Goal: Task Accomplishment & Management: Manage account settings

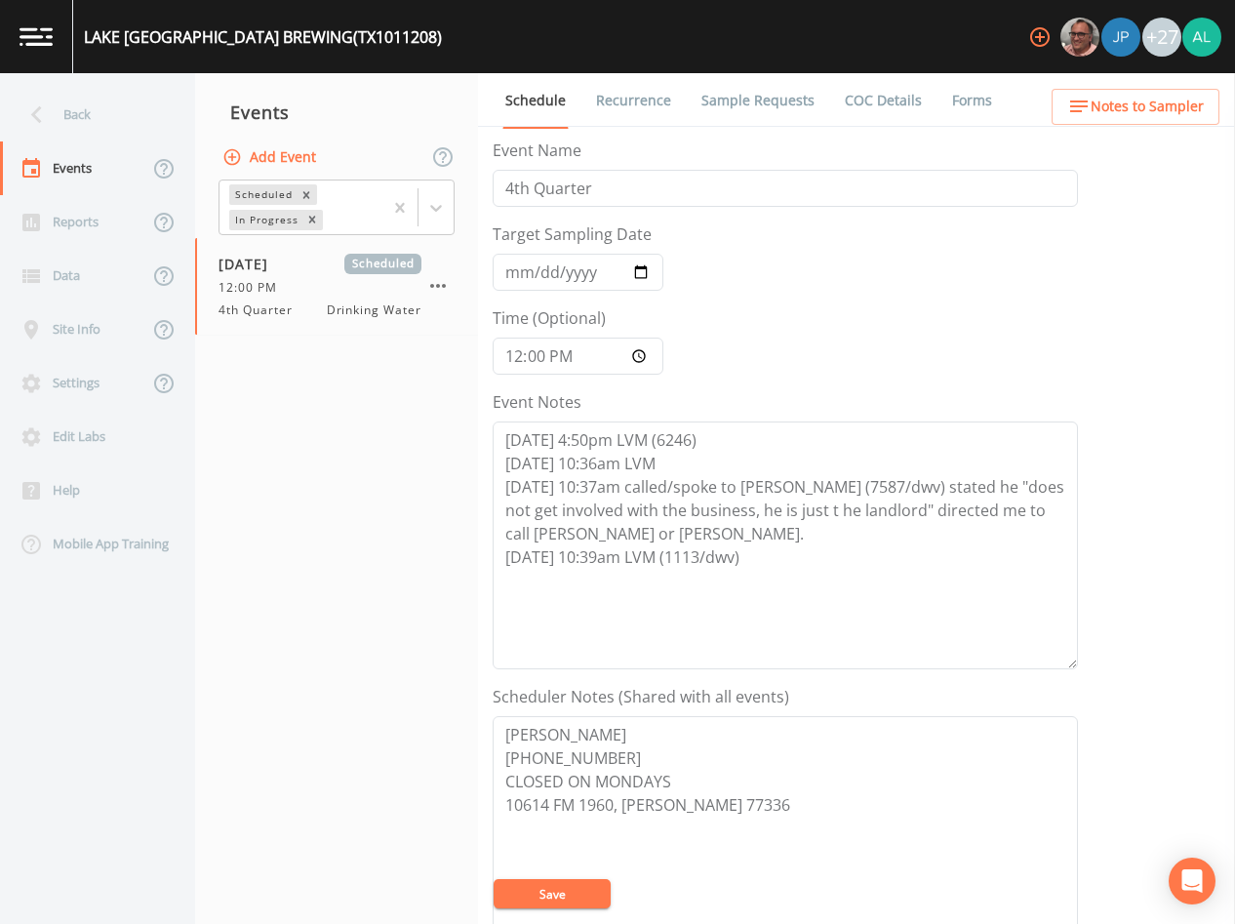
click at [565, 891] on button "Save" at bounding box center [552, 893] width 117 height 29
click at [545, 886] on button "Save" at bounding box center [552, 893] width 117 height 29
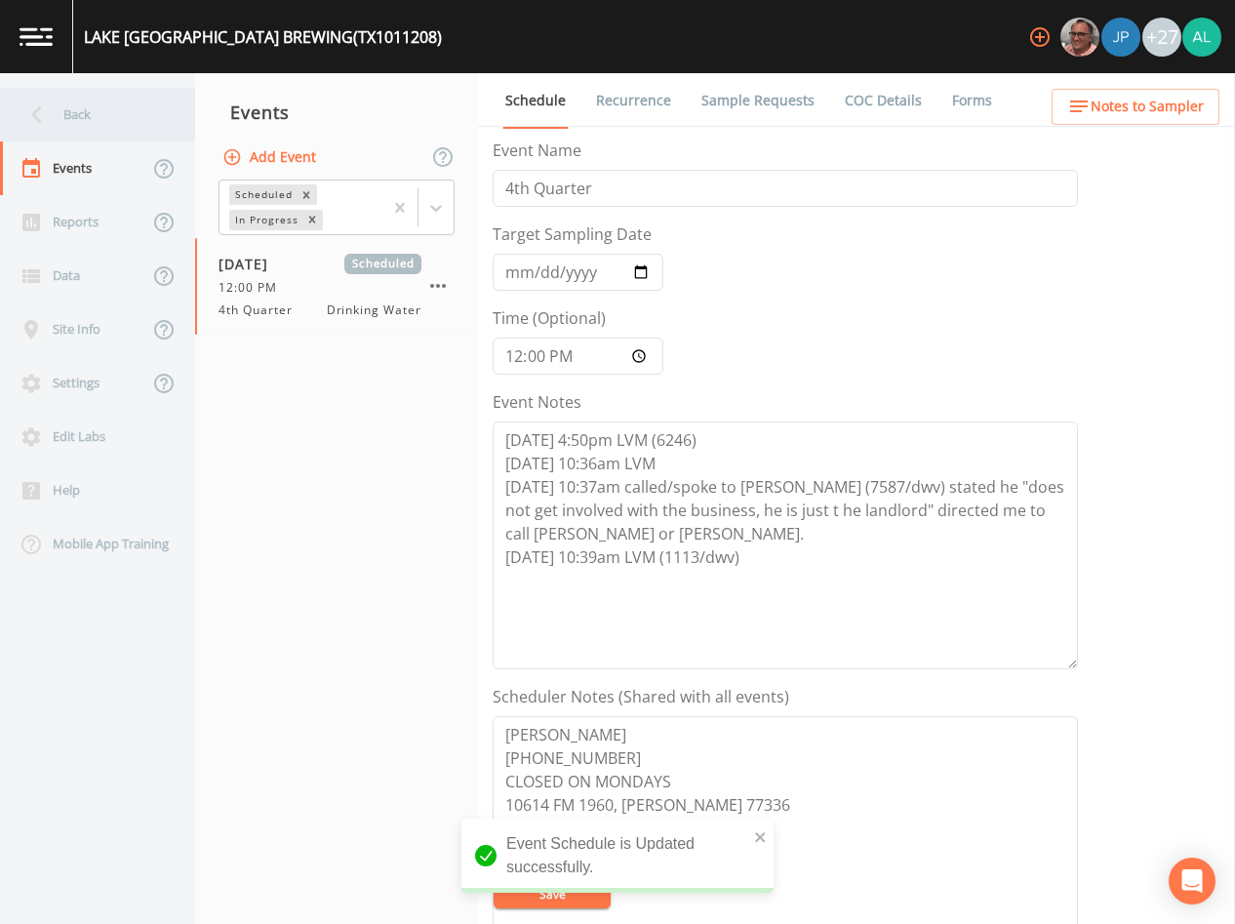
click at [143, 109] on div "Back" at bounding box center [88, 115] width 176 height 54
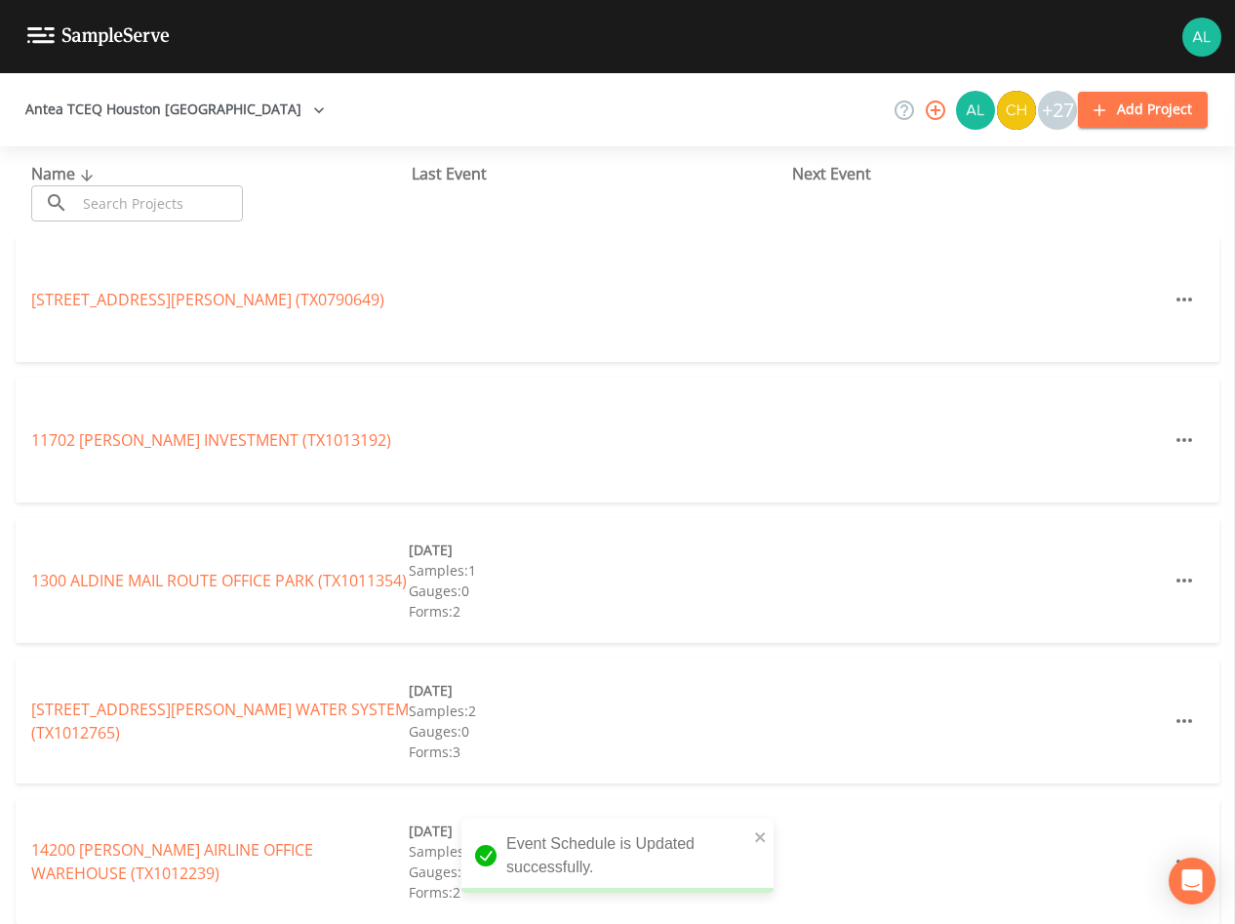
click at [162, 215] on input "text" at bounding box center [159, 203] width 167 height 36
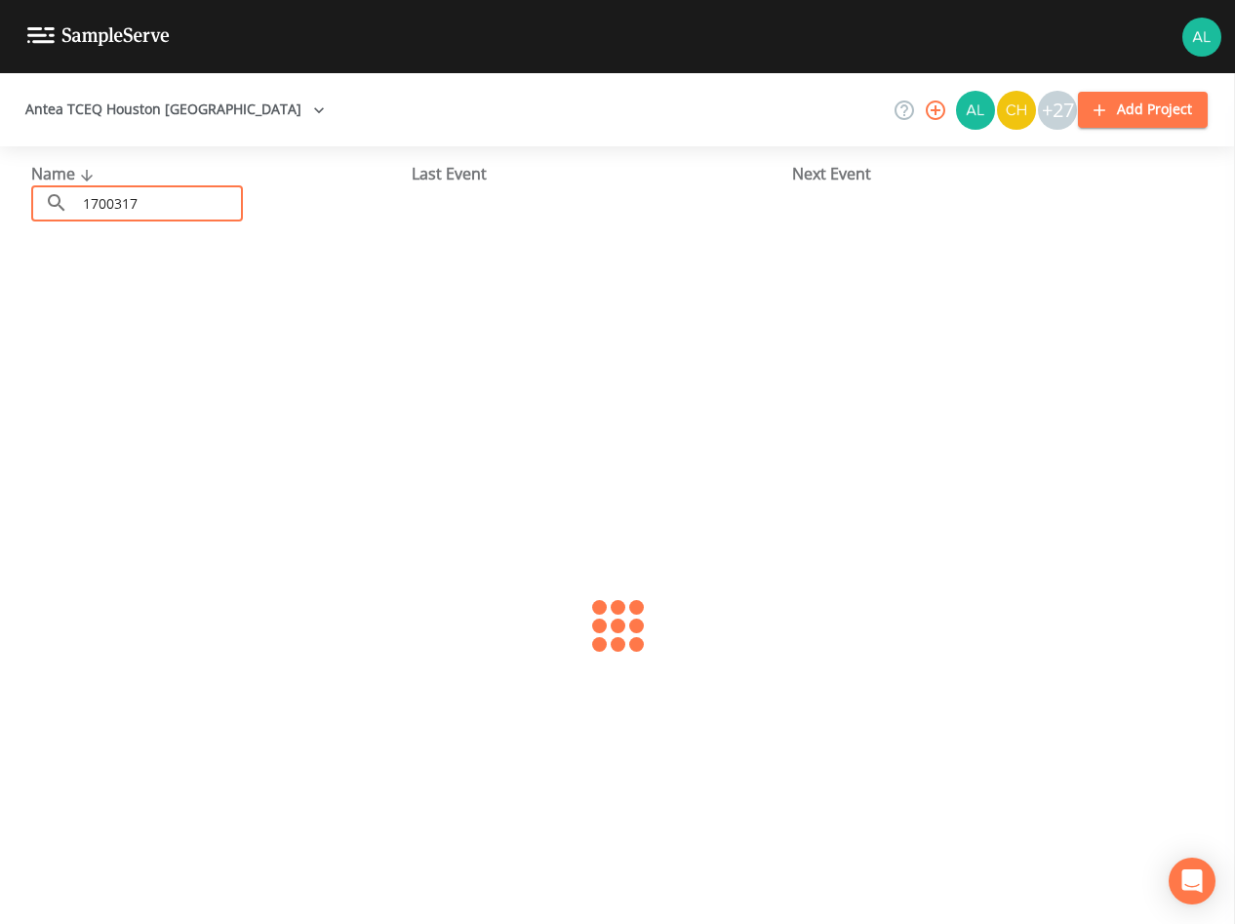
type input "1700317"
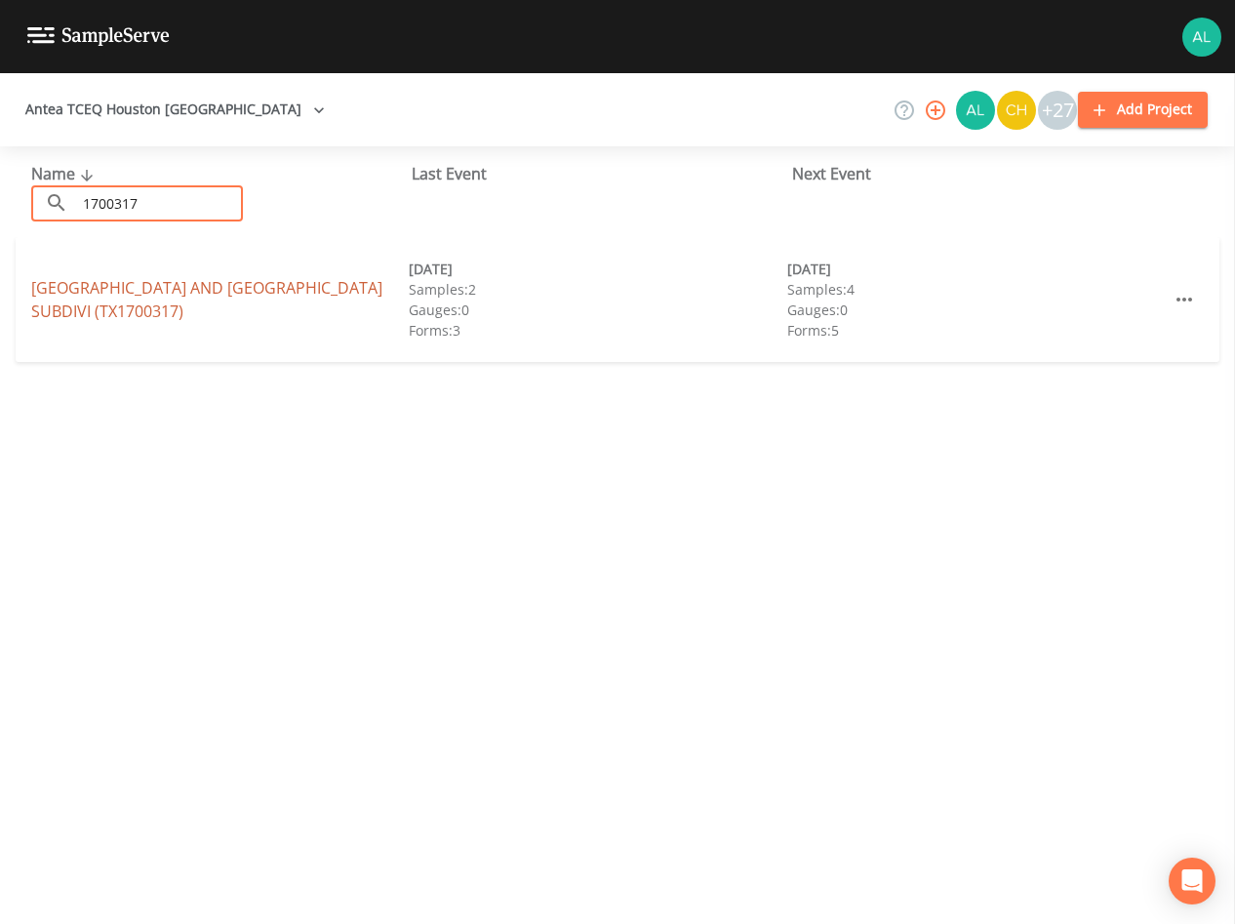
click at [73, 302] on link "[GEOGRAPHIC_DATA] AND [GEOGRAPHIC_DATA] (TX1700317)" at bounding box center [206, 299] width 351 height 45
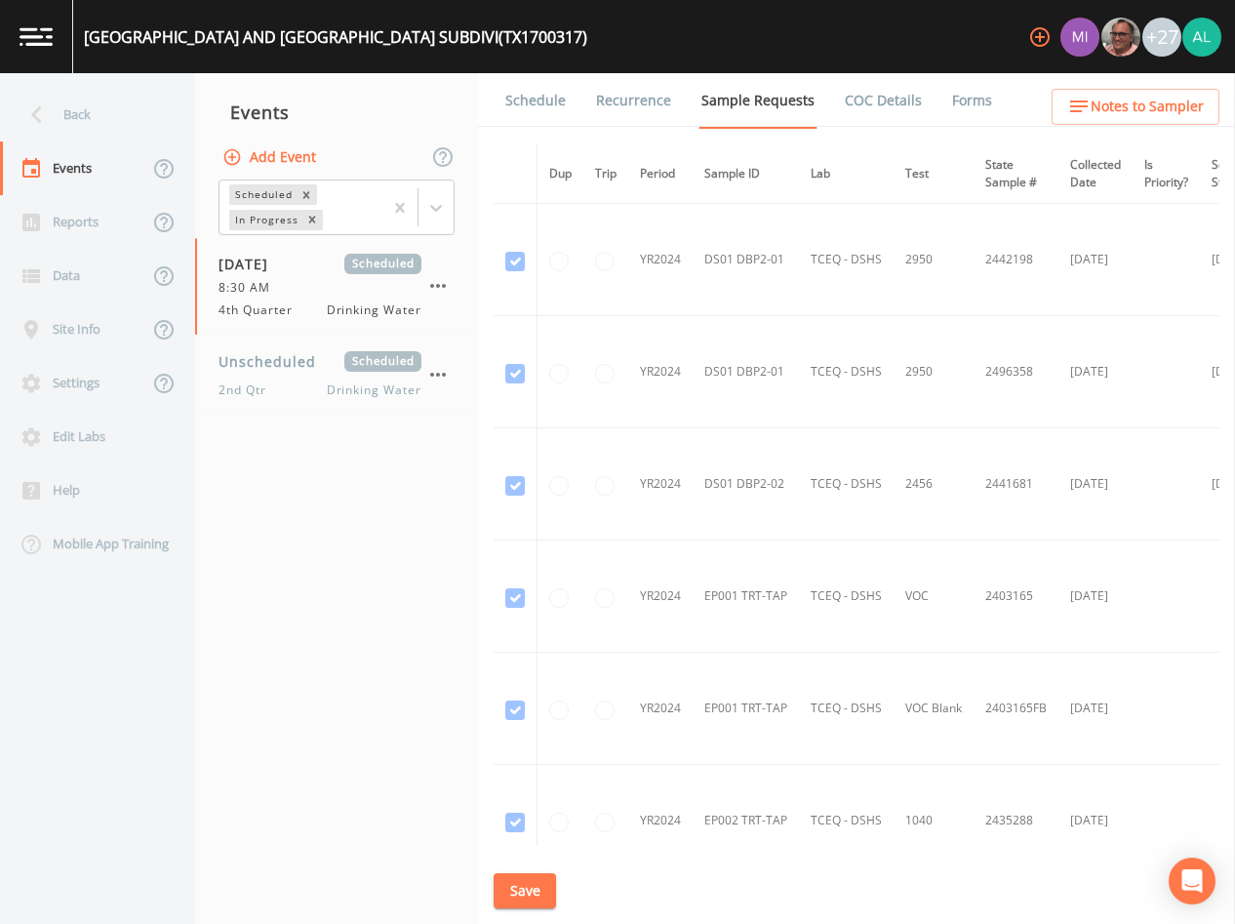
click at [559, 105] on link "Schedule" at bounding box center [535, 100] width 66 height 55
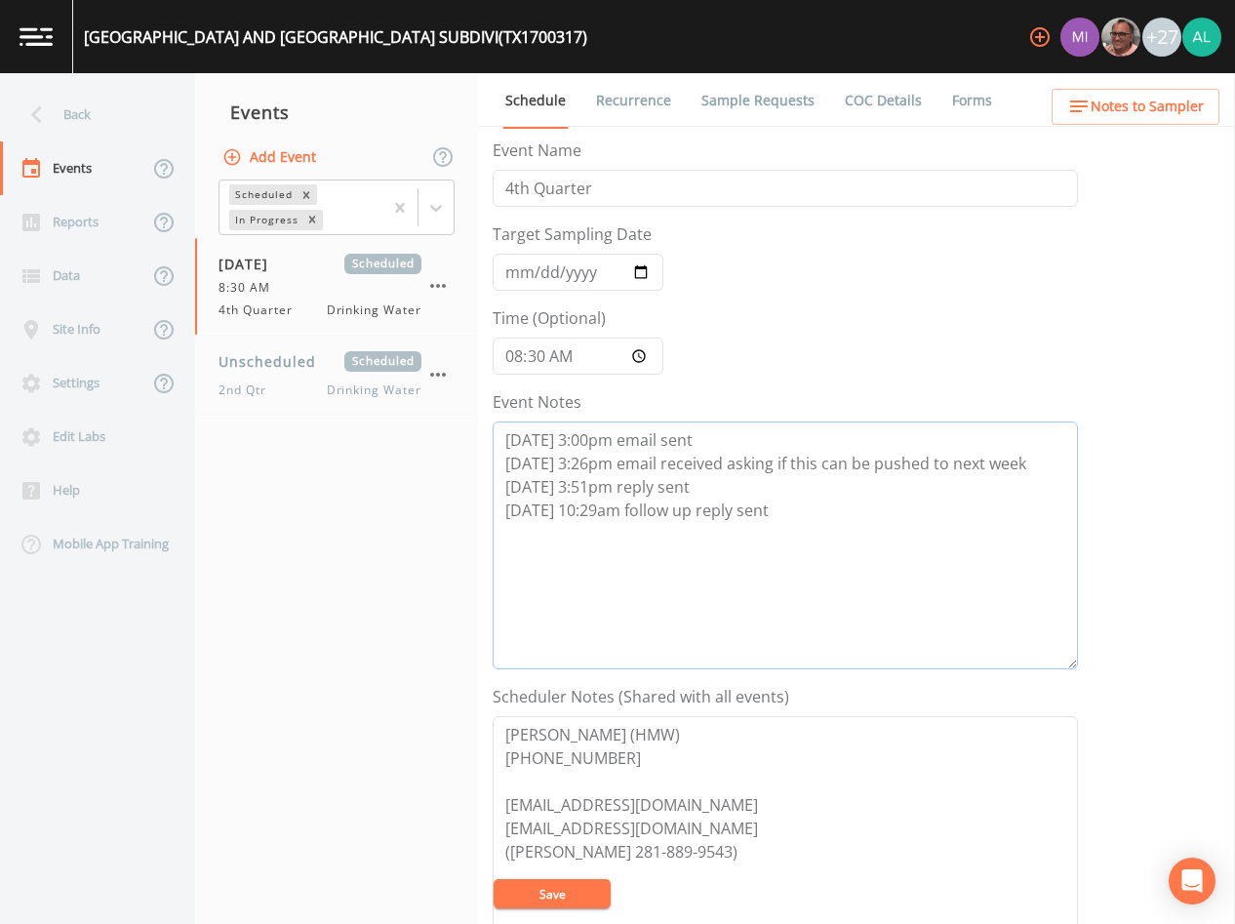
click at [799, 533] on textarea "[DATE] 3:00pm email sent [DATE] 3:26pm email received asking if this can be pus…" at bounding box center [785, 545] width 585 height 248
type textarea "[DATE] 3:00pm email sent [DATE] 3:26pm email received asking if this can be pus…"
drag, startPoint x: 580, startPoint y: 889, endPoint x: 628, endPoint y: 822, distance: 81.8
click at [577, 891] on button "Save" at bounding box center [552, 893] width 117 height 29
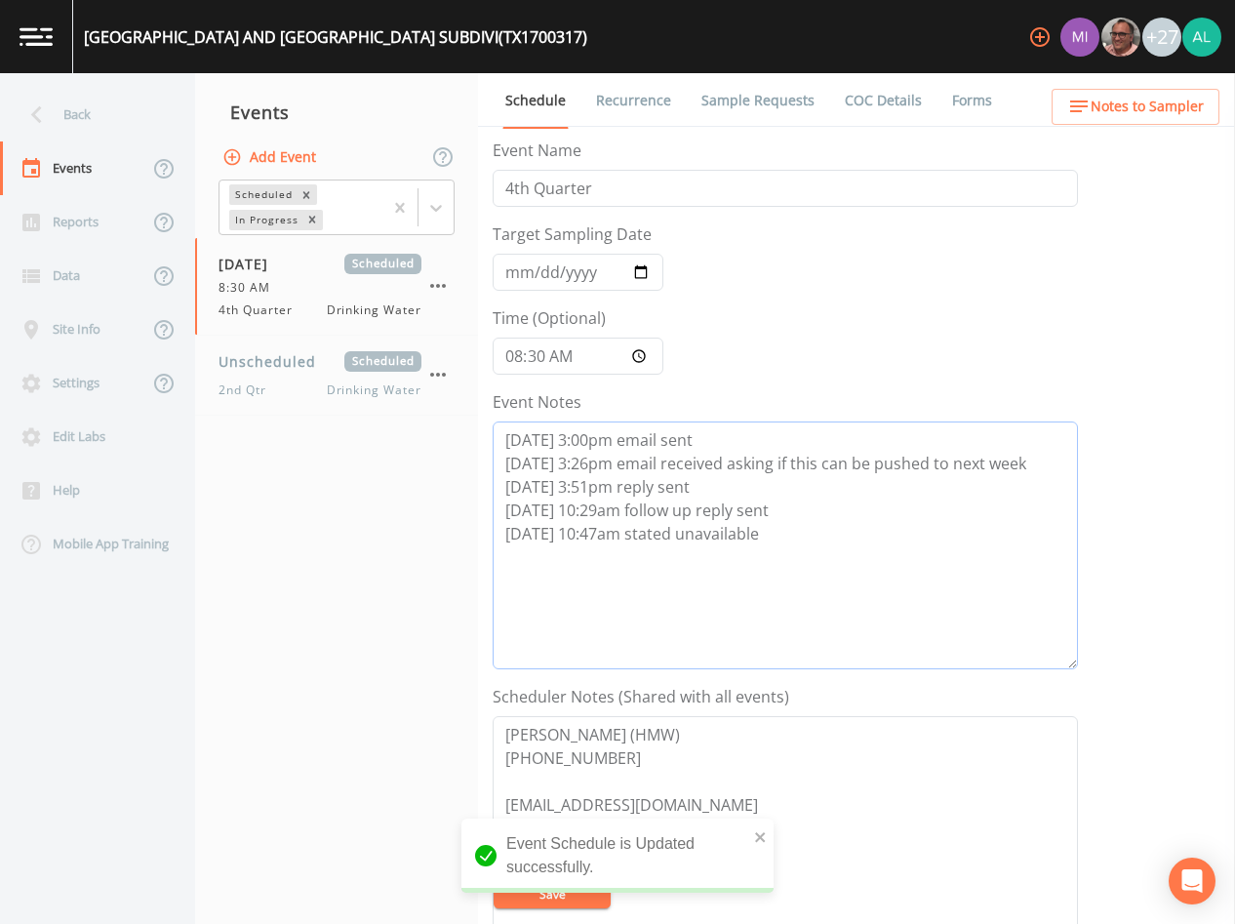
drag, startPoint x: 790, startPoint y: 541, endPoint x: 410, endPoint y: 540, distance: 380.5
click at [410, 540] on div "Back Events Reports Data Site Info Settings Edit Labs Help Mobile App Training …" at bounding box center [617, 498] width 1235 height 851
click at [553, 909] on textarea "[PERSON_NAME] (HMW) [PHONE_NUMBER] [EMAIL_ADDRESS][DOMAIN_NAME] [EMAIL_ADDRESS]…" at bounding box center [785, 840] width 585 height 248
click at [560, 887] on button "Save" at bounding box center [552, 893] width 117 height 29
click at [163, 104] on div "Back" at bounding box center [88, 115] width 176 height 54
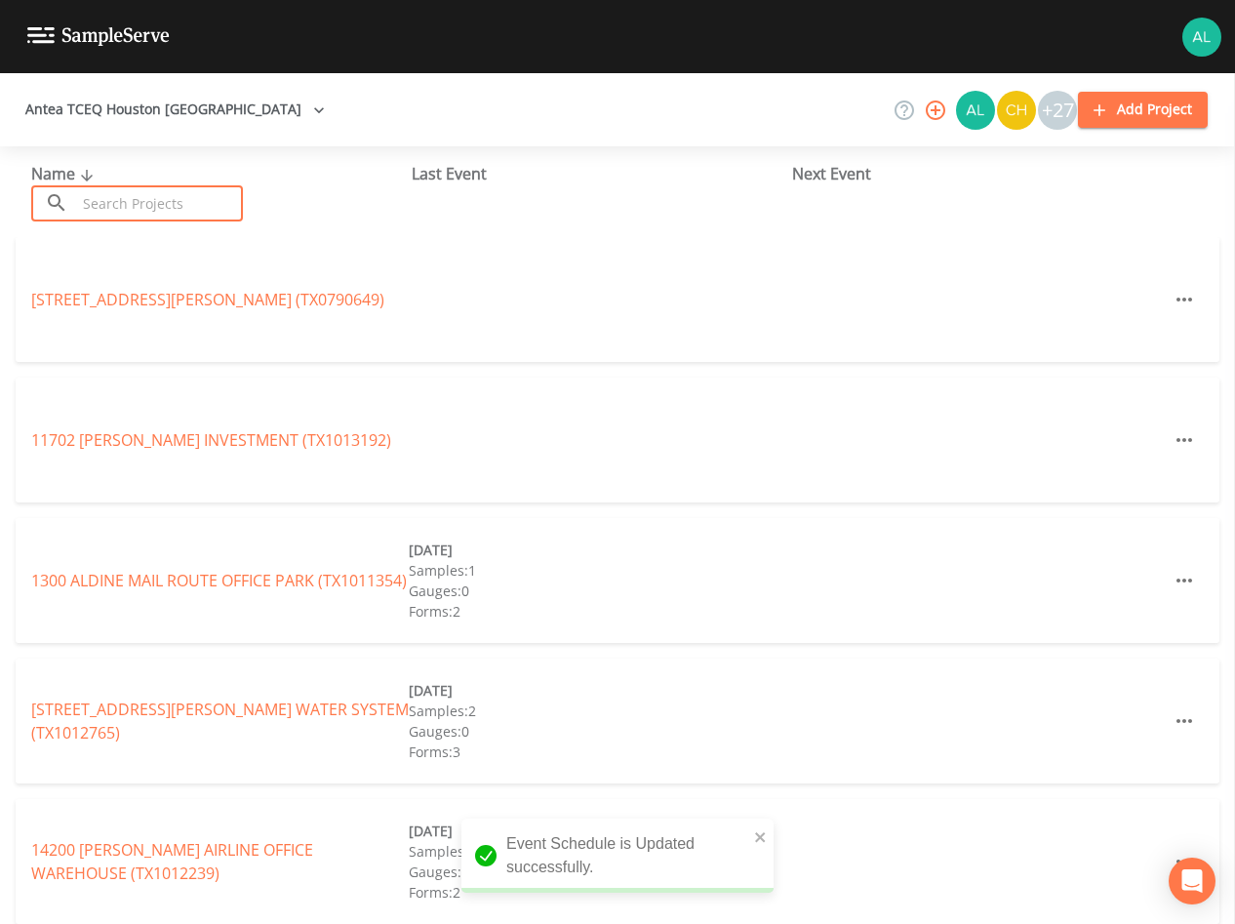
click at [197, 186] on input "text" at bounding box center [159, 203] width 167 height 36
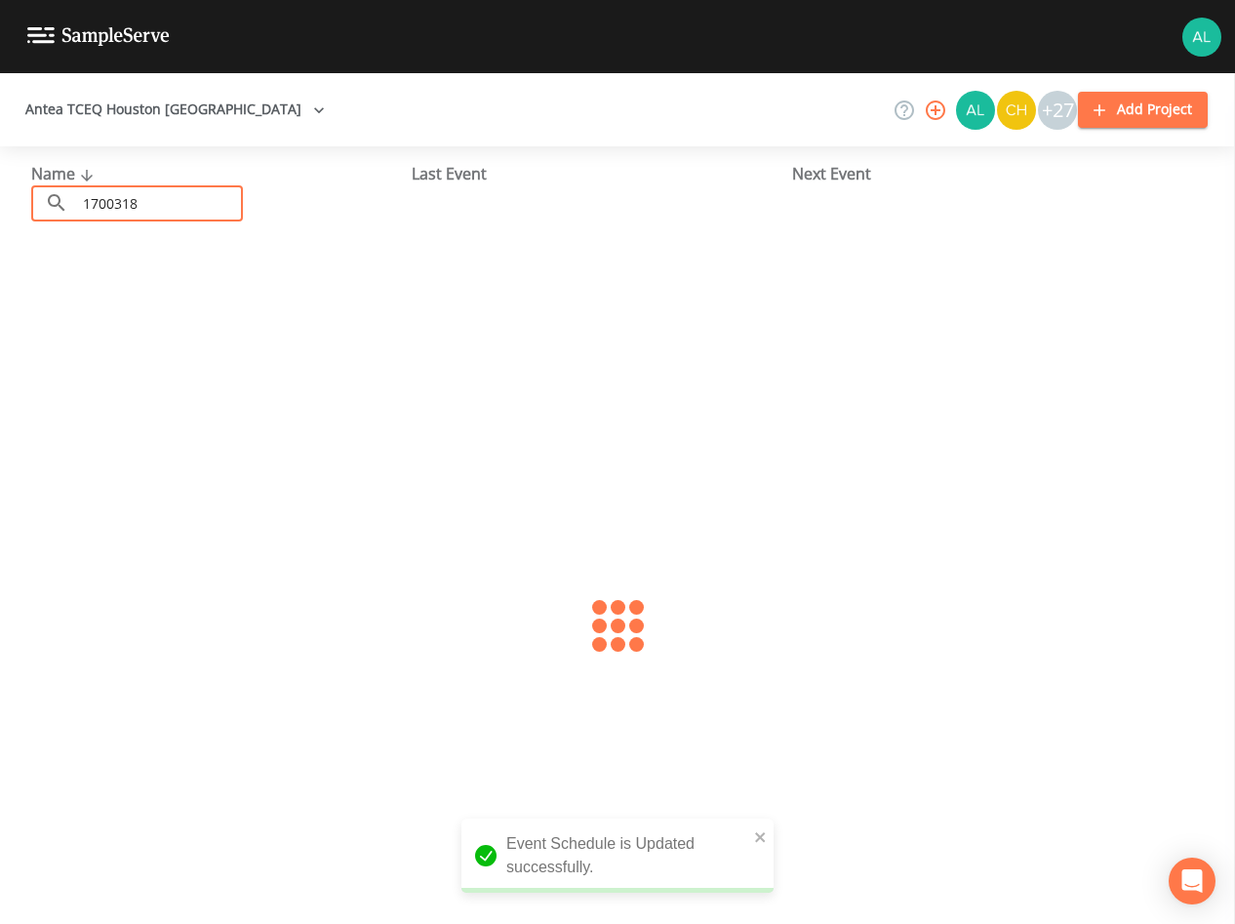
type input "1700318"
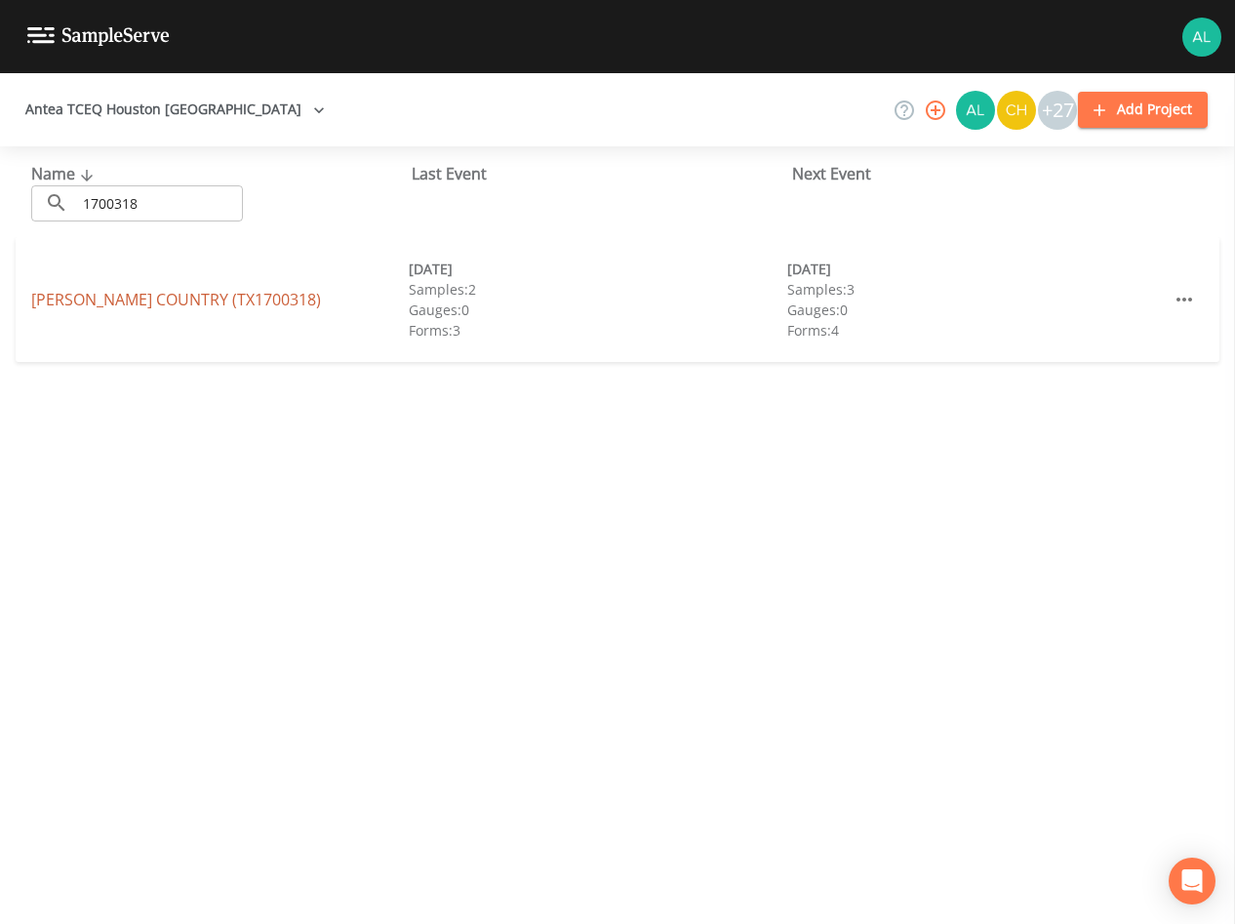
click at [168, 298] on link "[PERSON_NAME] COUNTRY (TX1700318)" at bounding box center [176, 299] width 290 height 21
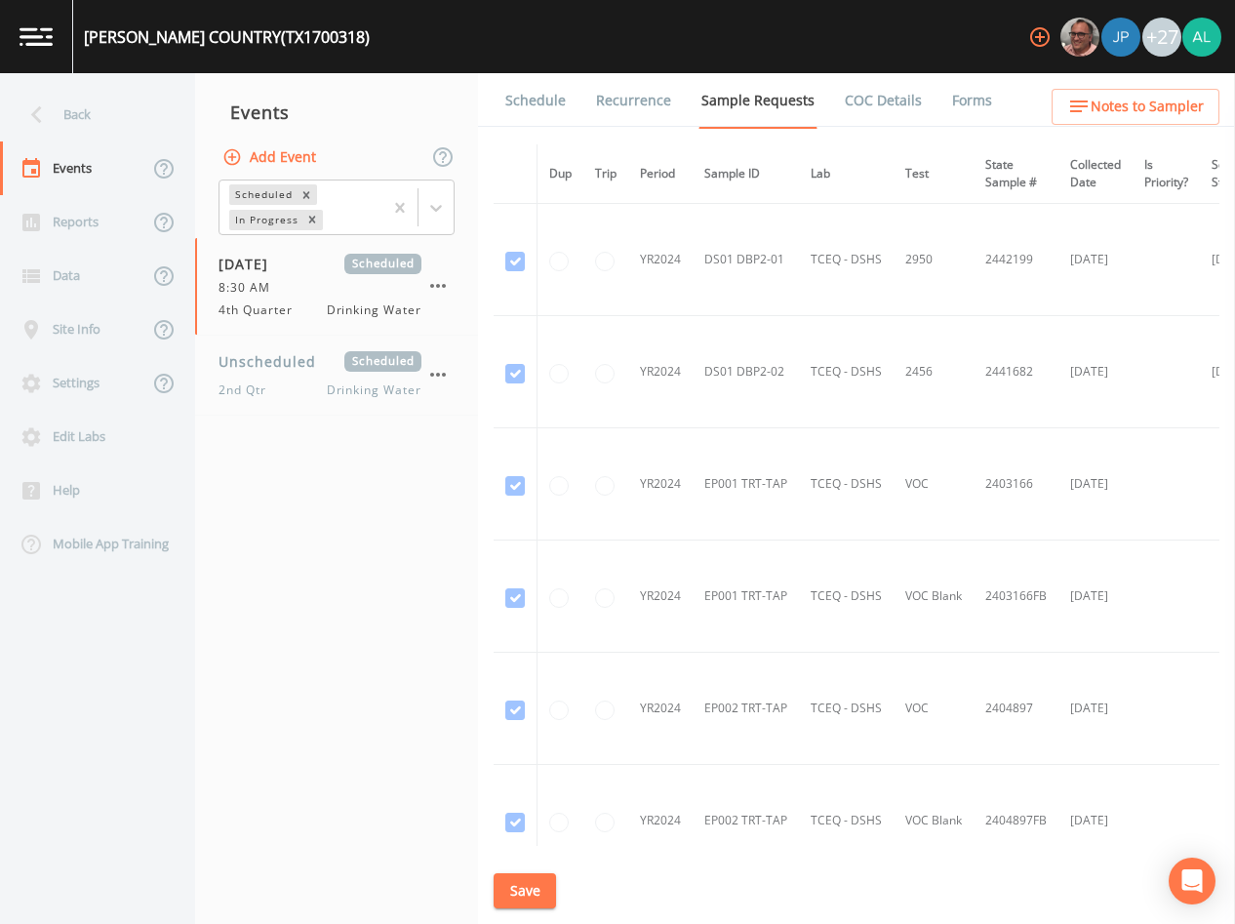
click at [521, 87] on link "Schedule" at bounding box center [535, 100] width 66 height 55
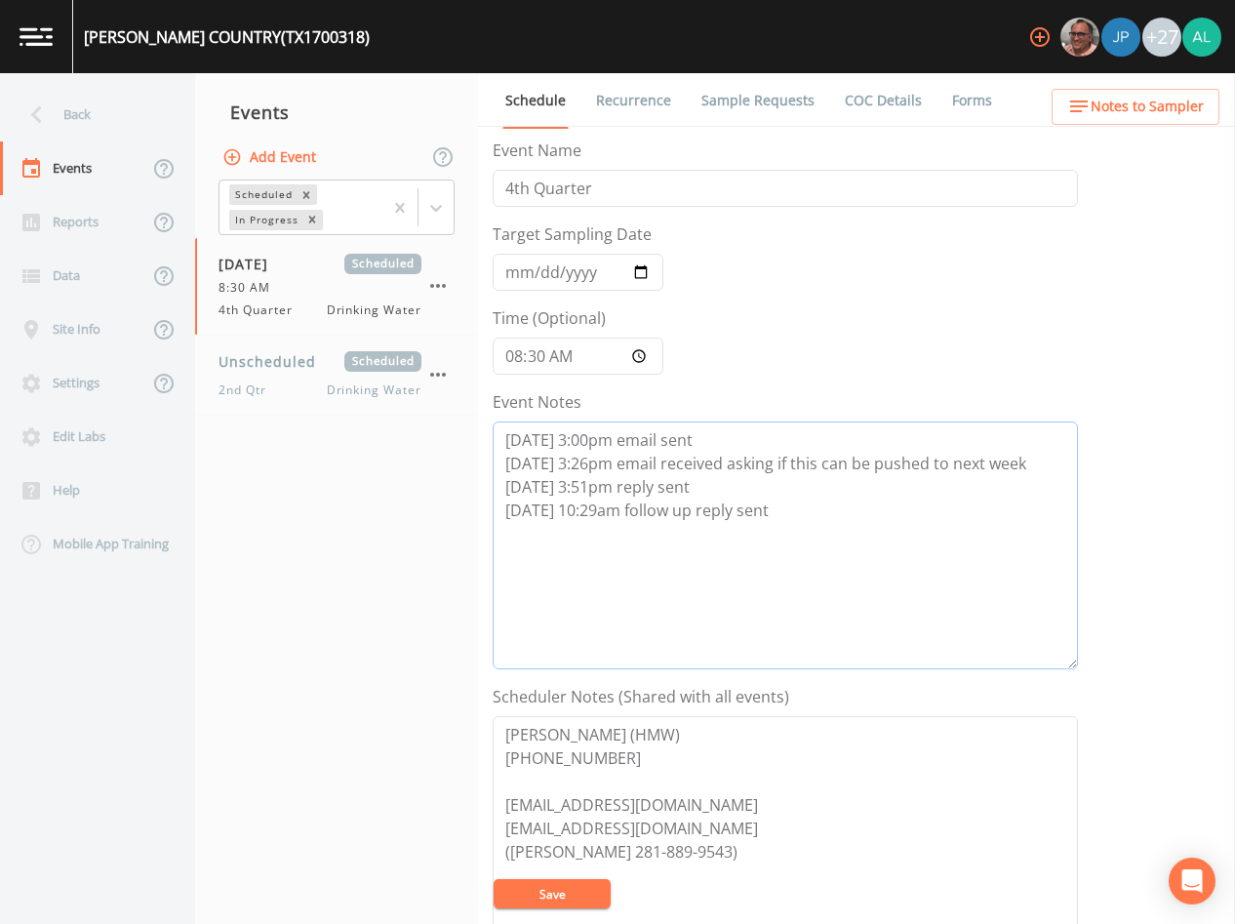
click at [851, 515] on textarea "[DATE] 3:00pm email sent [DATE] 3:26pm email received asking if this can be pus…" at bounding box center [785, 545] width 585 height 248
paste textarea "[DATE] 10:47am stated unavailable"
type textarea "[DATE] 3:00pm email sent [DATE] 3:26pm email received asking if this can be pus…"
click at [597, 895] on button "Save" at bounding box center [552, 893] width 117 height 29
click at [594, 888] on button "Save" at bounding box center [552, 893] width 117 height 29
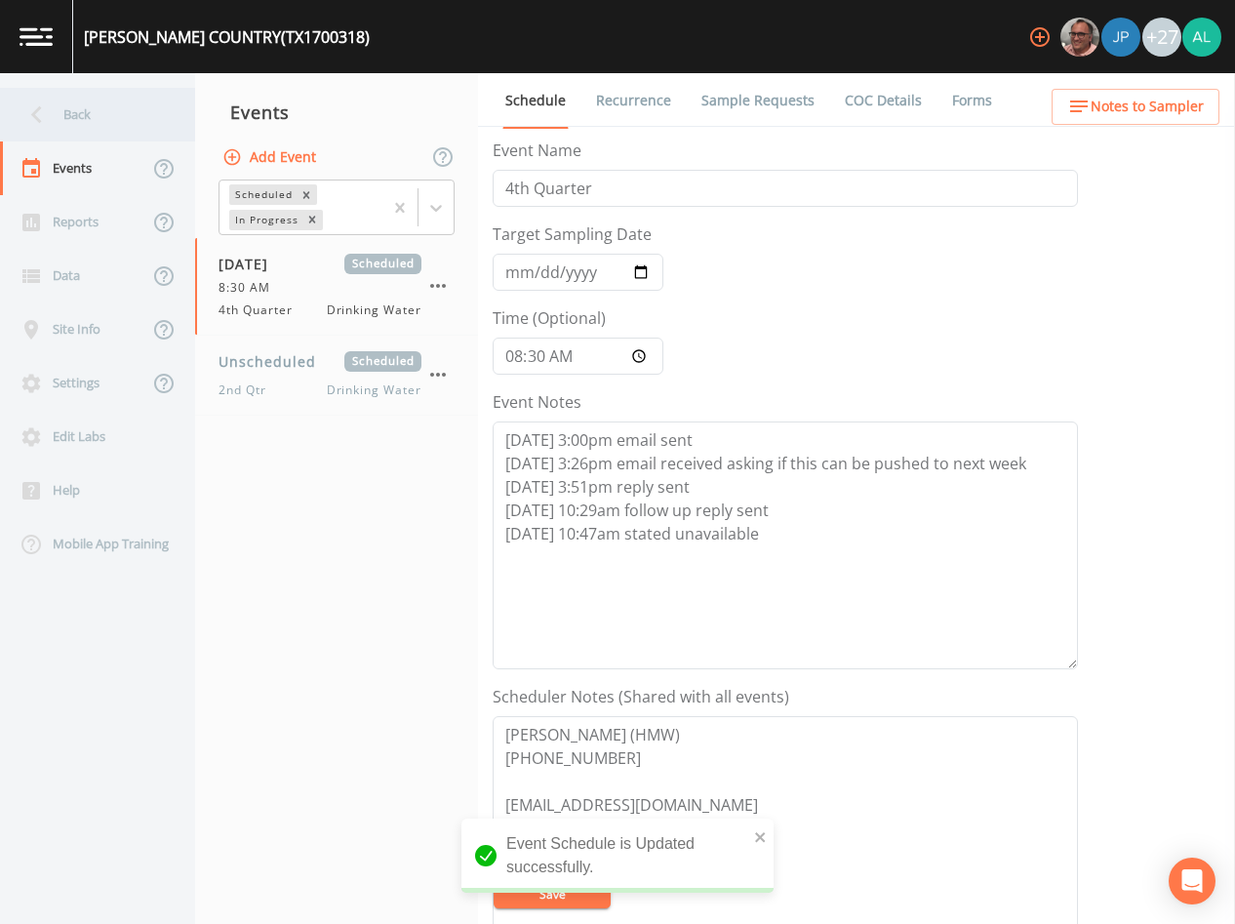
click at [118, 122] on div "Back" at bounding box center [88, 115] width 176 height 54
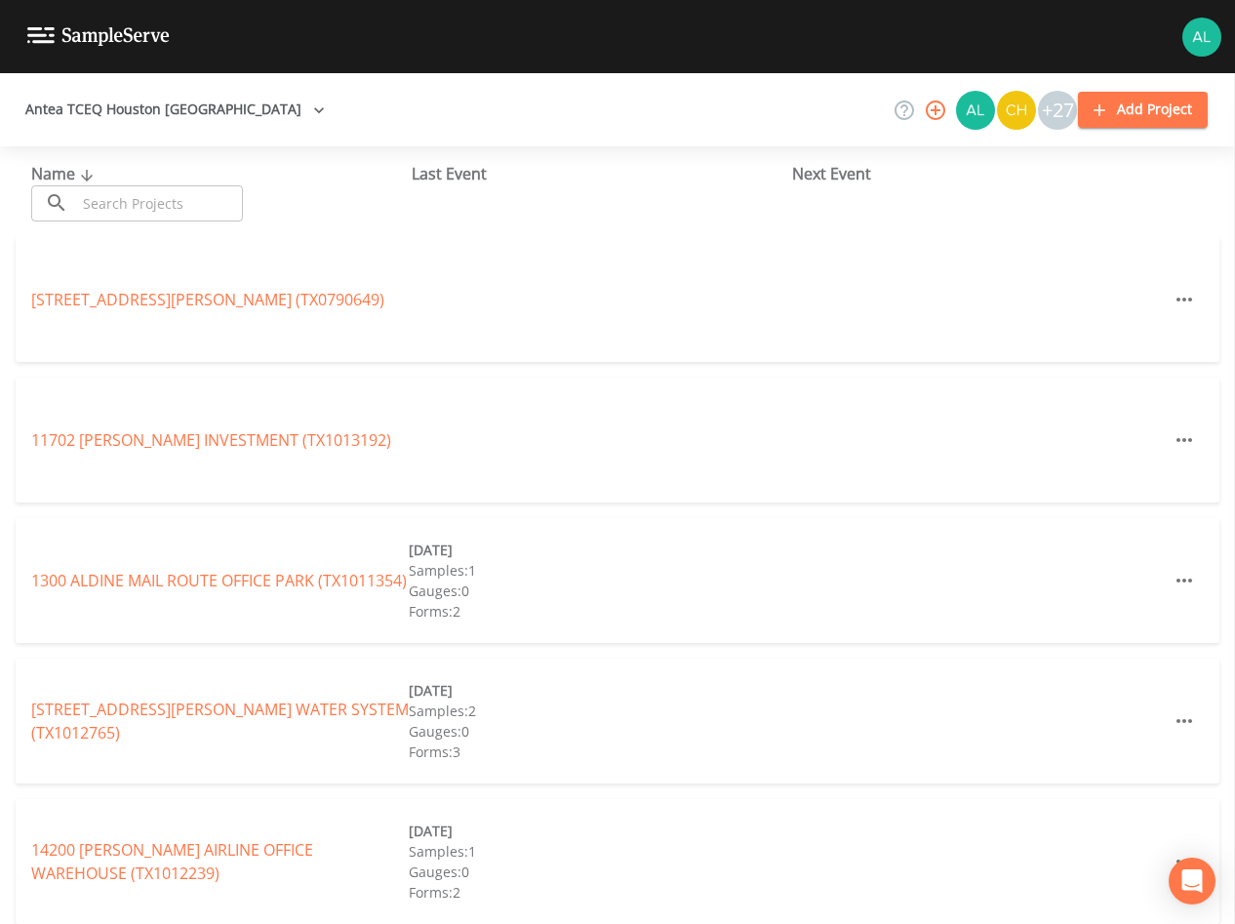
drag, startPoint x: 181, startPoint y: 198, endPoint x: 113, endPoint y: 210, distance: 69.3
click at [181, 198] on input "text" at bounding box center [159, 203] width 167 height 36
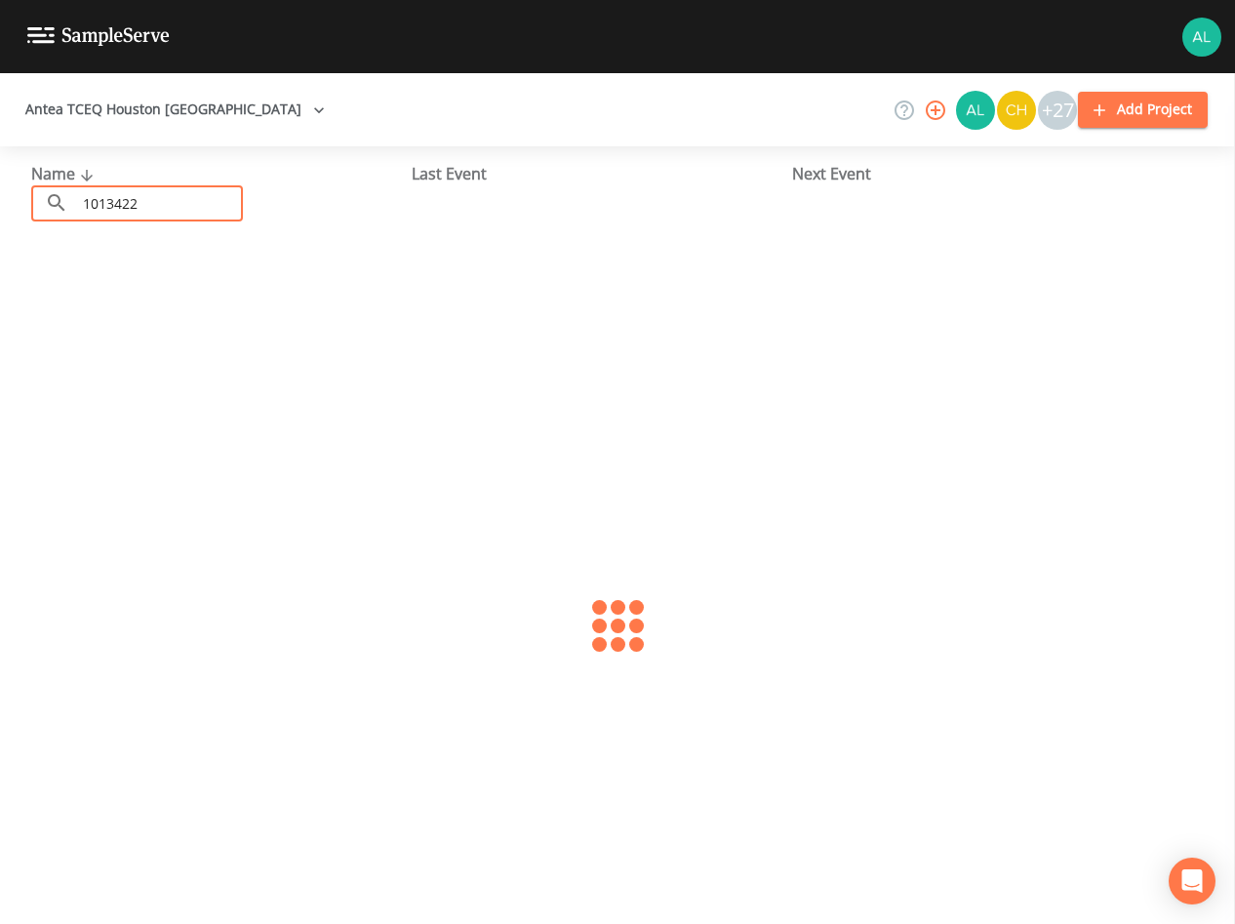
type input "1013422"
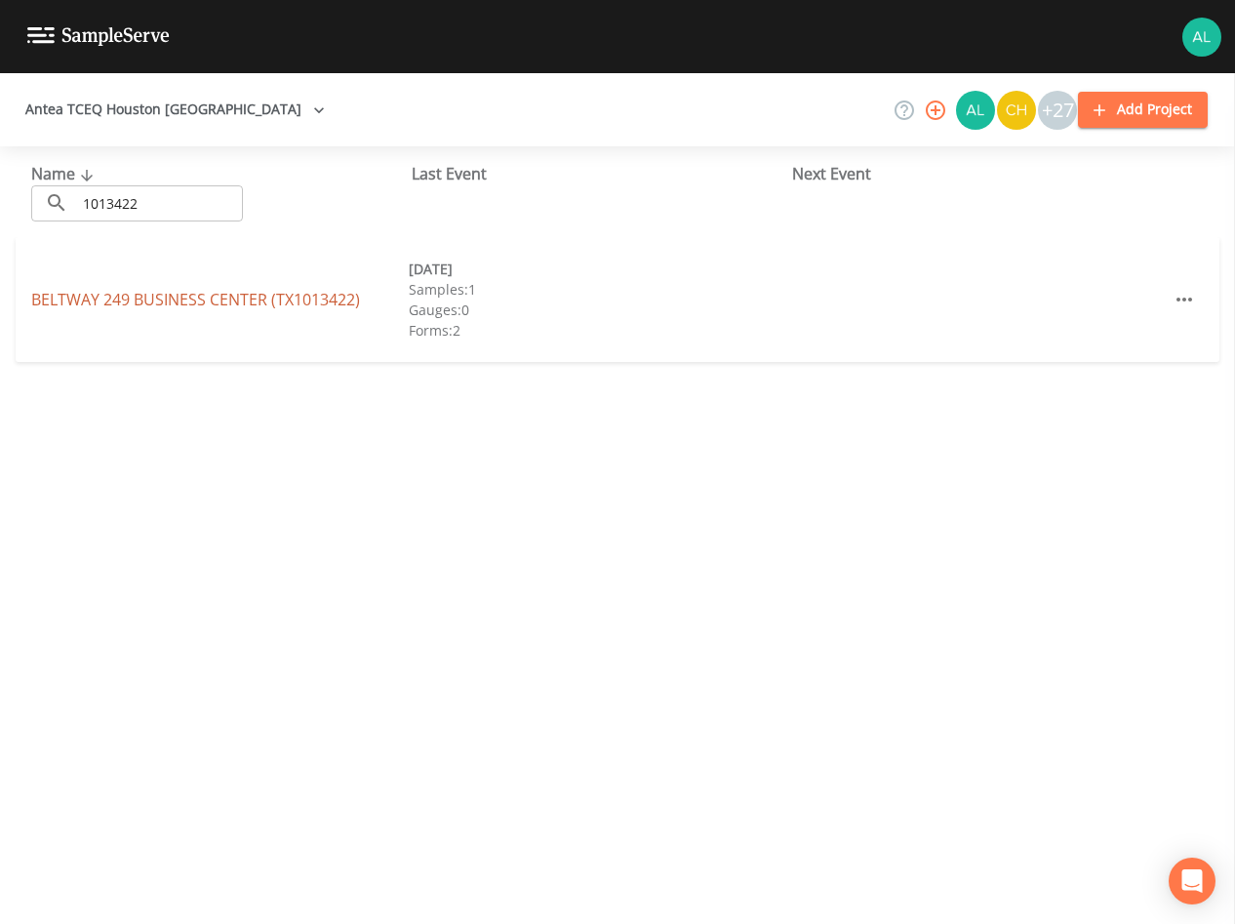
click at [242, 293] on link "BELTWAY [GEOGRAPHIC_DATA] (TX1013422)" at bounding box center [195, 299] width 329 height 21
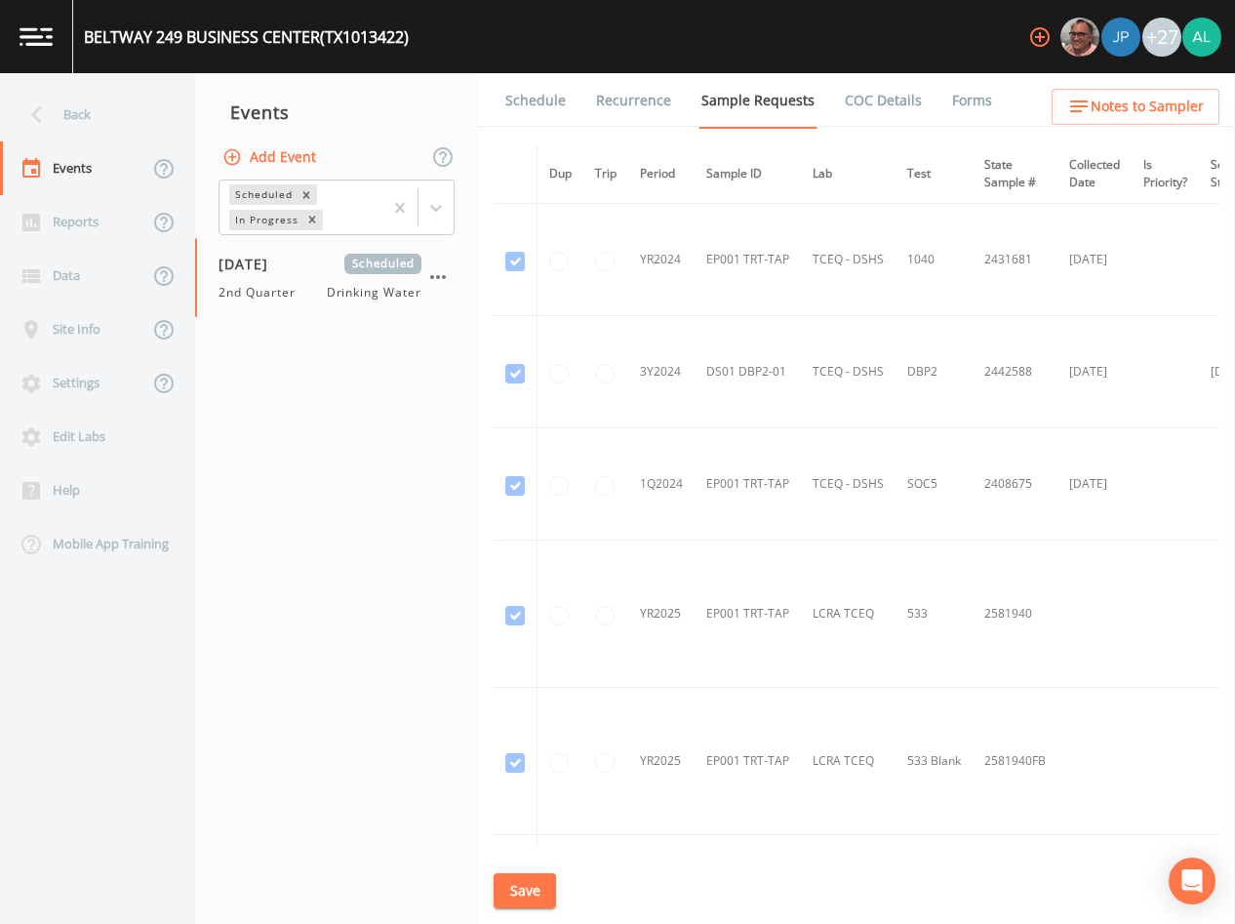
click at [307, 161] on button "Add Event" at bounding box center [271, 158] width 105 height 36
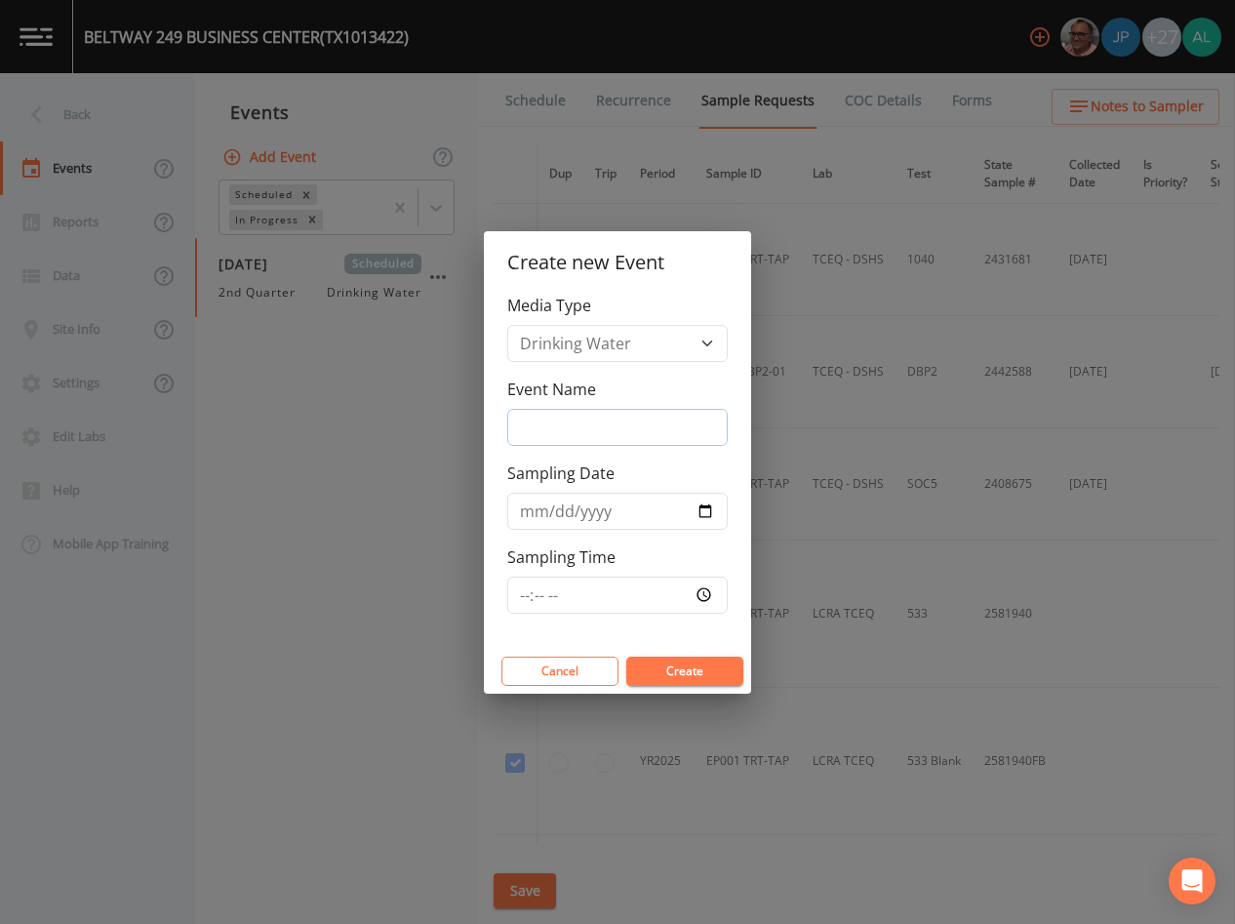
click at [657, 420] on input "Event Name" at bounding box center [617, 427] width 220 height 37
type input "4th Quarter"
click at [519, 594] on input "Sampling Time" at bounding box center [617, 595] width 220 height 37
click at [555, 513] on input "[DATE]" at bounding box center [617, 511] width 220 height 37
type input "[DATE]"
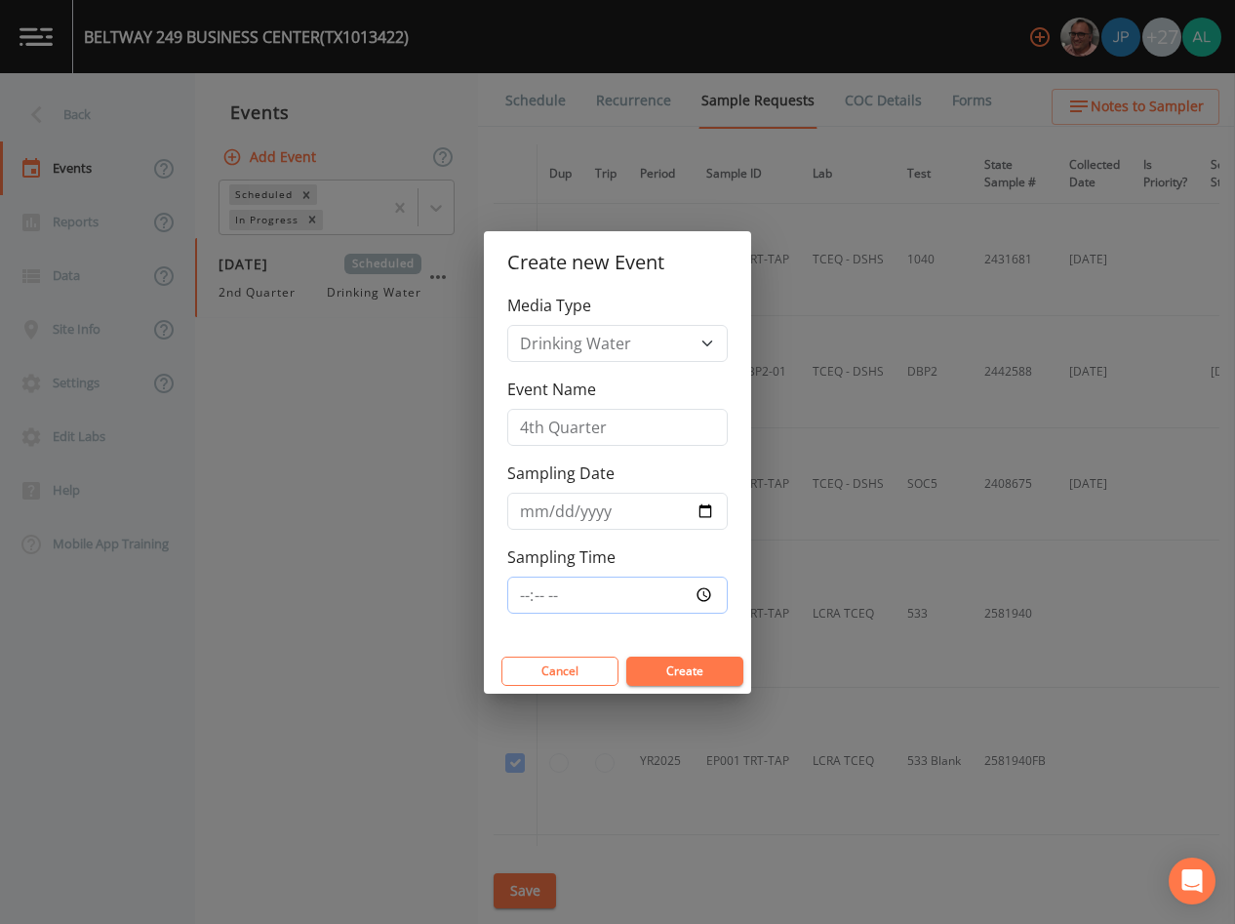
click at [525, 600] on input "Sampling Time" at bounding box center [617, 595] width 220 height 37
type input "08:30"
click at [626, 657] on button "Create" at bounding box center [684, 671] width 117 height 29
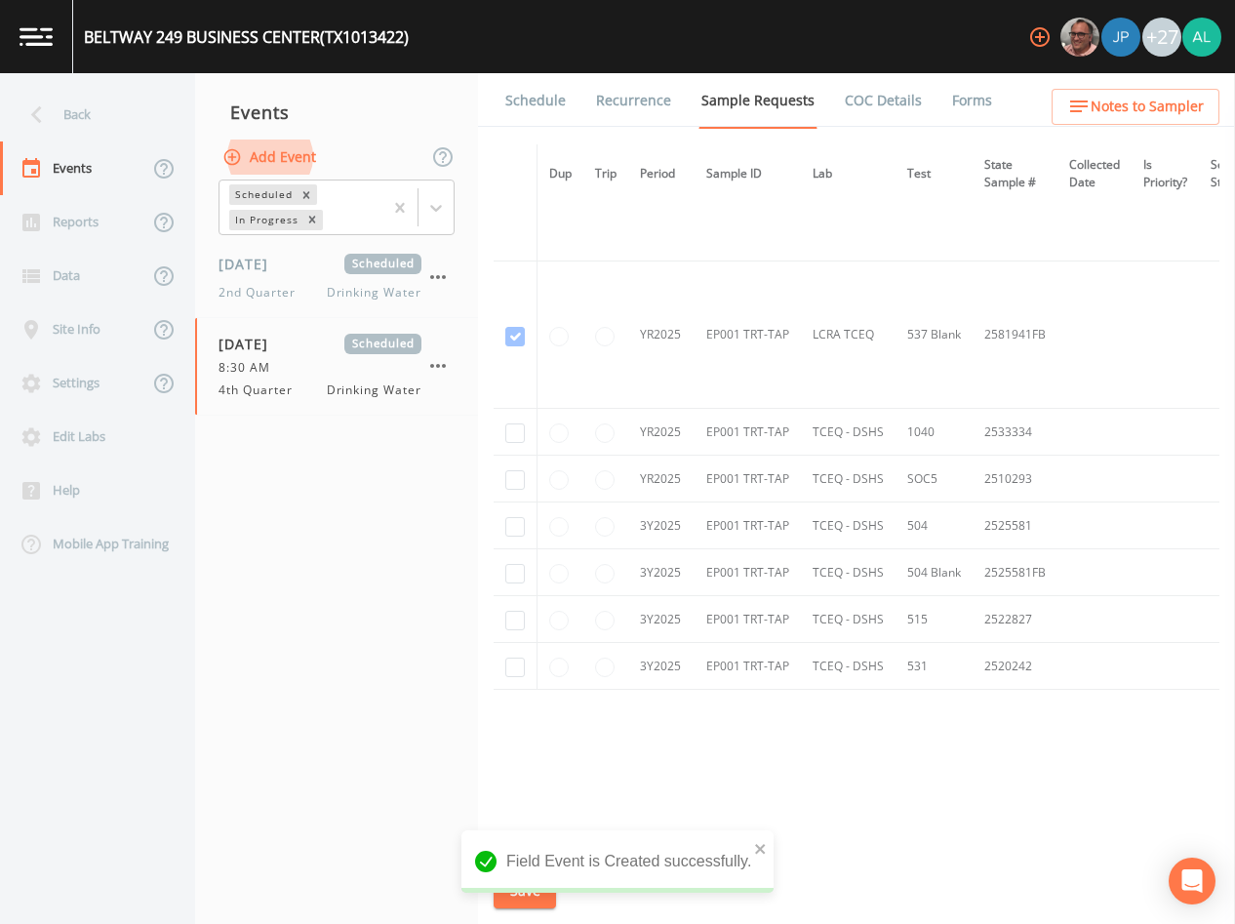
scroll to position [726, 0]
click at [512, 433] on input "checkbox" at bounding box center [515, 433] width 20 height 20
checkbox input "true"
click at [525, 465] on td at bounding box center [516, 479] width 44 height 47
click at [525, 478] on td at bounding box center [516, 479] width 44 height 47
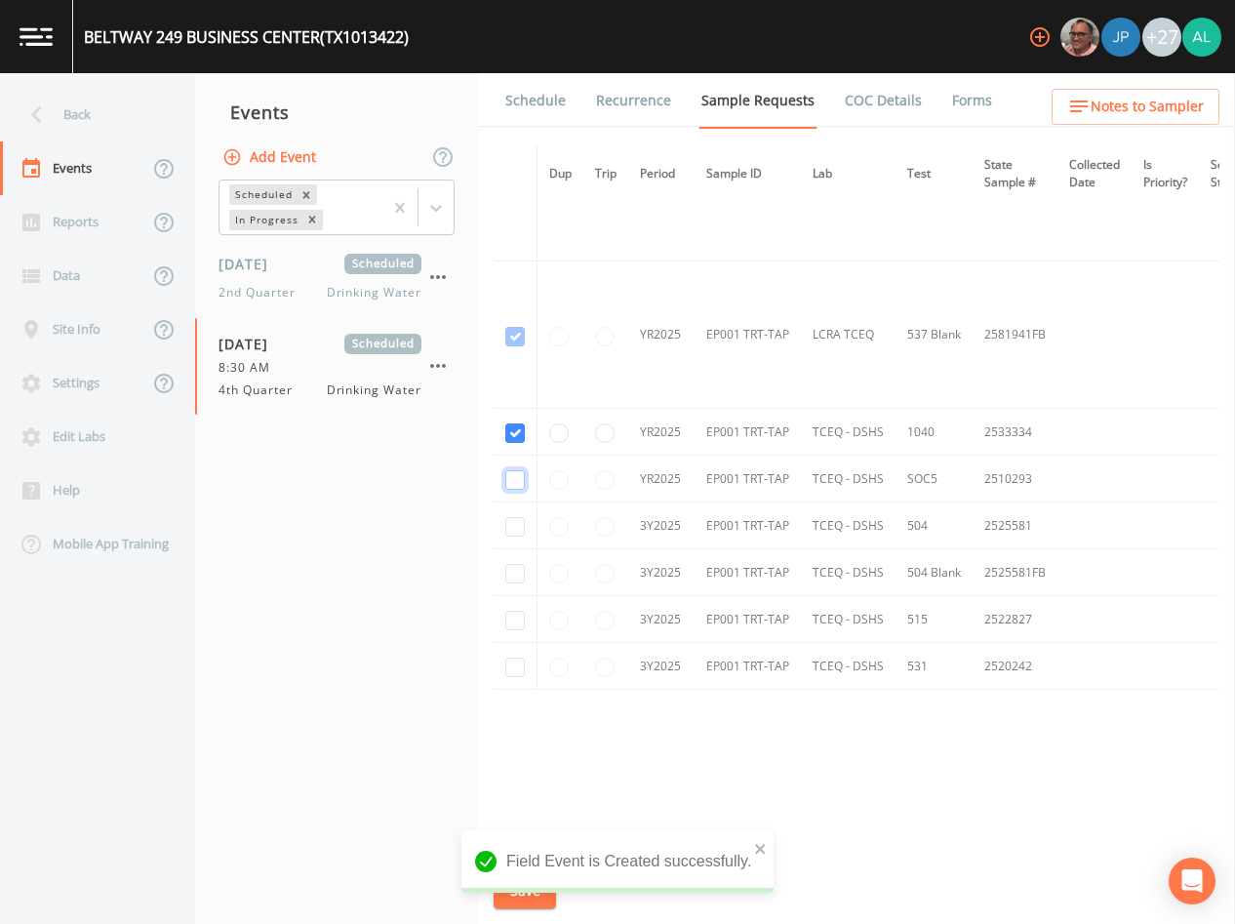
click at [514, 474] on input "checkbox" at bounding box center [515, 480] width 20 height 20
checkbox input "true"
click at [524, 517] on input "checkbox" at bounding box center [515, 527] width 20 height 20
checkbox input "true"
click at [524, 549] on td at bounding box center [516, 572] width 44 height 47
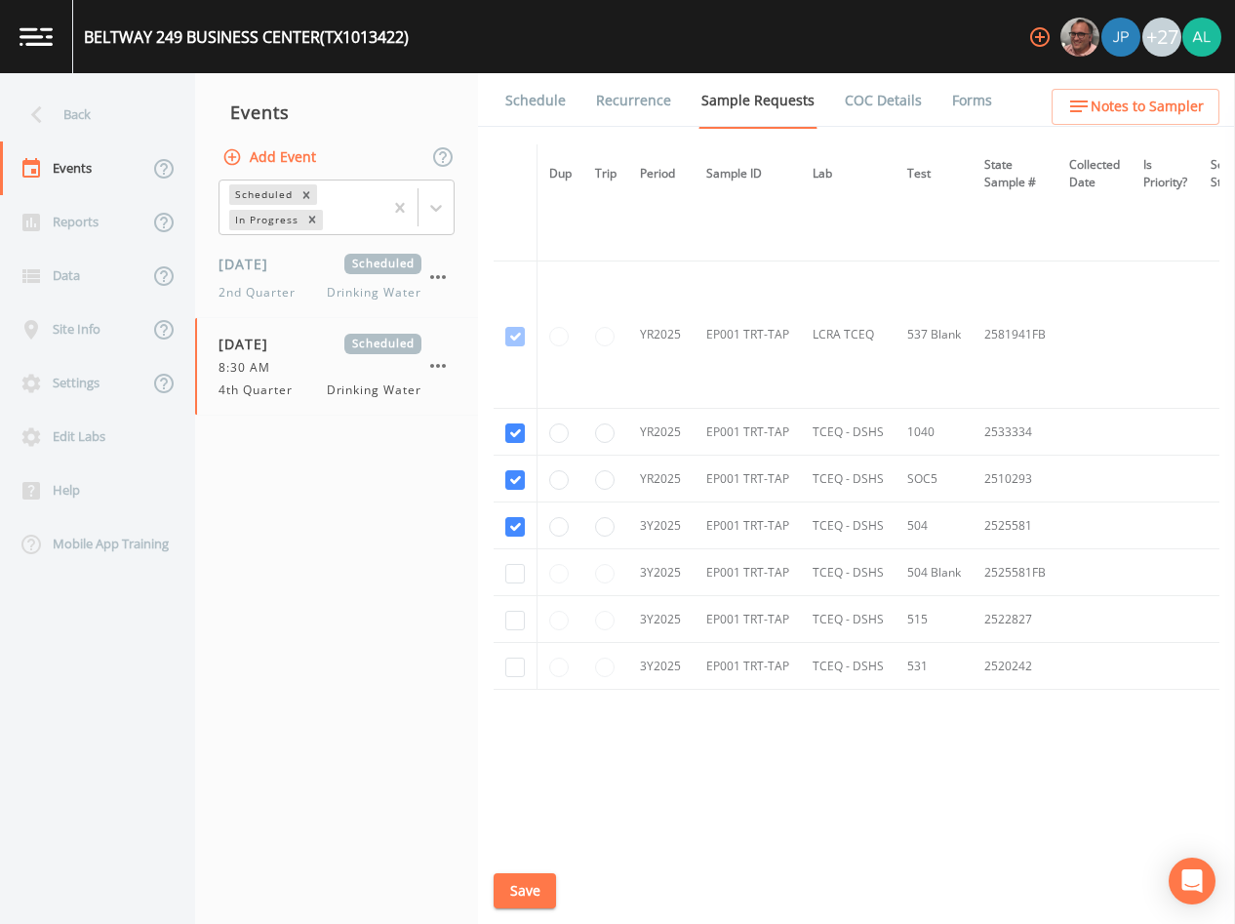
click at [515, 578] on td at bounding box center [516, 572] width 44 height 47
click at [521, 611] on input "checkbox" at bounding box center [515, 621] width 20 height 20
checkbox input "true"
click at [523, 660] on input "checkbox" at bounding box center [515, 668] width 20 height 20
checkbox input "true"
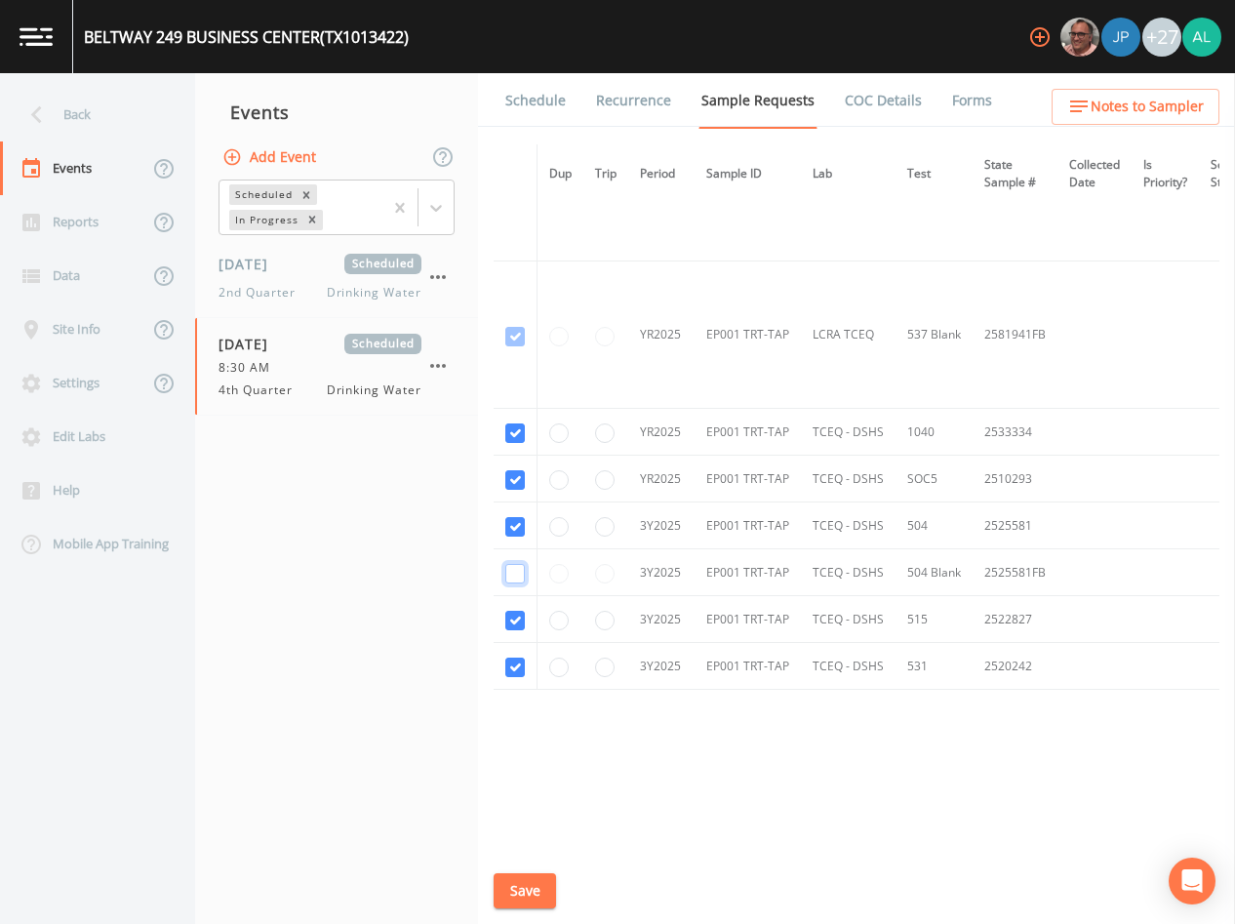
click at [514, 572] on input "checkbox" at bounding box center [515, 574] width 20 height 20
checkbox input "true"
click at [502, 883] on button "Save" at bounding box center [525, 891] width 62 height 36
click at [536, 104] on link "Schedule" at bounding box center [535, 100] width 66 height 55
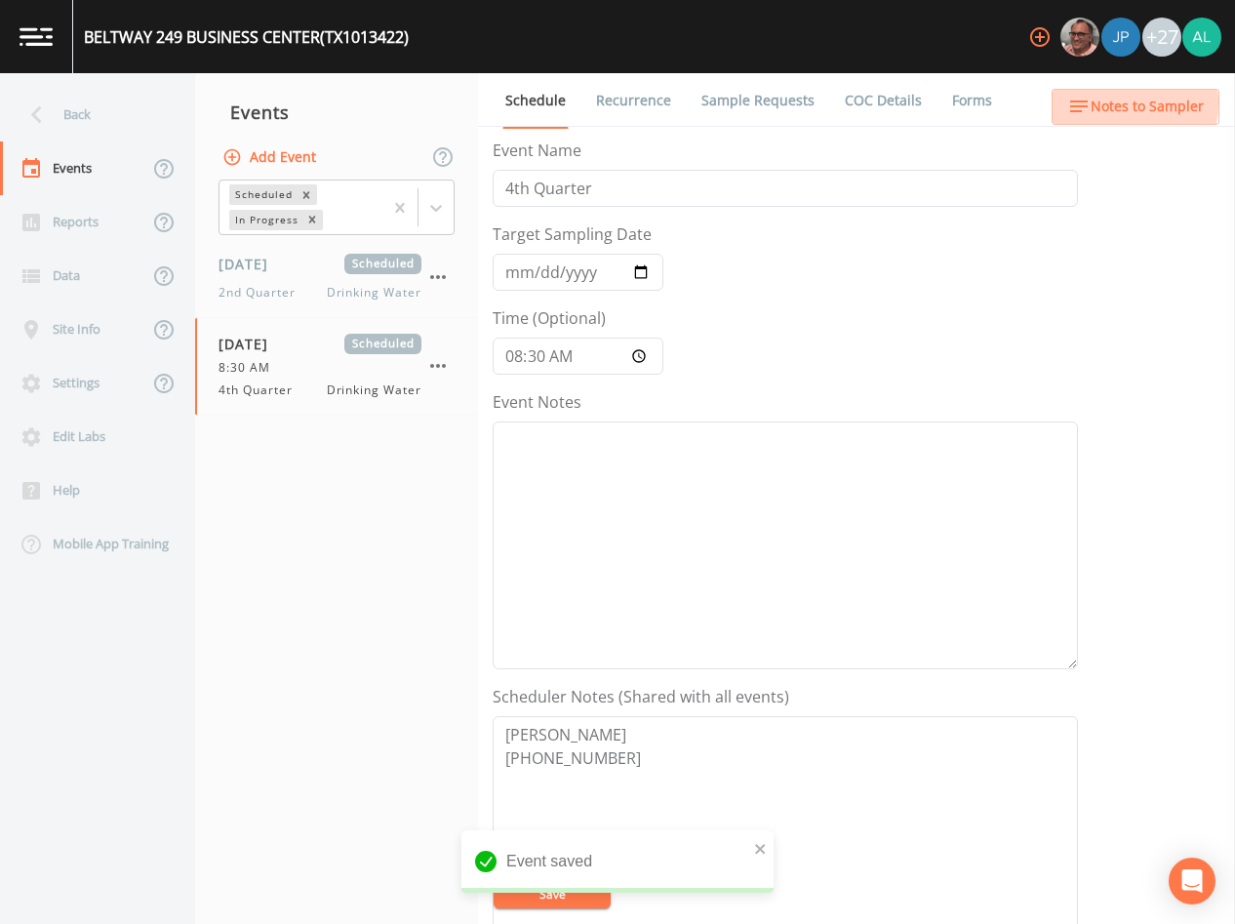
click at [1126, 103] on span "Notes to Sampler" at bounding box center [1147, 107] width 113 height 24
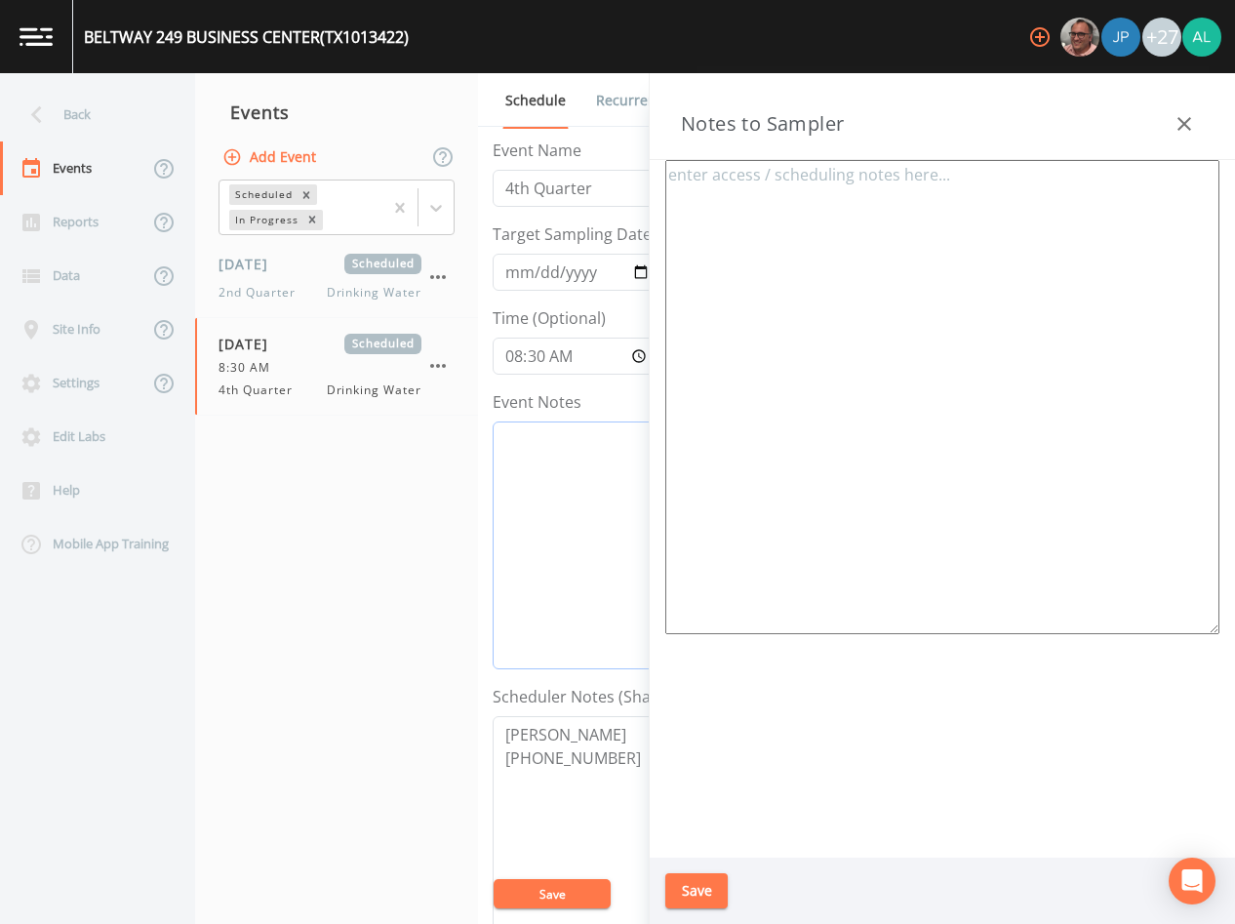
drag, startPoint x: 530, startPoint y: 498, endPoint x: 544, endPoint y: 551, distance: 55.6
click at [529, 498] on textarea "Event Notes" at bounding box center [785, 545] width 585 height 248
click at [1165, 122] on button "button" at bounding box center [1184, 123] width 39 height 39
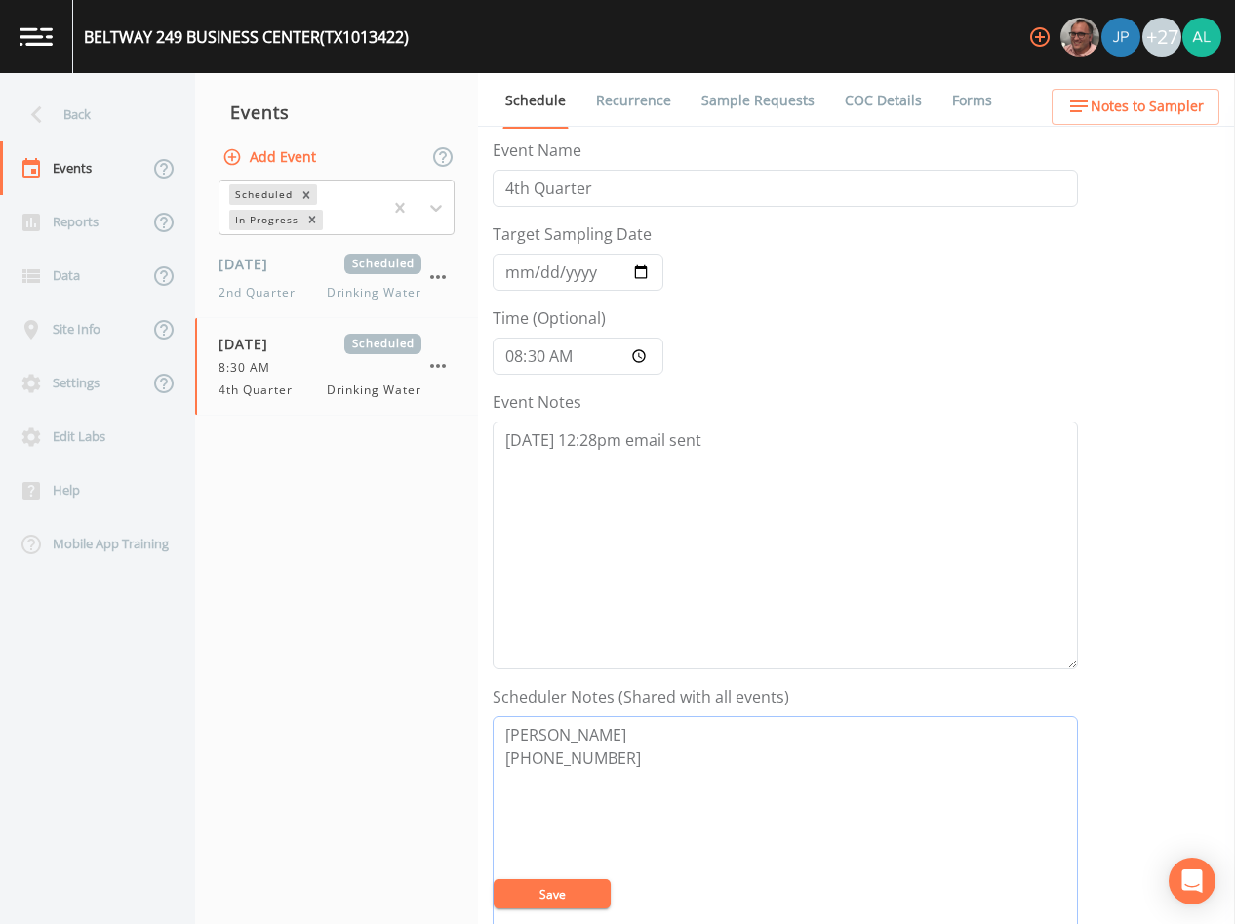
click at [526, 910] on textarea "[PERSON_NAME] [PHONE_NUMBER]" at bounding box center [785, 840] width 585 height 248
click at [541, 891] on button "Save" at bounding box center [552, 893] width 117 height 29
click at [513, 884] on button "Save" at bounding box center [552, 893] width 117 height 29
click at [806, 463] on textarea "[DATE] 12:28pm email sent" at bounding box center [785, 545] width 585 height 248
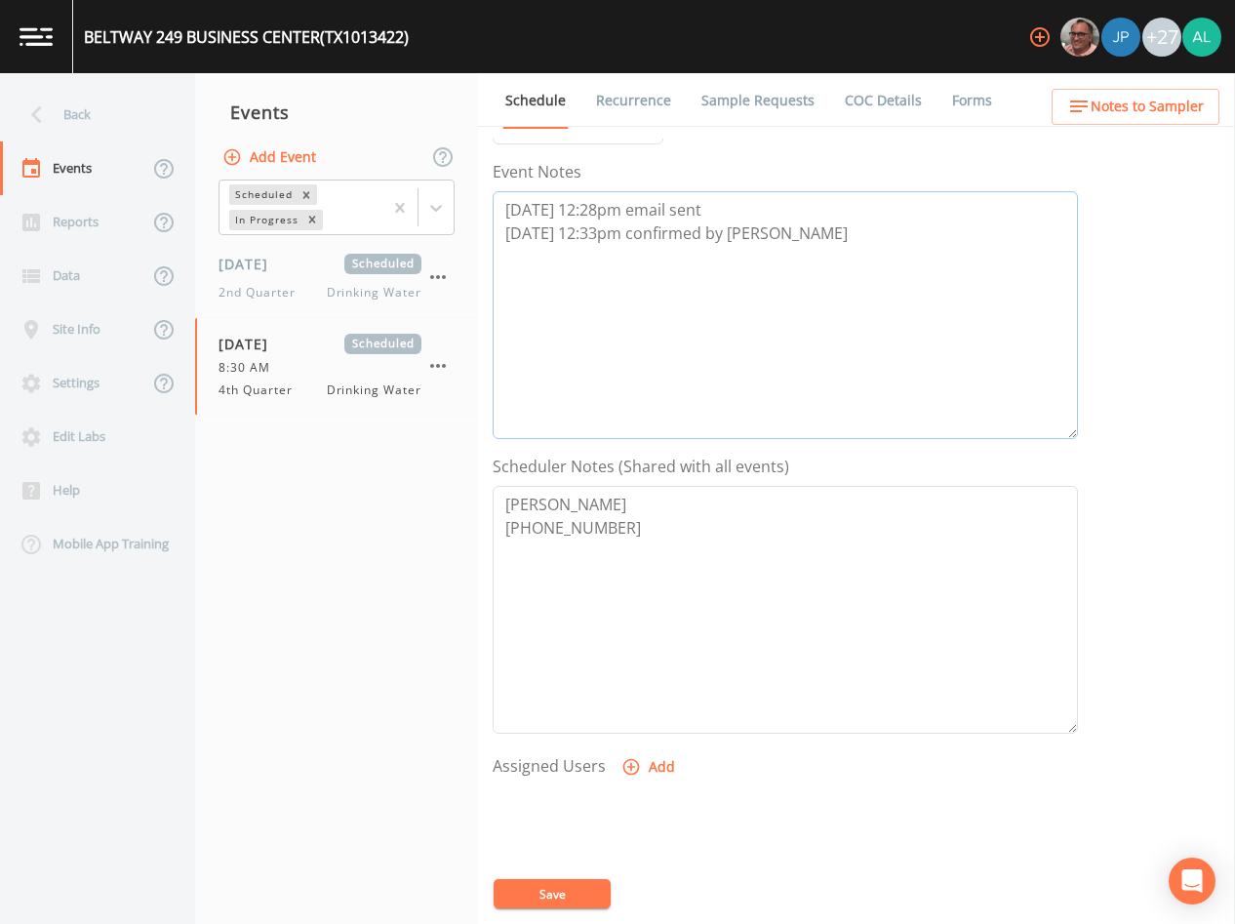
scroll to position [293, 0]
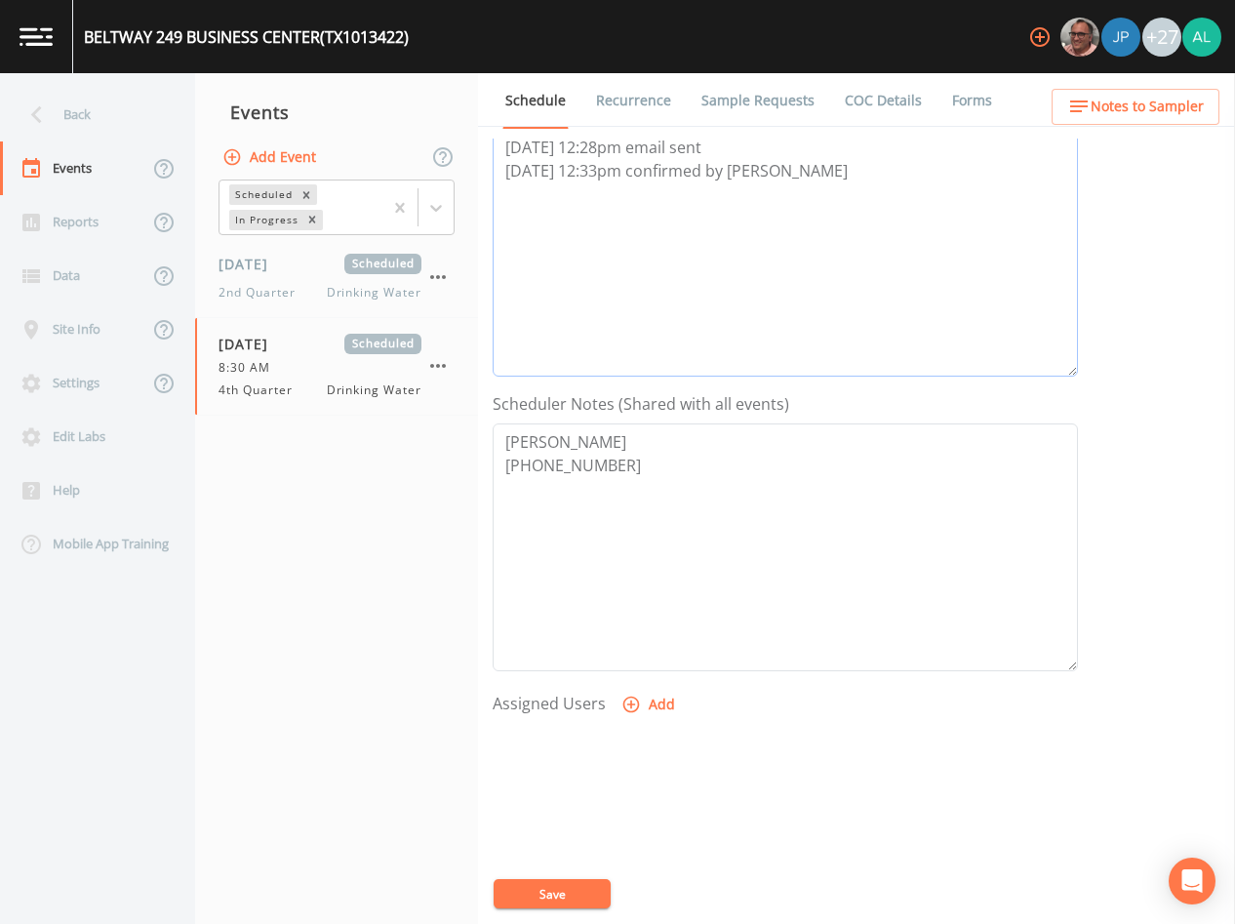
type textarea "[DATE] 12:28pm email sent [DATE] 12:33pm confirmed by [PERSON_NAME]"
click at [618, 717] on button "Add" at bounding box center [650, 705] width 65 height 36
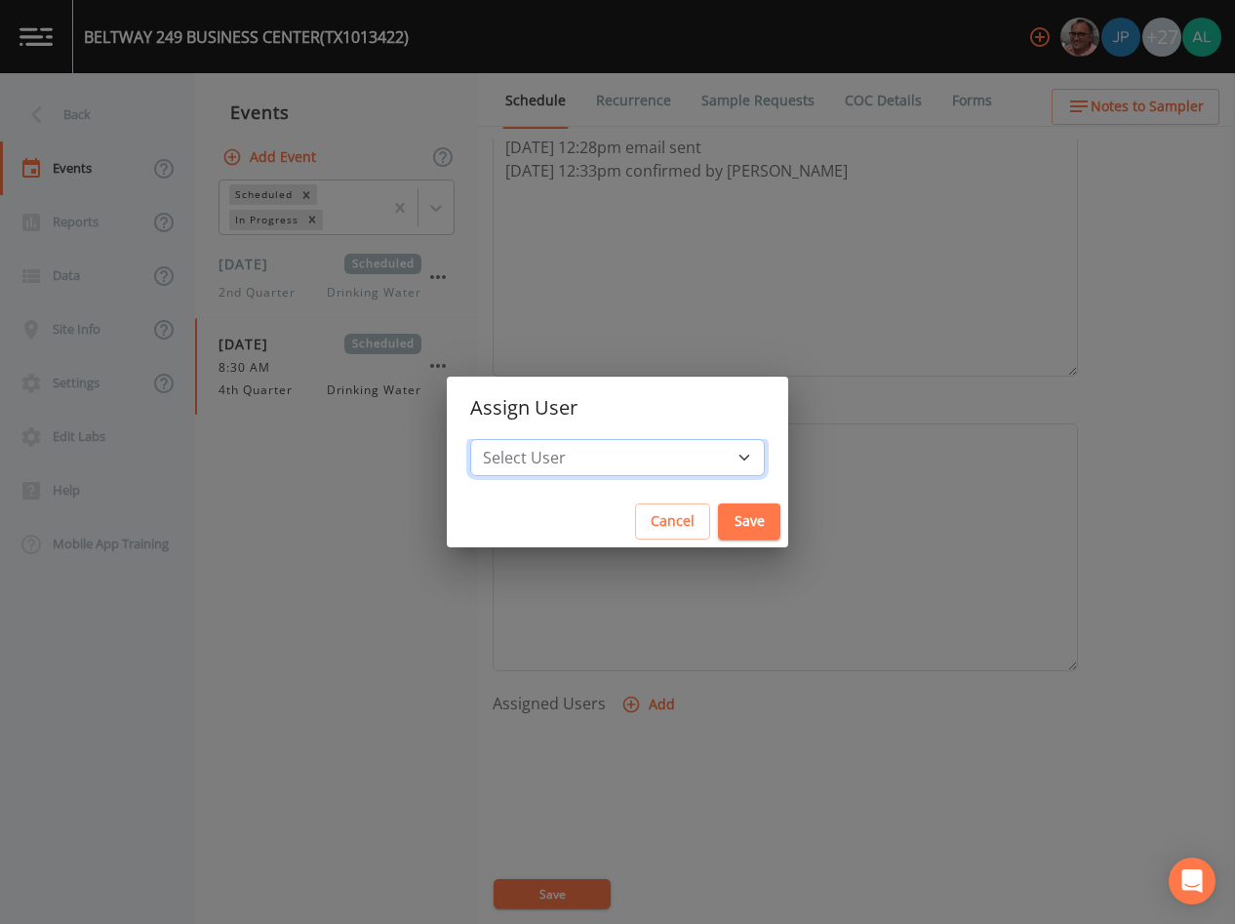
click at [622, 476] on select "Select User [PERSON_NAME] [PERSON_NAME] [PERSON_NAME] [PERSON_NAME] [PERSON_NAM…" at bounding box center [617, 457] width 295 height 37
select select "af93318b-11dc-4776-bee1-f4056f560a61"
click at [514, 439] on select "Select User [PERSON_NAME] [PERSON_NAME] [PERSON_NAME] [PERSON_NAME] [PERSON_NAM…" at bounding box center [617, 457] width 295 height 37
click at [718, 517] on button "Save" at bounding box center [749, 521] width 62 height 36
select select
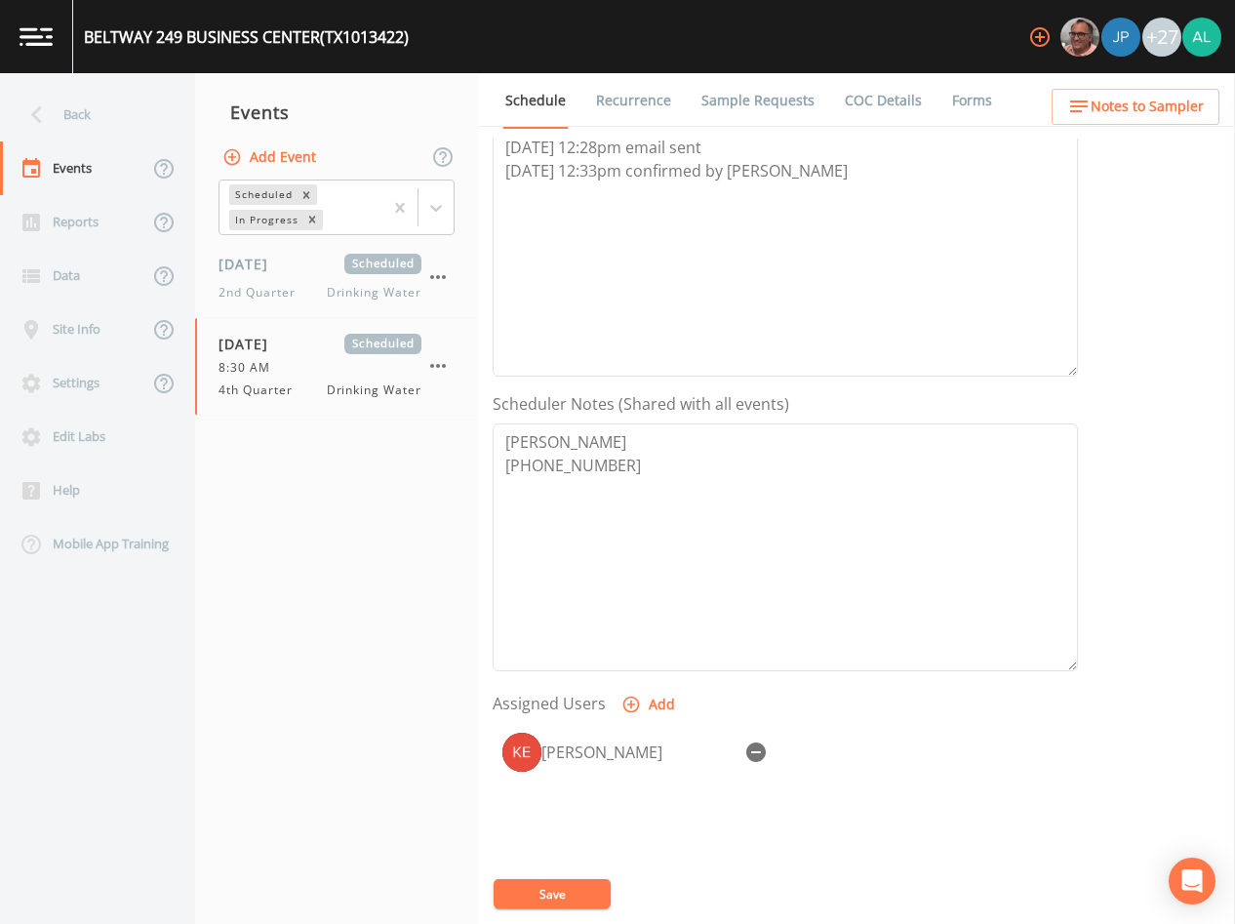
click at [551, 890] on button "Save" at bounding box center [552, 893] width 117 height 29
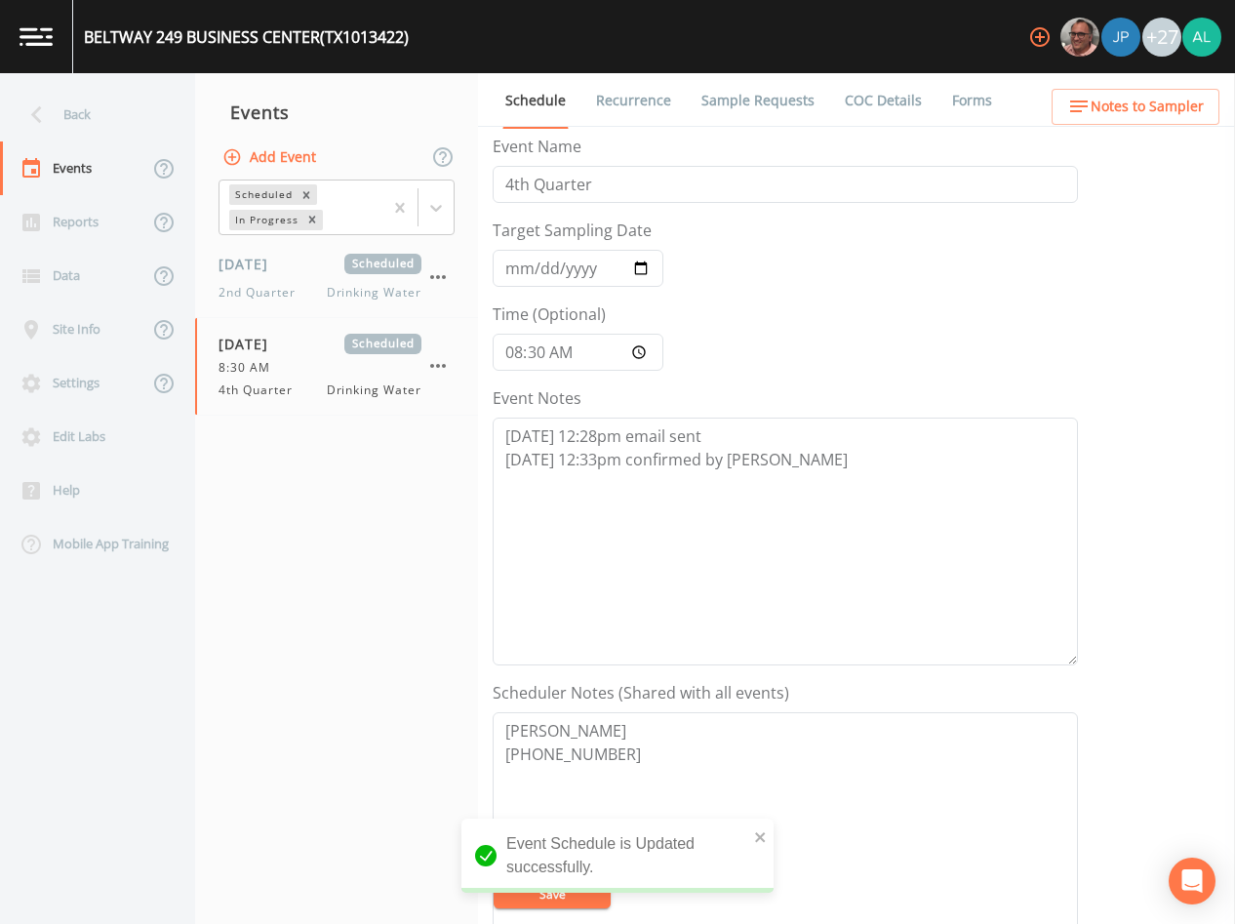
scroll to position [0, 0]
click at [754, 107] on link "Sample Requests" at bounding box center [757, 100] width 119 height 55
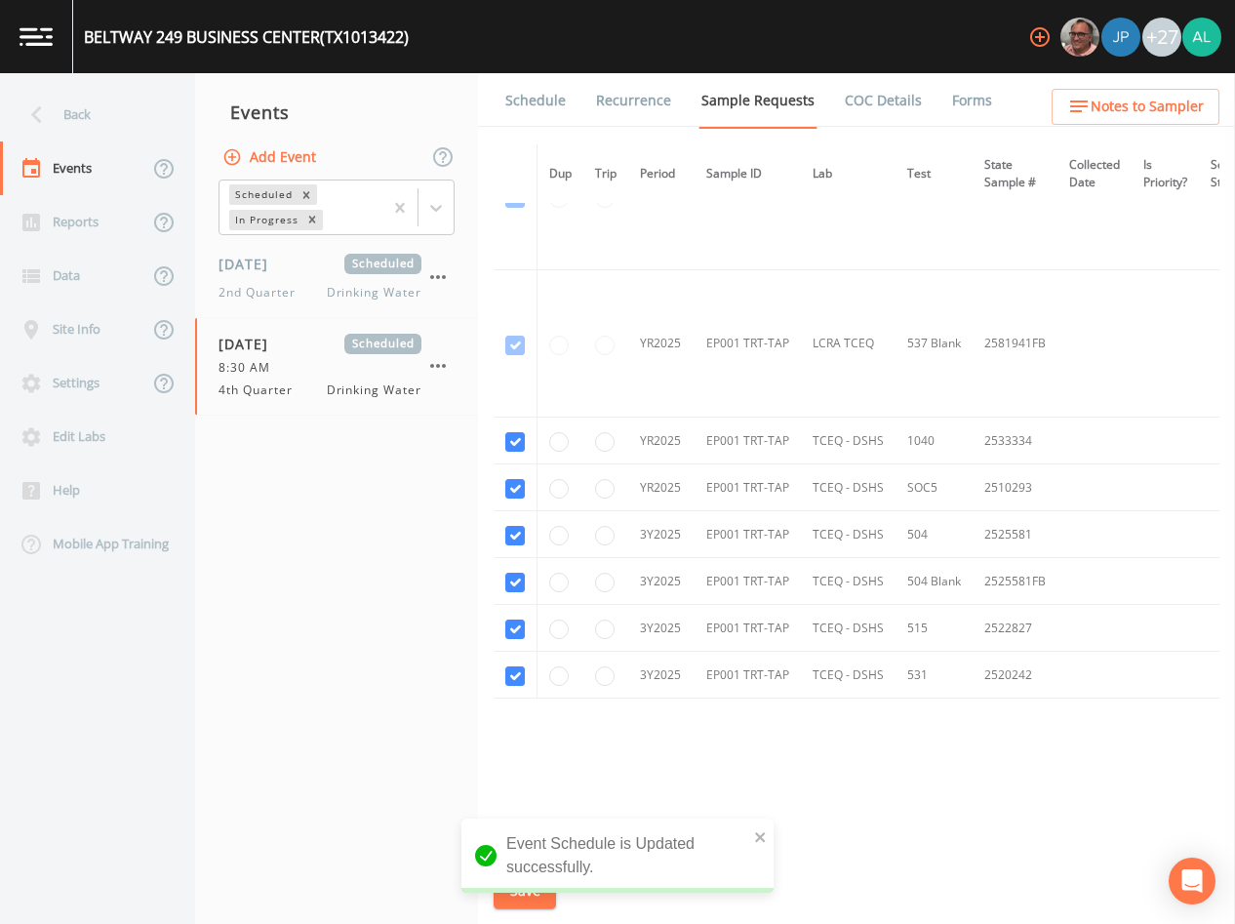
scroll to position [726, 0]
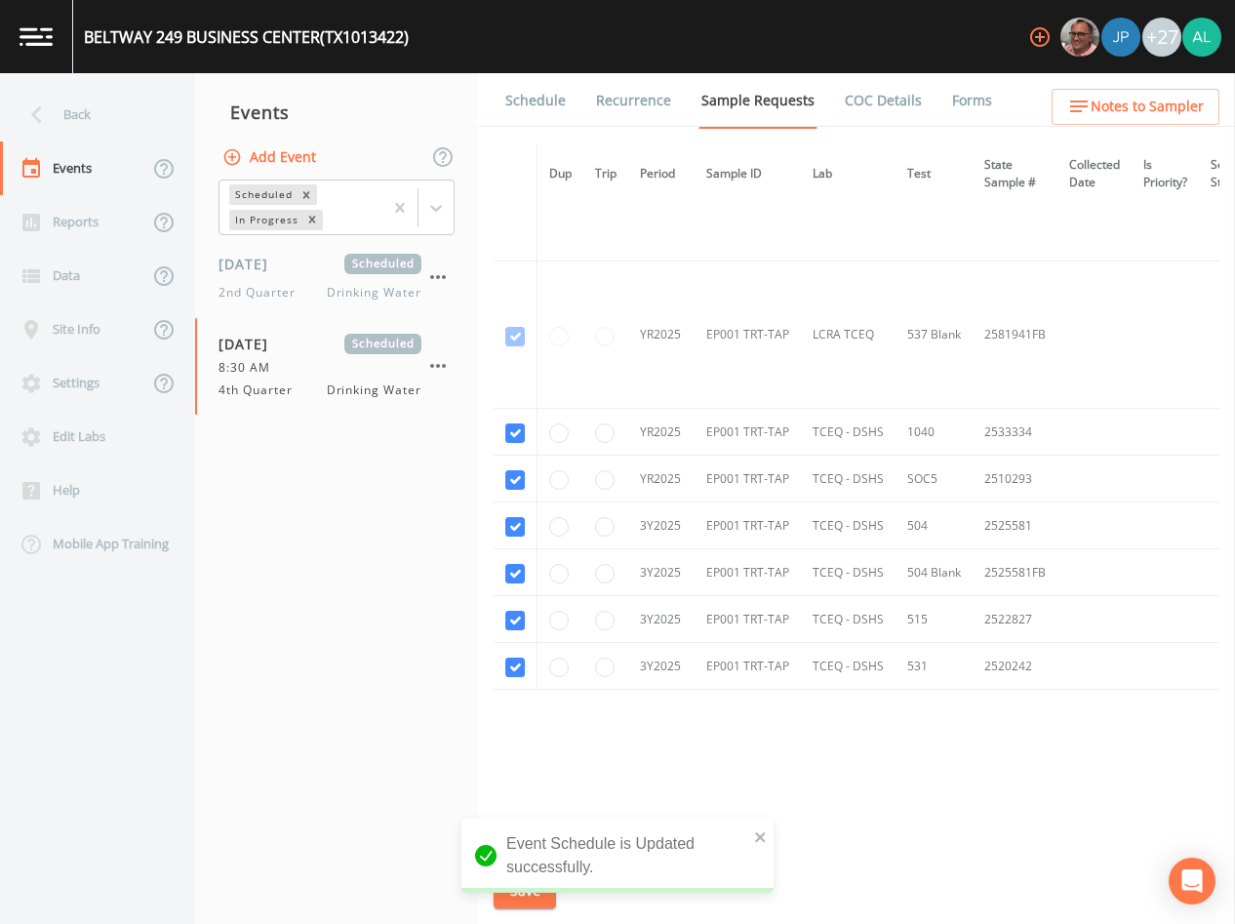
click at [1169, 82] on ul "Schedule Recurrence Sample Requests COC Details Forms" at bounding box center [856, 100] width 757 height 54
click at [1145, 107] on span "Notes to Sampler" at bounding box center [1147, 107] width 113 height 24
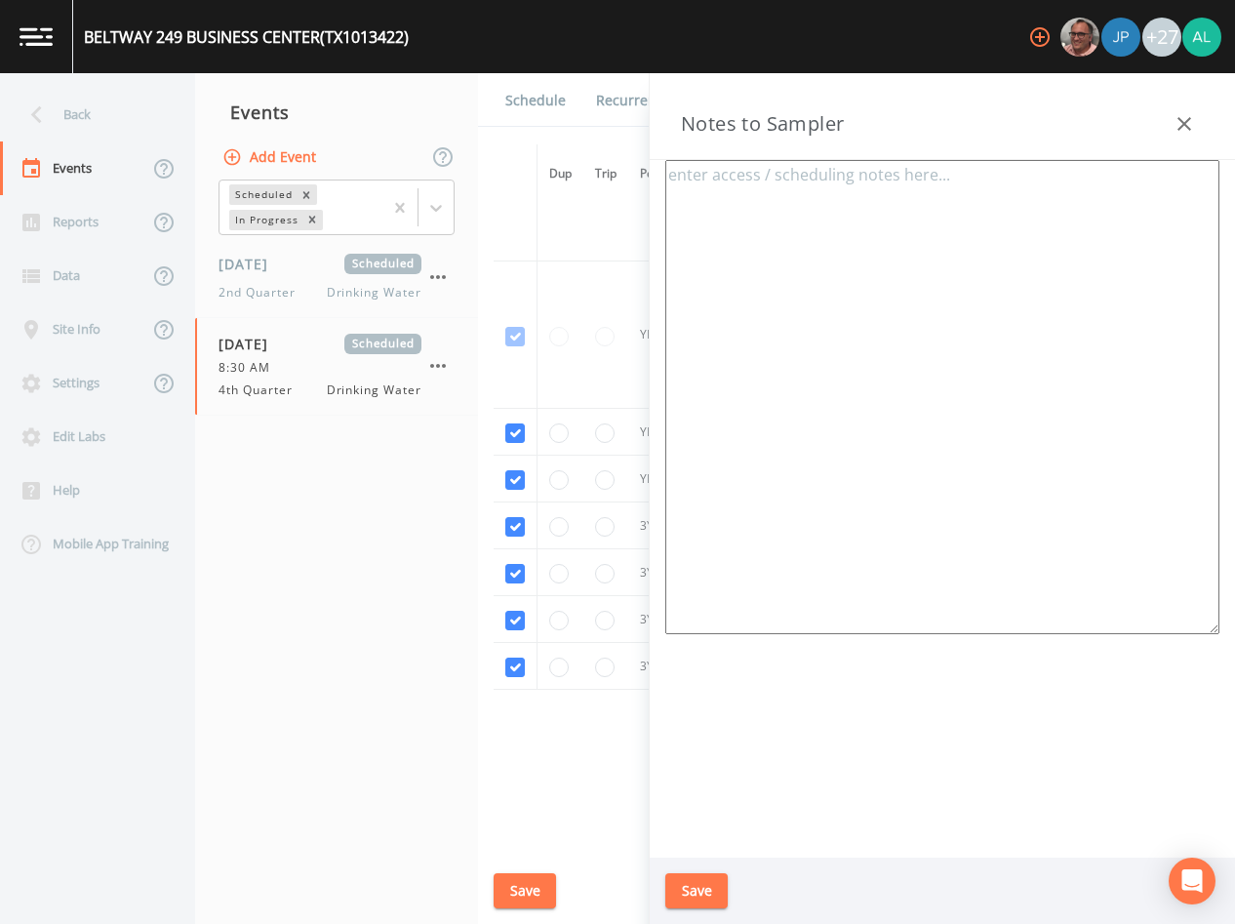
click at [728, 208] on textarea at bounding box center [942, 397] width 554 height 474
paste textarea "[STREET_ADDRESS]"
type textarea "[PERSON_NAME] [PHONE_NUMBER] Meeting location: [STREET_ADDRESS]"
click at [684, 885] on button "Save" at bounding box center [696, 891] width 62 height 36
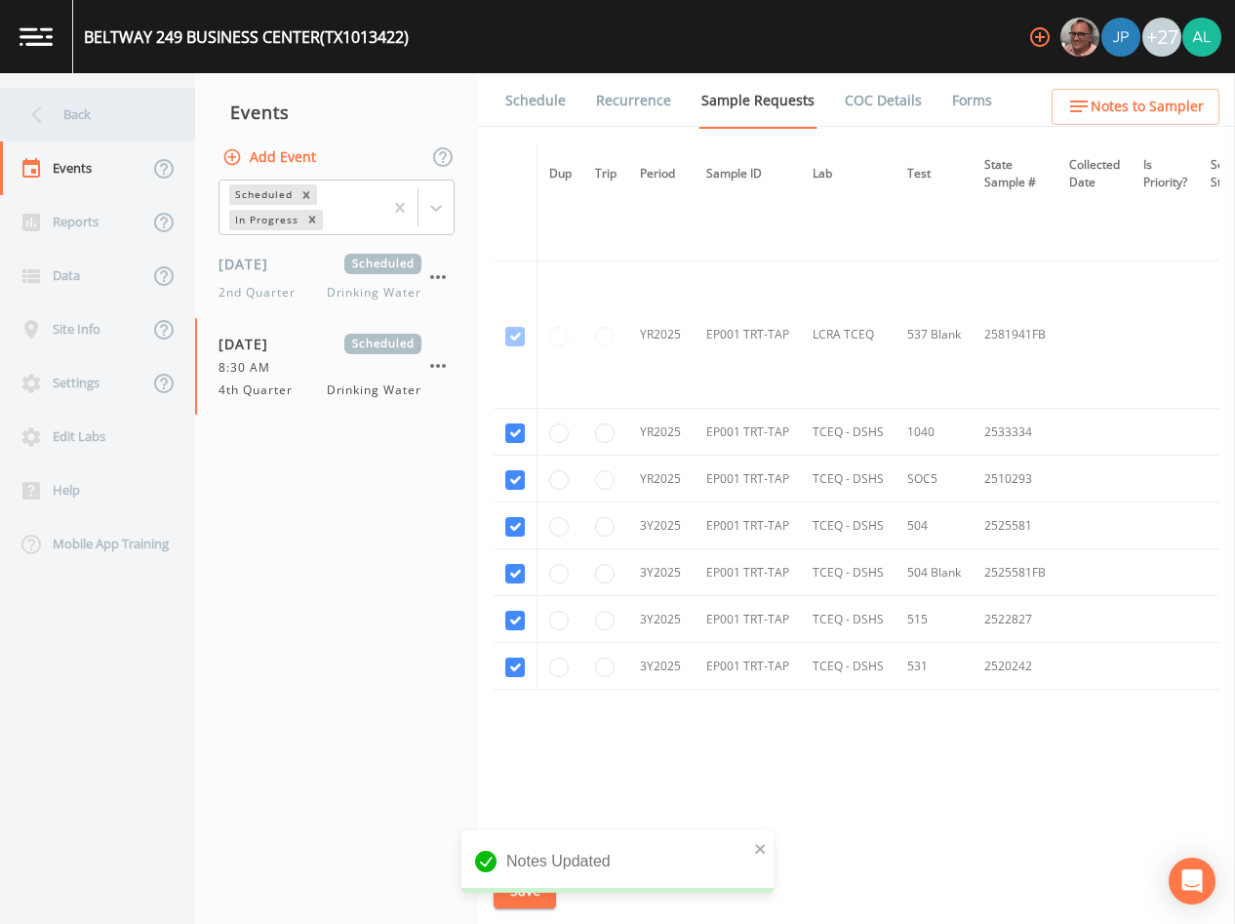
click at [74, 129] on div "Back" at bounding box center [88, 115] width 176 height 54
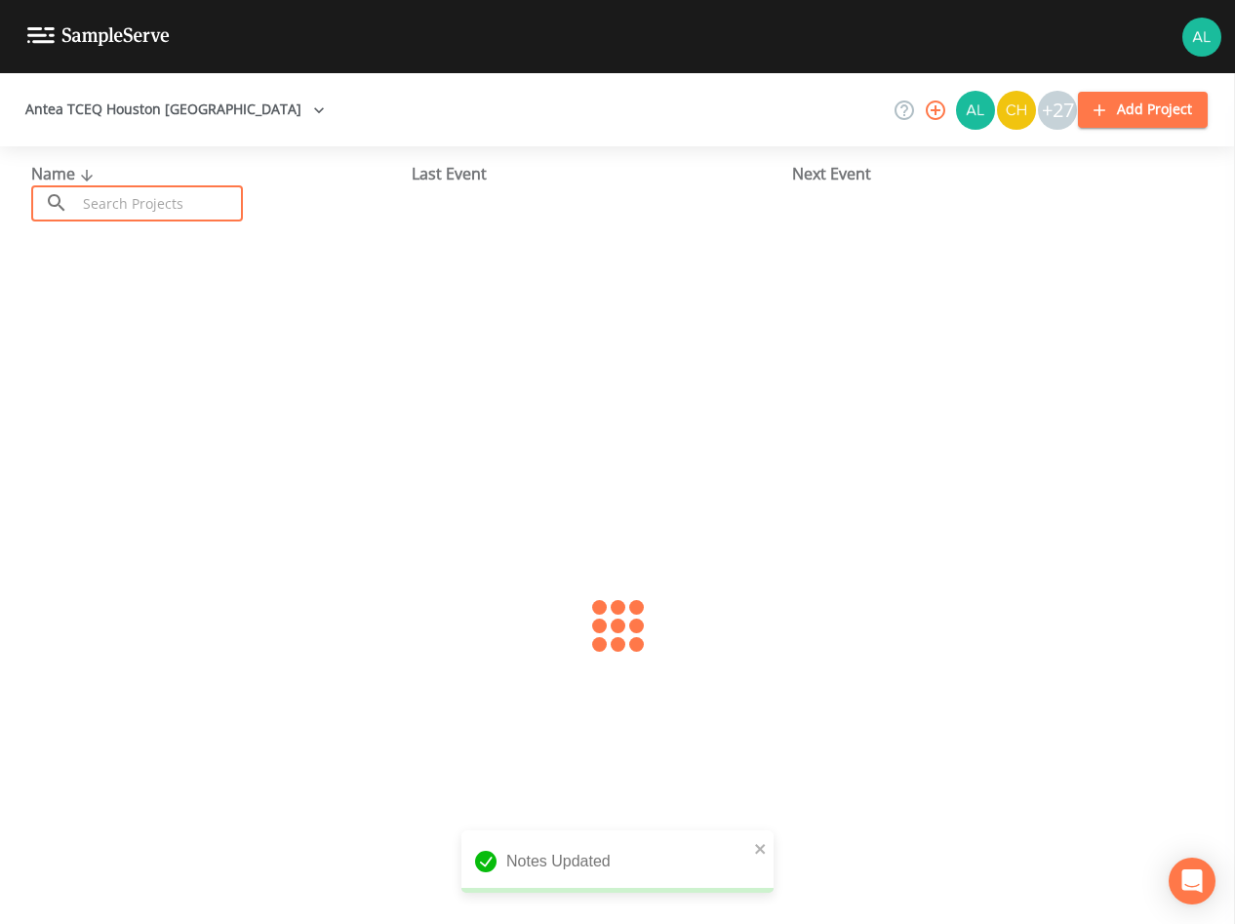
click at [131, 219] on input "text" at bounding box center [159, 203] width 167 height 36
type input "1013422"
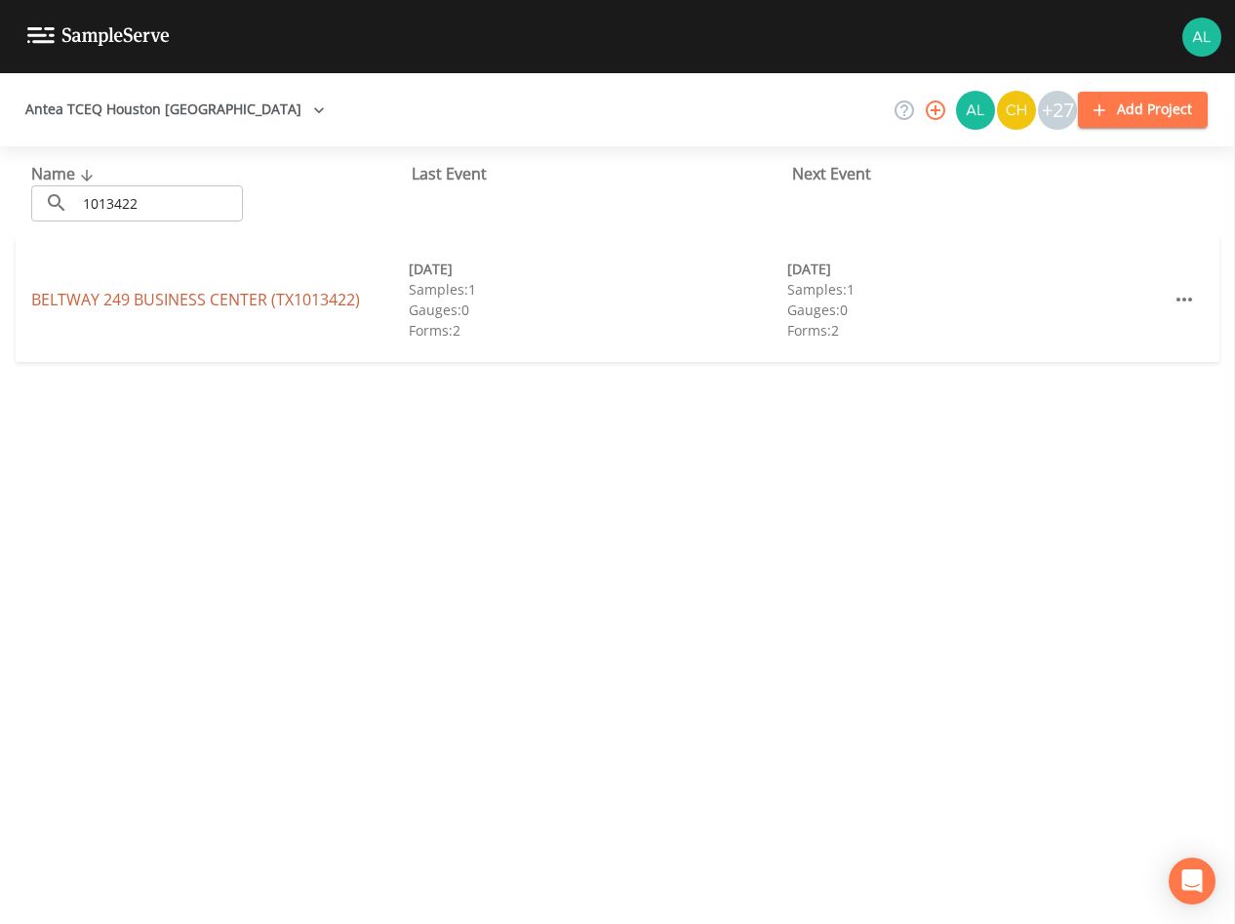
click at [115, 295] on link "BELTWAY [GEOGRAPHIC_DATA] (TX1013422)" at bounding box center [195, 299] width 329 height 21
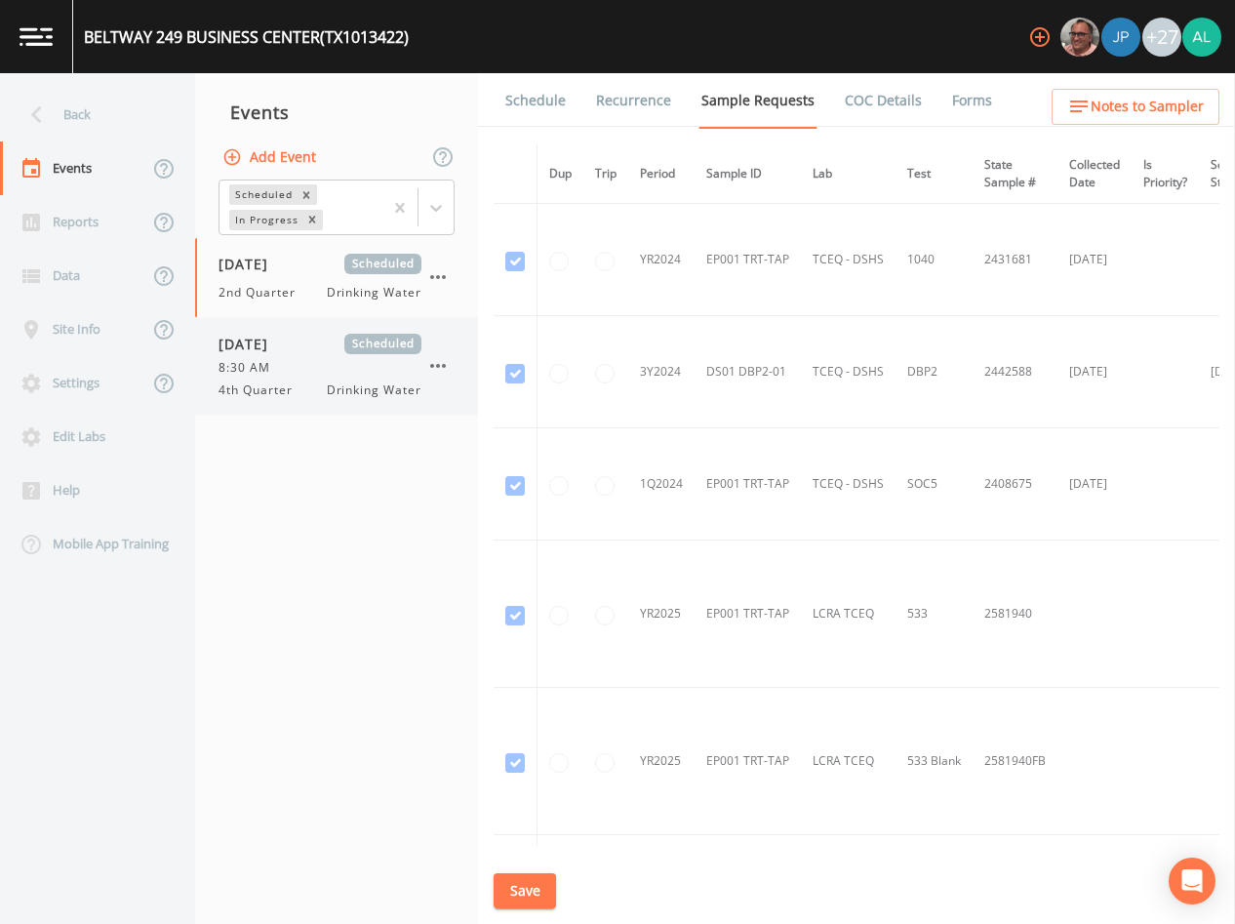
click at [330, 381] on span "Drinking Water" at bounding box center [374, 390] width 95 height 18
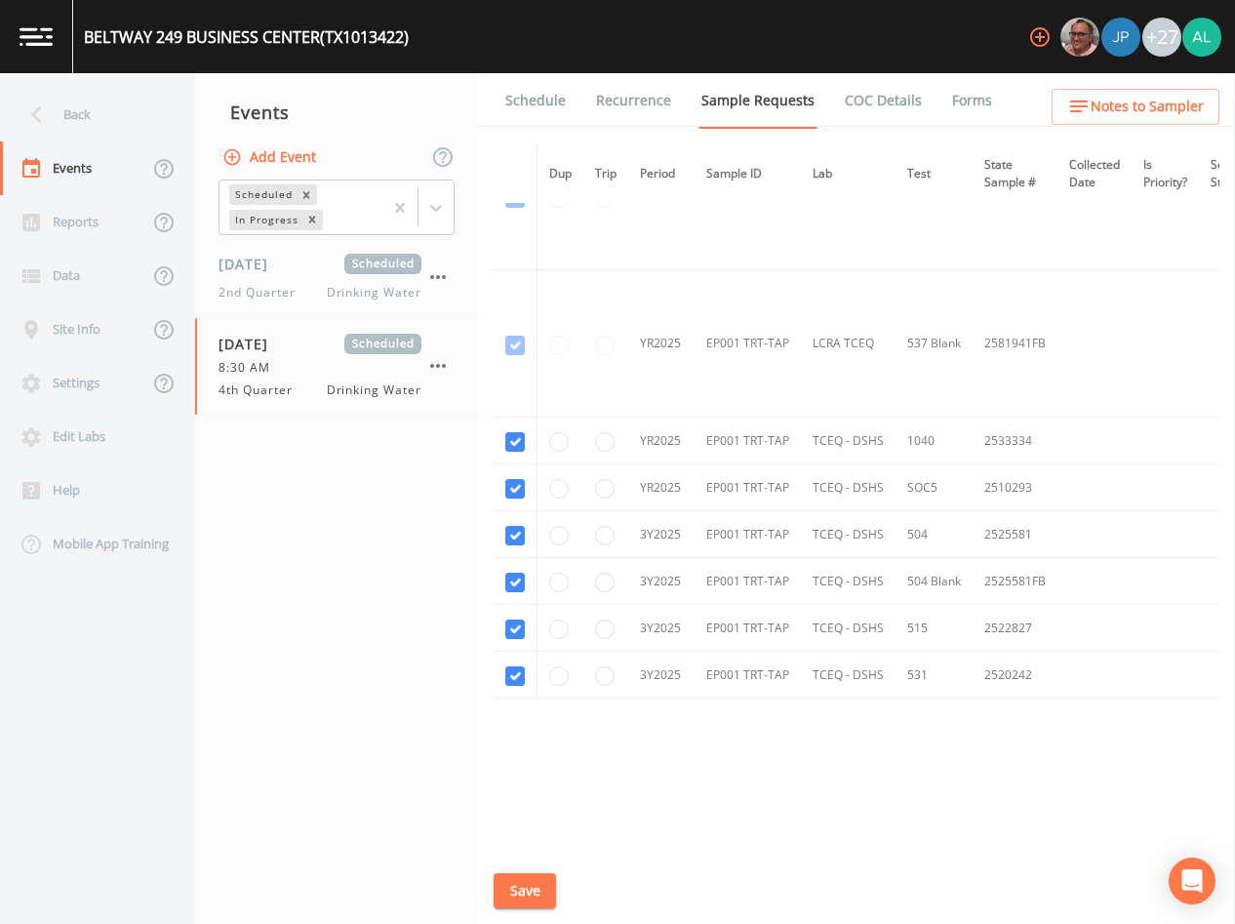
scroll to position [726, 0]
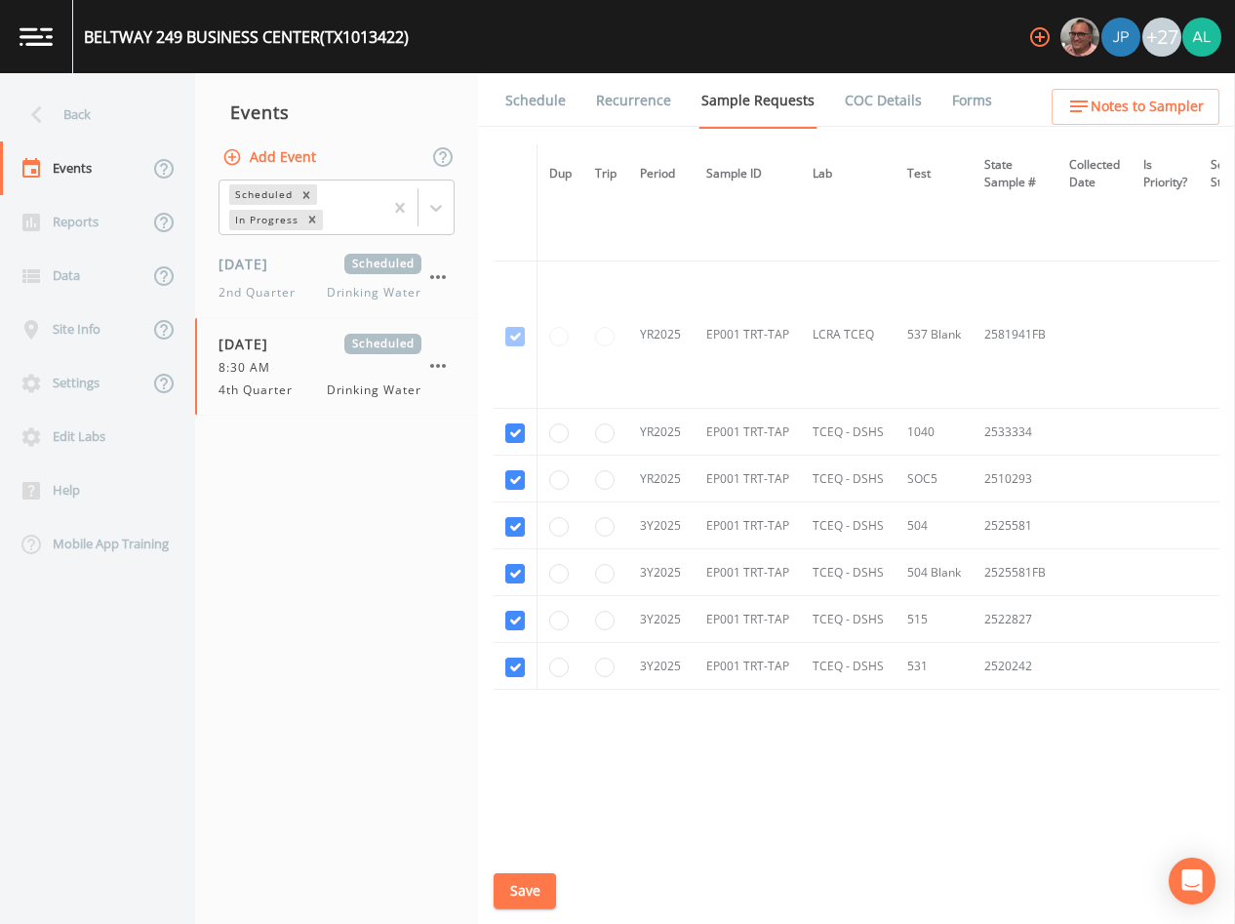
click at [544, 115] on link "Schedule" at bounding box center [535, 100] width 66 height 55
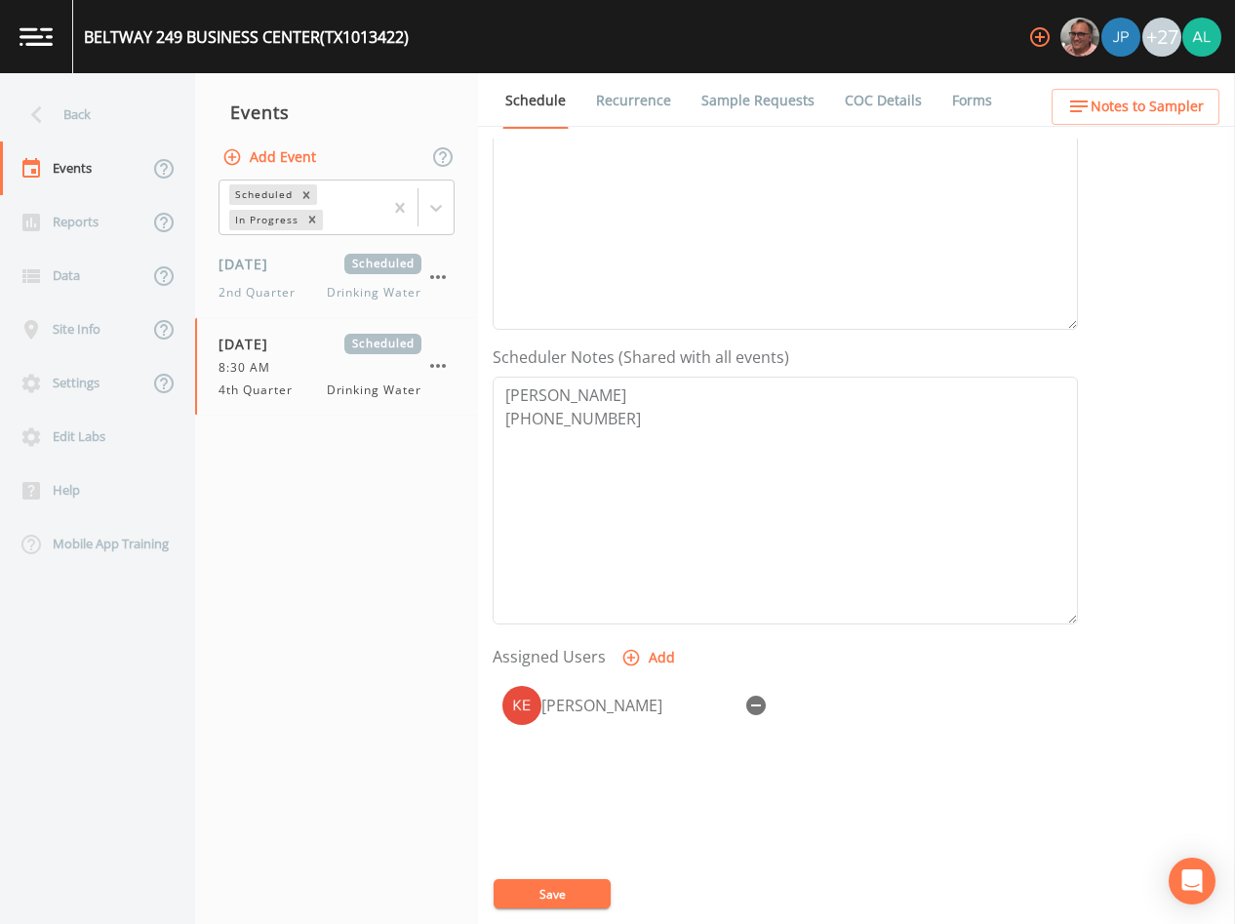
scroll to position [390, 0]
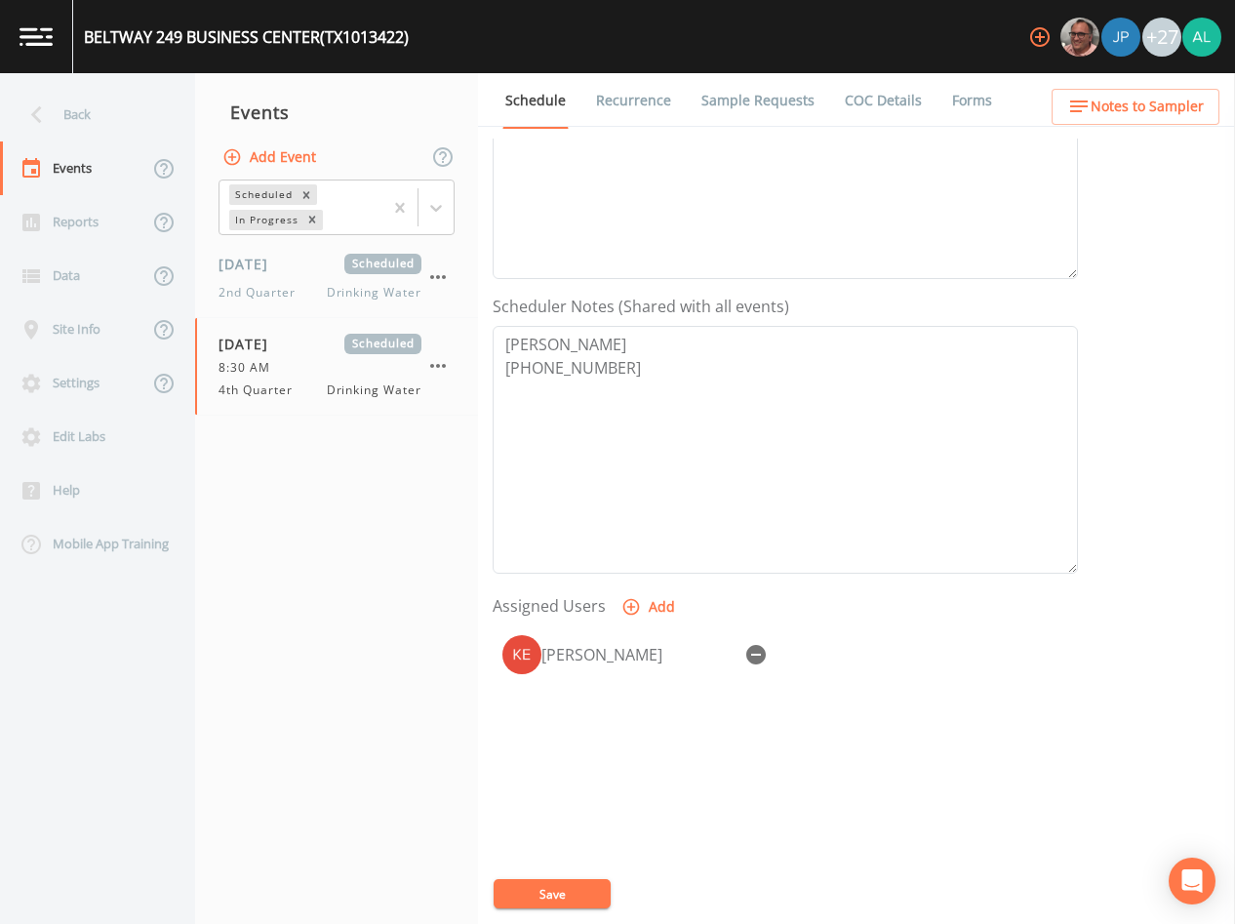
click at [1135, 111] on span "Notes to Sampler" at bounding box center [1147, 107] width 113 height 24
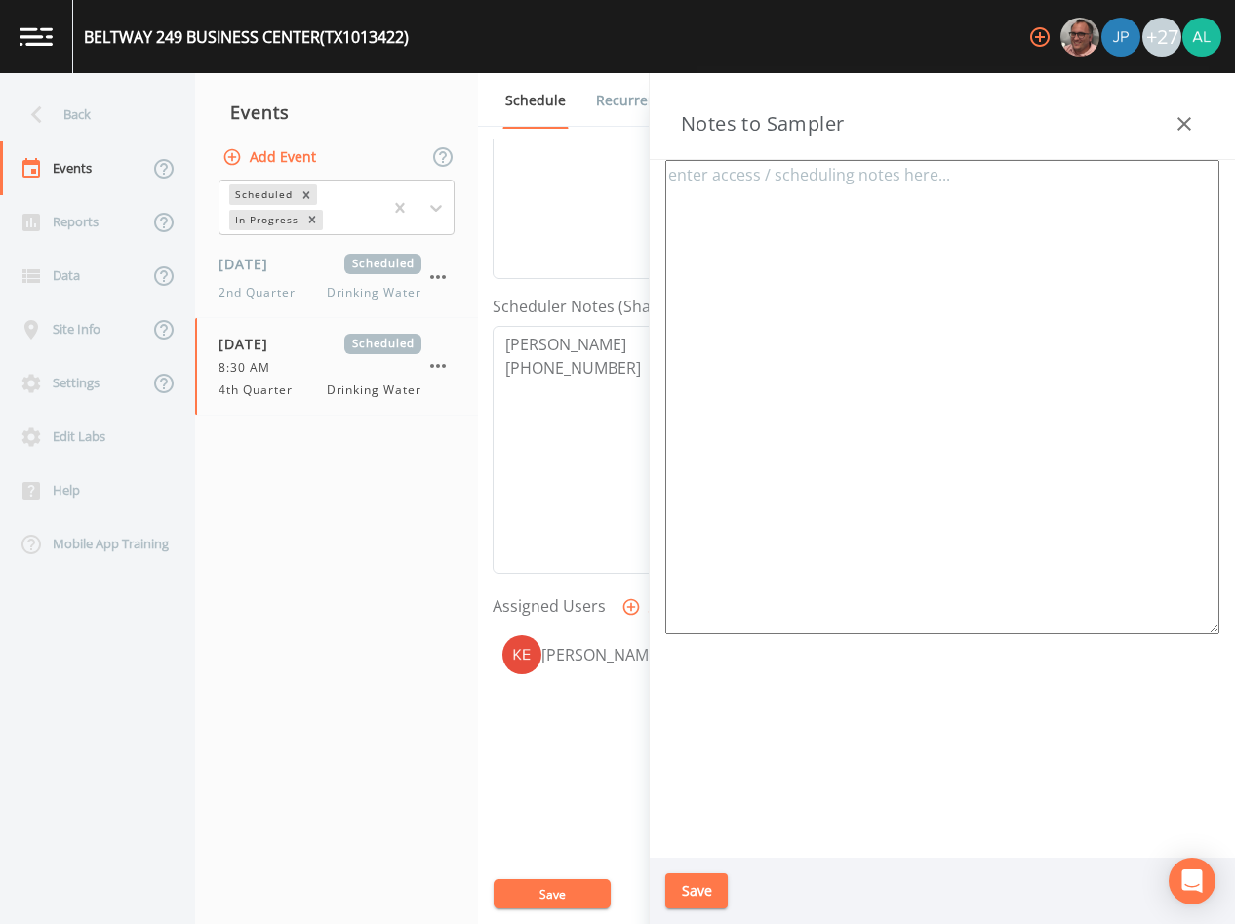
type textarea "[PERSON_NAME] [PHONE_NUMBER] Meeting location: [STREET_ADDRESS]"
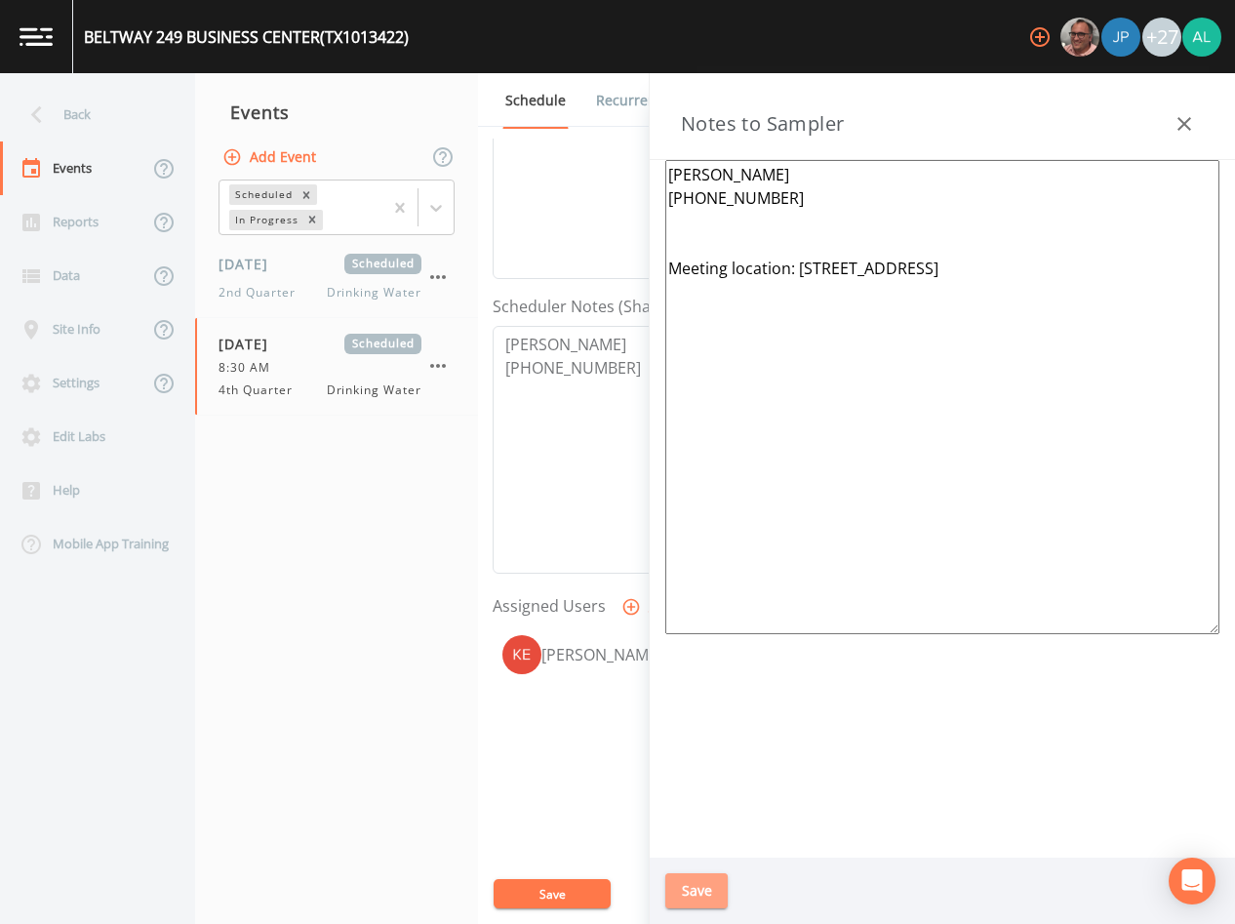
click at [687, 904] on button "Save" at bounding box center [696, 891] width 62 height 36
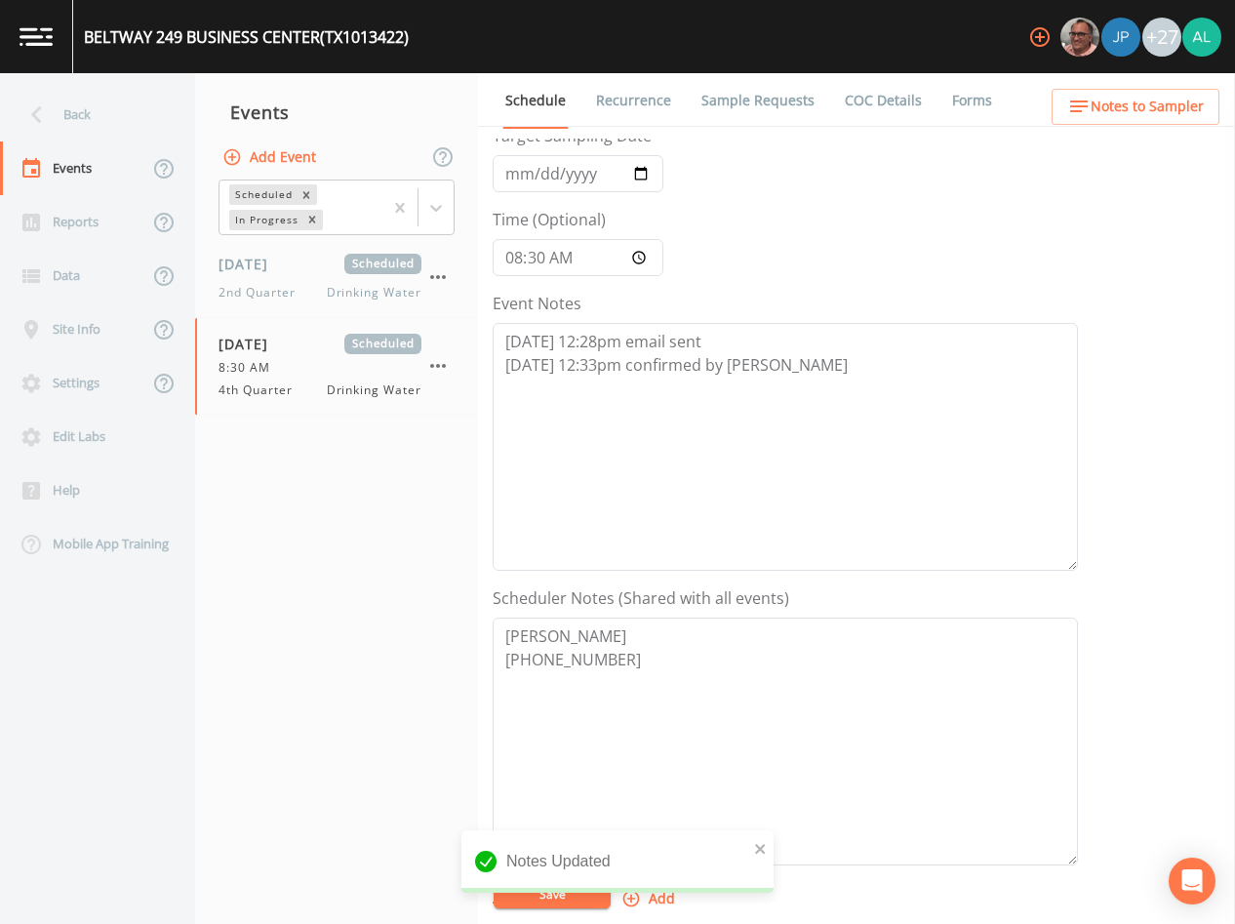
scroll to position [98, 0]
click at [537, 902] on button "Save" at bounding box center [552, 893] width 117 height 29
click at [104, 110] on div "Back" at bounding box center [88, 115] width 176 height 54
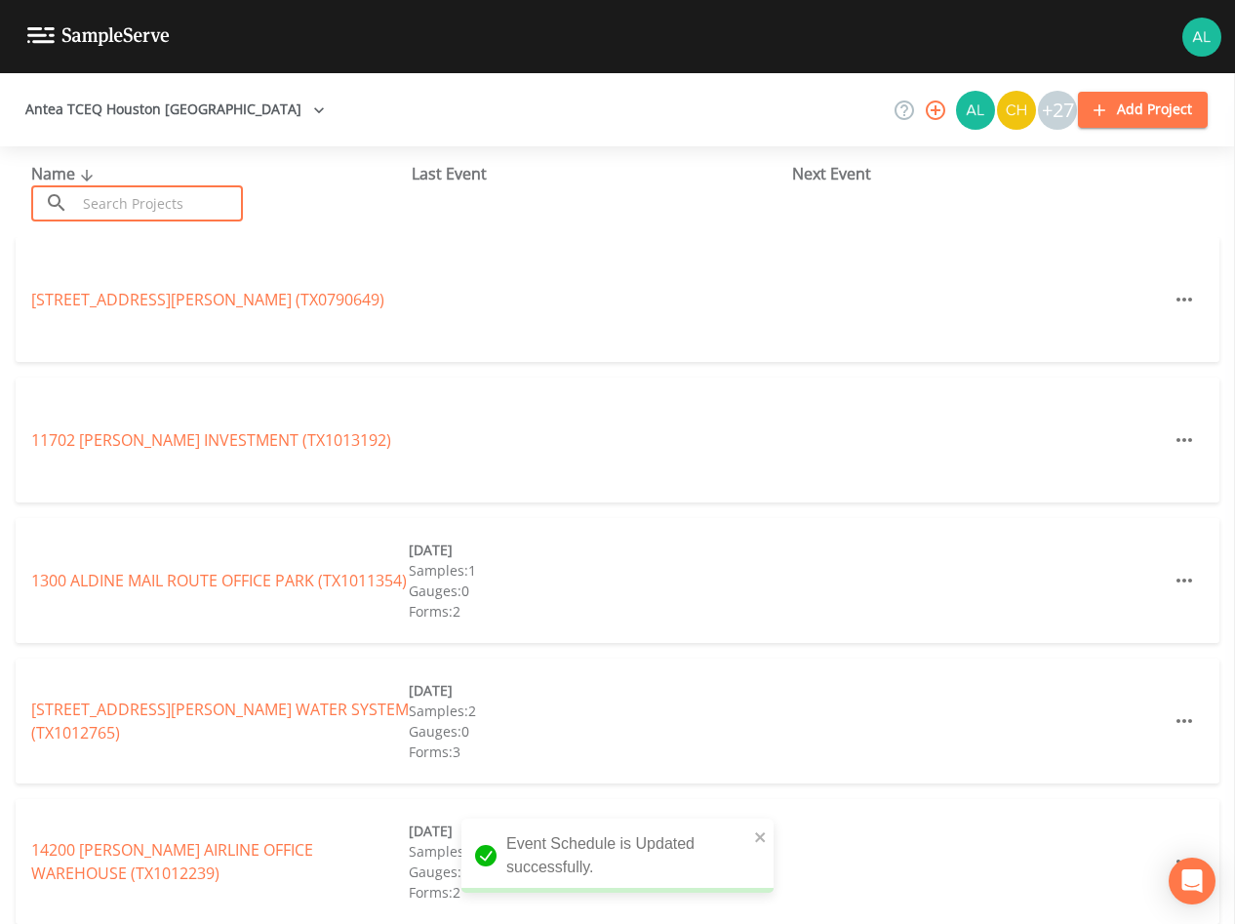
click at [211, 202] on input "text" at bounding box center [159, 203] width 167 height 36
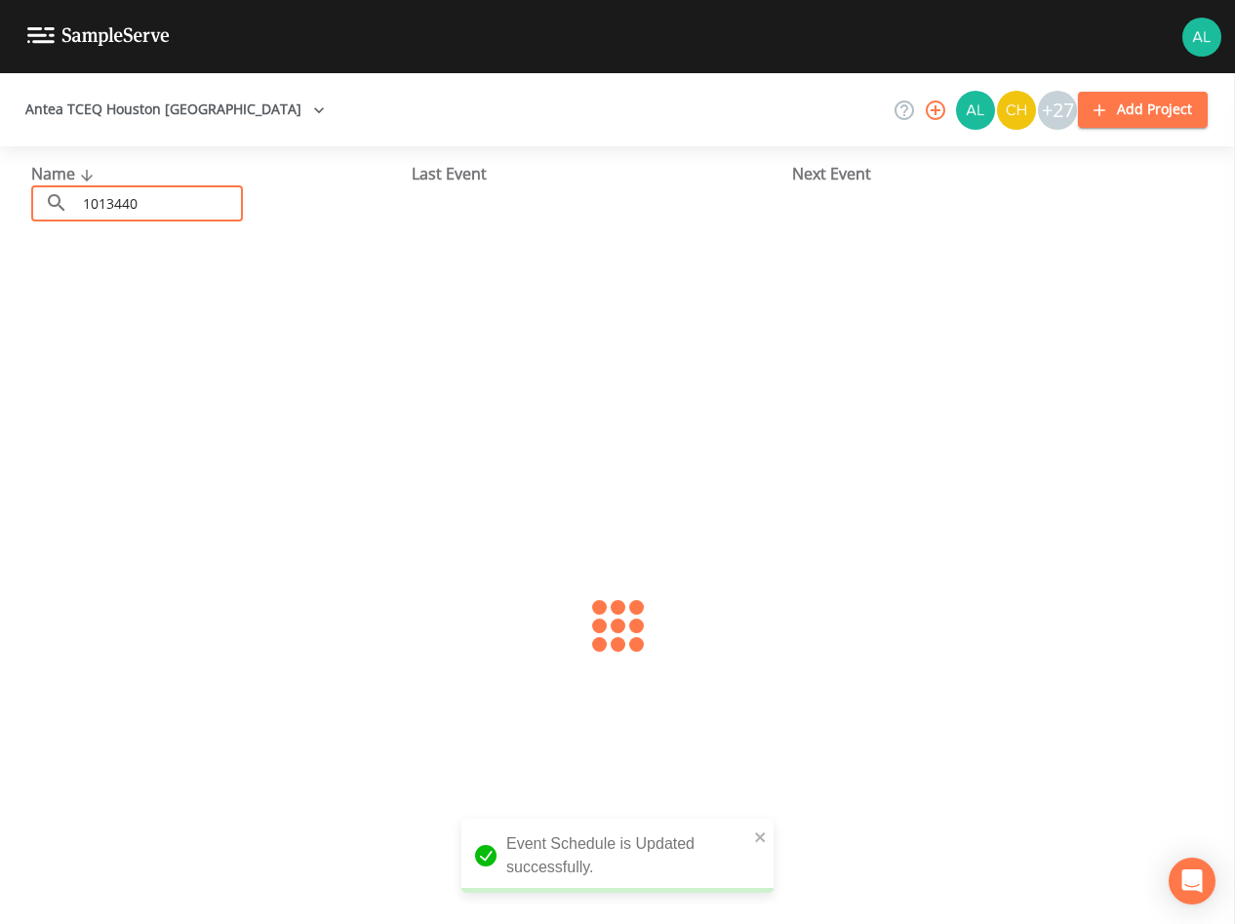
type input "1013440"
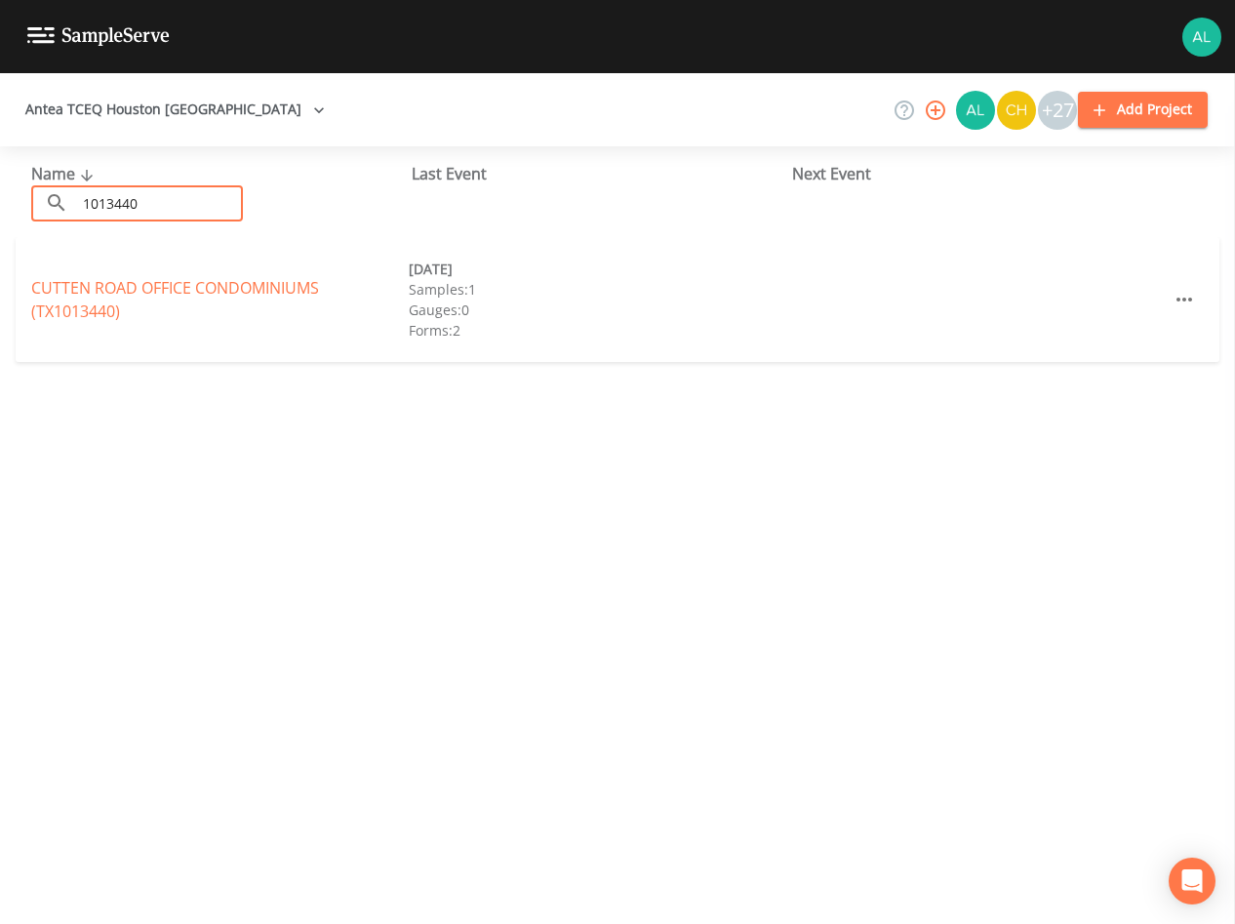
click at [106, 276] on div "CUTTEN ROAD OFFICE CONDOMINIUMS (TX1013440)" at bounding box center [220, 299] width 378 height 47
click at [94, 315] on link "CUTTEN ROAD OFFICE CONDOMINIUMS (TX1013440)" at bounding box center [175, 299] width 288 height 45
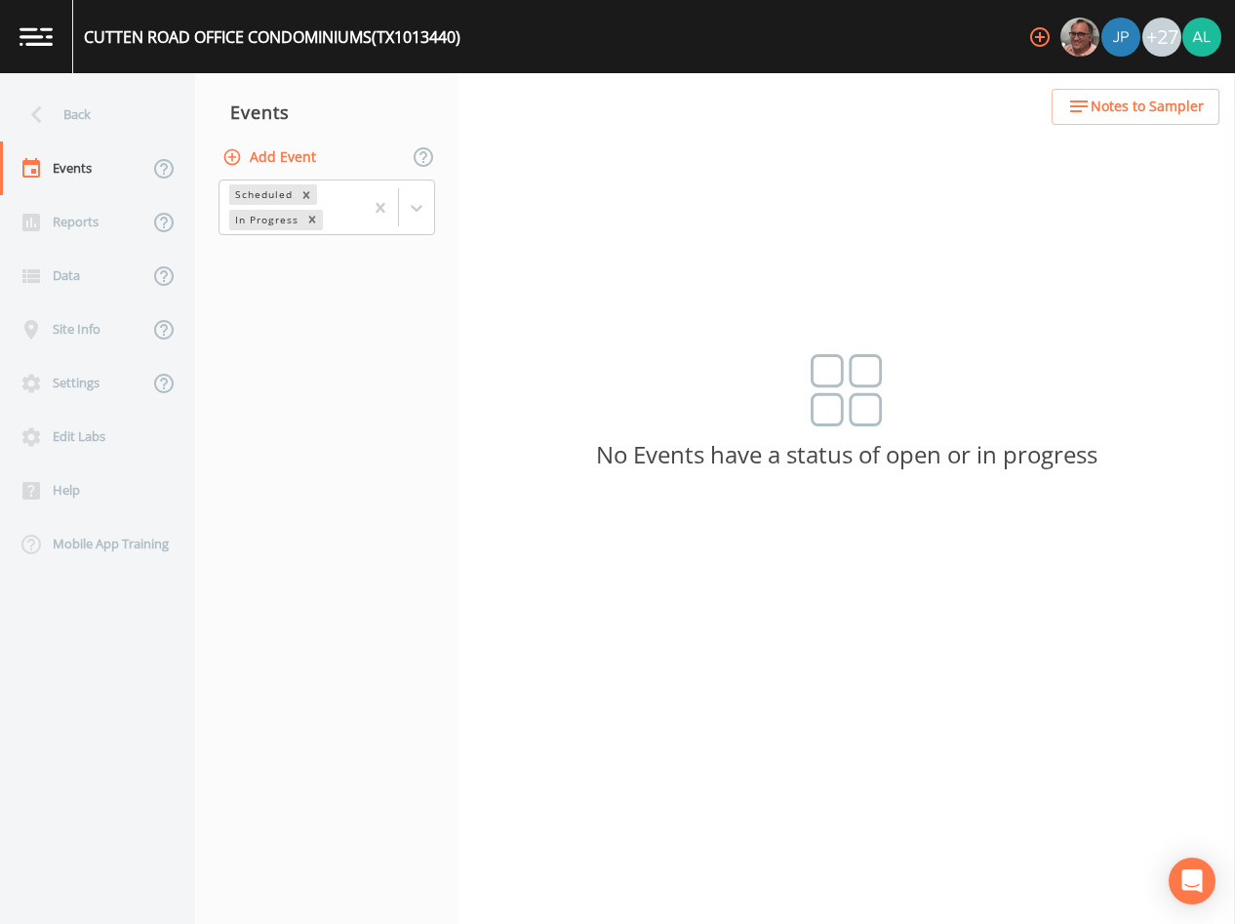
click at [270, 155] on button "Add Event" at bounding box center [271, 158] width 105 height 36
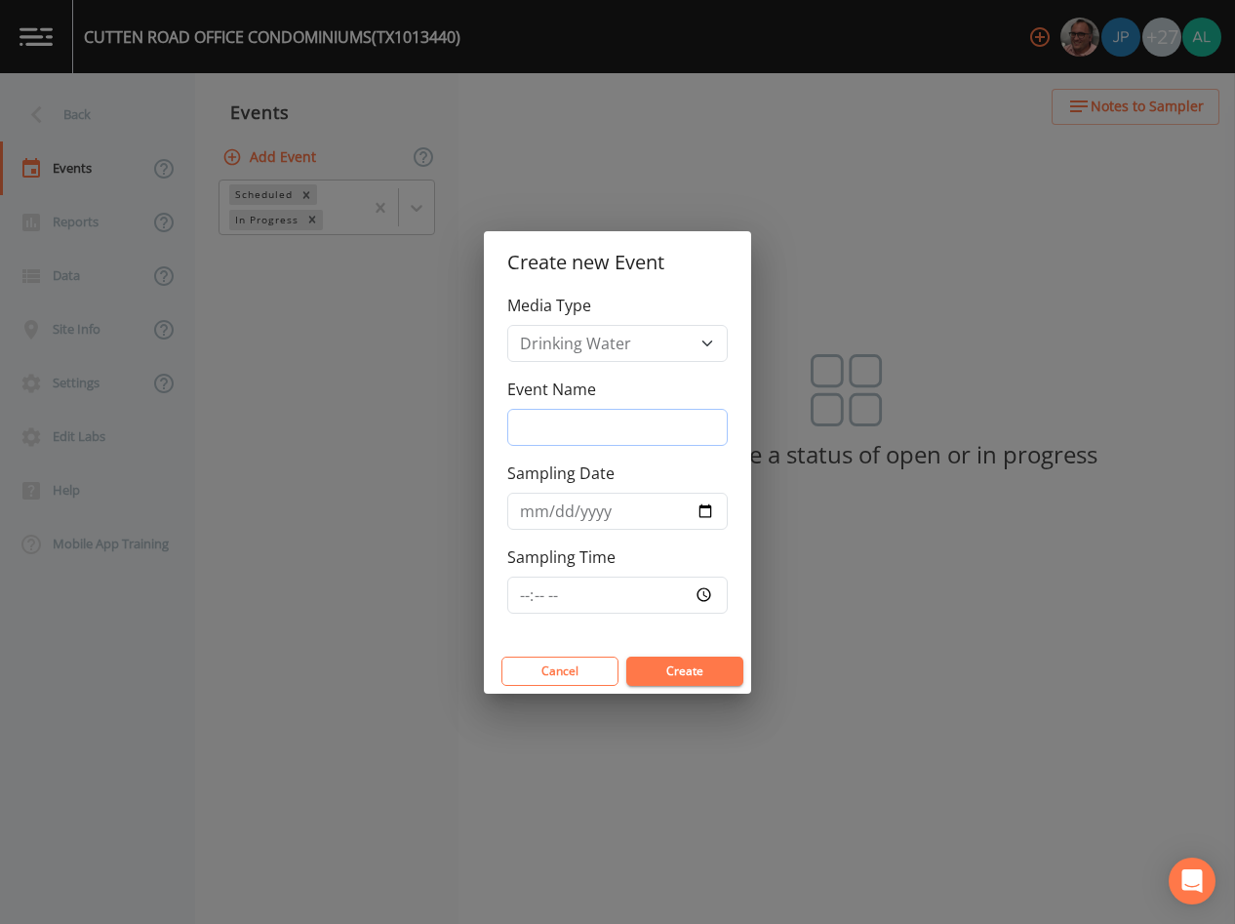
click at [566, 422] on input "Event Name" at bounding box center [617, 427] width 220 height 37
type input "4th Quarter"
type input "[DATE]"
click at [523, 589] on input "Sampling Time" at bounding box center [617, 595] width 220 height 37
type input "09:00"
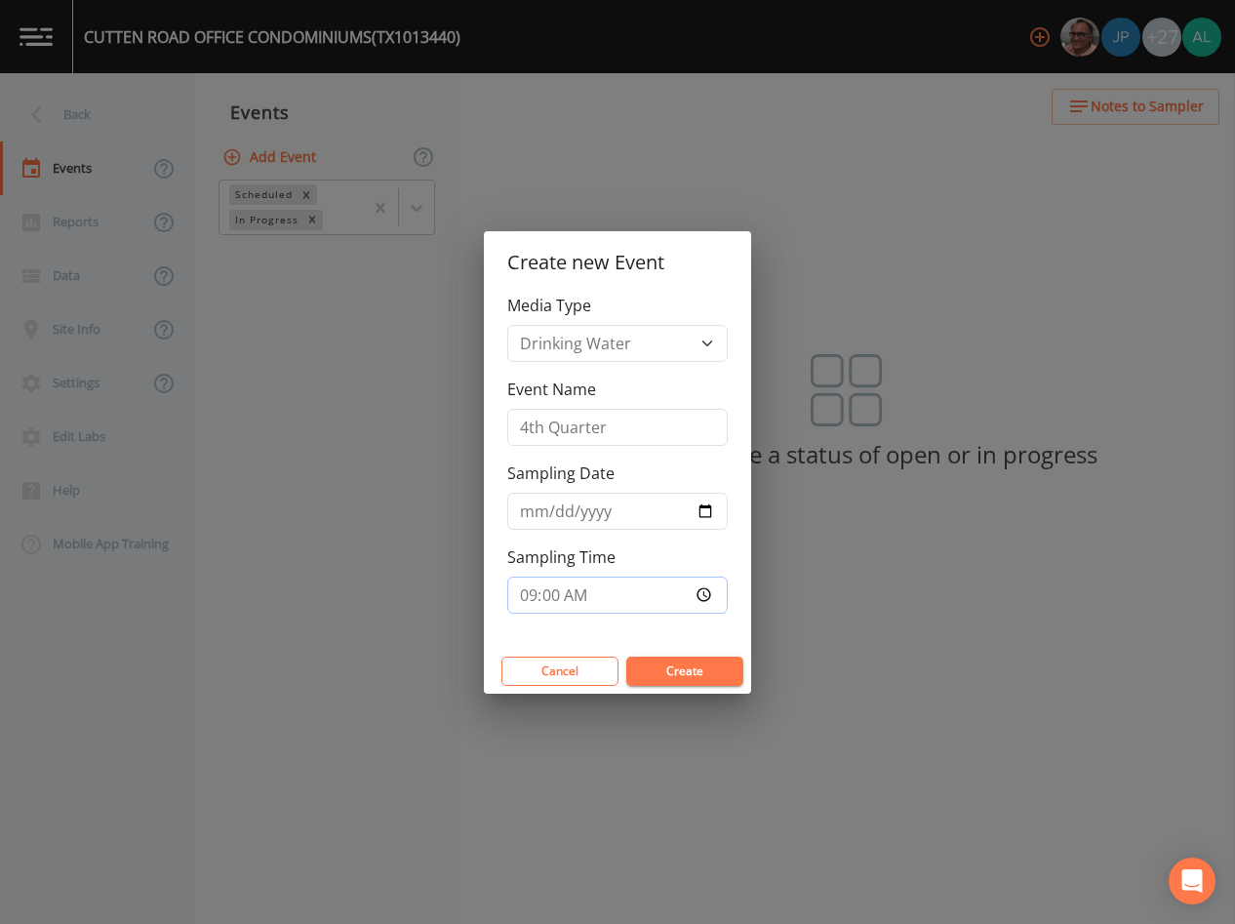
click at [626, 657] on button "Create" at bounding box center [684, 671] width 117 height 29
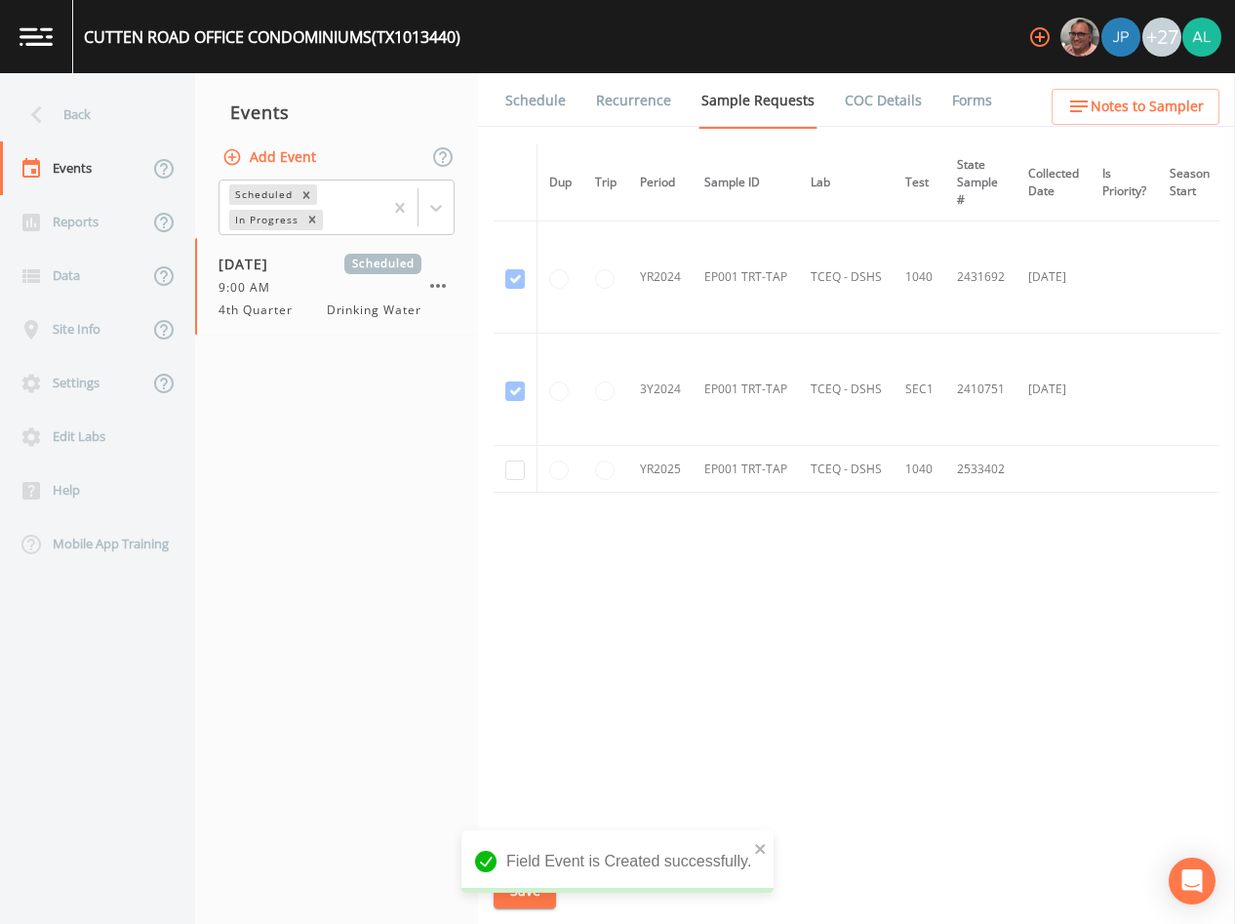
click at [498, 475] on td at bounding box center [516, 469] width 44 height 47
click at [533, 475] on td at bounding box center [516, 469] width 44 height 47
click at [506, 475] on input "checkbox" at bounding box center [515, 470] width 20 height 20
checkbox input "true"
click at [762, 846] on icon "close" at bounding box center [760, 849] width 10 height 10
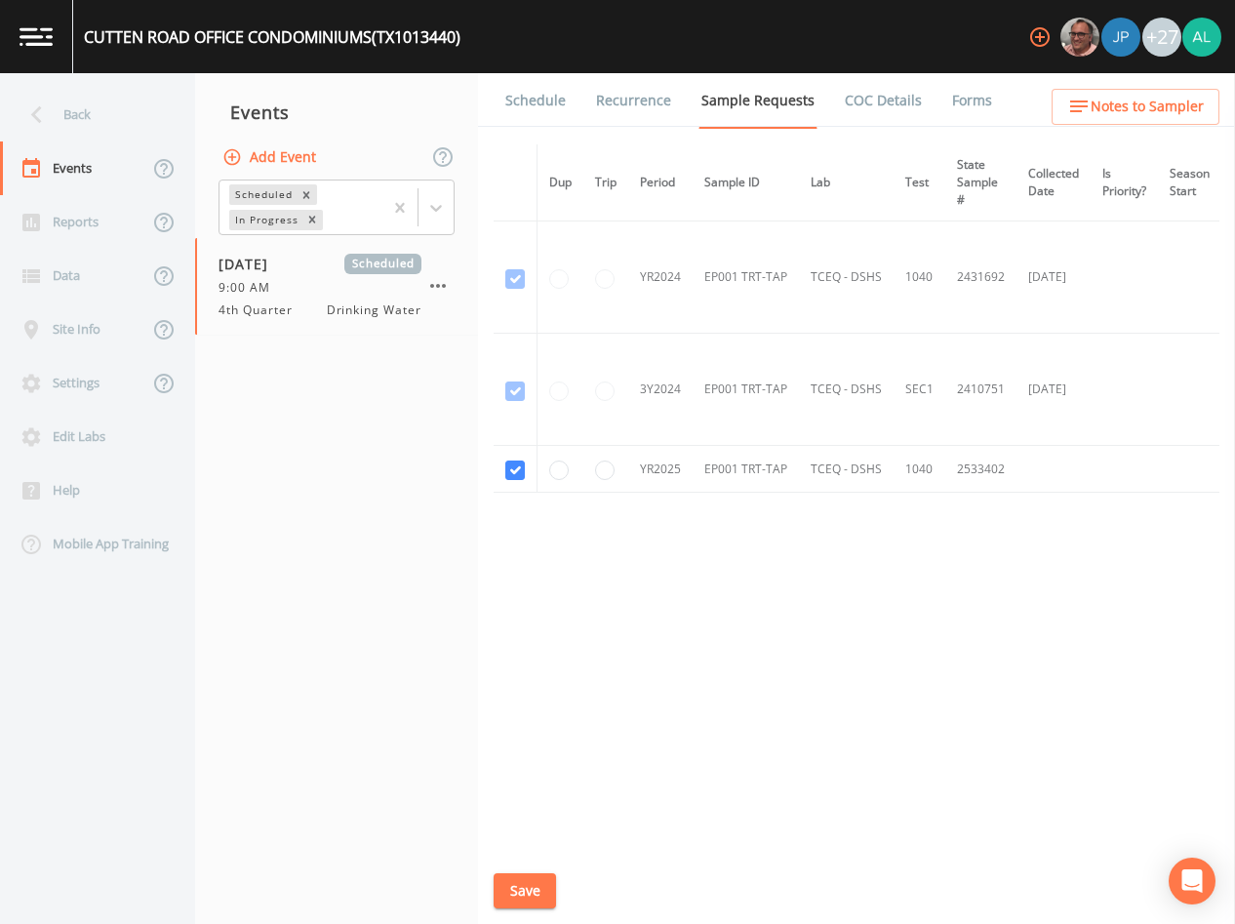
click at [531, 908] on div "Field Event is Created successfully." at bounding box center [617, 908] width 312 height 0
click at [531, 897] on button "Save" at bounding box center [525, 891] width 62 height 36
click at [520, 115] on link "Schedule" at bounding box center [535, 100] width 66 height 55
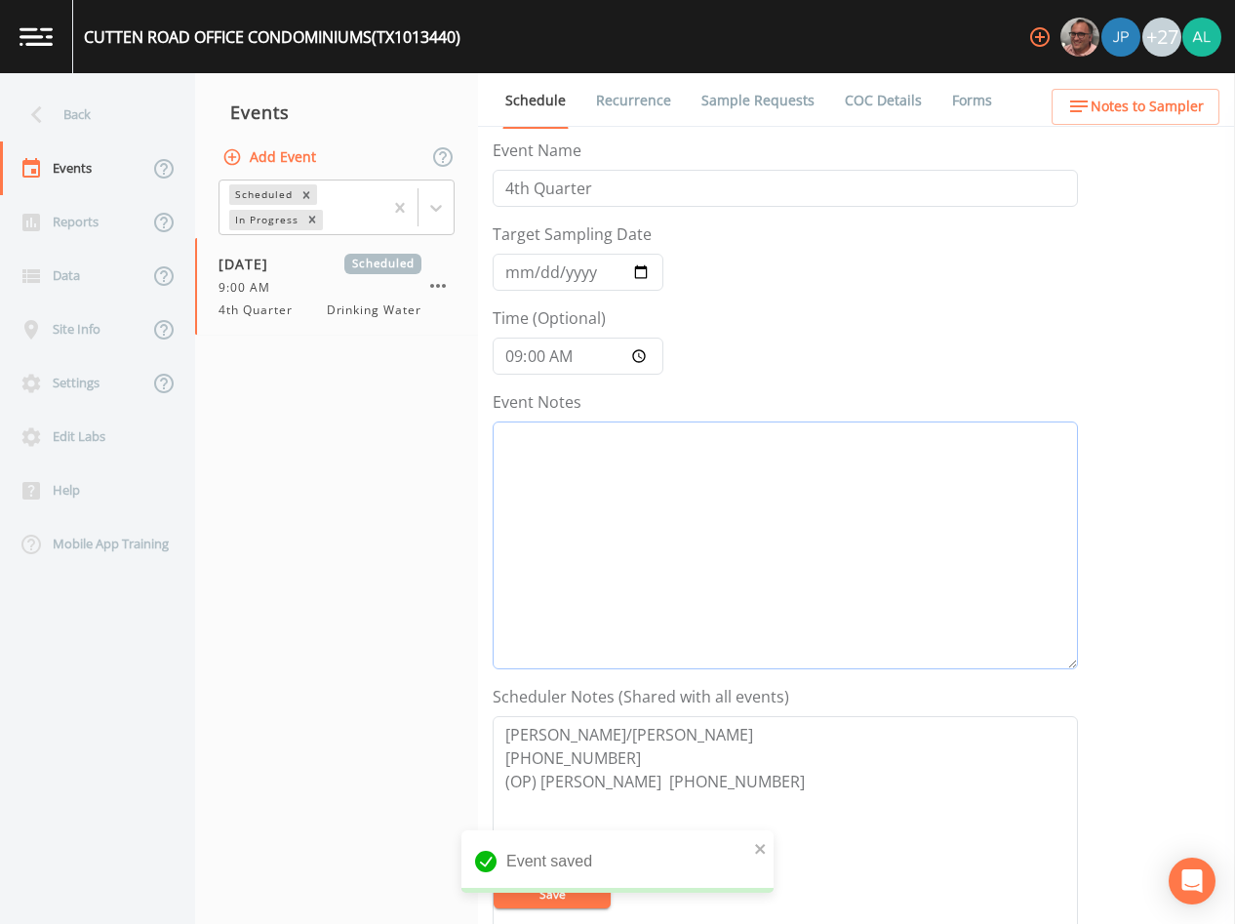
drag, startPoint x: 635, startPoint y: 511, endPoint x: 618, endPoint y: 505, distance: 18.5
click at [635, 511] on textarea "Event Notes" at bounding box center [785, 545] width 585 height 248
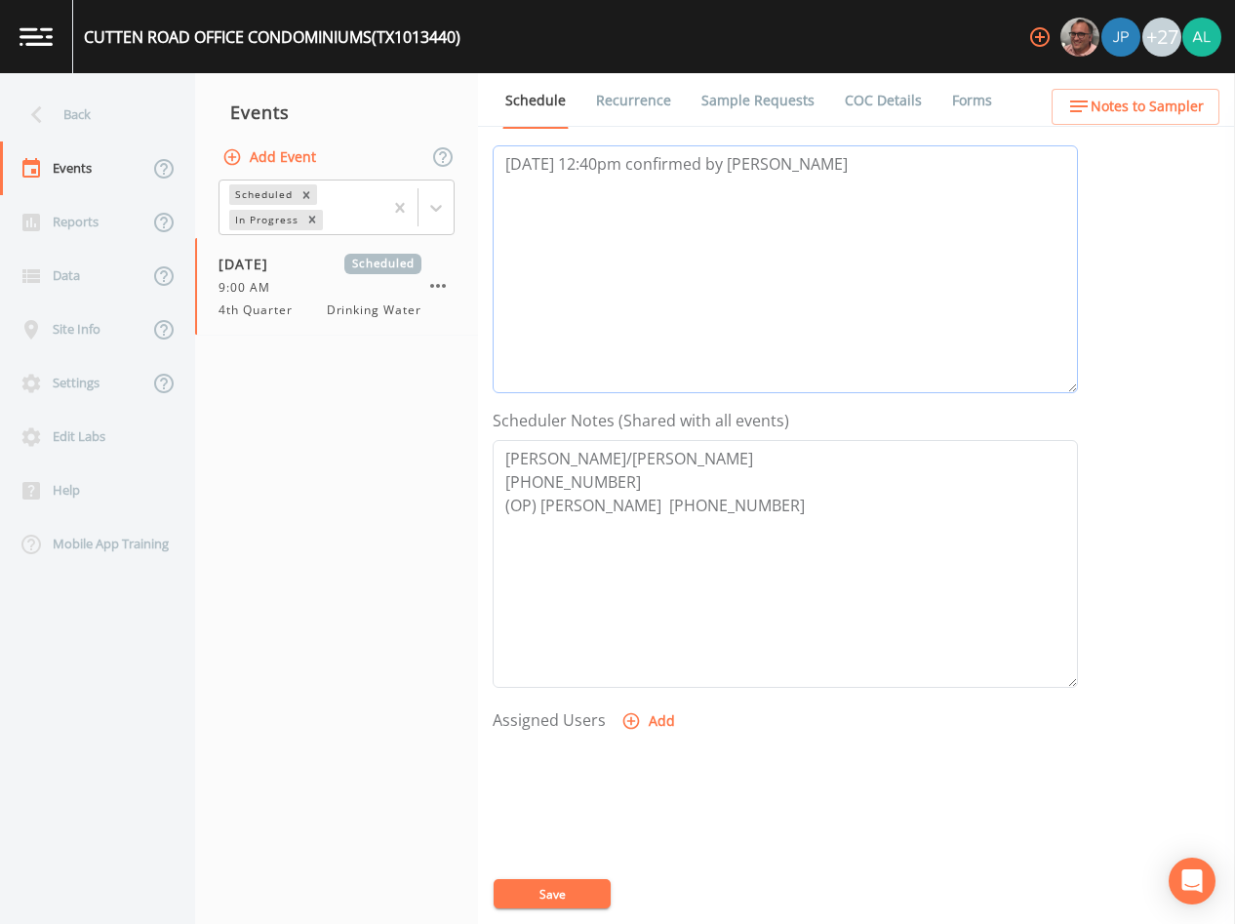
scroll to position [293, 0]
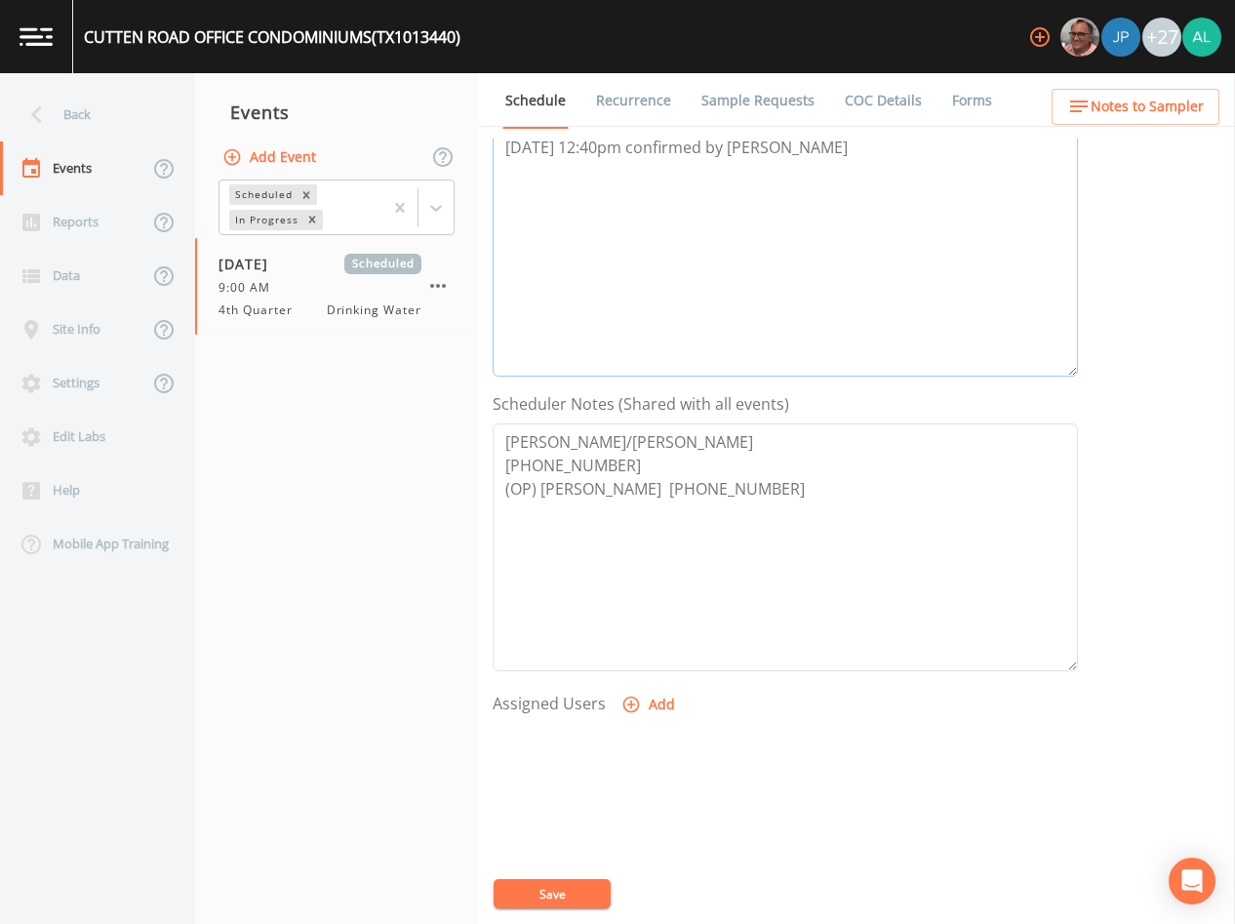
type textarea "[DATE] 12:40pm confirmed by [PERSON_NAME]"
click at [562, 886] on button "Save" at bounding box center [552, 893] width 117 height 29
drag, startPoint x: 655, startPoint y: 675, endPoint x: 652, endPoint y: 694, distance: 18.8
click at [655, 679] on form "Event Name 4th Quarter Target Sampling Date [DATE] Time (Optional) 09:00:00 Eve…" at bounding box center [785, 387] width 585 height 1082
click at [652, 694] on button "Add" at bounding box center [650, 705] width 65 height 36
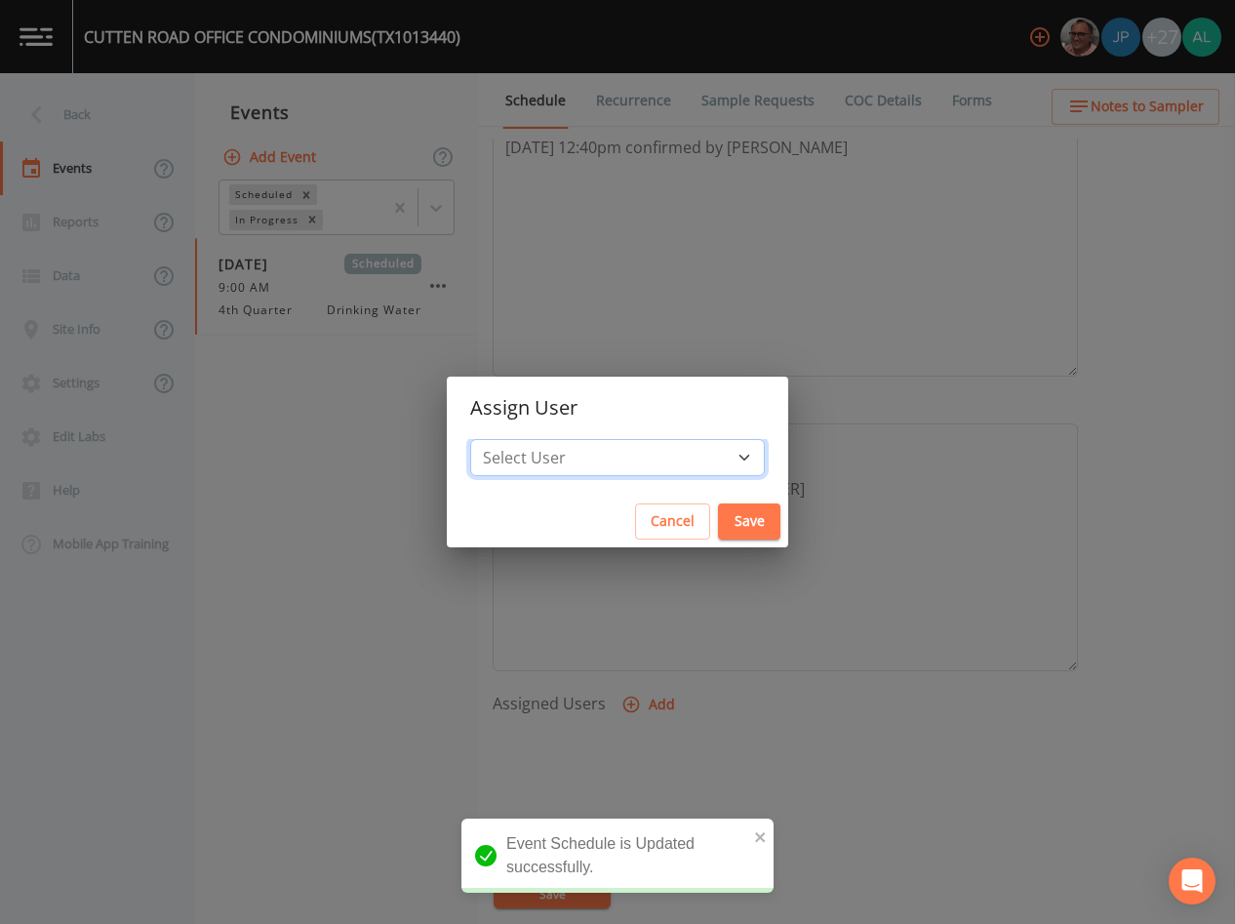
click at [584, 463] on select "Select User [PERSON_NAME] [PERSON_NAME] [PERSON_NAME] [PERSON_NAME] [PERSON_NAM…" at bounding box center [617, 457] width 295 height 37
select select "af93318b-11dc-4776-bee1-f4056f560a61"
click at [514, 439] on select "Select User [PERSON_NAME] [PERSON_NAME] [PERSON_NAME] [PERSON_NAME] [PERSON_NAM…" at bounding box center [617, 457] width 295 height 37
click at [718, 535] on button "Save" at bounding box center [749, 521] width 62 height 36
select select
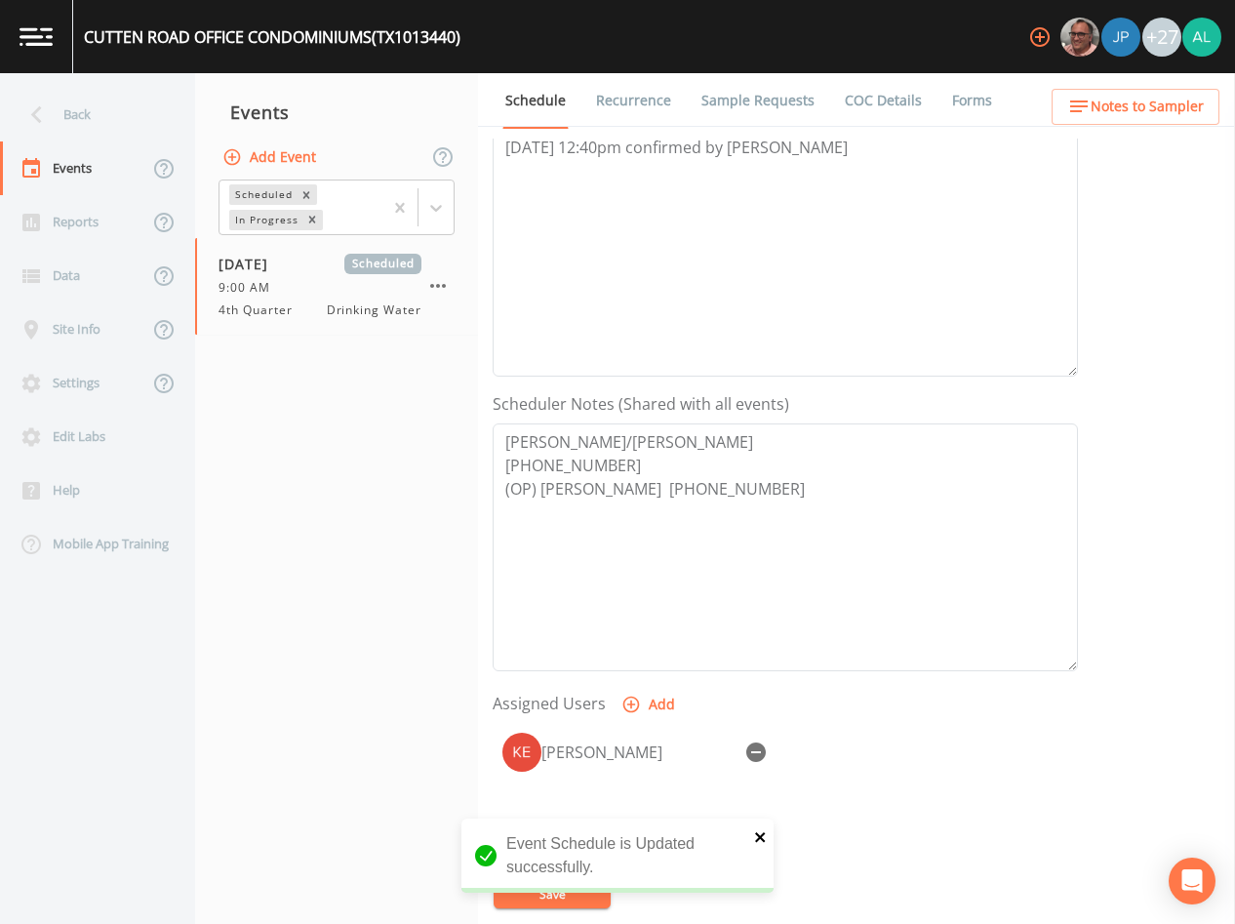
click at [754, 835] on icon "close" at bounding box center [761, 837] width 14 height 16
click at [578, 908] on div "Event Schedule is Updated successfully." at bounding box center [617, 908] width 312 height 0
click at [574, 892] on button "Save" at bounding box center [552, 893] width 117 height 29
click at [743, 90] on link "Sample Requests" at bounding box center [757, 100] width 119 height 55
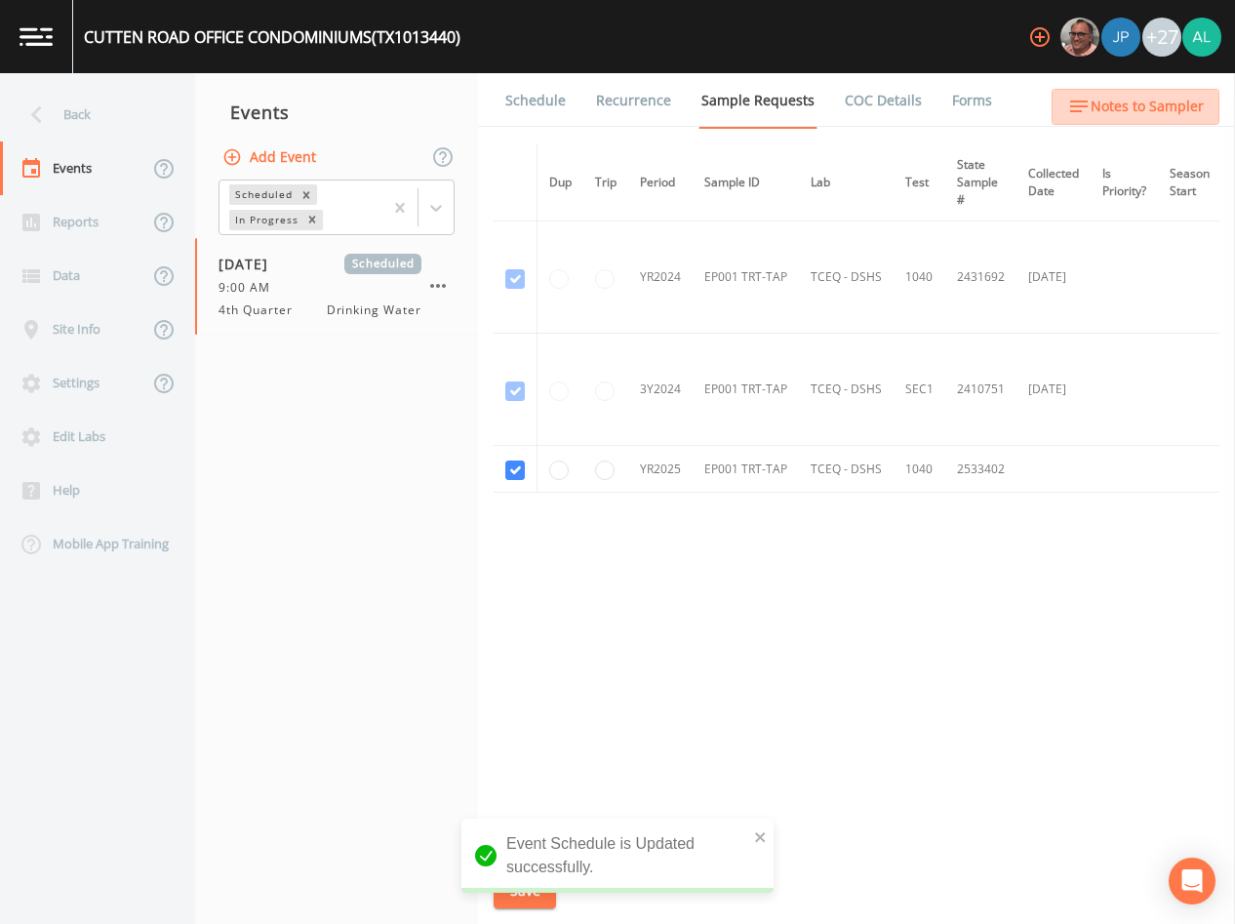
click at [1180, 105] on span "Notes to Sampler" at bounding box center [1147, 107] width 113 height 24
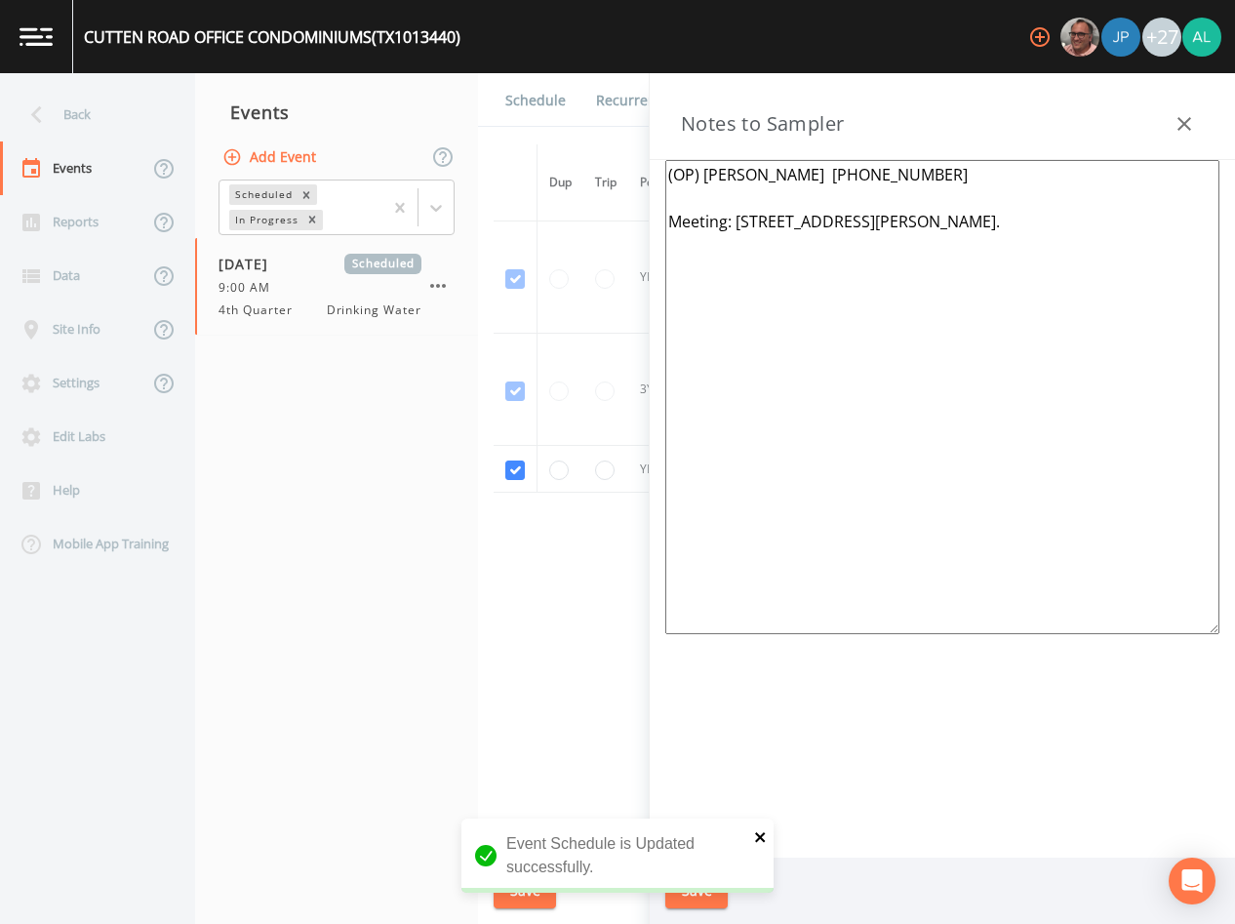
drag, startPoint x: 761, startPoint y: 835, endPoint x: 723, endPoint y: 874, distance: 54.5
click at [759, 835] on icon "close" at bounding box center [760, 837] width 10 height 10
click at [702, 904] on div "Event Schedule is Updated successfully." at bounding box center [617, 863] width 312 height 90
click at [701, 901] on button "Save" at bounding box center [696, 891] width 62 height 36
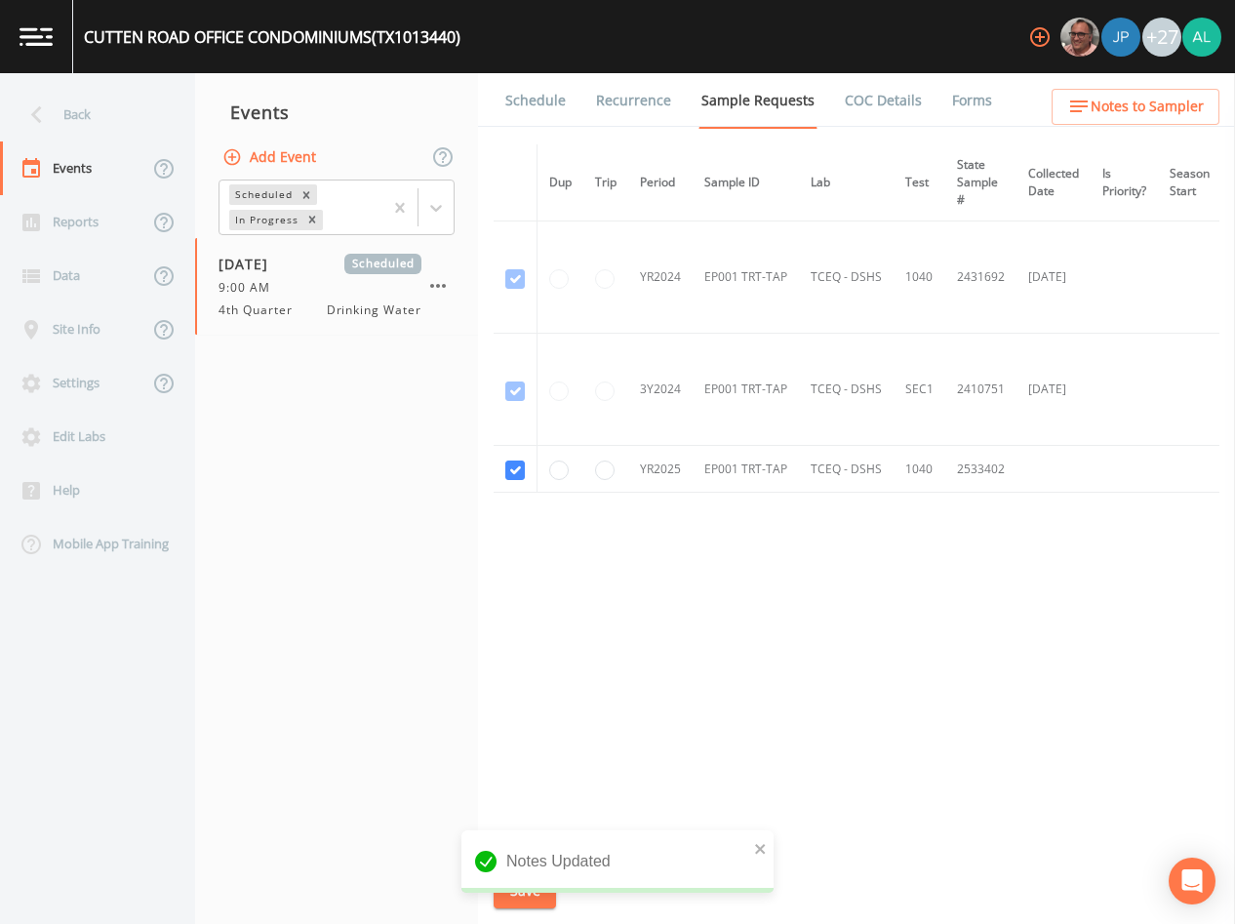
click at [1088, 100] on icon "button" at bounding box center [1078, 106] width 23 height 23
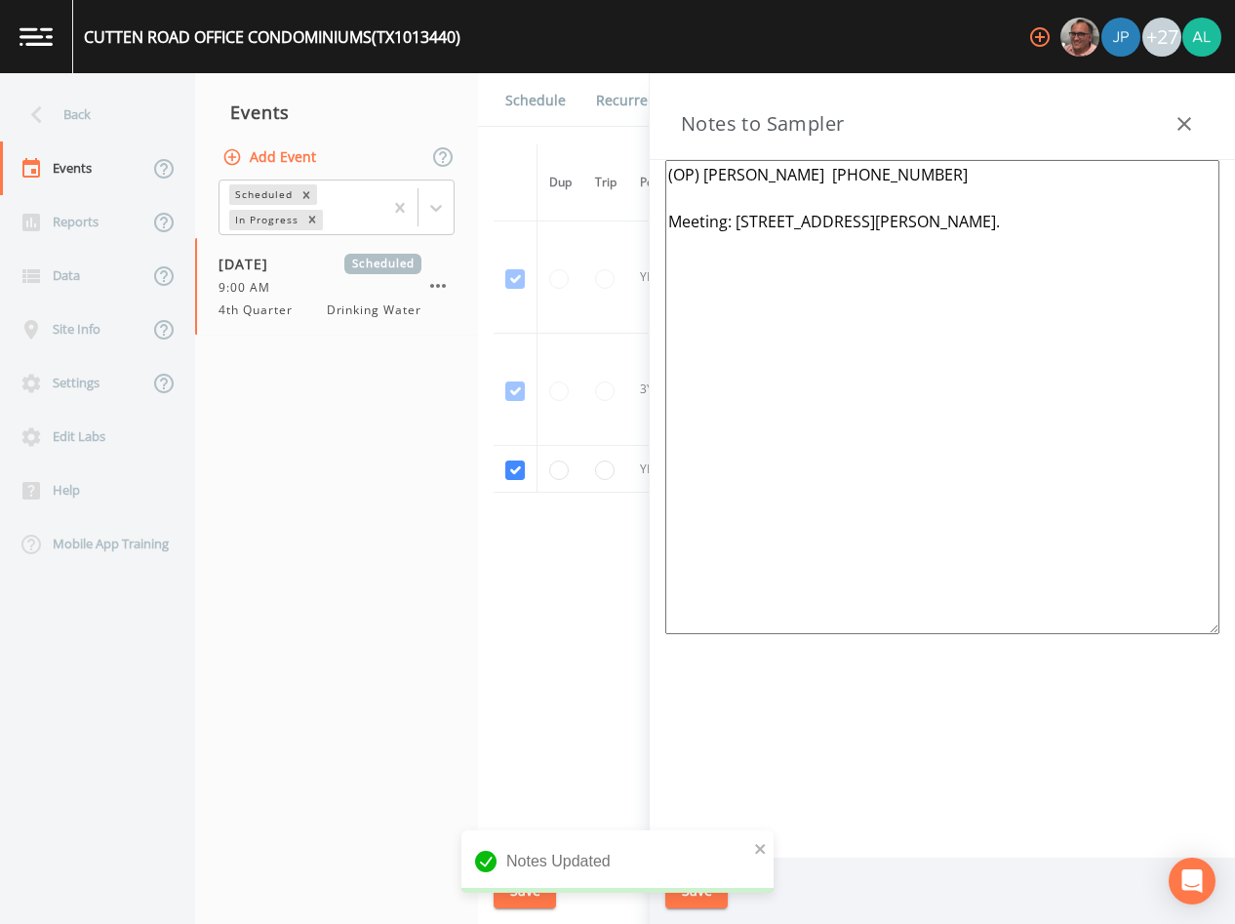
click at [825, 176] on textarea "(OP) [PERSON_NAME] [PHONE_NUMBER] Meeting: [STREET_ADDRESS][PERSON_NAME]." at bounding box center [942, 397] width 554 height 474
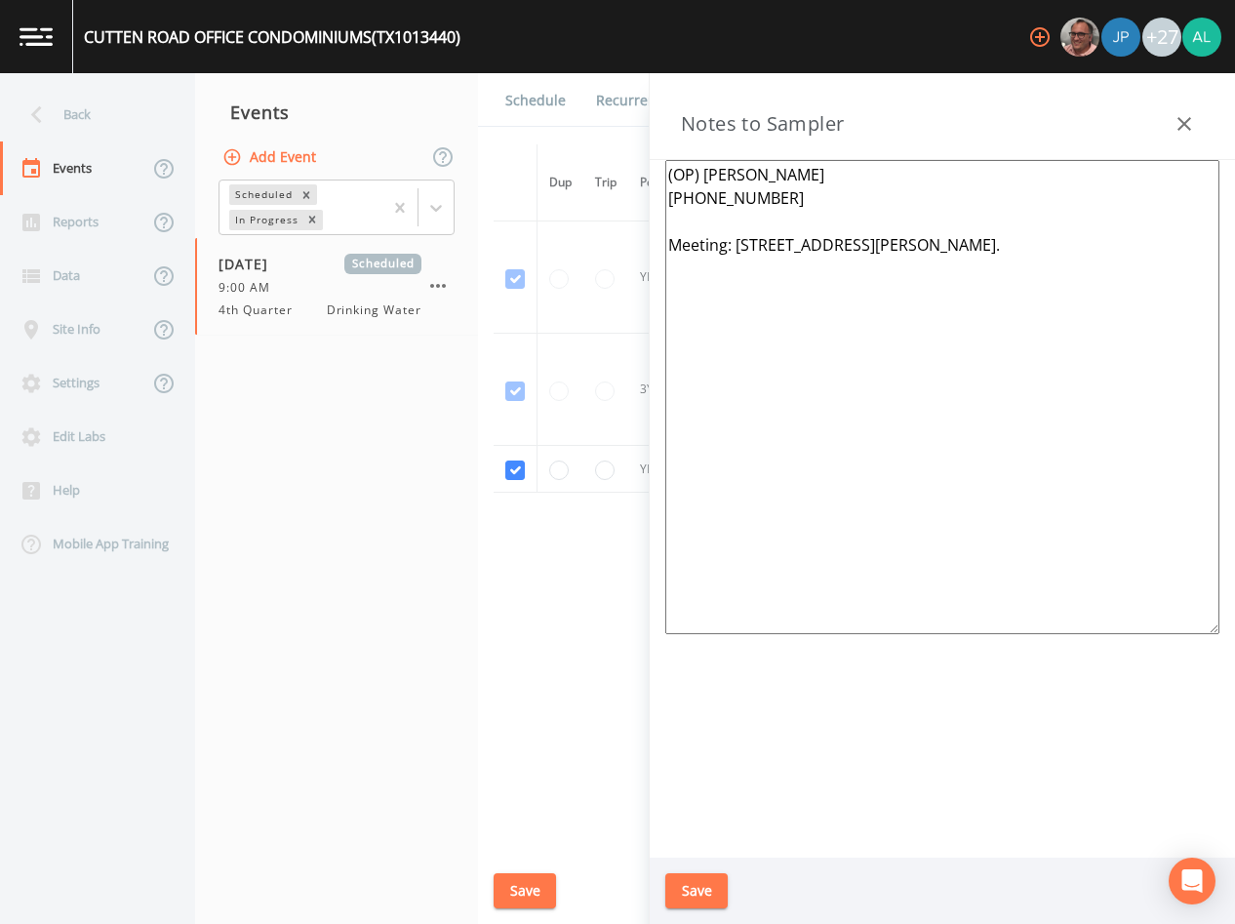
drag, startPoint x: 702, startPoint y: 176, endPoint x: 606, endPoint y: 179, distance: 96.6
click at [606, 179] on div "Back Events Reports Data Site Info Settings Edit Labs Help Mobile App Training …" at bounding box center [617, 498] width 1235 height 851
drag, startPoint x: 663, startPoint y: 171, endPoint x: 774, endPoint y: 171, distance: 110.2
click at [774, 171] on div "(OP) [PERSON_NAME] [PHONE_NUMBER] Meeting: [STREET_ADDRESS][PERSON_NAME]." at bounding box center [942, 509] width 585 height 698
drag, startPoint x: 703, startPoint y: 172, endPoint x: 676, endPoint y: 172, distance: 27.3
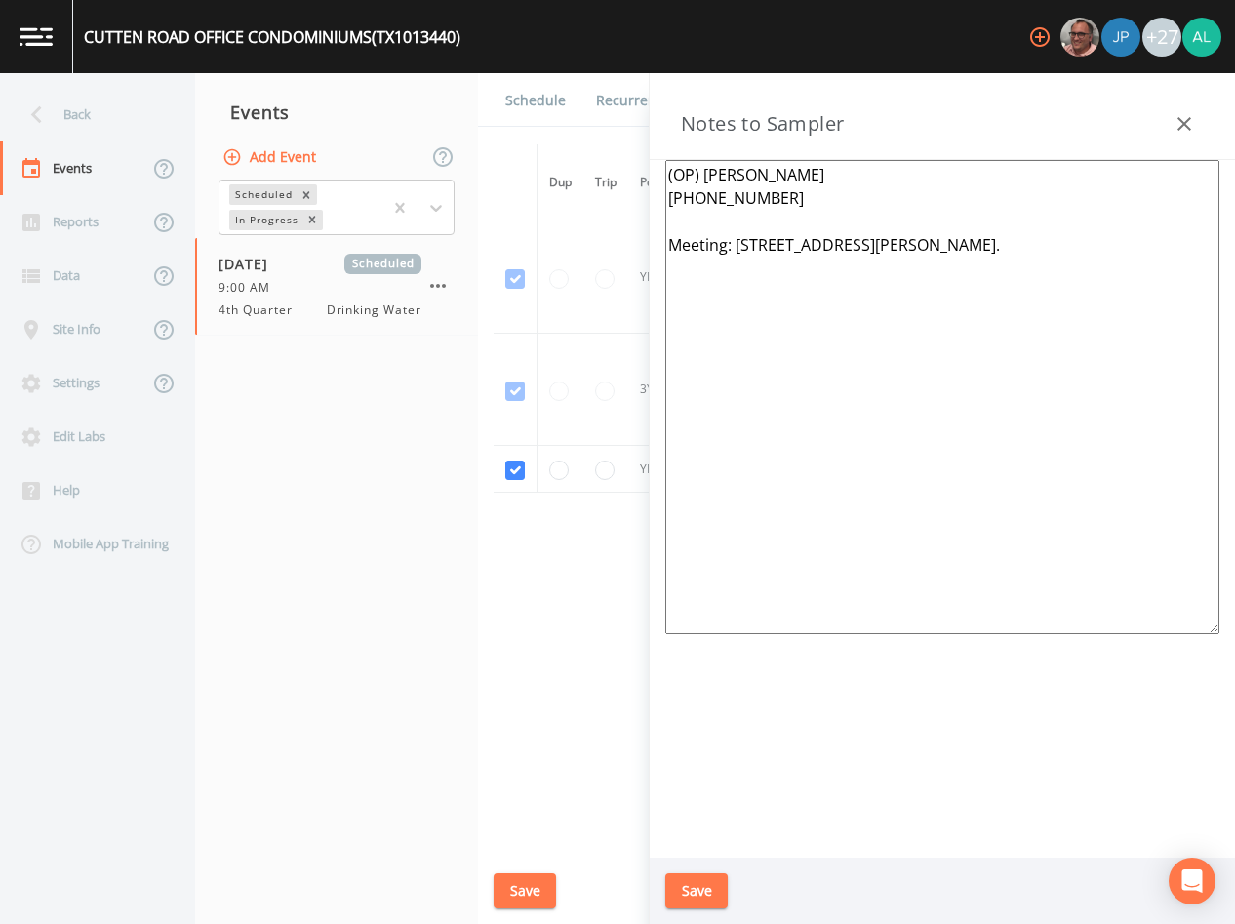
click at [676, 172] on textarea "(OP) [PERSON_NAME] [PHONE_NUMBER] Meeting: [STREET_ADDRESS][PERSON_NAME]." at bounding box center [942, 397] width 554 height 474
click at [675, 173] on textarea "([PERSON_NAME] OP) [PHONE_NUMBER] Meeting: [STREET_ADDRESS][PERSON_NAME]." at bounding box center [942, 397] width 554 height 474
type textarea "[PERSON_NAME] (OP) [PHONE_NUMBER] Meeting: [STREET_ADDRESS][PERSON_NAME]."
click at [716, 903] on button "Save" at bounding box center [696, 891] width 62 height 36
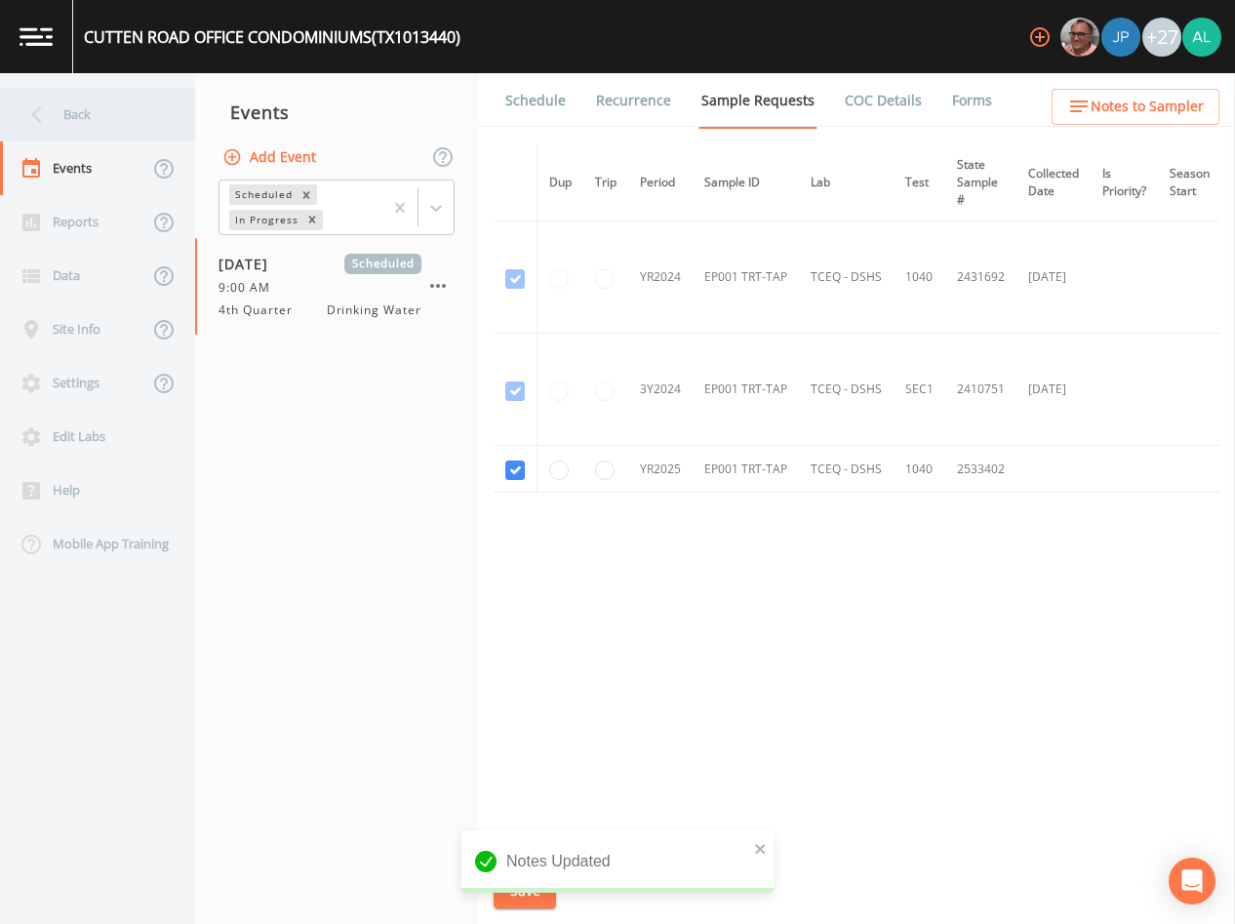
click at [131, 95] on div "Back" at bounding box center [88, 115] width 176 height 54
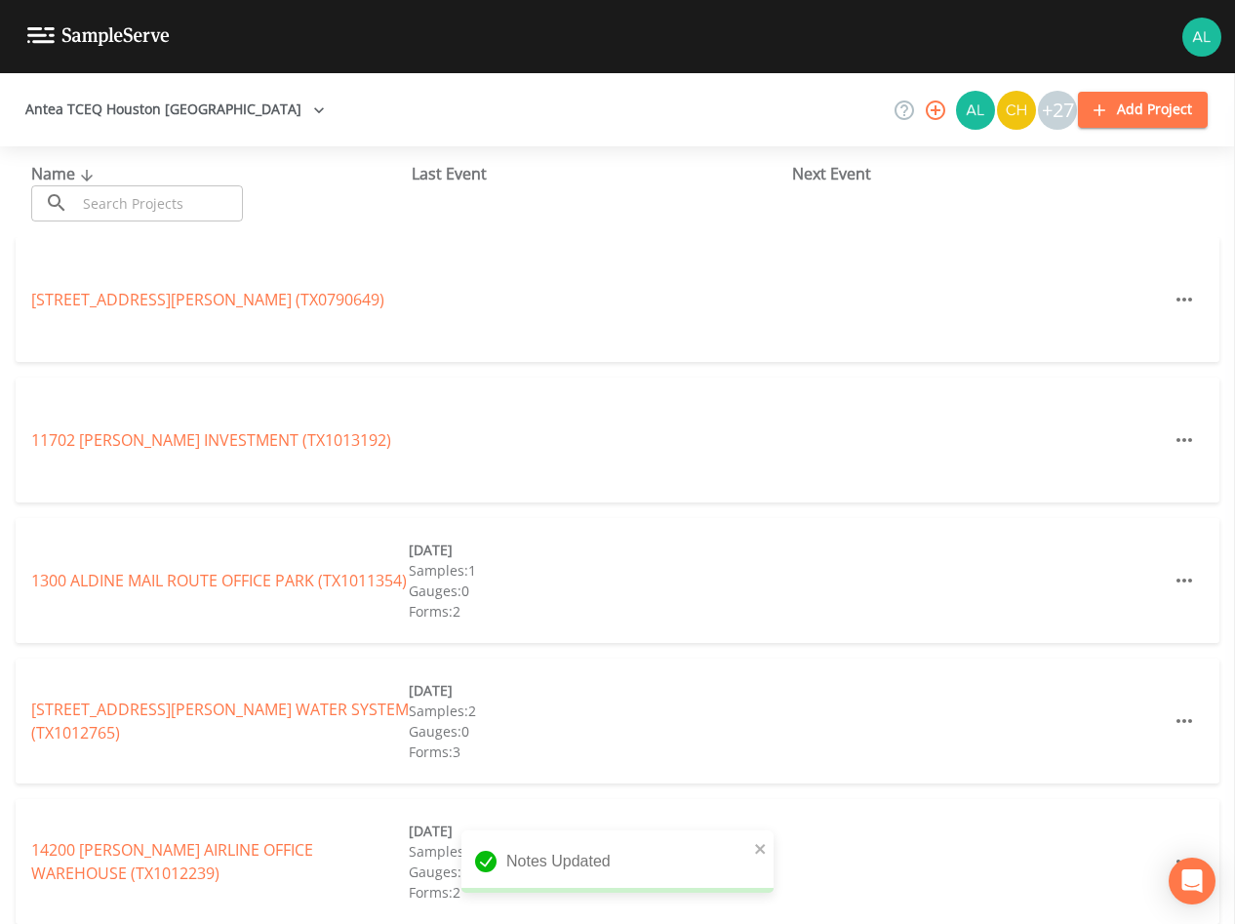
click at [116, 171] on div "Name ​ ​" at bounding box center [221, 192] width 380 height 60
click at [119, 201] on input "text" at bounding box center [159, 203] width 167 height 36
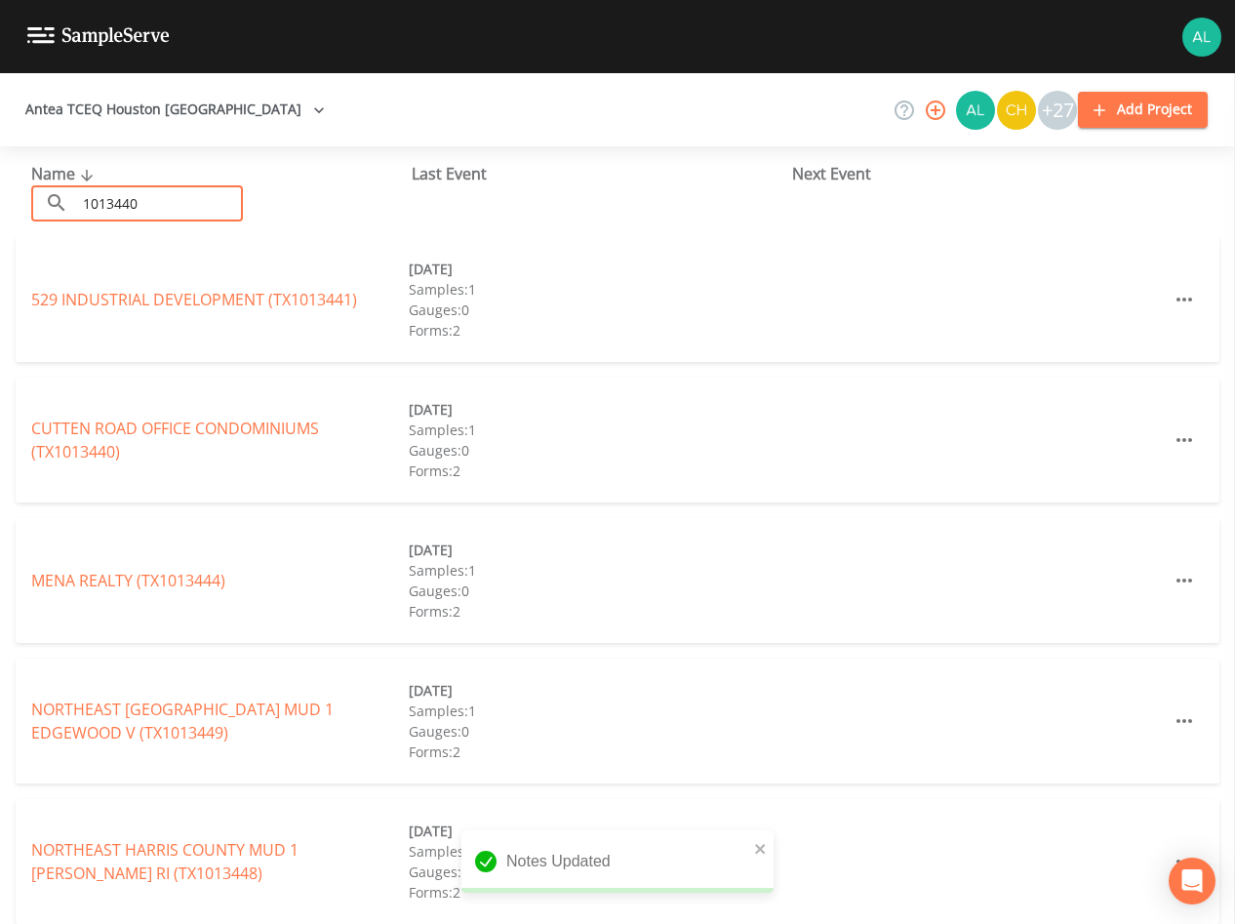
type input "1013440"
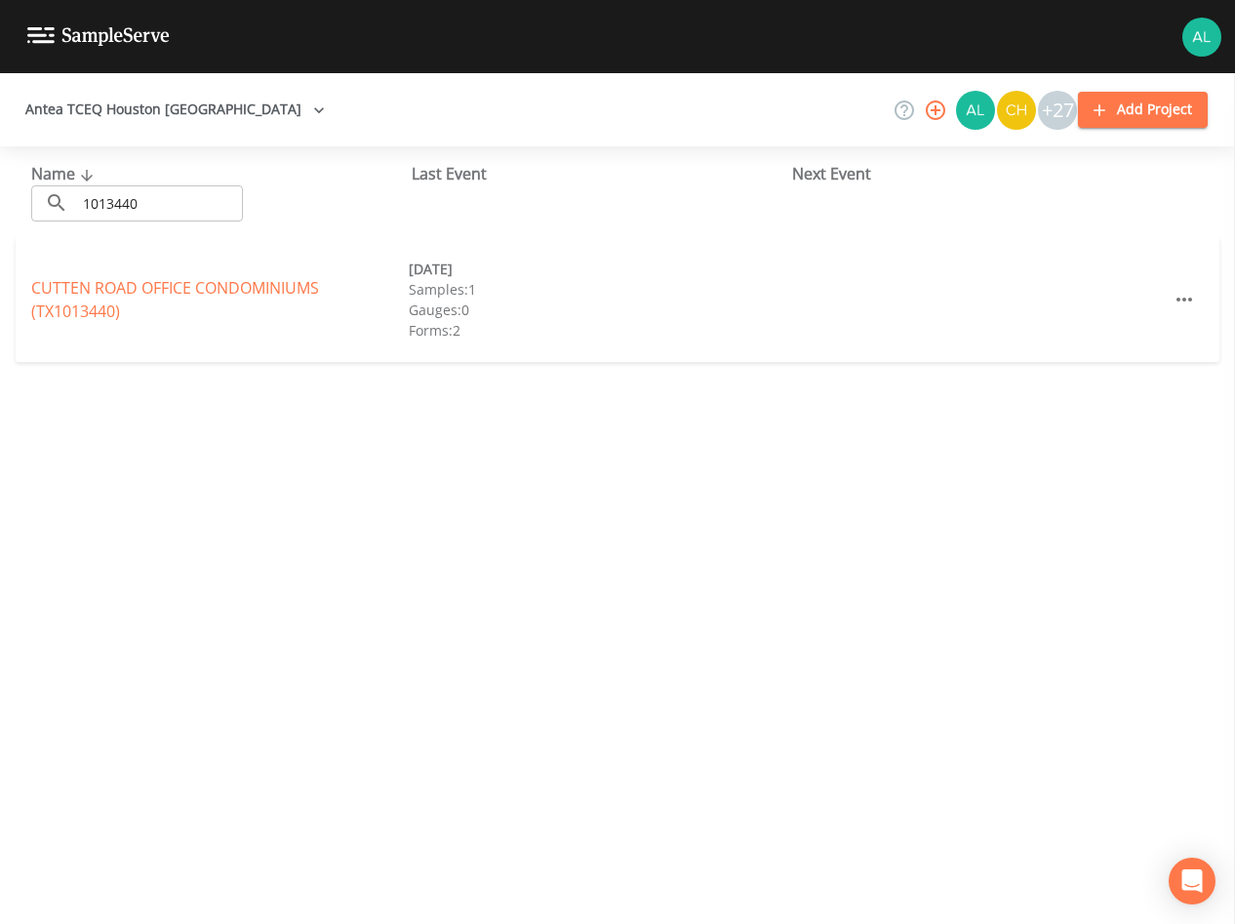
click at [70, 276] on div "CUTTEN ROAD OFFICE CONDOMINIUMS (TX1013440)" at bounding box center [220, 299] width 378 height 47
click at [97, 263] on div "CUTTEN ROAD OFFICE CONDOMINIUMS (TX1013440) [DATE] Samples: 1 Gauges: 0 Forms: …" at bounding box center [618, 299] width 1204 height 125
click at [92, 276] on div "CUTTEN ROAD OFFICE CONDOMINIUMS (TX1013440) [DATE] Samples: 1 Gauges: 0 Forms: …" at bounding box center [618, 299] width 1204 height 125
click at [77, 299] on div "CUTTEN ROAD OFFICE CONDOMINIUMS (TX1013440)" at bounding box center [220, 299] width 378 height 47
click at [47, 261] on div "CUTTEN ROAD OFFICE CONDOMINIUMS (TX1013440) [DATE] Samples: 1 Gauges: 0 Forms: …" at bounding box center [618, 299] width 1204 height 125
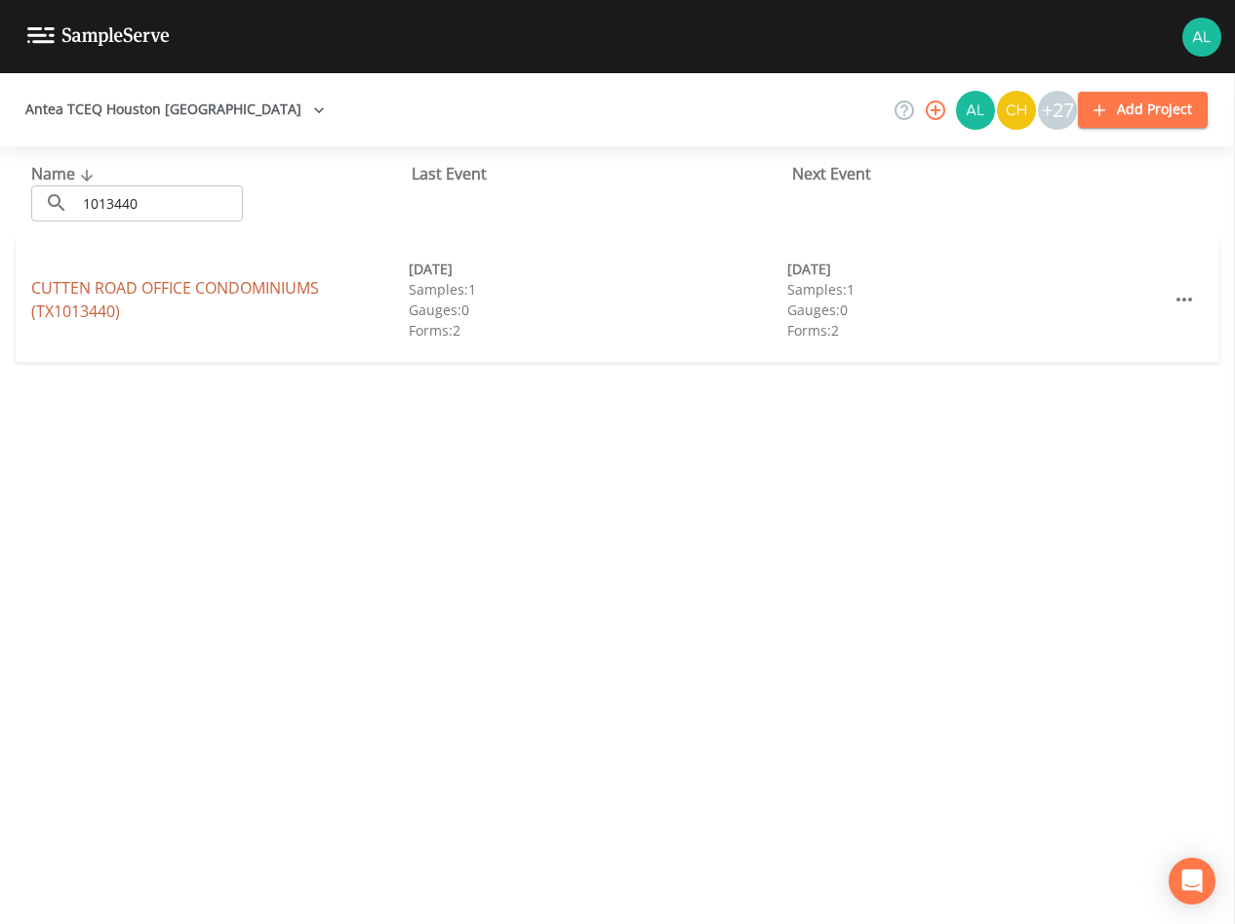
click at [94, 291] on link "CUTTEN ROAD OFFICE CONDOMINIUMS (TX1013440)" at bounding box center [175, 299] width 288 height 45
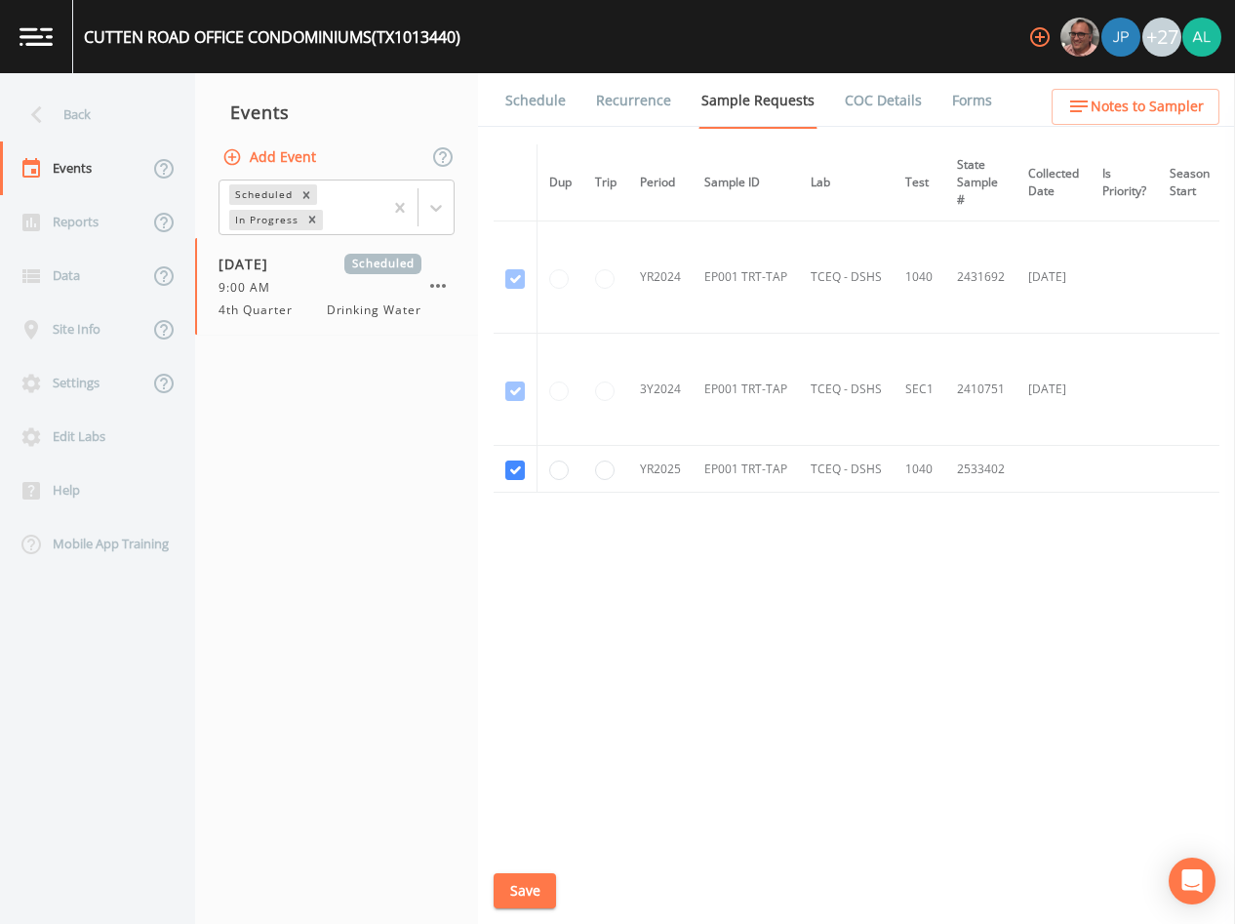
click at [527, 99] on link "Schedule" at bounding box center [535, 100] width 66 height 55
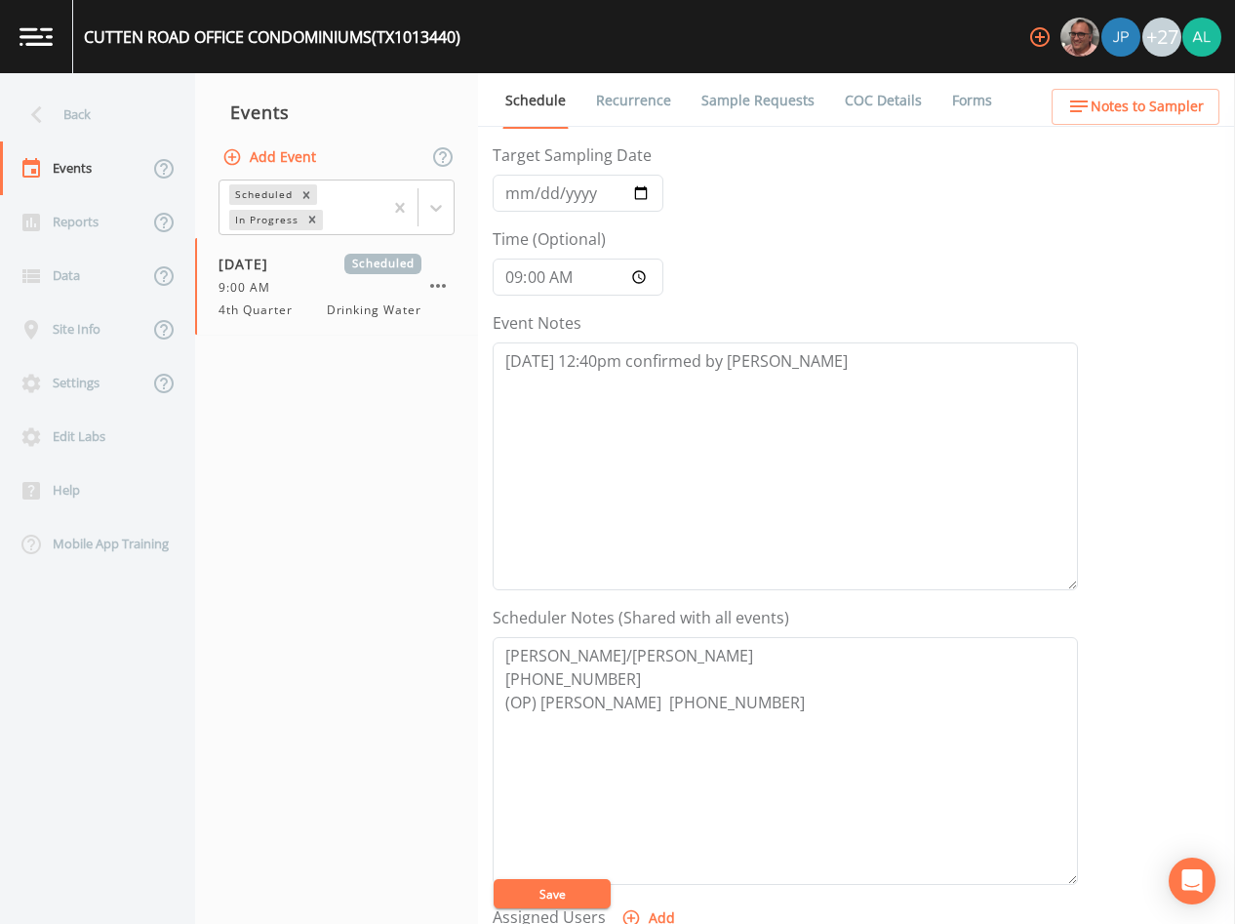
scroll to position [195, 0]
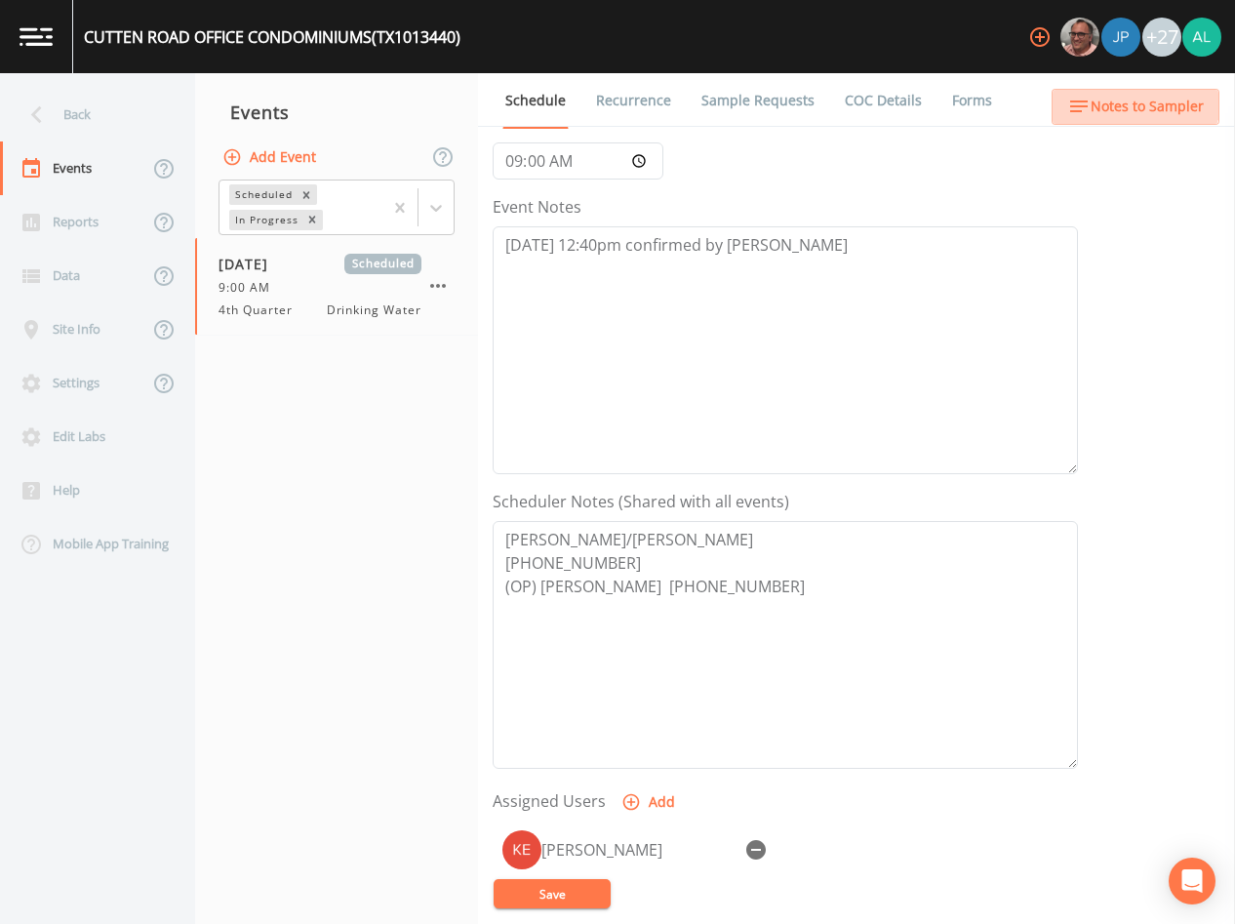
click at [1133, 90] on button "Notes to Sampler" at bounding box center [1136, 107] width 168 height 36
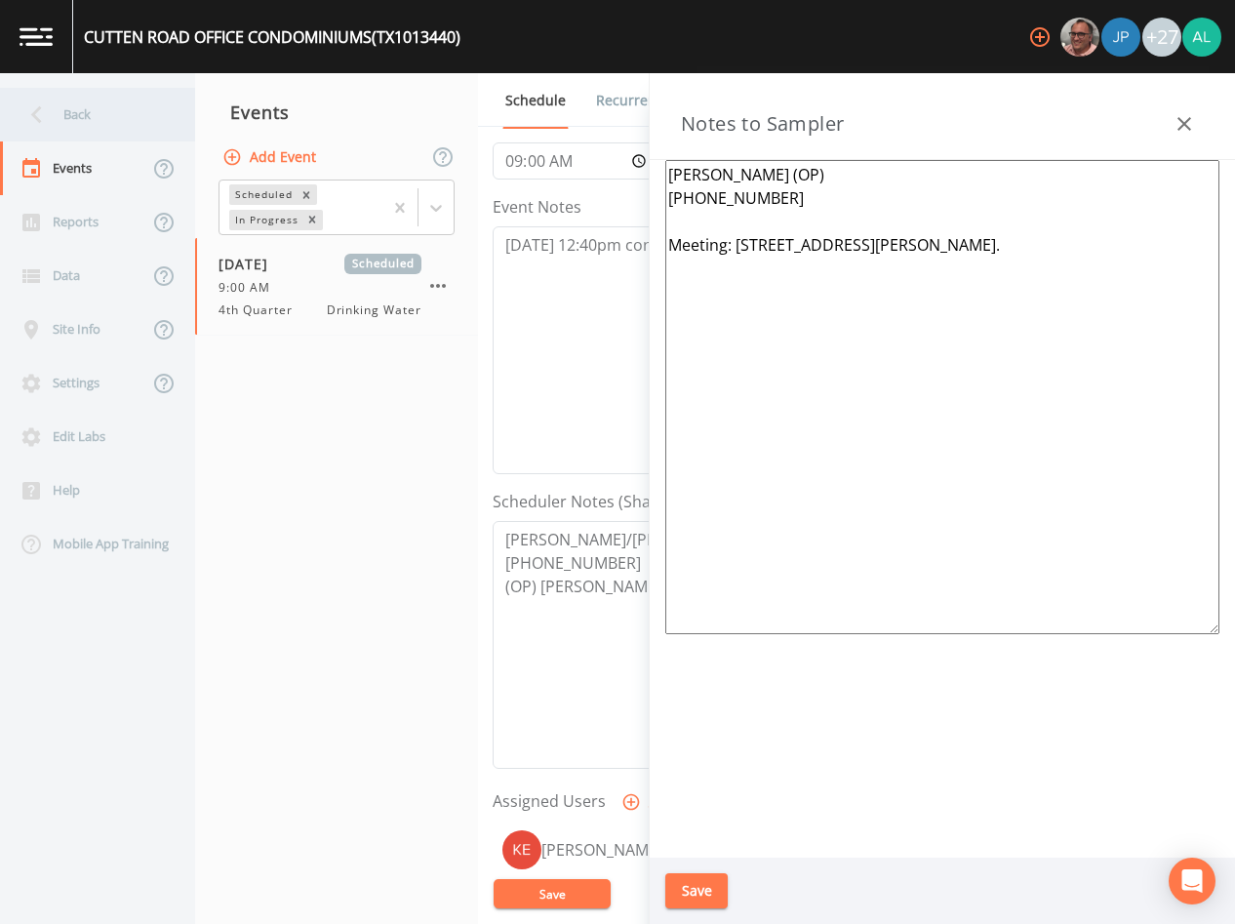
click at [105, 115] on div "Back" at bounding box center [88, 115] width 176 height 54
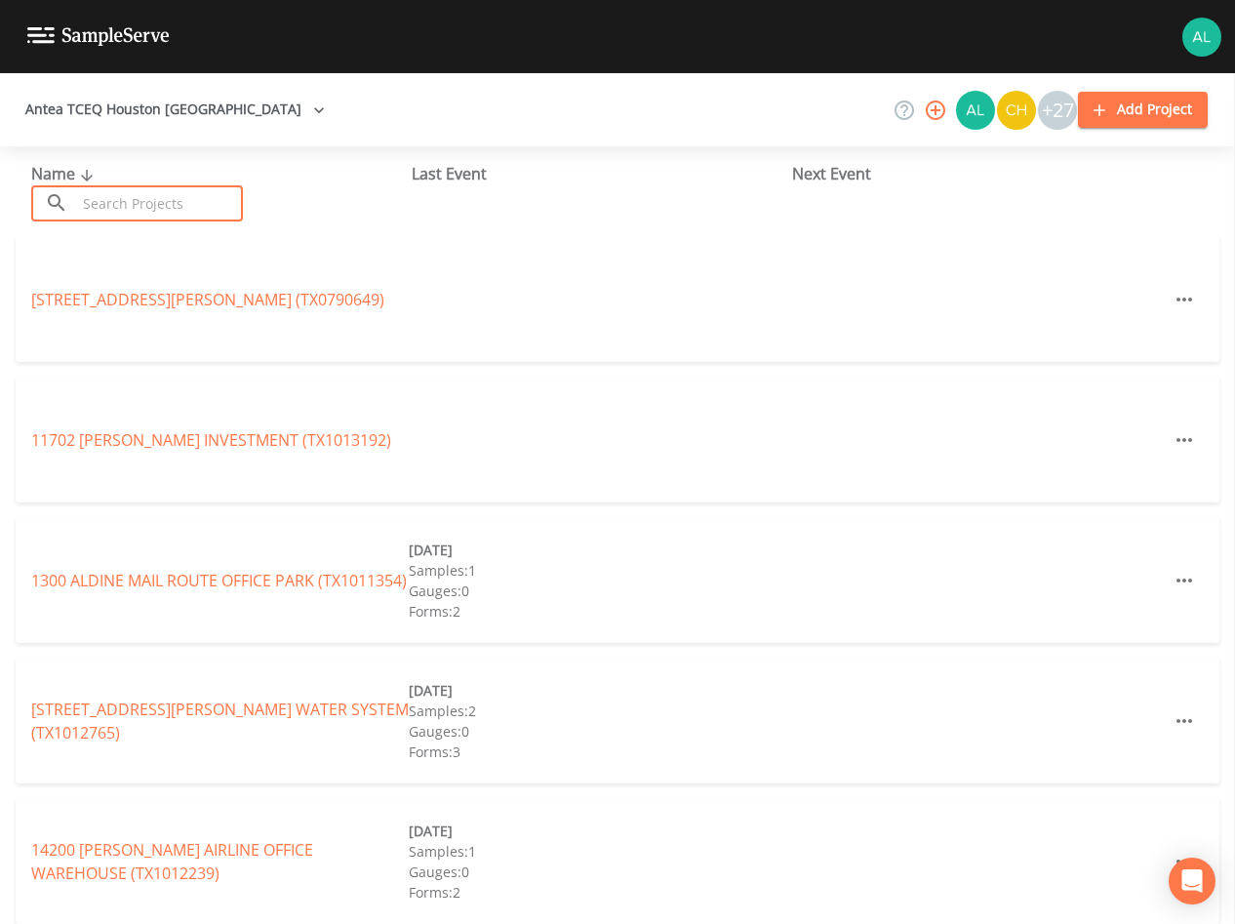
click at [118, 209] on input "text" at bounding box center [159, 203] width 167 height 36
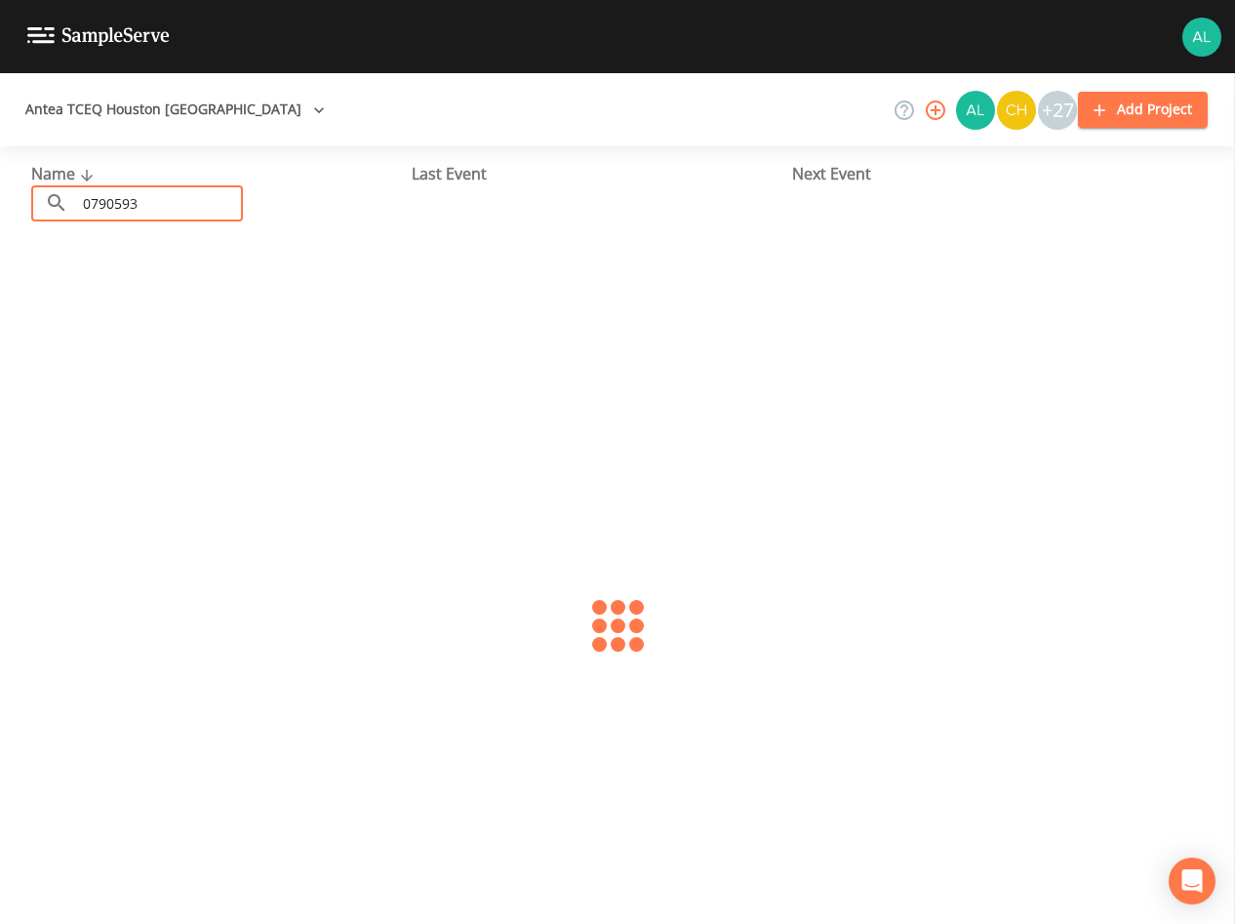
type input "0790593"
click at [156, 275] on div "TEJAS TRAILS SUBDIVISION (TX0790593) [DATE] Samples: 2 Gauges: 0 Forms: 3" at bounding box center [618, 299] width 1204 height 125
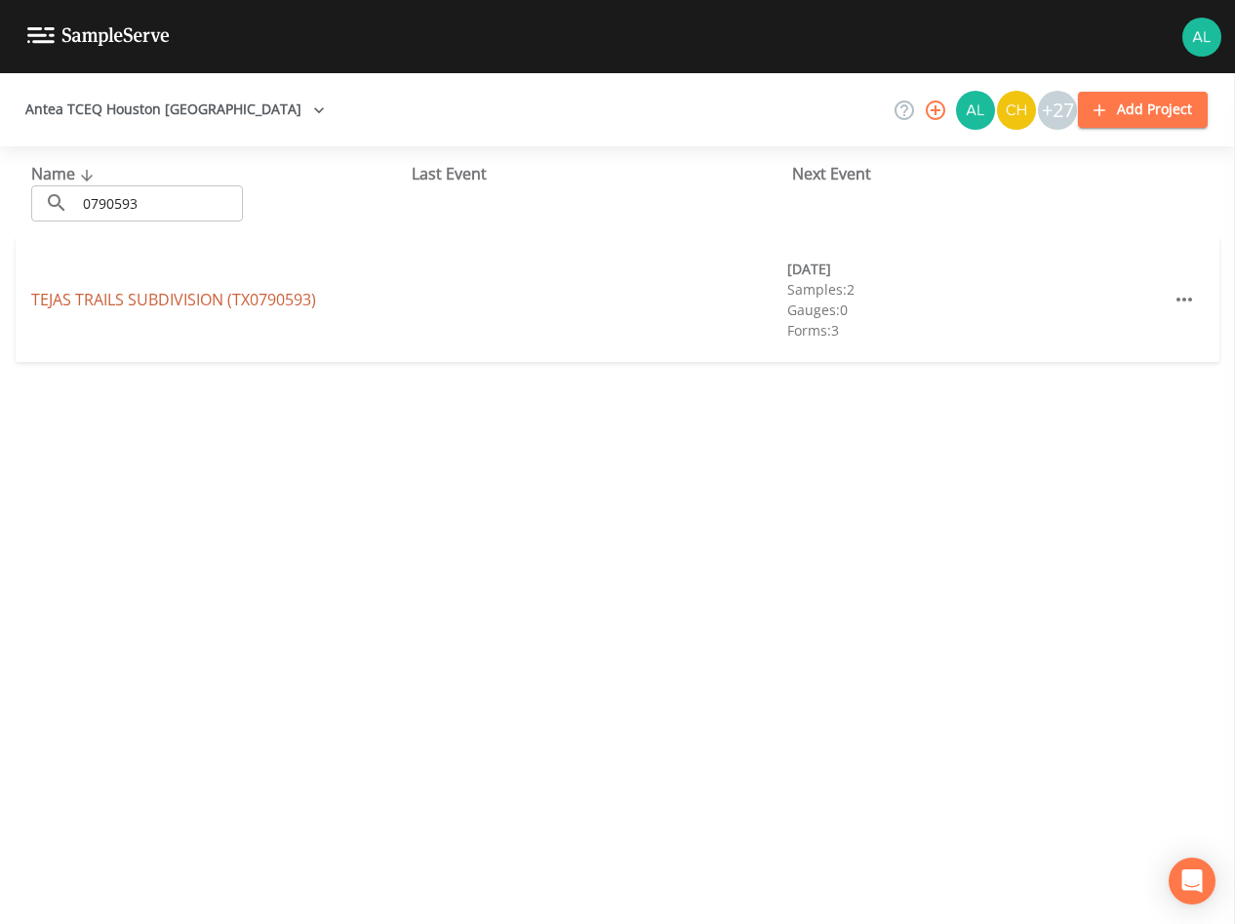
click at [149, 303] on link "TEJAS TRAILS SUBDIVISION (TX0790593)" at bounding box center [173, 299] width 285 height 21
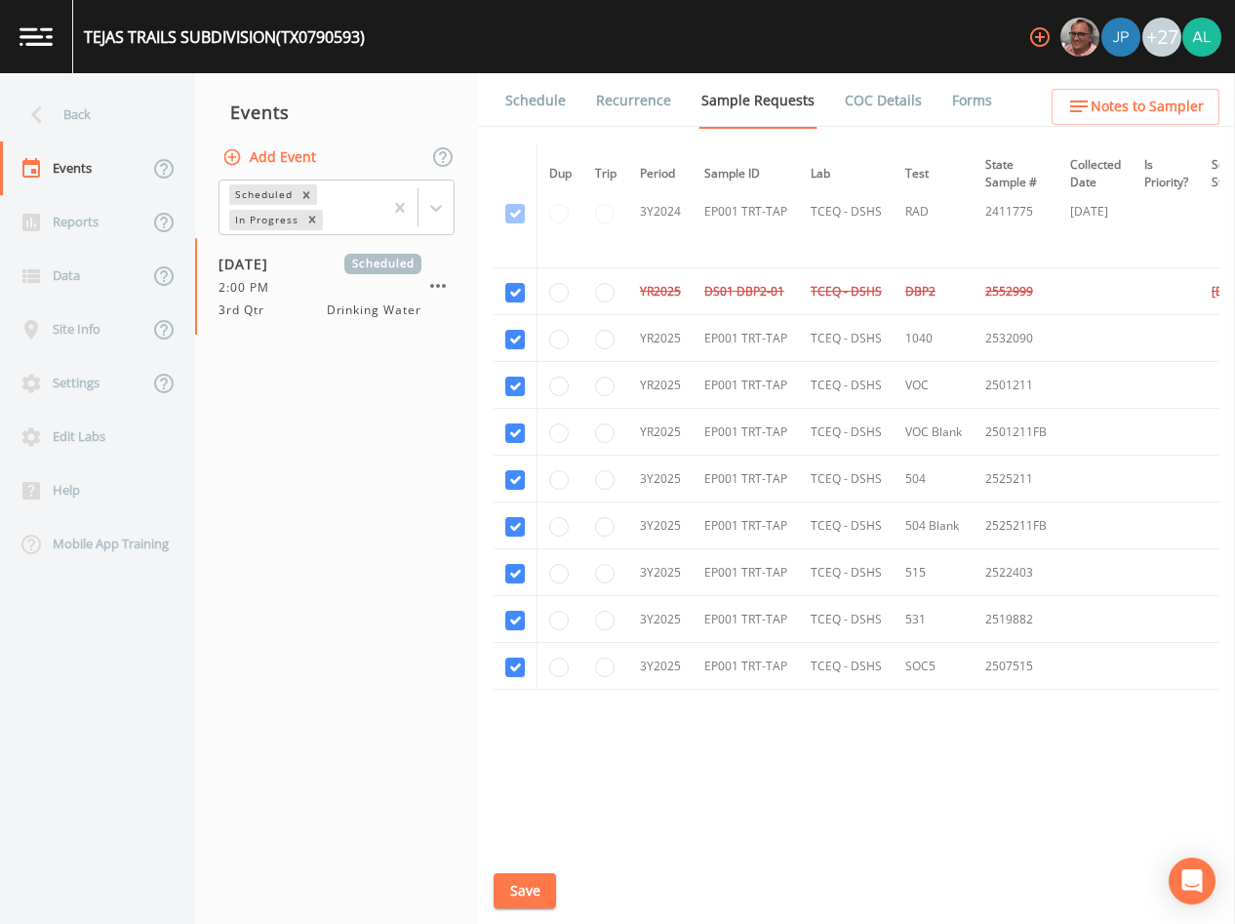
scroll to position [726, 0]
click at [563, 572] on input "radio" at bounding box center [559, 574] width 20 height 20
radio input "true"
click at [564, 619] on input "radio" at bounding box center [559, 621] width 20 height 20
radio input "true"
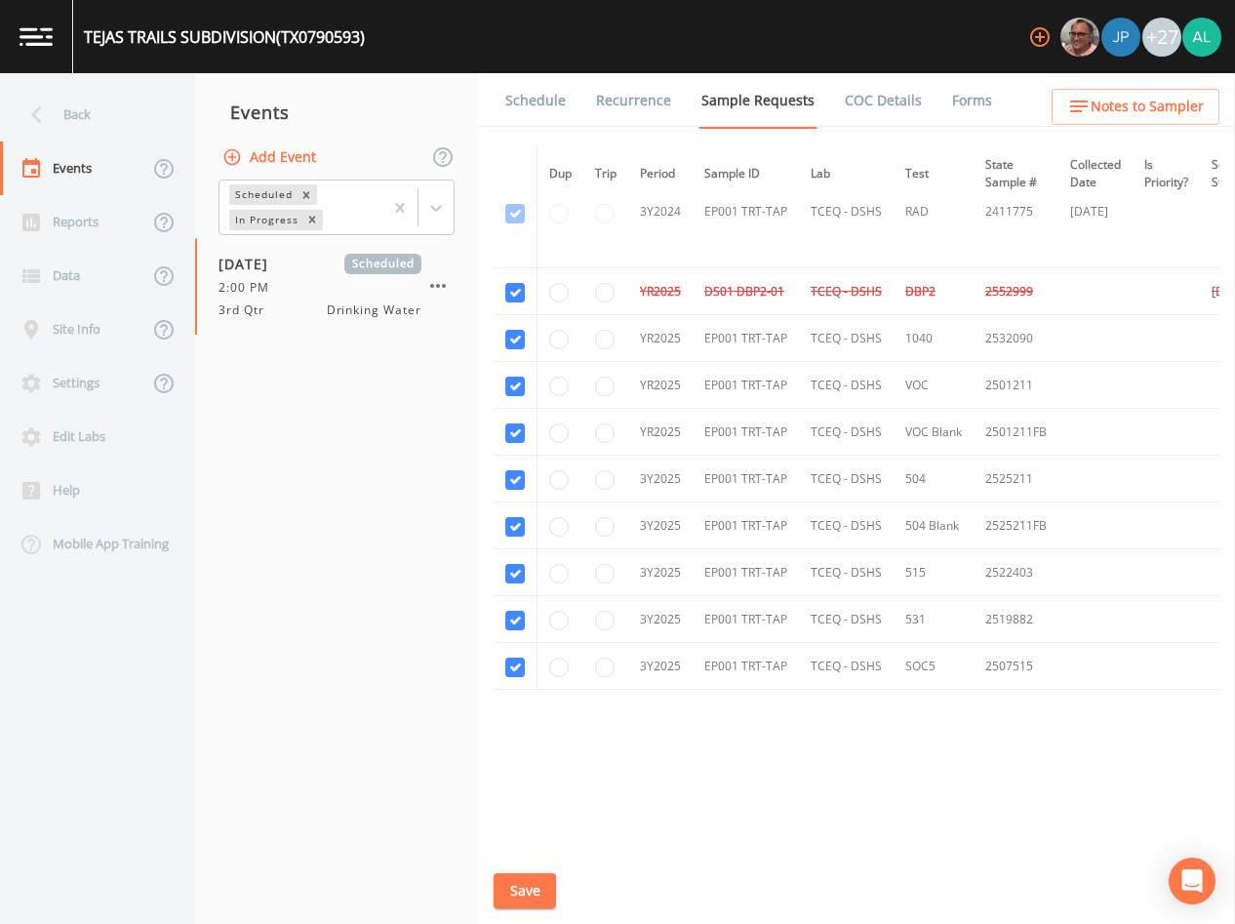
click at [535, 886] on button "Save" at bounding box center [525, 891] width 62 height 36
click at [518, 291] on input "checkbox" at bounding box center [515, 293] width 20 height 20
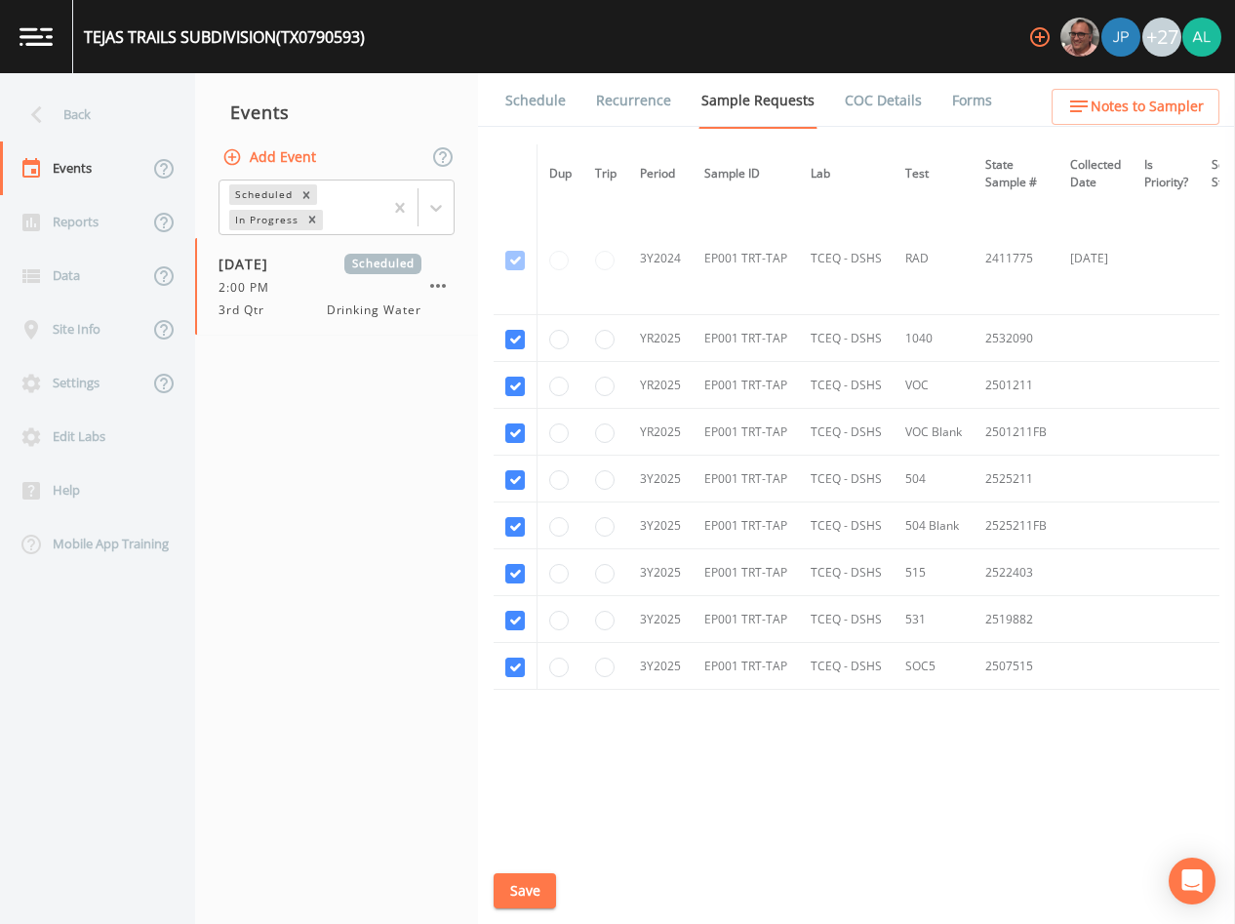
scroll to position [679, 0]
click at [531, 894] on button "Save" at bounding box center [525, 891] width 62 height 36
click at [520, 890] on button "Save" at bounding box center [525, 891] width 62 height 36
click at [518, 897] on button "Save" at bounding box center [525, 891] width 62 height 36
click at [32, 481] on icon at bounding box center [31, 490] width 23 height 23
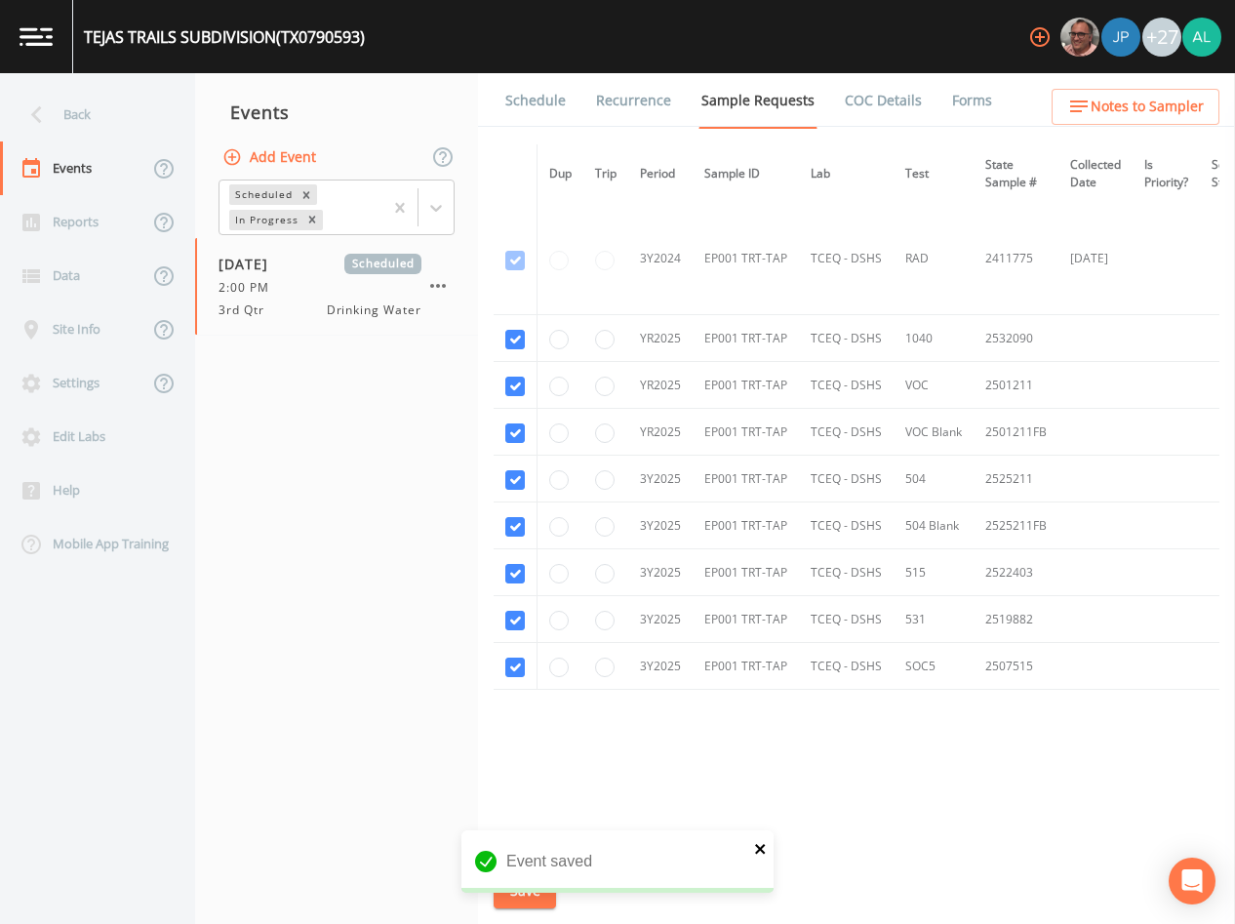
click at [763, 839] on button "close" at bounding box center [761, 847] width 14 height 23
click at [538, 888] on div "Event saved" at bounding box center [617, 869] width 312 height 78
click at [538, 888] on button "Save" at bounding box center [525, 891] width 62 height 36
click at [80, 95] on div "Back" at bounding box center [88, 115] width 176 height 54
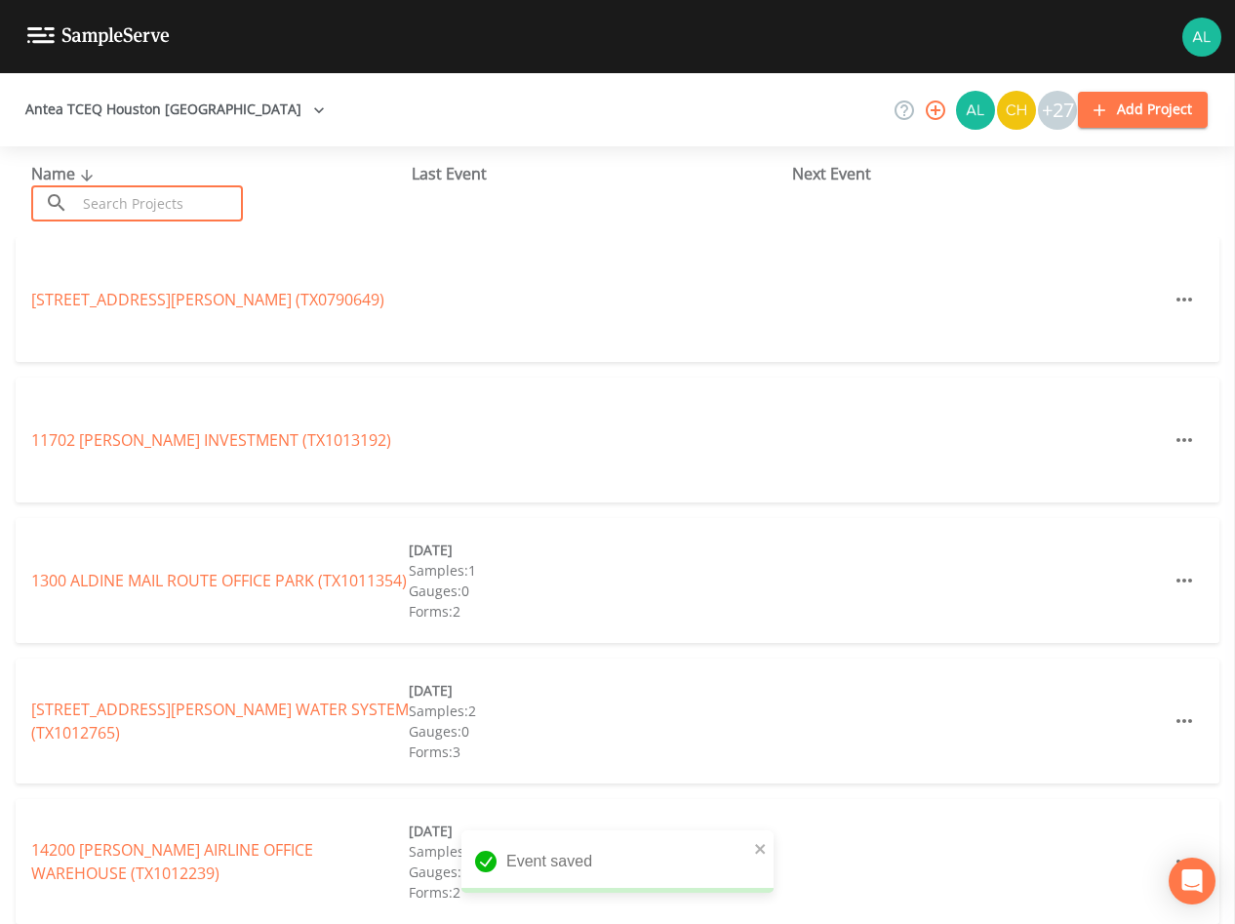
click at [185, 189] on input "text" at bounding box center [159, 203] width 167 height 36
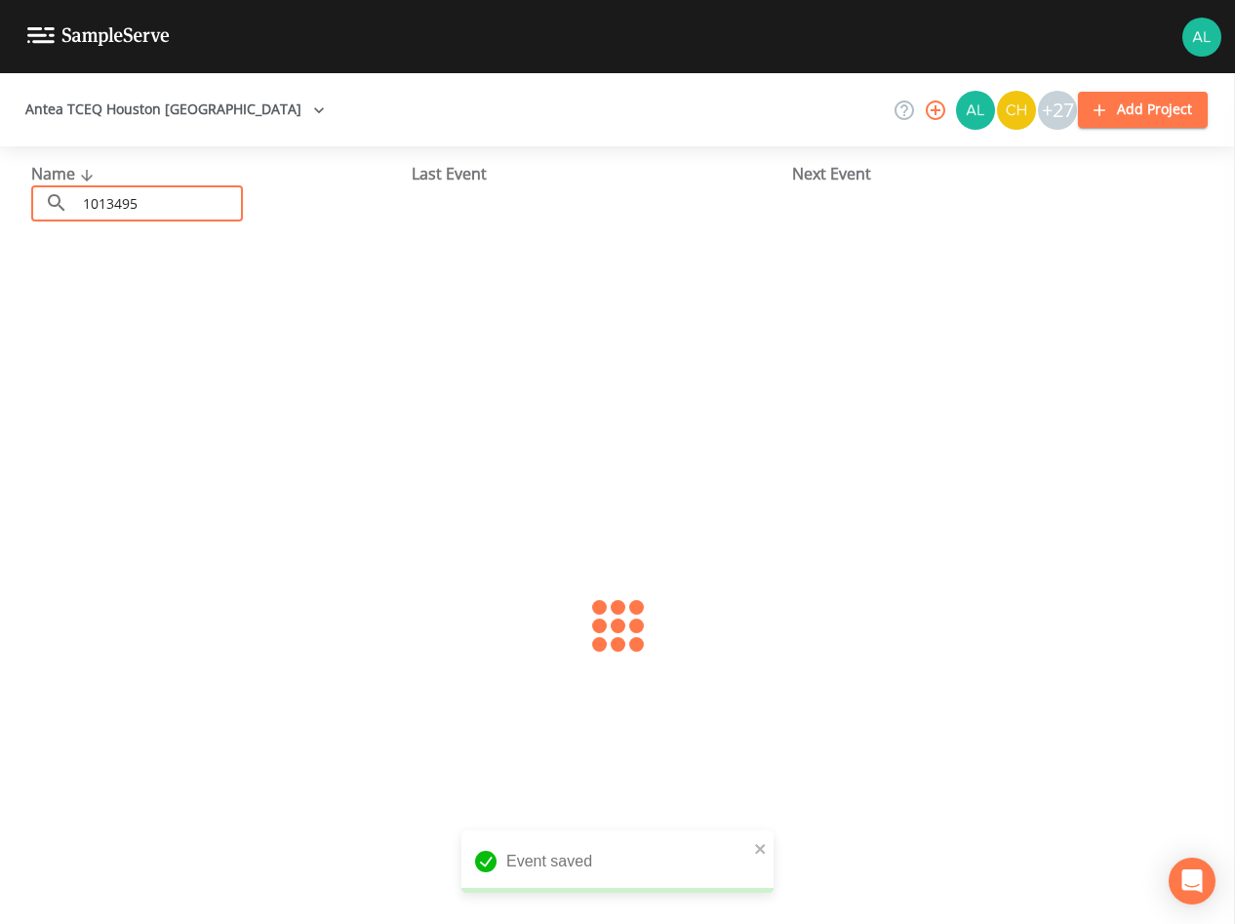
type input "1013495"
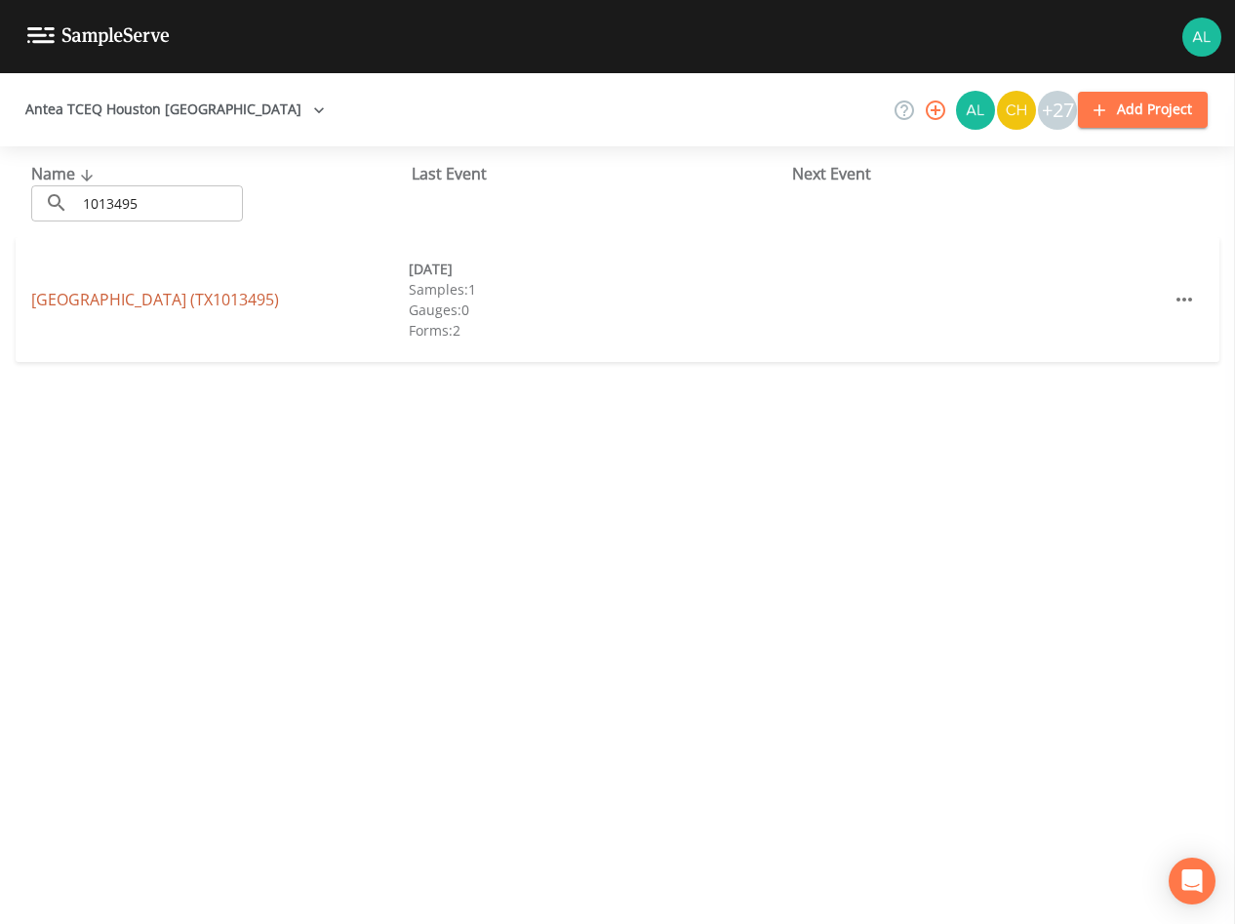
click at [253, 300] on link "[GEOGRAPHIC_DATA] (TX1013495)" at bounding box center [155, 299] width 248 height 21
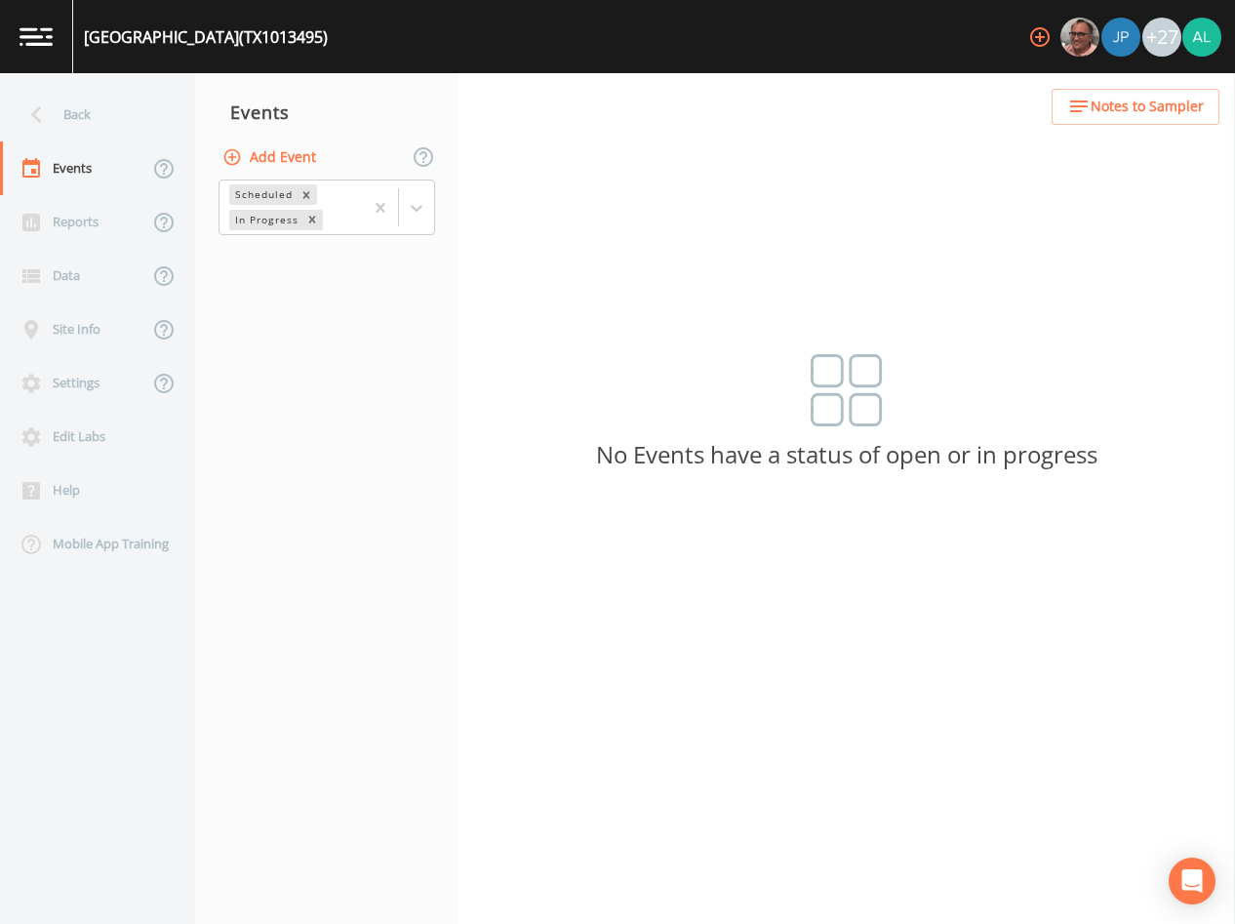
click at [1171, 95] on span "Notes to Sampler" at bounding box center [1147, 107] width 113 height 24
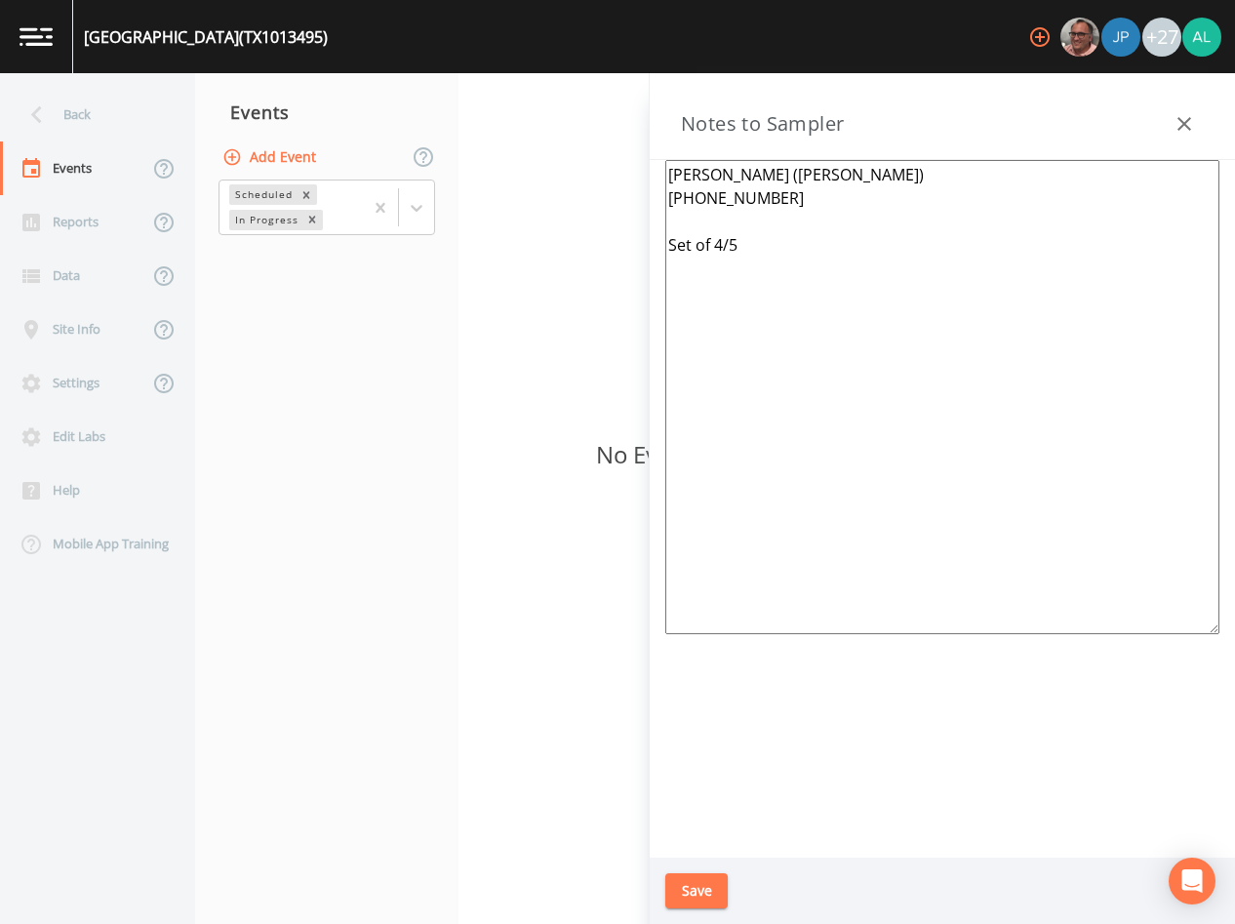
click at [674, 902] on button "Save" at bounding box center [696, 891] width 62 height 36
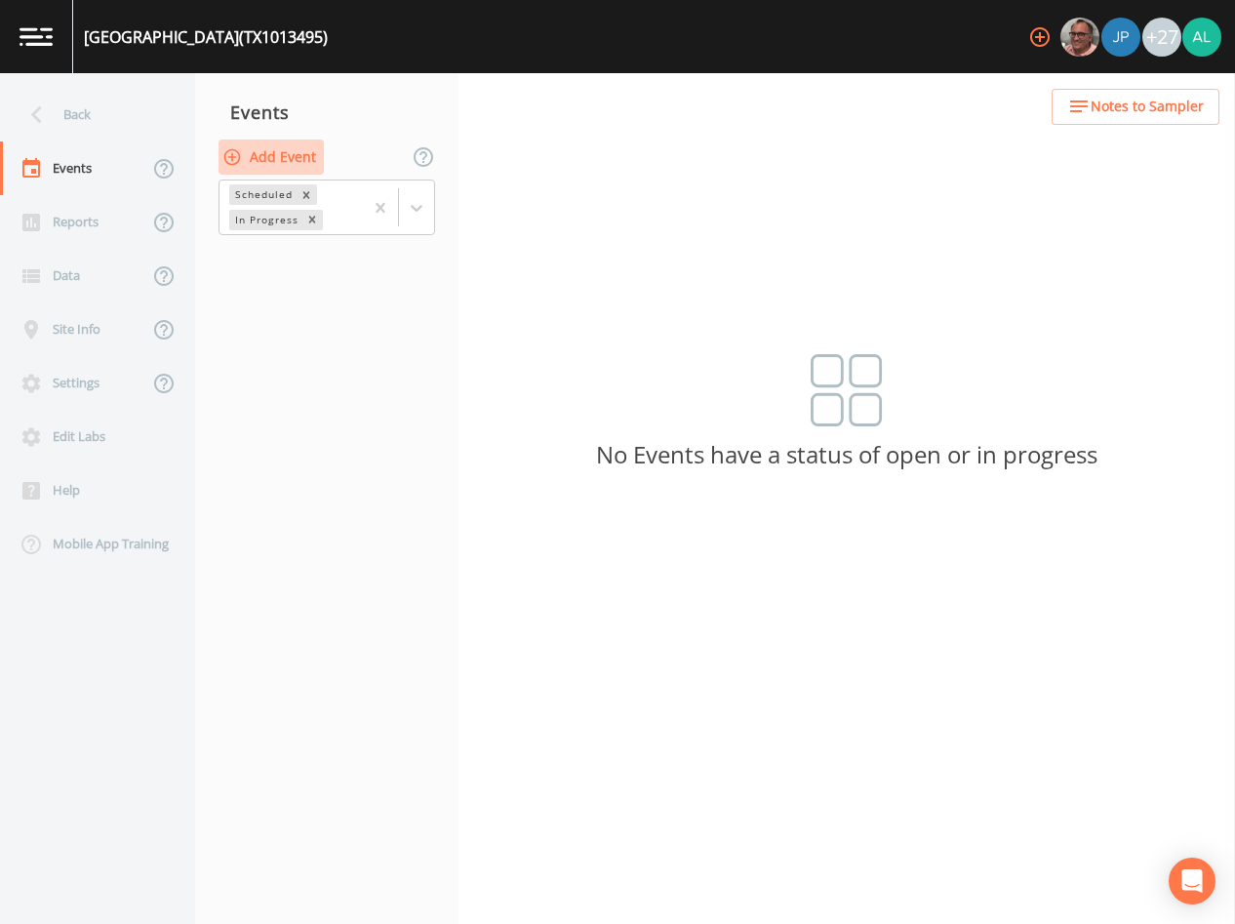
click at [285, 161] on button "Add Event" at bounding box center [271, 158] width 105 height 36
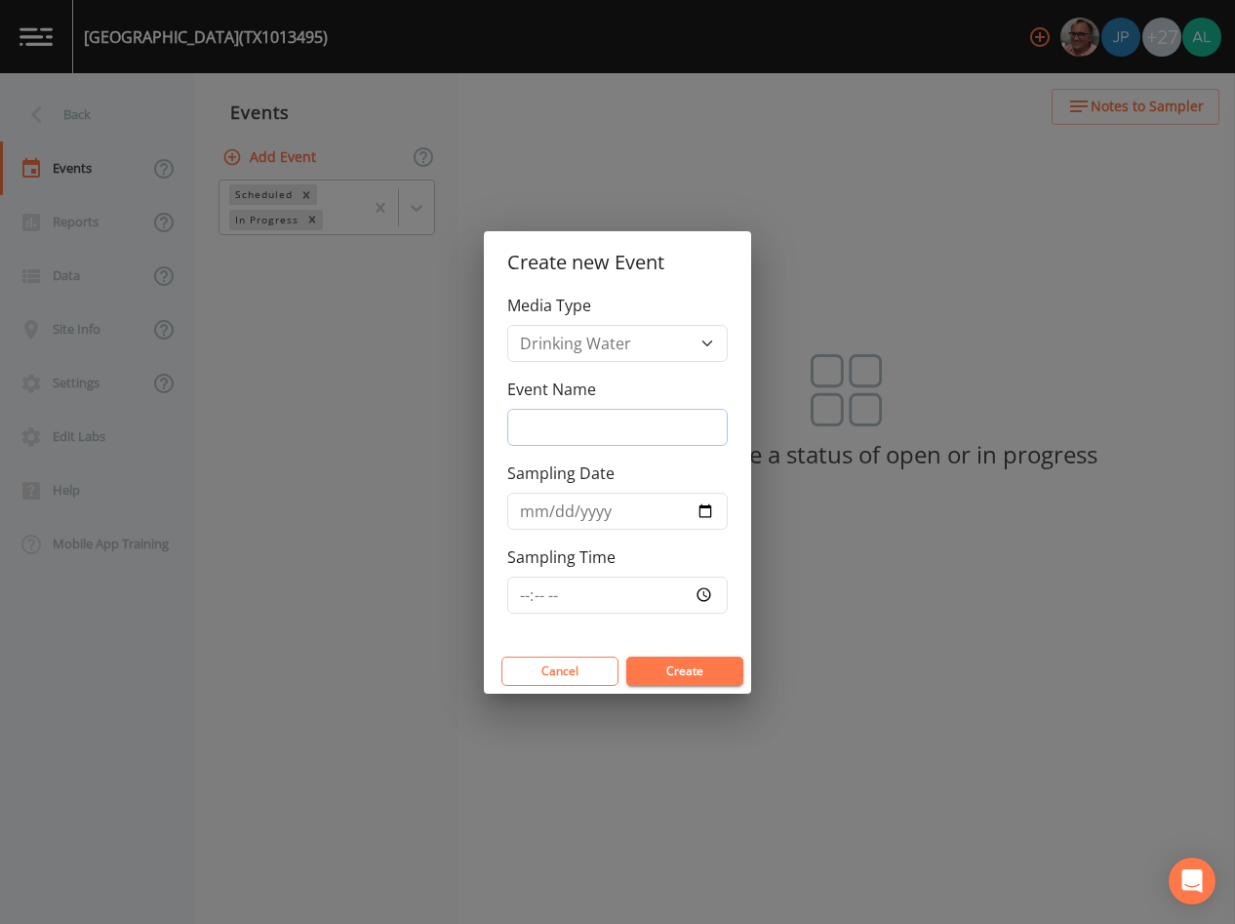
click at [544, 412] on input "Event Name" at bounding box center [617, 427] width 220 height 37
type input "4th Quarter"
type input "[DATE]"
click at [511, 590] on input "Sampling Time" at bounding box center [617, 595] width 220 height 37
type input "10:00"
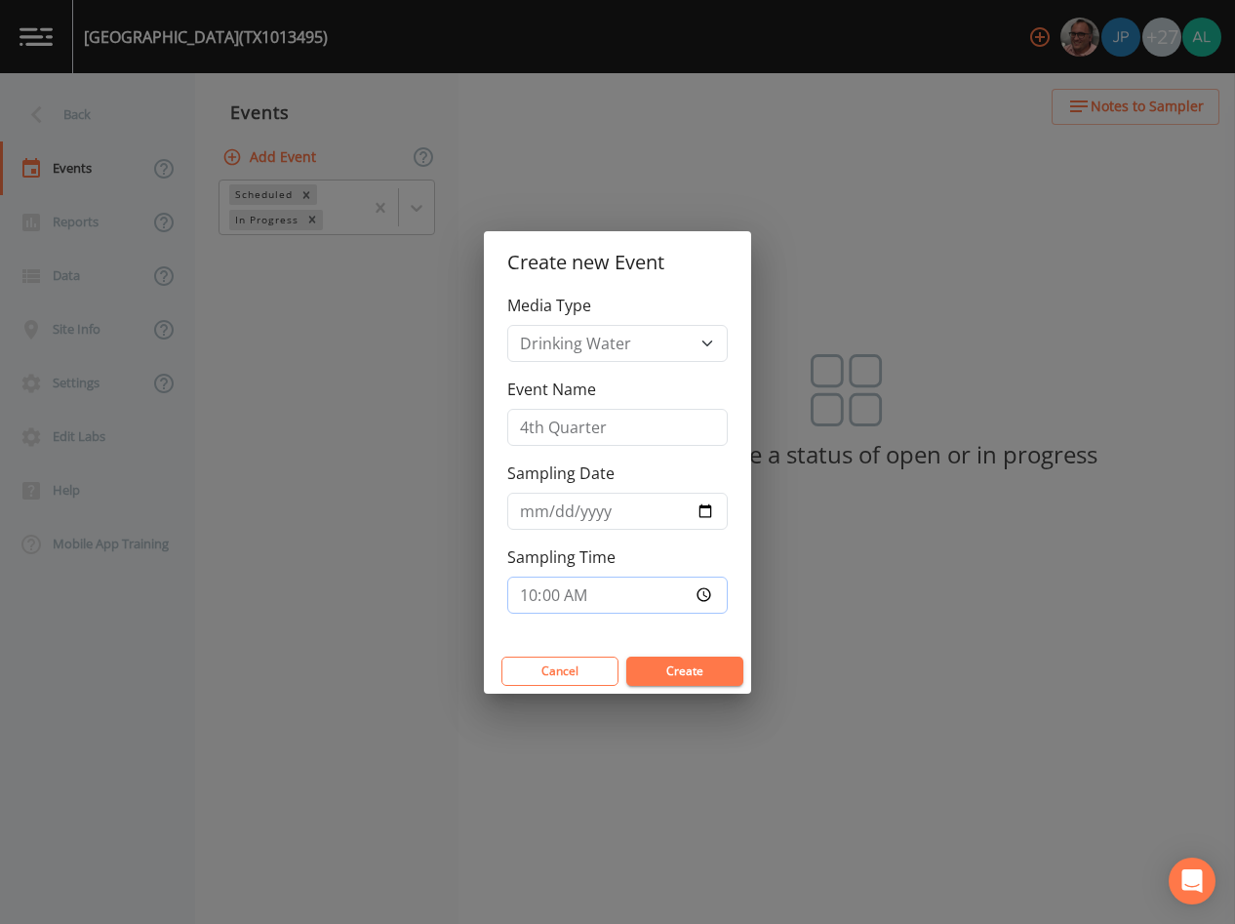
click at [626, 657] on button "Create" at bounding box center [684, 671] width 117 height 29
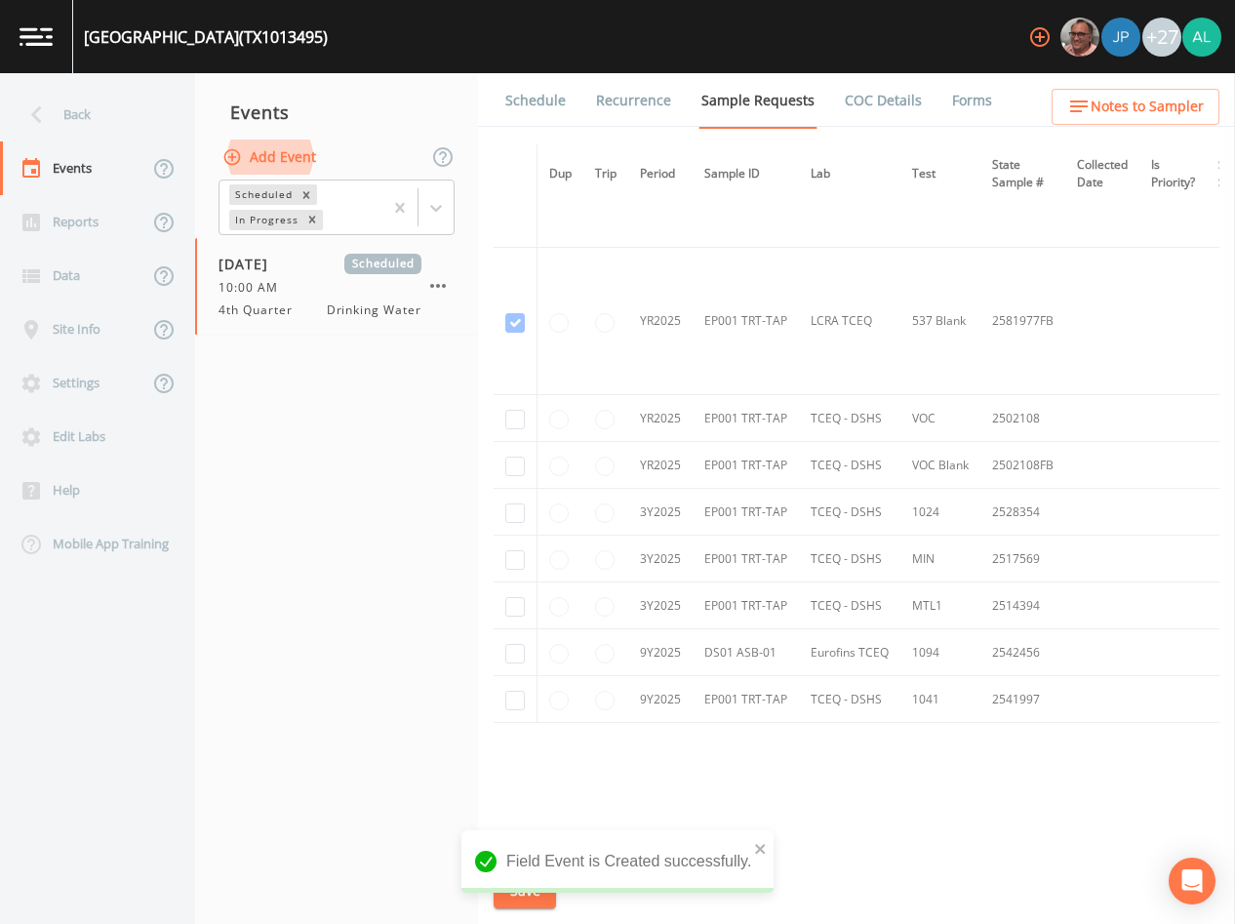
scroll to position [885, 0]
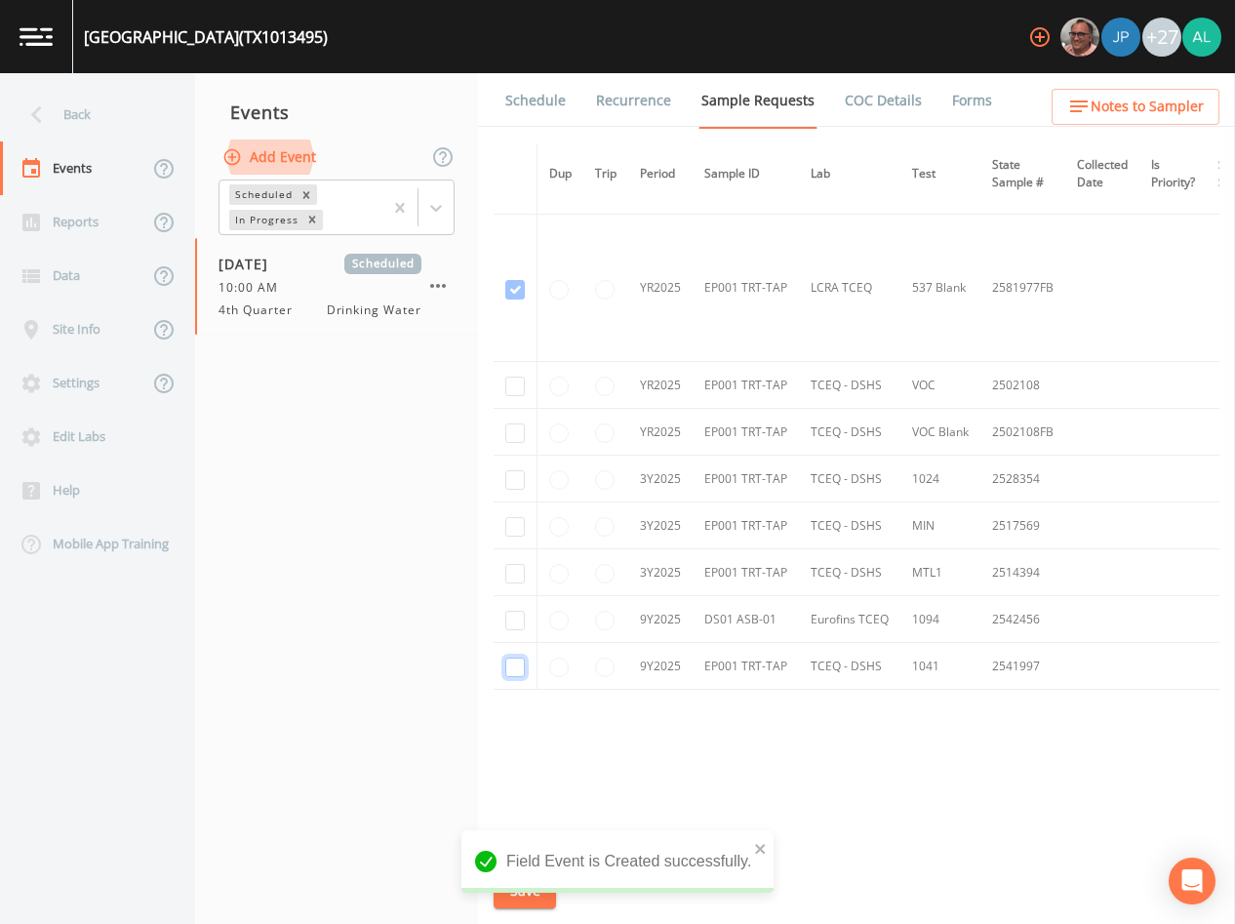
click at [520, 665] on input "checkbox" at bounding box center [515, 668] width 20 height 20
checkbox input "true"
click at [518, 611] on input "checkbox" at bounding box center [515, 621] width 20 height 20
checkbox input "true"
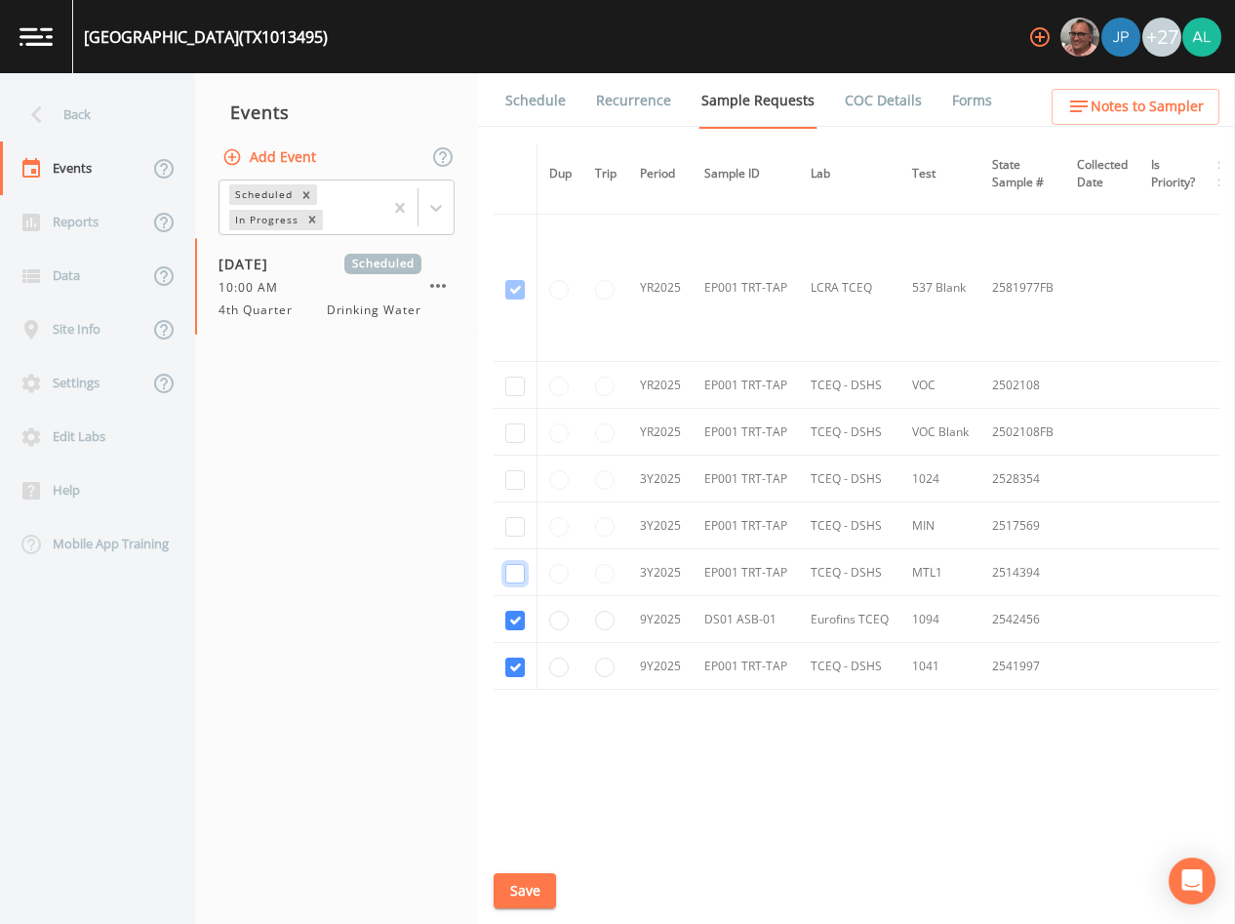
click at [508, 568] on input "checkbox" at bounding box center [515, 574] width 20 height 20
checkbox input "true"
click at [516, 522] on input "checkbox" at bounding box center [515, 527] width 20 height 20
checkbox input "true"
click at [516, 471] on input "checkbox" at bounding box center [515, 480] width 20 height 20
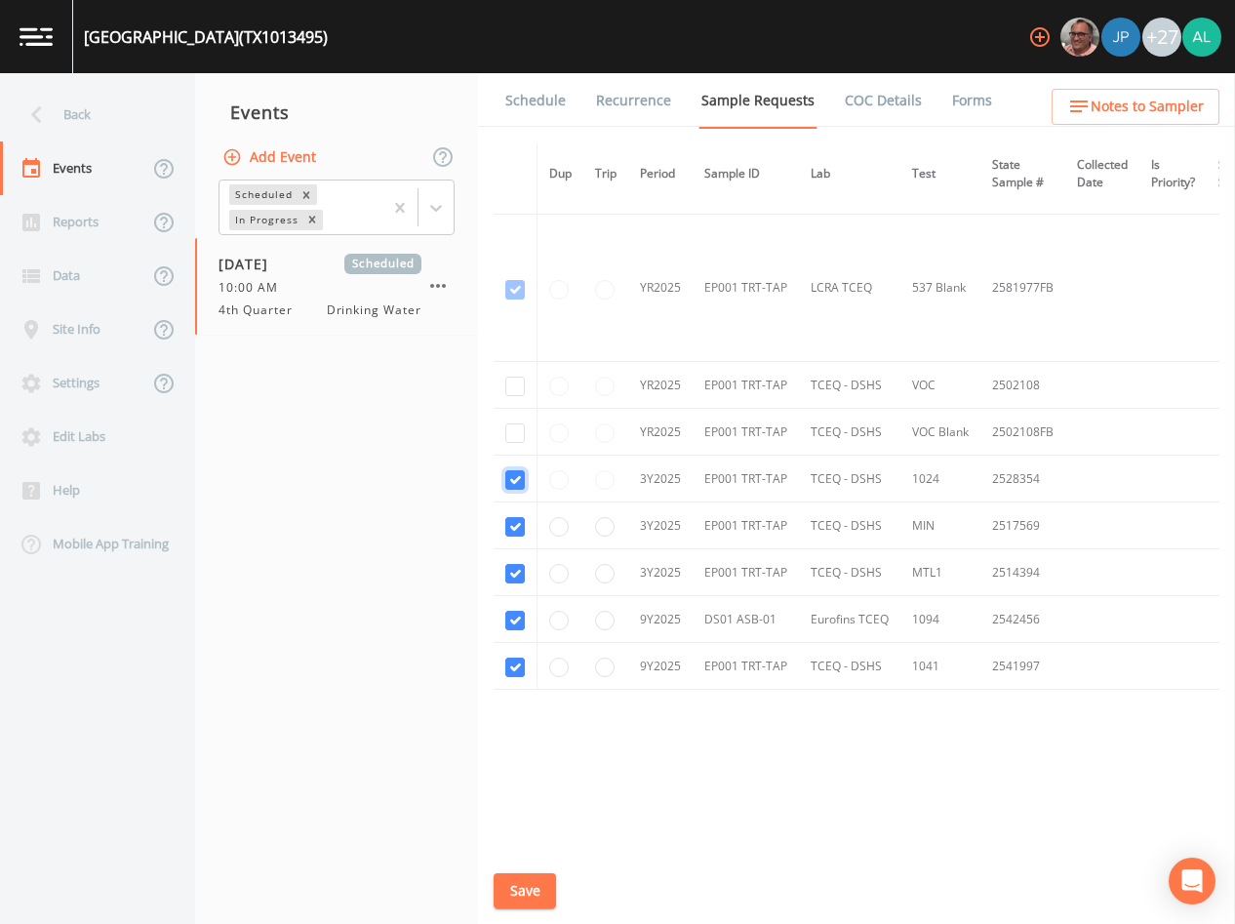
checkbox input "true"
click at [509, 389] on input "checkbox" at bounding box center [515, 387] width 20 height 20
checkbox input "true"
click at [510, 441] on td at bounding box center [516, 432] width 44 height 47
click at [514, 434] on td at bounding box center [516, 432] width 44 height 47
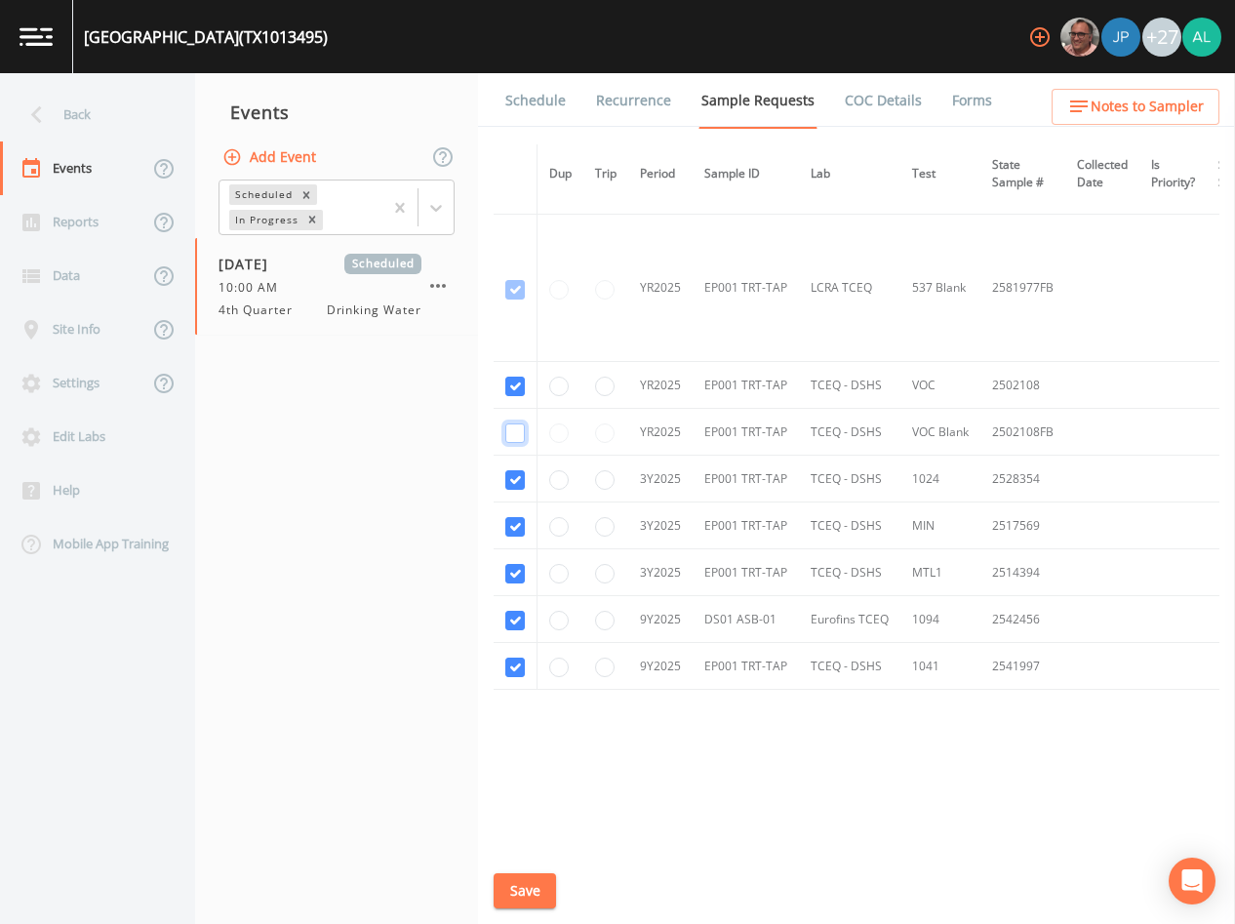
click at [517, 436] on input "checkbox" at bounding box center [515, 433] width 20 height 20
checkbox input "true"
click at [531, 890] on button "Save" at bounding box center [525, 891] width 62 height 36
click at [531, 876] on button "Save" at bounding box center [525, 891] width 62 height 36
click at [535, 95] on link "Schedule" at bounding box center [535, 100] width 66 height 55
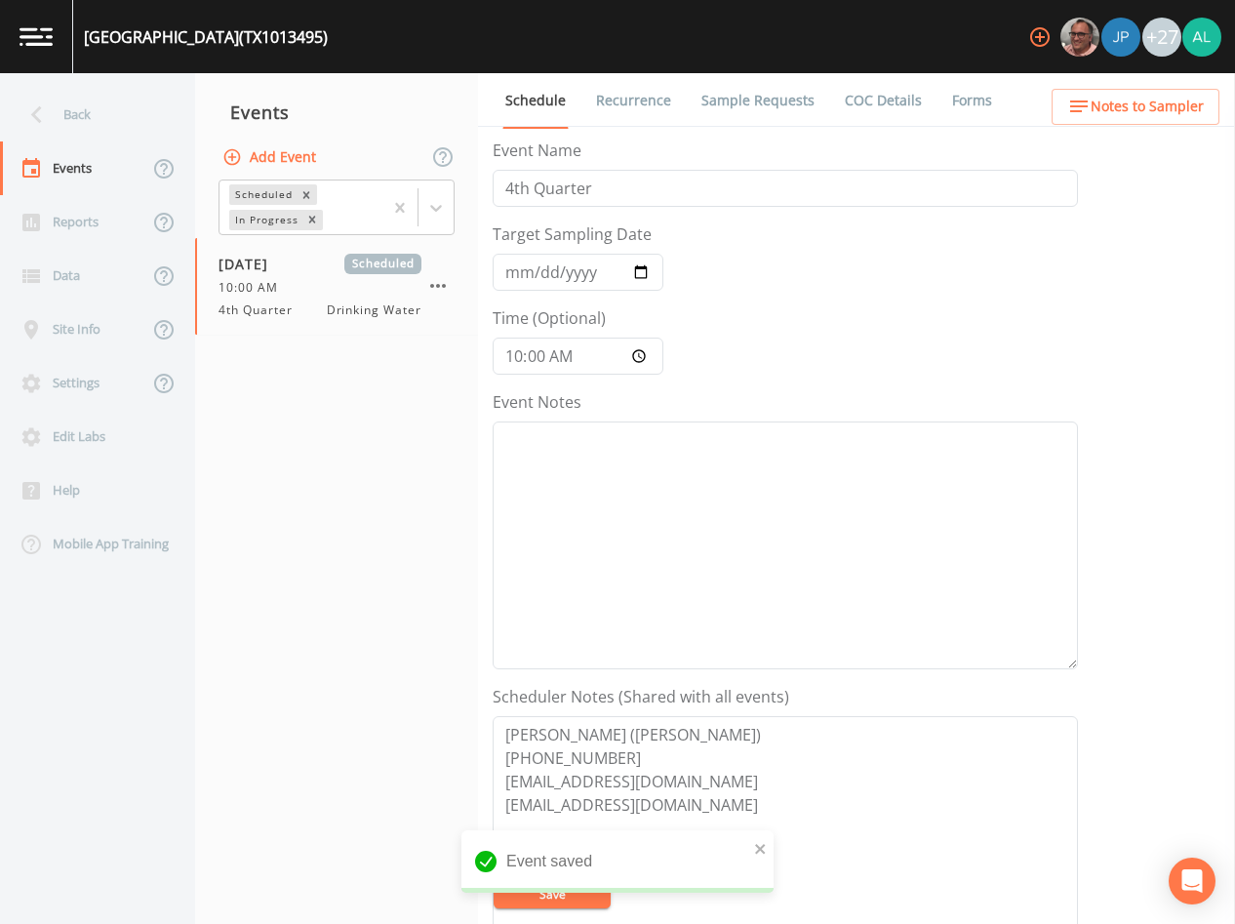
click at [1111, 108] on span "Notes to Sampler" at bounding box center [1147, 107] width 113 height 24
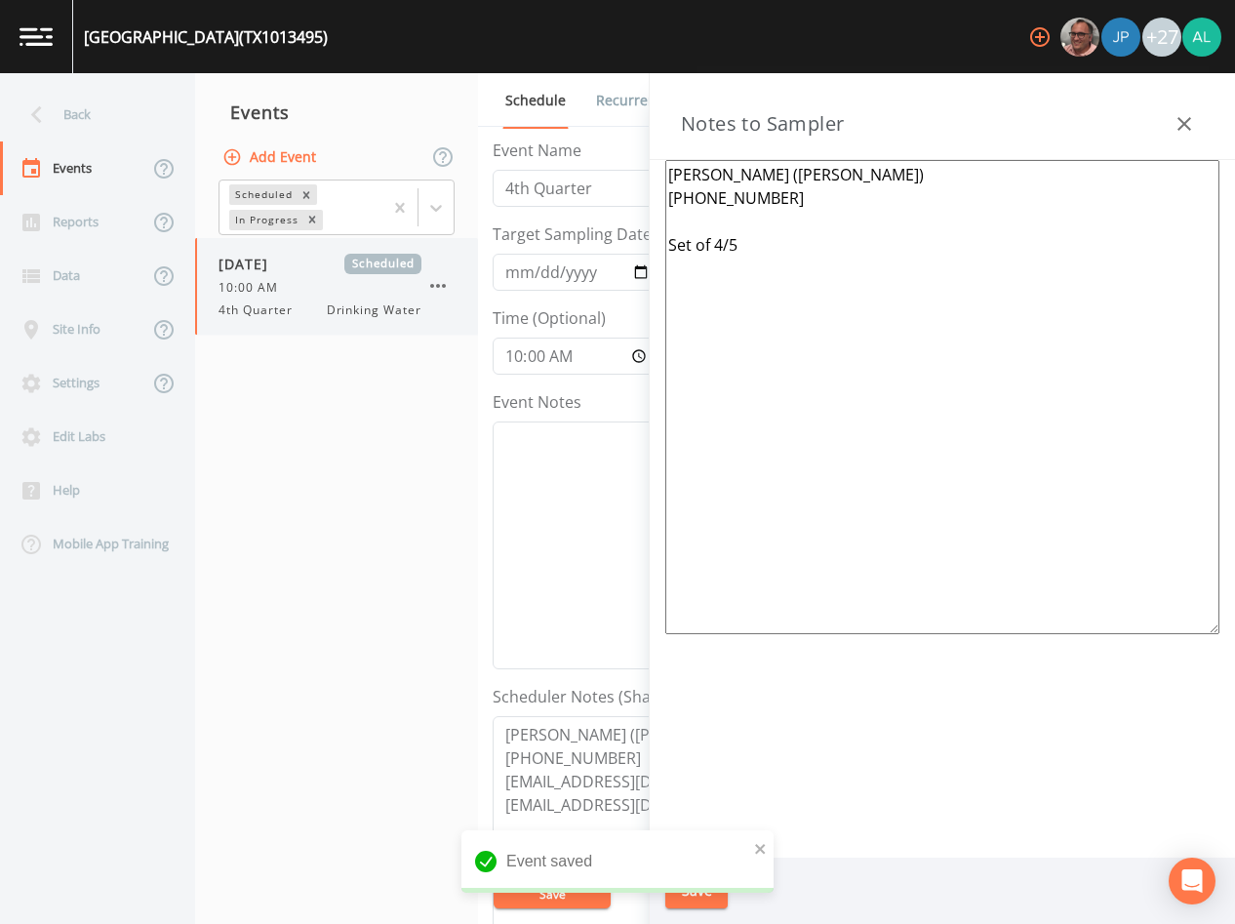
drag, startPoint x: 801, startPoint y: 244, endPoint x: 471, endPoint y: 245, distance: 329.7
click at [473, 245] on div "Back Events Reports Data Site Info Settings Edit Labs Help Mobile App Training …" at bounding box center [617, 498] width 1235 height 851
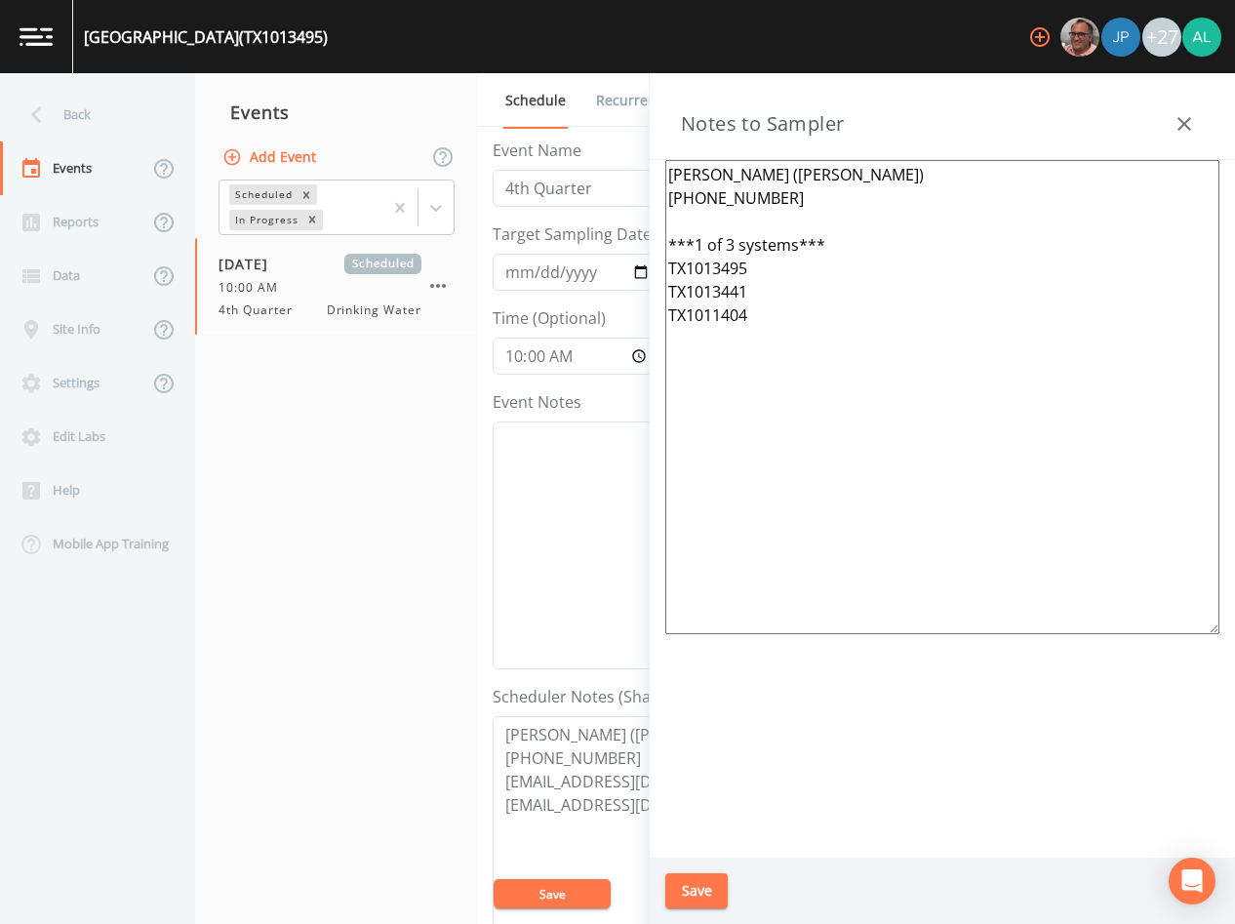
click at [677, 216] on textarea "[PERSON_NAME] ([PERSON_NAME]) [PHONE_NUMBER] ***1 of 3 systems*** TX1013495 TX1…" at bounding box center [942, 397] width 554 height 474
click at [779, 247] on textarea "[PERSON_NAME] ([PERSON_NAME]) [PHONE_NUMBER] Meet location: ***1 of 3 systems**…" at bounding box center [942, 397] width 554 height 474
paste textarea "[STREET_ADDRESS]"
type textarea "[PERSON_NAME] ([PERSON_NAME]) [PHONE_NUMBER] Meet location: [STREET_ADDRESS] **…"
click at [692, 894] on button "Save" at bounding box center [696, 891] width 62 height 36
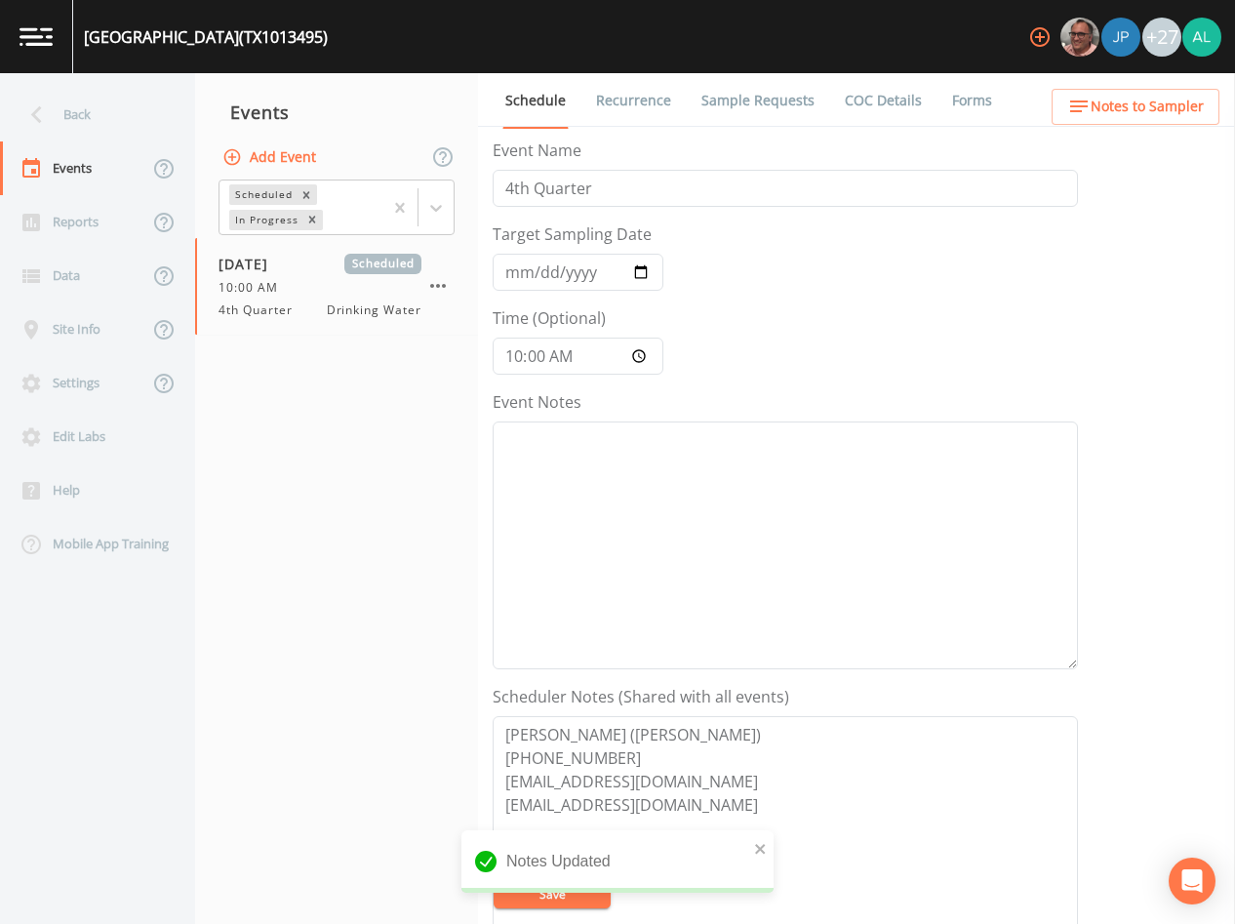
click at [1073, 119] on button "Notes to Sampler" at bounding box center [1136, 107] width 168 height 36
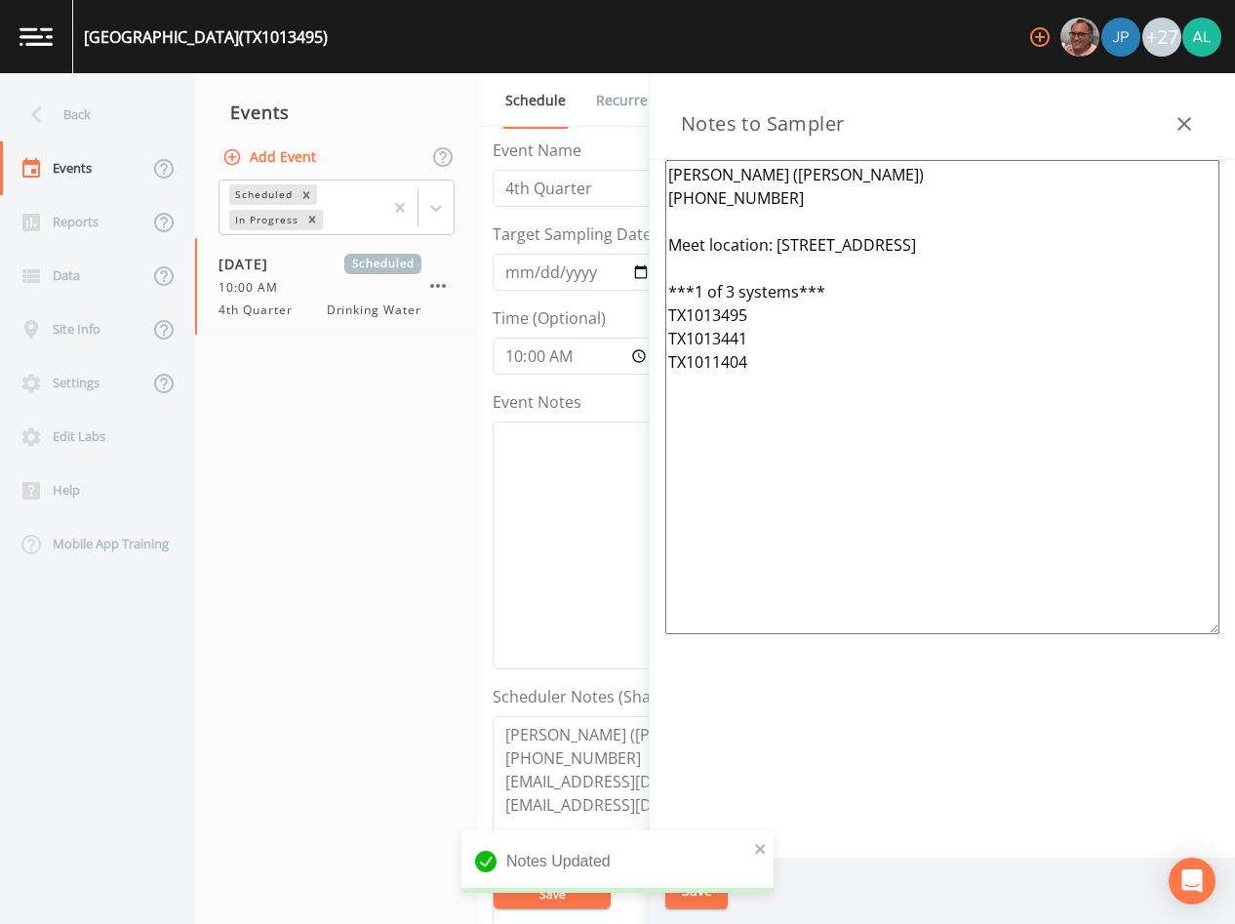
drag, startPoint x: 707, startPoint y: 469, endPoint x: 650, endPoint y: 141, distance: 332.8
click at [650, 141] on div "Notes to Sampler [PERSON_NAME] ([PERSON_NAME]) [PHONE_NUMBER] Meet location: [S…" at bounding box center [942, 498] width 585 height 851
drag, startPoint x: 927, startPoint y: 395, endPoint x: 560, endPoint y: 99, distance: 471.7
click at [560, 99] on div "Back Events Reports Data Site Info Settings Edit Labs Help Mobile App Training …" at bounding box center [617, 498] width 1235 height 851
click at [764, 844] on icon "close" at bounding box center [760, 849] width 10 height 10
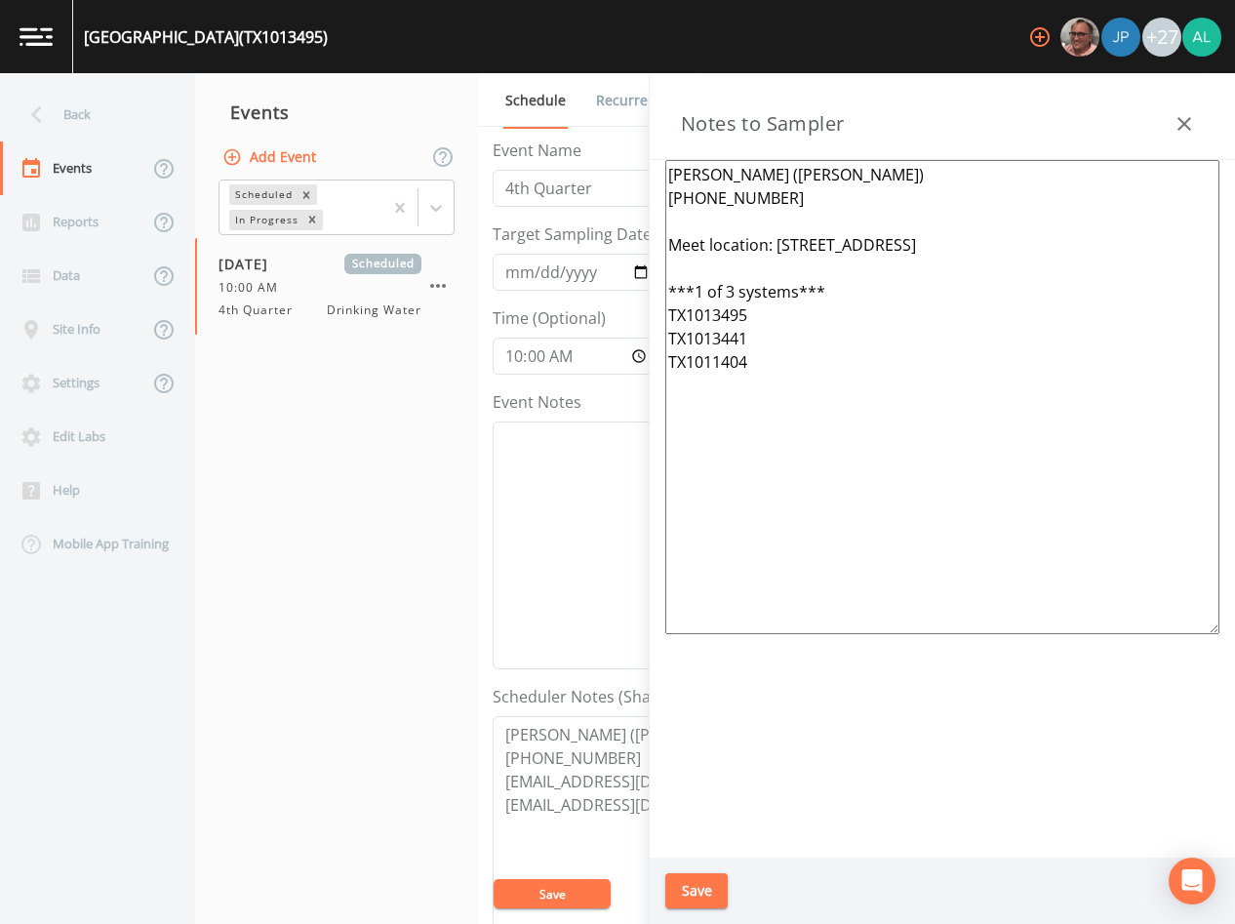
click at [700, 894] on div "Notes Updated" at bounding box center [617, 869] width 312 height 78
click at [700, 894] on button "Save" at bounding box center [696, 891] width 62 height 36
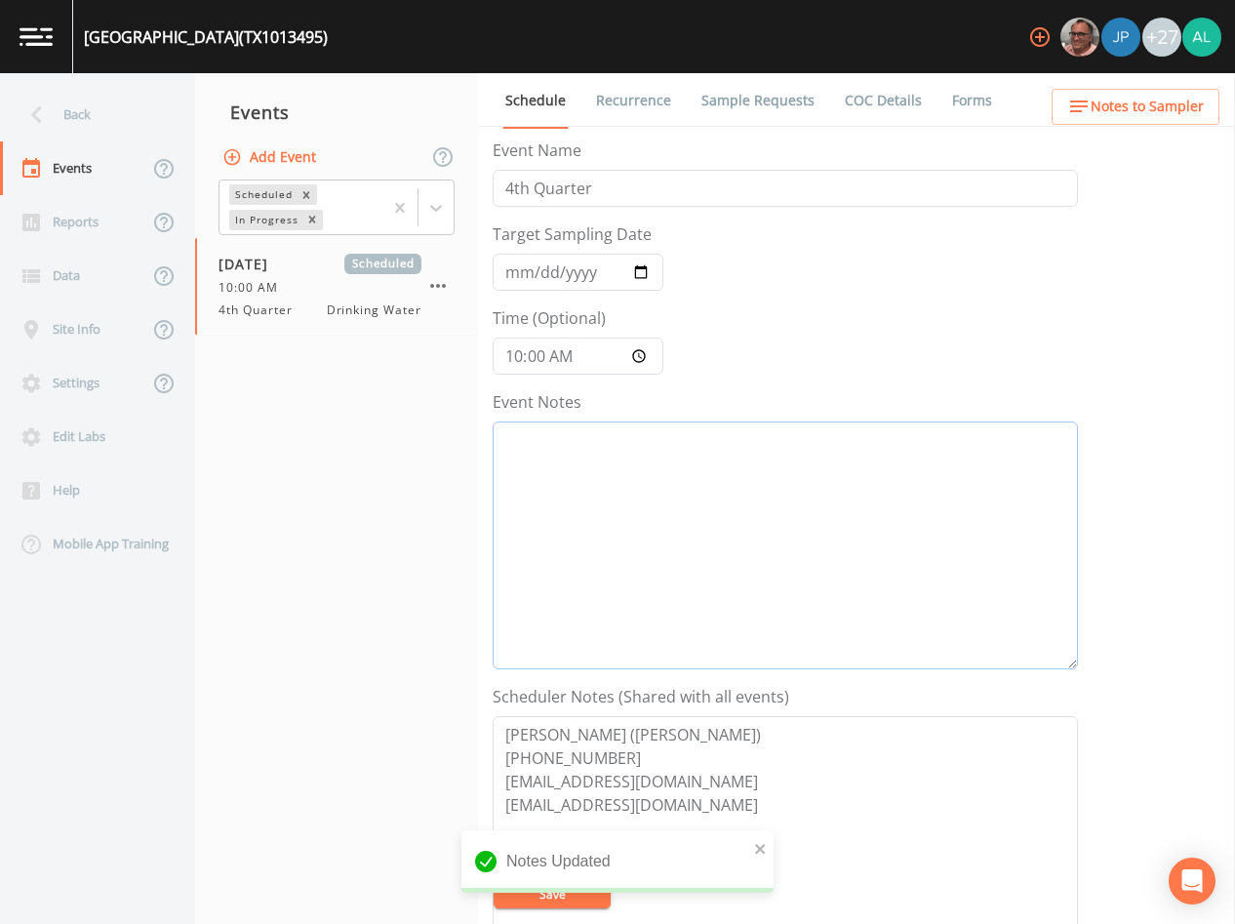
click at [595, 488] on textarea "Event Notes" at bounding box center [785, 545] width 585 height 248
type textarea "[DATE] 12:48pm email sent"
click at [551, 892] on button "Save" at bounding box center [552, 893] width 117 height 29
click at [1100, 108] on span "Notes to Sampler" at bounding box center [1147, 107] width 113 height 24
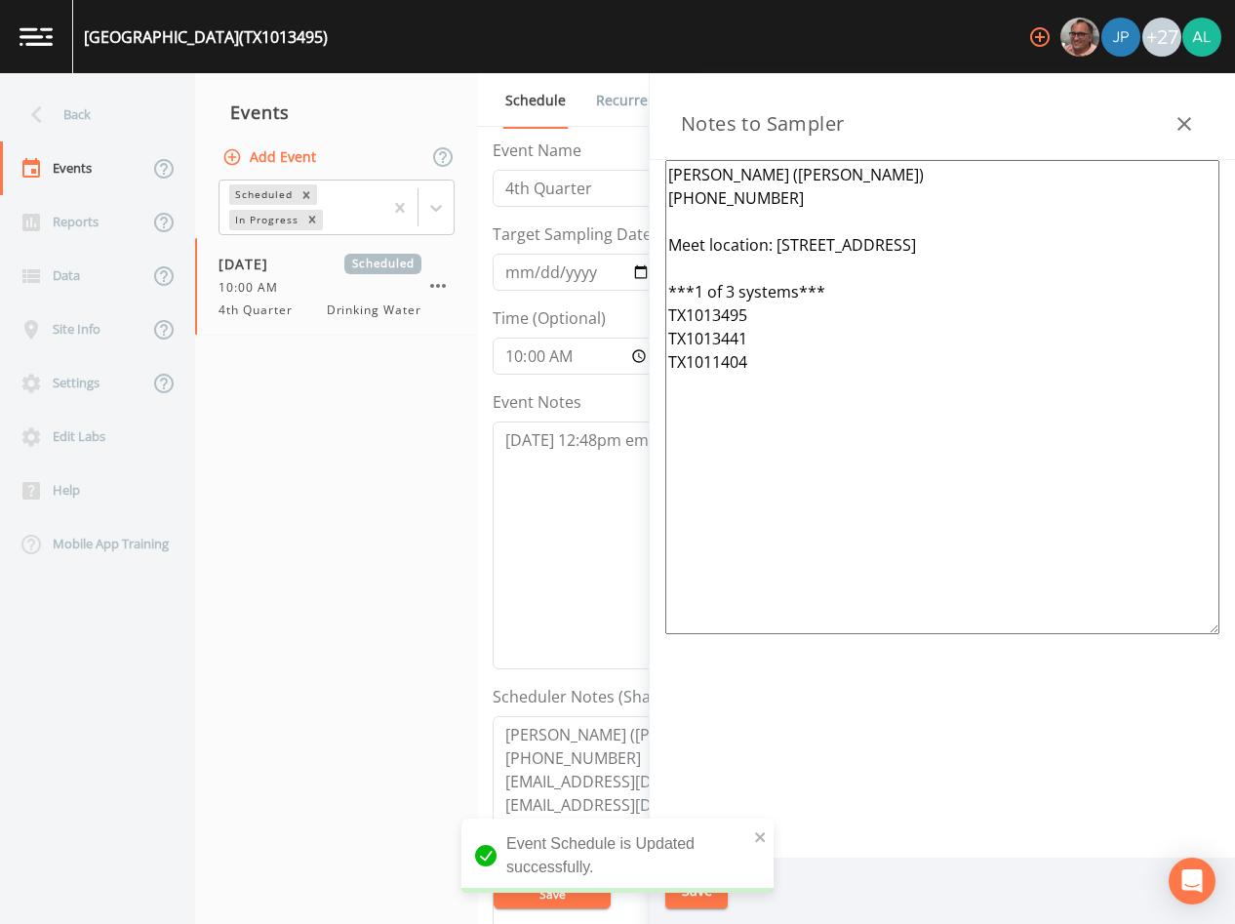
drag, startPoint x: 959, startPoint y: 393, endPoint x: 504, endPoint y: 160, distance: 510.9
click at [504, 160] on div "Back Events Reports Data Site Info Settings Edit Labs Help Mobile App Training …" at bounding box center [617, 498] width 1235 height 851
click at [808, 408] on textarea "[PERSON_NAME] ([PERSON_NAME]) [PHONE_NUMBER] Meet location: [STREET_ADDRESS] **…" at bounding box center [942, 397] width 554 height 474
drag, startPoint x: 808, startPoint y: 409, endPoint x: 543, endPoint y: 125, distance: 387.9
click at [543, 125] on div "Back Events Reports Data Site Info Settings Edit Labs Help Mobile App Training …" at bounding box center [617, 498] width 1235 height 851
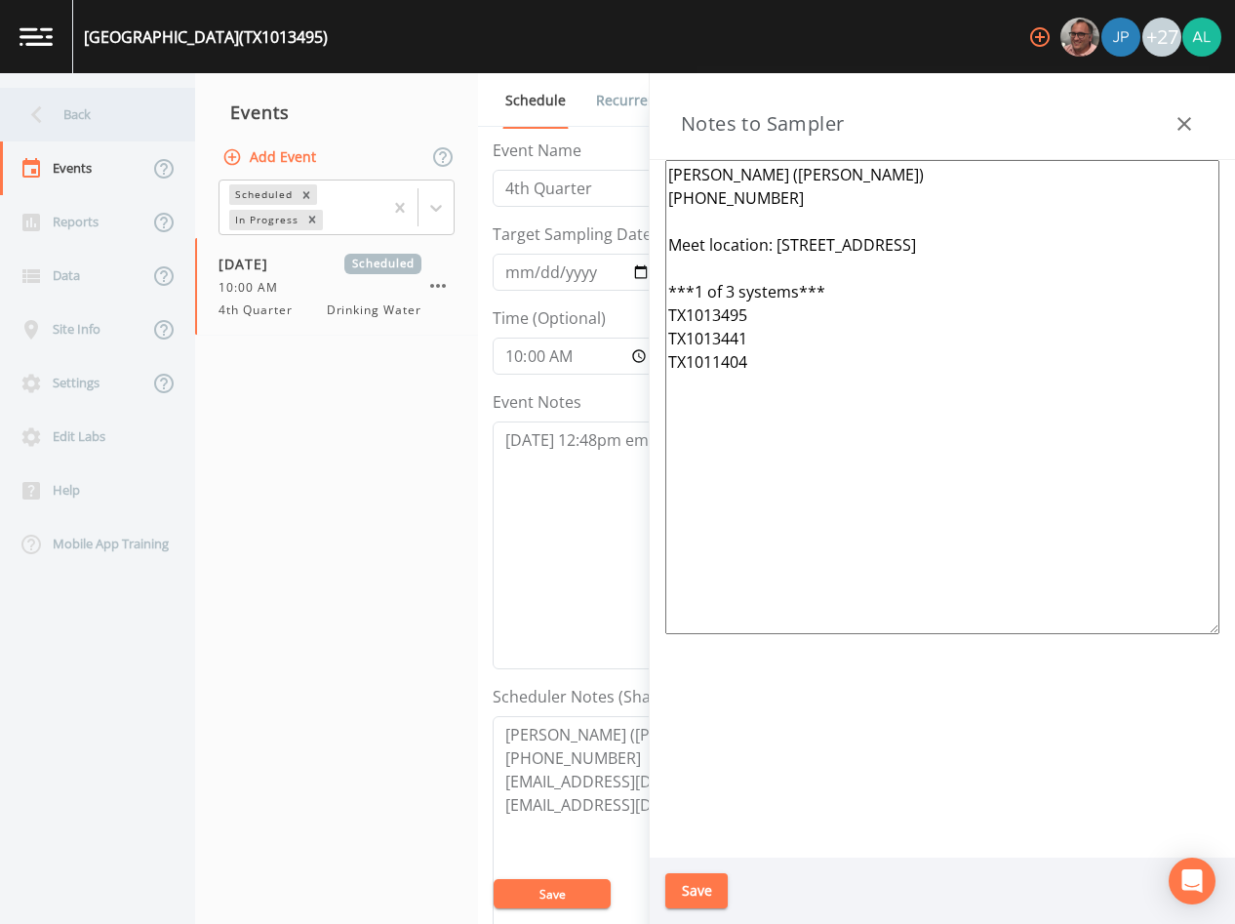
click at [79, 102] on div "Back" at bounding box center [88, 115] width 176 height 54
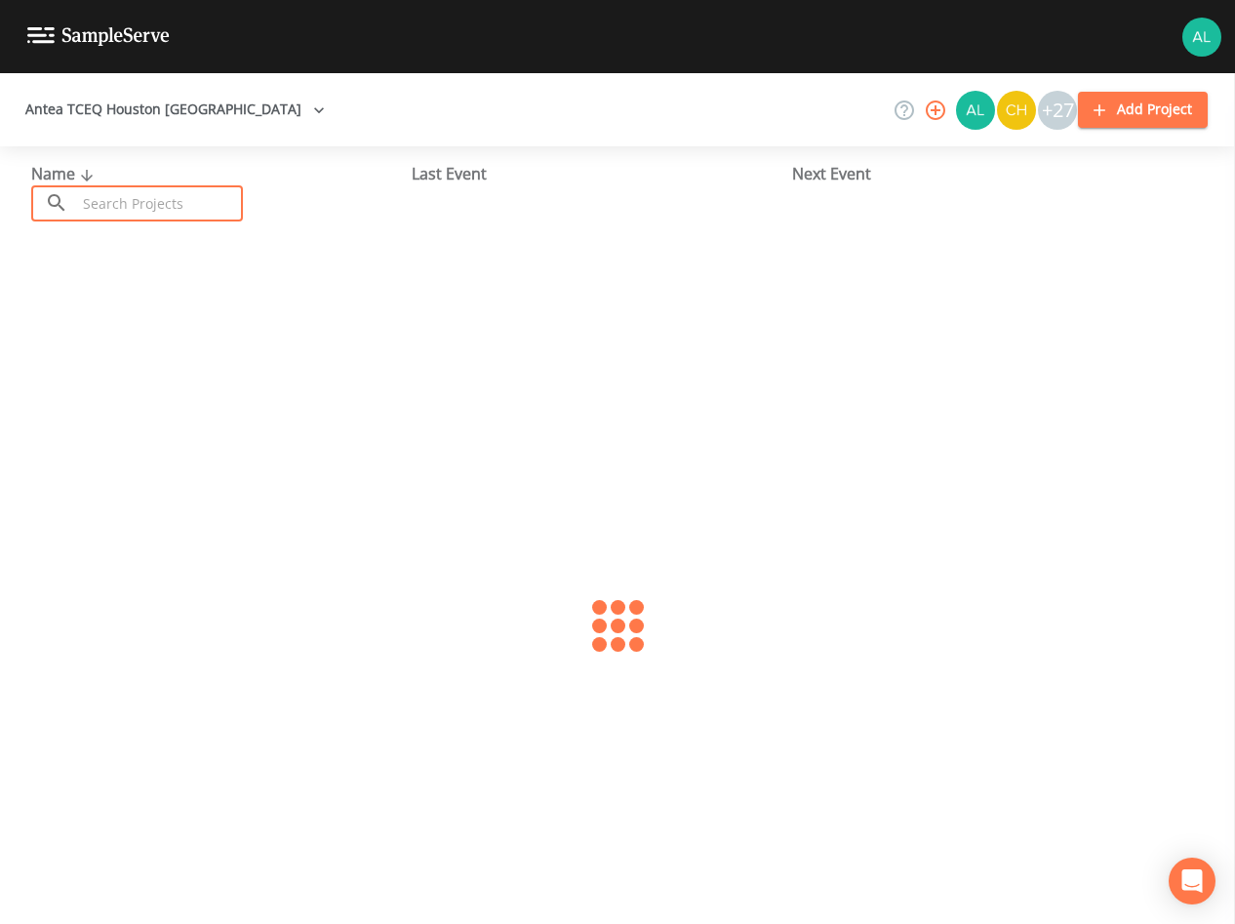
drag, startPoint x: 140, startPoint y: 205, endPoint x: 103, endPoint y: 230, distance: 44.9
click at [140, 205] on input "text" at bounding box center [159, 203] width 167 height 36
type input "1013441"
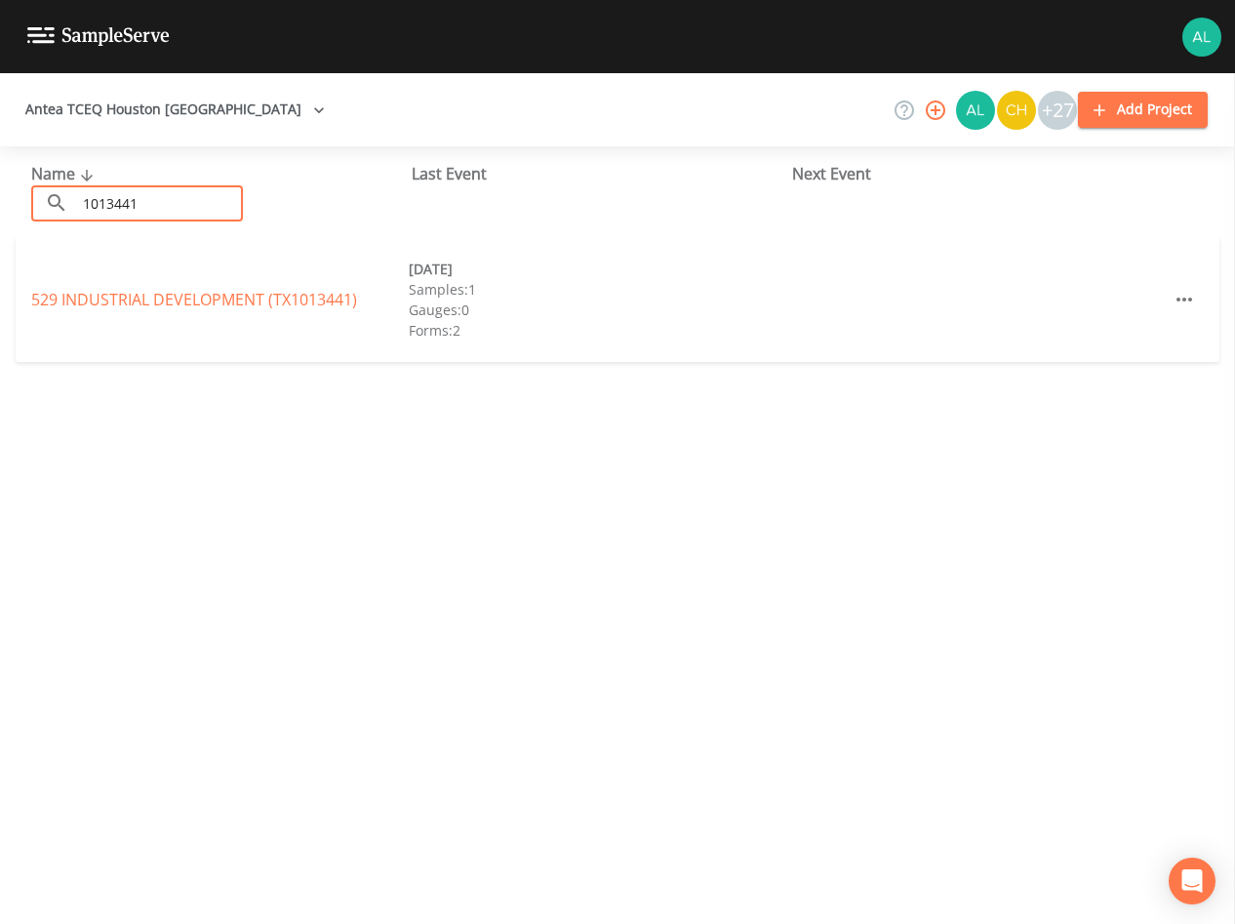
click at [172, 283] on div "529 INDUSTRIAL DEVELOPMENT (TX1013441) [DATE] Samples: 1 Gauges: 0 Forms: 2" at bounding box center [618, 299] width 1204 height 125
click at [159, 301] on link "529 INDUSTRIAL DEVELOPMENT (TX1013441)" at bounding box center [194, 299] width 326 height 21
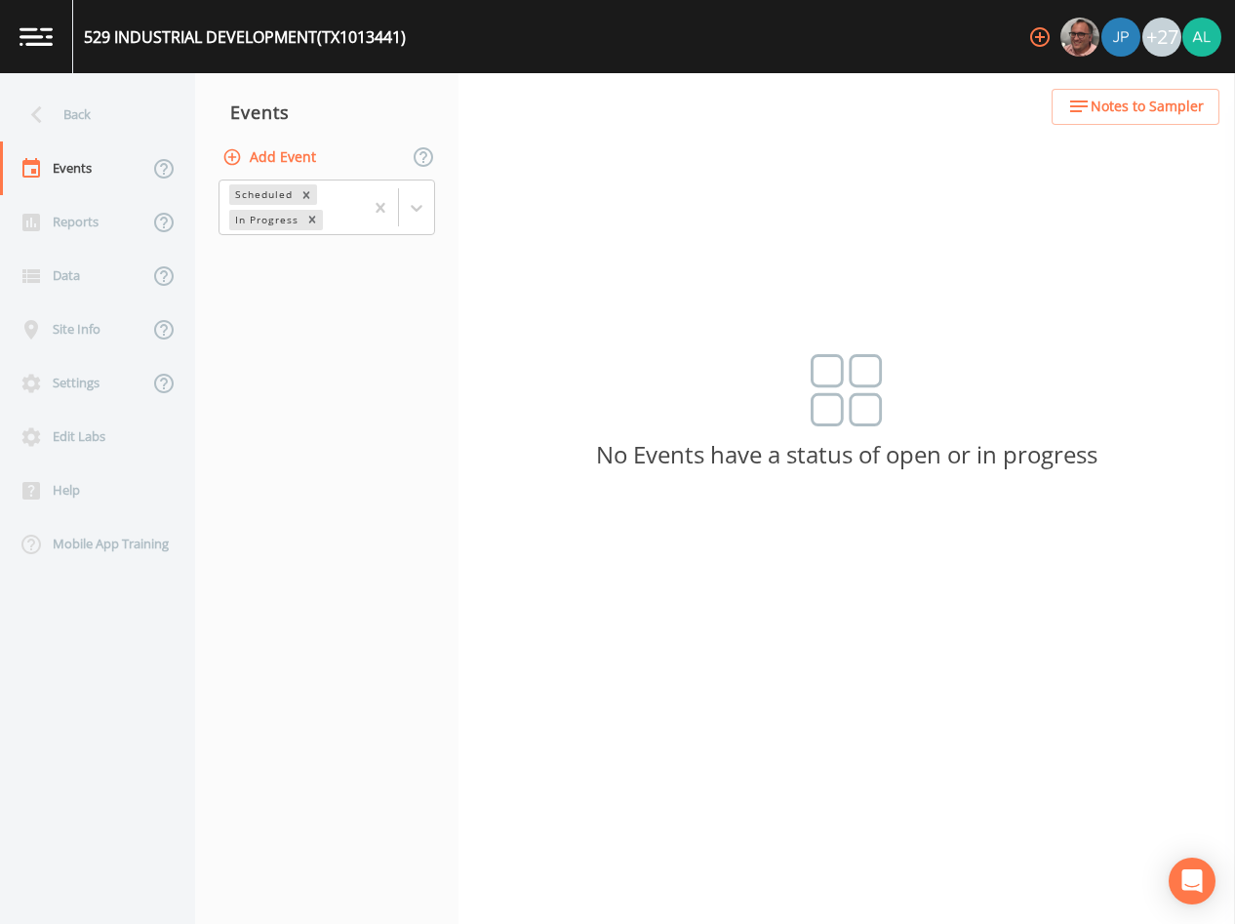
click at [1169, 103] on span "Notes to Sampler" at bounding box center [1147, 107] width 113 height 24
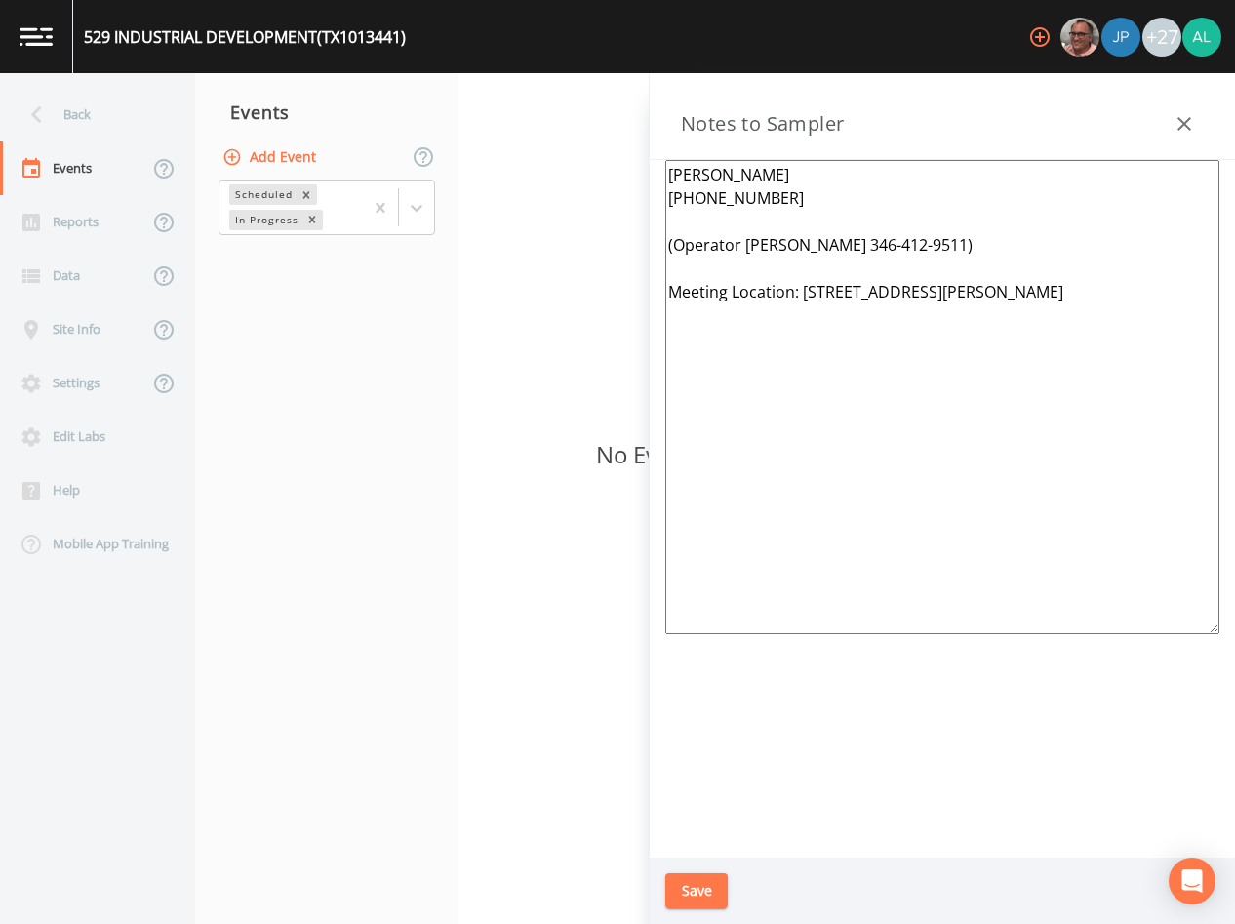
drag, startPoint x: 1079, startPoint y: 325, endPoint x: 565, endPoint y: 178, distance: 534.8
click at [565, 178] on div "Back Events Reports Data Site Info Settings Edit Labs Help Mobile App Training …" at bounding box center [617, 498] width 1235 height 851
paste textarea "[PERSON_NAME] ([PERSON_NAME]) [PHONE_NUMBER] Meet location: [STREET_ADDRESS] **…"
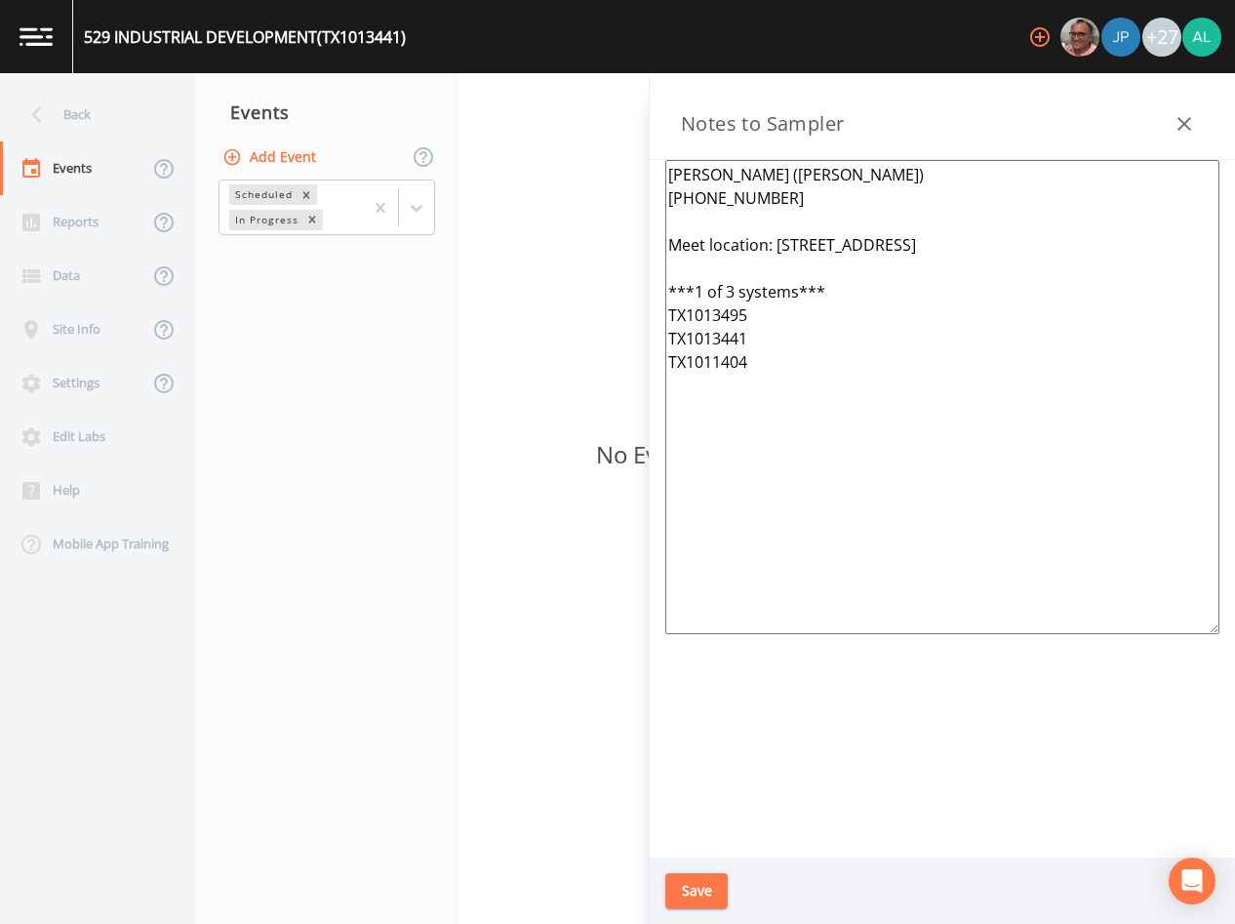
type textarea "[PERSON_NAME] ([PERSON_NAME]) [PHONE_NUMBER] Meet location: [STREET_ADDRESS] **…"
click at [679, 881] on button "Save" at bounding box center [696, 891] width 62 height 36
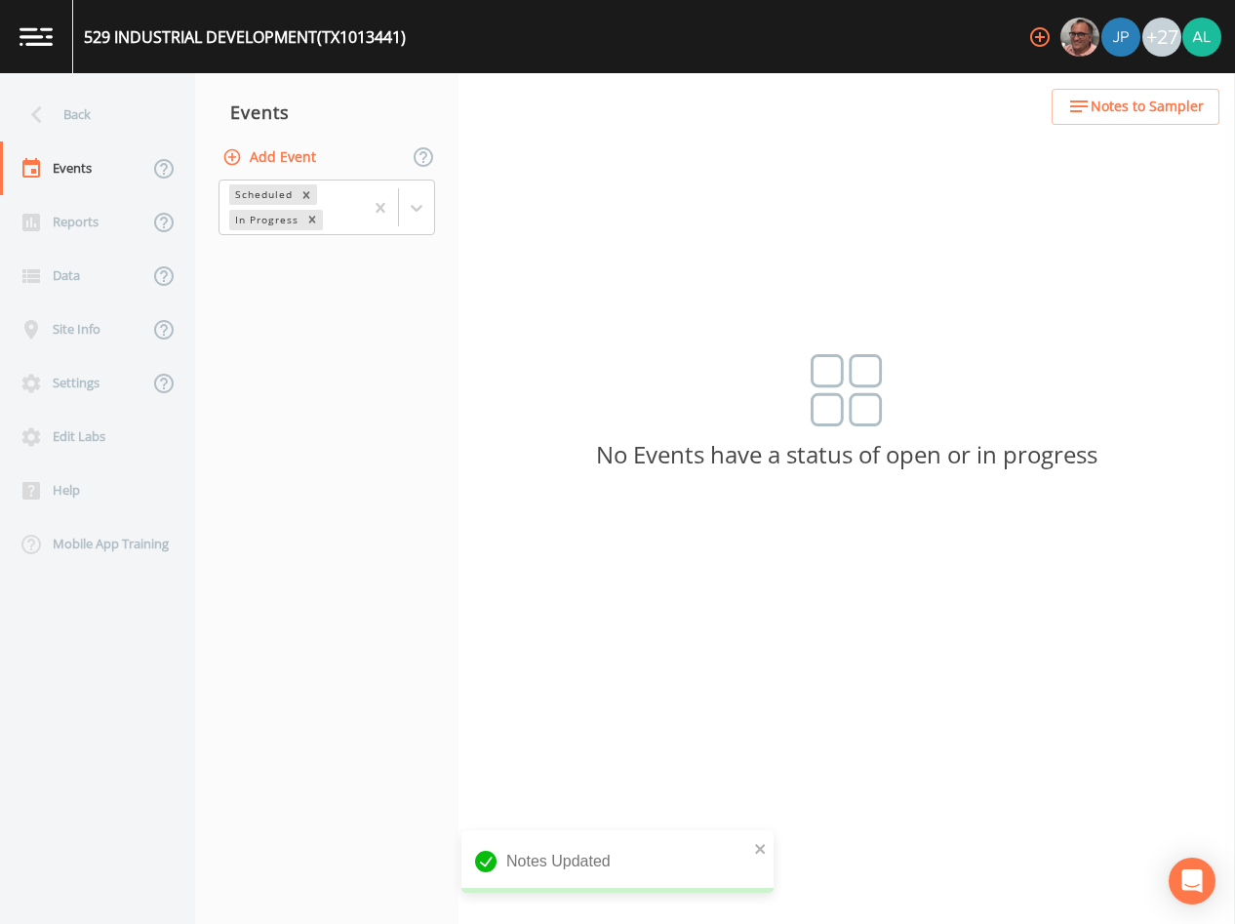
click at [292, 170] on button "Add Event" at bounding box center [271, 158] width 105 height 36
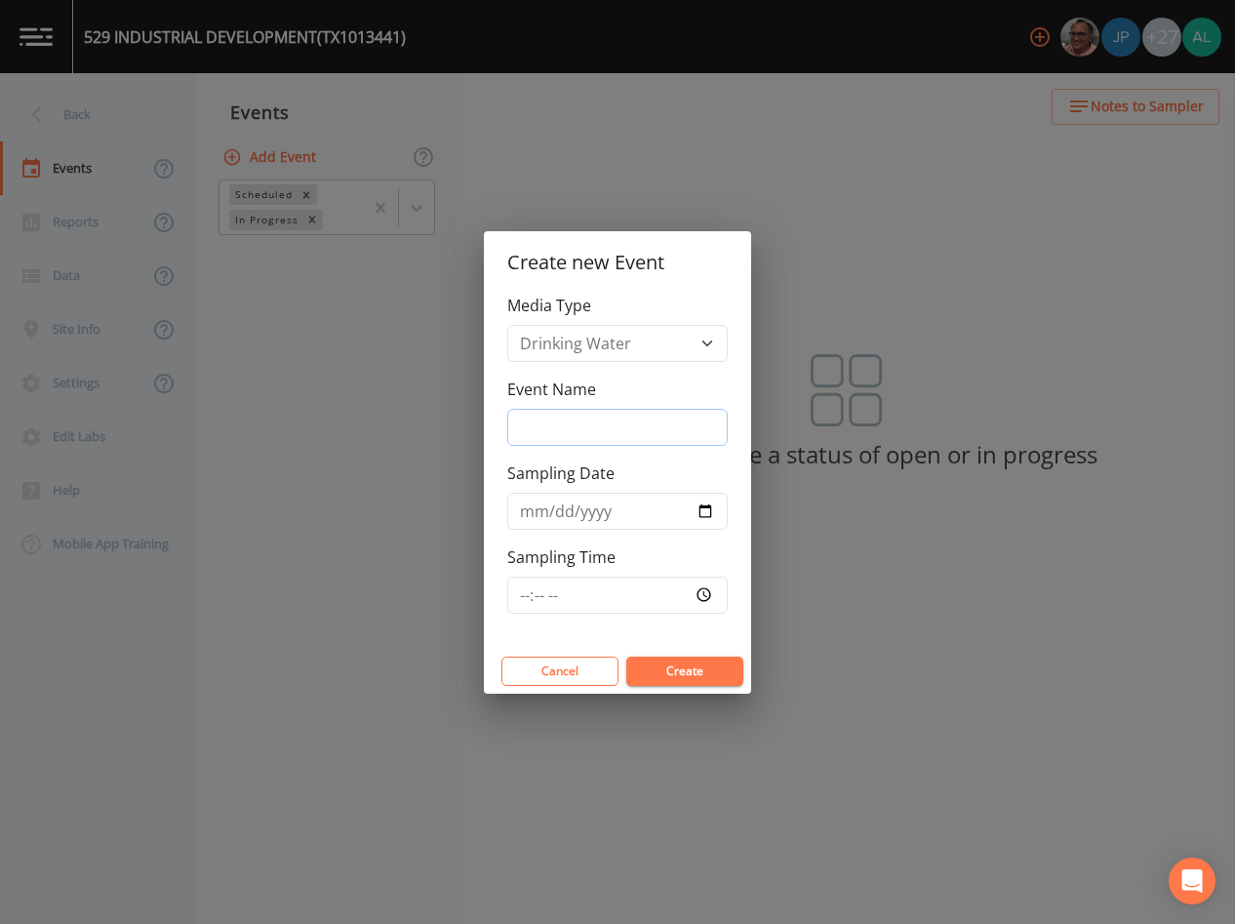
click at [569, 410] on input "Event Name" at bounding box center [617, 427] width 220 height 37
type input "4th Quarter"
type input "[DATE]"
click at [533, 587] on input "Sampling Time" at bounding box center [617, 595] width 220 height 37
type input "10:00"
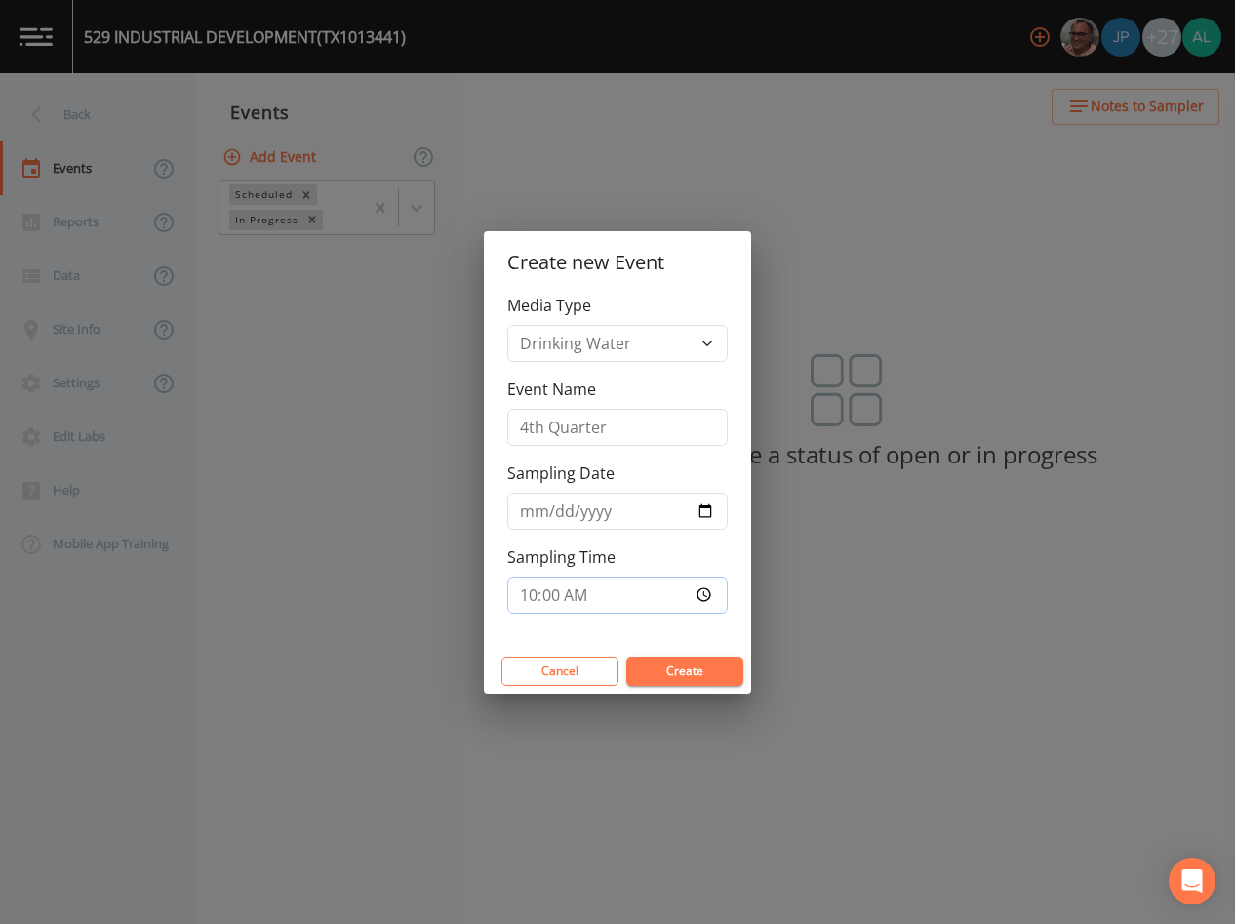
click at [626, 657] on button "Create" at bounding box center [684, 671] width 117 height 29
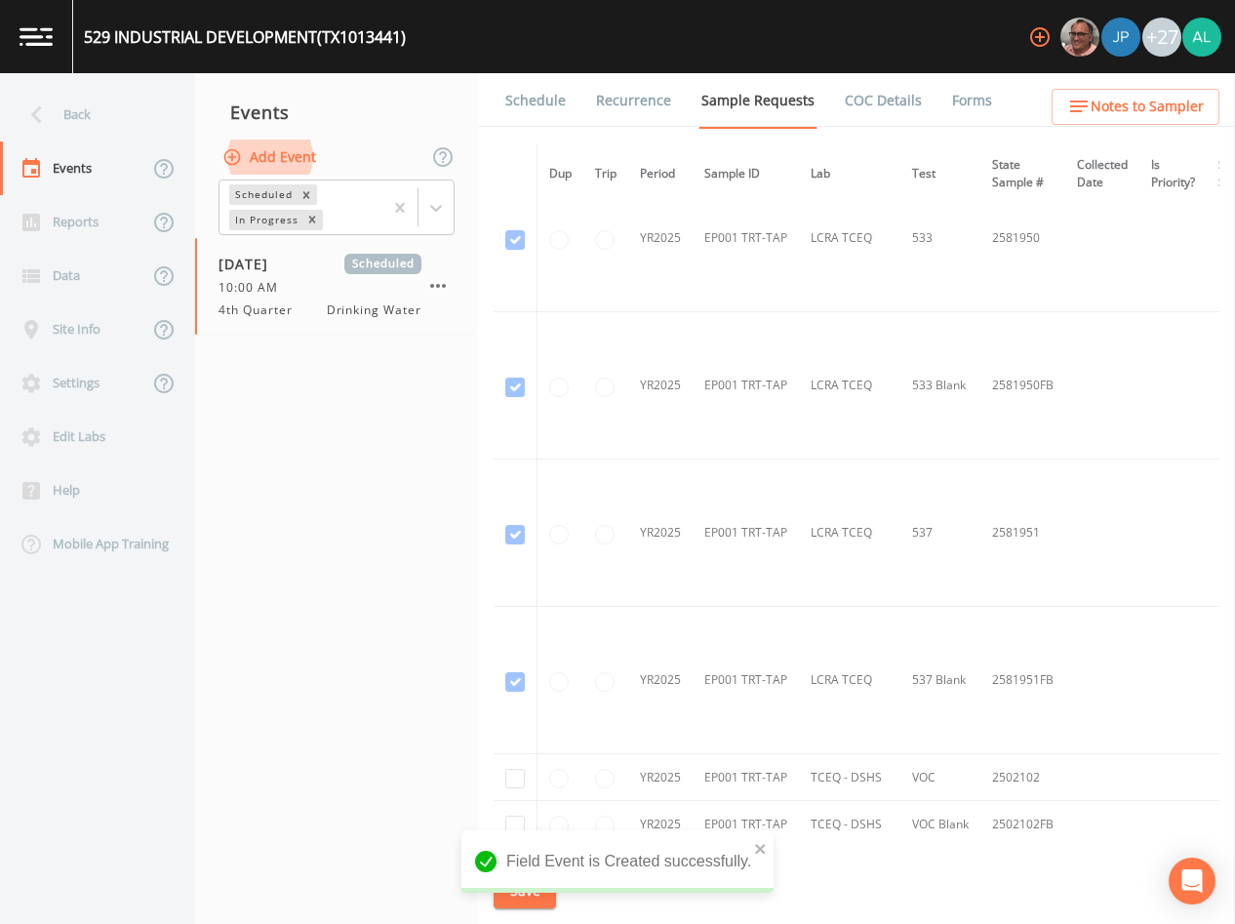
scroll to position [1025, 0]
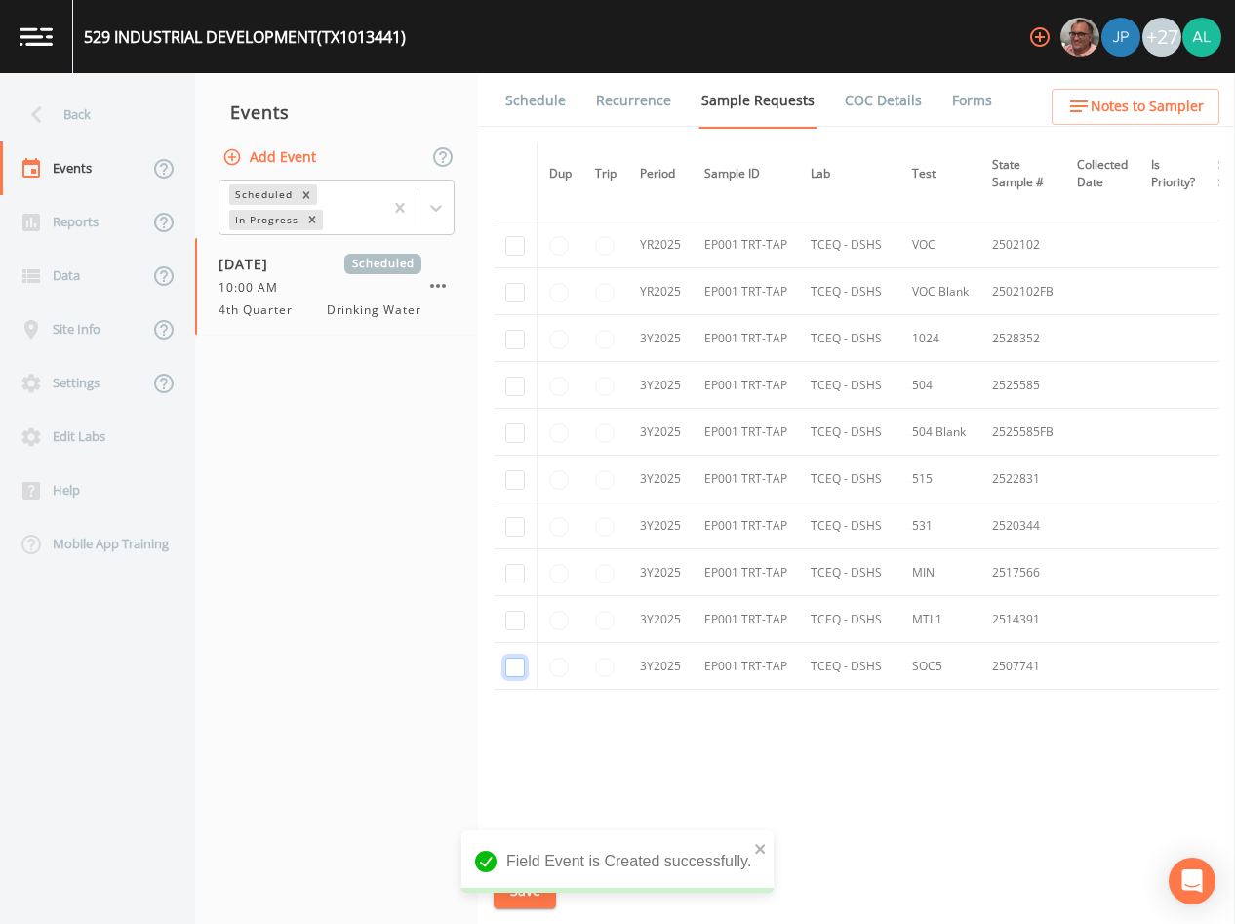
click at [522, 660] on input "checkbox" at bounding box center [515, 668] width 20 height 20
checkbox input "true"
click at [511, 615] on input "checkbox" at bounding box center [515, 621] width 20 height 20
checkbox input "true"
click at [516, 565] on input "checkbox" at bounding box center [515, 574] width 20 height 20
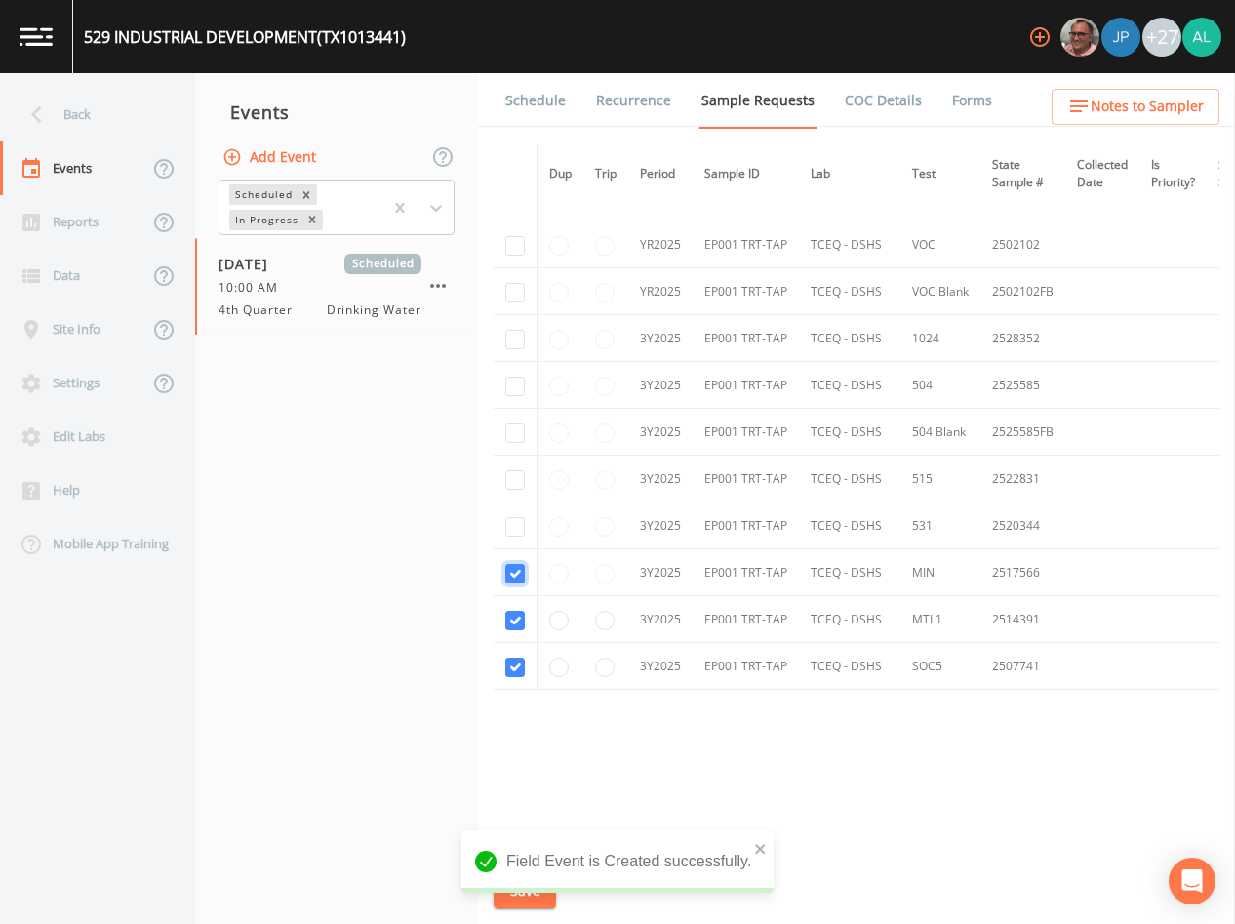
checkbox input "true"
click at [515, 519] on input "checkbox" at bounding box center [515, 527] width 20 height 20
checkbox input "true"
click at [504, 462] on td at bounding box center [516, 479] width 44 height 47
click at [509, 480] on input "checkbox" at bounding box center [515, 480] width 20 height 20
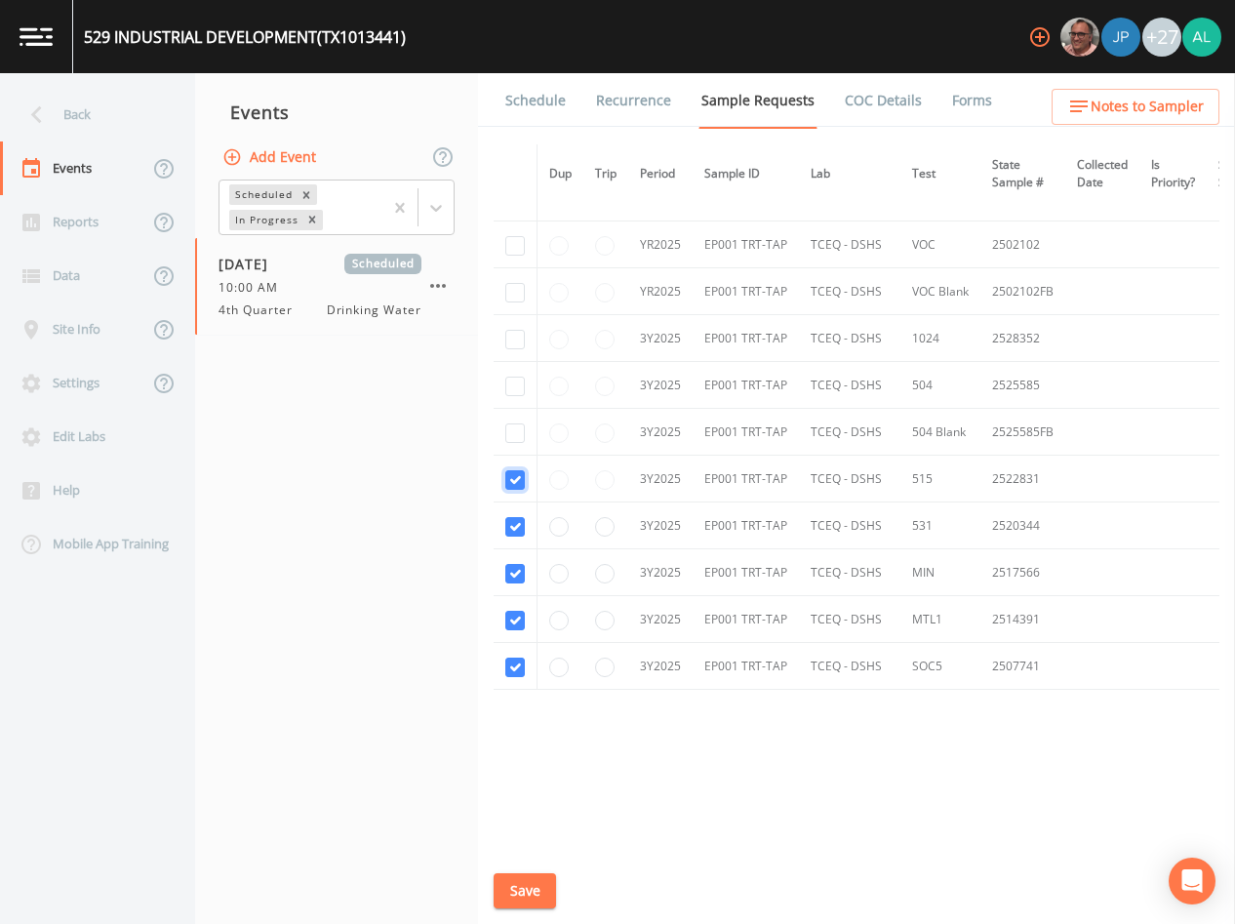
checkbox input "true"
click at [511, 437] on input "checkbox" at bounding box center [515, 433] width 20 height 20
checkbox input "true"
click at [520, 380] on input "checkbox" at bounding box center [515, 387] width 20 height 20
checkbox input "true"
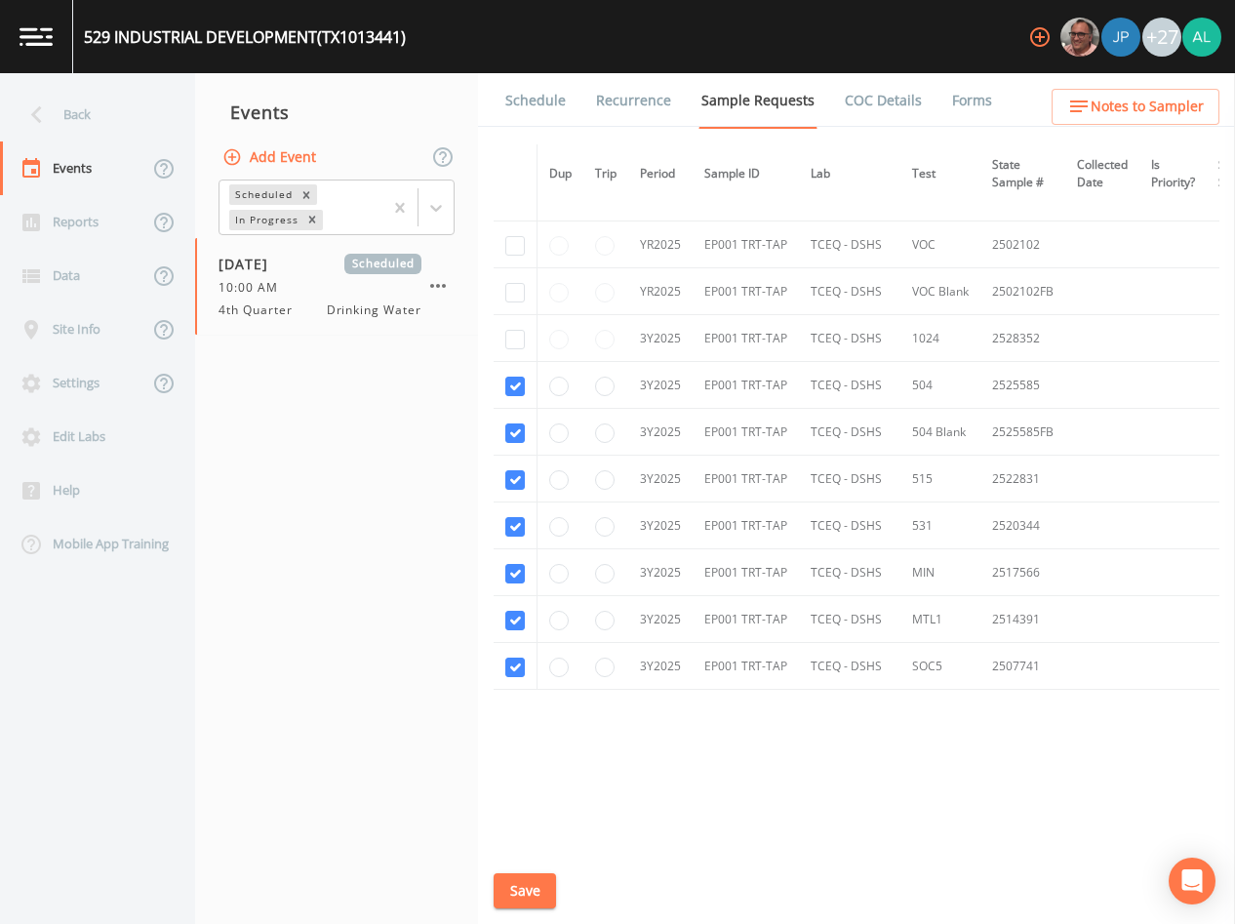
click at [523, 324] on td at bounding box center [516, 338] width 44 height 47
click at [517, 323] on td at bounding box center [516, 338] width 44 height 47
click at [508, 294] on input "checkbox" at bounding box center [515, 293] width 20 height 20
checkbox input "true"
click at [516, 242] on input "checkbox" at bounding box center [515, 246] width 20 height 20
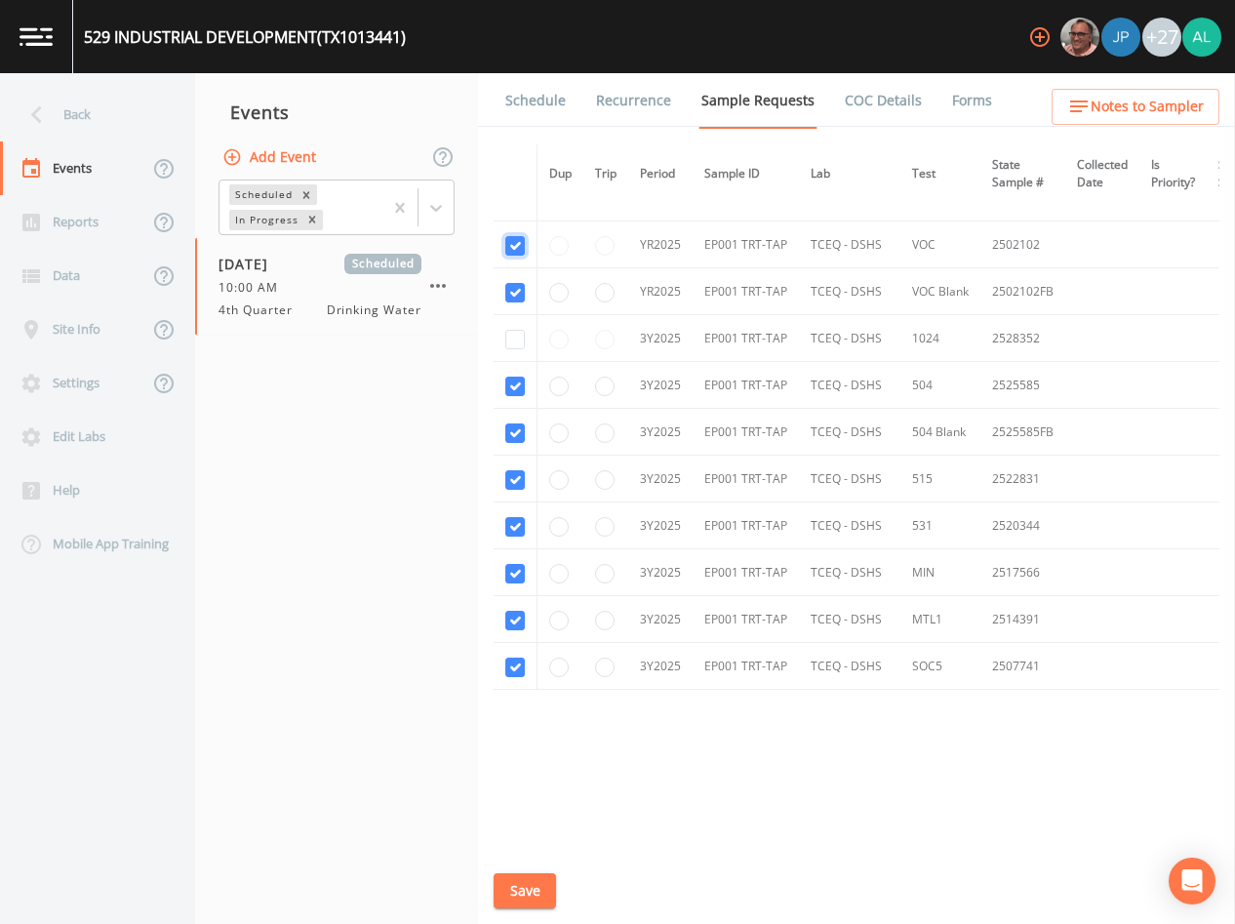
checkbox input "true"
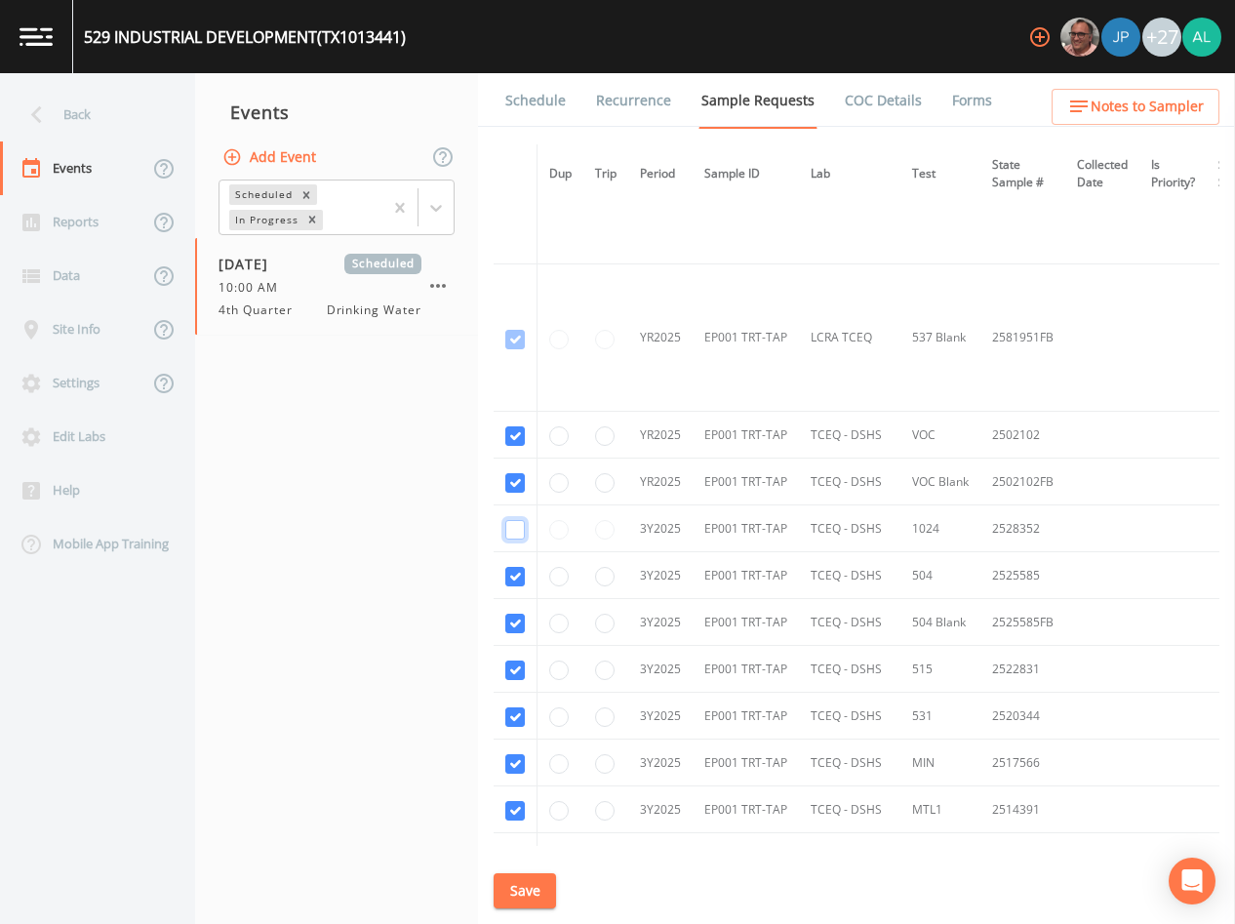
click at [518, 529] on input "checkbox" at bounding box center [515, 530] width 20 height 20
checkbox input "true"
click at [498, 884] on button "Save" at bounding box center [525, 891] width 62 height 36
click at [1187, 85] on ul "Schedule Recurrence Sample Requests COC Details Forms" at bounding box center [856, 100] width 757 height 54
click at [1187, 102] on span "Notes to Sampler" at bounding box center [1147, 107] width 113 height 24
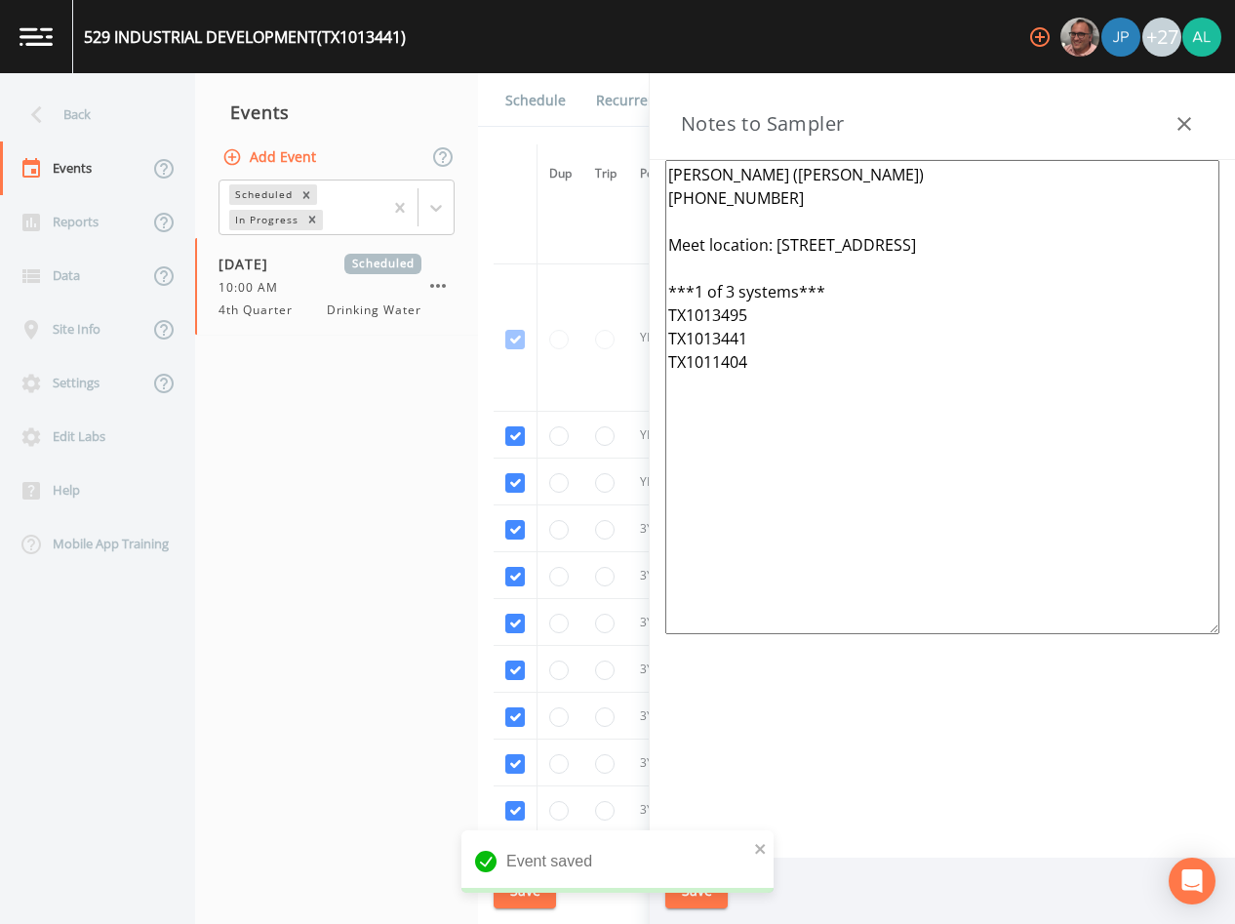
click at [794, 456] on textarea "[PERSON_NAME] ([PERSON_NAME]) [PHONE_NUMBER] Meet location: [STREET_ADDRESS] **…" at bounding box center [942, 397] width 554 height 474
click at [523, 123] on link "Schedule" at bounding box center [535, 100] width 66 height 55
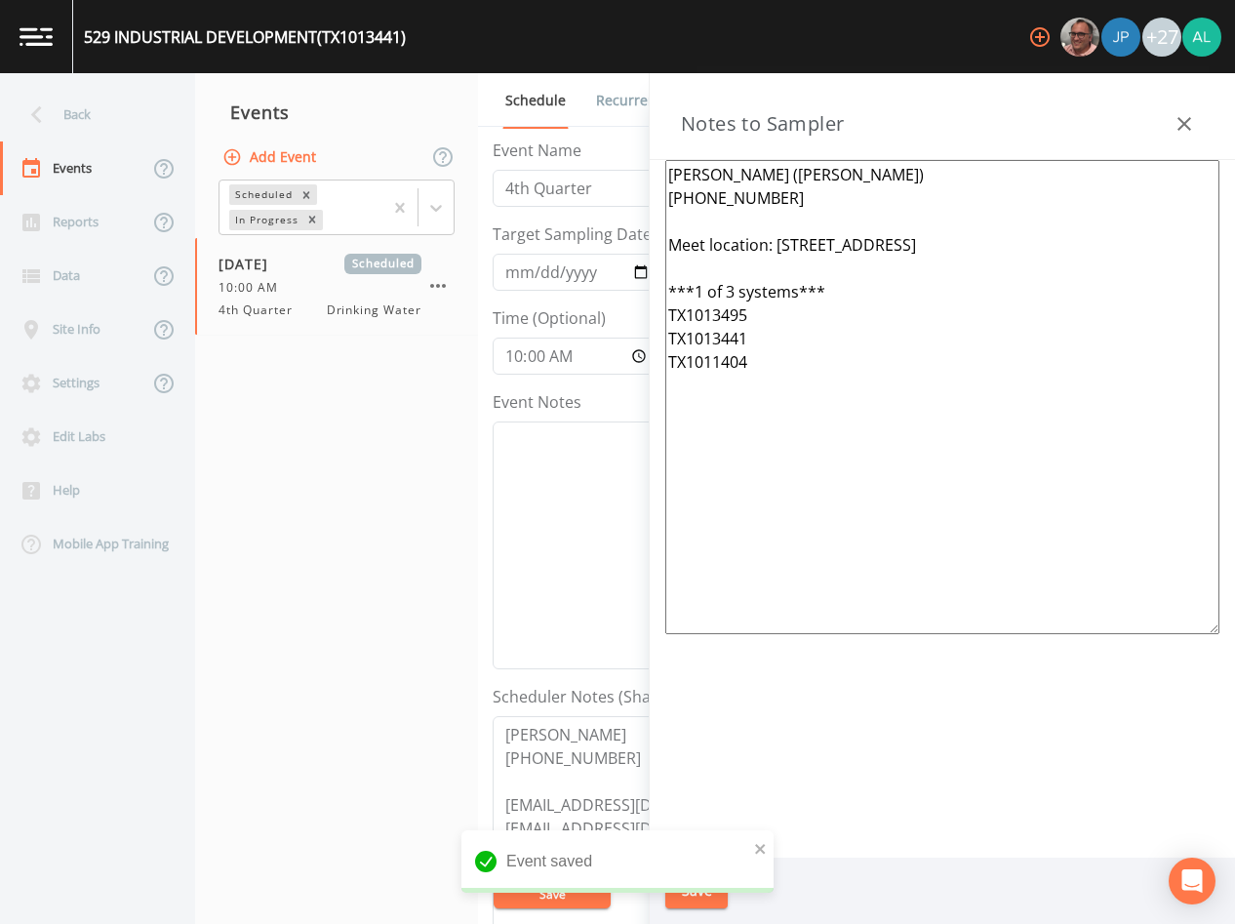
click at [1160, 137] on div "Notes to Sampler" at bounding box center [942, 116] width 585 height 87
click at [1178, 137] on button "button" at bounding box center [1184, 123] width 39 height 39
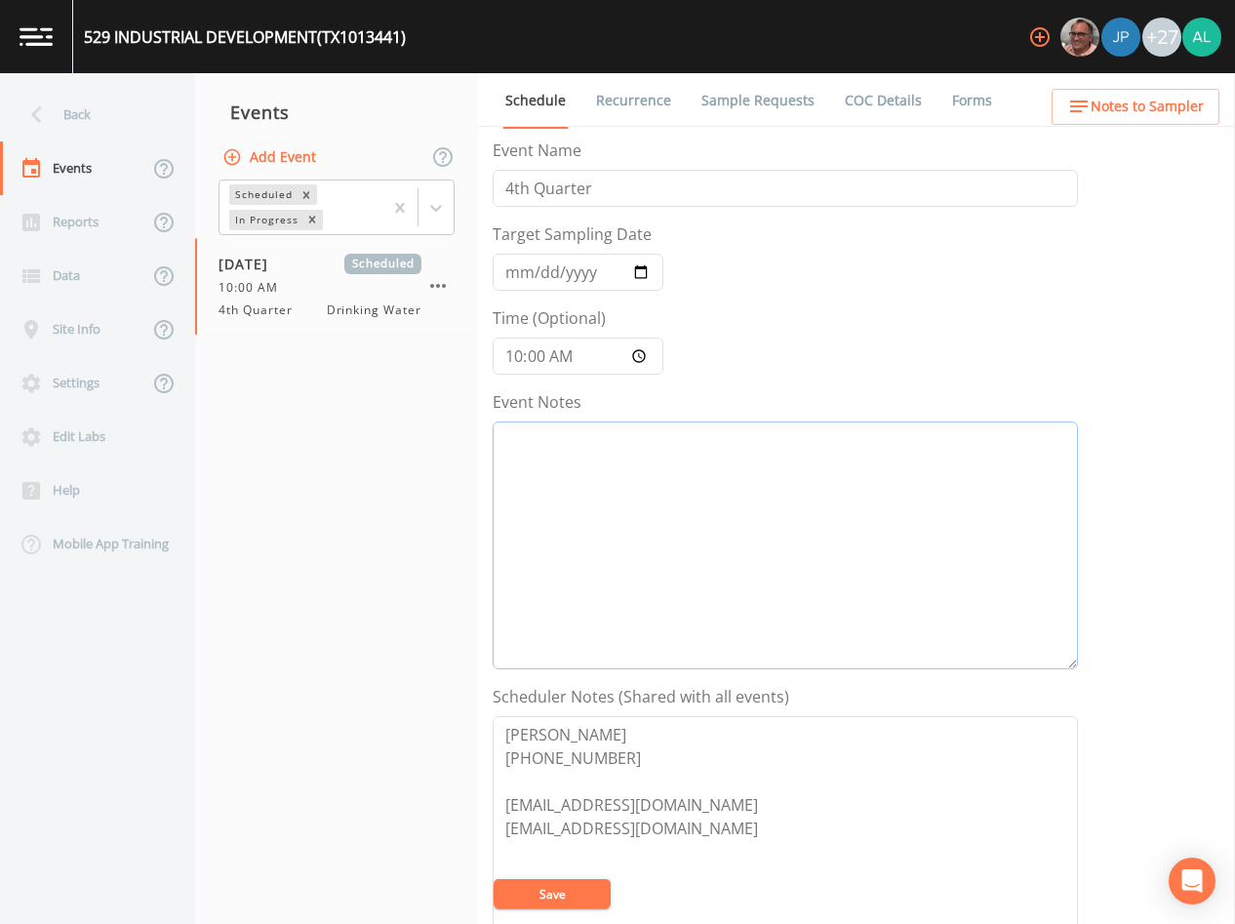
click at [748, 482] on textarea "Event Notes" at bounding box center [785, 545] width 585 height 248
type textarea "[DATE] 12:48pm email sent"
click at [536, 883] on button "Save" at bounding box center [552, 893] width 117 height 29
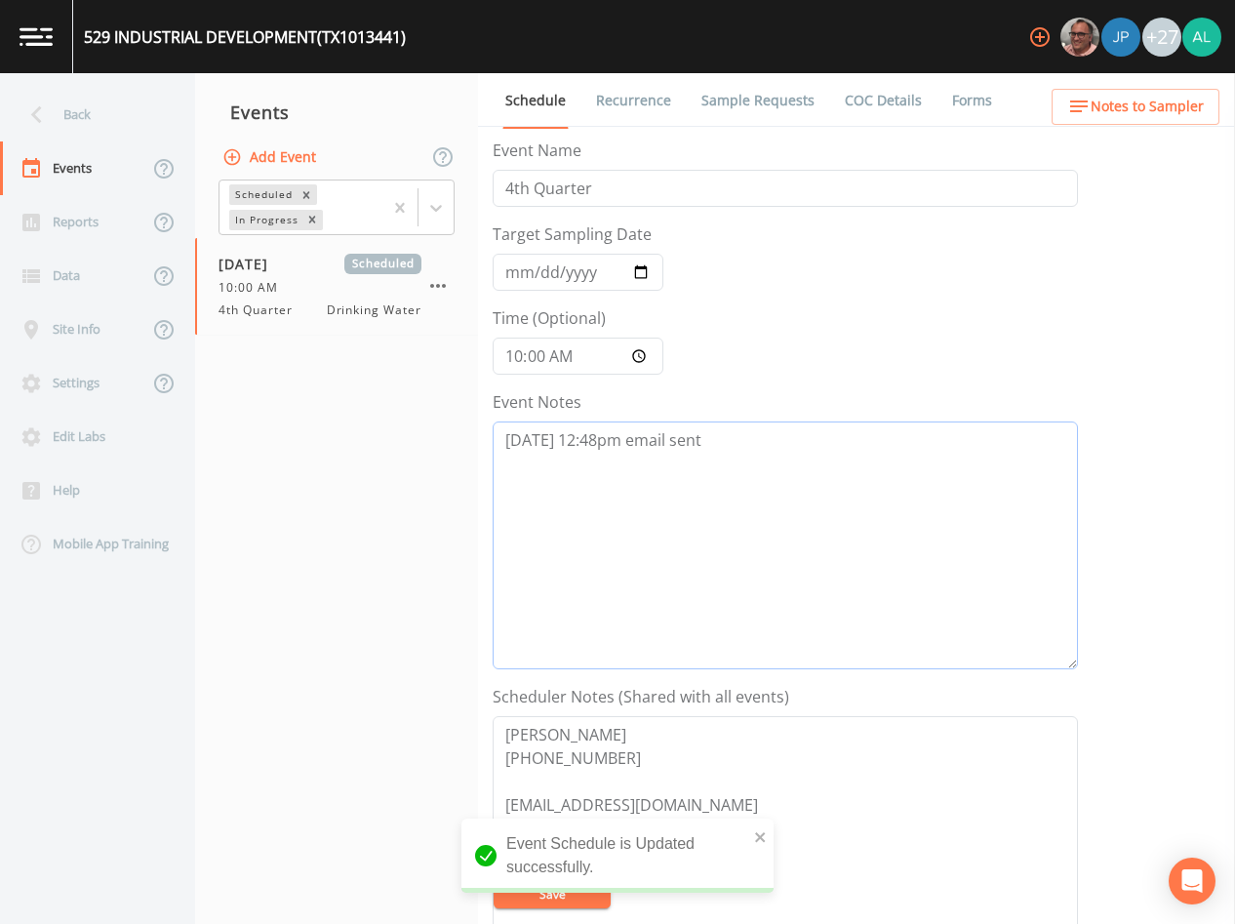
click at [692, 470] on textarea "[DATE] 12:48pm email sent" at bounding box center [785, 545] width 585 height 248
click at [1108, 108] on span "Notes to Sampler" at bounding box center [1147, 107] width 113 height 24
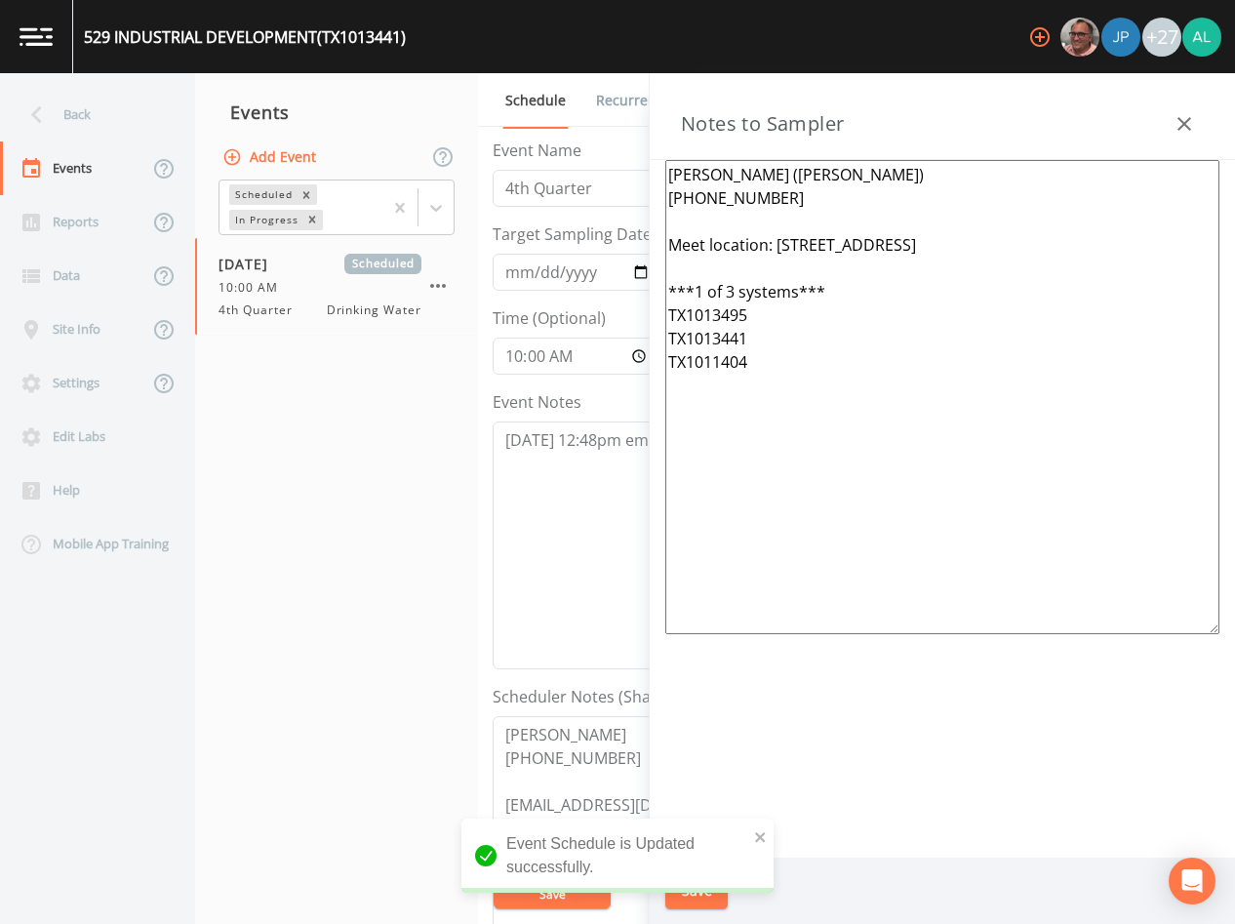
drag, startPoint x: 945, startPoint y: 441, endPoint x: 406, endPoint y: 71, distance: 654.0
click at [406, 71] on div "529 INDUSTRIAL DEVELOPMENT (TX1013441) +27 Back Events Reports Data Site Info S…" at bounding box center [617, 462] width 1235 height 924
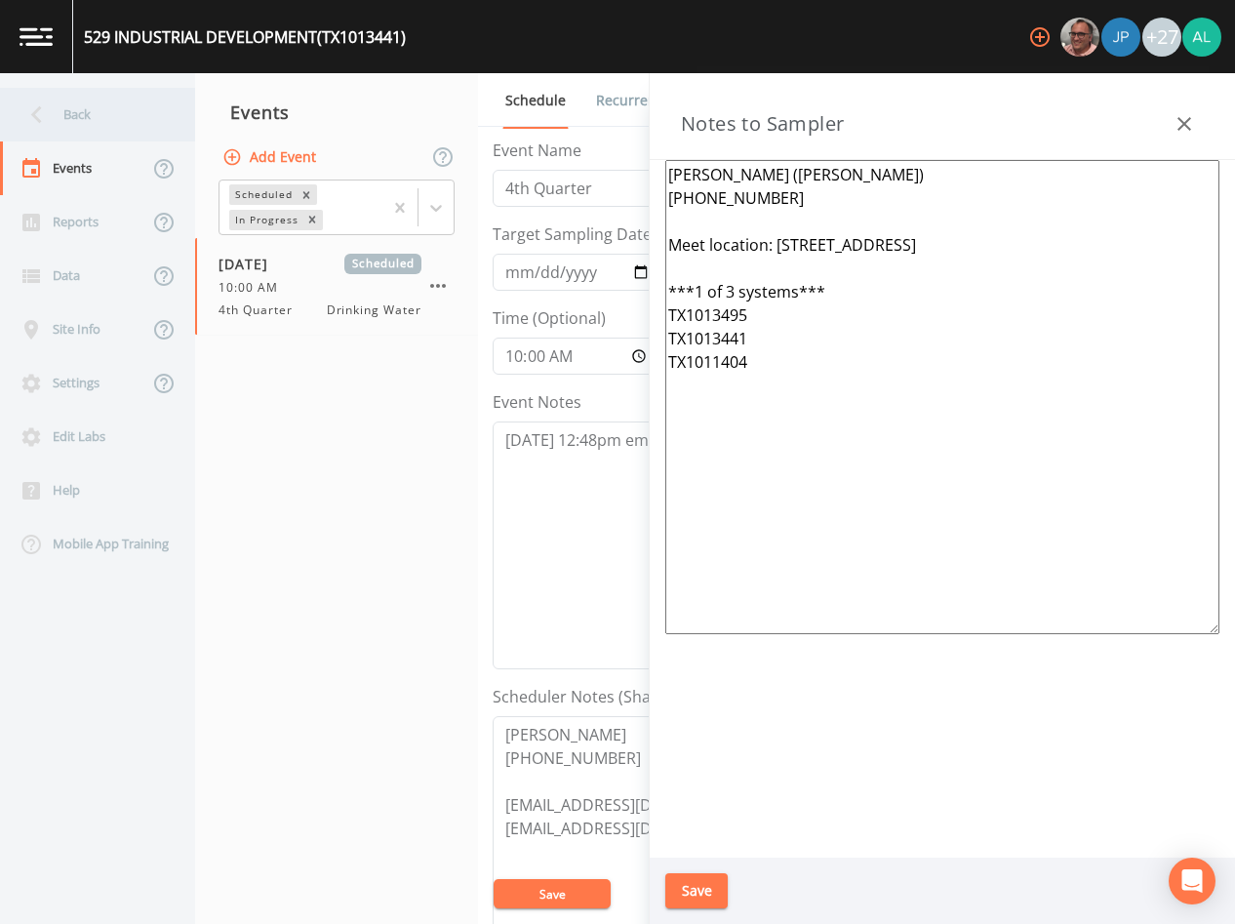
click at [86, 126] on div "Back" at bounding box center [88, 115] width 176 height 54
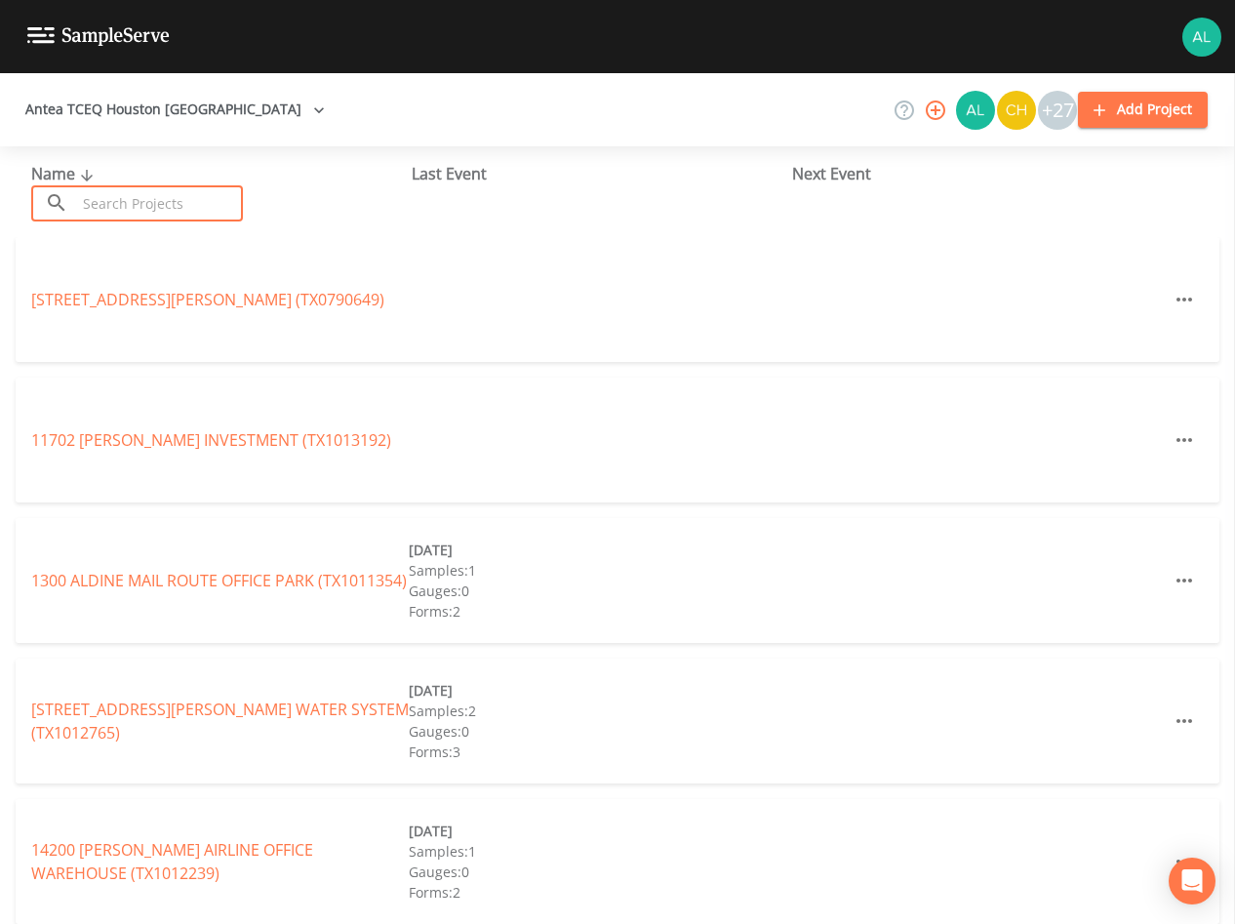
click at [164, 208] on input "text" at bounding box center [159, 203] width 167 height 36
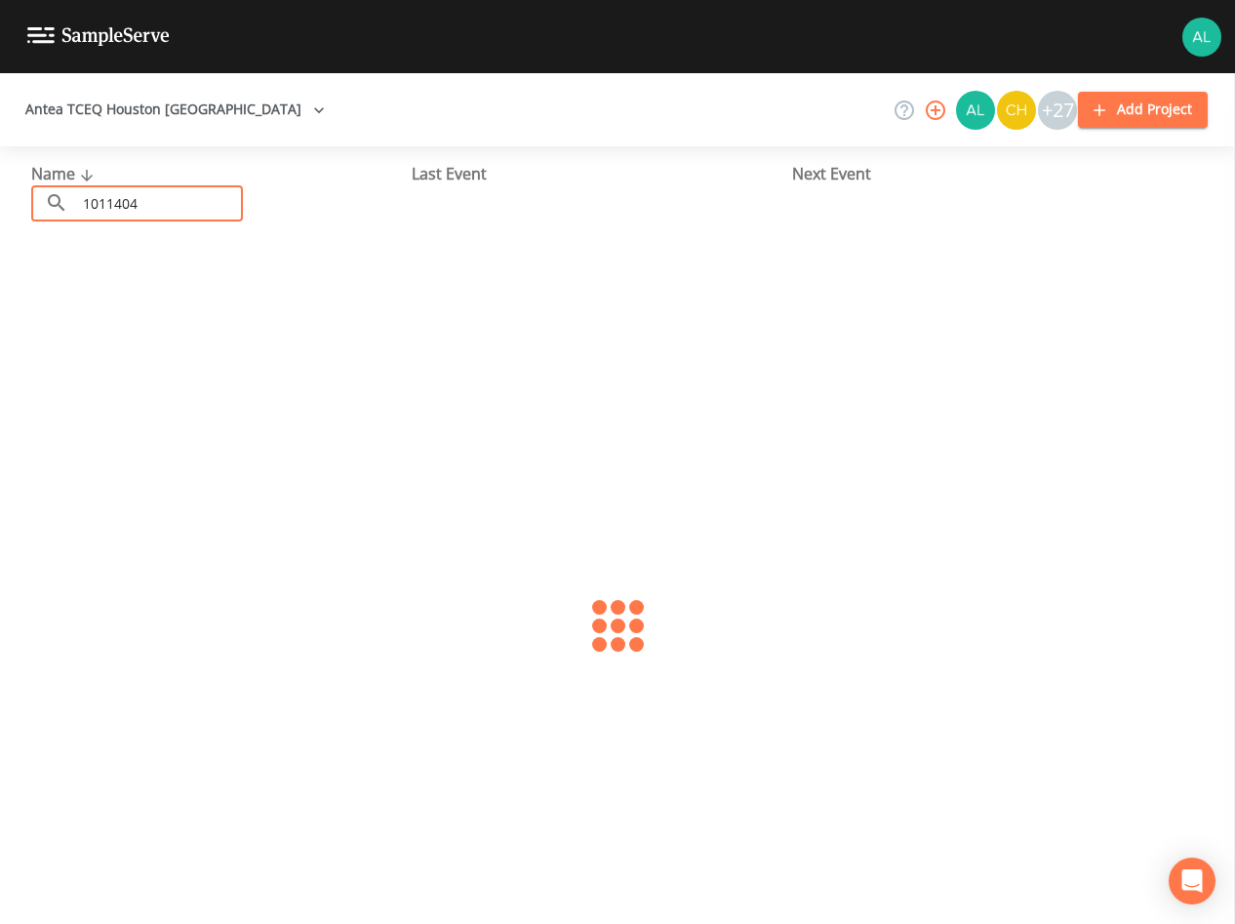
type input "1011404"
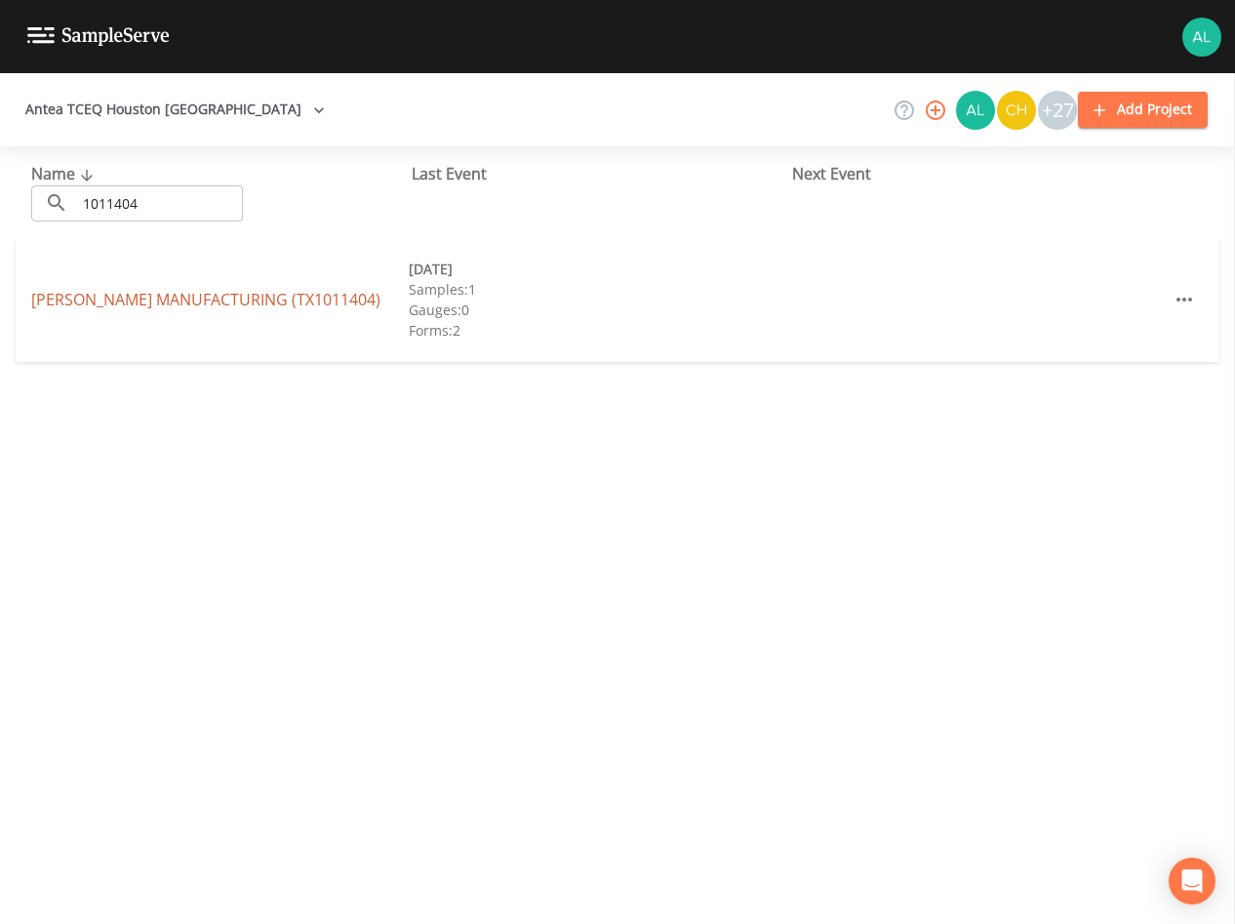
click at [103, 299] on link "[PERSON_NAME] MANUFACTURING (TX1011404)" at bounding box center [205, 299] width 349 height 21
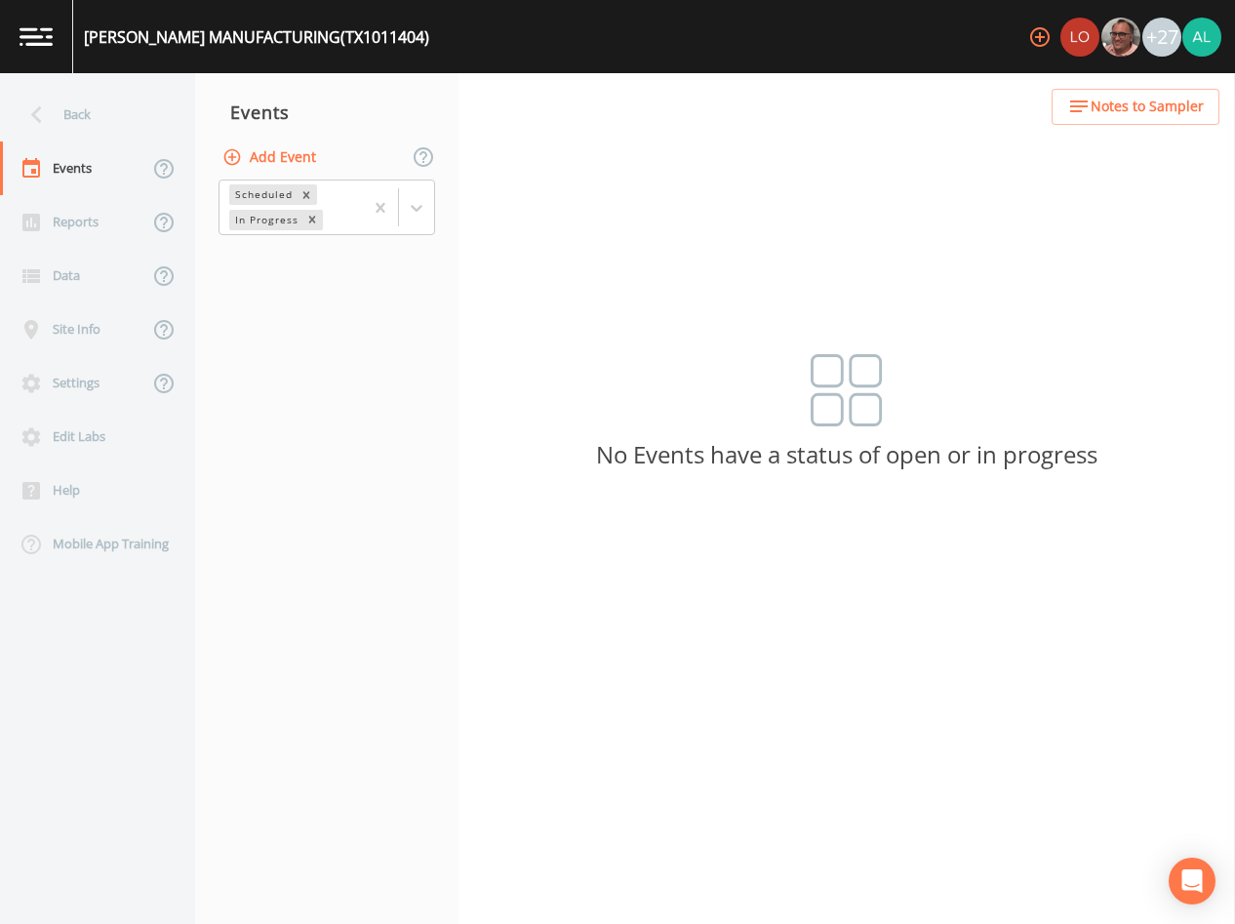
click at [1142, 105] on span "Notes to Sampler" at bounding box center [1147, 107] width 113 height 24
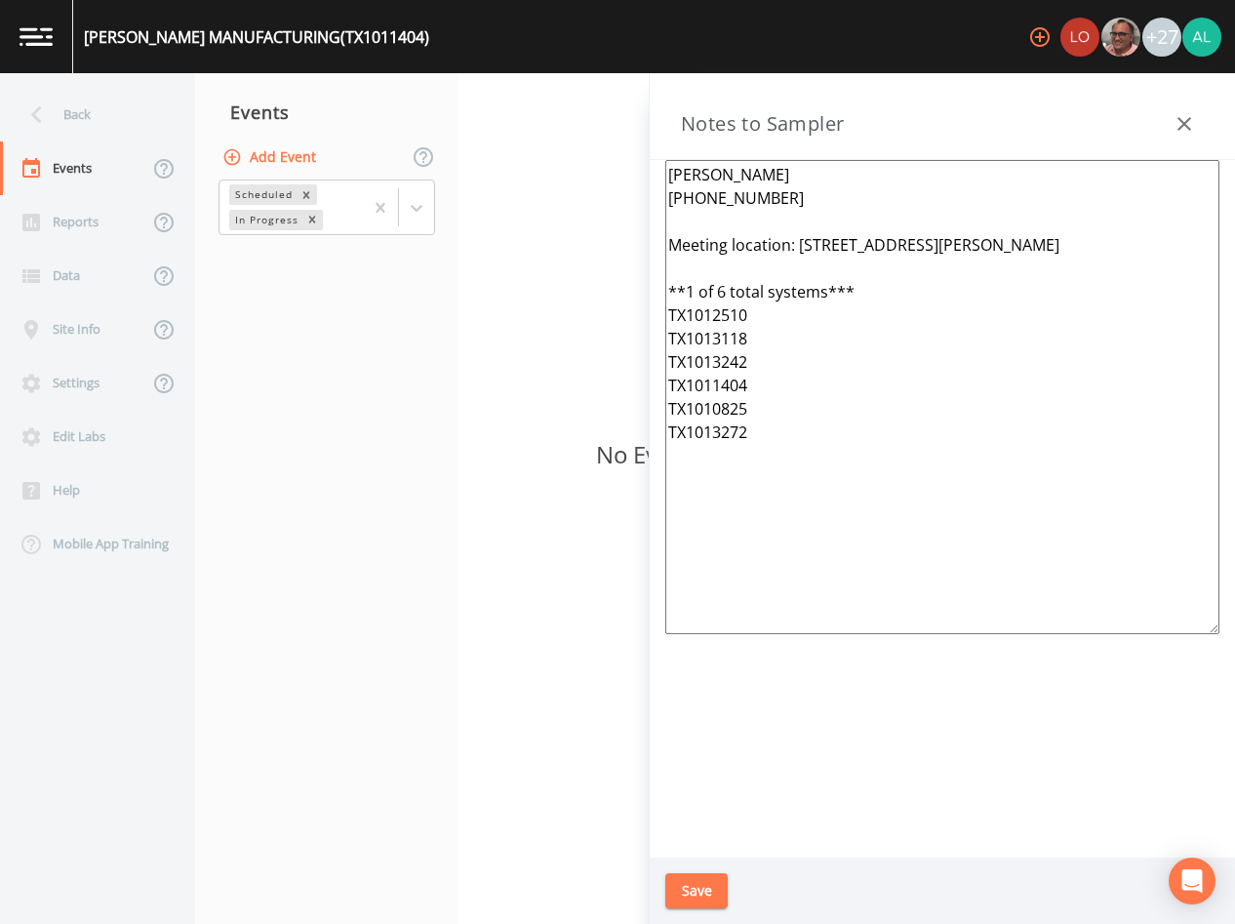
drag, startPoint x: 971, startPoint y: 445, endPoint x: 568, endPoint y: 118, distance: 518.8
click at [568, 118] on div "Back Events Reports Data Site Info Settings Edit Labs Help Mobile App Training …" at bounding box center [617, 498] width 1235 height 851
paste textarea "([PERSON_NAME]) [PHONE_NUMBER] Meet location: [STREET_ADDRESS] ***1 of 3 system…"
type textarea "[PERSON_NAME] ([PERSON_NAME]) [PHONE_NUMBER] Meet location: [STREET_ADDRESS] **…"
click at [689, 885] on button "Save" at bounding box center [696, 891] width 62 height 36
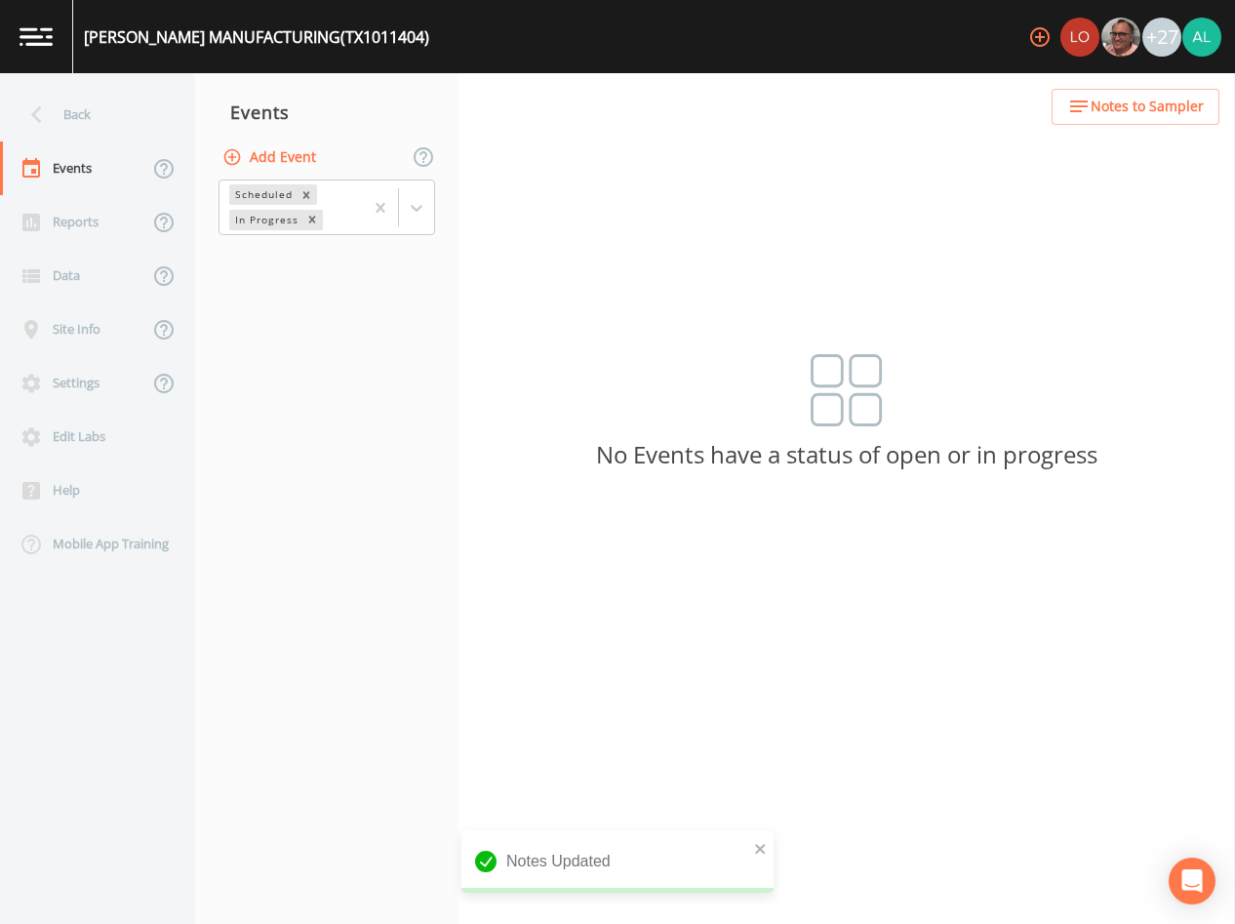
click at [286, 152] on button "Add Event" at bounding box center [271, 158] width 105 height 36
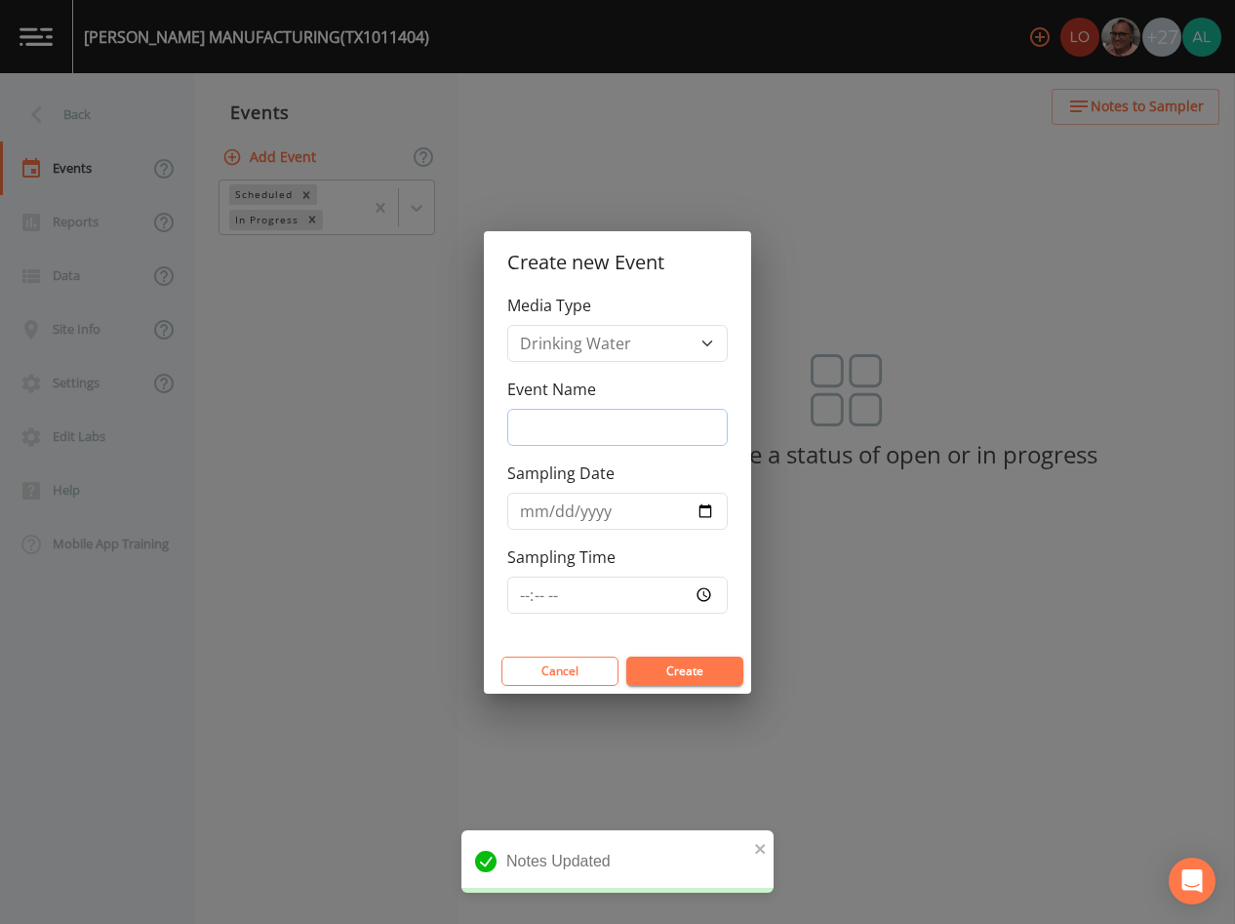
drag, startPoint x: 557, startPoint y: 410, endPoint x: 567, endPoint y: 431, distance: 23.6
click at [557, 410] on input "Event Name" at bounding box center [617, 427] width 220 height 37
type input "4th Quarter"
type input "[DATE]"
click at [528, 584] on input "Sampling Time" at bounding box center [617, 595] width 220 height 37
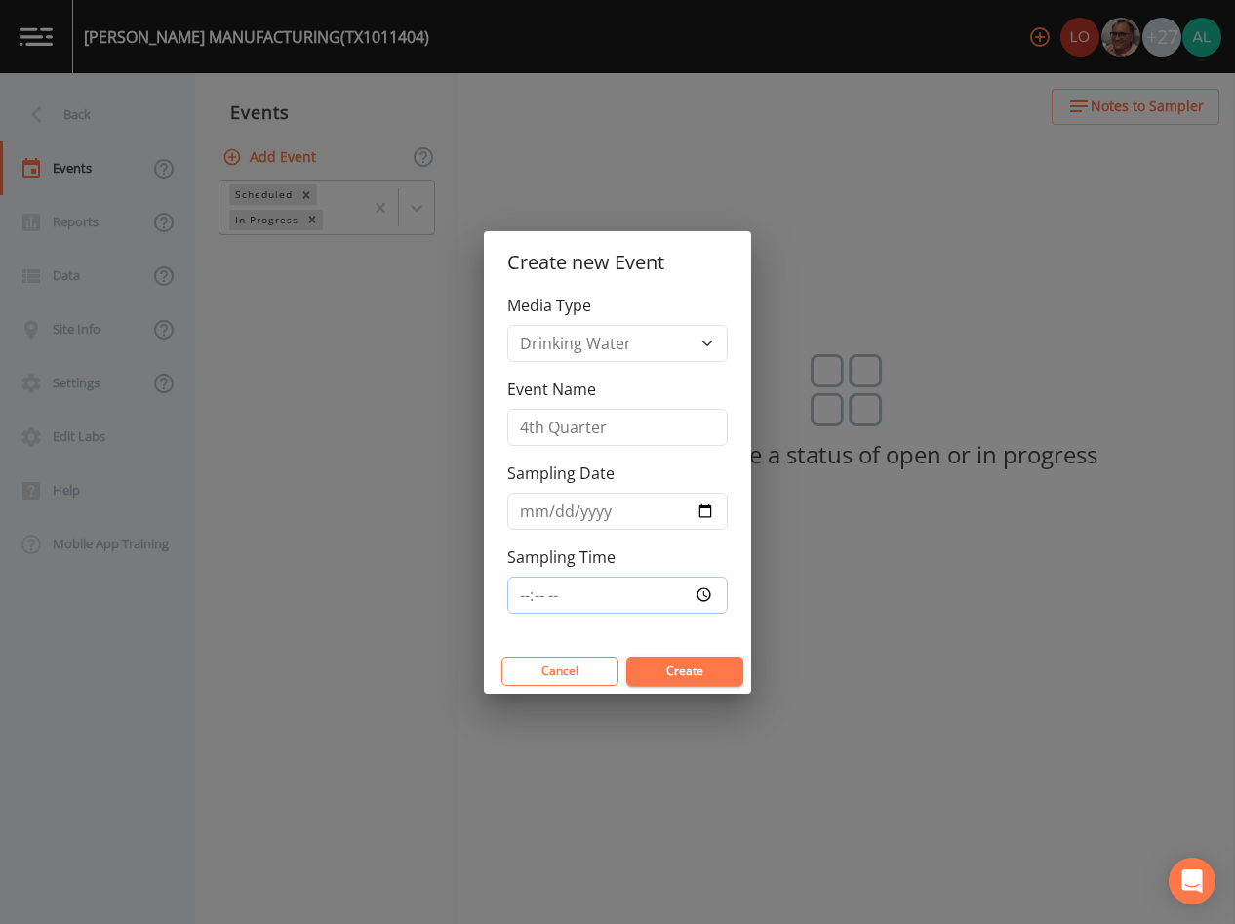
type input "10:00"
click at [626, 657] on button "Create" at bounding box center [684, 671] width 117 height 29
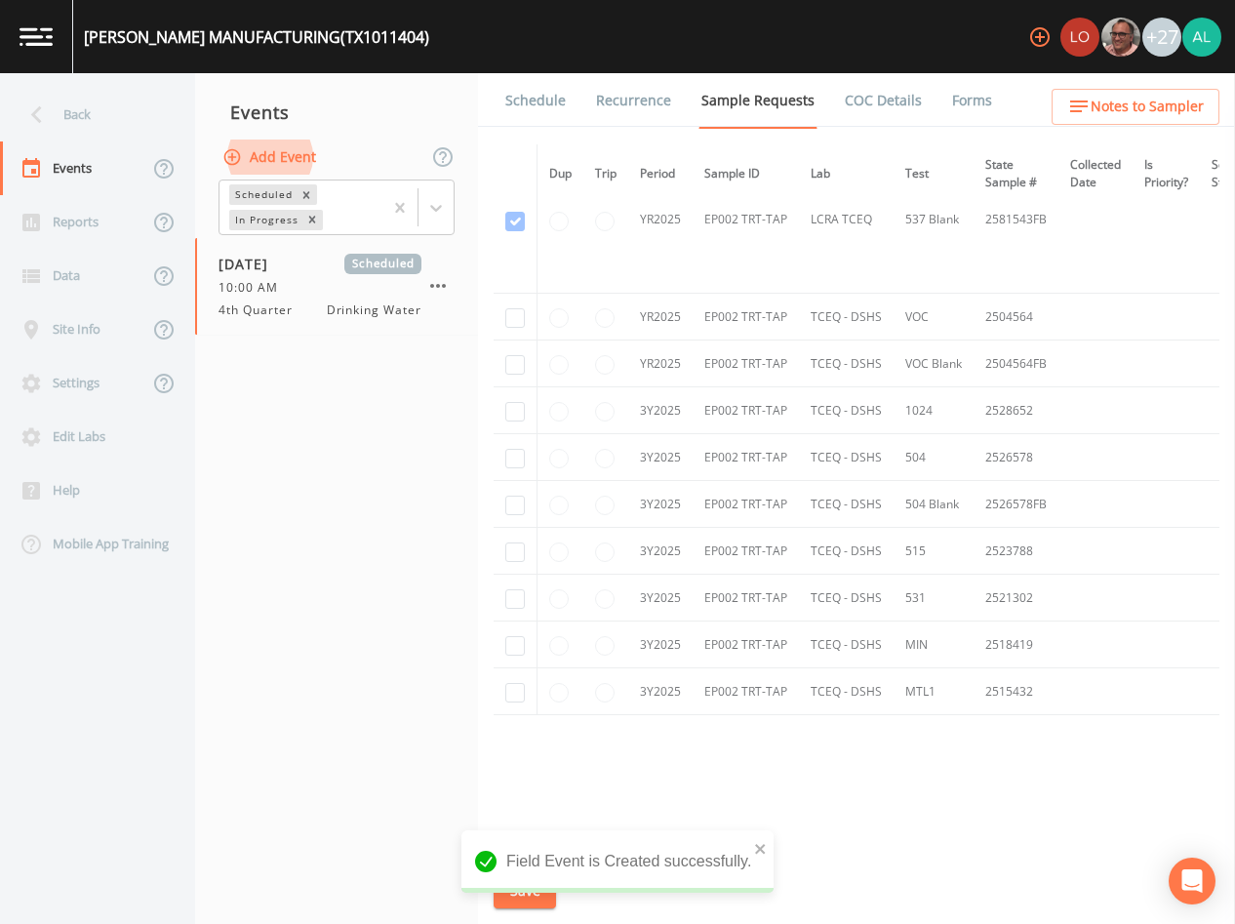
scroll to position [866, 0]
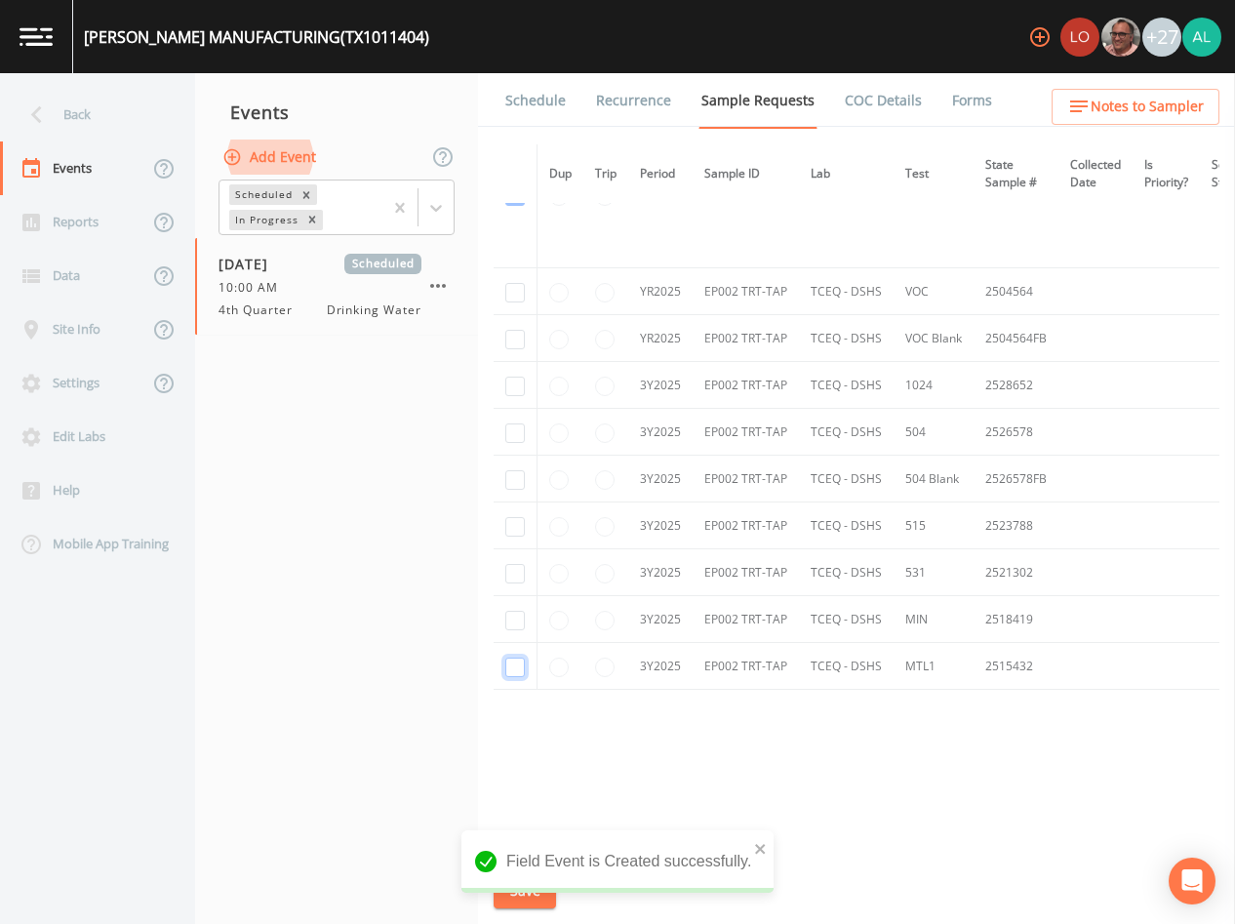
click at [518, 658] on input "checkbox" at bounding box center [515, 668] width 20 height 20
checkbox input "true"
click at [513, 611] on input "checkbox" at bounding box center [515, 621] width 20 height 20
checkbox input "true"
click at [503, 559] on td at bounding box center [516, 572] width 44 height 47
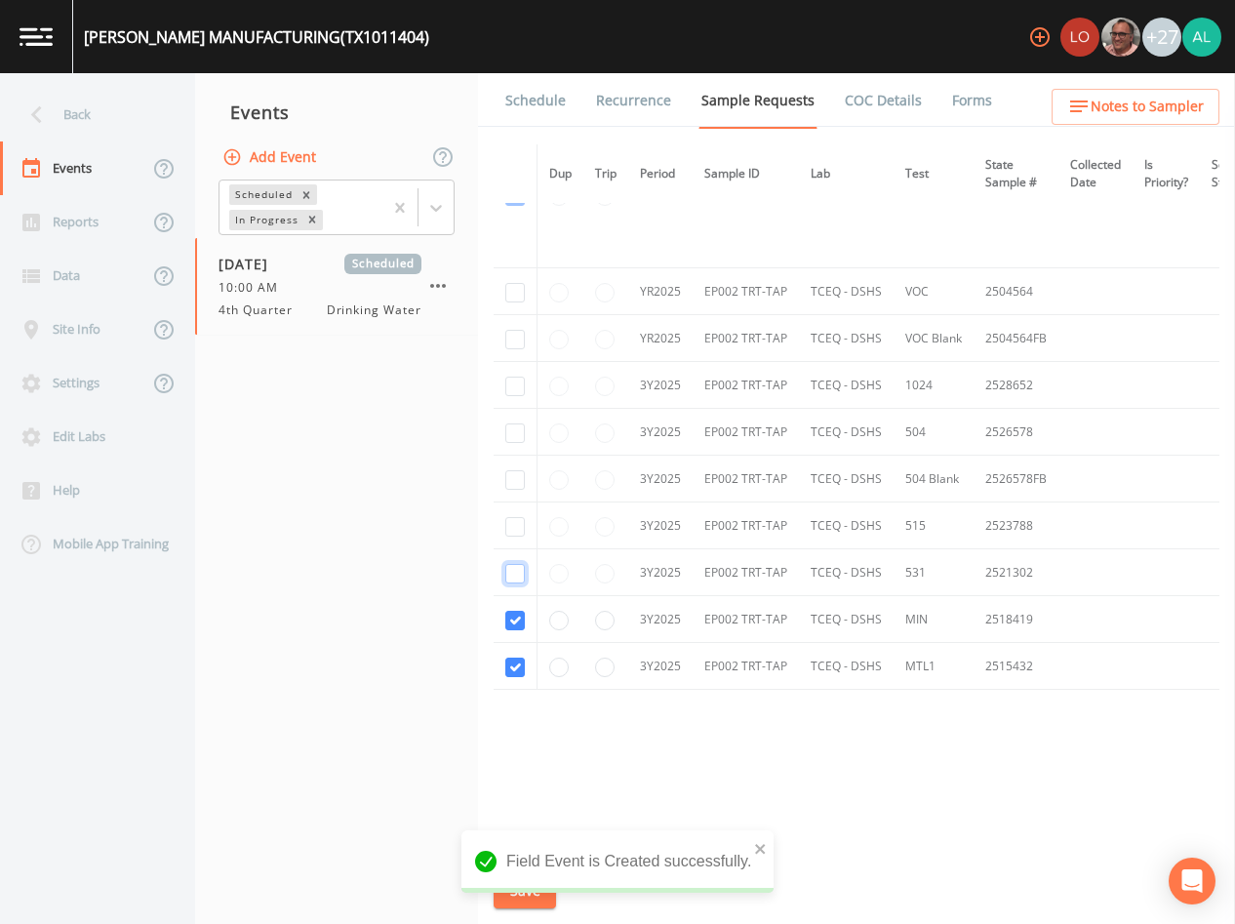
drag, startPoint x: 515, startPoint y: 565, endPoint x: 530, endPoint y: 519, distance: 48.1
click at [516, 564] on input "checkbox" at bounding box center [515, 574] width 20 height 20
checkbox input "true"
click at [513, 522] on input "checkbox" at bounding box center [515, 527] width 20 height 20
checkbox input "true"
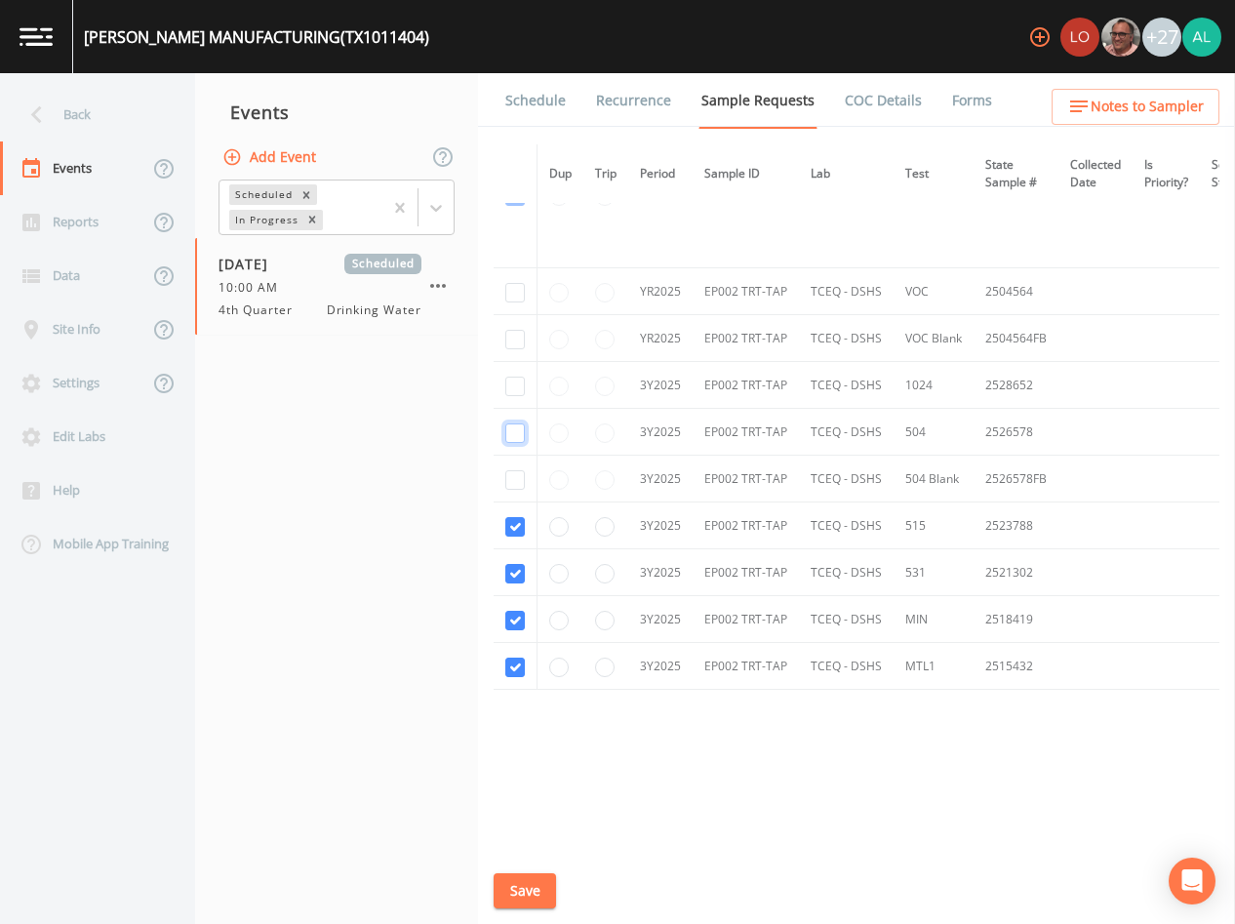
drag, startPoint x: 512, startPoint y: 432, endPoint x: 518, endPoint y: 394, distance: 38.5
click at [513, 429] on input "checkbox" at bounding box center [515, 433] width 20 height 20
checkbox input "true"
click at [510, 371] on td at bounding box center [516, 385] width 44 height 47
click at [509, 293] on input "checkbox" at bounding box center [515, 293] width 20 height 20
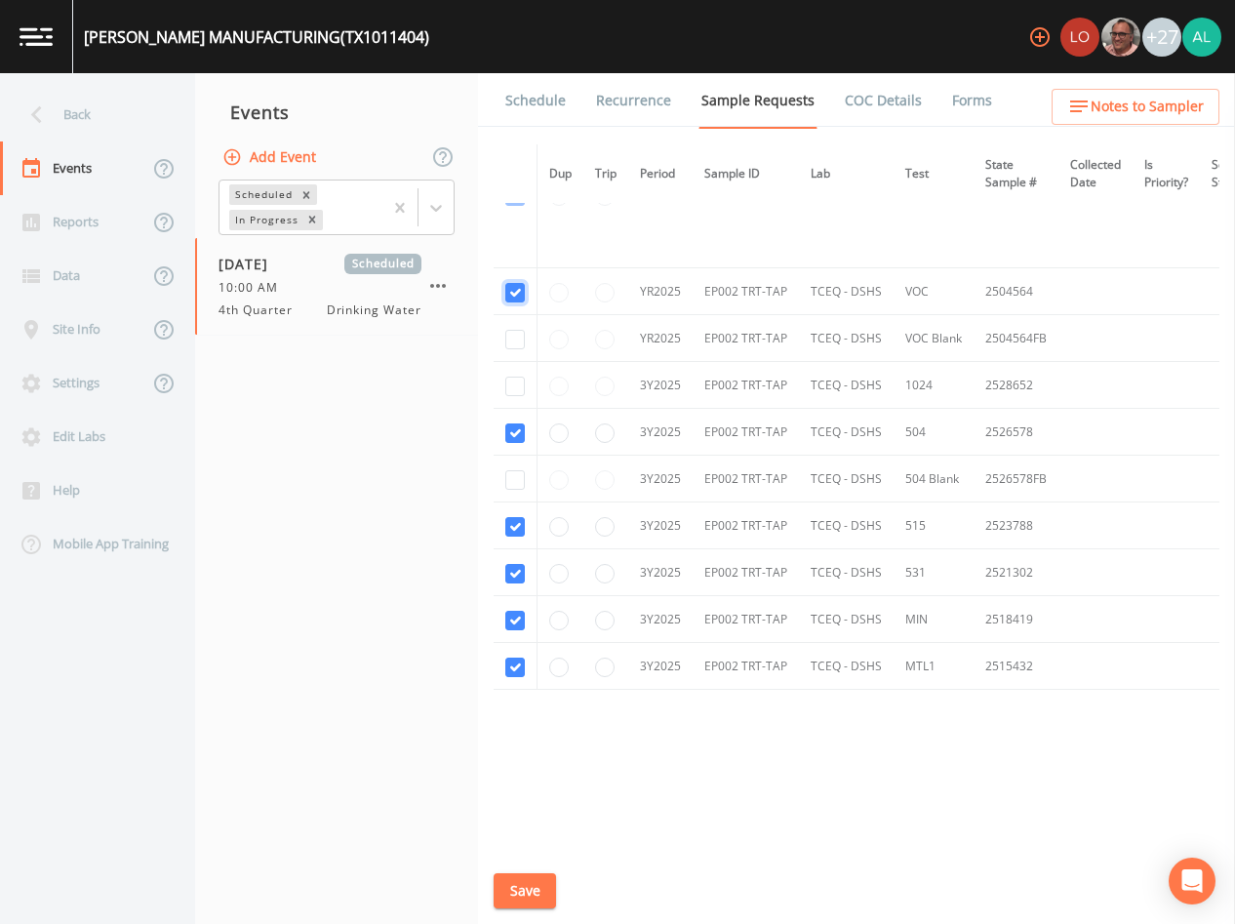
checkbox input "true"
click at [512, 342] on input "checkbox" at bounding box center [515, 340] width 20 height 20
checkbox input "true"
click at [511, 381] on input "checkbox" at bounding box center [515, 387] width 20 height 20
checkbox input "true"
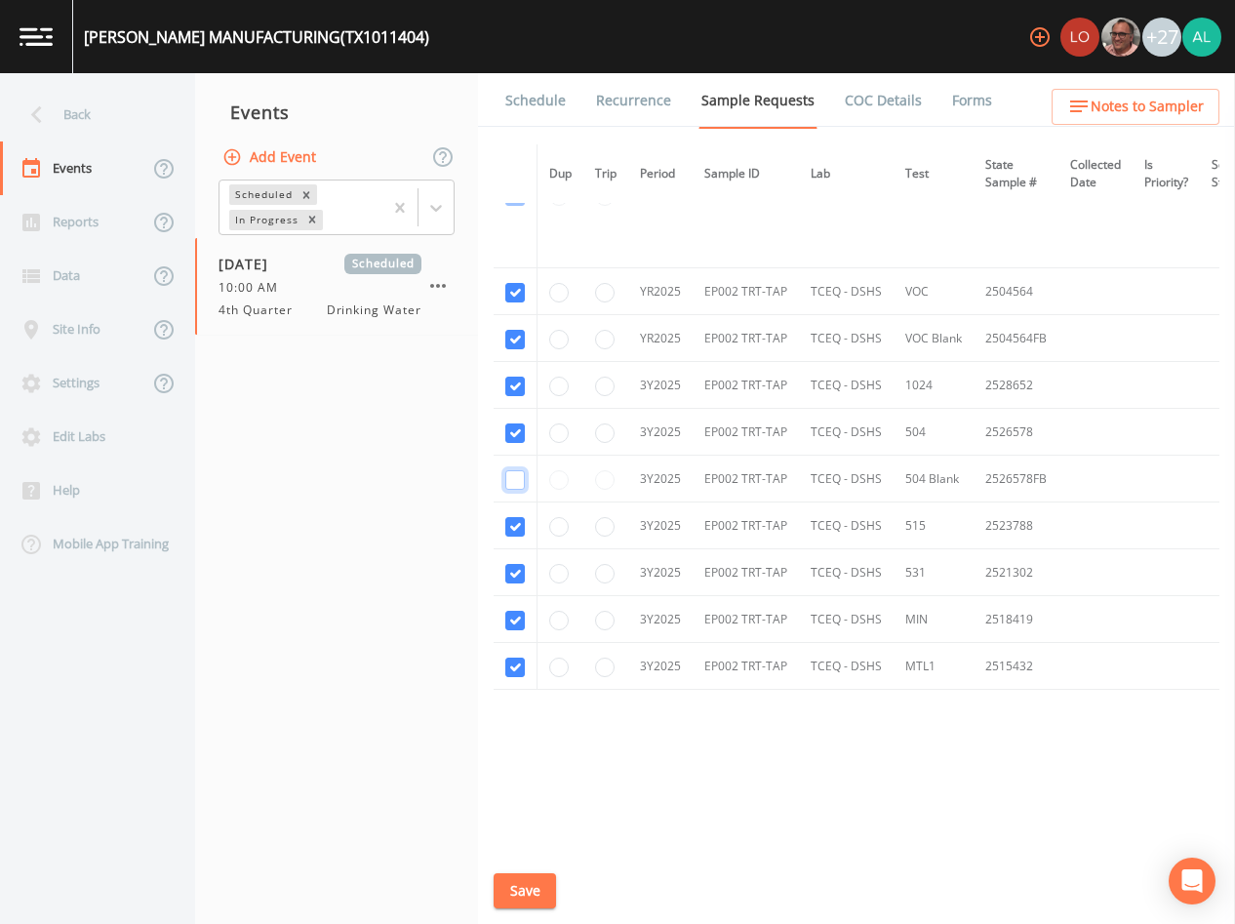
click at [517, 481] on input "checkbox" at bounding box center [515, 480] width 20 height 20
checkbox input "true"
click at [541, 880] on button "Save" at bounding box center [525, 891] width 62 height 36
click at [538, 109] on link "Schedule" at bounding box center [535, 100] width 66 height 55
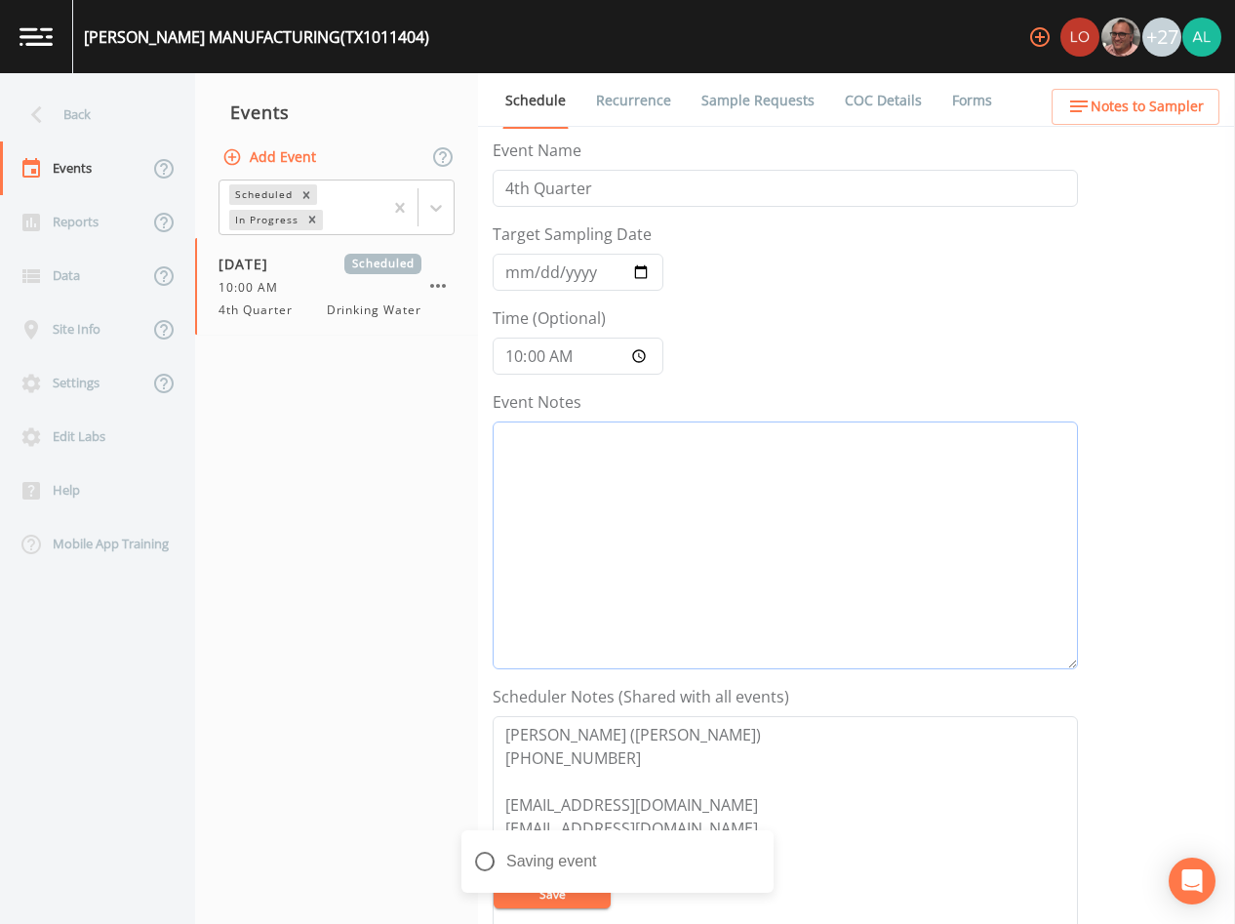
drag, startPoint x: 564, startPoint y: 493, endPoint x: 578, endPoint y: 485, distance: 16.6
click at [571, 491] on textarea "Event Notes" at bounding box center [785, 545] width 585 height 248
type textarea "[DATE] 12:48pm email sent"
click at [517, 894] on button "Save" at bounding box center [552, 893] width 117 height 29
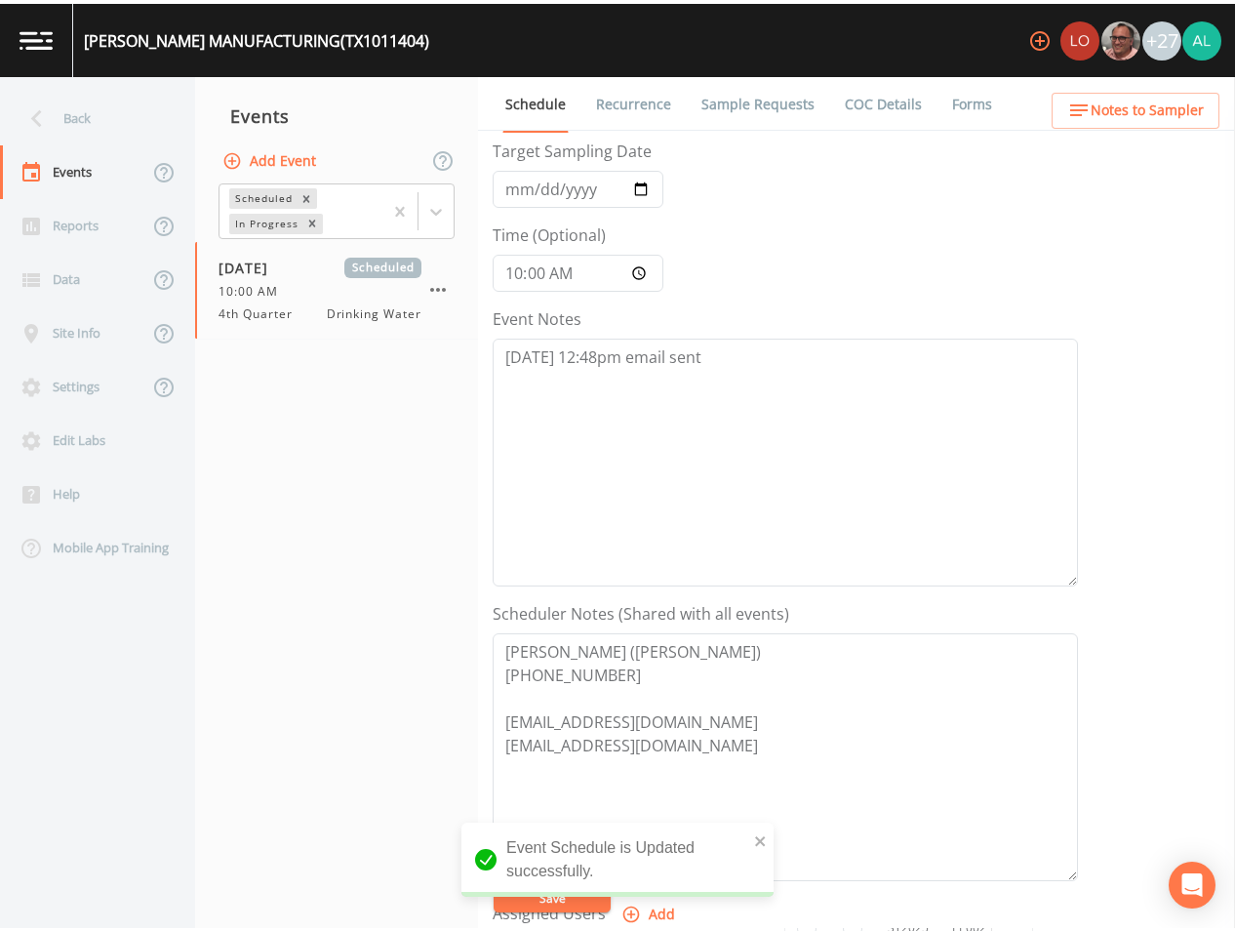
scroll to position [62, 0]
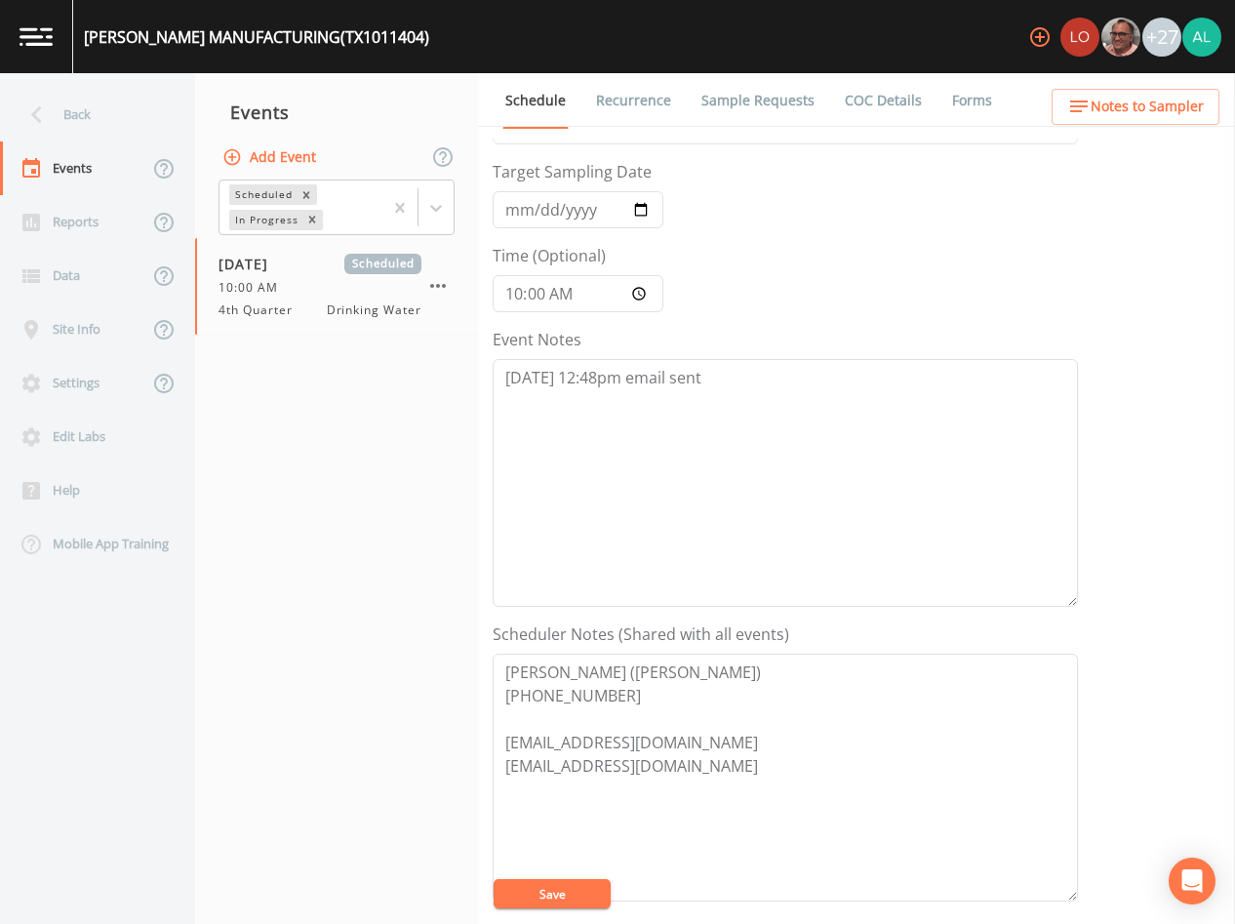
click at [578, 875] on form "Event Name 4th Quarter Target Sampling Date [DATE] Time (Optional) 10:00:00 Eve…" at bounding box center [785, 617] width 585 height 1082
click at [1150, 106] on span "Notes to Sampler" at bounding box center [1147, 107] width 113 height 24
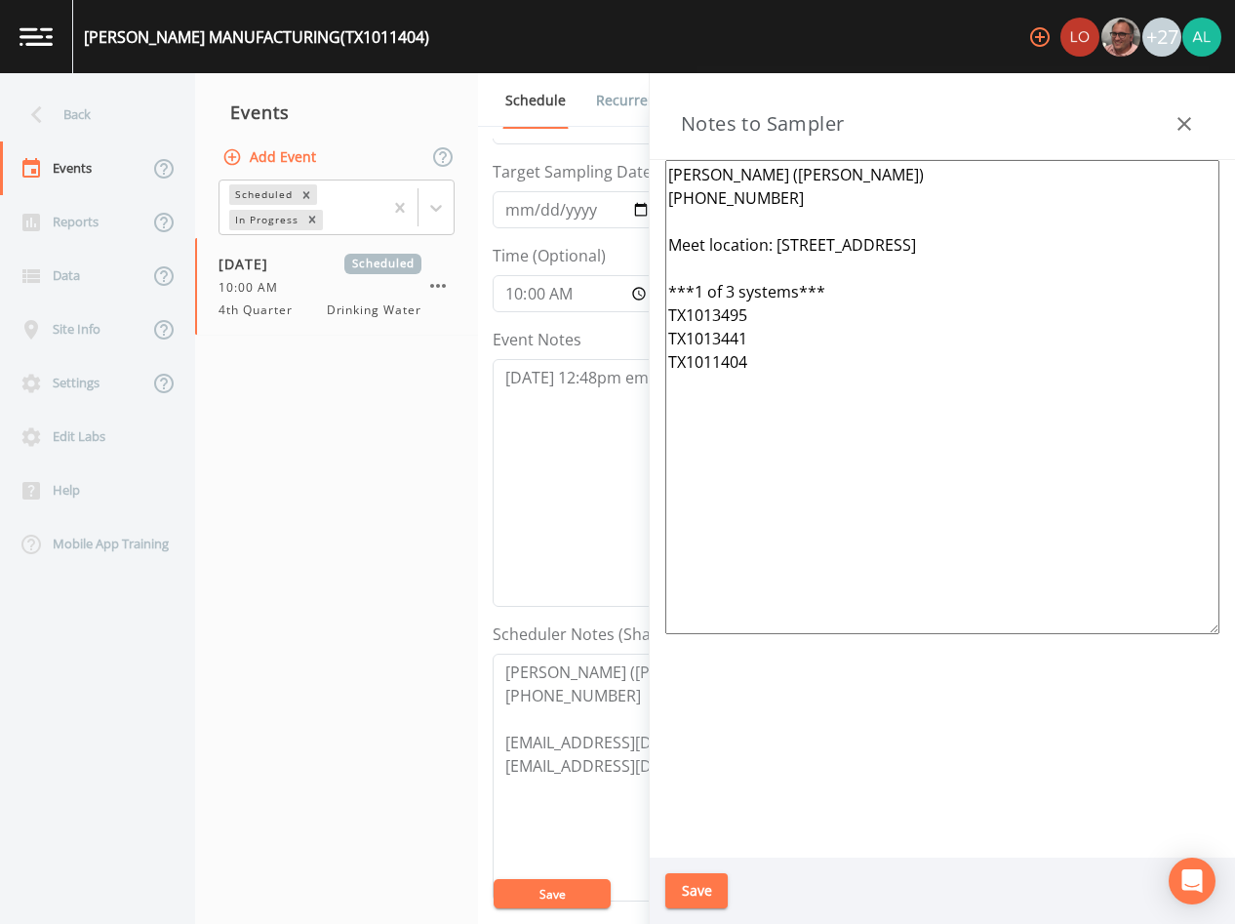
click at [701, 888] on button "Save" at bounding box center [696, 891] width 62 height 36
click at [590, 882] on div "Updating Notes" at bounding box center [617, 869] width 312 height 78
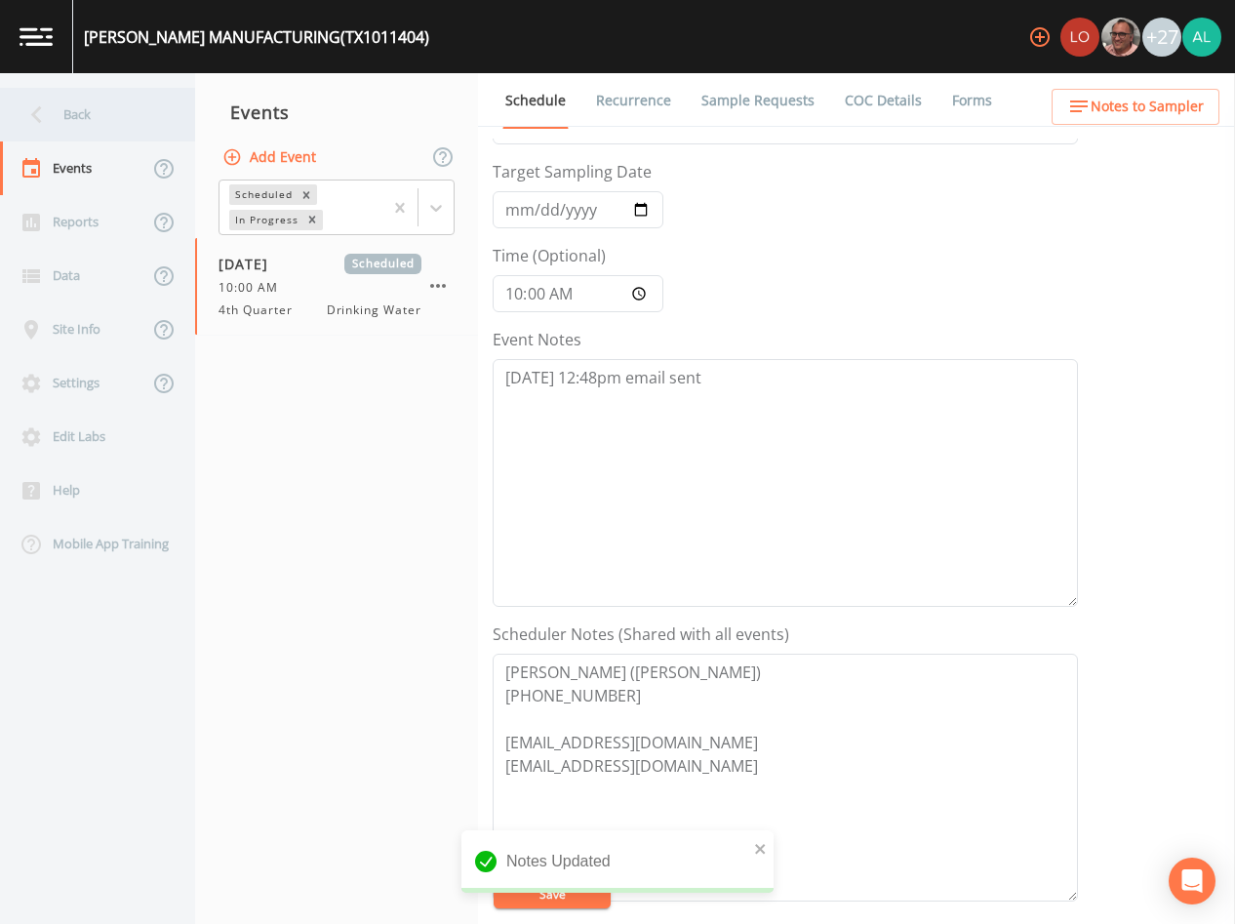
click at [120, 123] on div "Back" at bounding box center [88, 115] width 176 height 54
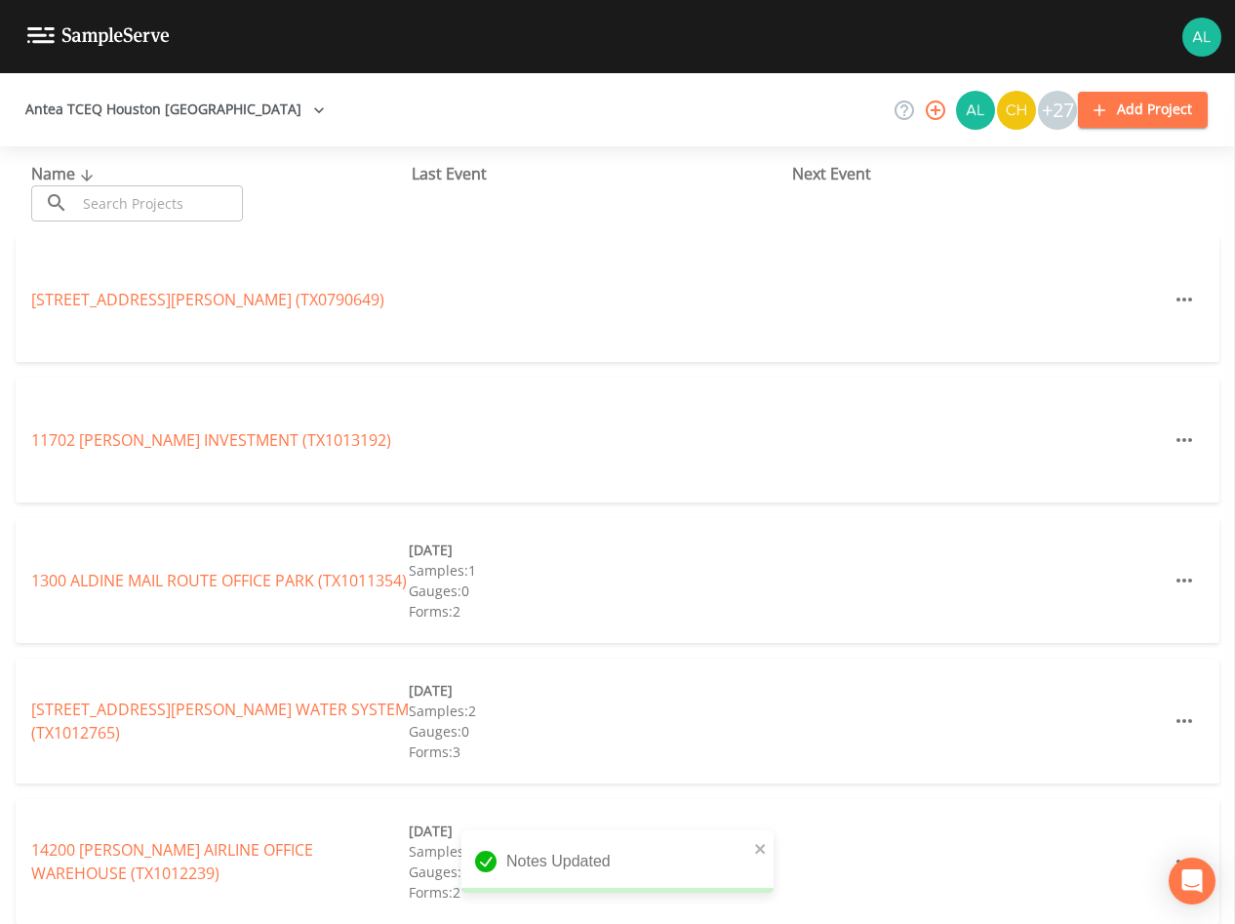
drag, startPoint x: 120, startPoint y: 123, endPoint x: 124, endPoint y: 214, distance: 90.8
click at [125, 211] on input "text" at bounding box center [159, 203] width 167 height 36
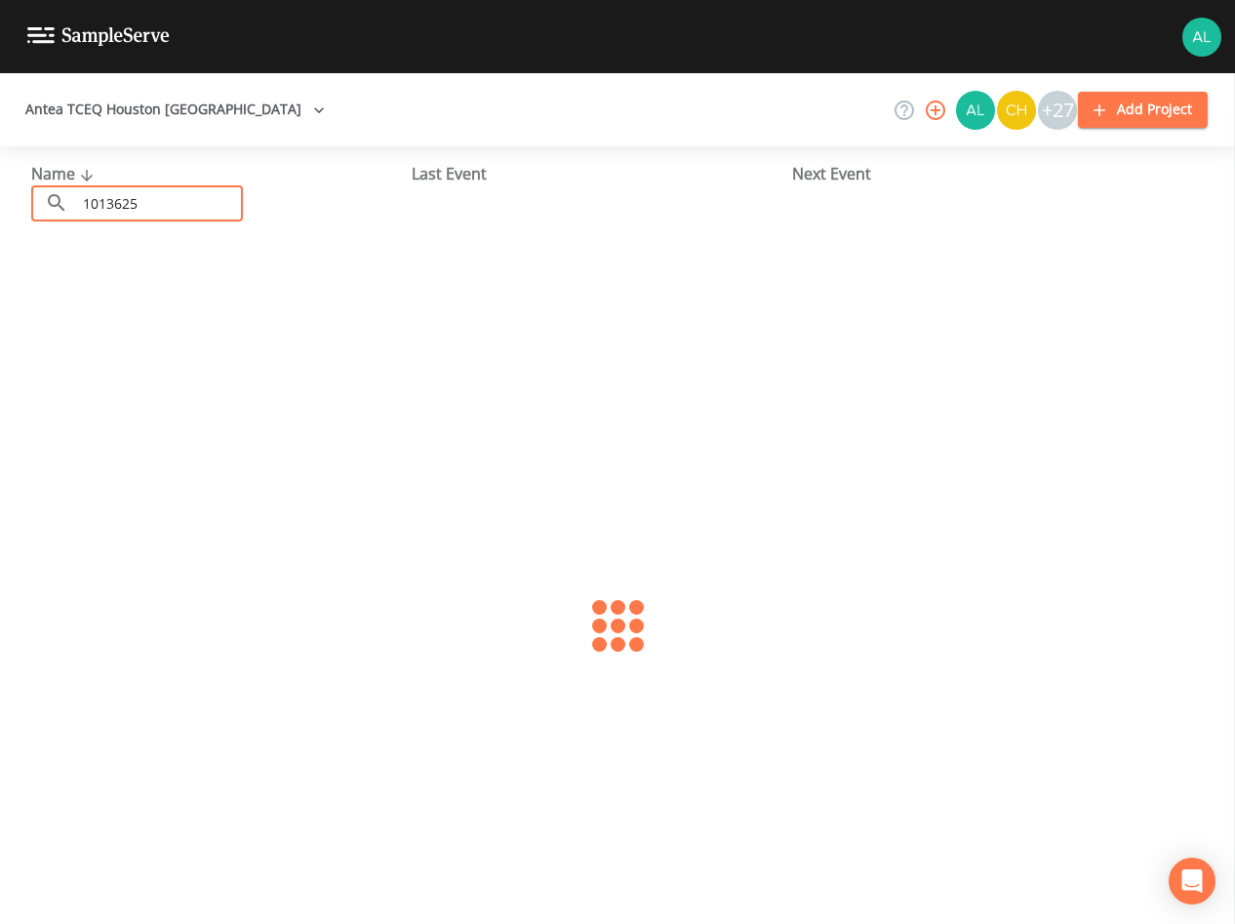
type input "1013625"
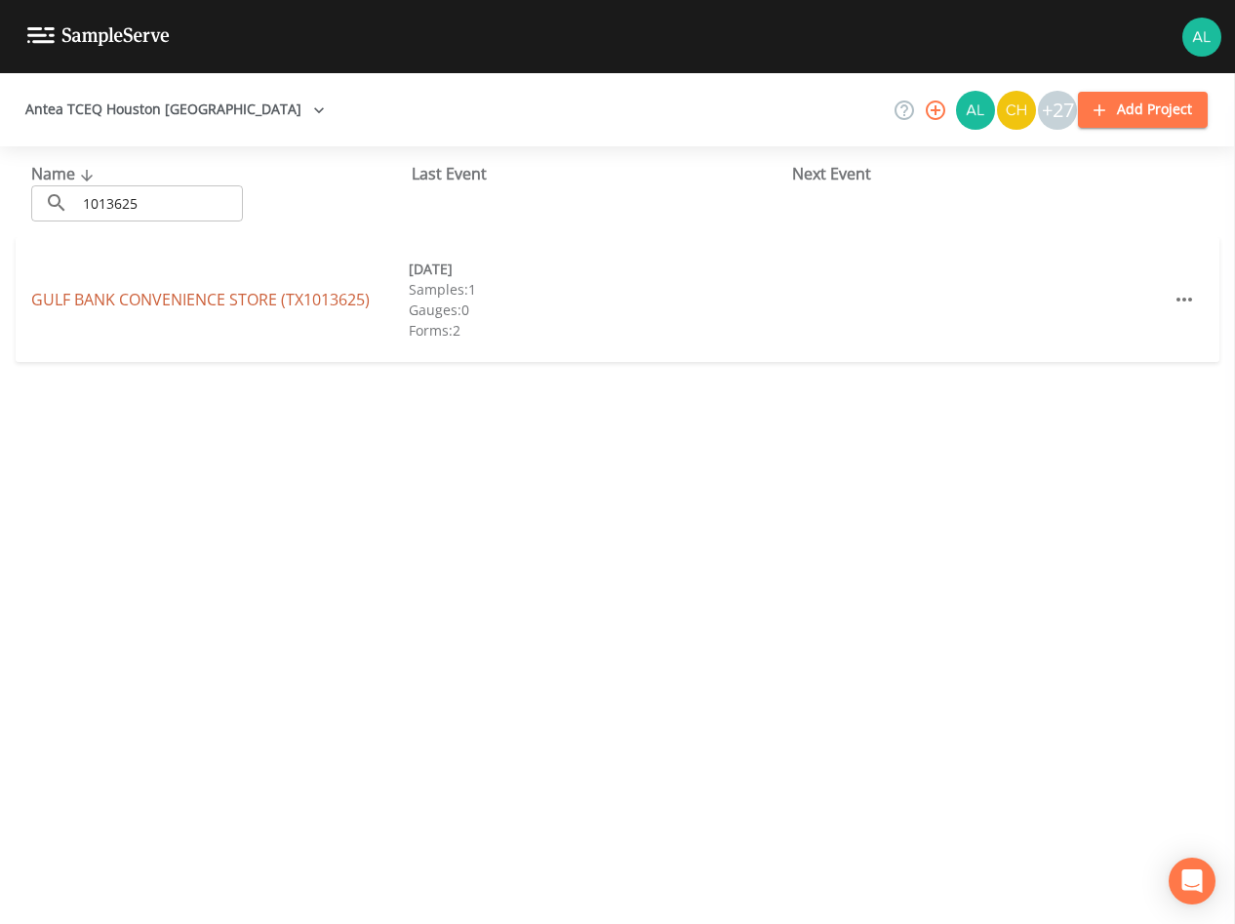
click at [77, 297] on link "GULF BANK CONVENIENCE STORE (TX1013625)" at bounding box center [200, 299] width 339 height 21
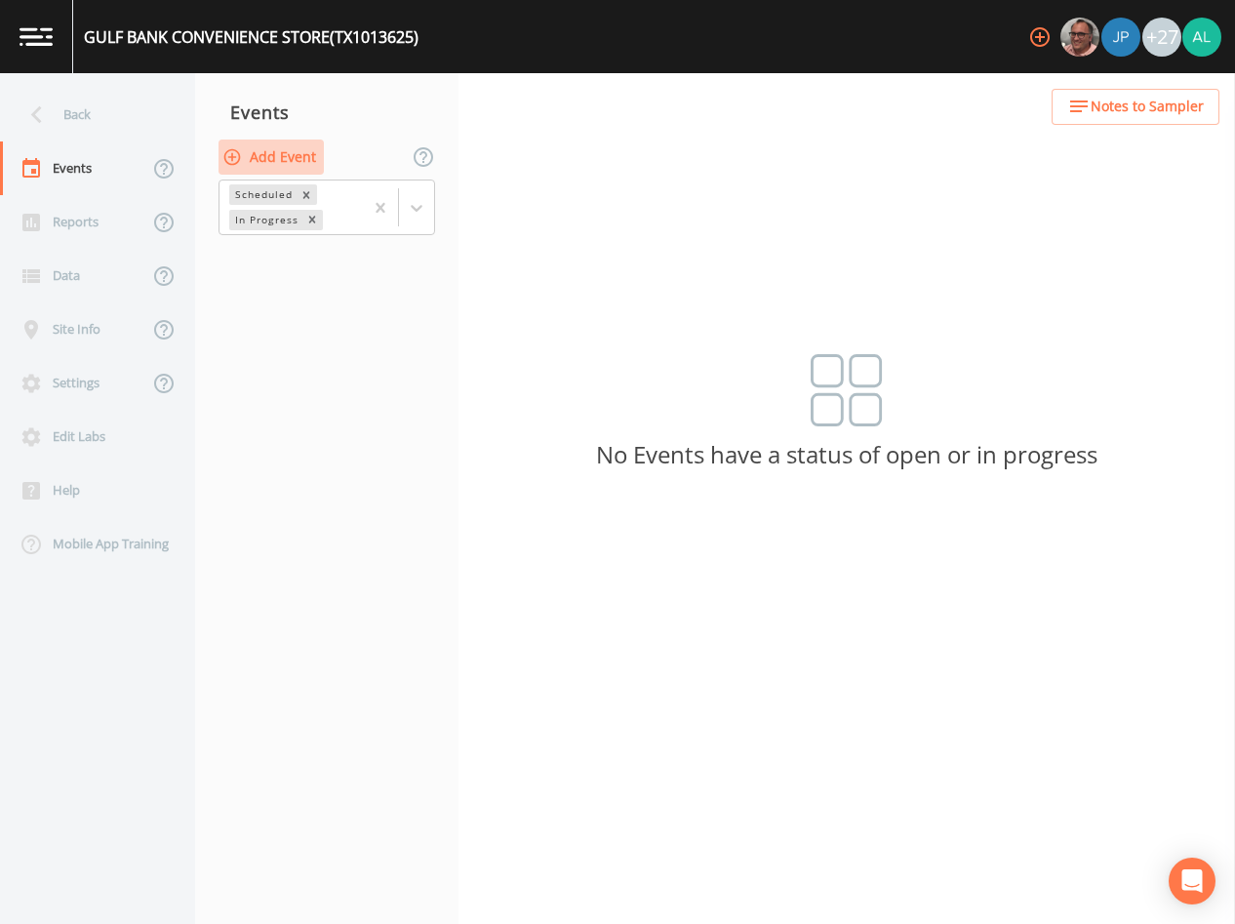
click at [292, 156] on button "Add Event" at bounding box center [271, 158] width 105 height 36
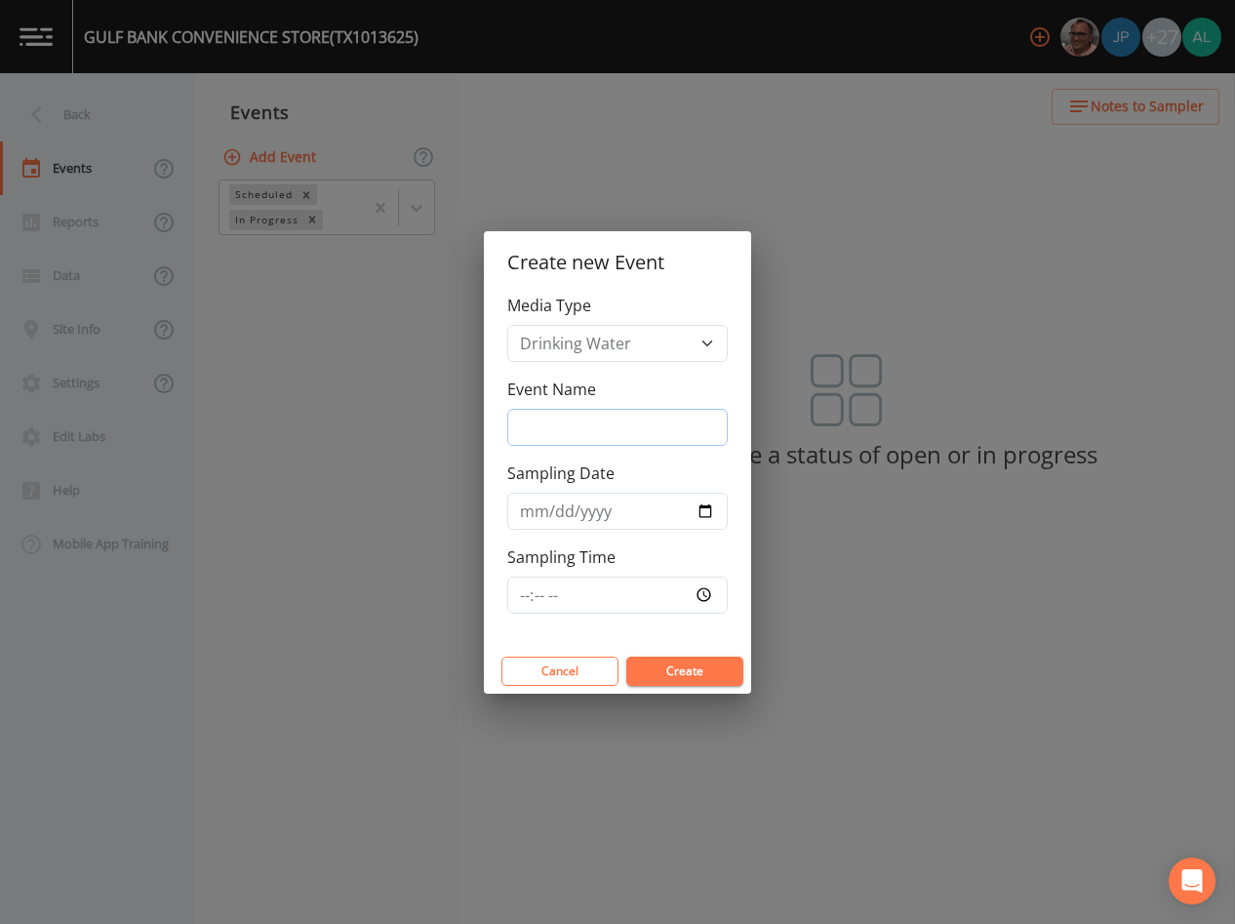
click at [629, 411] on input "Event Name" at bounding box center [617, 427] width 220 height 37
type input "4th Quarter"
type input "[DATE]"
click at [537, 589] on input "Sampling Time" at bounding box center [617, 595] width 220 height 37
click at [517, 592] on input "Sampling Time" at bounding box center [617, 595] width 220 height 37
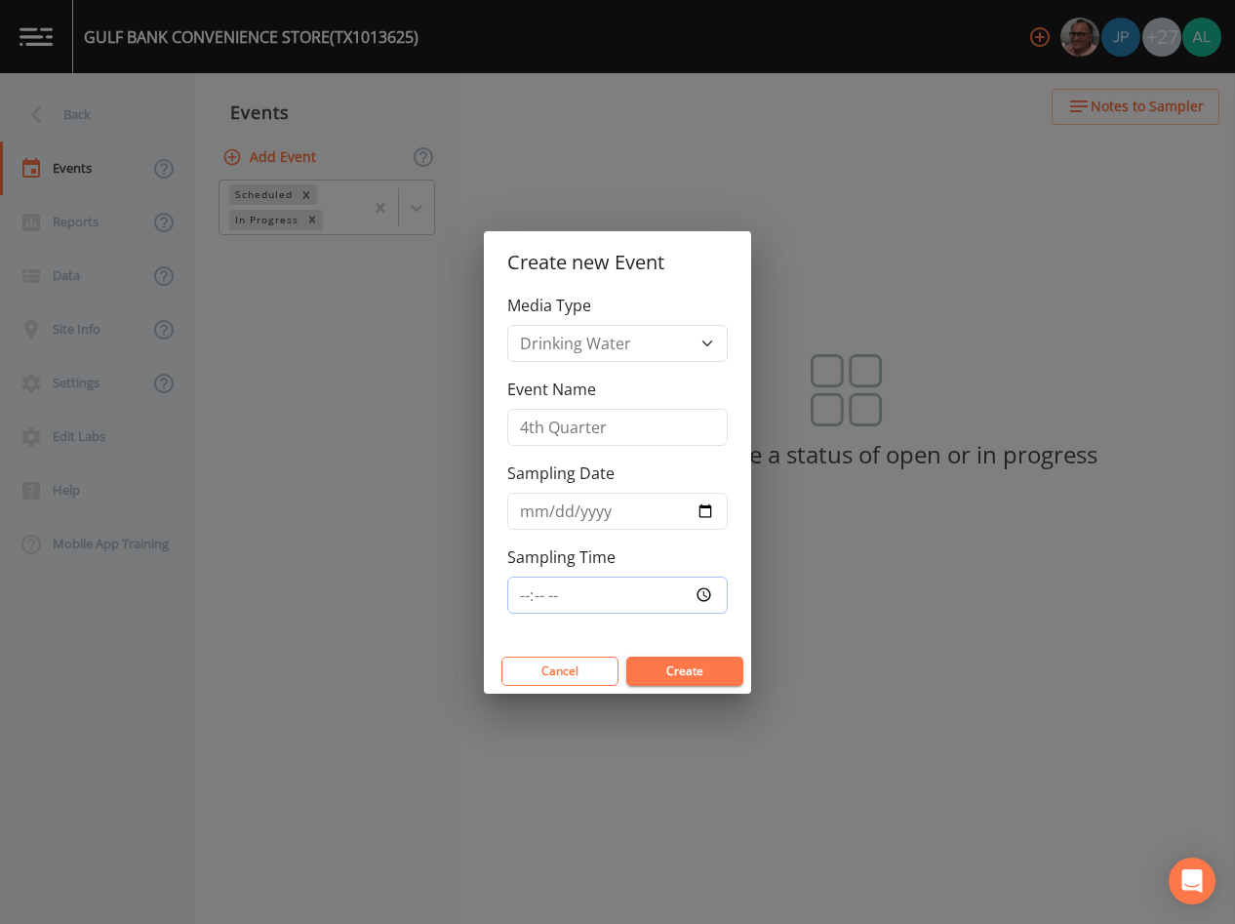
click at [517, 592] on input "Sampling Time" at bounding box center [617, 595] width 220 height 37
click at [517, 595] on input "Sampling Time" at bounding box center [617, 595] width 220 height 37
click at [517, 597] on input "Sampling Time" at bounding box center [617, 595] width 220 height 37
click at [530, 595] on input "Sampling Time" at bounding box center [617, 595] width 220 height 37
type input "12:30"
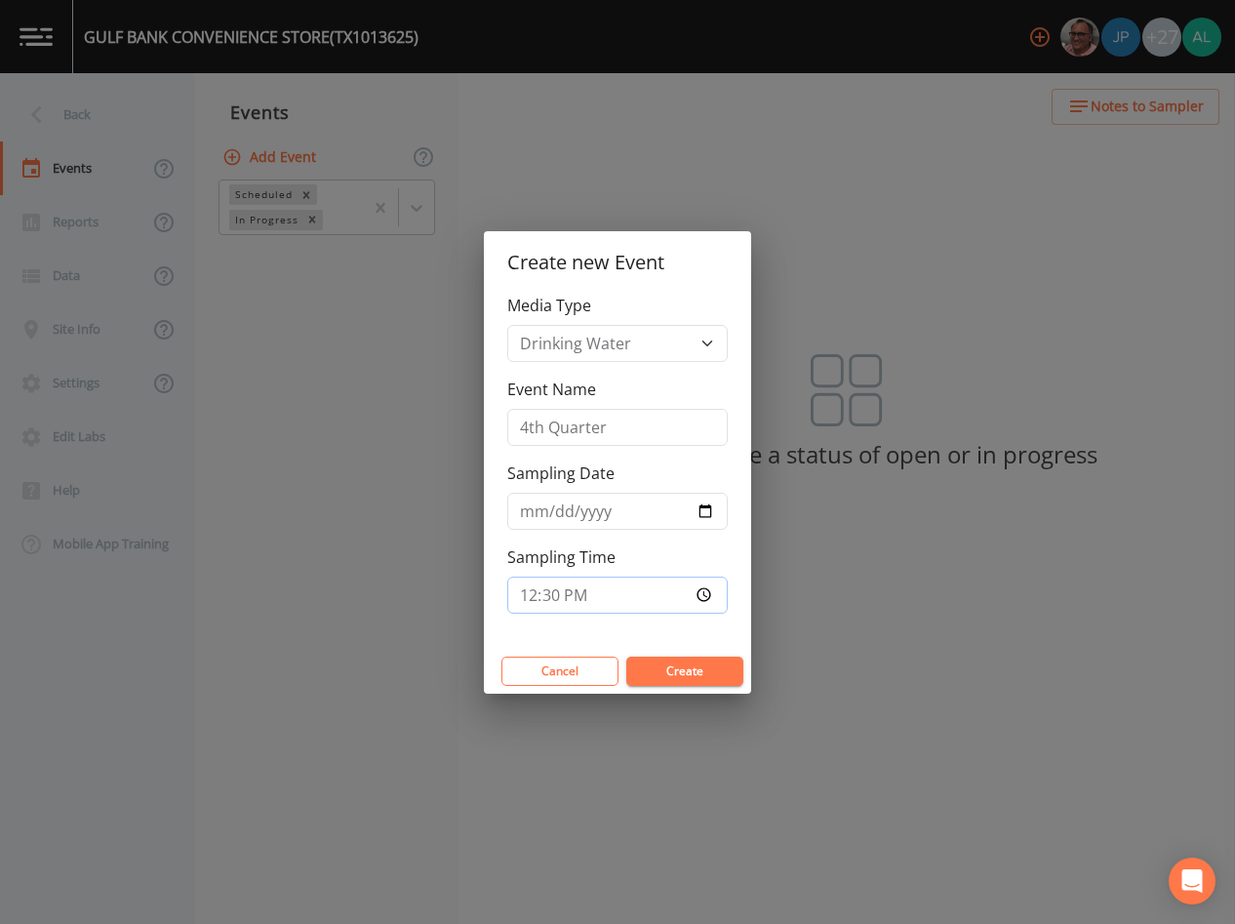
click at [626, 657] on button "Create" at bounding box center [684, 671] width 117 height 29
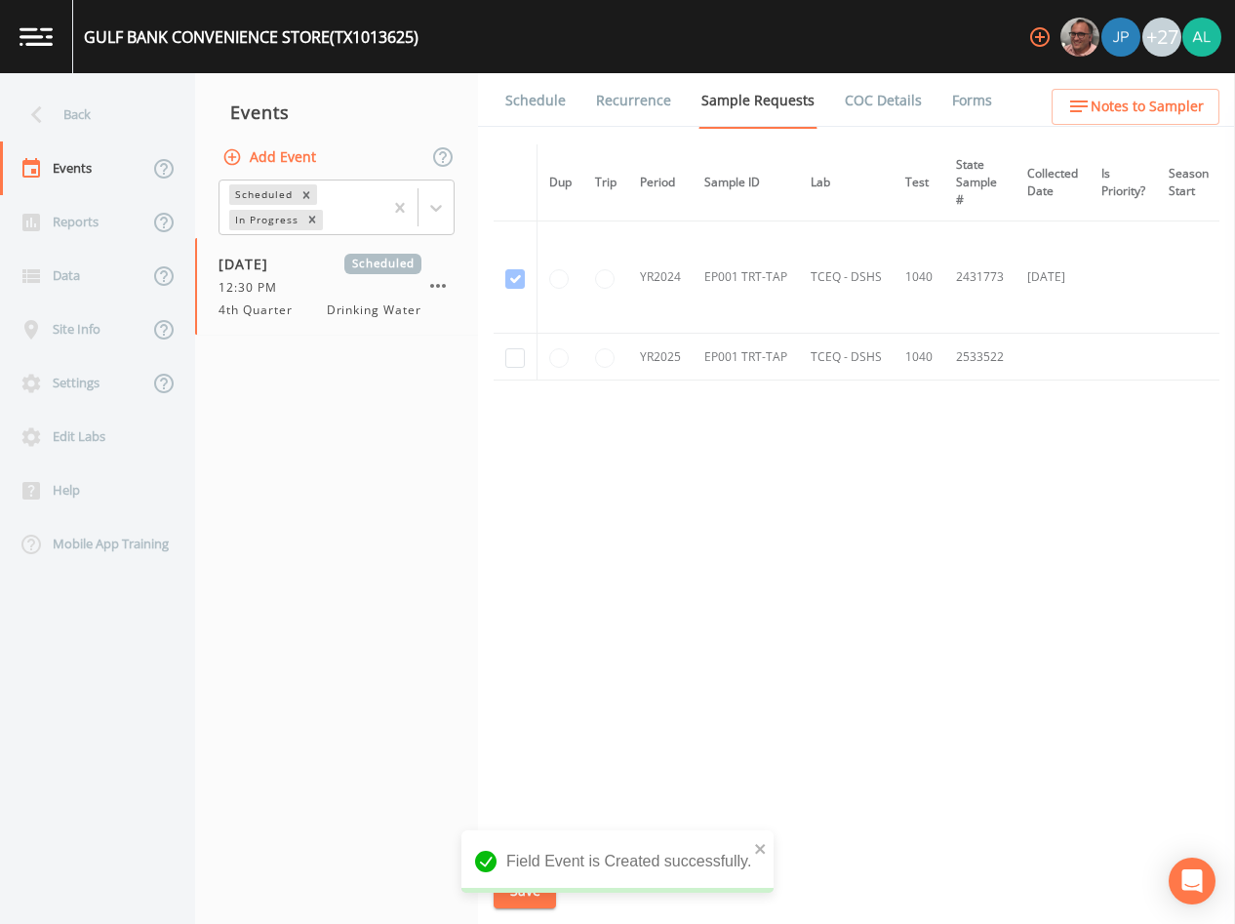
click at [502, 356] on td at bounding box center [516, 357] width 44 height 47
drag, startPoint x: 520, startPoint y: 359, endPoint x: 541, endPoint y: 398, distance: 44.5
click at [521, 360] on input "checkbox" at bounding box center [515, 358] width 20 height 20
checkbox input "true"
click at [755, 853] on icon "close" at bounding box center [761, 849] width 14 height 16
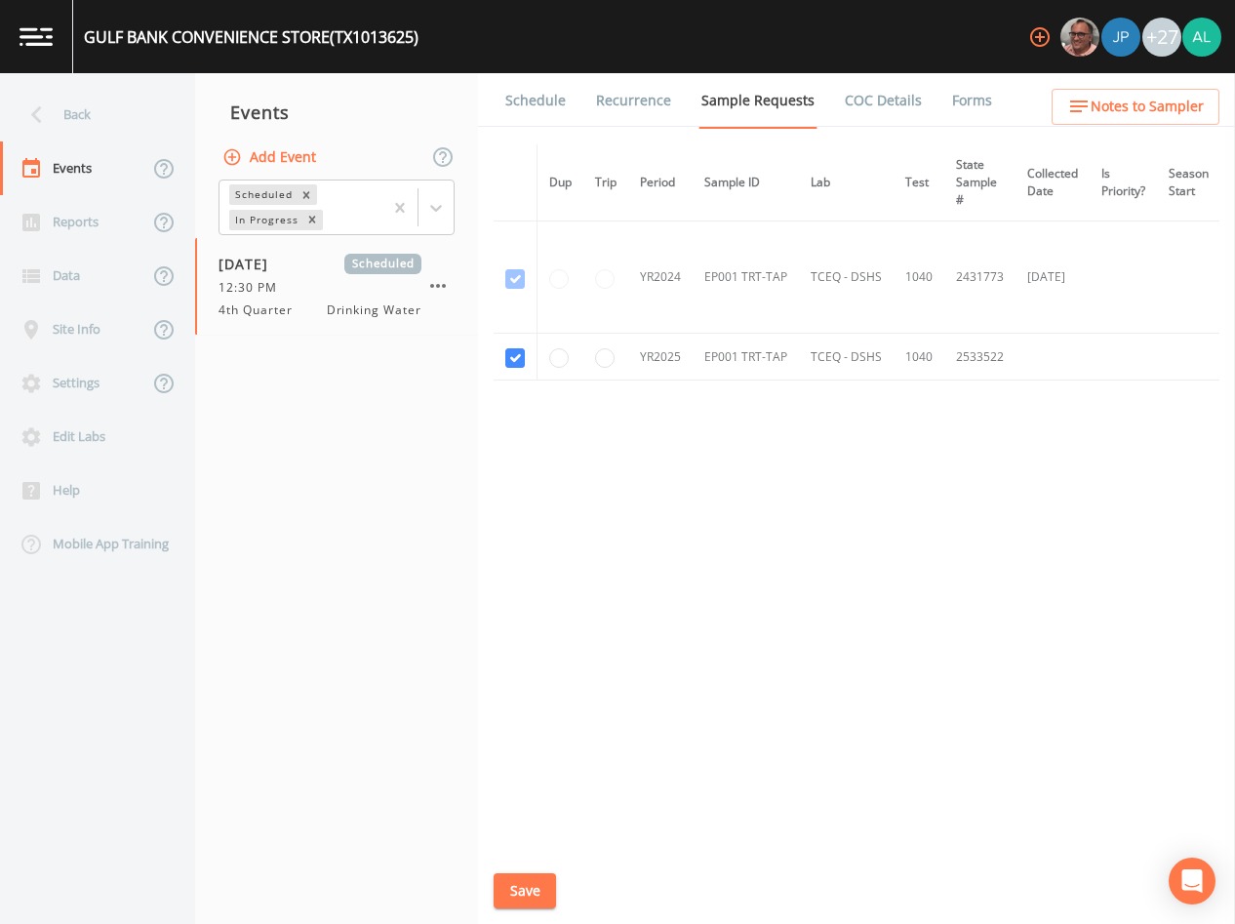
click at [501, 897] on div "Field Event is Created successfully." at bounding box center [617, 869] width 312 height 78
click at [502, 897] on button "Save" at bounding box center [525, 891] width 62 height 36
click at [1064, 98] on button "Notes to Sampler" at bounding box center [1136, 107] width 168 height 36
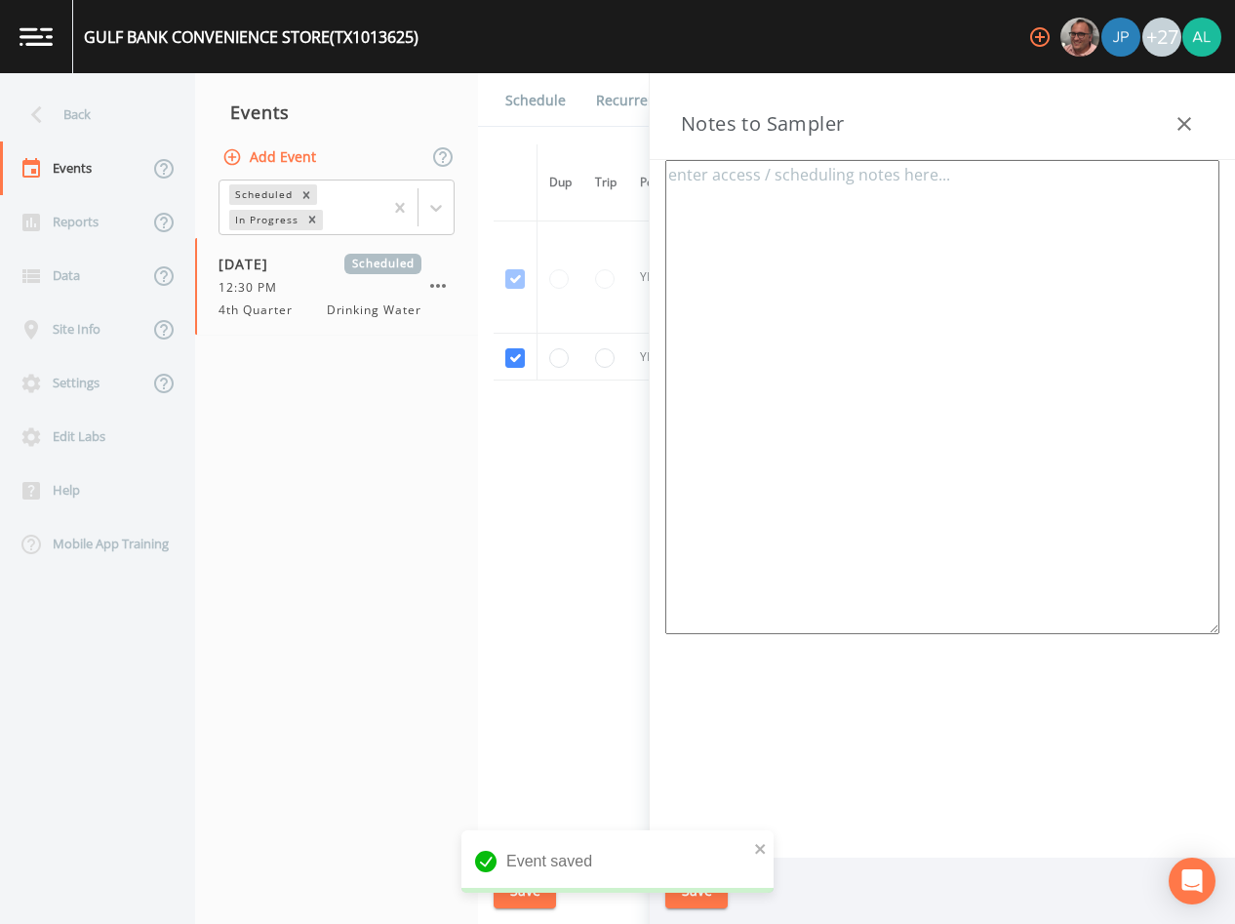
click at [1182, 128] on icon "button" at bounding box center [1184, 123] width 23 height 23
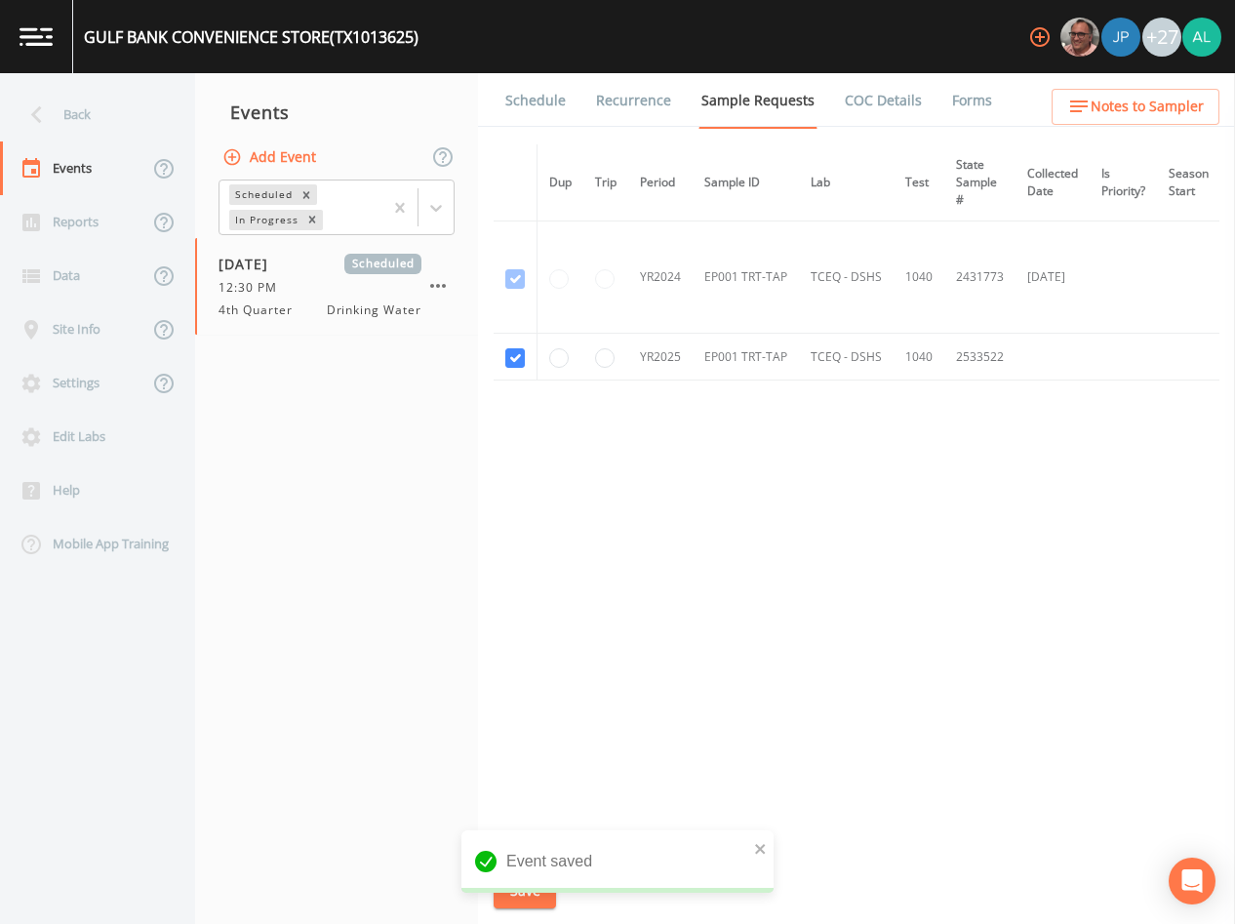
click at [535, 107] on link "Schedule" at bounding box center [535, 100] width 66 height 55
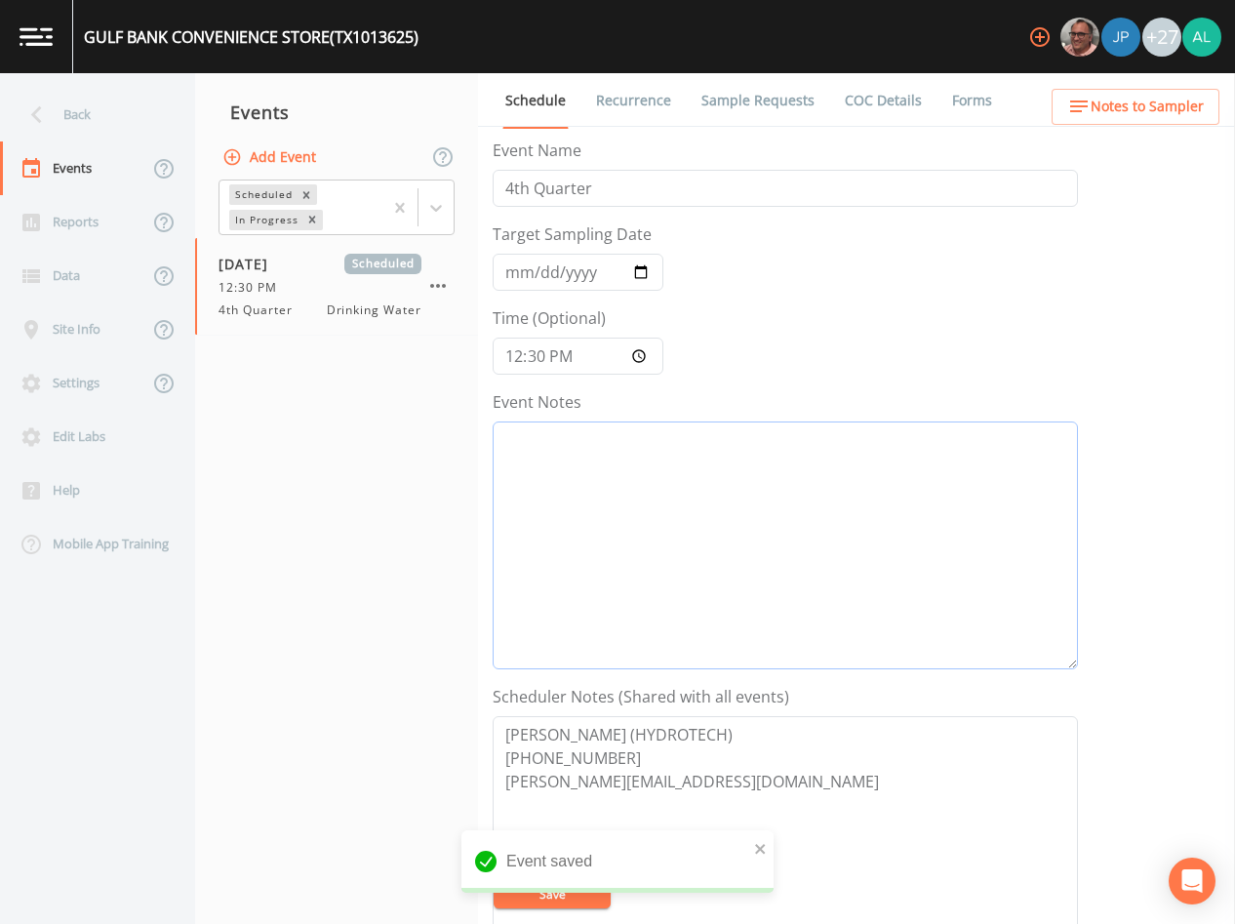
click at [641, 460] on textarea "Event Notes" at bounding box center [785, 545] width 585 height 248
click at [1130, 98] on span "Notes to Sampler" at bounding box center [1147, 107] width 113 height 24
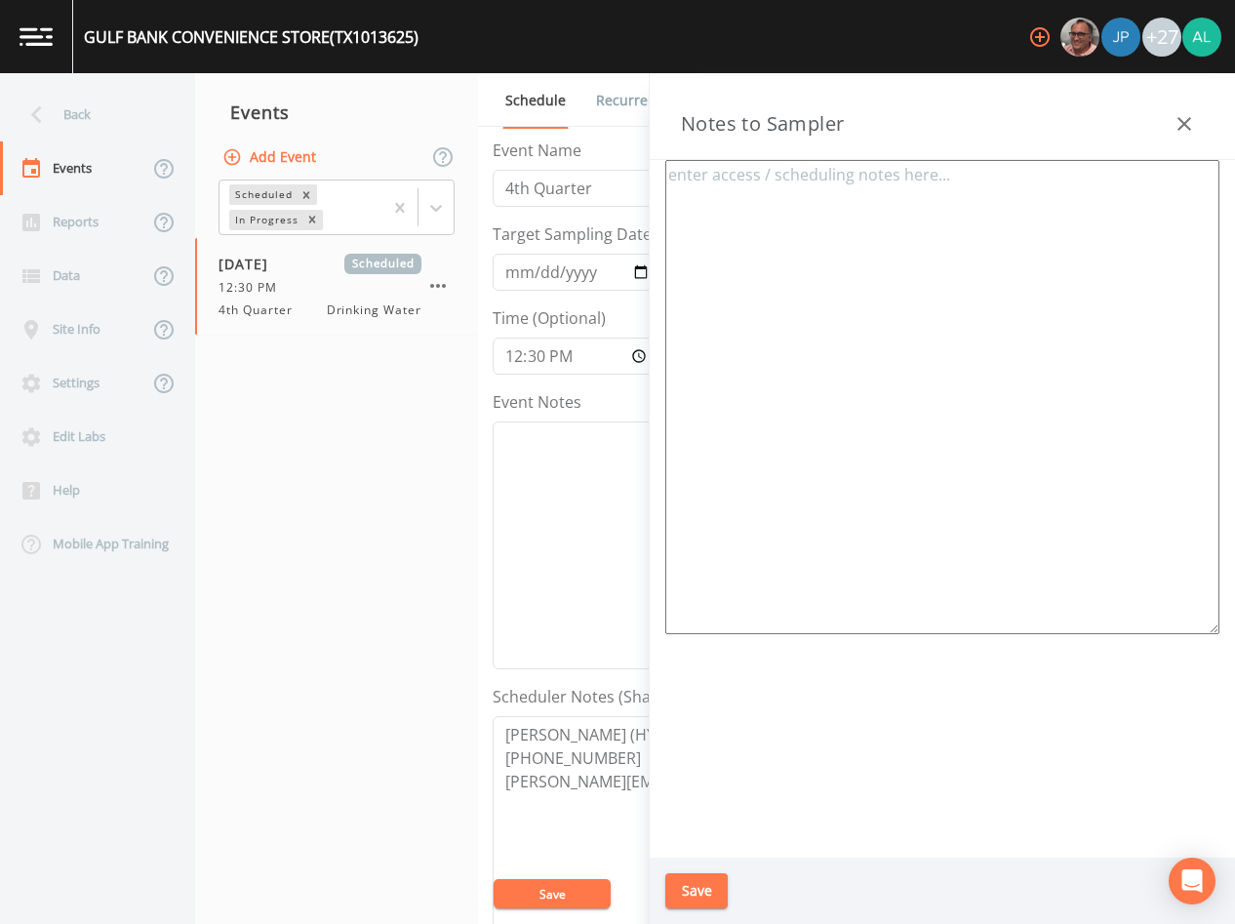
click at [878, 335] on textarea at bounding box center [942, 397] width 554 height 474
type textarea "g"
paste textarea "[STREET_ADDRESS]"
type textarea "Meet location: [STREET_ADDRESS]"
click at [699, 878] on button "Save" at bounding box center [696, 891] width 62 height 36
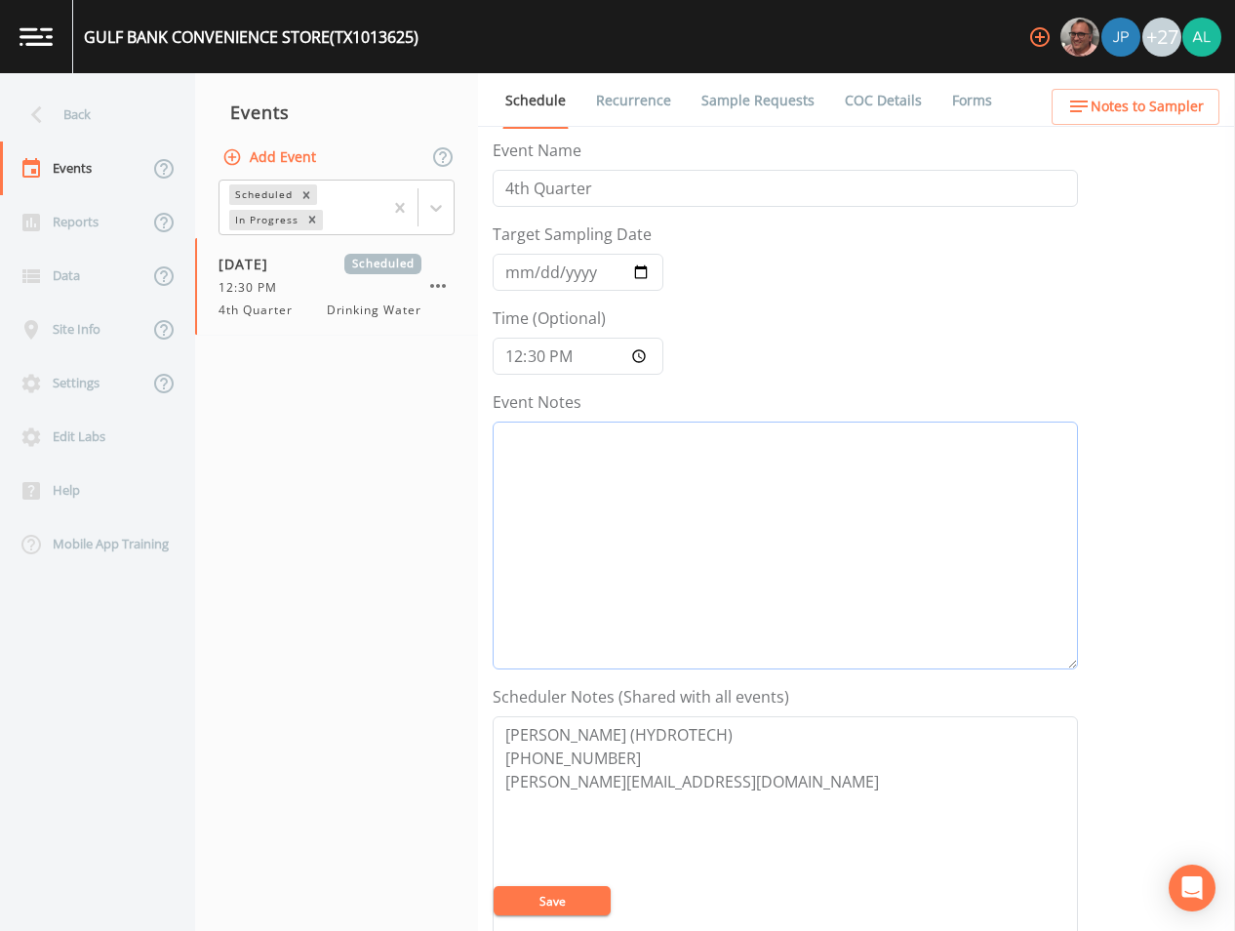
drag, startPoint x: 650, startPoint y: 478, endPoint x: 661, endPoint y: 466, distance: 16.6
click at [650, 478] on textarea "Event Notes" at bounding box center [785, 545] width 585 height 248
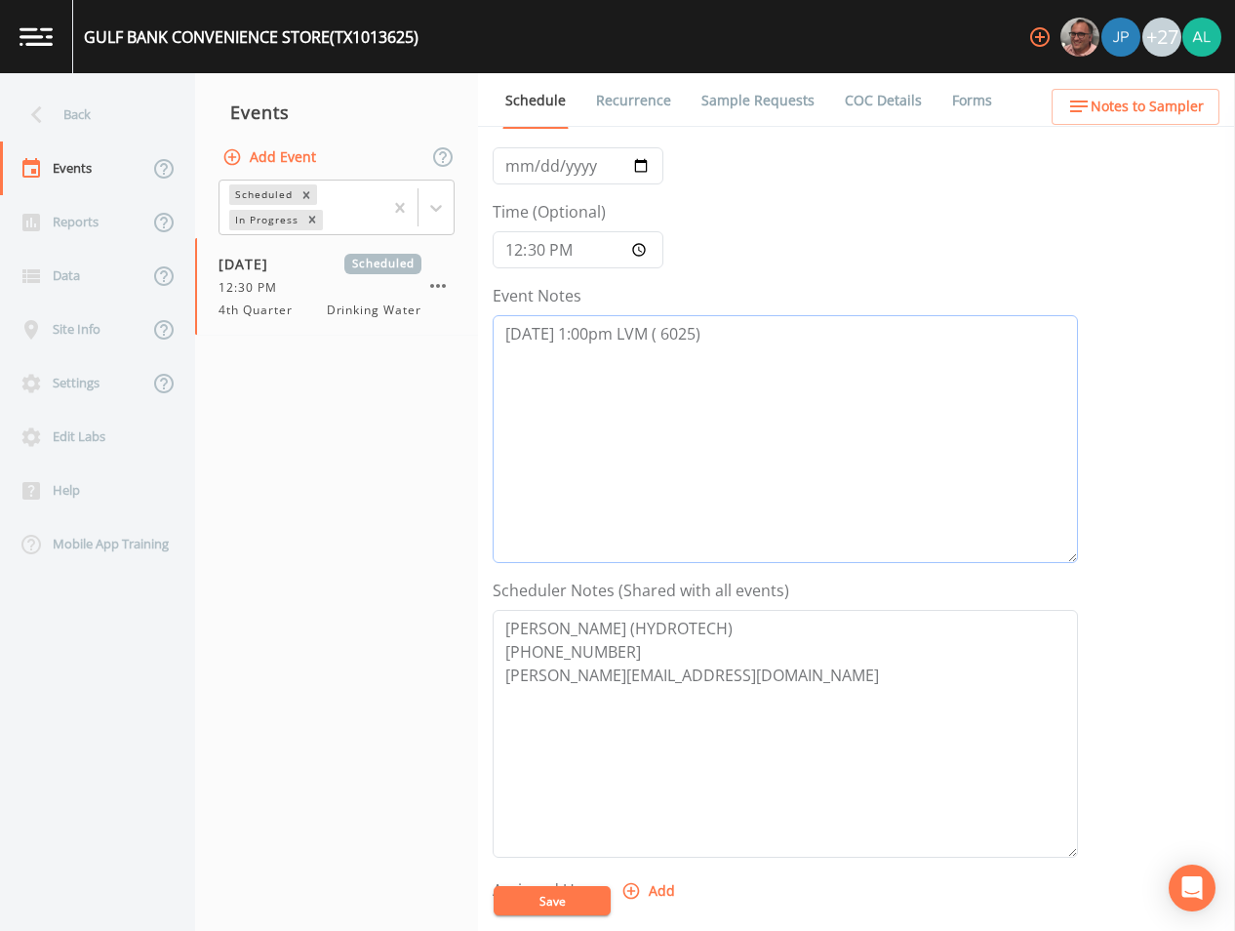
scroll to position [293, 0]
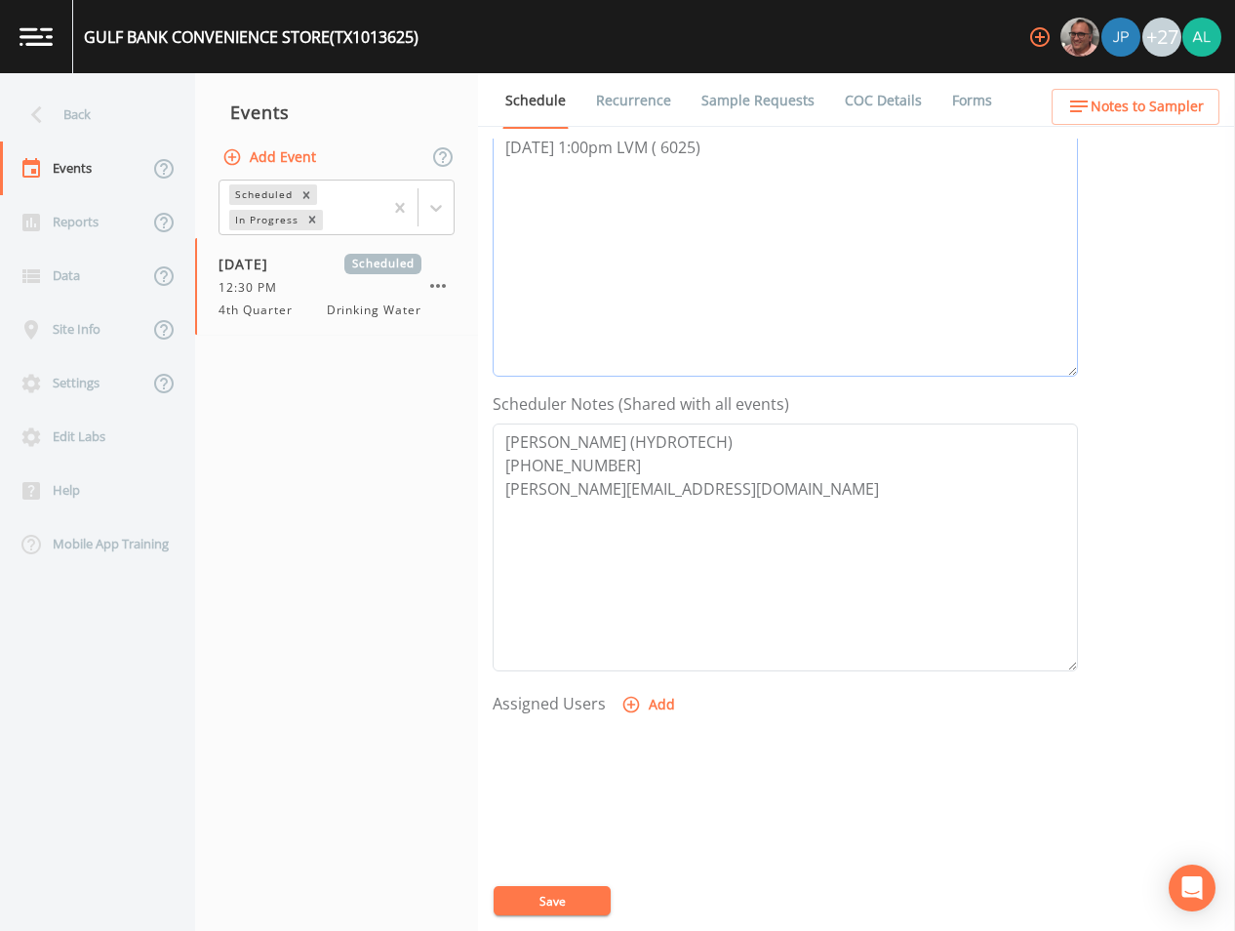
type textarea "[DATE] 1:00pm LVM ( 6025)"
click at [655, 701] on button "Add" at bounding box center [650, 705] width 65 height 36
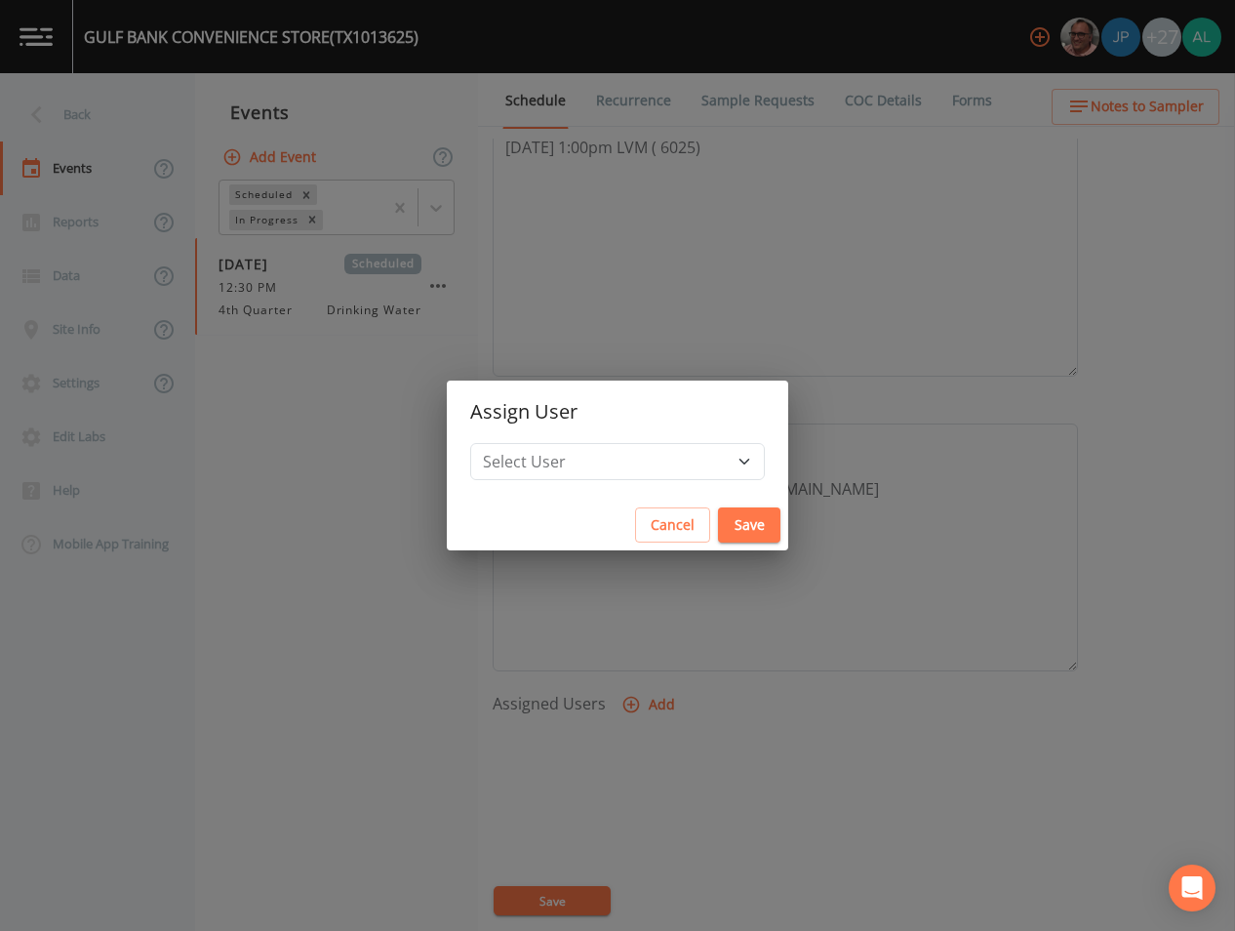
click at [601, 418] on h2 "Assign User" at bounding box center [617, 411] width 341 height 62
click at [581, 452] on select "Select User [PERSON_NAME] [PERSON_NAME] [PERSON_NAME] [PERSON_NAME] [PERSON_NAM…" at bounding box center [617, 461] width 295 height 37
select select "af93318b-11dc-4776-bee1-f4056f560a61"
click at [514, 443] on select "Select User [PERSON_NAME] [PERSON_NAME] [PERSON_NAME] [PERSON_NAME] [PERSON_NAM…" at bounding box center [617, 461] width 295 height 37
click at [718, 534] on button "Save" at bounding box center [749, 525] width 62 height 36
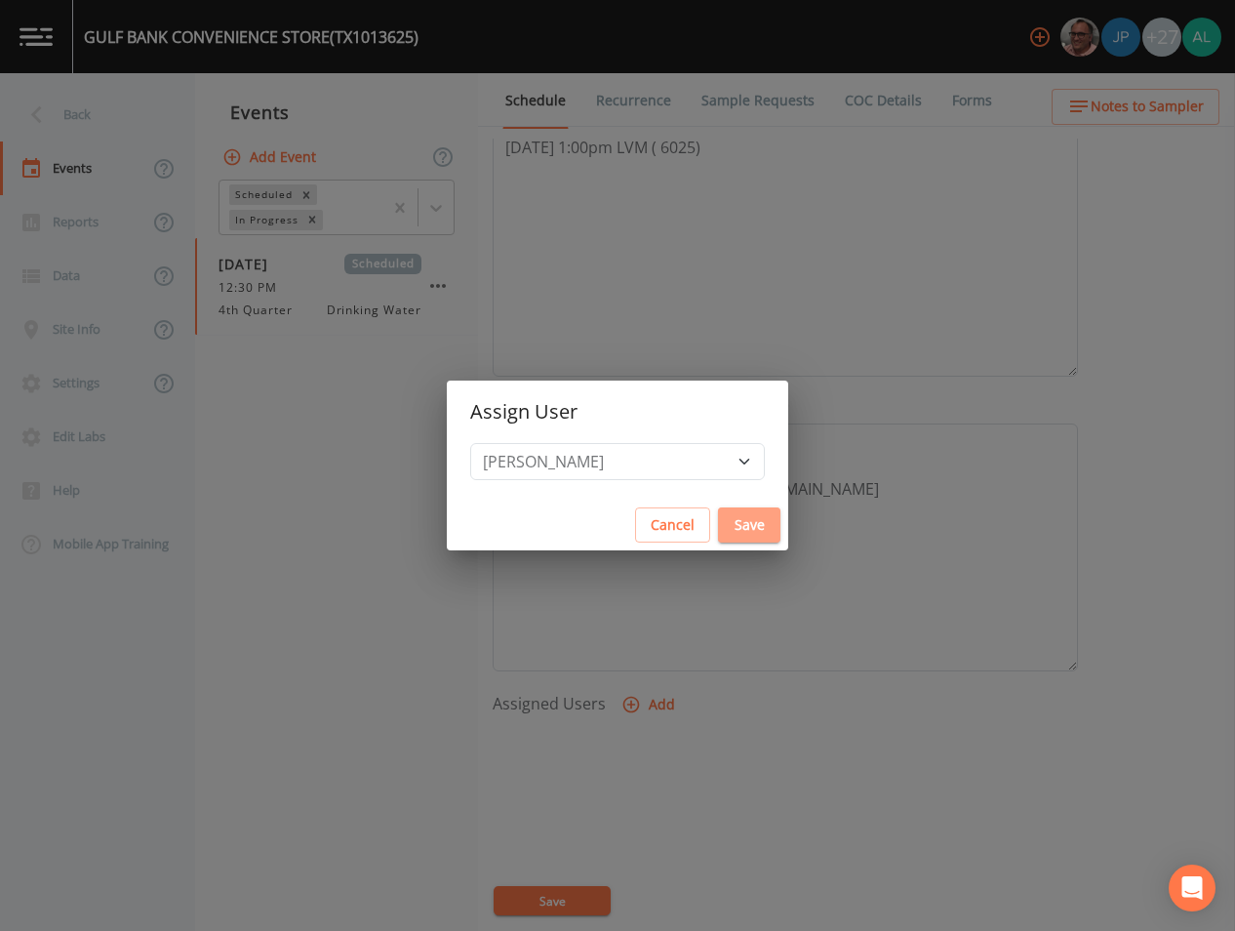
select select
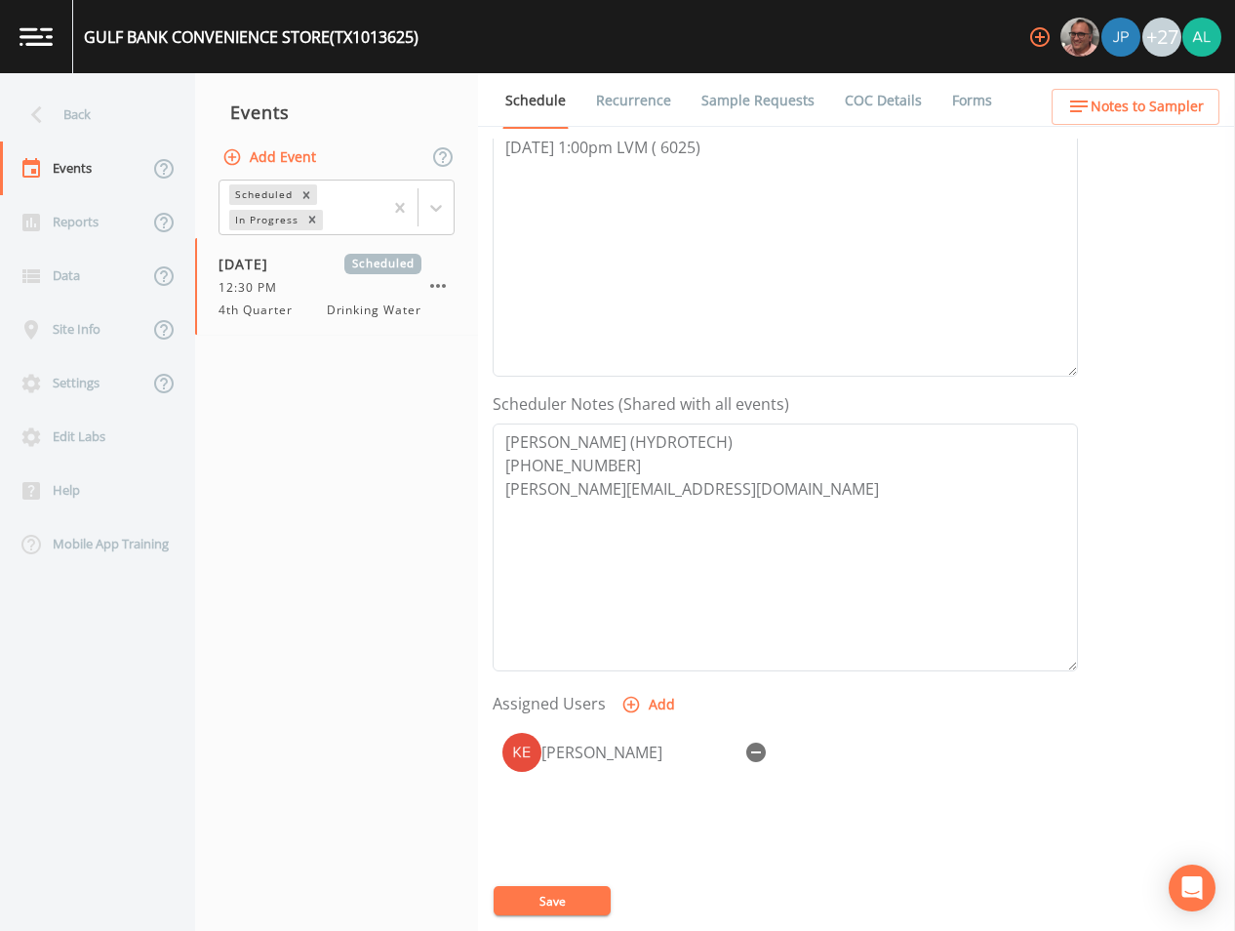
click at [530, 923] on div "[PERSON_NAME]" at bounding box center [785, 825] width 585 height 205
click at [553, 896] on button "Save" at bounding box center [552, 900] width 117 height 29
click at [1087, 124] on div "Back Events Reports Data Site Info Settings Edit Labs Help Mobile App Training …" at bounding box center [617, 501] width 1235 height 857
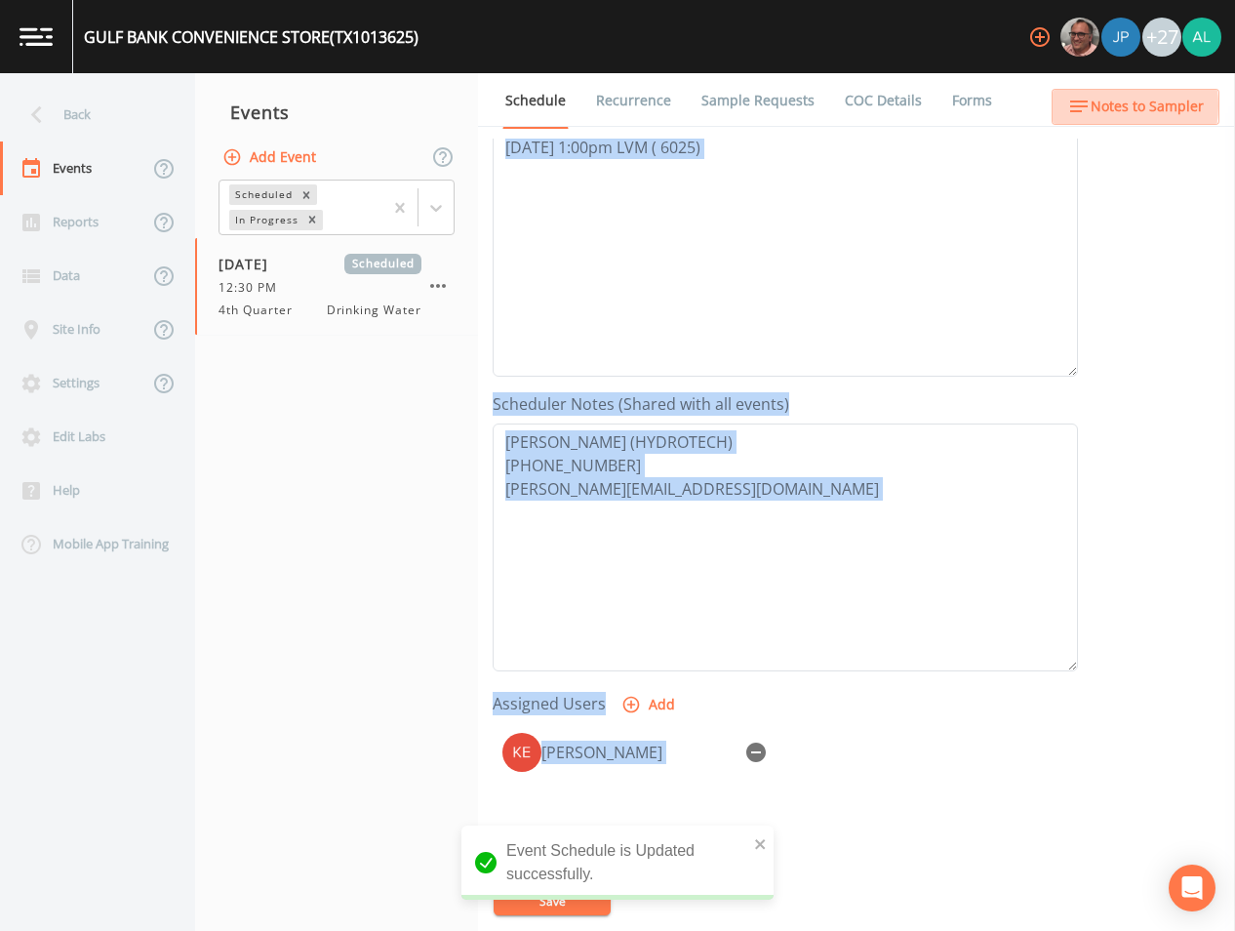
drag, startPoint x: 1087, startPoint y: 124, endPoint x: 1099, endPoint y: 105, distance: 22.5
click at [1099, 105] on span "Notes to Sampler" at bounding box center [1147, 107] width 113 height 24
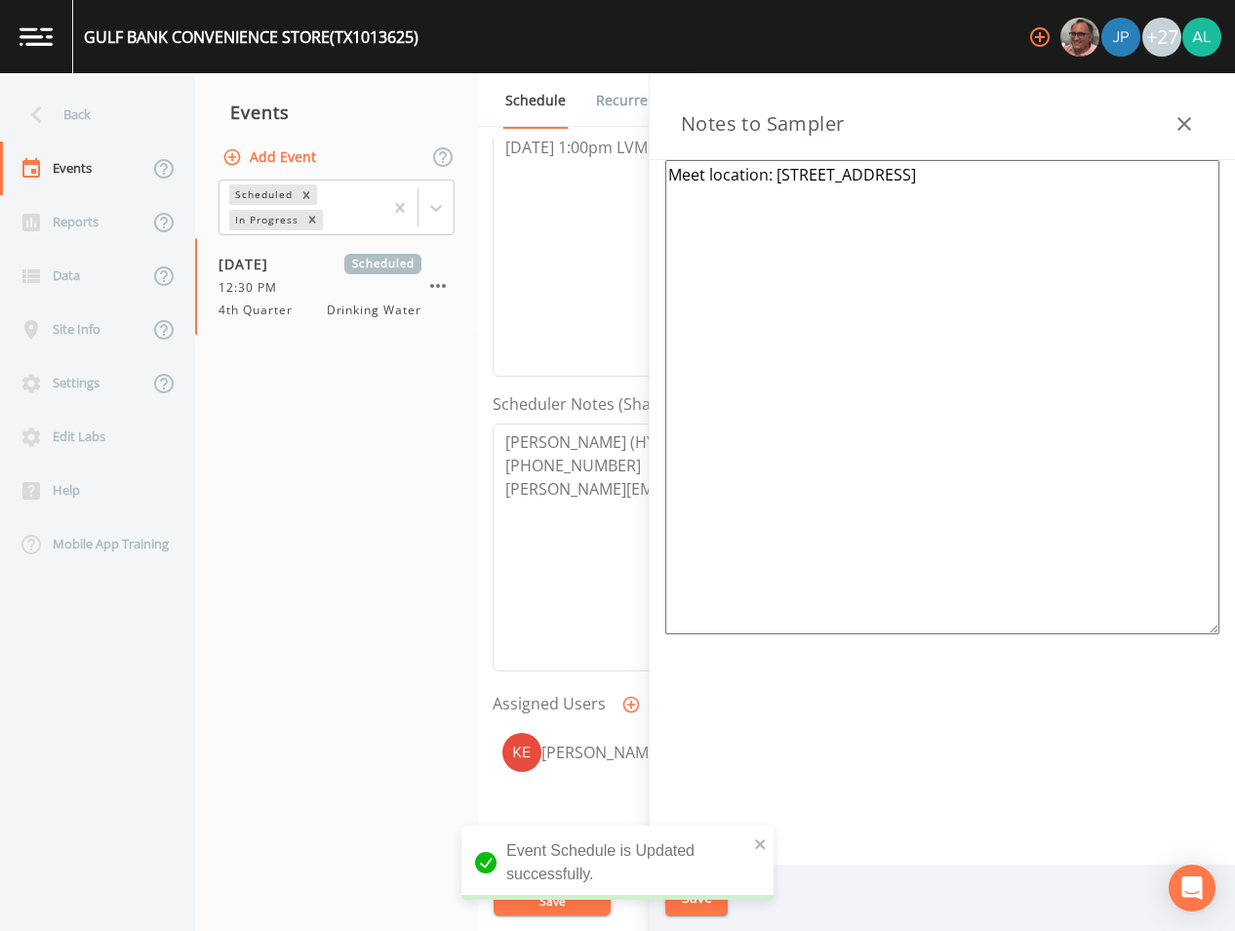
click at [677, 180] on textarea "Meet location: [STREET_ADDRESS]" at bounding box center [942, 397] width 554 height 474
click at [765, 839] on icon "close" at bounding box center [761, 844] width 14 height 16
click at [687, 915] on div "Event Schedule is Updated successfully." at bounding box center [617, 915] width 312 height 0
click at [685, 901] on div "GULF BANK CONVENIENCE STORE (TX1013625) +27 Back Events Reports Data Site Info …" at bounding box center [617, 465] width 1235 height 931
drag, startPoint x: 685, startPoint y: 901, endPoint x: 669, endPoint y: 901, distance: 15.6
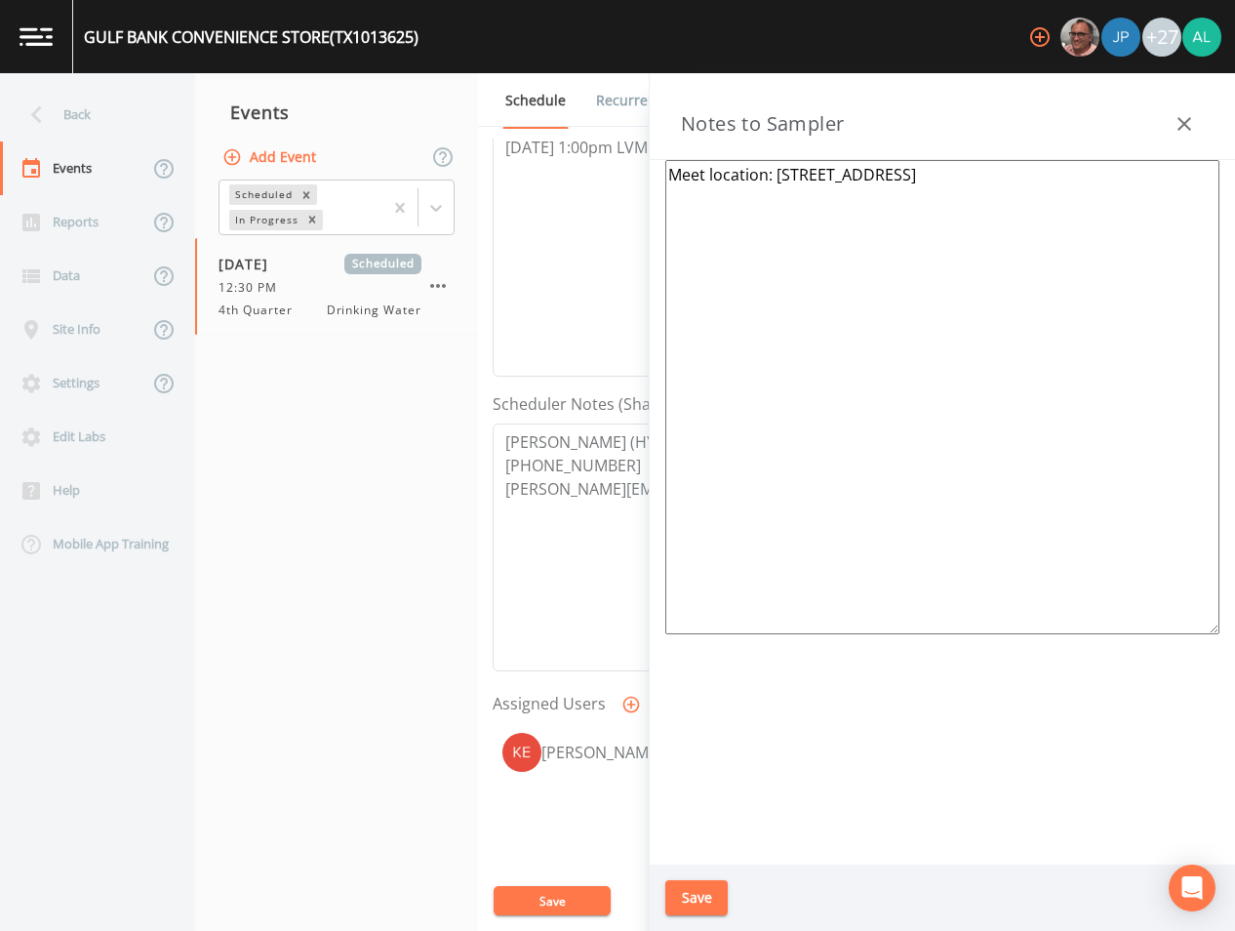
click at [669, 901] on button "Save" at bounding box center [696, 898] width 62 height 36
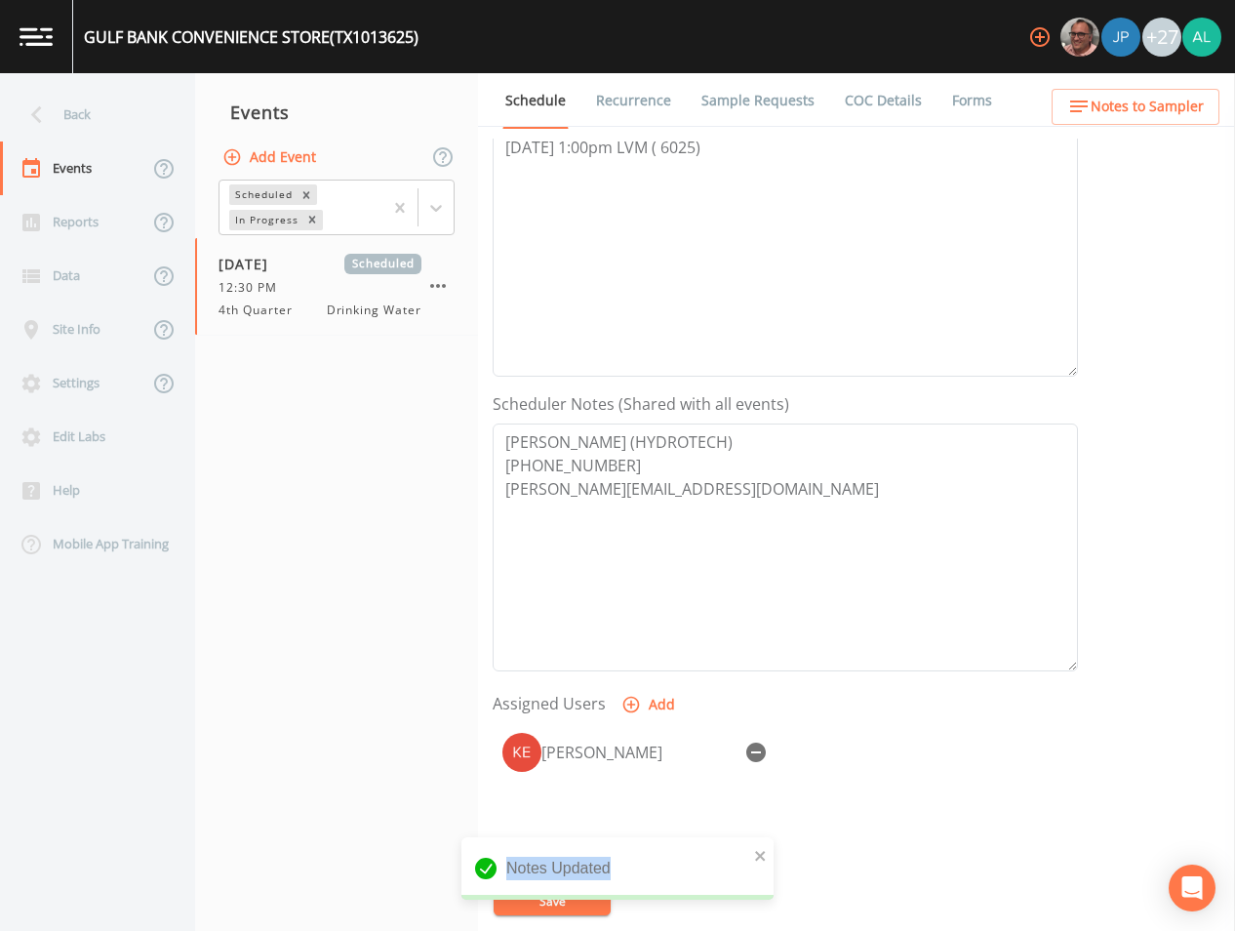
click at [669, 901] on div "Notes Updated" at bounding box center [617, 876] width 312 height 78
click at [1156, 89] on button "Notes to Sampler" at bounding box center [1136, 107] width 168 height 36
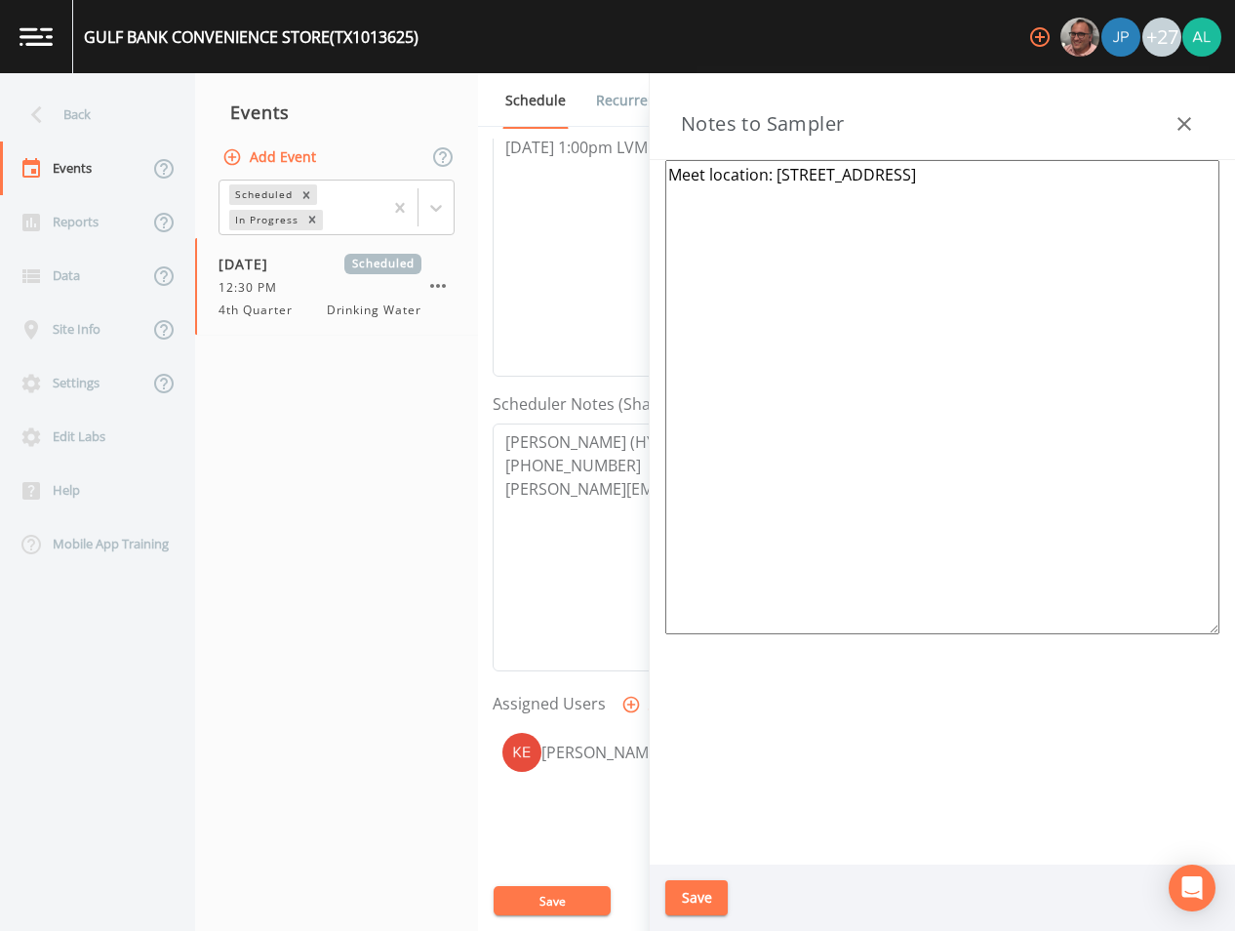
click at [677, 892] on button "Save" at bounding box center [696, 898] width 62 height 36
click at [554, 906] on div "Updating Notes" at bounding box center [617, 876] width 312 height 78
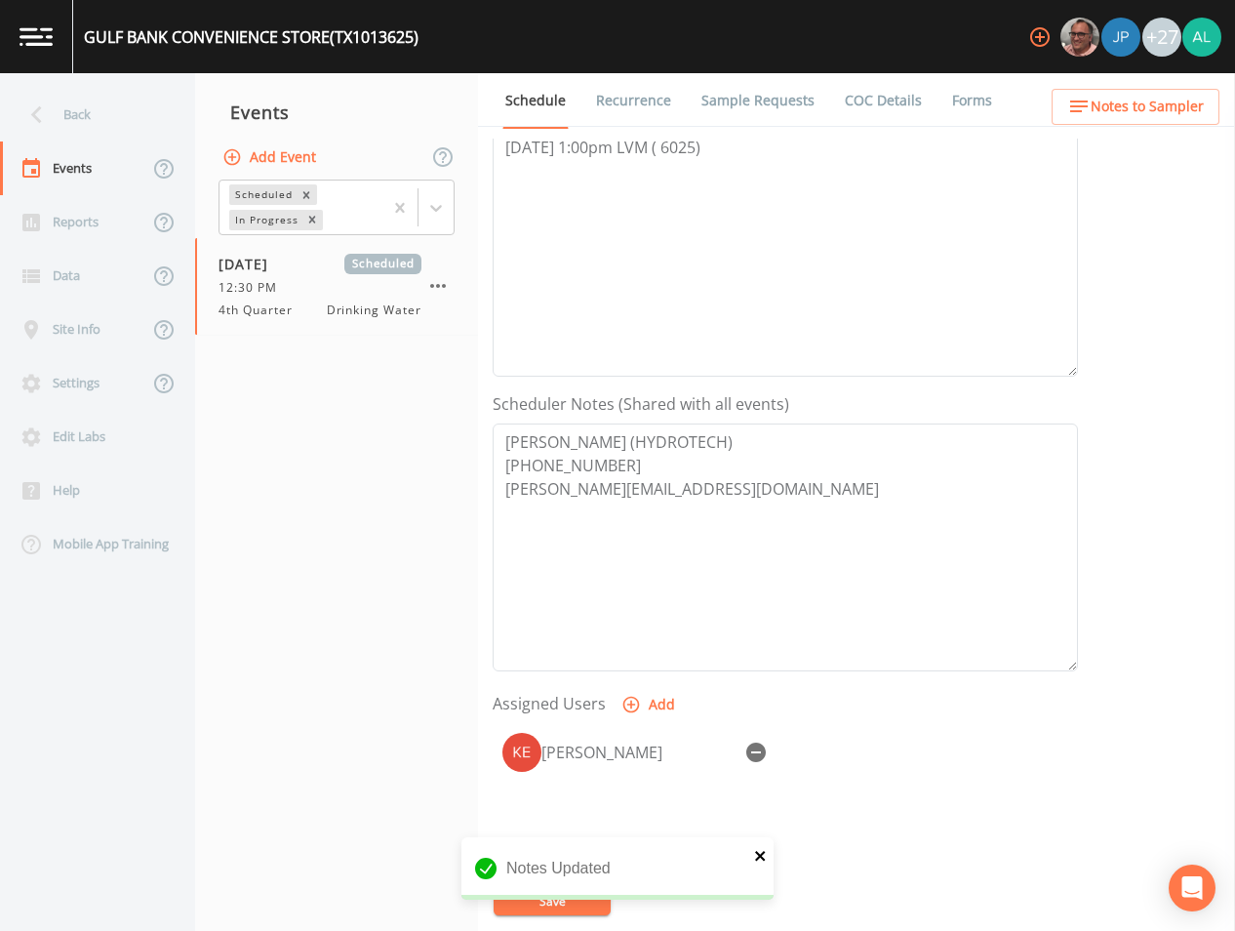
click at [762, 852] on icon "close" at bounding box center [761, 856] width 14 height 16
click at [560, 889] on div "GULF BANK CONVENIENCE STORE (TX1013625) +27 Back Events Reports Data Site Info …" at bounding box center [617, 465] width 1235 height 931
click at [560, 901] on button "Save" at bounding box center [552, 900] width 117 height 29
click at [67, 115] on div "Back" at bounding box center [88, 115] width 176 height 54
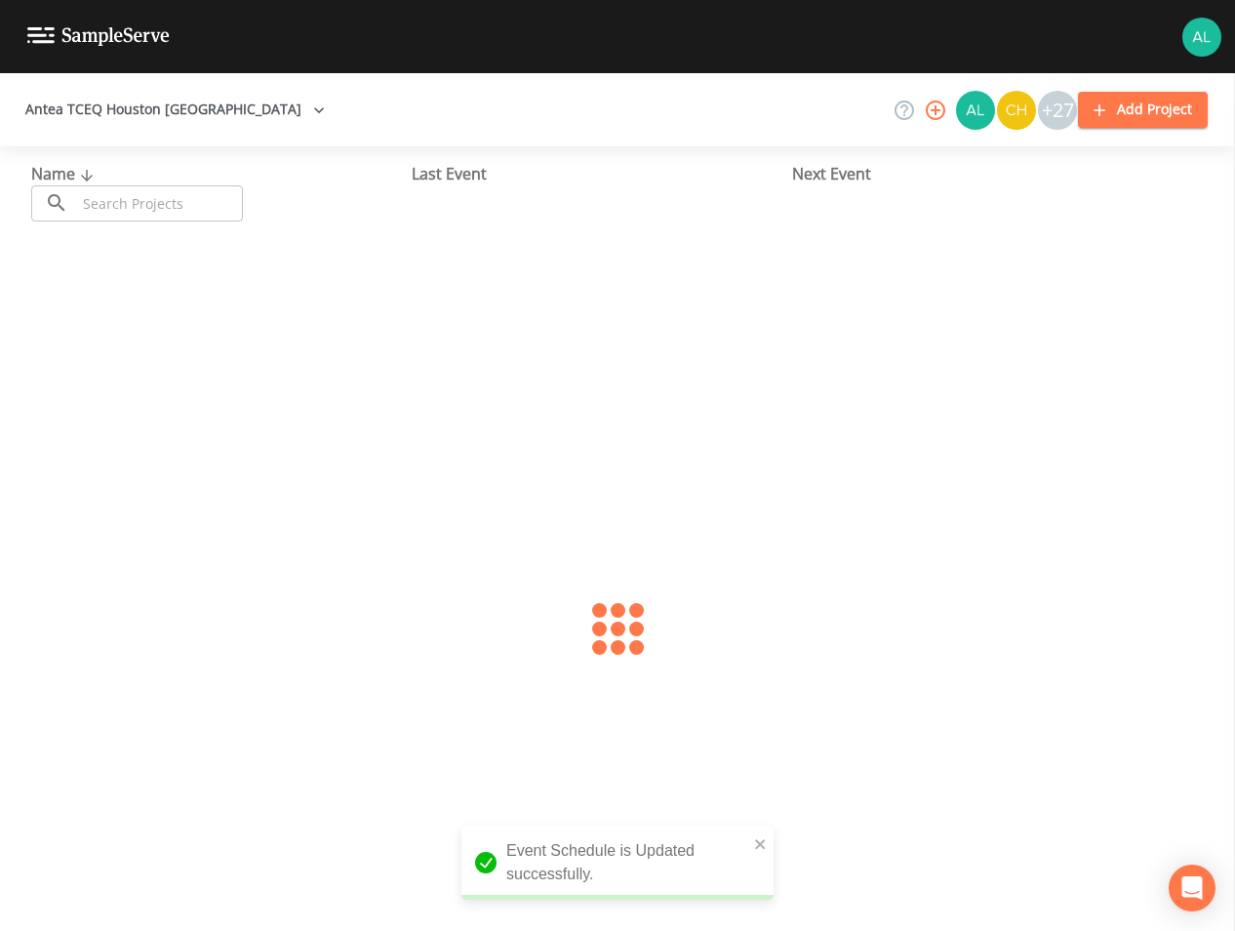
click at [112, 220] on input "text" at bounding box center [159, 203] width 167 height 36
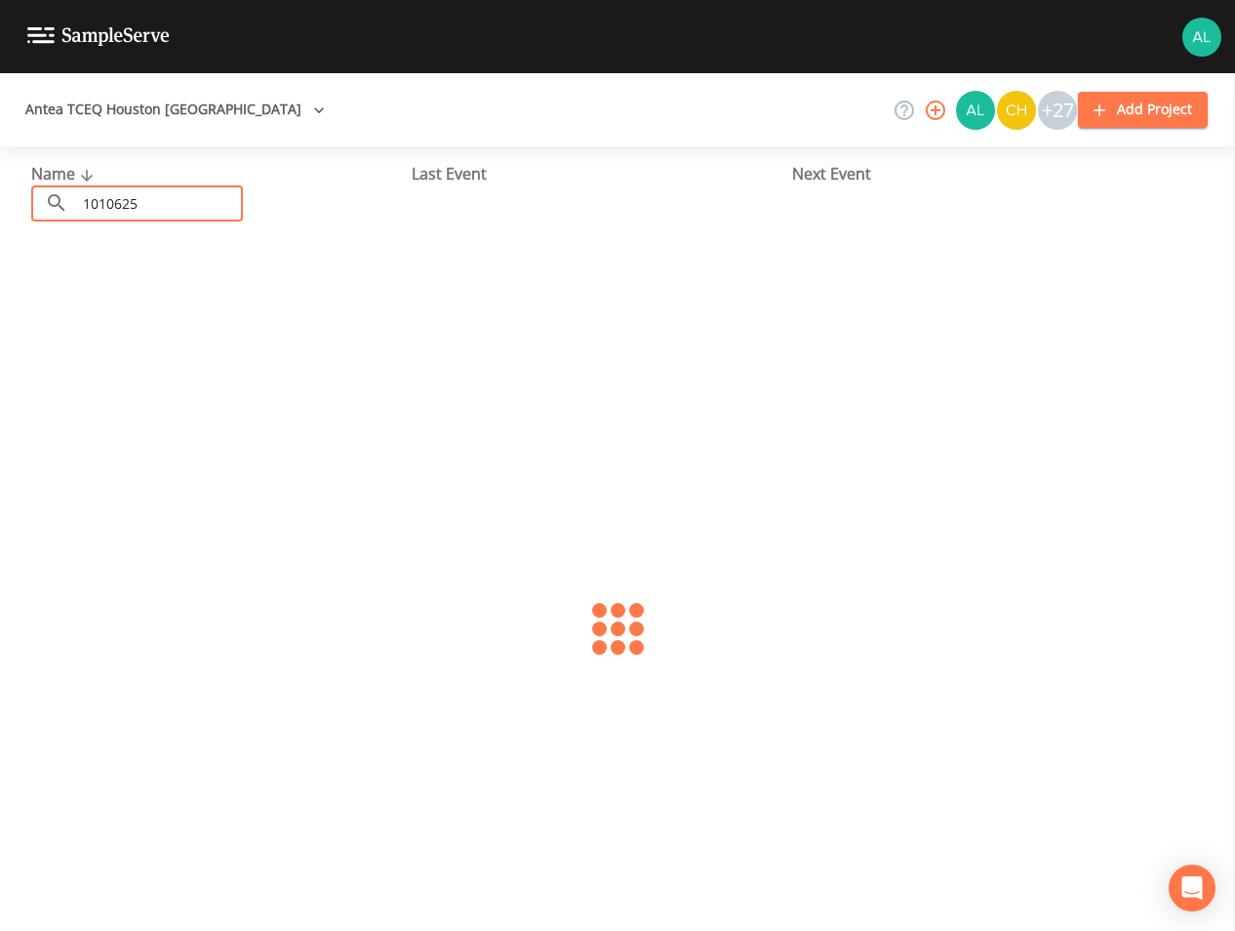
type input "1010625"
click at [88, 312] on div "[GEOGRAPHIC_DATA]) [DATE] Samples: 1 Gauges: 0 Forms: 2" at bounding box center [618, 299] width 1204 height 125
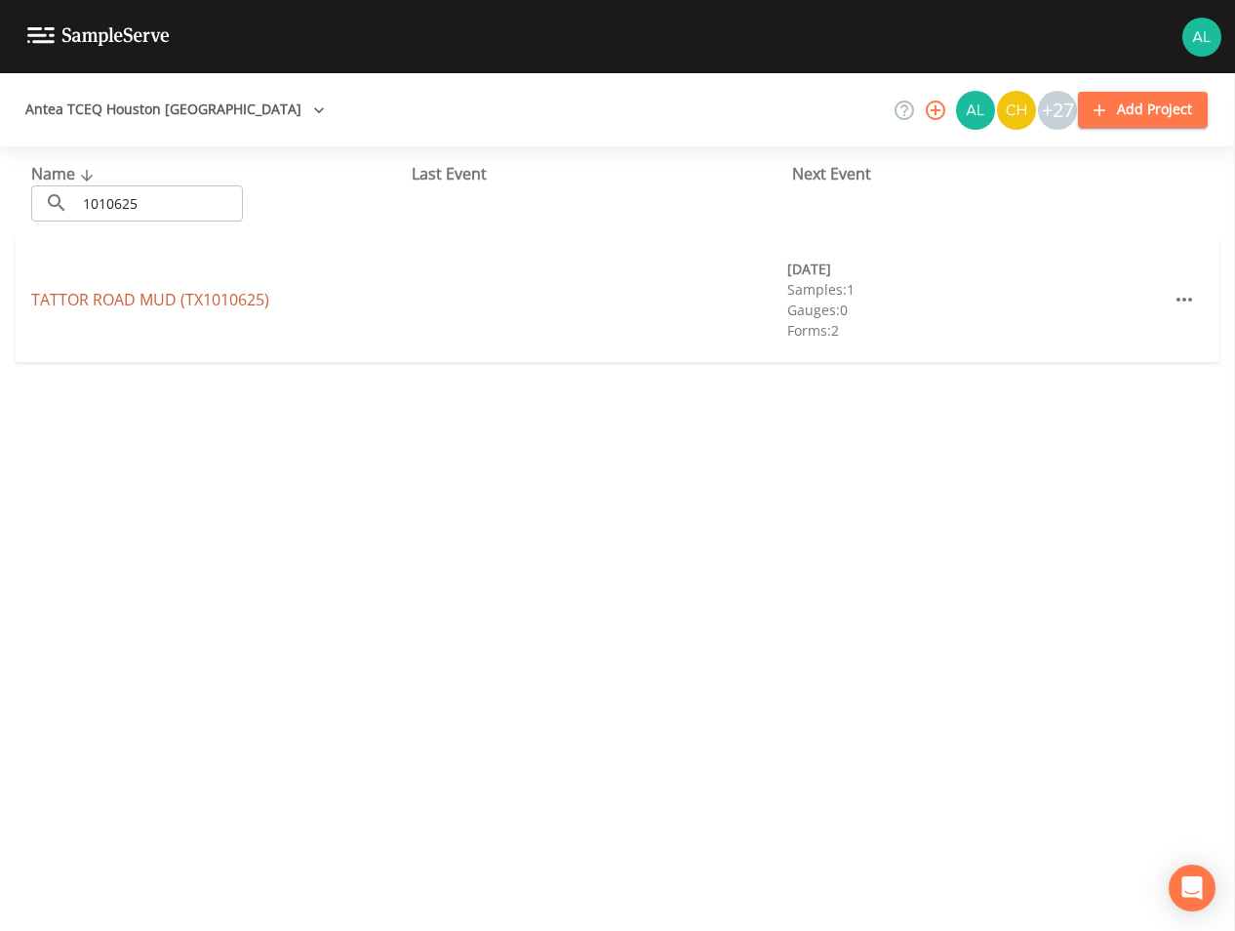
click at [104, 300] on link "[GEOGRAPHIC_DATA] (TX1010625)" at bounding box center [150, 299] width 238 height 21
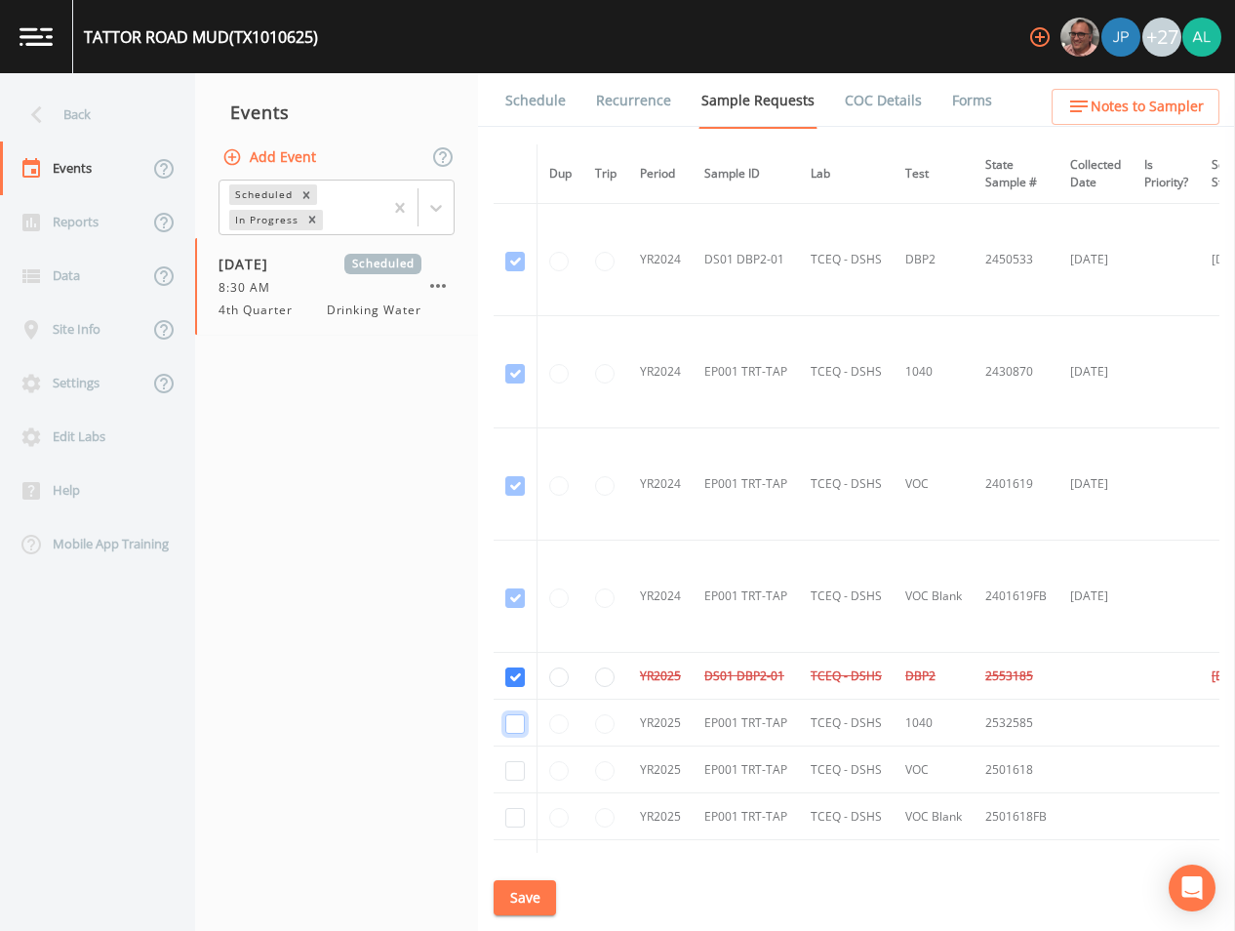
click at [505, 723] on input "checkbox" at bounding box center [515, 724] width 20 height 20
checkbox input "true"
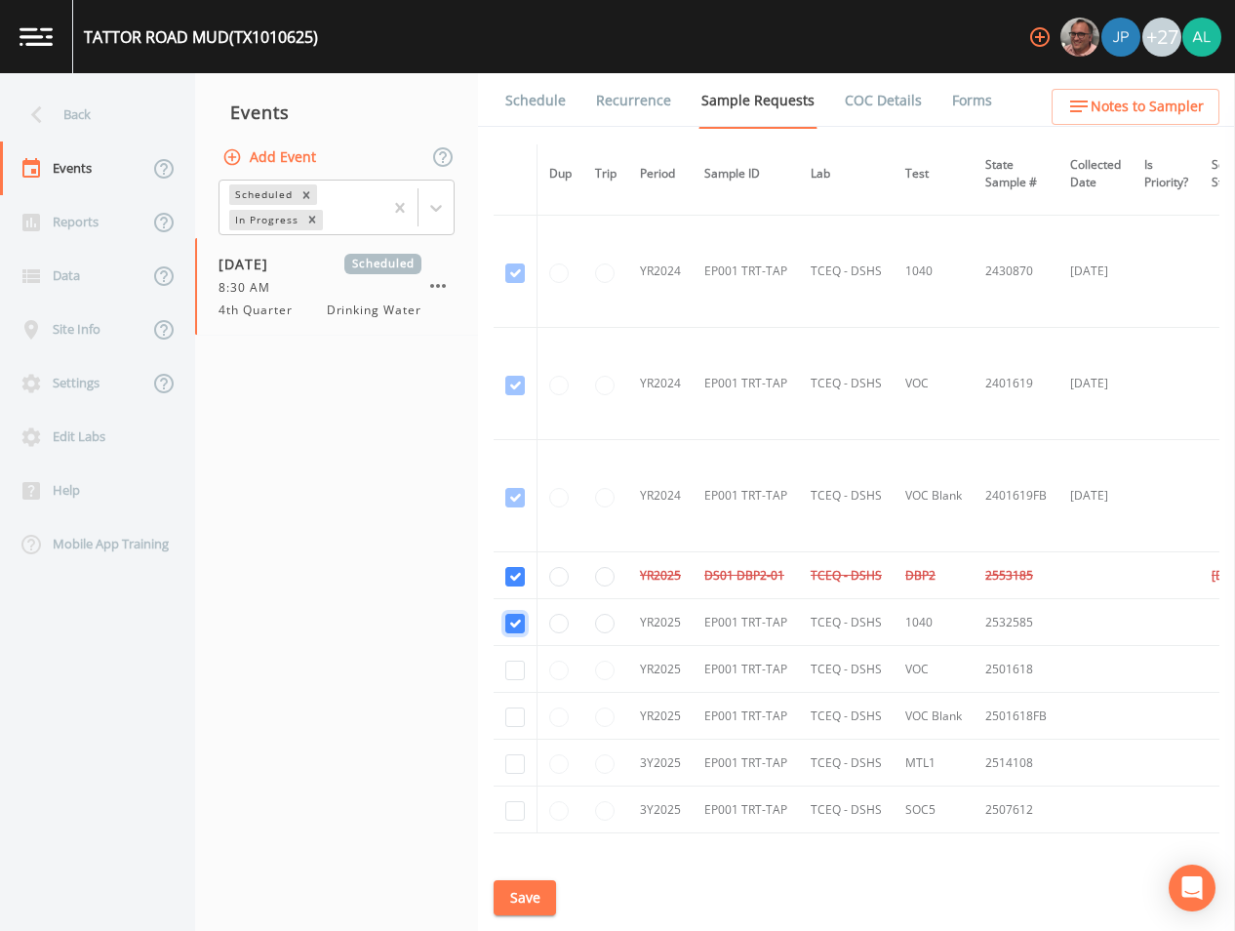
scroll to position [195, 0]
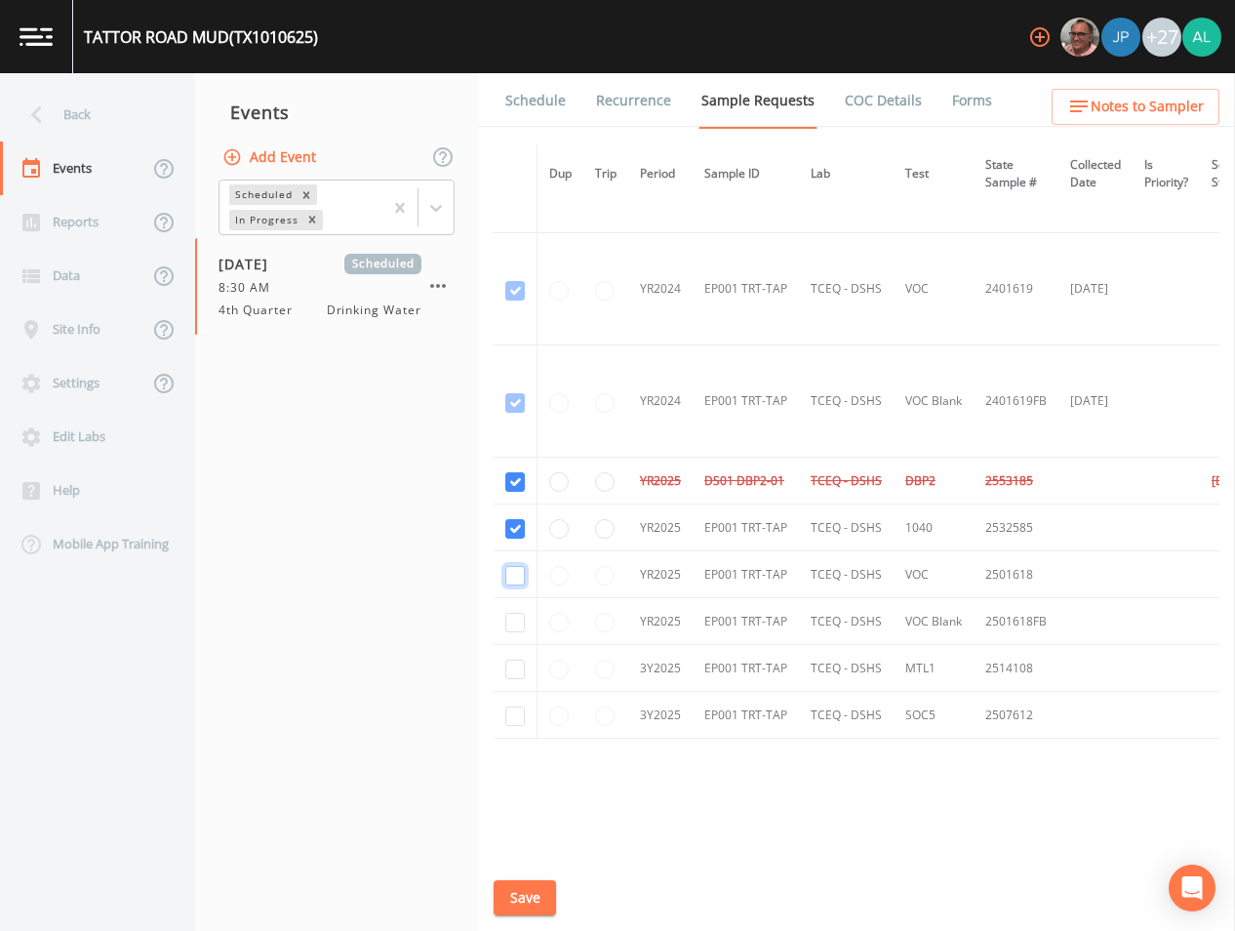
click at [518, 579] on input "checkbox" at bounding box center [515, 576] width 20 height 20
checkbox input "true"
click at [516, 629] on input "checkbox" at bounding box center [515, 623] width 20 height 20
checkbox input "true"
click at [521, 662] on input "checkbox" at bounding box center [515, 669] width 20 height 20
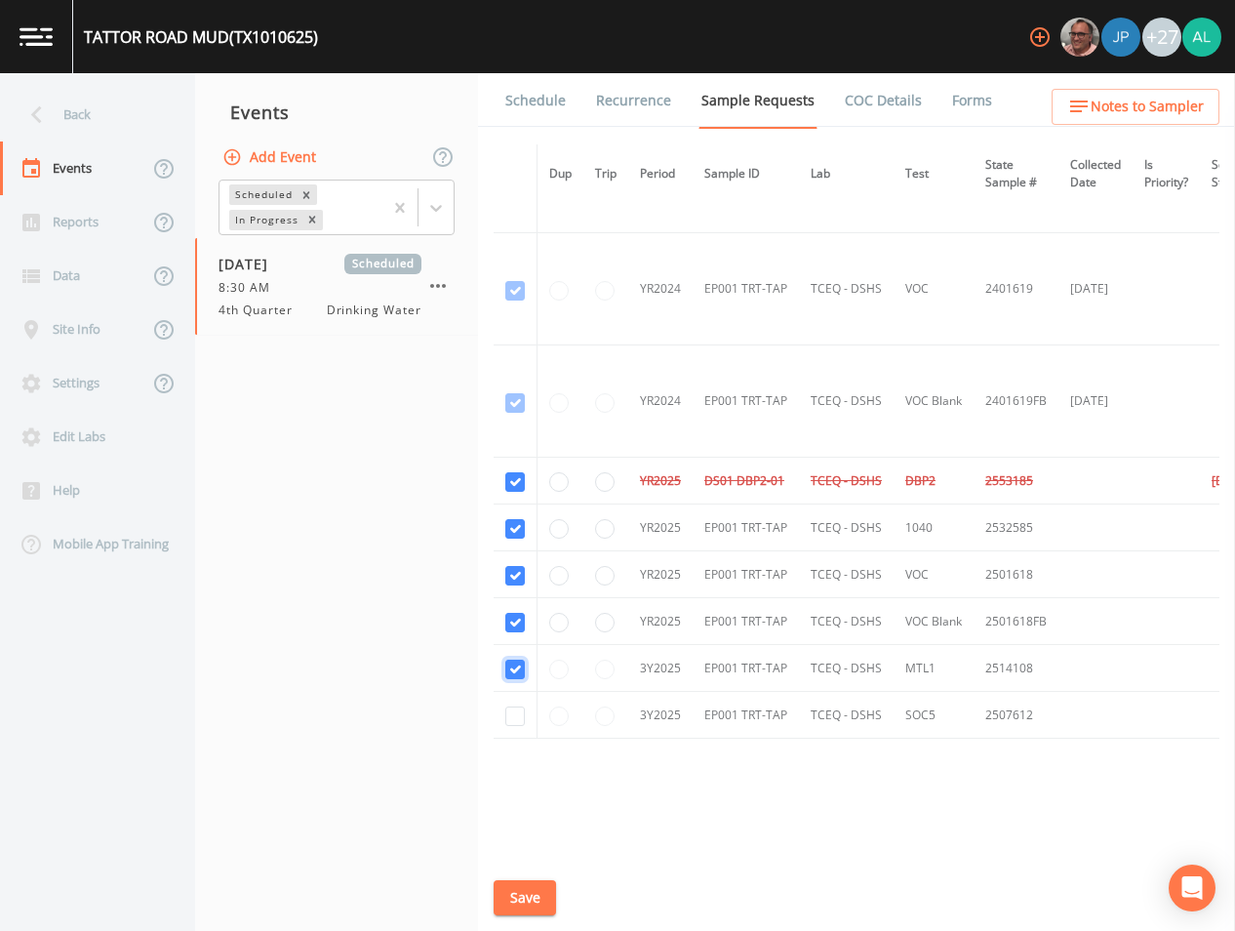
checkbox input "true"
click at [519, 705] on td at bounding box center [516, 715] width 44 height 47
click at [514, 719] on input "checkbox" at bounding box center [515, 716] width 20 height 20
checkbox input "true"
click at [529, 897] on button "Save" at bounding box center [525, 898] width 62 height 36
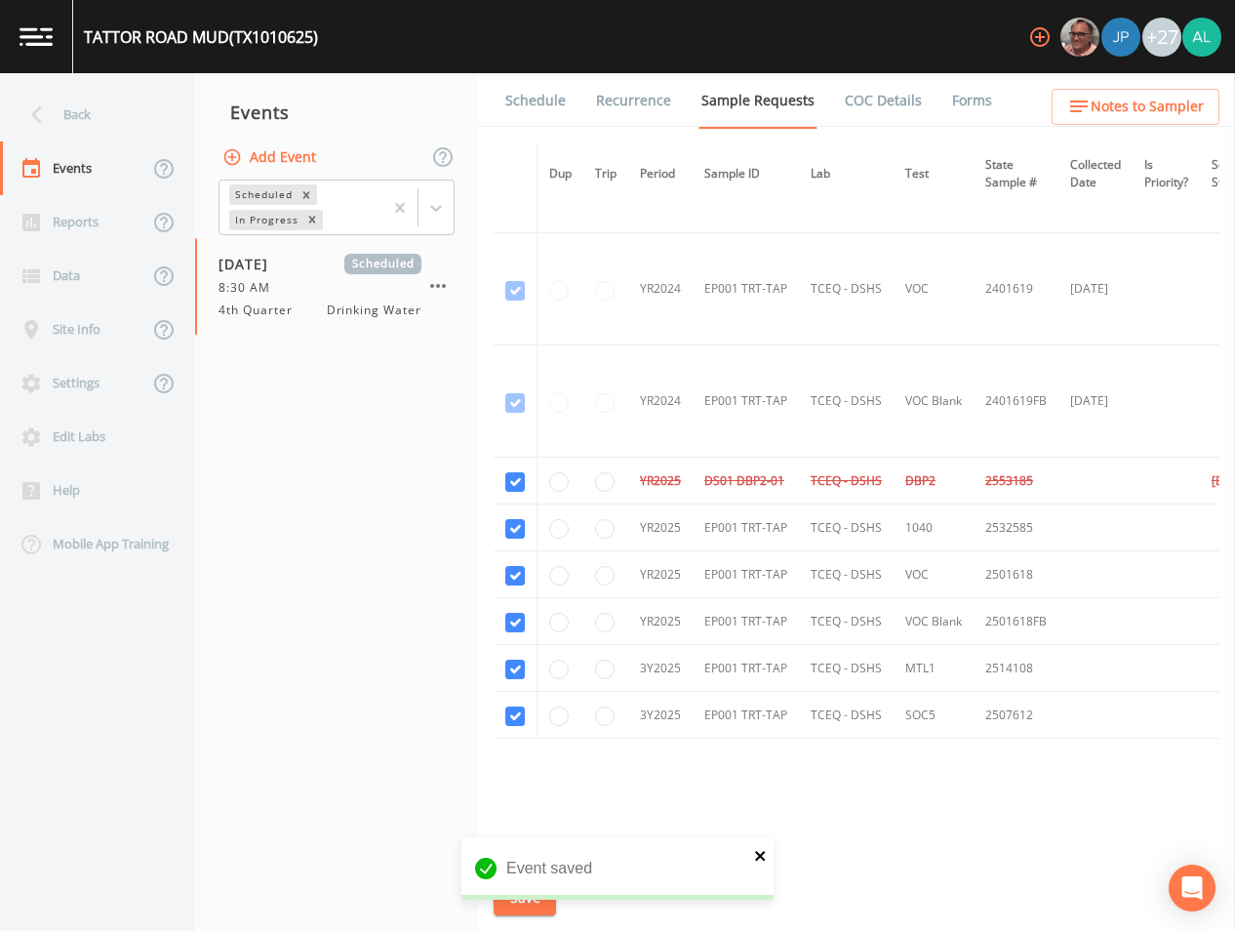
click at [760, 852] on icon "close" at bounding box center [761, 856] width 14 height 16
click at [509, 915] on div "Event saved" at bounding box center [617, 915] width 312 height 0
click at [535, 886] on button "Save" at bounding box center [525, 898] width 62 height 36
click at [516, 477] on input "checkbox" at bounding box center [515, 482] width 20 height 20
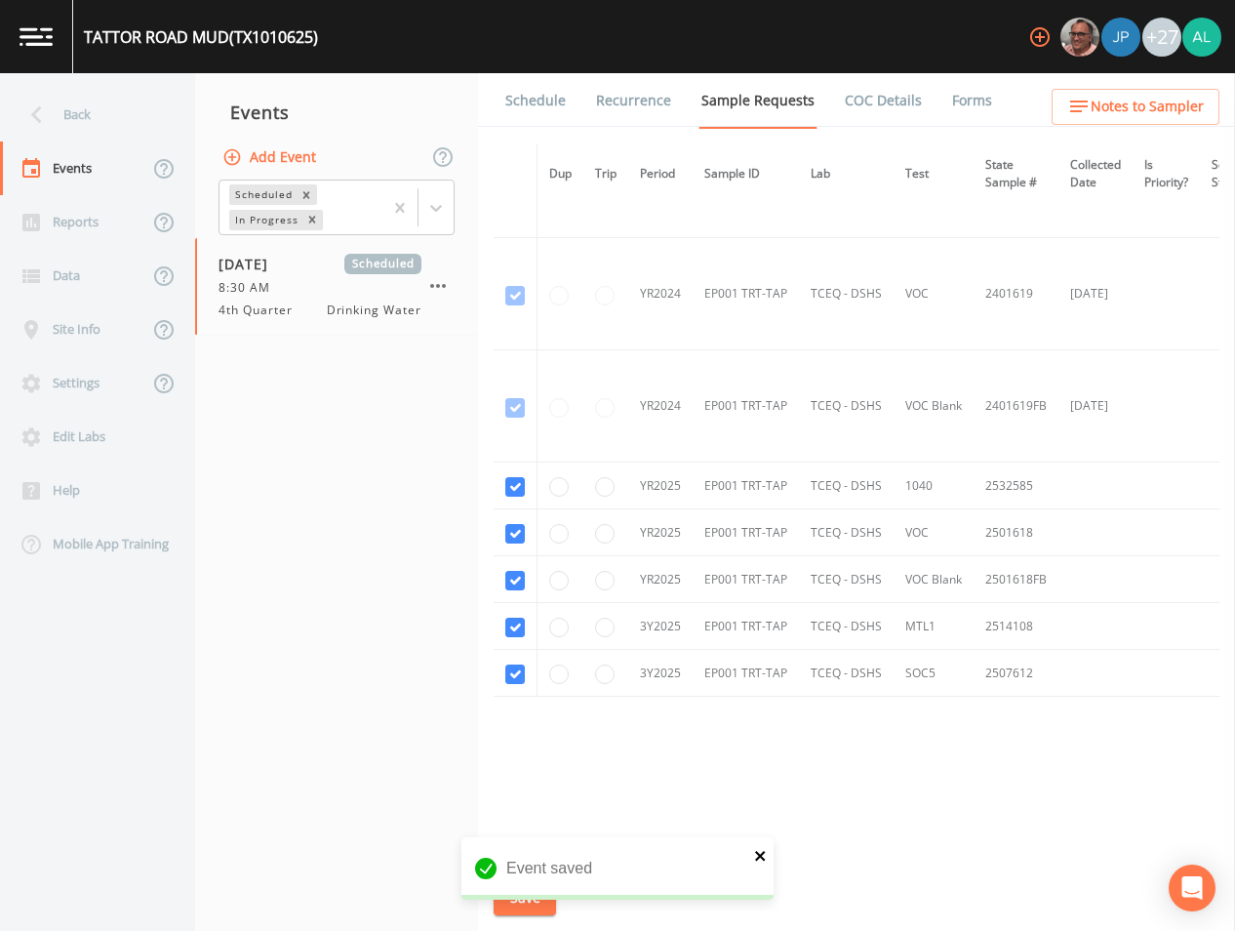
click at [757, 862] on icon "close" at bounding box center [761, 856] width 14 height 16
click at [508, 894] on div "Event saved" at bounding box center [617, 876] width 312 height 78
drag, startPoint x: 532, startPoint y: 907, endPoint x: 554, endPoint y: 789, distance: 120.2
click at [533, 905] on button "Save" at bounding box center [525, 898] width 62 height 36
click at [522, 125] on link "Schedule" at bounding box center [535, 100] width 66 height 55
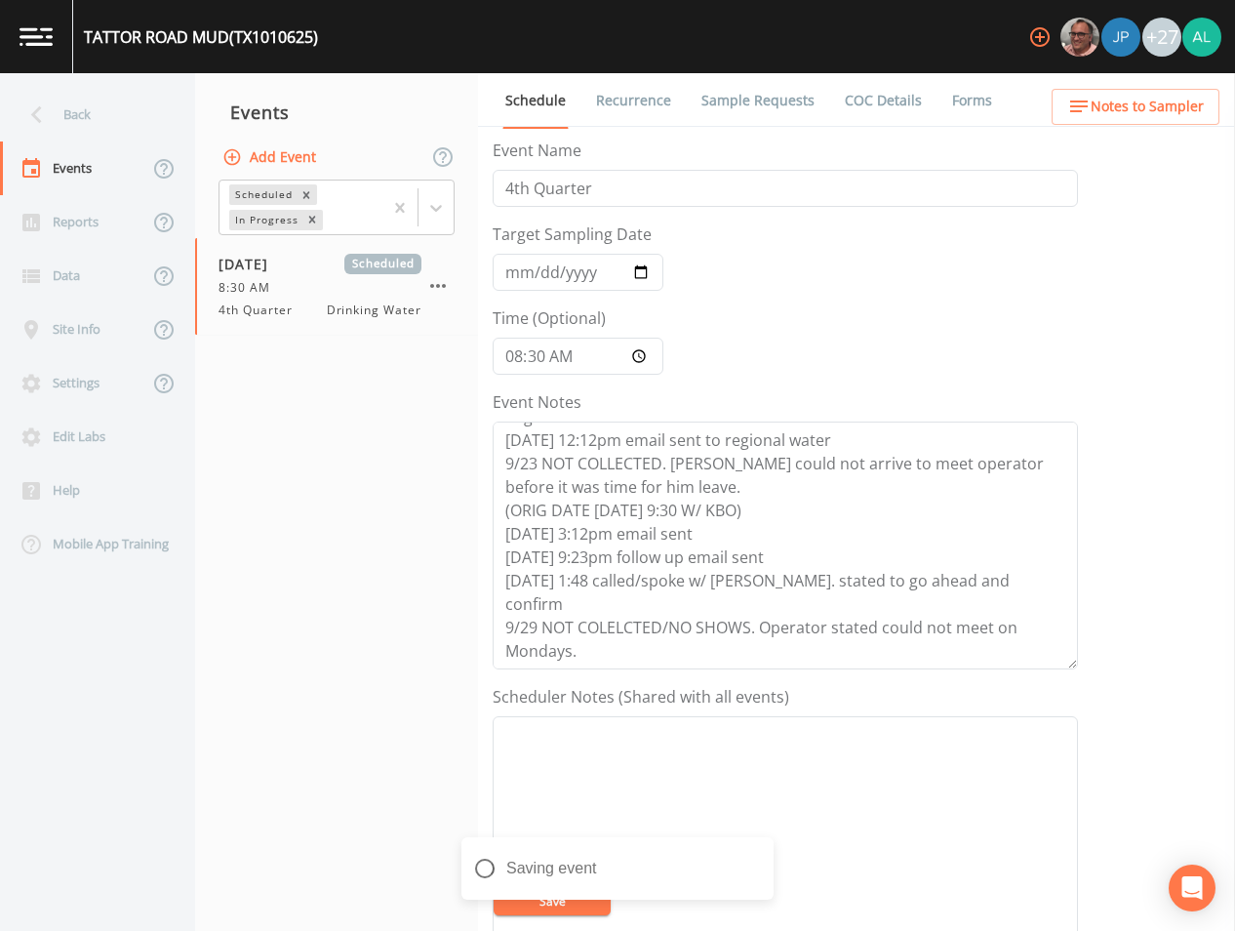
scroll to position [140, 0]
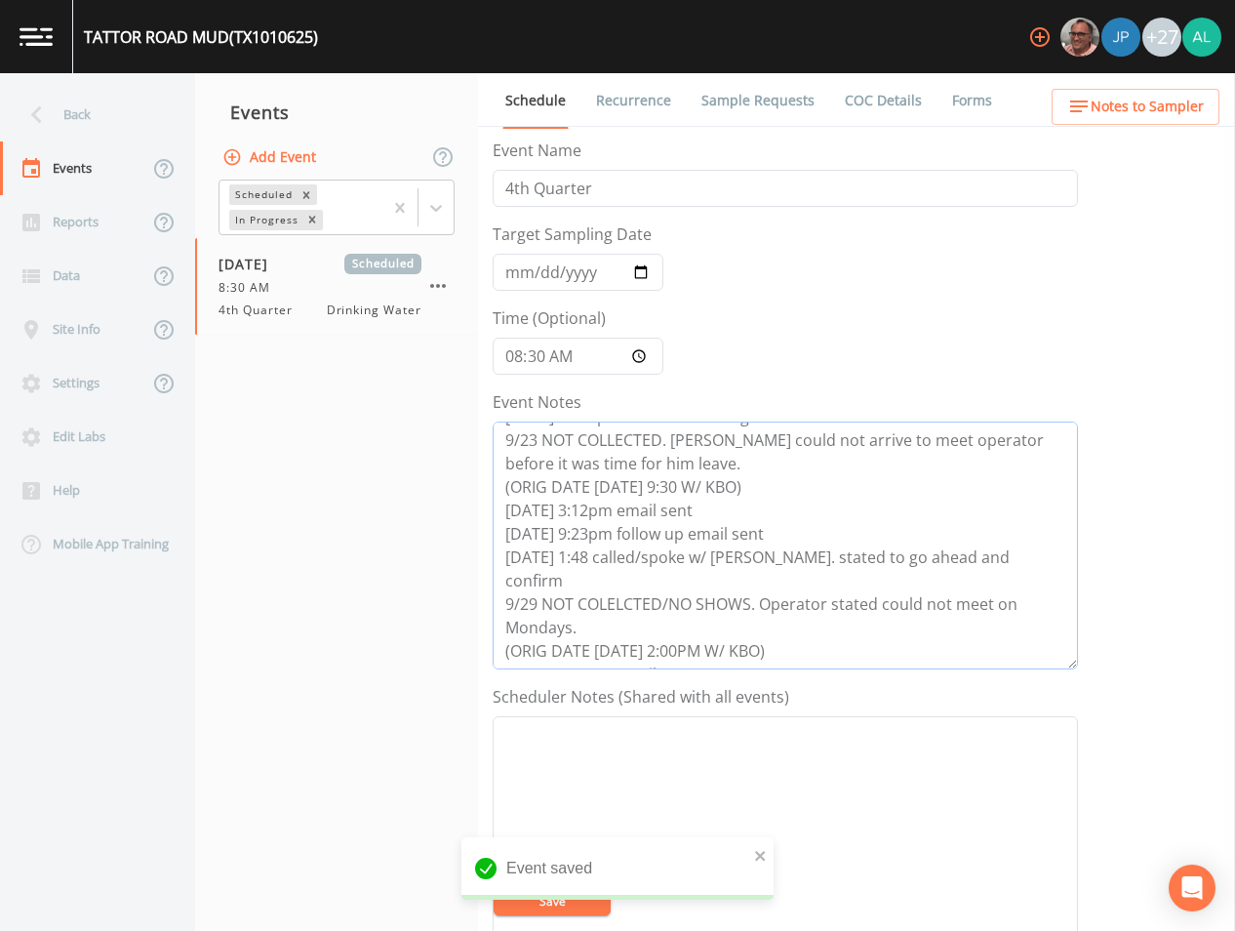
click at [699, 636] on textarea "[DATE] 3:09am email sent [DATE] 3:12pm follow up email sent [DATE] 9:24am confi…" at bounding box center [785, 545] width 585 height 248
click at [720, 654] on textarea "[DATE] 3:09am email sent [DATE] 3:12pm follow up email sent [DATE] 9:24am confi…" at bounding box center [785, 545] width 585 height 248
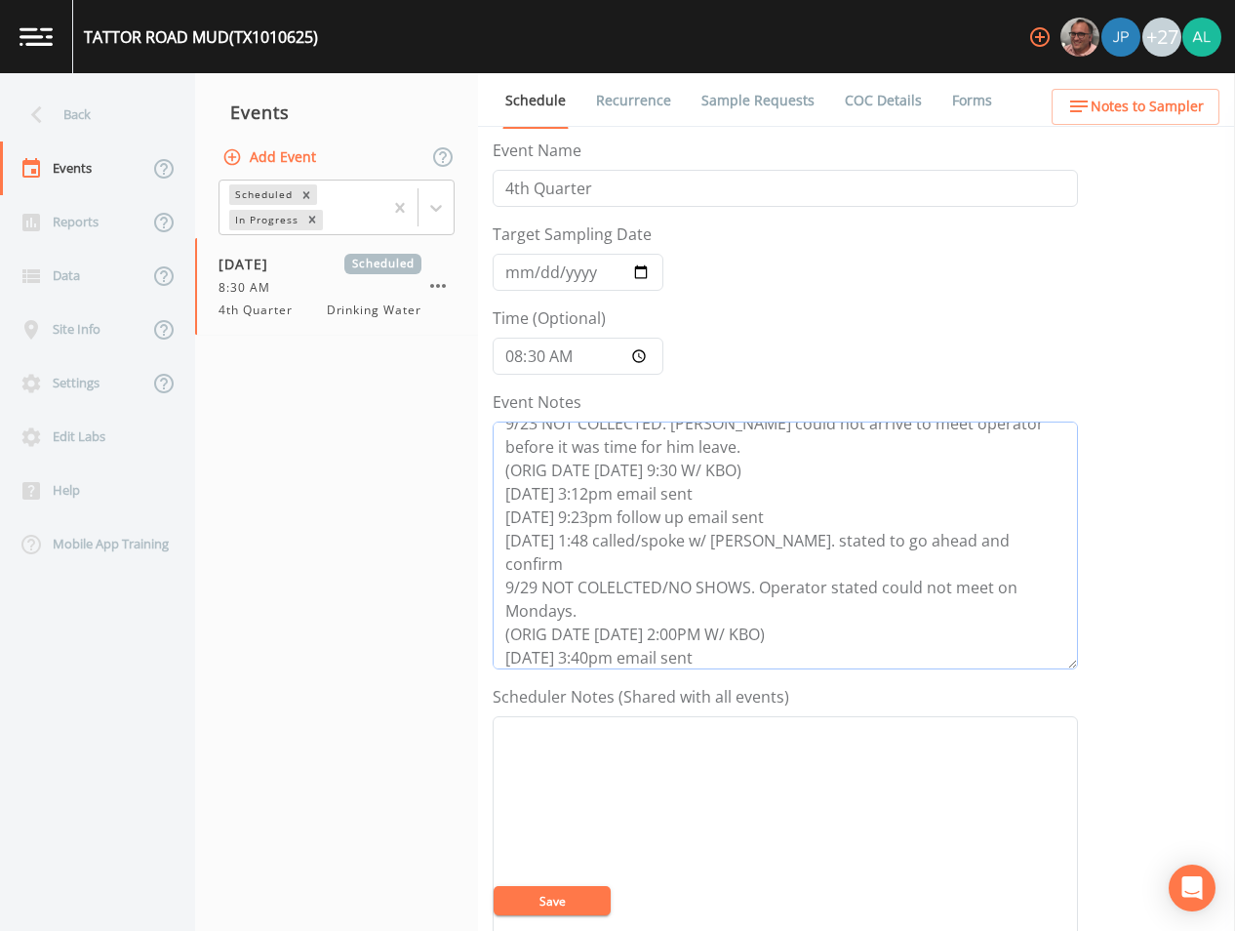
type textarea "[DATE] 3:09am email sent [DATE] 3:12pm follow up email sent [DATE] 9:24am confi…"
click at [540, 896] on button "Save" at bounding box center [552, 900] width 117 height 29
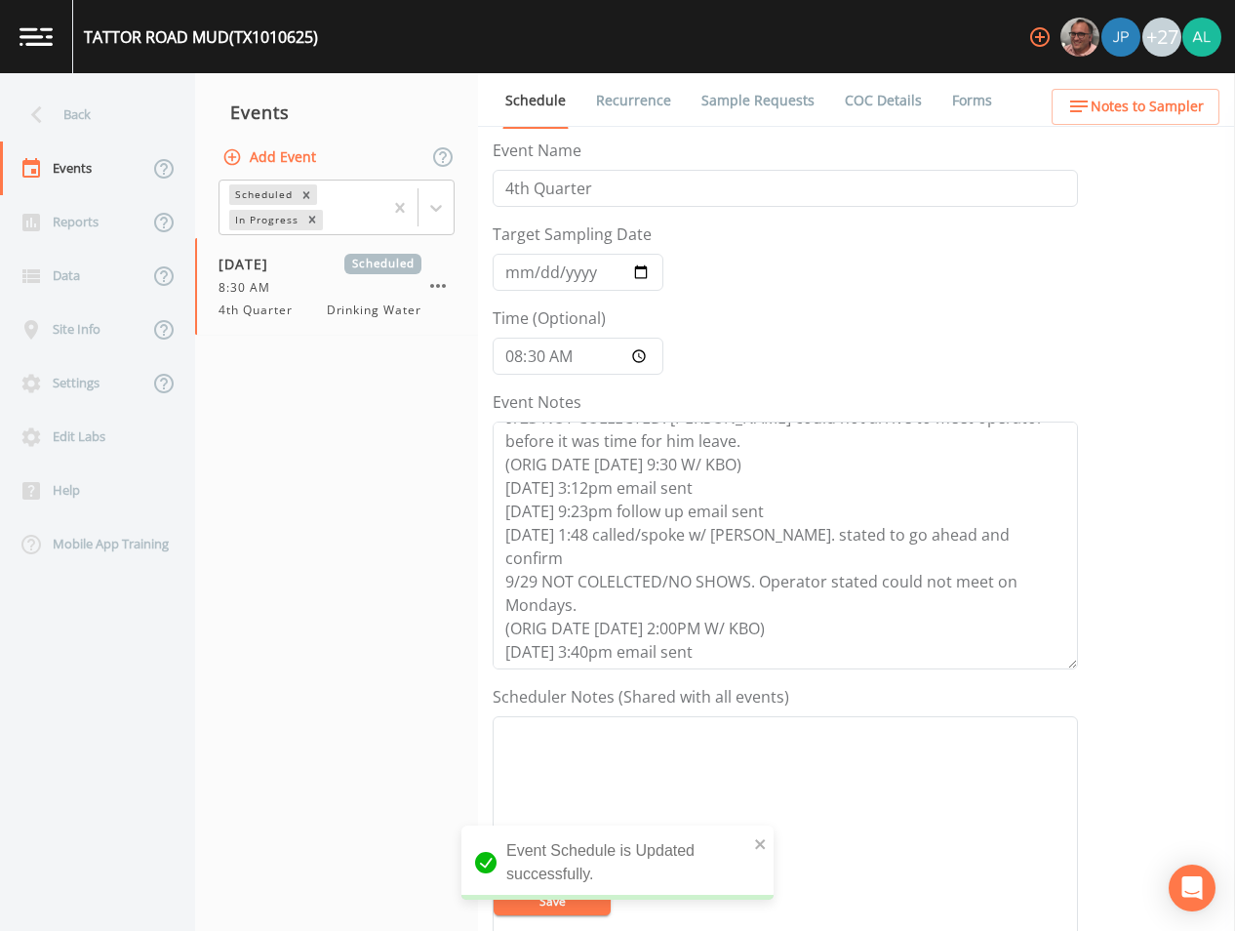
scroll to position [164, 0]
click at [1109, 104] on span "Notes to Sampler" at bounding box center [1147, 107] width 113 height 24
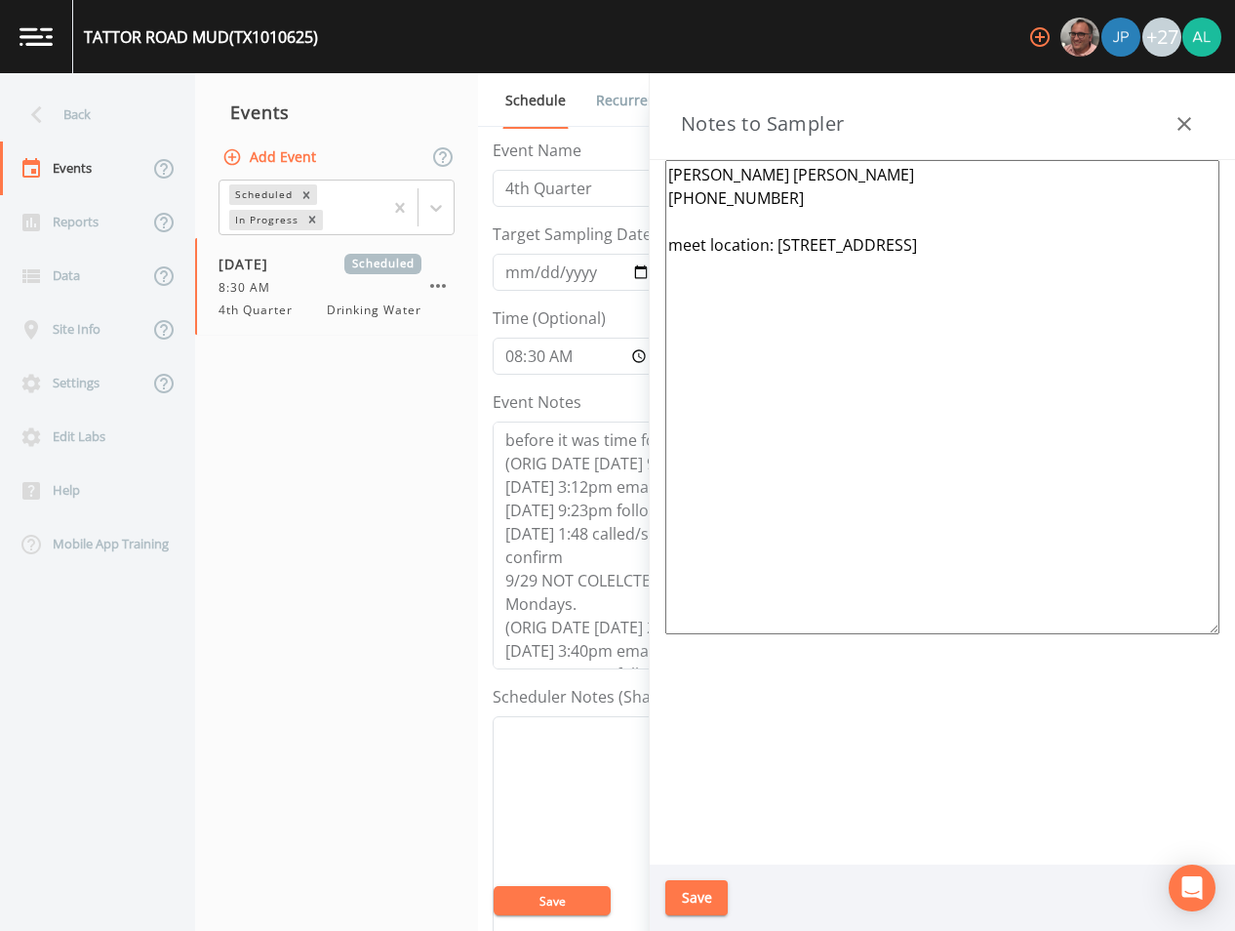
click at [678, 888] on button "Save" at bounding box center [696, 898] width 62 height 36
click at [557, 881] on div "Updating Notes" at bounding box center [617, 868] width 312 height 62
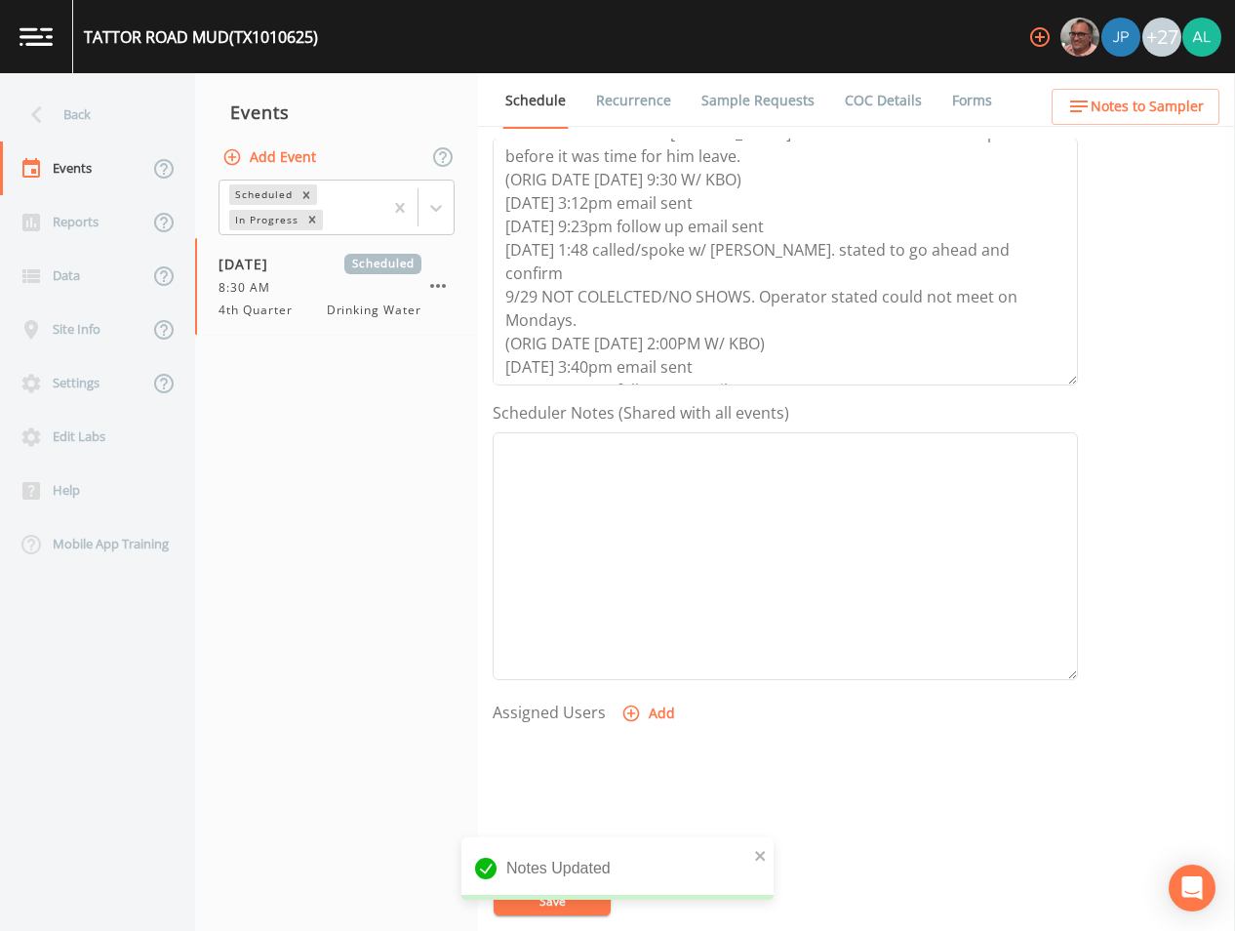
scroll to position [293, 0]
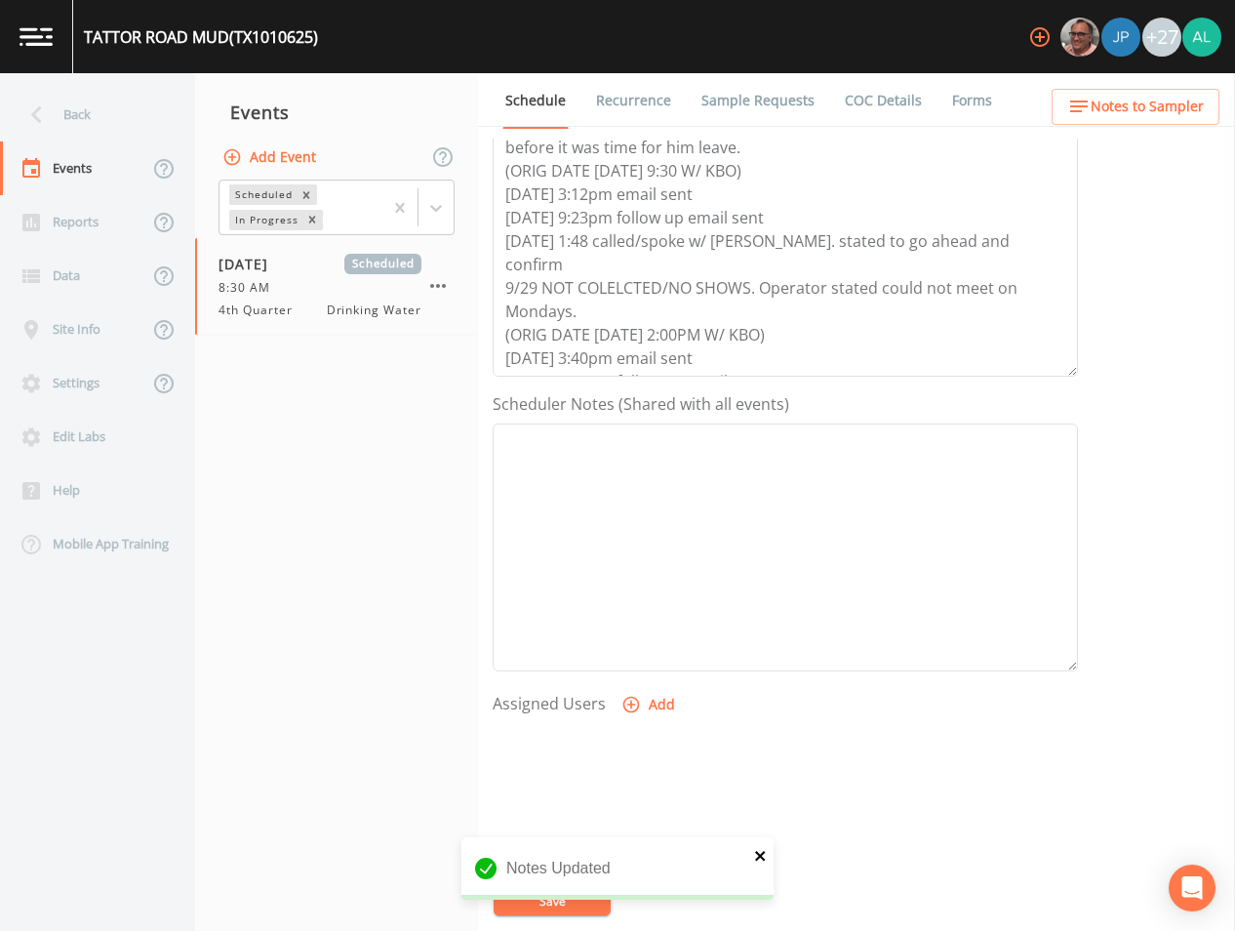
drag, startPoint x: 765, startPoint y: 857, endPoint x: 735, endPoint y: 867, distance: 32.1
click at [765, 857] on icon "close" at bounding box center [761, 856] width 14 height 16
click at [579, 903] on div "Notes Updated" at bounding box center [617, 876] width 312 height 78
click at [578, 915] on div "Notes Updated" at bounding box center [617, 915] width 312 height 0
click at [128, 116] on div "Back" at bounding box center [88, 115] width 176 height 54
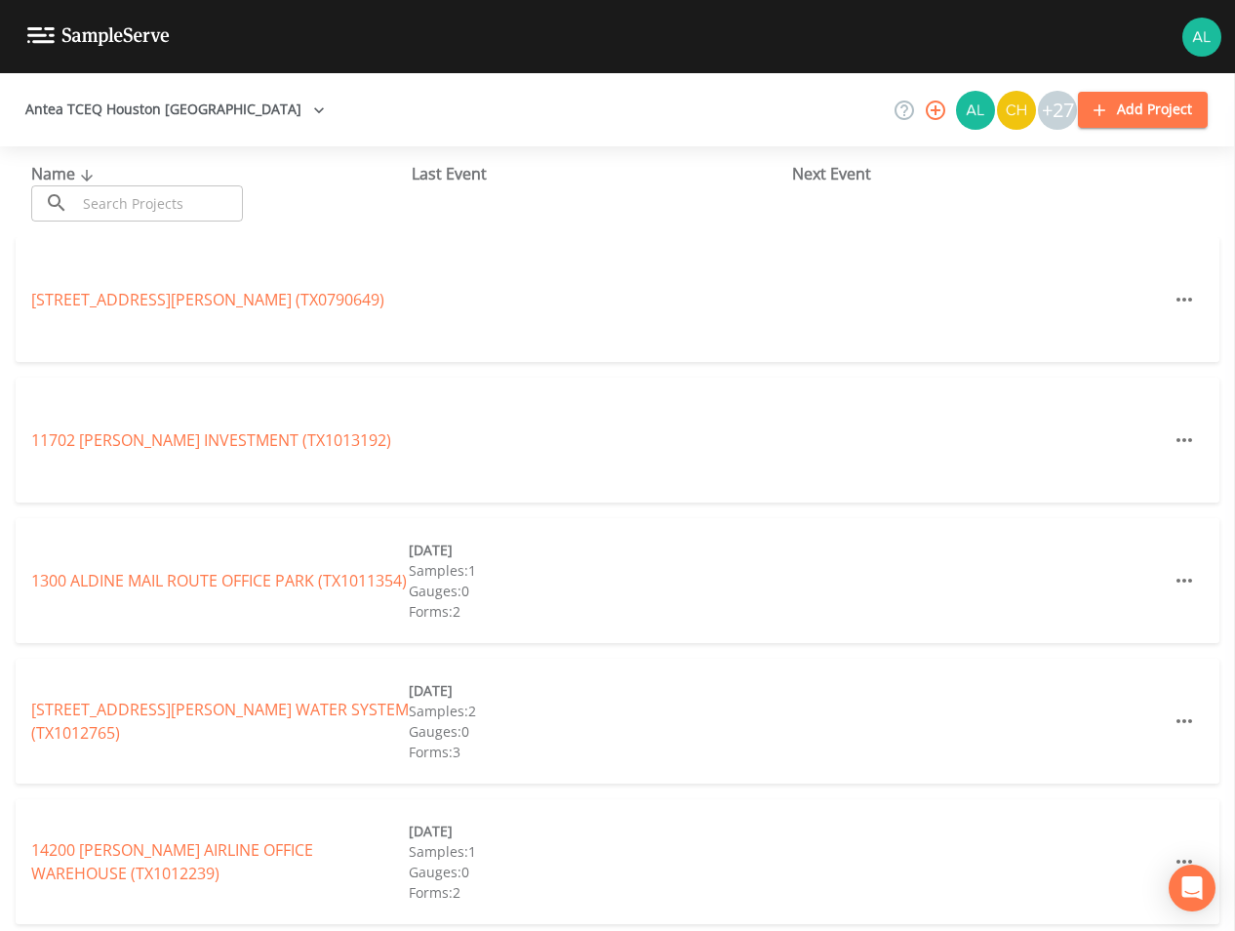
click at [113, 213] on input "text" at bounding box center [159, 203] width 167 height 36
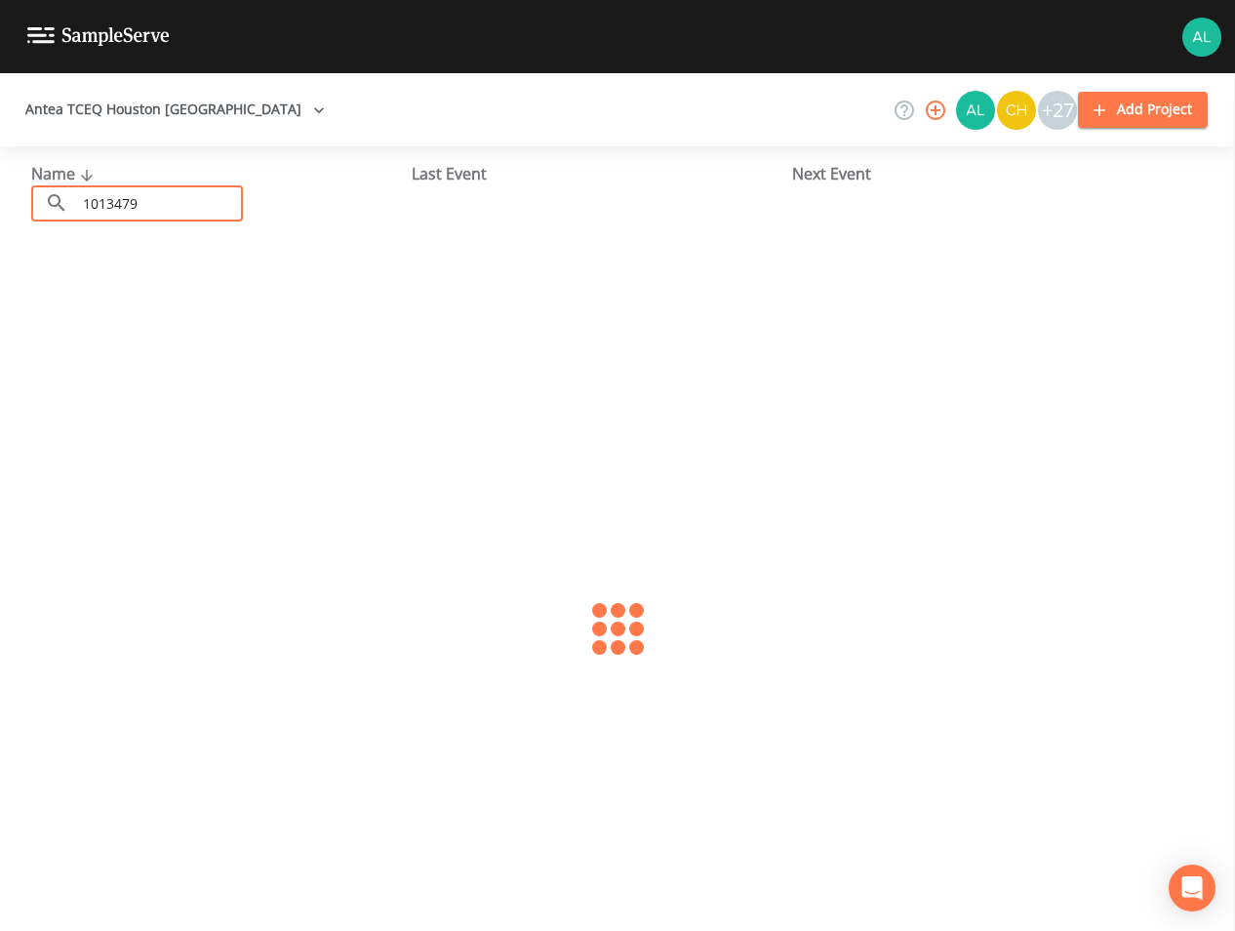
type input "1013479"
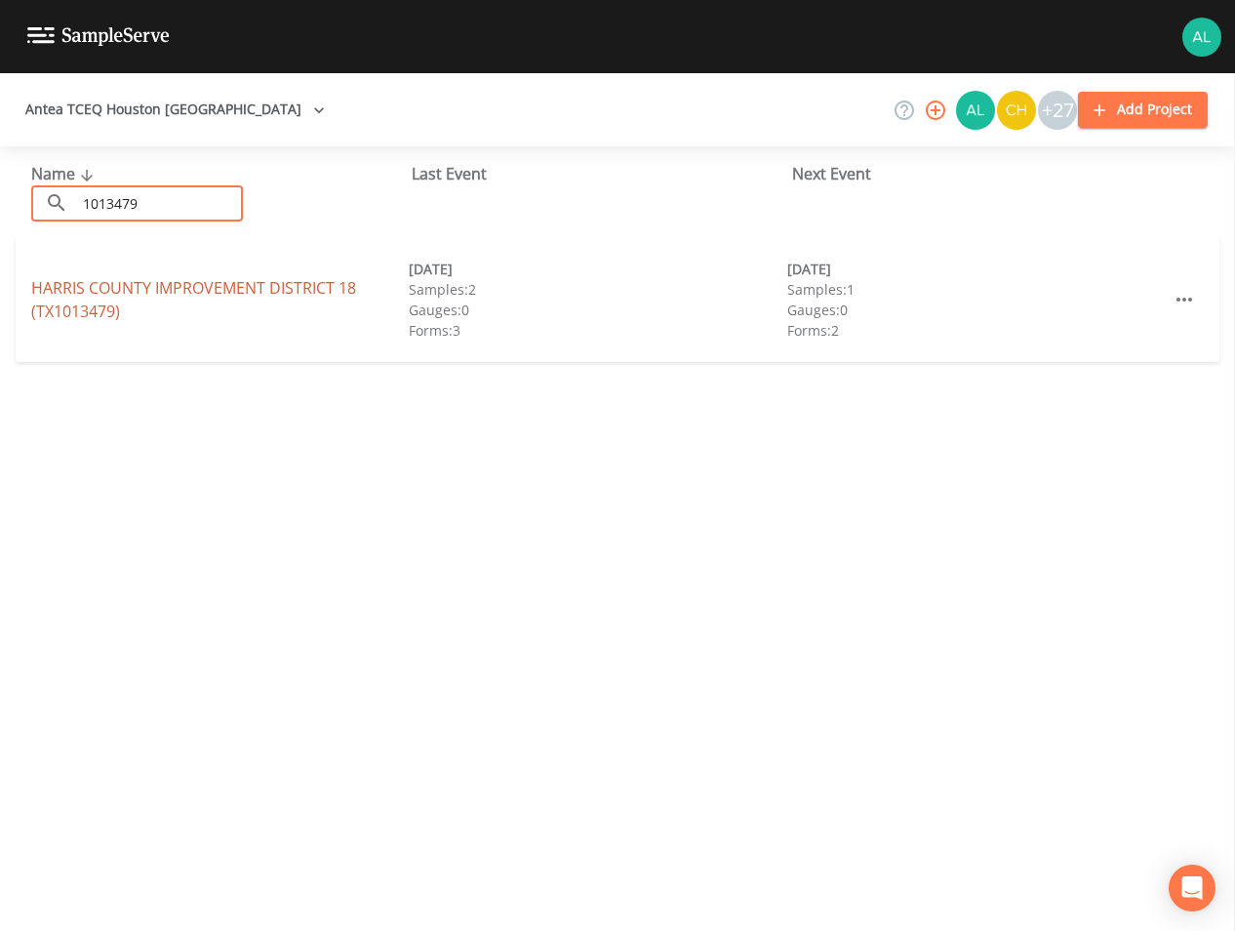
drag, startPoint x: 117, startPoint y: 264, endPoint x: 118, endPoint y: 286, distance: 21.5
click at [118, 264] on div "[GEOGRAPHIC_DATA] 18 (TX1013479) [DATE] Samples: 2 Gauges: 0 Forms: 3 [DATE] Sa…" at bounding box center [618, 299] width 1204 height 125
click at [118, 291] on link "[GEOGRAPHIC_DATA] 18 (TX1013479)" at bounding box center [193, 299] width 325 height 45
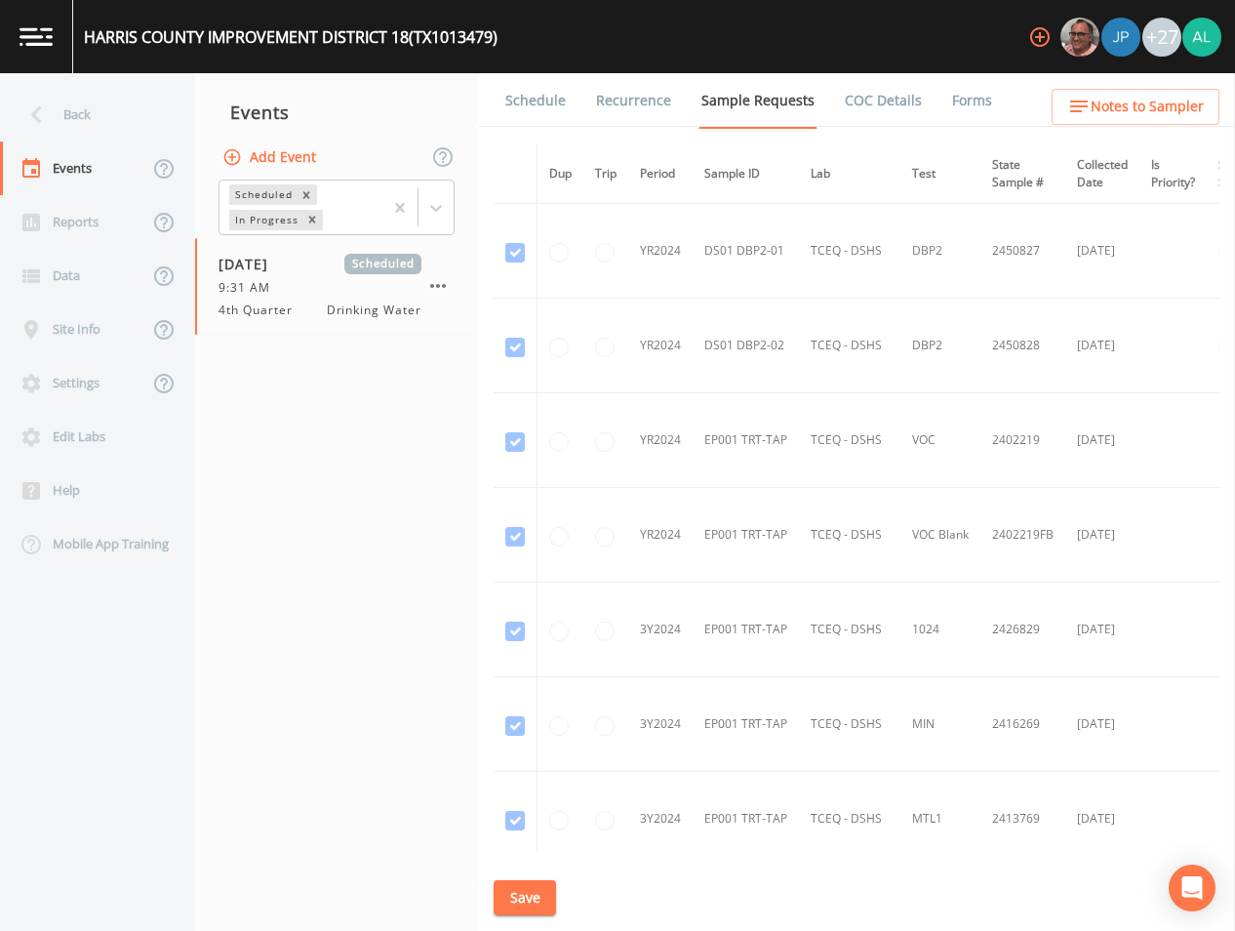
click at [531, 97] on link "Schedule" at bounding box center [535, 100] width 66 height 55
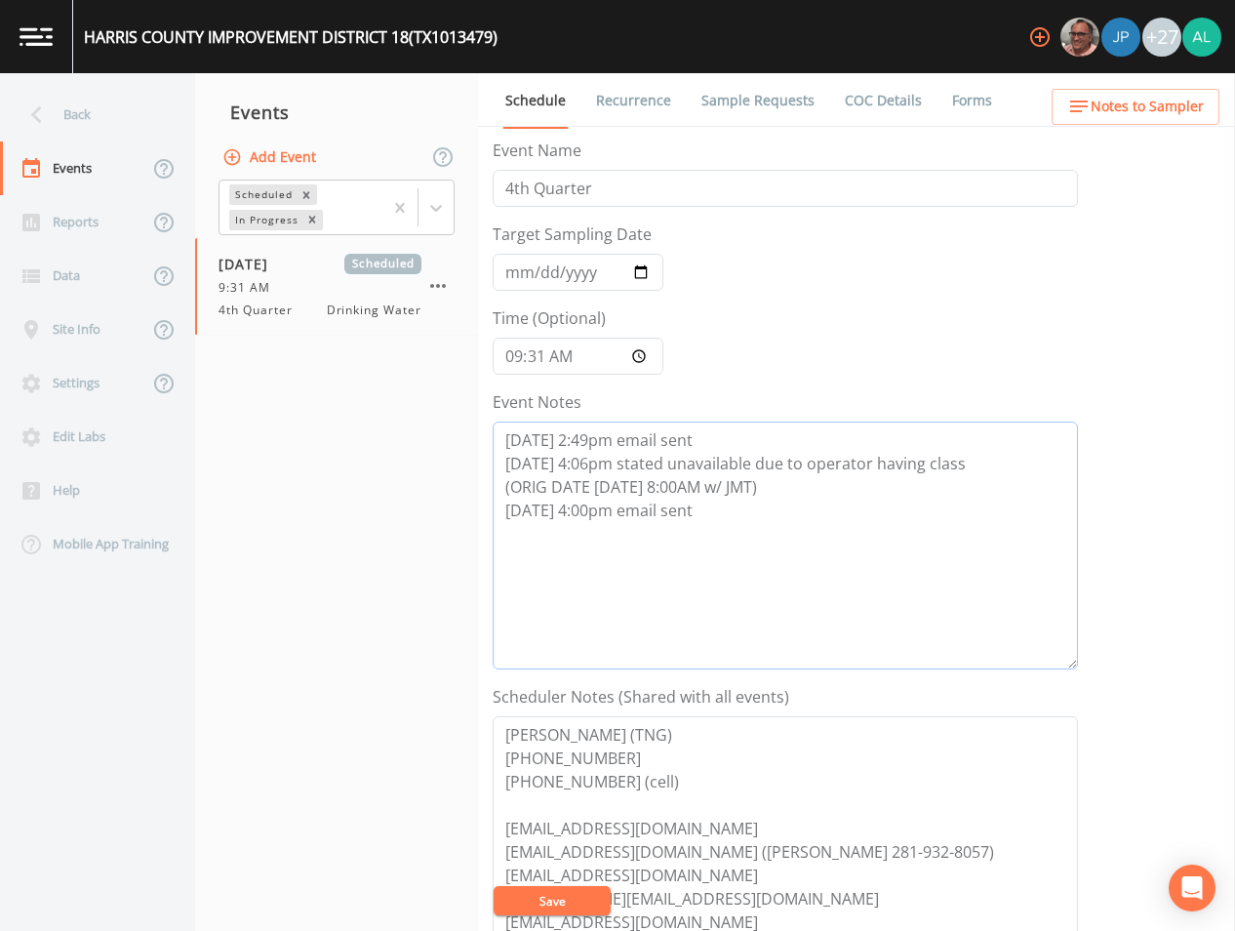
click at [776, 560] on textarea "[DATE] 2:49pm email sent [DATE] 4:06pm stated unavailable due to operator havin…" at bounding box center [785, 545] width 585 height 248
type textarea "[DATE] 2:49pm email sent [DATE] 4:06pm stated unavailable due to operator havin…"
click at [569, 903] on button "Save" at bounding box center [552, 900] width 117 height 29
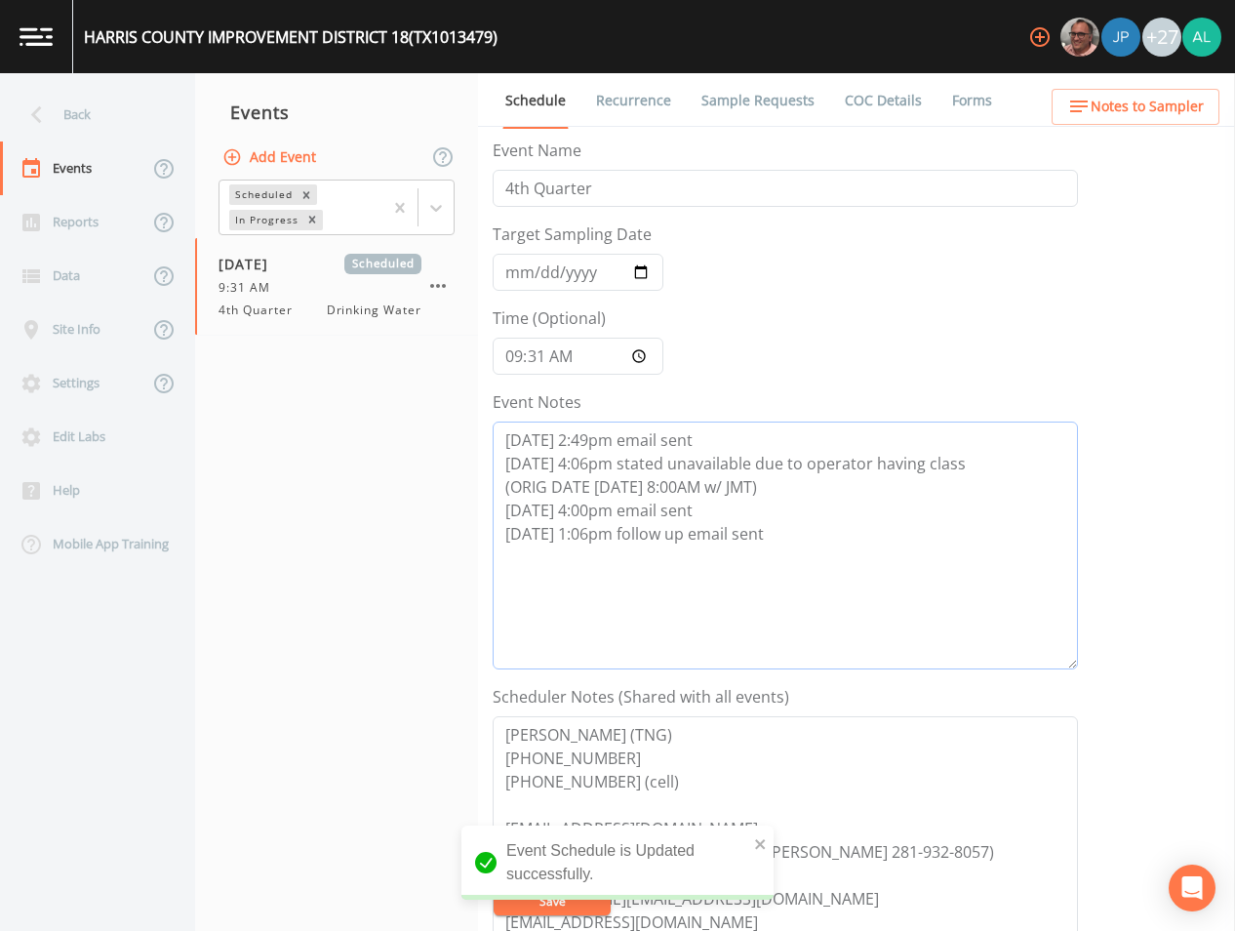
drag, startPoint x: 839, startPoint y: 538, endPoint x: 506, endPoint y: 542, distance: 332.7
click at [506, 542] on textarea "[DATE] 2:49pm email sent [DATE] 4:06pm stated unavailable due to operator havin…" at bounding box center [785, 545] width 585 height 248
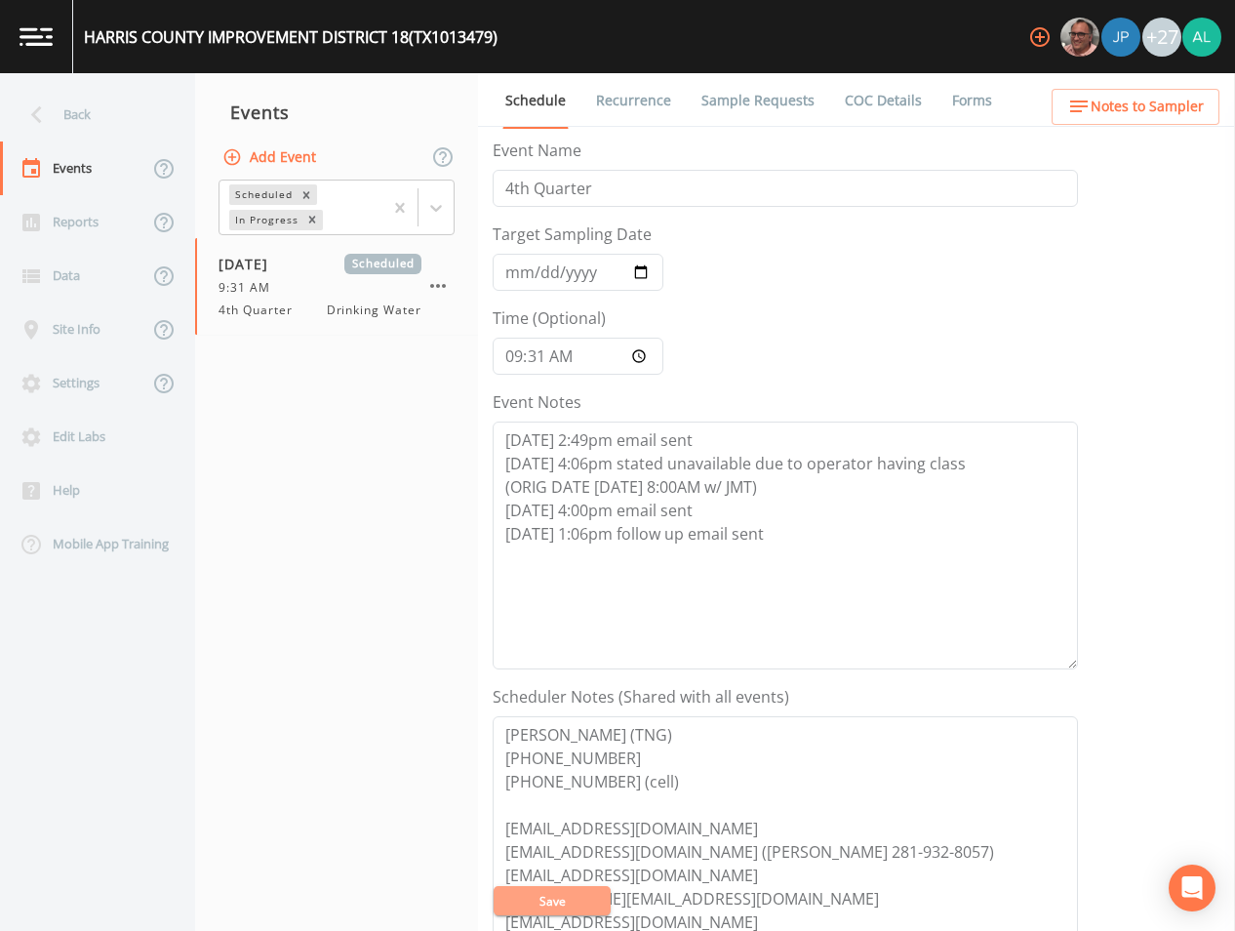
click at [568, 896] on button "Save" at bounding box center [552, 900] width 117 height 29
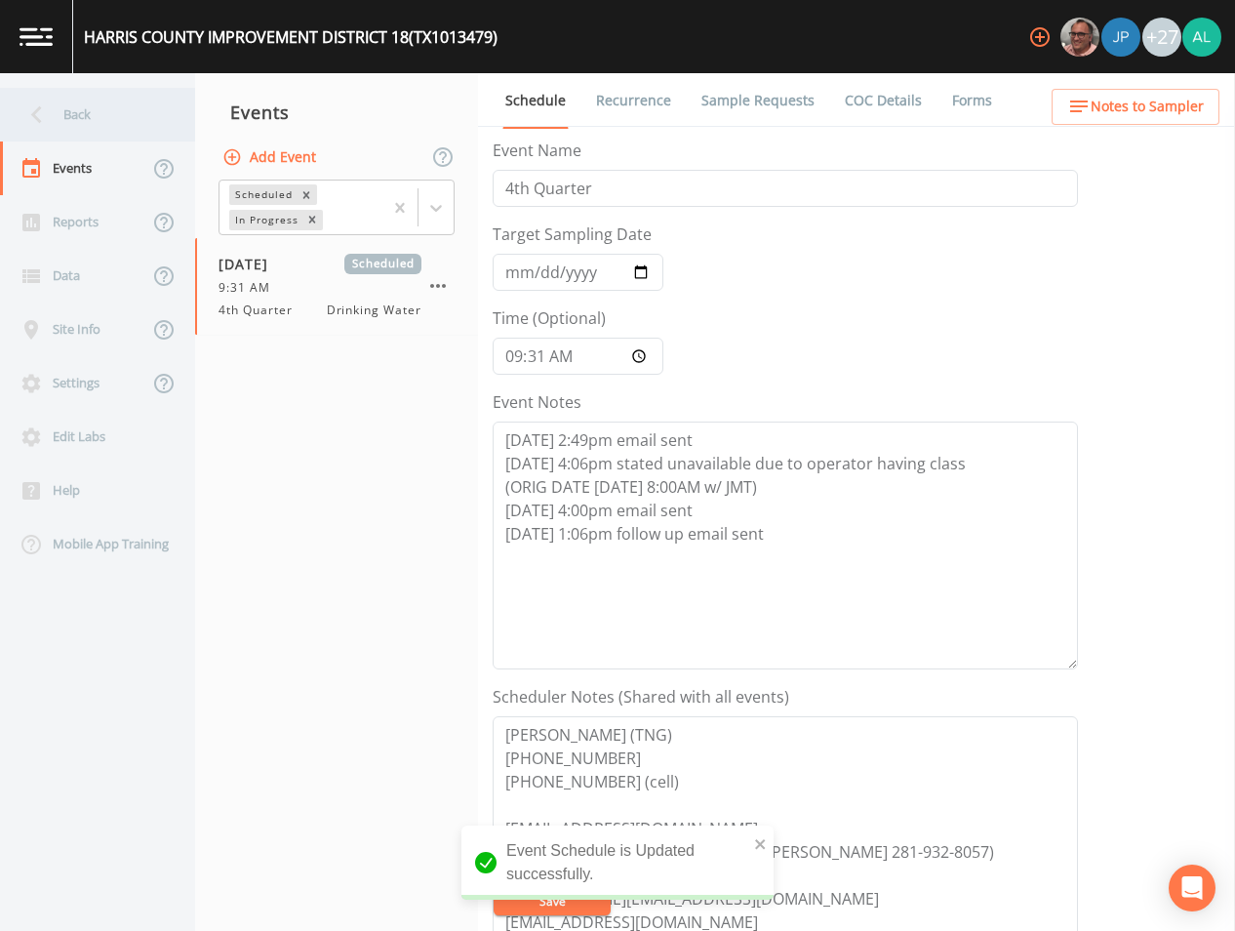
click at [100, 109] on div "Back" at bounding box center [88, 115] width 176 height 54
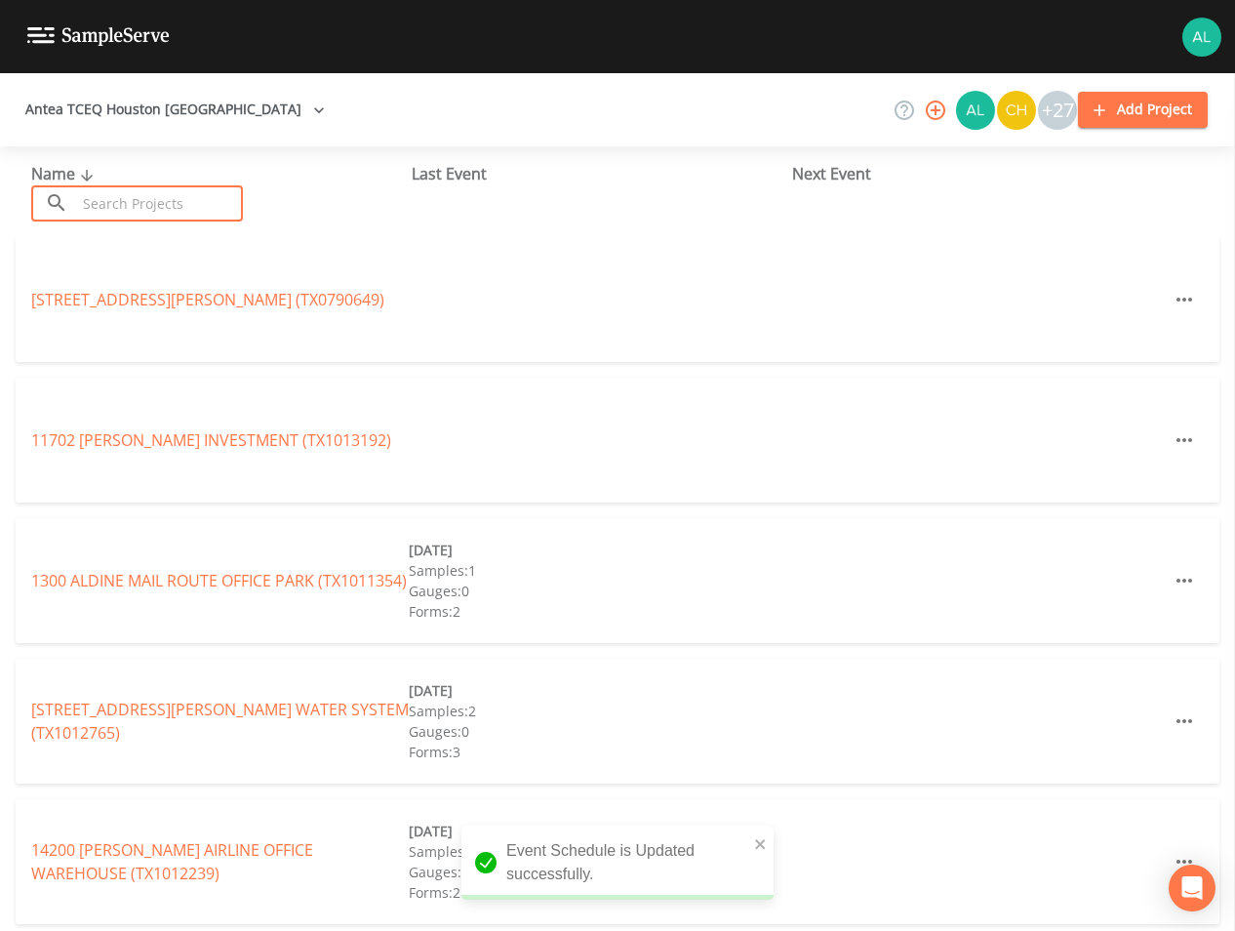
click at [171, 202] on input "text" at bounding box center [159, 203] width 167 height 36
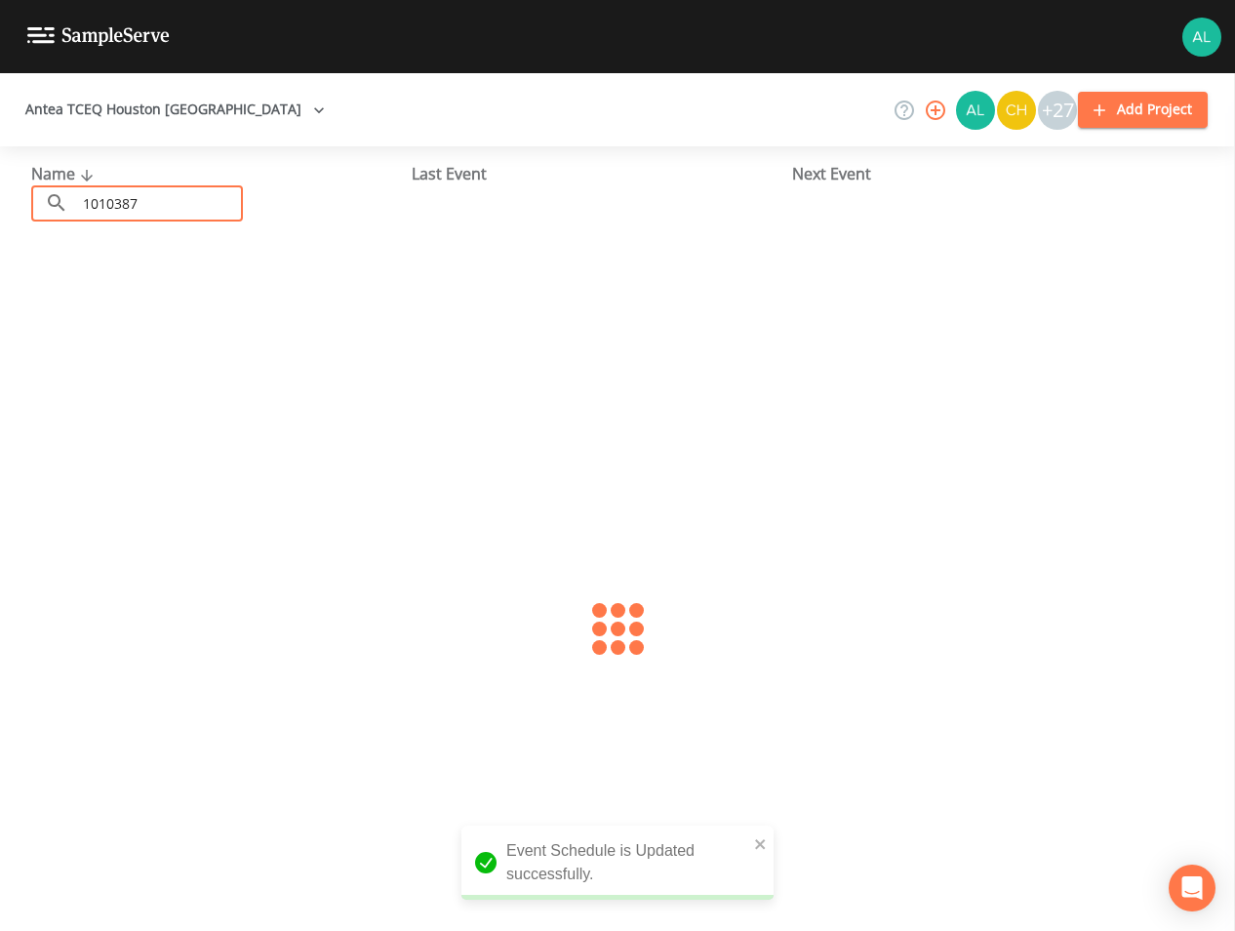
type input "1010387"
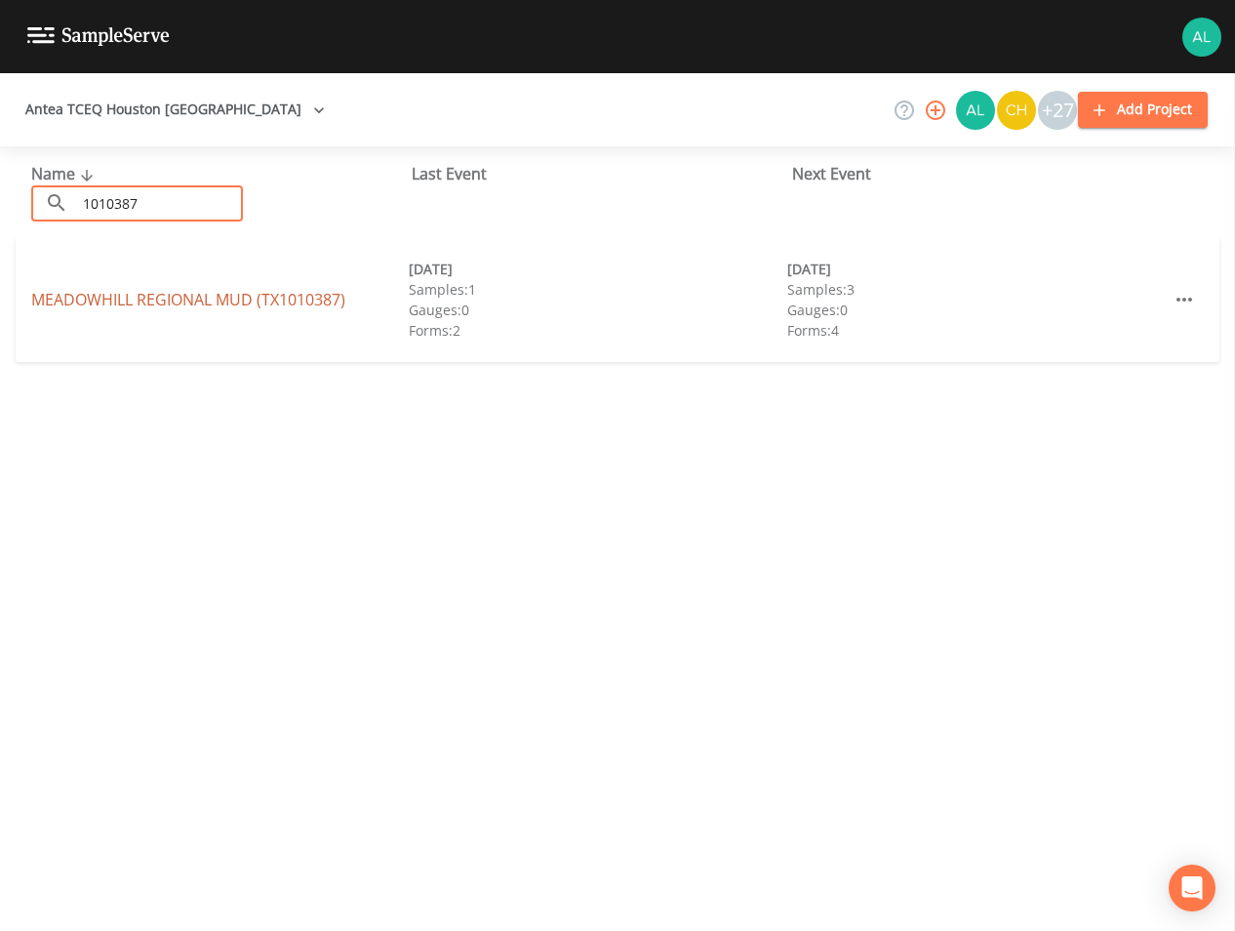
click at [158, 305] on link "[GEOGRAPHIC_DATA] (TX1010387)" at bounding box center [188, 299] width 314 height 21
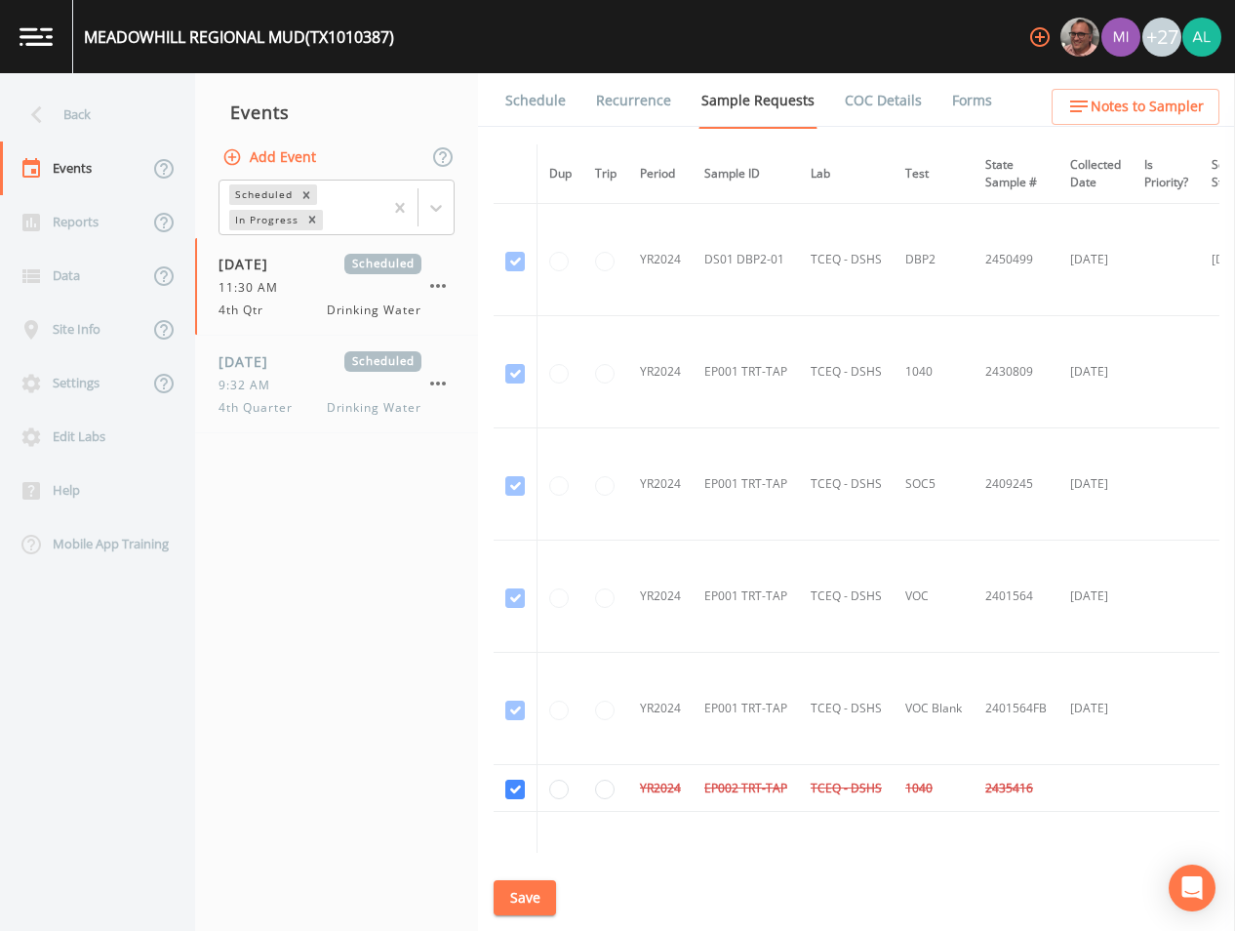
click at [535, 100] on link "Schedule" at bounding box center [535, 100] width 66 height 55
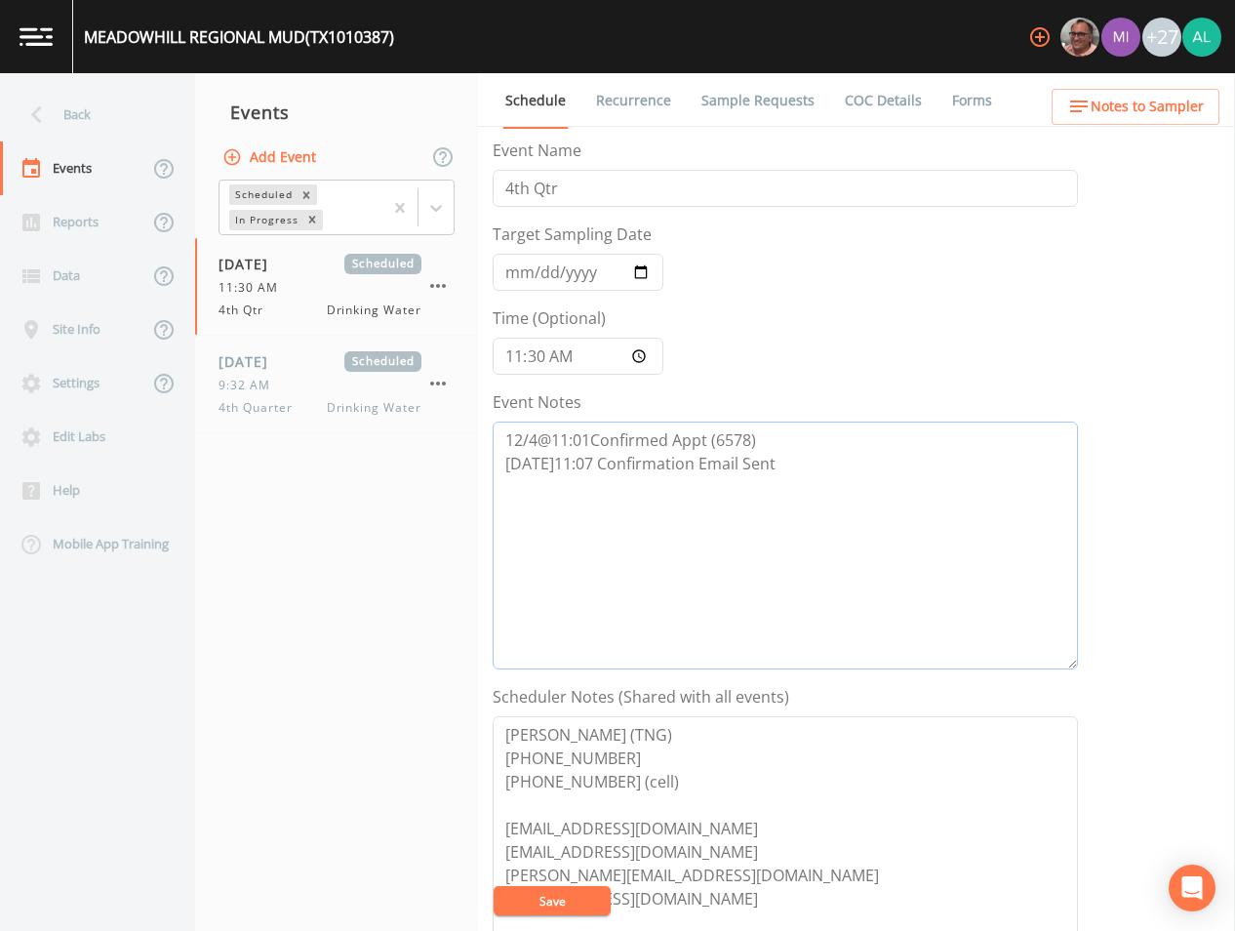
drag, startPoint x: 826, startPoint y: 481, endPoint x: 818, endPoint y: 468, distance: 14.9
click at [827, 480] on textarea "12/4@11:01Confirmed Appt (6578) [DATE]11:07 Confirmation Email Sent" at bounding box center [785, 545] width 585 height 248
paste textarea "[DATE] 1:06pm follow up email sent"
type textarea "12/4@11:01Confirmed Appt (6578) [DATE]11:07 Confirmation Email Sent [DATE] 1:06…"
click at [288, 395] on div "[DATE] Scheduled 9:32 AM 4th Quarter Drinking Water" at bounding box center [320, 383] width 203 height 65
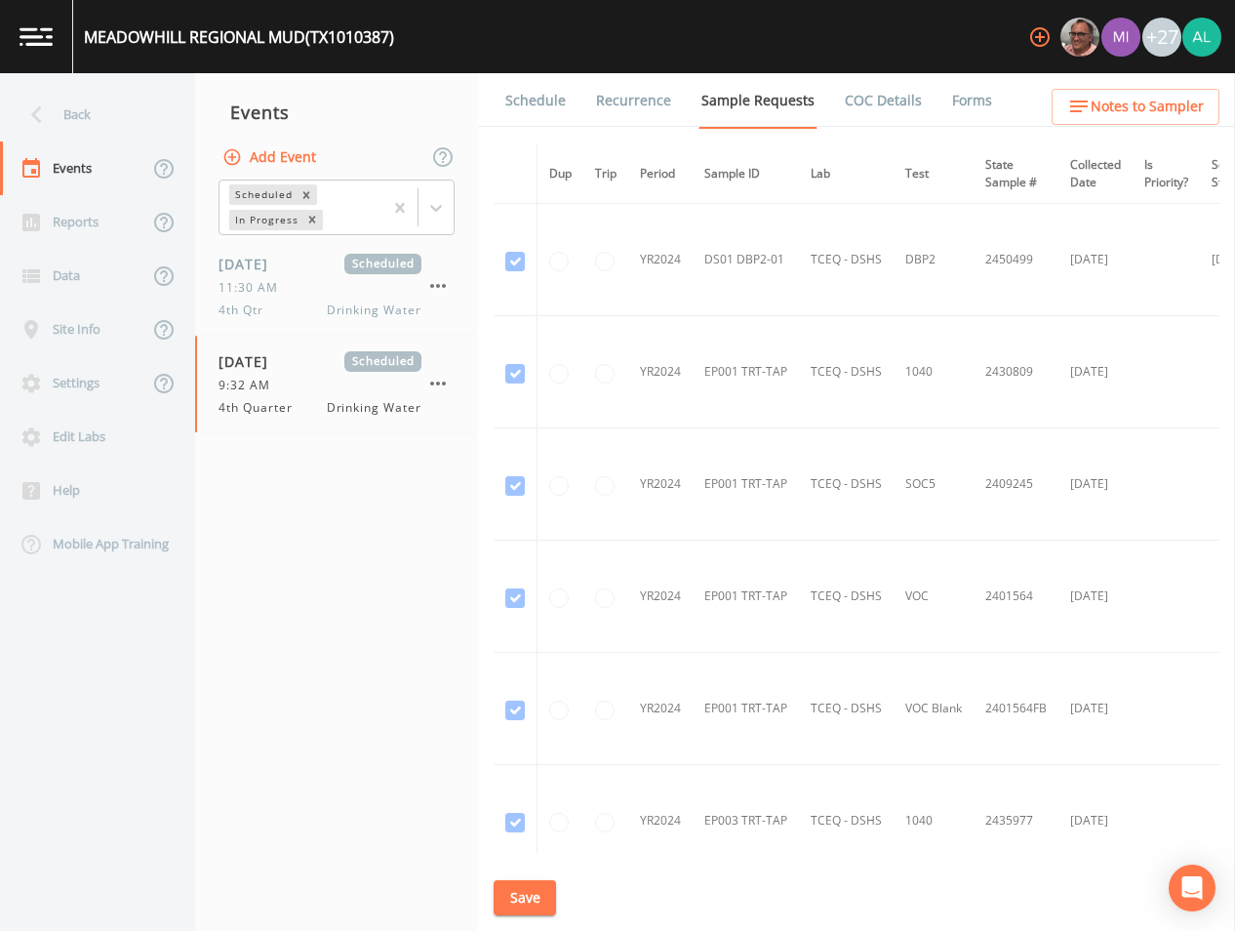
click at [548, 127] on link "Schedule" at bounding box center [535, 100] width 66 height 55
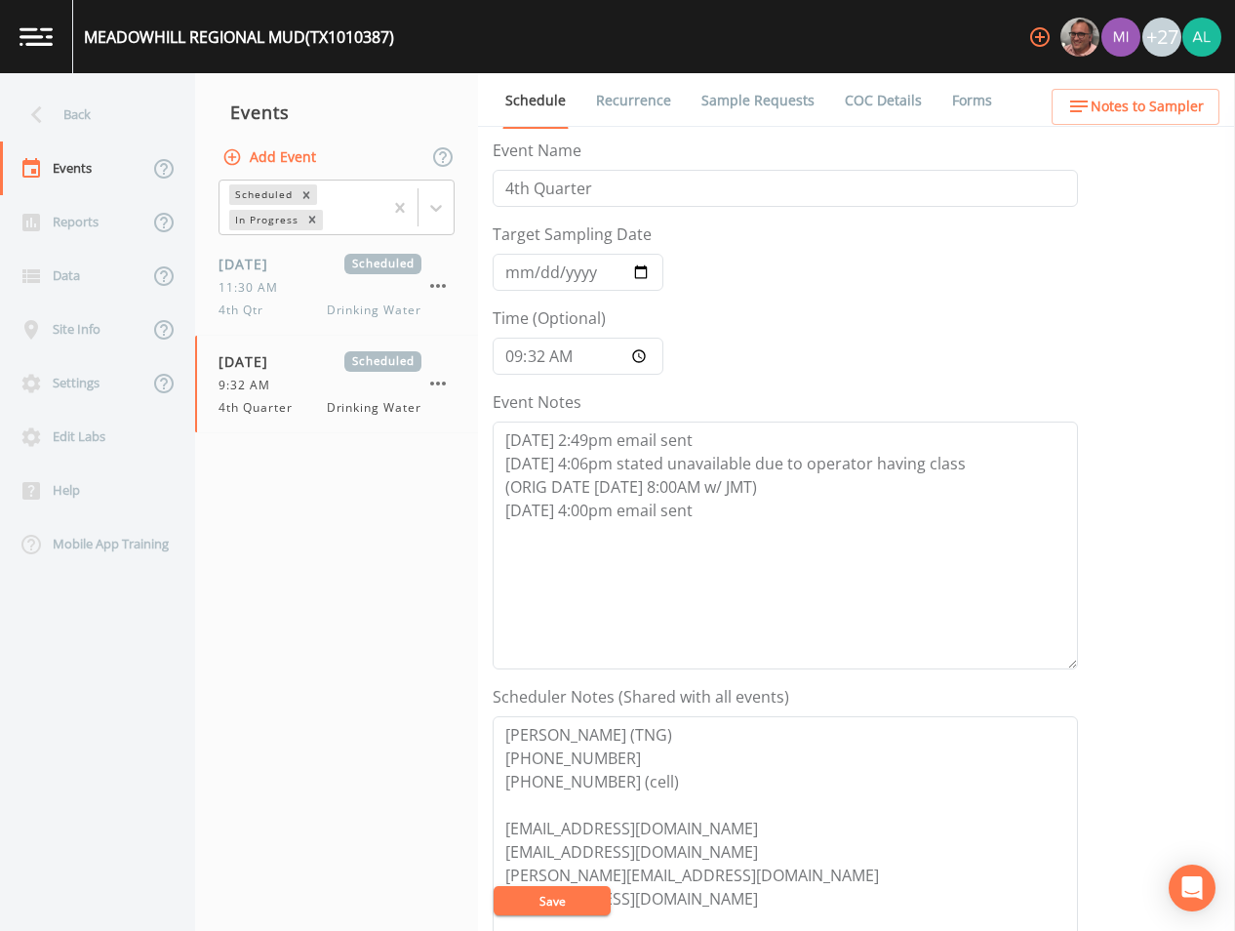
click at [528, 112] on link "Schedule" at bounding box center [535, 101] width 66 height 56
click at [737, 528] on textarea "[DATE] 2:49pm email sent [DATE] 4:06pm stated unavailable due to operator havin…" at bounding box center [785, 545] width 585 height 248
paste textarea "[DATE] 1:06pm follow up email sent"
type textarea "[DATE] 2:49pm email sent [DATE] 4:06pm stated unavailable due to operator havin…"
click at [573, 898] on button "Save" at bounding box center [552, 900] width 117 height 29
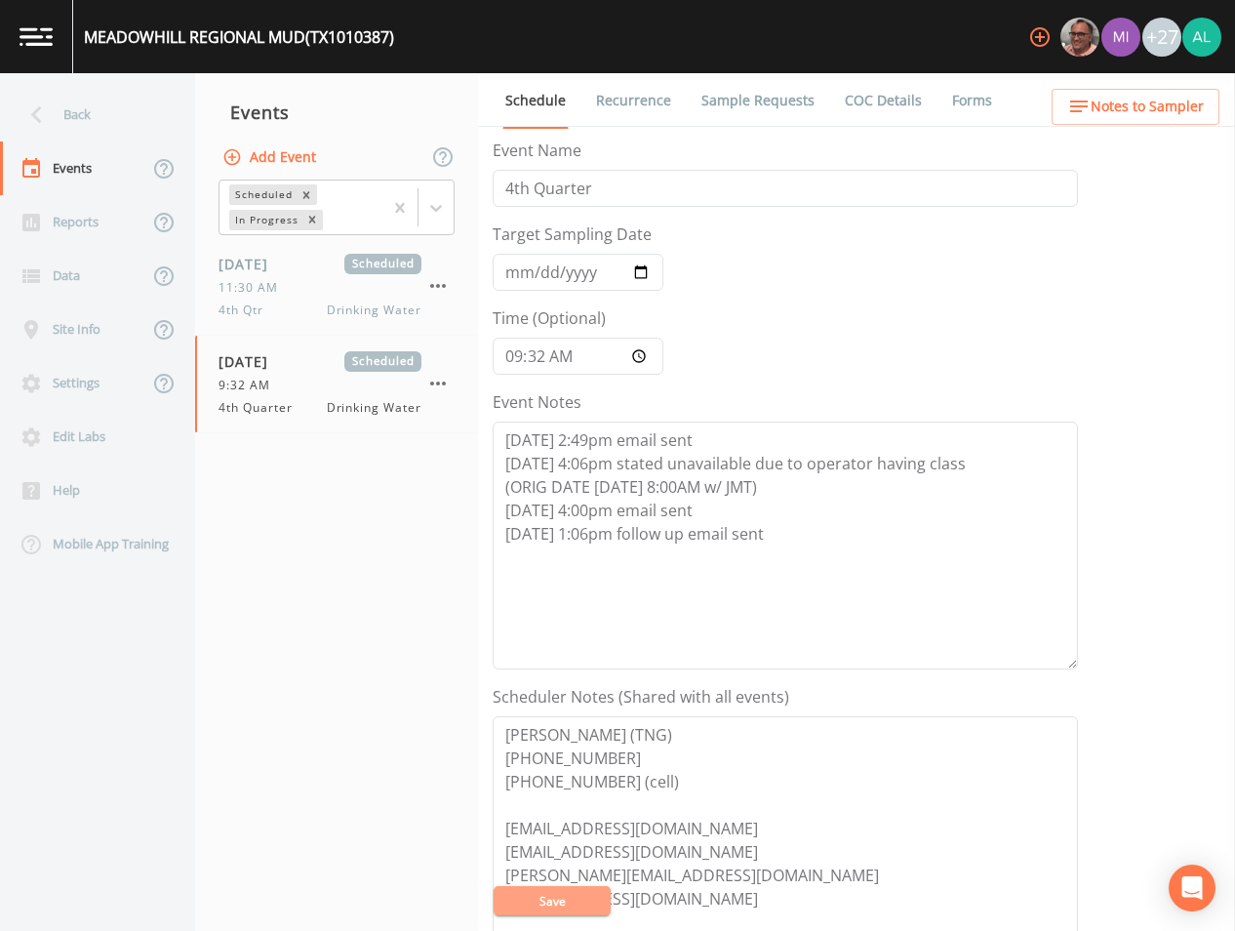
click at [564, 900] on button "Save" at bounding box center [552, 900] width 117 height 29
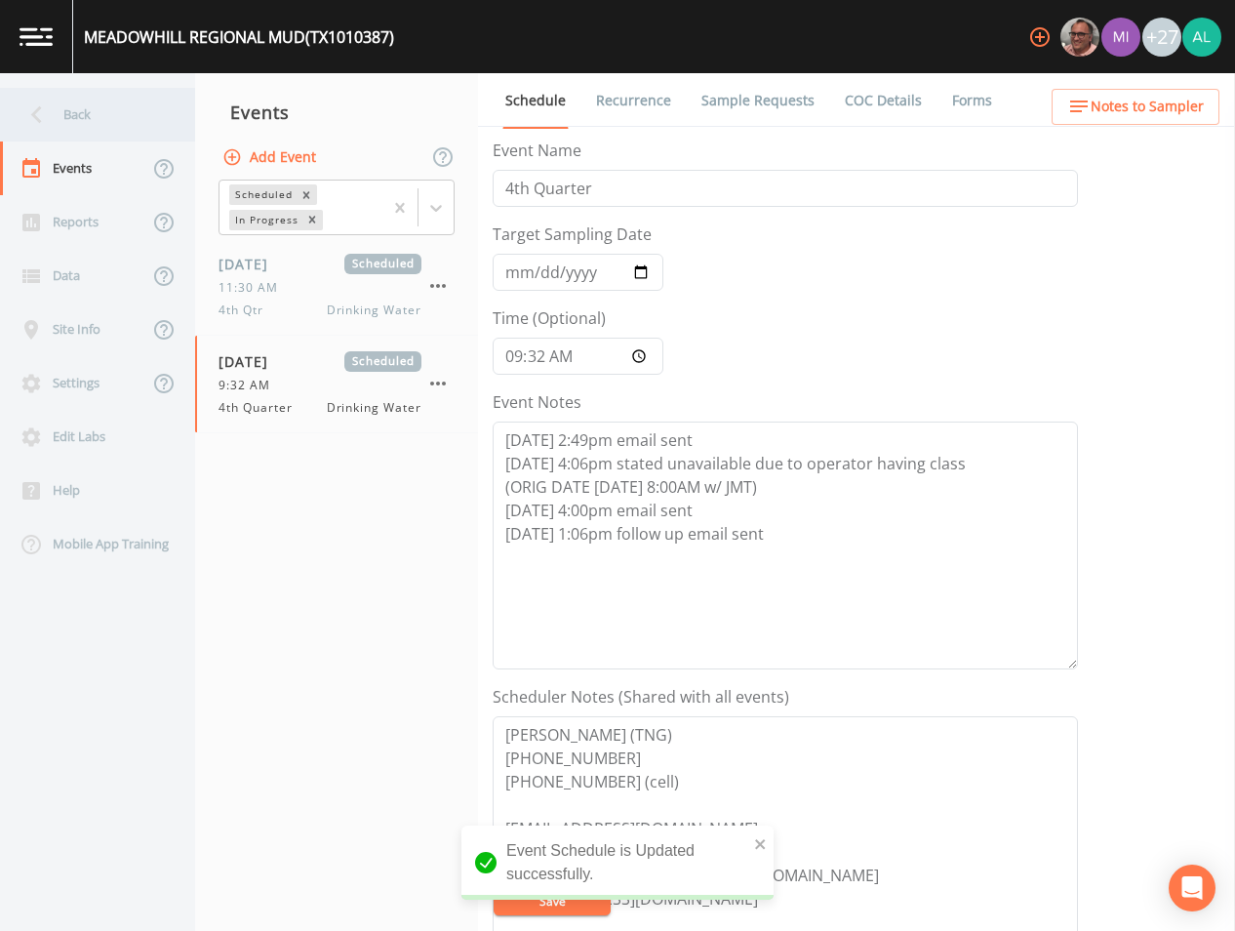
click at [99, 119] on div "Back" at bounding box center [88, 115] width 176 height 54
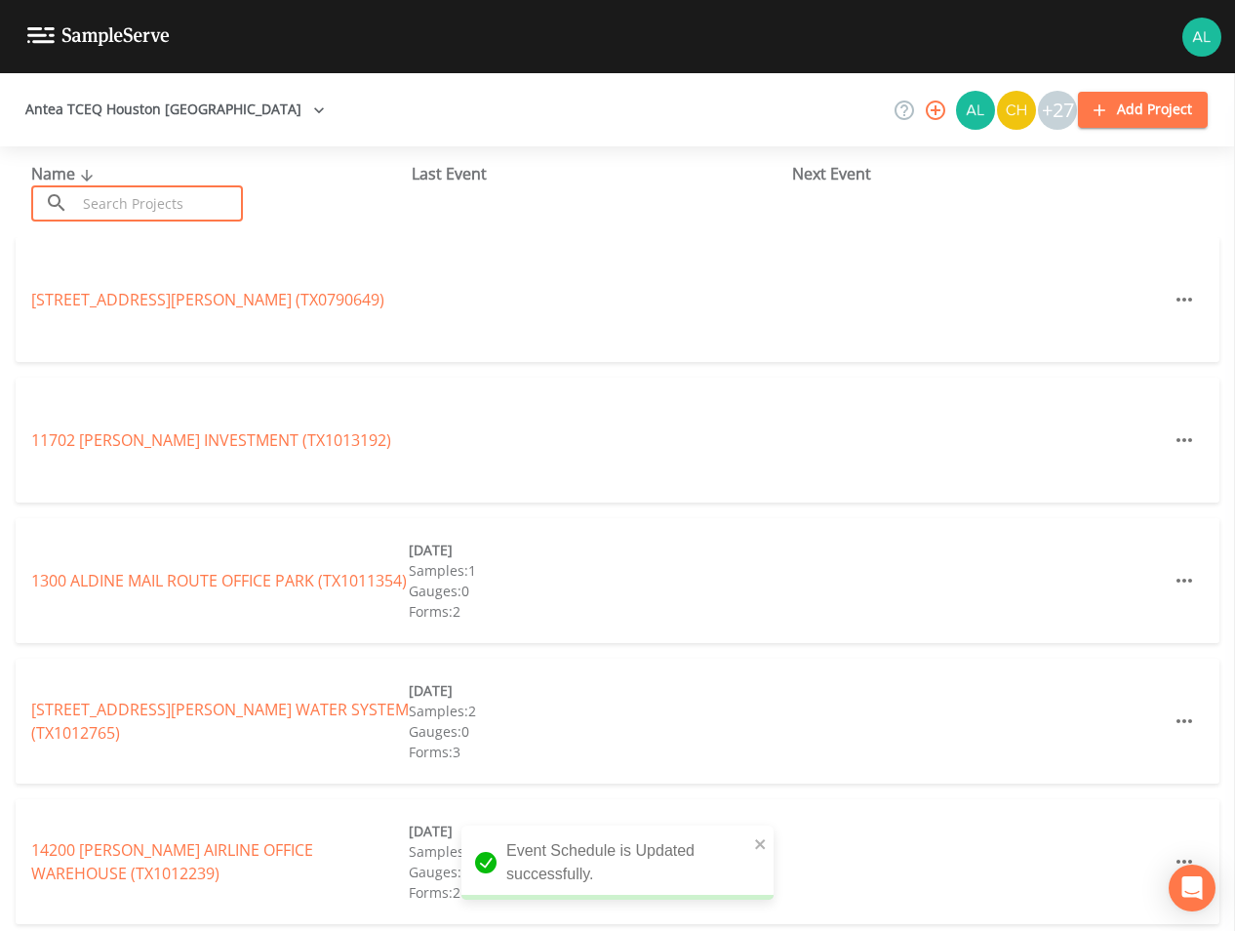
click at [179, 192] on input "text" at bounding box center [159, 203] width 167 height 36
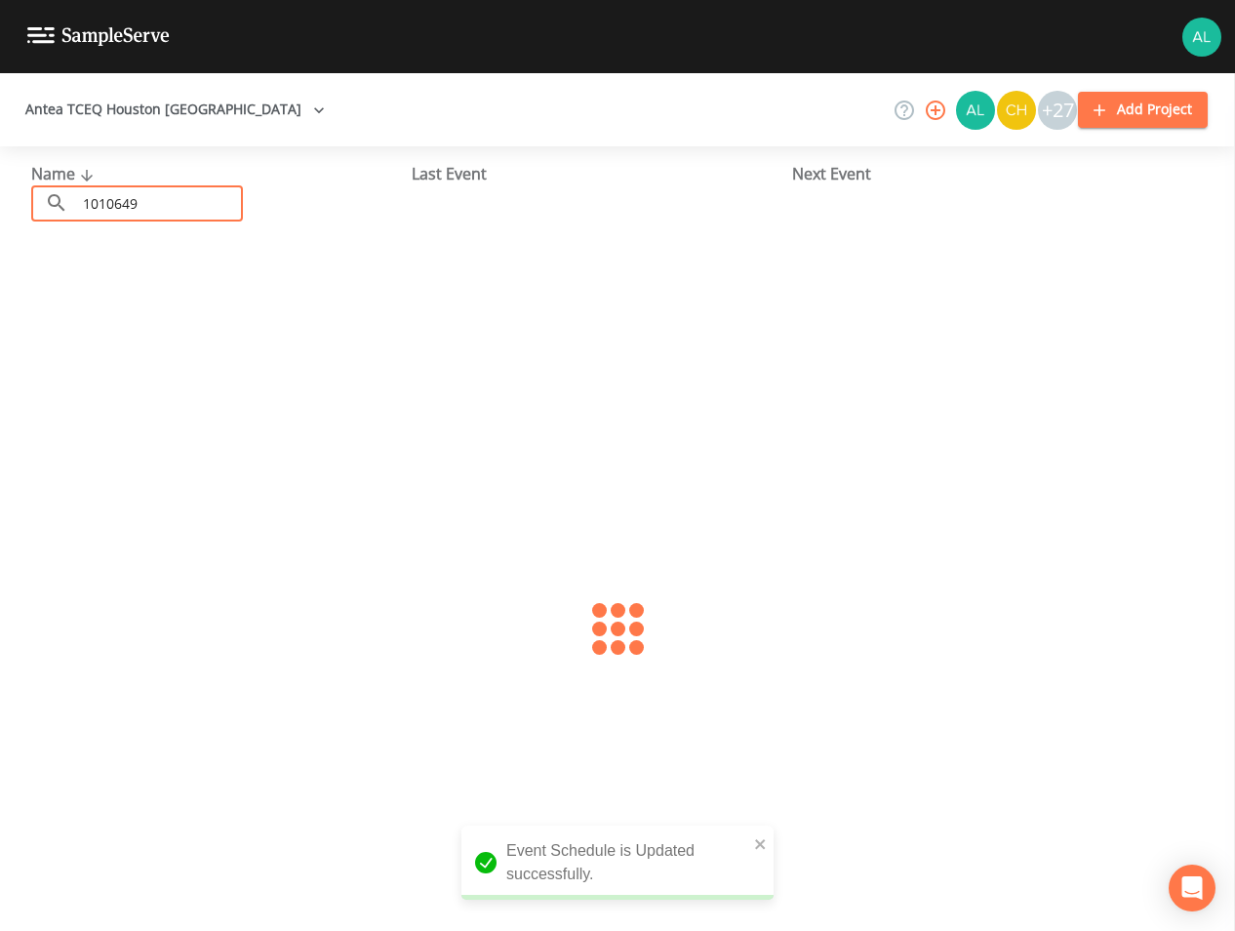
type input "1010649"
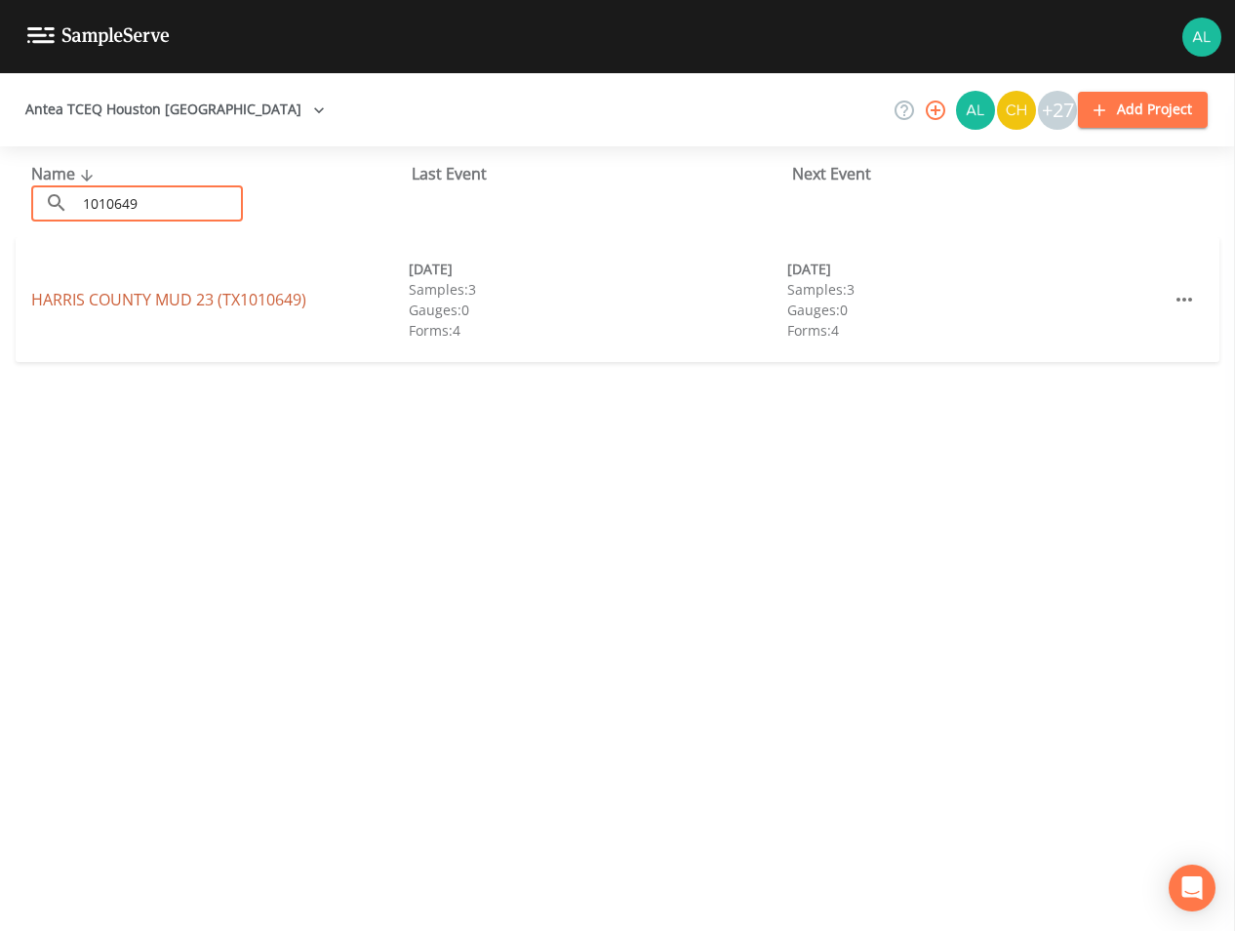
click at [199, 303] on link "[GEOGRAPHIC_DATA] 23 (TX1010649)" at bounding box center [168, 299] width 275 height 21
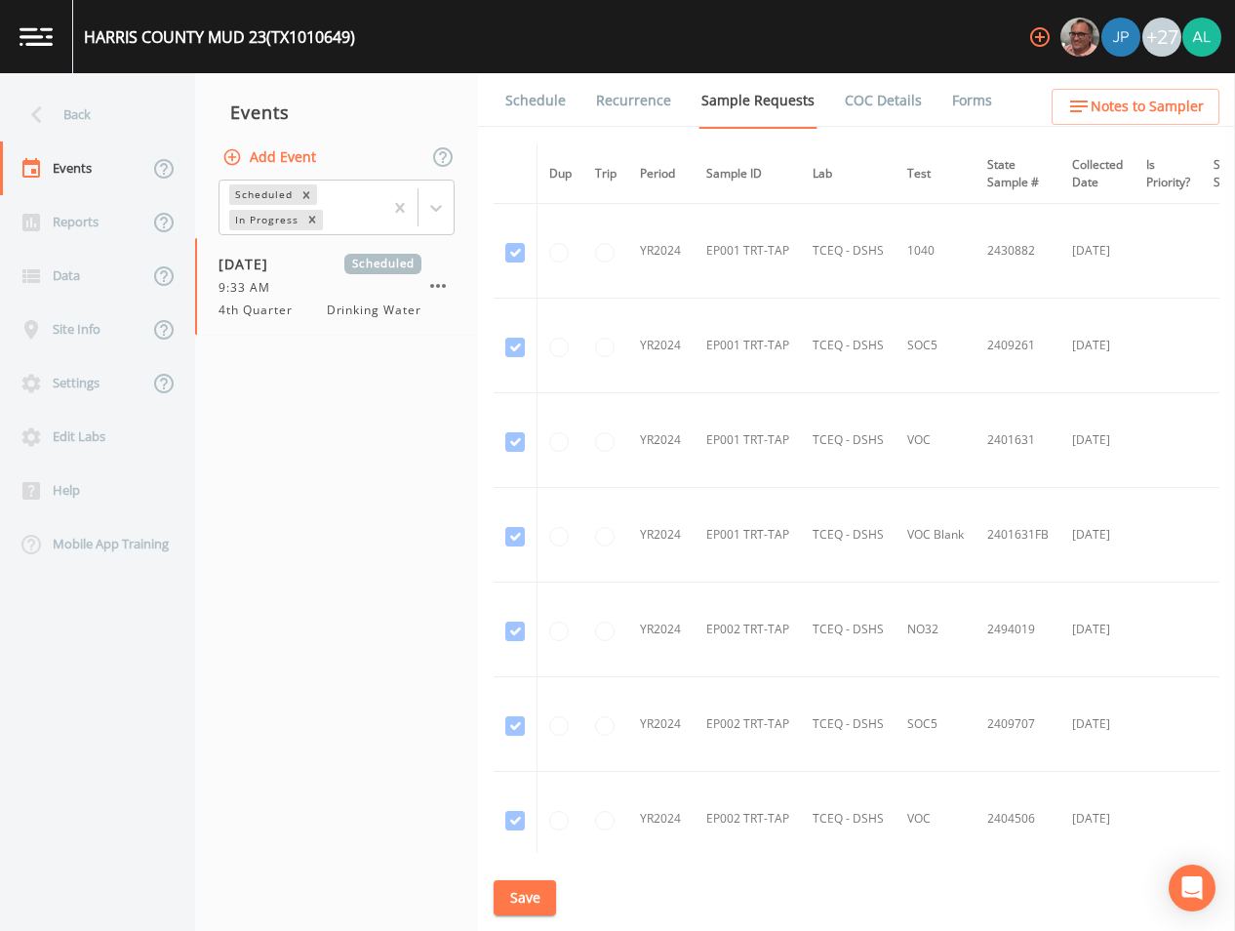
click at [536, 127] on link "Schedule" at bounding box center [535, 100] width 66 height 55
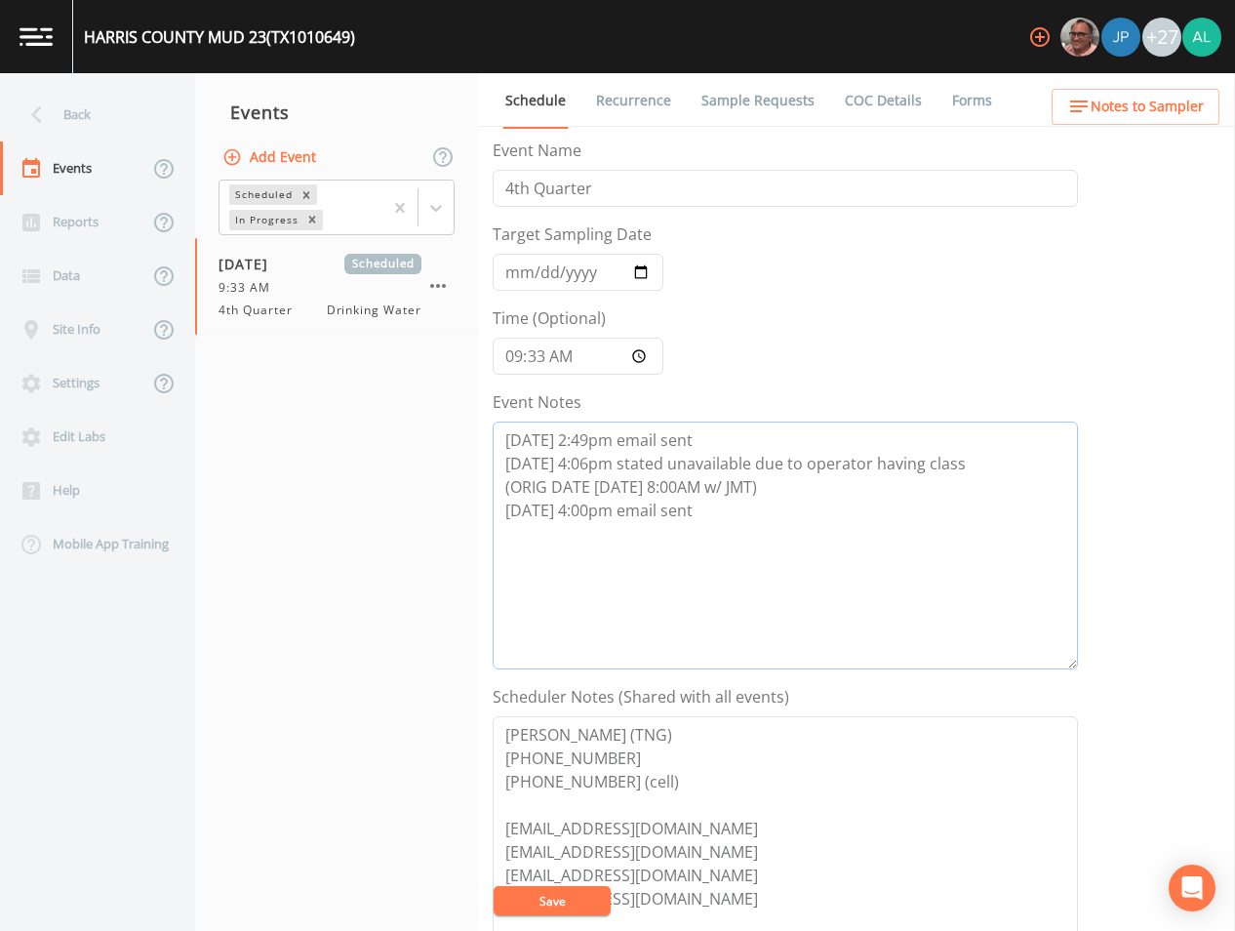
click at [759, 500] on textarea "[DATE] 2:49pm email sent [DATE] 4:06pm stated unavailable due to operator havin…" at bounding box center [785, 545] width 585 height 248
paste textarea "[DATE] 1:06pm follow up email sent"
type textarea "[DATE] 2:49pm email sent [DATE] 4:06pm stated unavailable due to operator havin…"
click at [532, 912] on button "Save" at bounding box center [552, 900] width 117 height 29
click at [581, 891] on button "Save" at bounding box center [552, 900] width 117 height 29
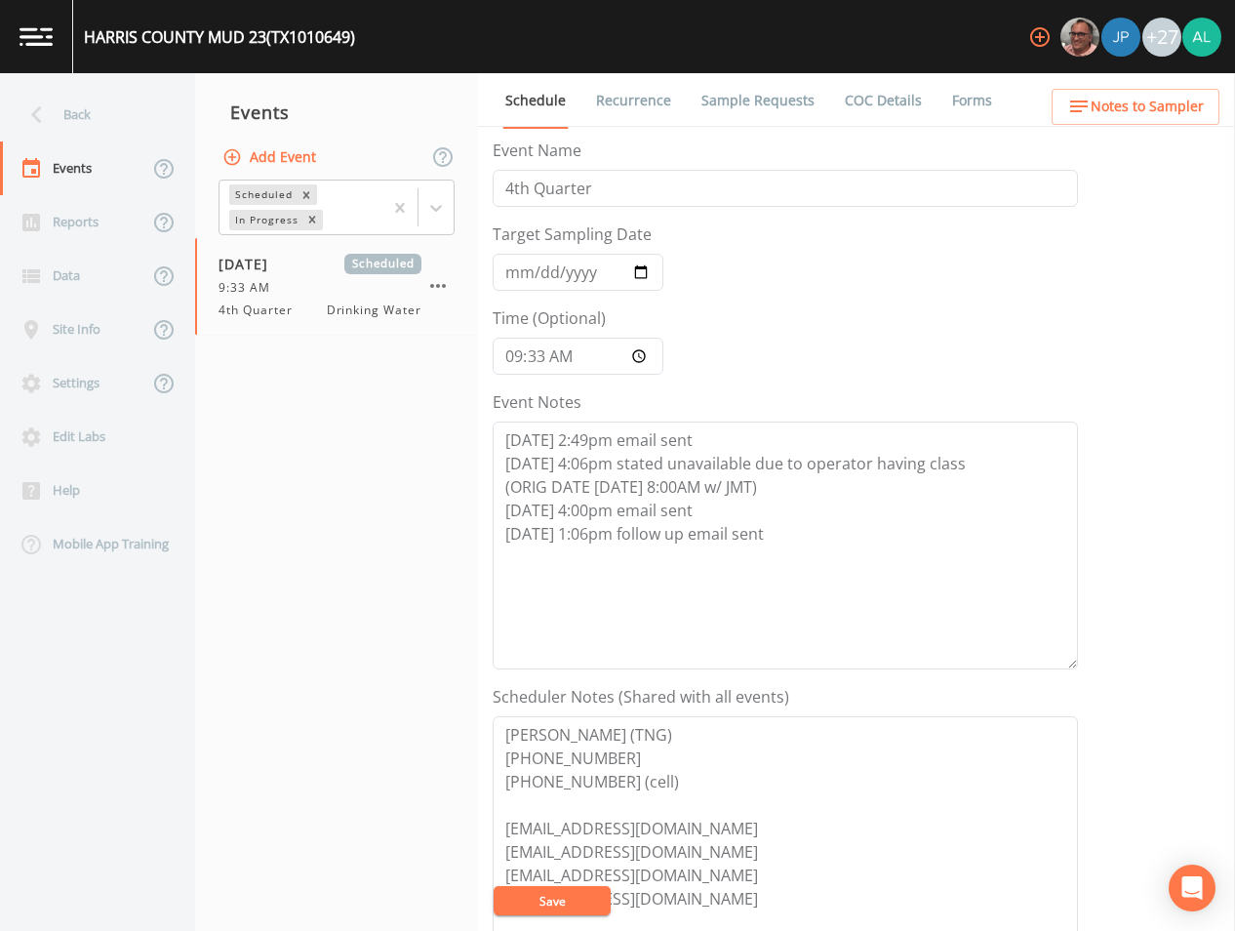
click at [566, 896] on button "Save" at bounding box center [552, 900] width 117 height 29
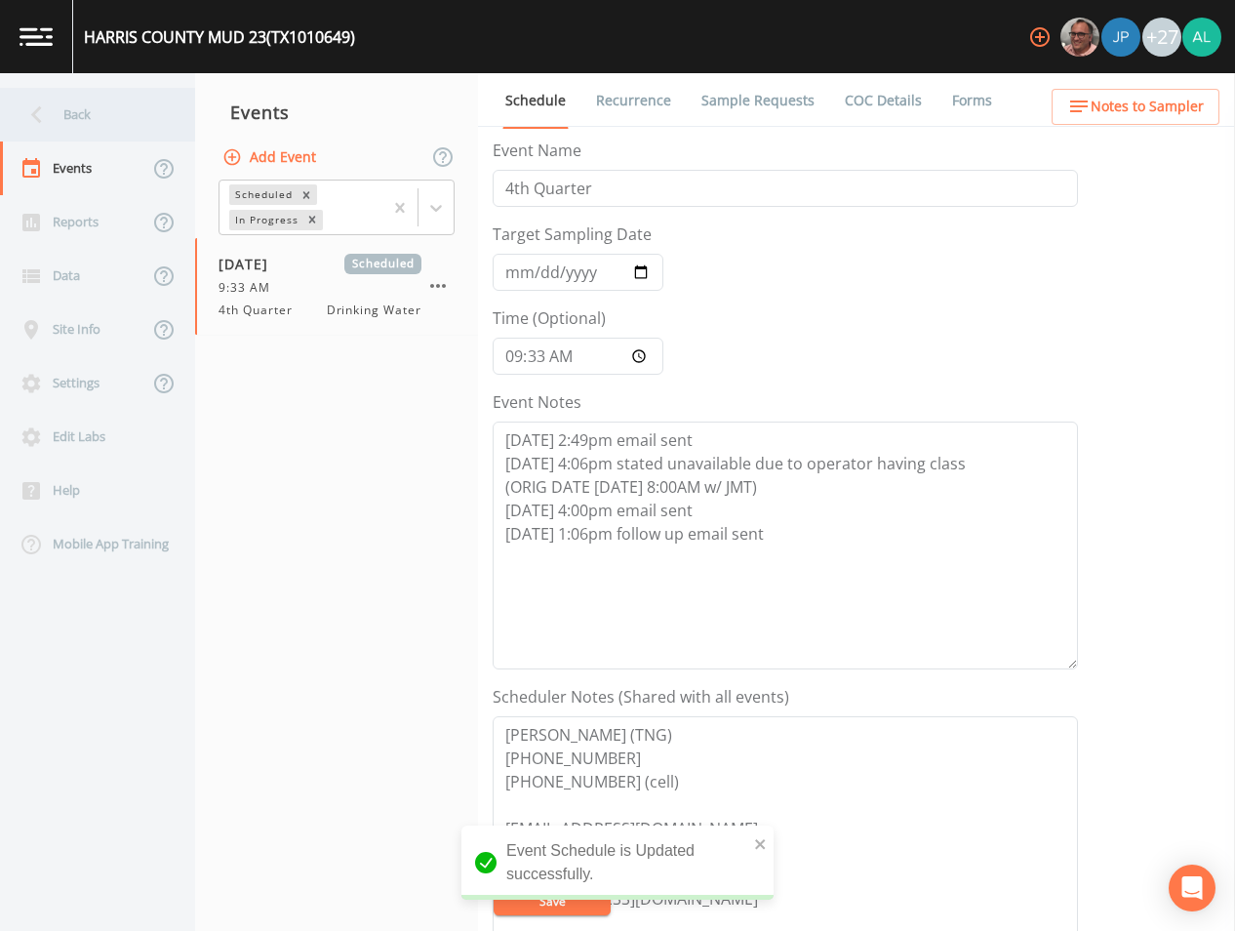
click at [128, 114] on div "Back" at bounding box center [88, 115] width 176 height 54
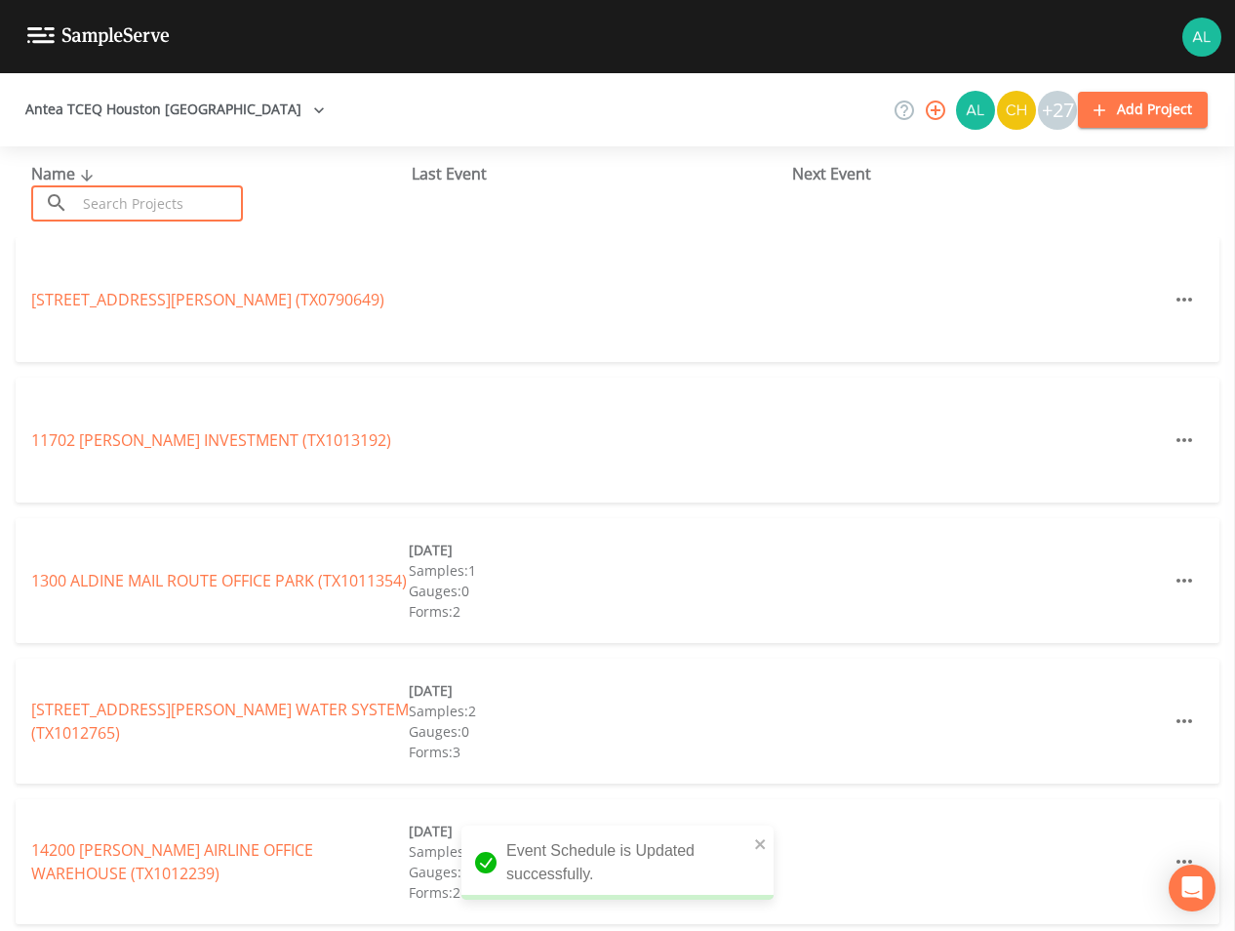
drag, startPoint x: 136, startPoint y: 186, endPoint x: 216, endPoint y: 182, distance: 80.1
click at [141, 184] on div "Name ​ ​" at bounding box center [221, 192] width 380 height 60
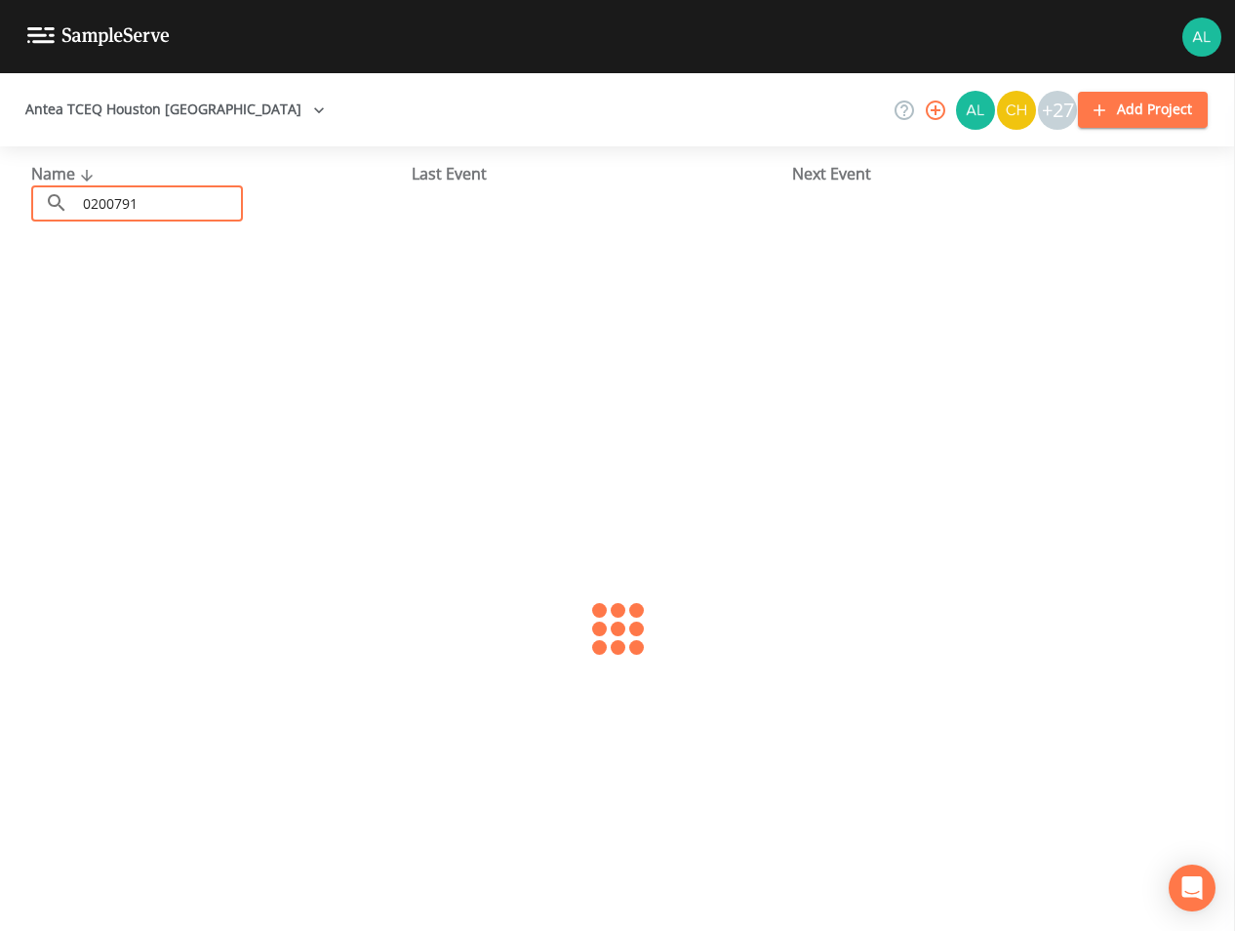
type input "0200791"
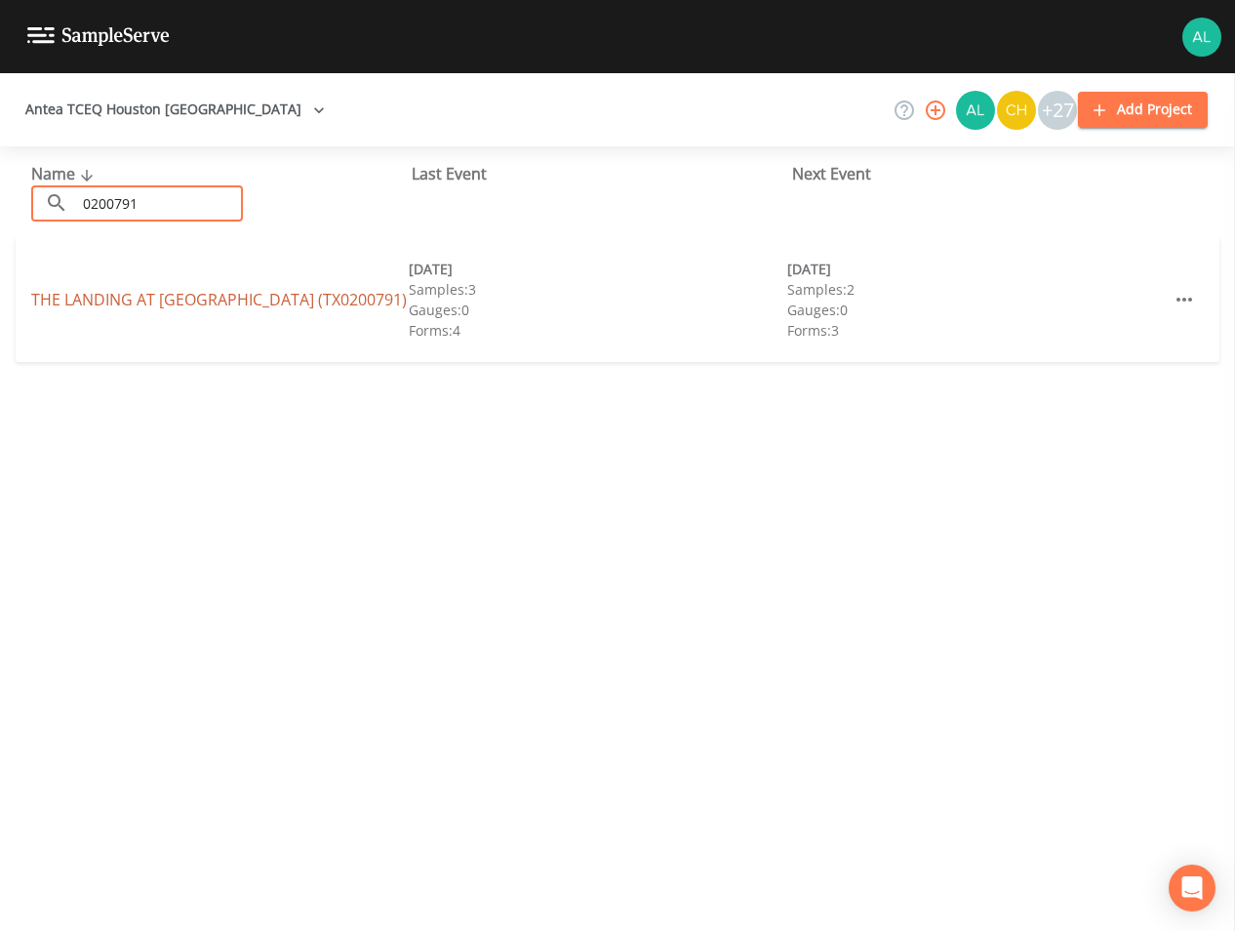
click at [275, 299] on link "THE LANDING AT [GEOGRAPHIC_DATA] (TX0200791)" at bounding box center [219, 299] width 376 height 21
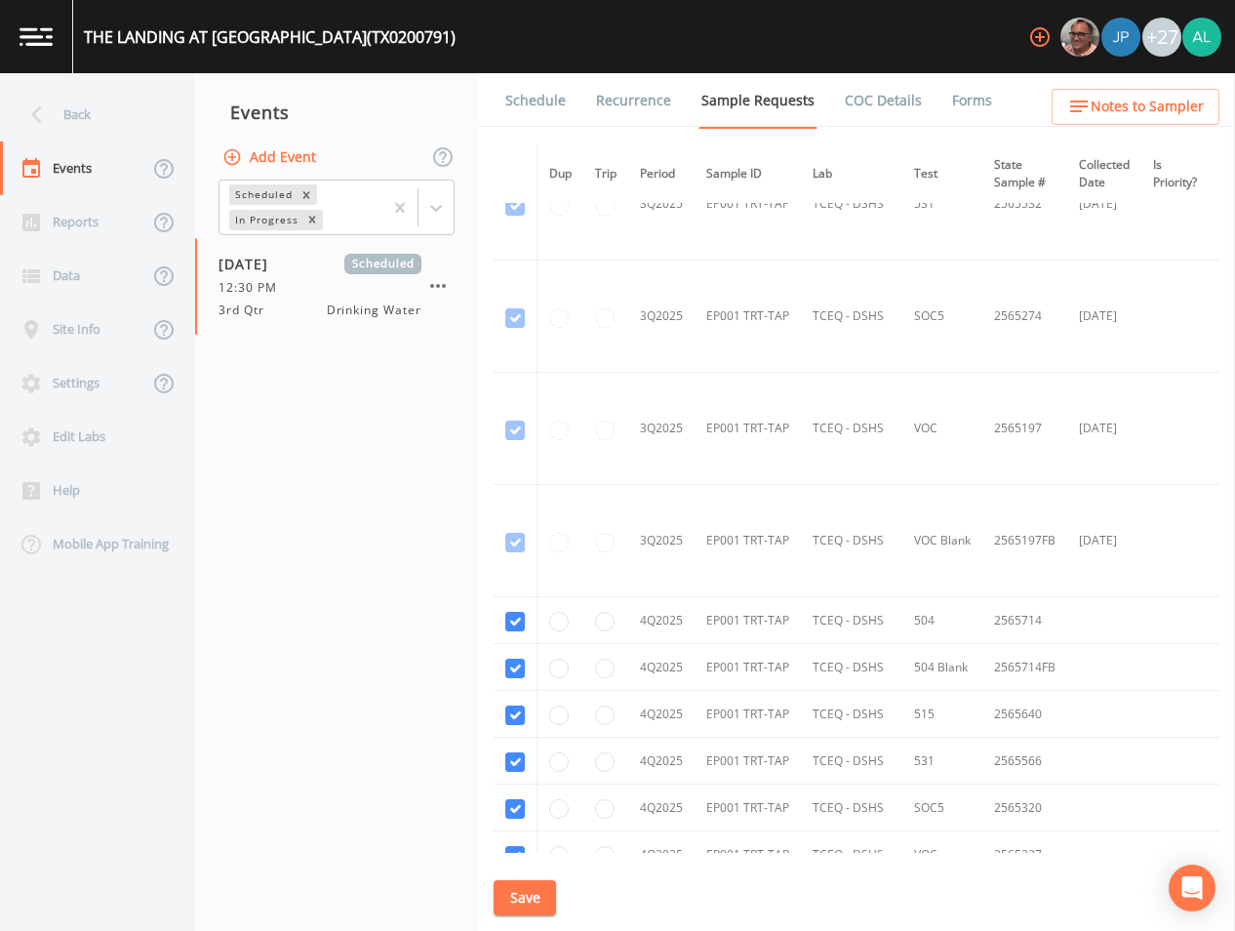
scroll to position [1457, 0]
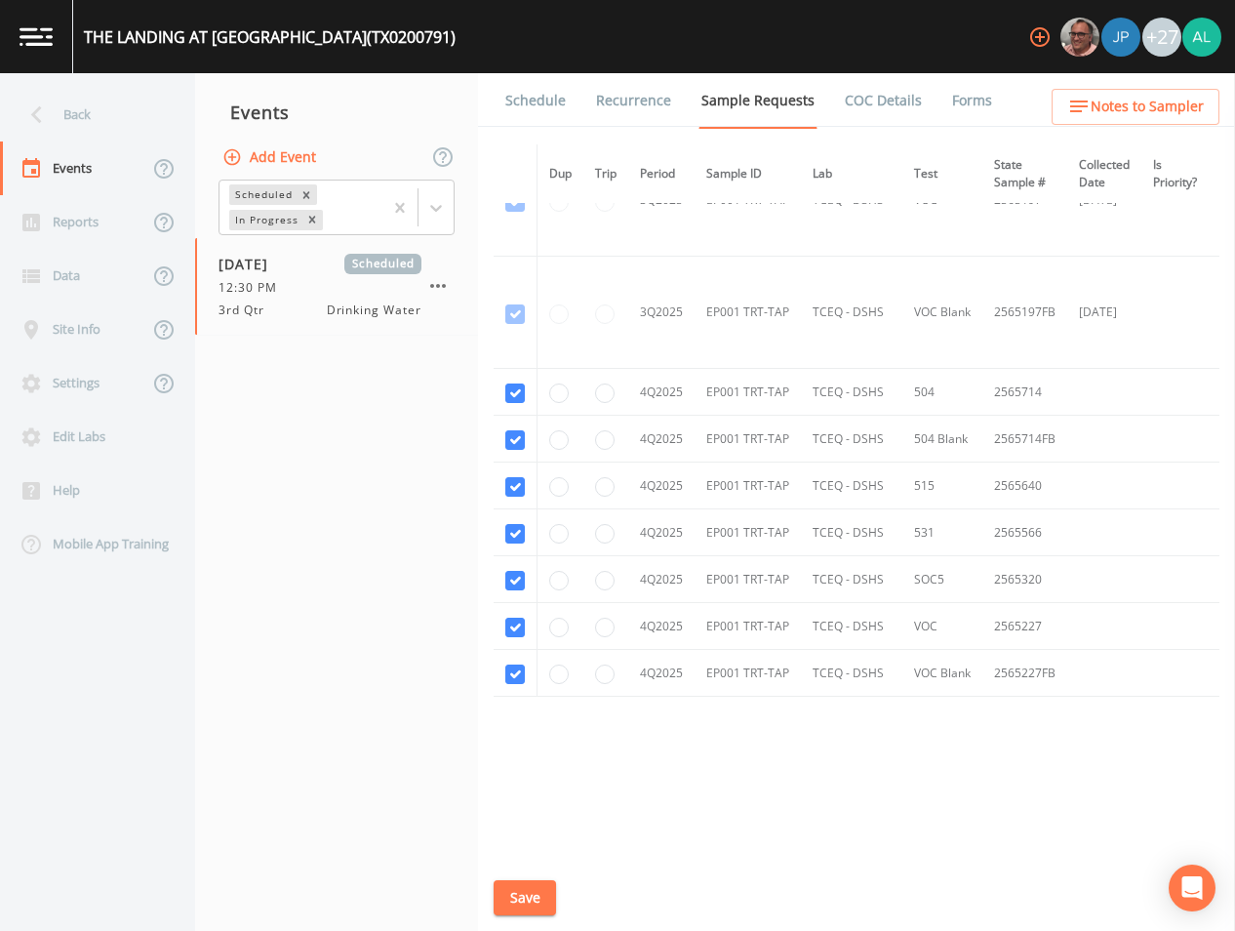
click at [551, 894] on button "Save" at bounding box center [525, 898] width 62 height 36
click at [440, 196] on div at bounding box center [436, 207] width 35 height 35
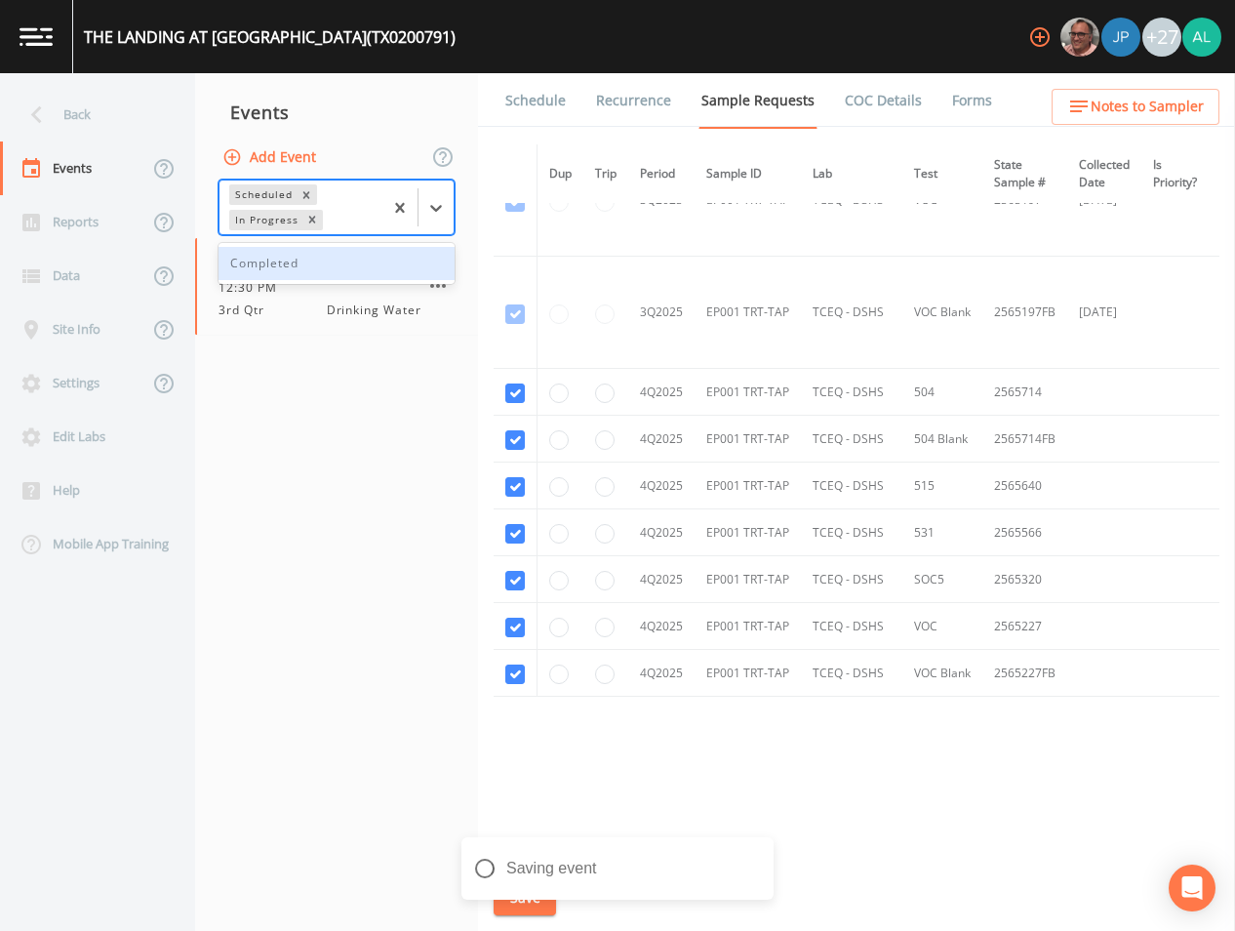
click at [316, 260] on div "Completed" at bounding box center [337, 263] width 236 height 33
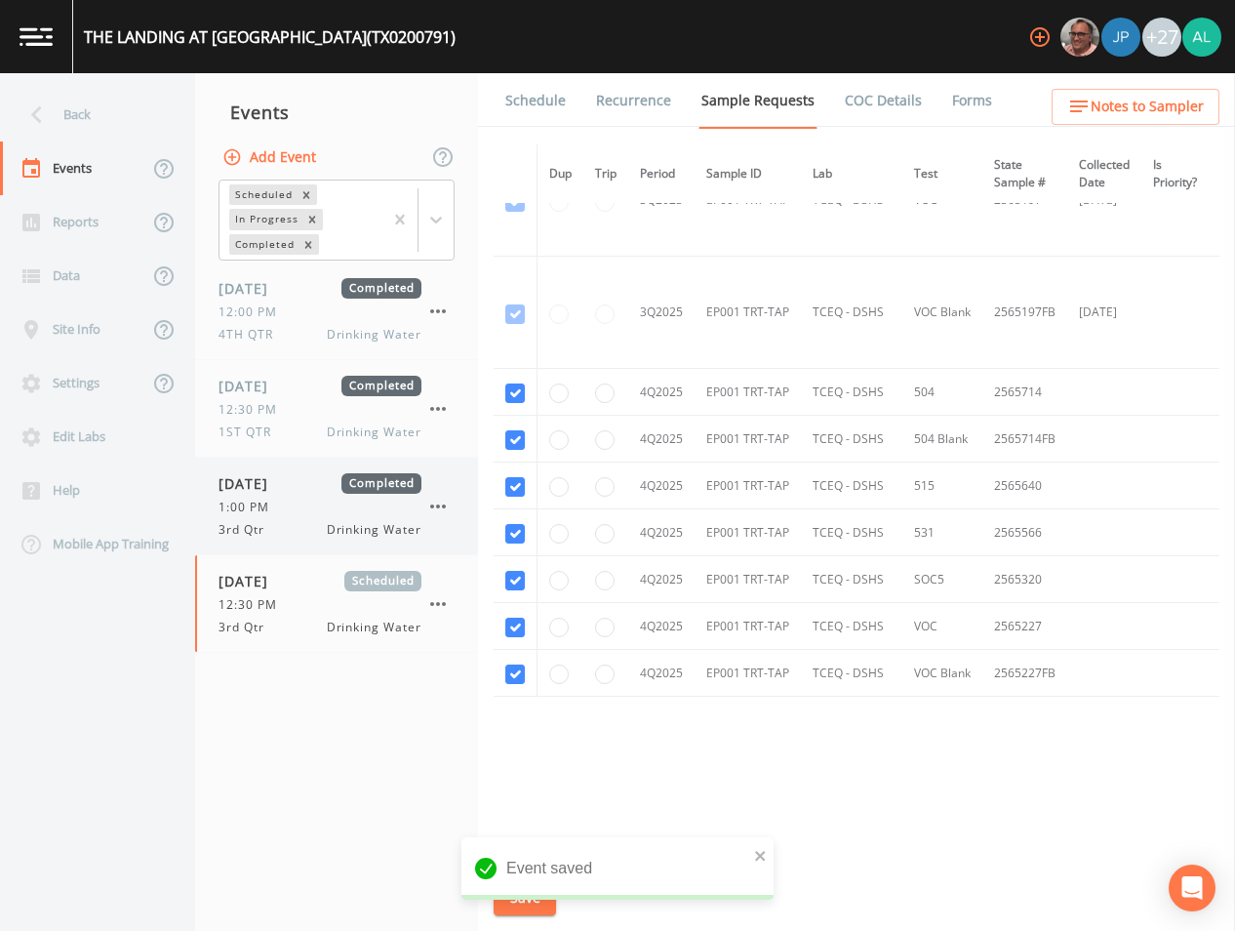
click at [282, 489] on span "[DATE]" at bounding box center [250, 483] width 63 height 20
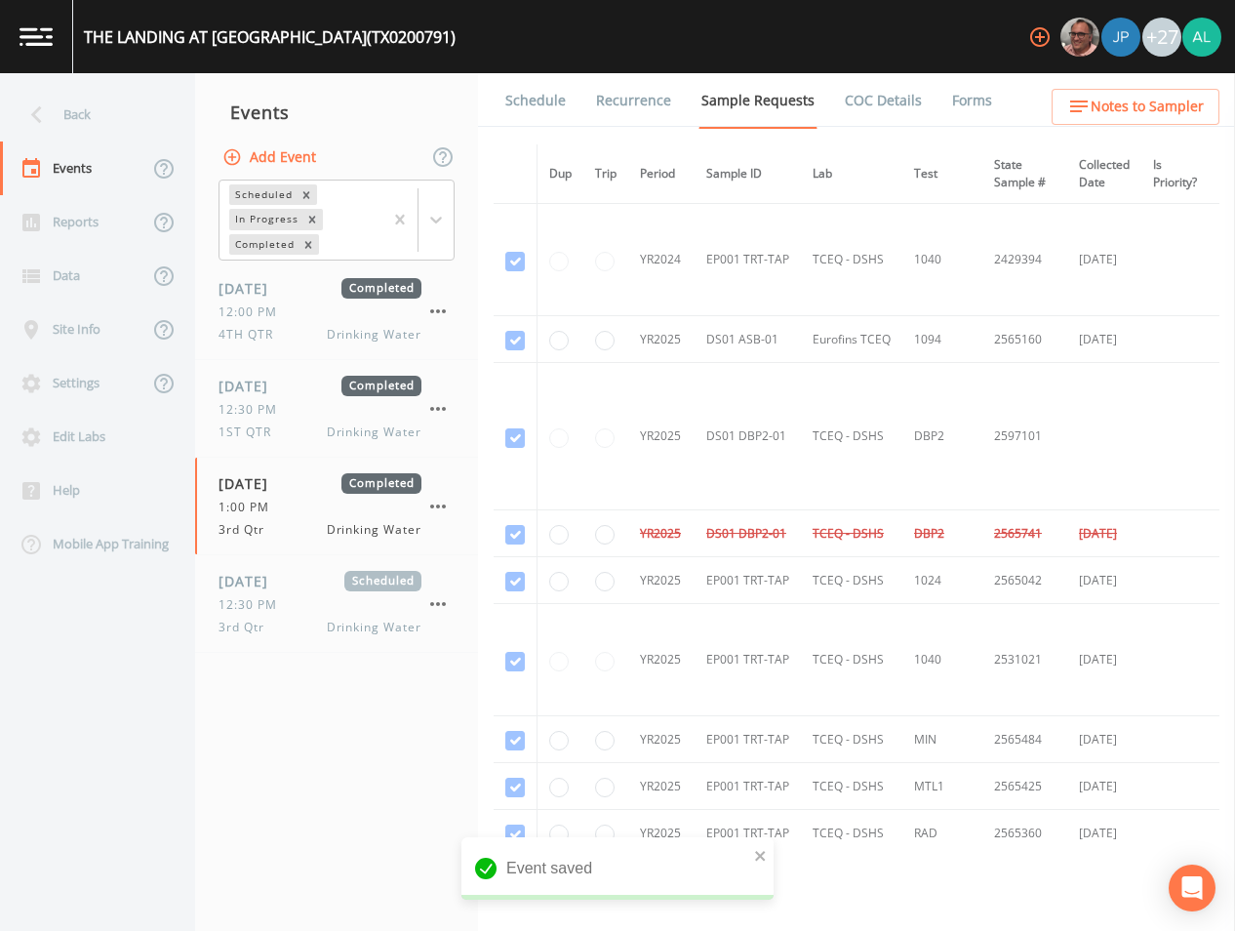
click at [949, 100] on link "Forms" at bounding box center [972, 100] width 46 height 55
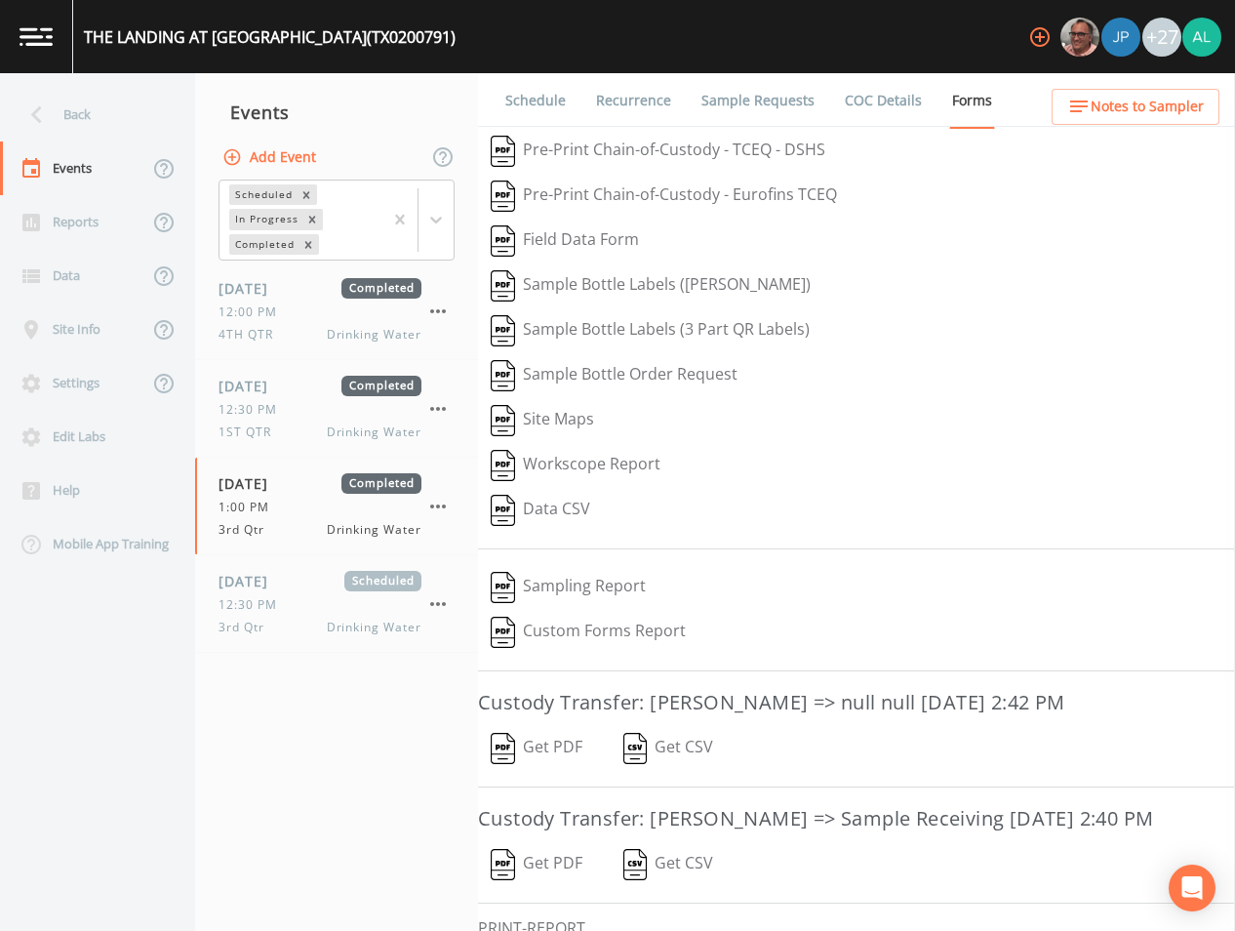
click at [650, 718] on div "Schedule Recurrence Sample Requests COC Details Forms   Pre-Print Chain-of-Cust…" at bounding box center [856, 501] width 757 height 857
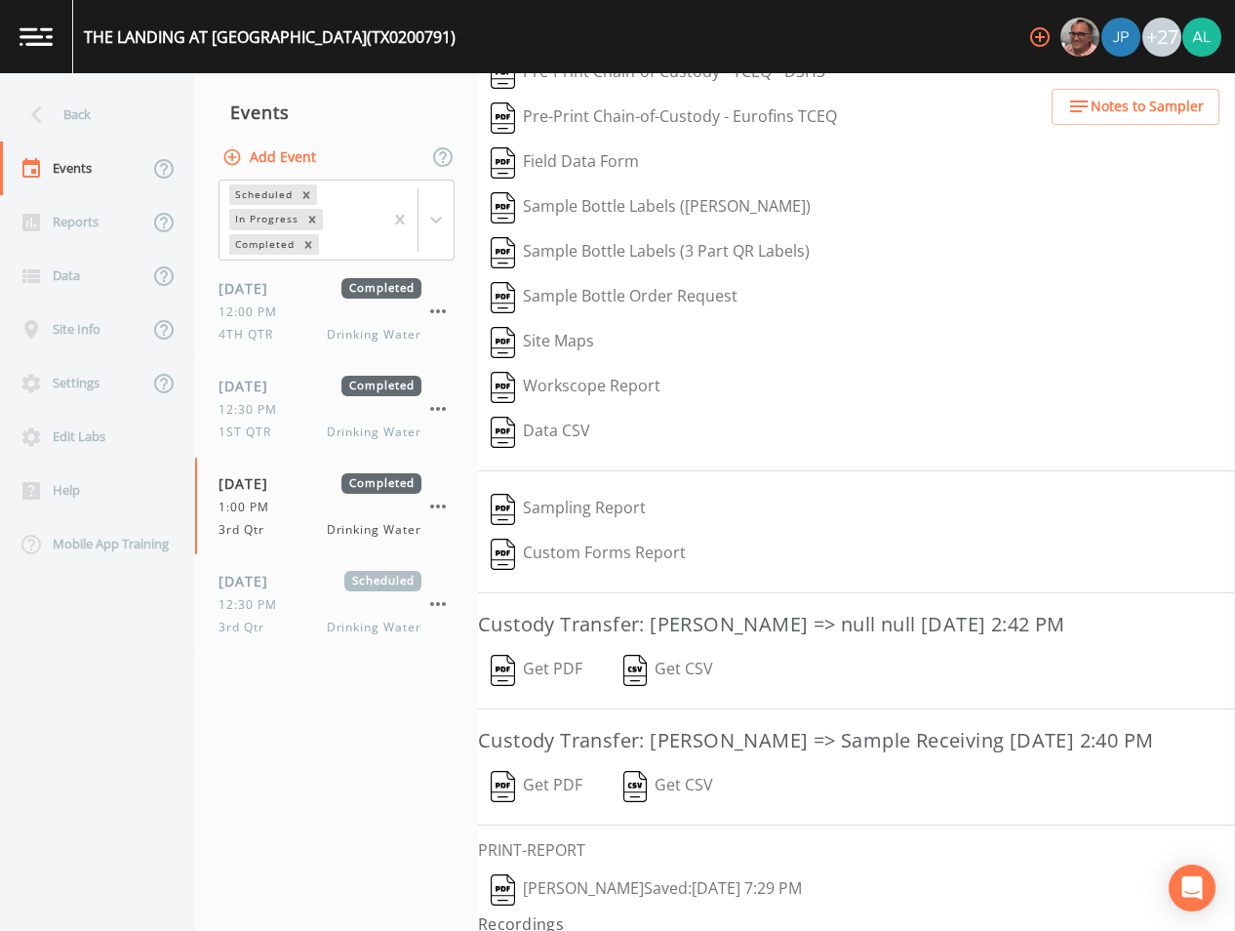
scroll to position [157, 0]
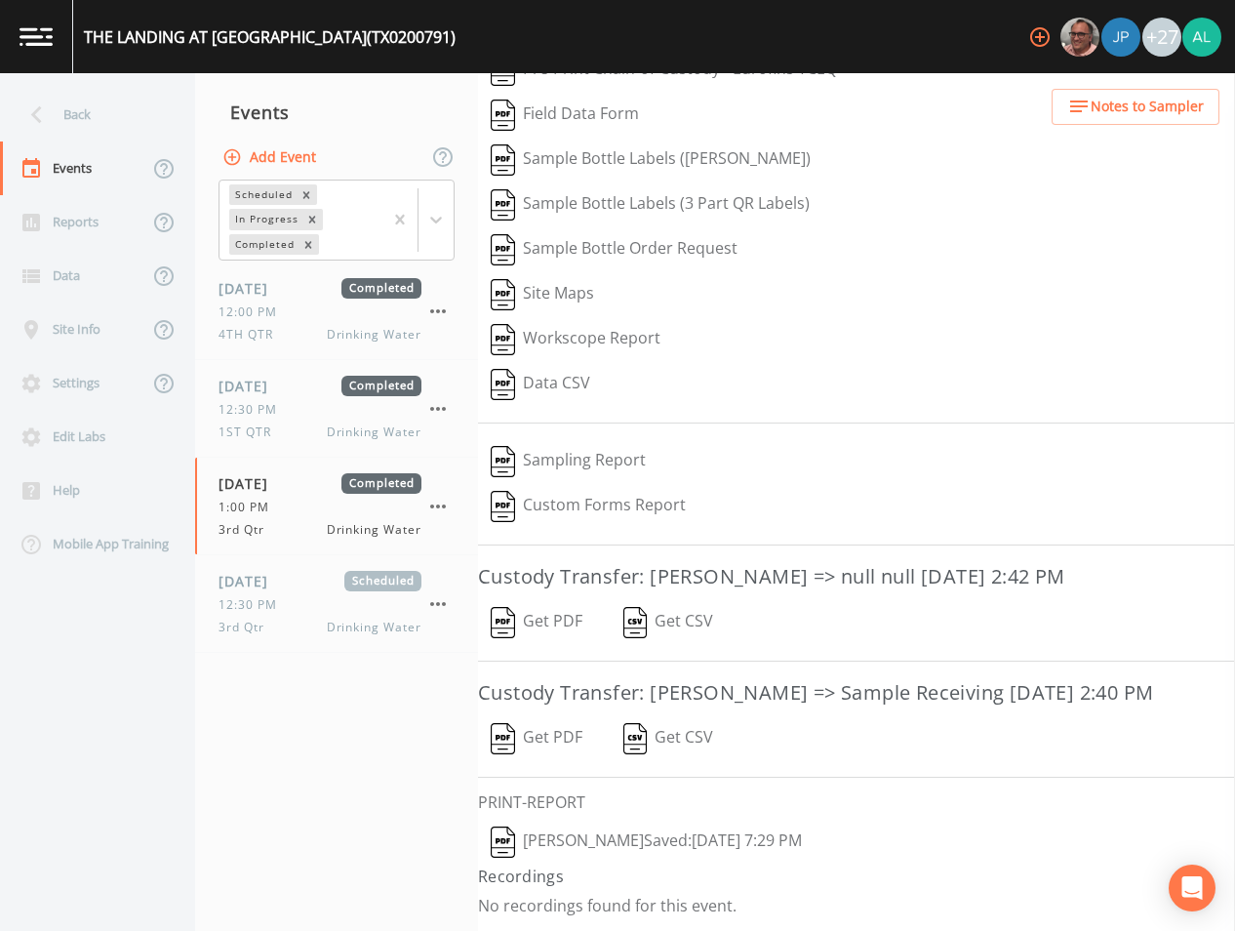
click at [583, 842] on button "[PERSON_NAME]  Saved: [DATE] 7:29 PM" at bounding box center [646, 841] width 337 height 45
click at [99, 102] on div "Back" at bounding box center [88, 115] width 176 height 54
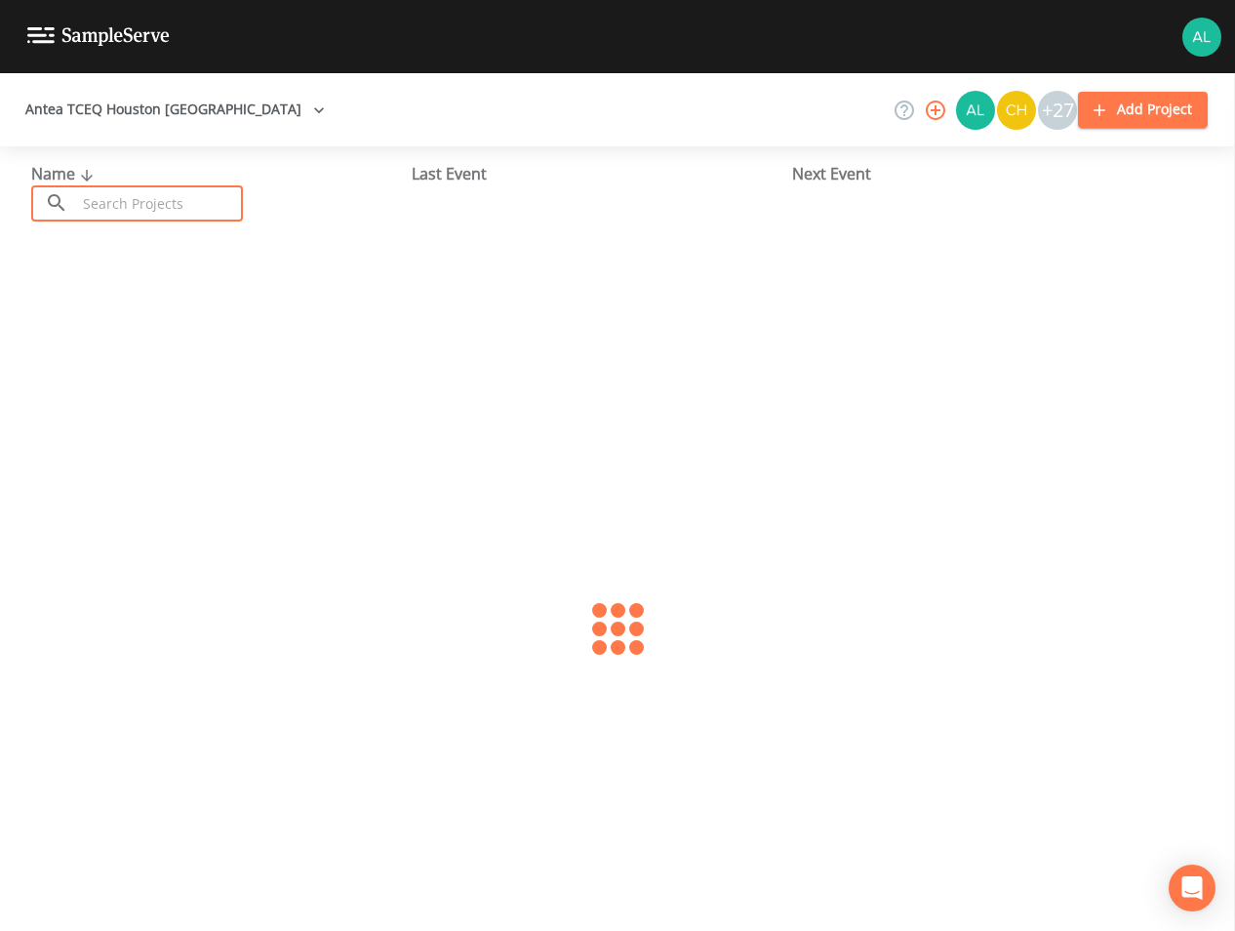
click at [122, 203] on input "text" at bounding box center [159, 203] width 167 height 36
type input "0790005"
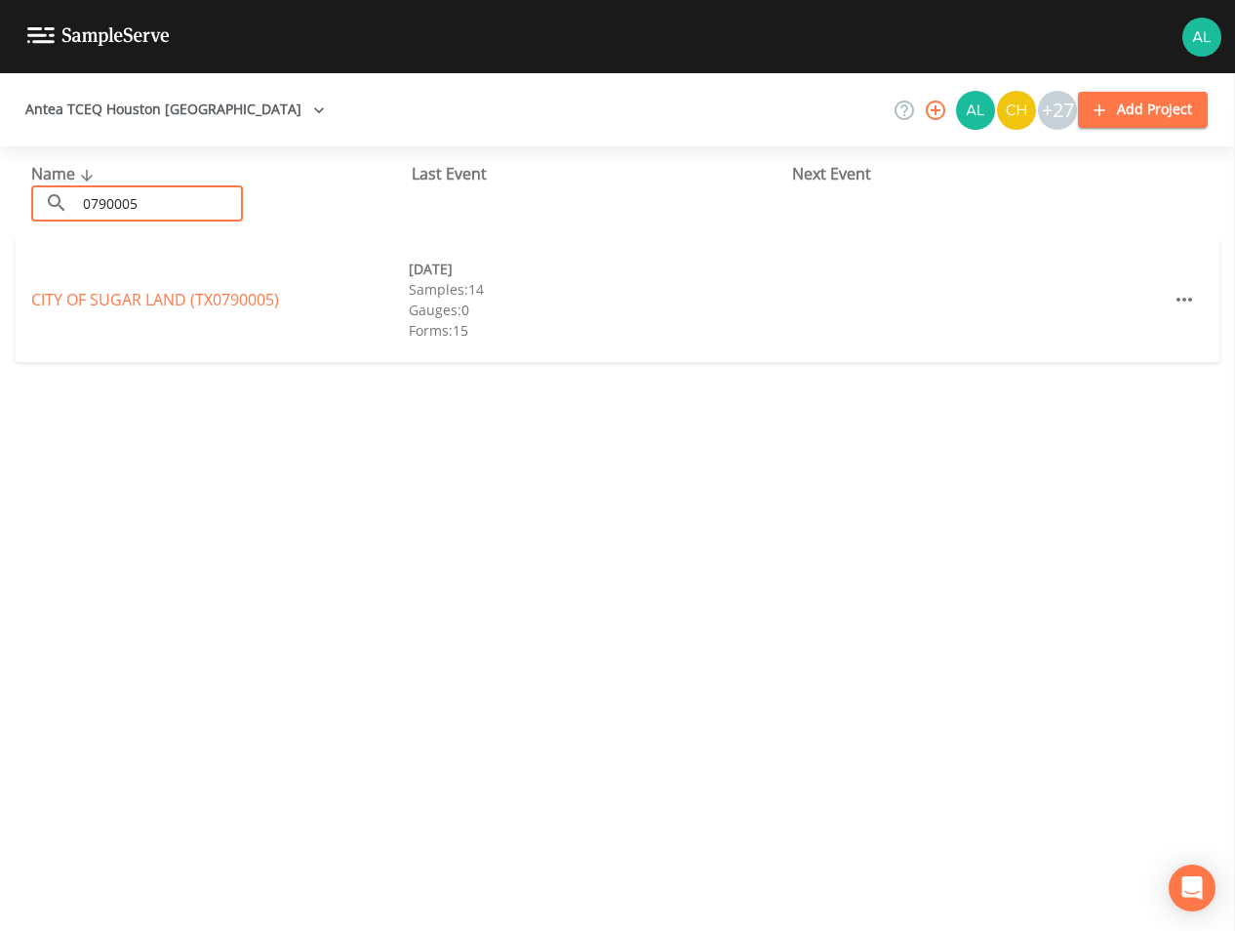
click at [118, 312] on div "CITY OF [GEOGRAPHIC_DATA] (TX0790005) [DATE] Samples: 14 Gauges: 0 Forms: 15" at bounding box center [618, 299] width 1204 height 125
click at [124, 301] on link "CITY OF [GEOGRAPHIC_DATA] (TX0790005)" at bounding box center [155, 299] width 248 height 21
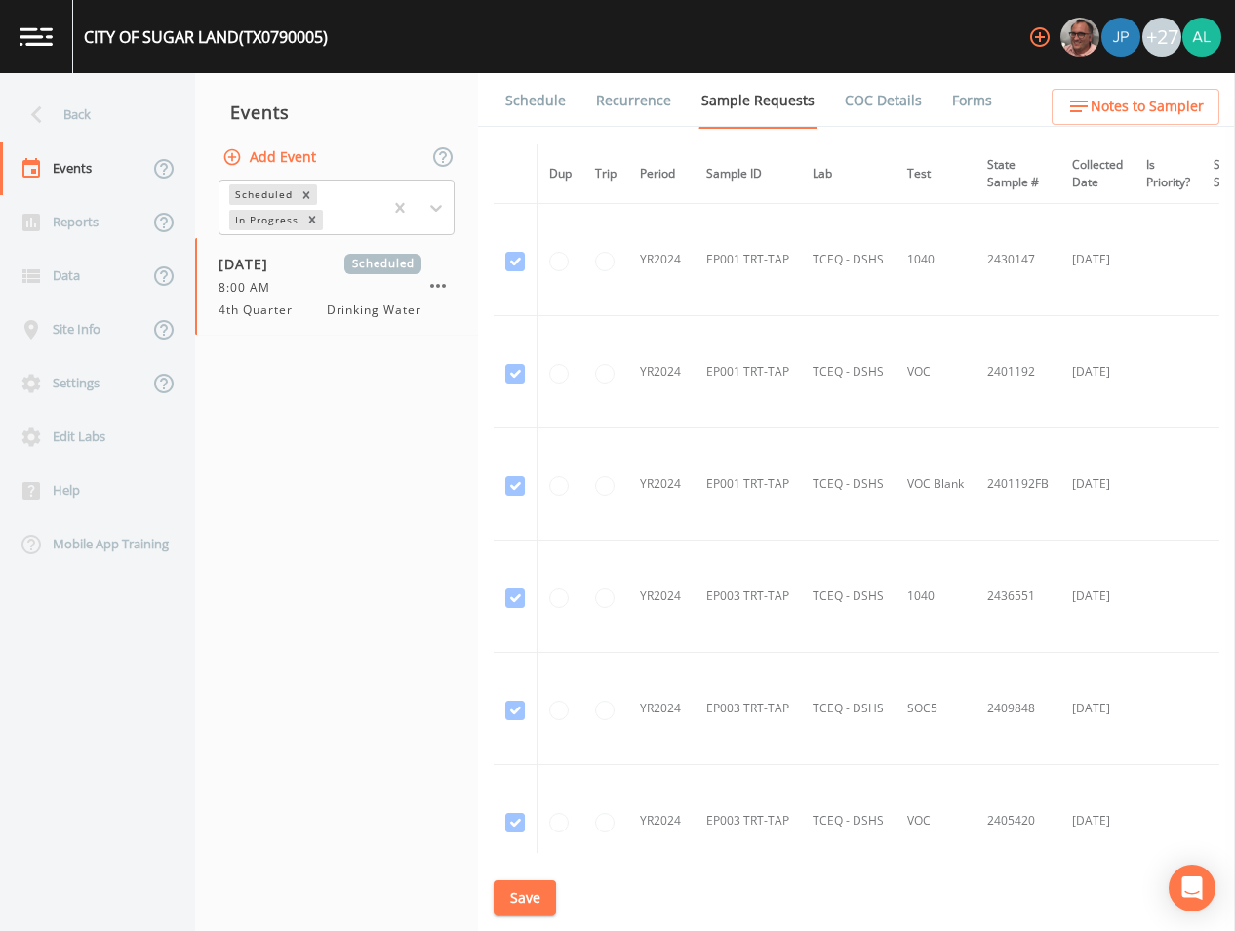
click at [517, 92] on link "Schedule" at bounding box center [535, 100] width 66 height 55
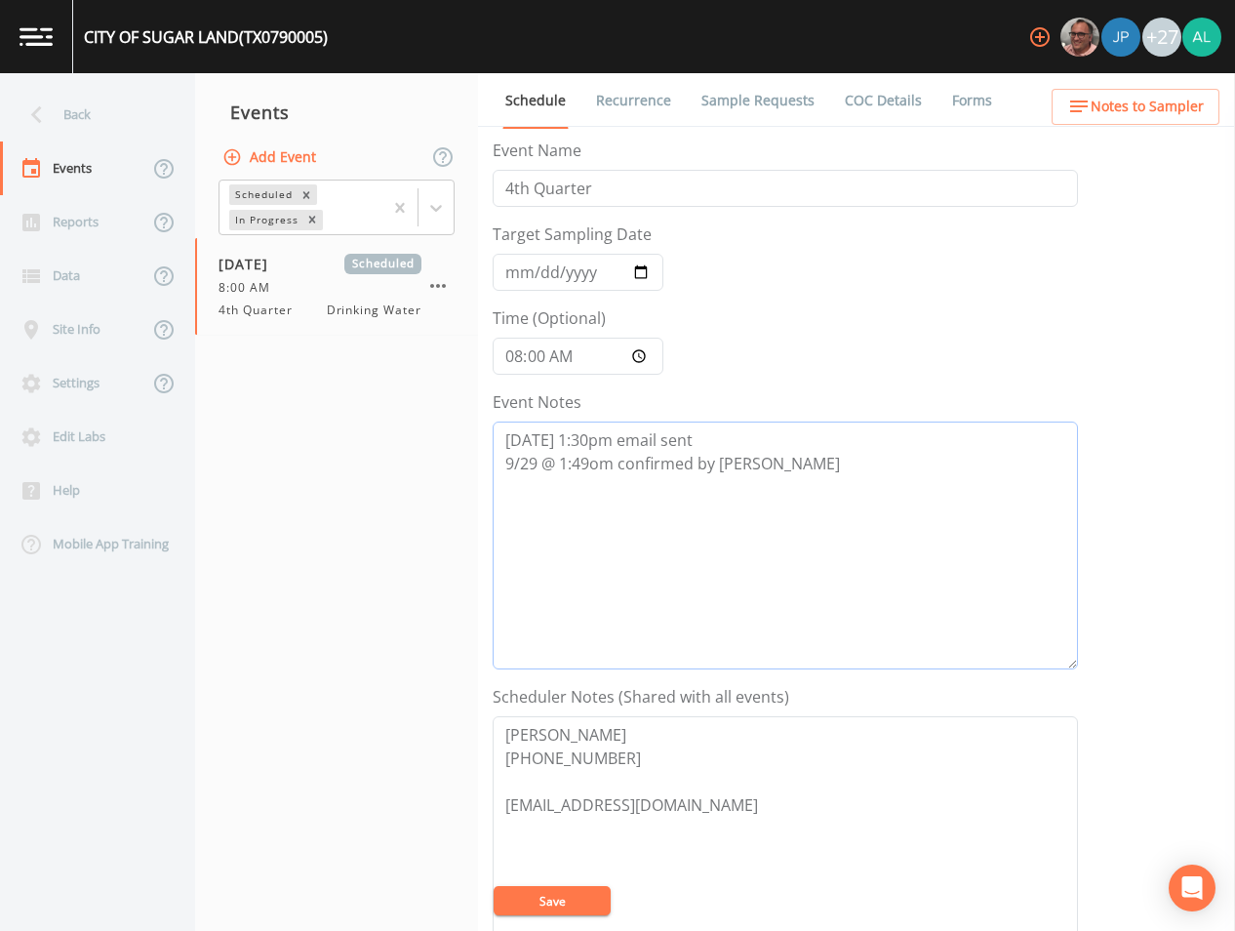
click at [813, 475] on textarea "[DATE] 1:30pm email sent 9/29 @ 1:49om confirmed by [PERSON_NAME]" at bounding box center [785, 545] width 585 height 248
click at [110, 644] on nav "Back Events Reports Data Site Info Settings Edit Labs Help Mobile App Training" at bounding box center [97, 501] width 195 height 857
click at [586, 482] on textarea "[DATE] 1:30pm email sent 9/29 @ 1:49om confirmed by [PERSON_NAME] 10/" at bounding box center [785, 545] width 585 height 248
drag, startPoint x: 769, startPoint y: 530, endPoint x: 452, endPoint y: 490, distance: 319.6
click at [452, 490] on div "Back Events Reports Data Site Info Settings Edit Labs Help Mobile App Training …" at bounding box center [617, 501] width 1235 height 857
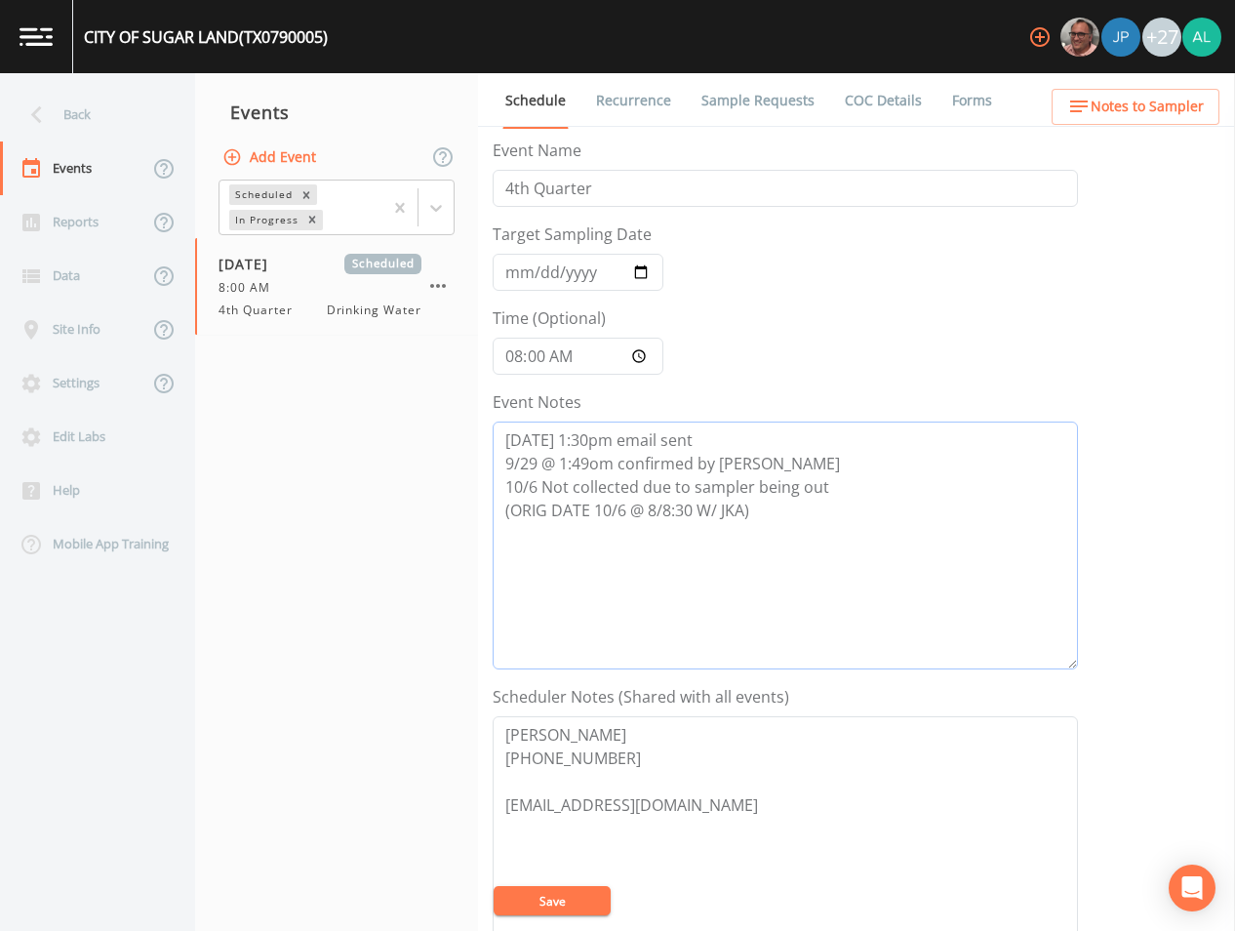
type textarea "[DATE] 1:30pm email sent 9/29 @ 1:49om confirmed by [PERSON_NAME] 10/6 Not coll…"
click at [508, 272] on input "[DATE]" at bounding box center [578, 272] width 171 height 37
click at [564, 907] on button "Save" at bounding box center [552, 900] width 117 height 29
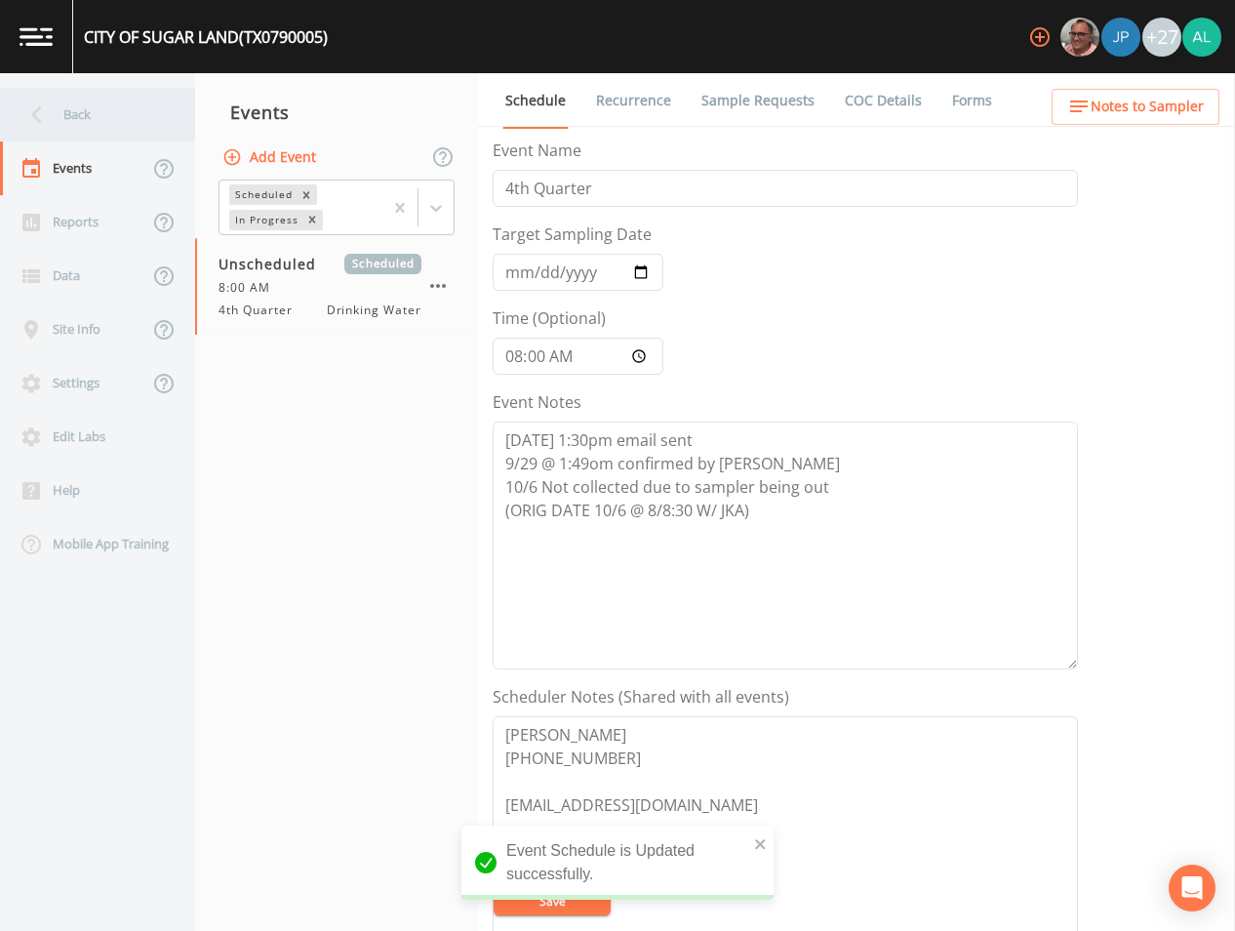
click at [107, 118] on div "Back" at bounding box center [88, 115] width 176 height 54
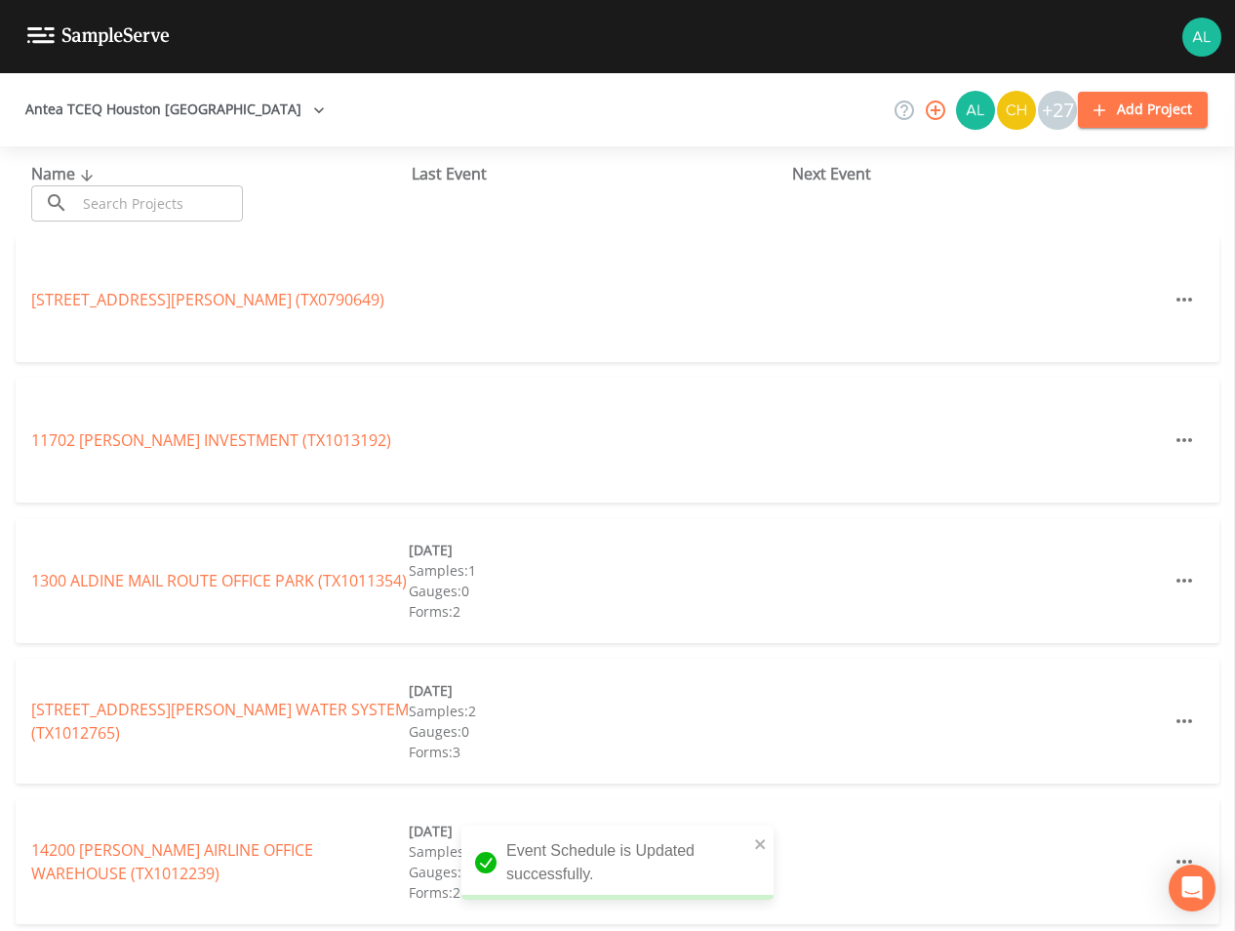
click at [111, 222] on div "Name ​ ​ Last Event Next Event" at bounding box center [617, 191] width 1235 height 91
click at [116, 199] on input "text" at bounding box center [159, 203] width 167 height 36
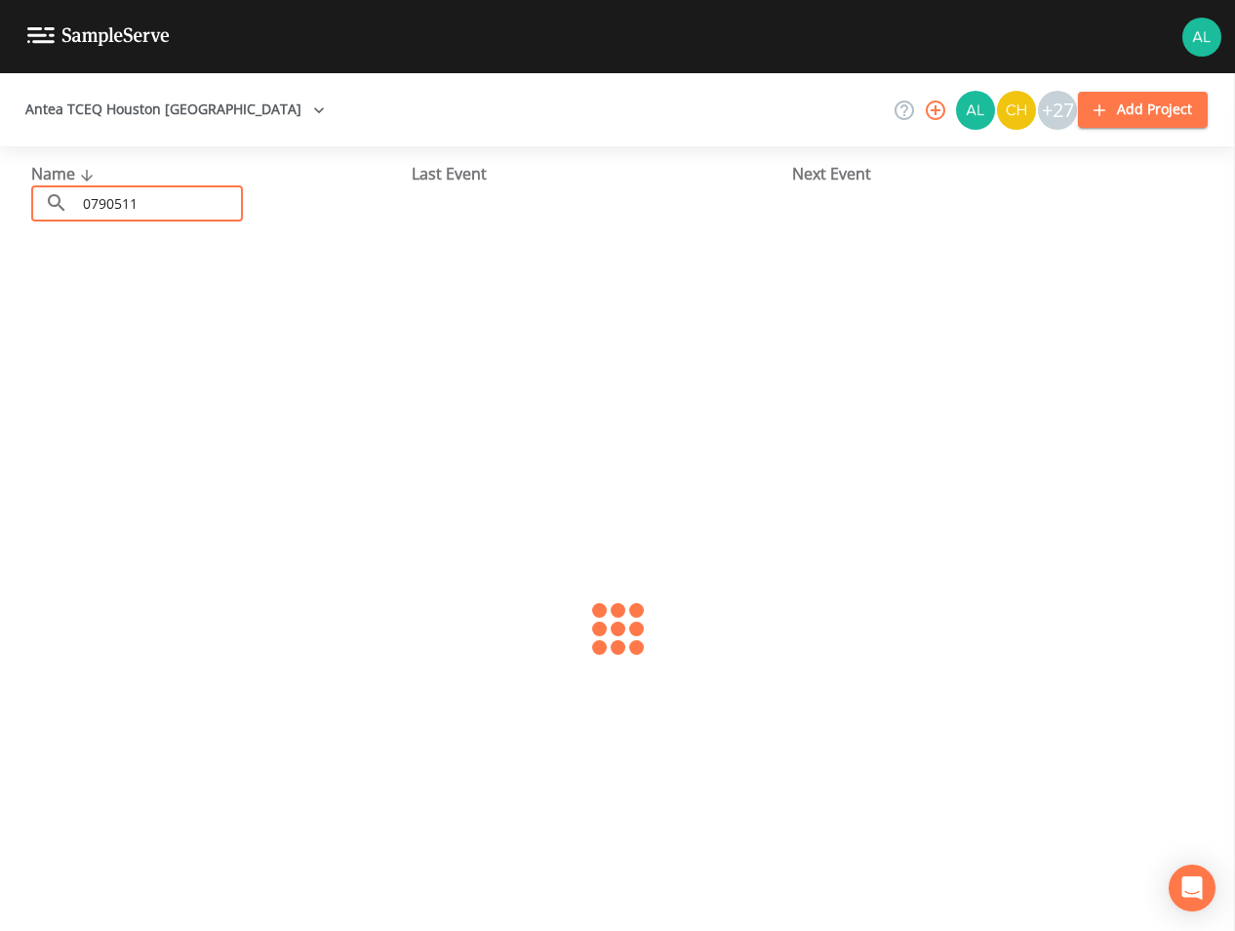
type input "0790511"
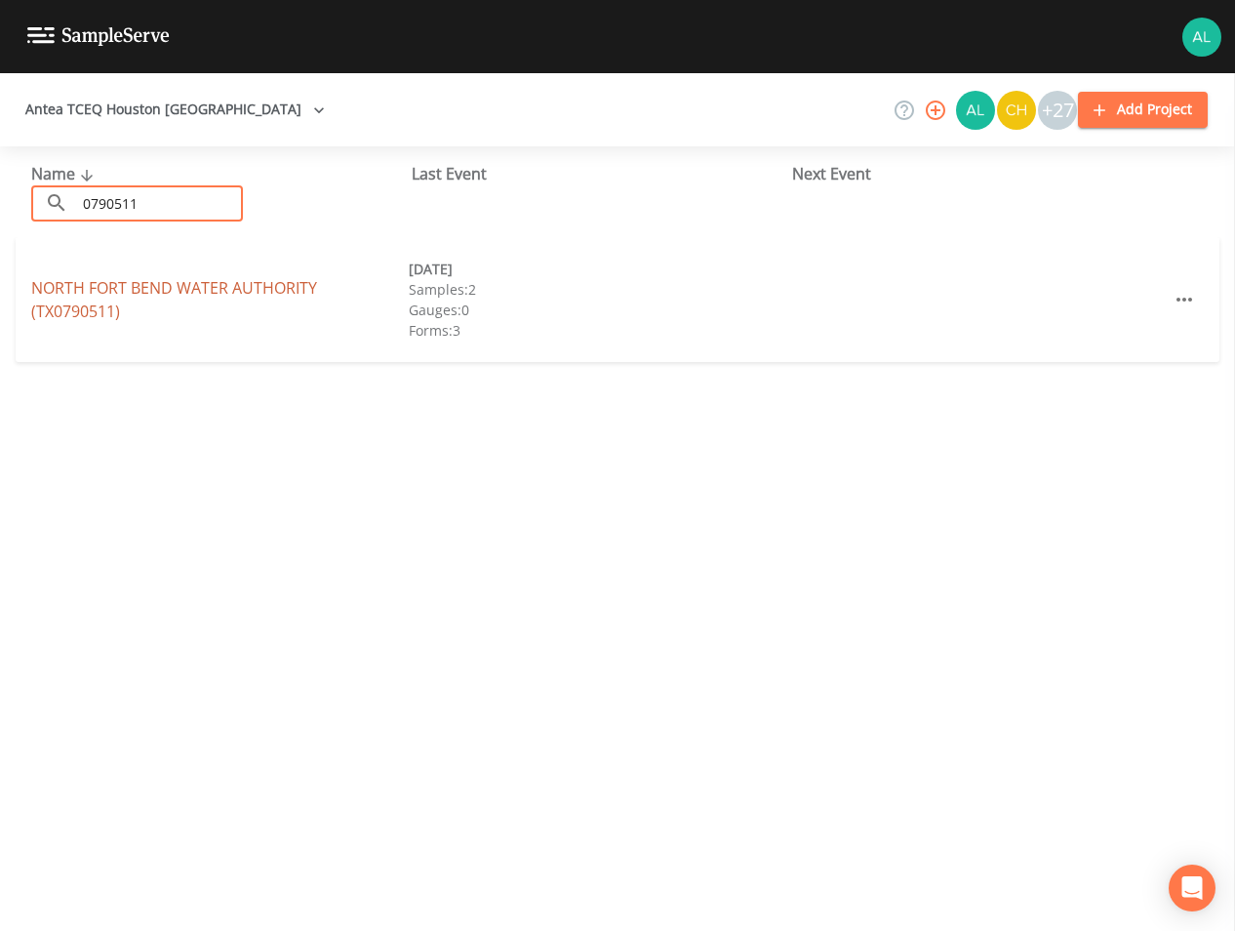
click at [103, 292] on link "NORTH FORT BEND WATER AUTHORITY (TX0790511)" at bounding box center [174, 299] width 286 height 45
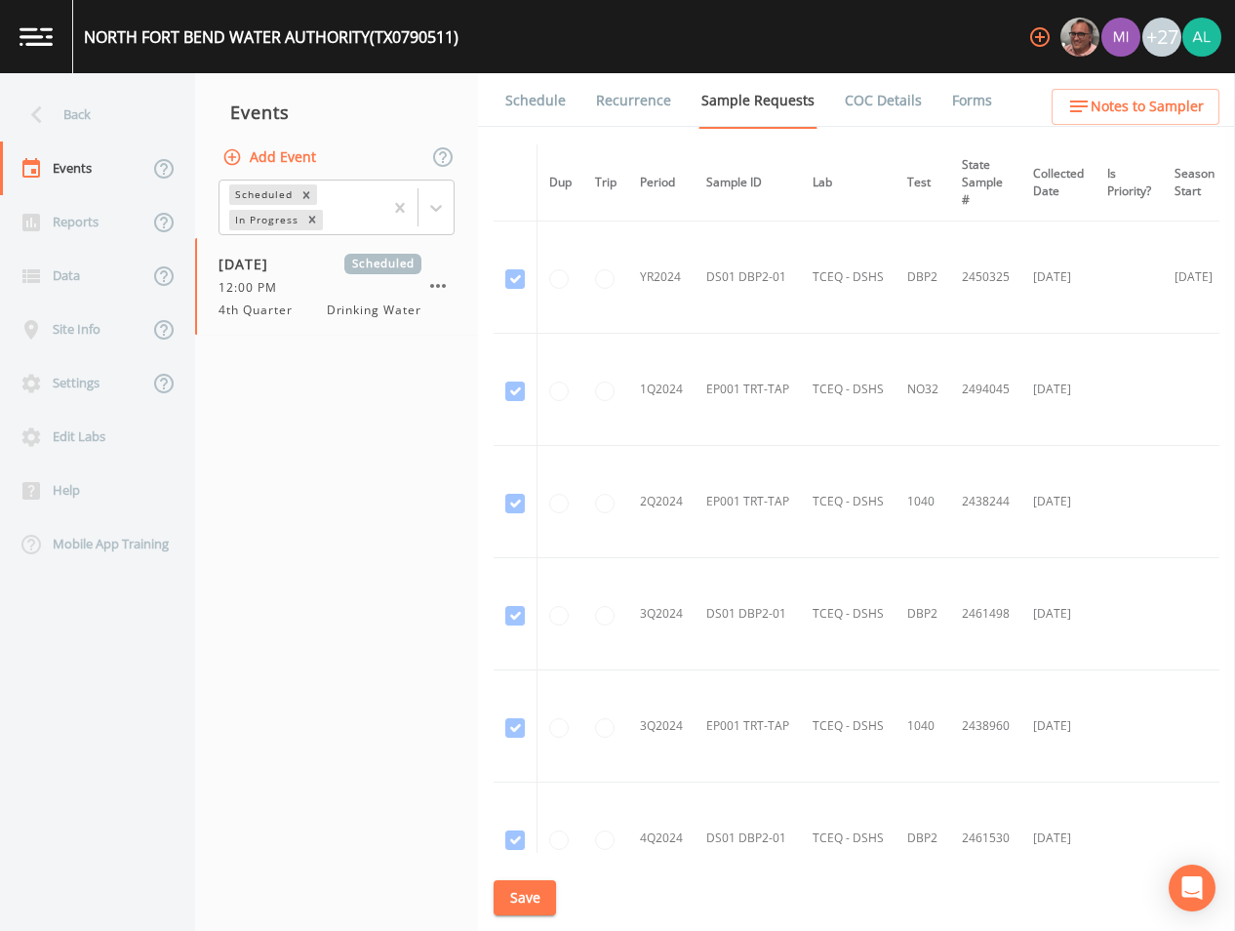
click at [533, 110] on link "Schedule" at bounding box center [535, 100] width 66 height 55
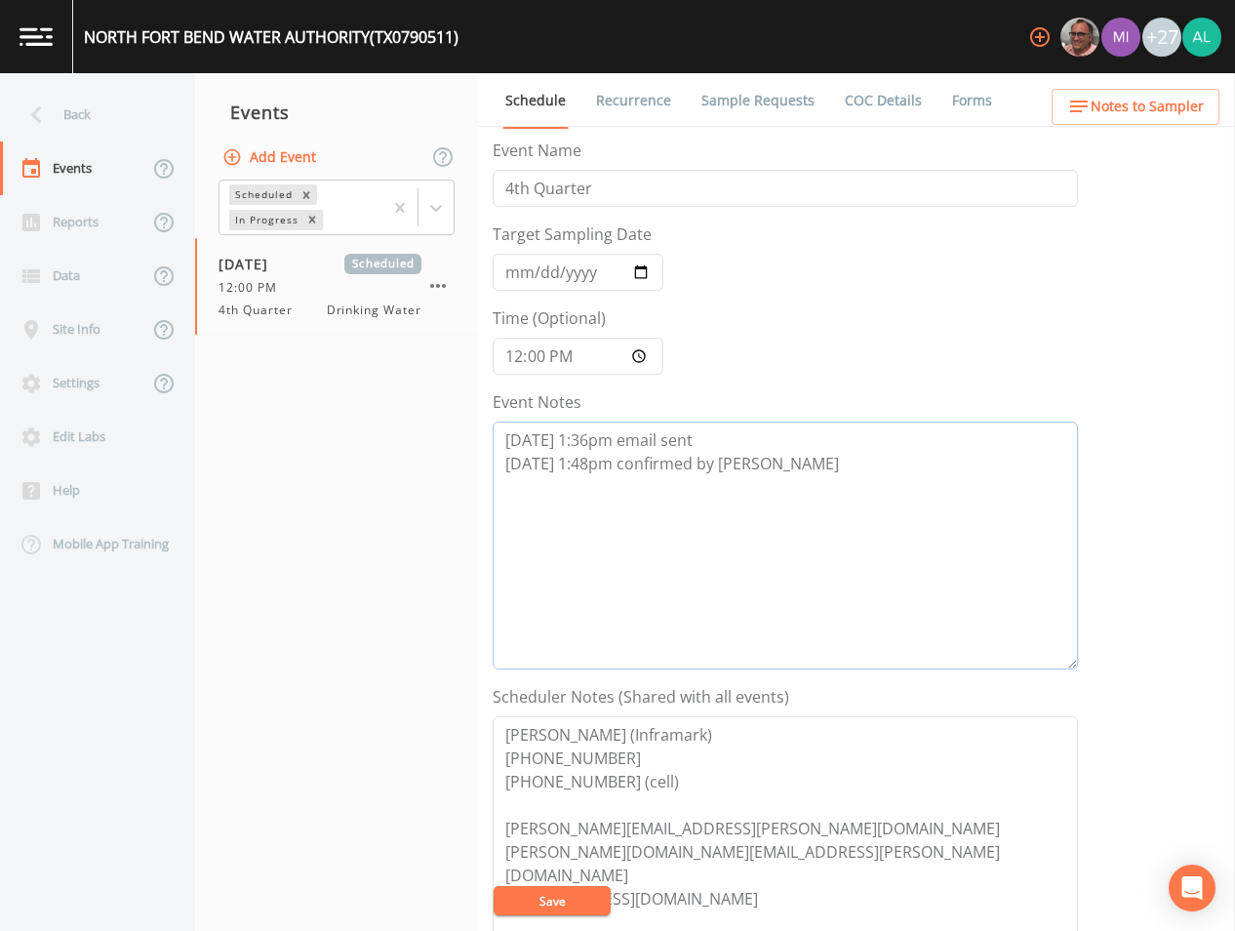
click at [785, 515] on textarea "[DATE] 1:36pm email sent [DATE] 1:48pm confirmed by [PERSON_NAME]" at bounding box center [785, 545] width 585 height 248
paste textarea "10/6 Not collected due to sampler being out (ORIG DATE 10/6 @ 8/8:30 W/ JKA)"
type textarea "[DATE] 1:36pm email sent [DATE] 1:48pm confirmed by [PERSON_NAME] 10/6 Not coll…"
click at [549, 896] on button "Save" at bounding box center [552, 900] width 117 height 29
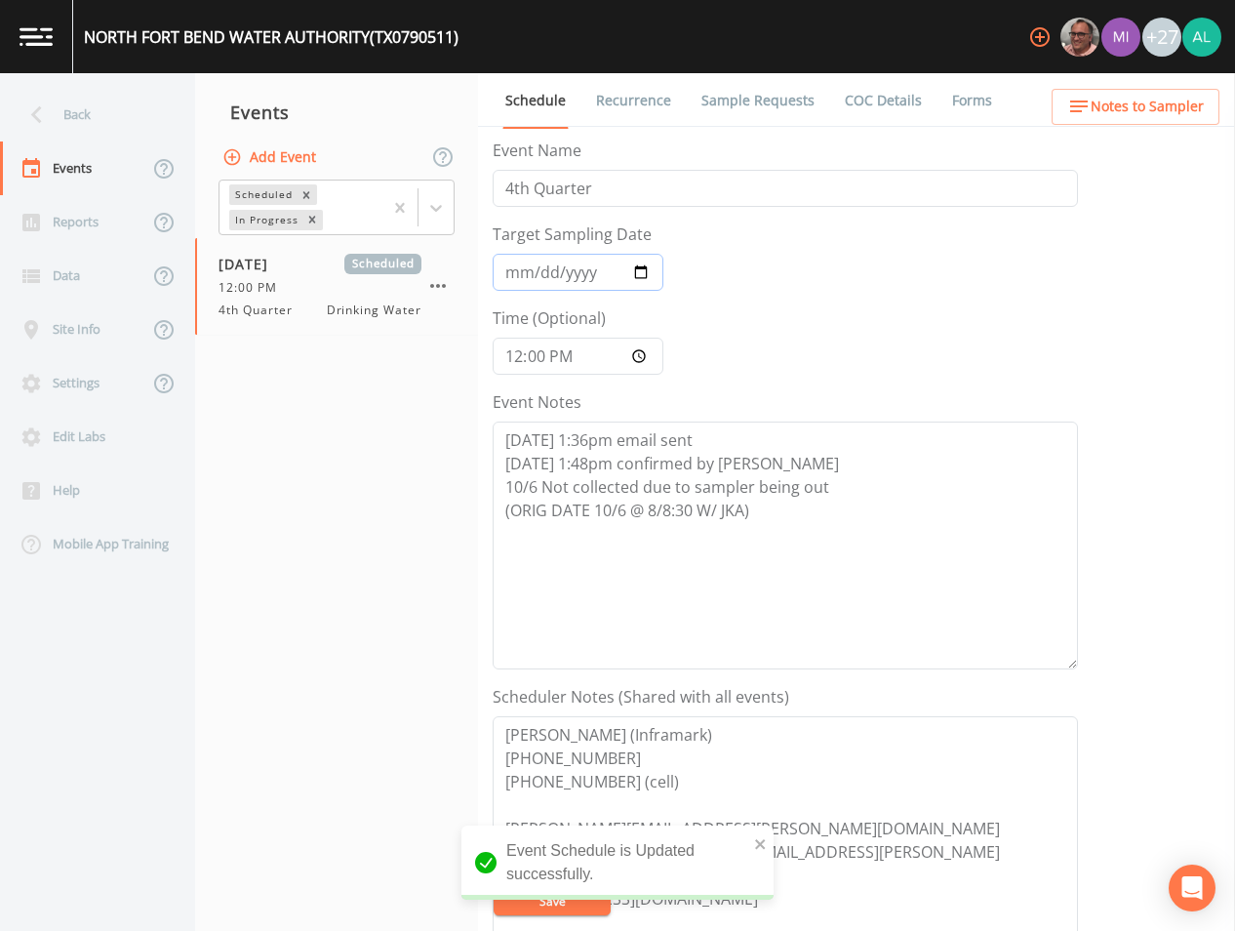
click at [517, 277] on input "[DATE]" at bounding box center [578, 272] width 171 height 37
click at [494, 886] on button "Save" at bounding box center [552, 900] width 117 height 29
click at [596, 914] on button "Save" at bounding box center [552, 900] width 117 height 29
click at [86, 89] on div "Back" at bounding box center [88, 115] width 176 height 54
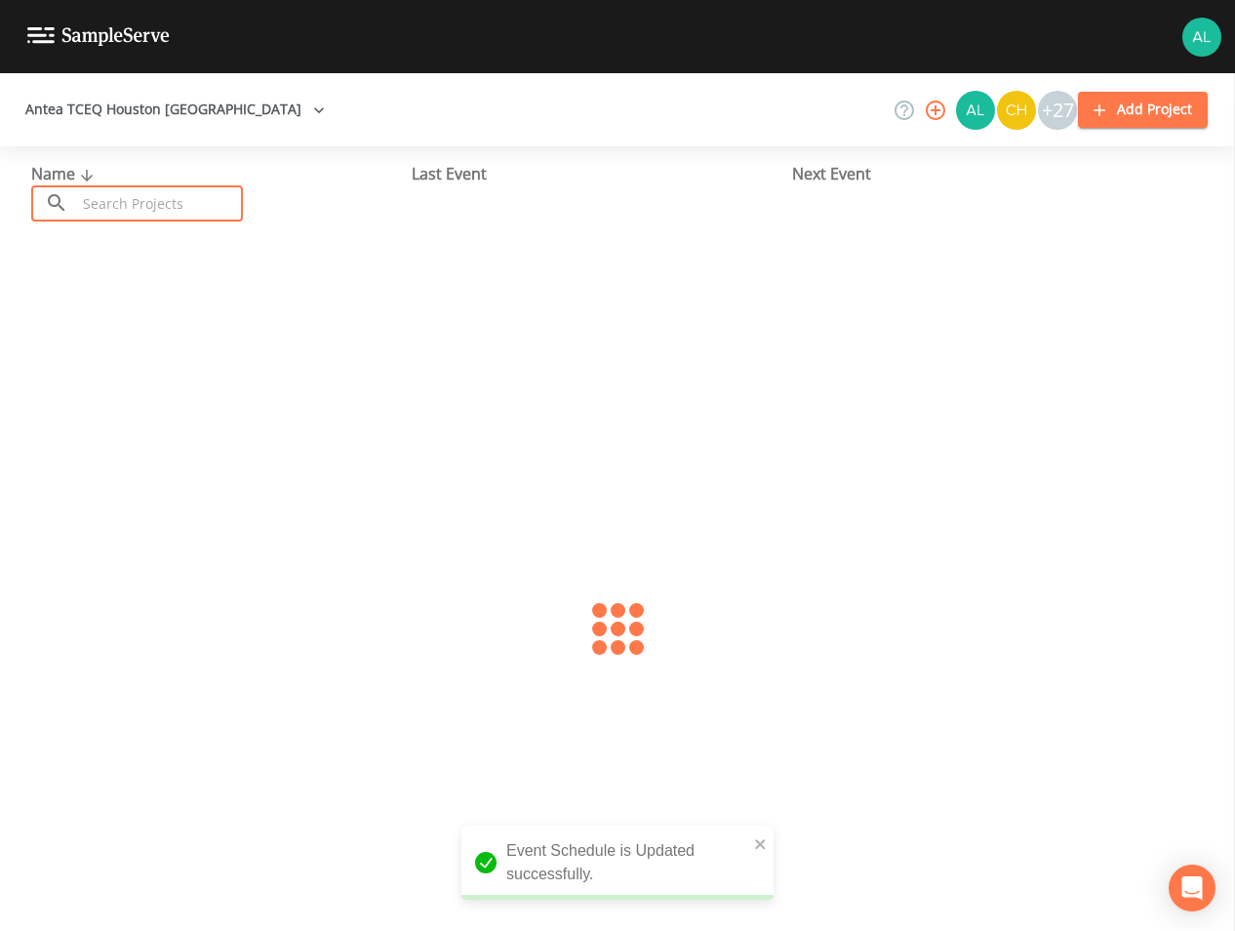
click at [114, 195] on input "text" at bounding box center [159, 203] width 167 height 36
type input "1010910"
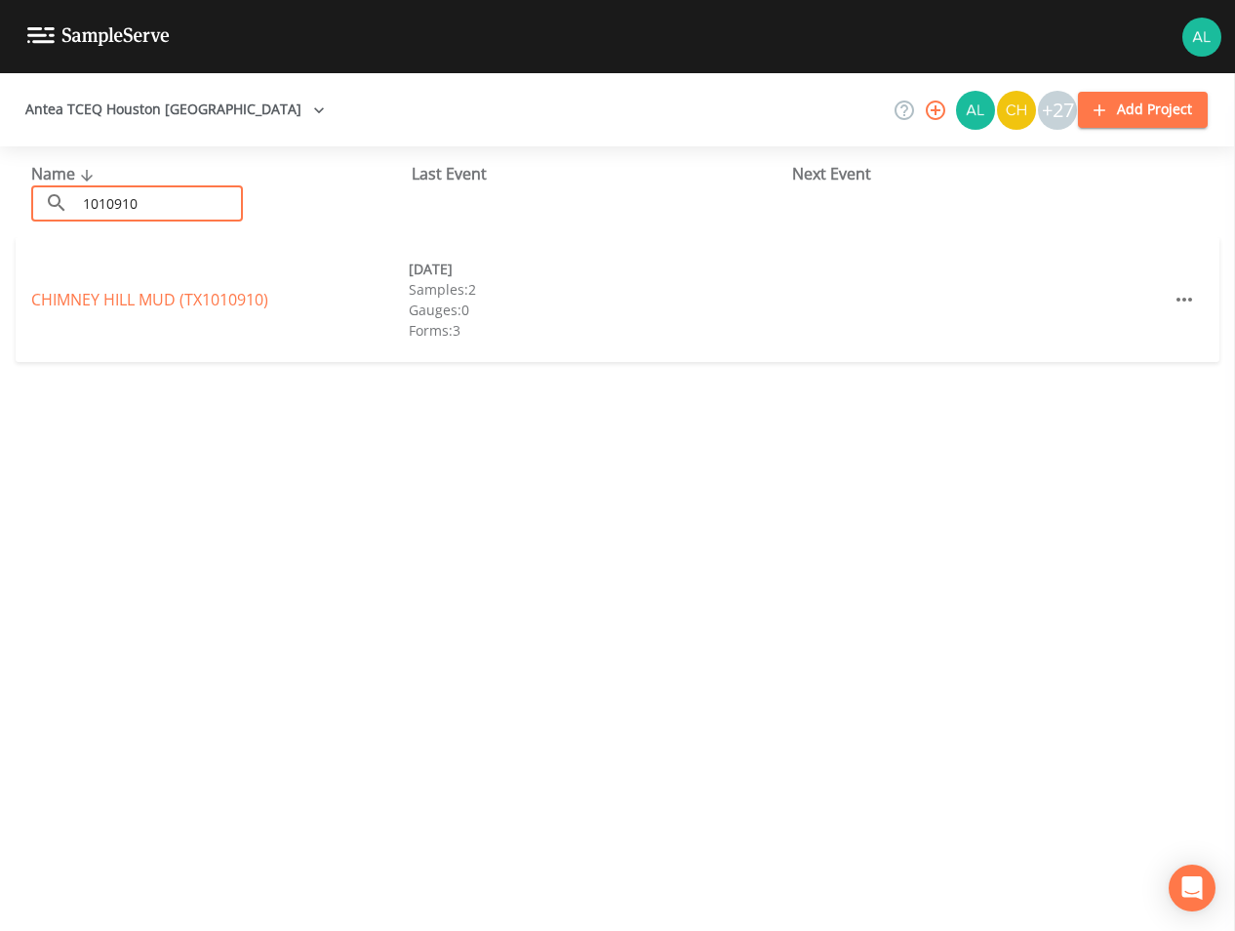
click at [97, 325] on div "[GEOGRAPHIC_DATA] (TX1010910) [DATE] Samples: 2 Gauges: 0 Forms: 3" at bounding box center [618, 299] width 1204 height 125
click at [105, 299] on link "[GEOGRAPHIC_DATA] (TX1010910)" at bounding box center [149, 299] width 237 height 21
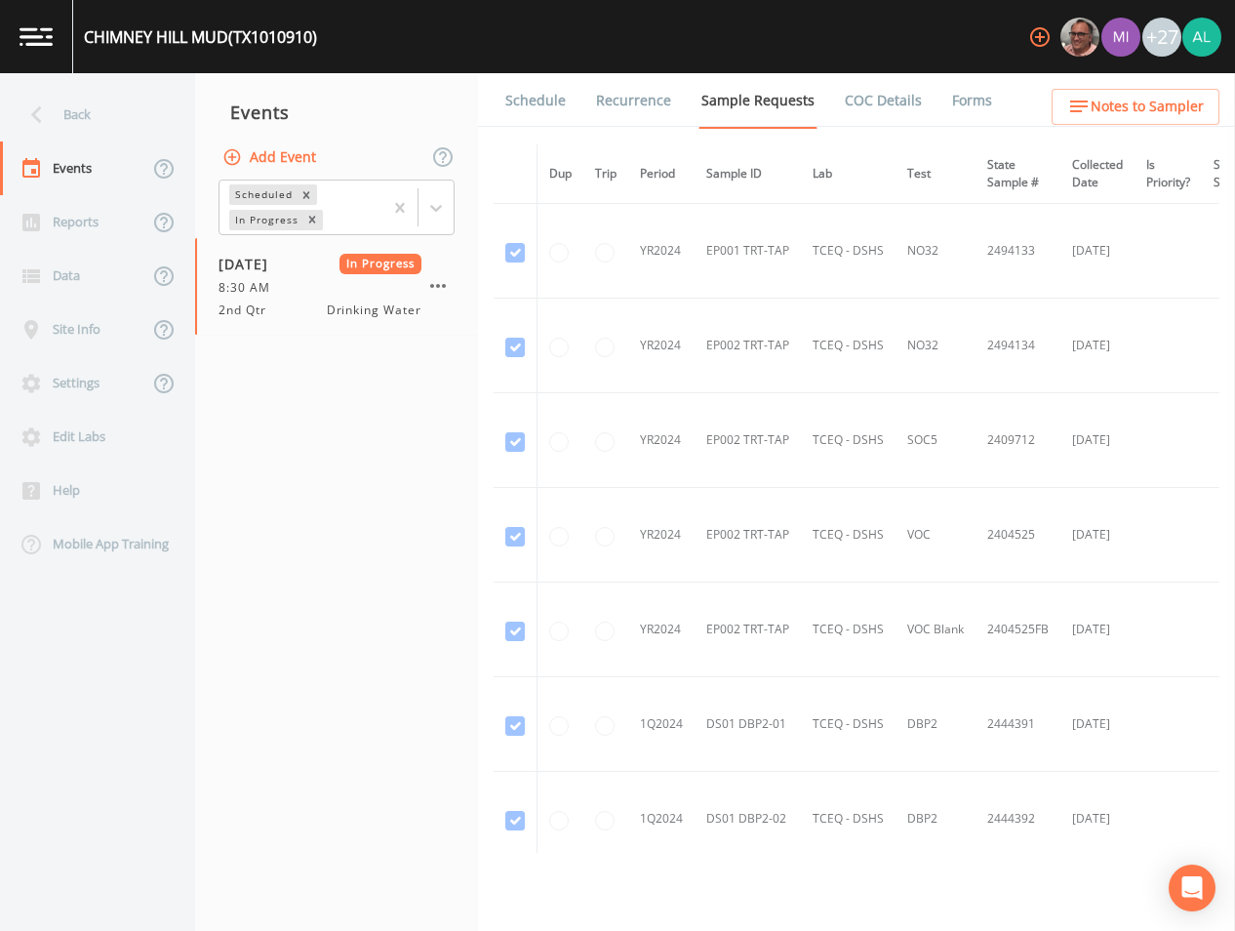
click at [949, 94] on link "Forms" at bounding box center [972, 100] width 46 height 55
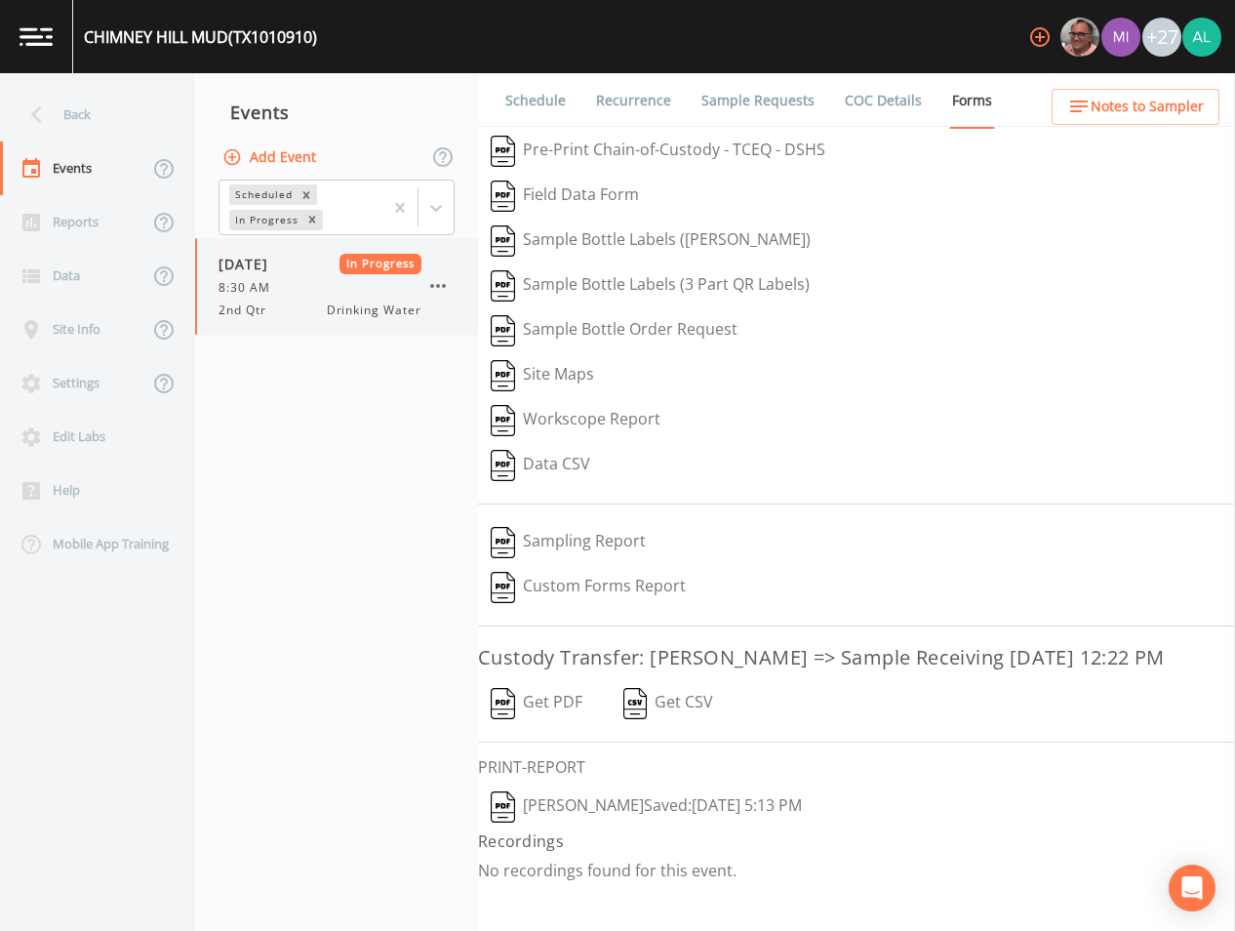
click at [433, 291] on icon "button" at bounding box center [437, 285] width 23 height 23
click at [302, 167] on button "Add Event" at bounding box center [271, 158] width 105 height 36
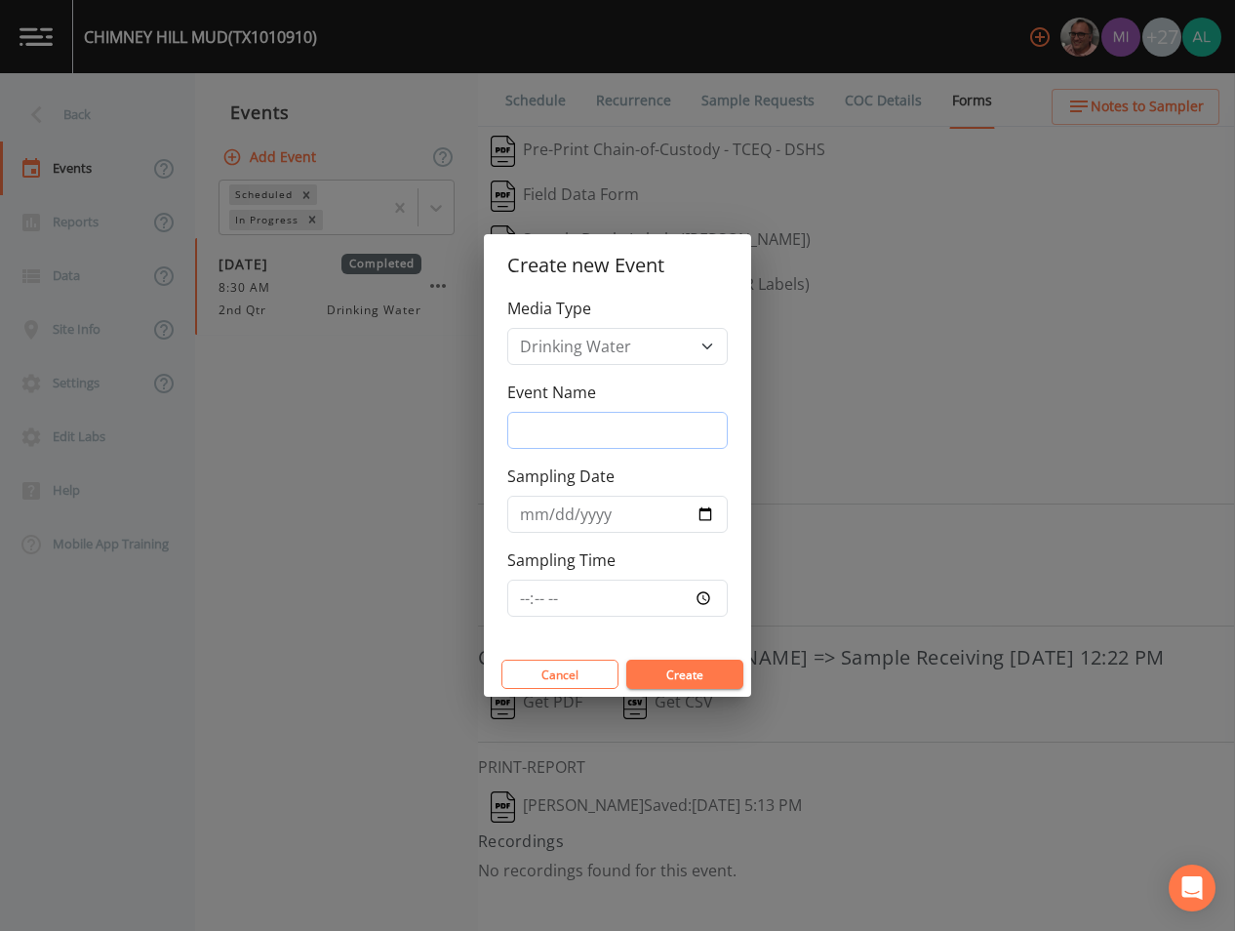
click at [587, 415] on input "Event Name" at bounding box center [617, 430] width 220 height 37
type input "4th Quarter"
type input "[DATE]"
click at [520, 595] on input "Sampling Time" at bounding box center [617, 597] width 220 height 37
type input "08:30"
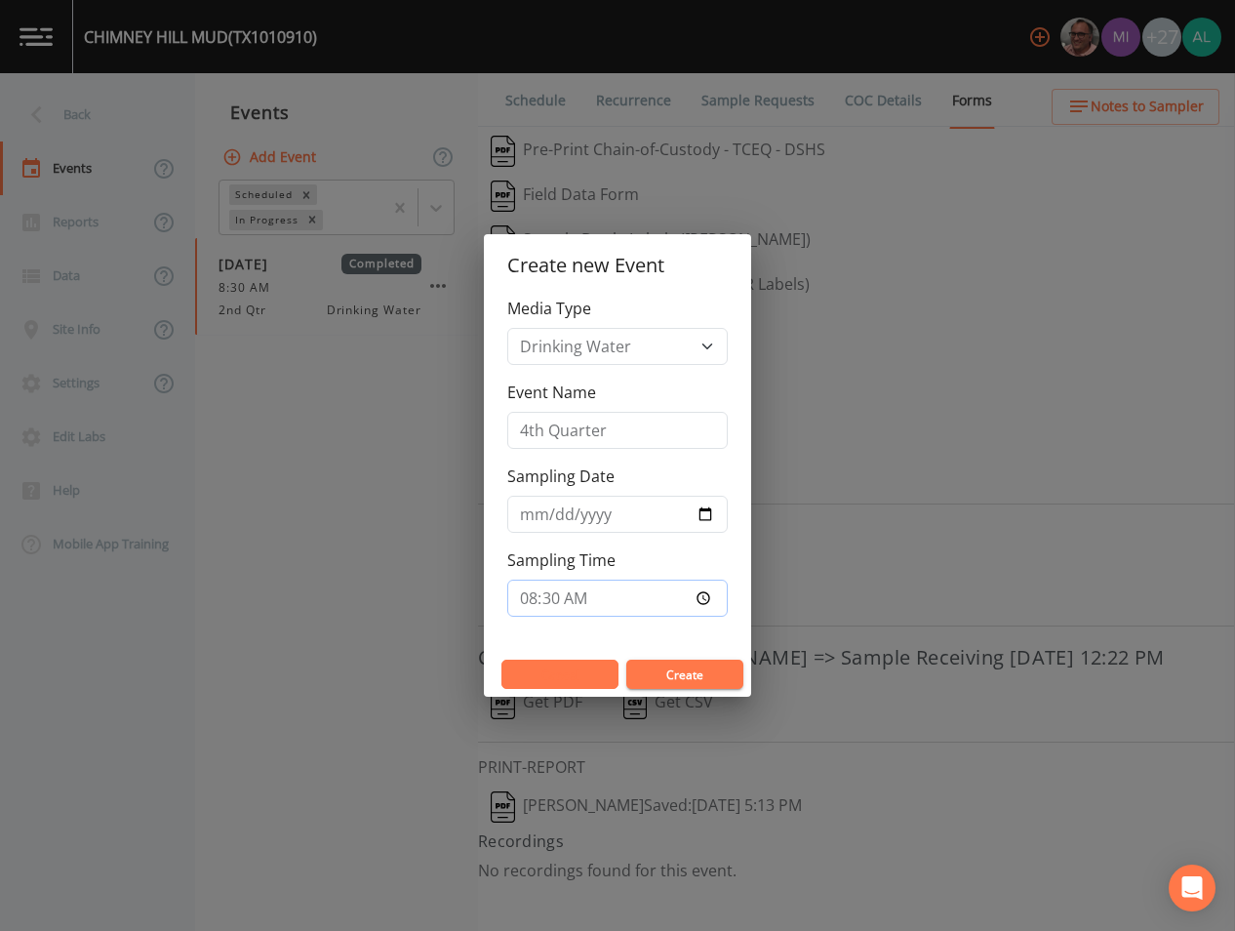
click at [626, 659] on button "Create" at bounding box center [684, 673] width 117 height 29
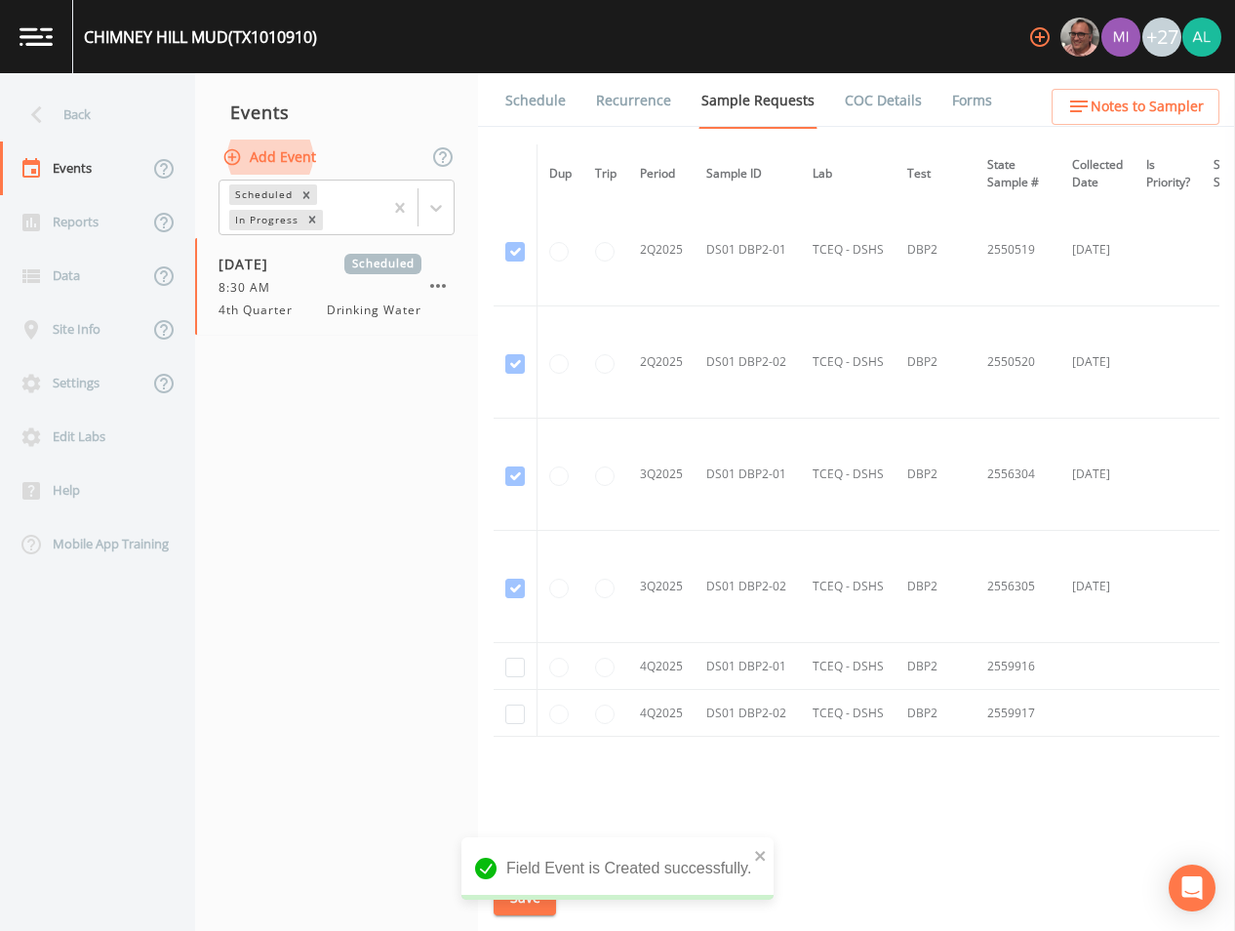
scroll to position [2523, 0]
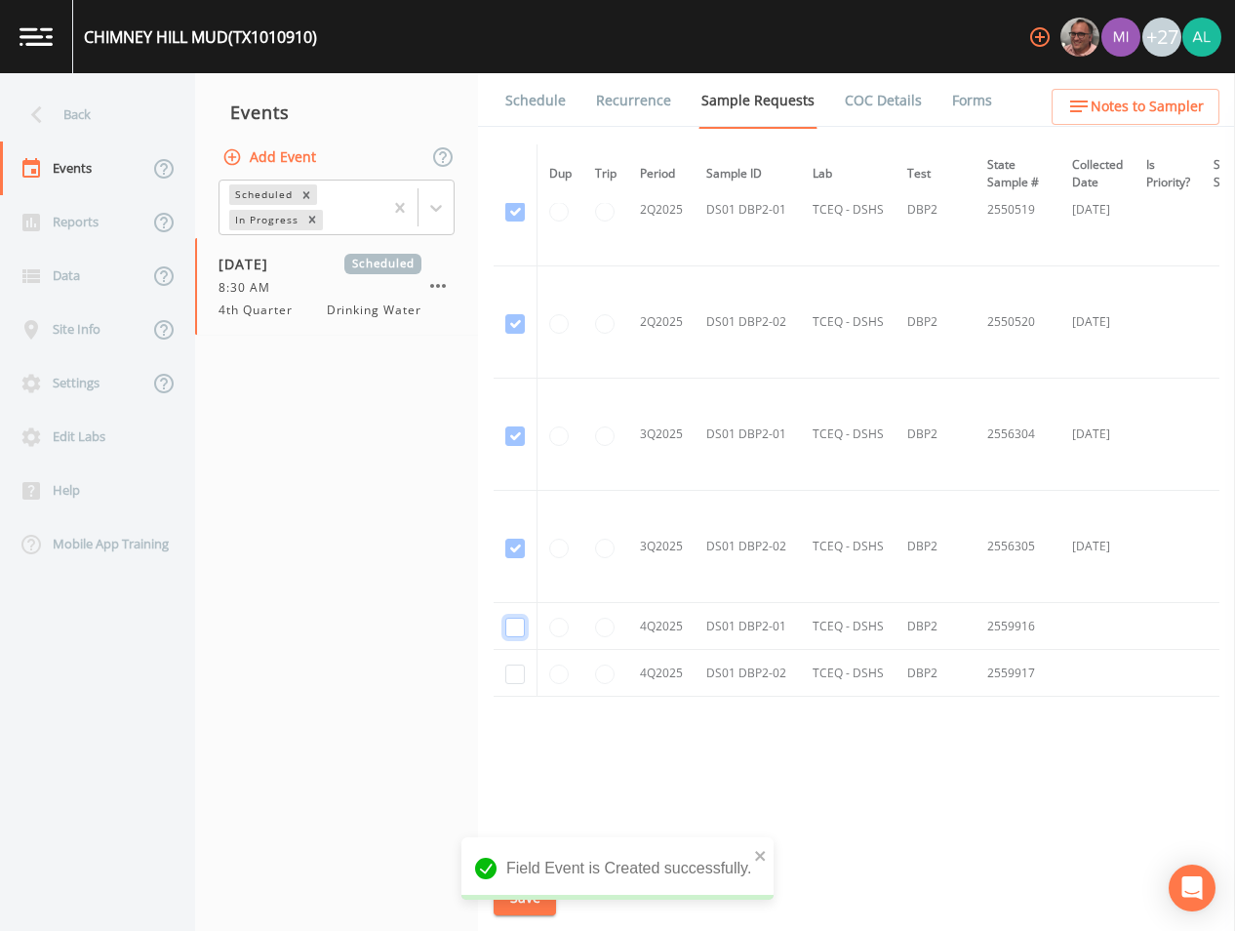
click at [515, 624] on input "checkbox" at bounding box center [515, 628] width 20 height 20
checkbox input "true"
click at [515, 669] on input "checkbox" at bounding box center [515, 674] width 20 height 20
checkbox input "true"
click at [543, 907] on button "Save" at bounding box center [525, 898] width 62 height 36
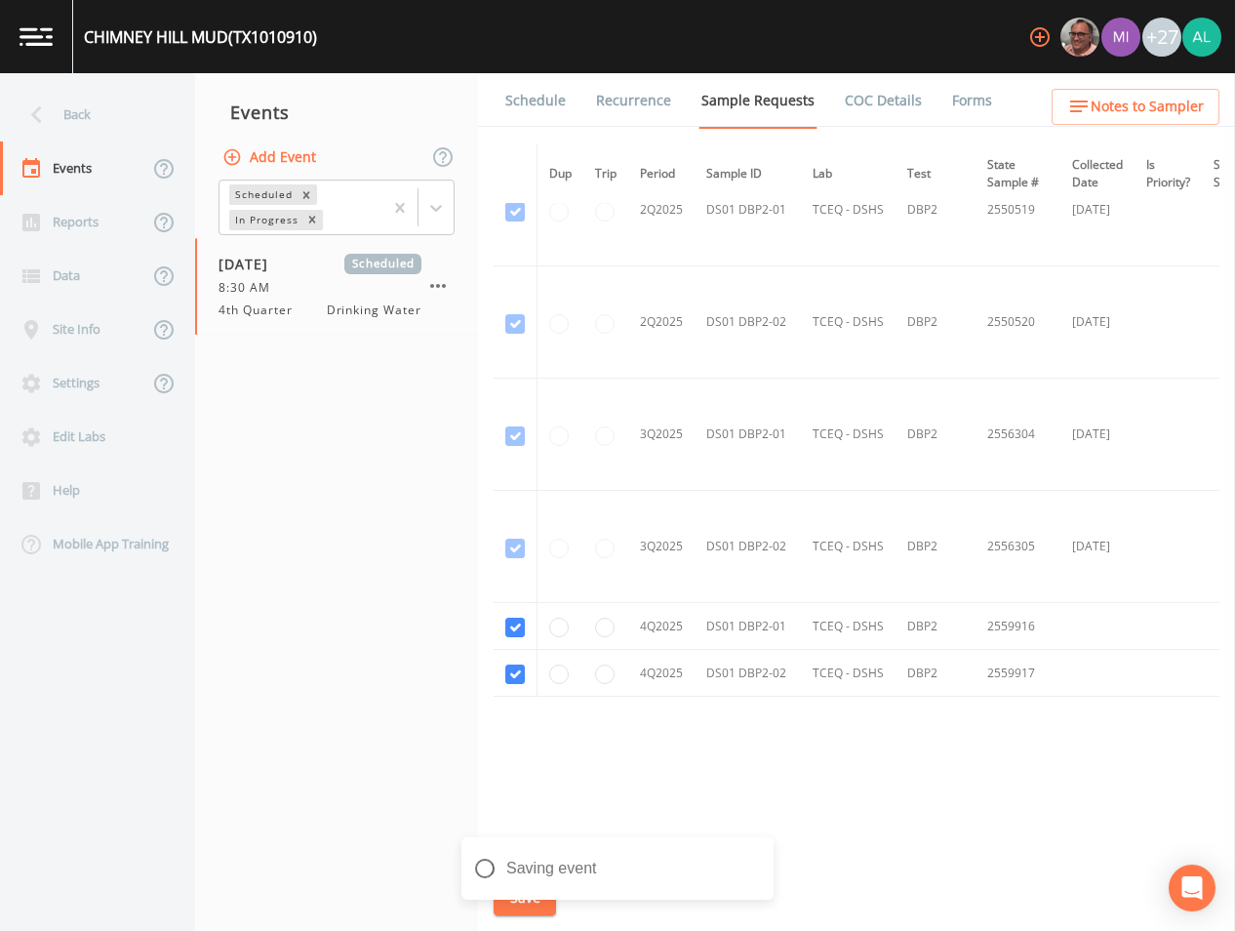
click at [1147, 85] on ul "Schedule Recurrence Sample Requests COC Details Forms" at bounding box center [856, 100] width 757 height 54
click at [1146, 95] on span "Notes to Sampler" at bounding box center [1147, 107] width 113 height 24
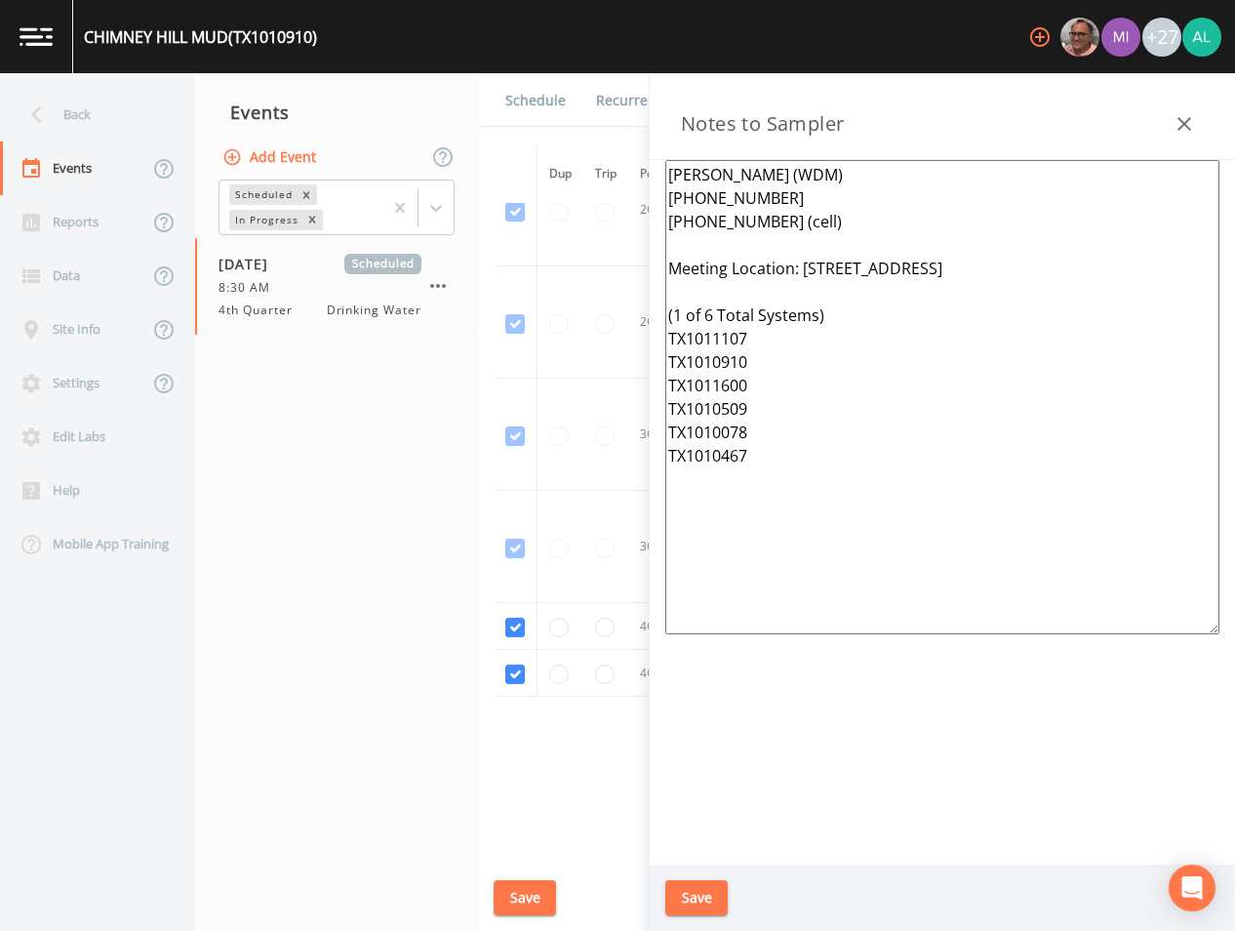
drag, startPoint x: 759, startPoint y: 355, endPoint x: 660, endPoint y: 350, distance: 98.6
click at [660, 350] on div "[PERSON_NAME] (WDM) [PHONE_NUMBER] [PHONE_NUMBER] (cell) Meeting Location: [STR…" at bounding box center [942, 512] width 585 height 704
drag, startPoint x: 823, startPoint y: 462, endPoint x: 618, endPoint y: 464, distance: 204.9
click at [613, 462] on div "Back Events Reports Data Site Info Settings Edit Labs Help Mobile App Training …" at bounding box center [617, 501] width 1235 height 857
drag, startPoint x: 776, startPoint y: 443, endPoint x: 590, endPoint y: 439, distance: 185.4
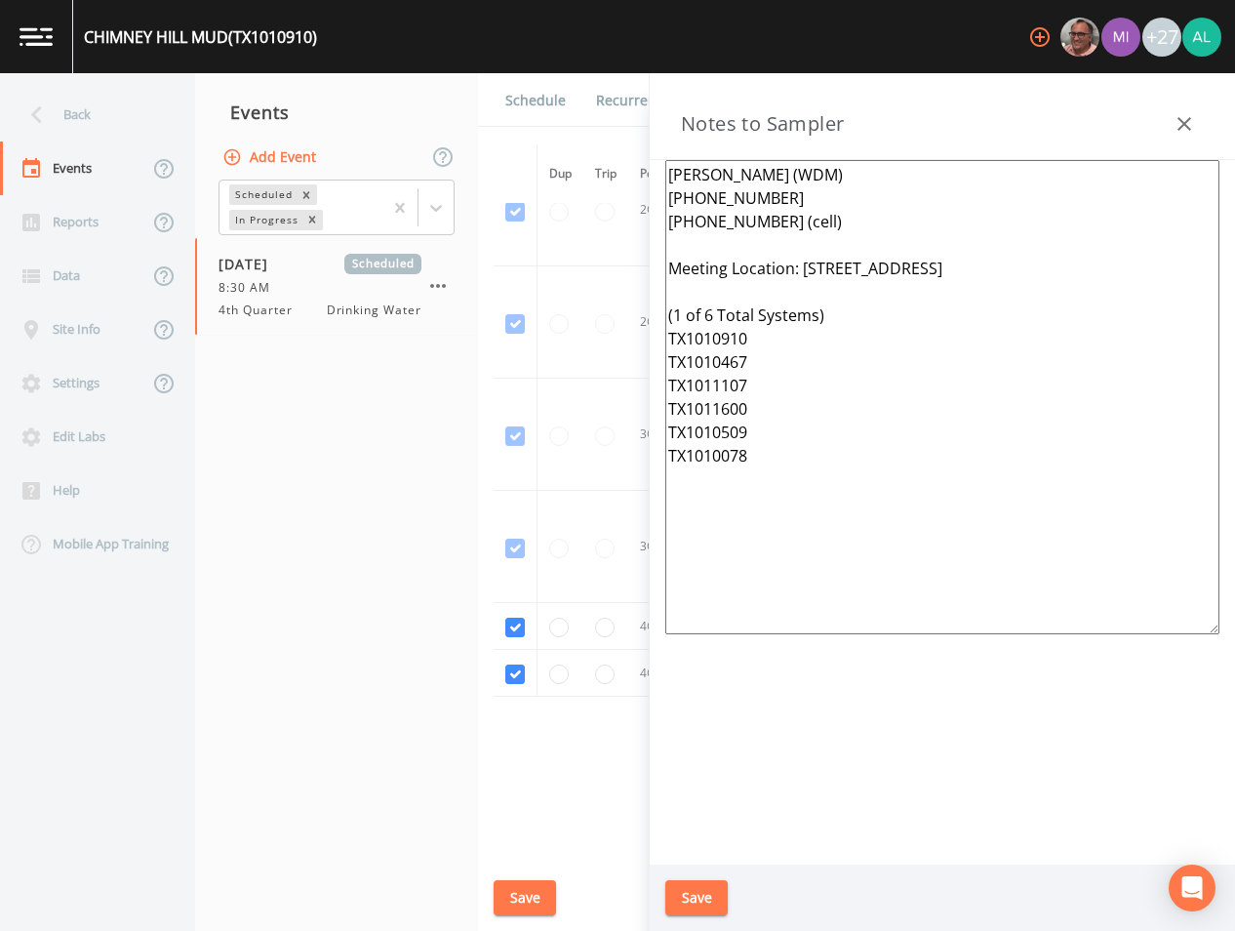
click at [590, 439] on div "Back Events Reports Data Site Info Settings Edit Labs Help Mobile App Training …" at bounding box center [617, 501] width 1235 height 857
drag, startPoint x: 750, startPoint y: 437, endPoint x: 585, endPoint y: 435, distance: 164.9
click at [585, 435] on div "Back Events Reports Data Site Info Settings Edit Labs Help Mobile App Training …" at bounding box center [617, 501] width 1235 height 857
drag, startPoint x: 759, startPoint y: 466, endPoint x: 727, endPoint y: 442, distance: 40.4
click at [727, 442] on textarea "[PERSON_NAME] (WDM) [PHONE_NUMBER] [PHONE_NUMBER] (cell) Meeting Location: [STR…" at bounding box center [942, 397] width 554 height 474
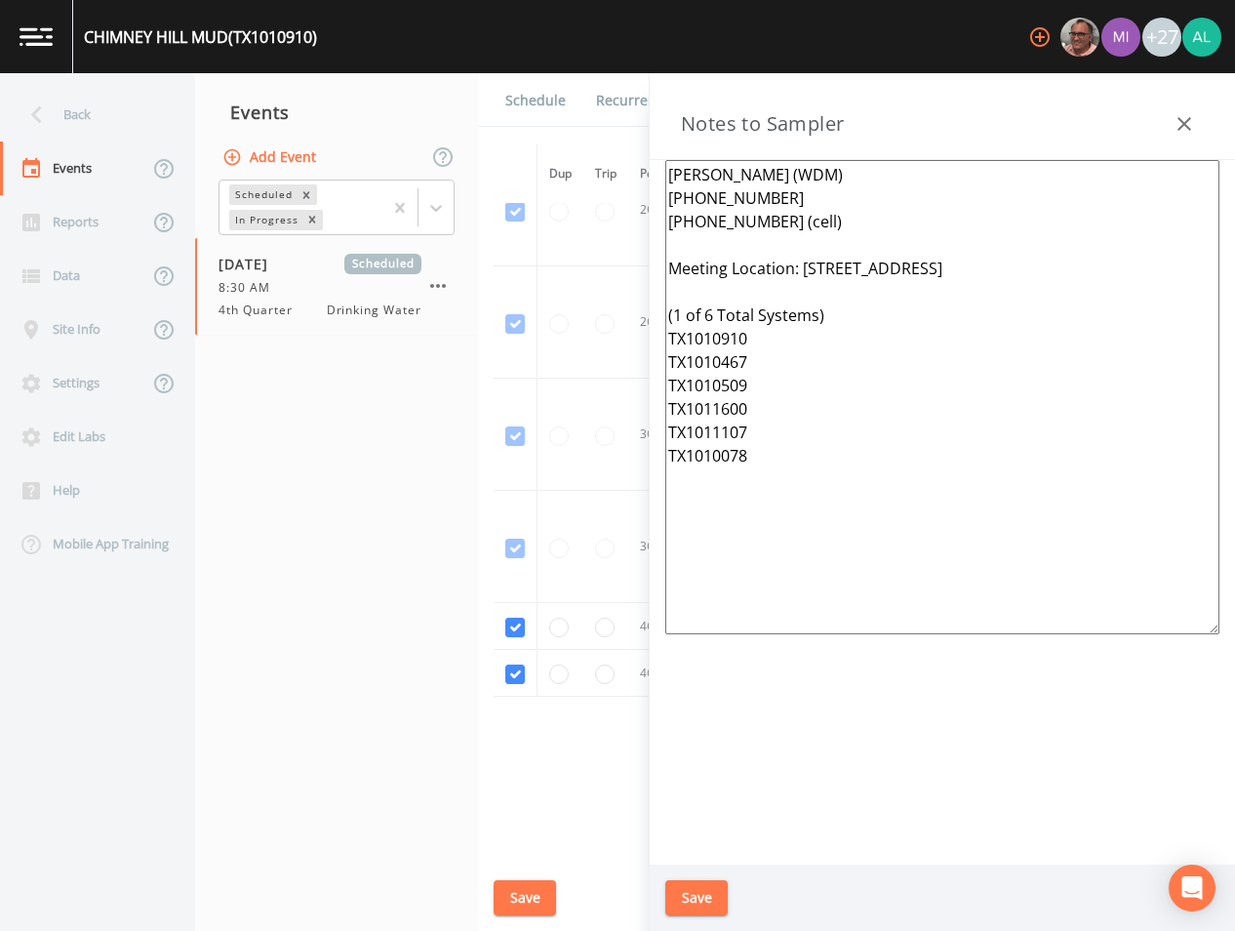
click at [773, 430] on textarea "[PERSON_NAME] (WDM) [PHONE_NUMBER] [PHONE_NUMBER] (cell) Meeting Location: [STR…" at bounding box center [942, 397] width 554 height 474
drag, startPoint x: 757, startPoint y: 459, endPoint x: 716, endPoint y: 458, distance: 41.0
click at [716, 458] on textarea "[PERSON_NAME] (WDM) [PHONE_NUMBER] [PHONE_NUMBER] (cell) Meeting Location: [STR…" at bounding box center [942, 397] width 554 height 474
drag, startPoint x: 1084, startPoint y: 259, endPoint x: 803, endPoint y: 267, distance: 281.1
click at [803, 267] on textarea "[PERSON_NAME] (WDM) [PHONE_NUMBER] [PHONE_NUMBER] (cell) Meeting Location: [STR…" at bounding box center [942, 397] width 554 height 474
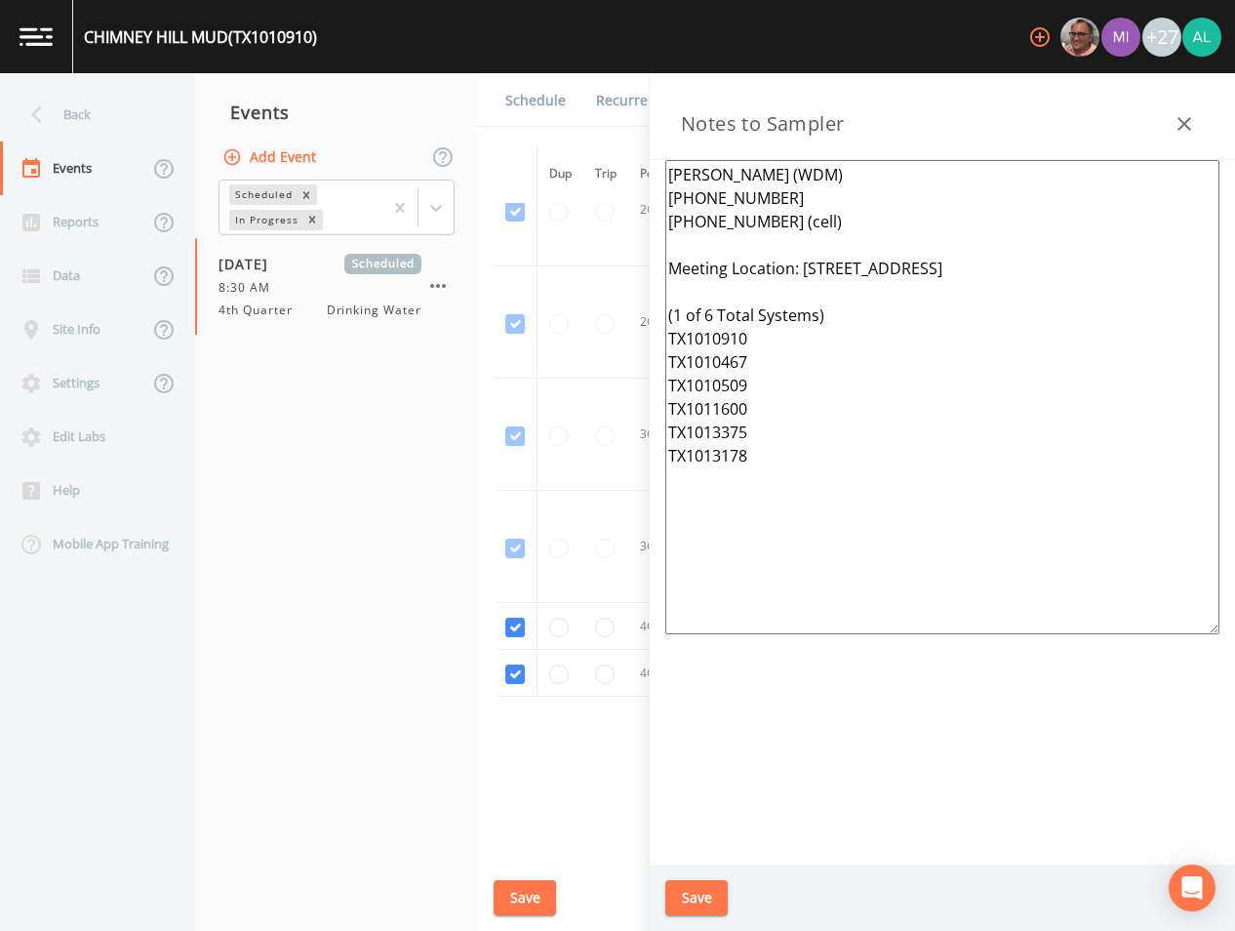
paste textarea "[STREET_ADDRESS]"
drag, startPoint x: 743, startPoint y: 574, endPoint x: 637, endPoint y: 118, distance: 467.8
click at [637, 118] on div "Back Events Reports Data Site Info Settings Edit Labs Help Mobile App Training …" at bounding box center [617, 501] width 1235 height 857
type textarea "[PERSON_NAME] (WDM) [PHONE_NUMBER] [PHONE_NUMBER] (cell) Meeting Location: [STR…"
click at [716, 888] on button "Save" at bounding box center [696, 898] width 62 height 36
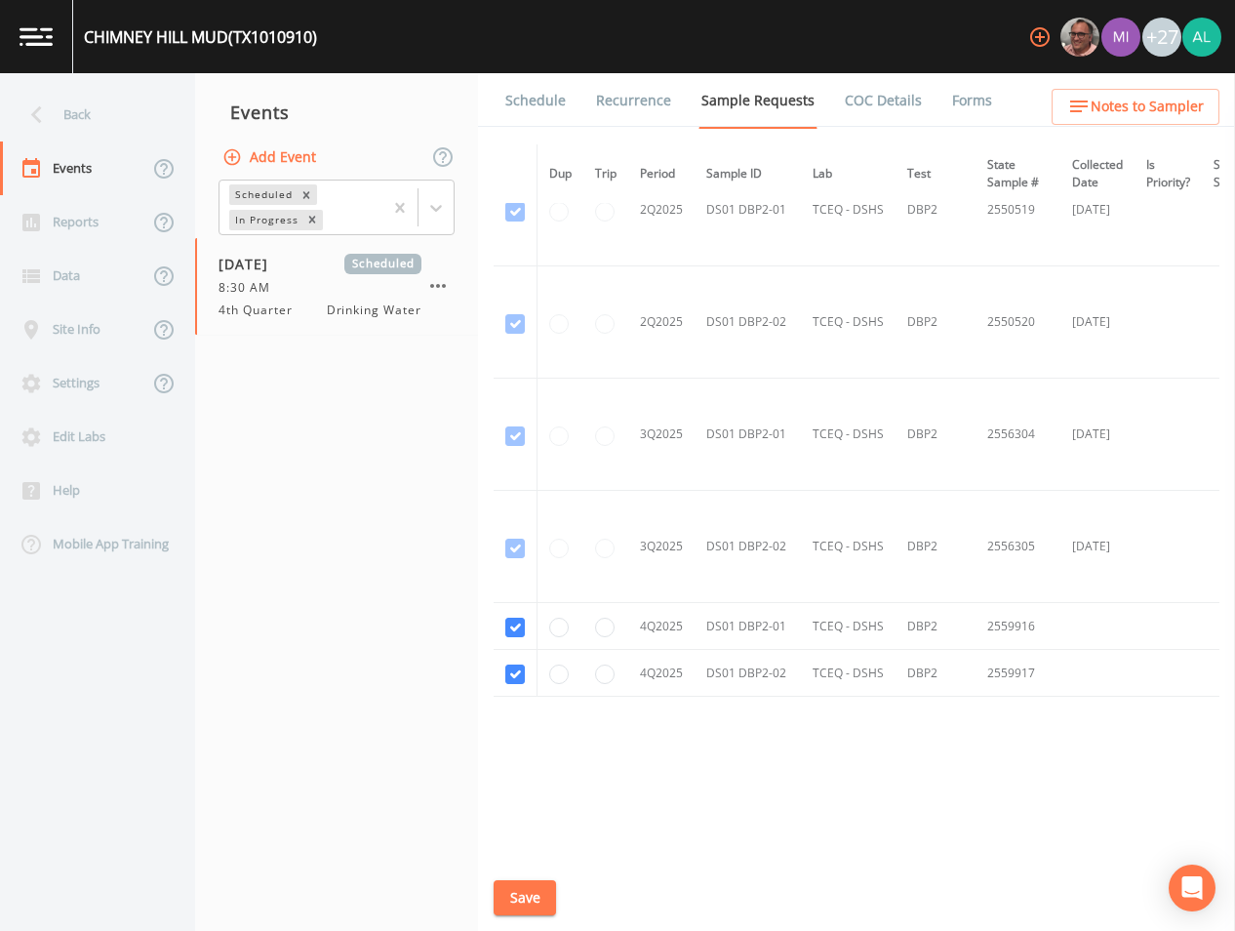
click at [543, 874] on div "Schedule Recurrence Sample Requests COC Details Forms Dup Trip Period Sample ID…" at bounding box center [856, 501] width 757 height 857
click at [543, 891] on button "Save" at bounding box center [525, 898] width 62 height 36
click at [107, 138] on div "Back" at bounding box center [88, 115] width 176 height 54
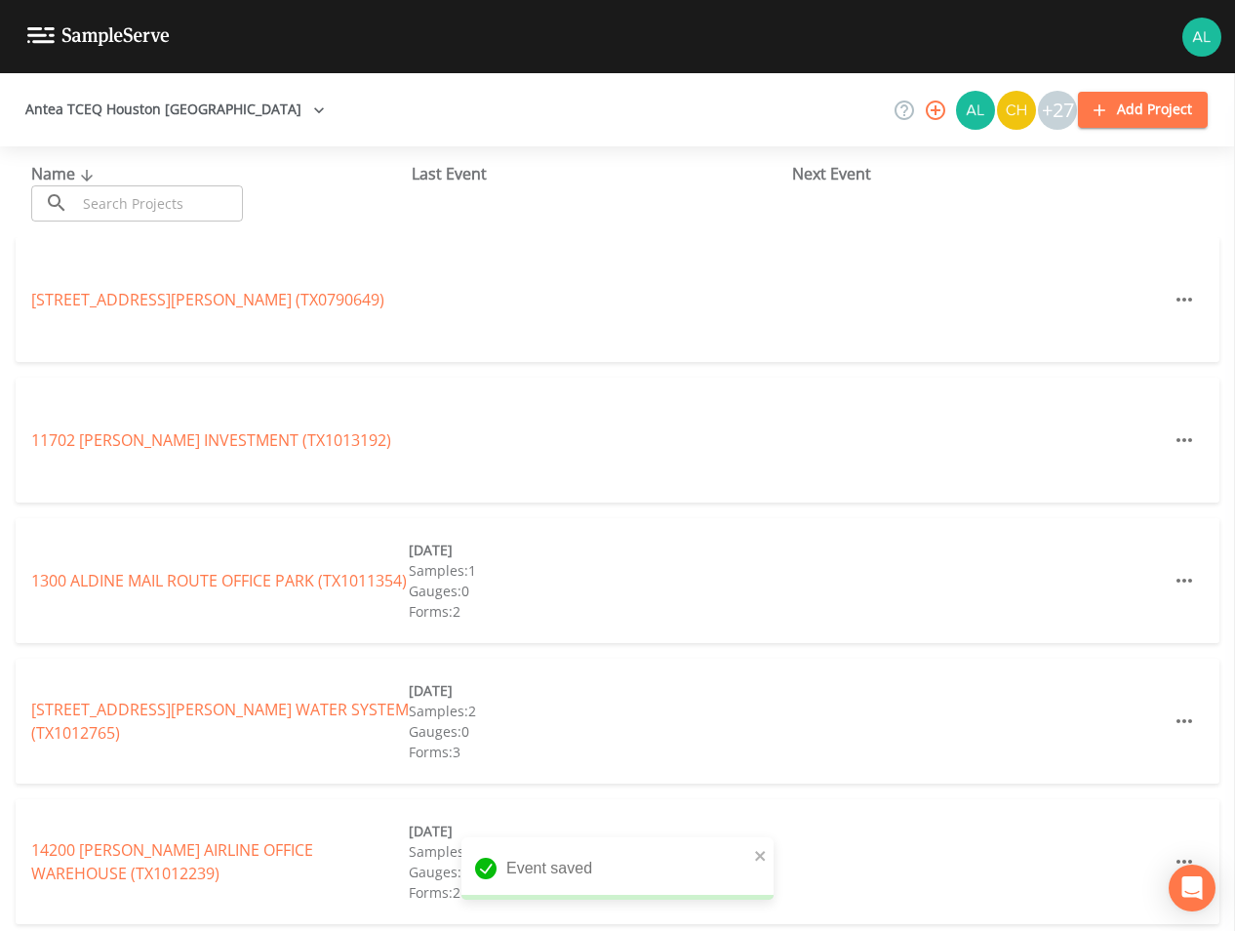
click at [134, 218] on input "text" at bounding box center [159, 203] width 167 height 36
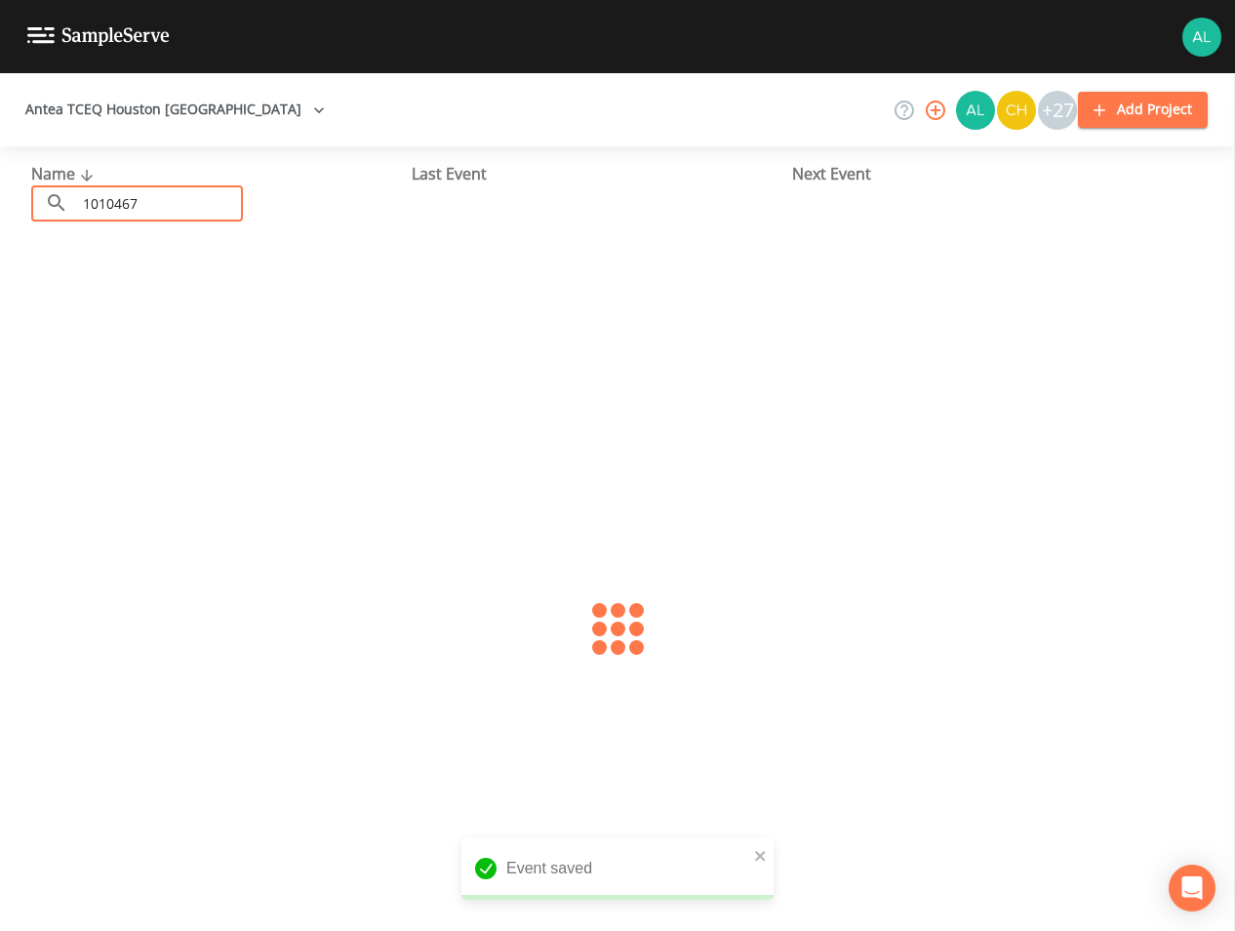
type input "1010467"
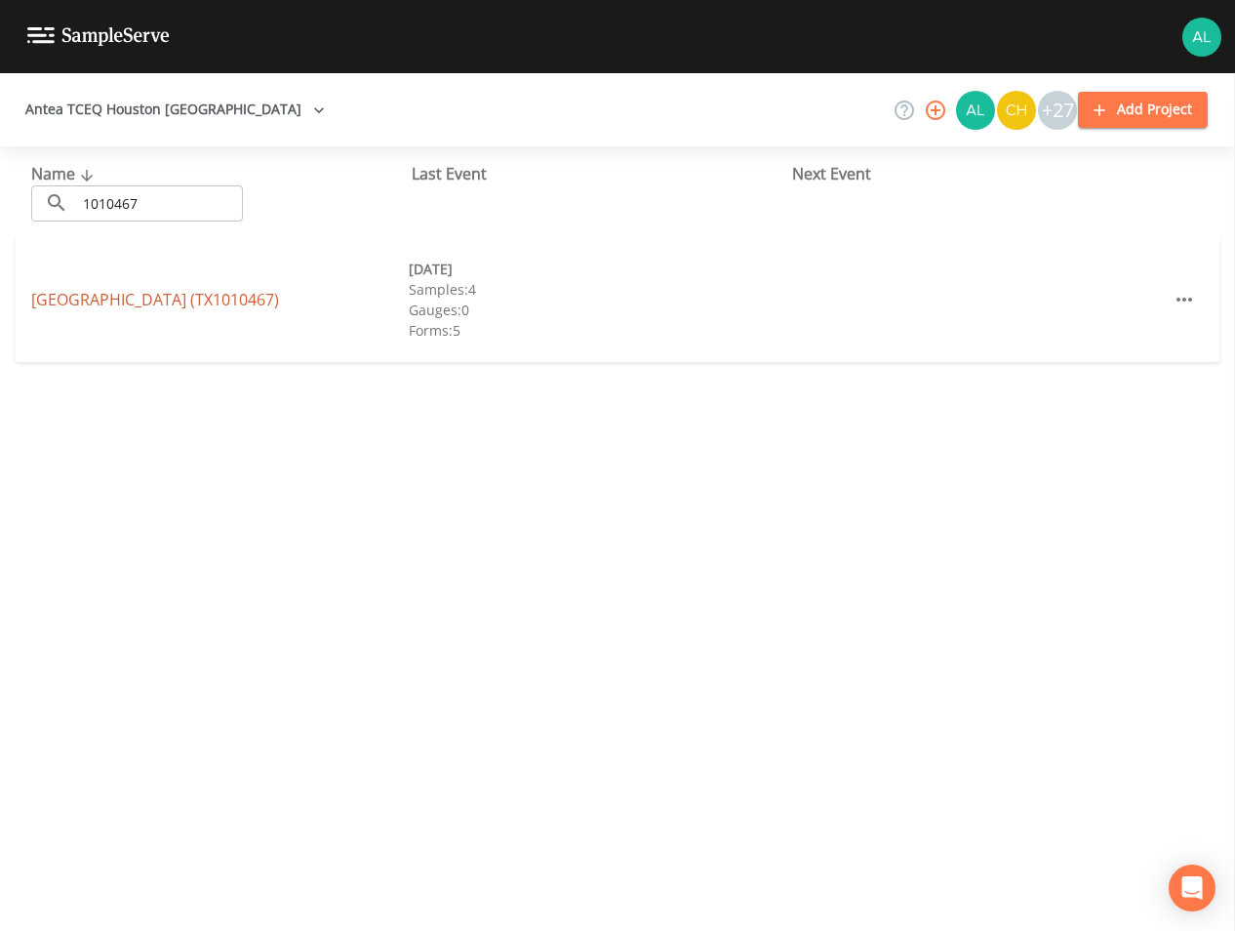
click at [158, 289] on link "[GEOGRAPHIC_DATA] (TX1010467)" at bounding box center [155, 299] width 248 height 21
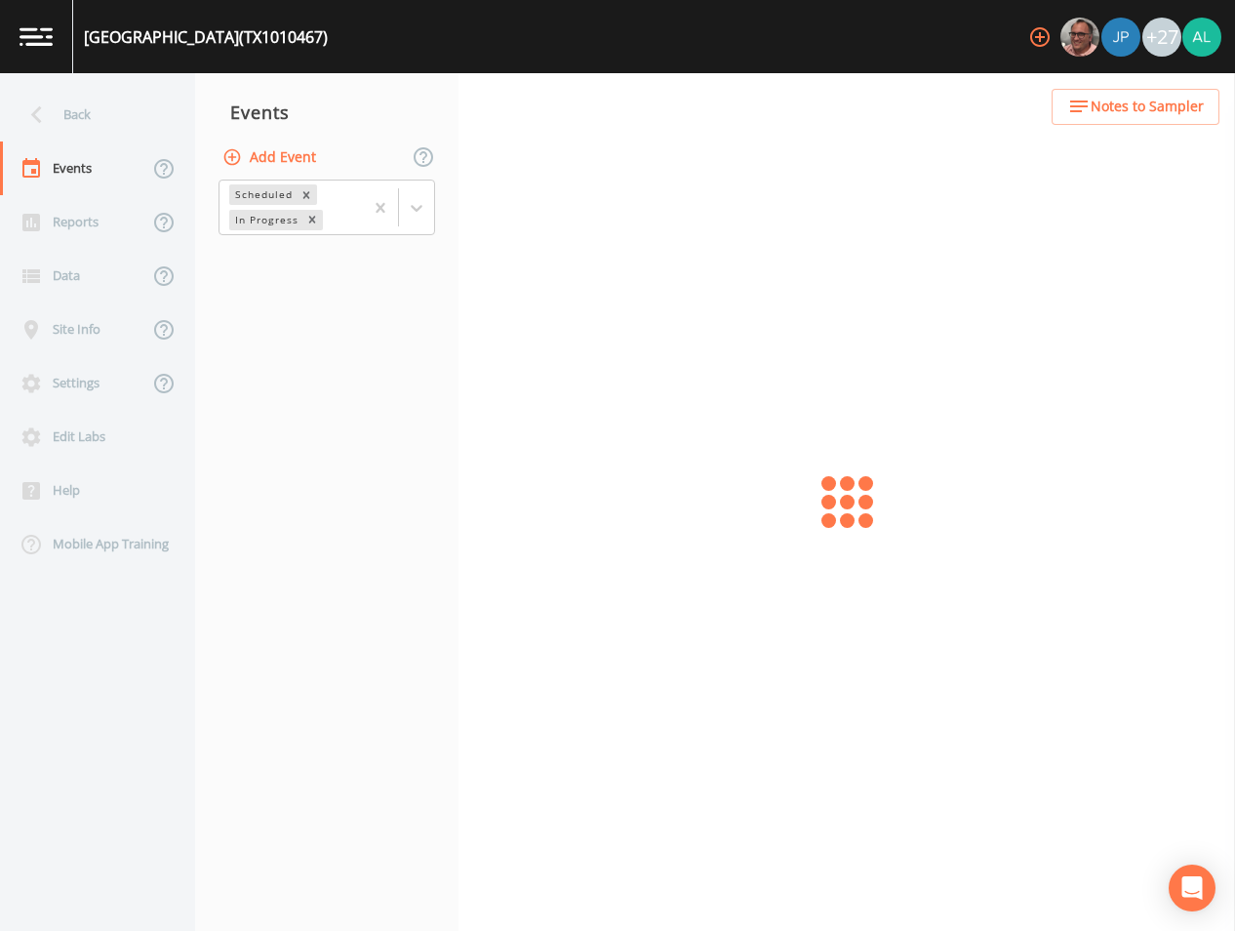
click at [1131, 113] on span "Notes to Sampler" at bounding box center [1147, 107] width 113 height 24
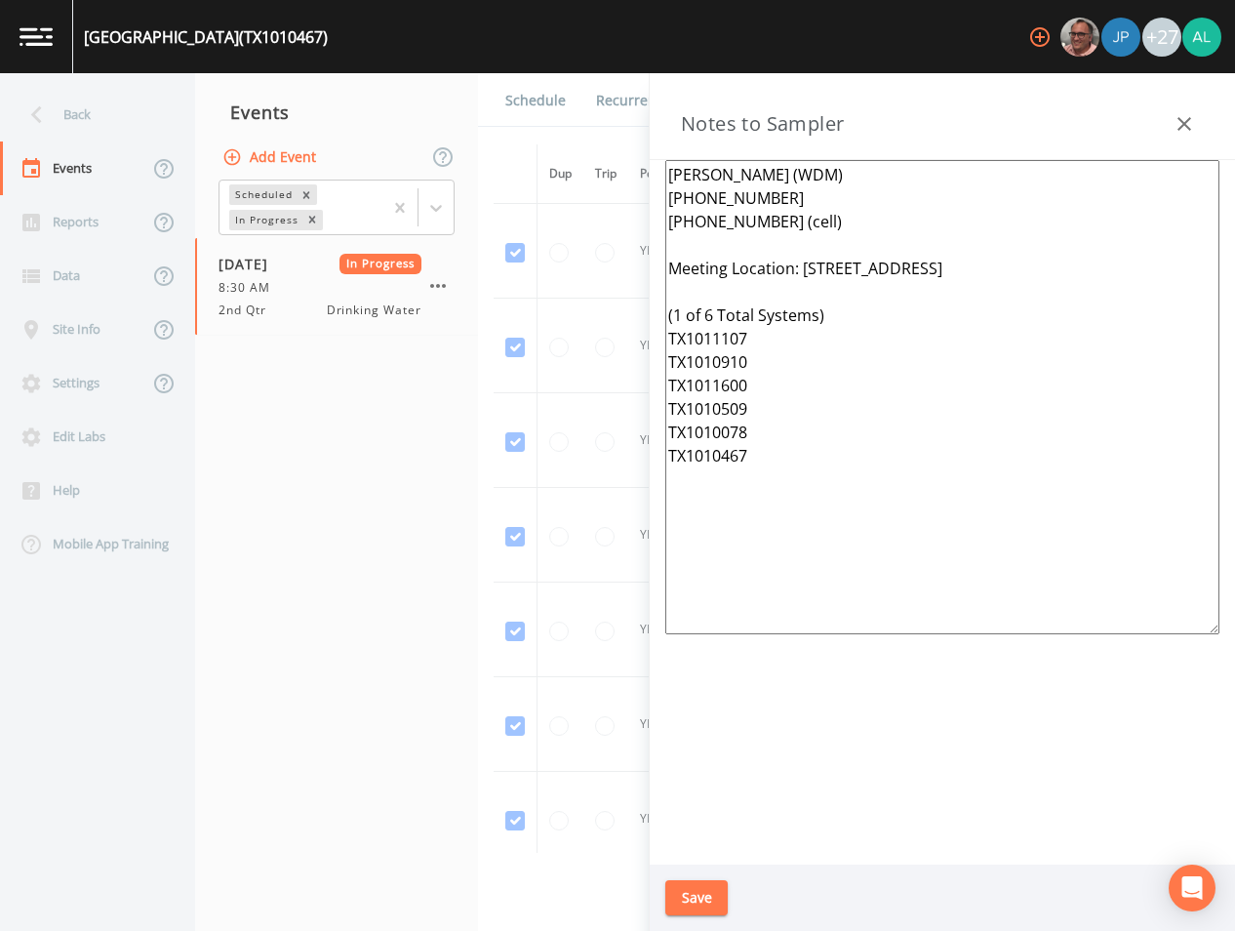
drag, startPoint x: 903, startPoint y: 526, endPoint x: 511, endPoint y: 59, distance: 610.0
click at [511, 59] on div "[GEOGRAPHIC_DATA] (TX1010467) +27 Back Events Reports Data Site Info Settings E…" at bounding box center [617, 465] width 1235 height 931
paste textarea "[STREET_ADDRESS] (1 of 6 Total Systems) TX1010910 TX1010467 TX1010509 TX1011600…"
type textarea "[PERSON_NAME] (WDM) [PHONE_NUMBER] [PHONE_NUMBER] (cell) Meeting Location: [STR…"
click at [709, 895] on button "Save" at bounding box center [696, 898] width 62 height 36
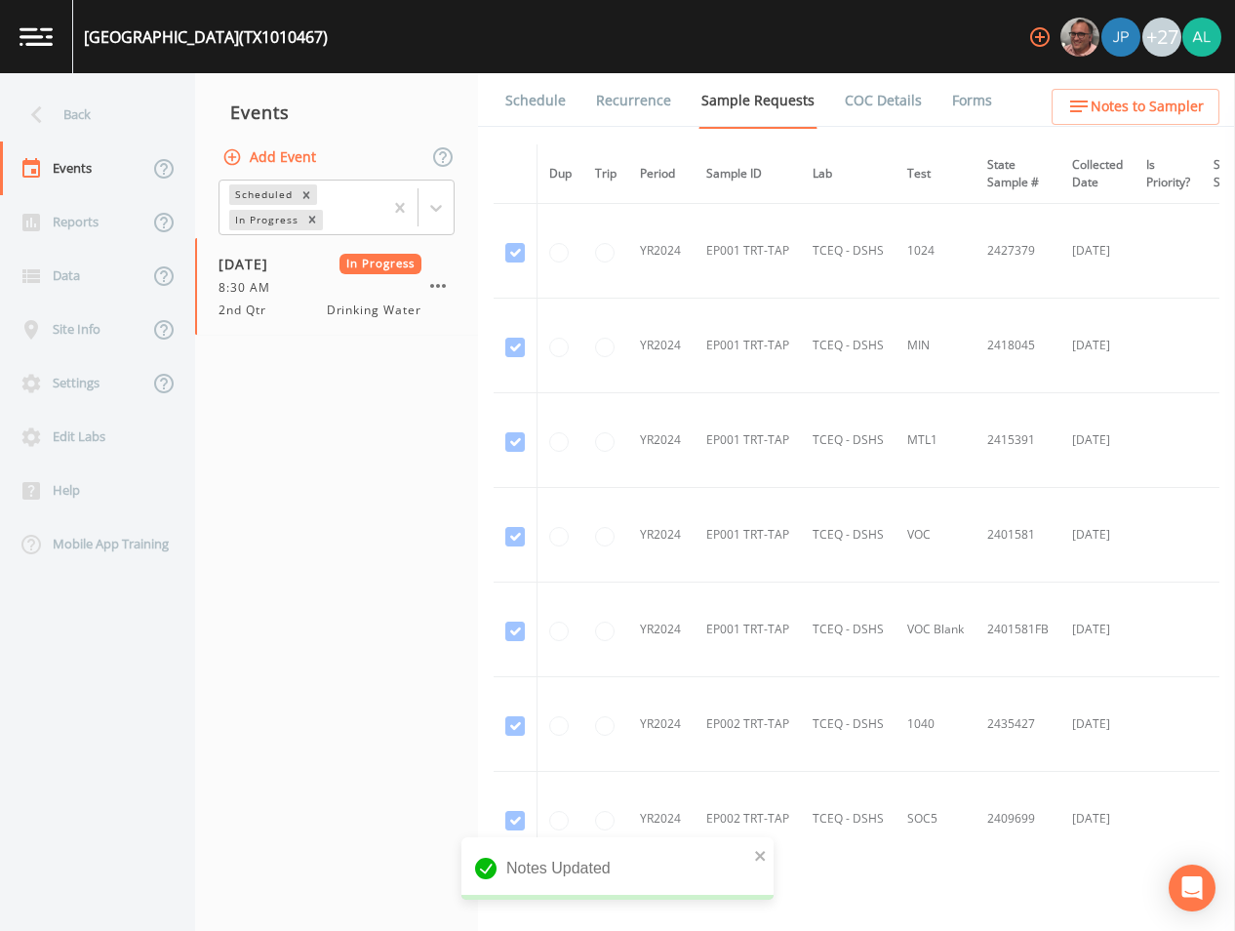
click at [966, 105] on link "Forms" at bounding box center [972, 100] width 46 height 55
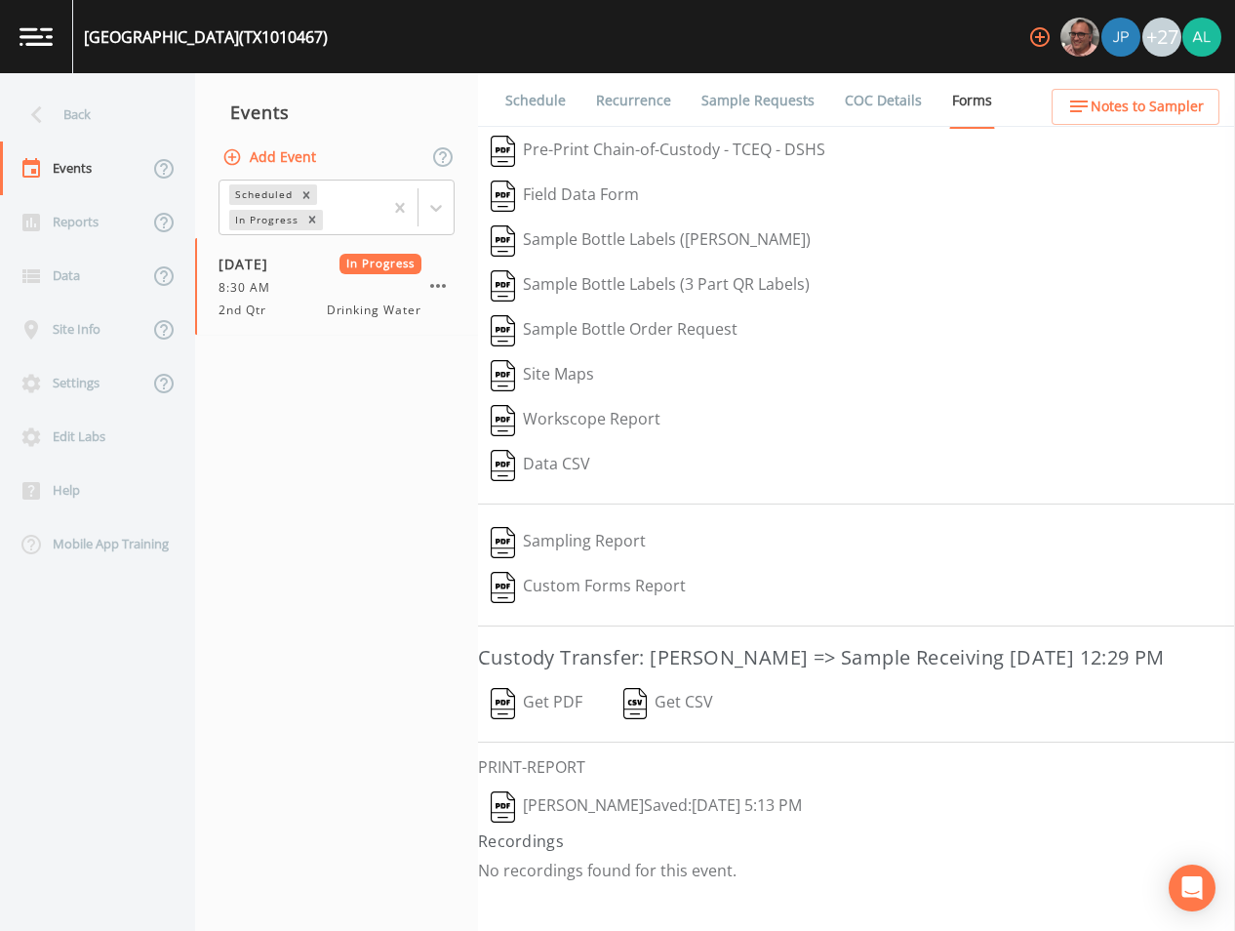
click at [1203, 102] on span "Notes to Sampler" at bounding box center [1147, 107] width 113 height 24
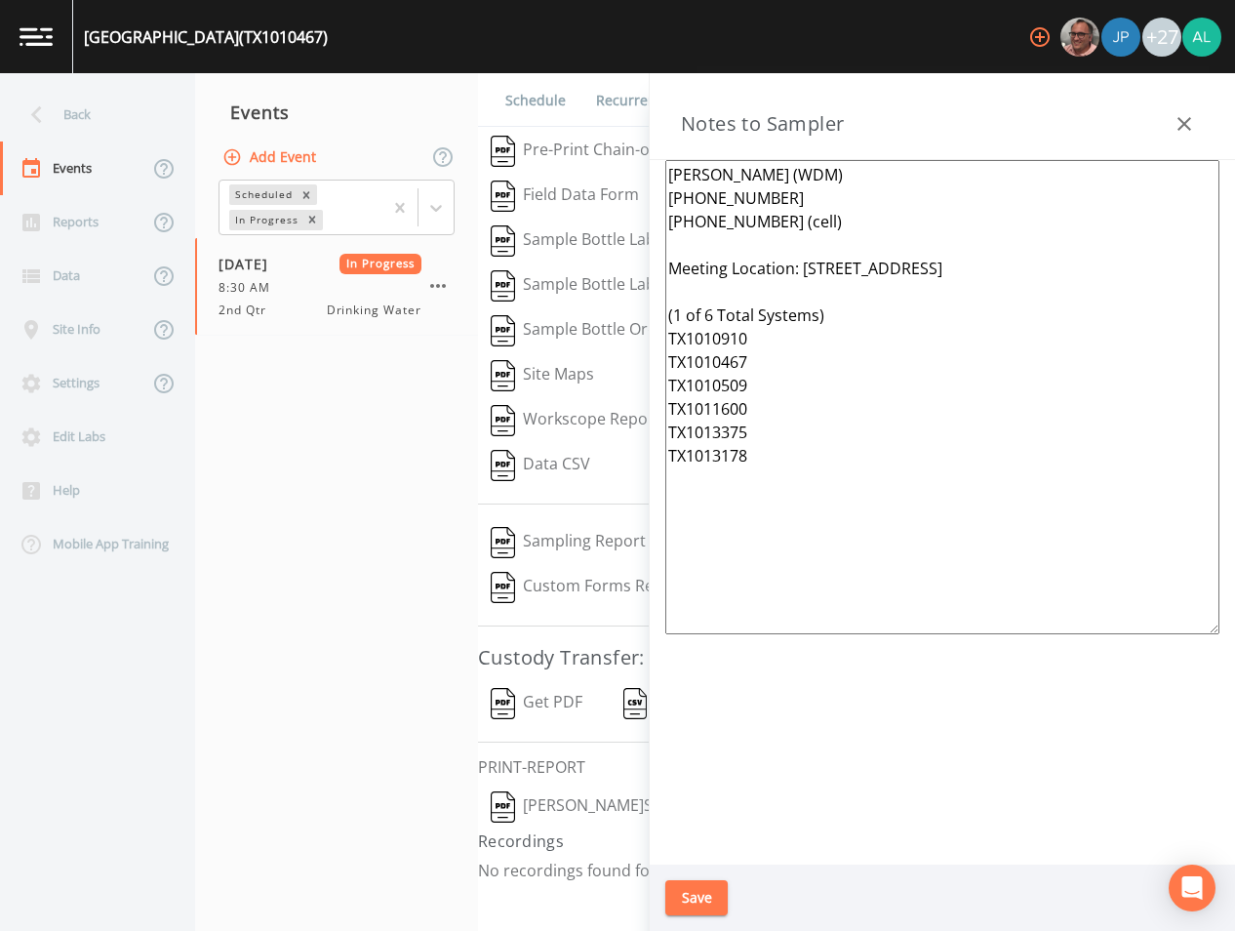
drag, startPoint x: 701, startPoint y: 364, endPoint x: 530, endPoint y: 172, distance: 257.7
click at [530, 172] on div "Back Events Reports Data Site Info Settings Edit Labs Help Mobile App Training …" at bounding box center [617, 501] width 1235 height 857
click at [730, 890] on div "Save" at bounding box center [942, 897] width 585 height 67
click at [715, 889] on button "Save" at bounding box center [696, 898] width 62 height 36
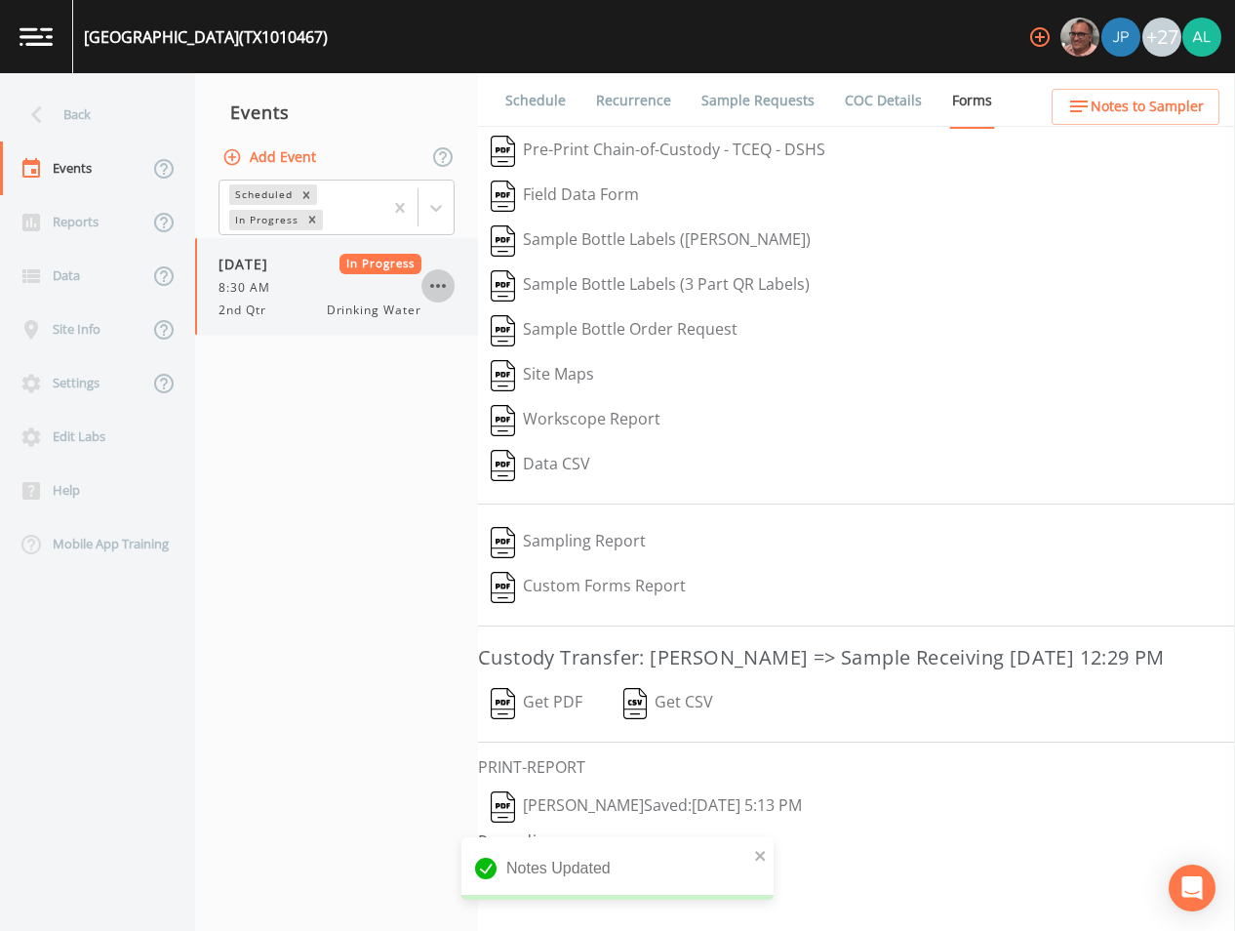
click at [433, 282] on icon "button" at bounding box center [437, 285] width 23 height 23
click at [278, 163] on button "Add Event" at bounding box center [271, 158] width 105 height 36
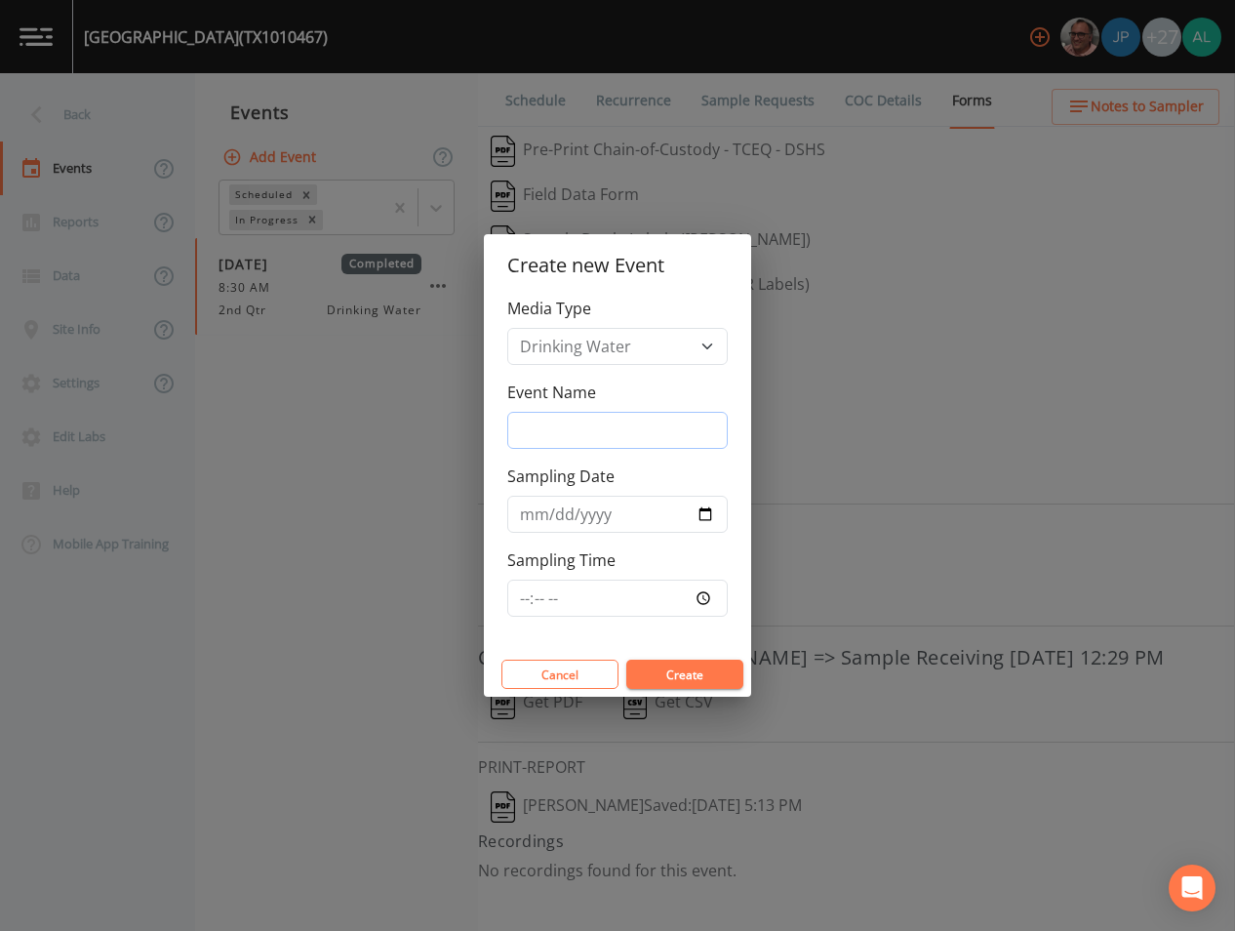
drag, startPoint x: 652, startPoint y: 416, endPoint x: 650, endPoint y: 427, distance: 11.9
click at [652, 416] on input "Event Name" at bounding box center [617, 430] width 220 height 37
type input "4th Quarter"
type input "[DATE]"
click at [522, 602] on input "Sampling Time" at bounding box center [617, 597] width 220 height 37
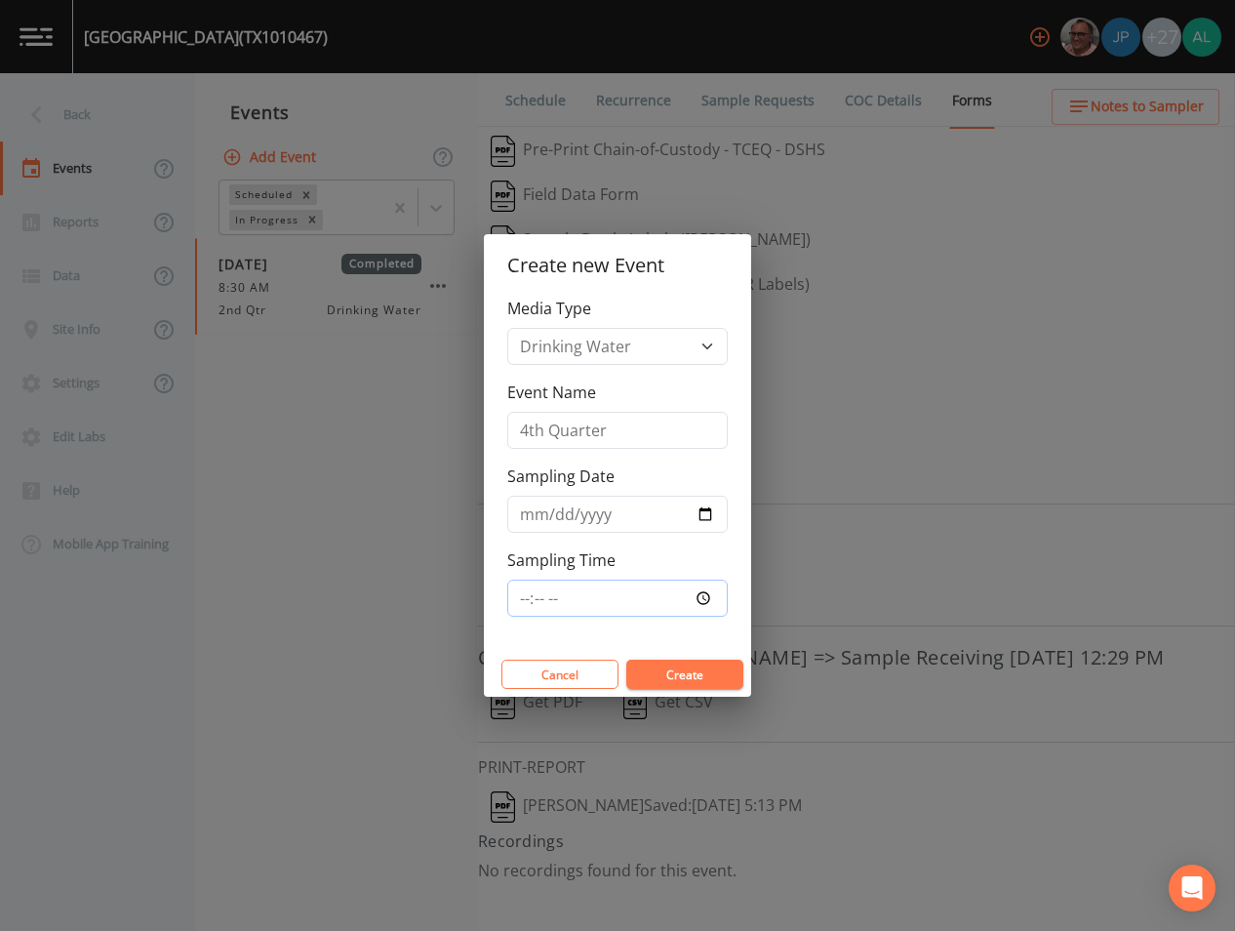
type input "08:30"
click at [626, 659] on button "Create" at bounding box center [684, 673] width 117 height 29
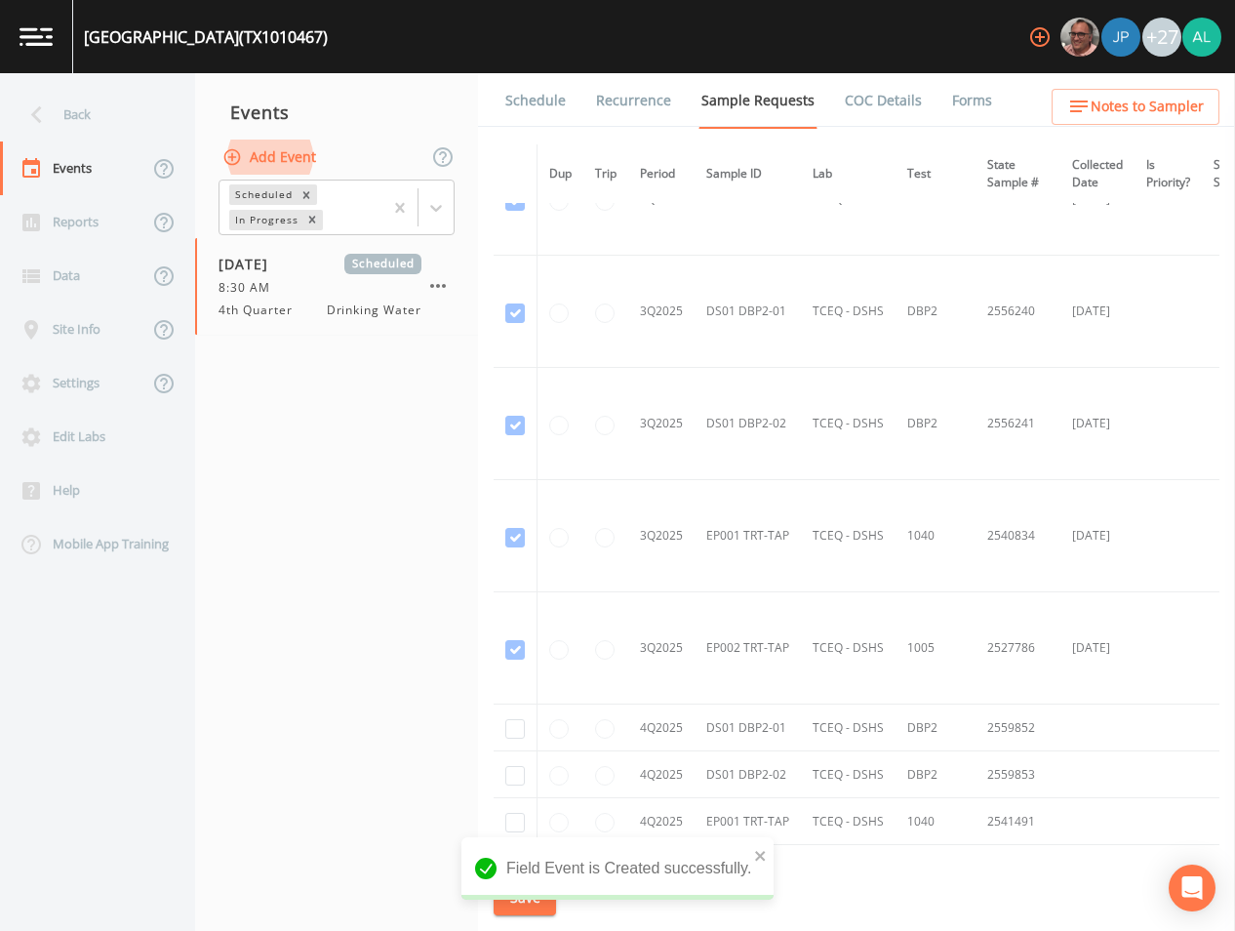
scroll to position [4795, 0]
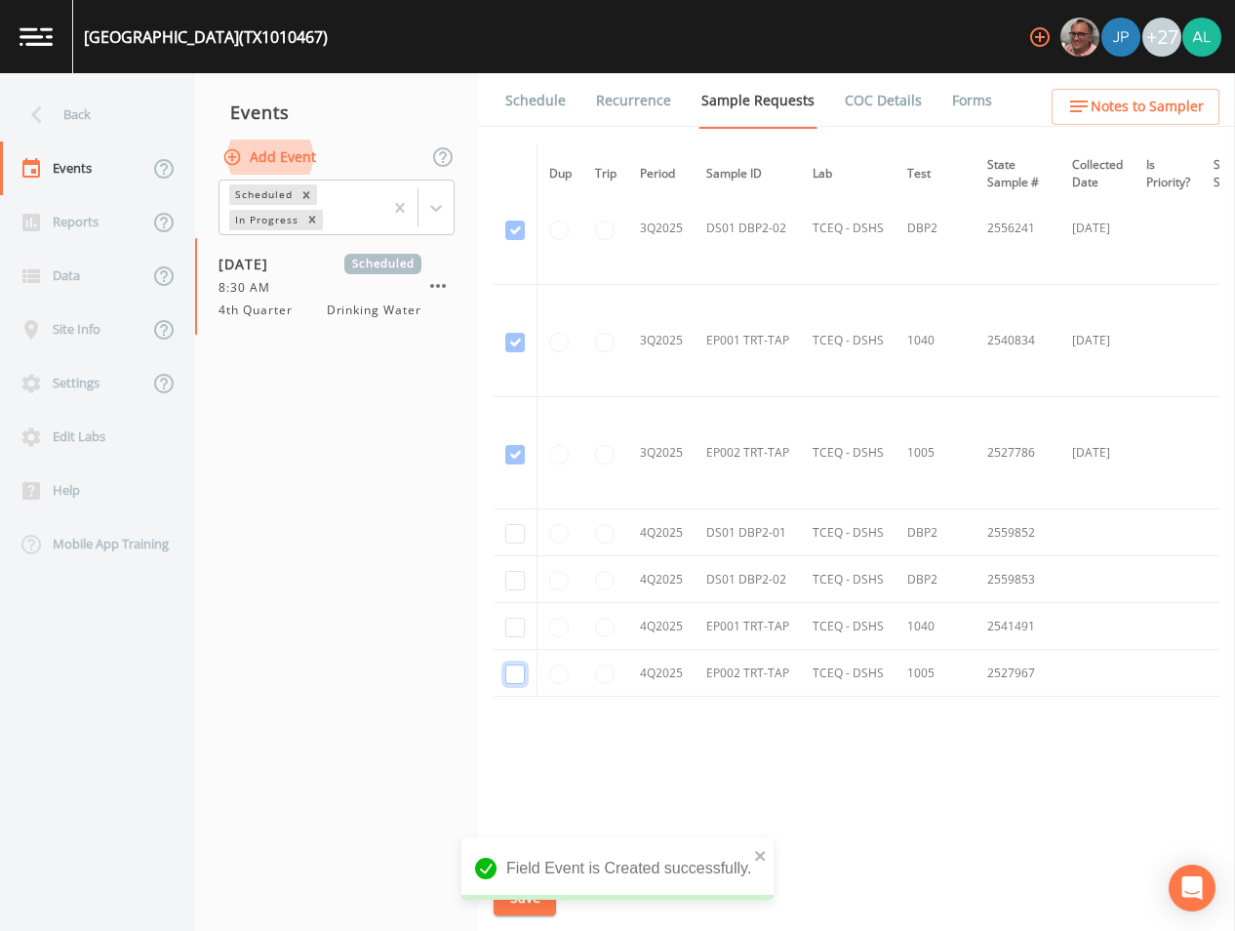
drag, startPoint x: 522, startPoint y: 672, endPoint x: 520, endPoint y: 660, distance: 11.9
click at [520, 667] on input "checkbox" at bounding box center [515, 674] width 20 height 20
checkbox input "true"
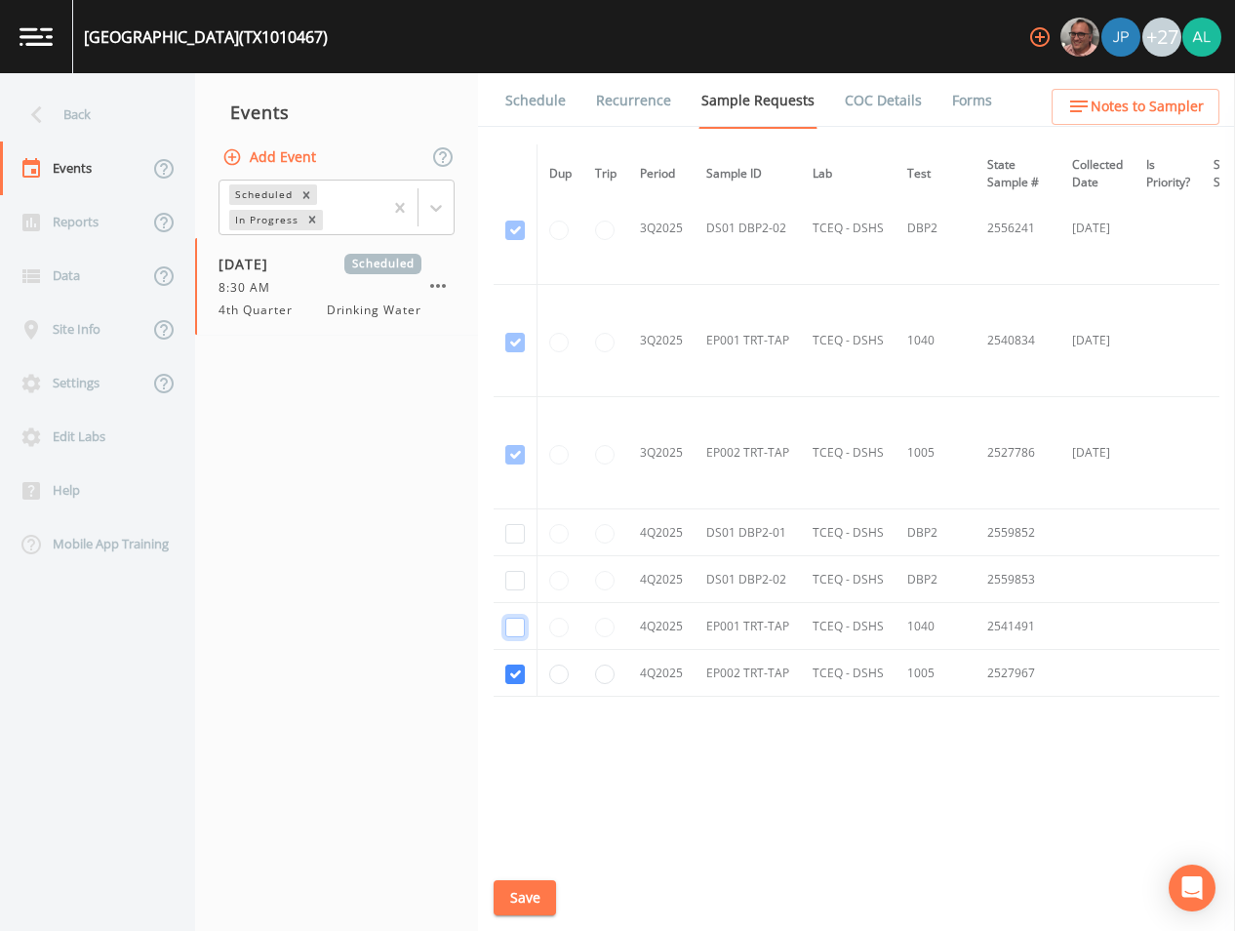
click at [518, 626] on input "checkbox" at bounding box center [515, 628] width 20 height 20
checkbox input "true"
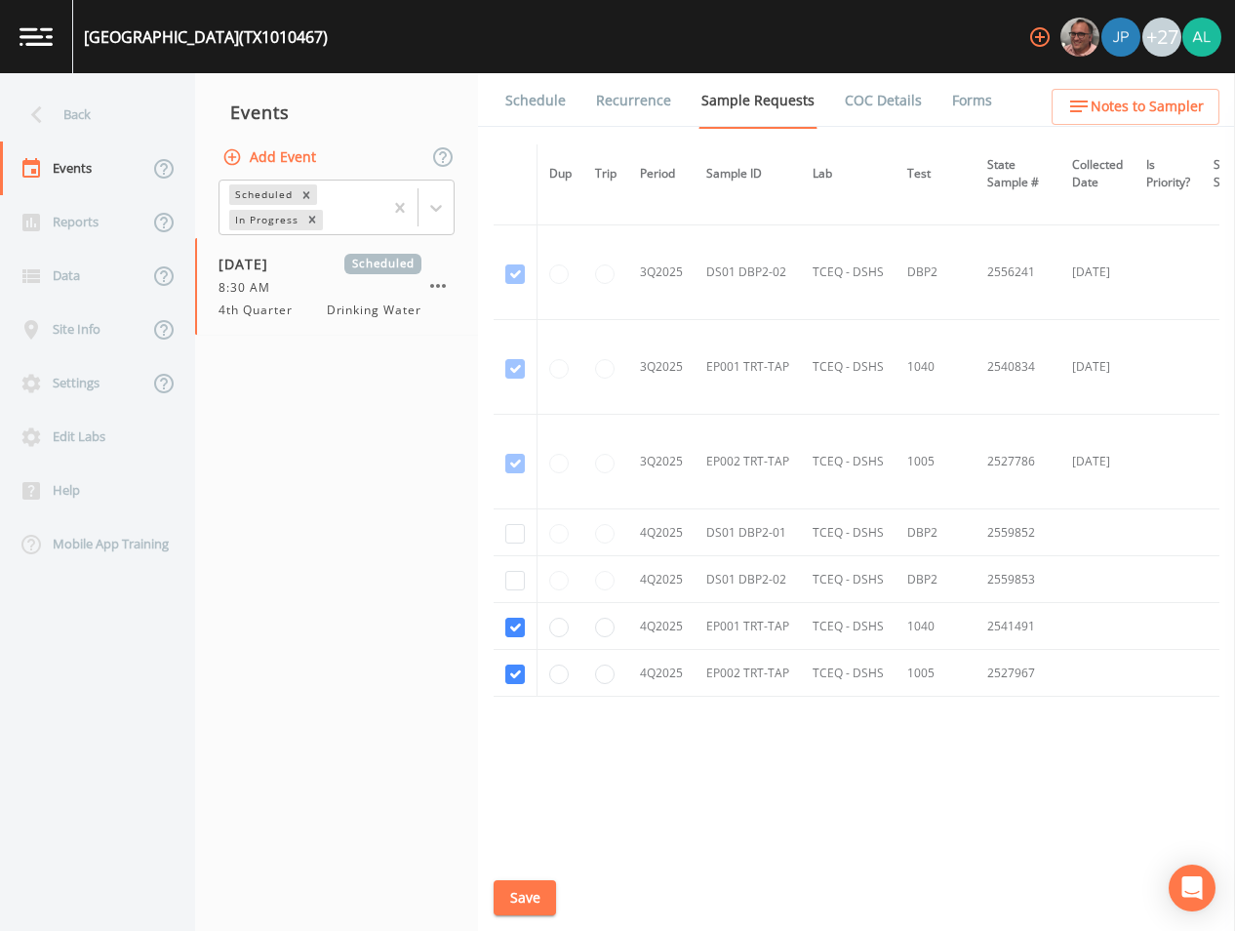
click at [526, 579] on td at bounding box center [516, 579] width 44 height 47
click at [519, 565] on td at bounding box center [516, 579] width 44 height 47
click at [519, 524] on input "checkbox" at bounding box center [515, 534] width 20 height 20
checkbox input "true"
click at [510, 573] on input "checkbox" at bounding box center [515, 581] width 20 height 20
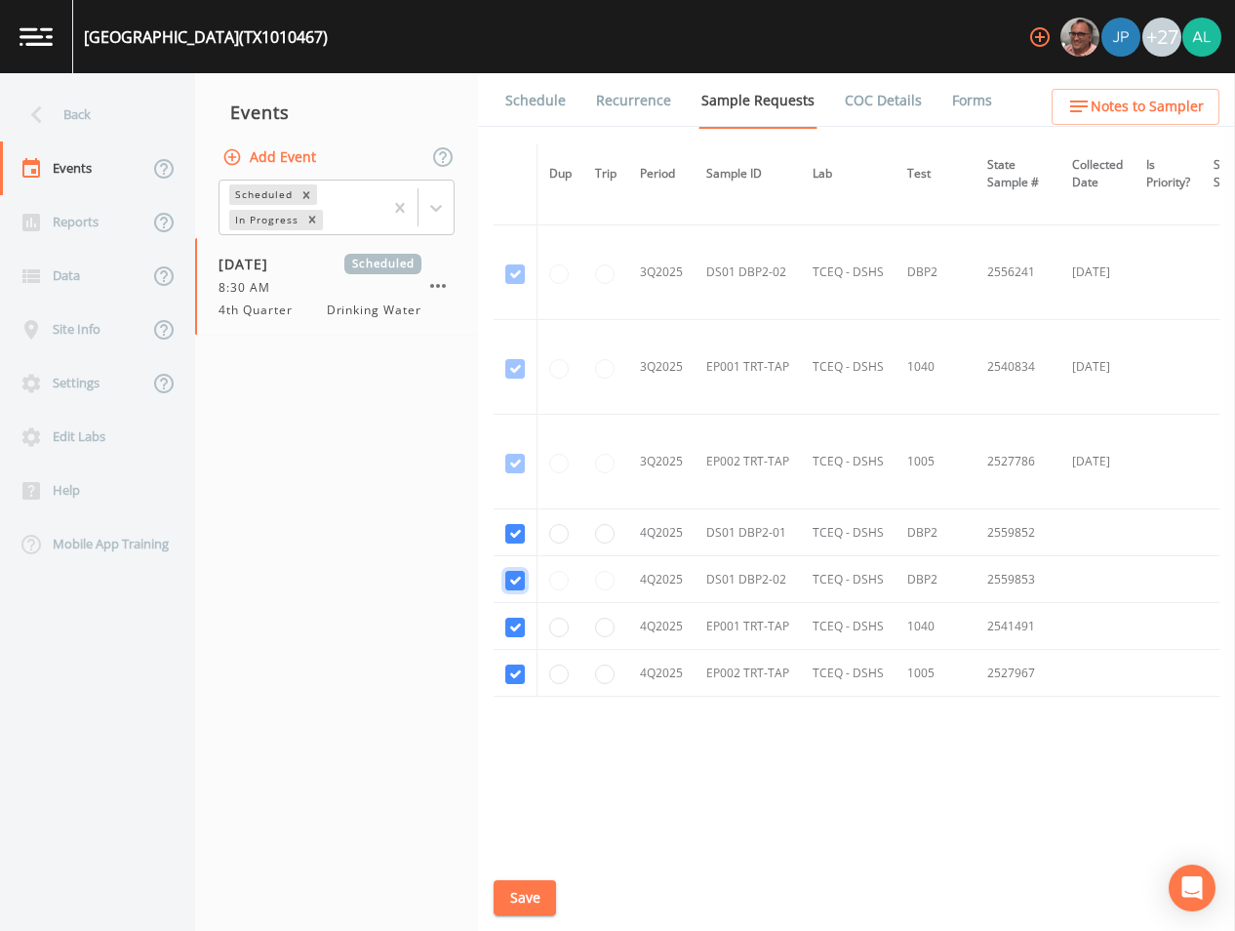
checkbox input "true"
click at [521, 893] on button "Save" at bounding box center [525, 898] width 62 height 36
click at [549, 100] on link "Schedule" at bounding box center [535, 100] width 66 height 55
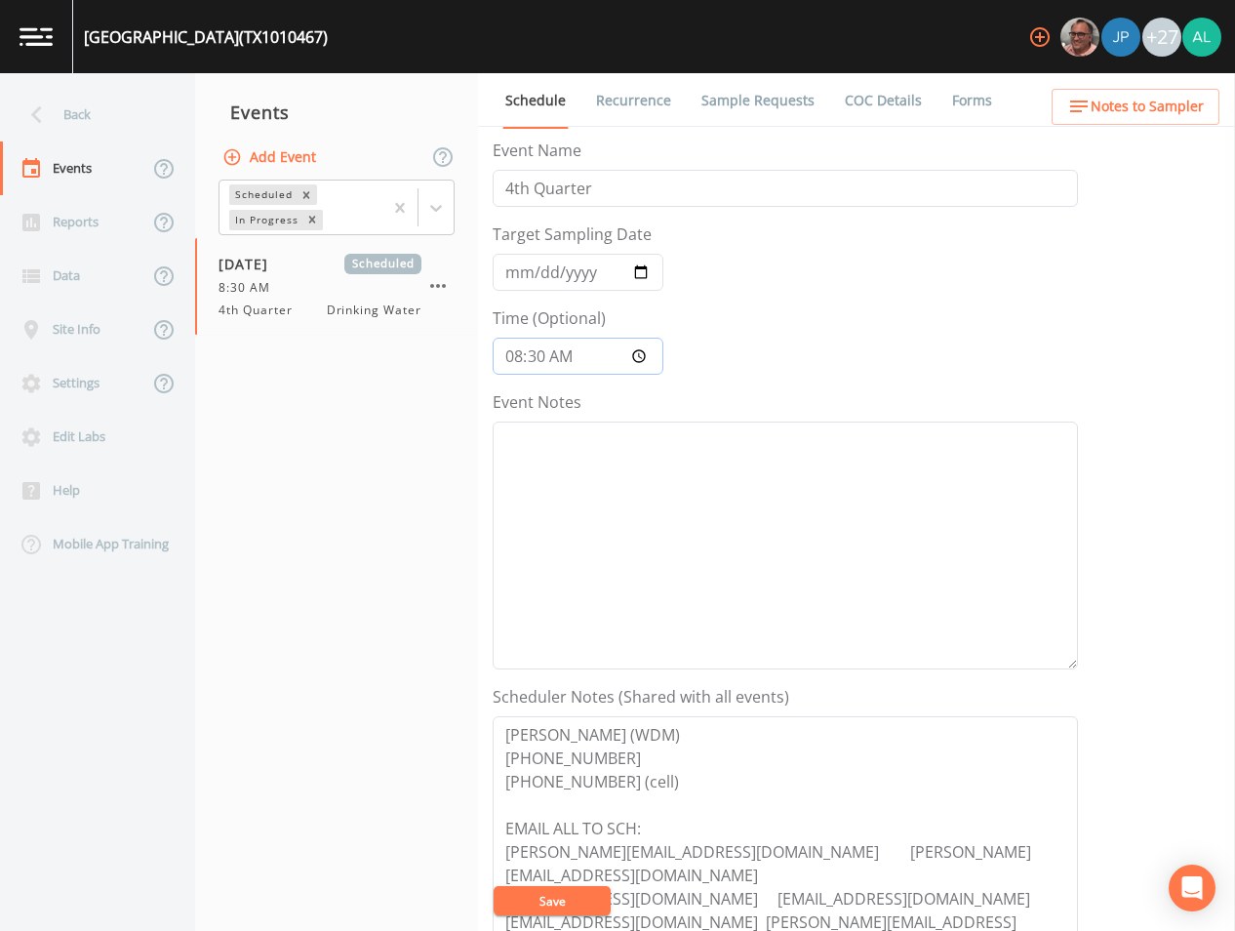
click at [540, 354] on input "08:30:00" at bounding box center [578, 356] width 171 height 37
type input "08:32"
click at [494, 886] on button "Save" at bounding box center [552, 900] width 117 height 29
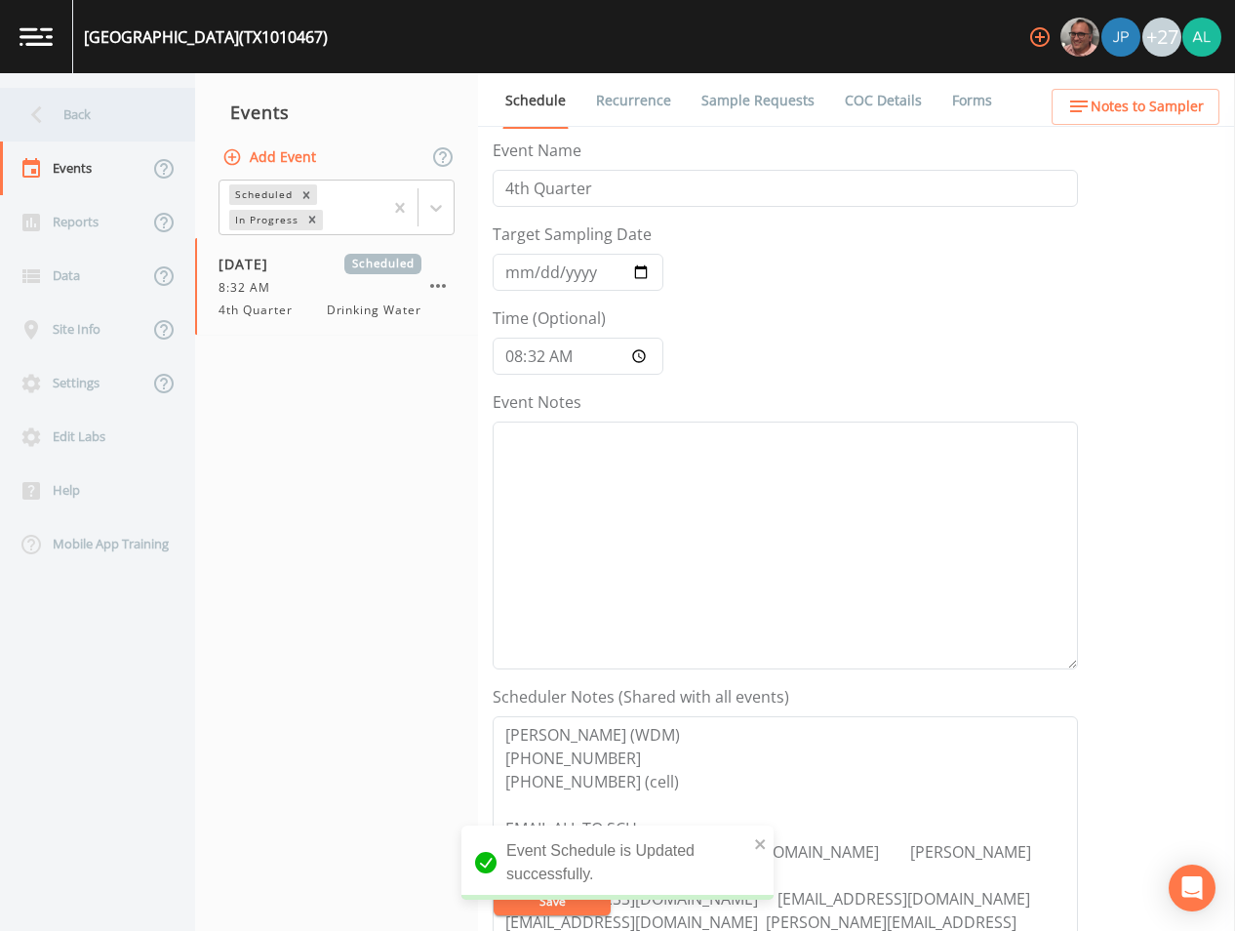
click at [80, 122] on div "Back" at bounding box center [88, 115] width 176 height 54
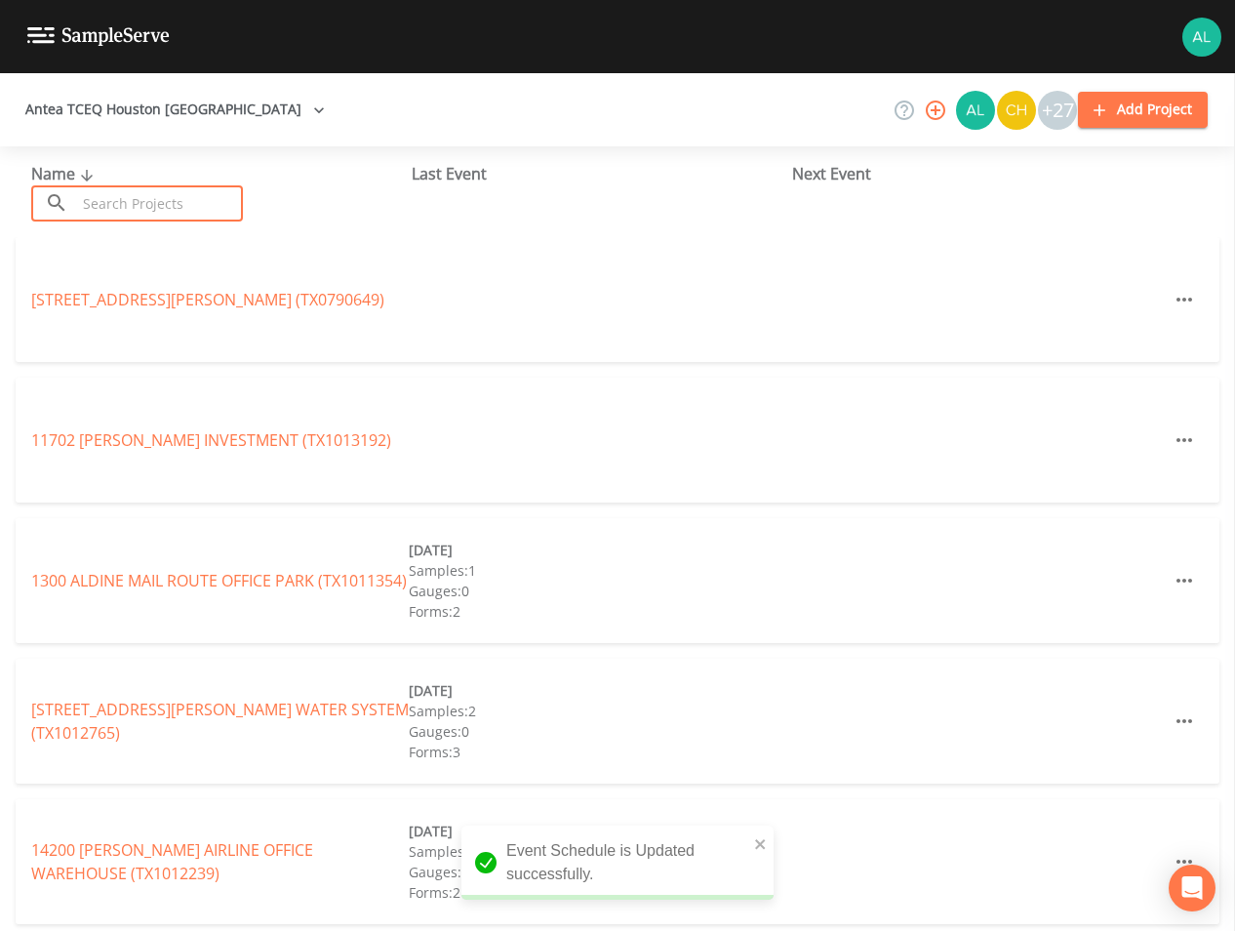
drag, startPoint x: 119, startPoint y: 205, endPoint x: 119, endPoint y: 237, distance: 32.2
click at [106, 204] on input "text" at bounding box center [159, 203] width 167 height 36
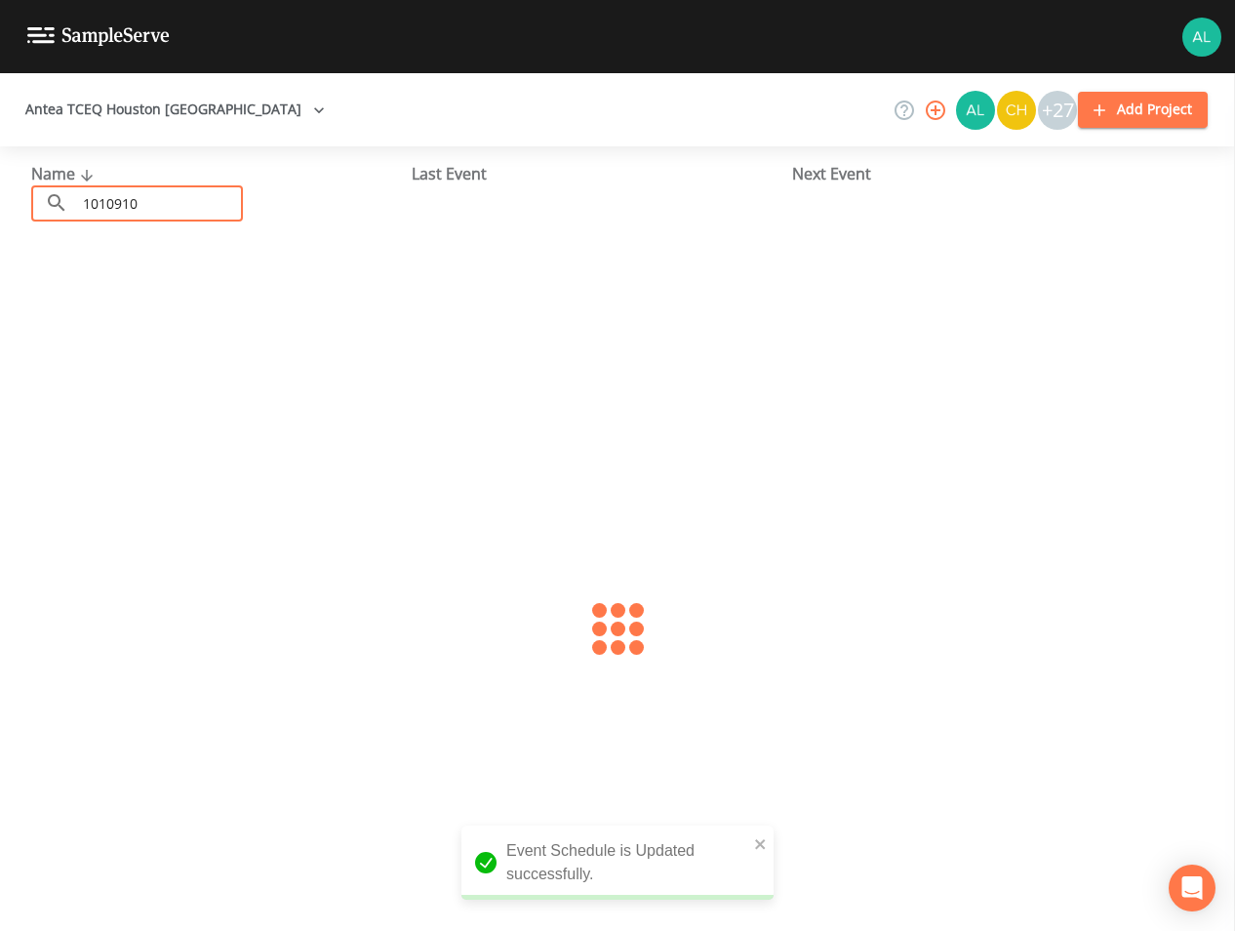
type input "1010910"
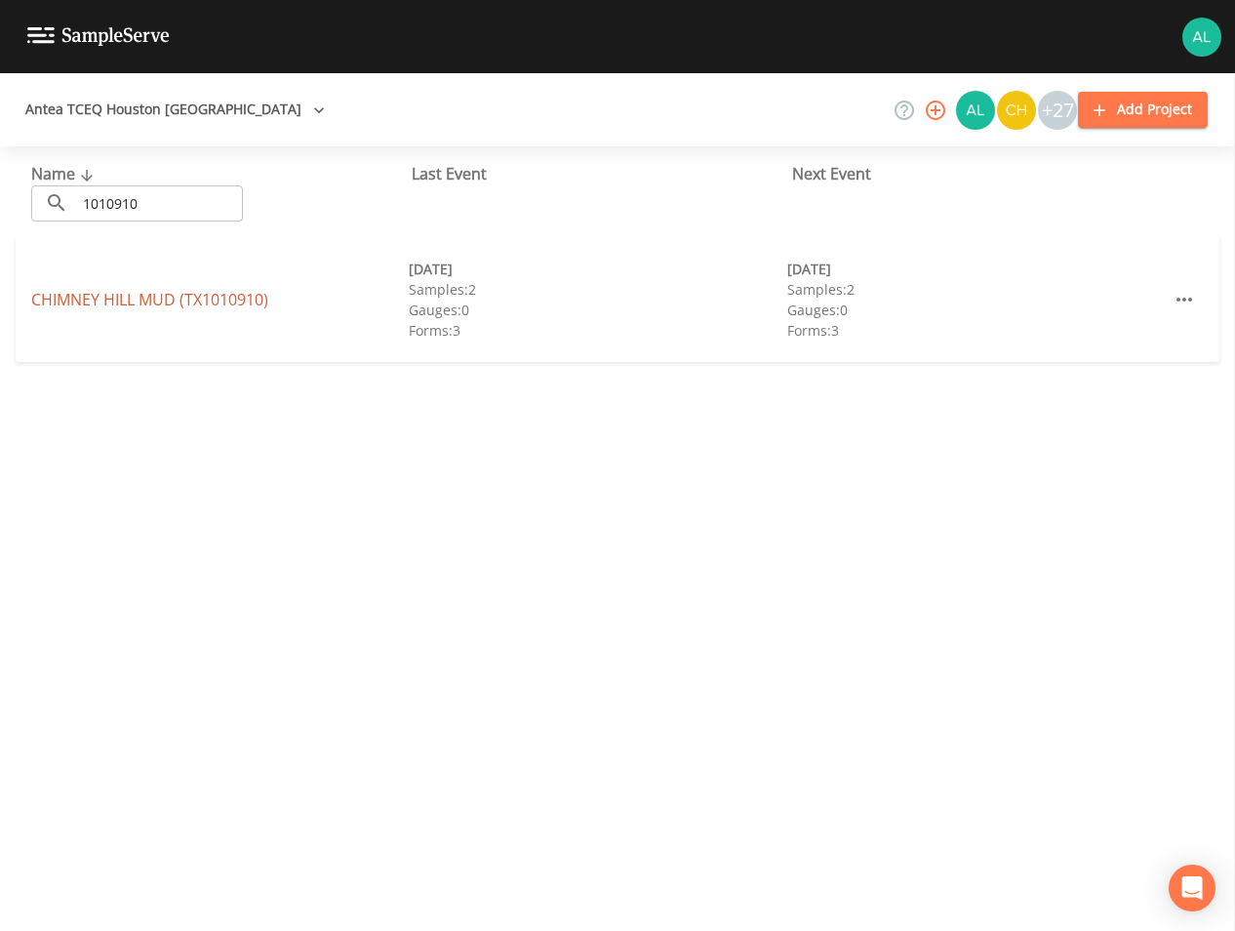
click at [114, 300] on link "[GEOGRAPHIC_DATA] (TX1010910)" at bounding box center [149, 299] width 237 height 21
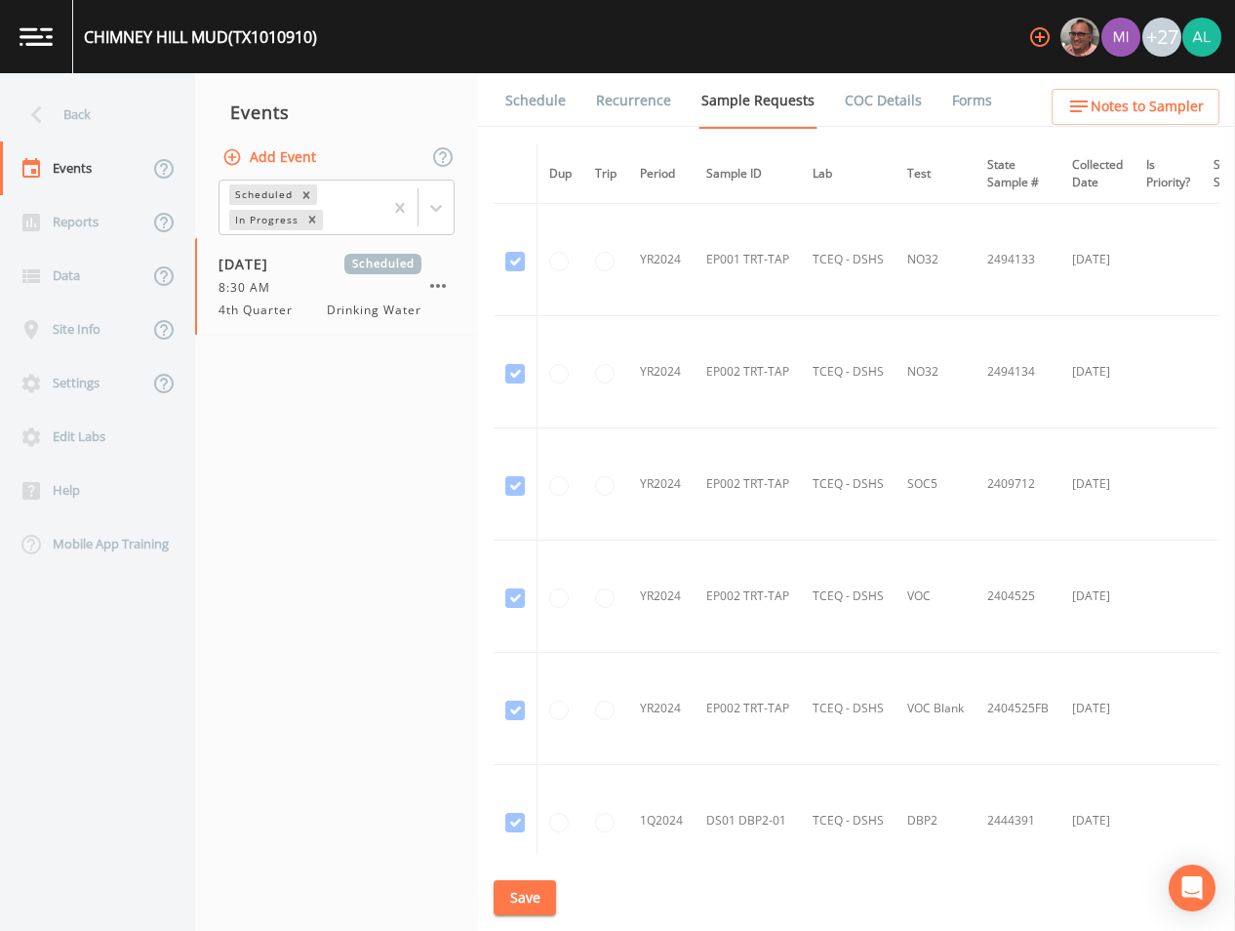
click at [549, 110] on link "Schedule" at bounding box center [535, 100] width 66 height 55
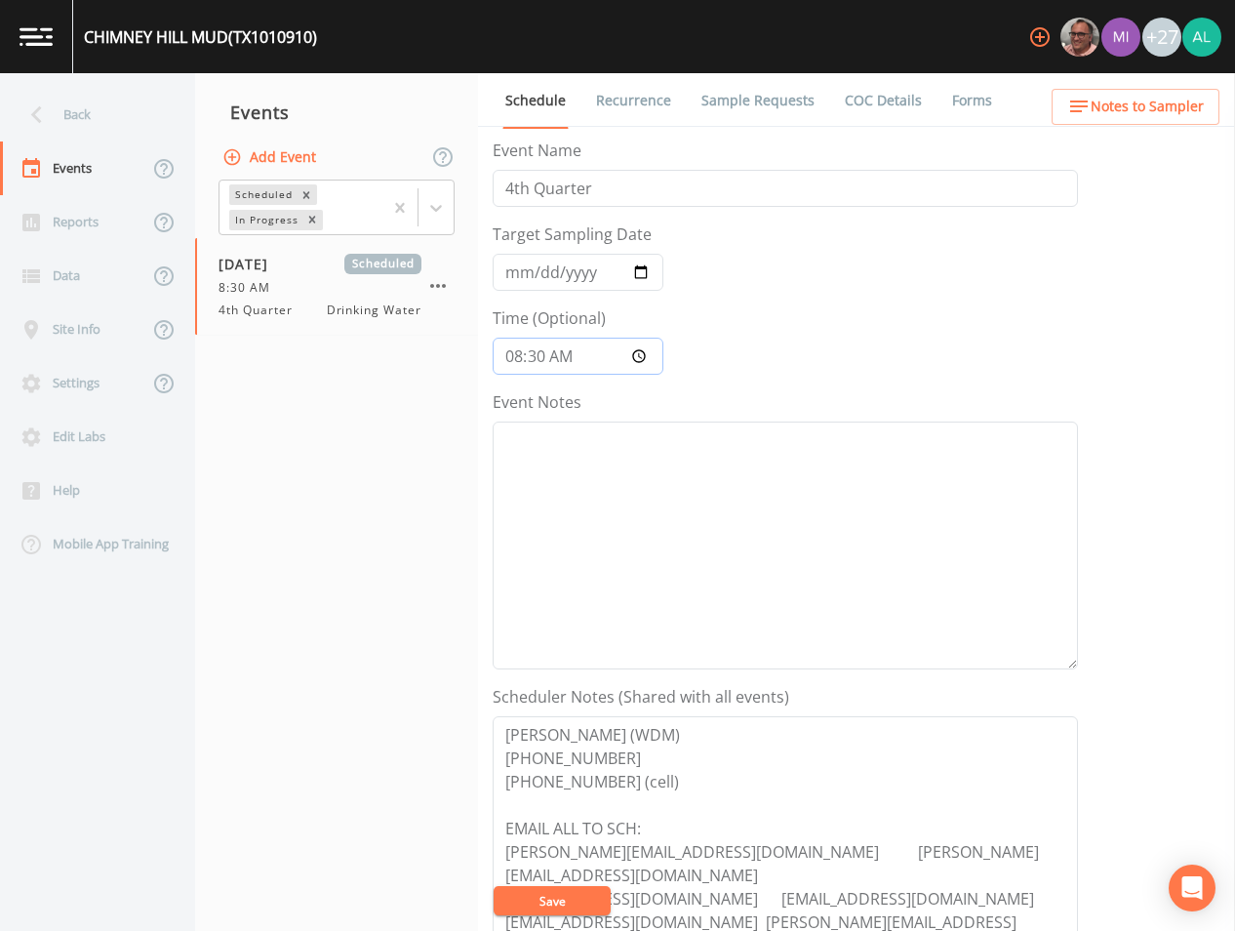
click at [548, 359] on input "08:30:00" at bounding box center [578, 356] width 171 height 37
click at [546, 349] on input "08:30:00" at bounding box center [578, 356] width 171 height 37
click at [536, 363] on input "08:30:00" at bounding box center [578, 356] width 171 height 37
type input "08:31"
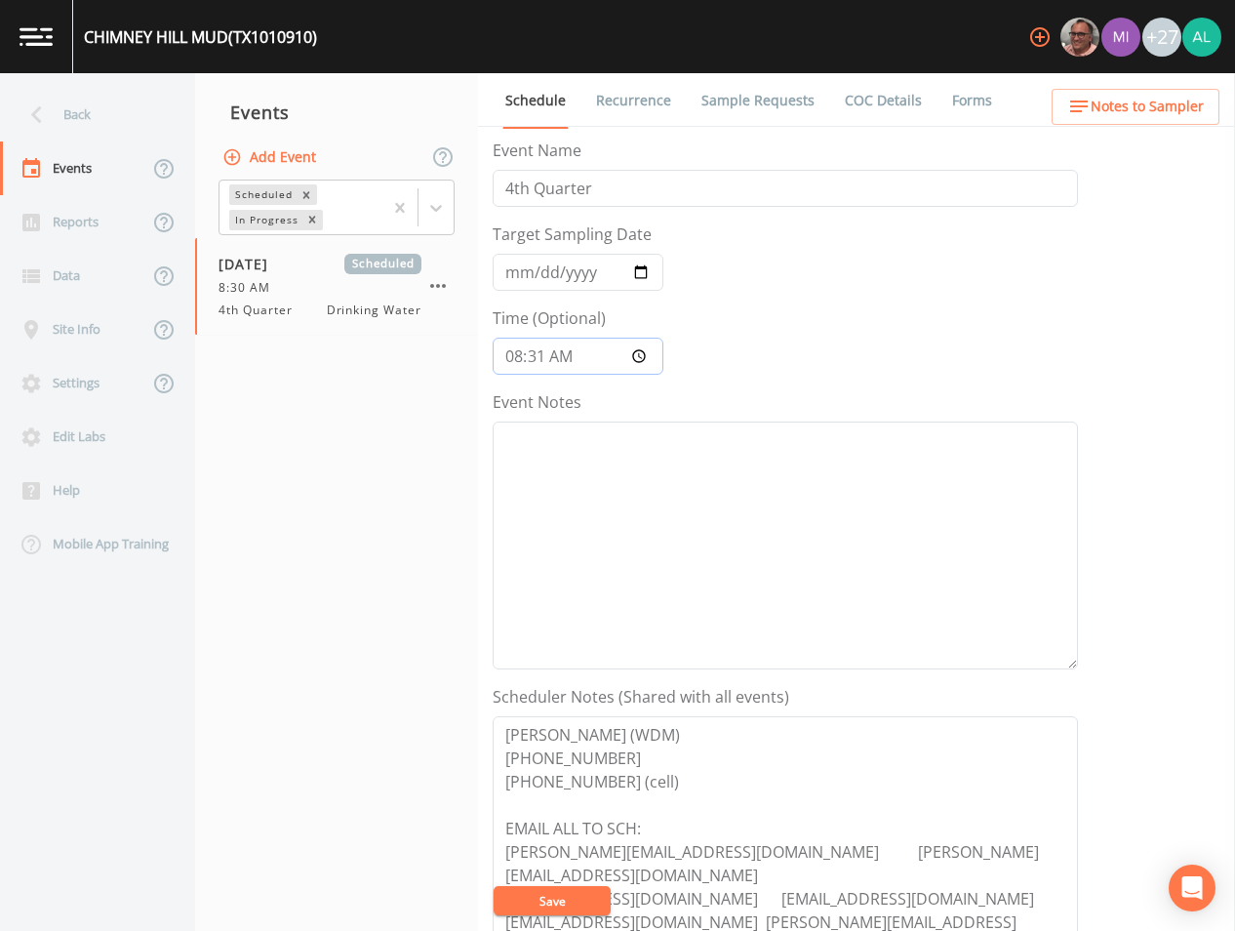
click at [494, 886] on button "Save" at bounding box center [552, 900] width 117 height 29
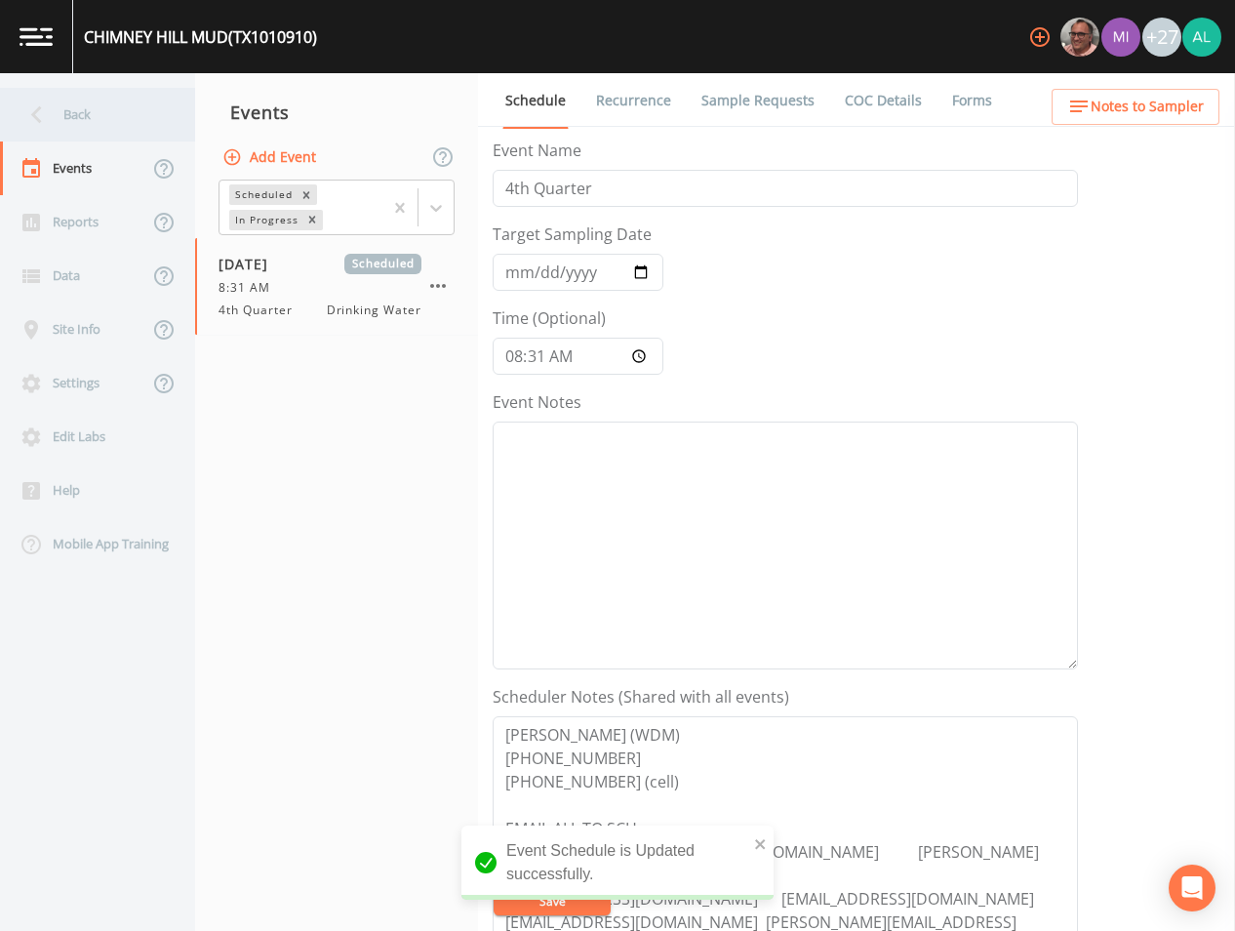
click at [79, 140] on div "Back" at bounding box center [88, 115] width 176 height 54
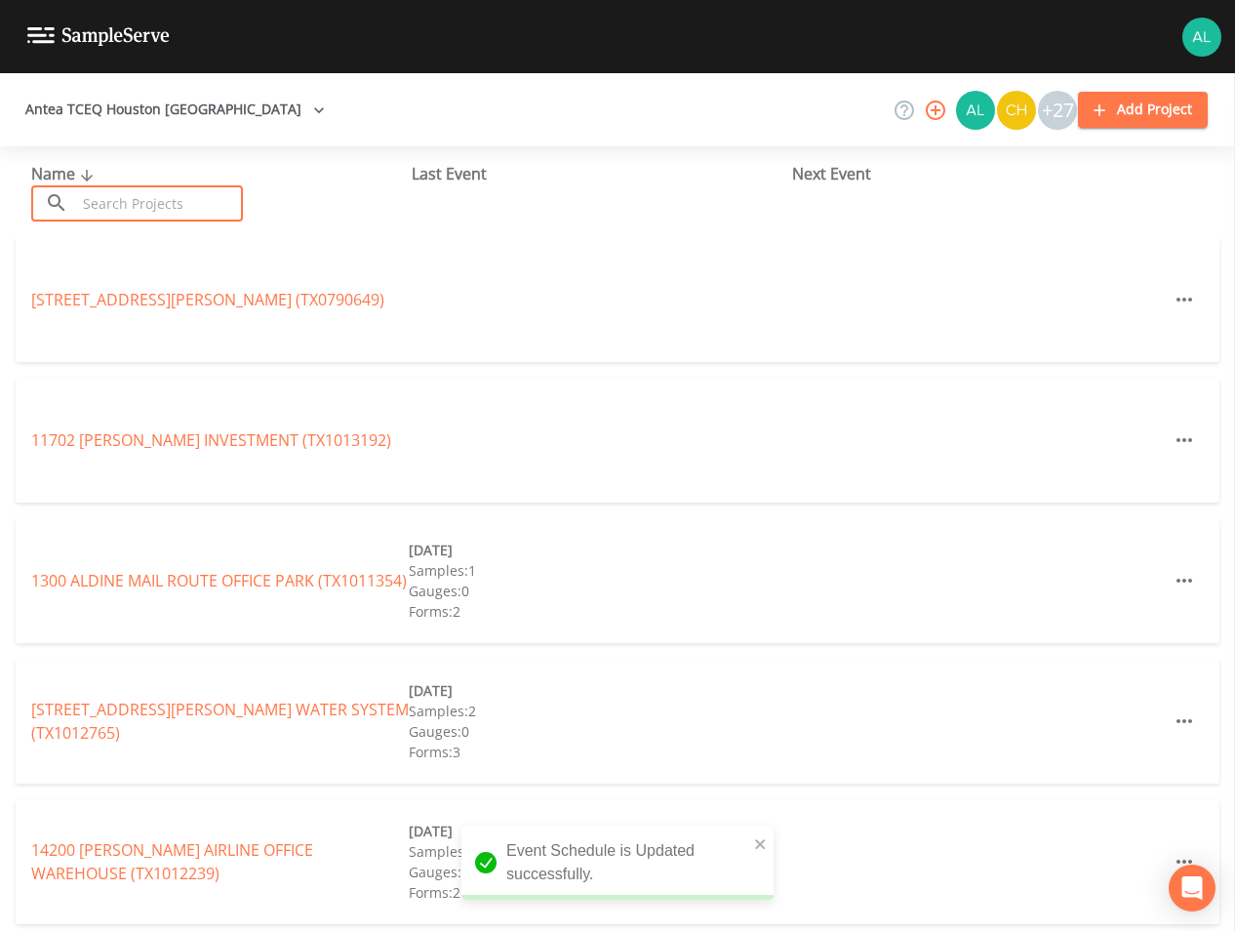
click at [154, 215] on input "text" at bounding box center [159, 203] width 167 height 36
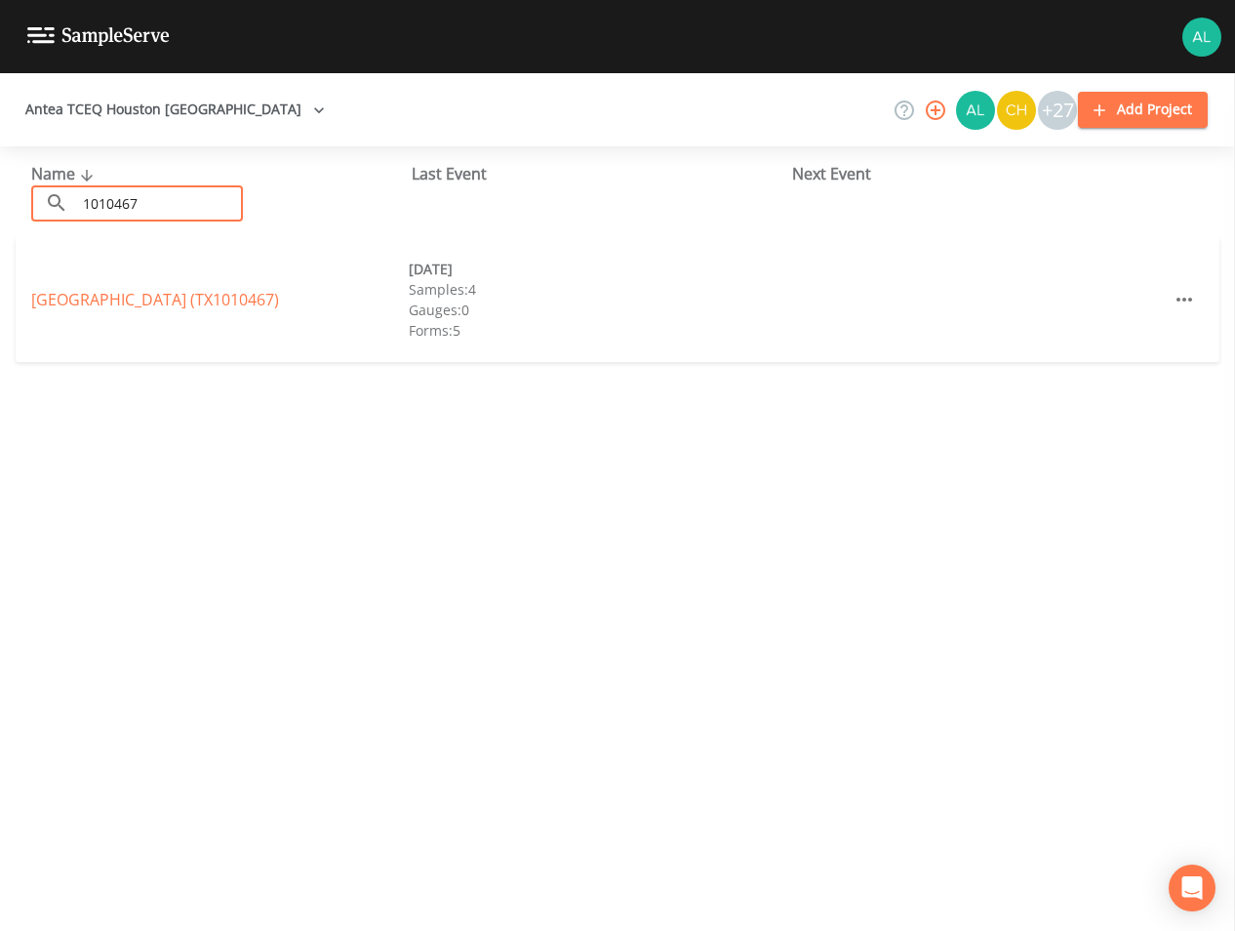
type input "1010467"
click at [142, 289] on link "[GEOGRAPHIC_DATA] (TX1010467)" at bounding box center [155, 299] width 248 height 21
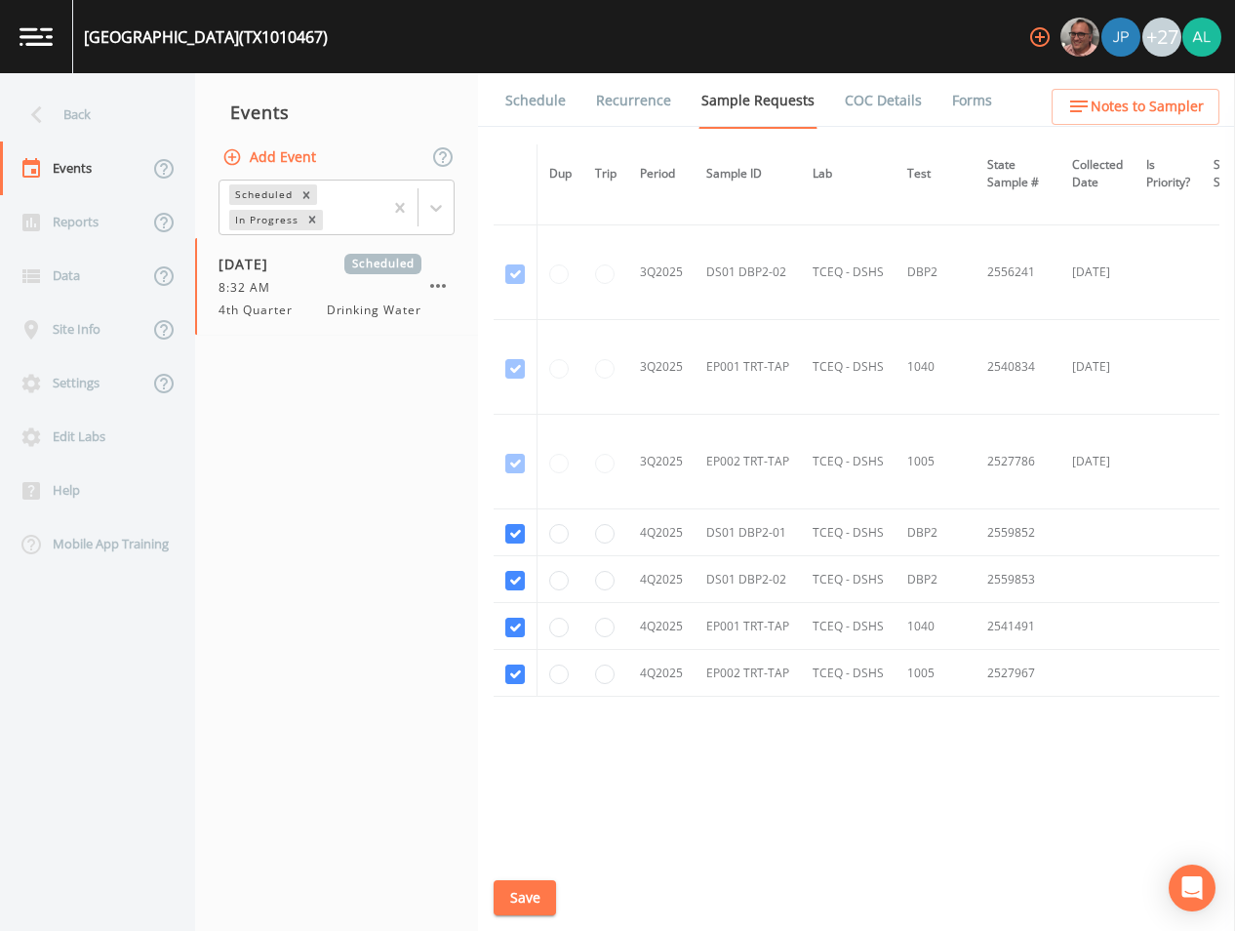
scroll to position [4105, 0]
click at [534, 890] on button "Save" at bounding box center [525, 898] width 62 height 36
click at [112, 126] on div "Back" at bounding box center [88, 115] width 176 height 54
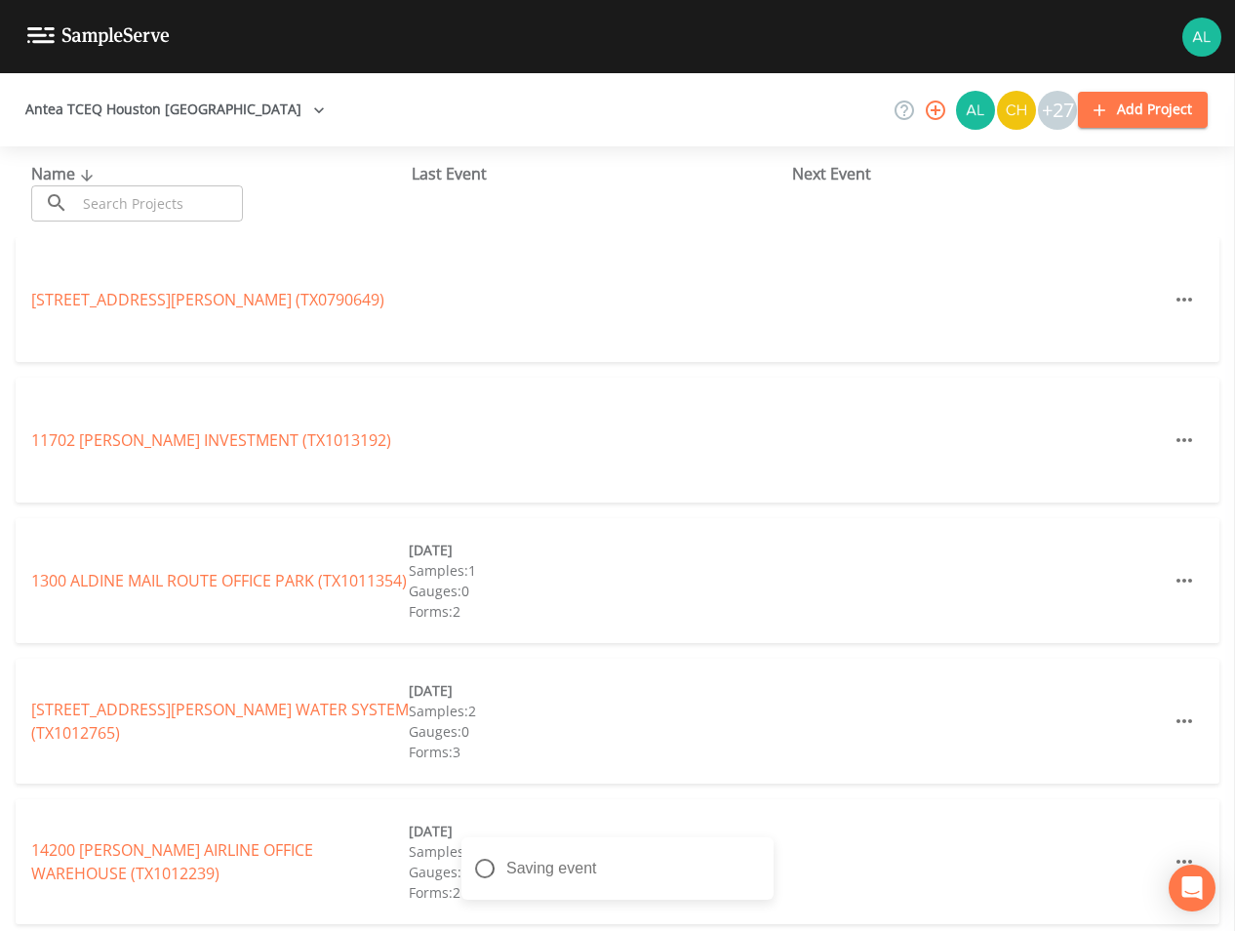
click at [128, 214] on input "text" at bounding box center [159, 203] width 167 height 36
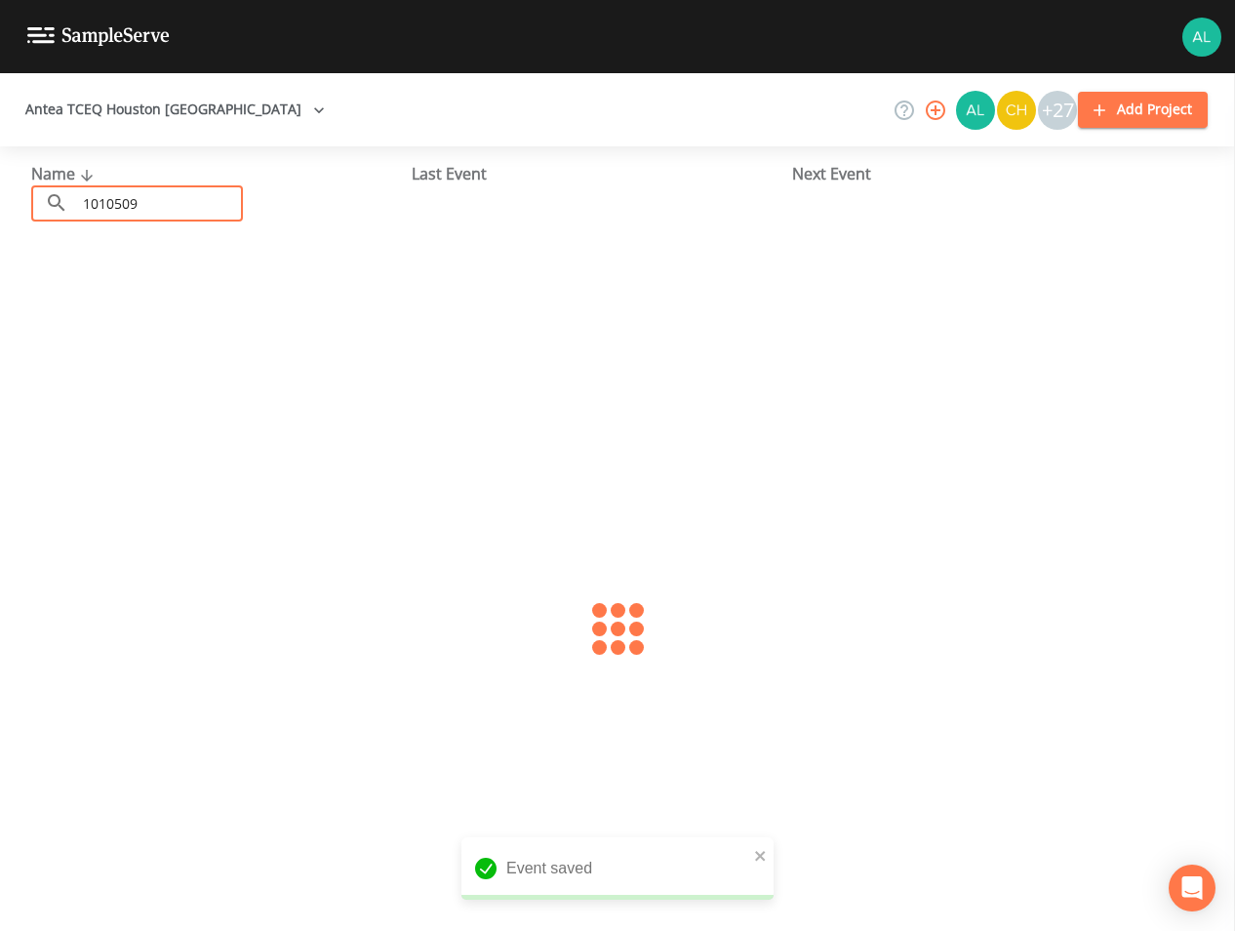
type input "1010509"
click at [56, 311] on div "HARRIS COUNTY WCID 119 (TX1010509) [DATE] Samples: 2 Gauges: 0 Forms: 3" at bounding box center [618, 299] width 1204 height 125
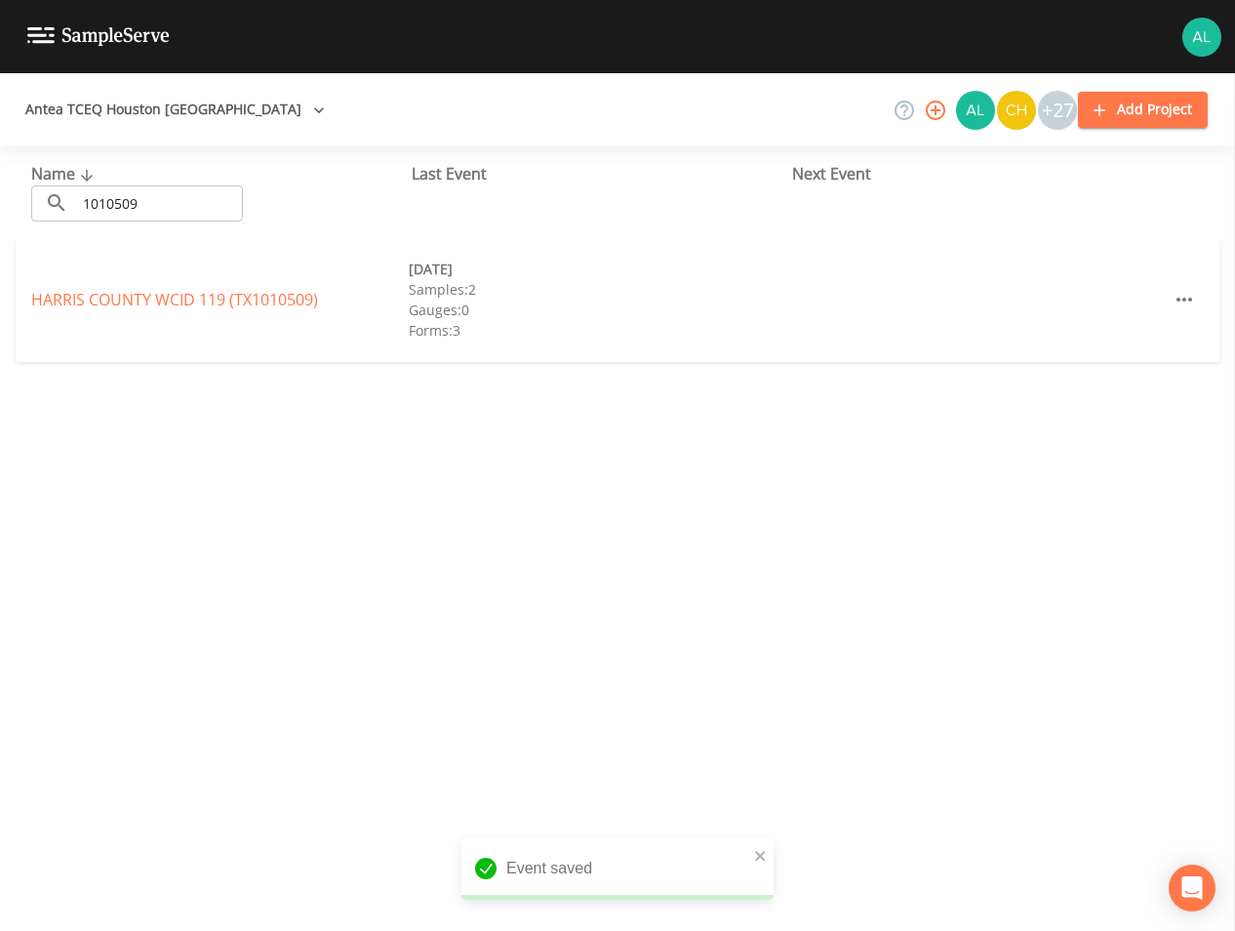
click at [127, 284] on div "HARRIS COUNTY WCID 119 (TX1010509) [DATE] Samples: 2 Gauges: 0 Forms: 3" at bounding box center [618, 299] width 1204 height 125
click at [119, 301] on link "[GEOGRAPHIC_DATA] 119 (TX1010509)" at bounding box center [174, 299] width 287 height 21
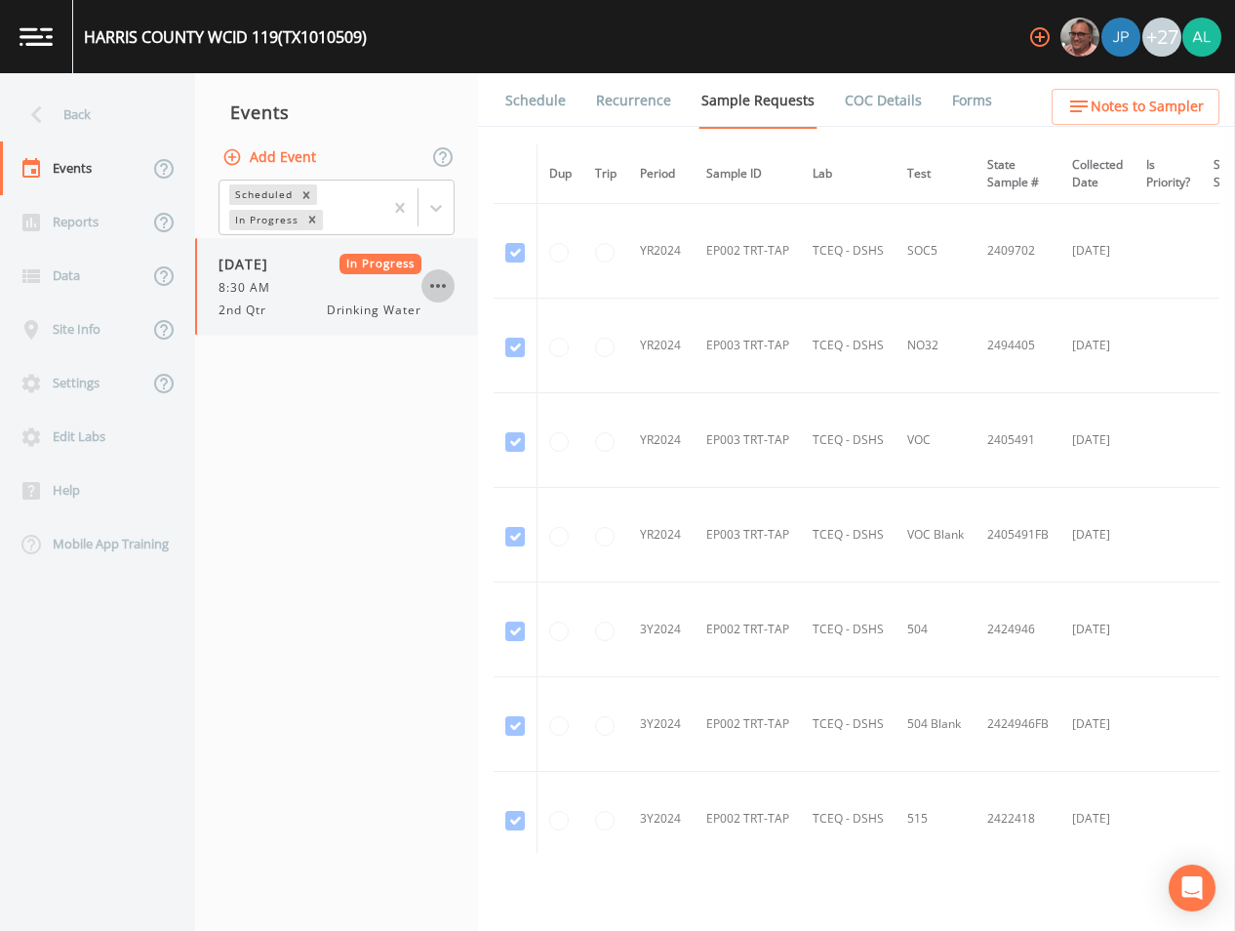
click at [438, 281] on icon "button" at bounding box center [437, 285] width 23 height 23
click at [943, 923] on div at bounding box center [617, 931] width 1235 height 0
click at [953, 103] on link "Forms" at bounding box center [972, 100] width 46 height 55
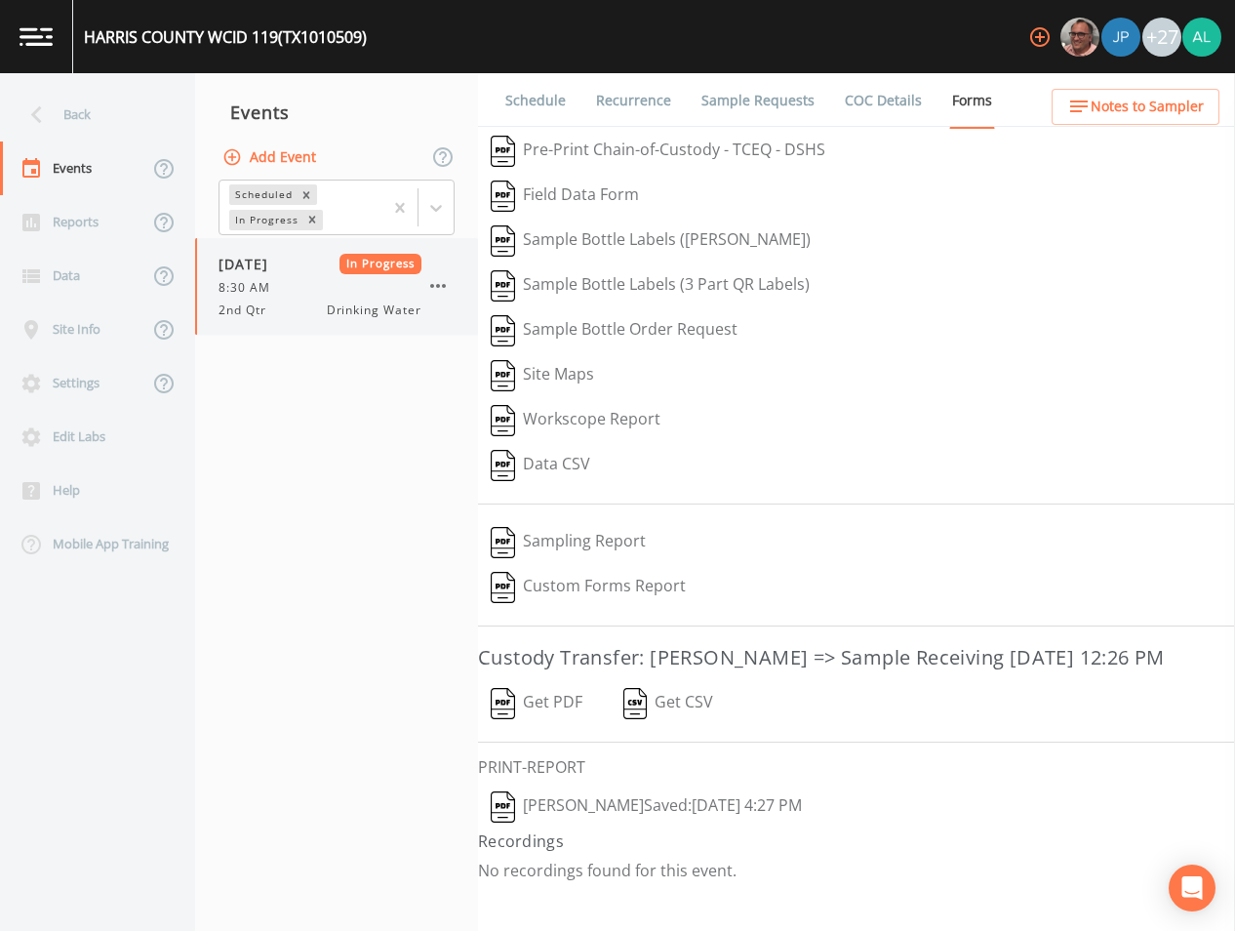
click at [440, 283] on icon "button" at bounding box center [437, 285] width 23 height 23
click at [261, 158] on button "Add Event" at bounding box center [271, 158] width 105 height 36
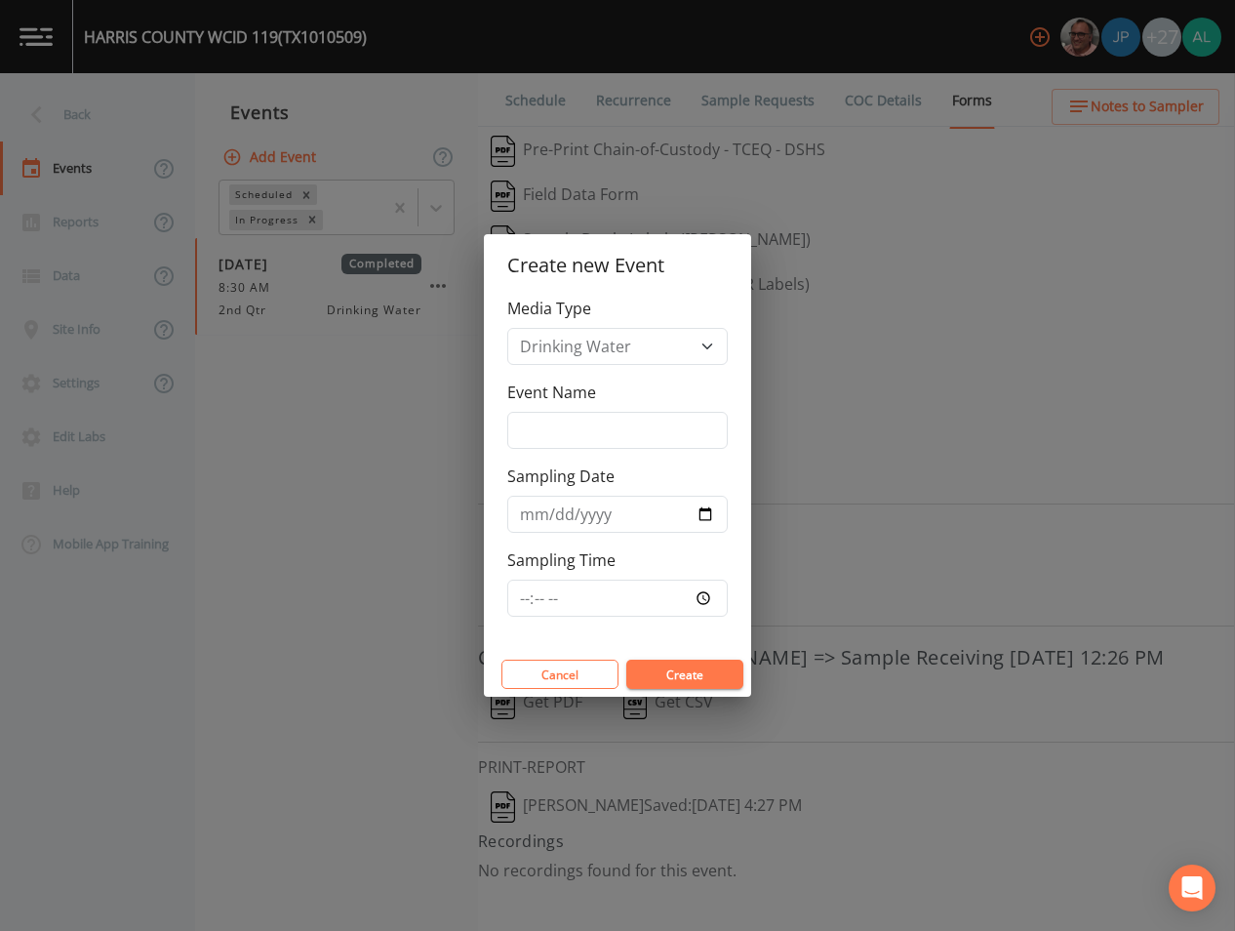
click at [527, 408] on div "Event Name" at bounding box center [617, 414] width 220 height 68
click at [531, 433] on input "Event Name" at bounding box center [617, 430] width 220 height 37
type input "4th Quarter"
type input "[DATE]"
click at [525, 596] on input "Sampling Time" at bounding box center [617, 597] width 220 height 37
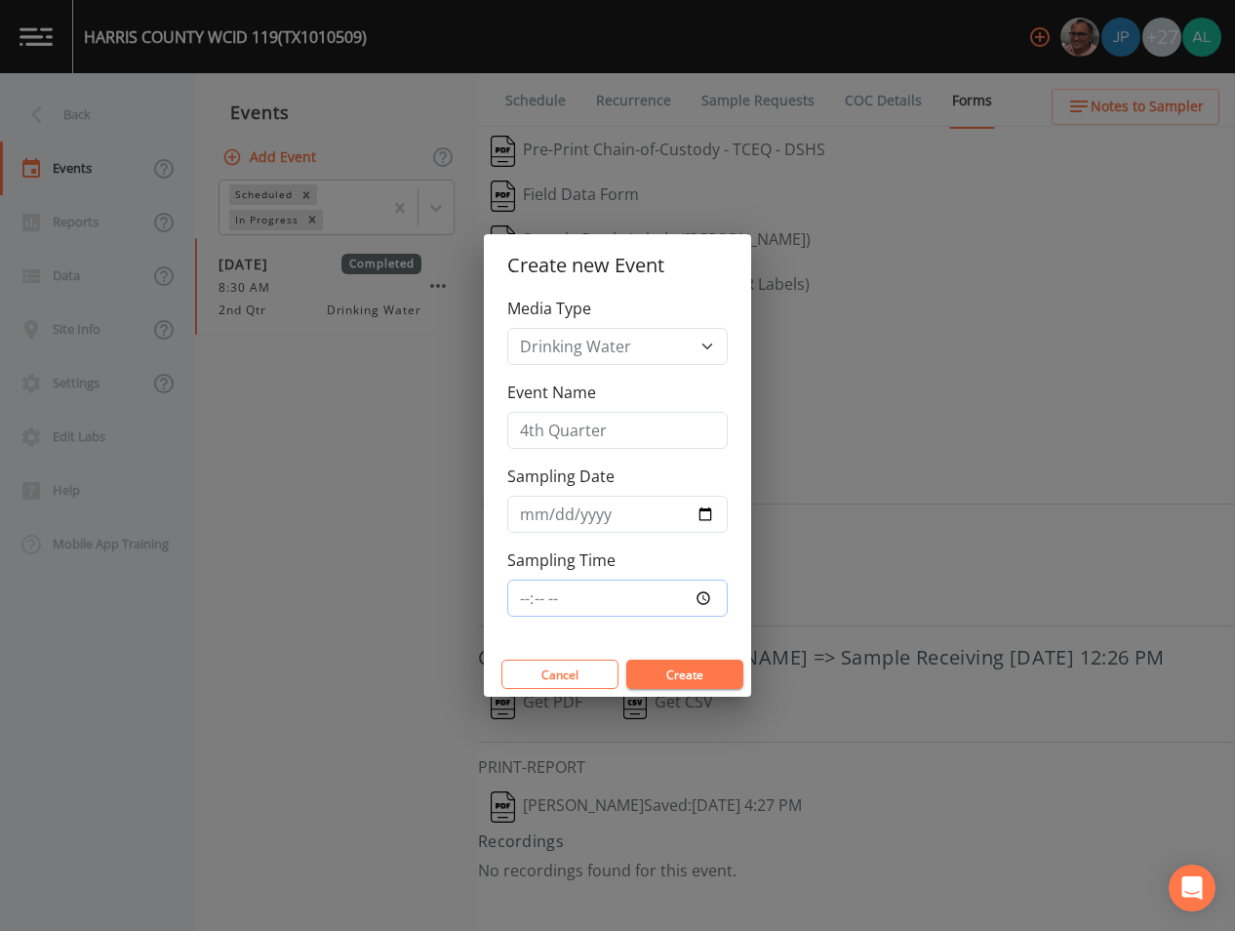
type input "08:30"
click at [626, 659] on button "Create" at bounding box center [684, 673] width 117 height 29
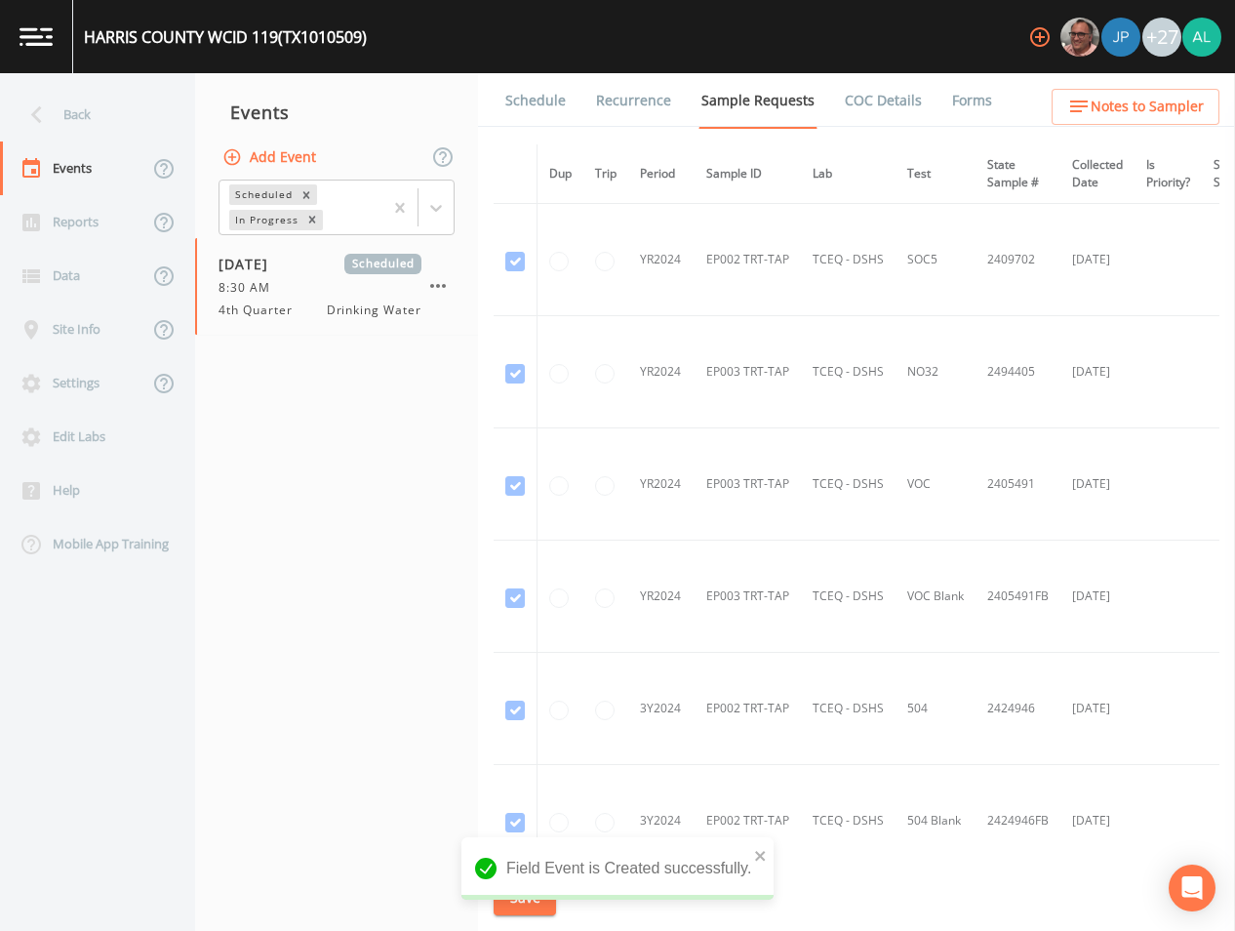
click at [1169, 77] on ul "Schedule Recurrence Sample Requests COC Details Forms" at bounding box center [856, 100] width 757 height 54
click at [1158, 120] on button "Notes to Sampler" at bounding box center [1136, 107] width 168 height 36
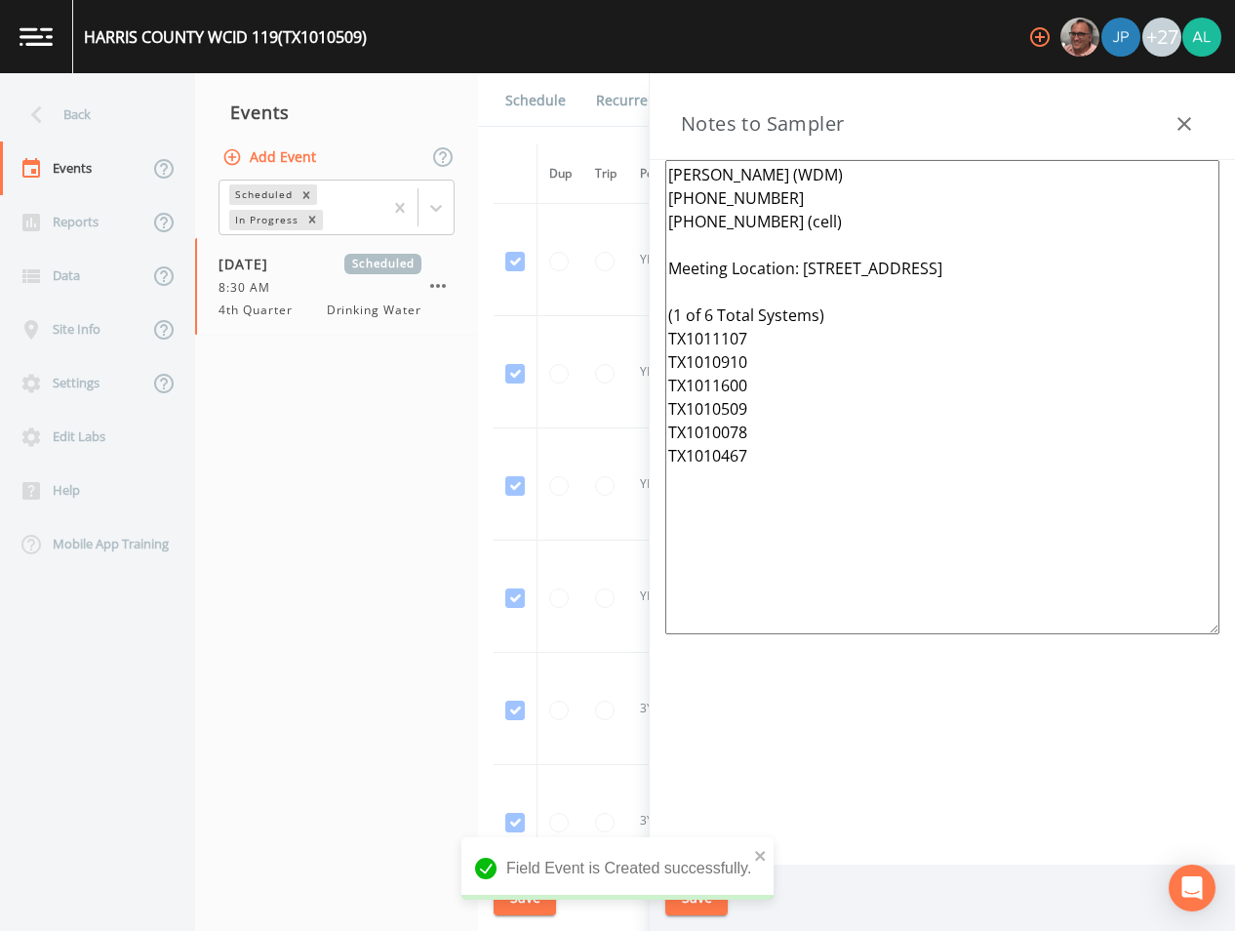
drag, startPoint x: 848, startPoint y: 546, endPoint x: 415, endPoint y: 23, distance: 679.0
click at [431, 22] on div "[GEOGRAPHIC_DATA] 119 (TX1010509) +27 Back Events Reports Data Site Info Settin…" at bounding box center [617, 465] width 1235 height 931
paste textarea "[STREET_ADDRESS] (1 of 6 Total Systems) TX1010910 TX1010467 TX1010509 TX1011600…"
type textarea "[PERSON_NAME] (WDM) [PHONE_NUMBER] [PHONE_NUMBER] (cell) Meeting Location: [STR…"
click at [754, 856] on icon "close" at bounding box center [761, 856] width 14 height 16
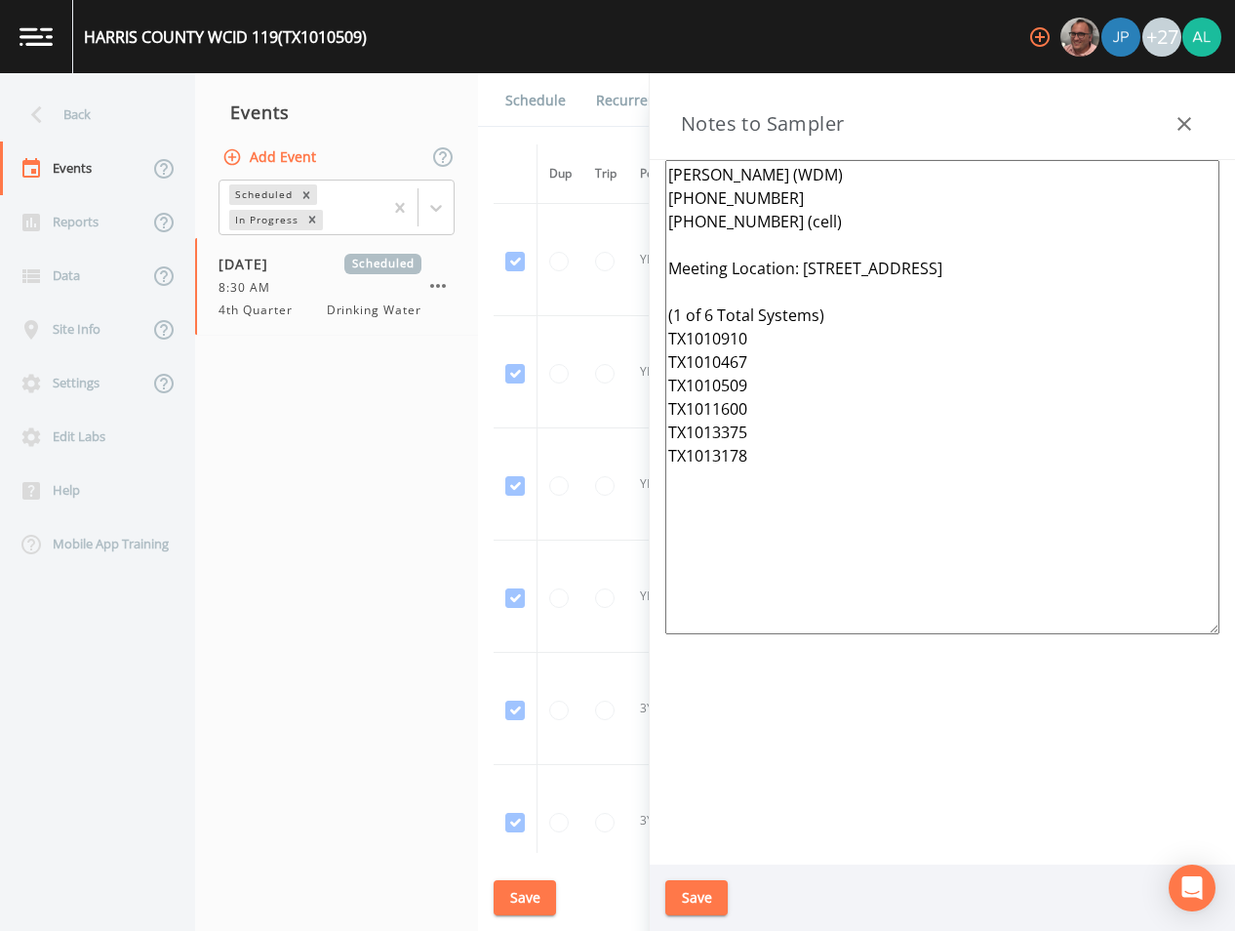
click at [726, 915] on div "Field Event is Created successfully." at bounding box center [617, 915] width 312 height 0
click at [720, 899] on button "Save" at bounding box center [696, 898] width 62 height 36
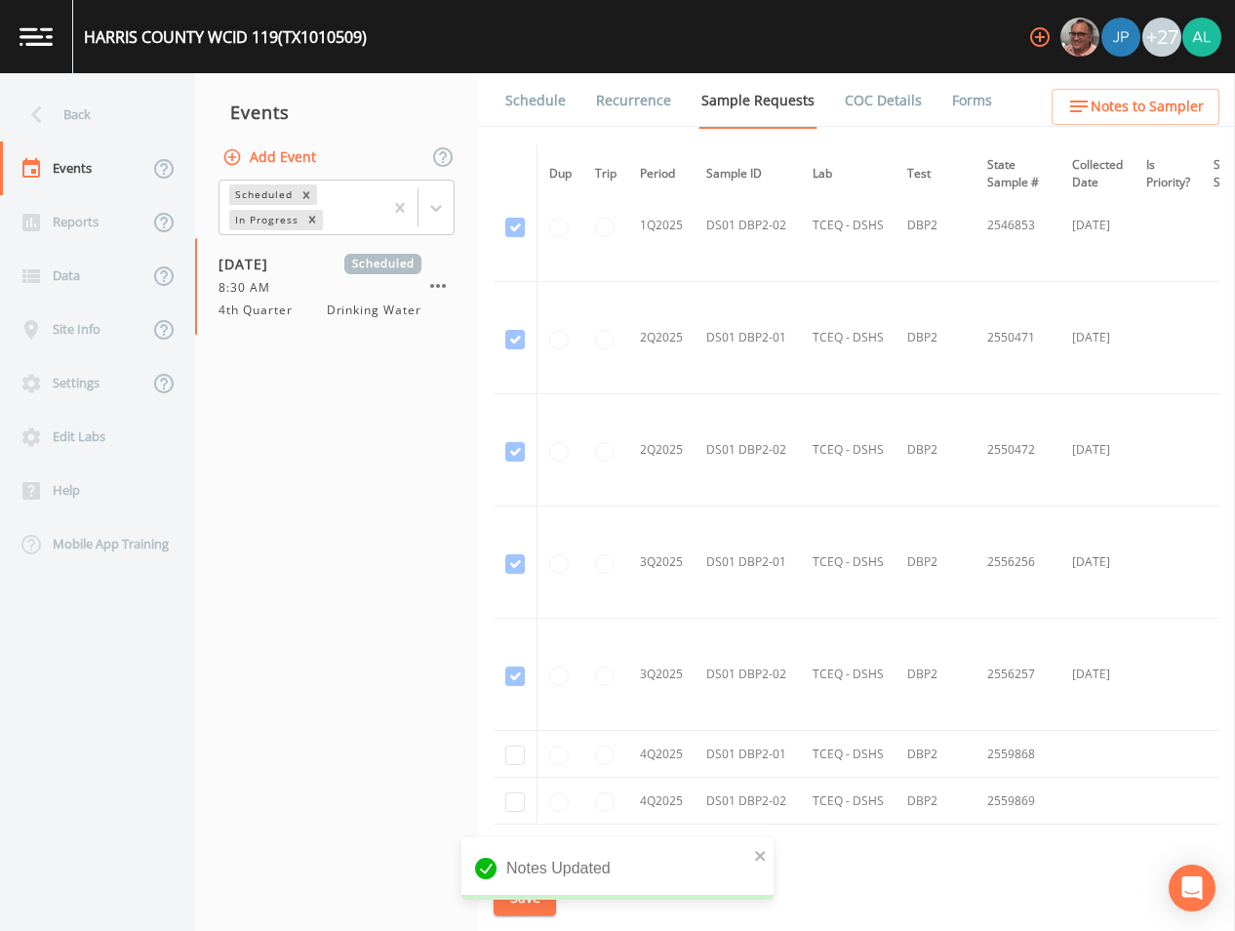
scroll to position [3308, 0]
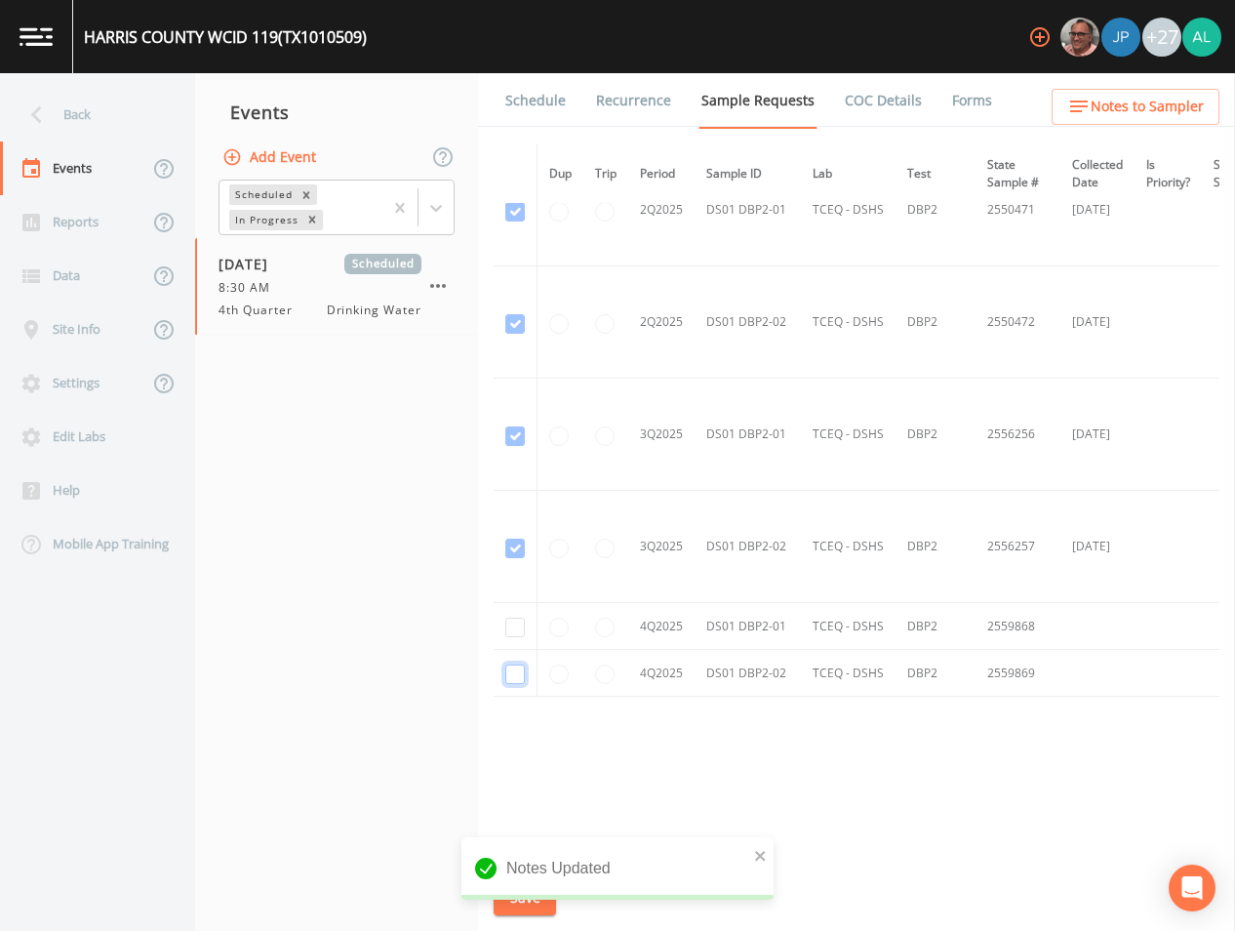
click at [507, 675] on input "checkbox" at bounding box center [515, 674] width 20 height 20
checkbox input "true"
click at [526, 629] on td at bounding box center [516, 626] width 44 height 47
click at [519, 628] on input "checkbox" at bounding box center [515, 628] width 20 height 20
checkbox input "true"
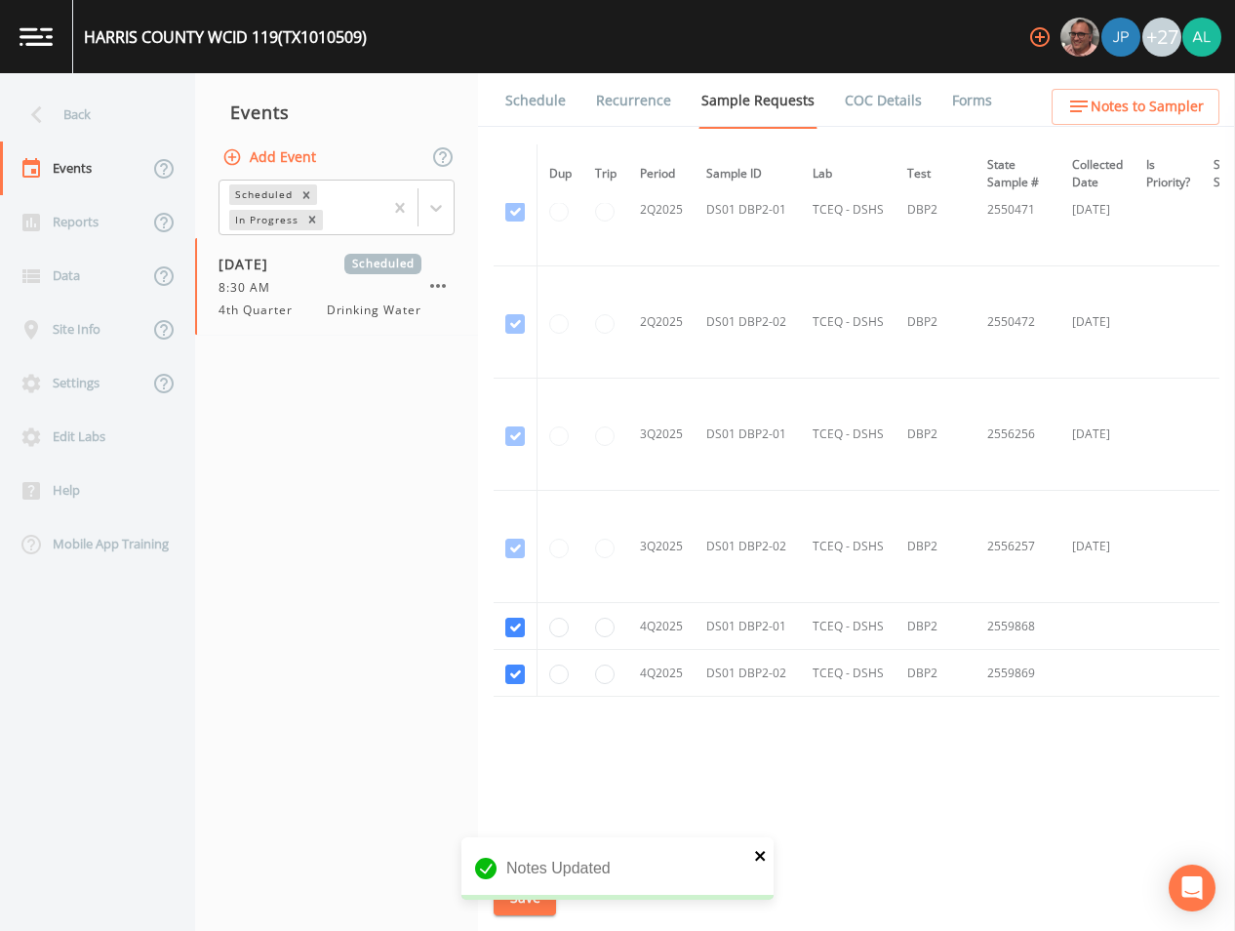
click at [754, 858] on icon "close" at bounding box center [761, 856] width 14 height 16
click at [538, 890] on div "[GEOGRAPHIC_DATA] 119 (TX1010509) +27 Back Events Reports Data Site Info Settin…" at bounding box center [617, 465] width 1235 height 931
click at [534, 889] on button "Save" at bounding box center [525, 898] width 62 height 36
click at [556, 118] on link "Schedule" at bounding box center [535, 100] width 66 height 55
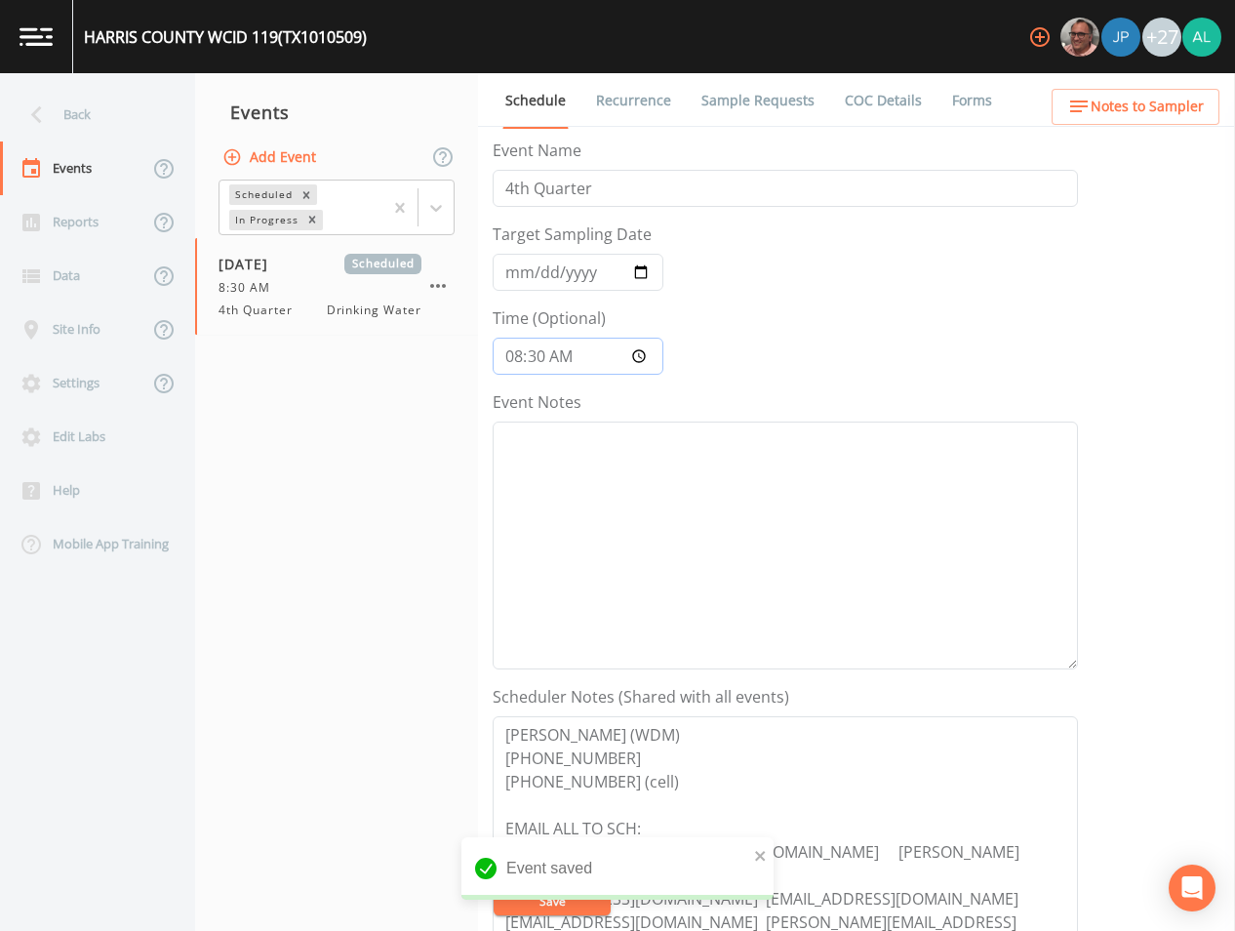
click at [534, 351] on input "08:30:00" at bounding box center [578, 356] width 171 height 37
type input "08:33"
click at [494, 886] on button "Save" at bounding box center [552, 900] width 117 height 29
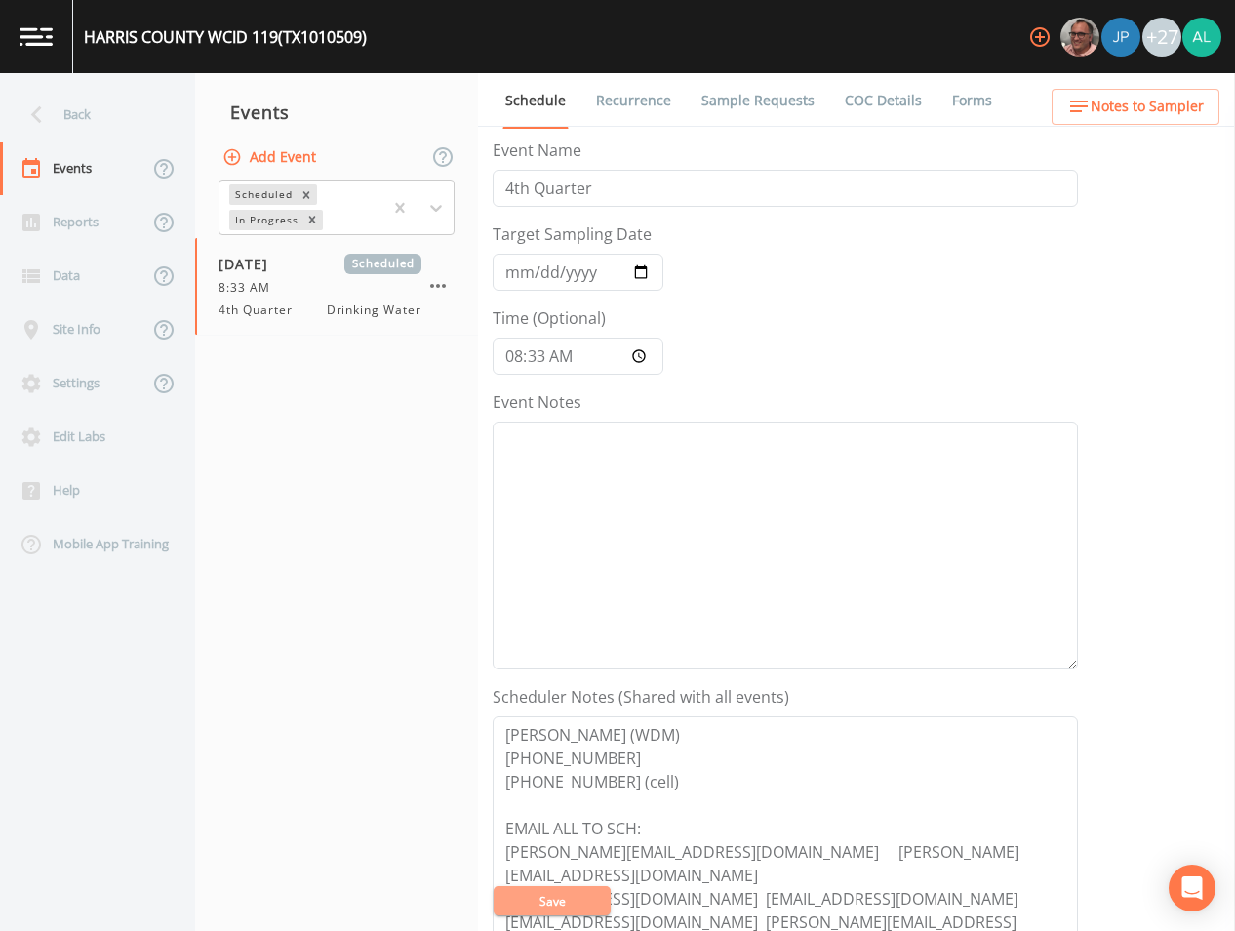
click at [533, 903] on button "Save" at bounding box center [552, 900] width 117 height 29
click at [371, 401] on nav "Events Add Event Scheduled In Progress [DATE] Scheduled 8:33 AM 4th Quarter Dri…" at bounding box center [336, 501] width 283 height 857
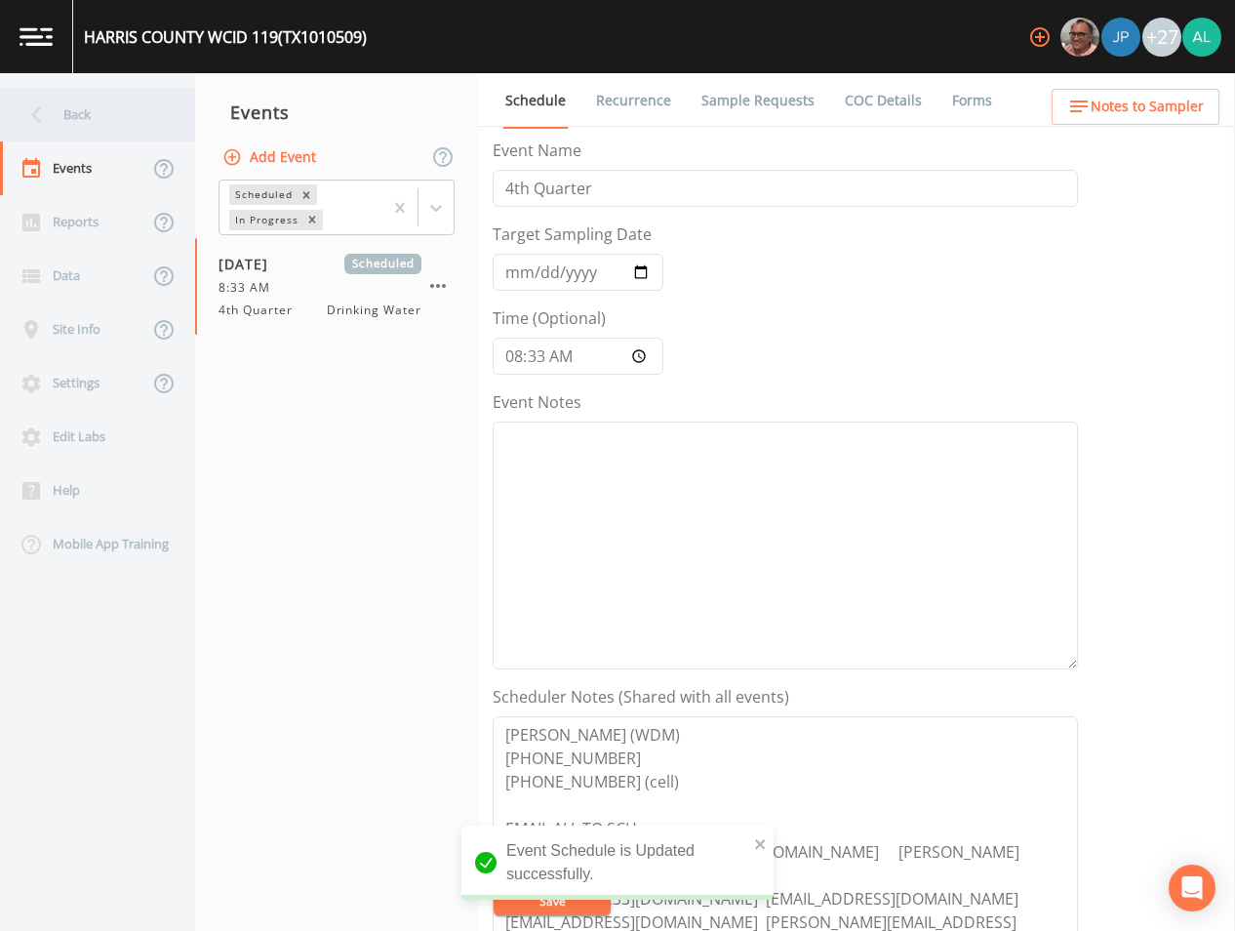
click at [119, 110] on div "Back" at bounding box center [88, 115] width 176 height 54
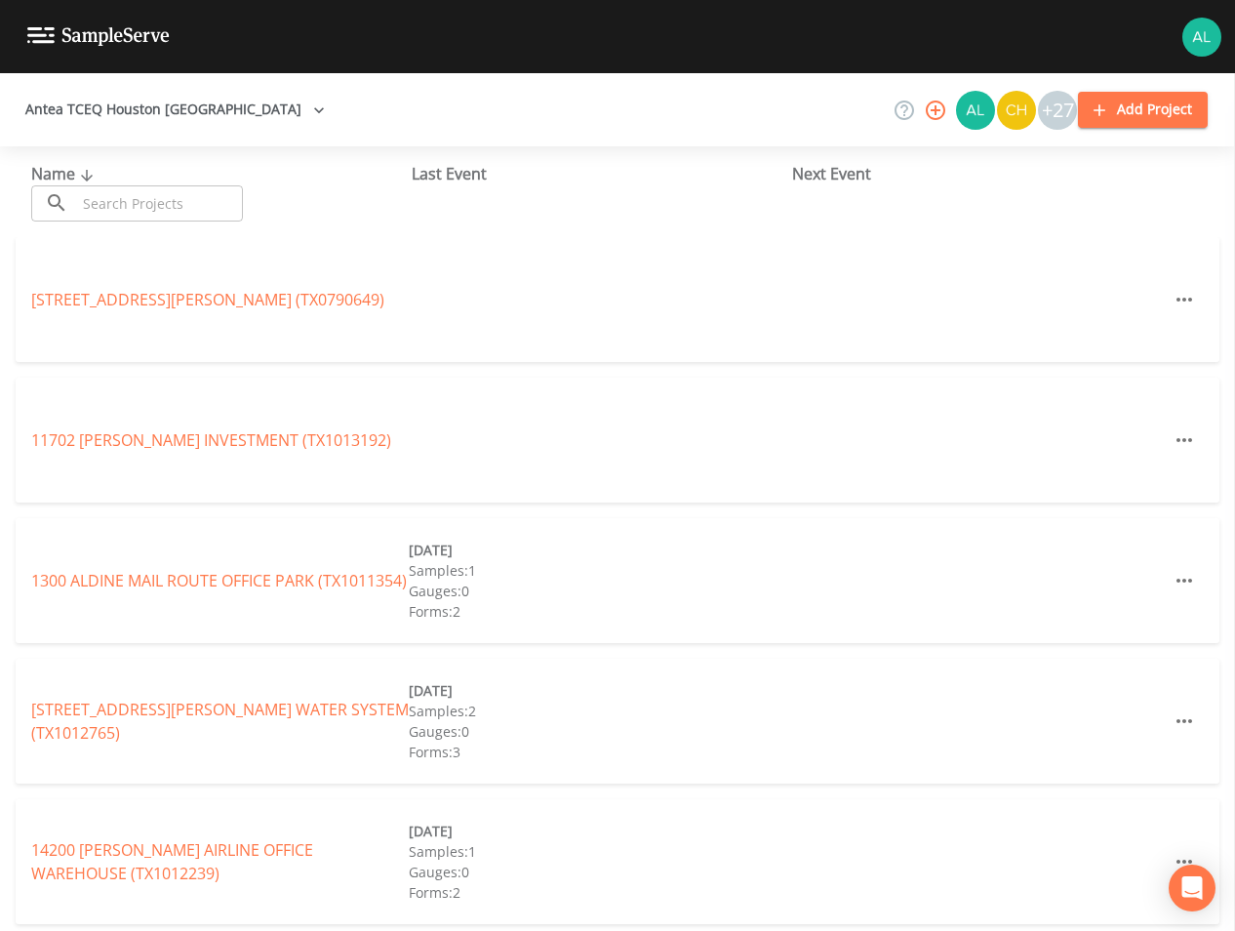
click at [129, 195] on input "text" at bounding box center [159, 203] width 167 height 36
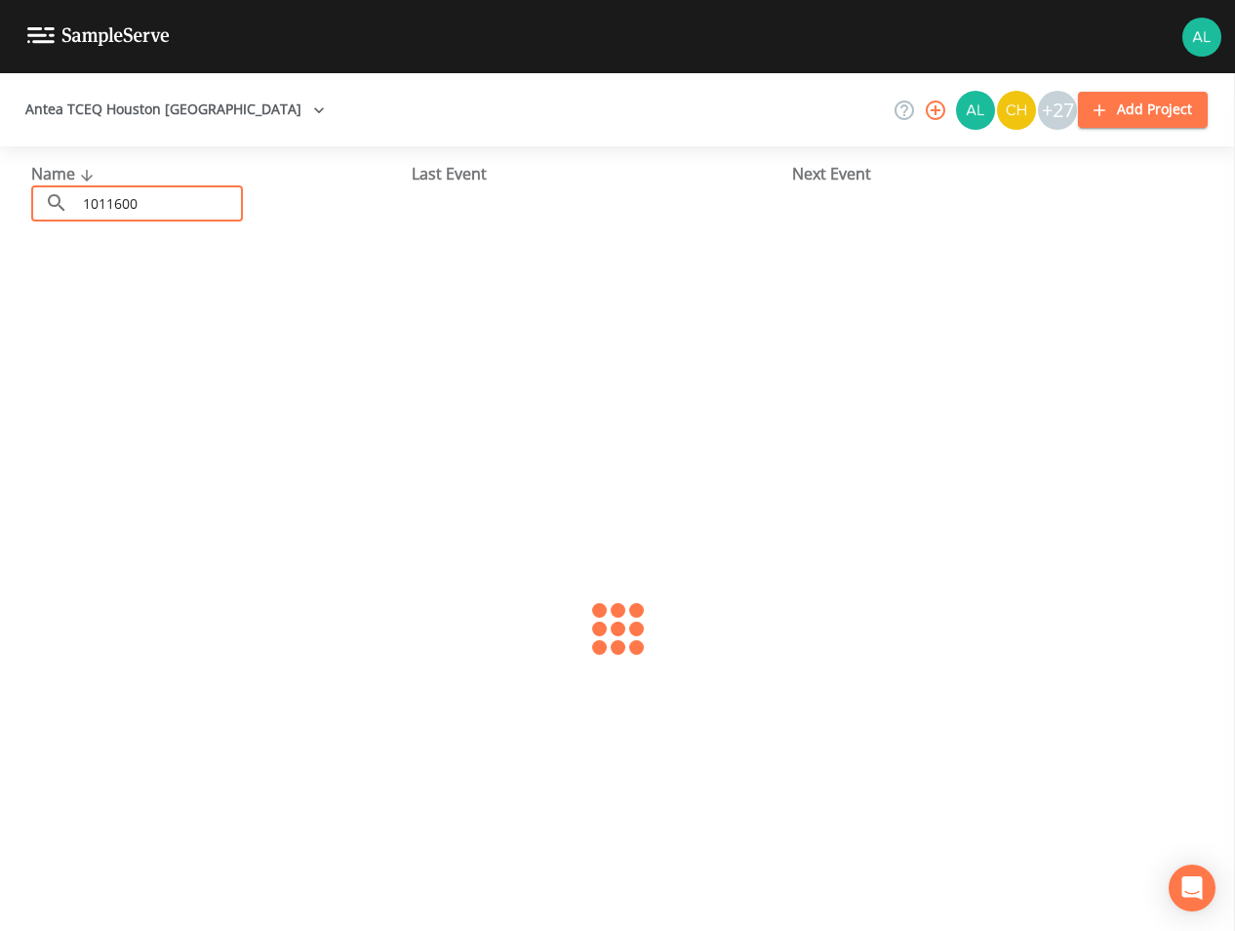
type input "1011600"
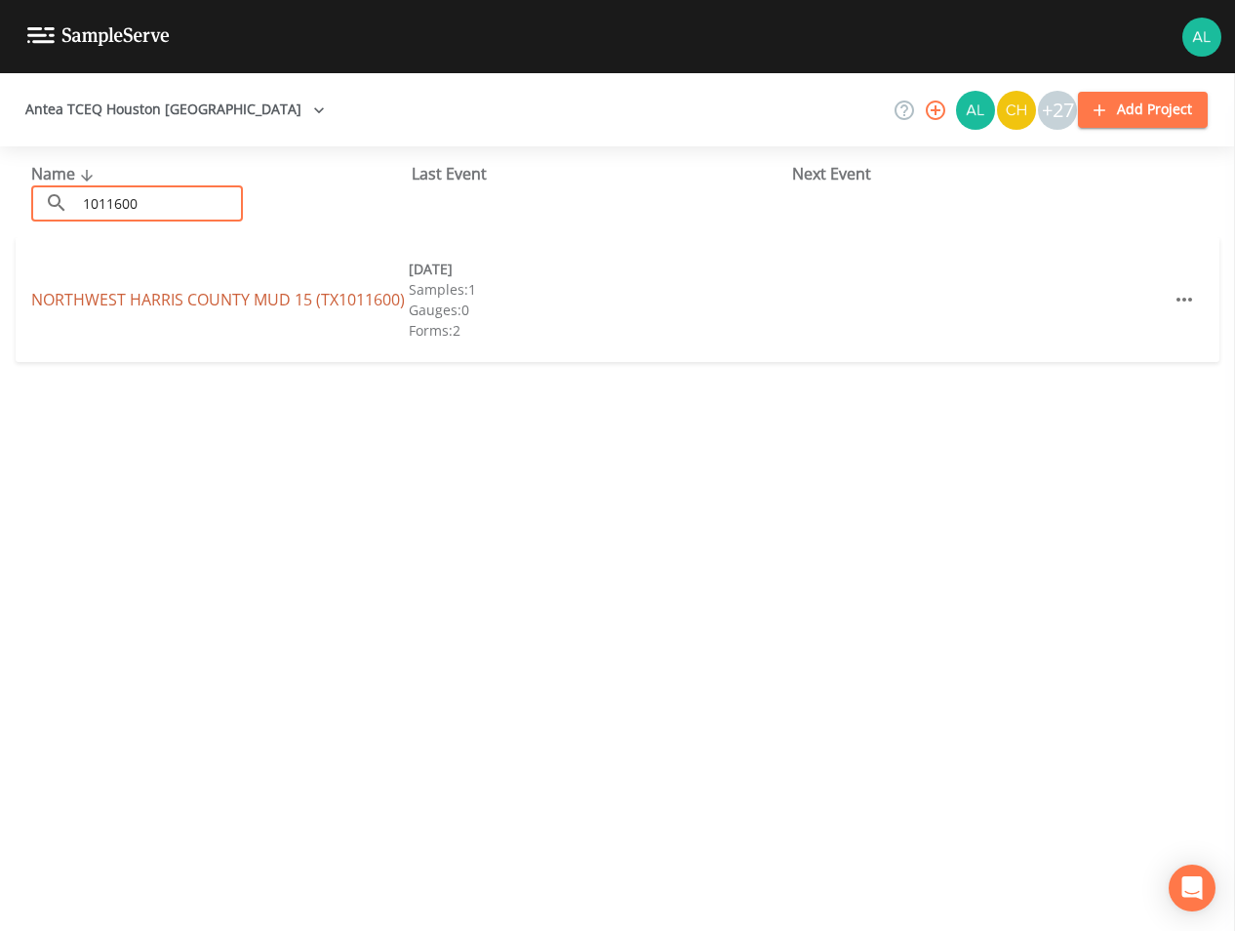
click at [119, 302] on link "NORTHWEST [GEOGRAPHIC_DATA] 15 (TX1011600)" at bounding box center [218, 299] width 374 height 21
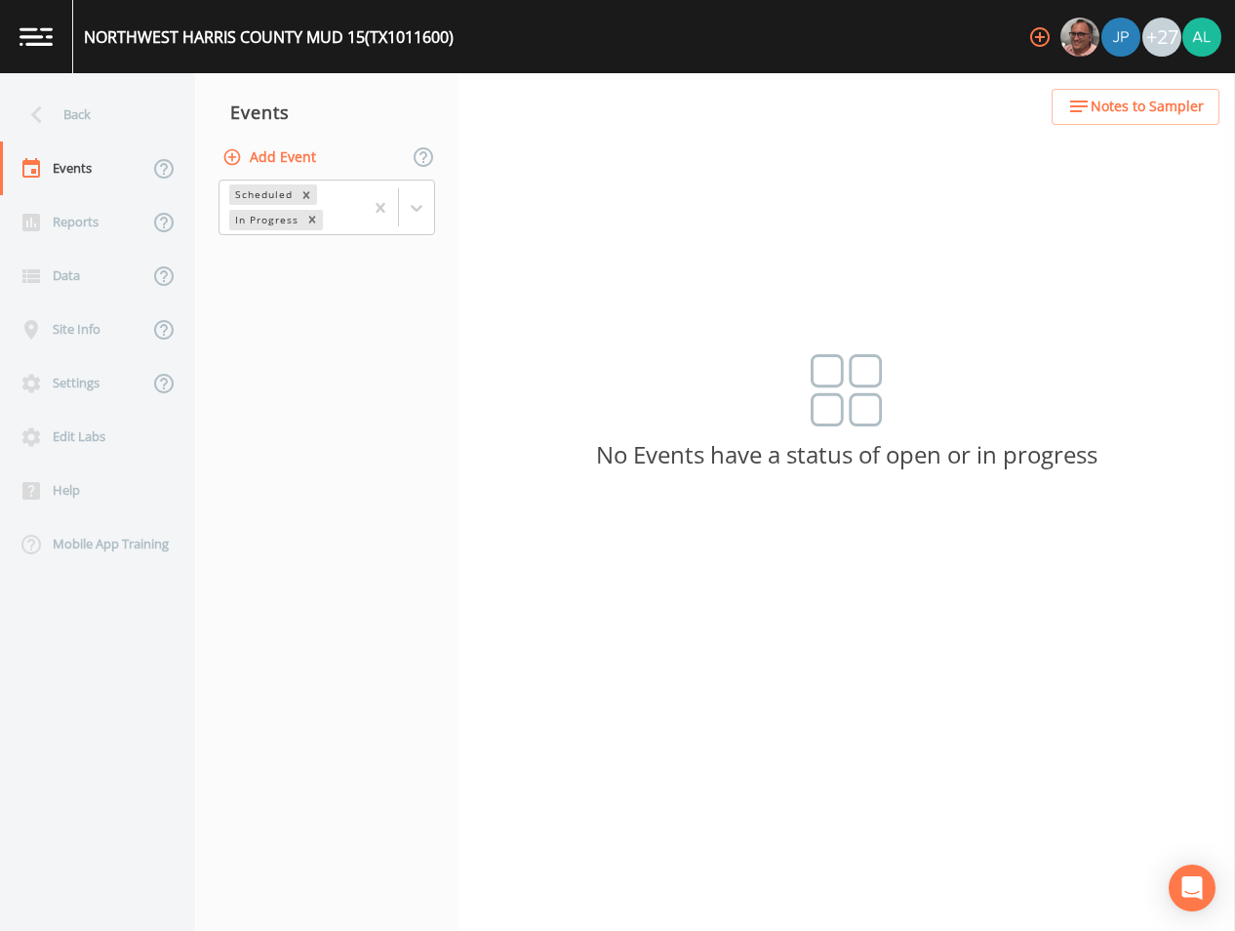
click at [1146, 116] on span "Notes to Sampler" at bounding box center [1147, 107] width 113 height 24
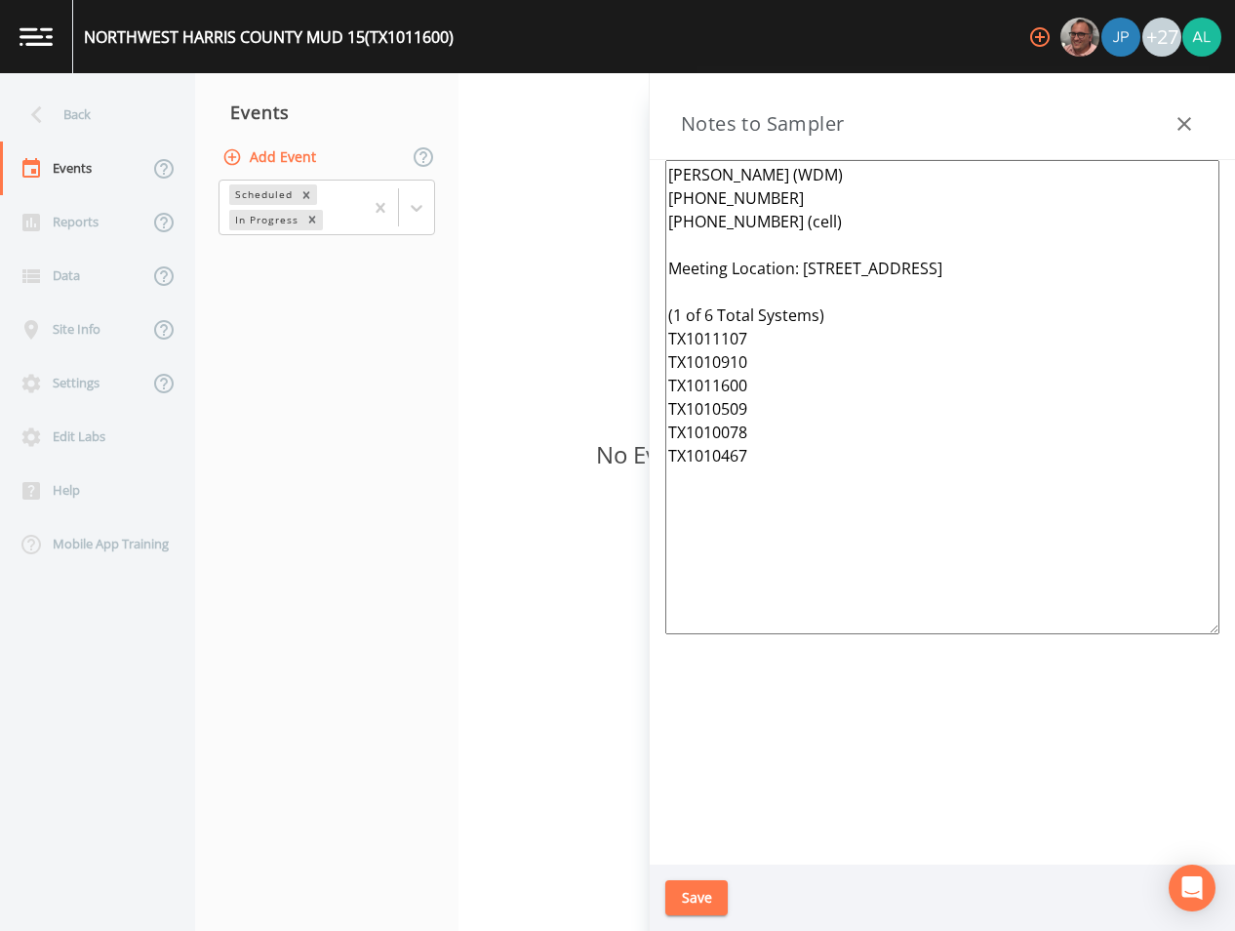
drag, startPoint x: 942, startPoint y: 563, endPoint x: 441, endPoint y: 86, distance: 692.1
click at [441, 86] on div "Back Events Reports Data Site Info Settings Edit Labs Help Mobile App Training …" at bounding box center [617, 501] width 1235 height 857
paste textarea "[STREET_ADDRESS] (1 of 6 Total Systems) TX1010910 TX1010467 TX1010509 TX1011600…"
type textarea "[PERSON_NAME] (WDM) [PHONE_NUMBER] [PHONE_NUMBER] (cell) Meeting Location: [STR…"
click at [699, 894] on button "Save" at bounding box center [696, 898] width 62 height 36
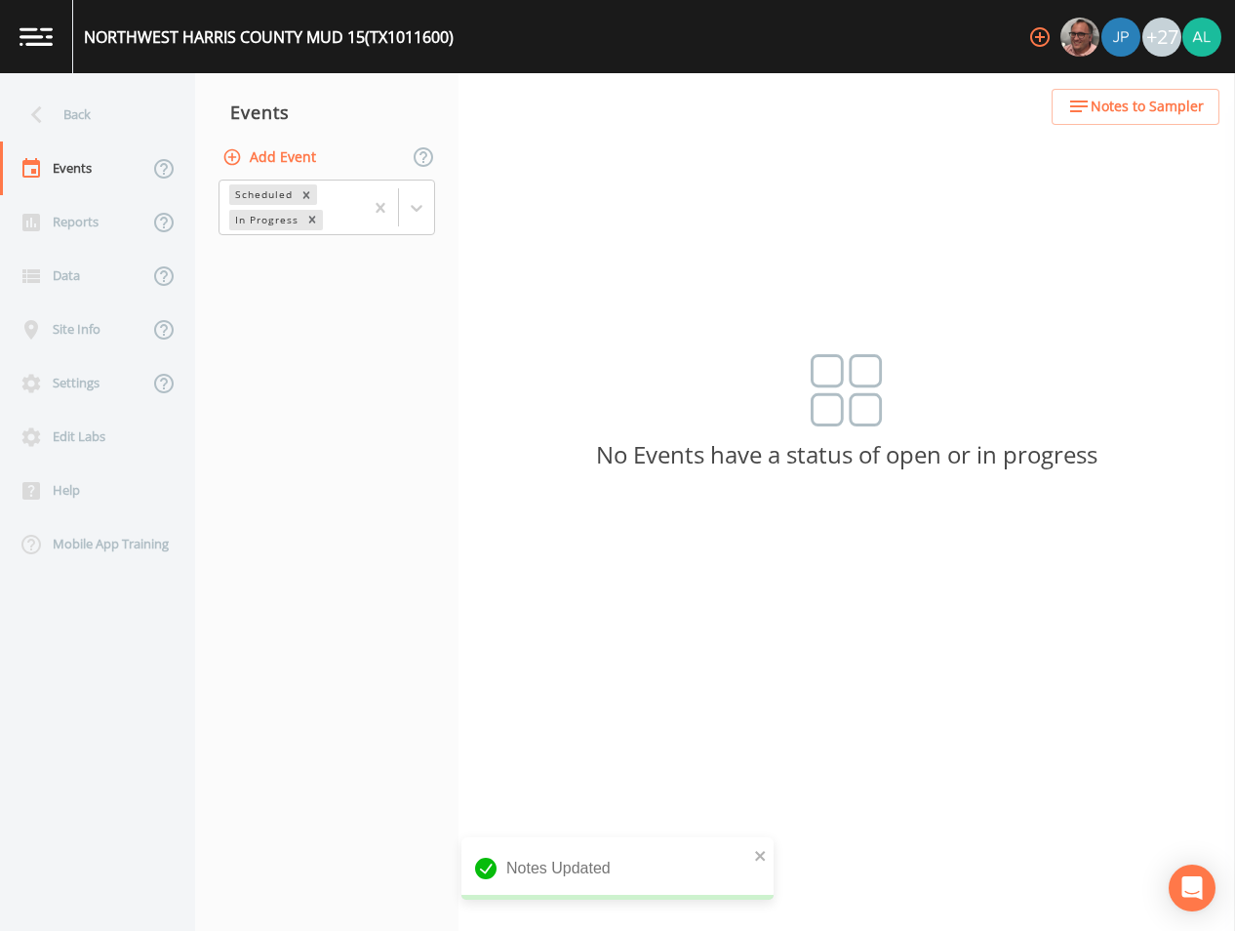
click at [284, 161] on button "Add Event" at bounding box center [271, 158] width 105 height 36
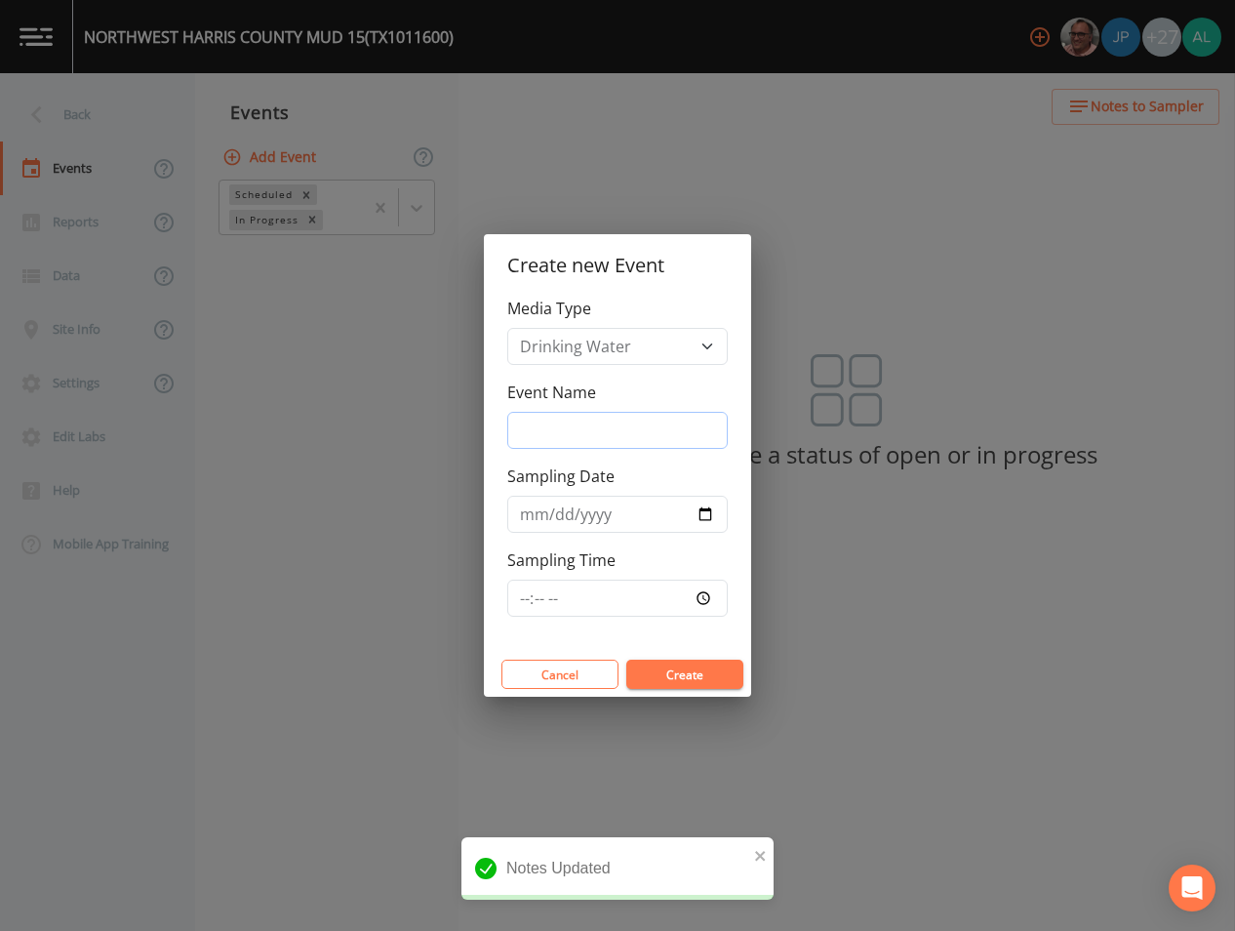
click at [631, 426] on input "Event Name" at bounding box center [617, 430] width 220 height 37
type input "4th Quarter"
type input "[DATE]"
click at [512, 601] on input "Sampling Time" at bounding box center [617, 597] width 220 height 37
type input "08:30"
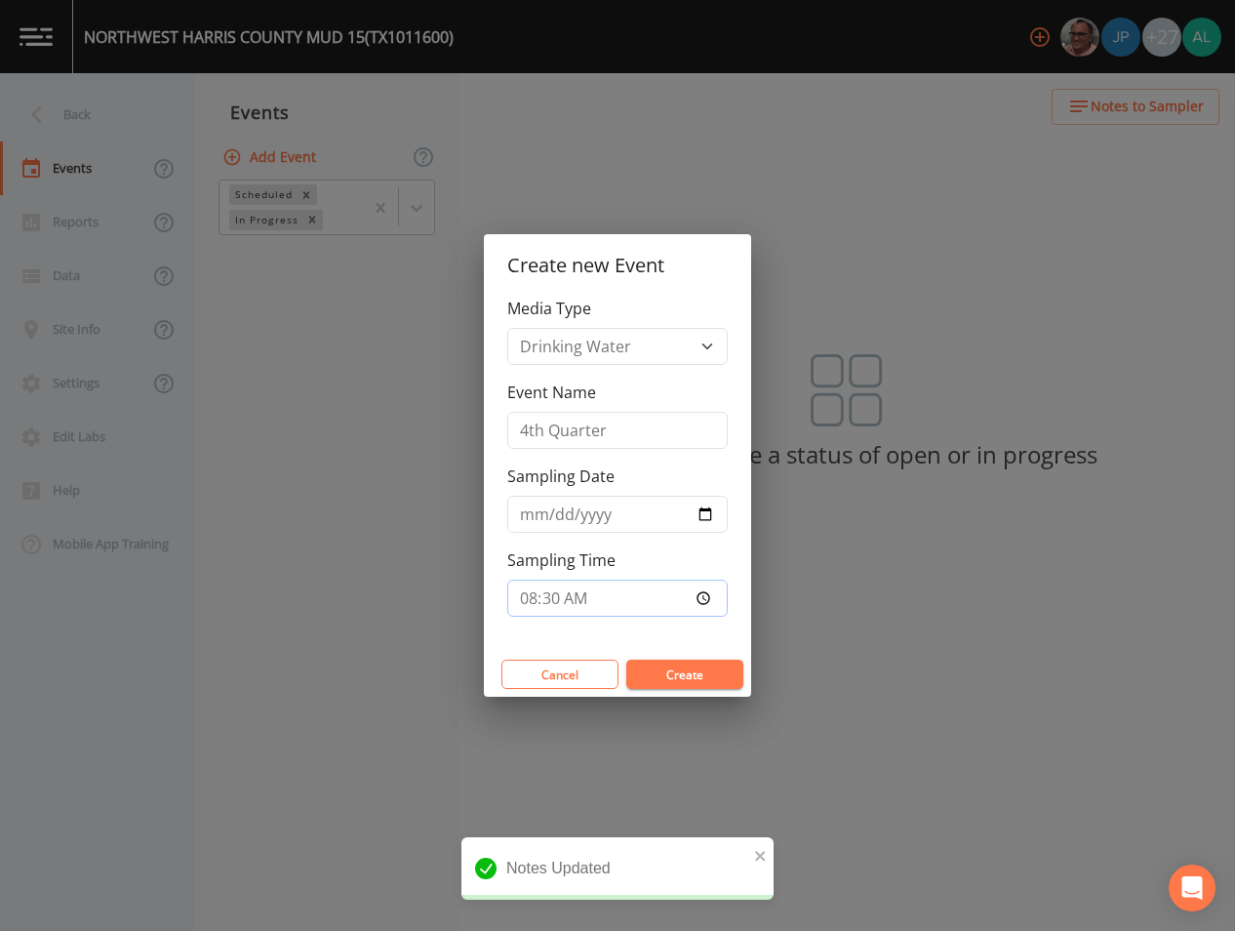
click at [626, 659] on button "Create" at bounding box center [684, 673] width 117 height 29
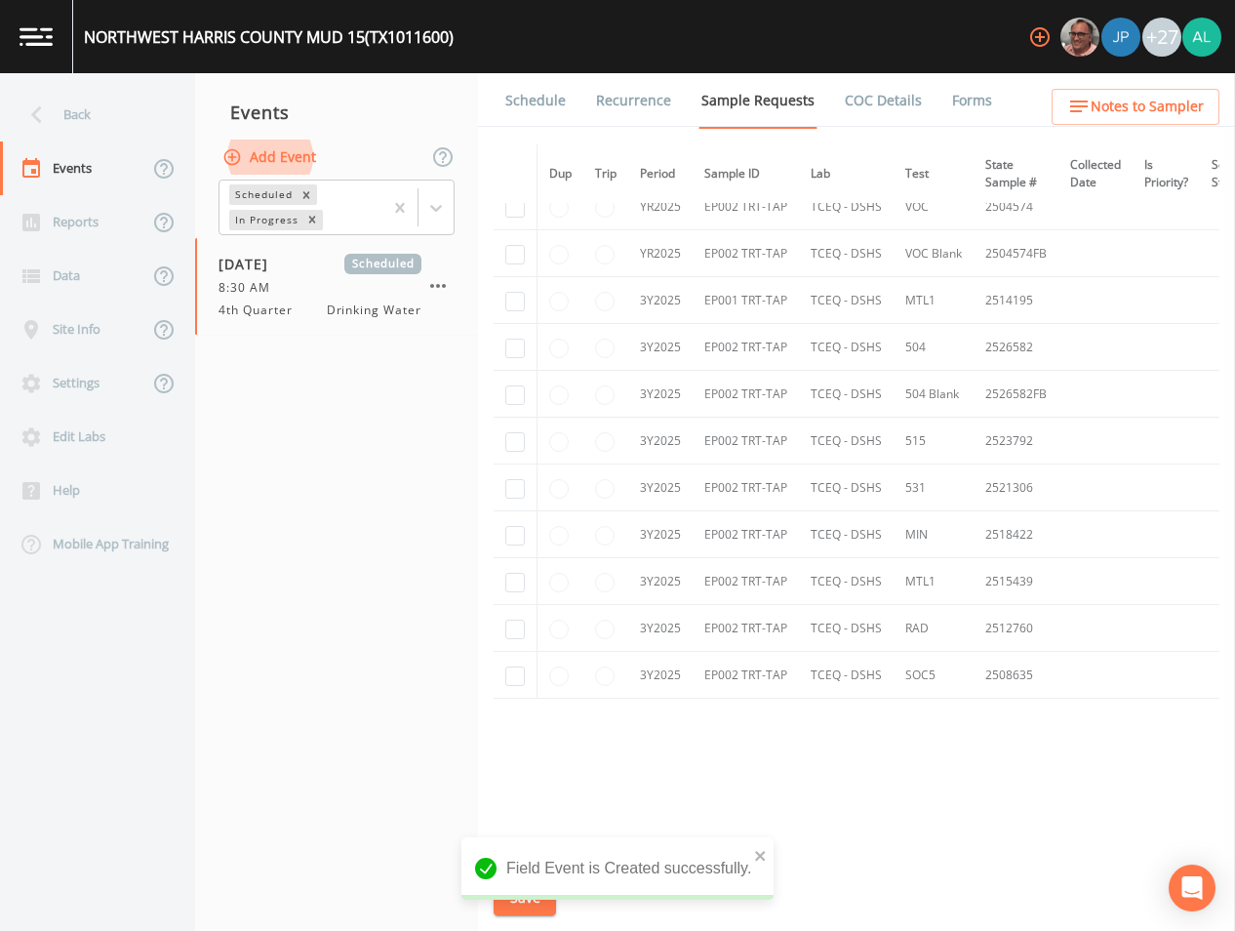
scroll to position [1290, 0]
click at [514, 667] on input "checkbox" at bounding box center [515, 674] width 20 height 20
checkbox input "true"
click at [516, 623] on input "checkbox" at bounding box center [515, 628] width 20 height 20
checkbox input "true"
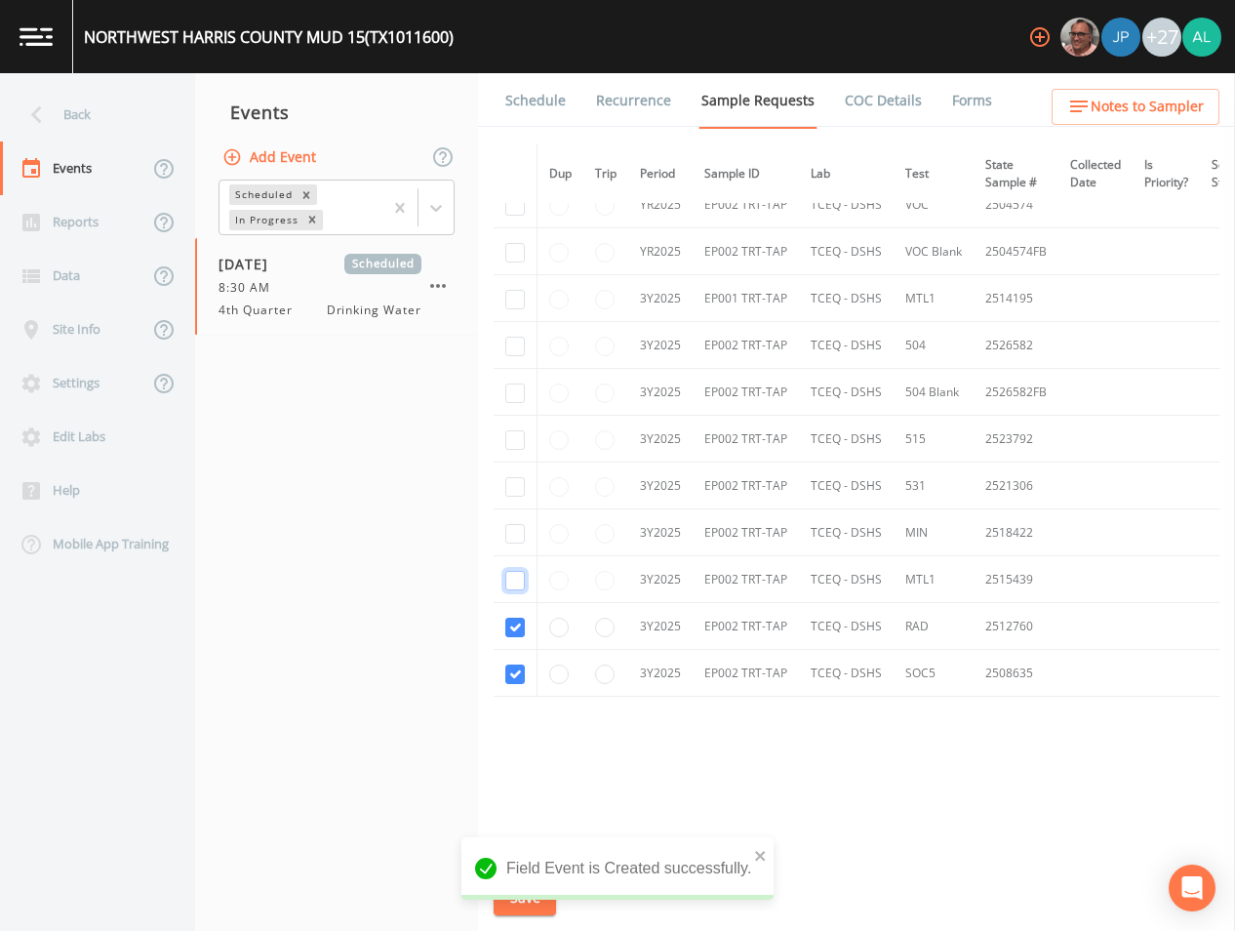
click at [516, 577] on input "checkbox" at bounding box center [515, 581] width 20 height 20
checkbox input "true"
click at [520, 527] on input "checkbox" at bounding box center [515, 534] width 20 height 20
checkbox input "true"
click at [509, 477] on input "checkbox" at bounding box center [515, 487] width 20 height 20
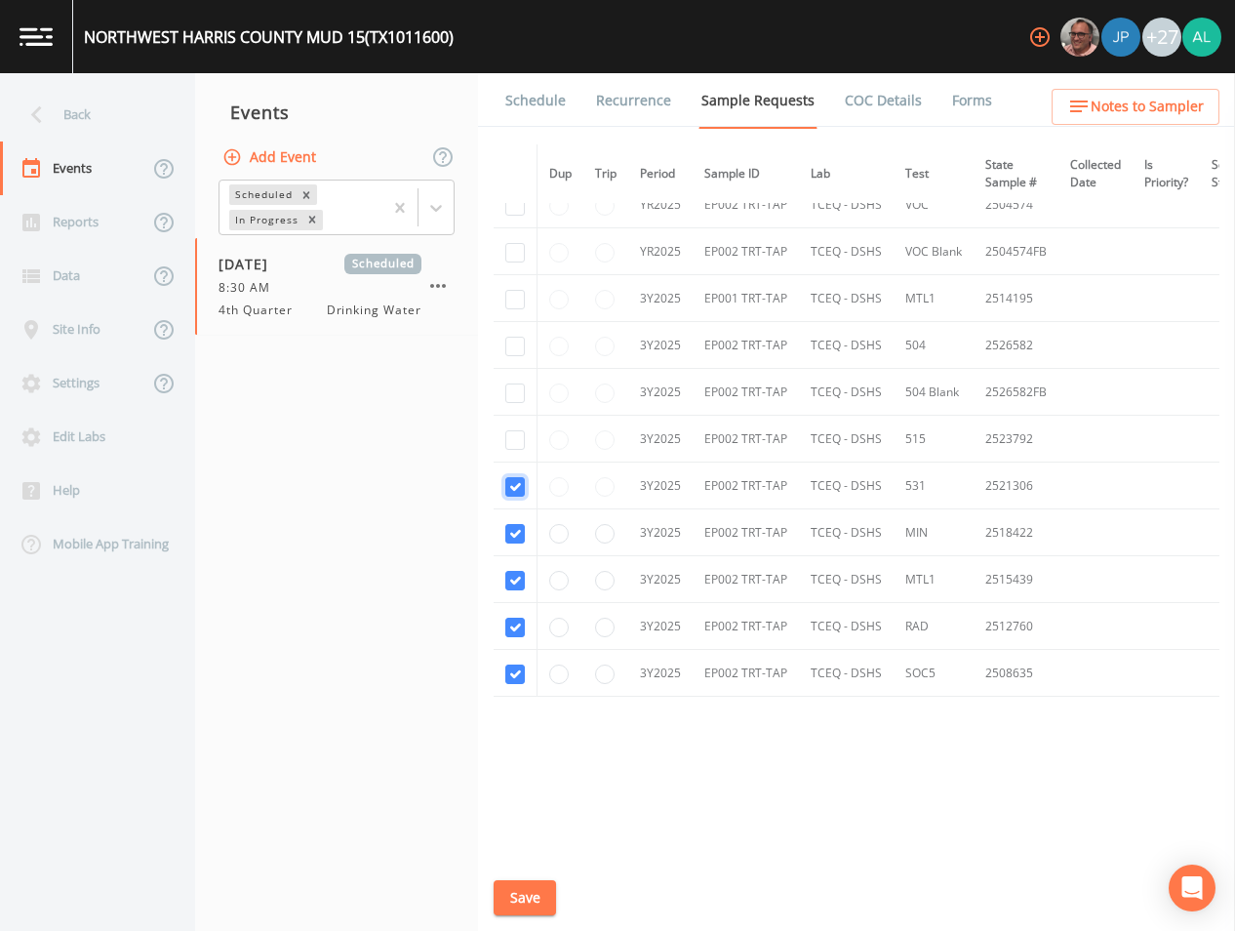
checkbox input "true"
click at [515, 431] on input "checkbox" at bounding box center [515, 440] width 20 height 20
checkbox input "true"
click at [518, 342] on input "checkbox" at bounding box center [515, 347] width 20 height 20
checkbox input "true"
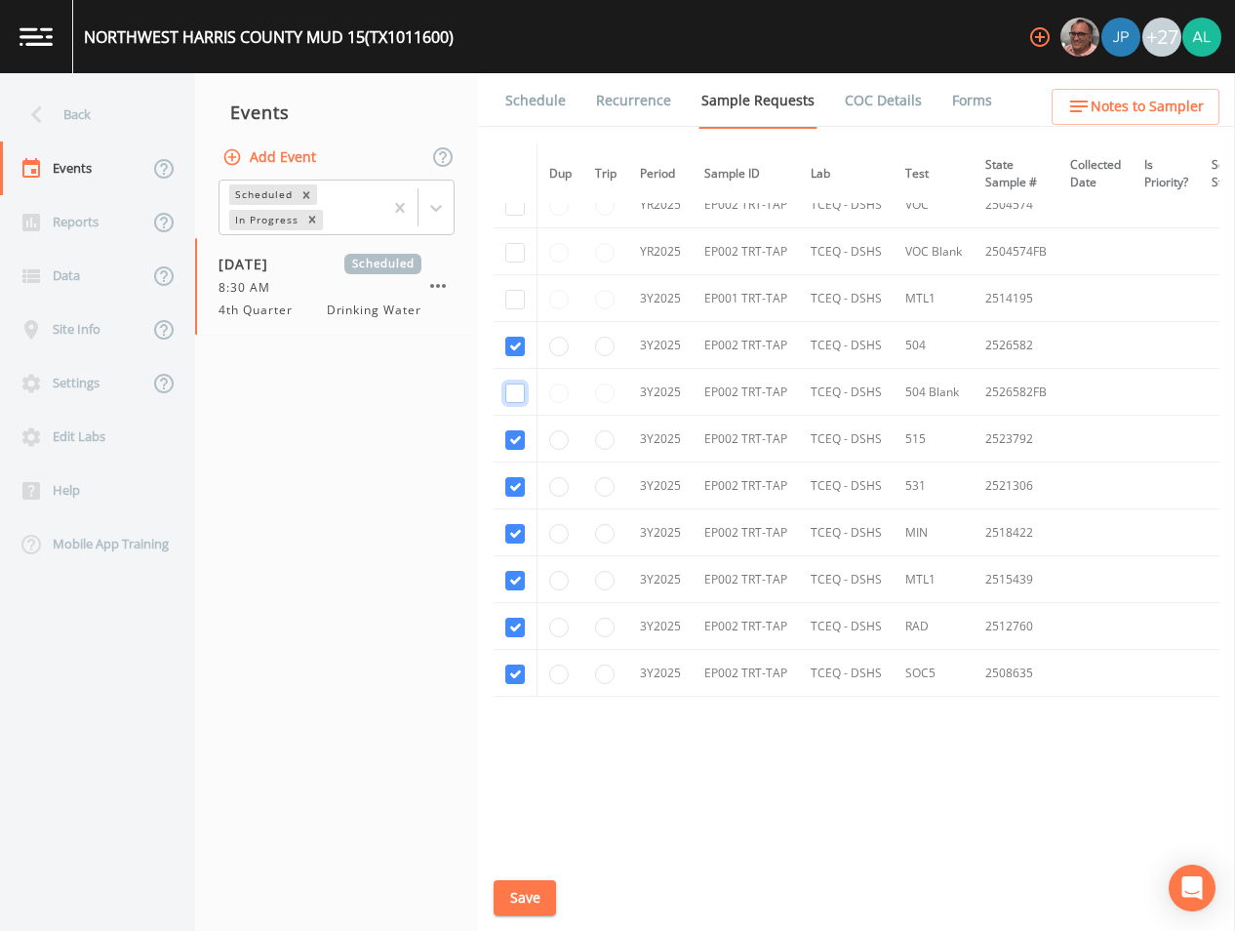
click at [518, 388] on input "checkbox" at bounding box center [515, 393] width 20 height 20
checkbox input "true"
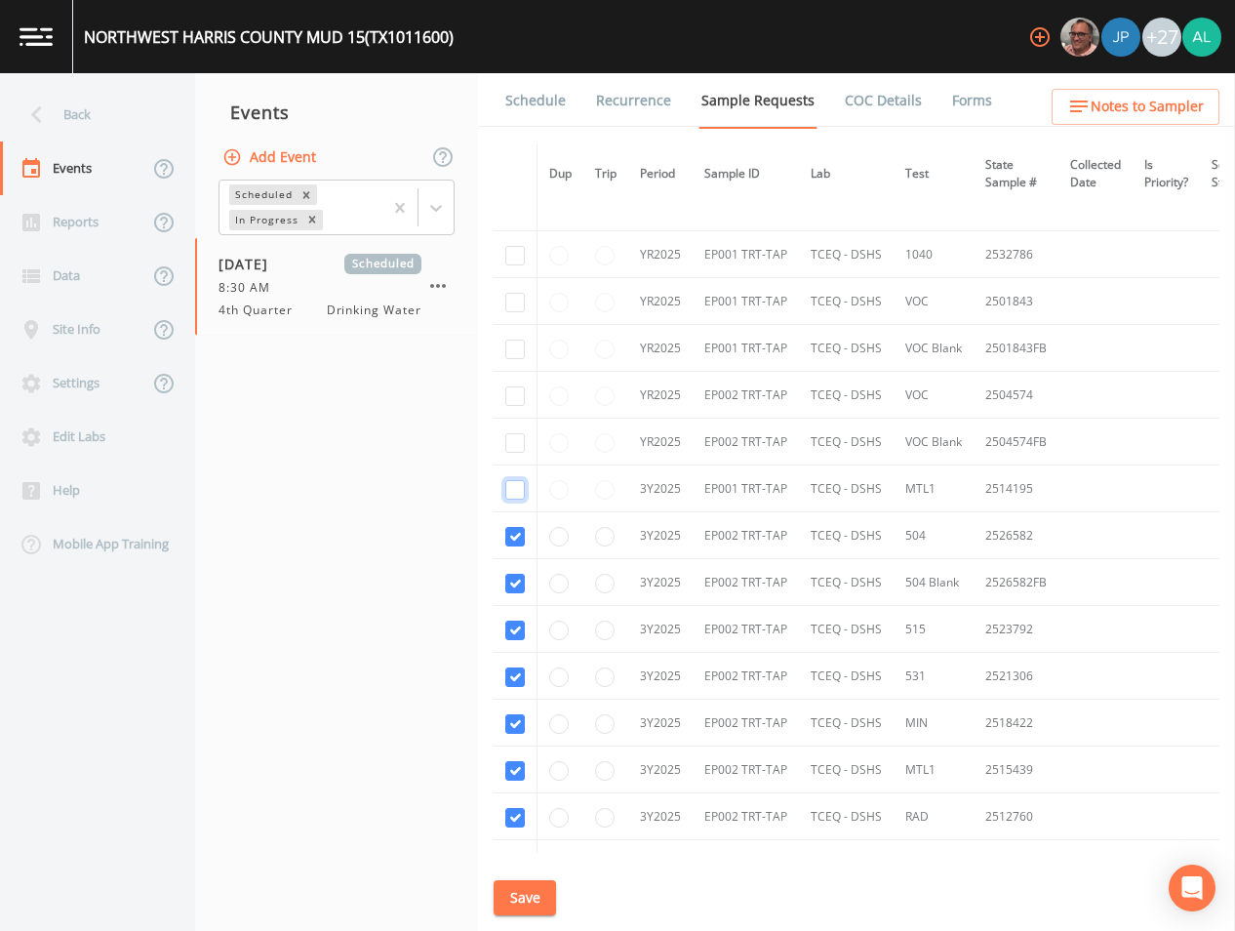
click at [520, 484] on input "checkbox" at bounding box center [515, 490] width 20 height 20
checkbox input "true"
click at [511, 436] on input "checkbox" at bounding box center [515, 443] width 20 height 20
checkbox input "true"
click at [517, 384] on td at bounding box center [516, 395] width 44 height 47
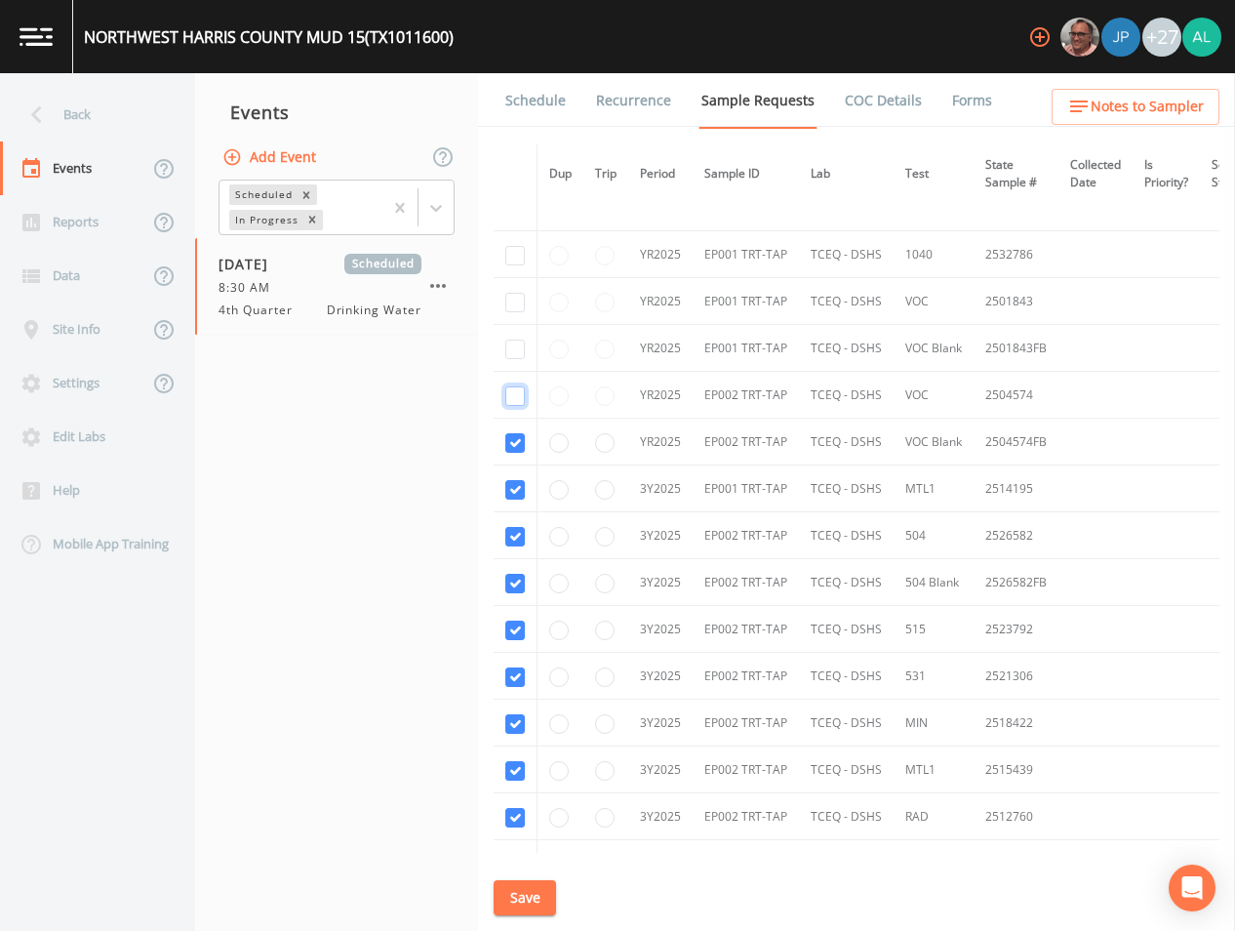
click at [517, 393] on input "checkbox" at bounding box center [515, 396] width 20 height 20
checkbox input "true"
drag, startPoint x: 512, startPoint y: 360, endPoint x: 518, endPoint y: 320, distance: 40.4
click at [513, 359] on td at bounding box center [516, 348] width 44 height 47
drag, startPoint x: 517, startPoint y: 305, endPoint x: 507, endPoint y: 340, distance: 36.4
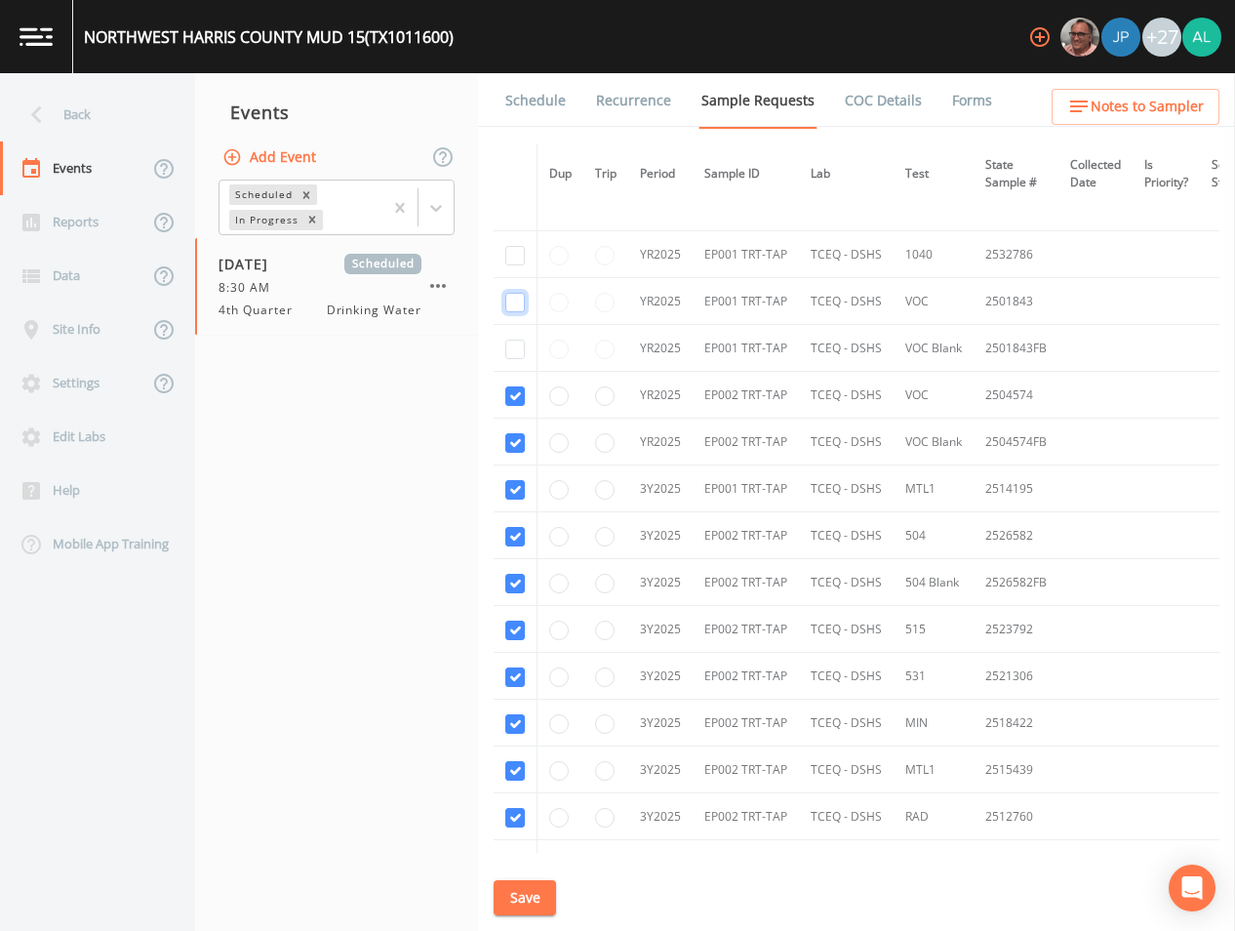
click at [513, 309] on input "checkbox" at bounding box center [515, 303] width 20 height 20
checkbox input "true"
click at [507, 341] on input "checkbox" at bounding box center [515, 349] width 20 height 20
click at [511, 345] on input "checkbox" at bounding box center [515, 349] width 20 height 20
click at [512, 349] on input "checkbox" at bounding box center [515, 349] width 20 height 20
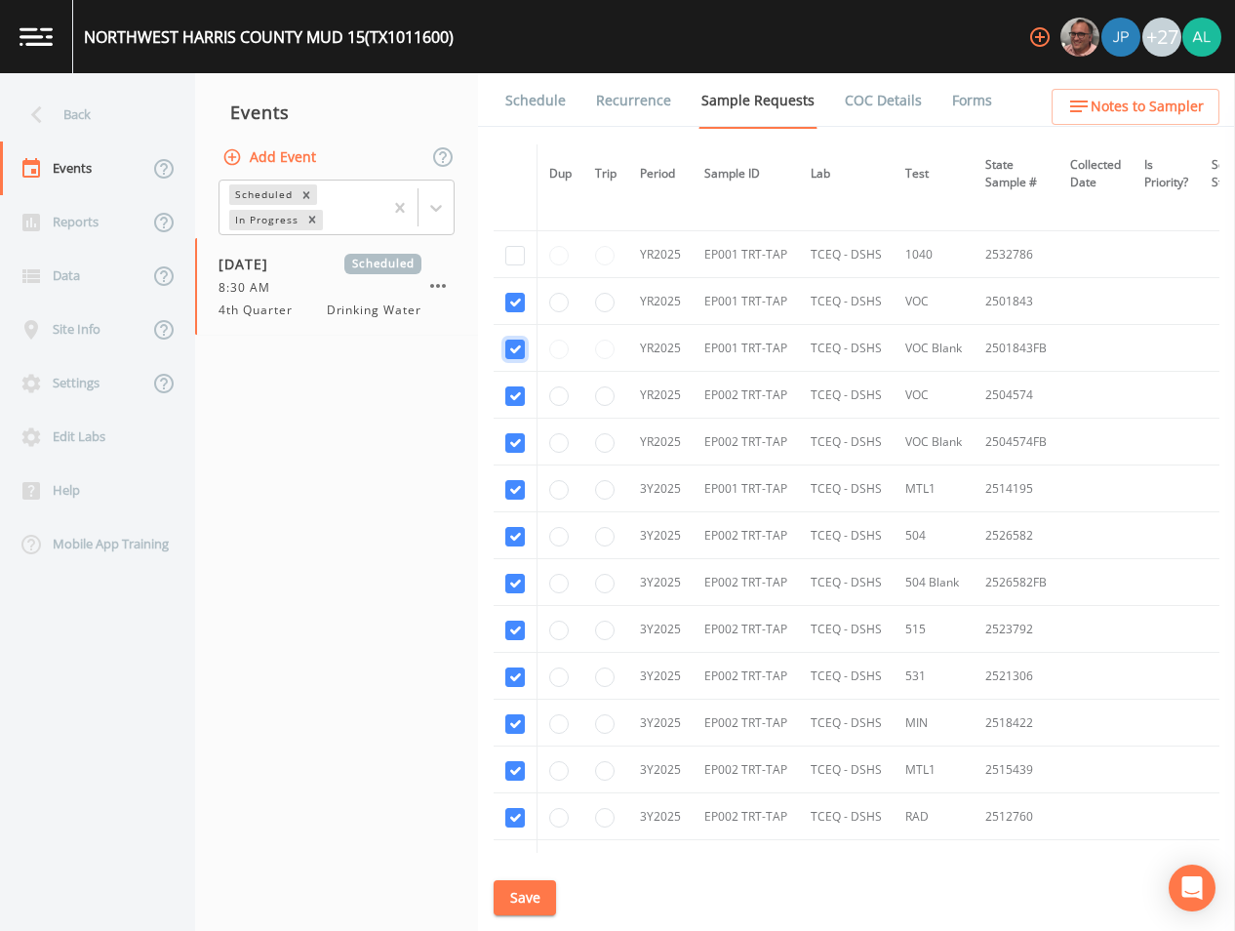
checkbox input "true"
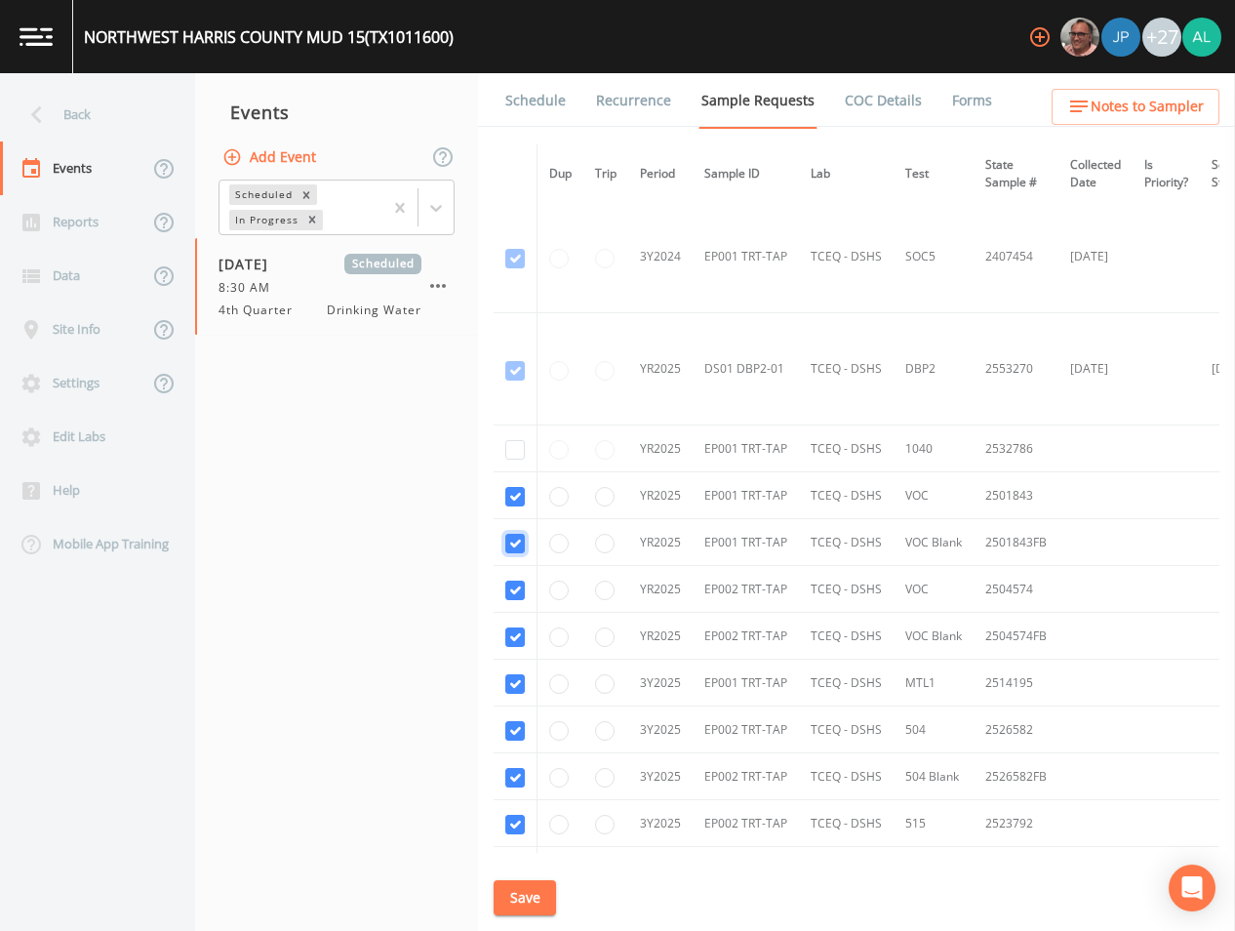
scroll to position [899, 0]
click at [518, 442] on input "checkbox" at bounding box center [515, 451] width 20 height 20
checkbox input "true"
click at [528, 882] on button "Save" at bounding box center [525, 898] width 62 height 36
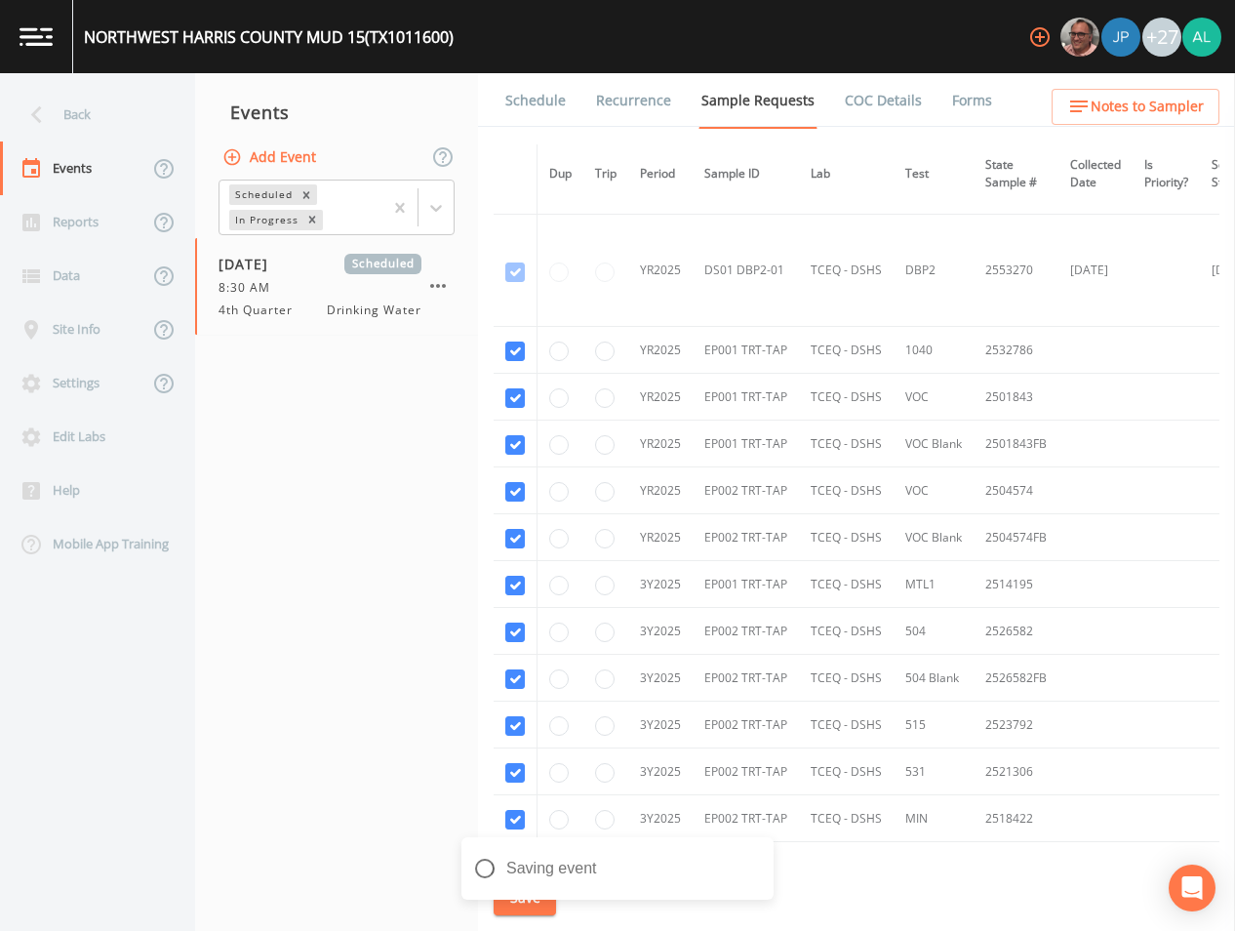
scroll to position [1095, 0]
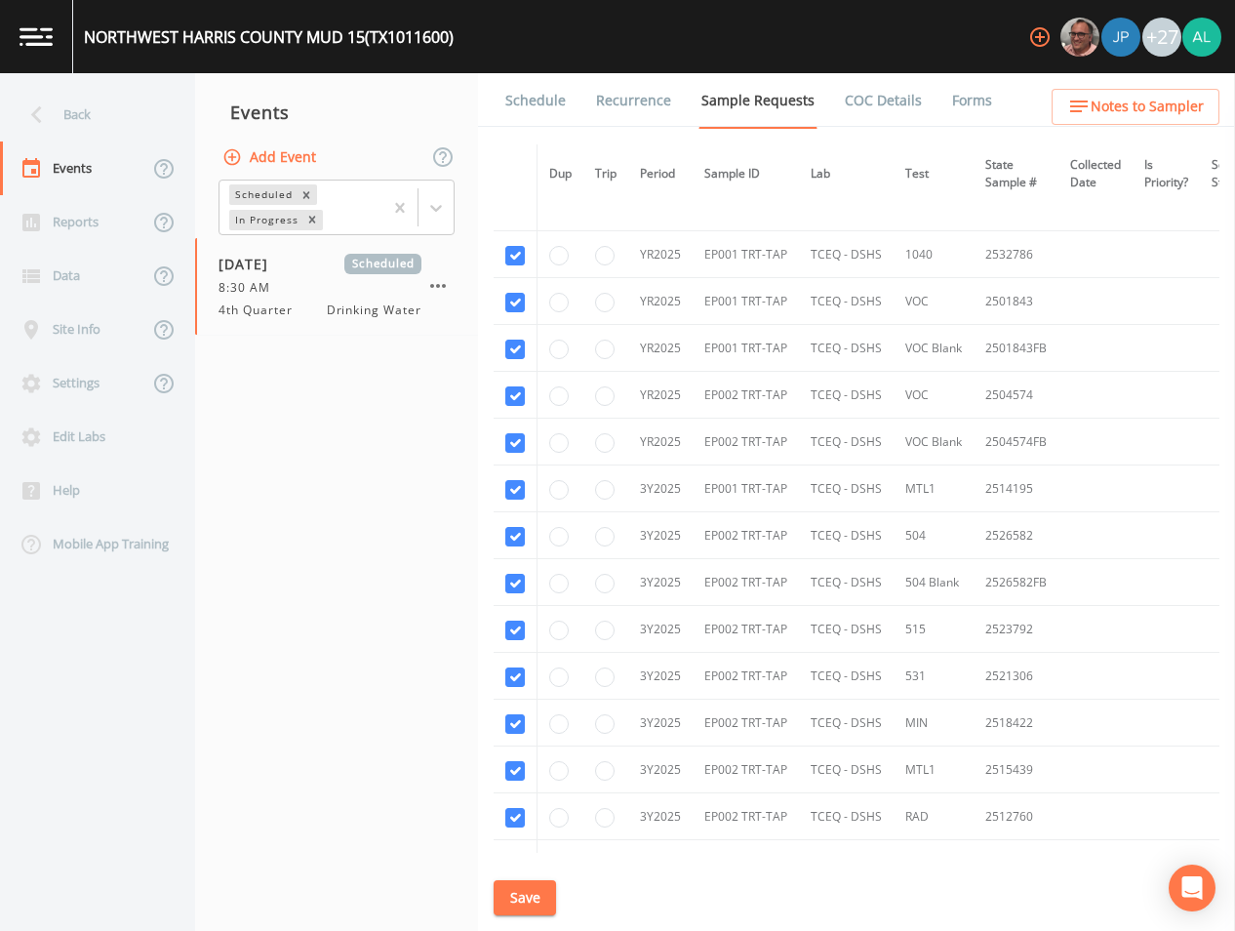
click at [476, 889] on nav "Events Add Event Scheduled In Progress [DATE] Scheduled 8:30 AM 4th Quarter Dri…" at bounding box center [336, 501] width 283 height 857
click at [551, 895] on button "Save" at bounding box center [525, 898] width 62 height 36
click at [558, 101] on link "Schedule" at bounding box center [535, 100] width 66 height 55
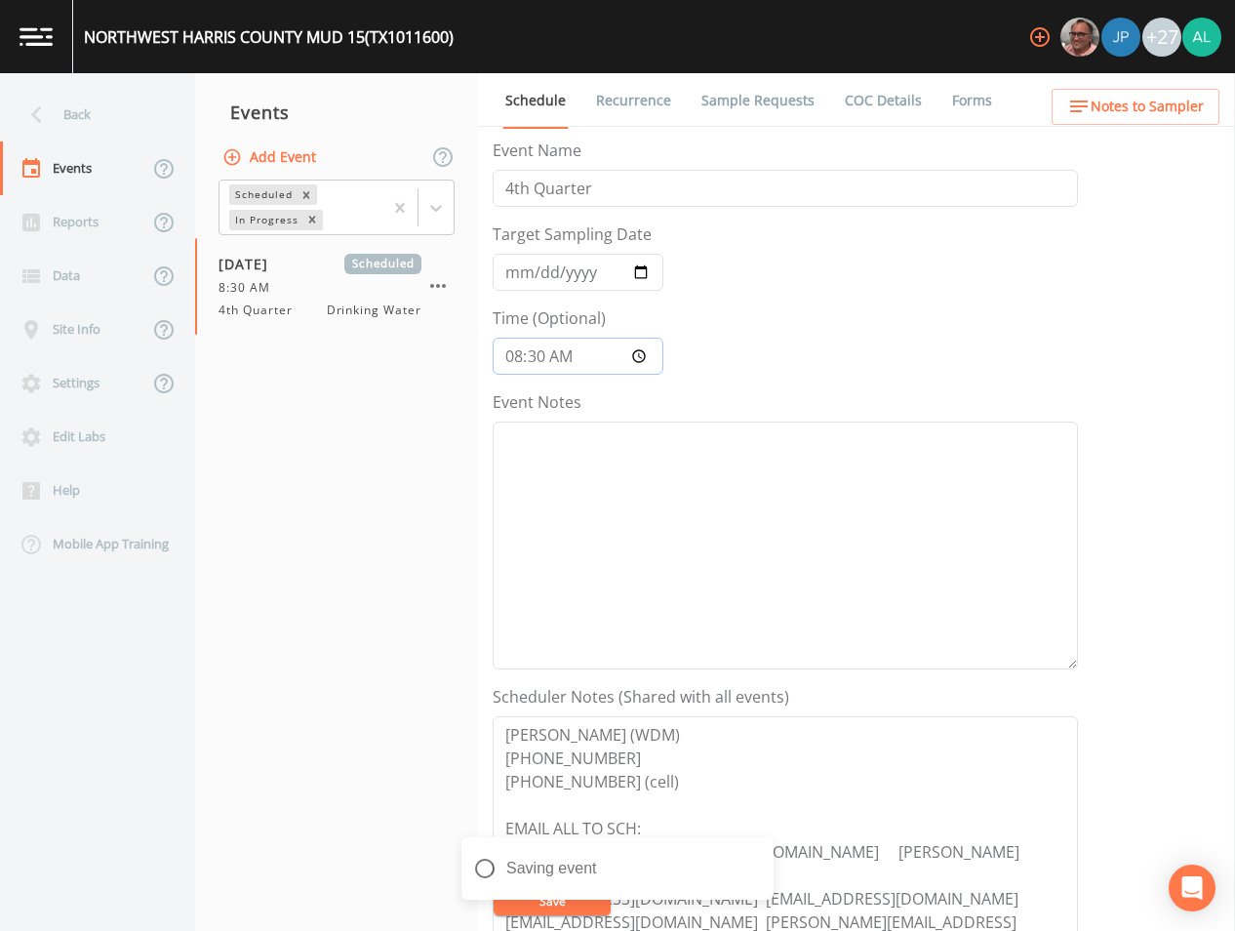
click at [546, 349] on input "08:30:00" at bounding box center [578, 356] width 171 height 37
click at [546, 350] on input "08:30:00" at bounding box center [578, 356] width 171 height 37
click at [543, 355] on input "08:30:00" at bounding box center [578, 356] width 171 height 37
type input "08:34"
click at [494, 886] on button "Save" at bounding box center [552, 900] width 117 height 29
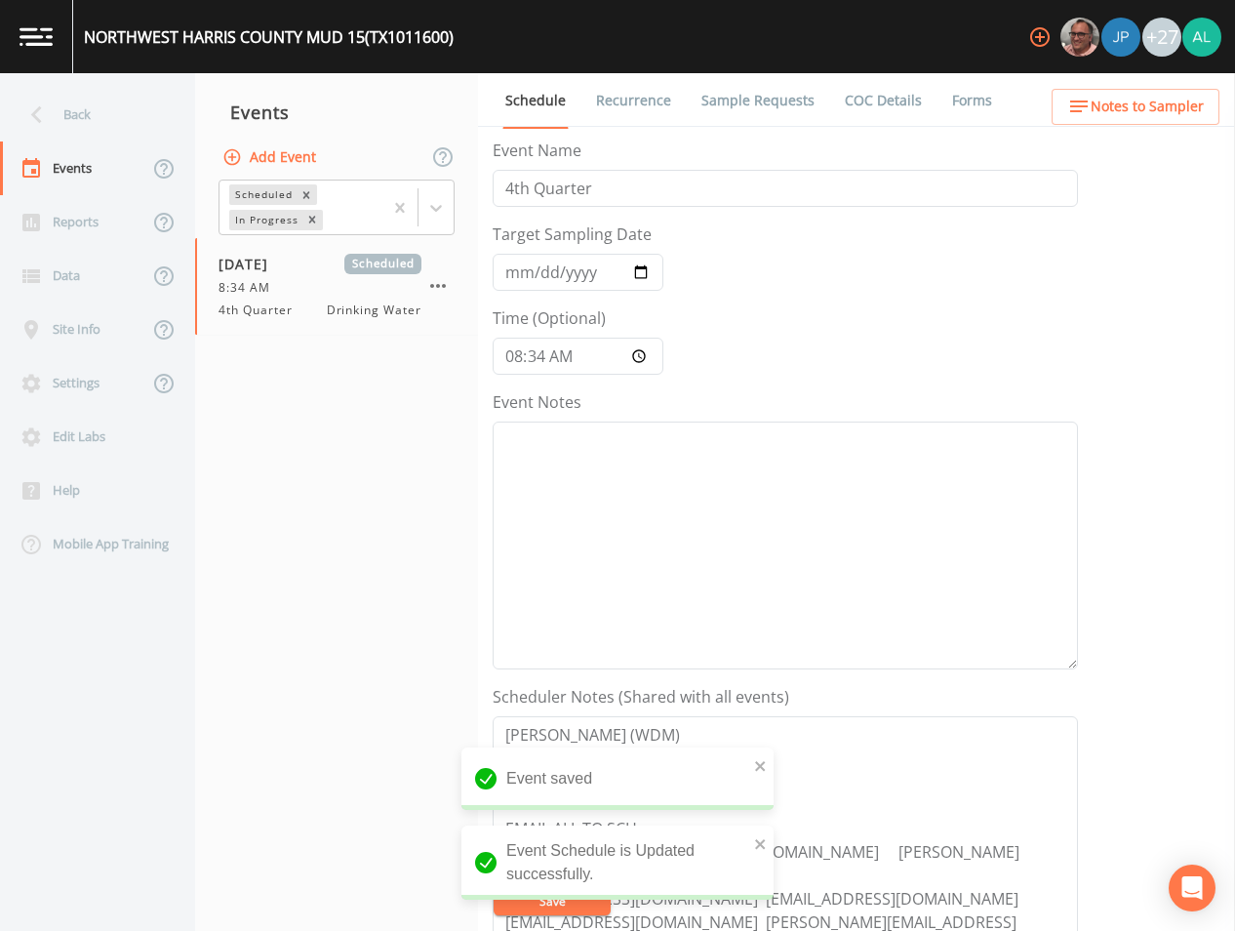
click at [1084, 104] on icon "button" at bounding box center [1078, 106] width 23 height 23
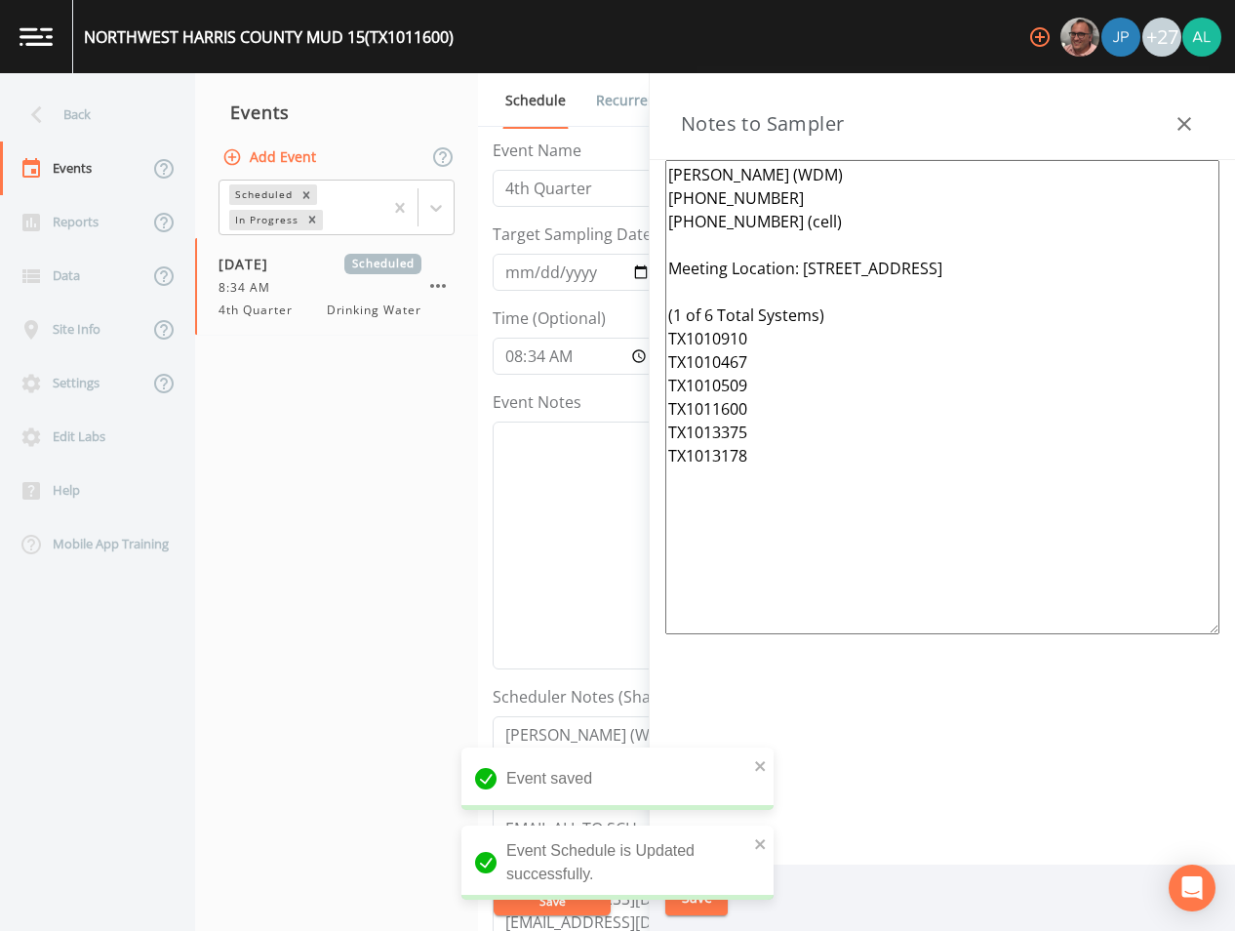
drag, startPoint x: 974, startPoint y: 549, endPoint x: 657, endPoint y: 136, distance: 521.2
click at [657, 136] on div "Notes to Sampler [PERSON_NAME] (WDM) [PHONE_NUMBER] [PHONE_NUMBER] (cell) Meeti…" at bounding box center [942, 501] width 585 height 857
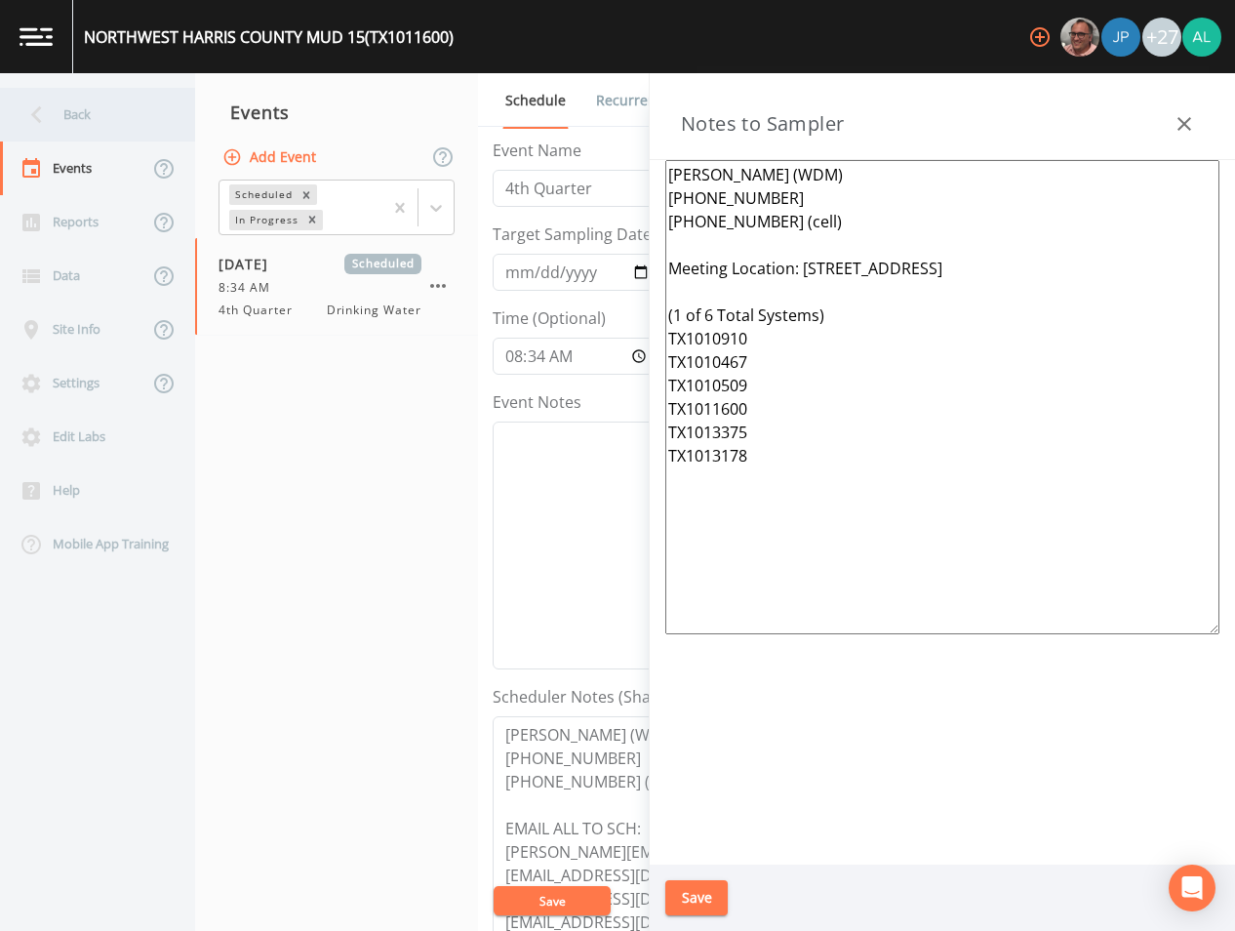
click at [91, 124] on div "Back" at bounding box center [88, 115] width 176 height 54
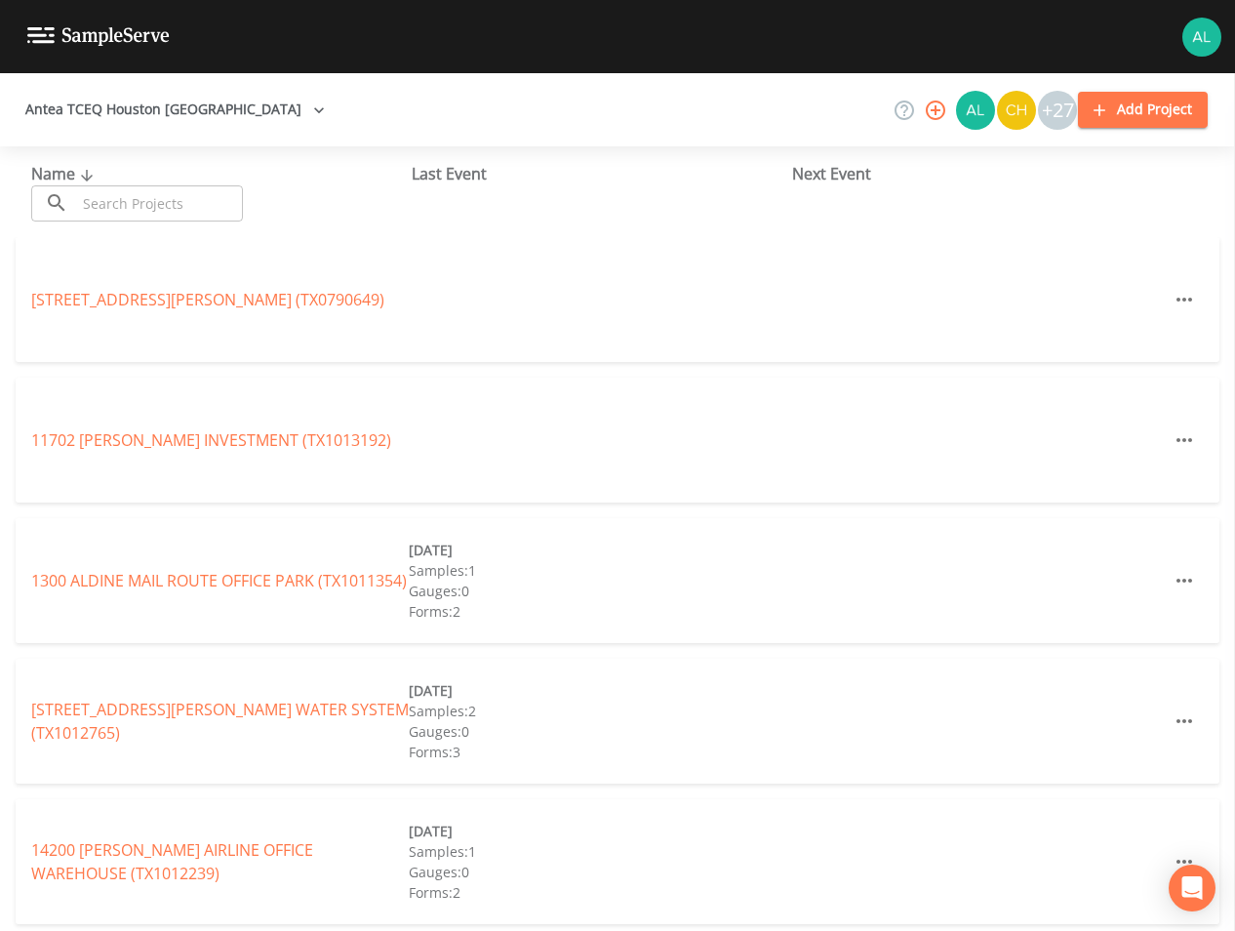
click at [133, 216] on input "text" at bounding box center [159, 203] width 167 height 36
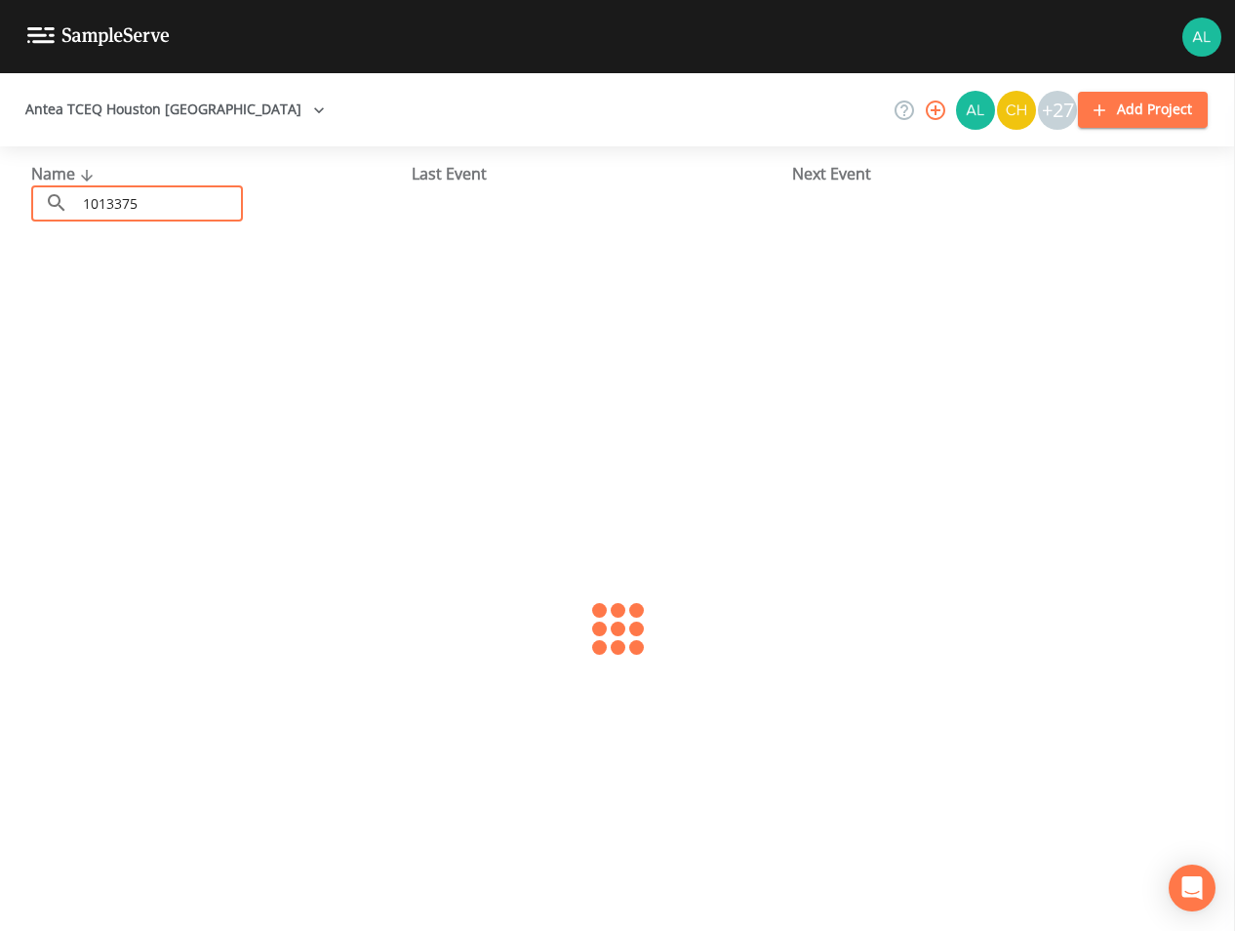
type input "1013375"
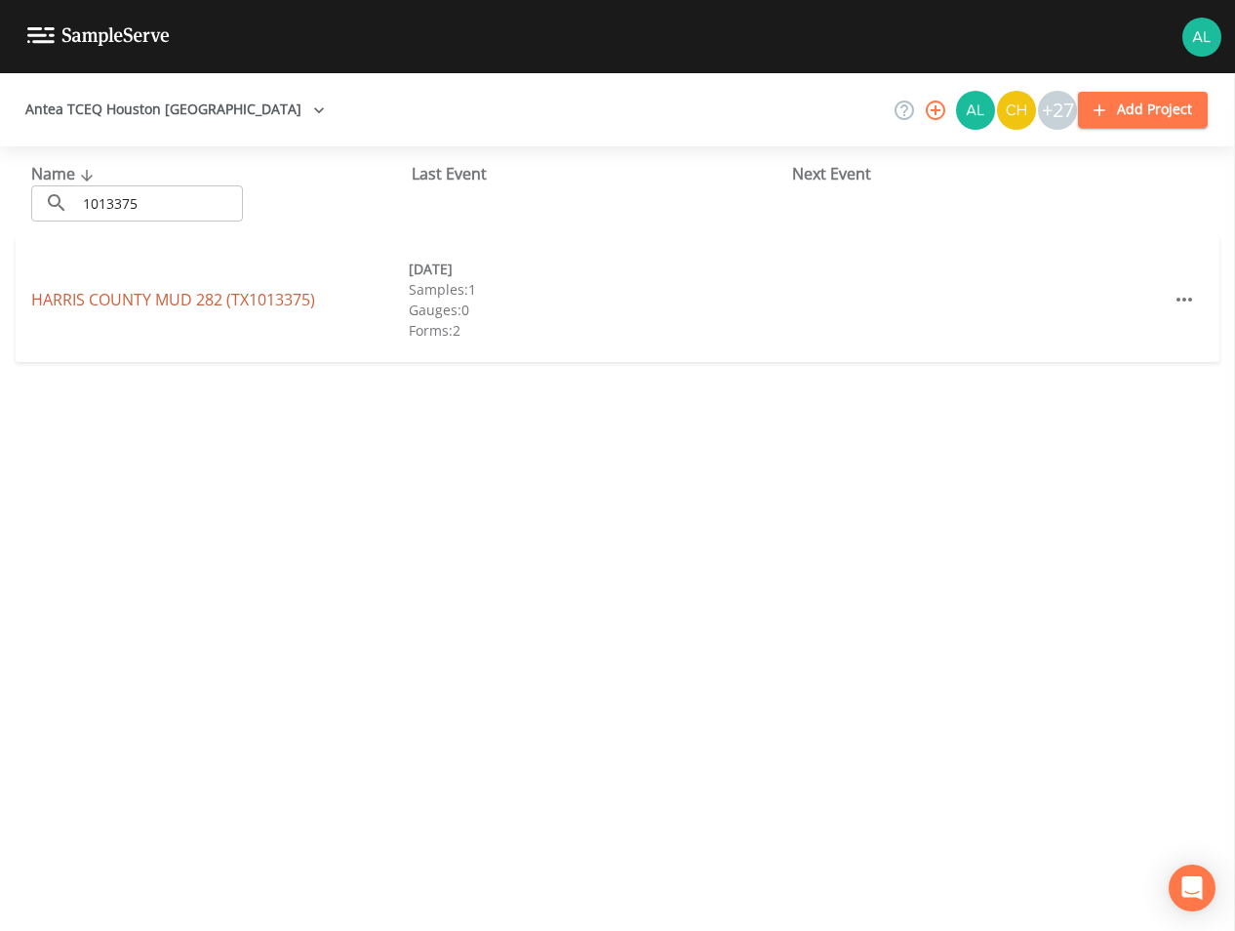
drag, startPoint x: 148, startPoint y: 285, endPoint x: 150, endPoint y: 307, distance: 22.5
click at [148, 286] on div "HARRIS COUNTY MUD 282 (TX1013375) [DATE] Samples: 1 Gauges: 0 Forms: 2" at bounding box center [618, 299] width 1204 height 125
click at [151, 308] on link "[GEOGRAPHIC_DATA] 282 (TX1013375)" at bounding box center [173, 299] width 284 height 21
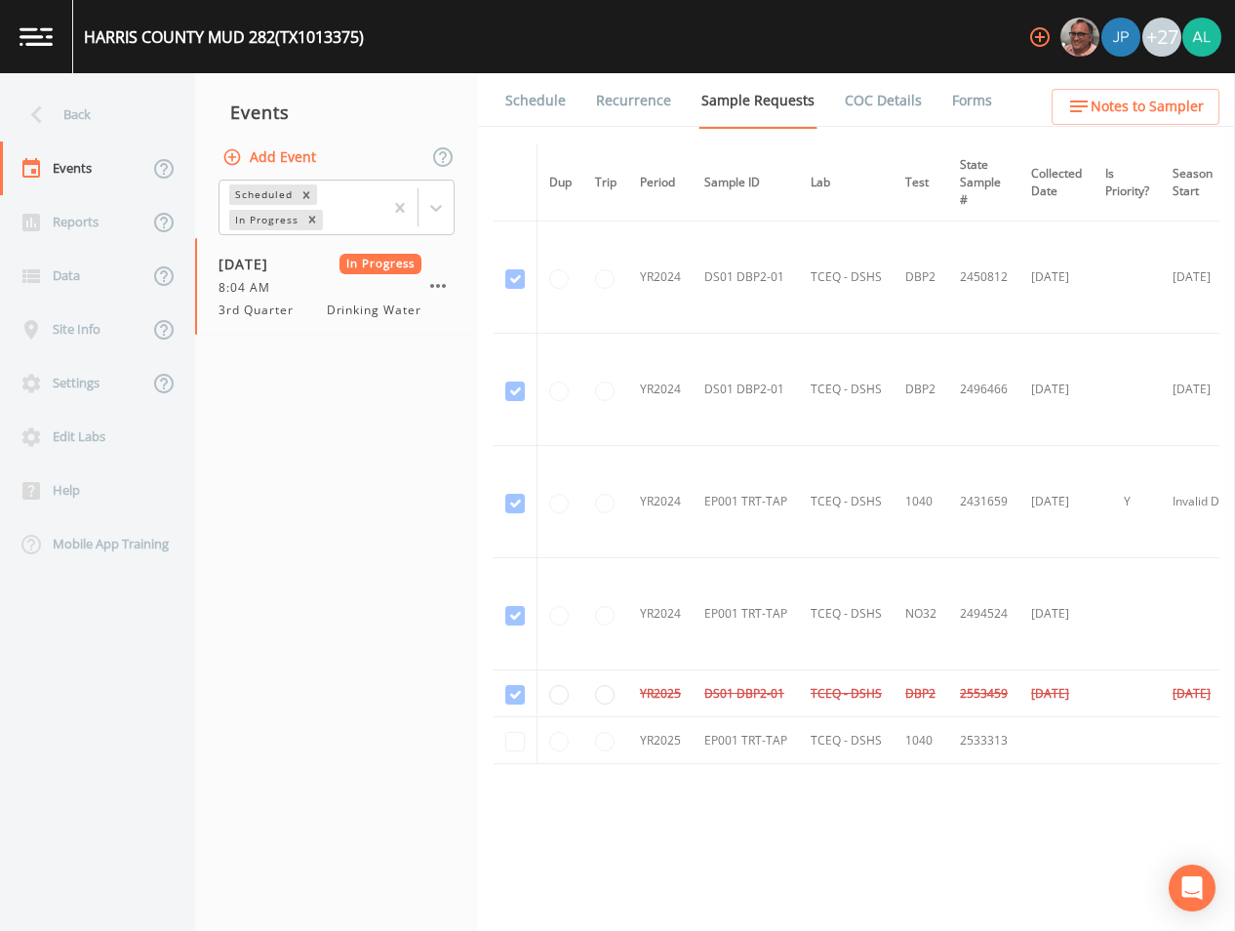
click at [525, 105] on link "Schedule" at bounding box center [535, 100] width 66 height 55
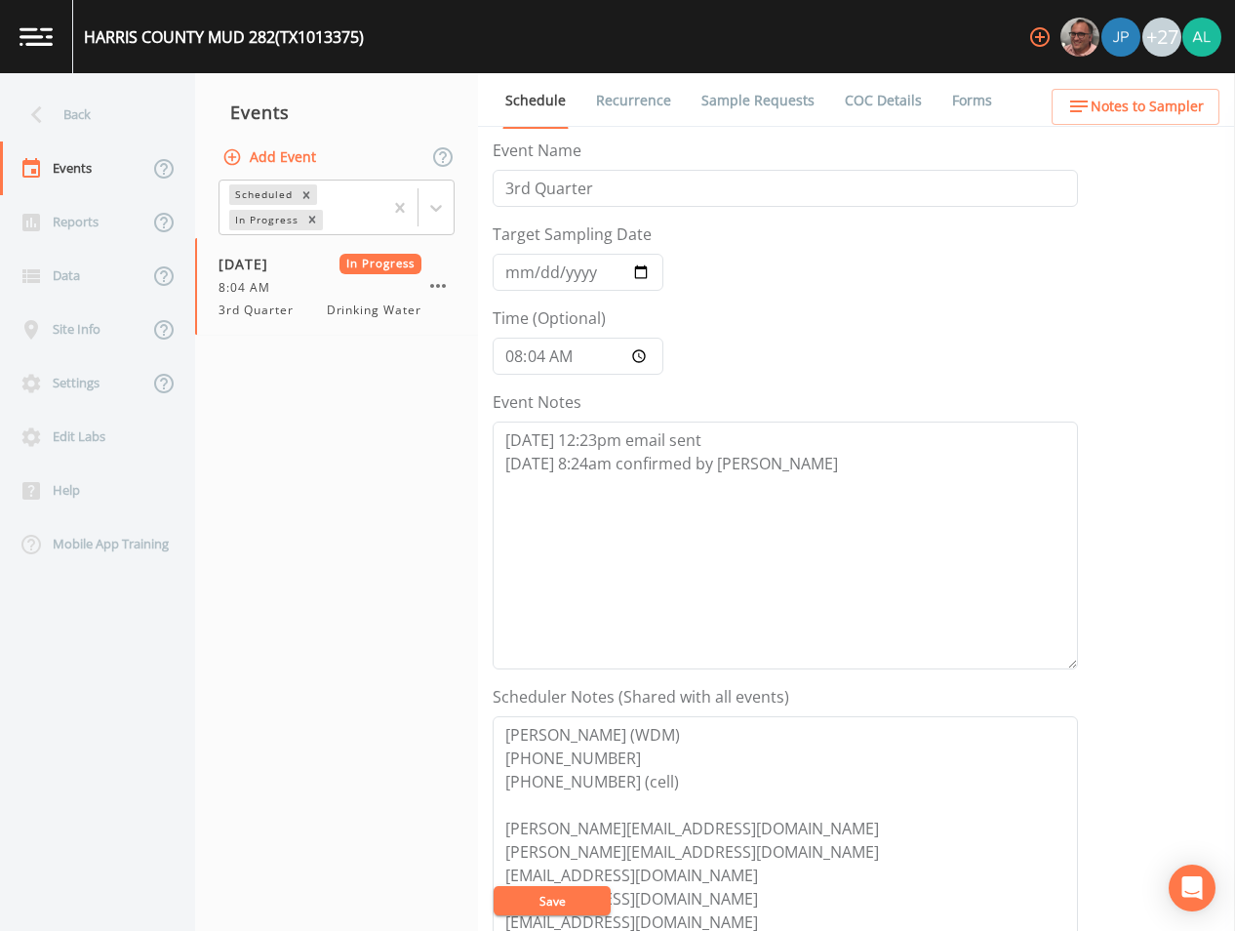
click at [973, 100] on link "Forms" at bounding box center [972, 100] width 46 height 55
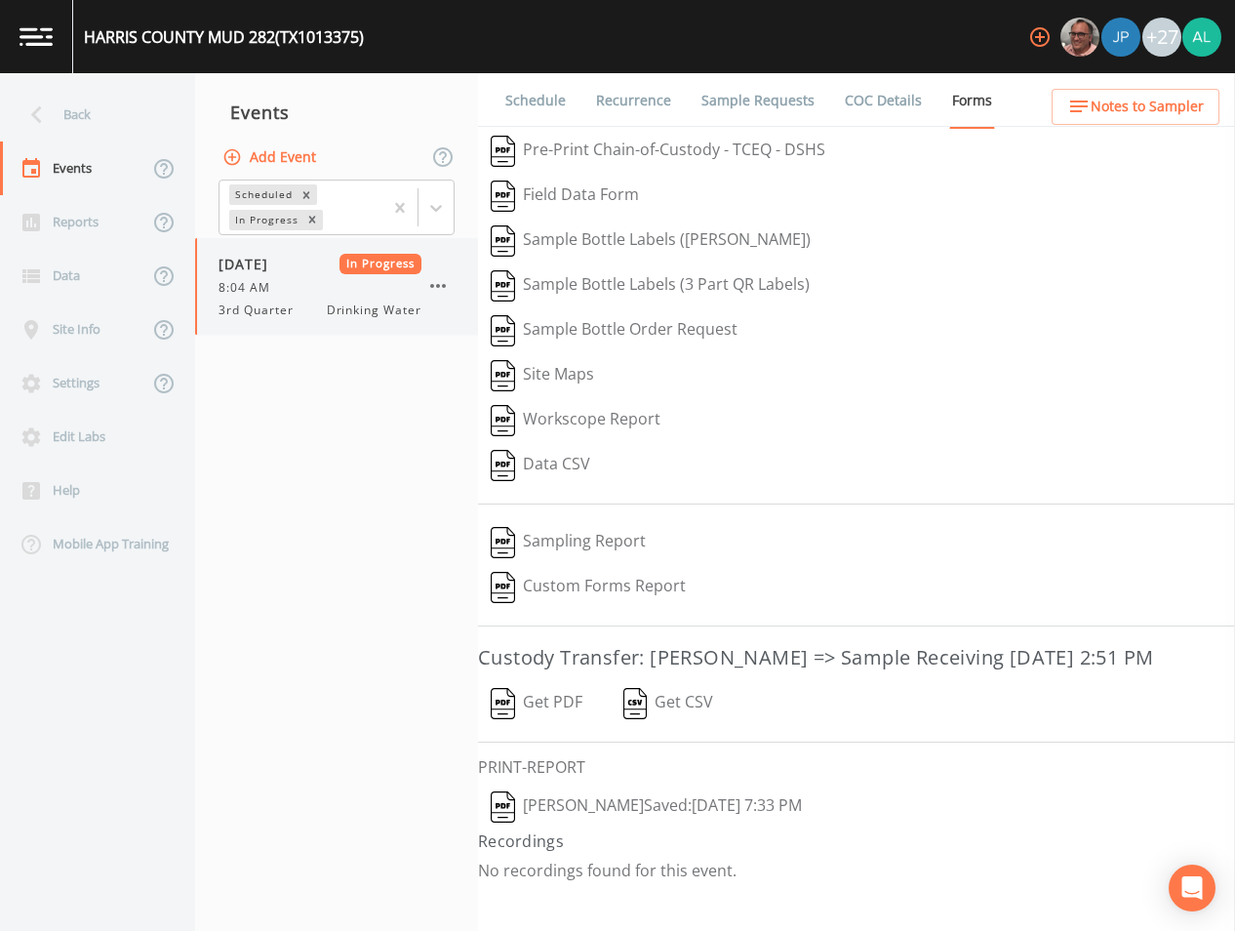
click at [448, 293] on icon "button" at bounding box center [437, 285] width 23 height 23
click at [287, 154] on button "Add Event" at bounding box center [271, 158] width 105 height 36
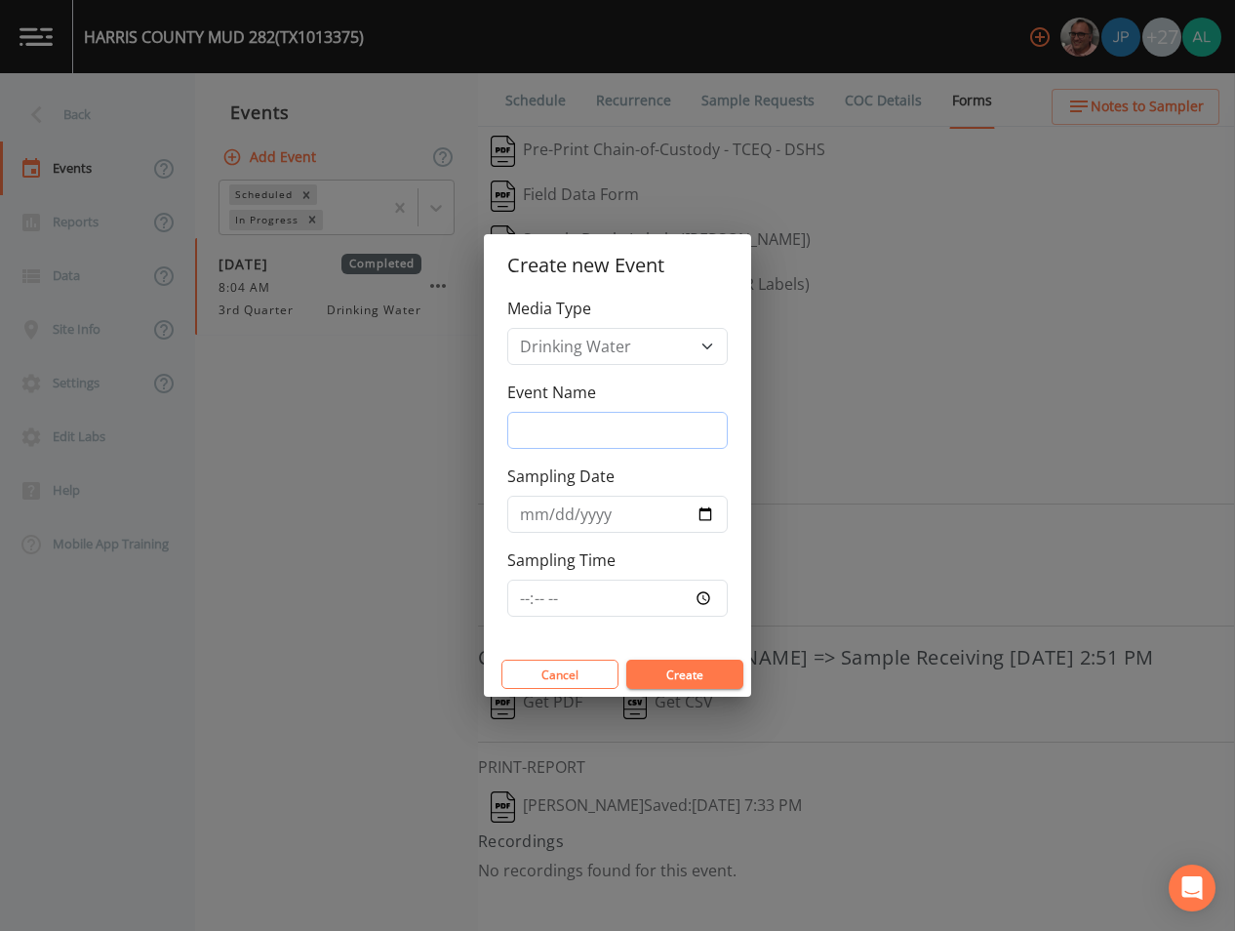
click at [558, 424] on input "Event Name" at bounding box center [617, 430] width 220 height 37
type input "4th Quarter"
type input "[DATE]"
click at [531, 590] on input "Sampling Time" at bounding box center [617, 597] width 220 height 37
type input "08:35"
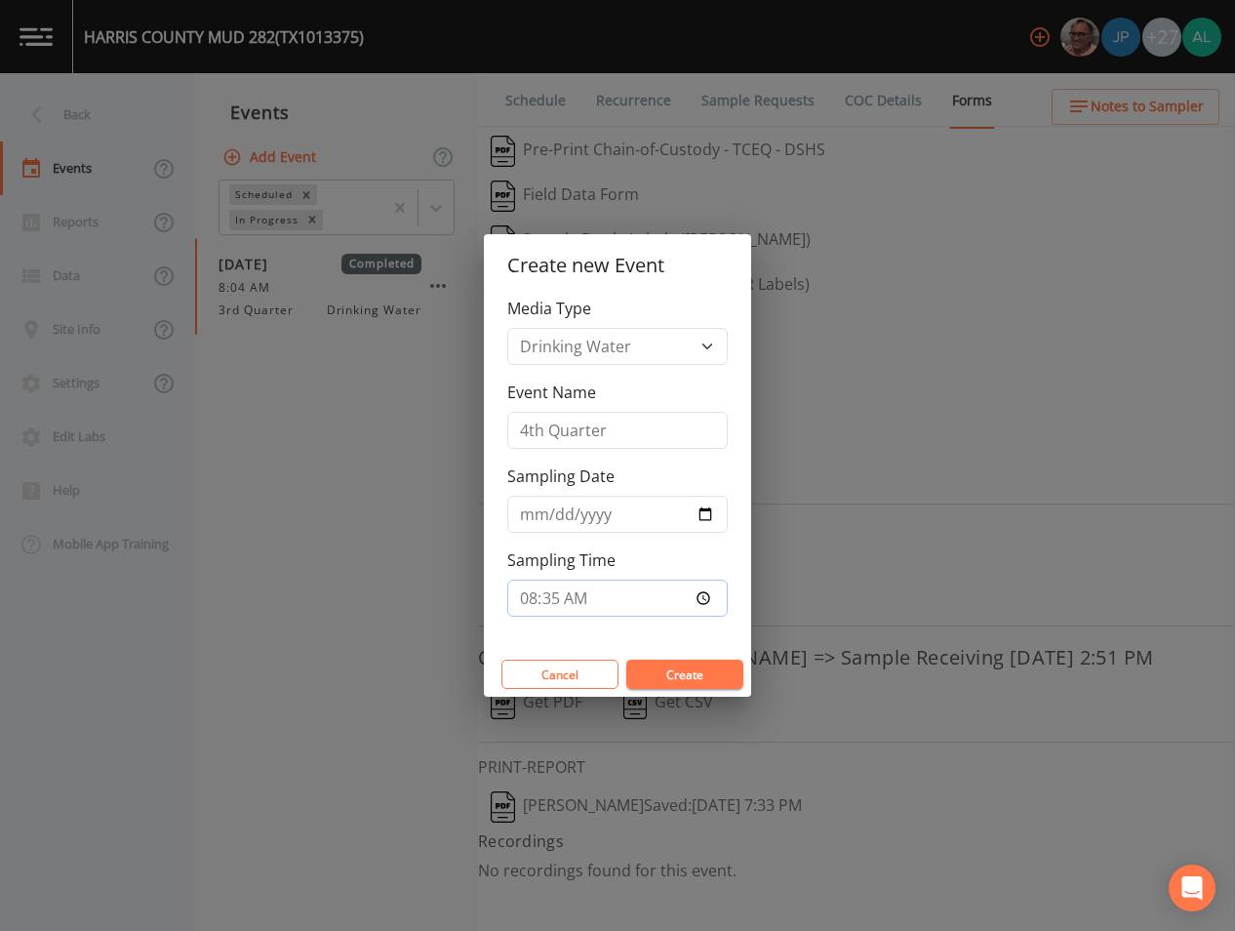
click at [626, 659] on button "Create" at bounding box center [684, 673] width 117 height 29
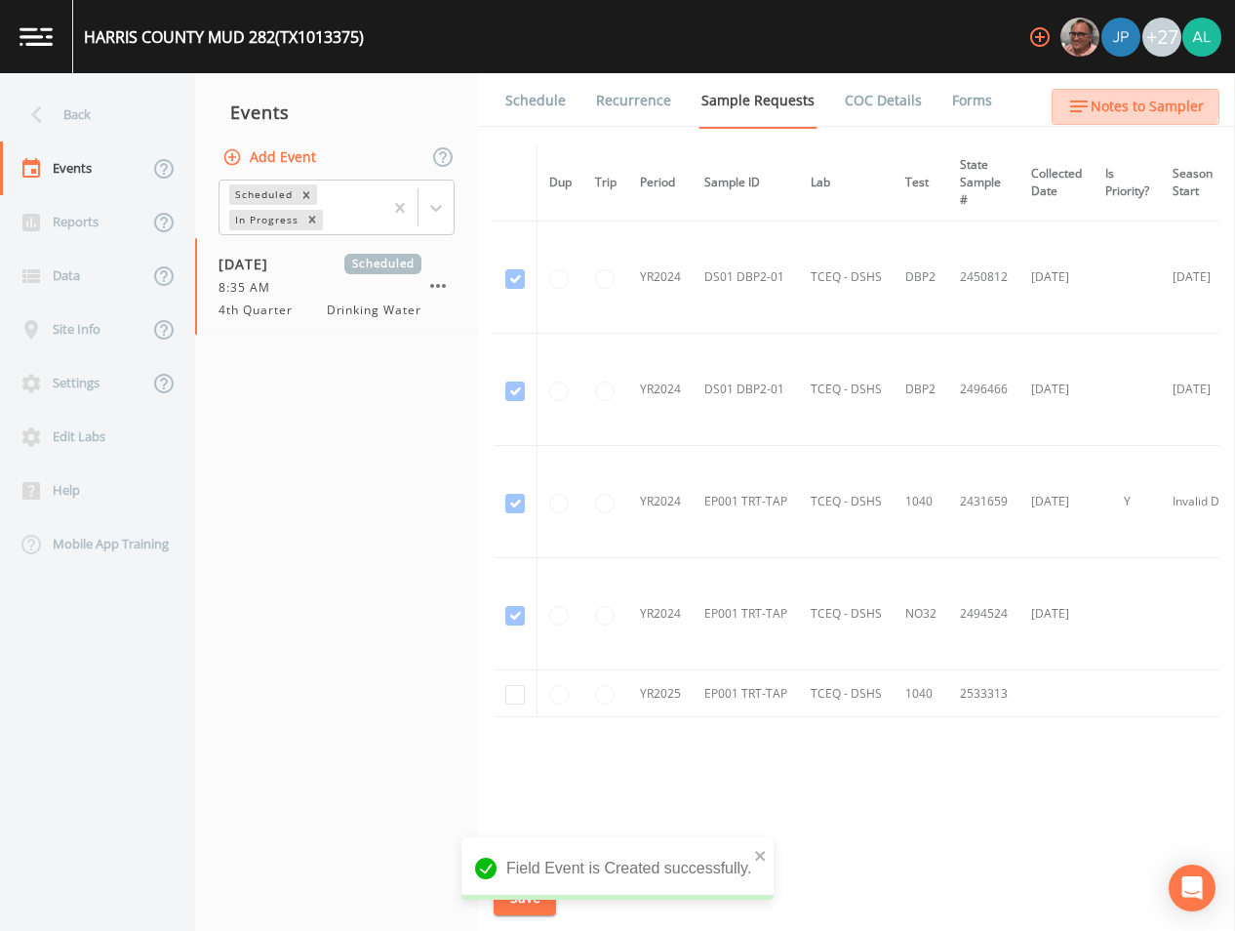
click at [1066, 91] on button "Notes to Sampler" at bounding box center [1136, 107] width 168 height 36
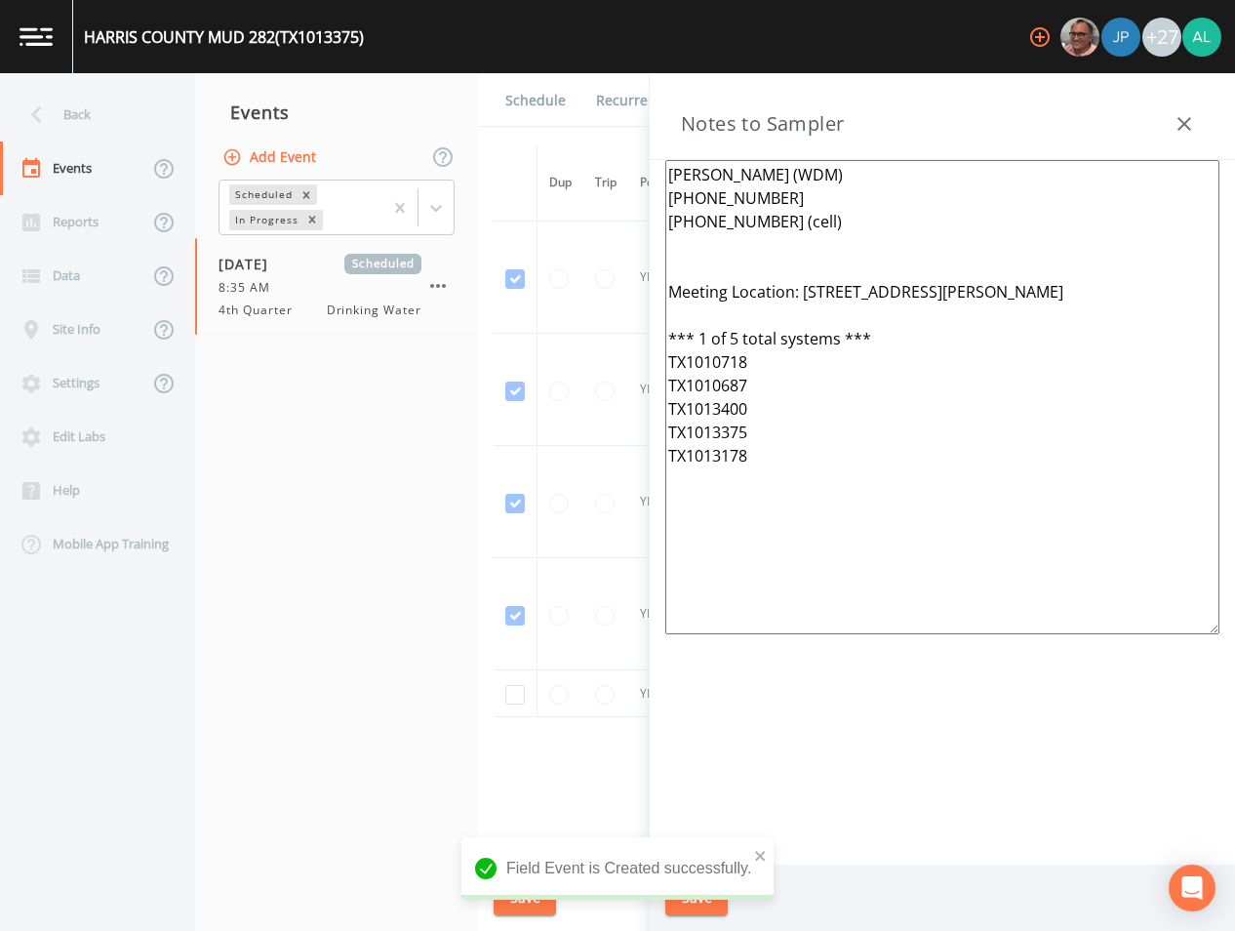
drag, startPoint x: 910, startPoint y: 529, endPoint x: 390, endPoint y: -38, distance: 769.2
click at [390, 0] on html "HARRIS COUNTY MUD 282 (TX1013375) +27 Back Events Reports Data Site Info Settin…" at bounding box center [617, 465] width 1235 height 931
paste textarea "[PERSON_NAME] (WDM) [PHONE_NUMBER] [PHONE_NUMBER] (cell) Meeting Location: [STR…"
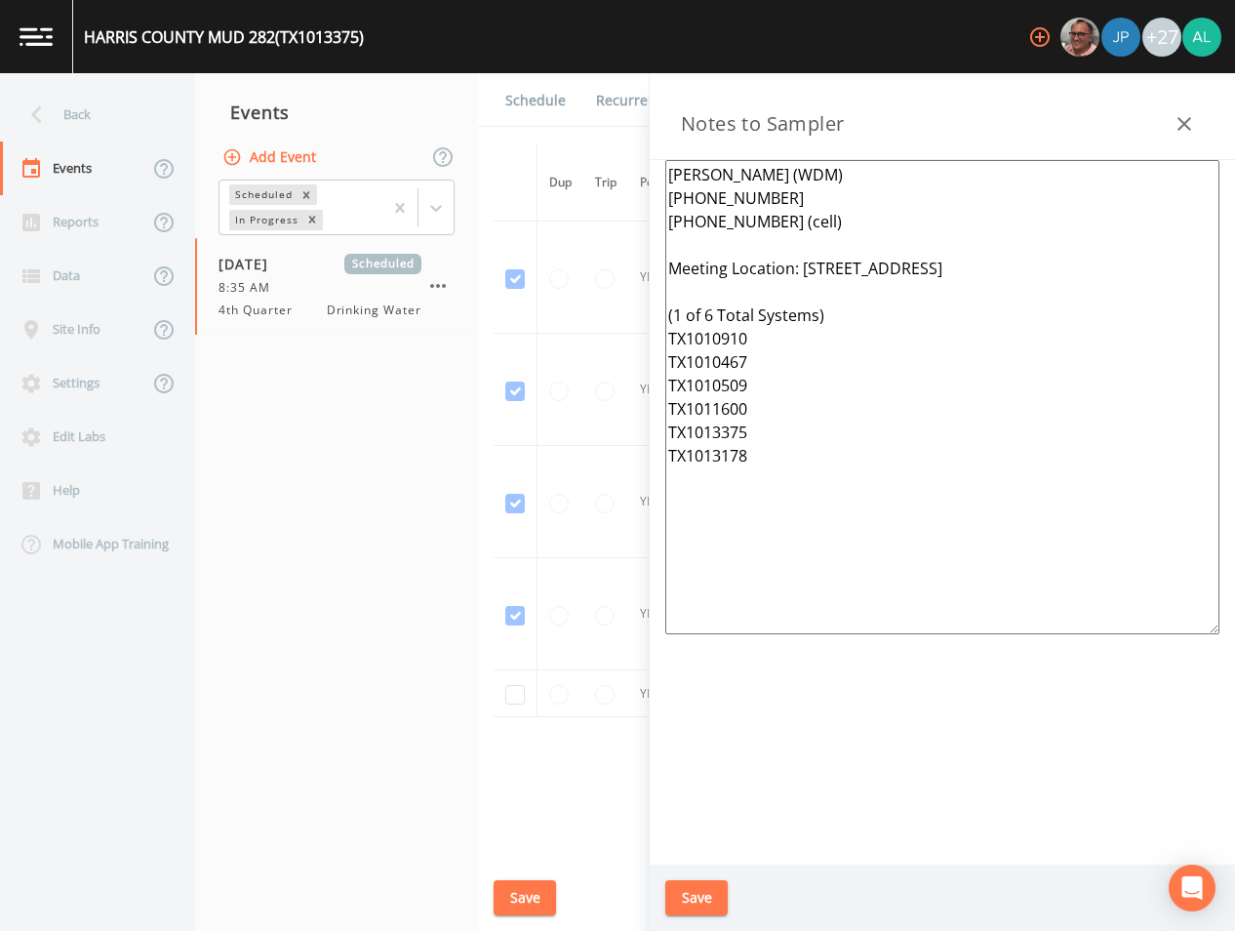
type textarea "[PERSON_NAME] (WDM) [PHONE_NUMBER] [PHONE_NUMBER] (cell) Meeting Location: [STR…"
click at [712, 897] on button "Save" at bounding box center [696, 898] width 62 height 36
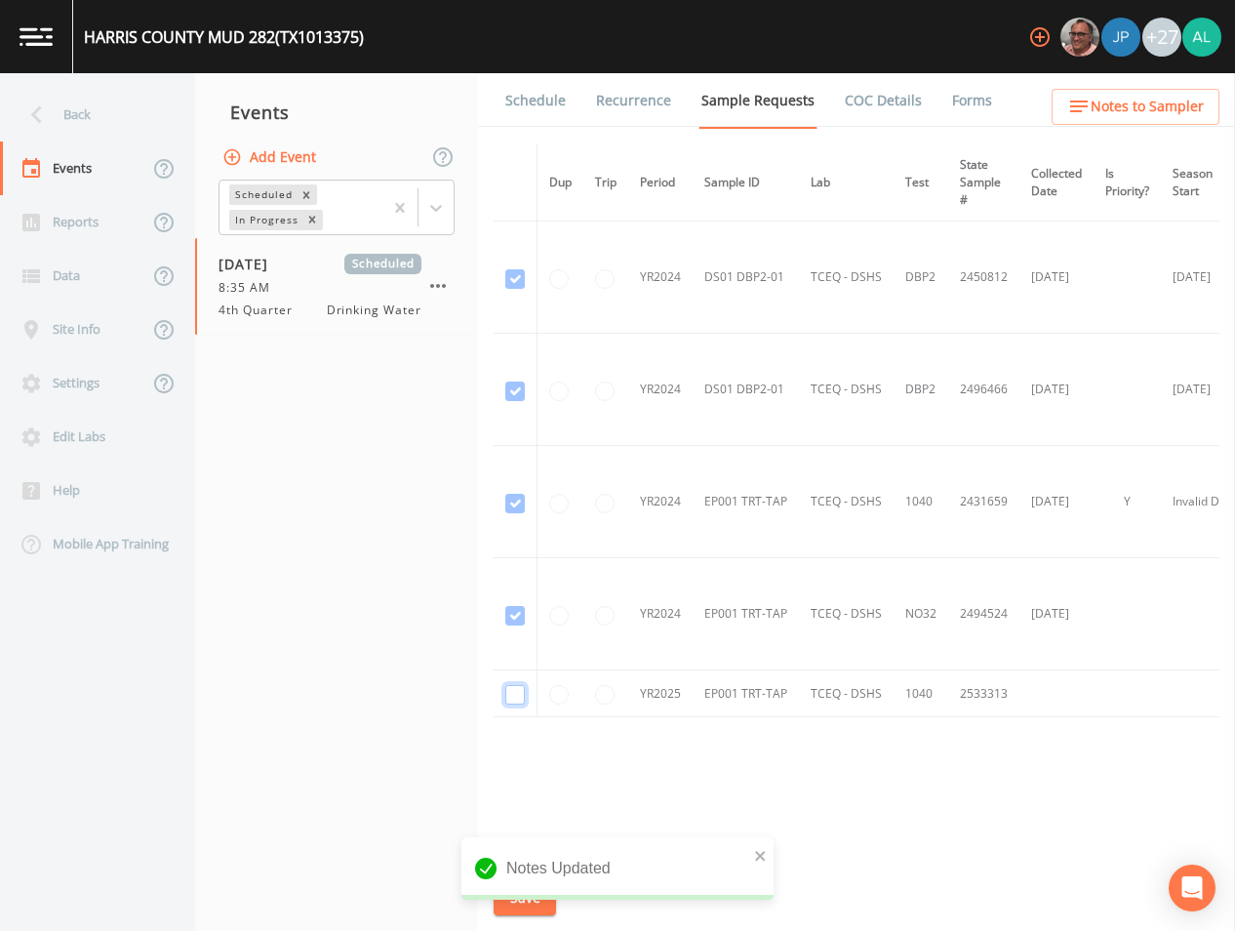
click at [510, 700] on input "checkbox" at bounding box center [515, 695] width 20 height 20
checkbox input "true"
click at [770, 855] on div "Notes Updated" at bounding box center [617, 868] width 312 height 62
click at [759, 856] on icon "close" at bounding box center [760, 856] width 10 height 10
click at [541, 915] on div "Notes Updated" at bounding box center [617, 915] width 312 height 0
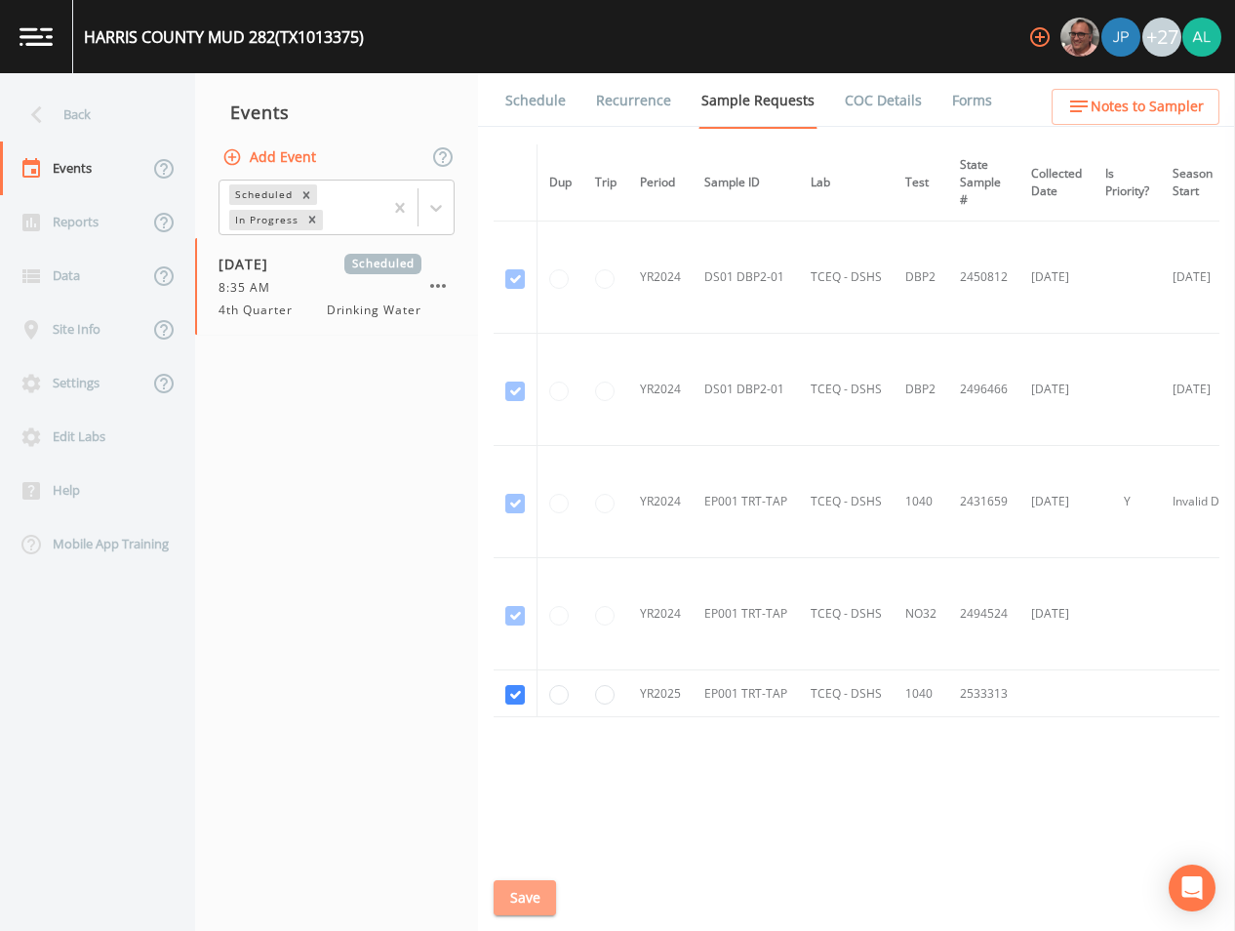
click at [542, 898] on button "Save" at bounding box center [525, 898] width 62 height 36
click at [545, 94] on link "Schedule" at bounding box center [535, 100] width 66 height 55
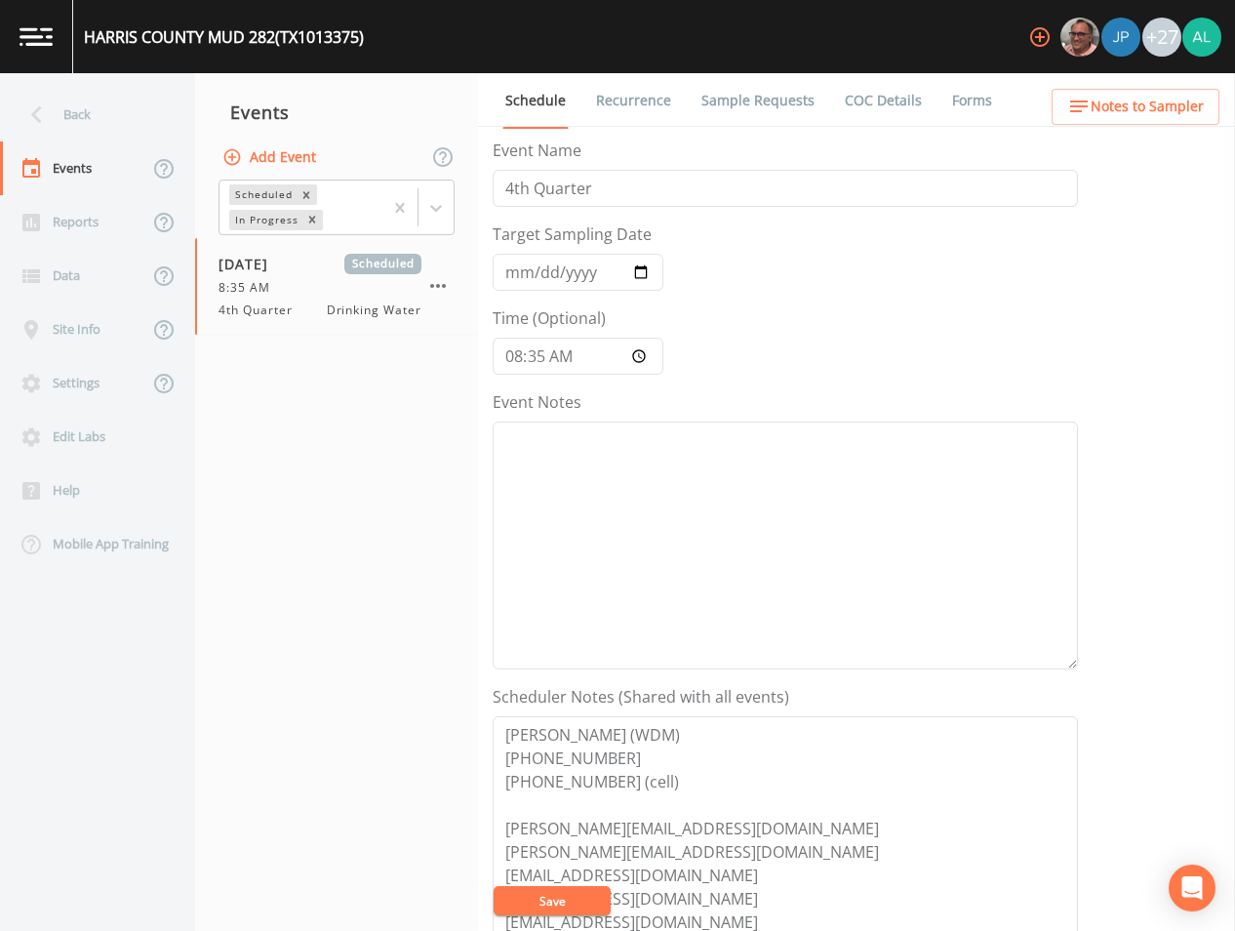
click at [557, 889] on button "Save" at bounding box center [552, 900] width 117 height 29
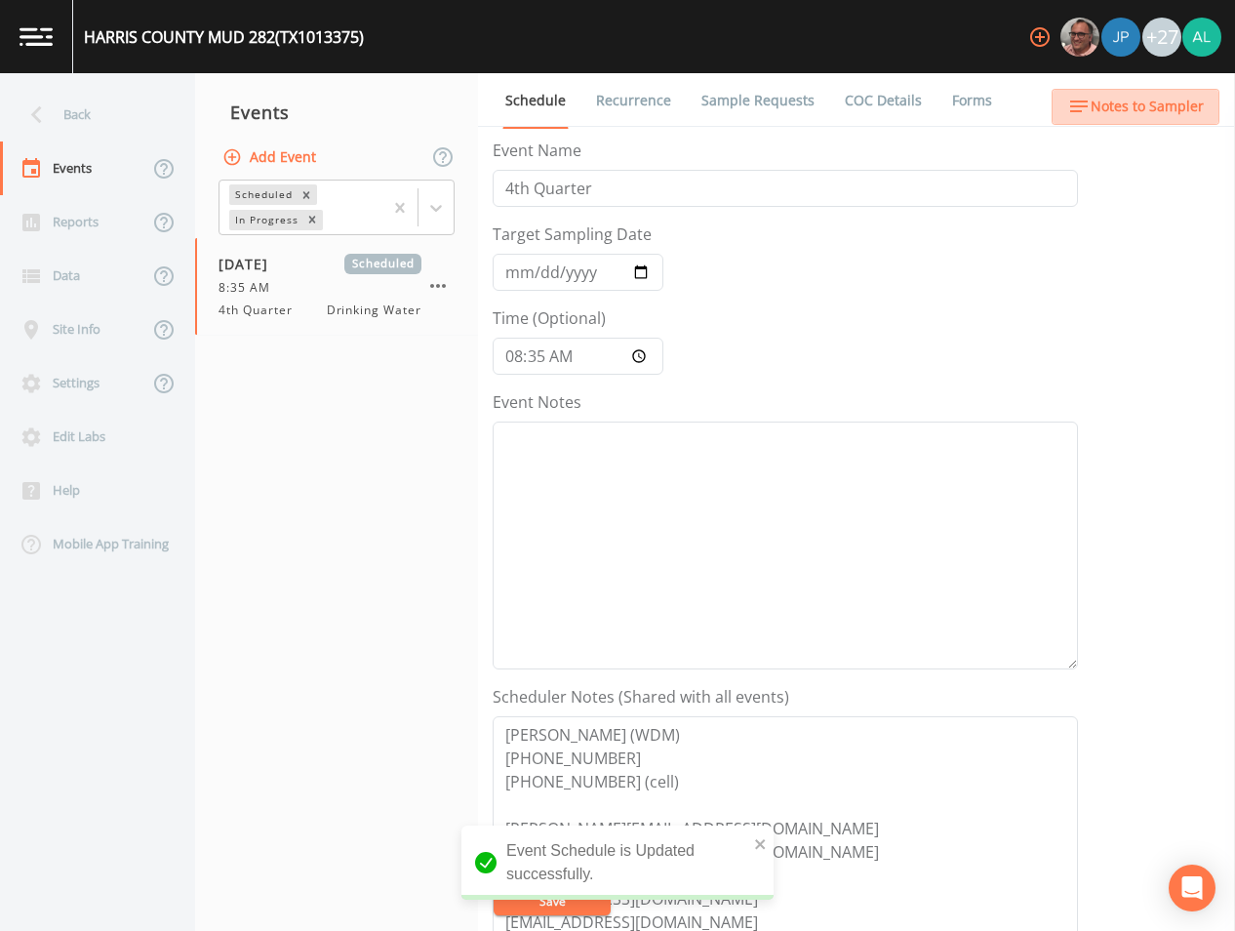
click at [1166, 106] on span "Notes to Sampler" at bounding box center [1147, 107] width 113 height 24
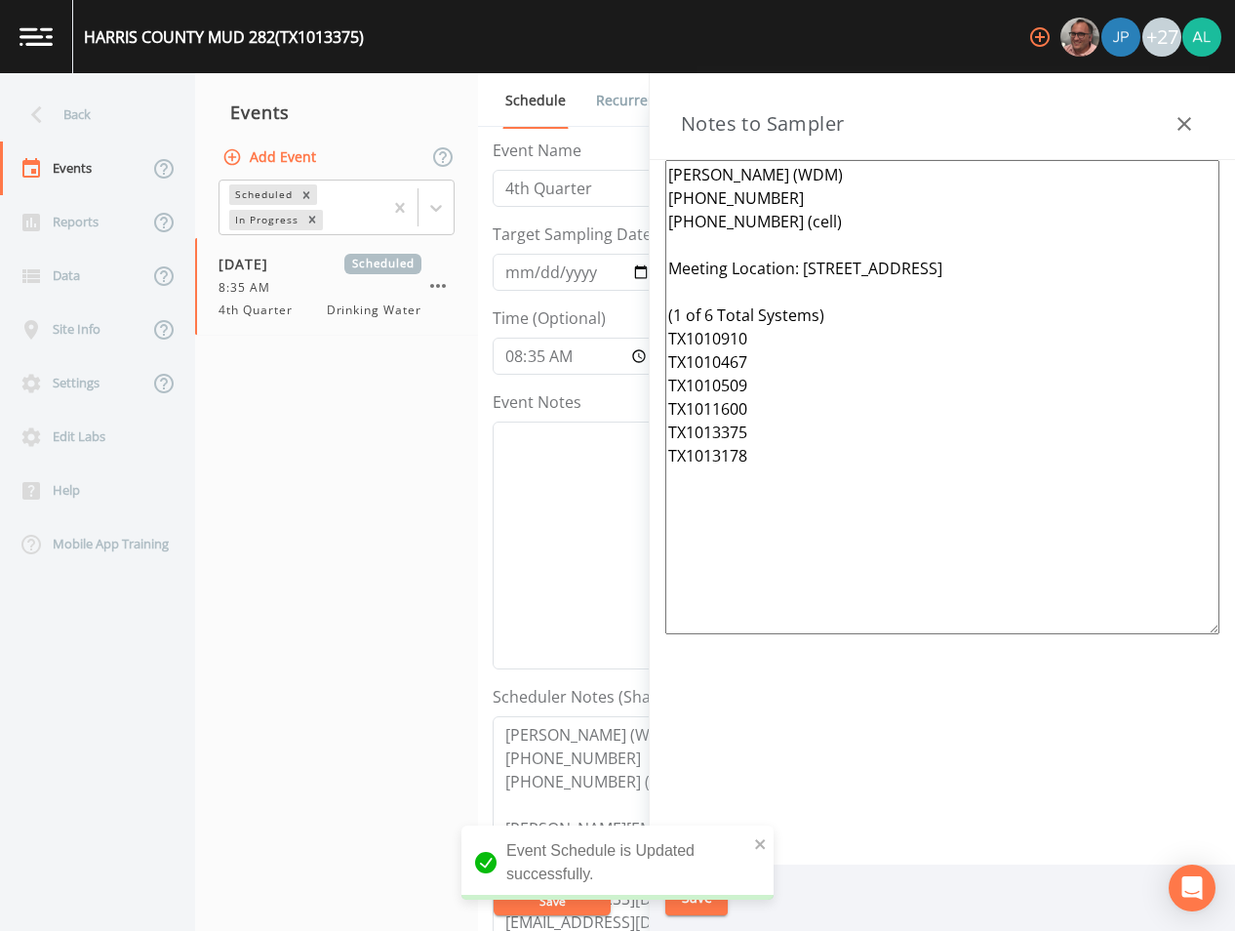
drag, startPoint x: 843, startPoint y: 485, endPoint x: 609, endPoint y: 82, distance: 466.0
click at [609, 82] on div "Back Events Reports Data Site Info Settings Edit Labs Help Mobile App Training …" at bounding box center [617, 501] width 1235 height 857
paste textarea
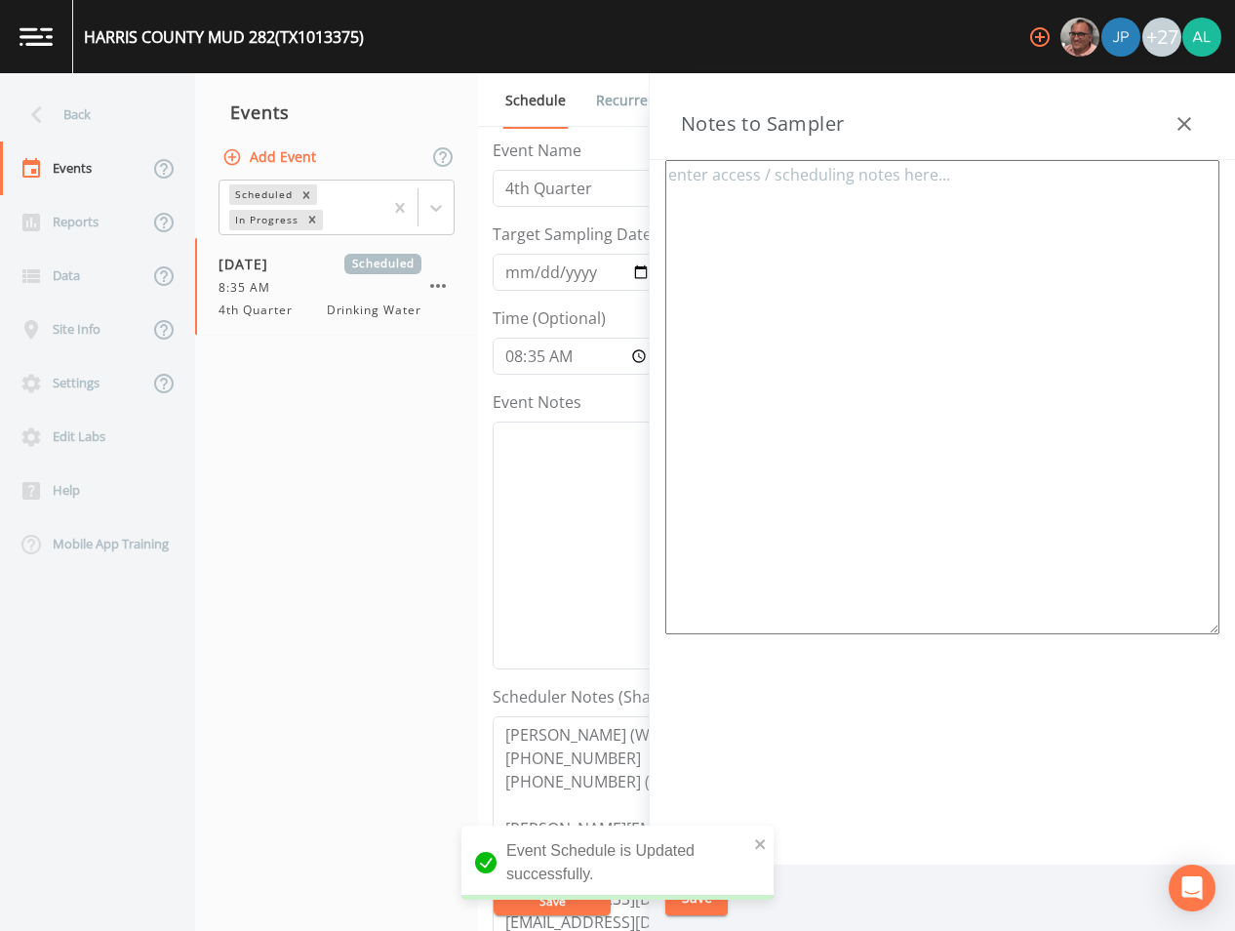
click at [1183, 130] on icon "button" at bounding box center [1184, 123] width 23 height 23
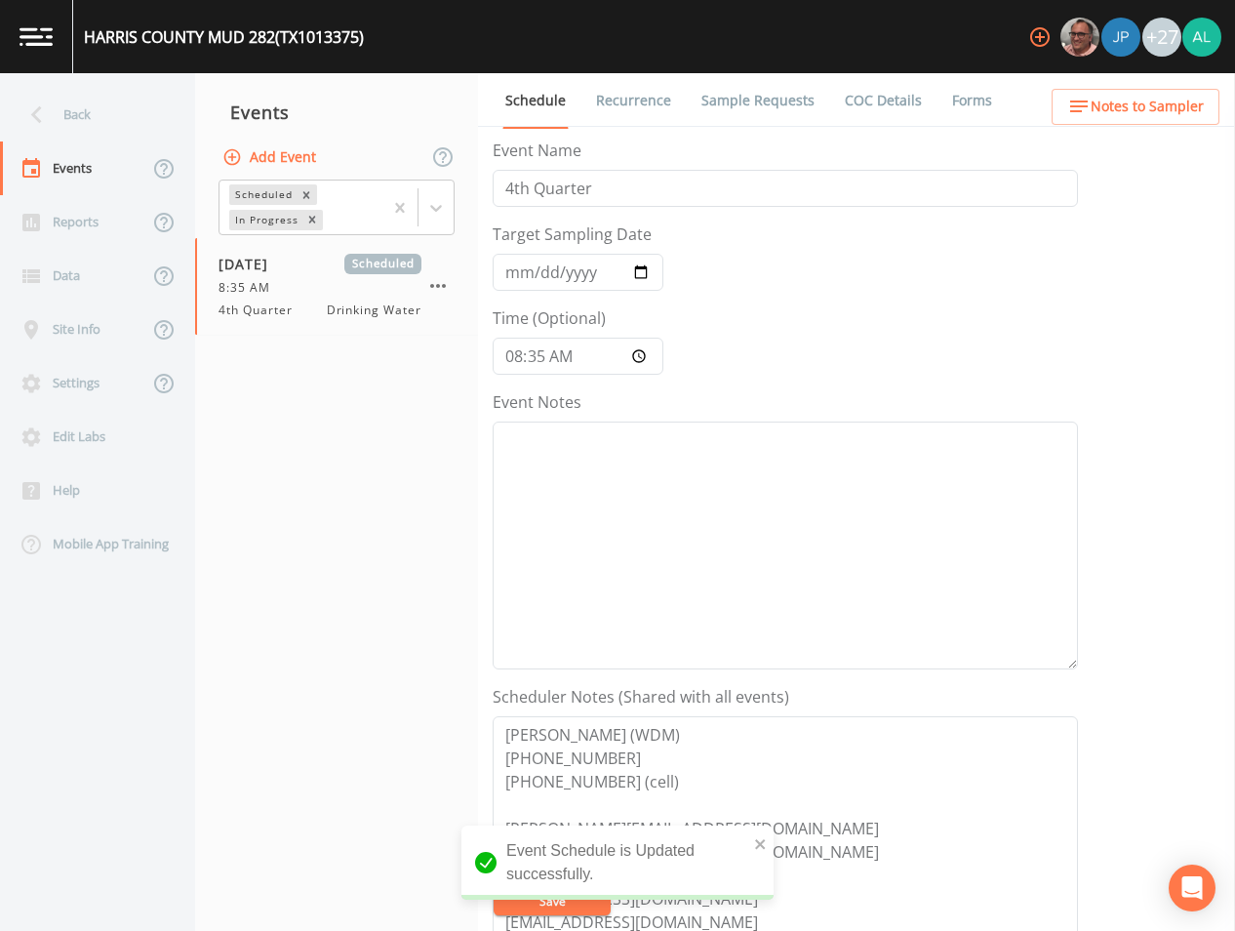
click at [1174, 102] on span "Notes to Sampler" at bounding box center [1147, 107] width 113 height 24
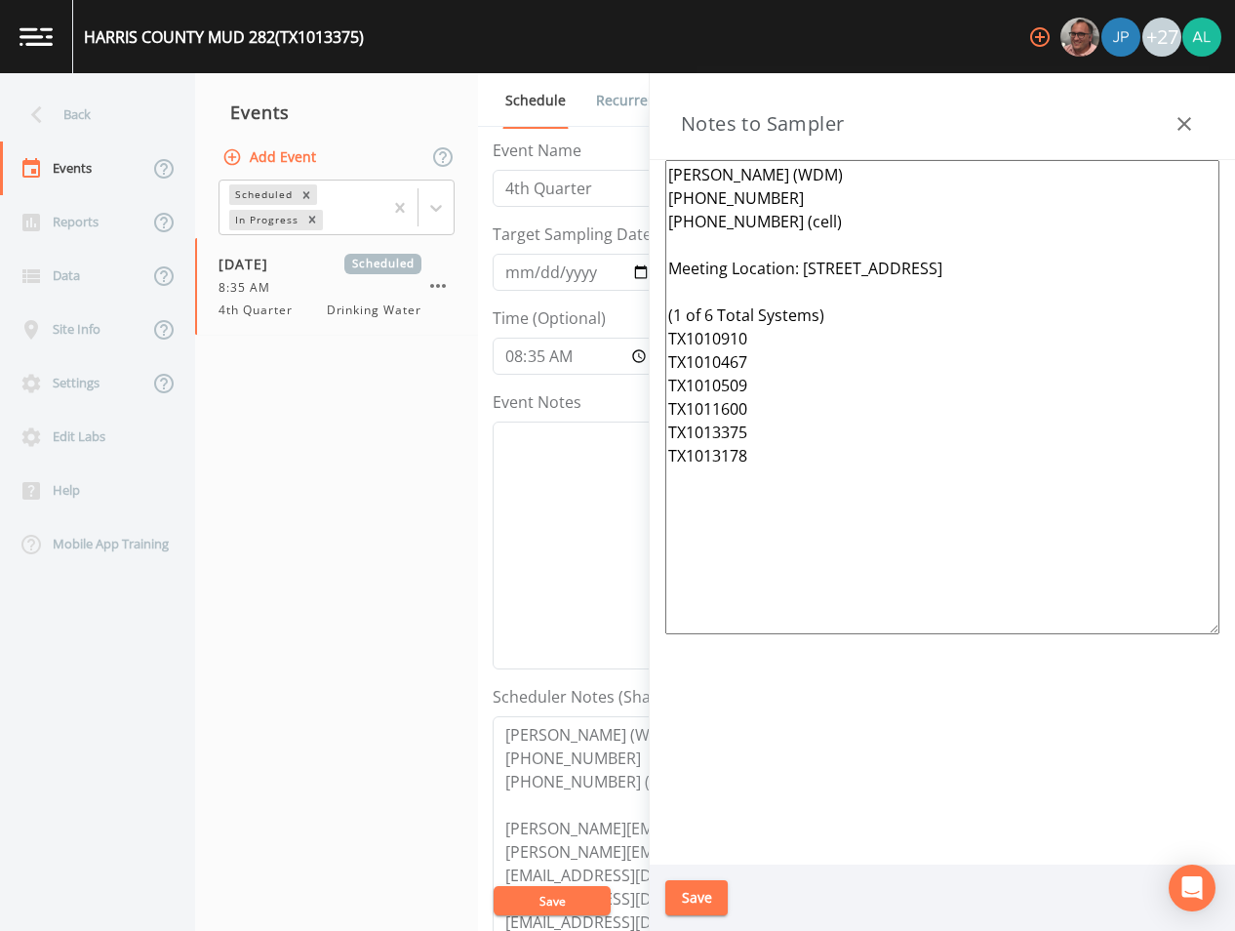
drag, startPoint x: 826, startPoint y: 516, endPoint x: 502, endPoint y: 93, distance: 533.1
click at [514, 96] on div "Back Events Reports Data Site Info Settings Edit Labs Help Mobile App Training …" at bounding box center [617, 501] width 1235 height 857
click at [673, 901] on button "Save" at bounding box center [696, 898] width 62 height 36
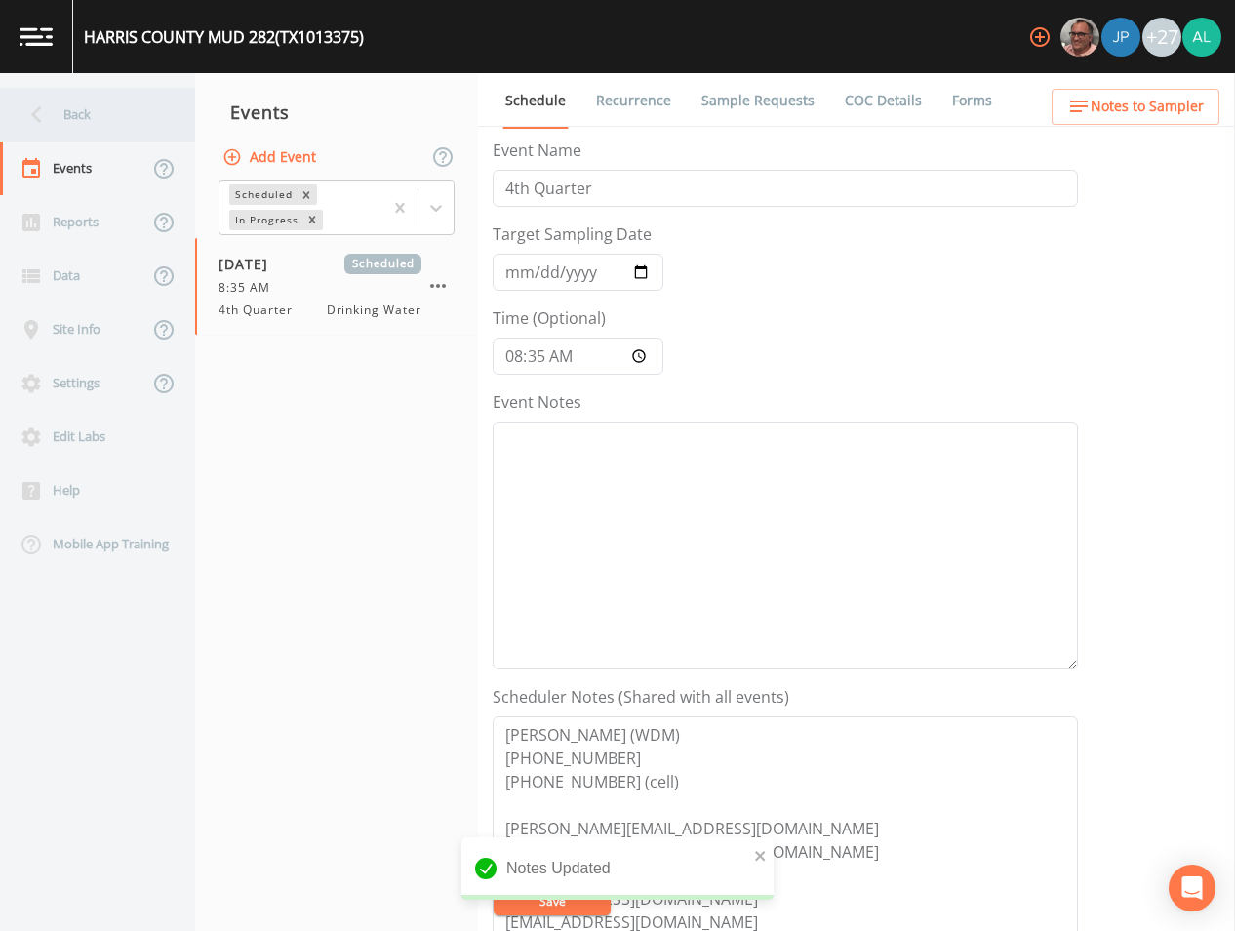
click at [122, 121] on div "Back" at bounding box center [88, 115] width 176 height 54
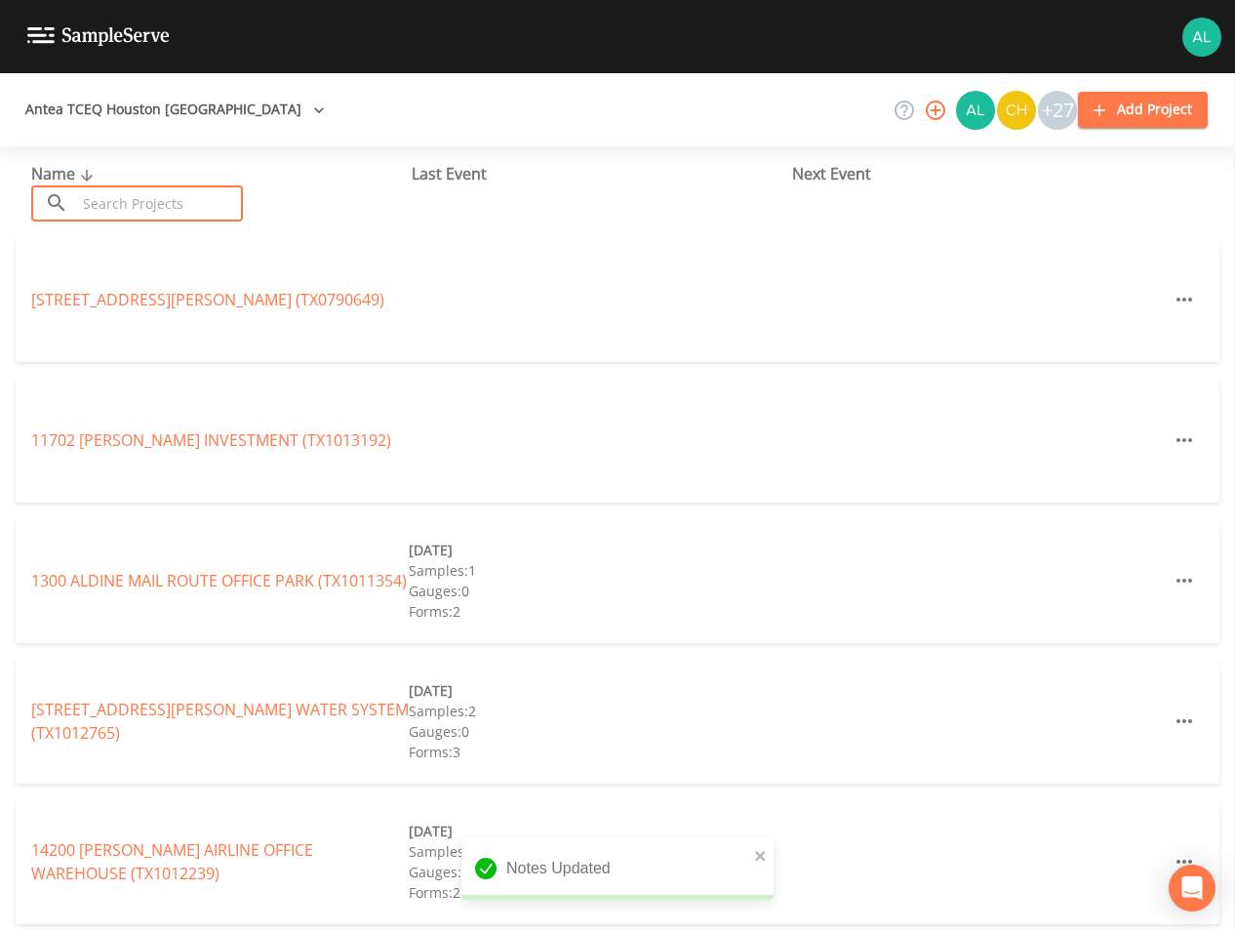
click at [157, 192] on input "text" at bounding box center [159, 203] width 167 height 36
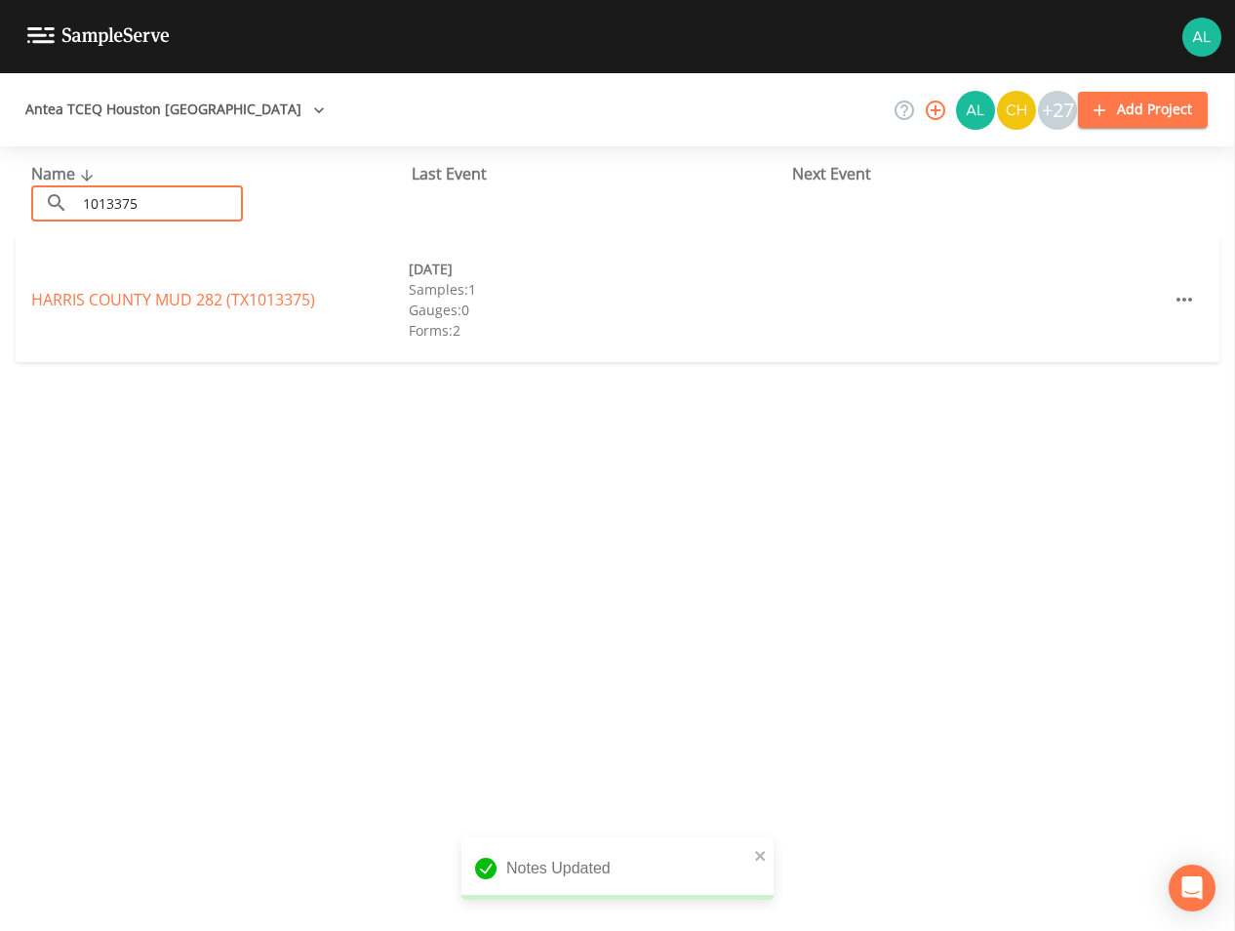
type input "1013375"
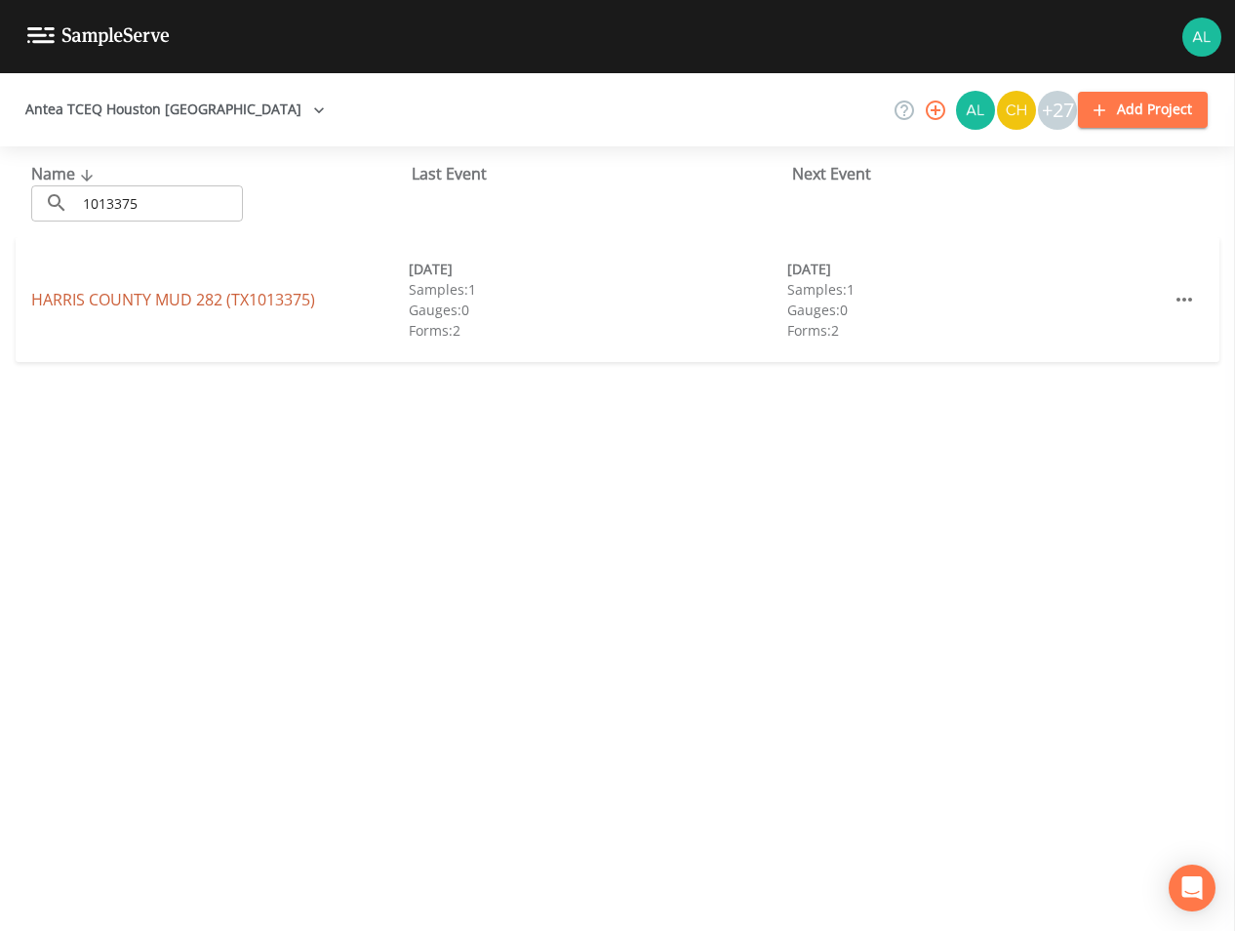
click at [117, 305] on link "[GEOGRAPHIC_DATA] 282 (TX1013375)" at bounding box center [173, 299] width 284 height 21
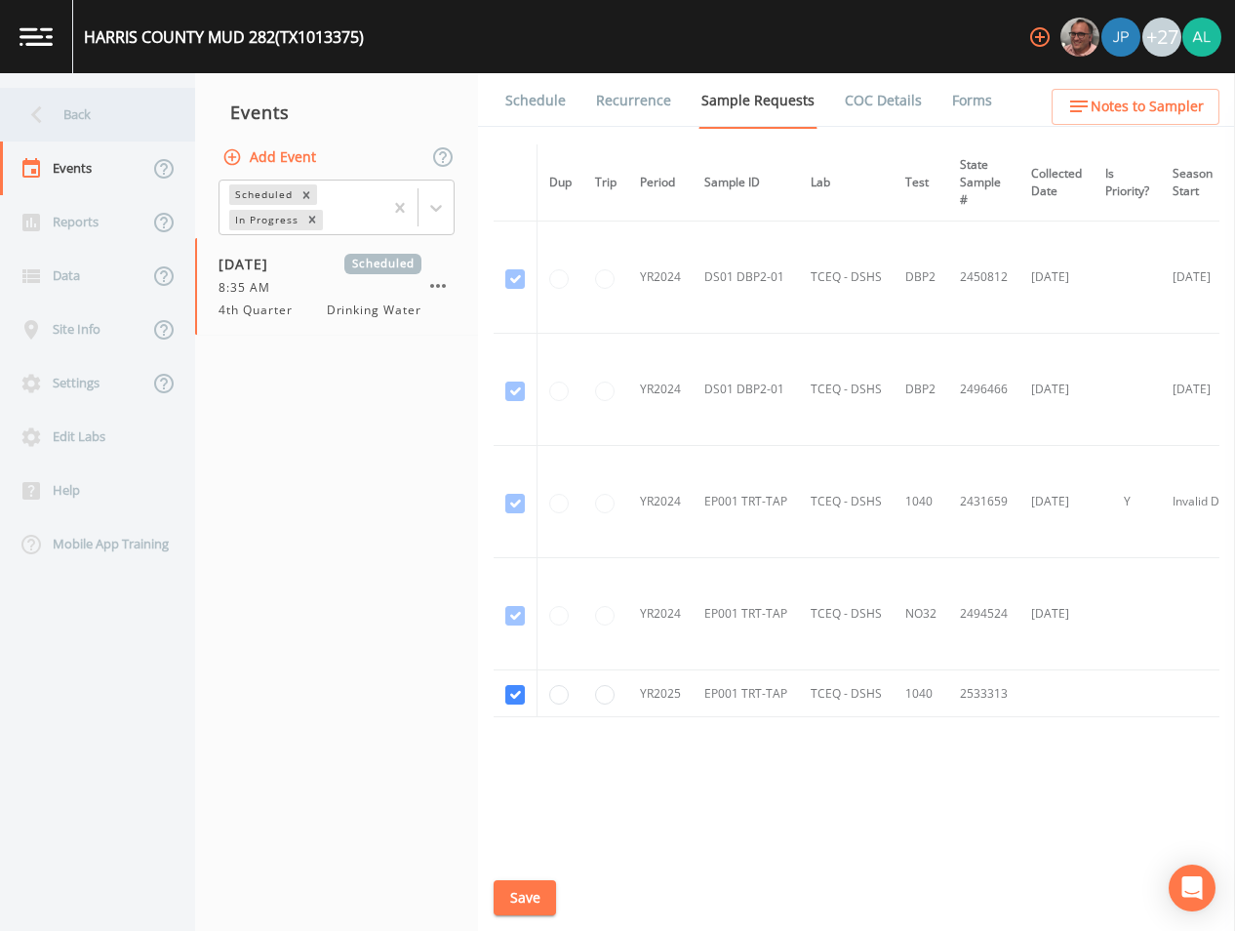
click at [113, 113] on div "Back" at bounding box center [88, 115] width 176 height 54
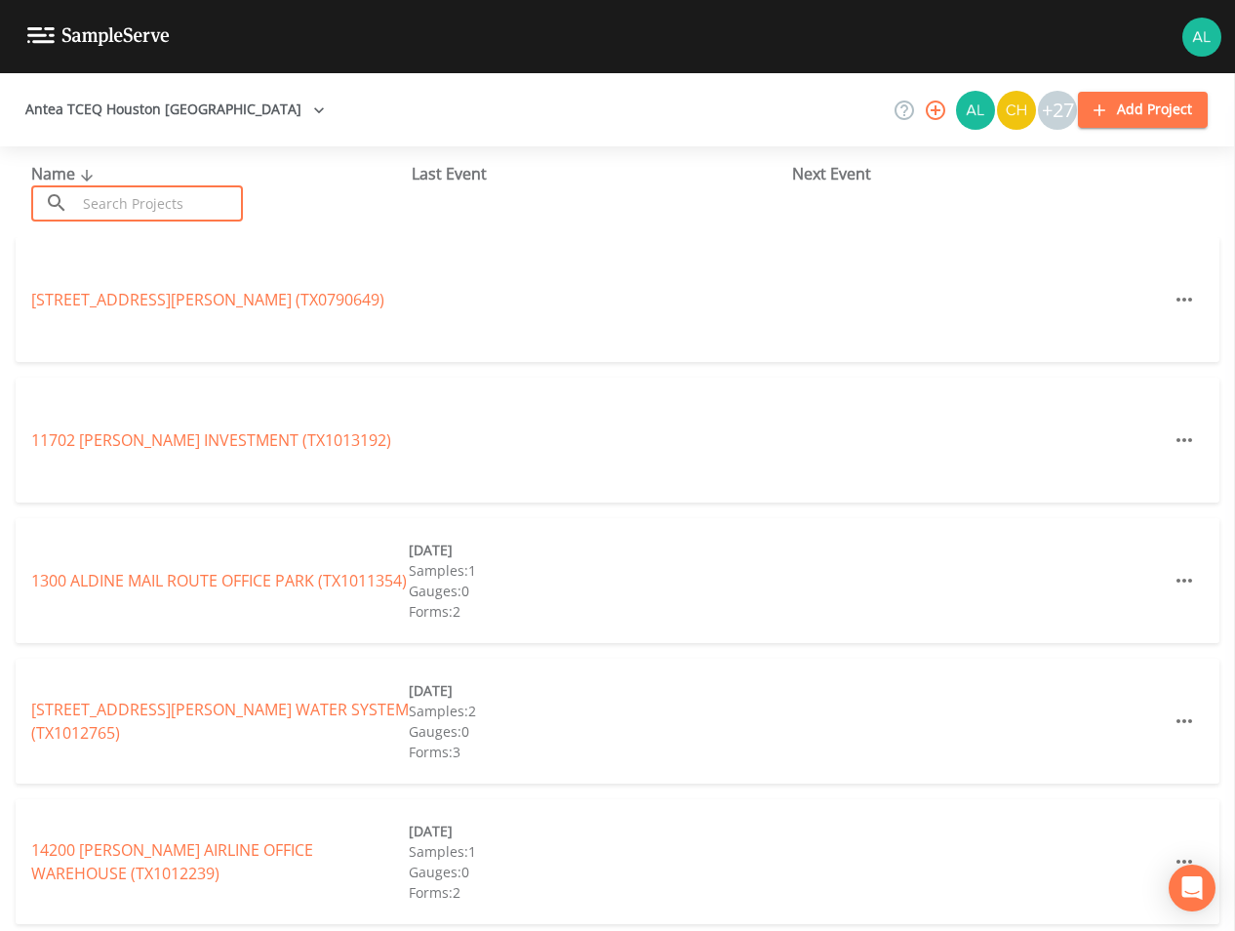
click at [143, 207] on input "text" at bounding box center [159, 203] width 167 height 36
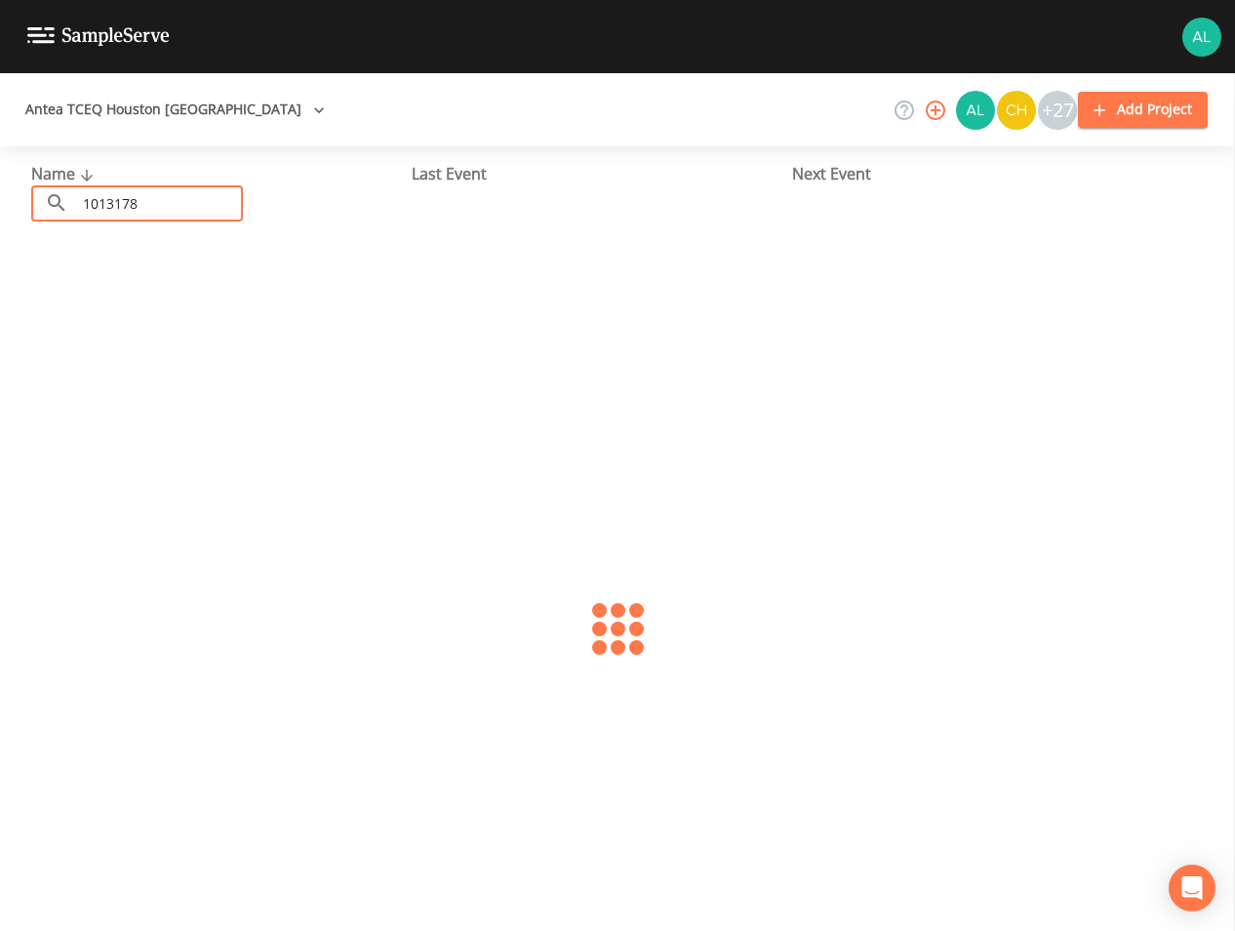
type input "1013178"
click at [89, 313] on div "HARRIS COUNTY MUD 281 (TX1013178) [DATE] Samples: 1 Gauges: 0 Forms: 2" at bounding box center [618, 299] width 1204 height 125
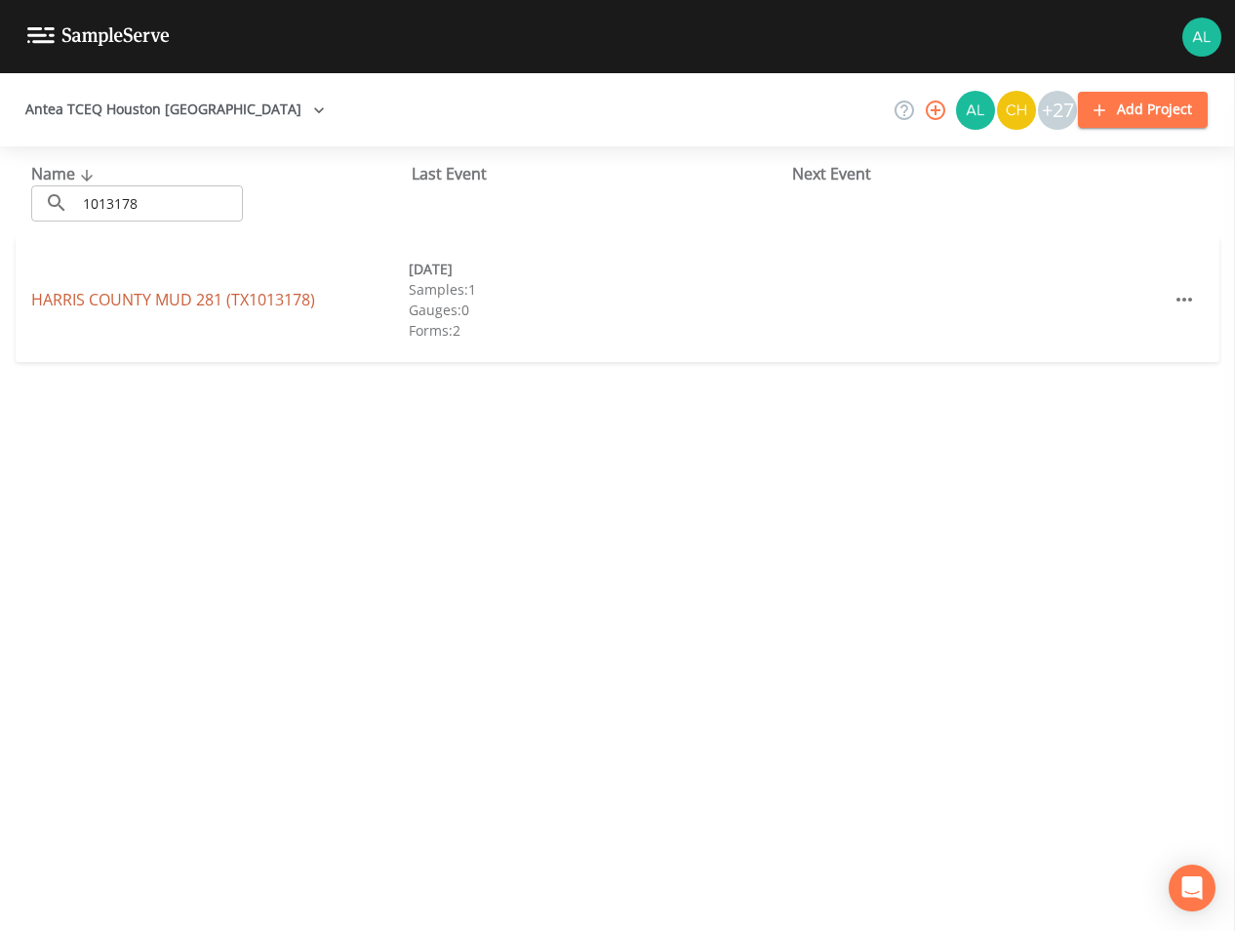
click at [96, 290] on link "[GEOGRAPHIC_DATA] 281 (TX1013178)" at bounding box center [173, 299] width 284 height 21
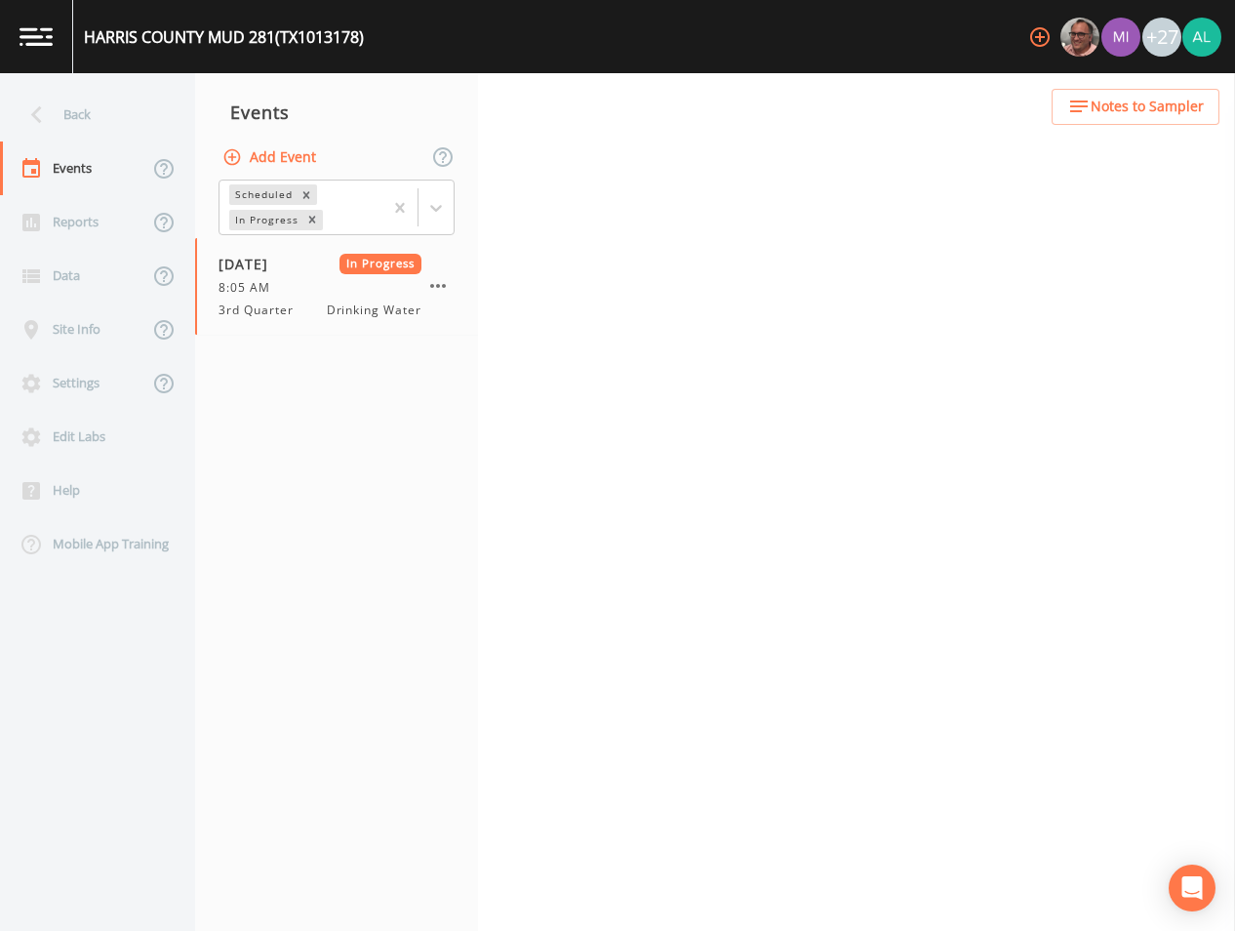
click at [1151, 103] on span "Notes to Sampler" at bounding box center [1147, 107] width 113 height 24
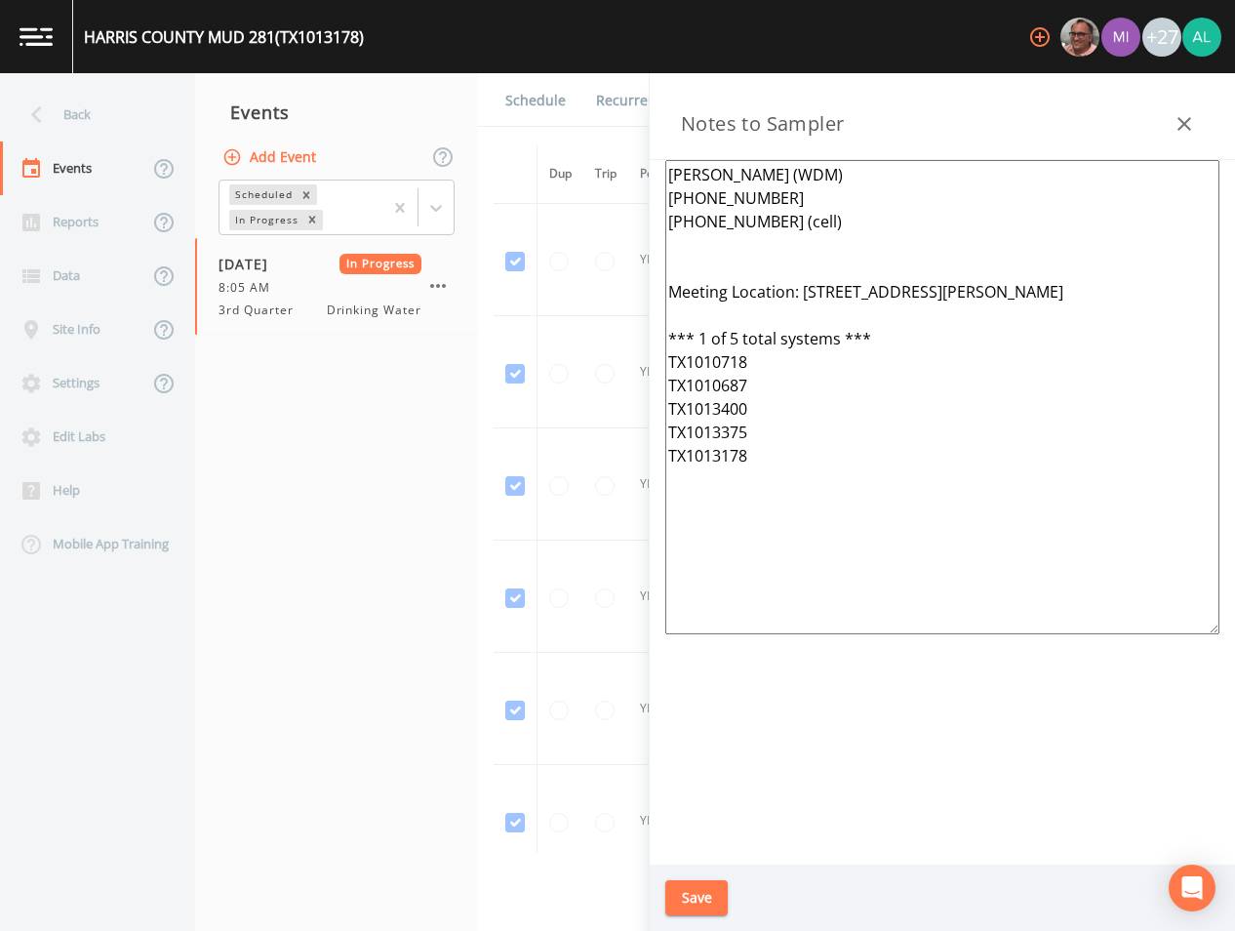
drag, startPoint x: 888, startPoint y: 444, endPoint x: 547, endPoint y: 105, distance: 480.1
click at [547, 105] on div "Back Events Reports Data Site Info Settings Edit Labs Help Mobile App Training …" at bounding box center [617, 501] width 1235 height 857
paste textarea "[PERSON_NAME] (WDM) [PHONE_NUMBER] [PHONE_NUMBER] (cell) Meeting Location: [STR…"
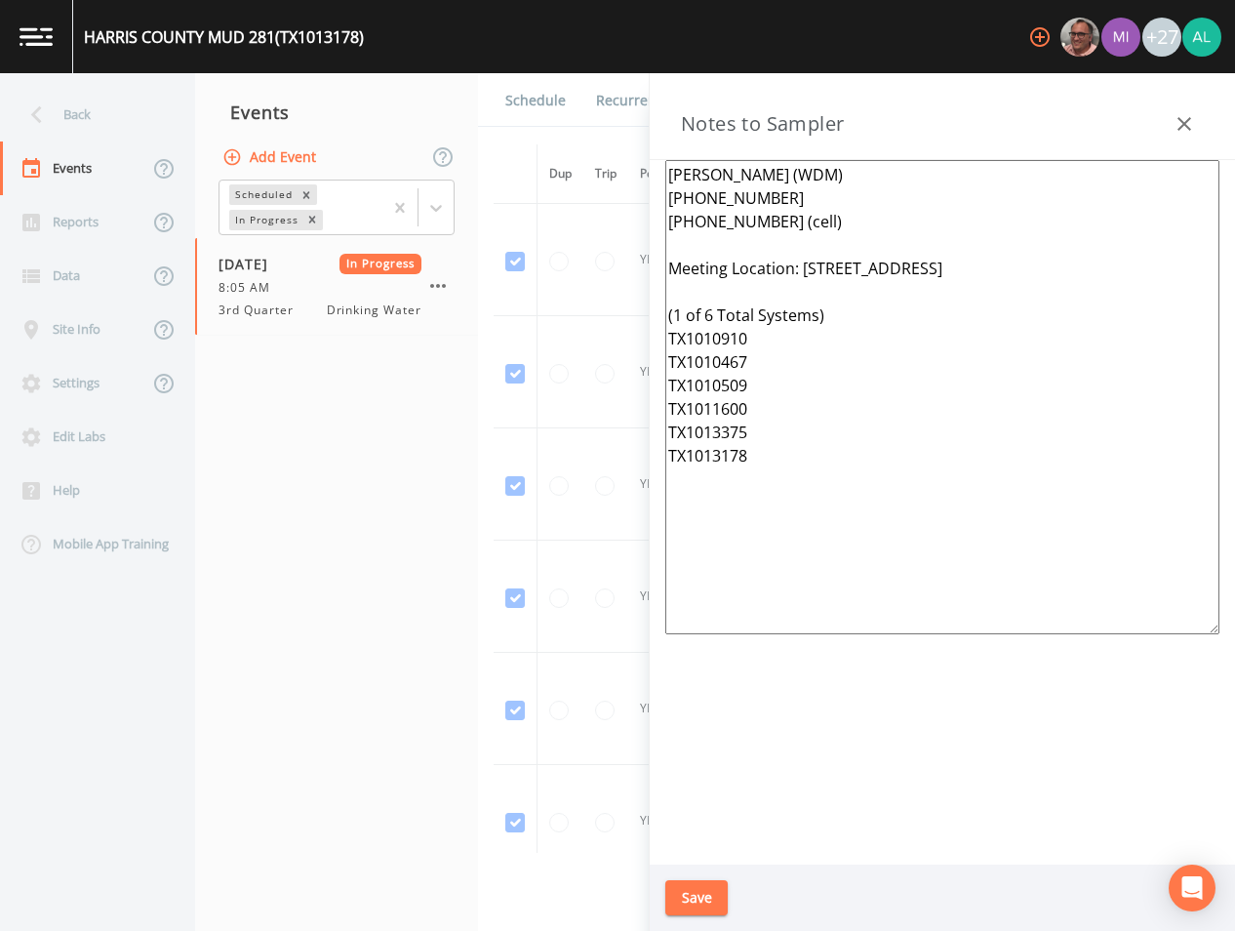
type textarea "[PERSON_NAME] (WDM) [PHONE_NUMBER] [PHONE_NUMBER] (cell) Meeting Location: [STR…"
click at [696, 892] on button "Save" at bounding box center [696, 898] width 62 height 36
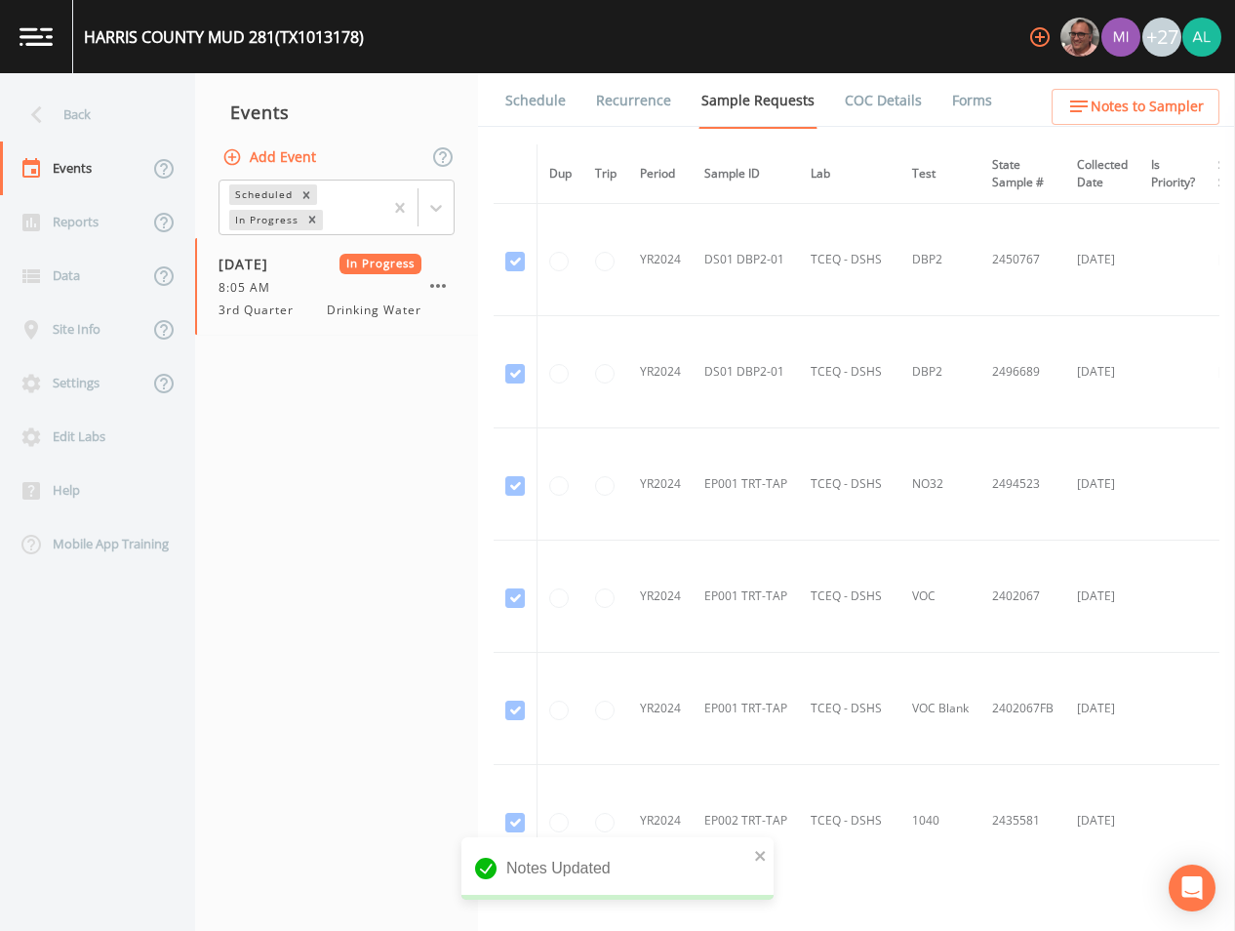
drag, startPoint x: 972, startPoint y: 128, endPoint x: 969, endPoint y: 117, distance: 11.1
click at [971, 124] on div "Schedule Recurrence Sample Requests COC Details Forms Dup Trip Period Sample ID…" at bounding box center [856, 501] width 757 height 857
click at [967, 110] on link "Forms" at bounding box center [972, 100] width 46 height 55
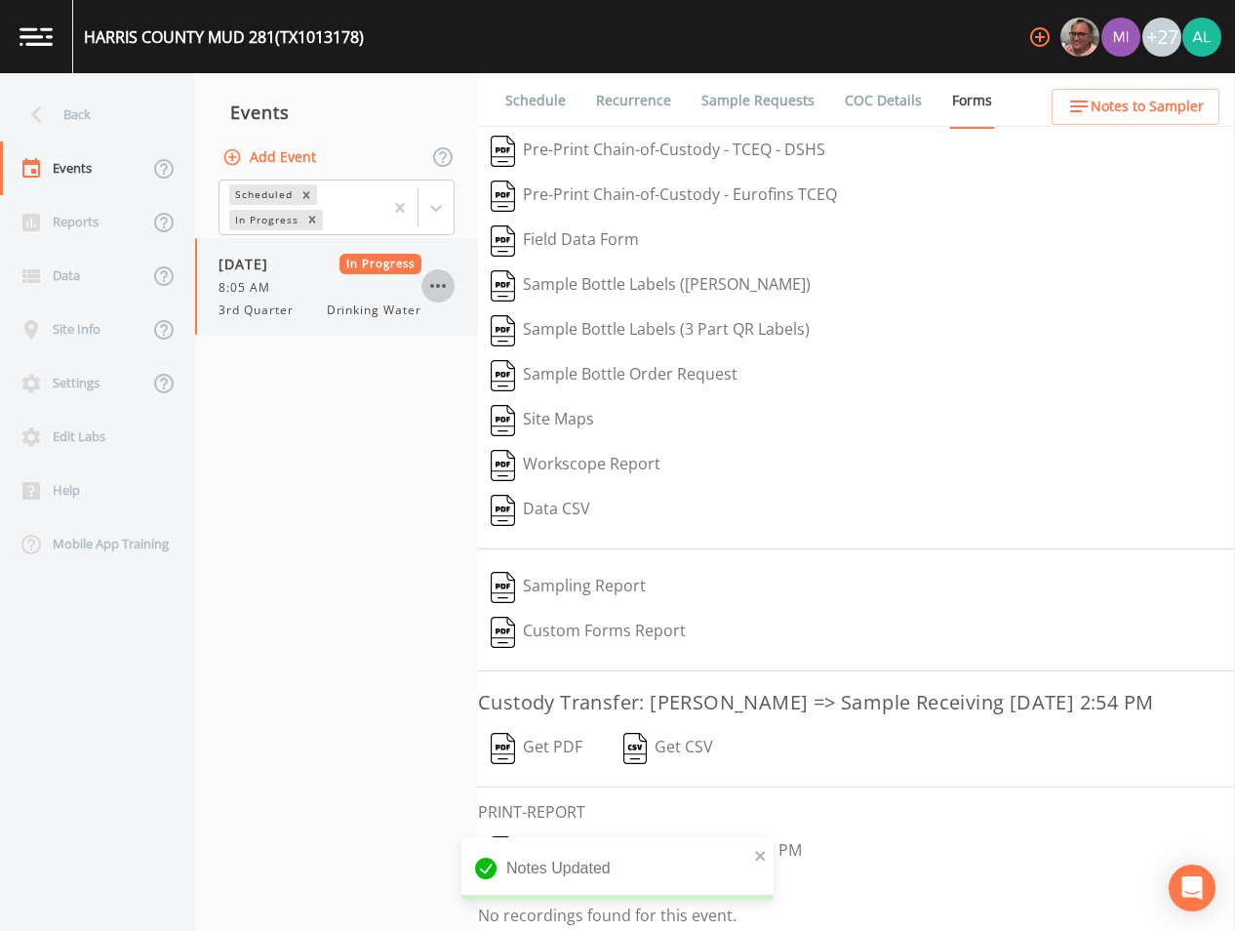
click at [443, 287] on icon "button" at bounding box center [438, 286] width 16 height 4
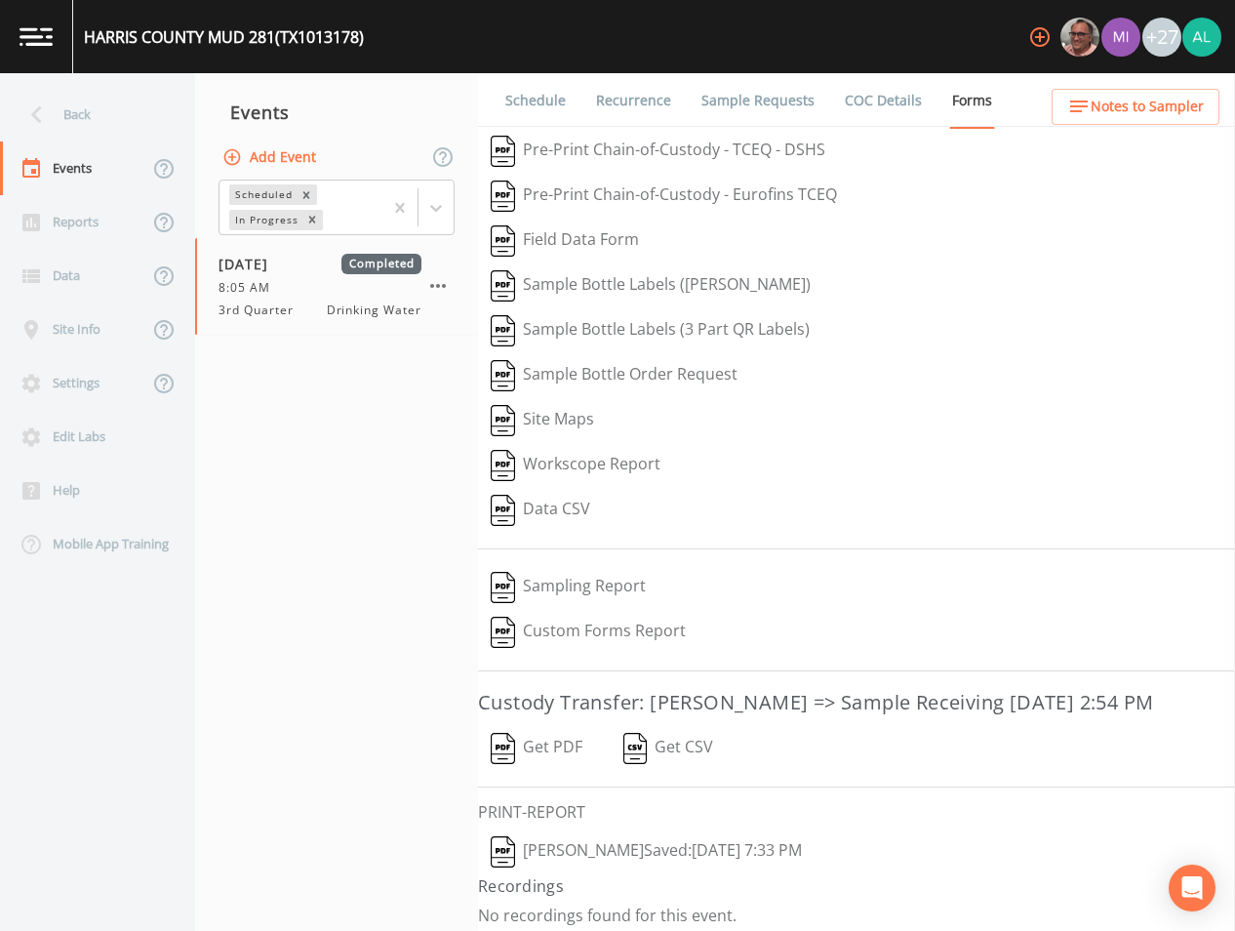
click at [304, 164] on button "Add Event" at bounding box center [271, 158] width 105 height 36
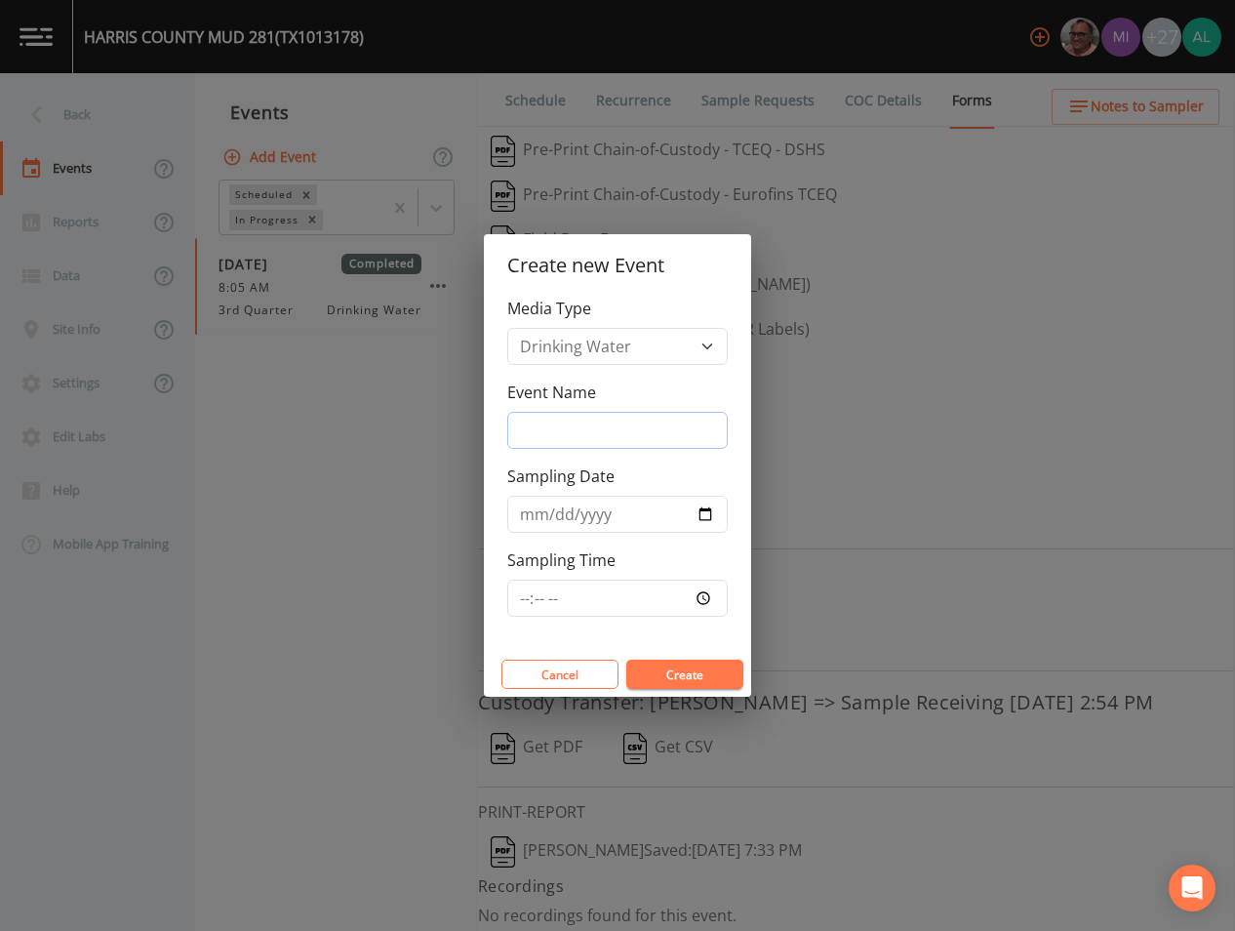
click at [570, 423] on input "Event Name" at bounding box center [617, 430] width 220 height 37
type input "4th Quarter"
type input "[DATE]"
click at [526, 604] on input "Sampling Time" at bounding box center [617, 597] width 220 height 37
click at [626, 659] on button "Create" at bounding box center [684, 673] width 117 height 29
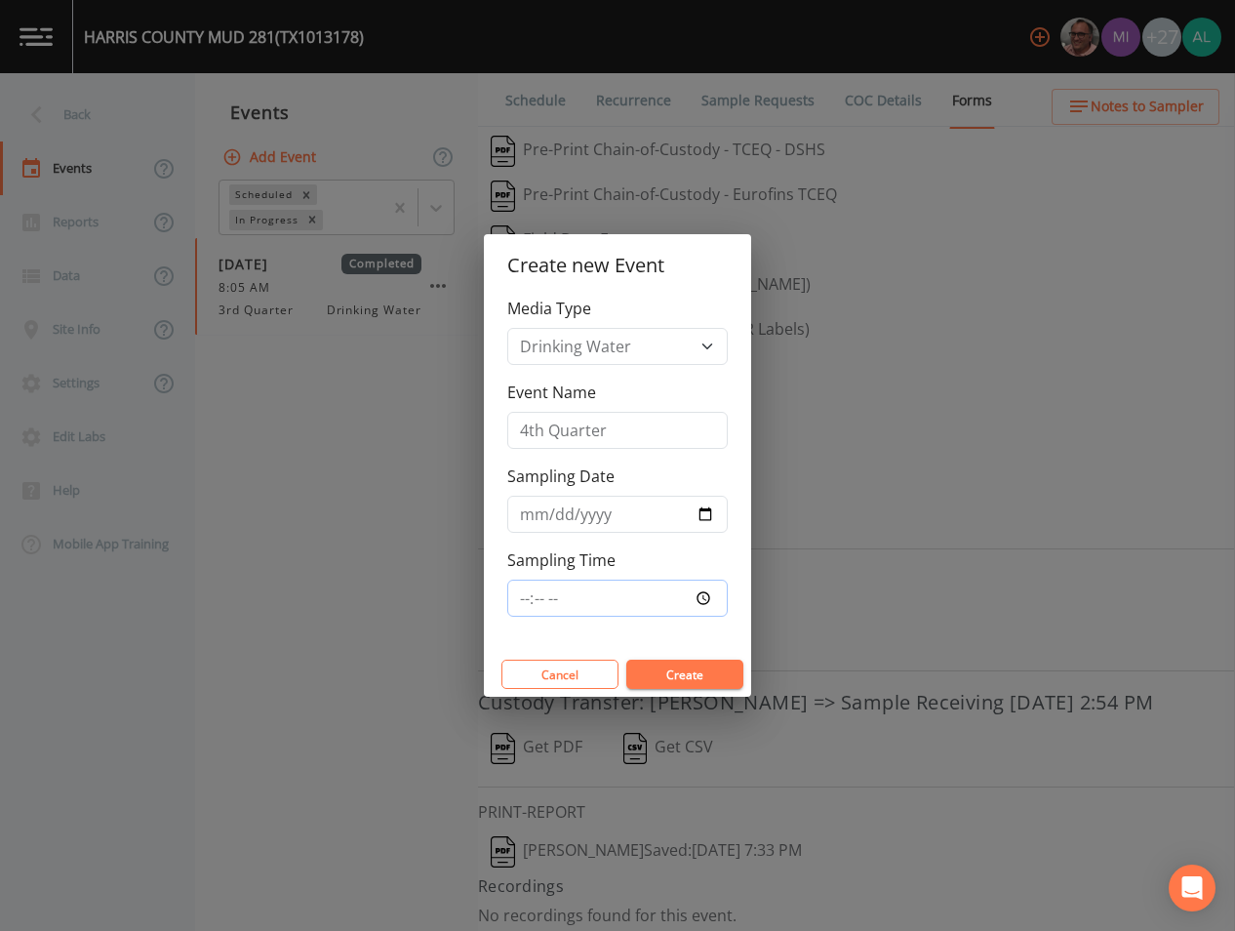
type input "08:36"
click at [626, 659] on button "Create" at bounding box center [684, 673] width 117 height 29
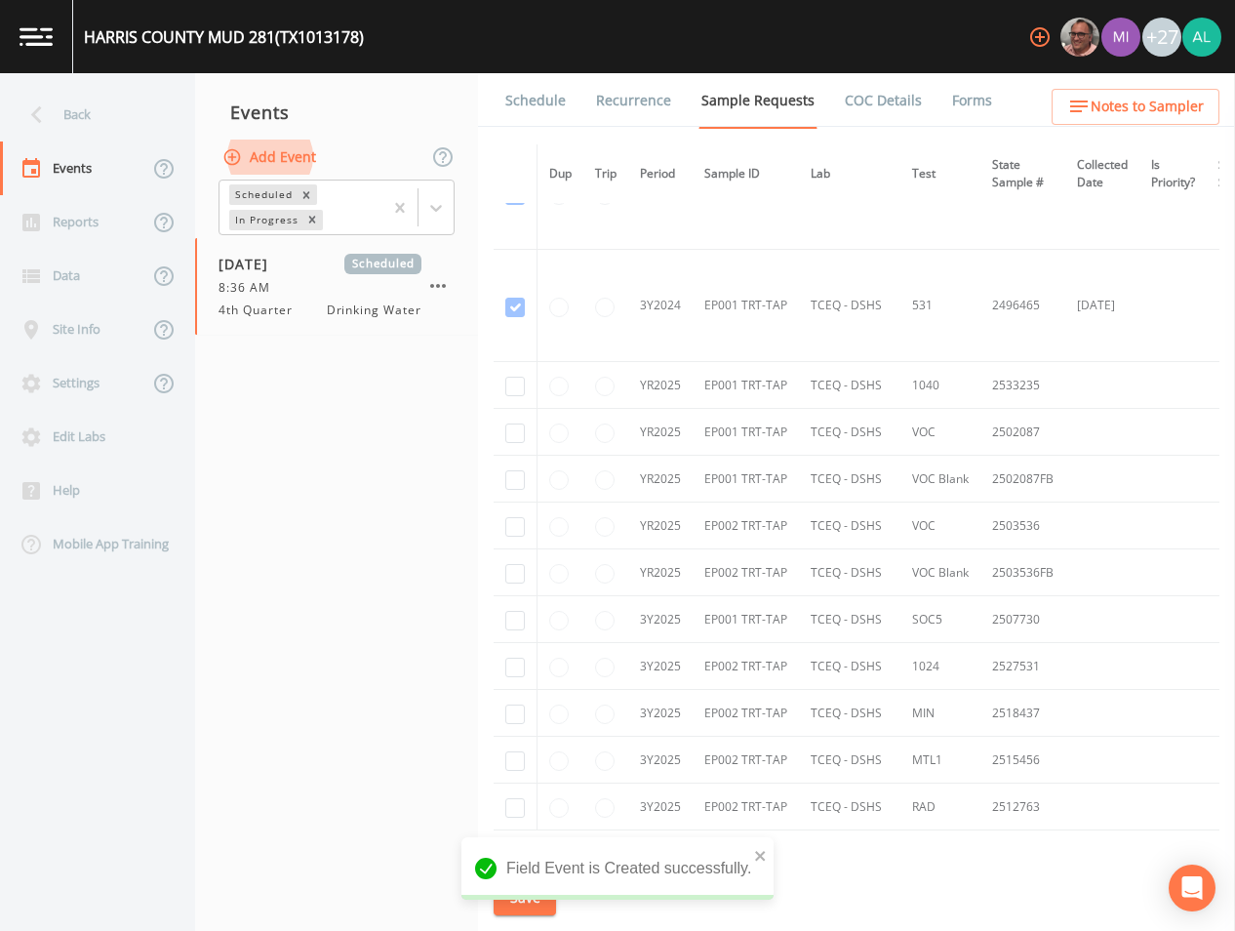
scroll to position [1551, 0]
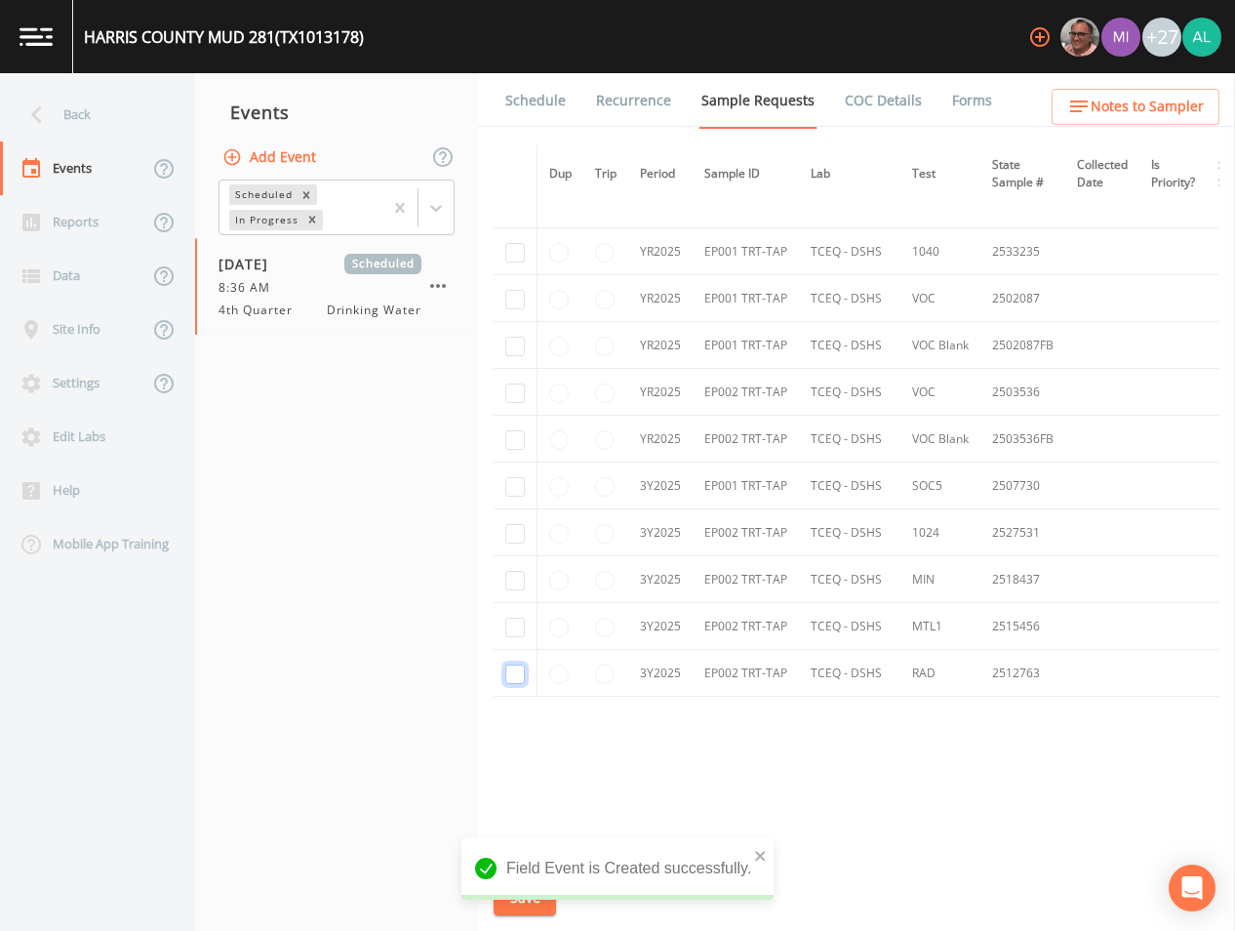
click at [518, 675] on input "checkbox" at bounding box center [515, 674] width 20 height 20
checkbox input "true"
click at [494, 612] on td at bounding box center [516, 626] width 44 height 47
click at [505, 627] on input "checkbox" at bounding box center [515, 628] width 20 height 20
checkbox input "true"
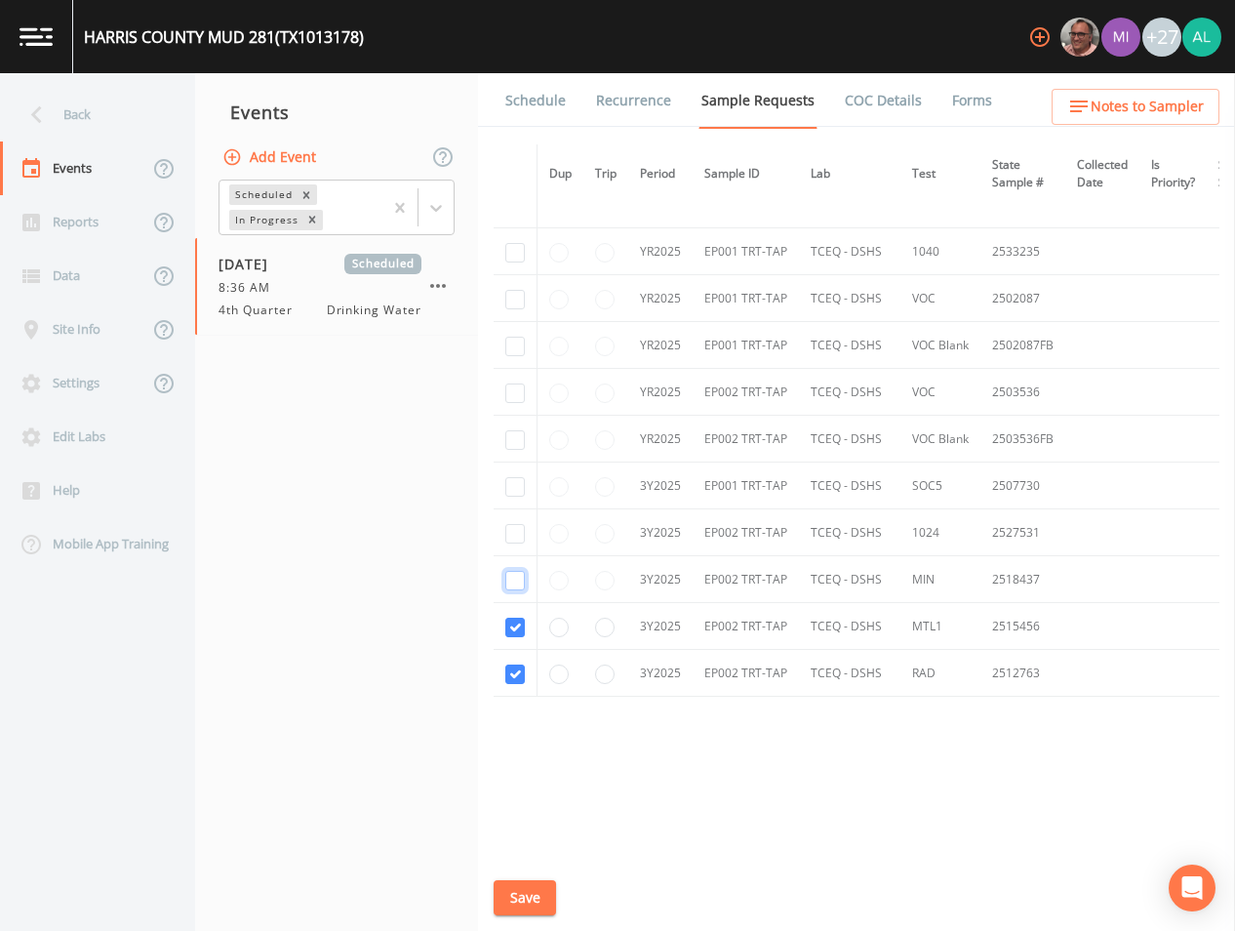
click at [507, 577] on input "checkbox" at bounding box center [515, 581] width 20 height 20
checkbox input "true"
click at [511, 532] on input "checkbox" at bounding box center [515, 534] width 20 height 20
checkbox input "true"
click at [515, 485] on input "checkbox" at bounding box center [515, 487] width 20 height 20
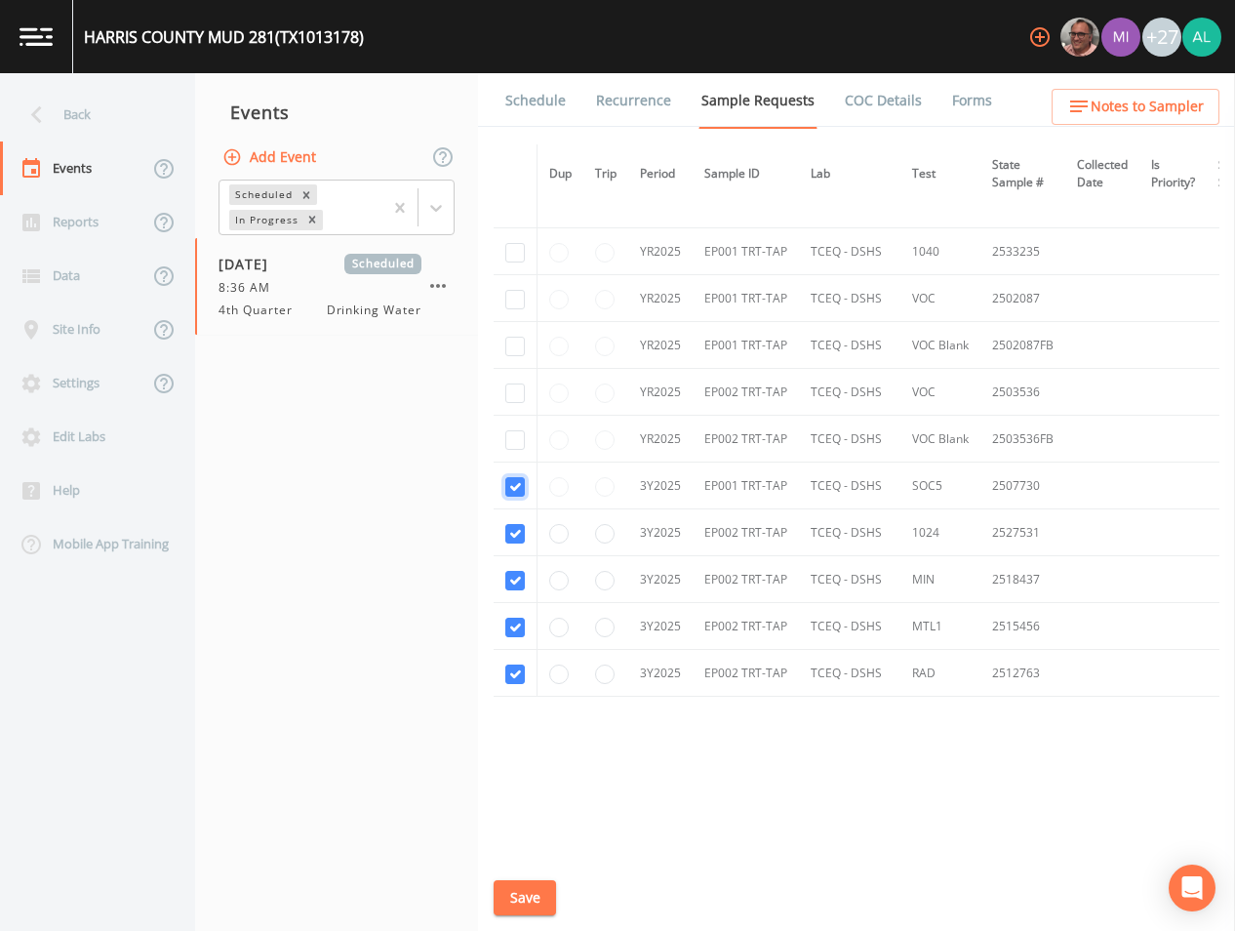
checkbox input "true"
click at [512, 384] on input "checkbox" at bounding box center [515, 393] width 20 height 20
checkbox input "true"
click at [516, 300] on input "checkbox" at bounding box center [515, 300] width 20 height 20
checkbox input "true"
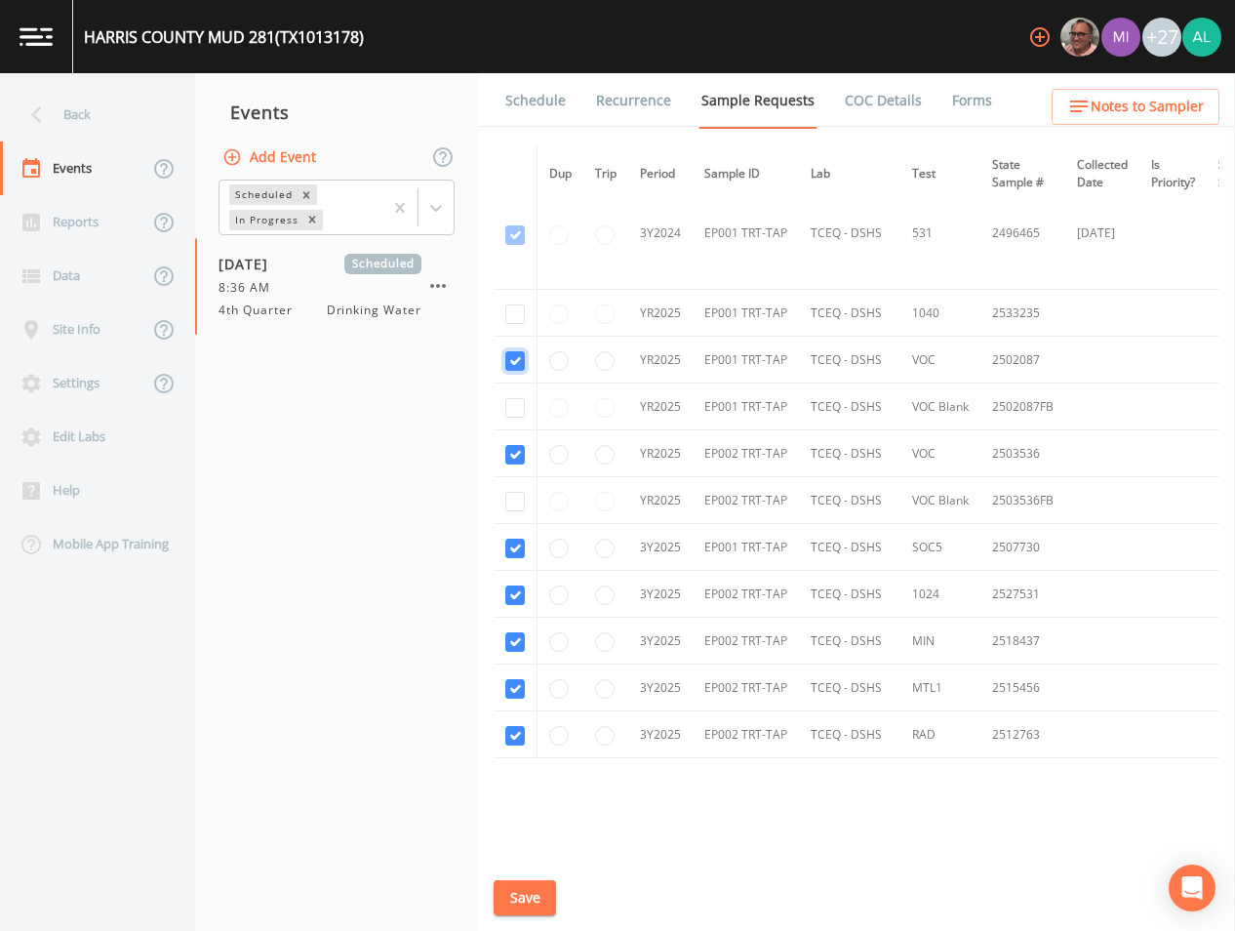
scroll to position [1454, 0]
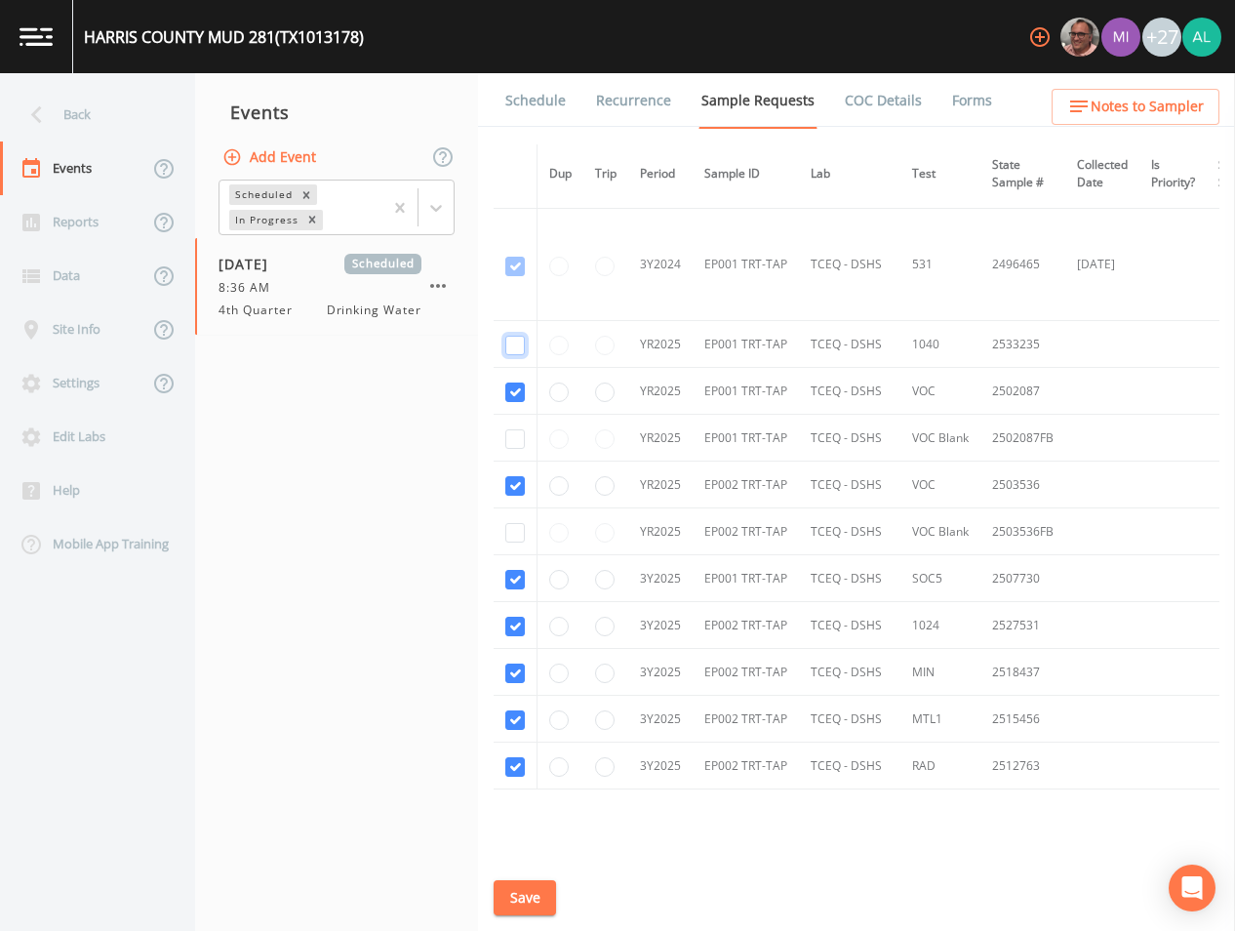
click at [511, 339] on input "checkbox" at bounding box center [515, 346] width 20 height 20
checkbox input "true"
click at [514, 445] on input "checkbox" at bounding box center [515, 439] width 20 height 20
checkbox input "true"
click at [511, 534] on input "checkbox" at bounding box center [515, 533] width 20 height 20
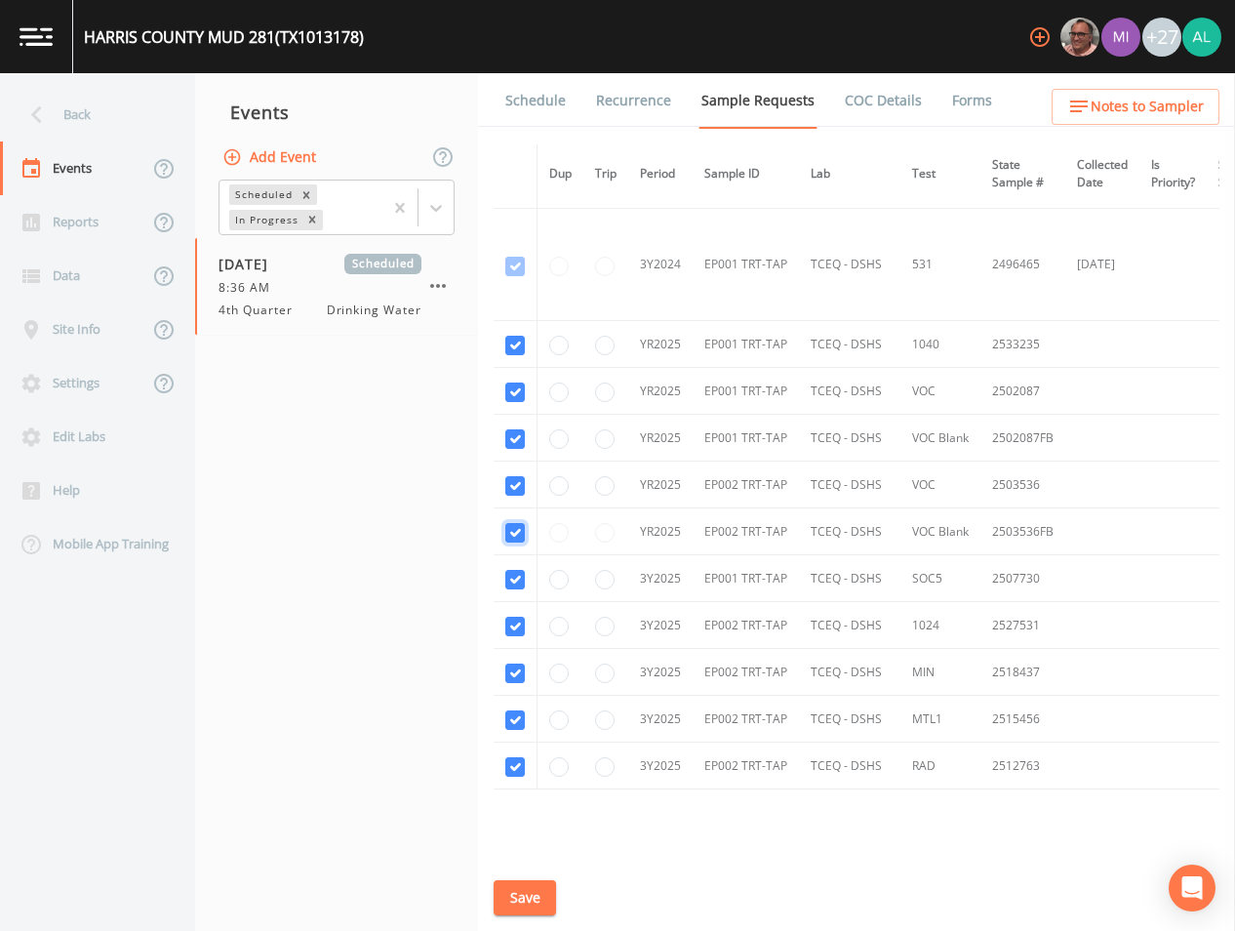
checkbox input "true"
click at [514, 886] on button "Save" at bounding box center [525, 898] width 62 height 36
click at [542, 893] on button "Save" at bounding box center [525, 898] width 62 height 36
click at [548, 900] on button "Save" at bounding box center [525, 898] width 62 height 36
click at [114, 116] on div "Back" at bounding box center [88, 115] width 176 height 54
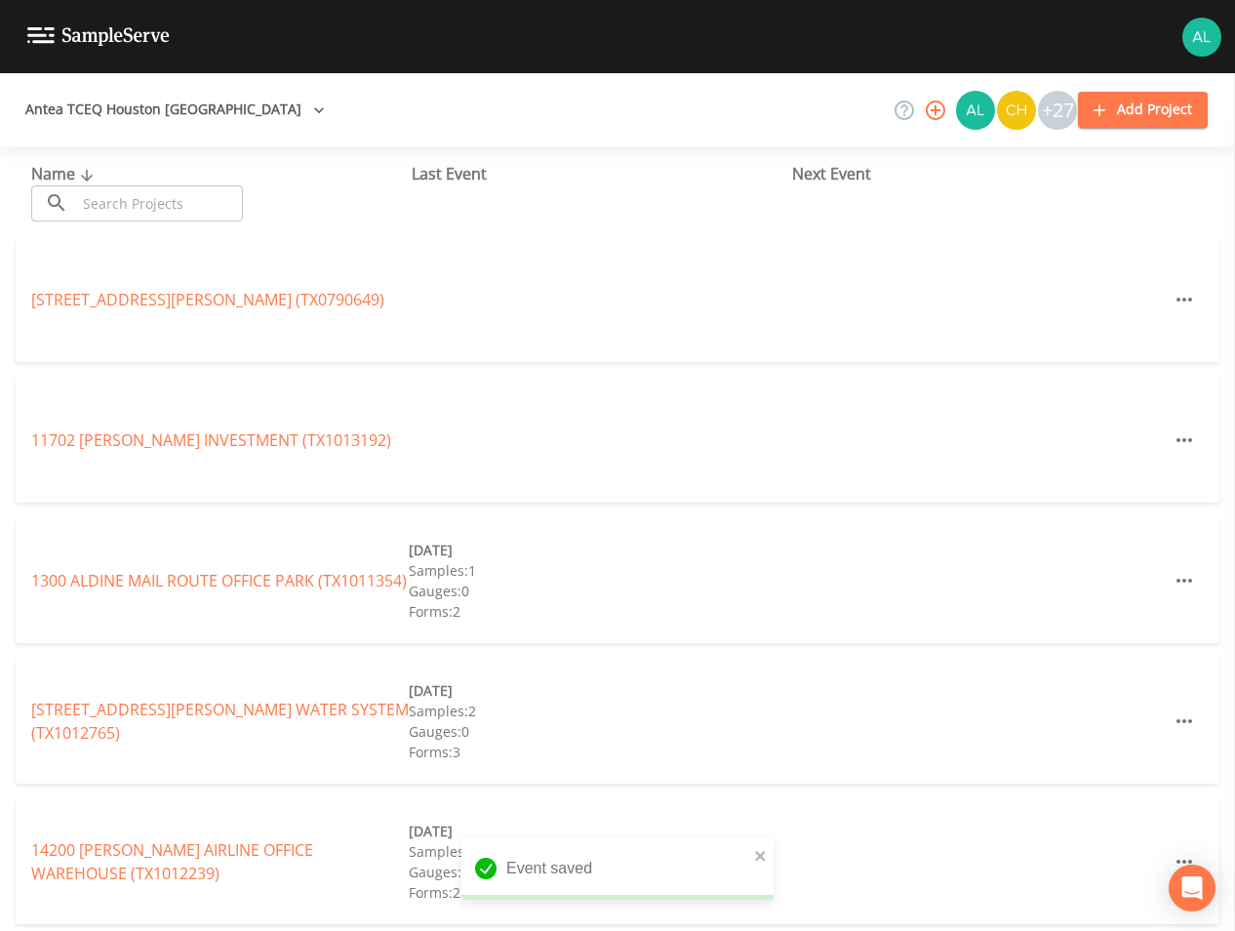
click at [212, 196] on input "text" at bounding box center [159, 203] width 167 height 36
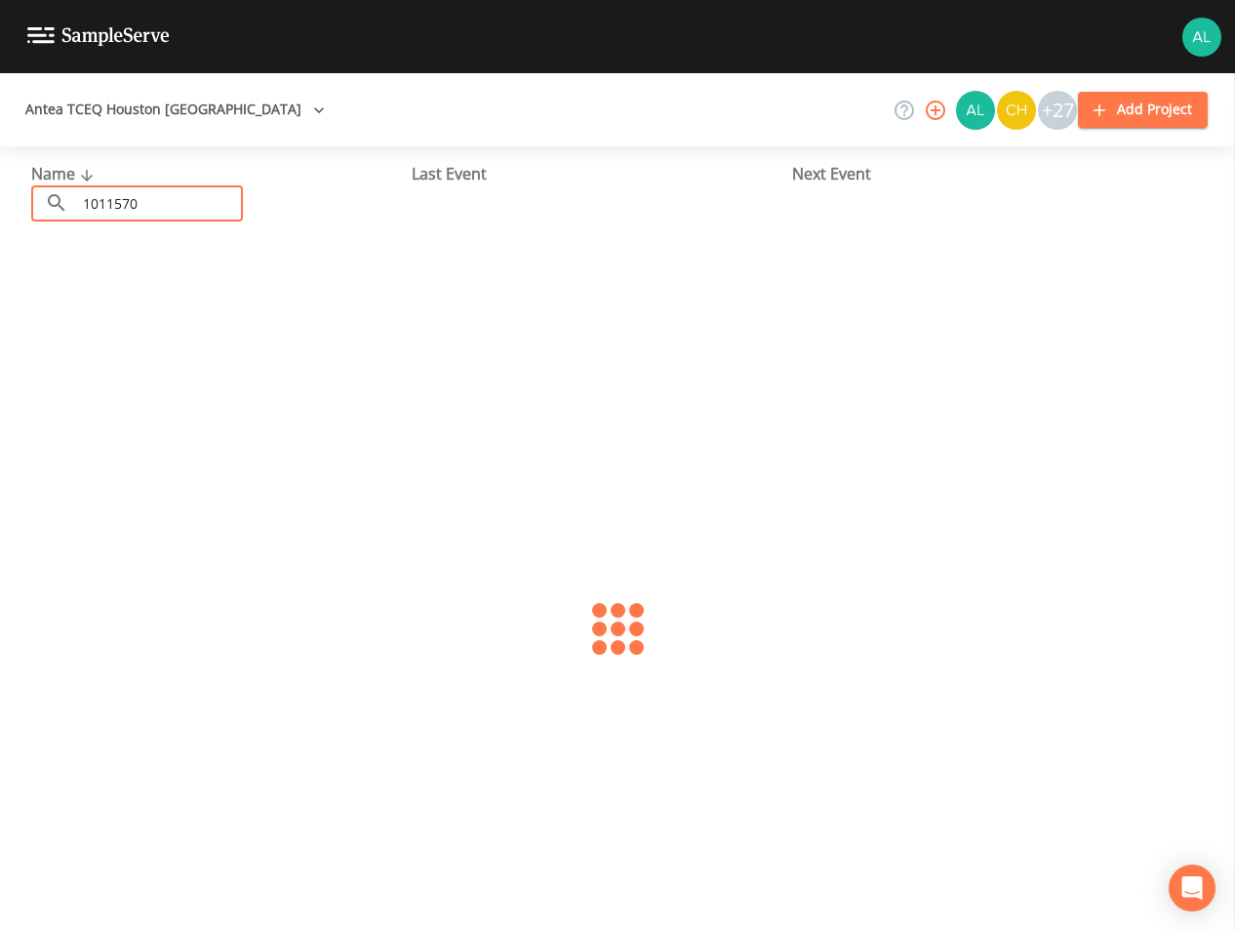
type input "1011570"
click at [177, 292] on link "HOUSTON REFINING (TX1011570)" at bounding box center [152, 299] width 242 height 21
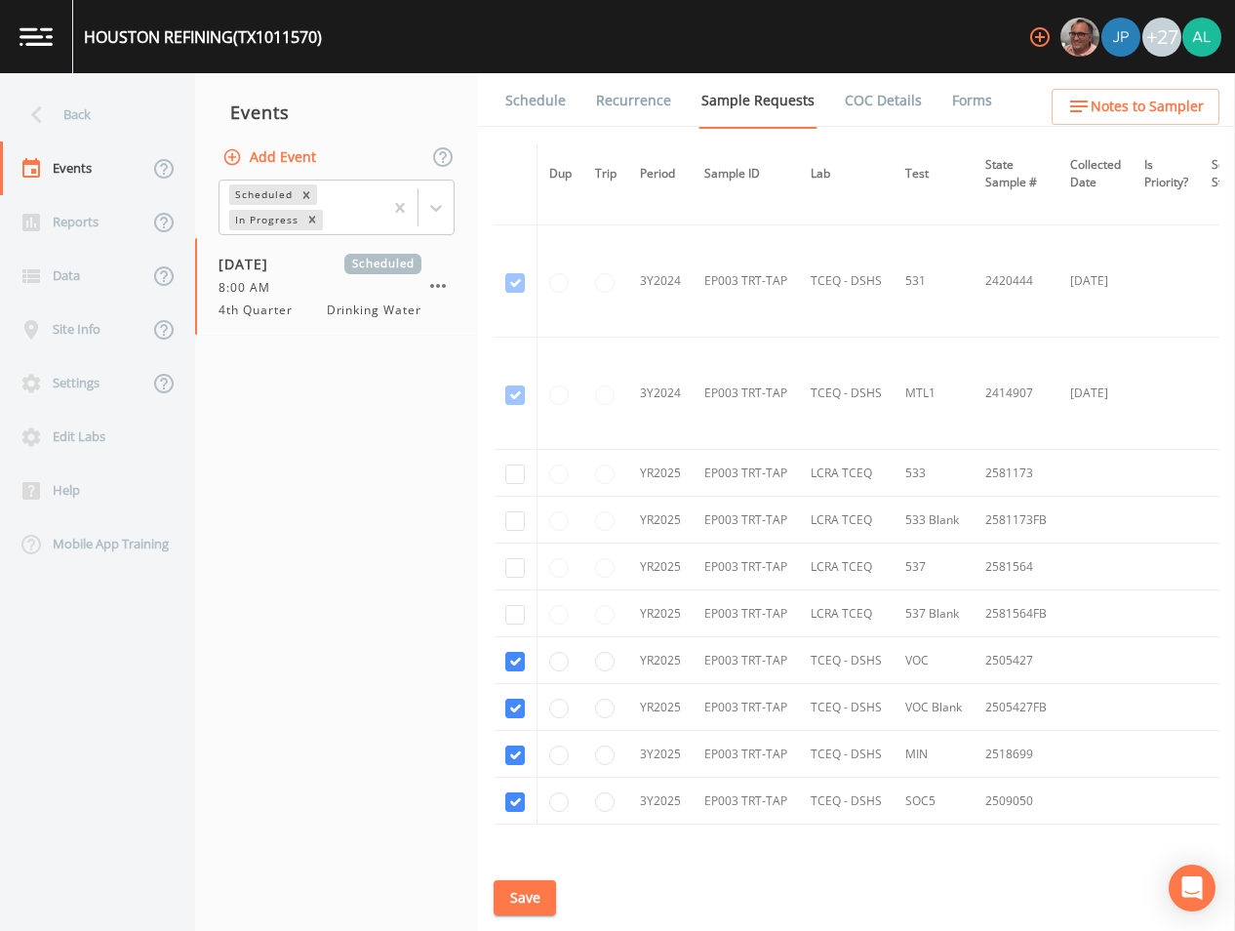
scroll to position [897, 0]
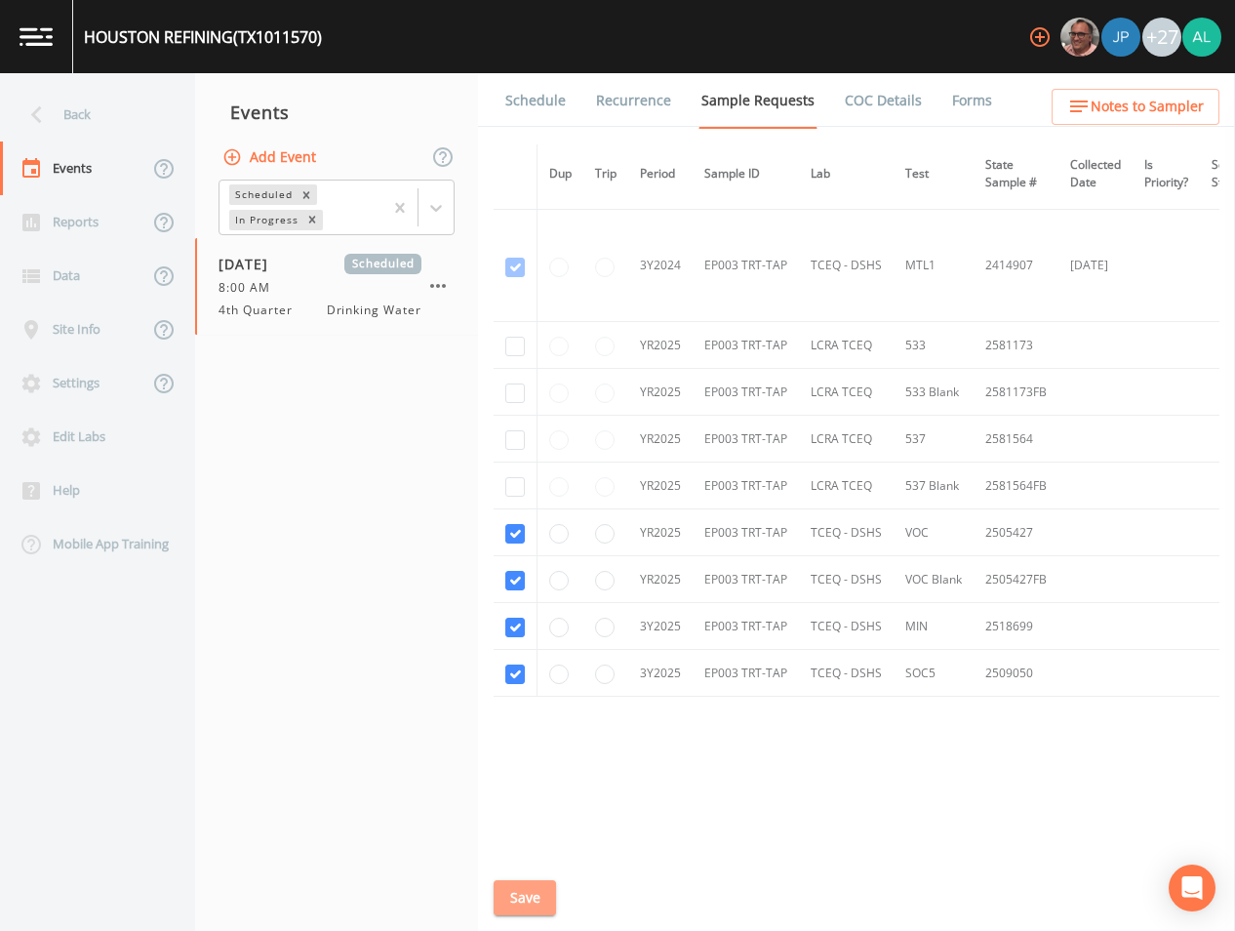
click at [525, 889] on button "Save" at bounding box center [525, 898] width 62 height 36
click at [146, 118] on div "Back" at bounding box center [88, 115] width 176 height 54
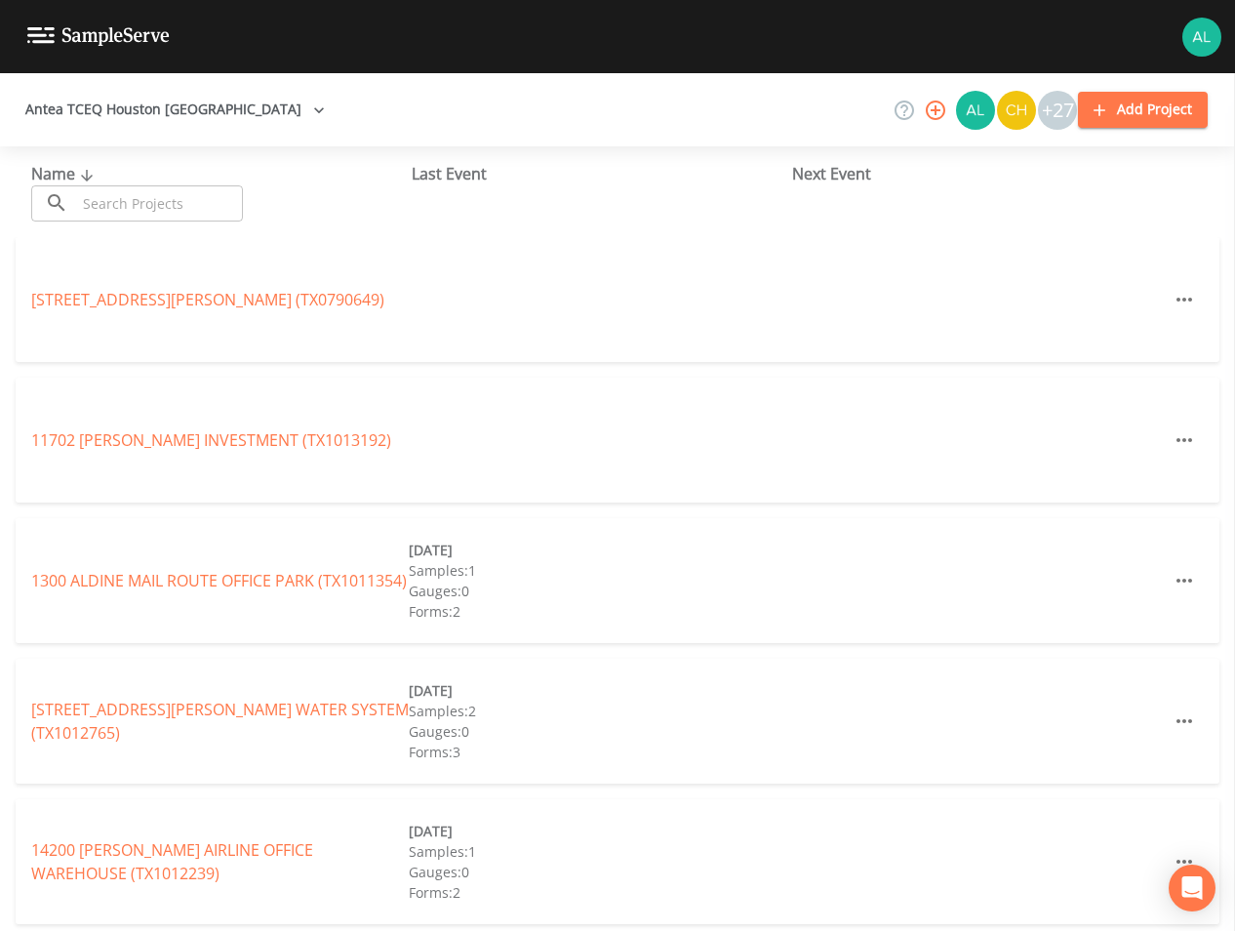
click at [198, 199] on input "text" at bounding box center [159, 203] width 167 height 36
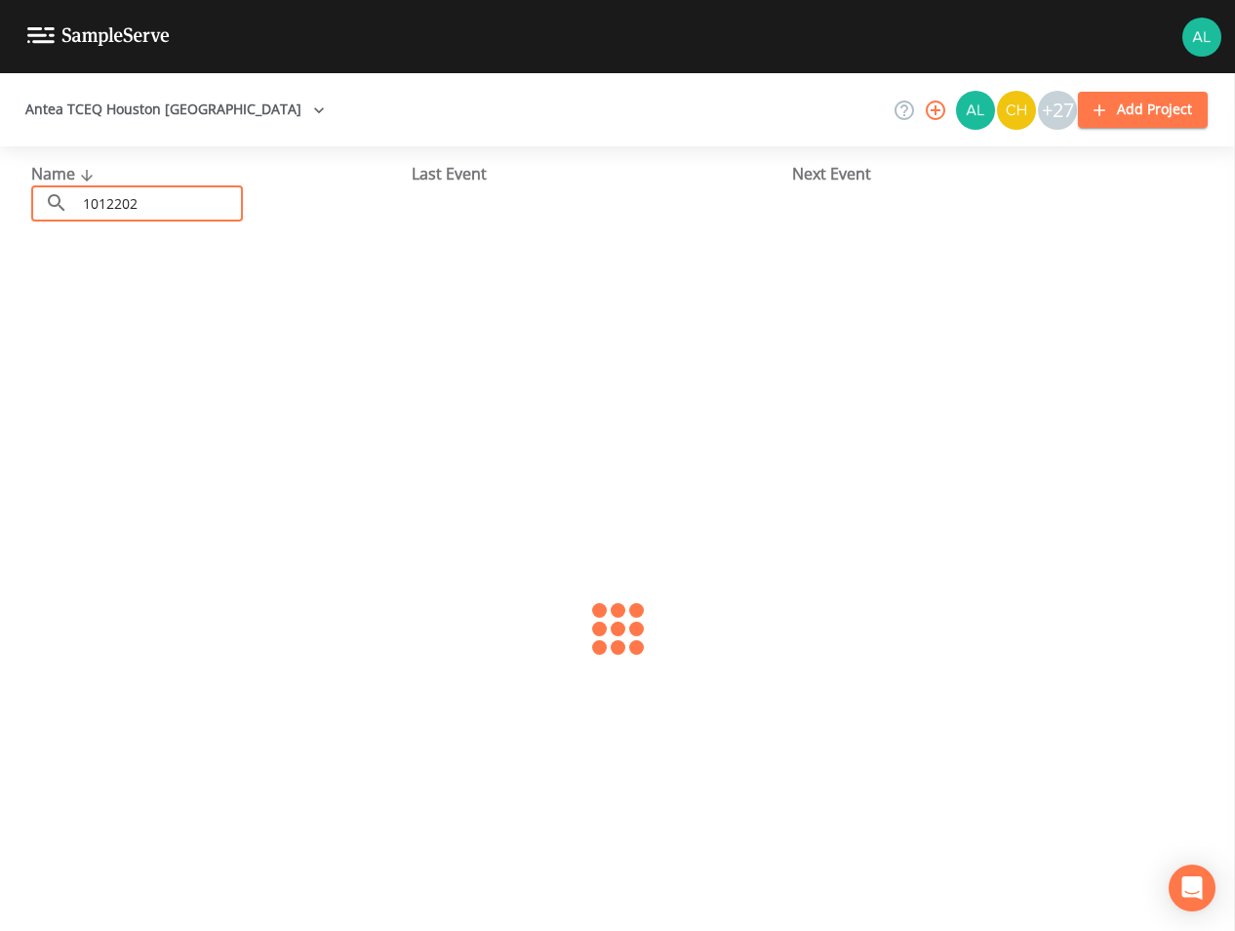
type input "1012202"
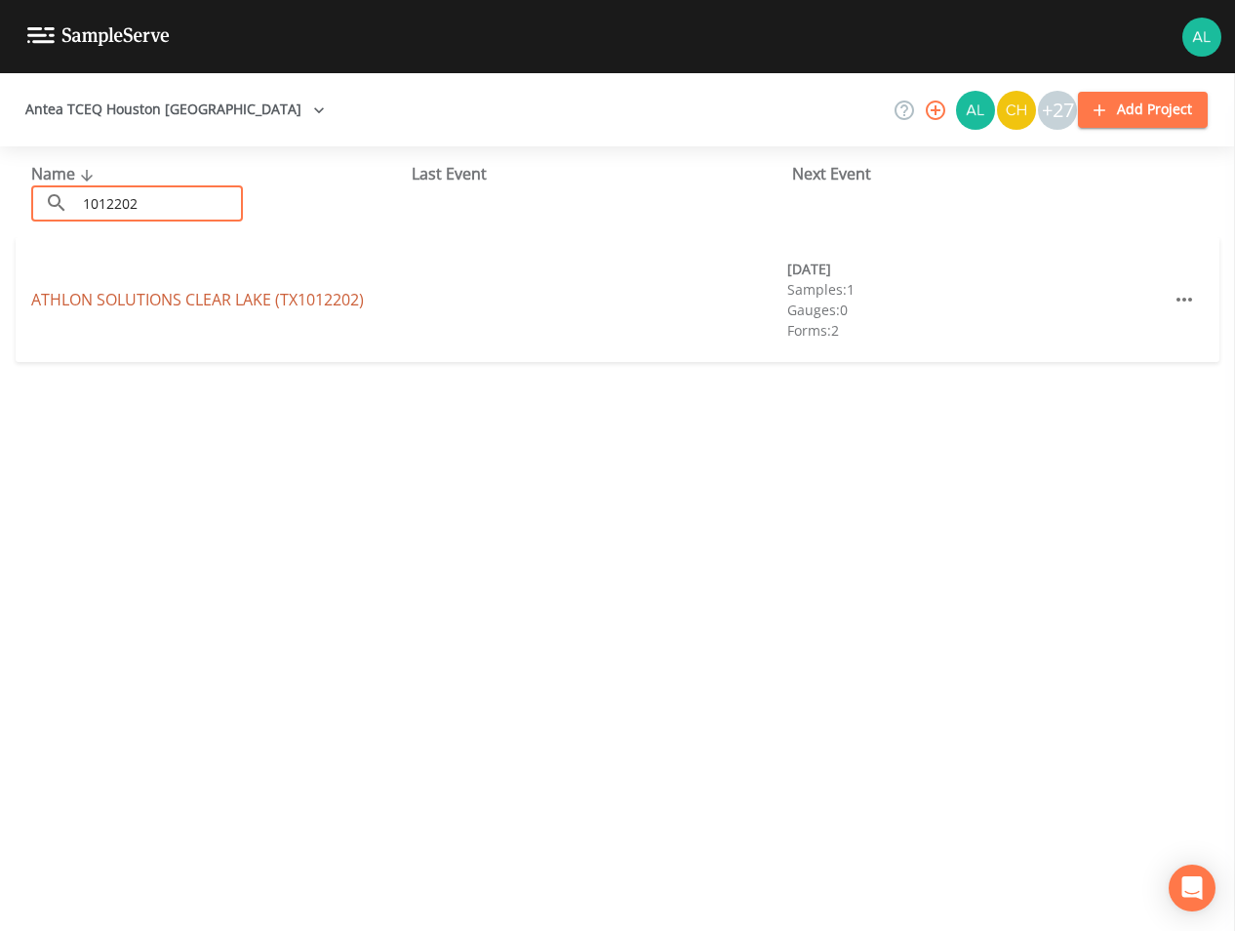
click at [207, 305] on link "ATHLON SOLUTIONS [GEOGRAPHIC_DATA])" at bounding box center [197, 299] width 333 height 21
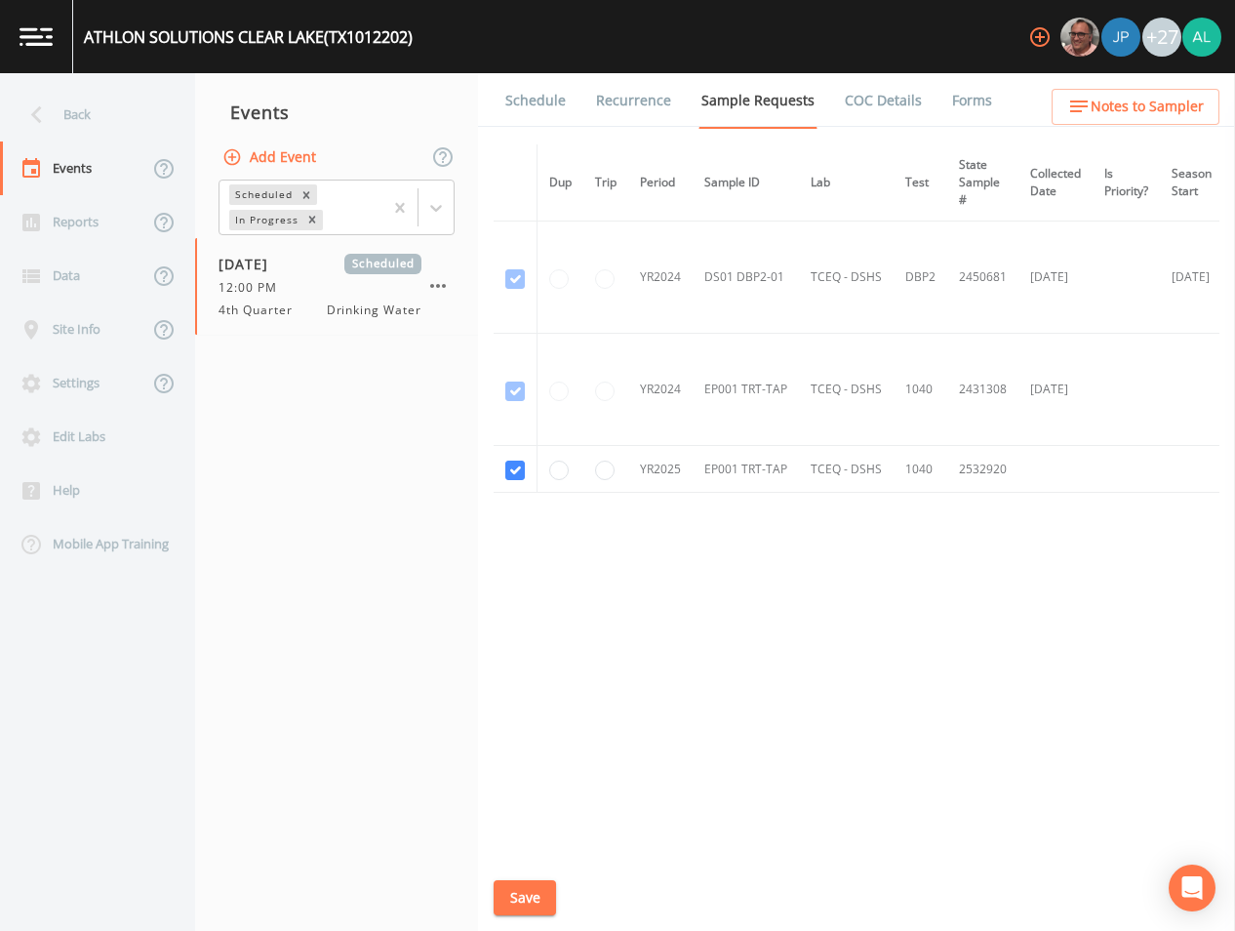
click at [513, 880] on button "Save" at bounding box center [525, 898] width 62 height 36
click at [542, 95] on link "Schedule" at bounding box center [535, 100] width 66 height 55
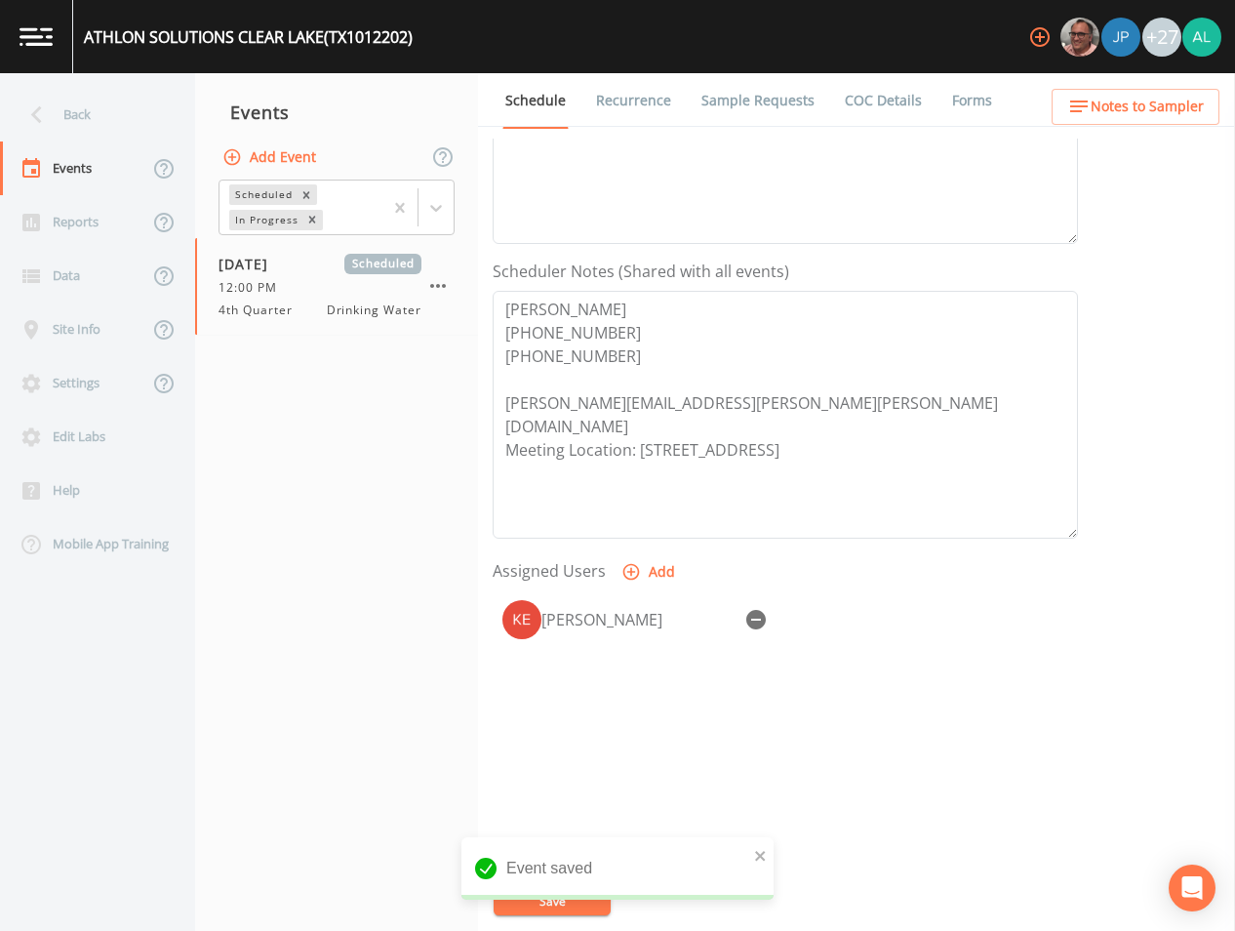
scroll to position [446, 0]
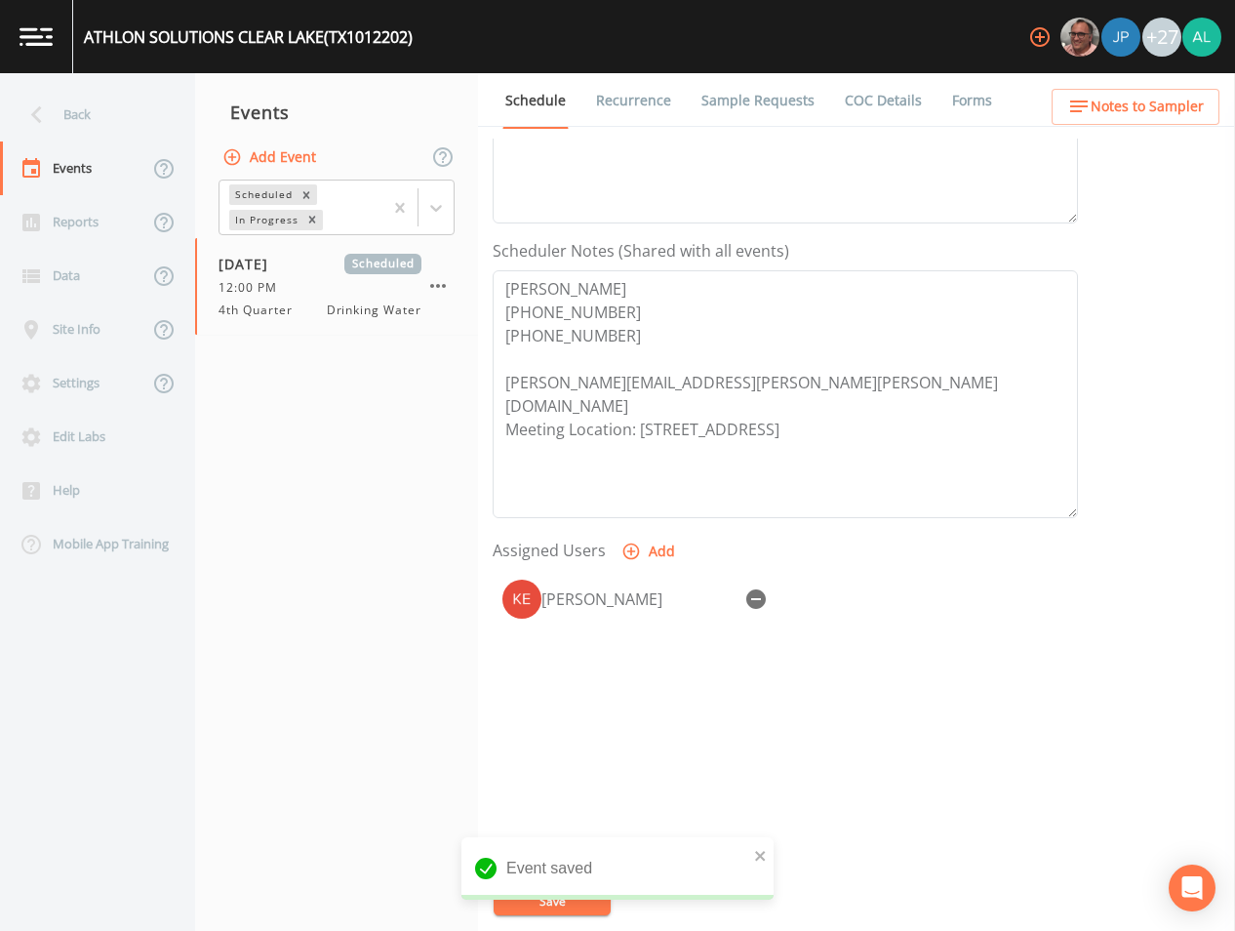
click at [777, 601] on div "[PERSON_NAME]" at bounding box center [785, 599] width 585 height 59
click at [775, 600] on button "button" at bounding box center [756, 598] width 39 height 39
click at [766, 596] on div at bounding box center [785, 672] width 585 height 205
click at [661, 542] on button "Add" at bounding box center [650, 552] width 65 height 36
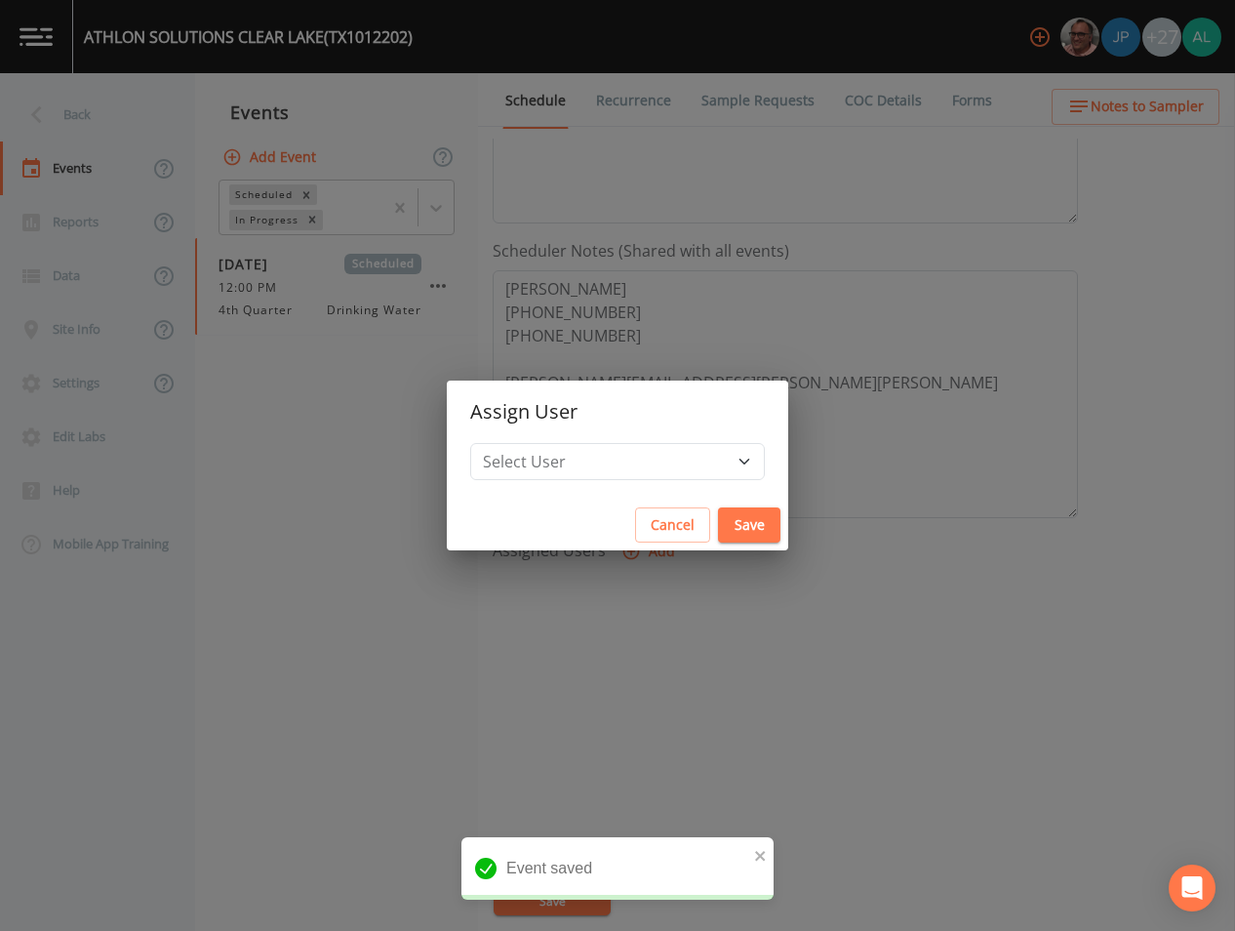
drag, startPoint x: 633, startPoint y: 498, endPoint x: 626, endPoint y: 472, distance: 26.3
click at [629, 487] on div "Assign User Select User [PERSON_NAME] [PERSON_NAME] [PERSON_NAME] Lorinzia [PER…" at bounding box center [617, 465] width 341 height 171
click at [619, 457] on select "Select User [PERSON_NAME] [PERSON_NAME] [PERSON_NAME] Lorinzia [PERSON_NAME] [P…" at bounding box center [617, 461] width 295 height 37
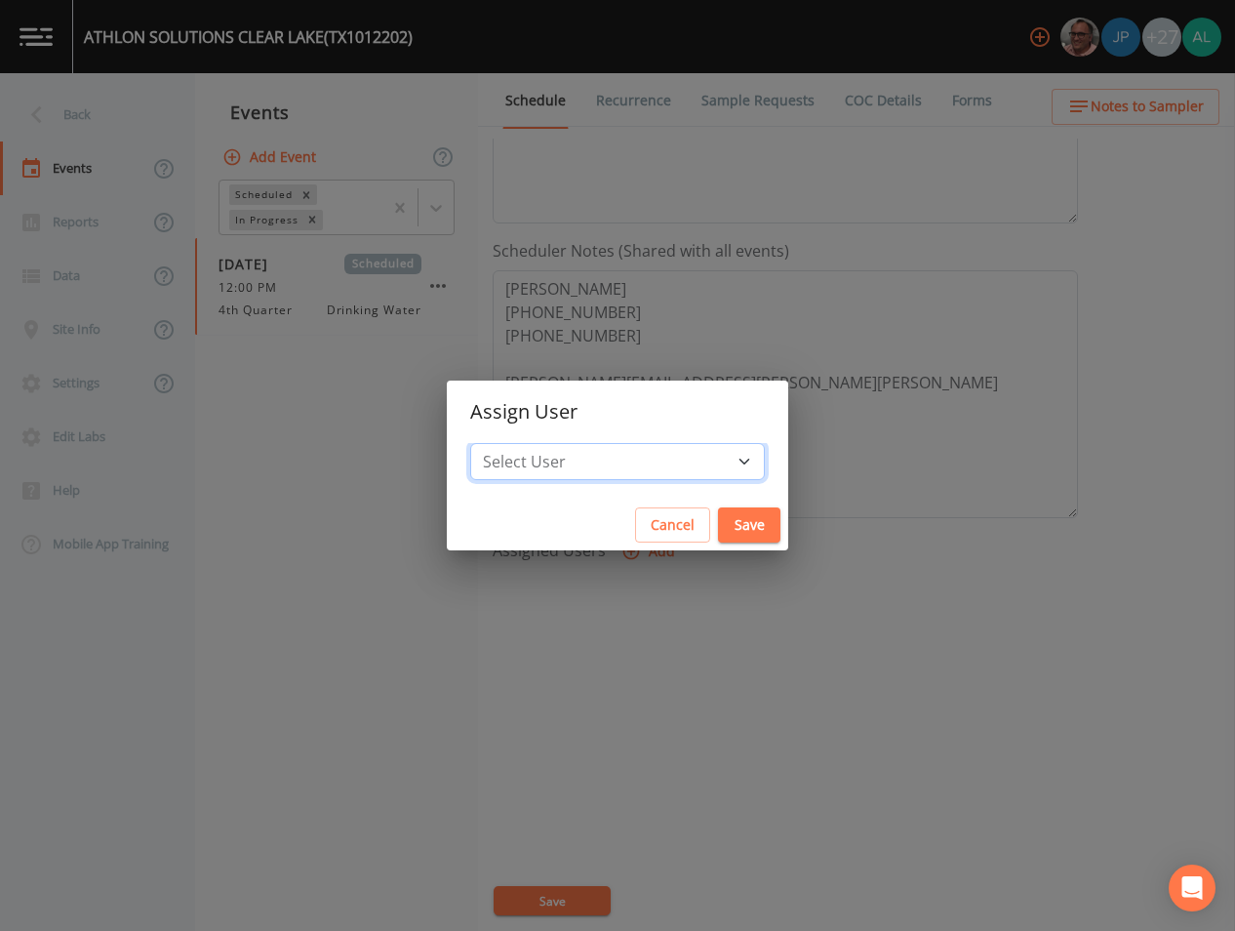
select select "1051c3a1-6c84-4a22-a0dd-c999b59f2b39"
click at [514, 443] on select "Select User [PERSON_NAME] [PERSON_NAME] [PERSON_NAME] Lorinzia [PERSON_NAME] [P…" at bounding box center [617, 461] width 295 height 37
click at [718, 507] on button "Save" at bounding box center [749, 525] width 62 height 36
select select
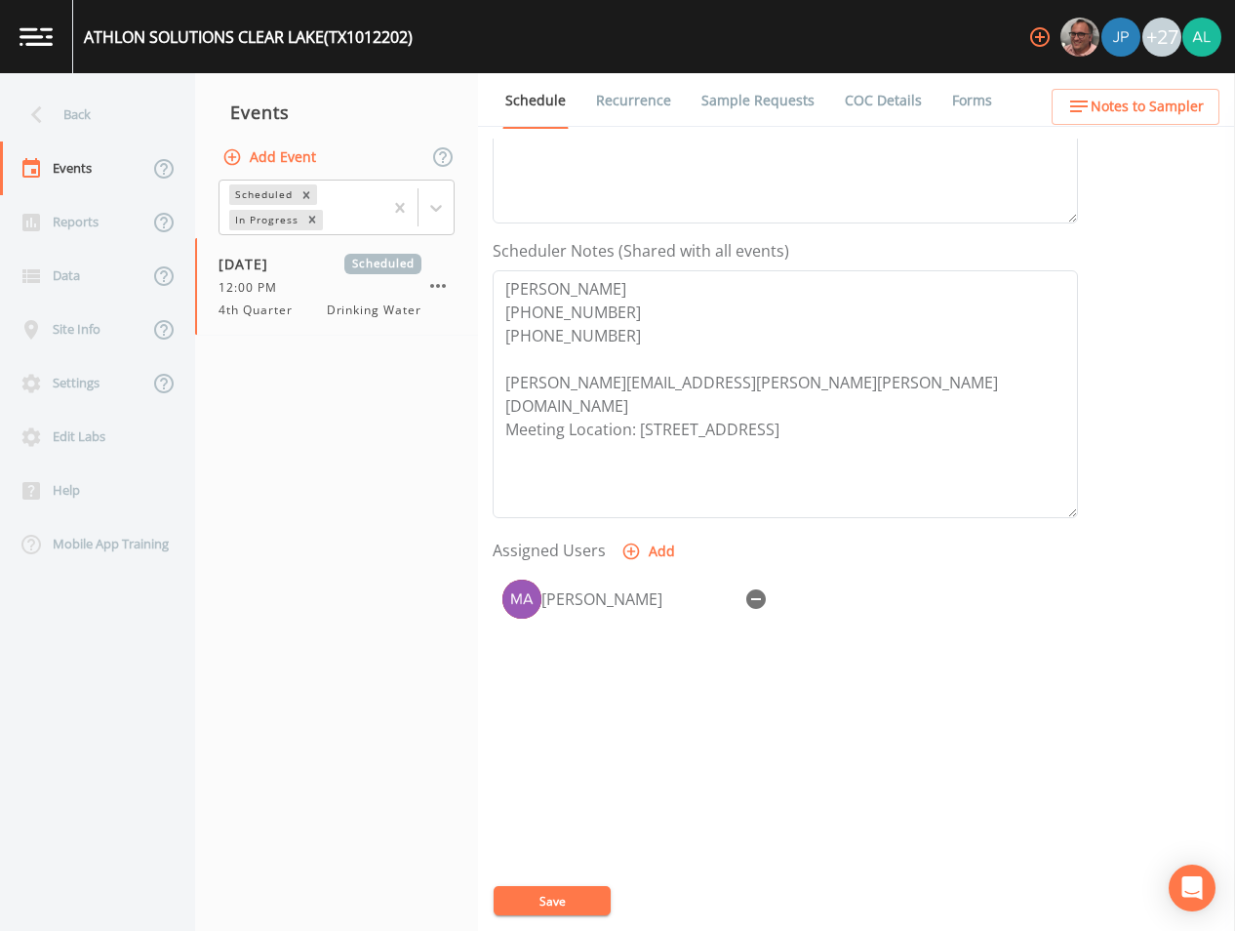
click at [570, 909] on button "Save" at bounding box center [552, 900] width 117 height 29
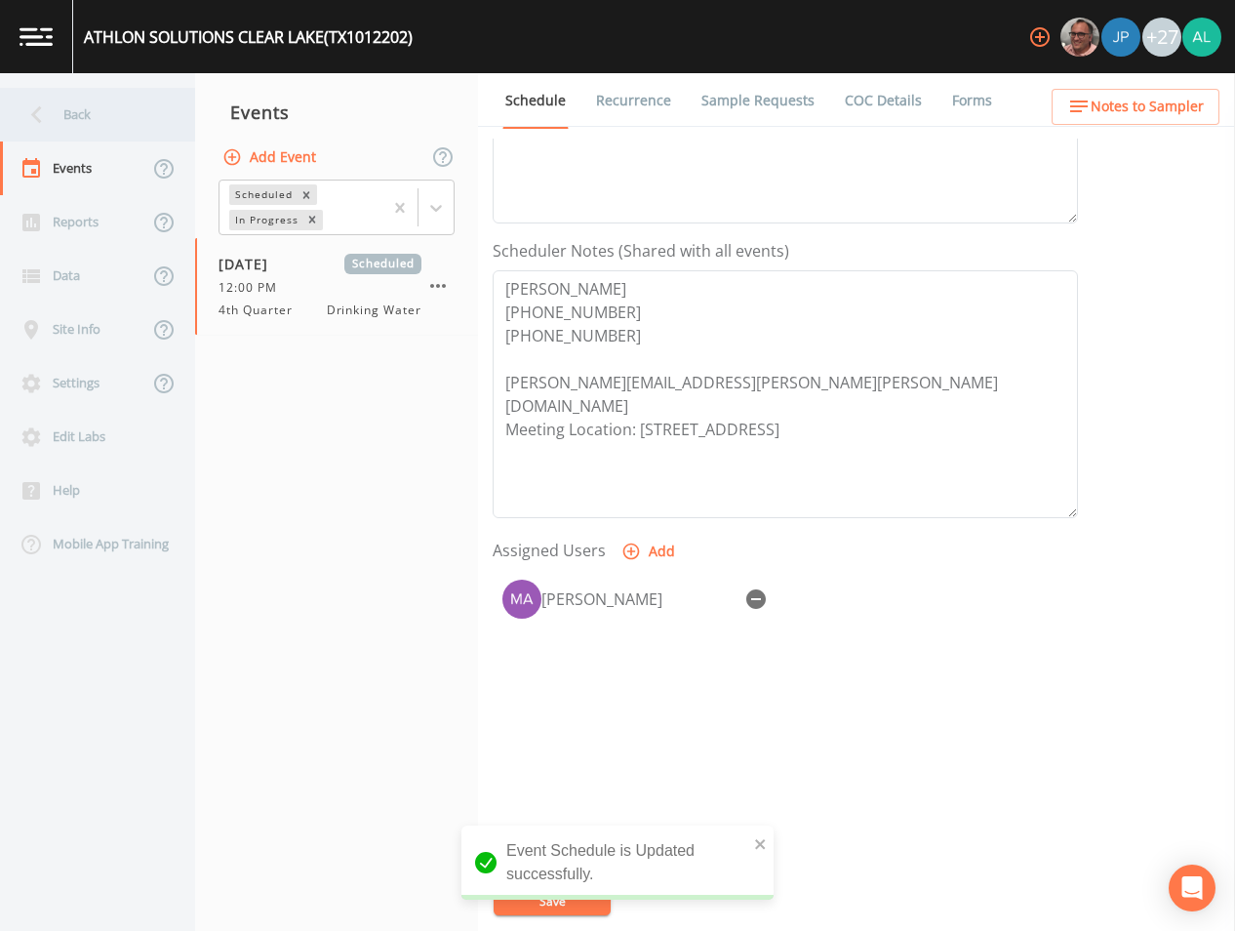
click at [127, 127] on div "Back" at bounding box center [88, 115] width 176 height 54
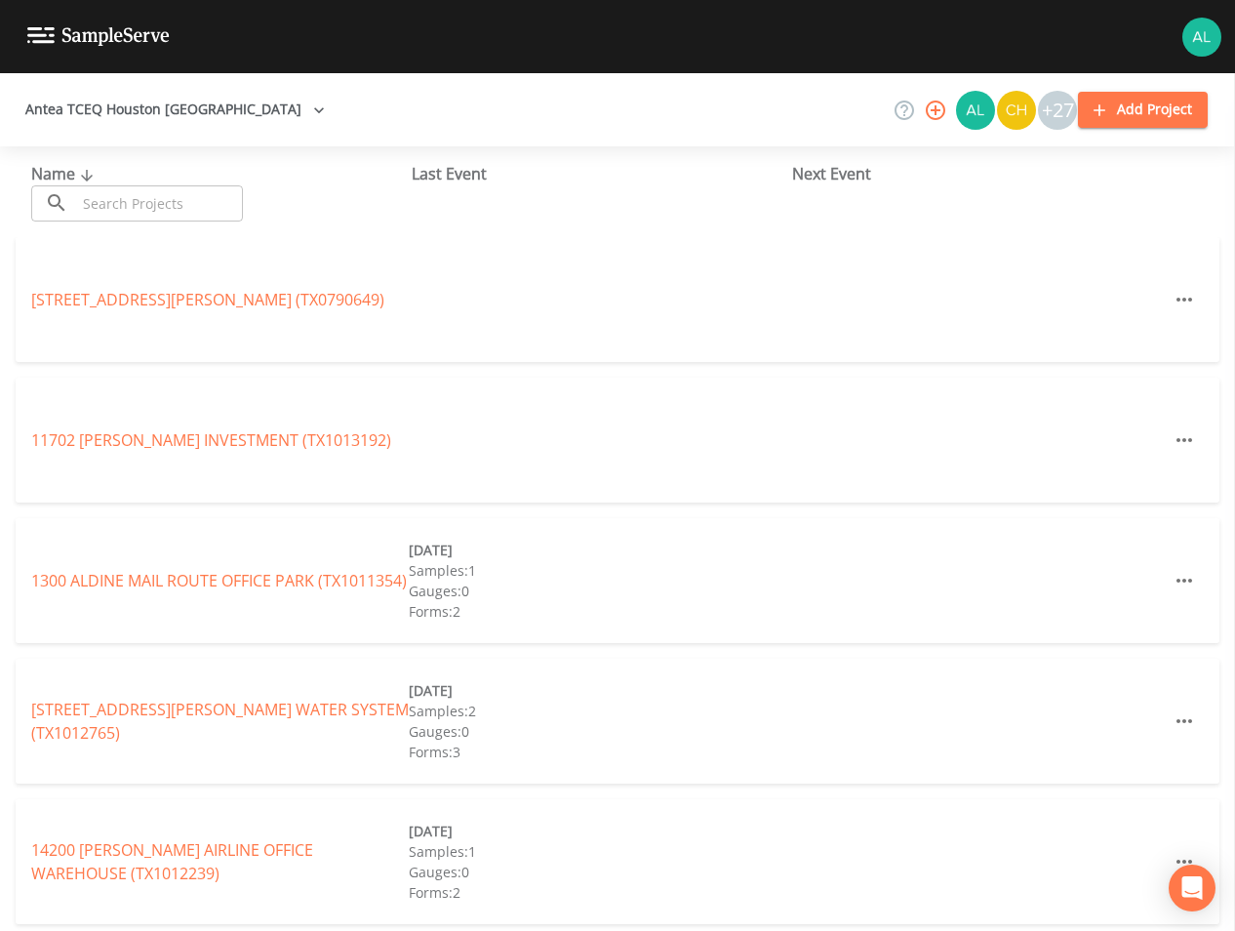
click at [151, 192] on input "text" at bounding box center [159, 203] width 167 height 36
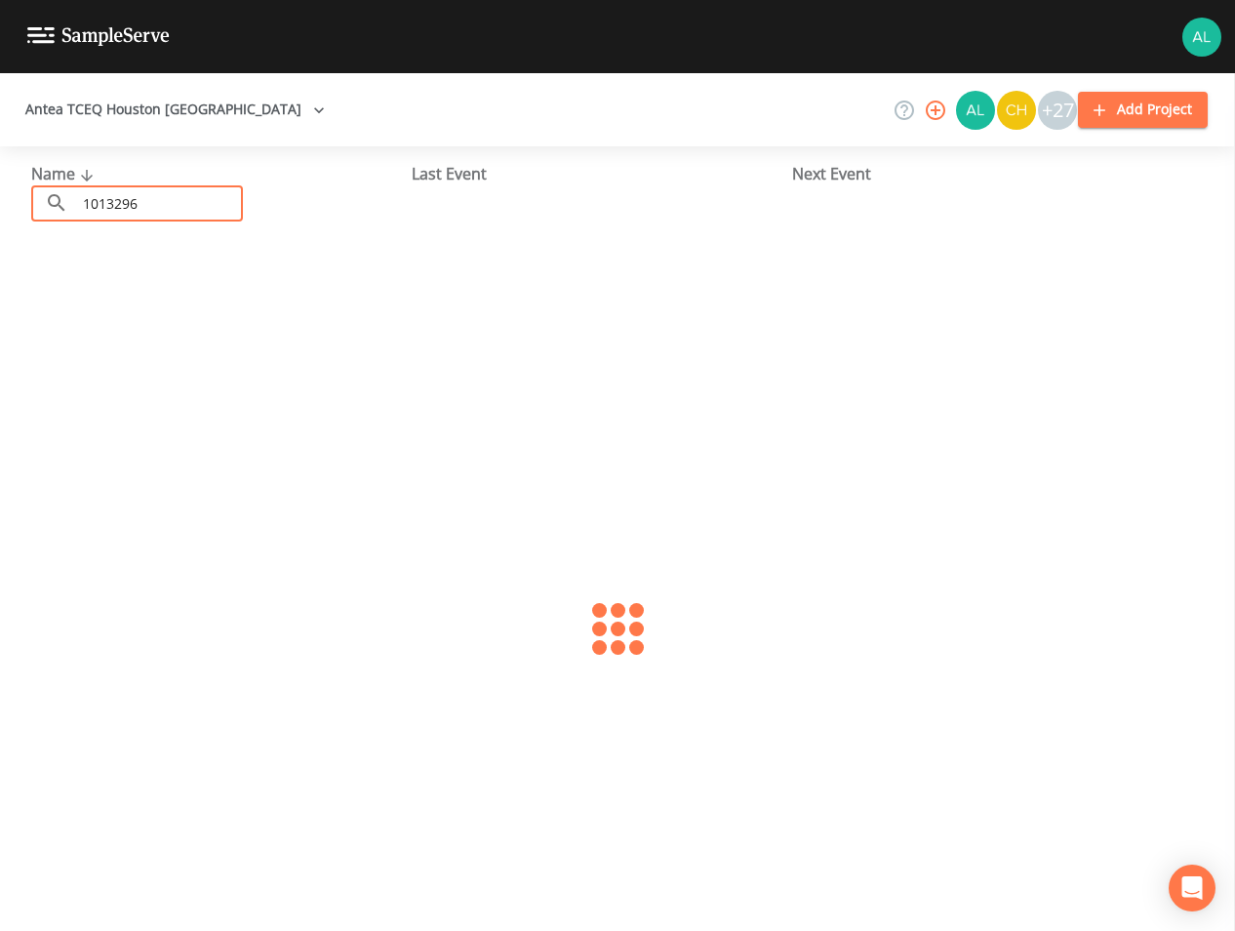
type input "1013296"
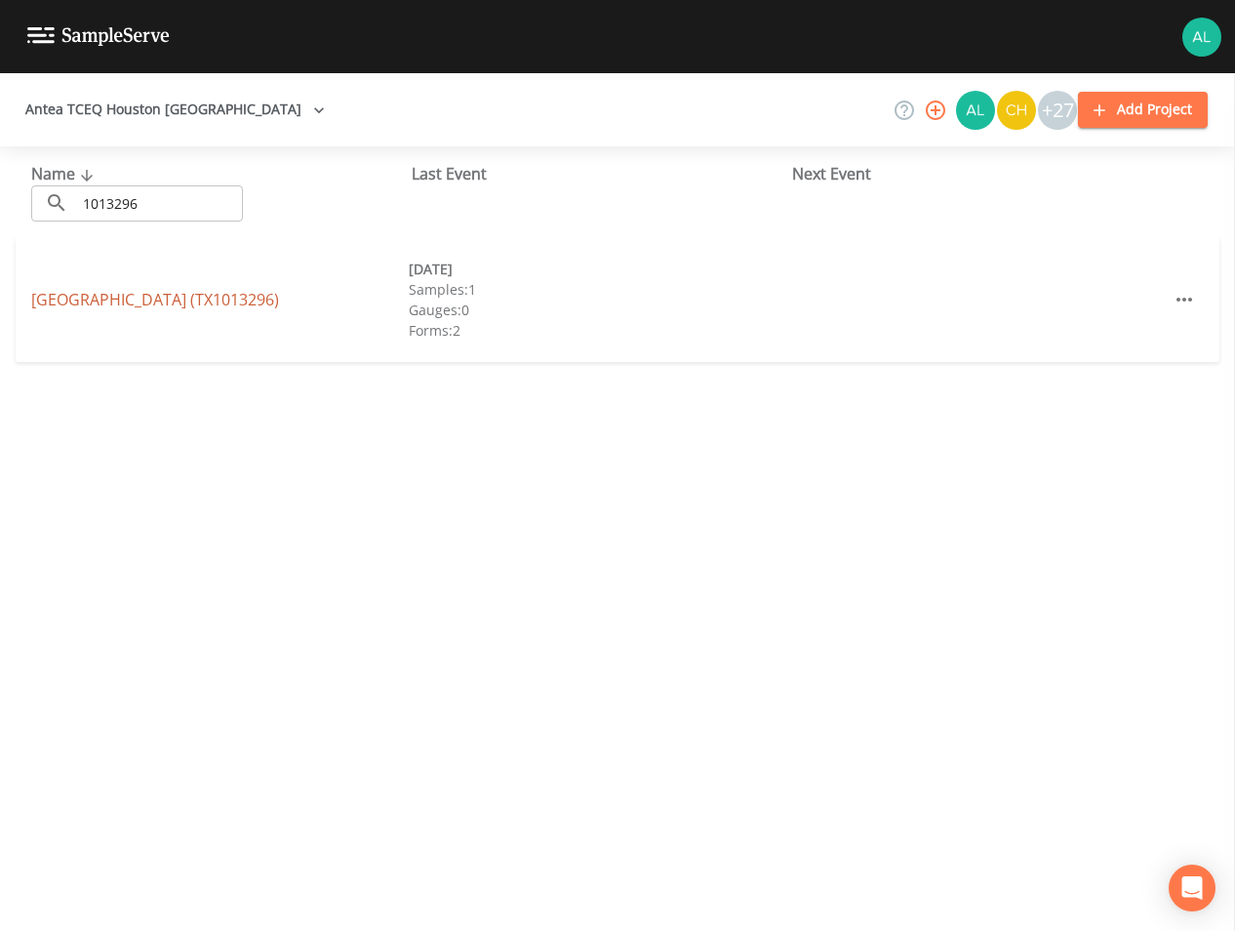
click at [235, 309] on link "[GEOGRAPHIC_DATA] (TX1013296)" at bounding box center [155, 299] width 248 height 21
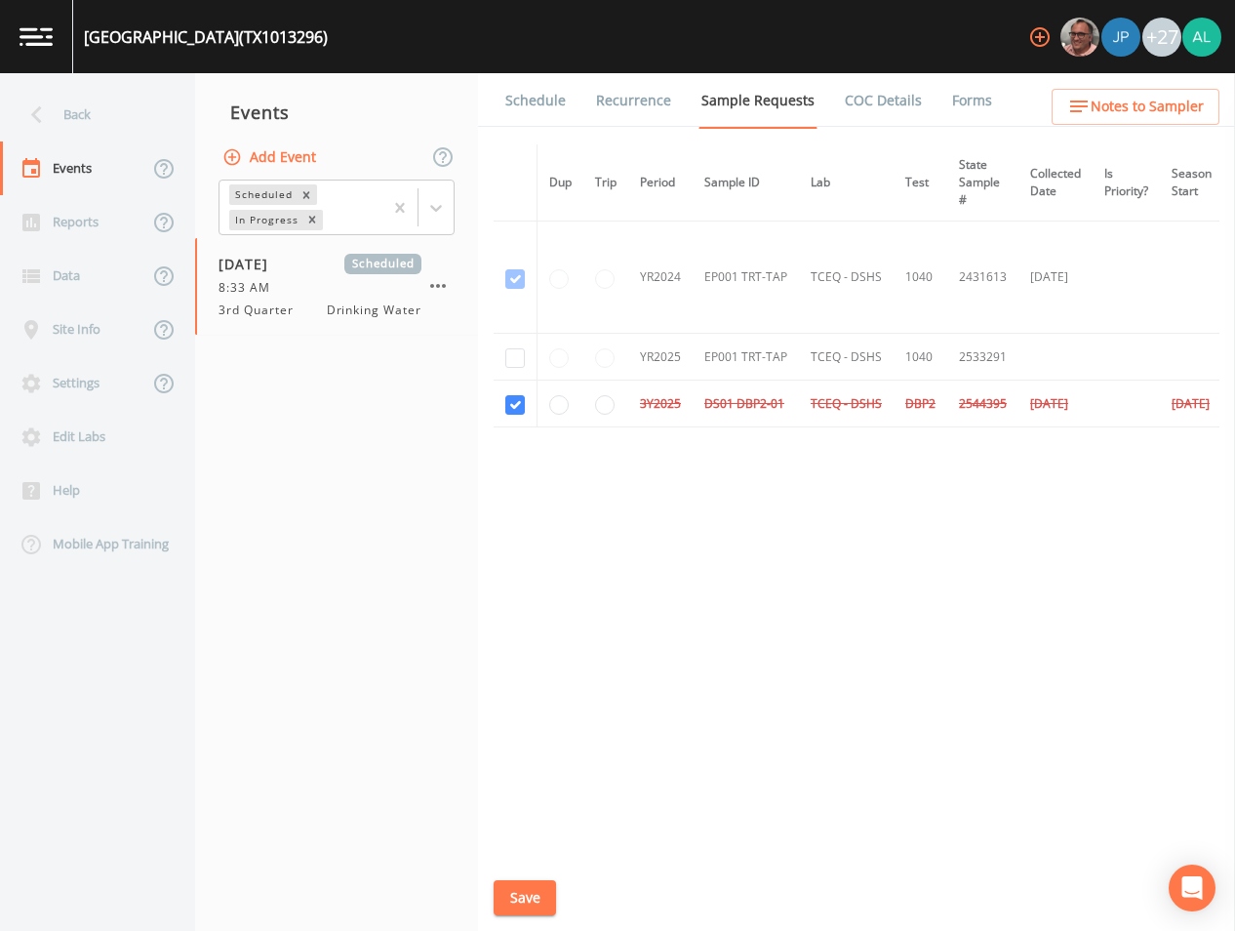
click at [528, 357] on td at bounding box center [516, 357] width 44 height 47
click at [526, 359] on td at bounding box center [516, 357] width 44 height 47
click at [522, 360] on input "checkbox" at bounding box center [515, 358] width 20 height 20
checkbox input "true"
click at [519, 416] on td at bounding box center [516, 403] width 44 height 47
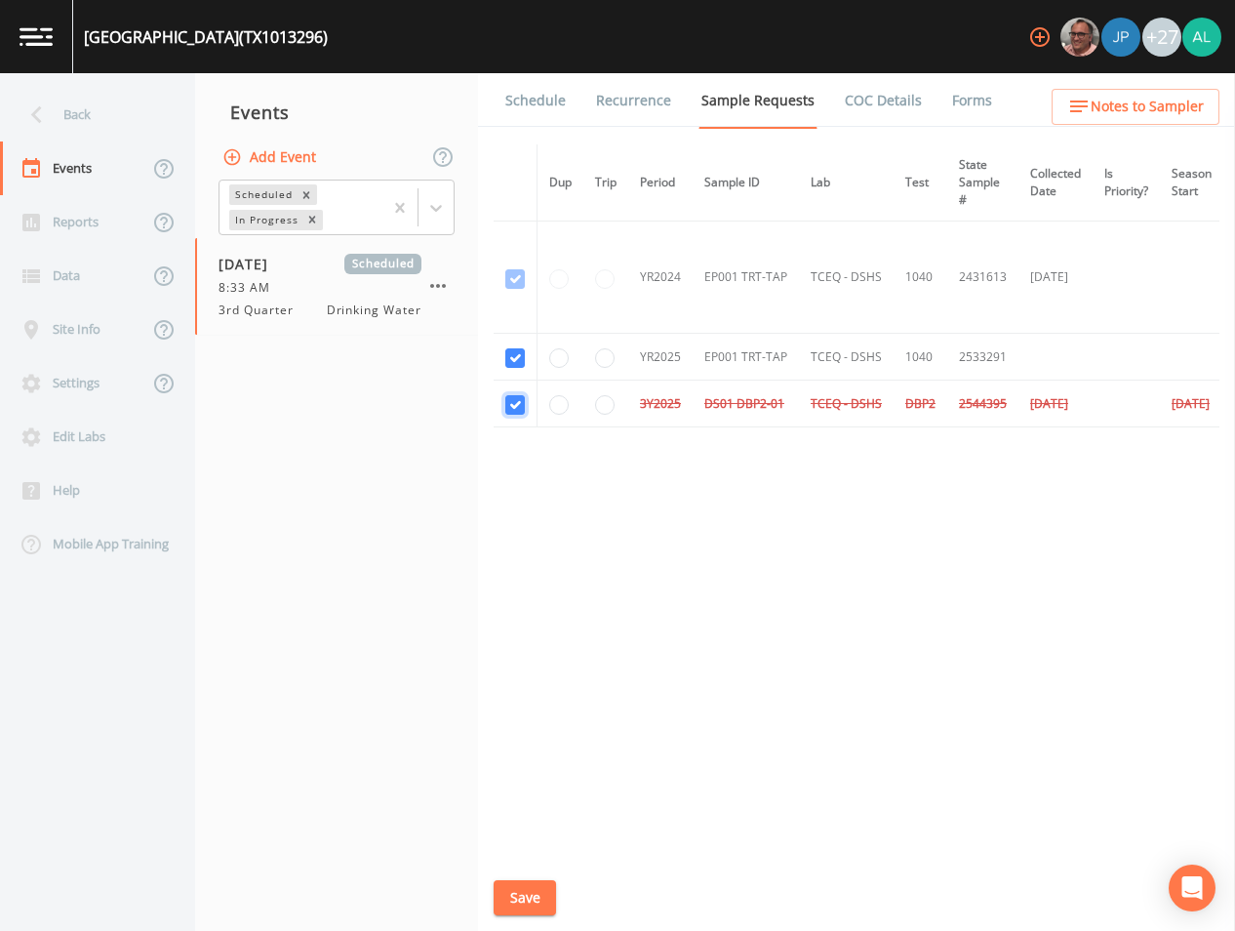
click at [519, 412] on input "checkbox" at bounding box center [515, 405] width 20 height 20
click at [524, 894] on button "Save" at bounding box center [525, 898] width 62 height 36
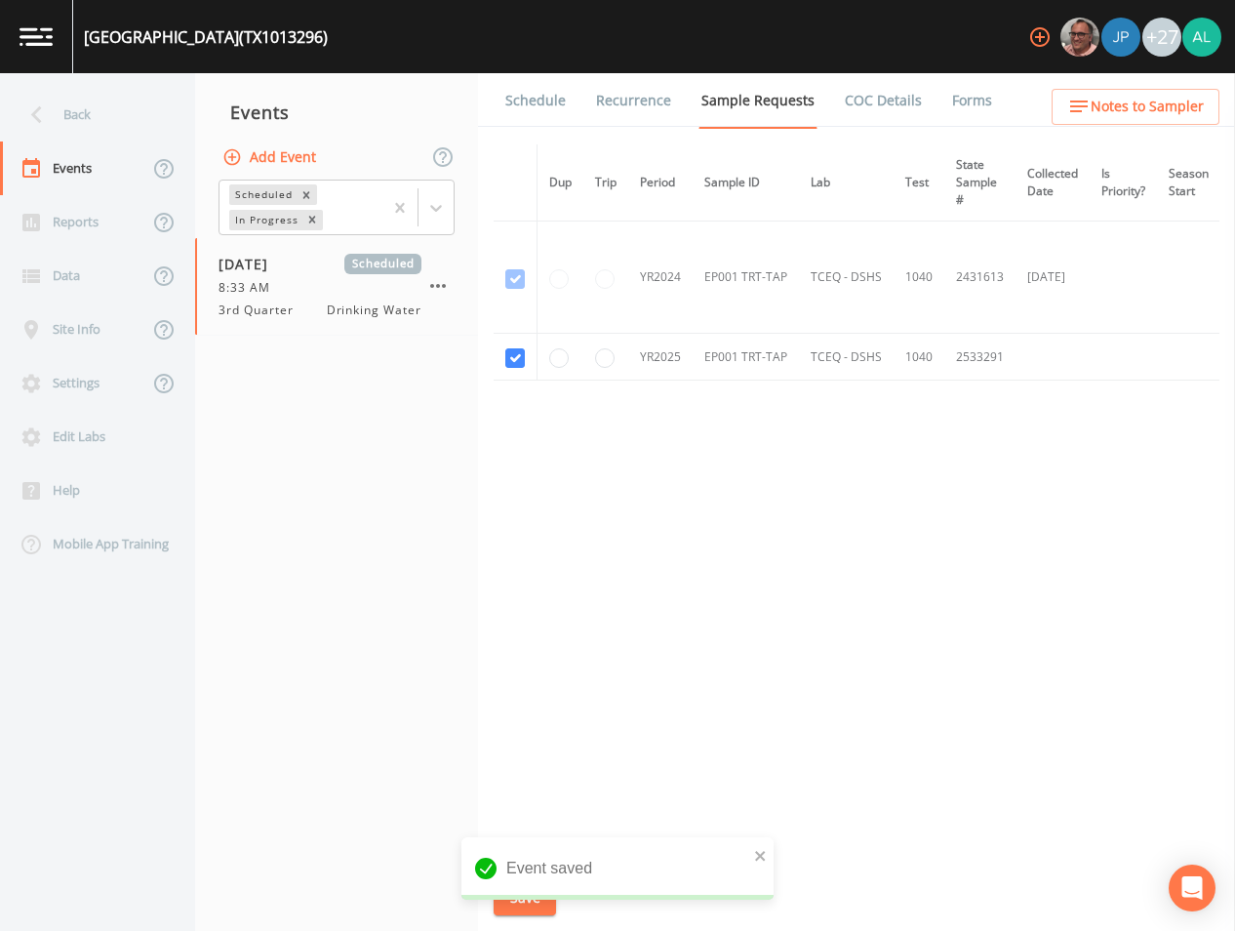
click at [540, 110] on link "Schedule" at bounding box center [535, 100] width 66 height 55
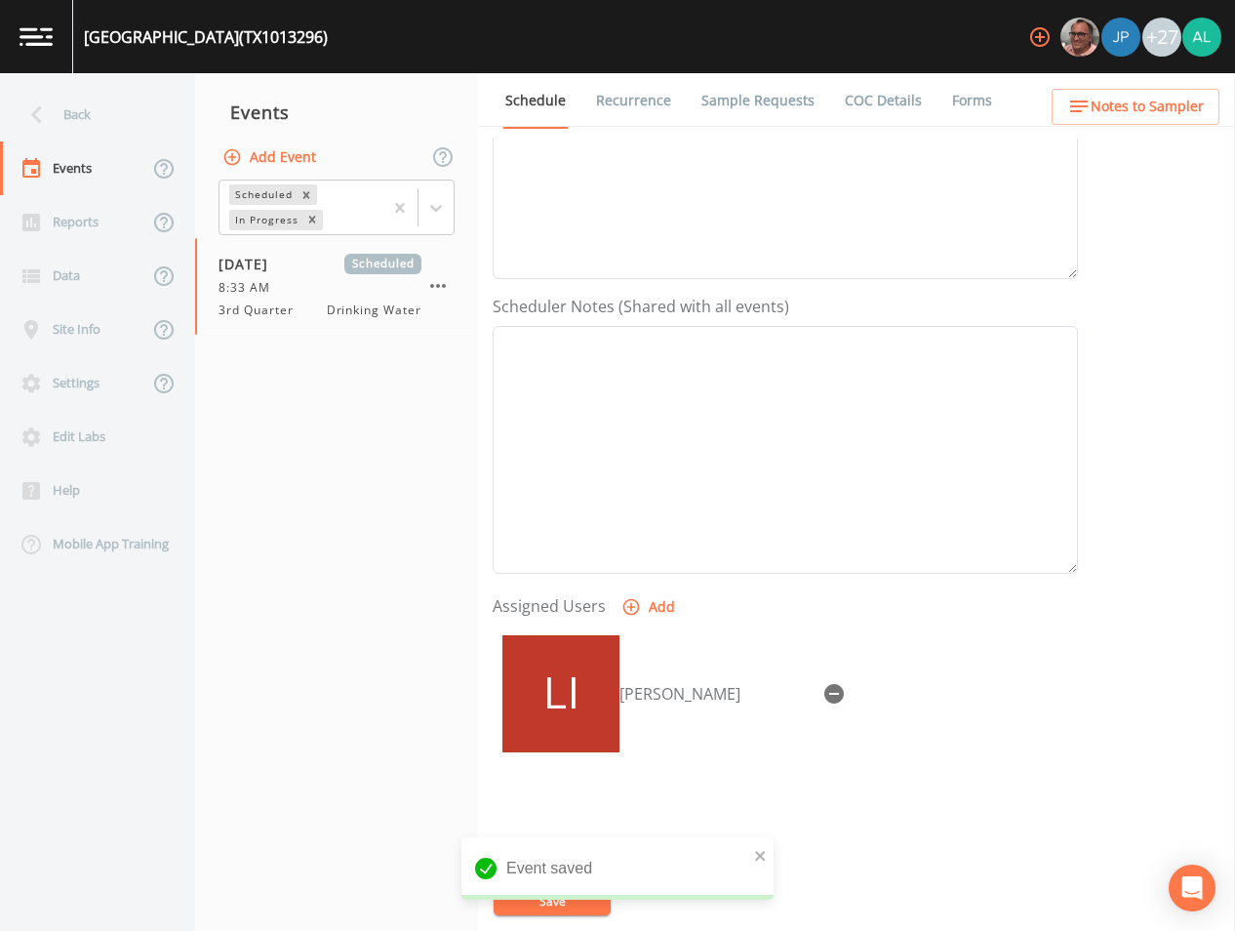
scroll to position [293, 0]
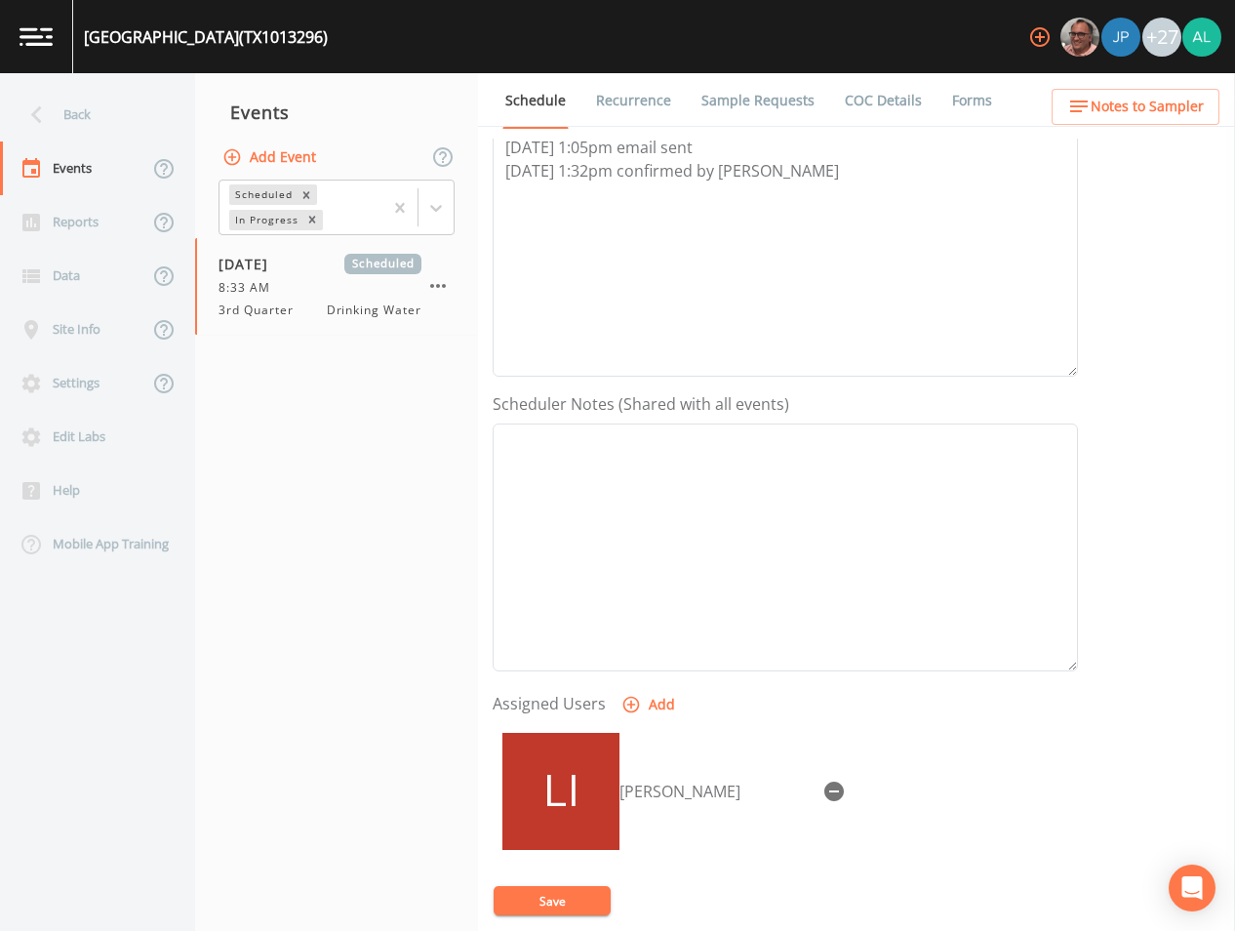
click at [949, 108] on link "Forms" at bounding box center [972, 100] width 46 height 55
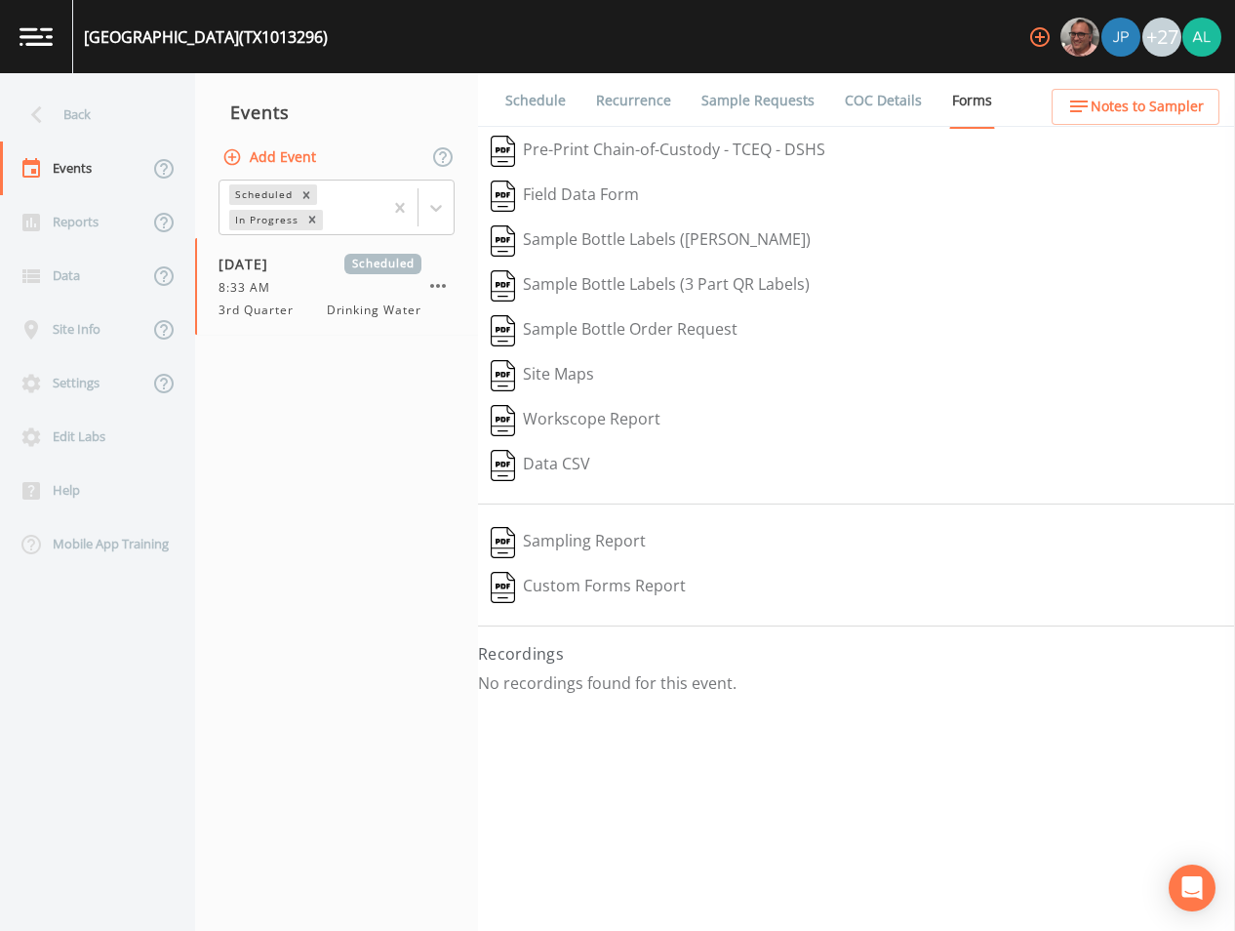
click at [543, 102] on link "Schedule" at bounding box center [535, 100] width 66 height 55
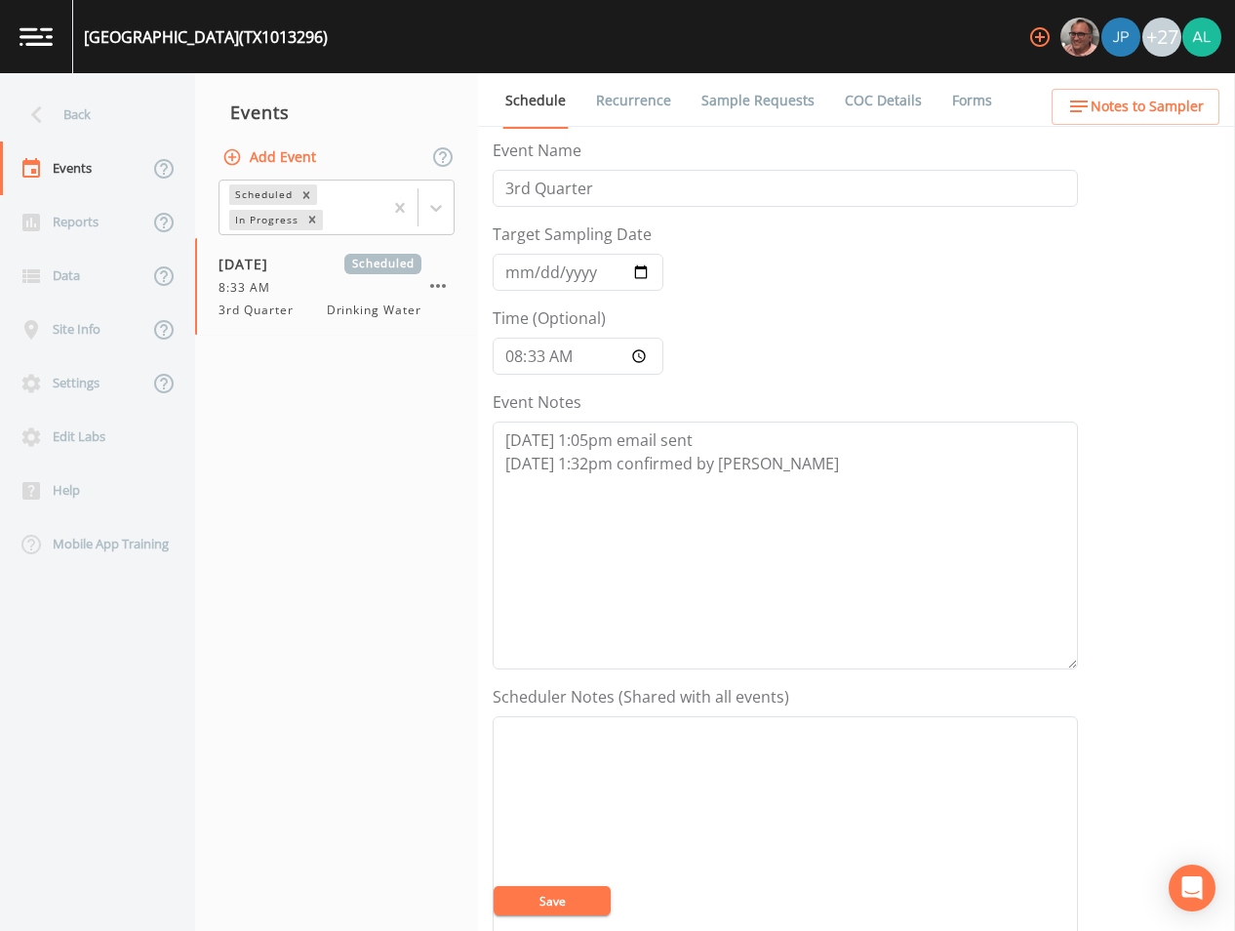
click at [1108, 103] on span "Notes to Sampler" at bounding box center [1147, 107] width 113 height 24
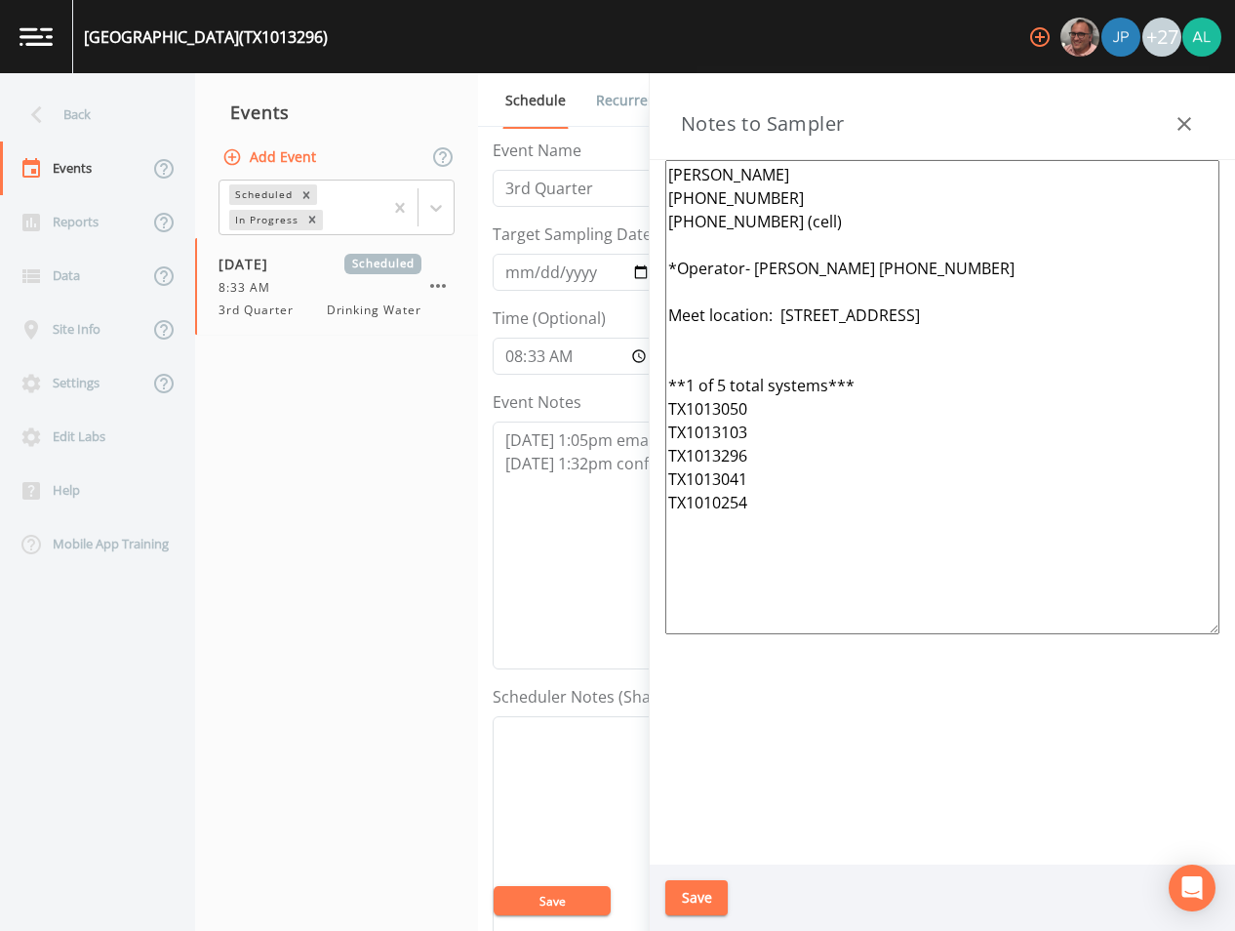
drag, startPoint x: 778, startPoint y: 450, endPoint x: 654, endPoint y: 455, distance: 125.0
click at [654, 455] on div "[PERSON_NAME] [PHONE_NUMBER] [PHONE_NUMBER] (cell) *Operator- [PERSON_NAME] [PH…" at bounding box center [942, 512] width 585 height 704
click at [816, 431] on textarea "[PERSON_NAME] [PHONE_NUMBER] [PHONE_NUMBER] (cell) *Operator- [PERSON_NAME] [PH…" at bounding box center [942, 397] width 554 height 474
drag, startPoint x: 783, startPoint y: 486, endPoint x: 713, endPoint y: 481, distance: 70.4
click at [713, 481] on textarea "[PERSON_NAME] [PHONE_NUMBER] [PHONE_NUMBER] (cell) *Operator- [PERSON_NAME] [PH…" at bounding box center [942, 397] width 554 height 474
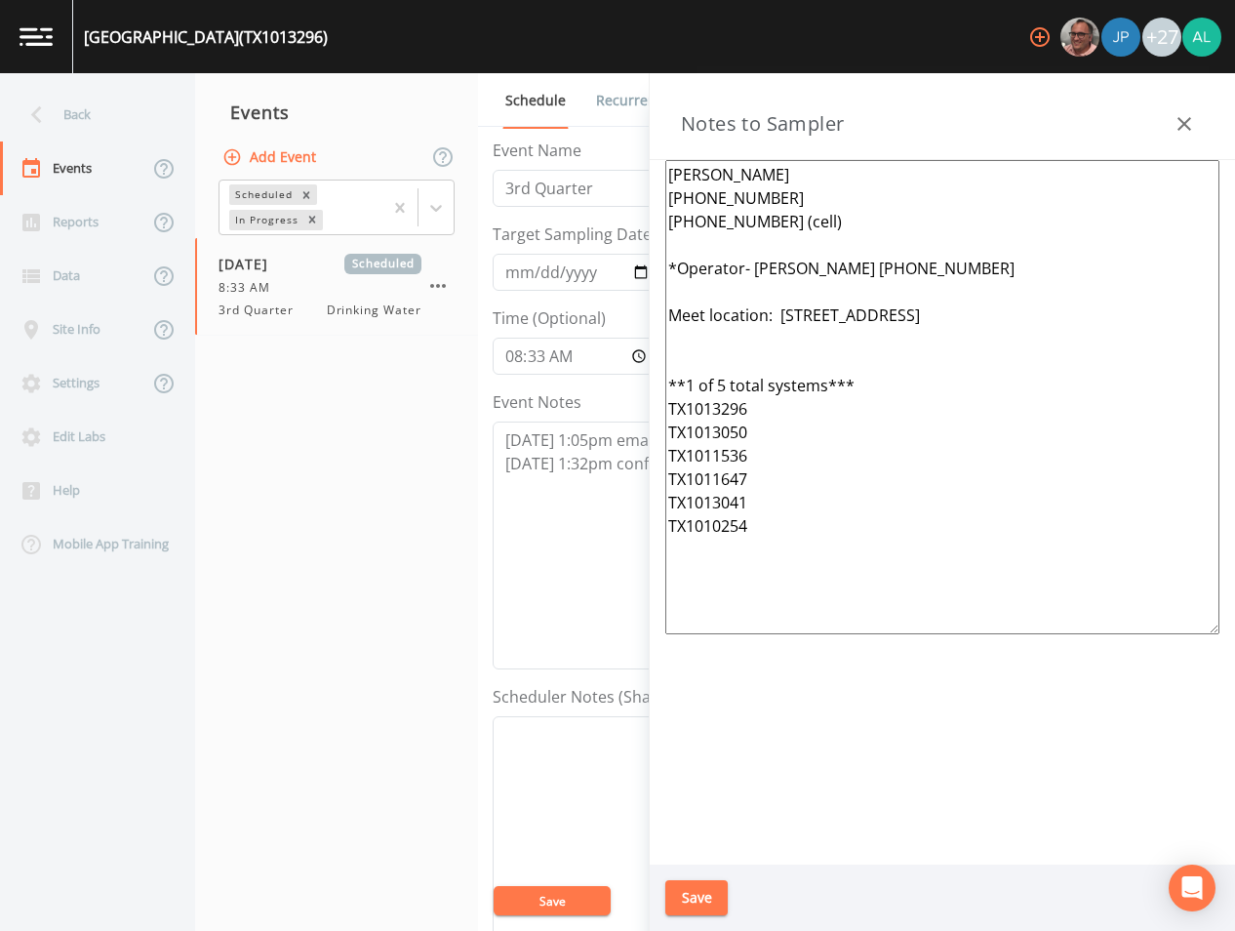
click at [776, 509] on textarea "[PERSON_NAME] [PHONE_NUMBER] [PHONE_NUMBER] (cell) *Operator- [PERSON_NAME] [PH…" at bounding box center [942, 397] width 554 height 474
drag, startPoint x: 788, startPoint y: 535, endPoint x: 644, endPoint y: 533, distance: 144.4
click at [644, 533] on div "Back Events Reports Data Site Info Settings Edit Labs Help Mobile App Training …" at bounding box center [617, 501] width 1235 height 857
click at [823, 549] on textarea "[PERSON_NAME] [PHONE_NUMBER] [PHONE_NUMBER] (cell) *Operator- [PERSON_NAME] [PH…" at bounding box center [942, 397] width 554 height 474
drag, startPoint x: 1107, startPoint y: 319, endPoint x: 777, endPoint y: 315, distance: 329.8
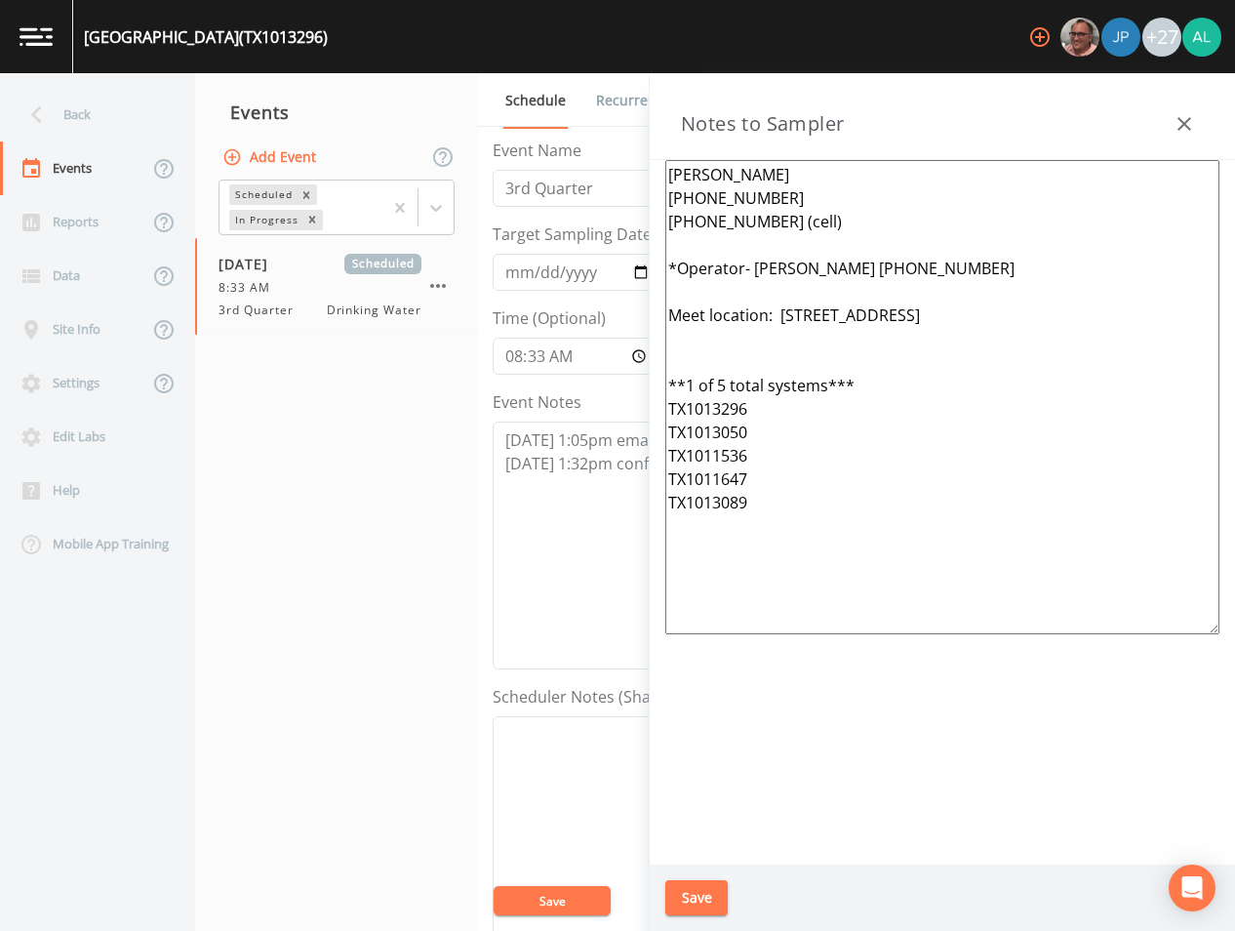
click at [777, 315] on textarea "[PERSON_NAME] [PHONE_NUMBER] [PHONE_NUMBER] (cell) *Operator- [PERSON_NAME] [PH…" at bounding box center [942, 397] width 554 height 474
paste textarea "[STREET_ADDRESS][PERSON_NAME]"
drag, startPoint x: 791, startPoint y: 569, endPoint x: 641, endPoint y: 137, distance: 457.5
click at [641, 137] on div "Back Events Reports Data Site Info Settings Edit Labs Help Mobile App Training …" at bounding box center [617, 501] width 1235 height 857
type textarea "[PERSON_NAME] [PHONE_NUMBER] [PHONE_NUMBER] (cell) *Operator- [PERSON_NAME] [PH…"
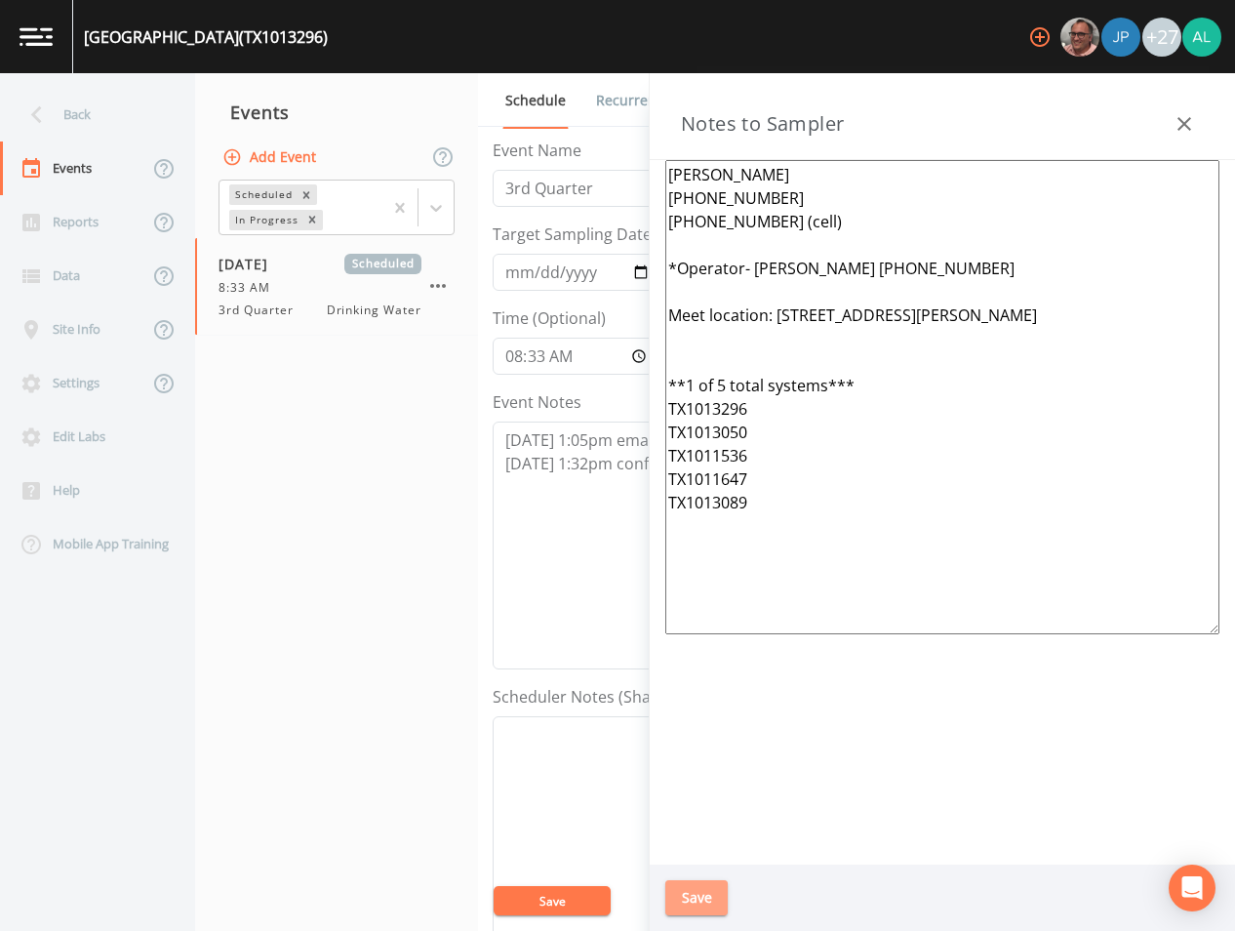
click at [710, 910] on button "Save" at bounding box center [696, 898] width 62 height 36
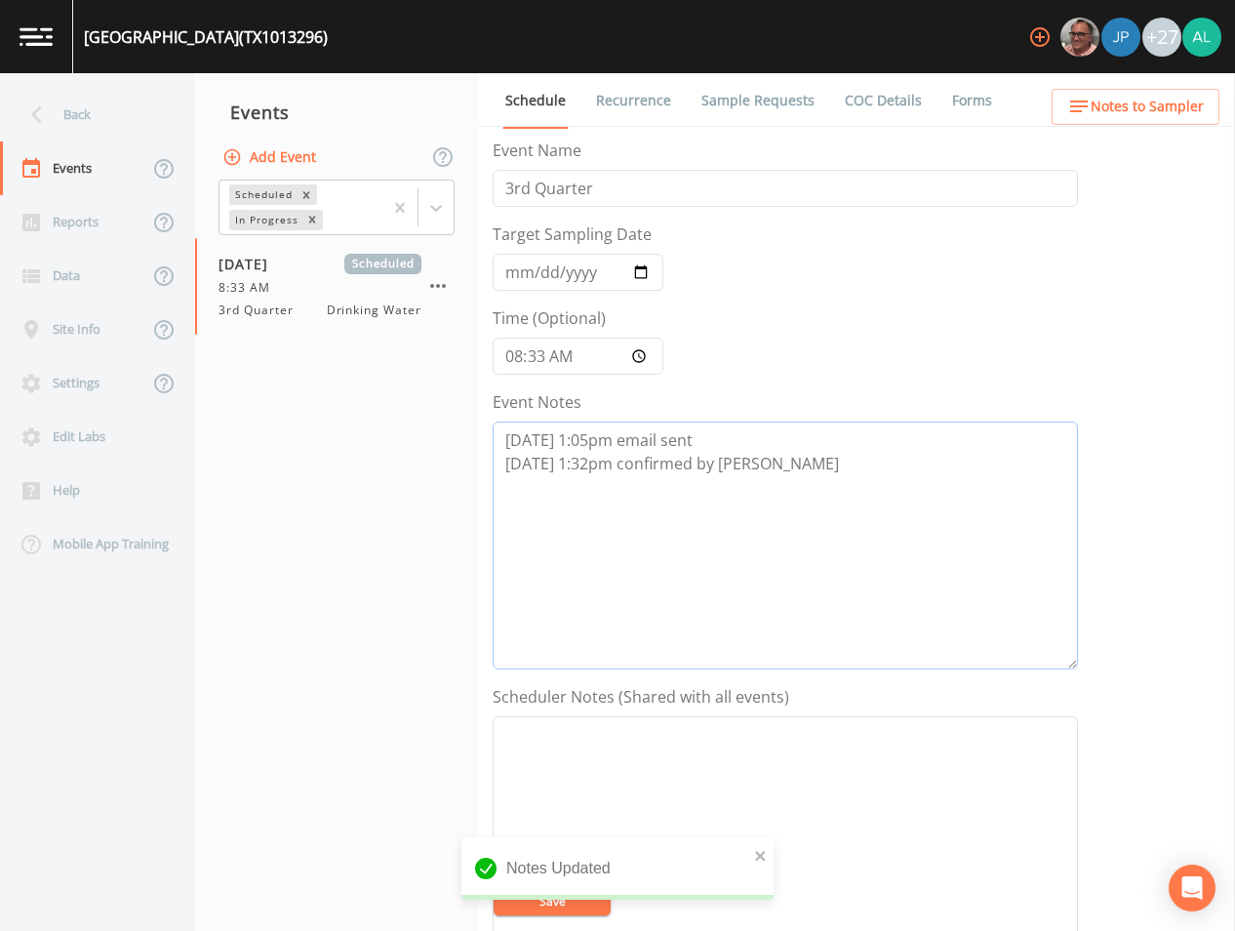
click at [781, 477] on textarea "[DATE] 1:05pm email sent [DATE] 1:32pm confirmed by [PERSON_NAME]" at bounding box center [785, 545] width 585 height 248
drag, startPoint x: 1243, startPoint y: 435, endPoint x: 1259, endPoint y: 446, distance: 19.8
drag, startPoint x: 1259, startPoint y: 446, endPoint x: 1095, endPoint y: 112, distance: 372.1
click at [1095, 112] on span "Notes to Sampler" at bounding box center [1147, 107] width 113 height 24
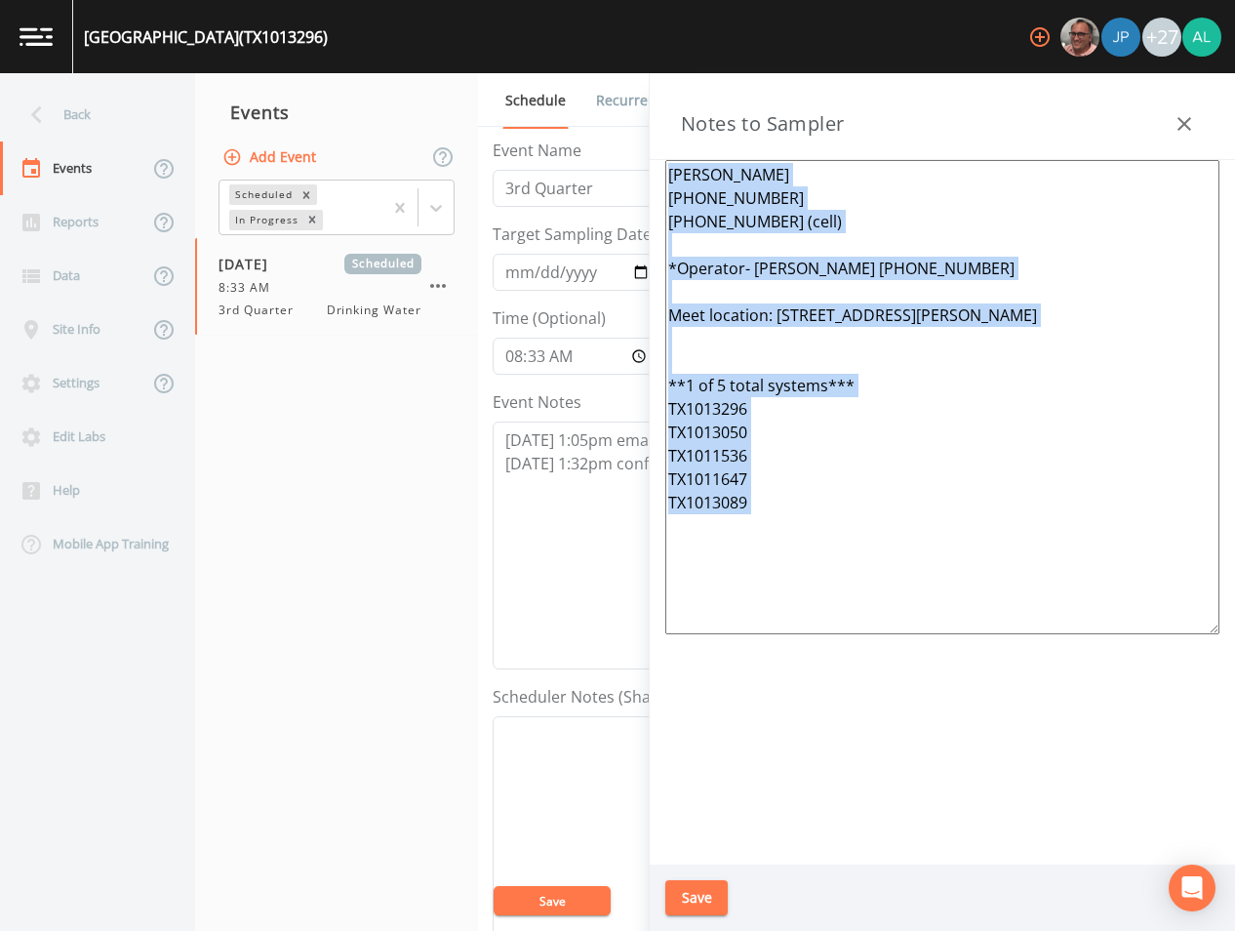
click at [1095, 112] on div "Notes to Sampler" at bounding box center [942, 116] width 585 height 87
copy body "[PERSON_NAME] [PHONE_NUMBER] [PHONE_NUMBER] (cell) *Operator- [PERSON_NAME] [PH…"
click at [705, 878] on div "Save" at bounding box center [942, 897] width 585 height 67
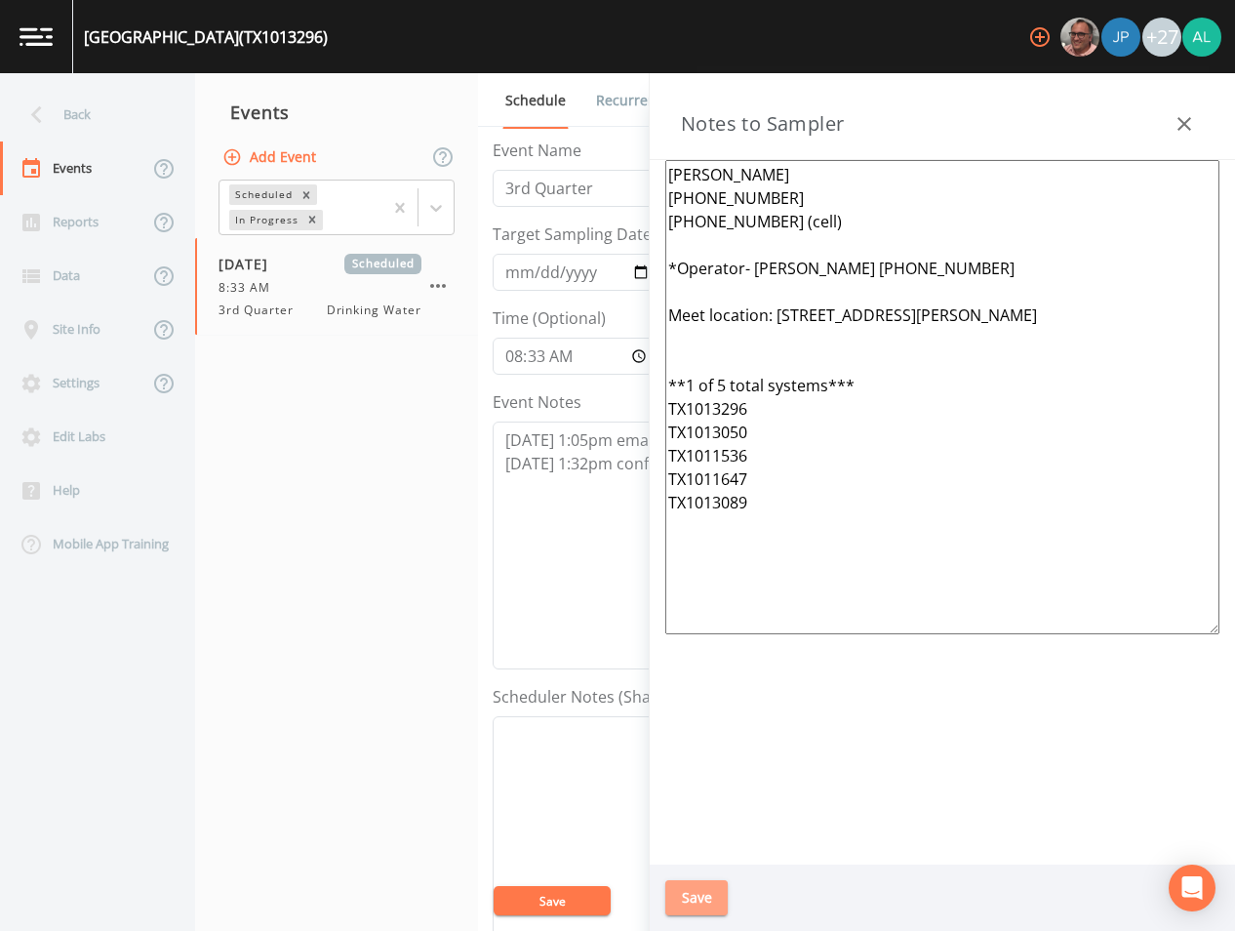
drag, startPoint x: 705, startPoint y: 891, endPoint x: 705, endPoint y: 833, distance: 57.6
click at [704, 891] on button "Save" at bounding box center [696, 898] width 62 height 36
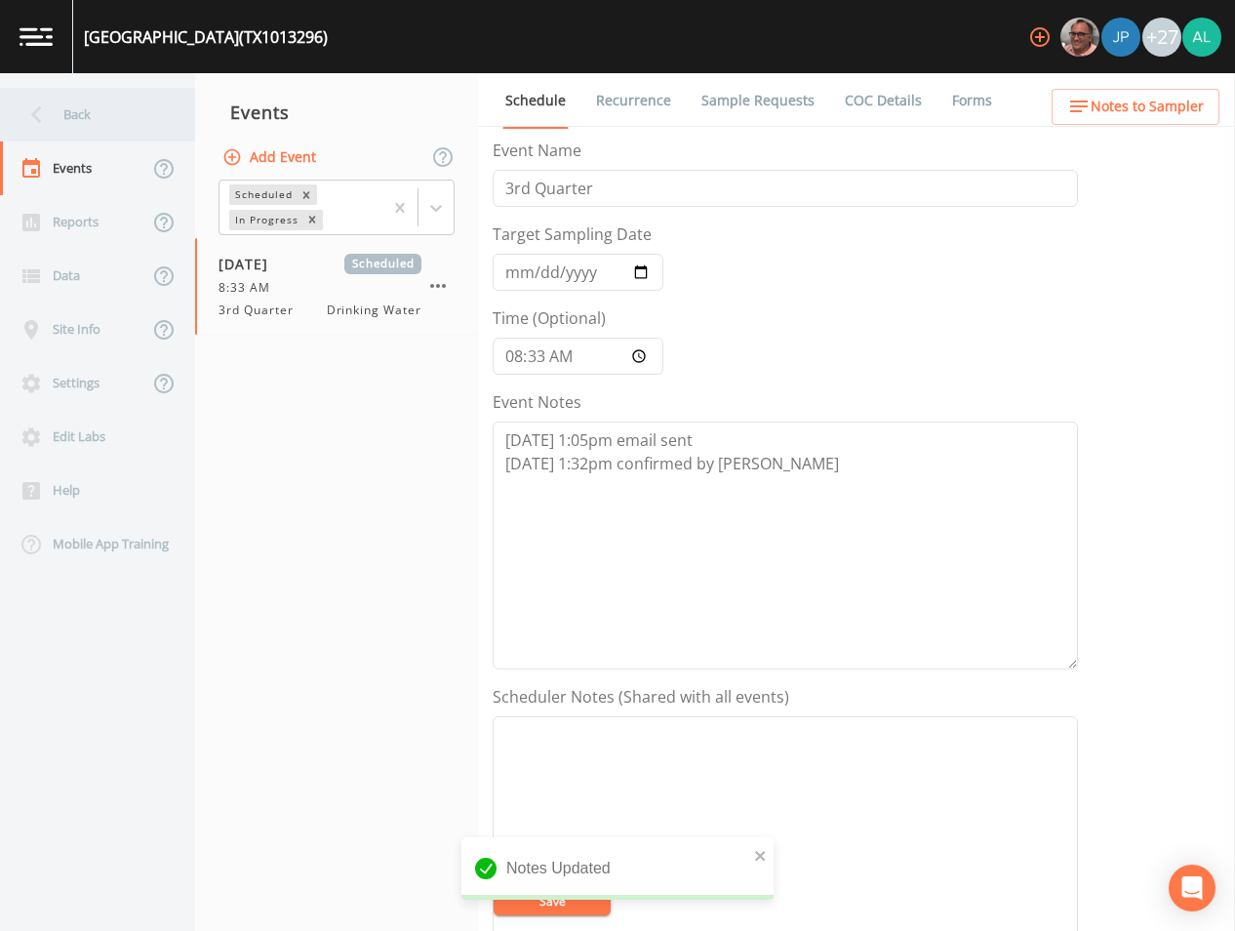
click at [93, 110] on div "Back" at bounding box center [88, 115] width 176 height 54
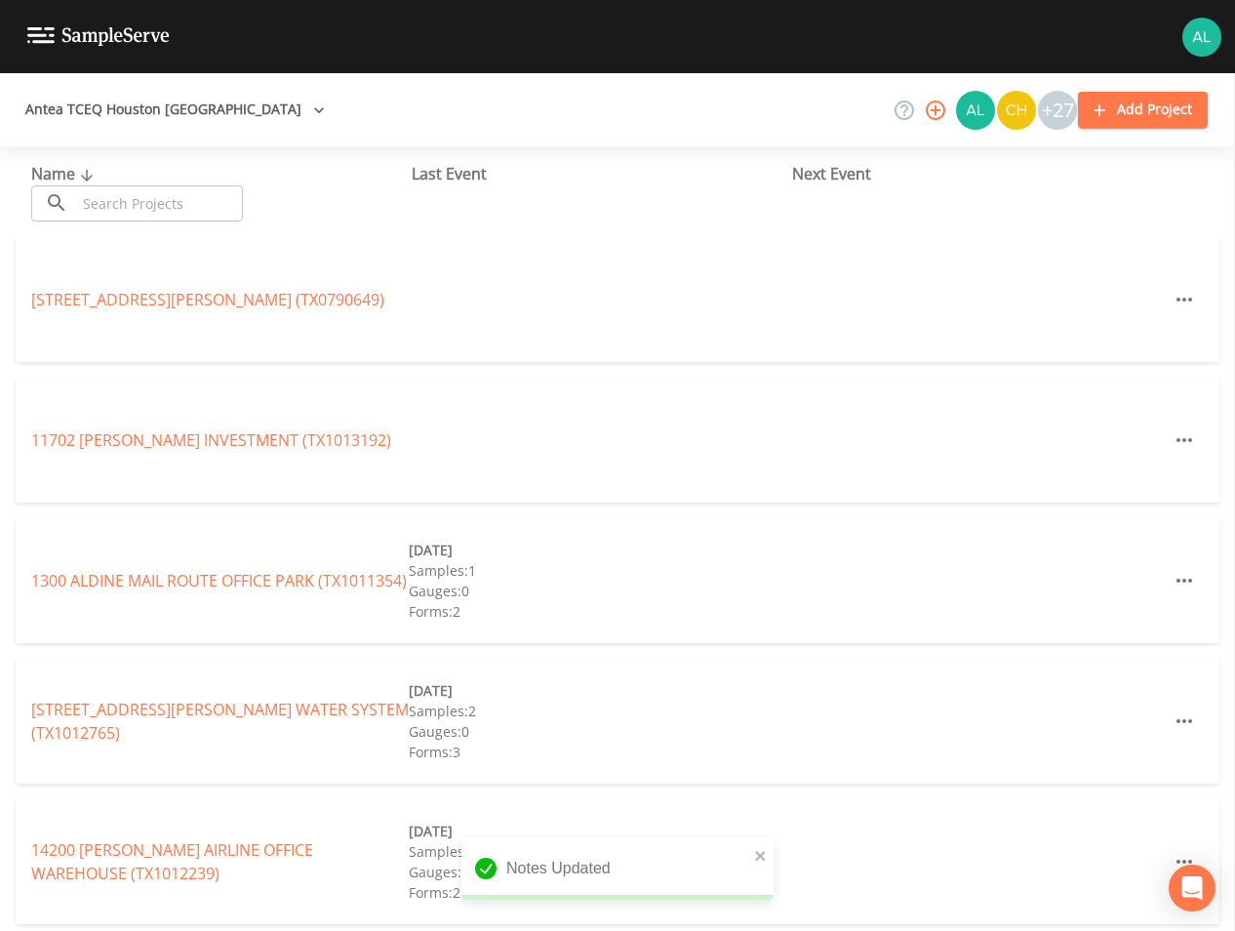
click at [134, 213] on input "text" at bounding box center [159, 203] width 167 height 36
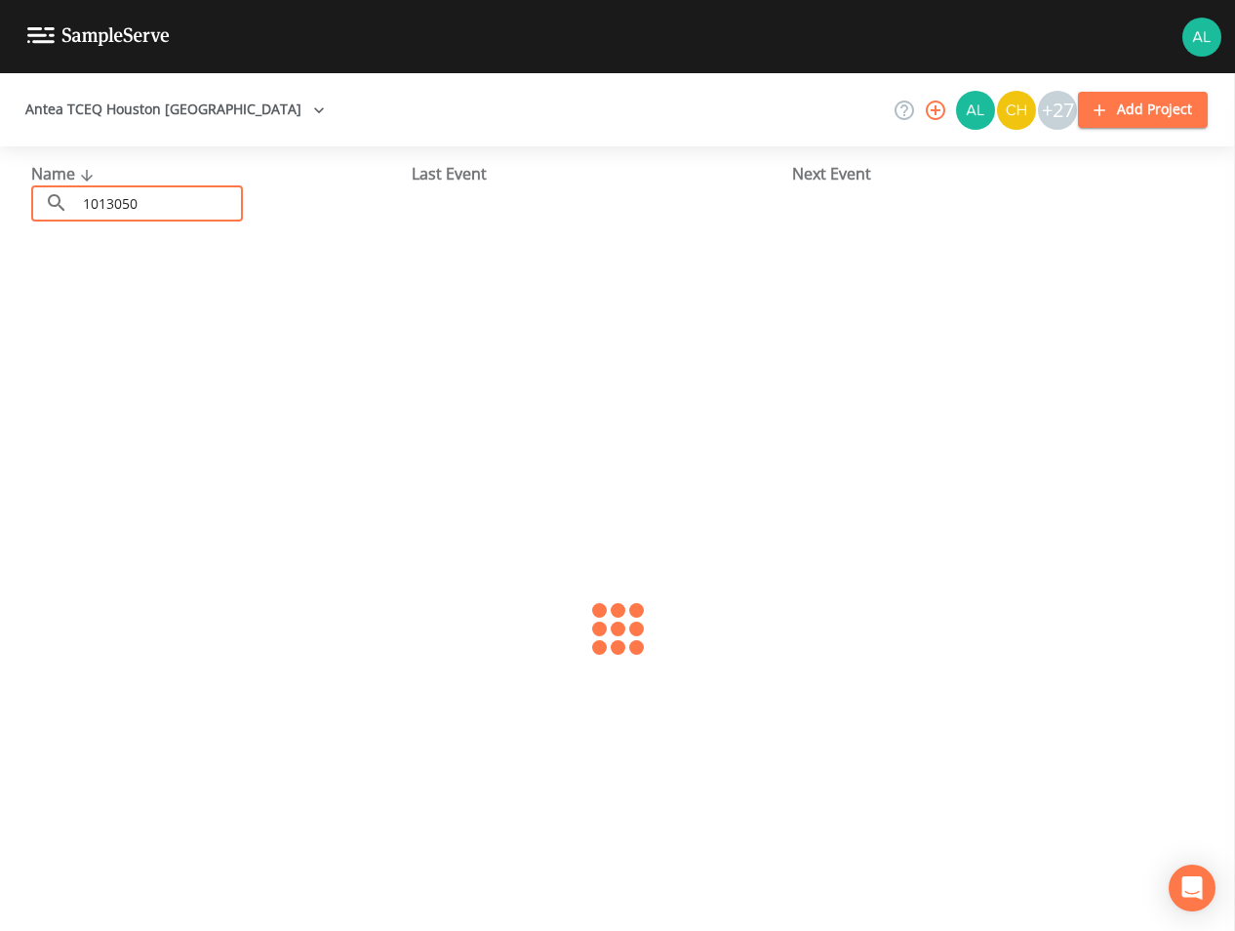
type input "1013050"
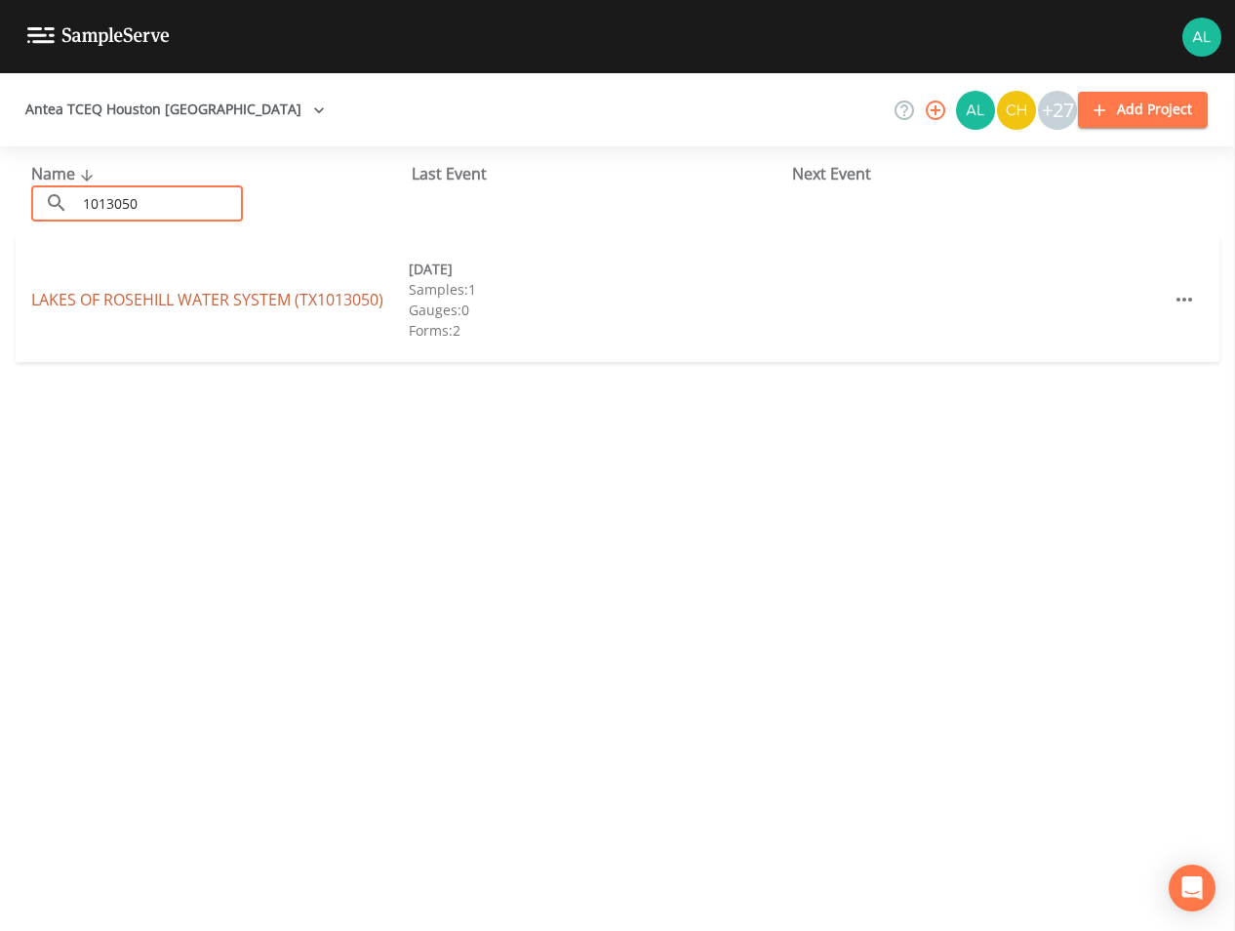
click at [204, 298] on link "LAKES OF ROSEHILL WATER SYSTEM (TX1013050)" at bounding box center [207, 299] width 352 height 21
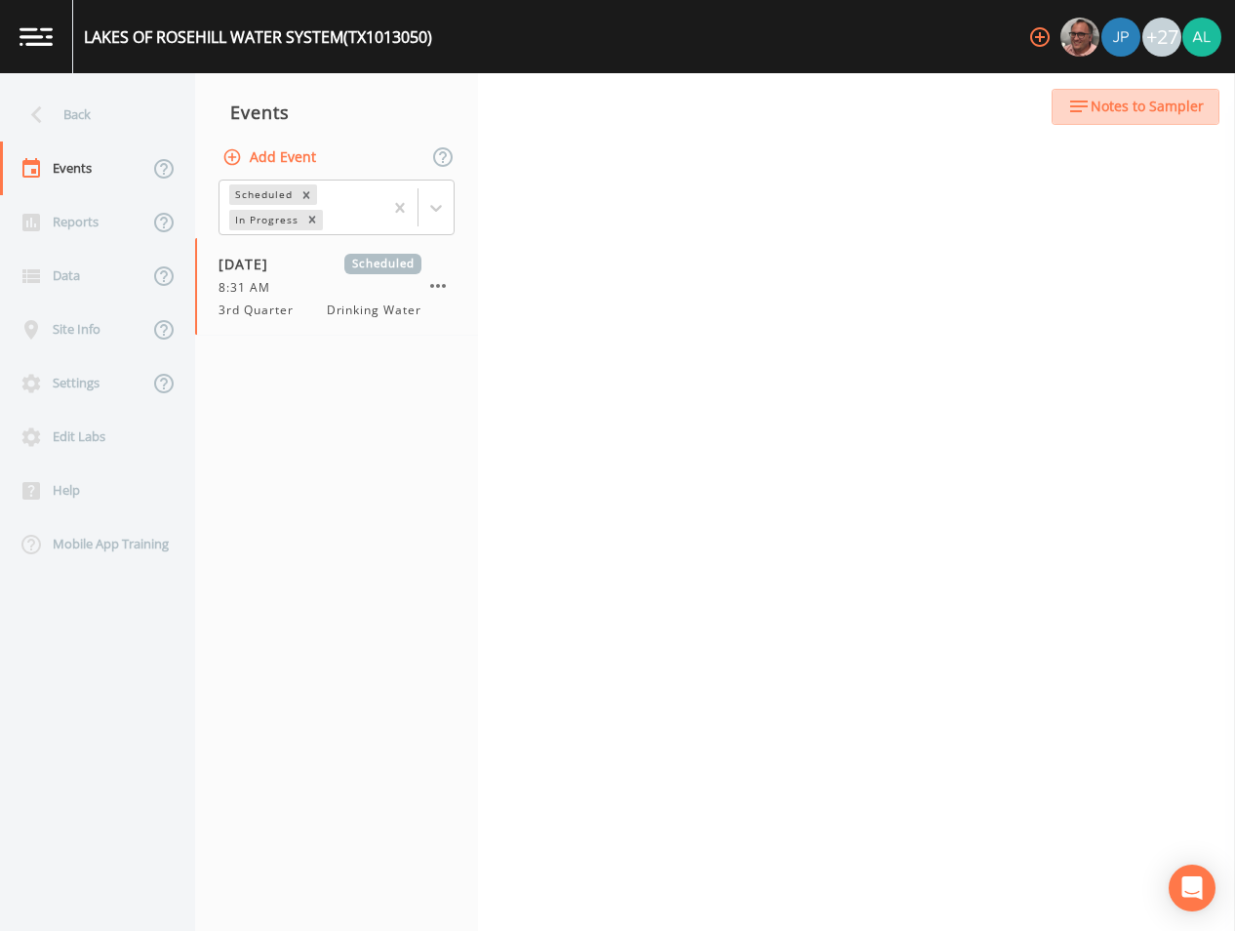
click at [1168, 101] on span "Notes to Sampler" at bounding box center [1147, 107] width 113 height 24
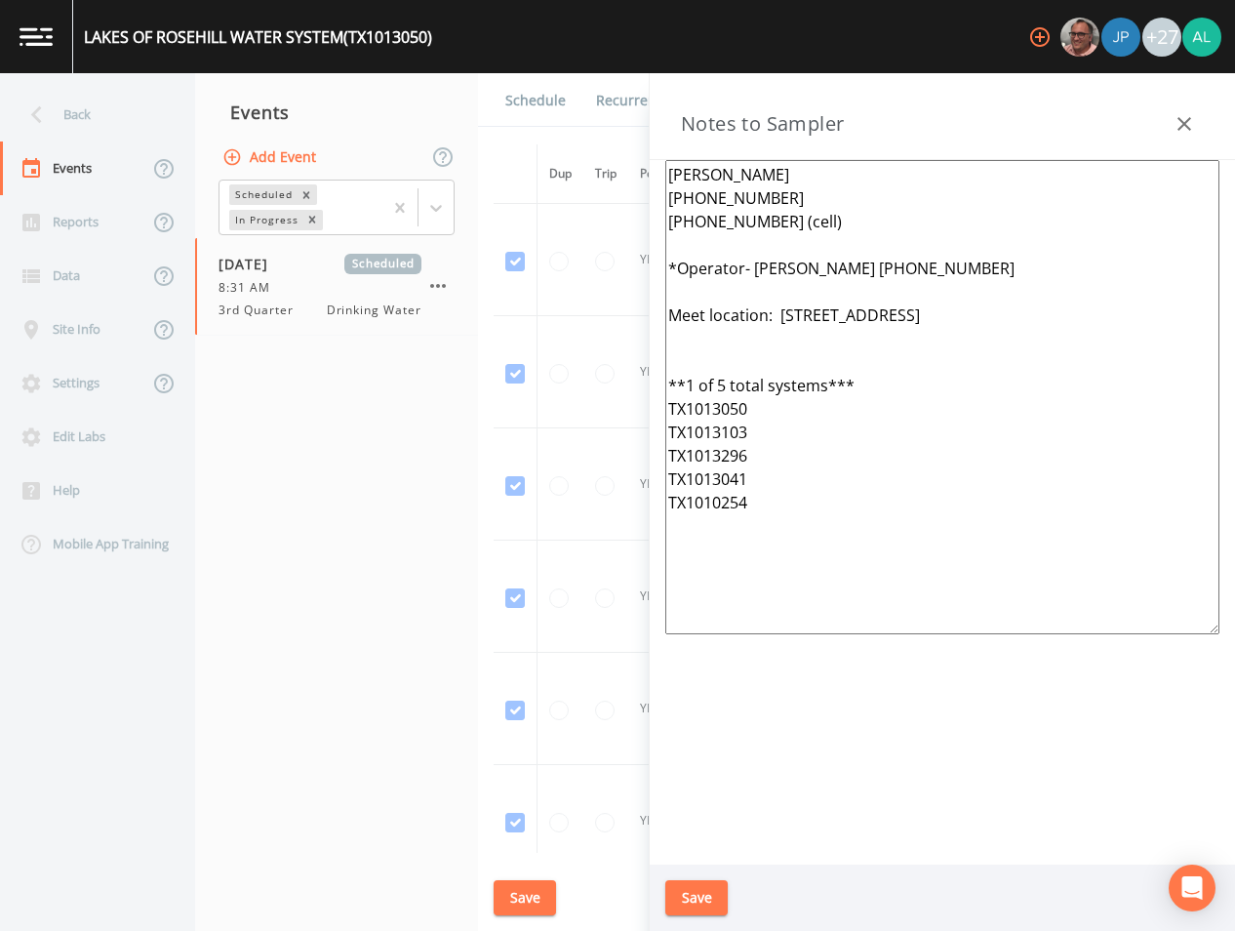
drag, startPoint x: 719, startPoint y: 440, endPoint x: 601, endPoint y: 101, distance: 358.5
click at [601, 101] on div "Back Events Reports Data Site Info Settings Edit Labs Help Mobile App Training …" at bounding box center [617, 501] width 1235 height 857
paste textarea "[STREET_ADDRESS][PERSON_NAME] **1 of 5 total systems*** TX1013296 TX1013050 TX1…"
type textarea "[PERSON_NAME] [PHONE_NUMBER] [PHONE_NUMBER] (cell) *Operator- [PERSON_NAME] [PH…"
click at [686, 923] on div "Save" at bounding box center [942, 897] width 585 height 67
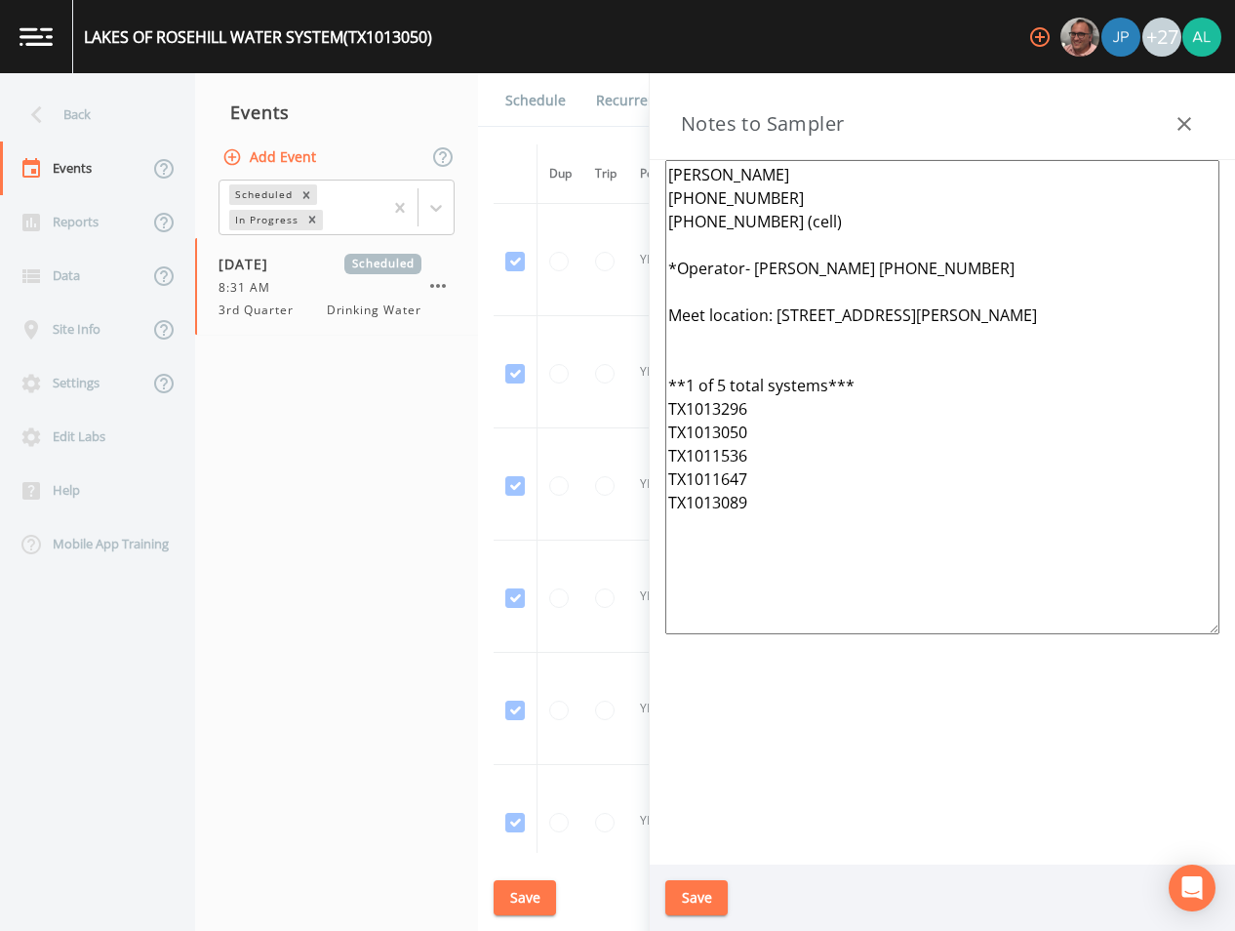
click at [693, 915] on div "Save" at bounding box center [942, 897] width 585 height 67
click at [705, 884] on button "Save" at bounding box center [696, 898] width 62 height 36
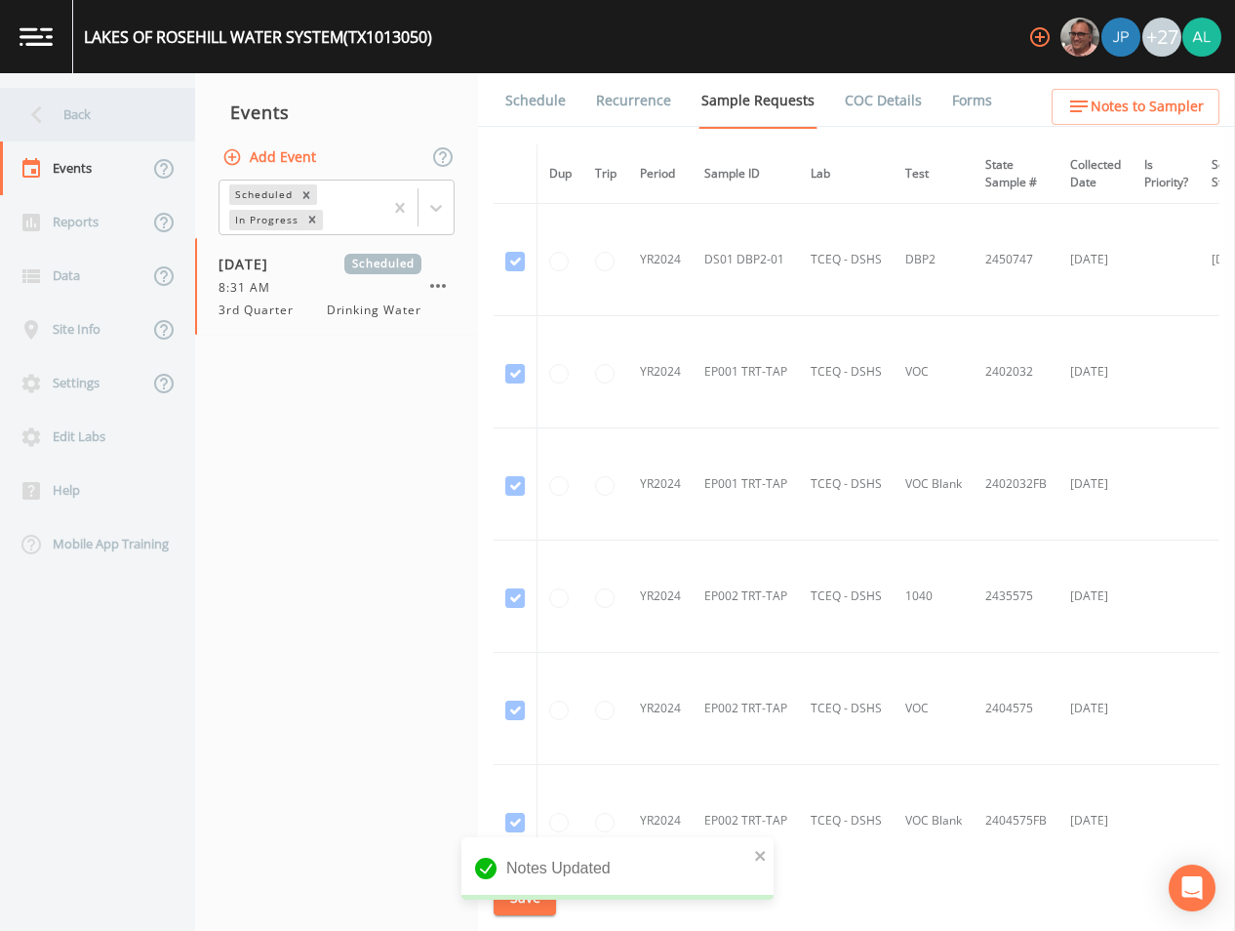
click at [105, 124] on div "Back" at bounding box center [88, 115] width 176 height 54
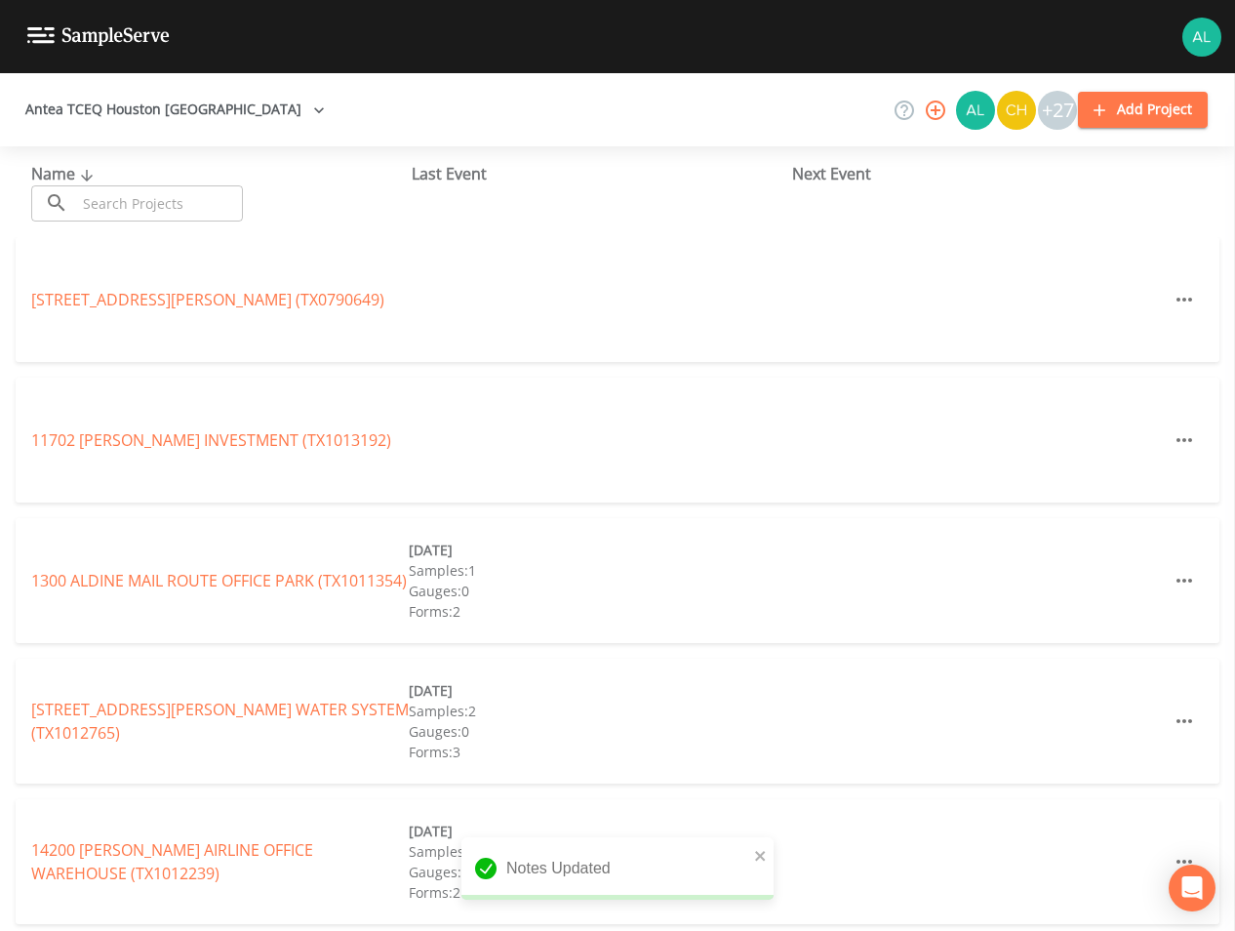
click at [136, 202] on input "text" at bounding box center [159, 203] width 167 height 36
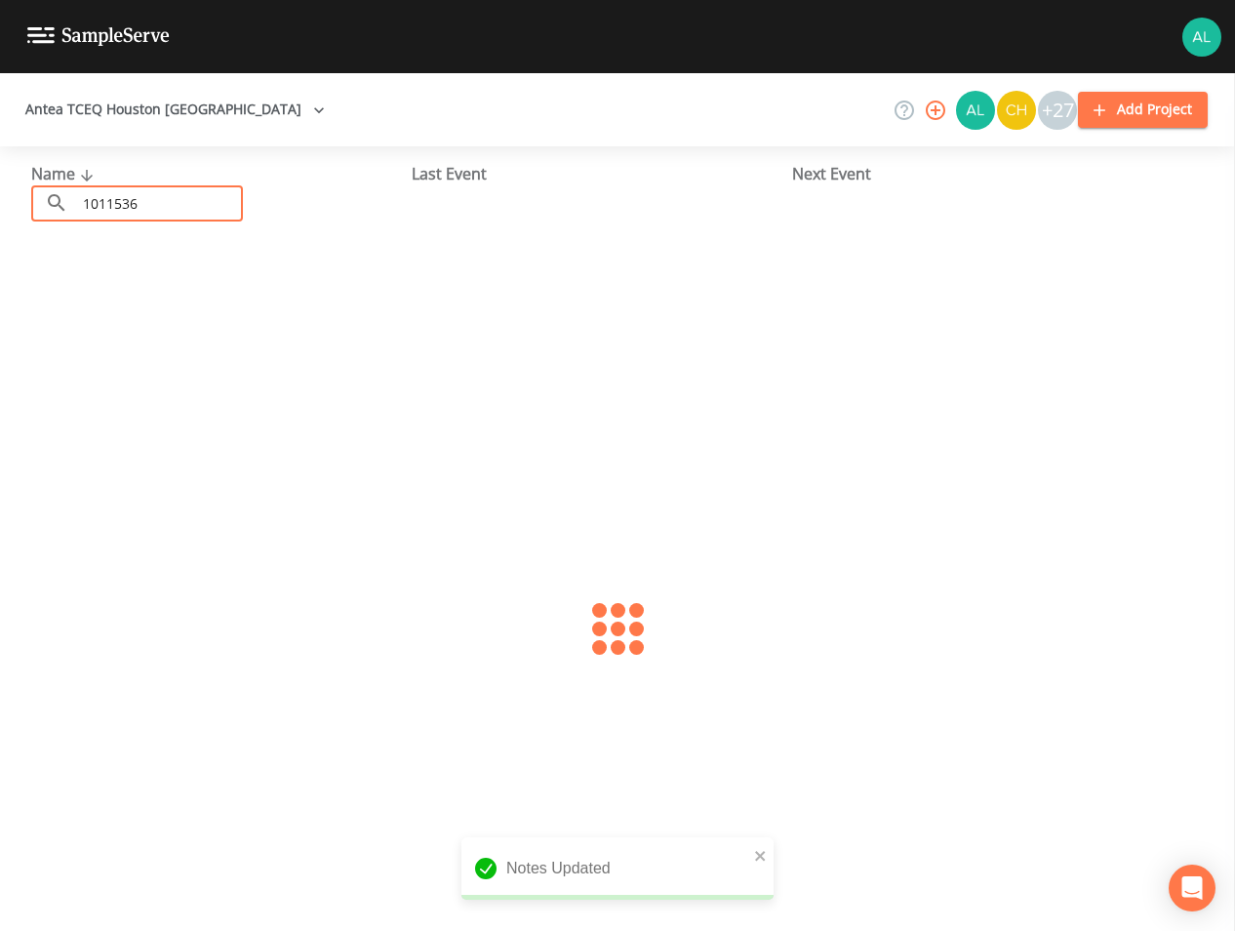
type input "1011536"
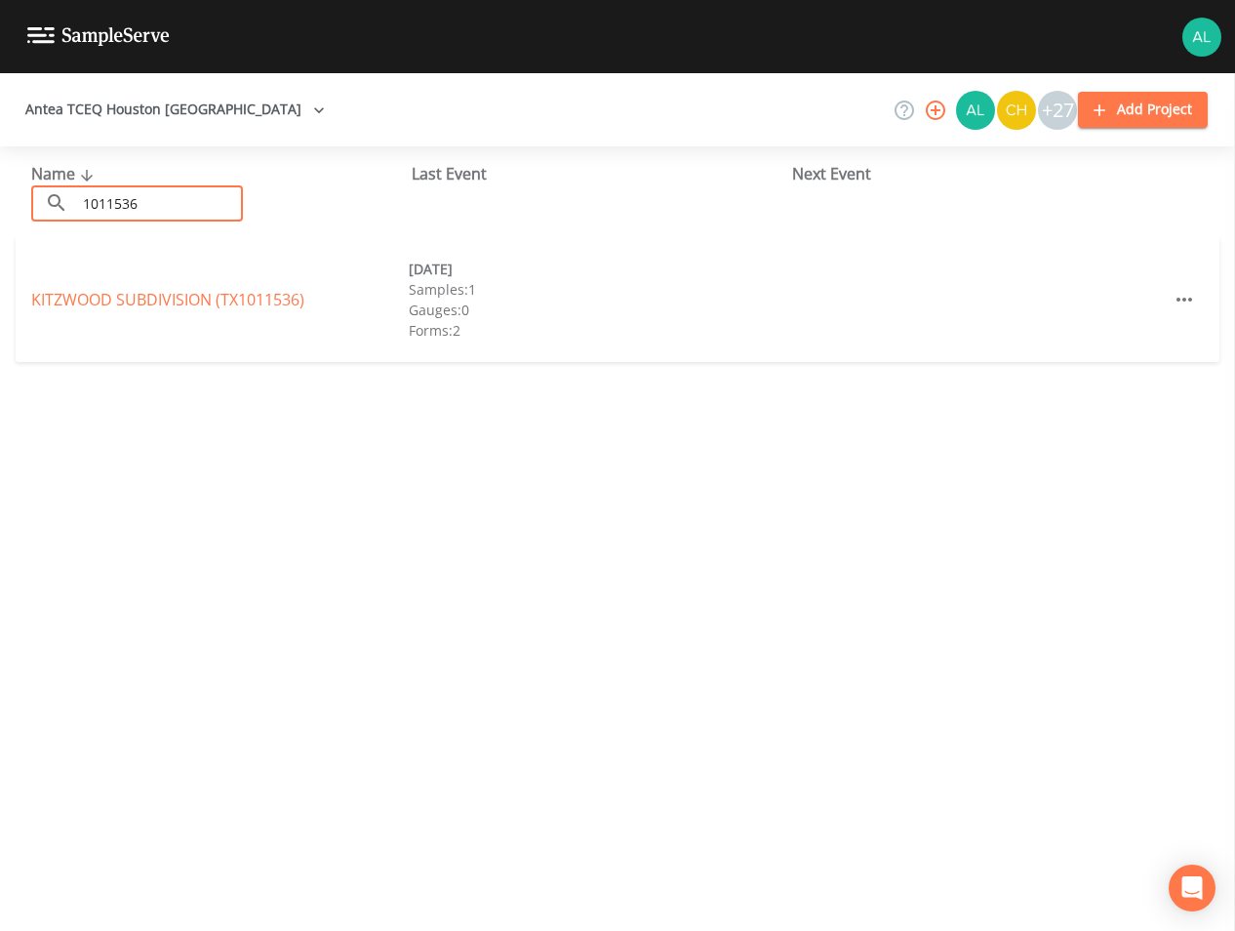
click at [104, 288] on div "KITZWOOD SUBDIVISION (TX1011536)" at bounding box center [220, 299] width 378 height 23
click at [113, 304] on link "KITZWOOD SUBDIVISION (TX1011536)" at bounding box center [167, 299] width 273 height 21
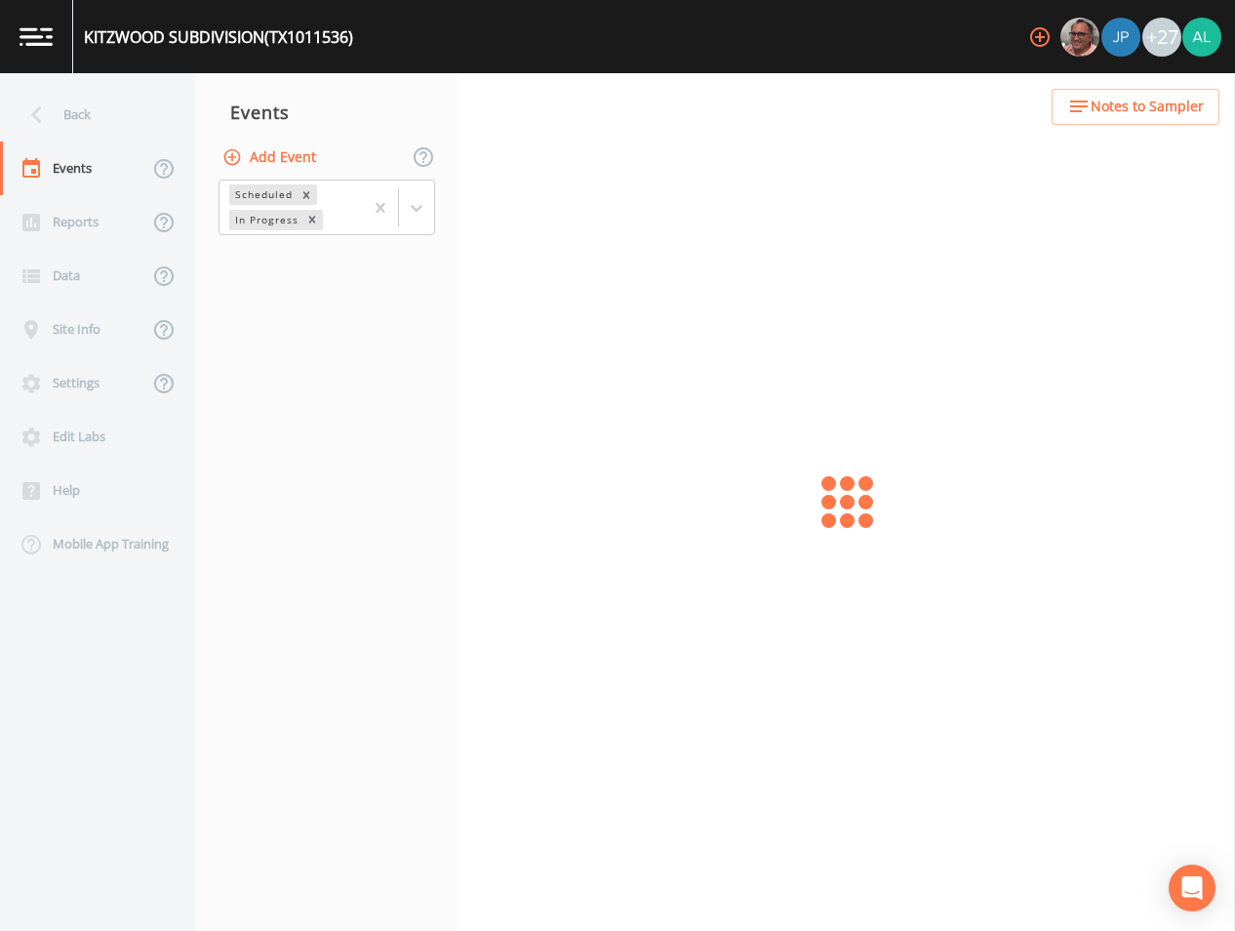
click at [1133, 103] on span "Notes to Sampler" at bounding box center [1147, 107] width 113 height 24
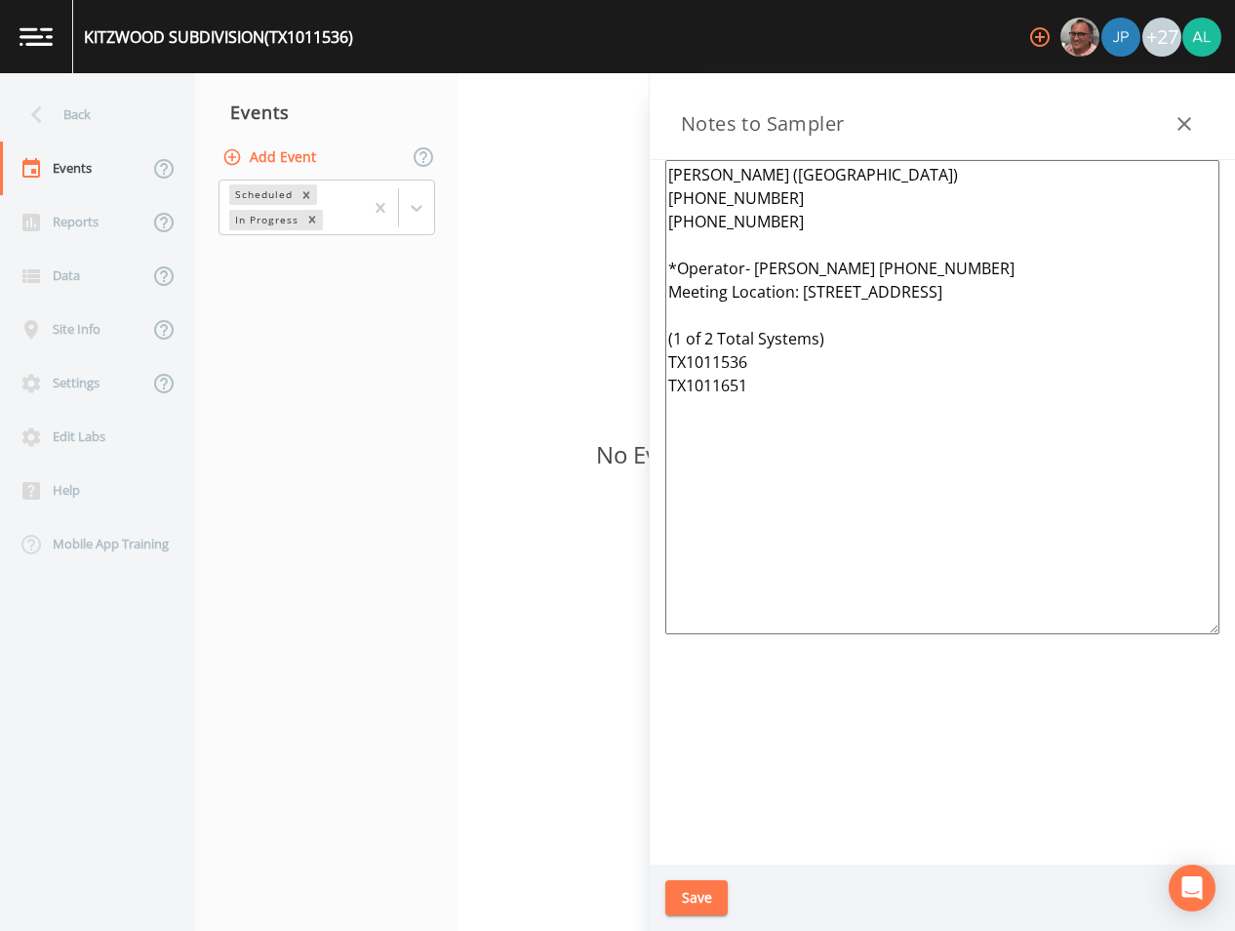
drag, startPoint x: 857, startPoint y: 430, endPoint x: 630, endPoint y: 122, distance: 383.0
click at [637, 119] on div "Back Events Reports Data Site Info Settings Edit Labs Help Mobile App Training …" at bounding box center [617, 501] width 1235 height 857
paste textarea "[PERSON_NAME] [PHONE_NUMBER] [PHONE_NUMBER] (cell) *Operator- [PERSON_NAME] [PH…"
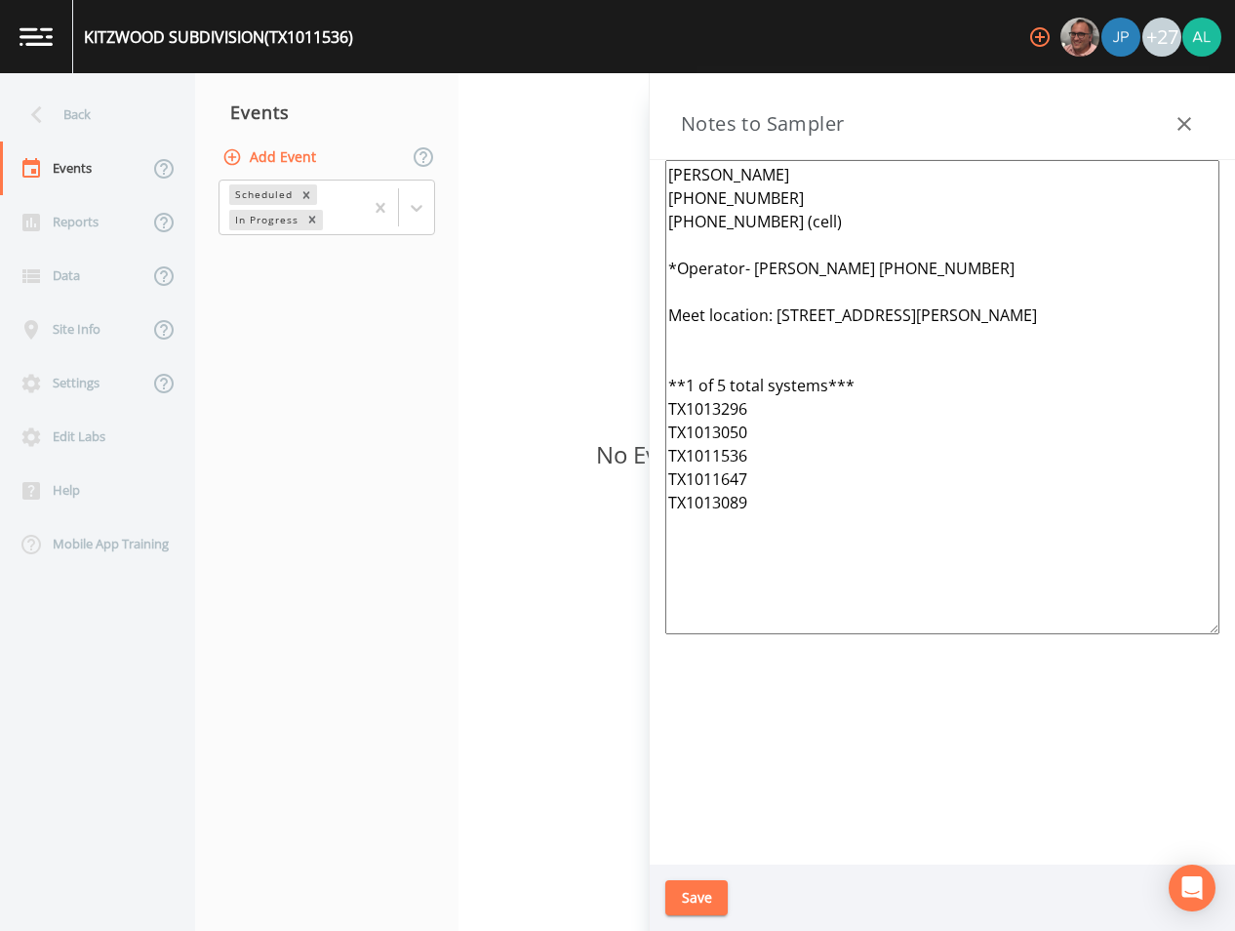
type textarea "[PERSON_NAME] [PHONE_NUMBER] [PHONE_NUMBER] (cell) *Operator- [PERSON_NAME] [PH…"
click at [715, 900] on button "Save" at bounding box center [696, 898] width 62 height 36
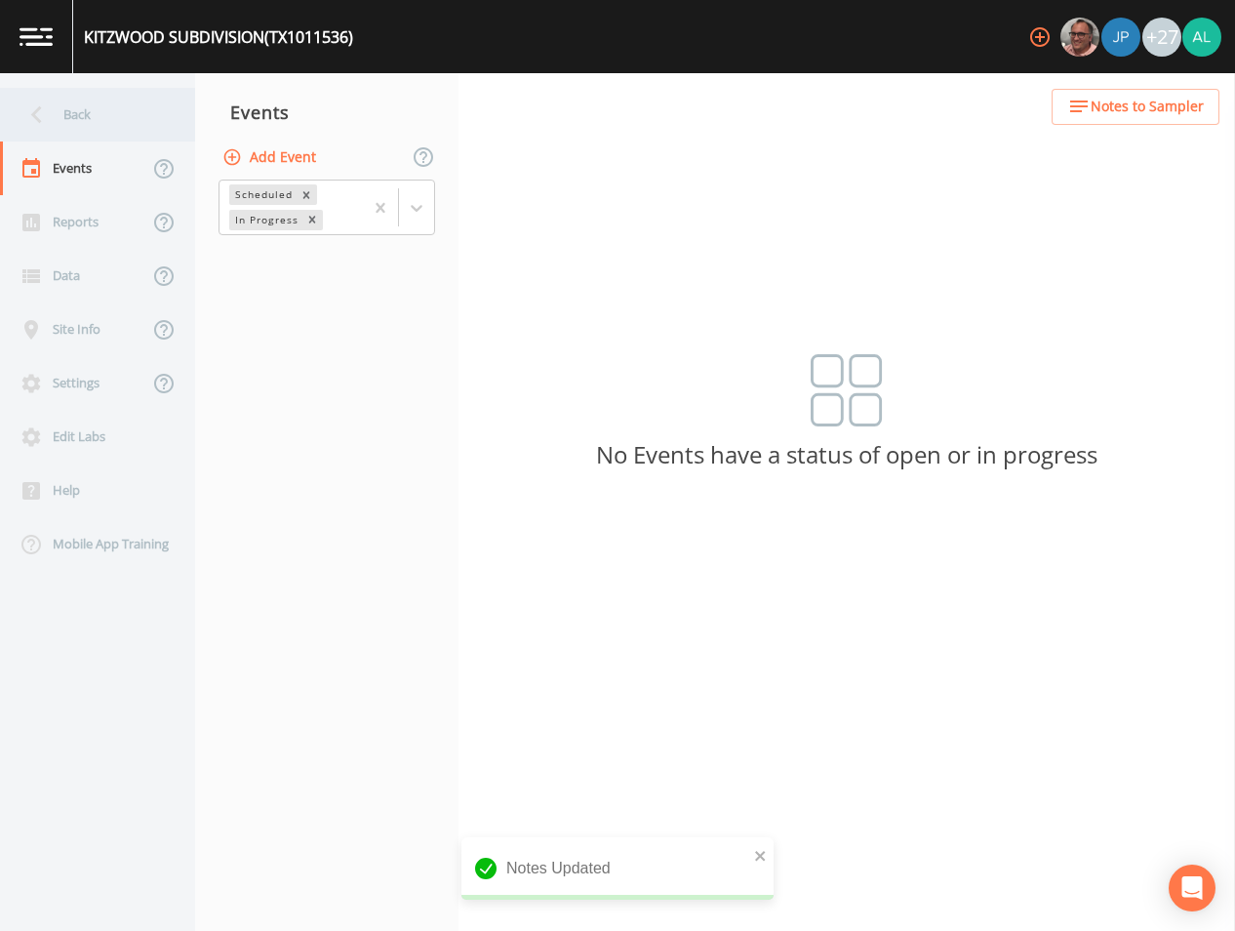
click at [136, 130] on div "Back" at bounding box center [88, 115] width 176 height 54
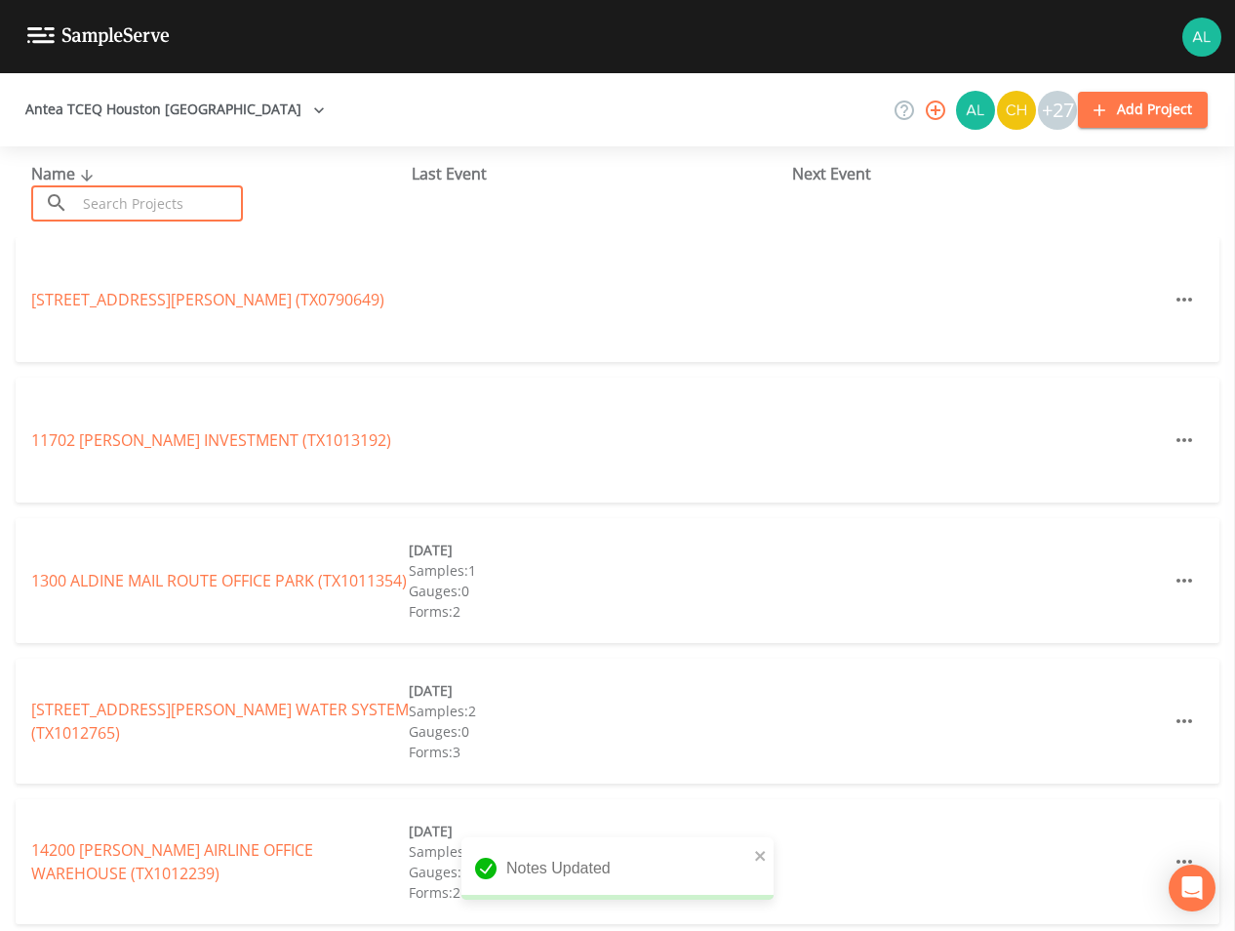
click at [165, 203] on input "text" at bounding box center [159, 203] width 167 height 36
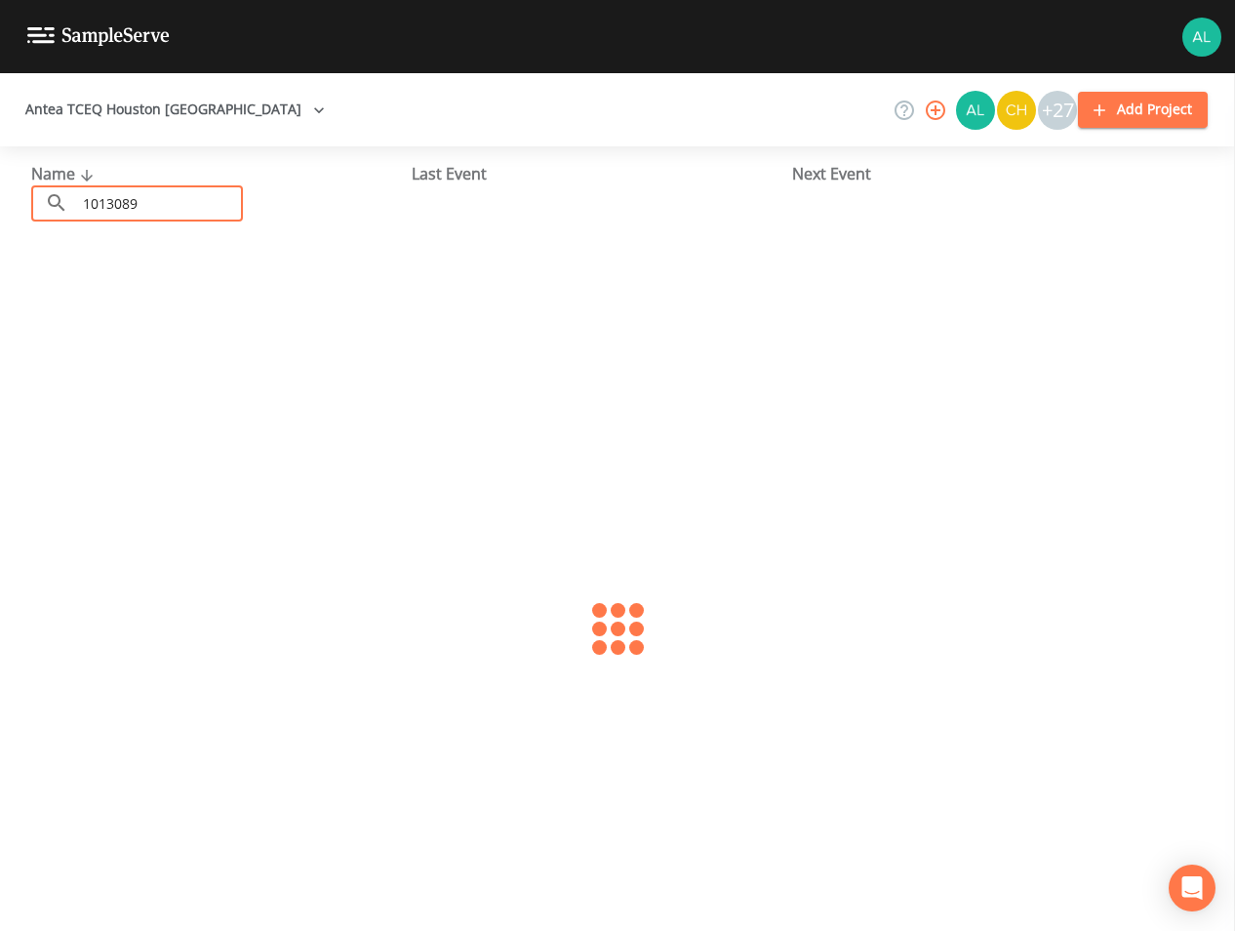
type input "1013089"
click at [155, 314] on div "[GEOGRAPHIC_DATA] (TX1013089) [DATE] Samples: 2 Gauges: 0 Forms: 3" at bounding box center [618, 299] width 1204 height 125
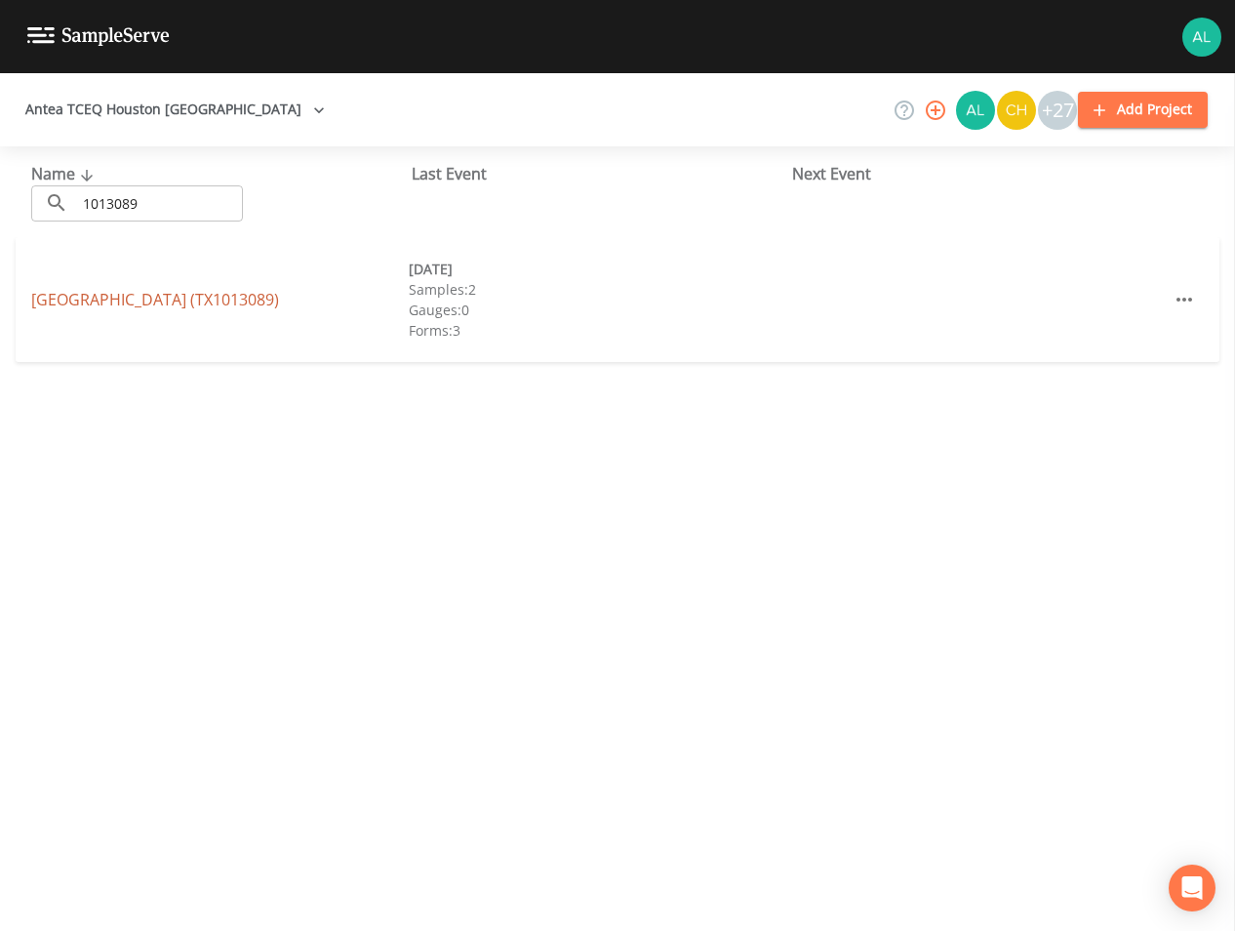
click at [164, 304] on link "[GEOGRAPHIC_DATA] (TX1013089)" at bounding box center [155, 299] width 248 height 21
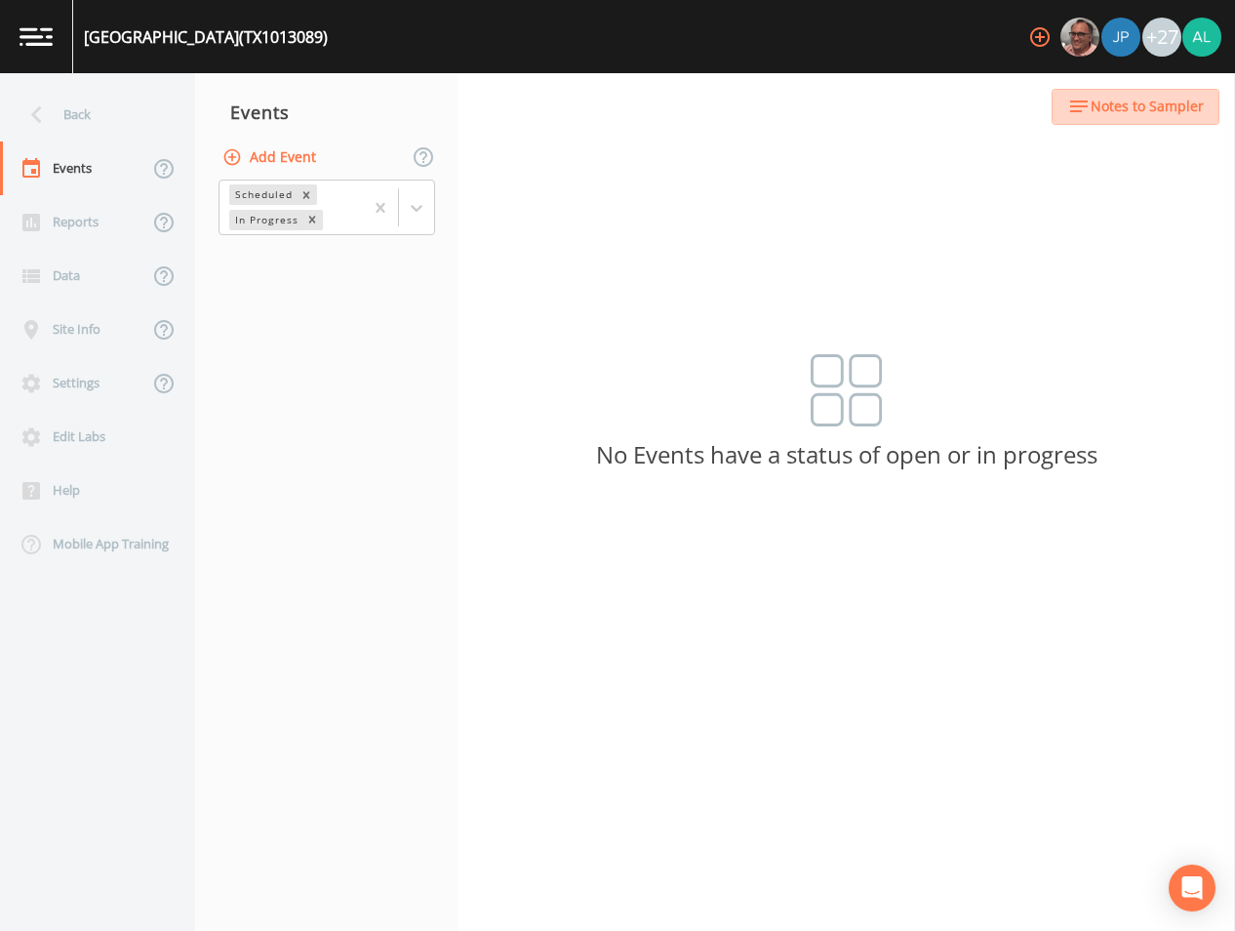
click at [1187, 114] on span "Notes to Sampler" at bounding box center [1147, 107] width 113 height 24
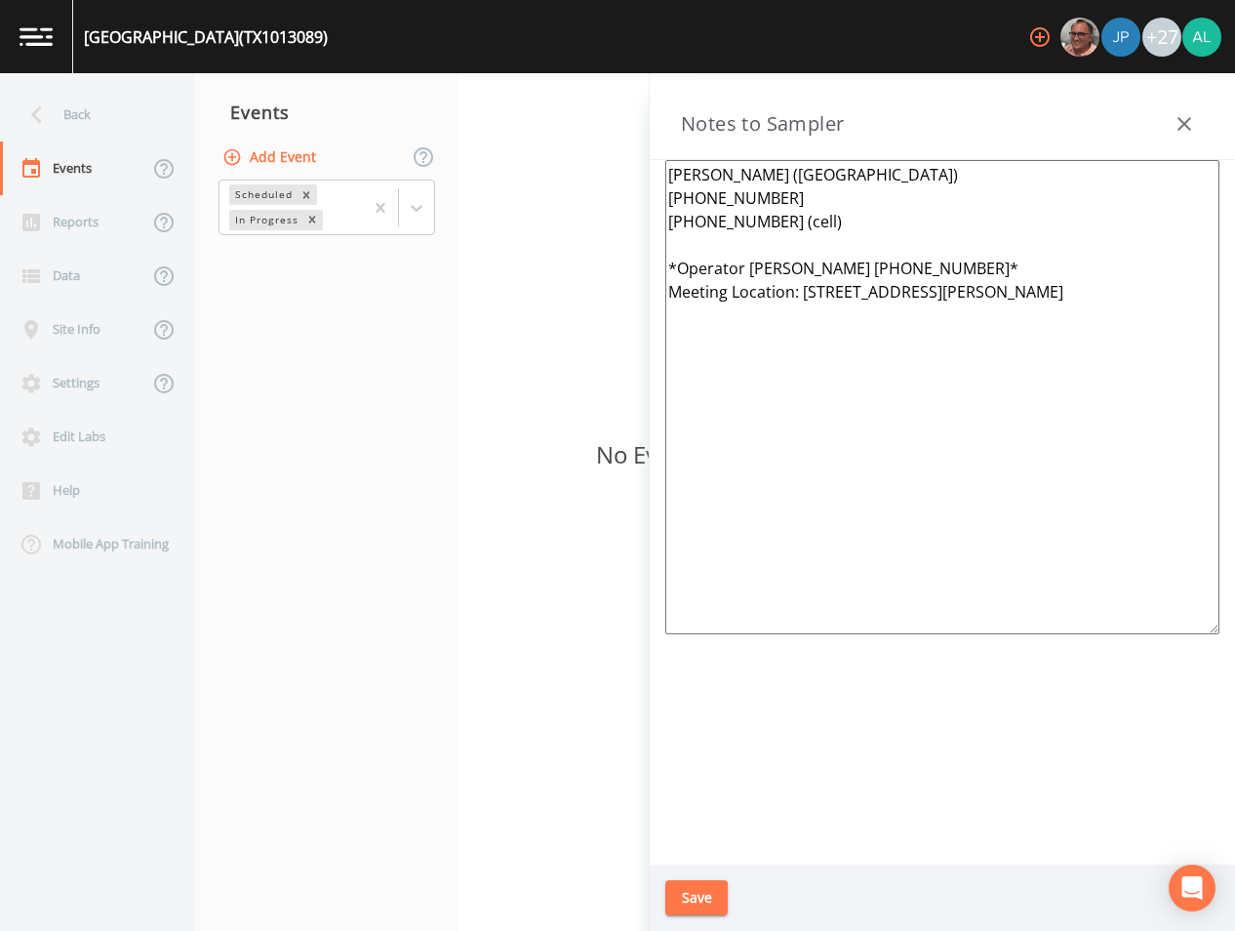
drag, startPoint x: 1129, startPoint y: 335, endPoint x: 334, endPoint y: 158, distance: 814.4
click at [352, 144] on div "Back Events Reports Data Site Info Settings Edit Labs Help Mobile App Training …" at bounding box center [617, 501] width 1235 height 857
paste textarea "[PERSON_NAME] [PHONE_NUMBER] [PHONE_NUMBER] (cell) *Operator- [PERSON_NAME] [PH…"
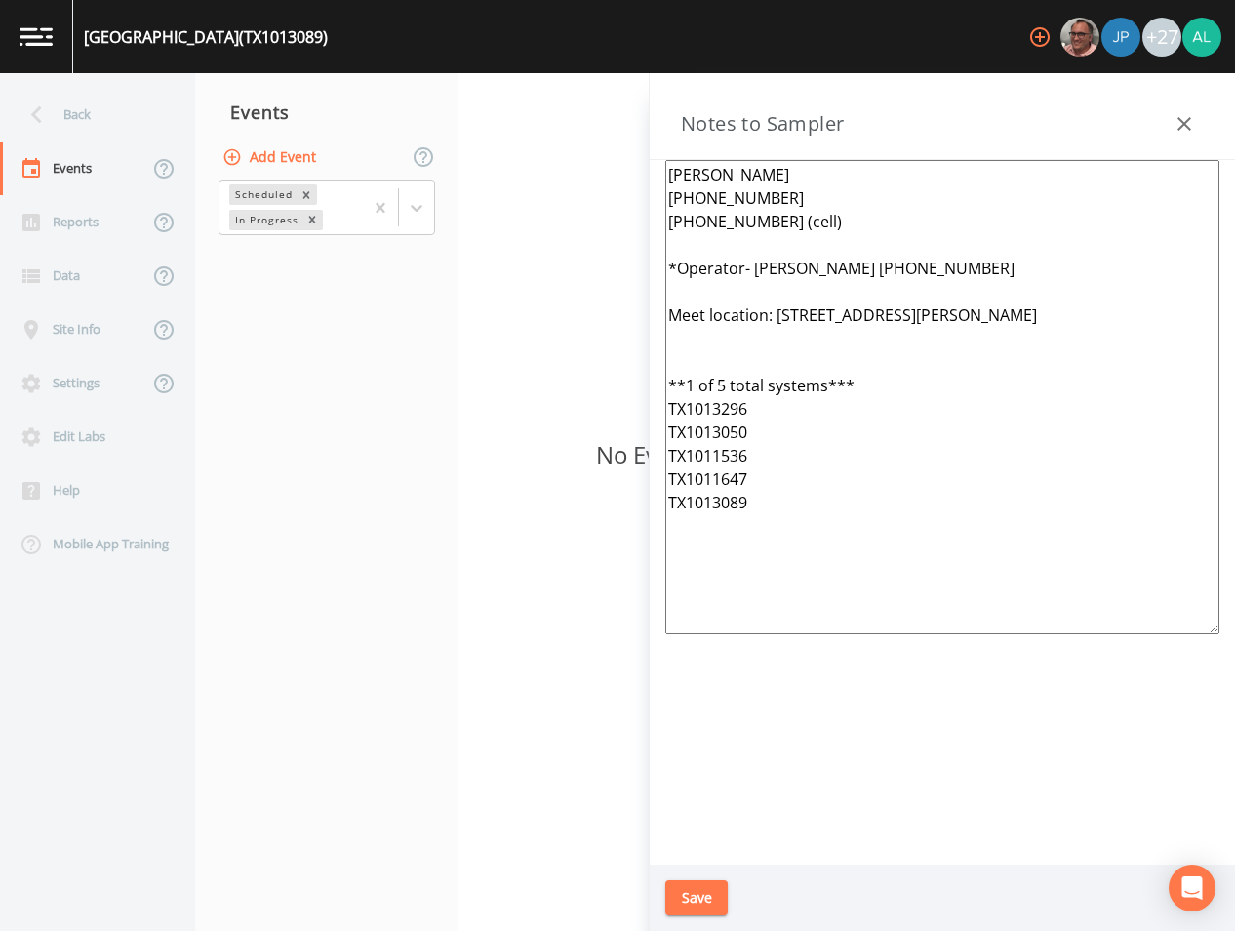
type textarea "[PERSON_NAME] [PHONE_NUMBER] [PHONE_NUMBER] (cell) *Operator- [PERSON_NAME] [PH…"
click at [710, 874] on div "Save" at bounding box center [942, 897] width 585 height 67
click at [709, 883] on button "Save" at bounding box center [696, 898] width 62 height 36
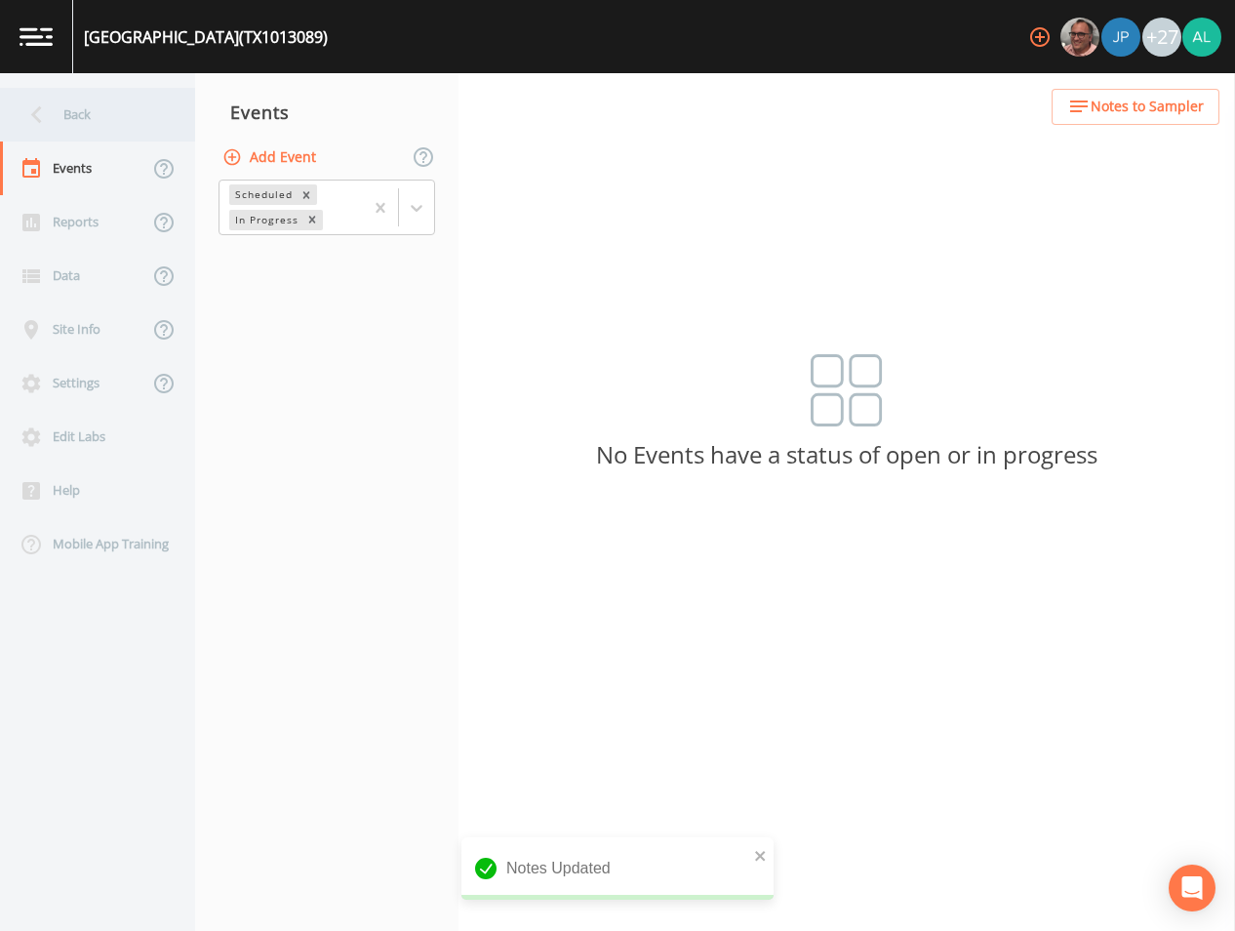
click at [62, 99] on div "Back" at bounding box center [88, 115] width 176 height 54
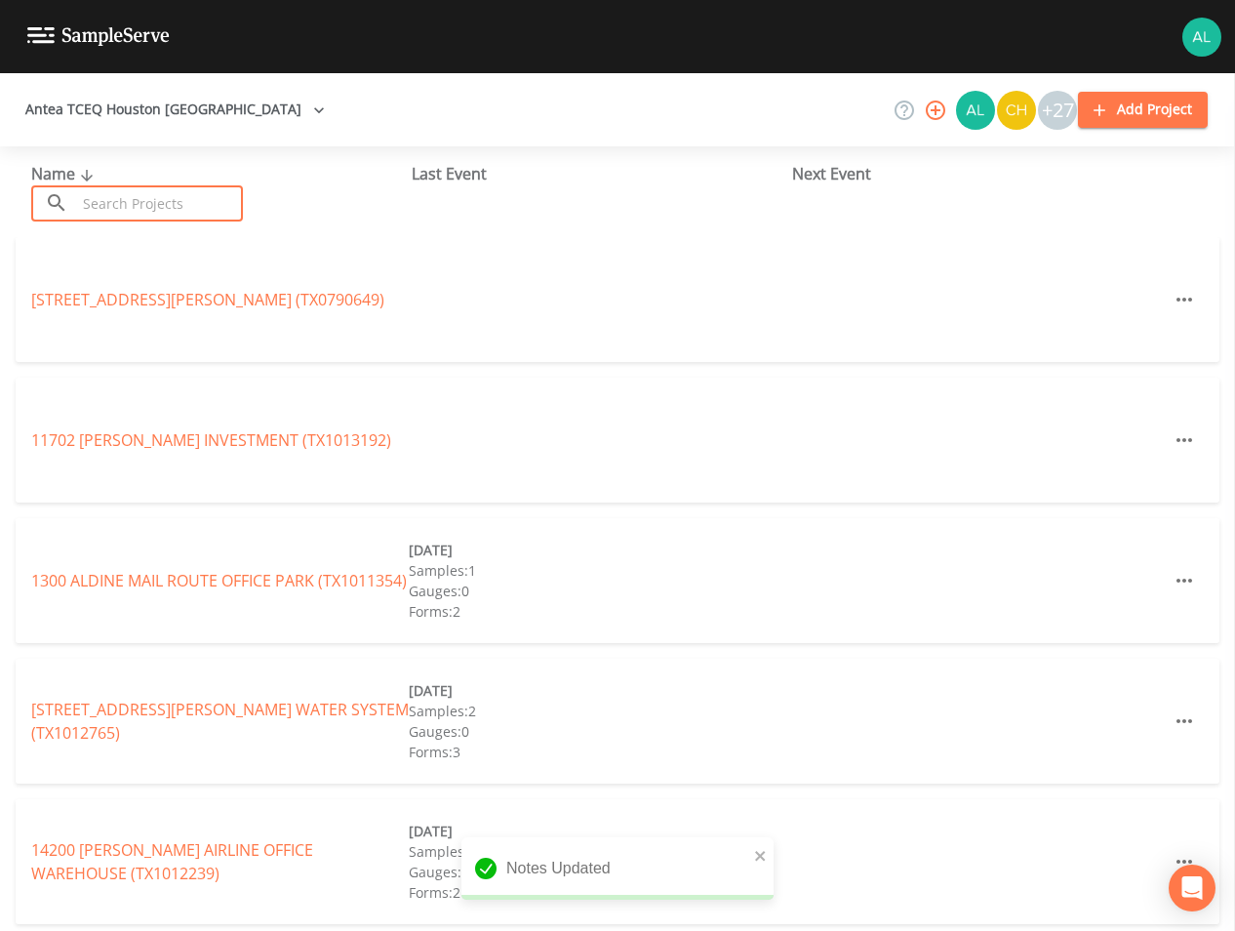
click at [179, 219] on input "text" at bounding box center [159, 203] width 167 height 36
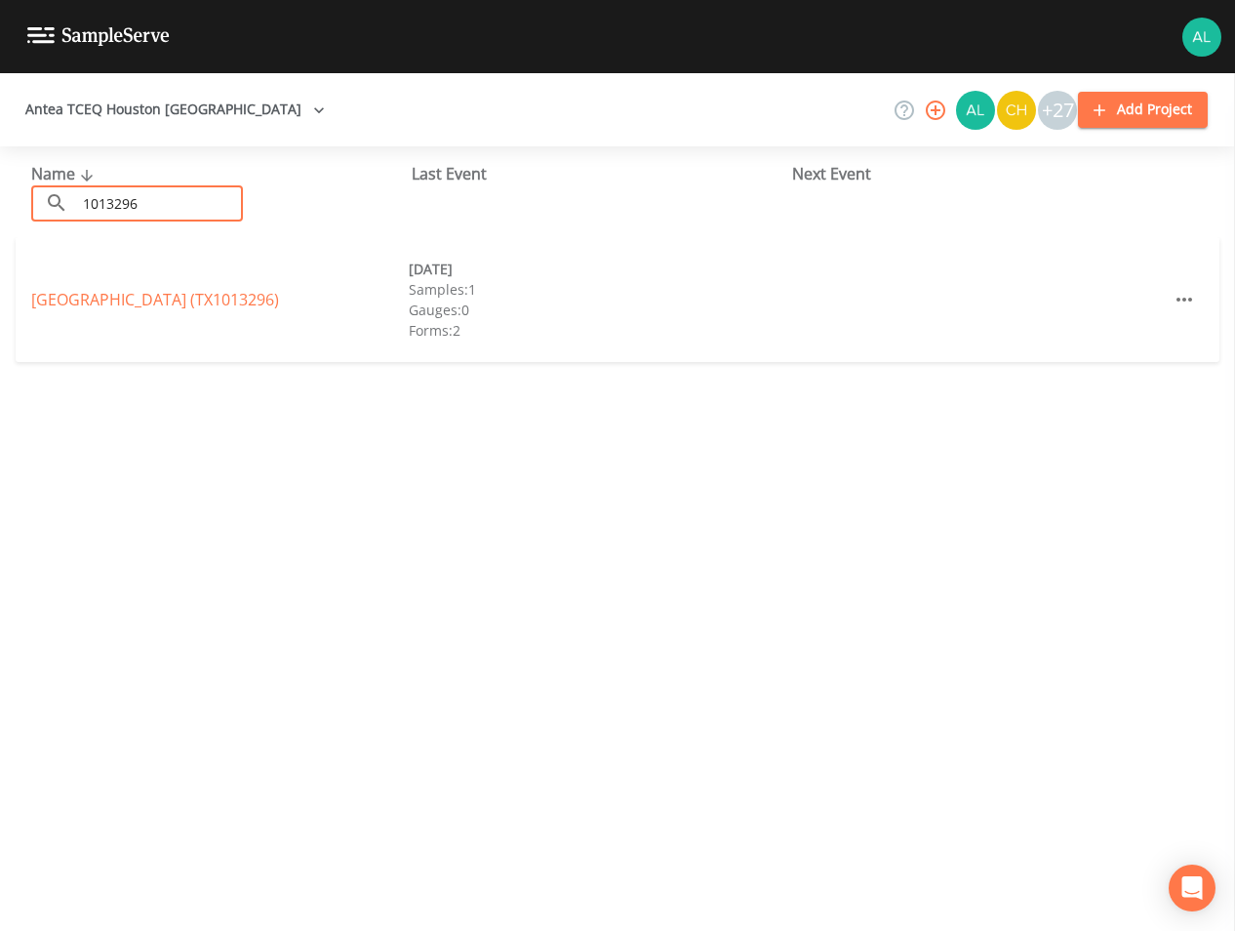
type input "1013296"
click at [206, 279] on div "[GEOGRAPHIC_DATA] (TX1013296) [DATE] Samples: 1 Gauges: 0 Forms: 2" at bounding box center [618, 299] width 1204 height 125
drag, startPoint x: 209, startPoint y: 312, endPoint x: 223, endPoint y: 303, distance: 17.1
click at [210, 314] on div "[GEOGRAPHIC_DATA] (TX1013296) [DATE] Samples: 1 Gauges: 0 Forms: 2" at bounding box center [618, 299] width 1204 height 125
click at [239, 297] on link "[GEOGRAPHIC_DATA] (TX1013296)" at bounding box center [155, 299] width 248 height 21
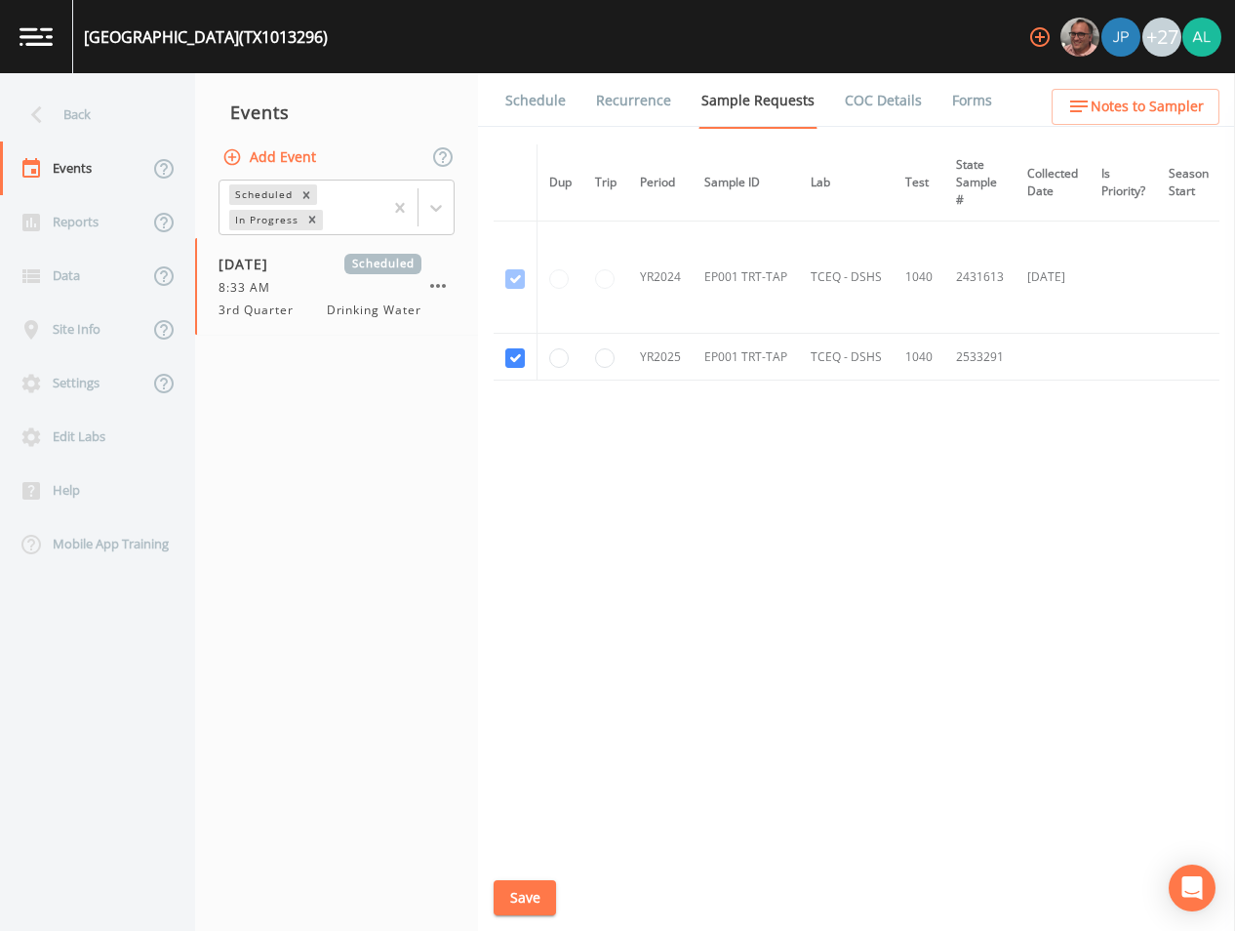
click at [512, 894] on button "Save" at bounding box center [525, 898] width 62 height 36
click at [778, 497] on div "Dup Trip Period Sample ID Lab Test State Sample # Collected Date Is Priority? S…" at bounding box center [857, 498] width 726 height 708
click at [566, 102] on ul "Schedule Recurrence Sample Requests COC Details Forms" at bounding box center [856, 100] width 757 height 54
click at [518, 106] on link "Schedule" at bounding box center [535, 100] width 66 height 55
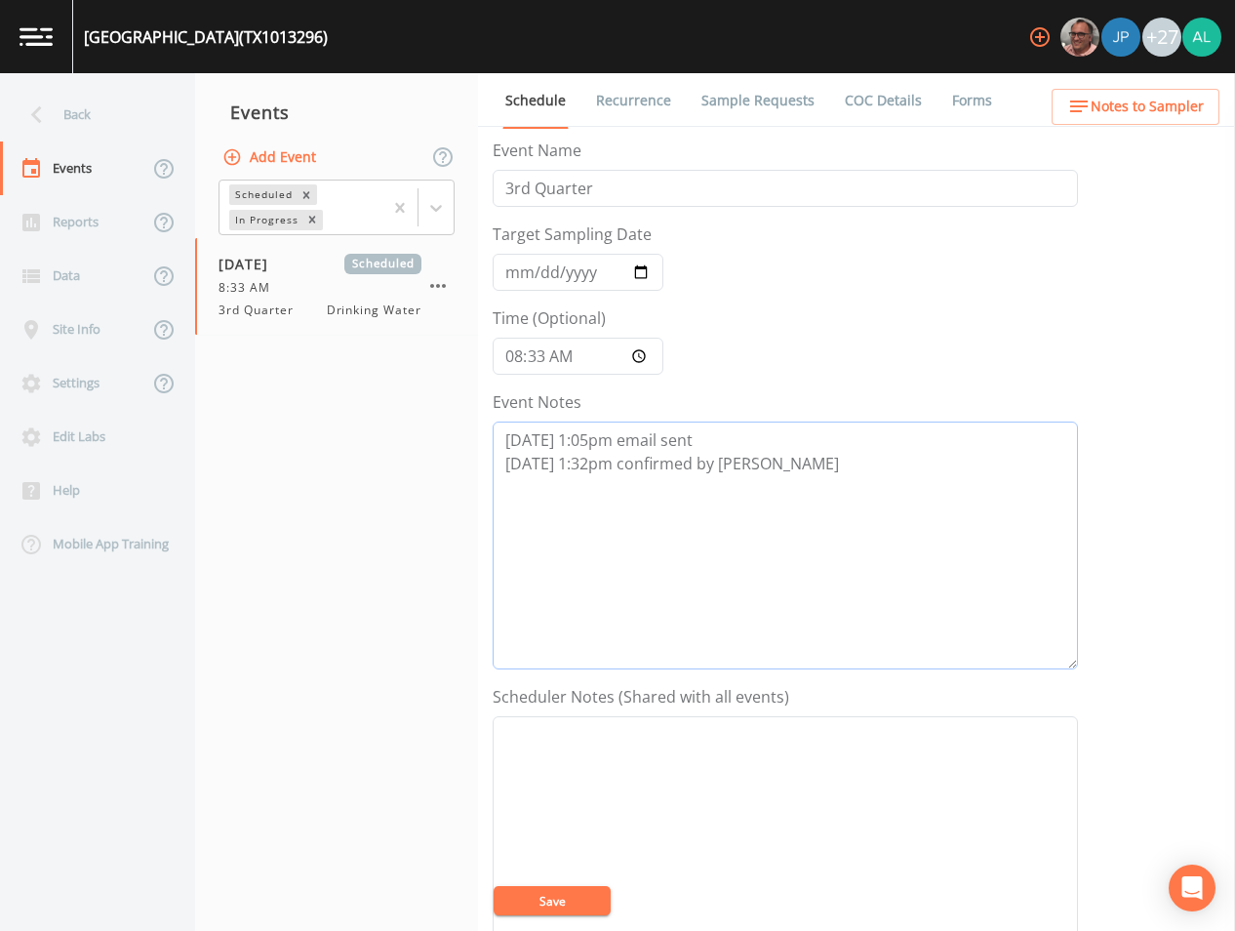
click at [851, 471] on textarea "[DATE] 1:05pm email sent [DATE] 1:32pm confirmed by [PERSON_NAME]" at bounding box center [785, 545] width 585 height 248
drag, startPoint x: 730, startPoint y: 538, endPoint x: 503, endPoint y: 517, distance: 227.2
click at [503, 517] on textarea "[DATE] 1:05pm email sent [DATE] 1:32pm confirmed by [PERSON_NAME] NOT COLLECTED…" at bounding box center [785, 545] width 585 height 248
type textarea "[DATE] 1:05pm email sent [DATE] 1:32pm confirmed by [PERSON_NAME] NOT COLLECTED…"
click at [586, 904] on button "Save" at bounding box center [552, 900] width 117 height 29
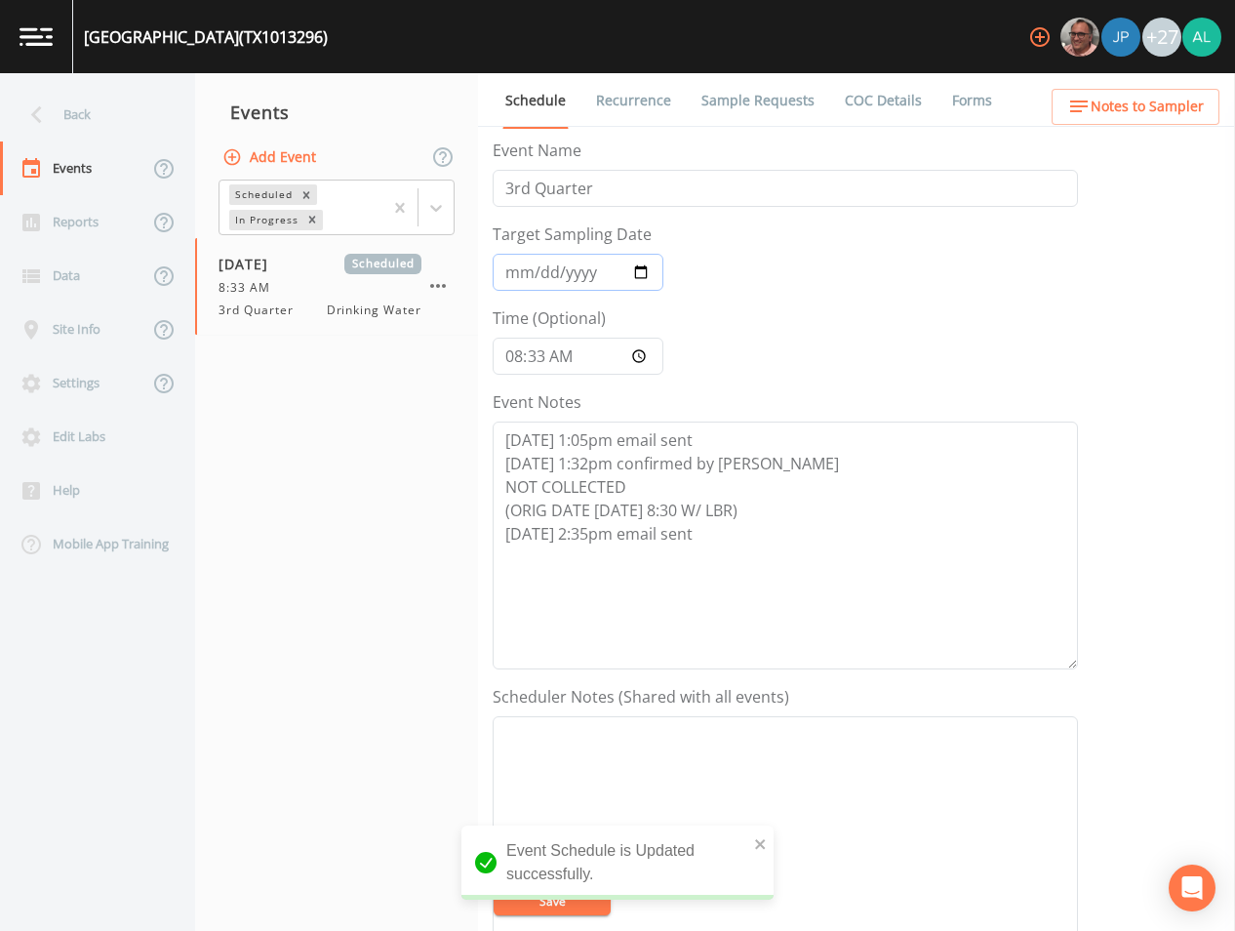
click at [506, 266] on input "[DATE]" at bounding box center [578, 272] width 171 height 37
type input "[DATE]"
click at [546, 359] on input "08:33:00" at bounding box center [578, 356] width 171 height 37
type input "08:31"
click at [494, 886] on button "Save" at bounding box center [552, 900] width 117 height 29
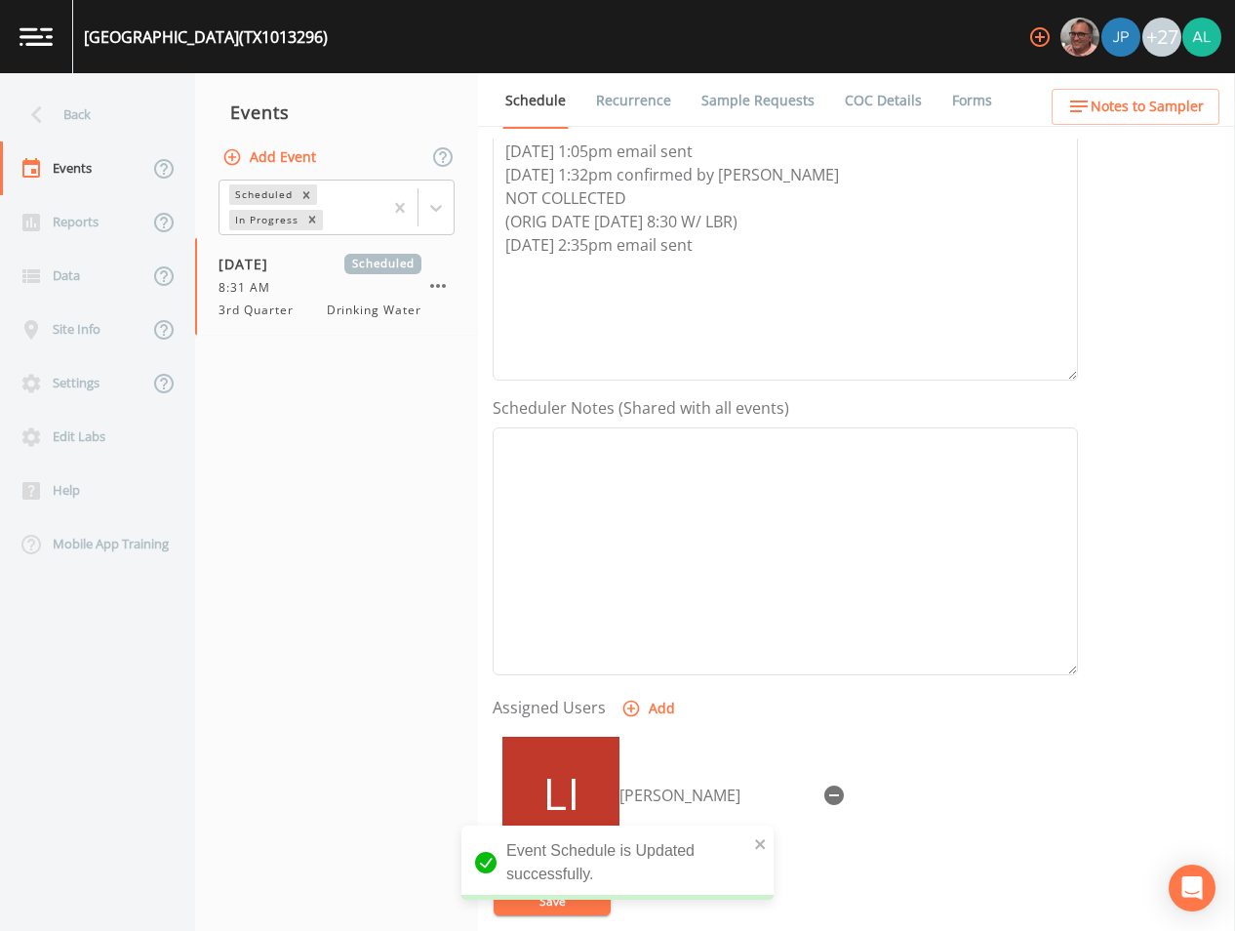
scroll to position [293, 0]
click at [815, 772] on button "button" at bounding box center [834, 791] width 39 height 39
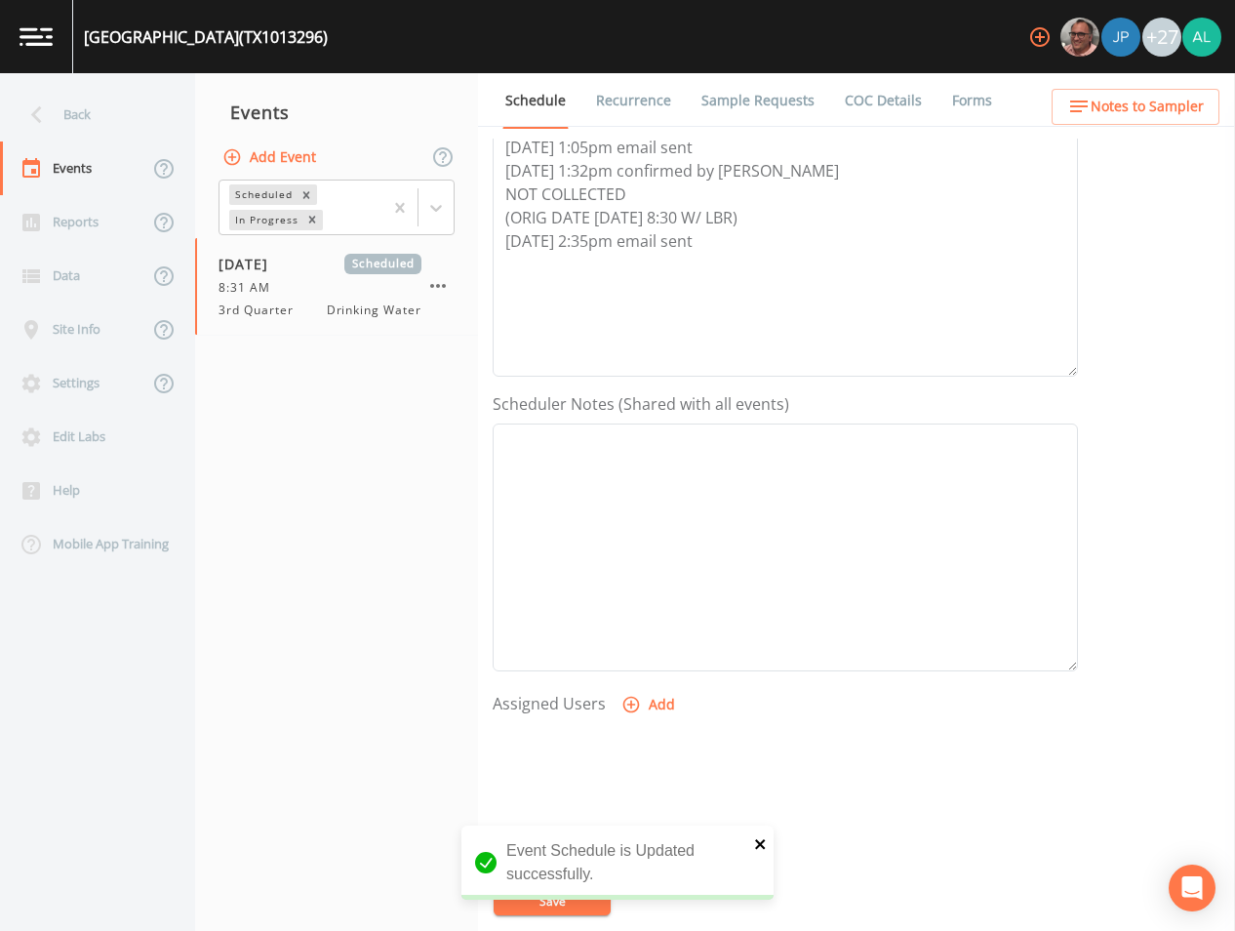
click at [758, 847] on icon "close" at bounding box center [760, 844] width 10 height 10
click at [539, 911] on button "Save" at bounding box center [552, 900] width 117 height 29
click at [781, 94] on link "Sample Requests" at bounding box center [757, 100] width 119 height 55
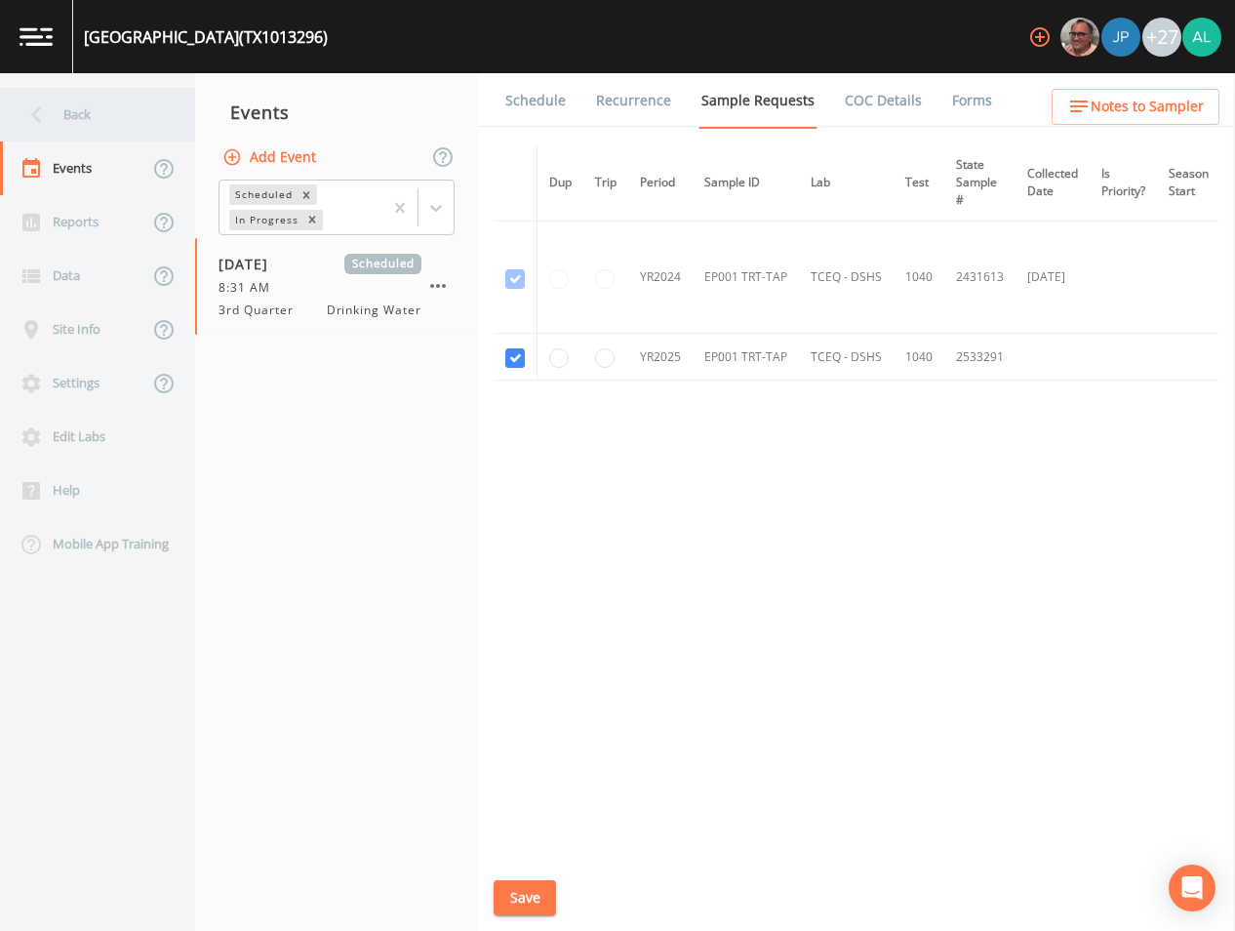
click at [68, 92] on div "Back" at bounding box center [88, 115] width 176 height 54
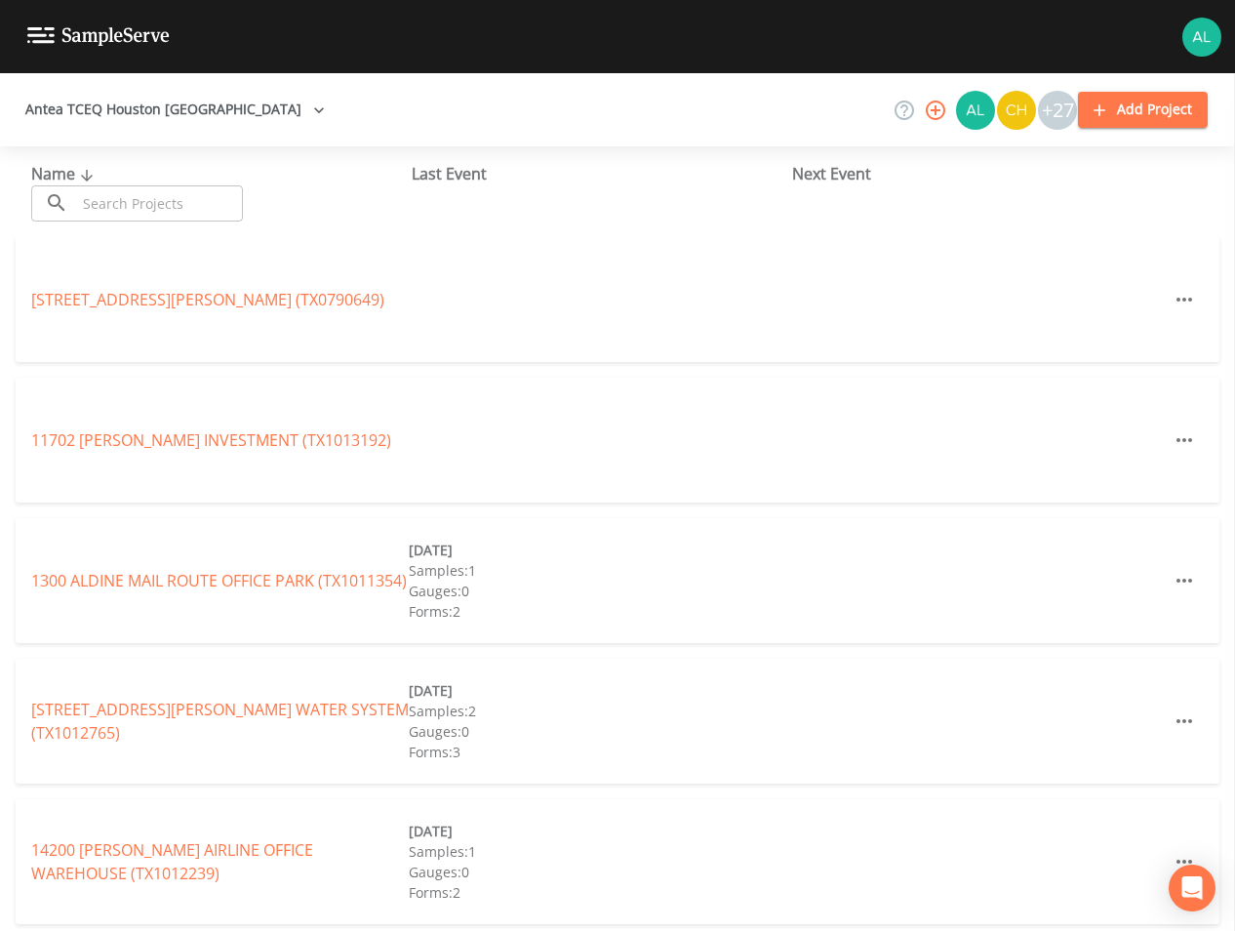
click at [130, 209] on input "text" at bounding box center [159, 203] width 167 height 36
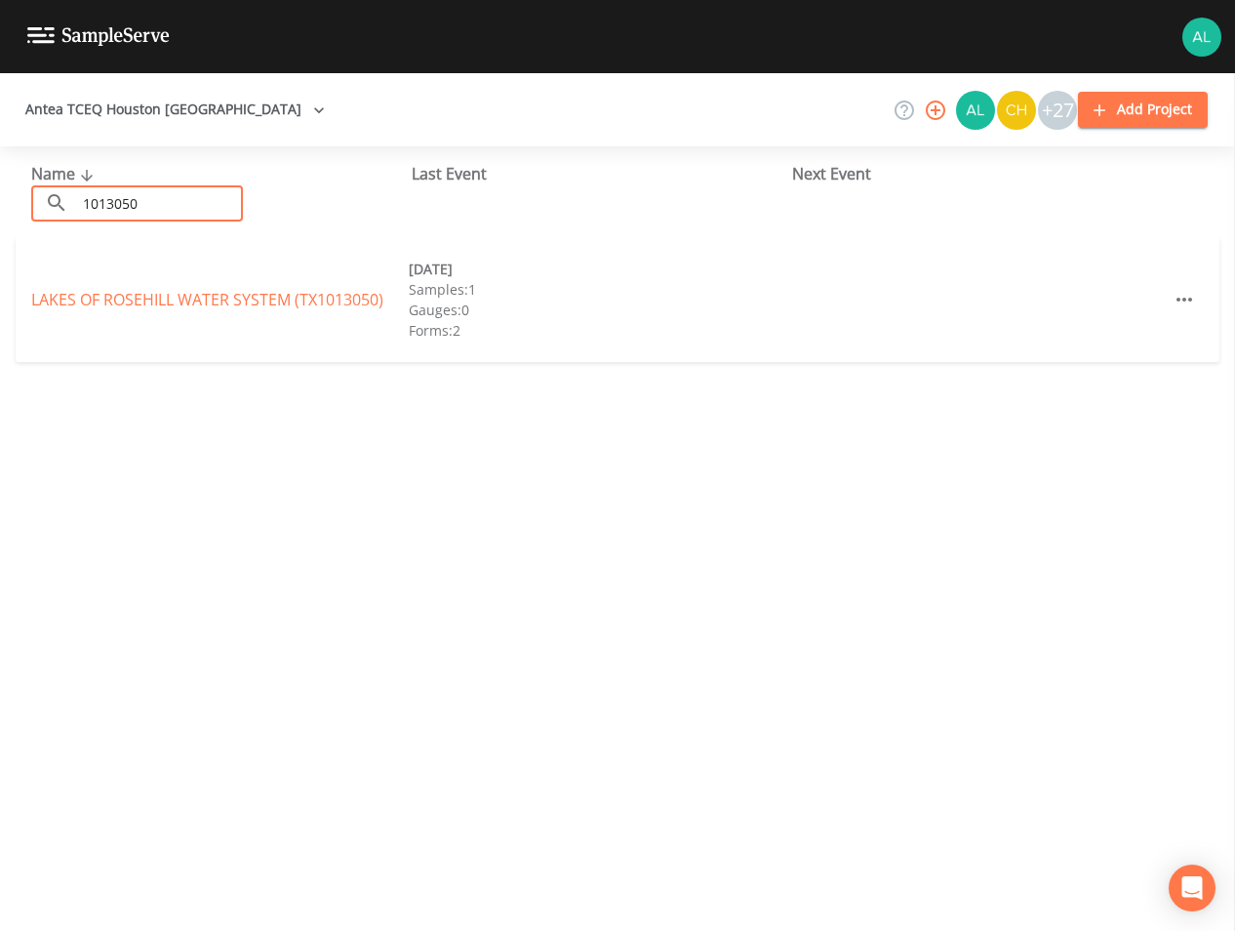
type input "1013050"
click at [237, 295] on link "LAKES OF ROSEHILL WATER SYSTEM (TX1013050)" at bounding box center [207, 299] width 352 height 21
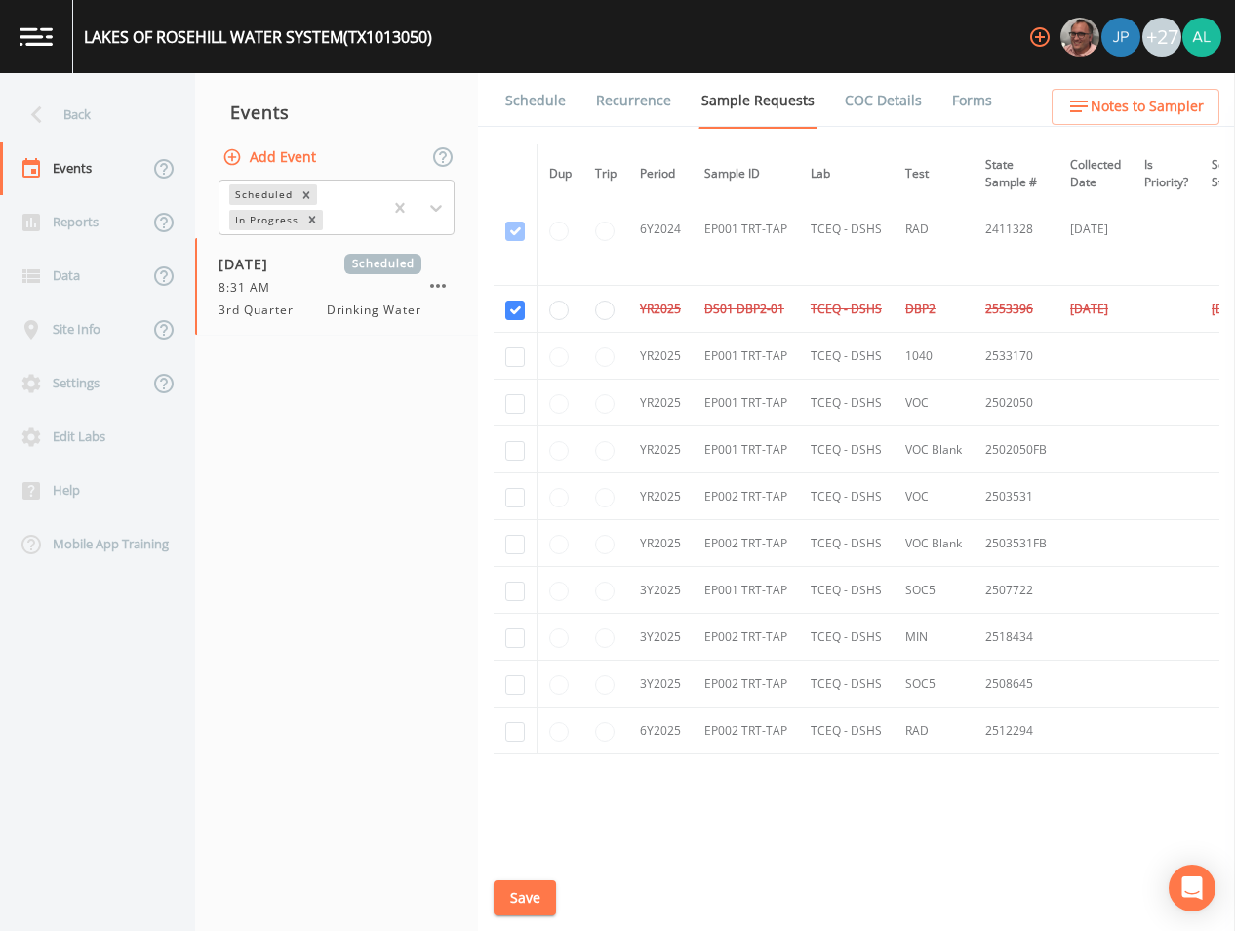
scroll to position [2000, 0]
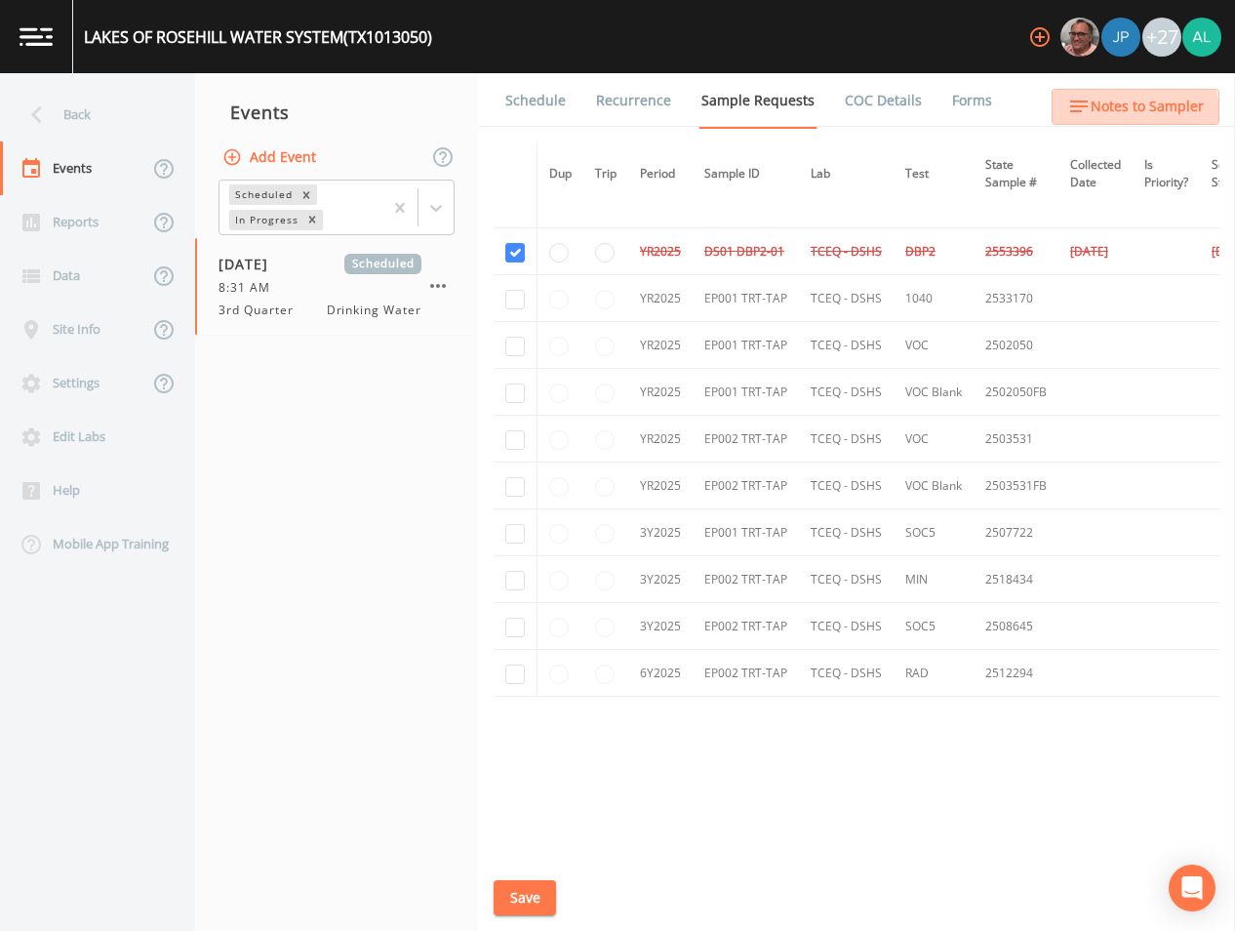
click at [1111, 115] on span "Notes to Sampler" at bounding box center [1147, 107] width 113 height 24
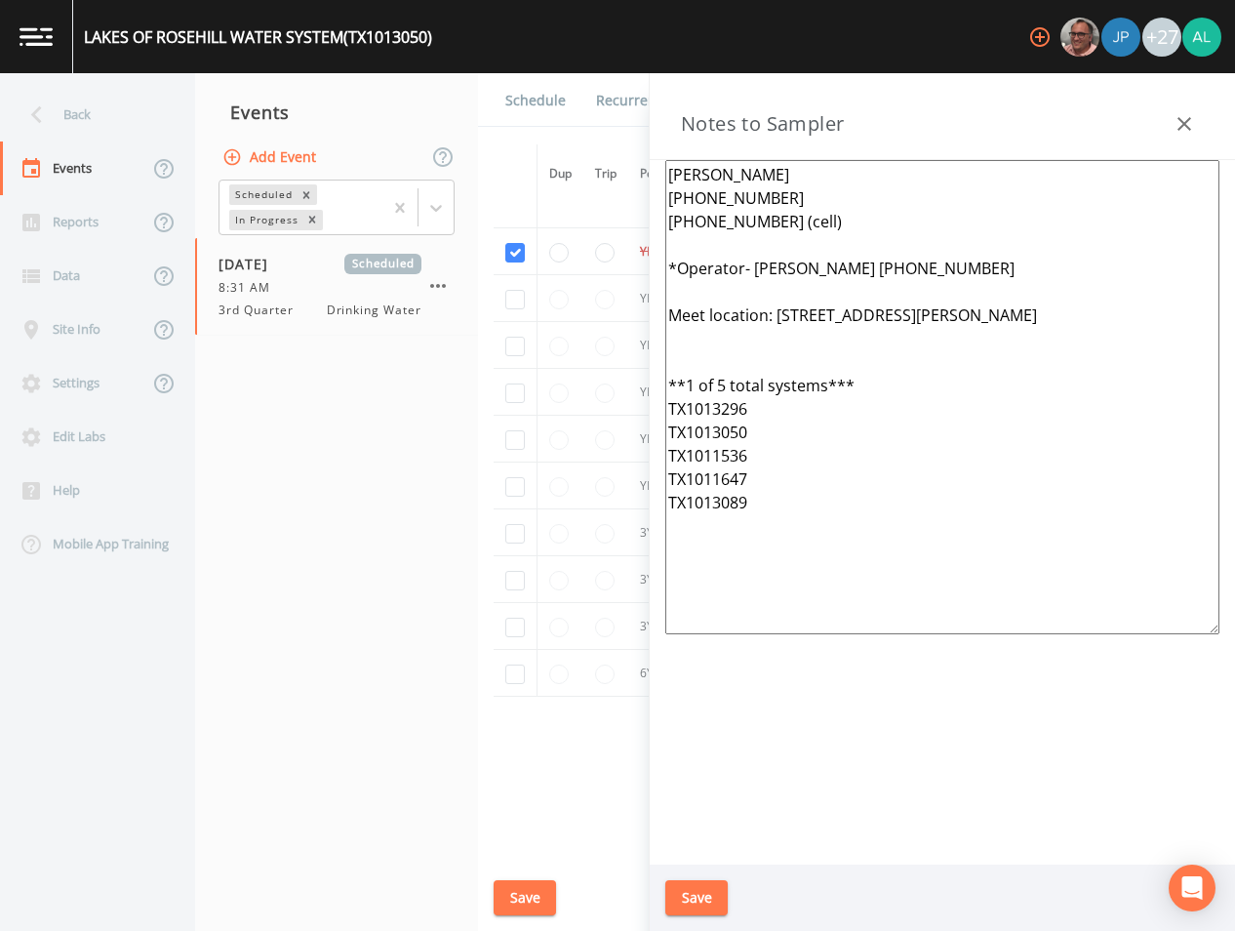
click at [710, 892] on button "Save" at bounding box center [696, 898] width 62 height 36
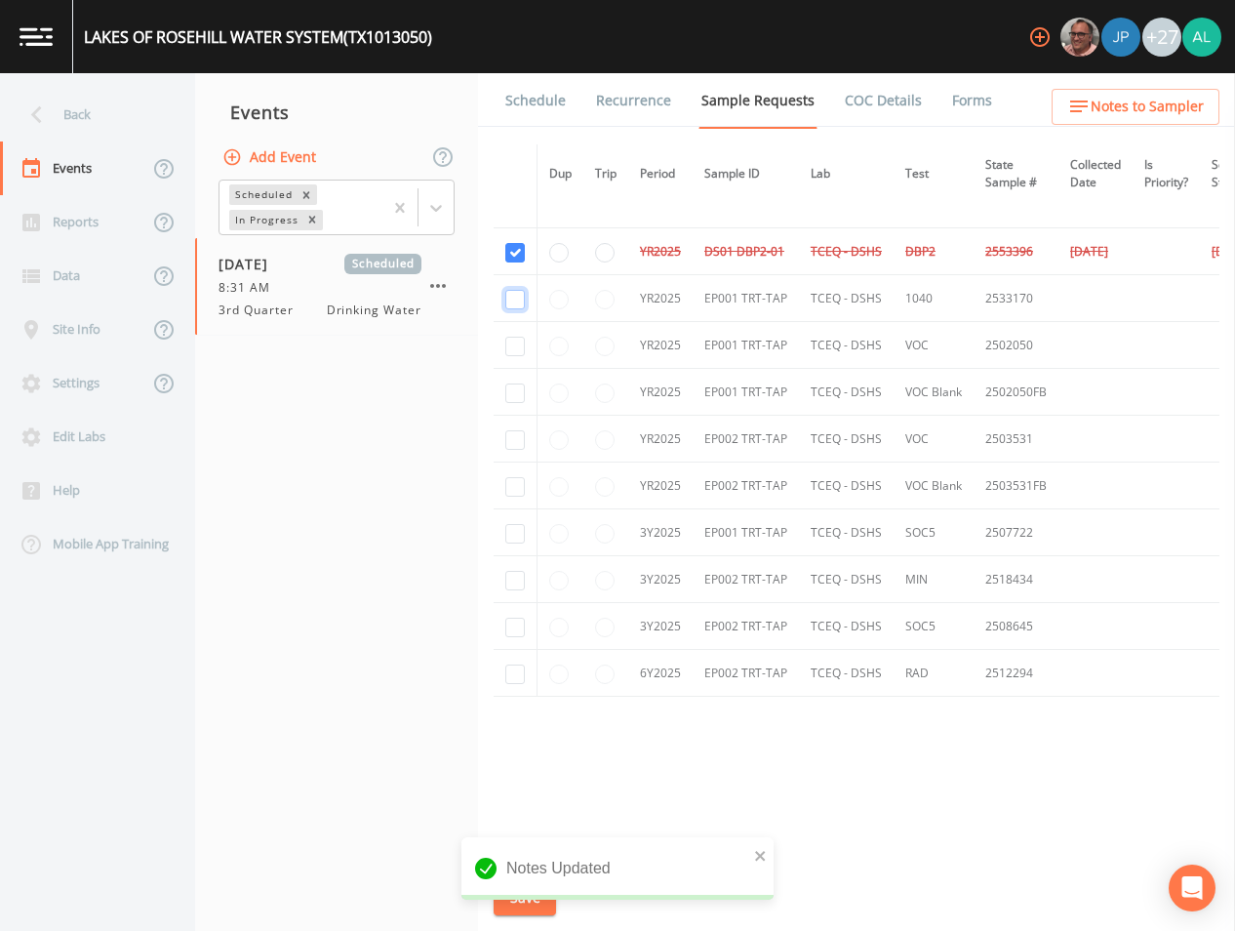
click at [513, 295] on input "checkbox" at bounding box center [515, 300] width 20 height 20
checkbox input "true"
click at [511, 337] on input "checkbox" at bounding box center [515, 347] width 20 height 20
checkbox input "true"
click at [509, 434] on input "checkbox" at bounding box center [515, 440] width 20 height 20
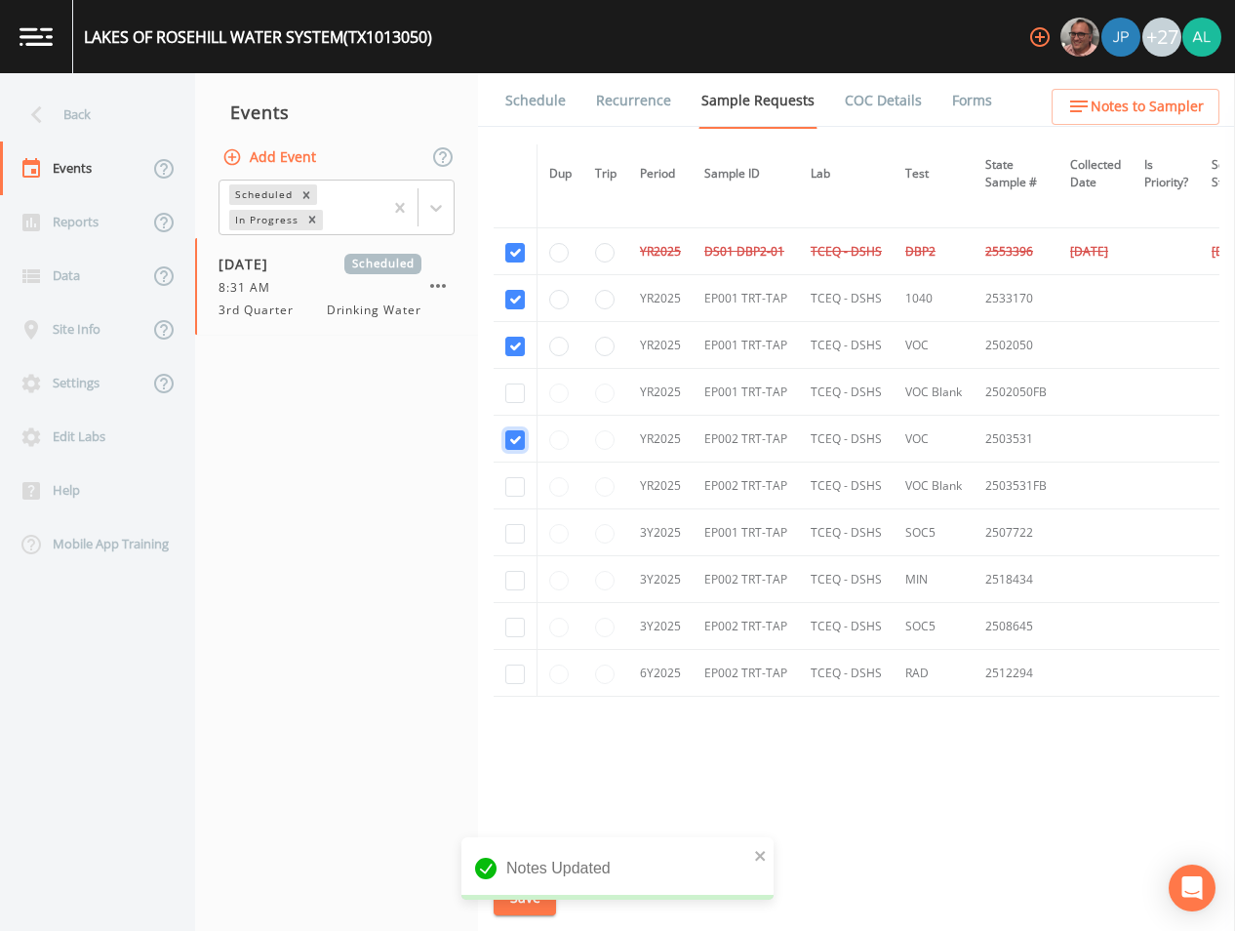
checkbox input "true"
click at [519, 524] on input "checkbox" at bounding box center [515, 534] width 20 height 20
click at [522, 576] on input "checkbox" at bounding box center [515, 581] width 20 height 20
click at [521, 620] on input "checkbox" at bounding box center [515, 628] width 20 height 20
click at [518, 668] on input "checkbox" at bounding box center [515, 674] width 20 height 20
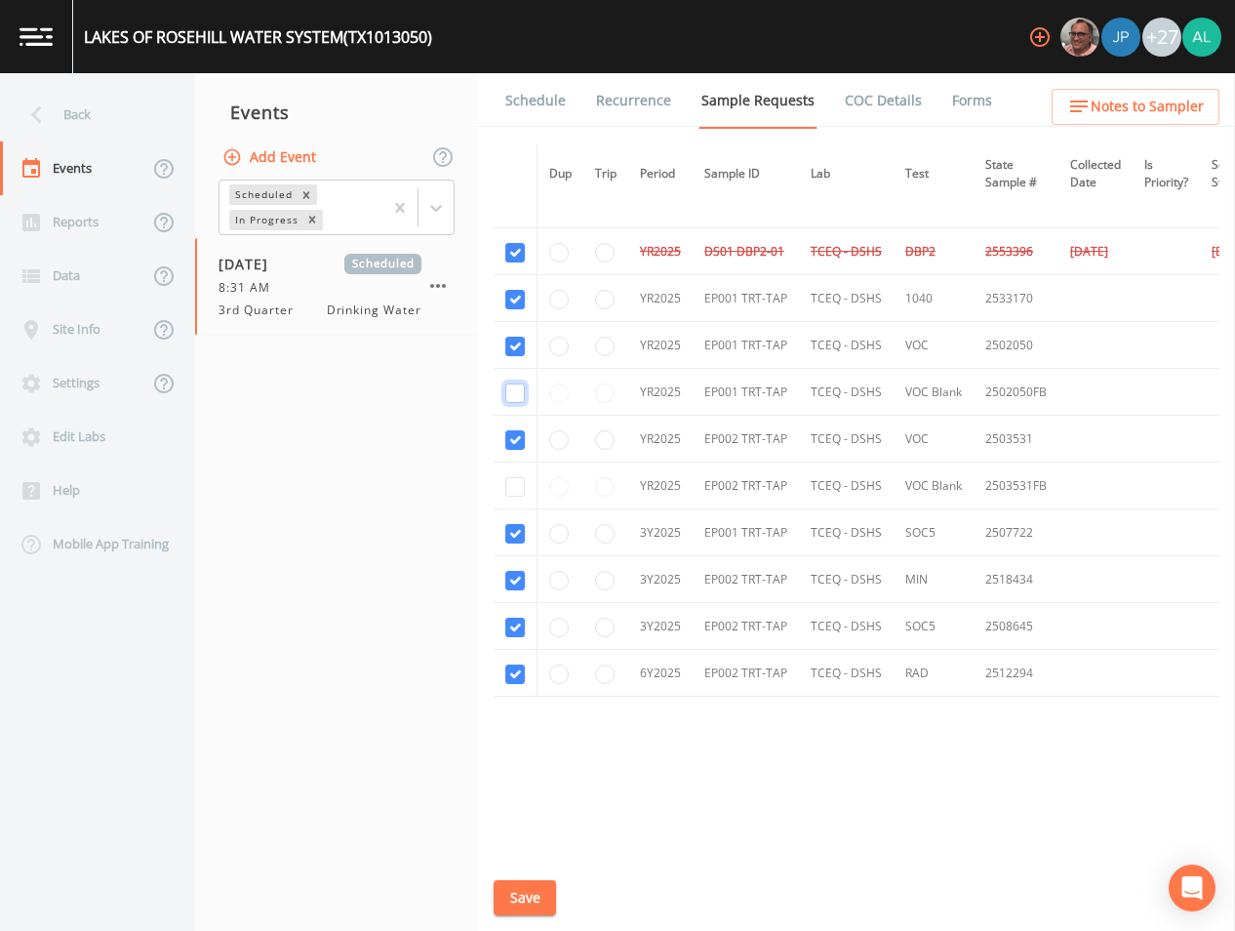
click at [521, 383] on input "checkbox" at bounding box center [515, 393] width 20 height 20
drag, startPoint x: 518, startPoint y: 481, endPoint x: 522, endPoint y: 529, distance: 48.0
click at [518, 482] on input "checkbox" at bounding box center [515, 487] width 20 height 20
click at [504, 246] on td at bounding box center [516, 251] width 44 height 47
click at [512, 248] on input "checkbox" at bounding box center [515, 253] width 20 height 20
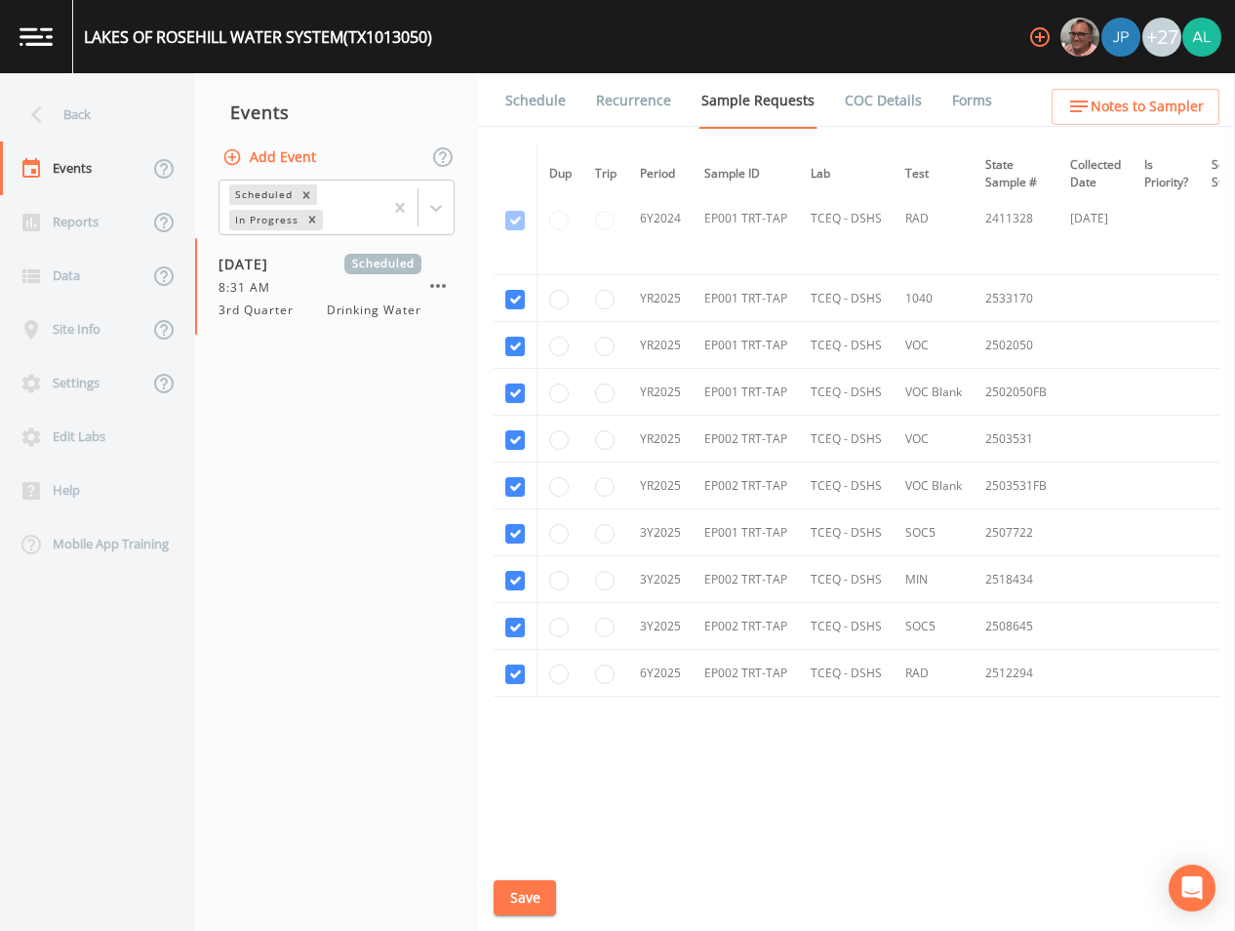
scroll to position [1953, 0]
click at [551, 883] on button "Save" at bounding box center [525, 898] width 62 height 36
click at [498, 91] on li "Schedule" at bounding box center [523, 100] width 91 height 55
click at [522, 86] on link "Schedule" at bounding box center [535, 100] width 66 height 55
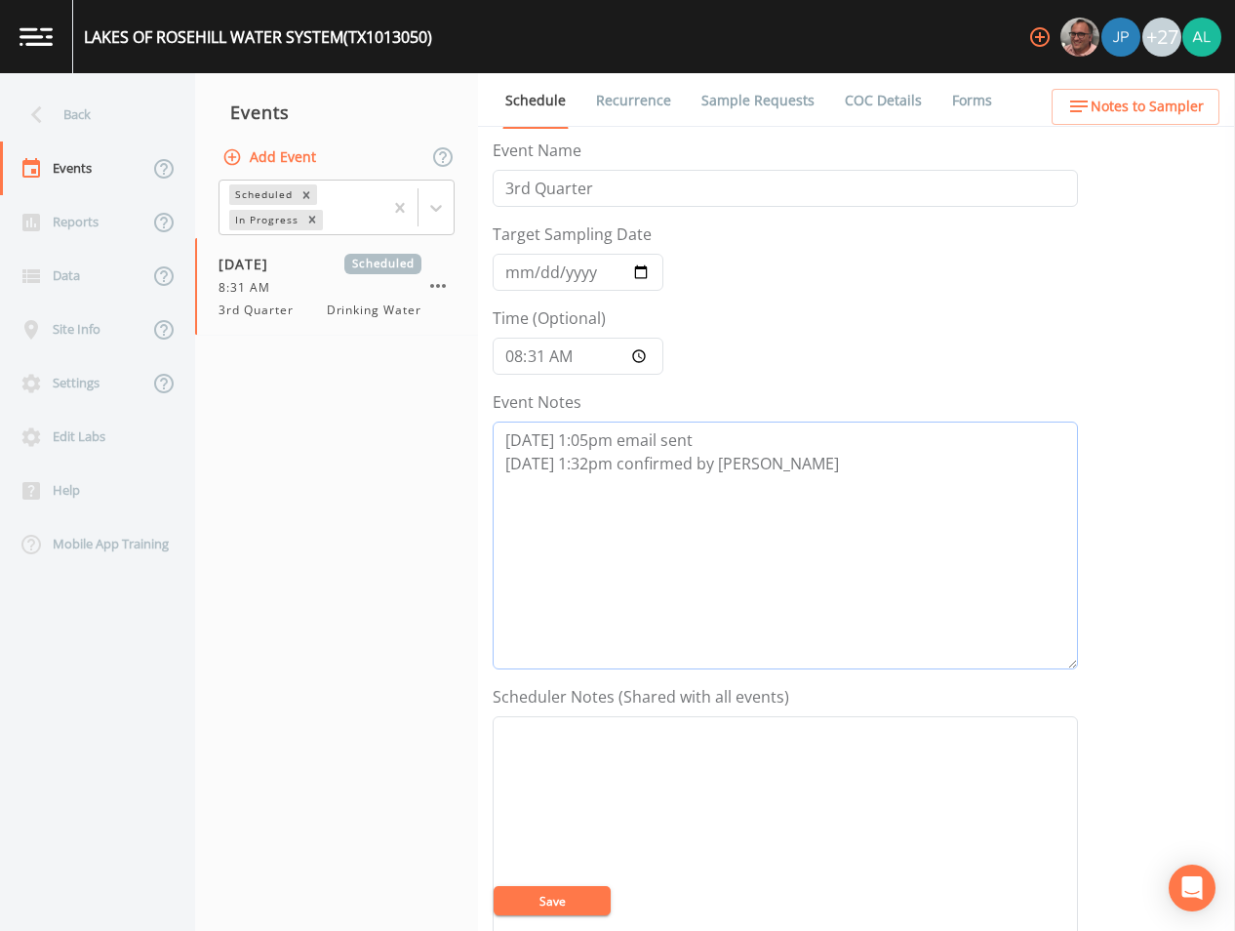
click at [784, 503] on textarea "[DATE] 1:05pm email sent [DATE] 1:32pm confirmed by [PERSON_NAME]" at bounding box center [785, 545] width 585 height 248
paste textarea "(ORIG DATE [DATE] 8:30 W/ LBR) [DATE] 2:35pm email sent"
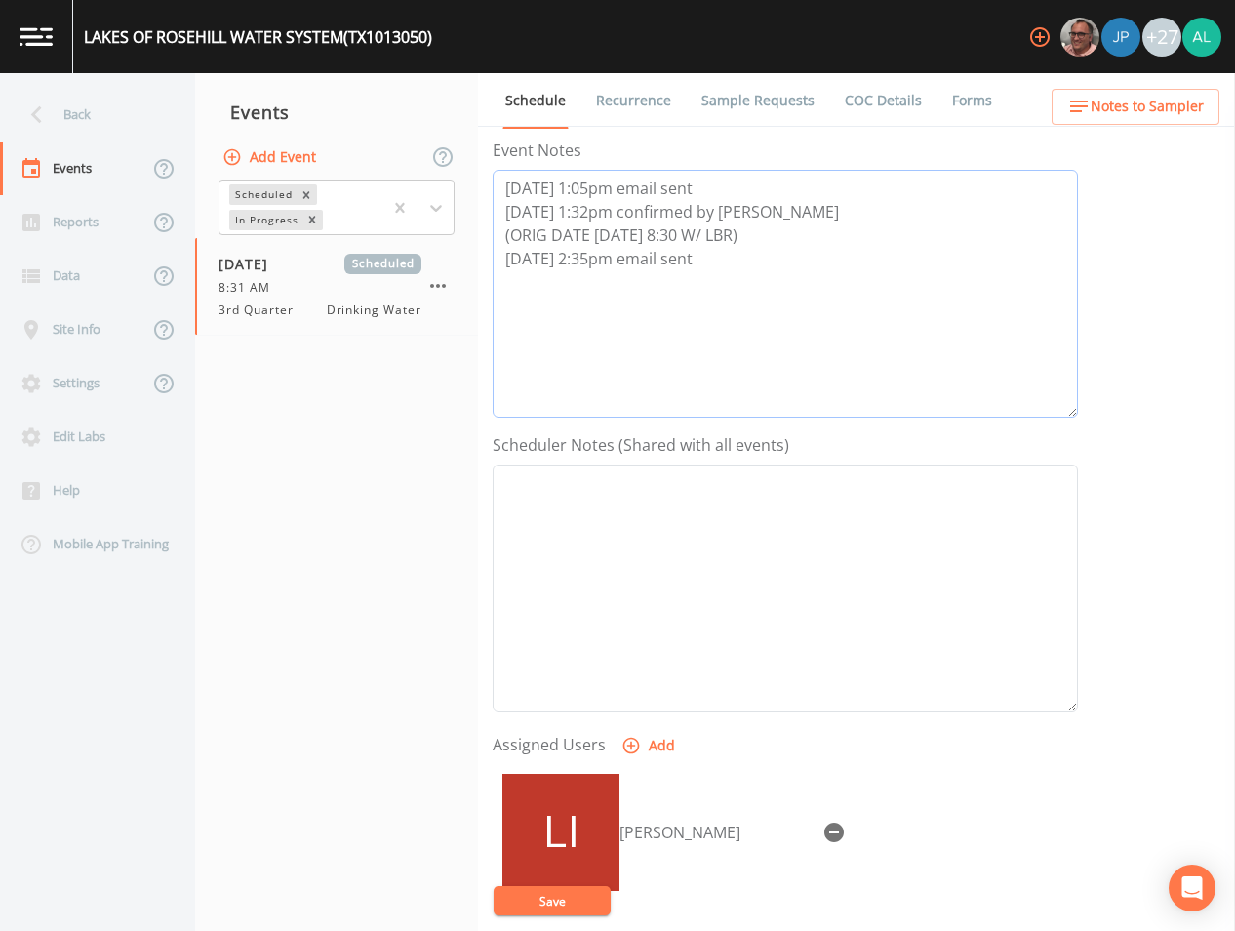
scroll to position [446, 0]
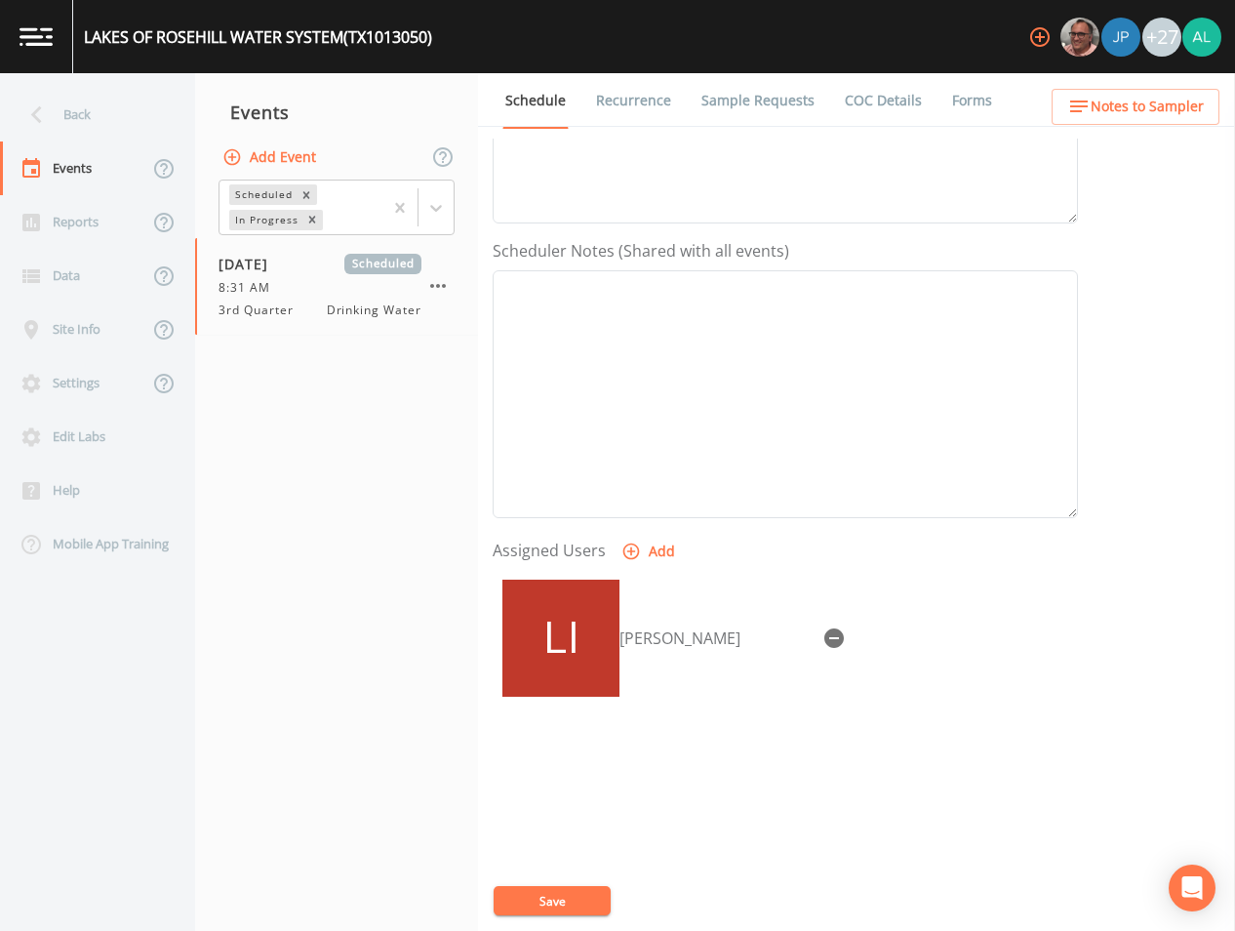
drag, startPoint x: 749, startPoint y: 594, endPoint x: 730, endPoint y: 592, distance: 19.6
click at [822, 626] on icon "button" at bounding box center [833, 637] width 23 height 23
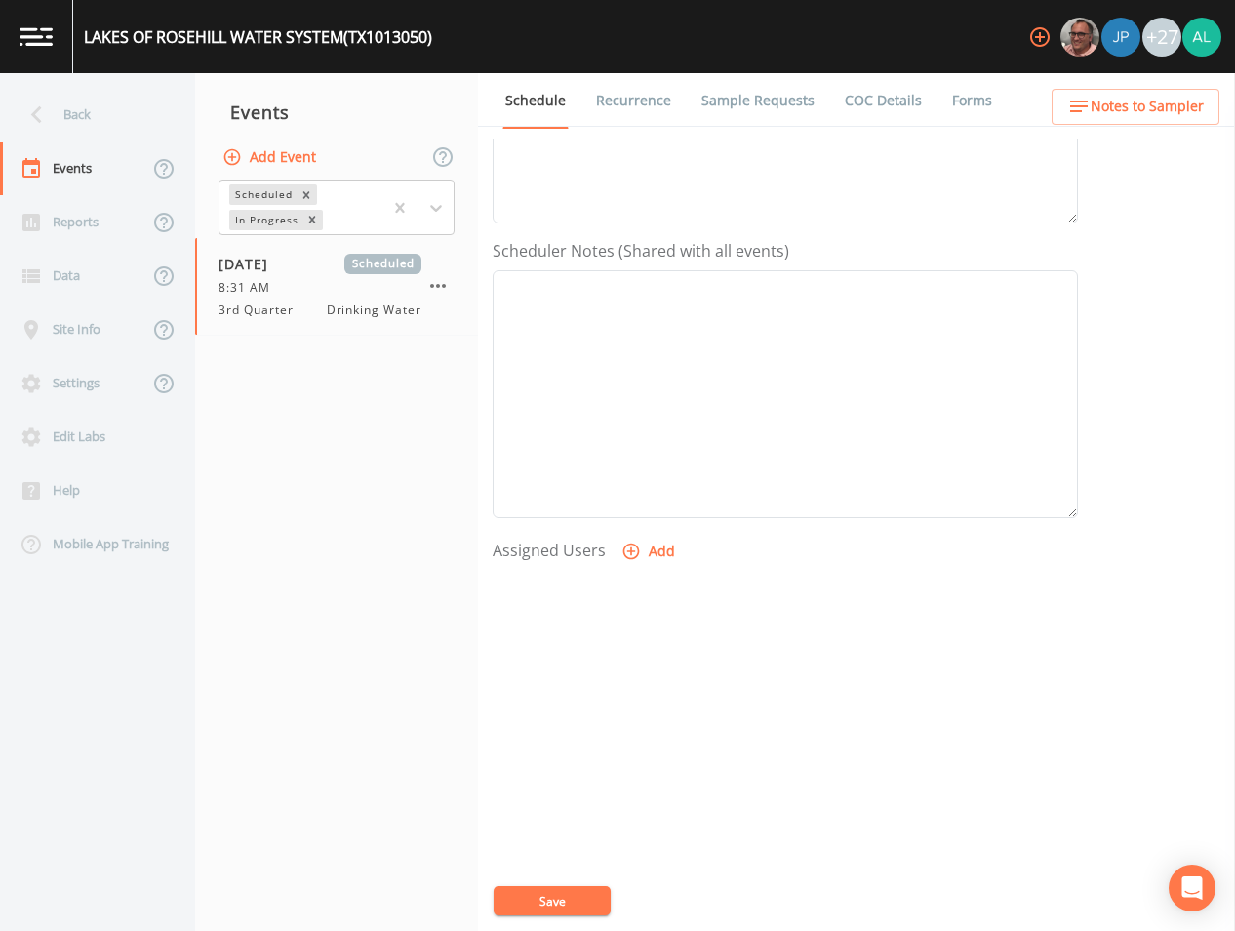
scroll to position [0, 0]
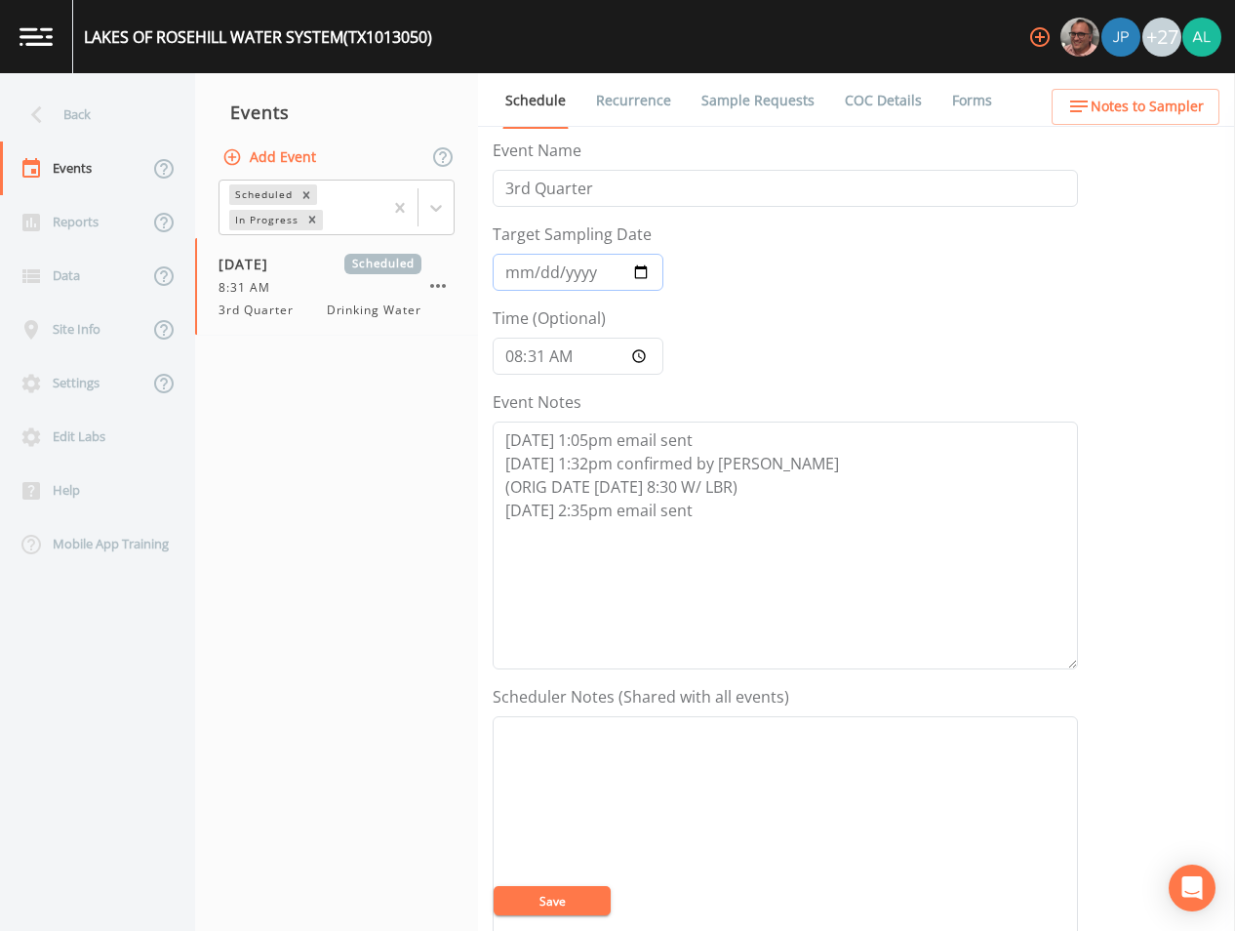
click at [515, 266] on input "[DATE]" at bounding box center [578, 272] width 171 height 37
click at [518, 360] on input "08:31:00" at bounding box center [578, 356] width 171 height 37
click at [494, 886] on button "Save" at bounding box center [552, 900] width 117 height 29
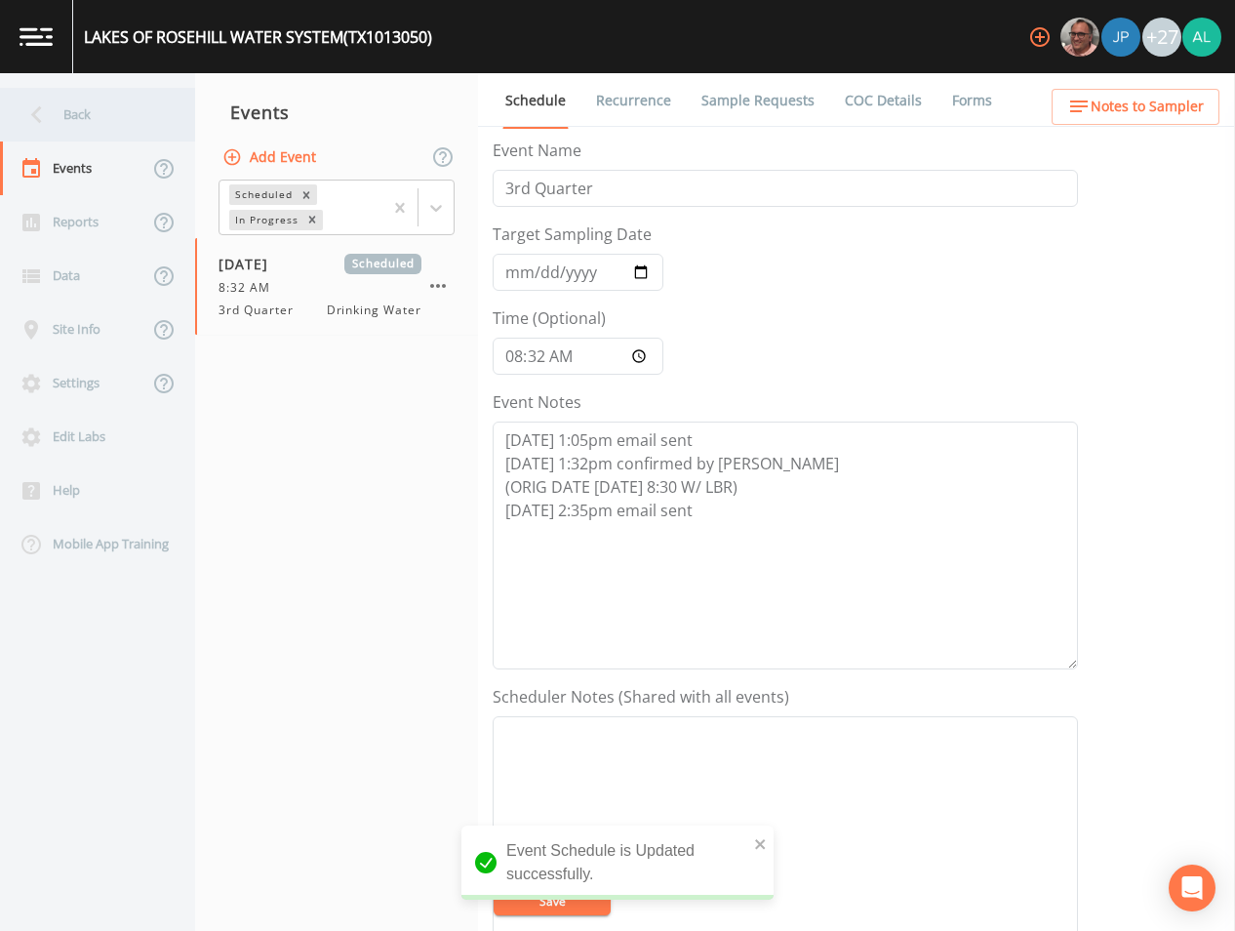
click at [82, 110] on div "Back" at bounding box center [88, 115] width 176 height 54
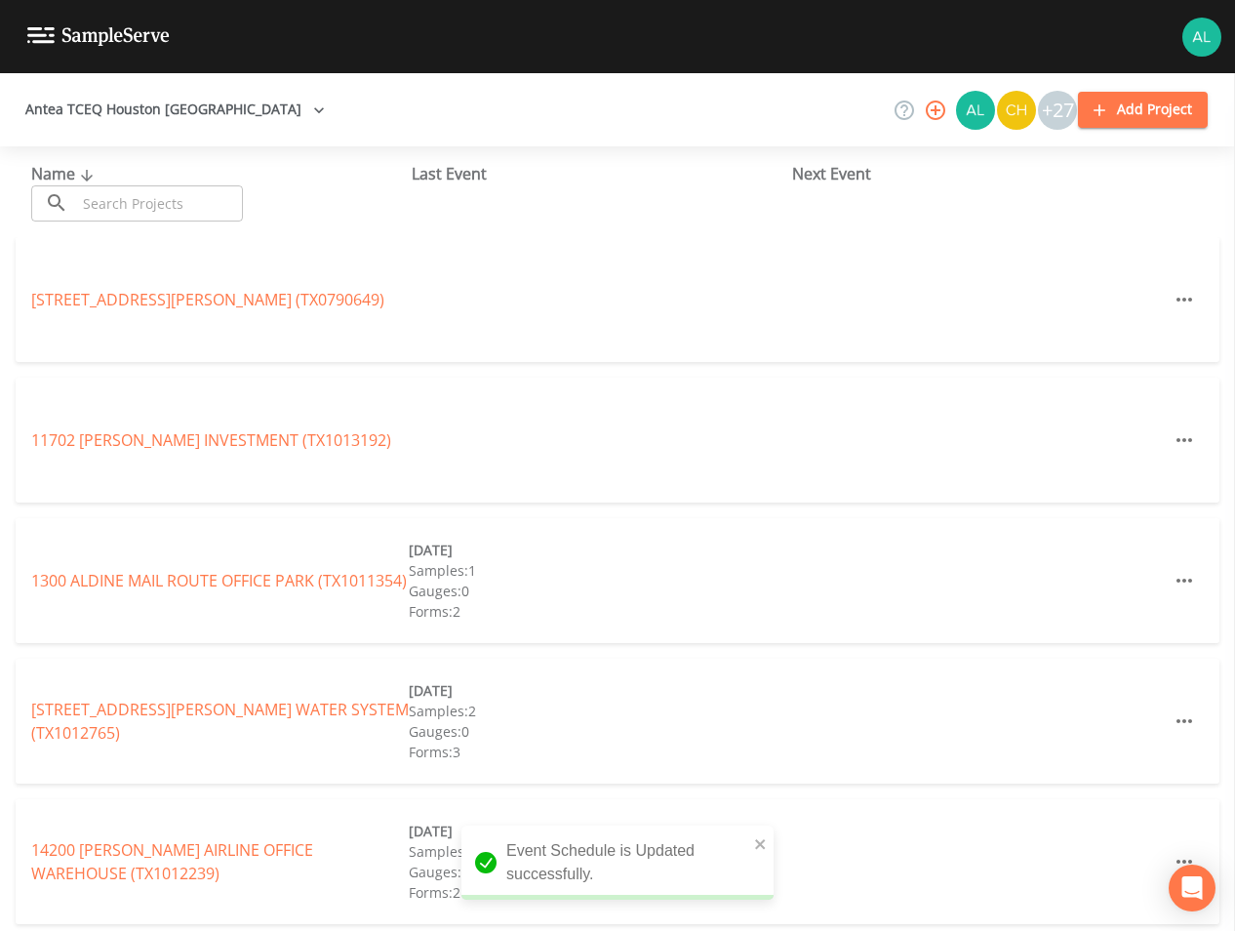
click at [164, 193] on input "text" at bounding box center [159, 203] width 167 height 36
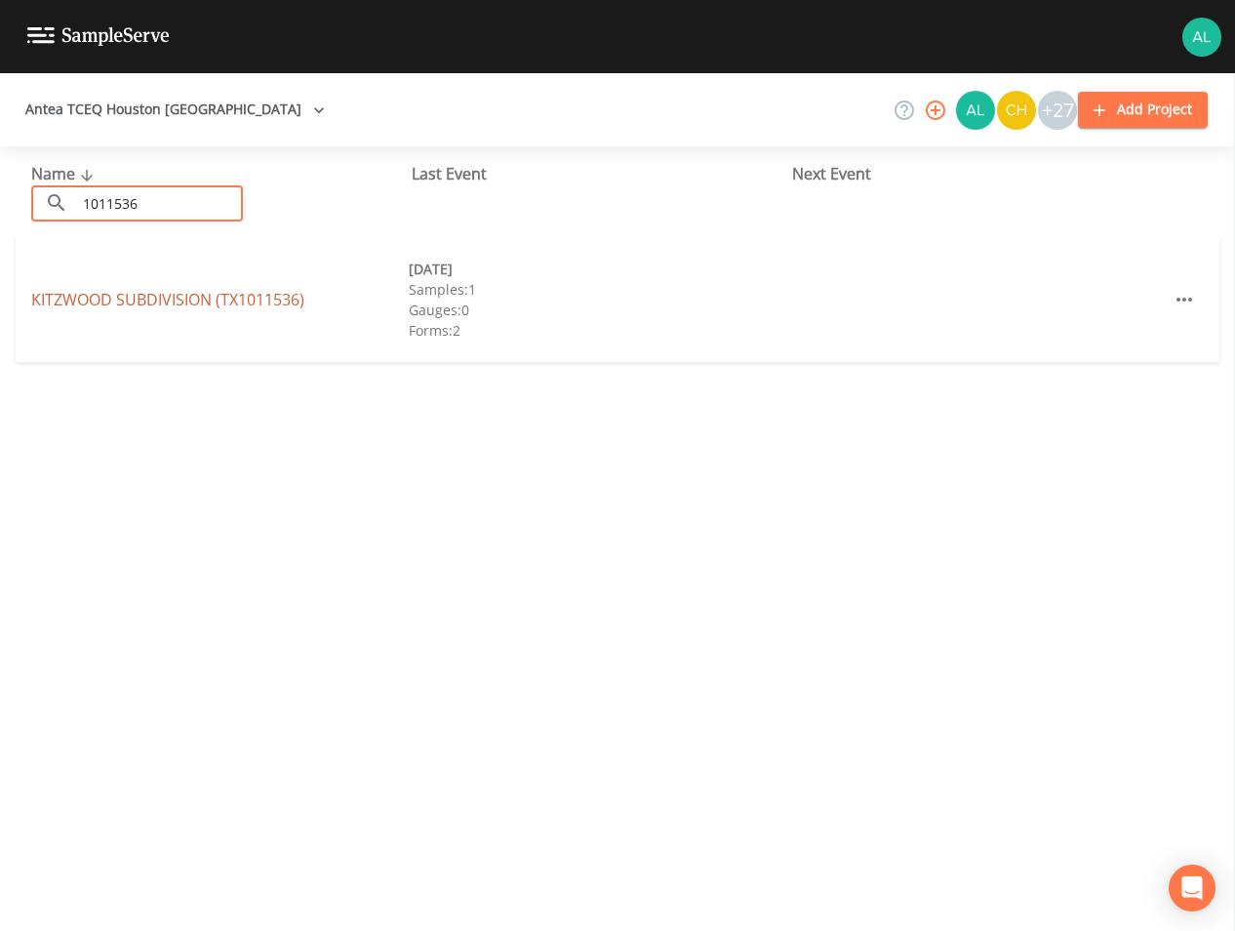
click at [194, 297] on link "KITZWOOD SUBDIVISION (TX1011536)" at bounding box center [167, 299] width 273 height 21
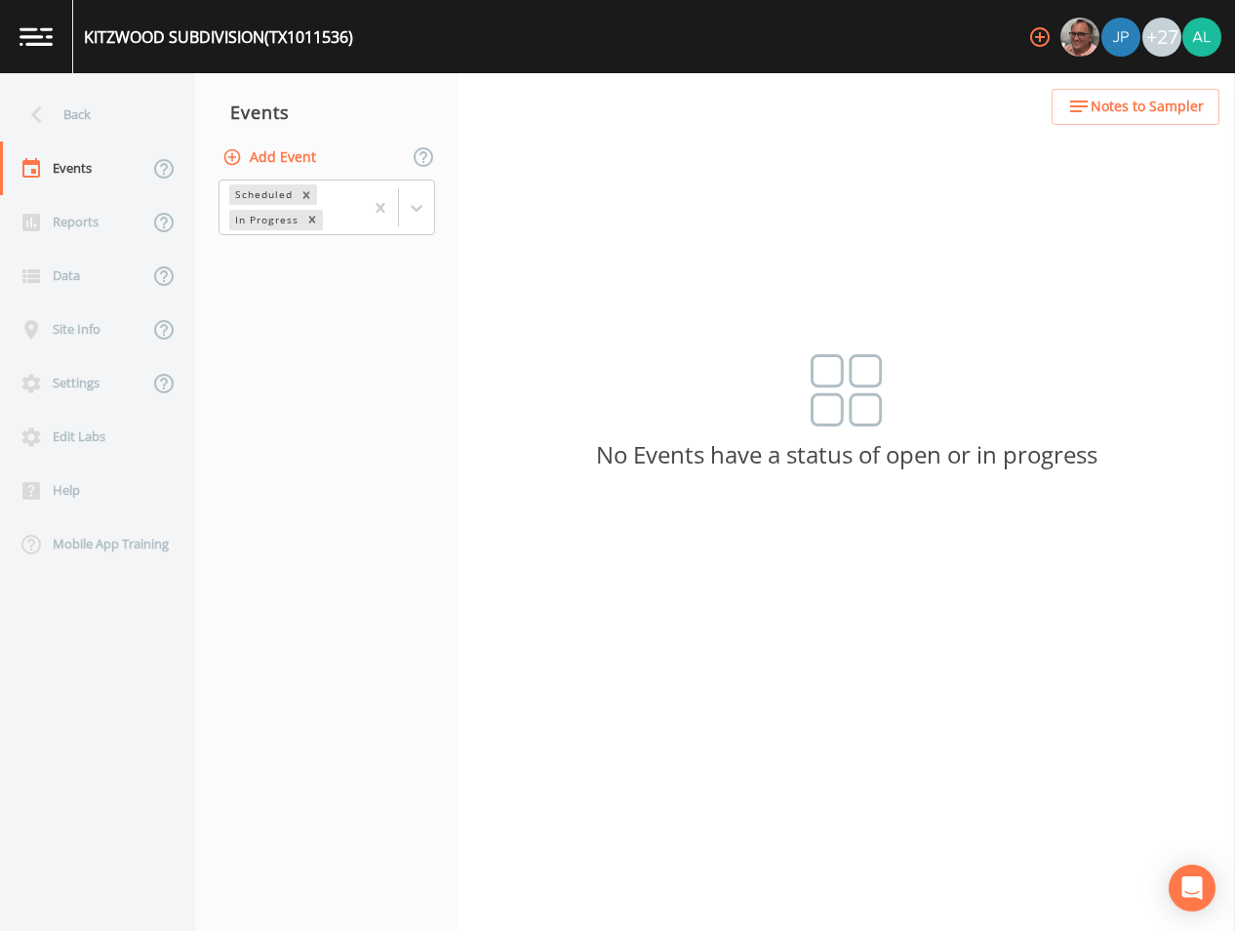
click at [314, 145] on button "Add Event" at bounding box center [271, 158] width 105 height 36
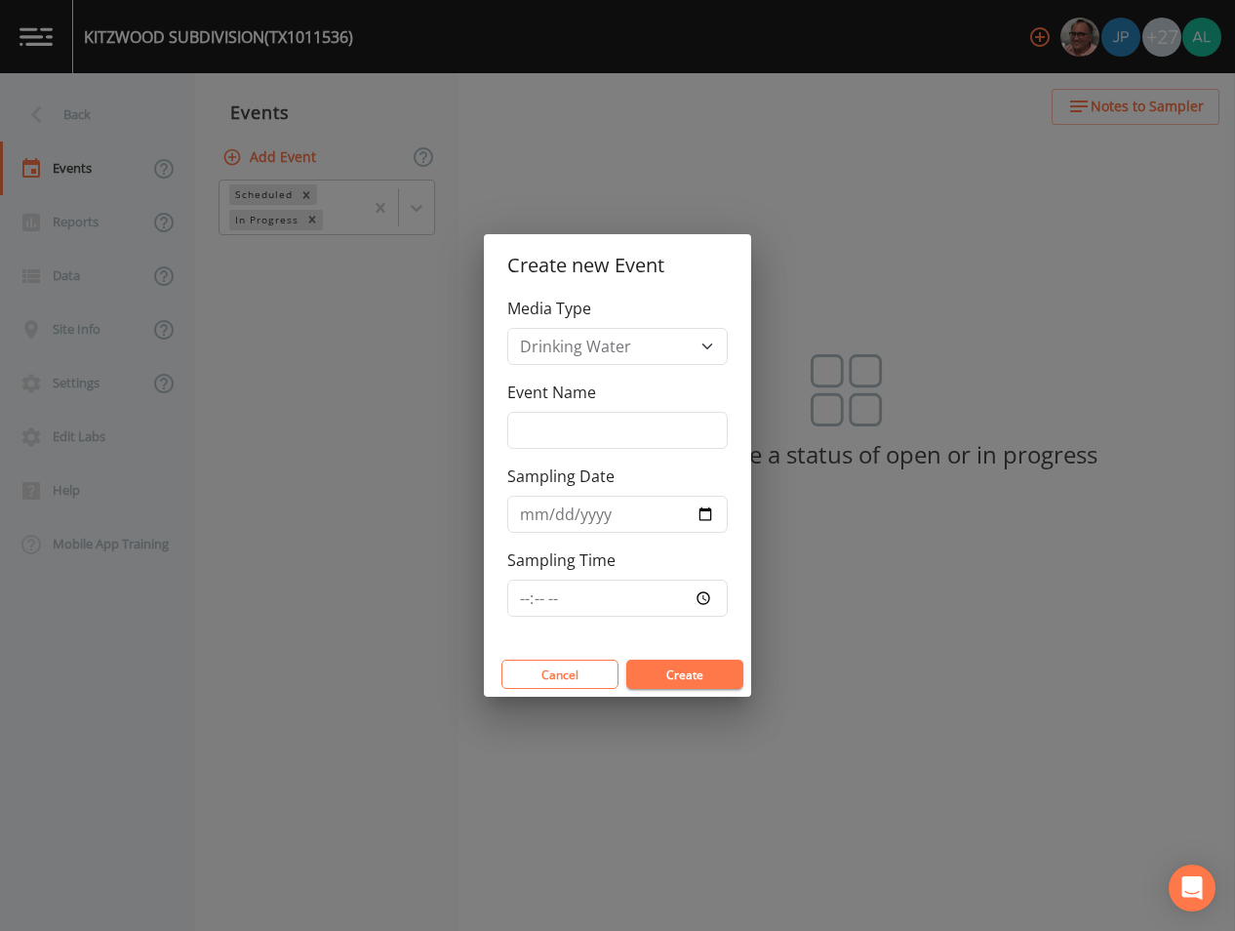
click at [569, 456] on div "Media Type Drinking Water Event Name Sampling Date Sampling Time" at bounding box center [617, 474] width 267 height 355
click at [572, 439] on input "Event Name" at bounding box center [617, 430] width 220 height 37
click at [563, 522] on input "[DATE]" at bounding box center [617, 514] width 220 height 37
click at [556, 519] on input "[DATE]" at bounding box center [617, 514] width 220 height 37
click at [518, 594] on input "Sampling Time" at bounding box center [617, 597] width 220 height 37
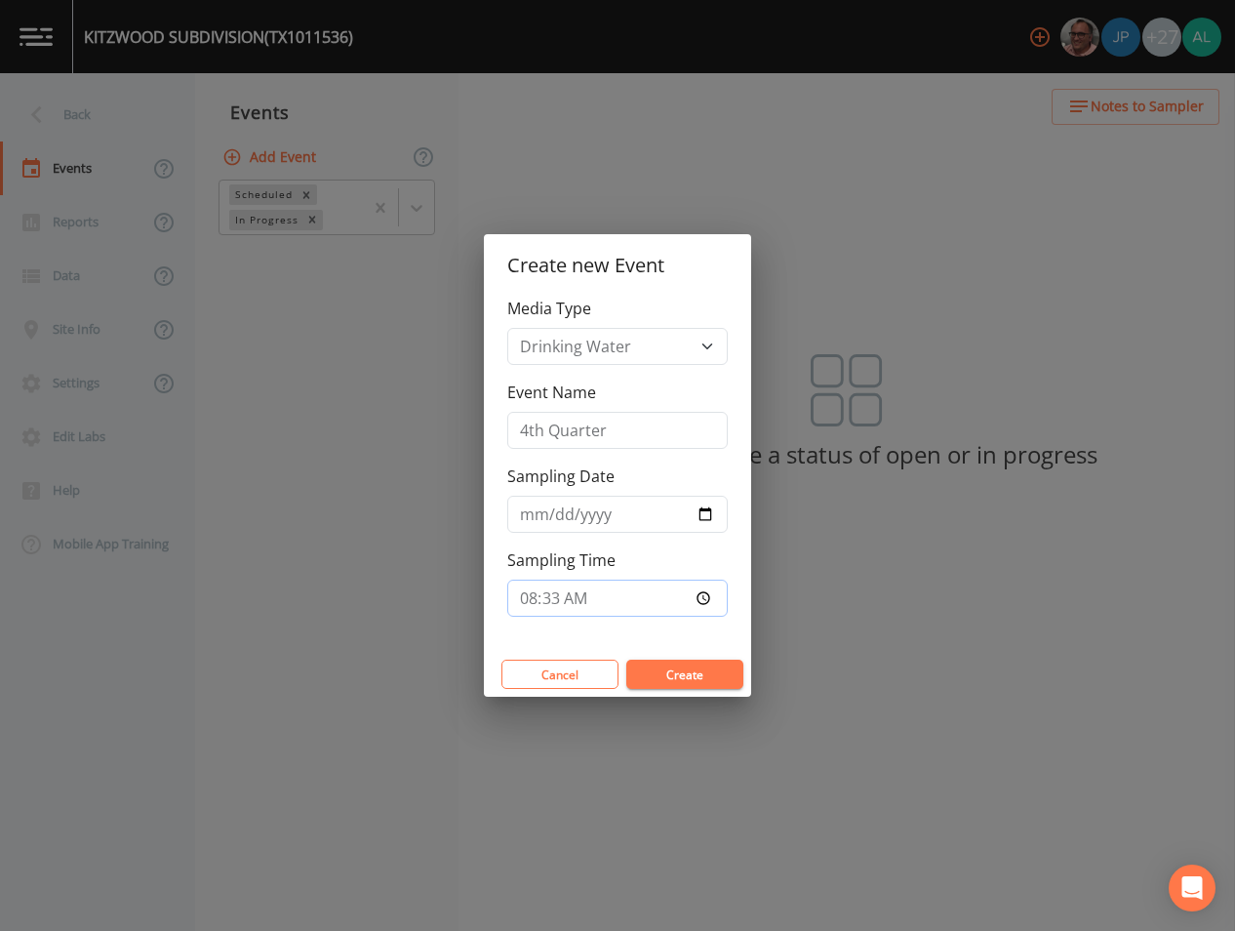
click at [626, 659] on button "Create" at bounding box center [684, 673] width 117 height 29
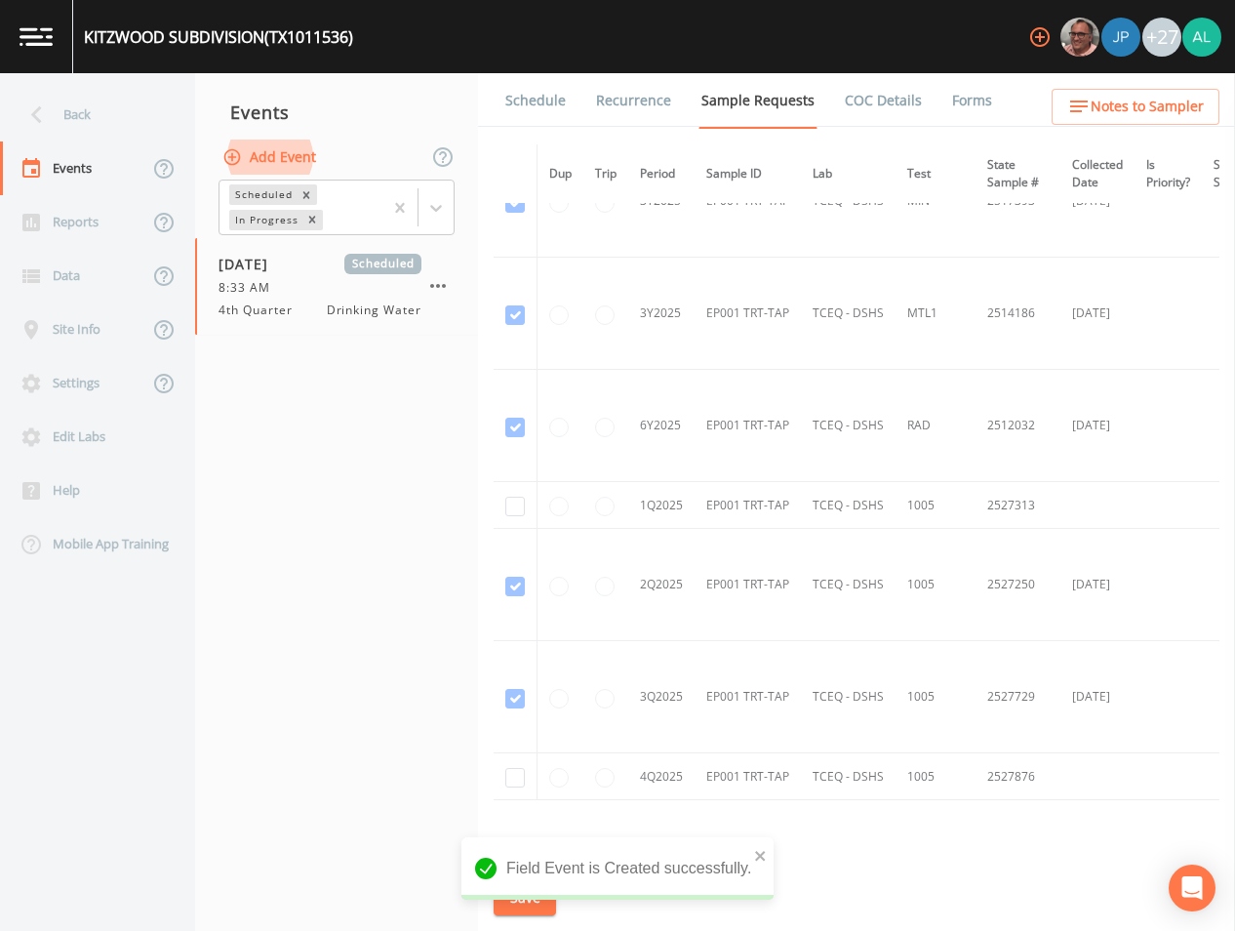
scroll to position [2775, 0]
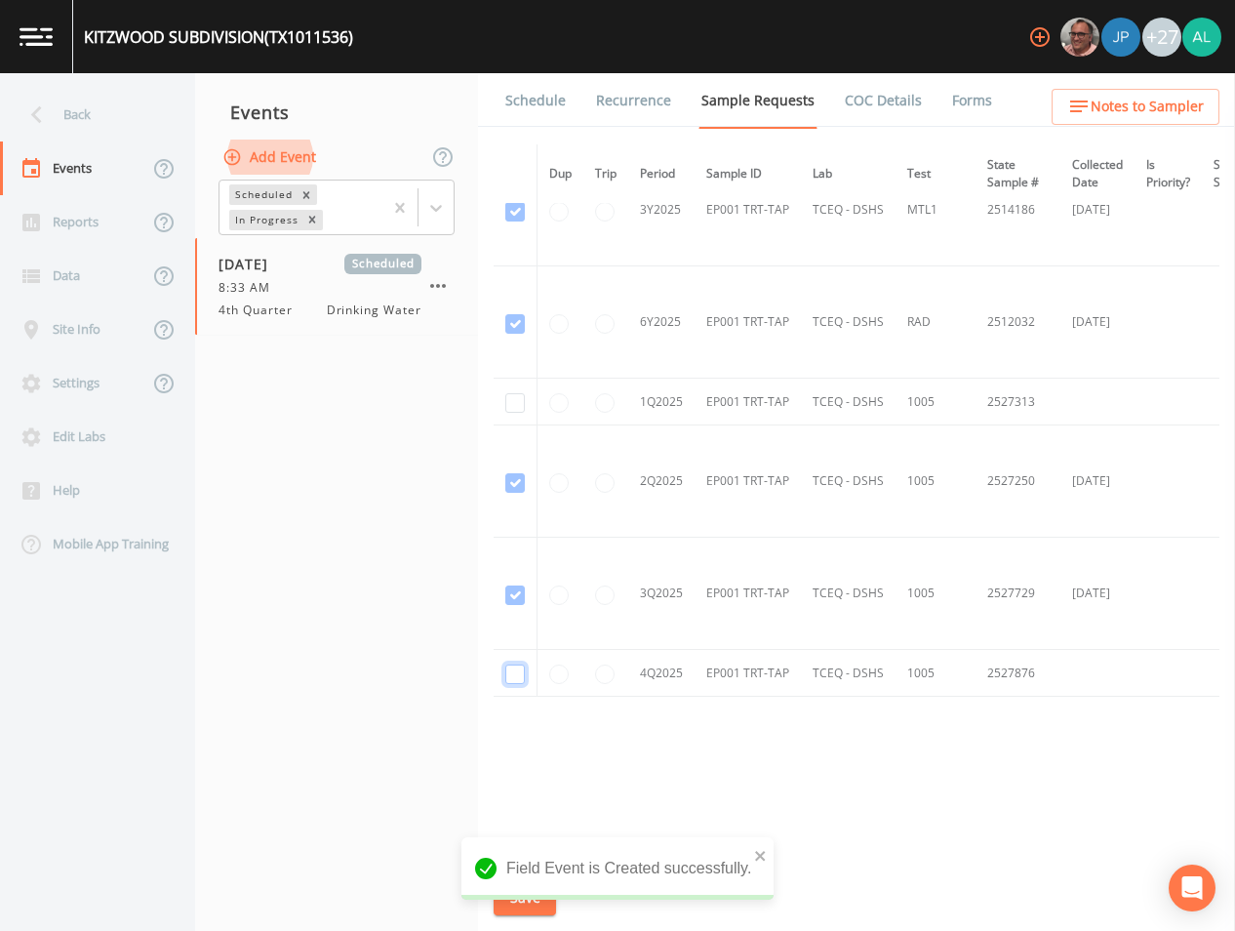
click at [514, 669] on input "checkbox" at bounding box center [515, 674] width 20 height 20
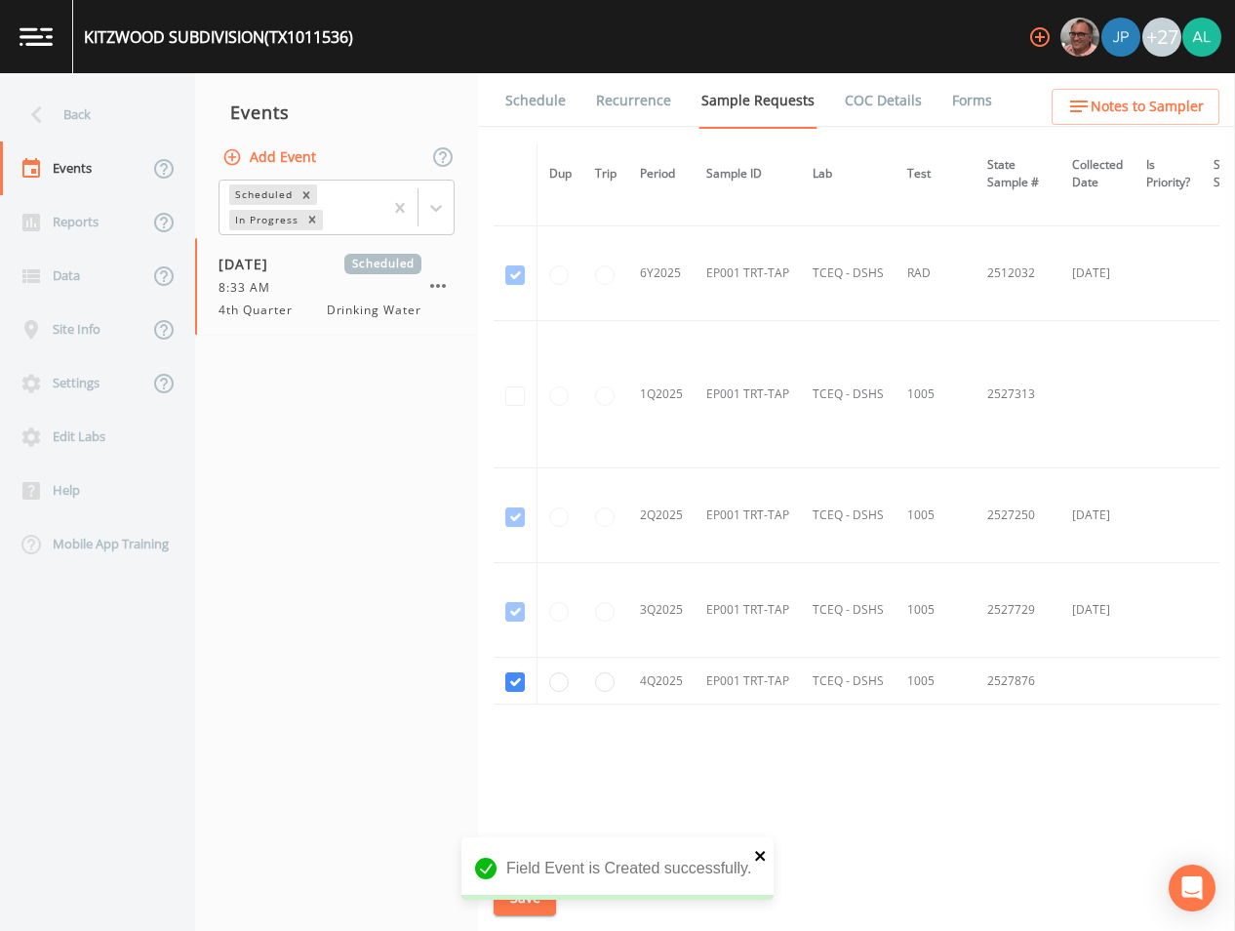
click at [755, 849] on icon "close" at bounding box center [761, 856] width 14 height 16
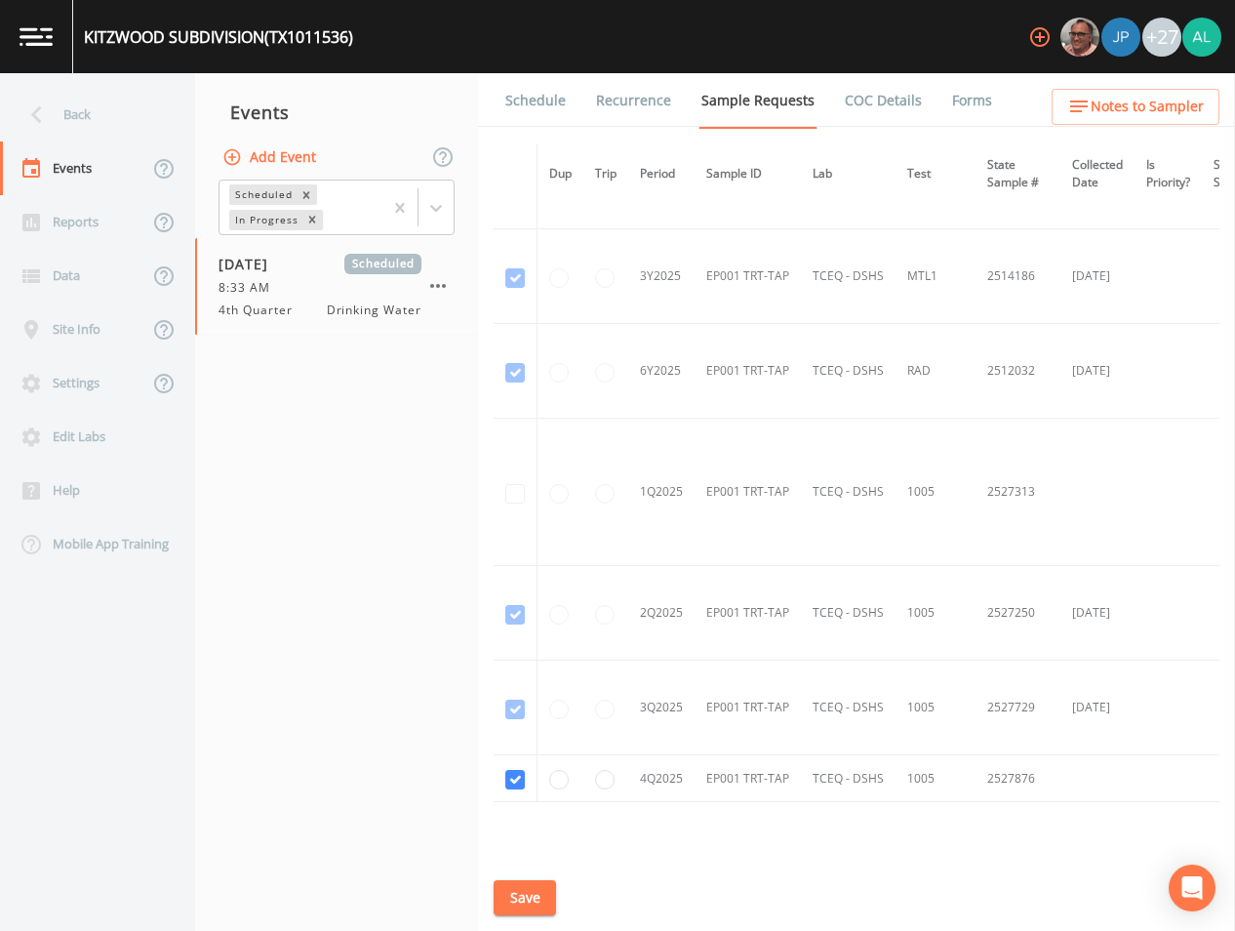
scroll to position [2194, 0]
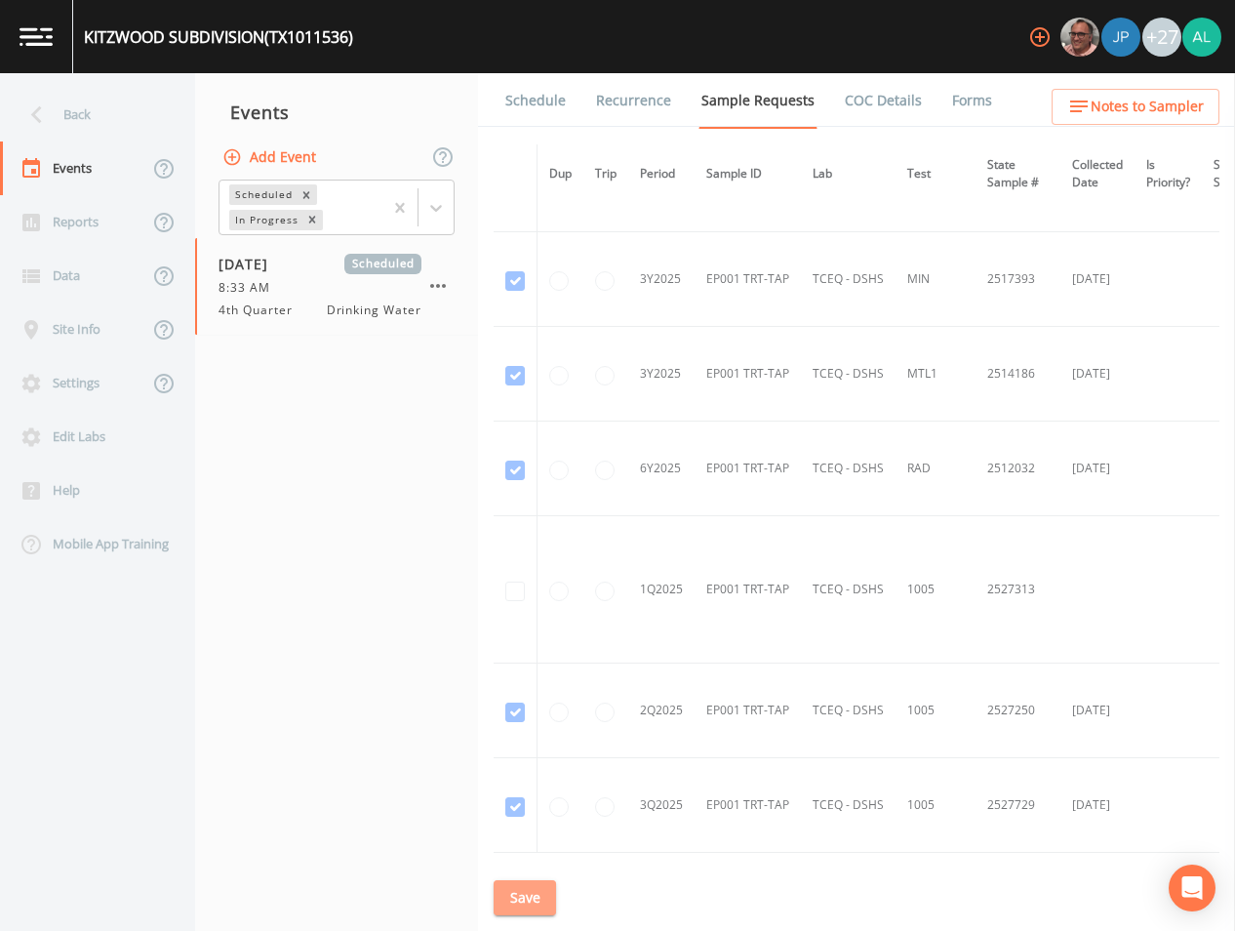
click at [517, 890] on button "Save" at bounding box center [525, 898] width 62 height 36
click at [62, 97] on div "Back" at bounding box center [88, 115] width 176 height 54
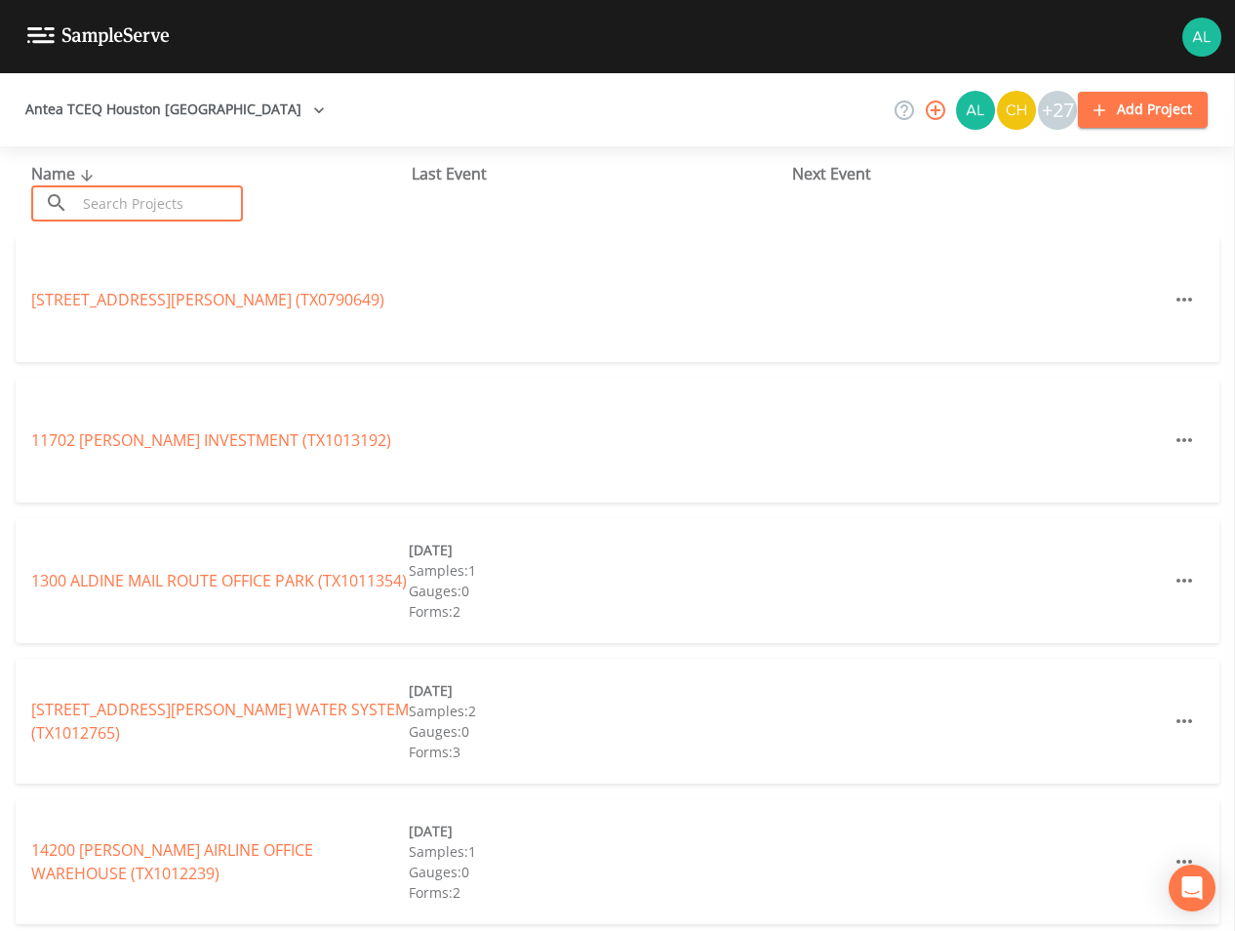
click at [130, 207] on input "text" at bounding box center [159, 203] width 167 height 36
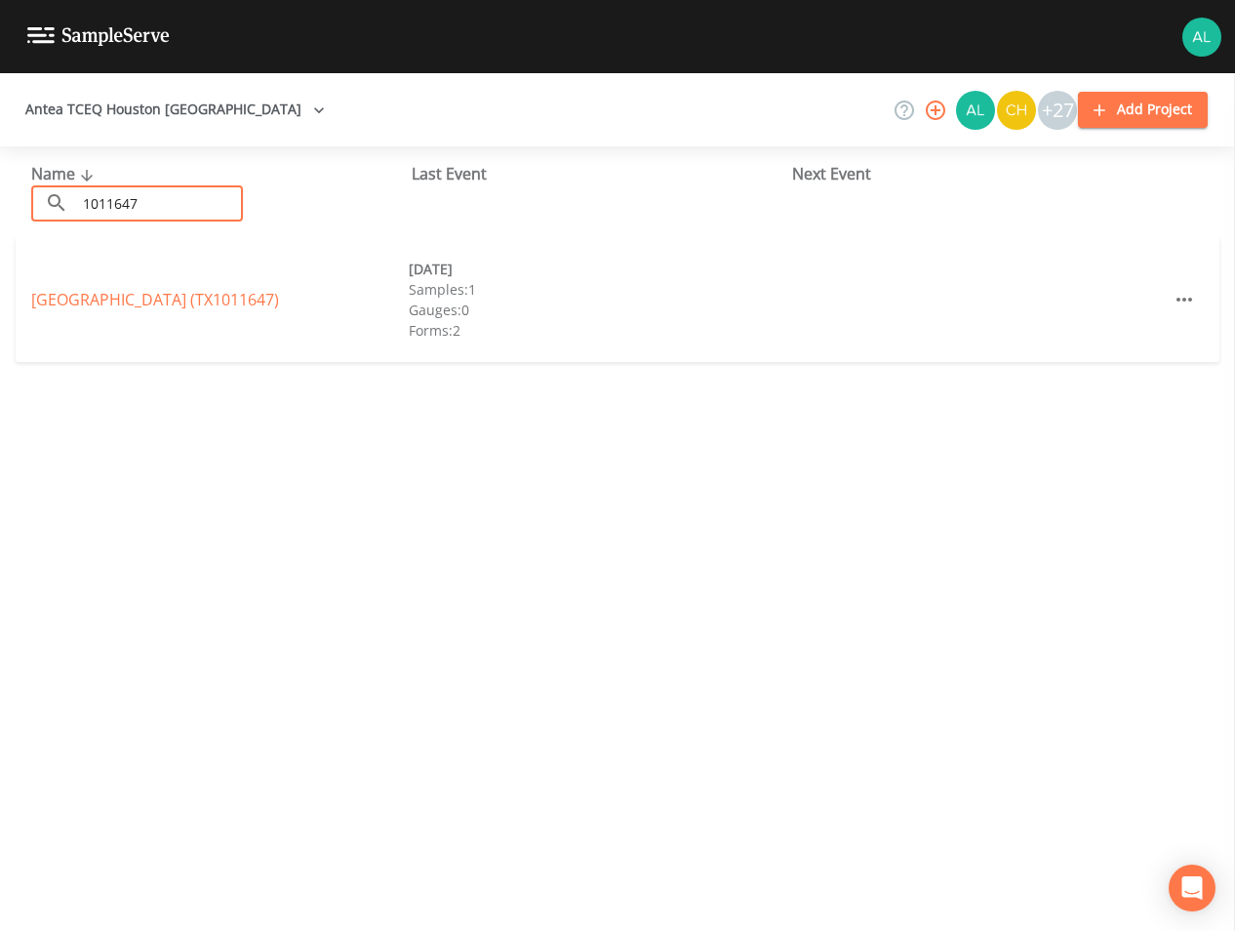
click at [169, 280] on div "[GEOGRAPHIC_DATA]) [DATE] Samples: 1 Gauges: 0 Forms: 2" at bounding box center [618, 299] width 1204 height 125
click at [169, 304] on link "[GEOGRAPHIC_DATA])" at bounding box center [155, 299] width 248 height 21
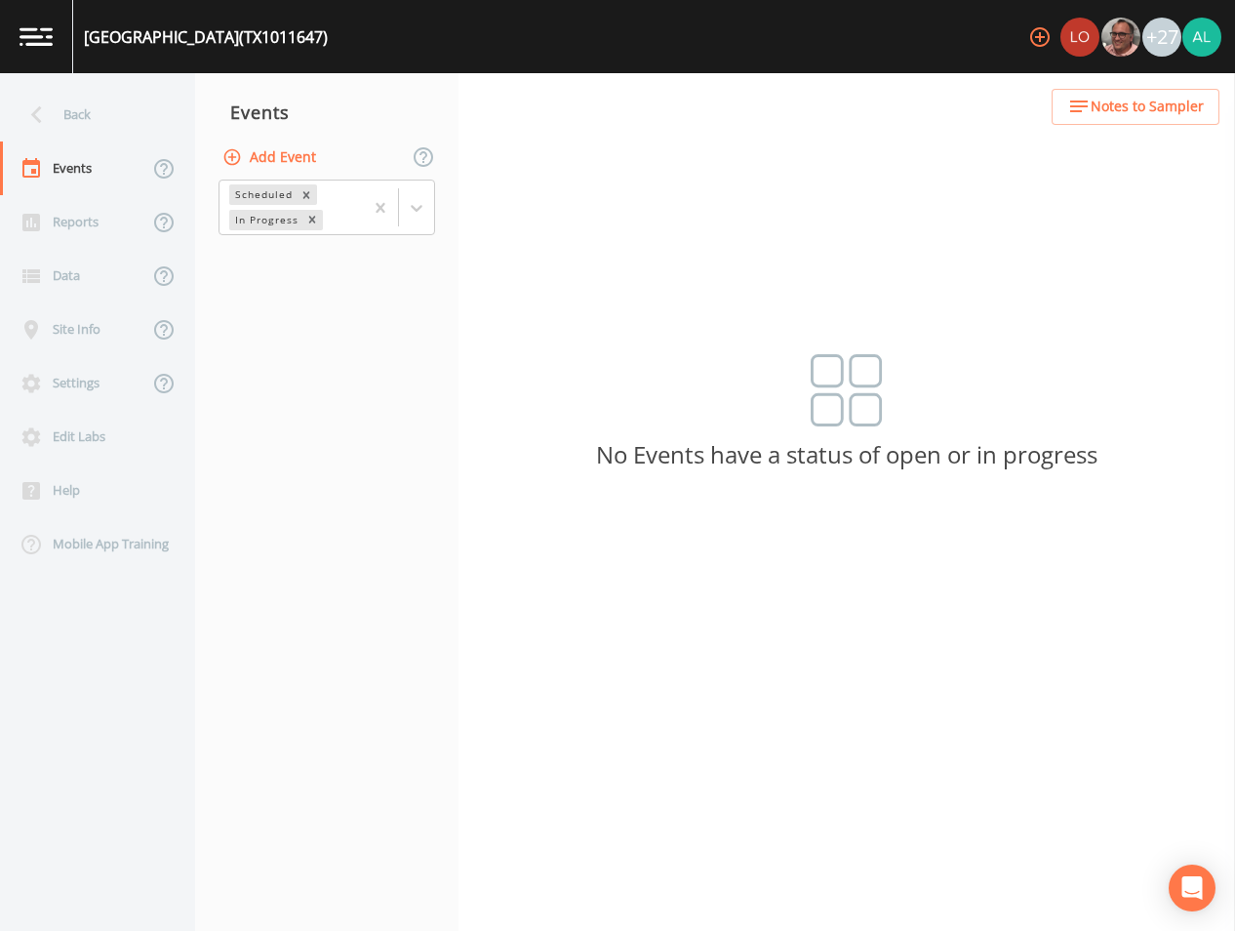
click at [281, 150] on button "Add Event" at bounding box center [271, 158] width 105 height 36
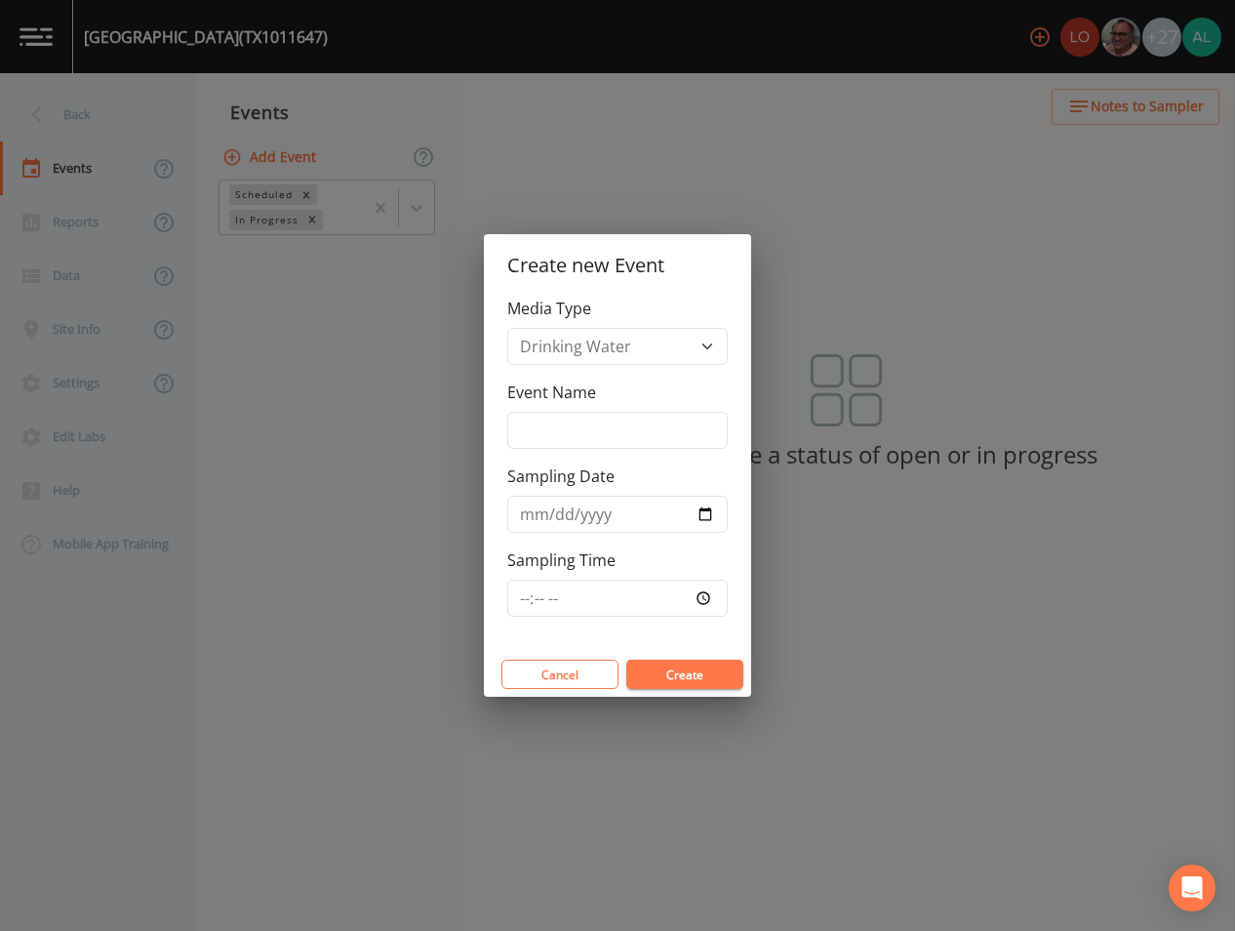
click at [602, 450] on div "Media Type Drinking Water Event Name Sampling Date Sampling Time" at bounding box center [617, 474] width 267 height 355
click at [612, 418] on input "Event Name" at bounding box center [617, 430] width 220 height 37
click at [524, 597] on input "Sampling Time" at bounding box center [617, 597] width 220 height 37
click at [626, 659] on button "Create" at bounding box center [684, 673] width 117 height 29
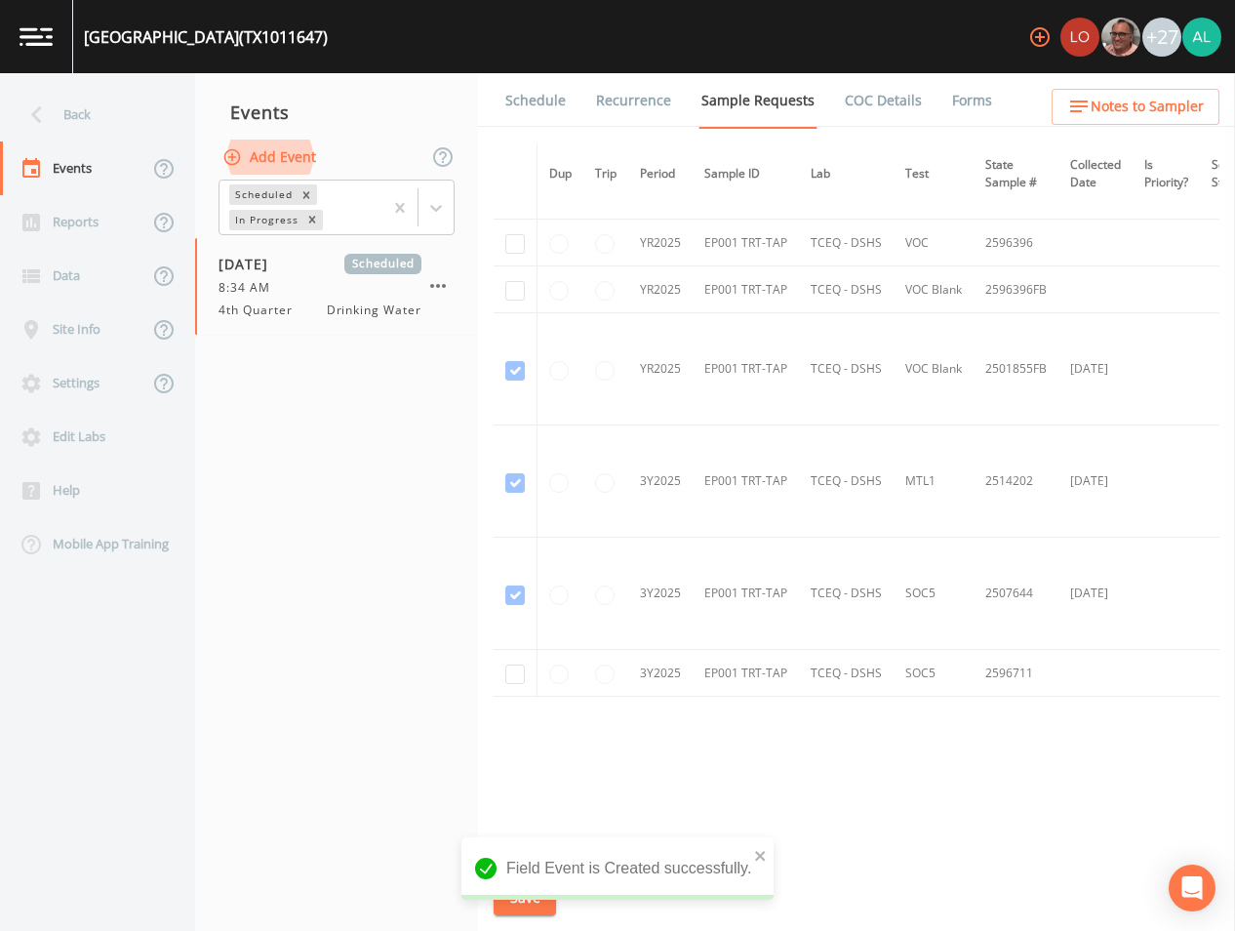
scroll to position [2037, 0]
click at [509, 245] on input "checkbox" at bounding box center [515, 244] width 20 height 20
click at [515, 286] on input "checkbox" at bounding box center [515, 291] width 20 height 20
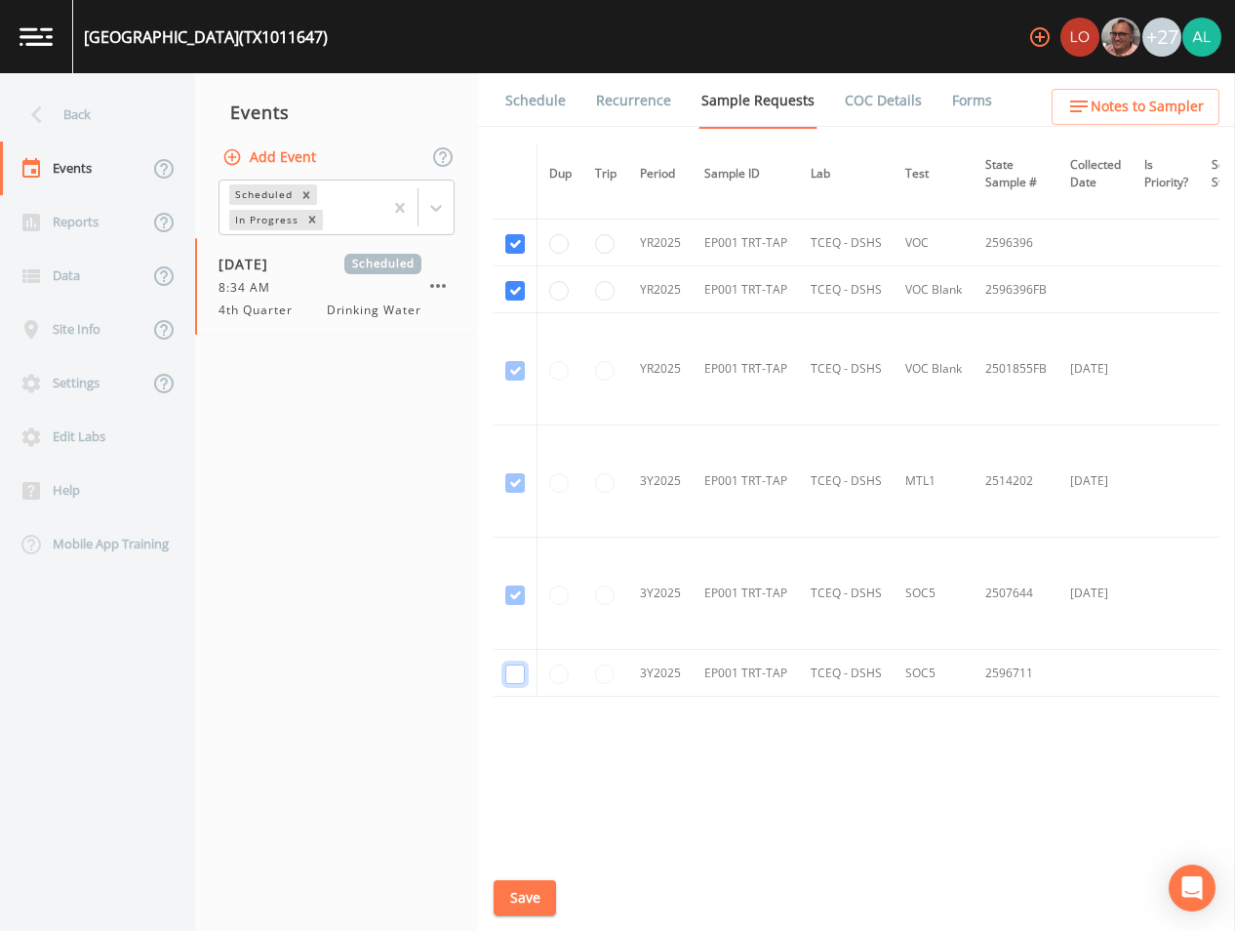
click at [510, 676] on input "checkbox" at bounding box center [515, 674] width 20 height 20
drag, startPoint x: 484, startPoint y: 910, endPoint x: 499, endPoint y: 885, distance: 29.8
click at [485, 894] on div "Schedule Recurrence Sample Requests COC Details Forms Dup Trip Period Sample ID…" at bounding box center [856, 501] width 757 height 857
click at [499, 885] on button "Save" at bounding box center [525, 898] width 62 height 36
click at [536, 104] on link "Schedule" at bounding box center [535, 100] width 66 height 55
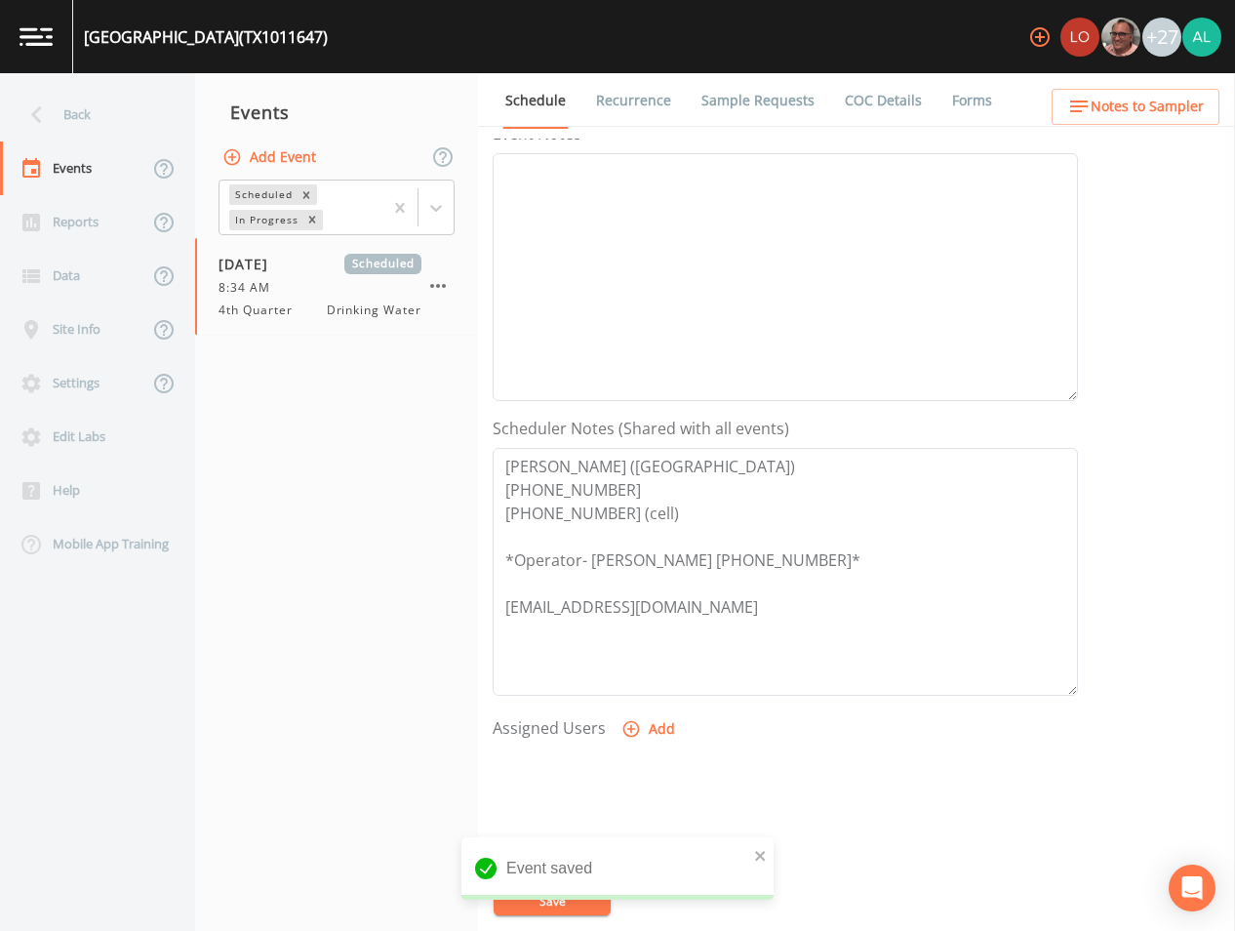
scroll to position [293, 0]
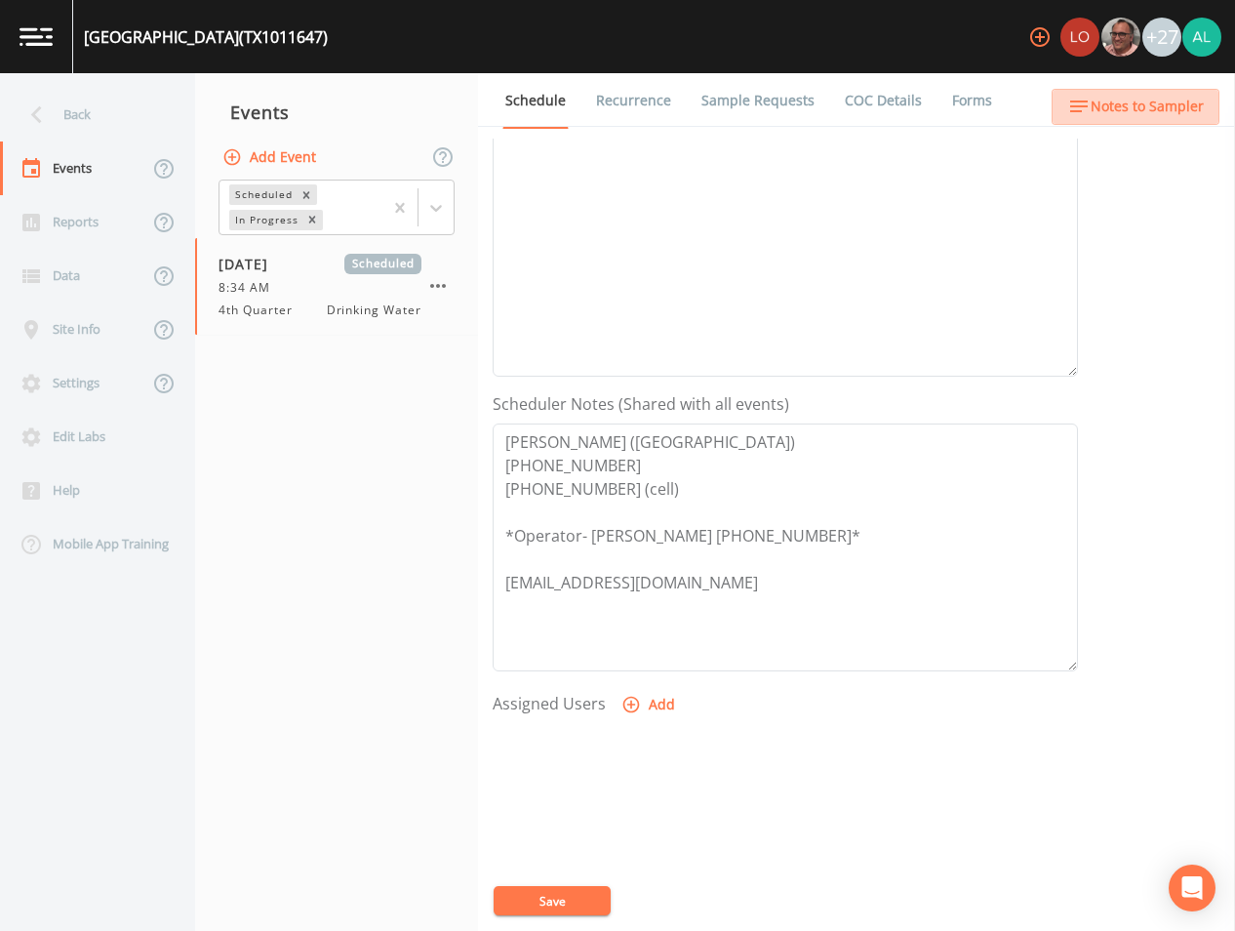
click at [1169, 102] on span "Notes to Sampler" at bounding box center [1147, 107] width 113 height 24
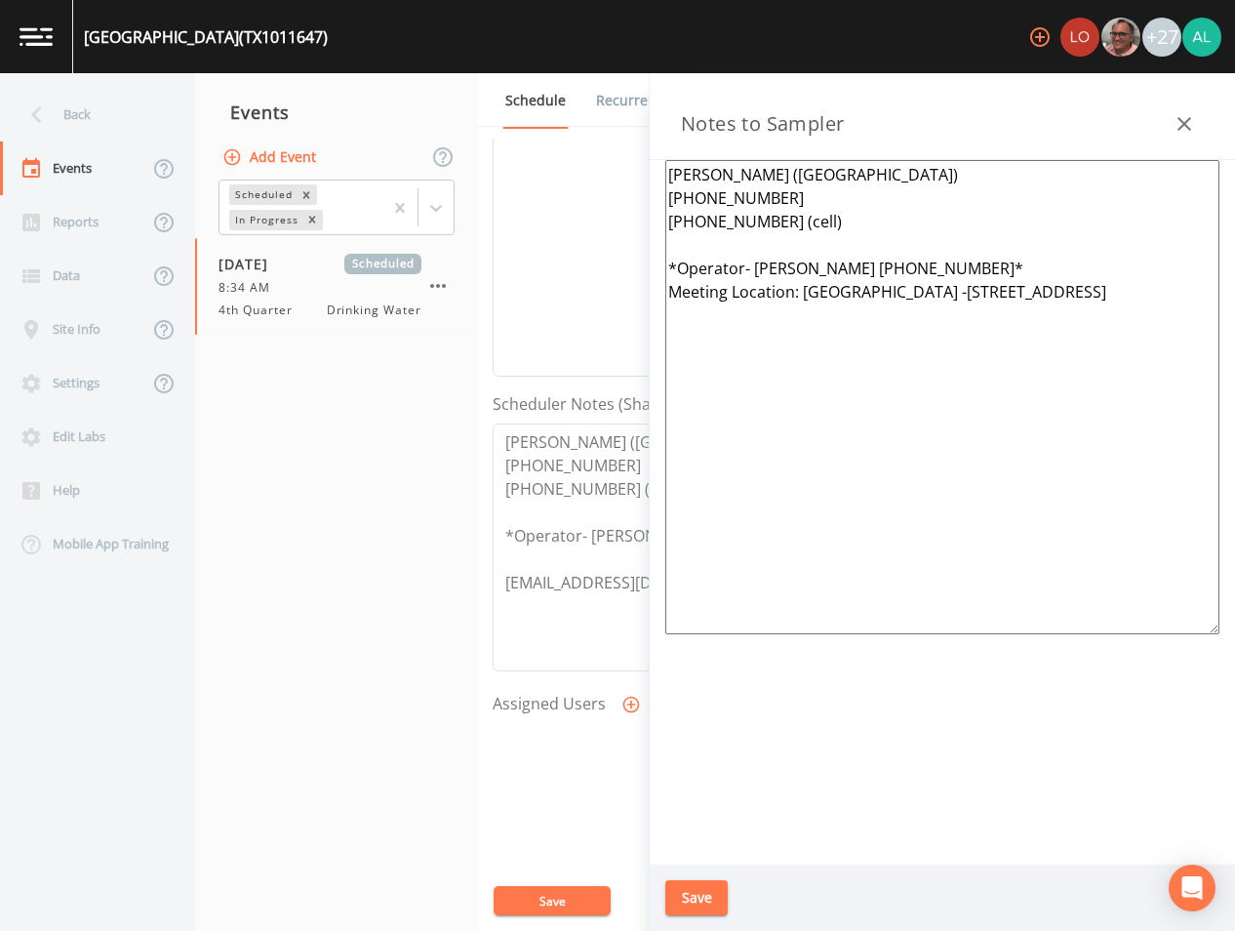
drag, startPoint x: 1150, startPoint y: 367, endPoint x: 576, endPoint y: 135, distance: 619.7
click at [576, 135] on div "Back Events Reports Data Site Info Settings Edit Labs Help Mobile App Training …" at bounding box center [617, 501] width 1235 height 857
paste textarea "(ORIG DATE [DATE] 8:30 W/ LBR) [DATE] 2:35pm email sent"
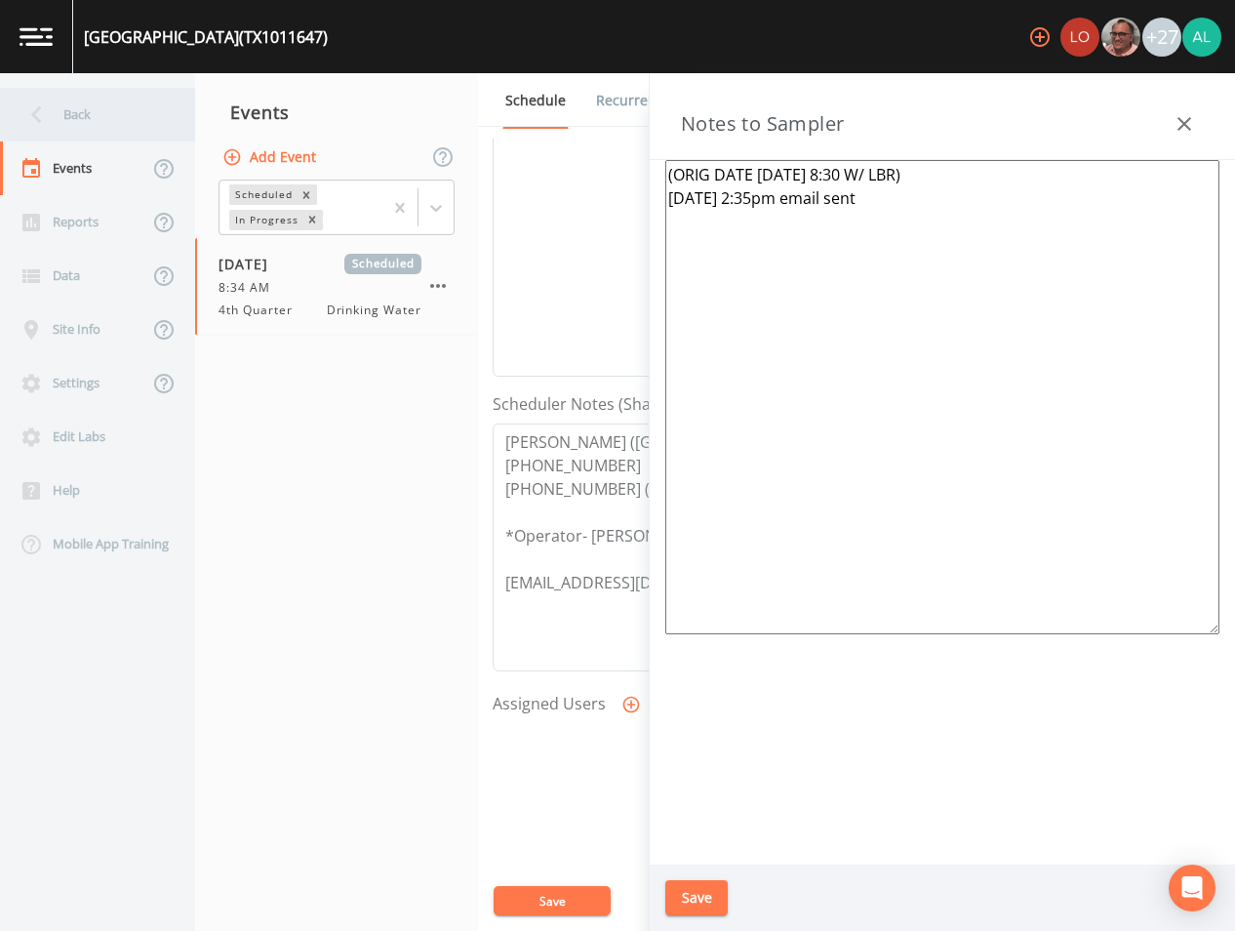
click at [103, 122] on div "Back" at bounding box center [88, 115] width 176 height 54
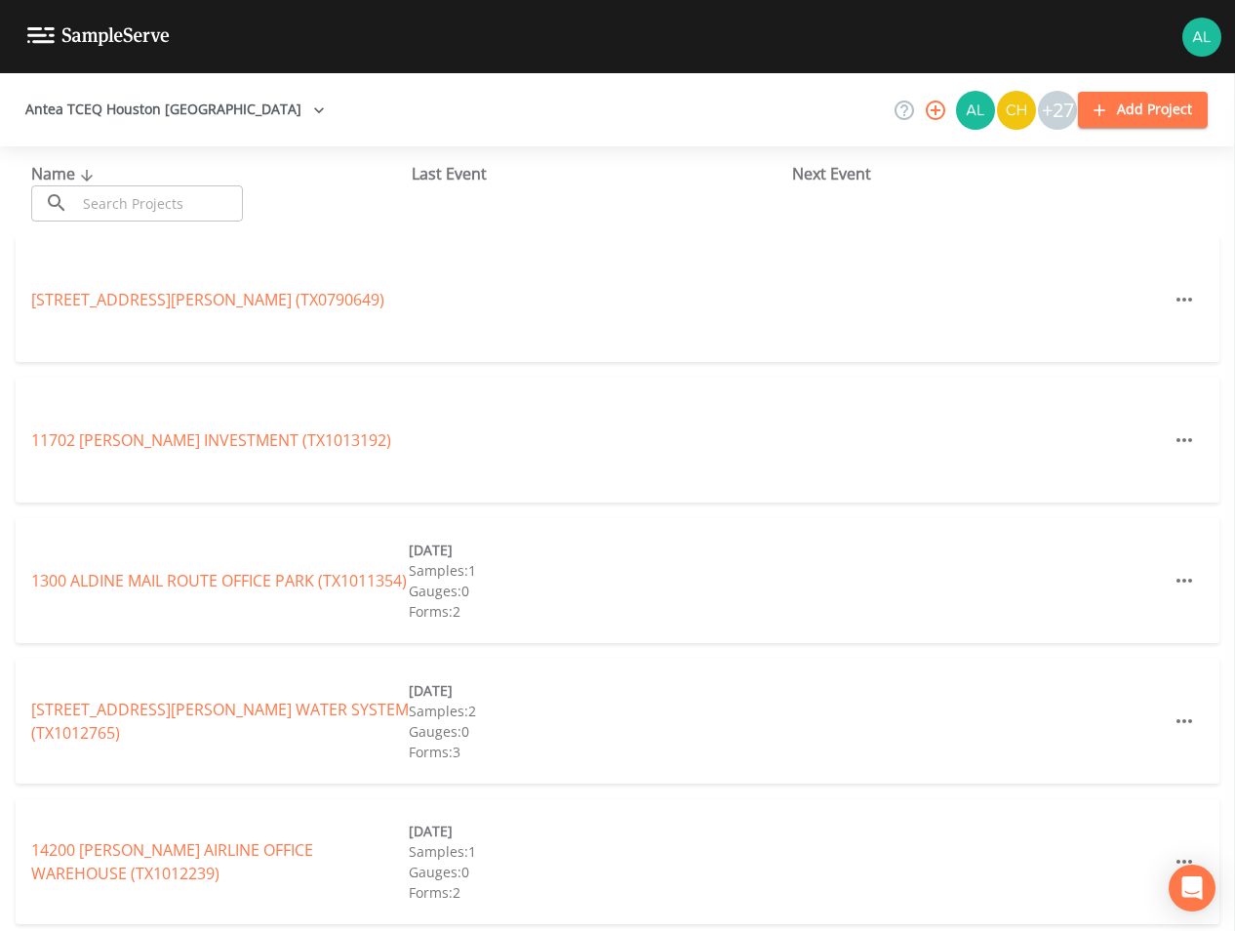
click at [134, 219] on input "text" at bounding box center [159, 203] width 167 height 36
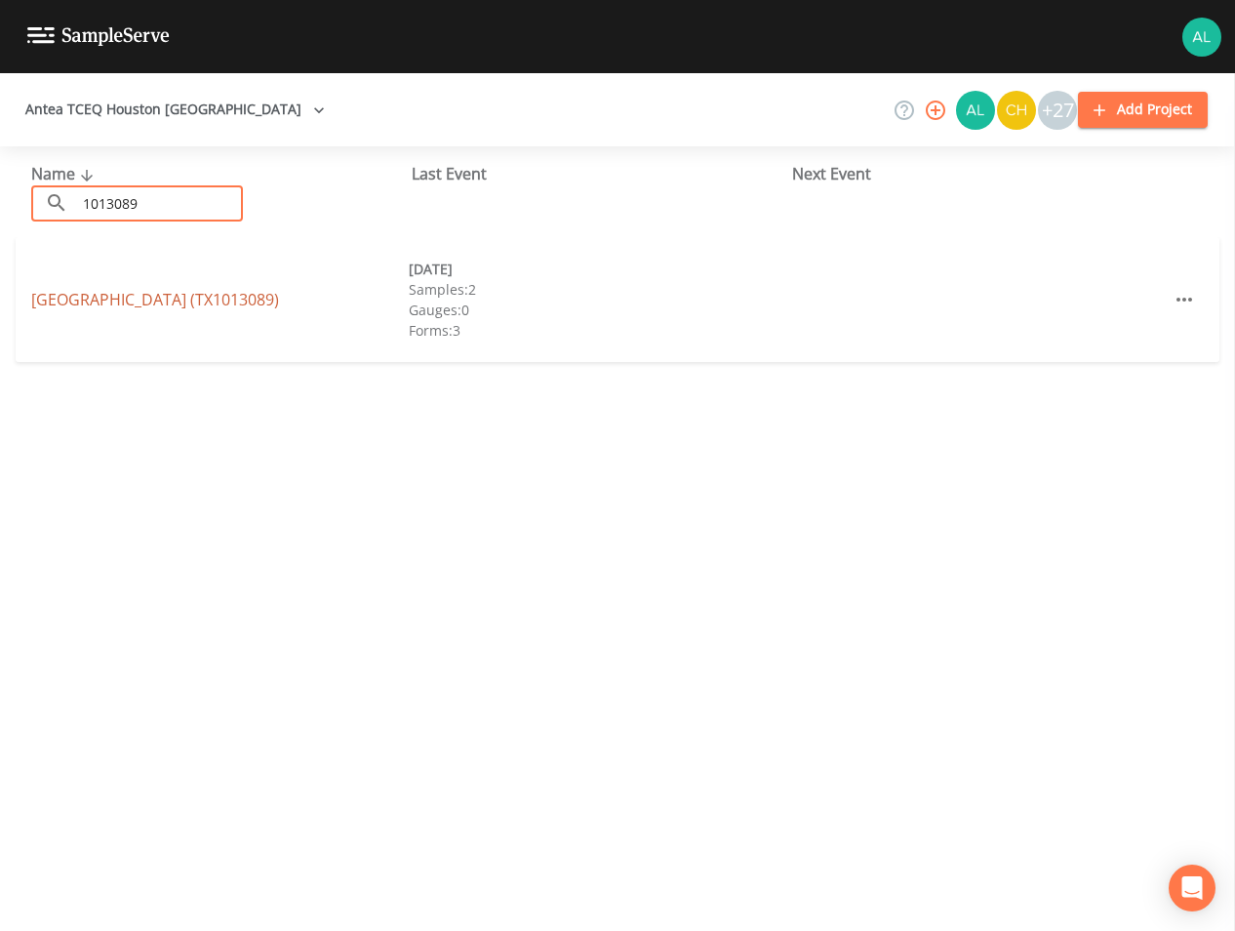
click at [149, 299] on link "[GEOGRAPHIC_DATA] (TX1013089)" at bounding box center [155, 299] width 248 height 21
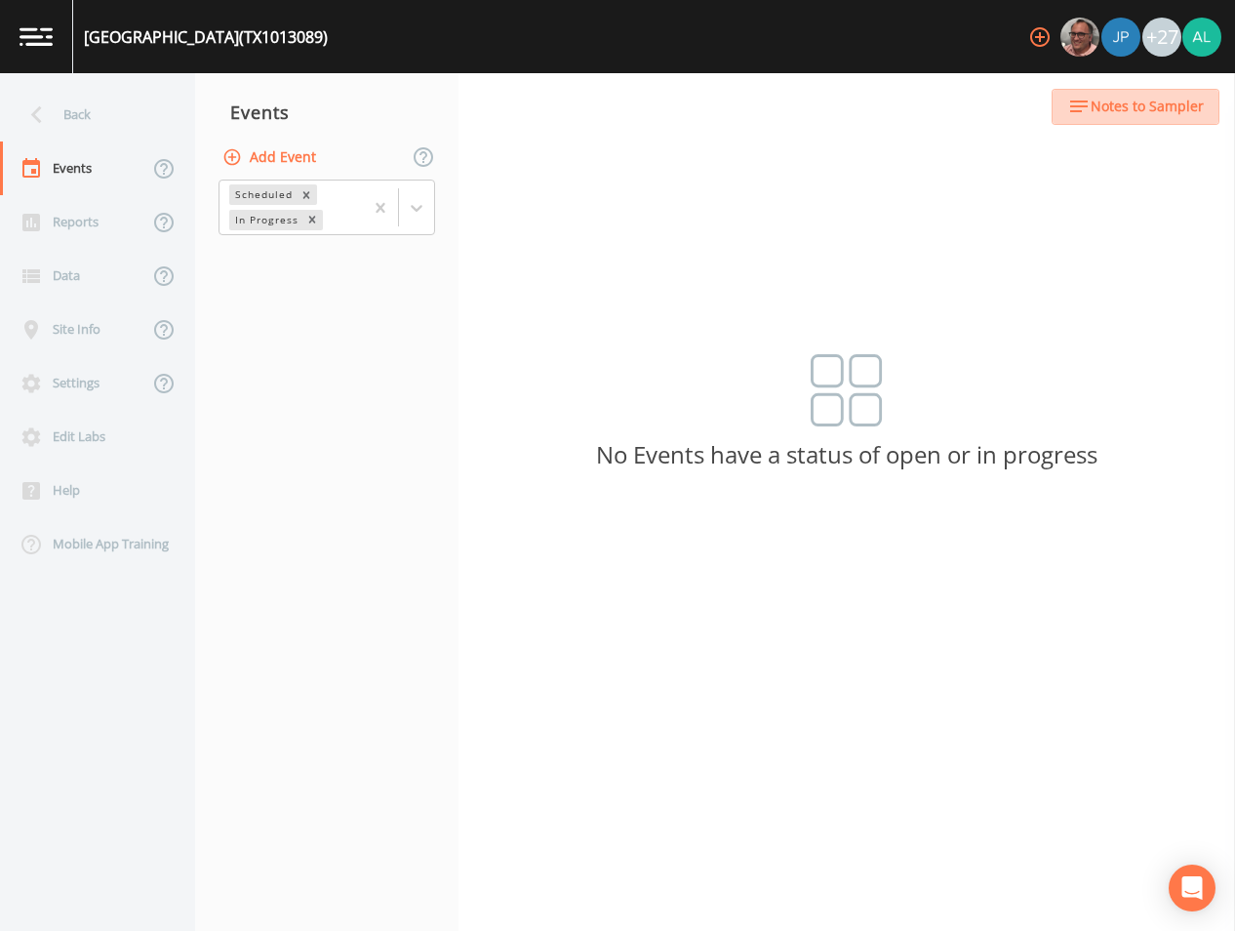
click at [1152, 106] on span "Notes to Sampler" at bounding box center [1147, 107] width 113 height 24
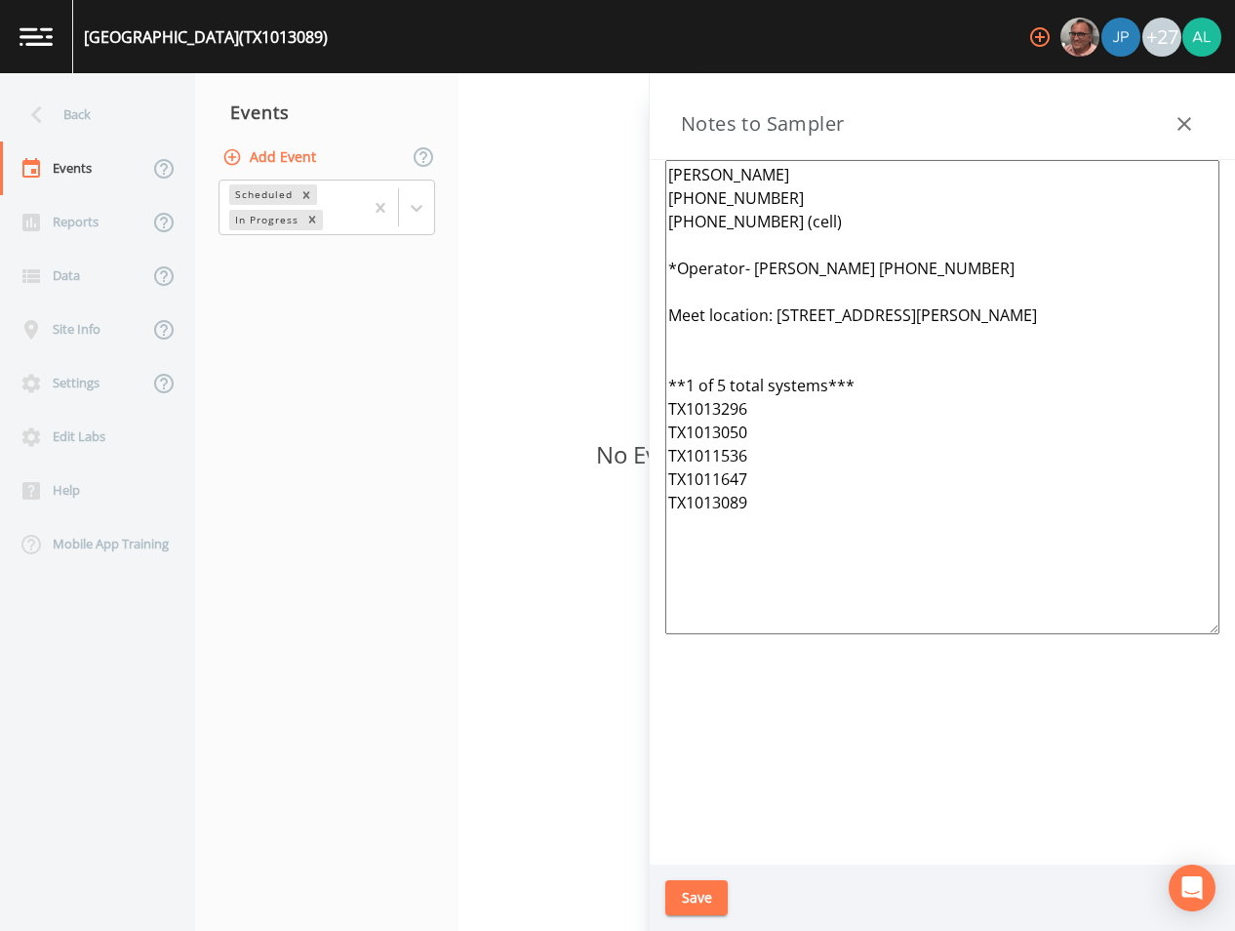
drag, startPoint x: 785, startPoint y: 589, endPoint x: 518, endPoint y: 11, distance: 637.3
click at [509, 0] on html "[GEOGRAPHIC_DATA] (TX1013089) +27 Back Events Reports Data Site Info Settings E…" at bounding box center [617, 465] width 1235 height 931
click at [155, 99] on div "Back" at bounding box center [88, 115] width 176 height 54
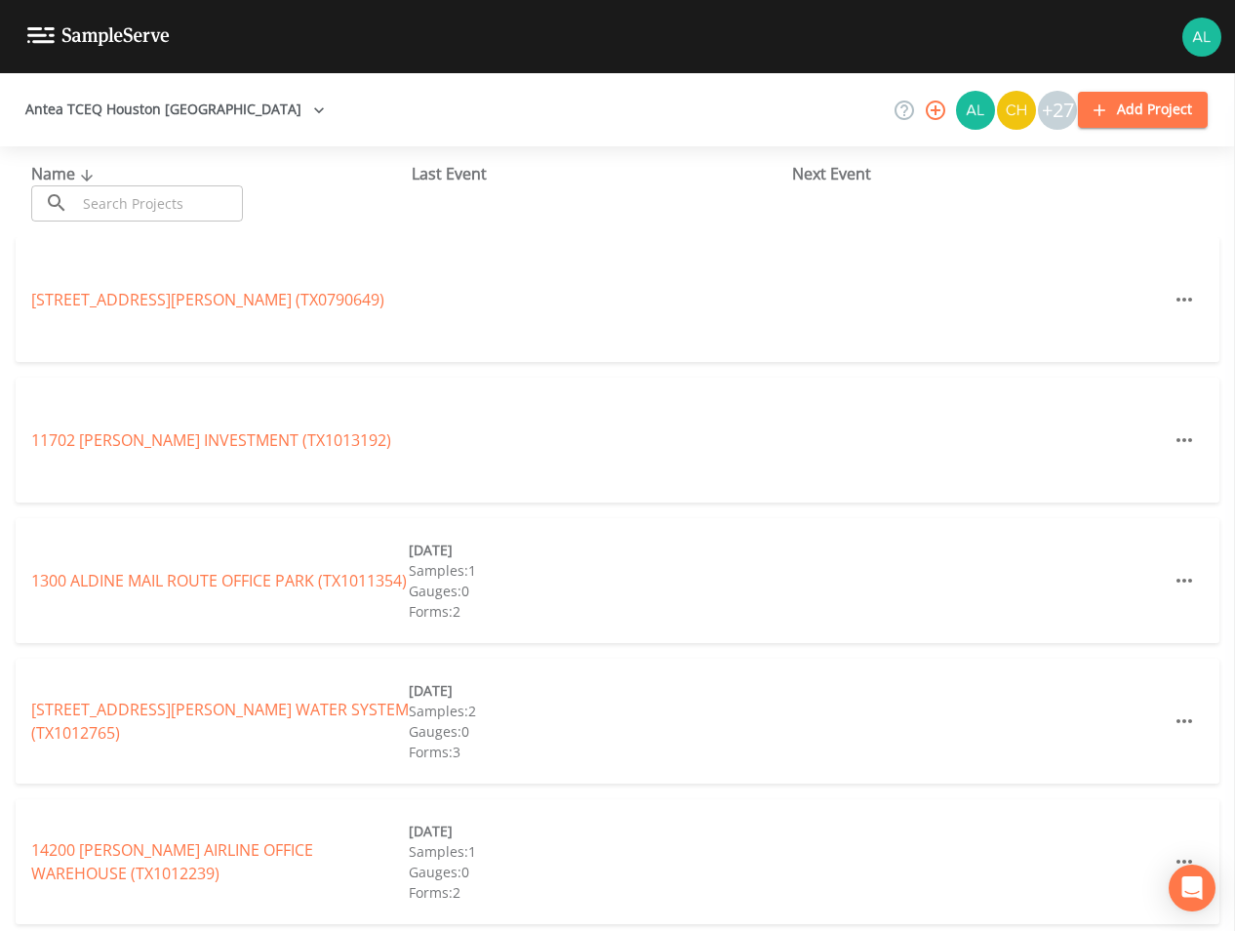
click at [174, 179] on div "Name ​ ​" at bounding box center [221, 192] width 380 height 60
click at [179, 198] on input "text" at bounding box center [159, 203] width 167 height 36
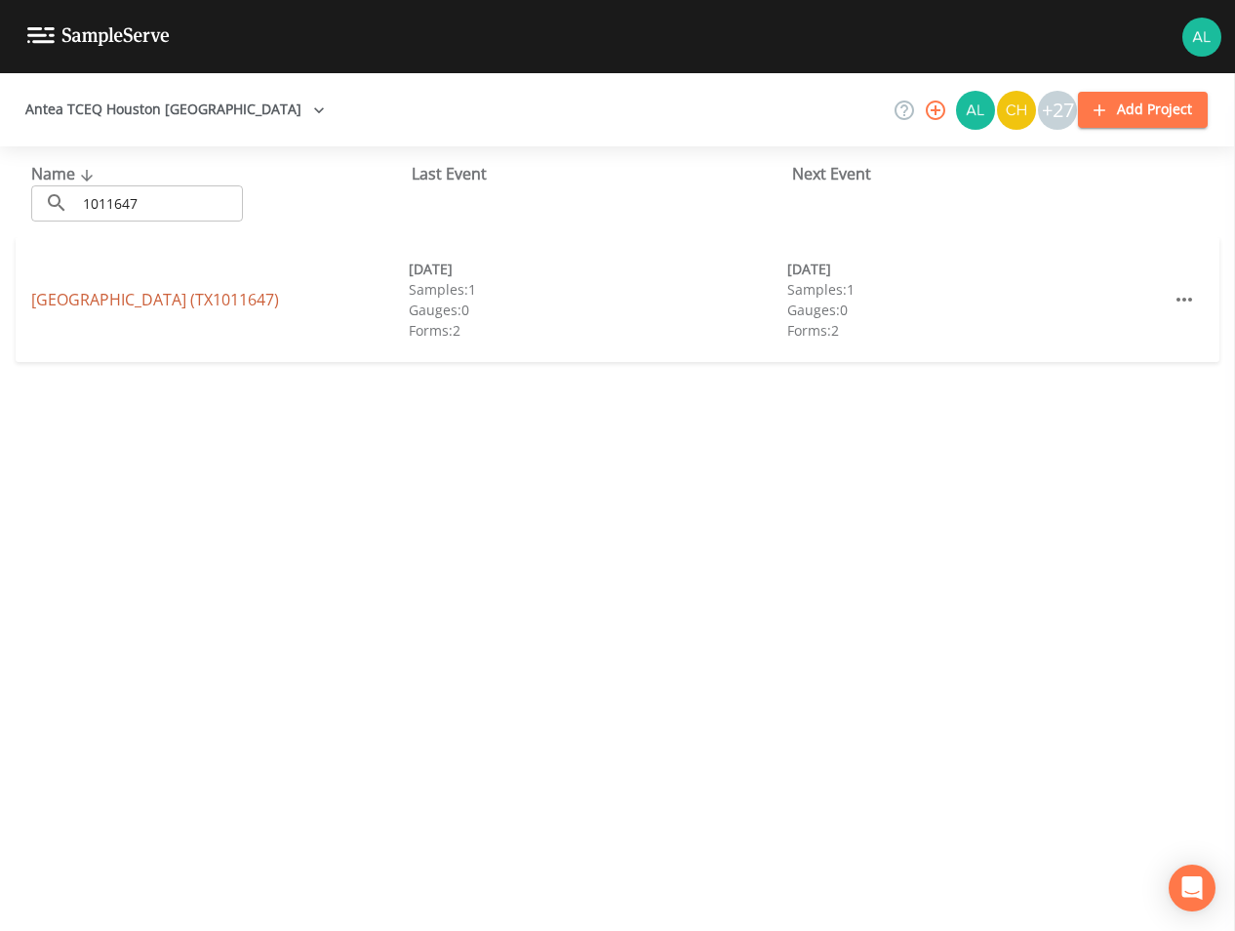
click at [61, 300] on link "[GEOGRAPHIC_DATA])" at bounding box center [155, 299] width 248 height 21
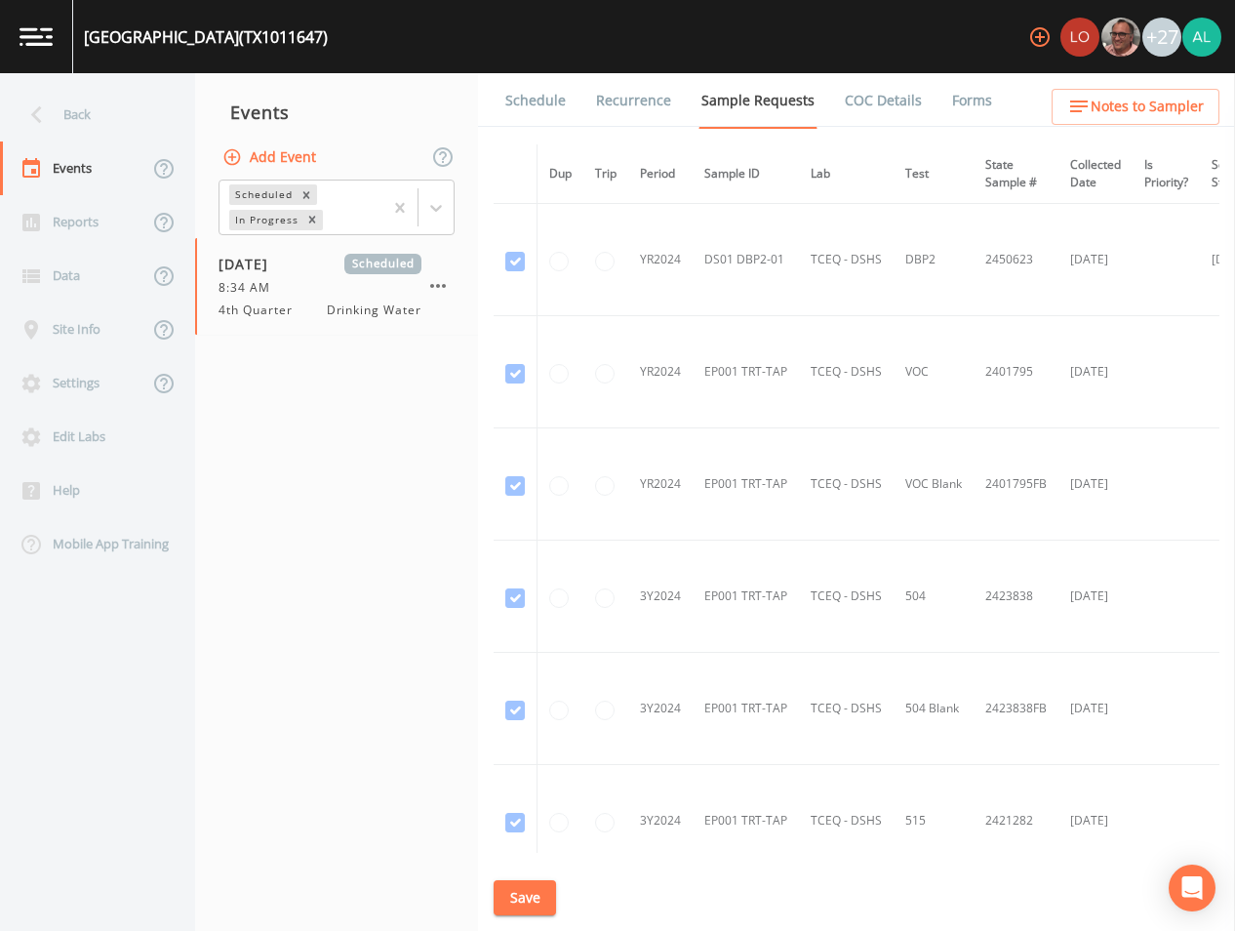
click at [1124, 118] on span "Notes to Sampler" at bounding box center [1147, 107] width 113 height 24
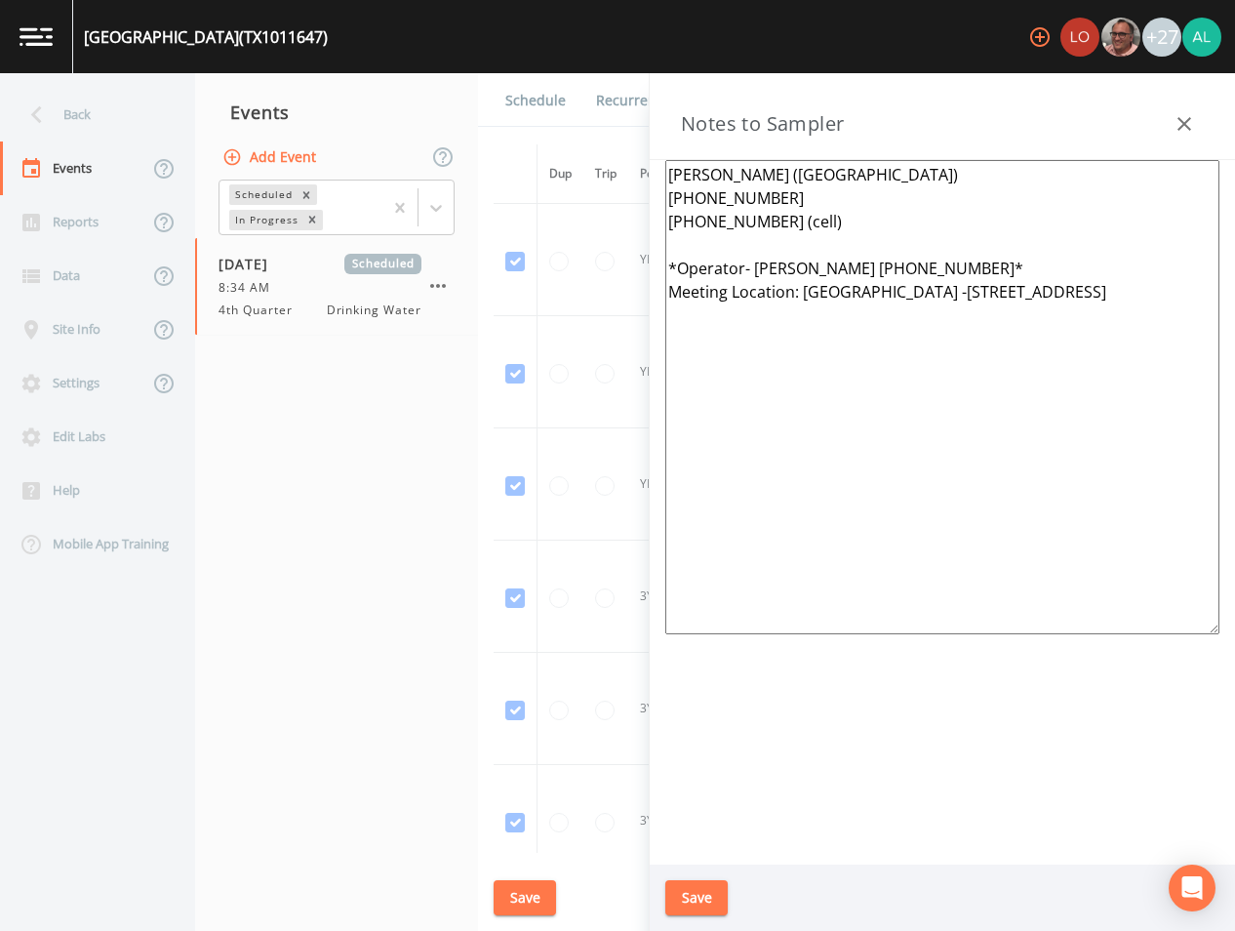
drag, startPoint x: 1117, startPoint y: 324, endPoint x: 502, endPoint y: 65, distance: 666.7
click at [510, 66] on div "[GEOGRAPHIC_DATA]) +27 Back Events Reports Data Site Info Settings Edit Labs He…" at bounding box center [617, 465] width 1235 height 931
paste textarea "[PERSON_NAME] [PHONE_NUMBER] [PHONE_NUMBER] (cell) *Operator- [PERSON_NAME] [PH…"
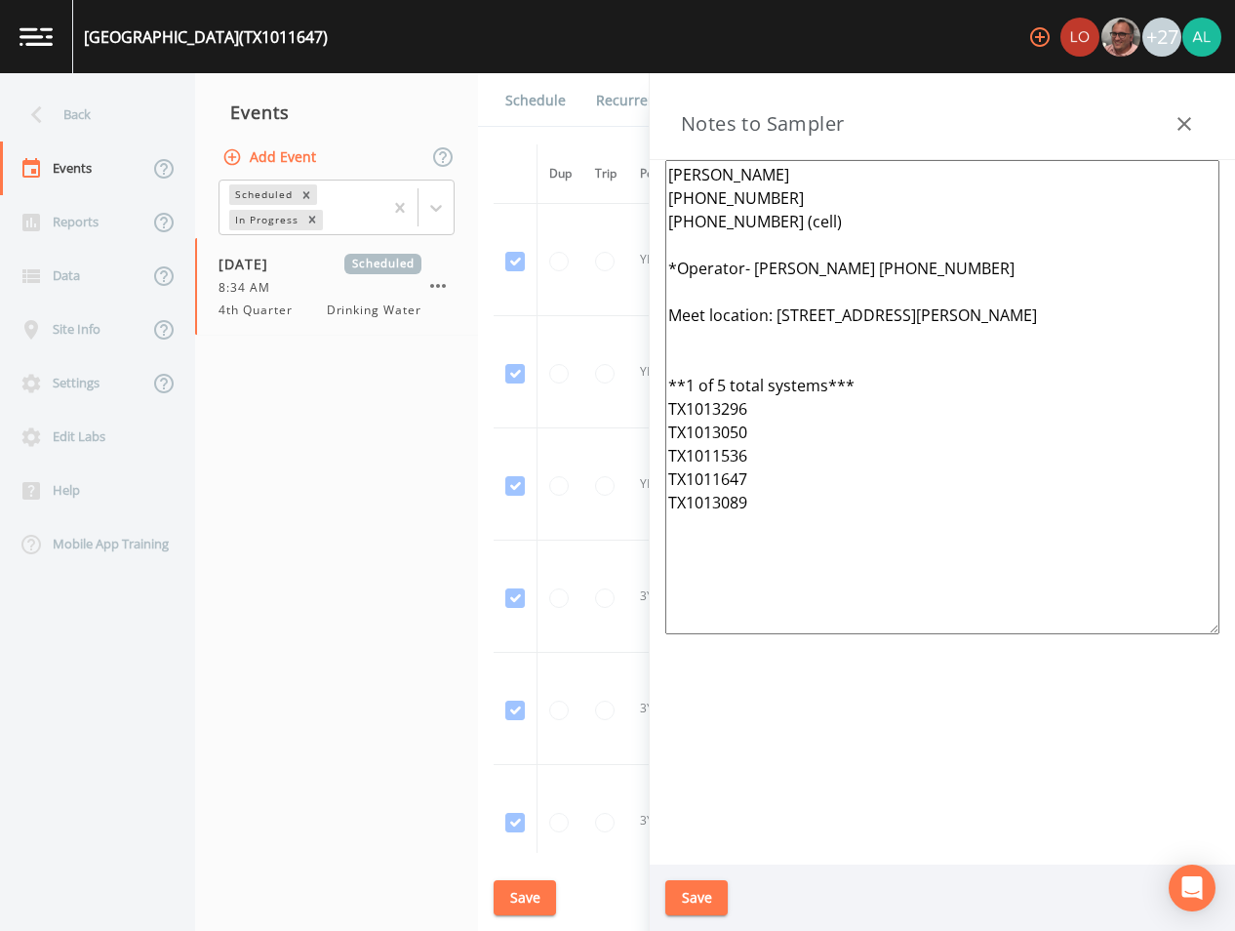
click at [711, 883] on button "Save" at bounding box center [696, 898] width 62 height 36
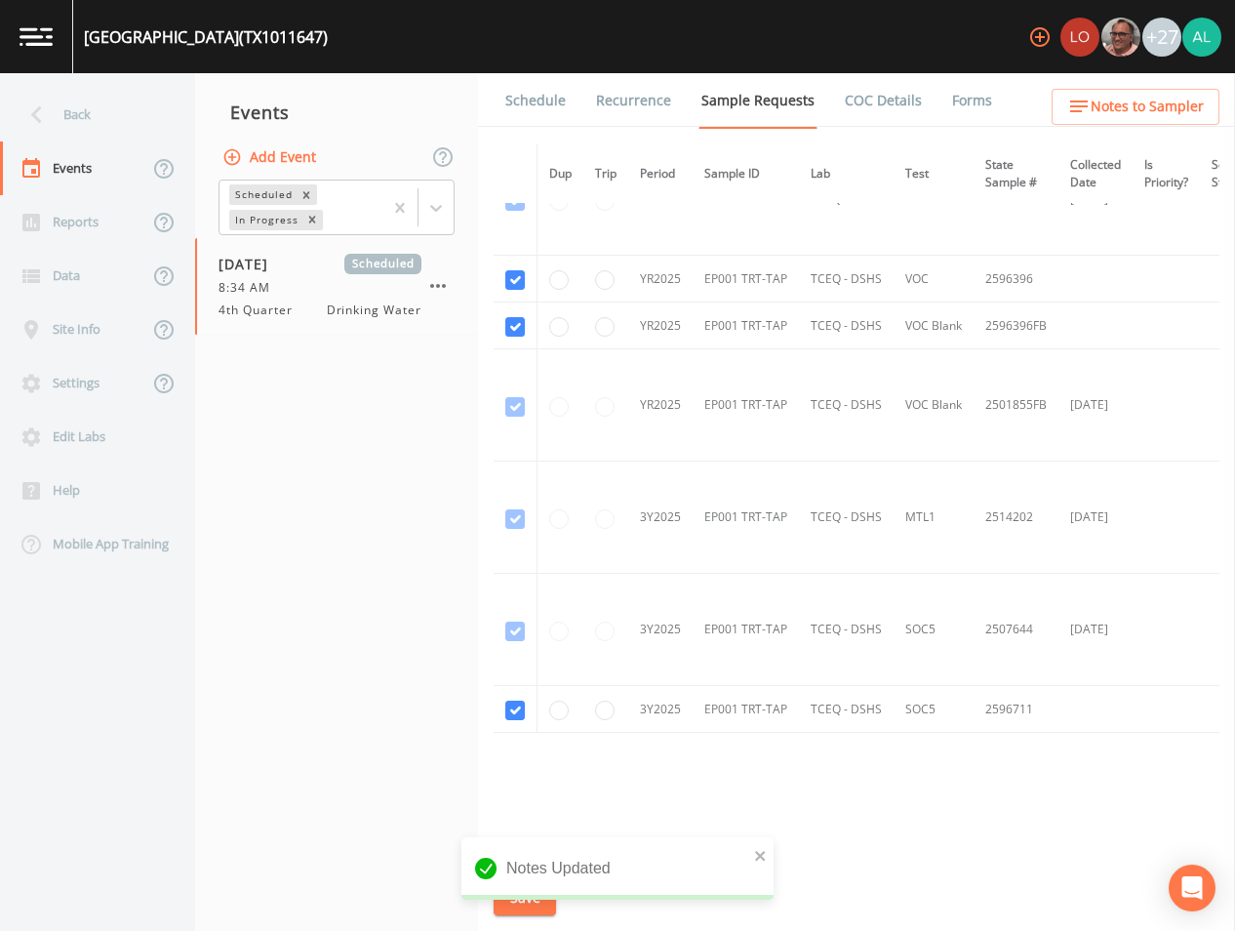
scroll to position [2037, 0]
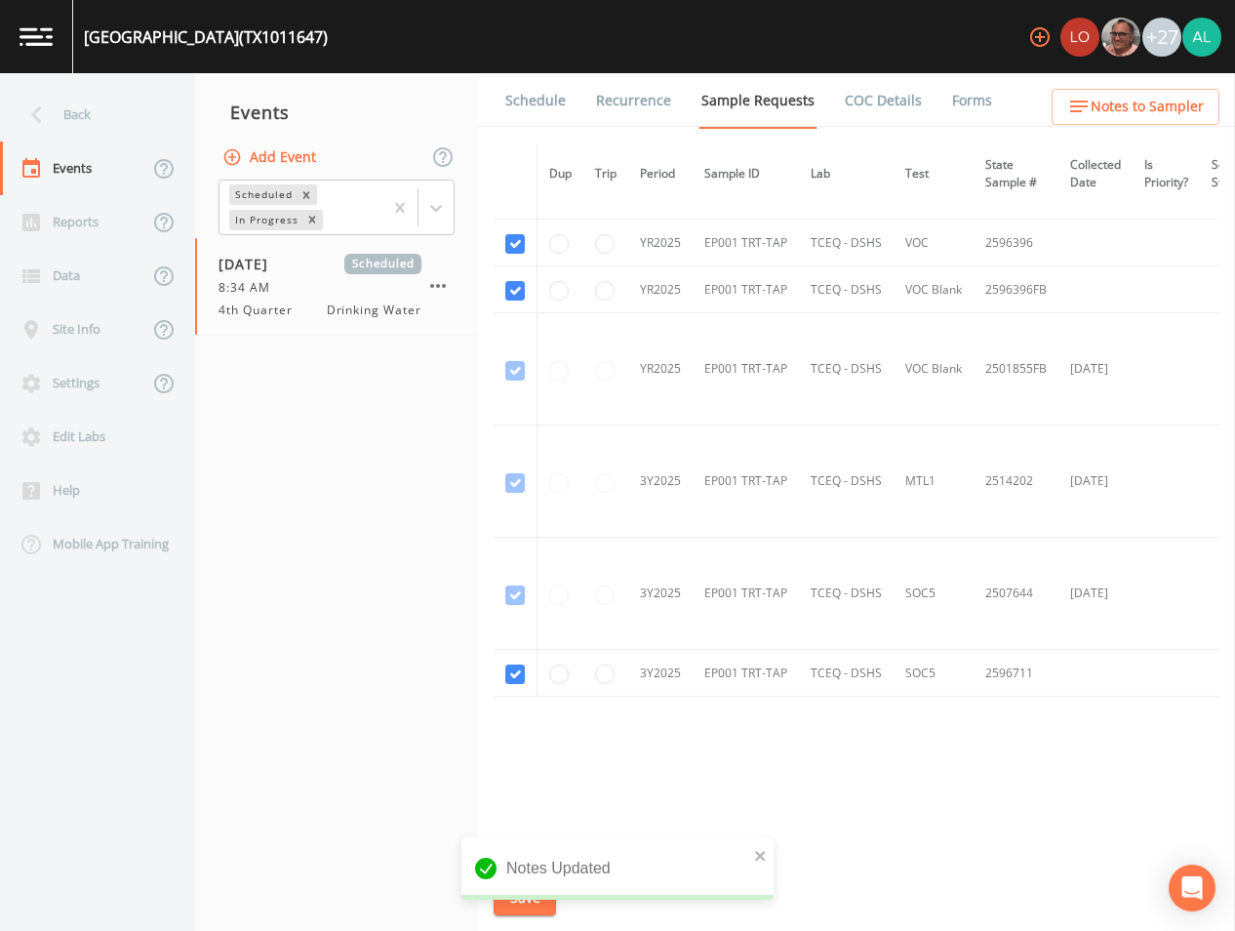
click at [543, 106] on link "Schedule" at bounding box center [535, 100] width 66 height 55
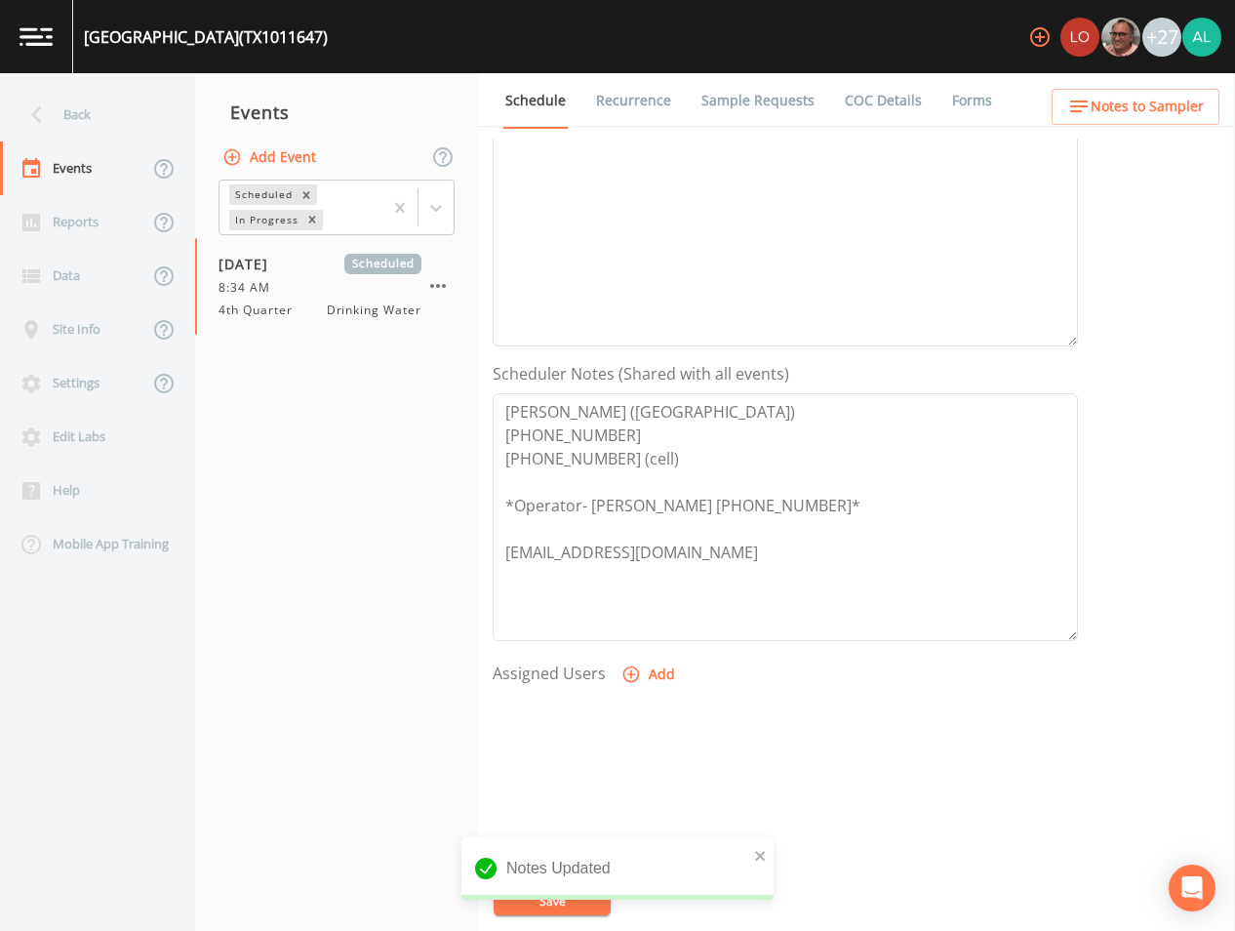
scroll to position [446, 0]
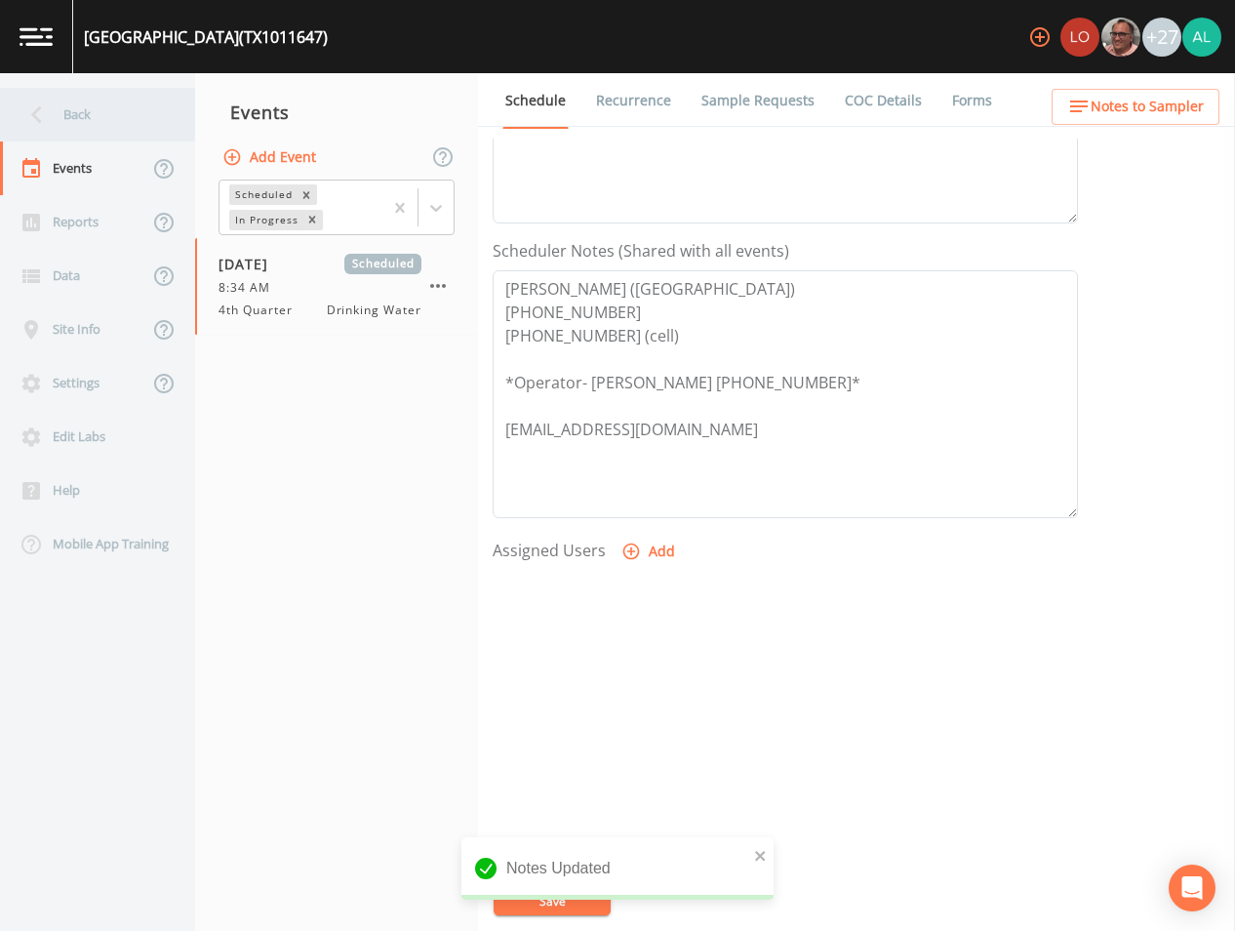
click at [84, 109] on div "Back" at bounding box center [88, 115] width 176 height 54
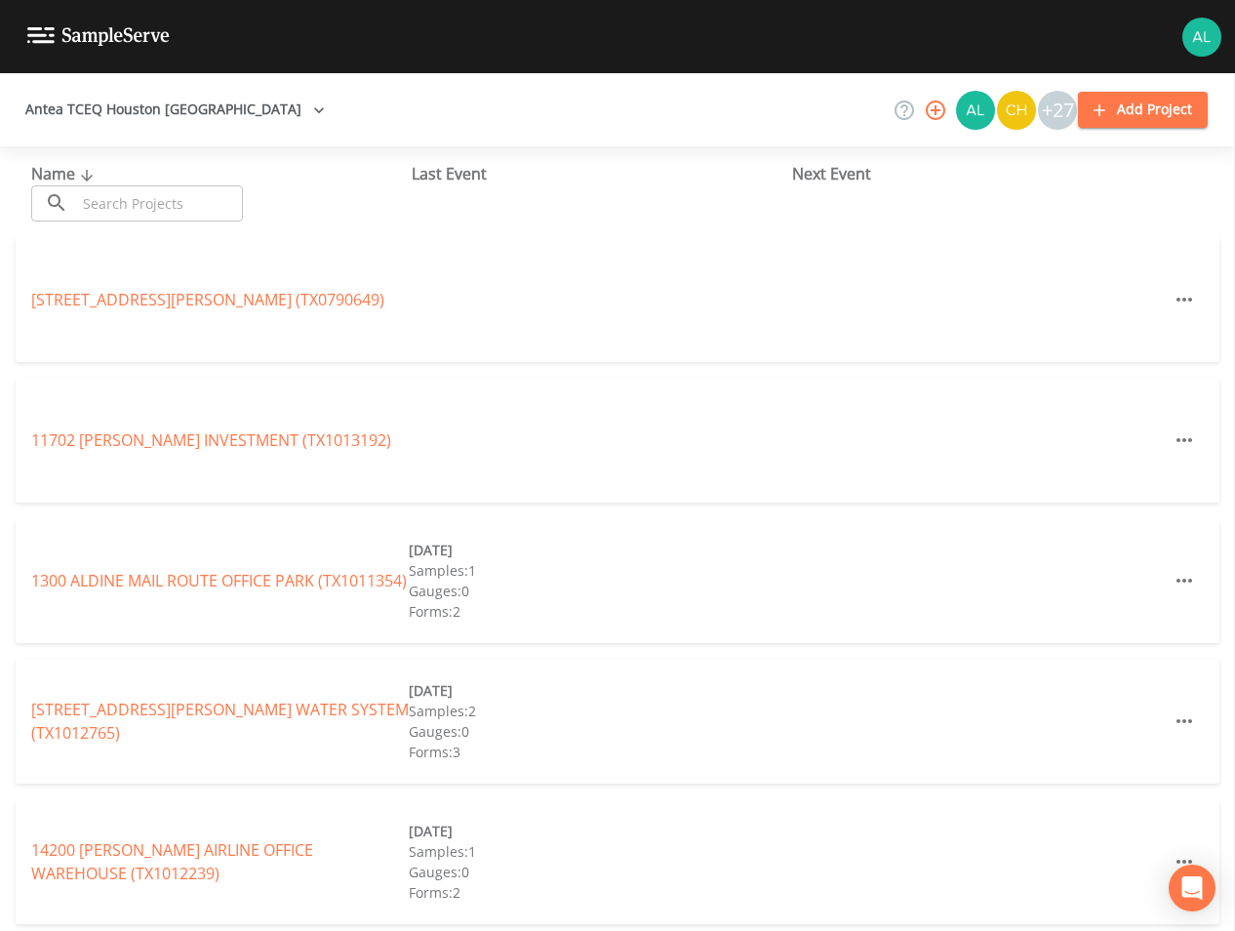
drag, startPoint x: 157, startPoint y: 195, endPoint x: 165, endPoint y: 213, distance: 19.2
click at [157, 197] on input "text" at bounding box center [159, 203] width 167 height 36
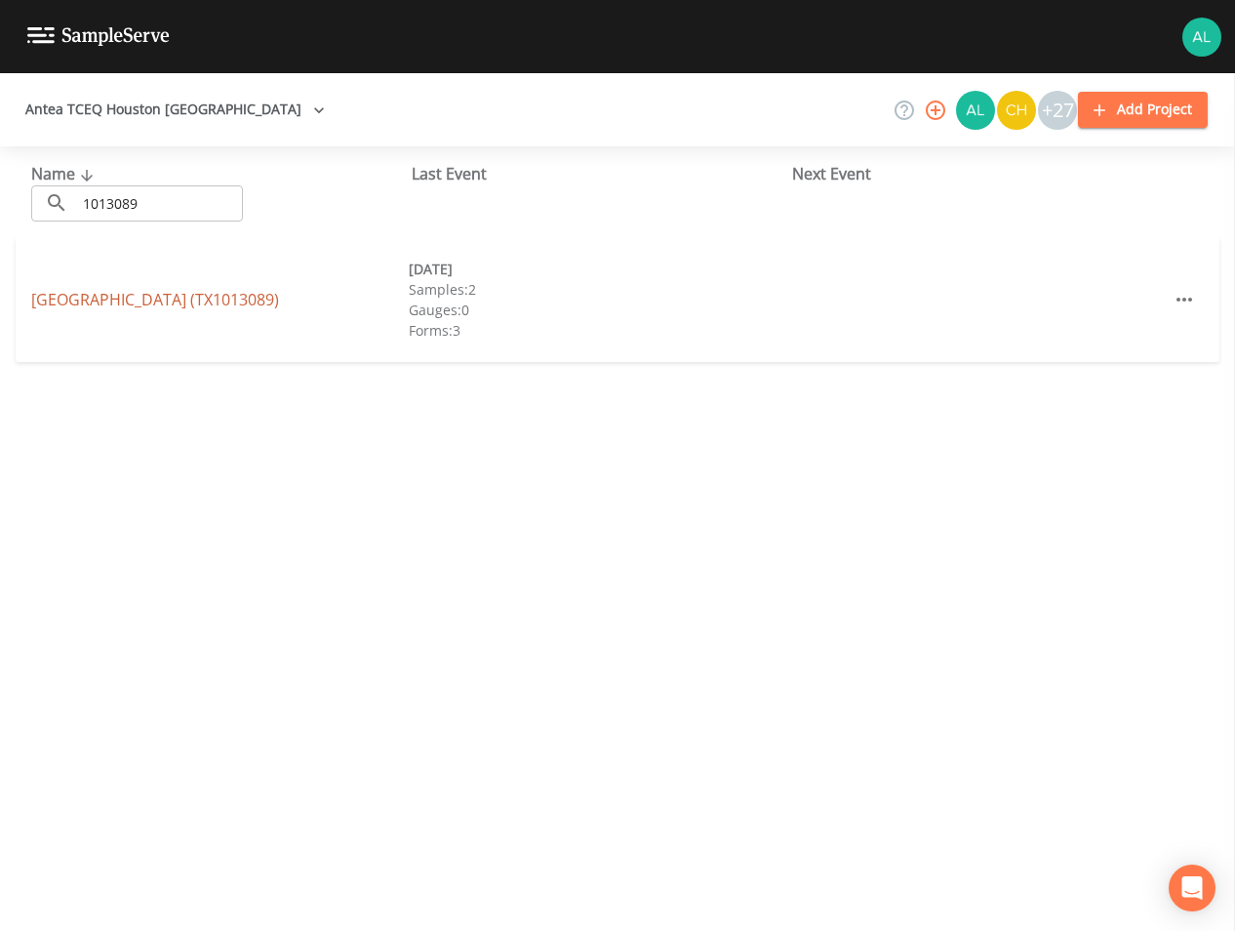
click at [87, 297] on link "[GEOGRAPHIC_DATA] (TX1013089)" at bounding box center [155, 299] width 248 height 21
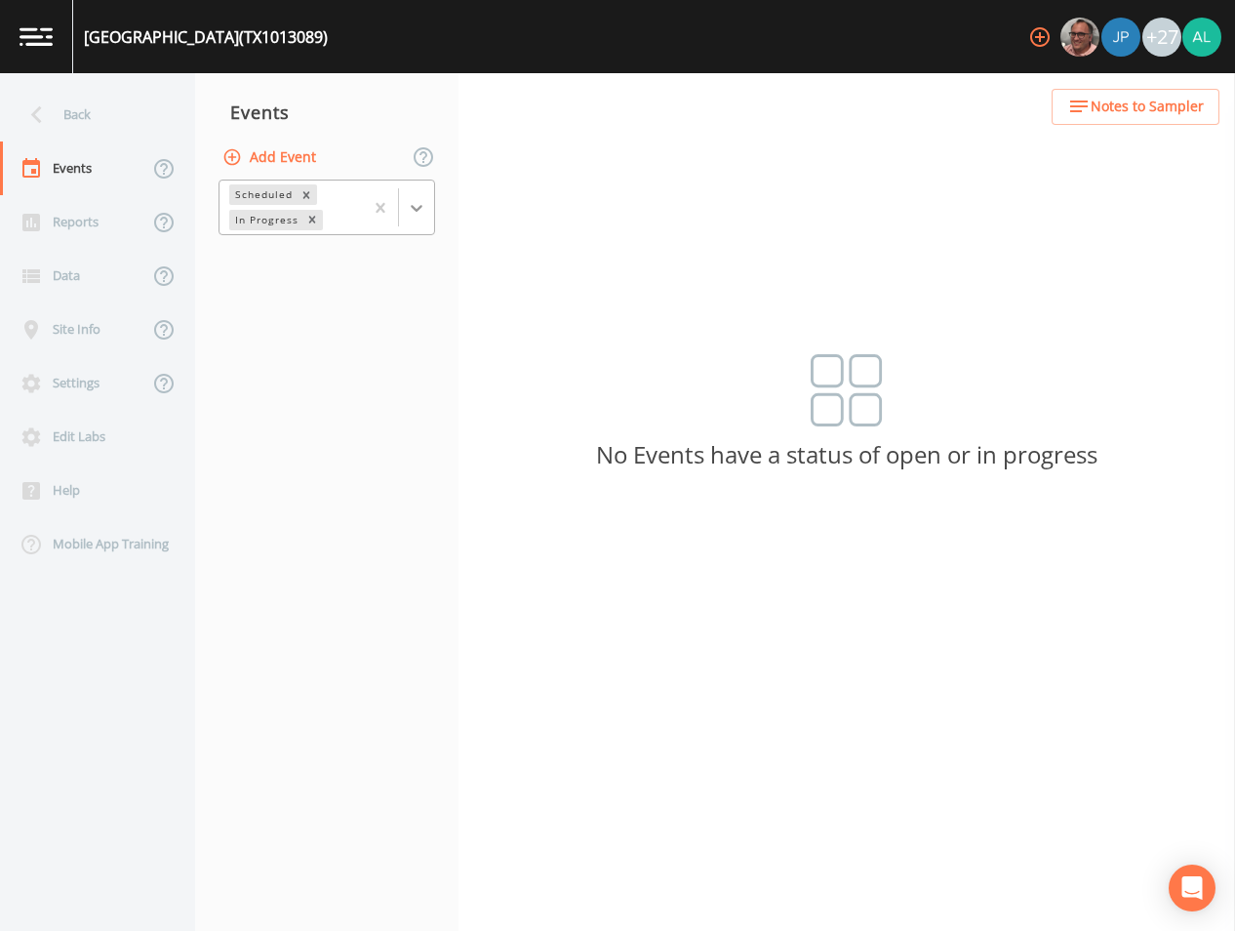
click at [415, 194] on div at bounding box center [416, 207] width 35 height 35
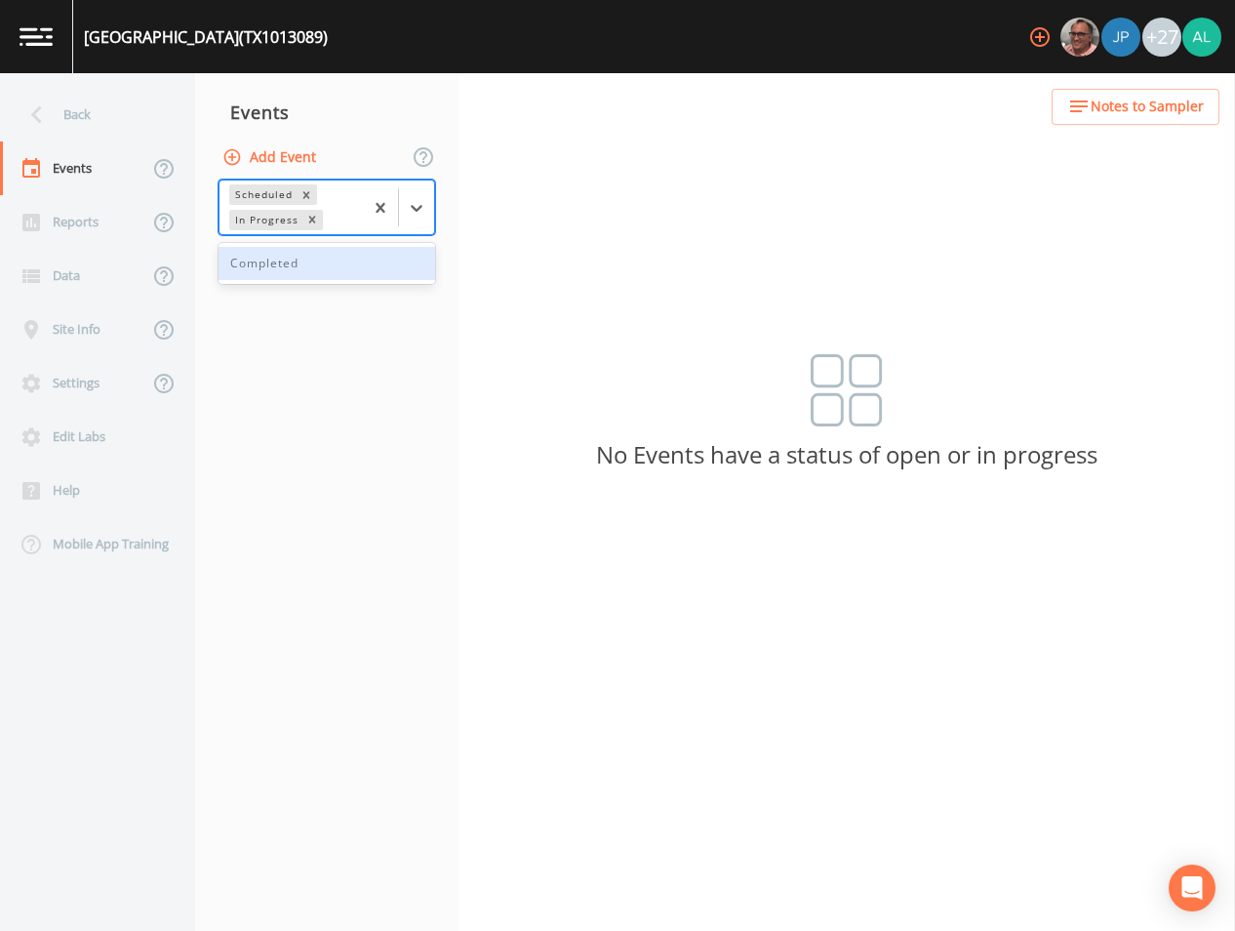
click at [298, 152] on button "Add Event" at bounding box center [271, 158] width 105 height 36
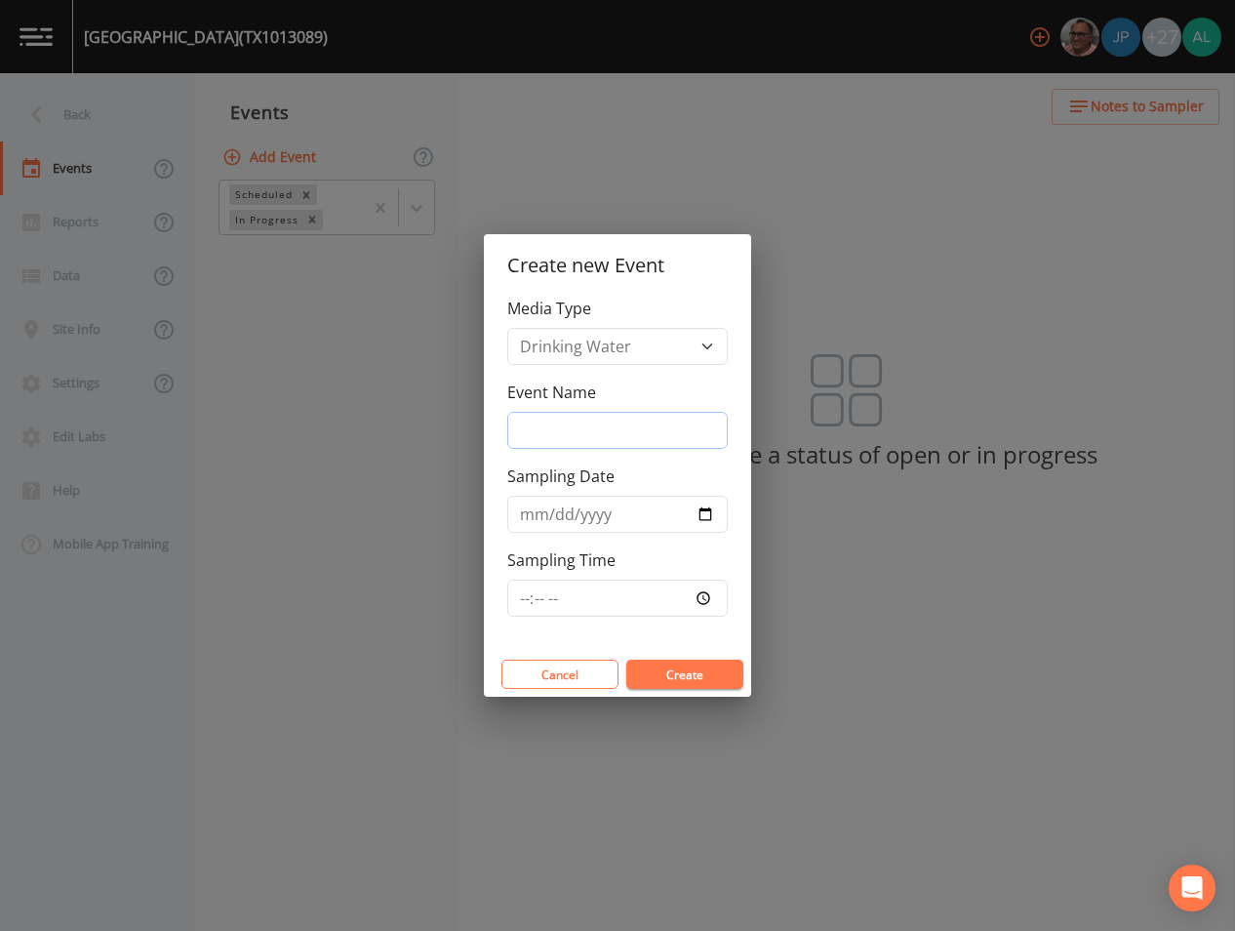
click at [616, 412] on input "Event Name" at bounding box center [617, 430] width 220 height 37
click at [518, 594] on input "Sampling Time" at bounding box center [617, 597] width 220 height 37
click at [626, 659] on button "Create" at bounding box center [684, 673] width 117 height 29
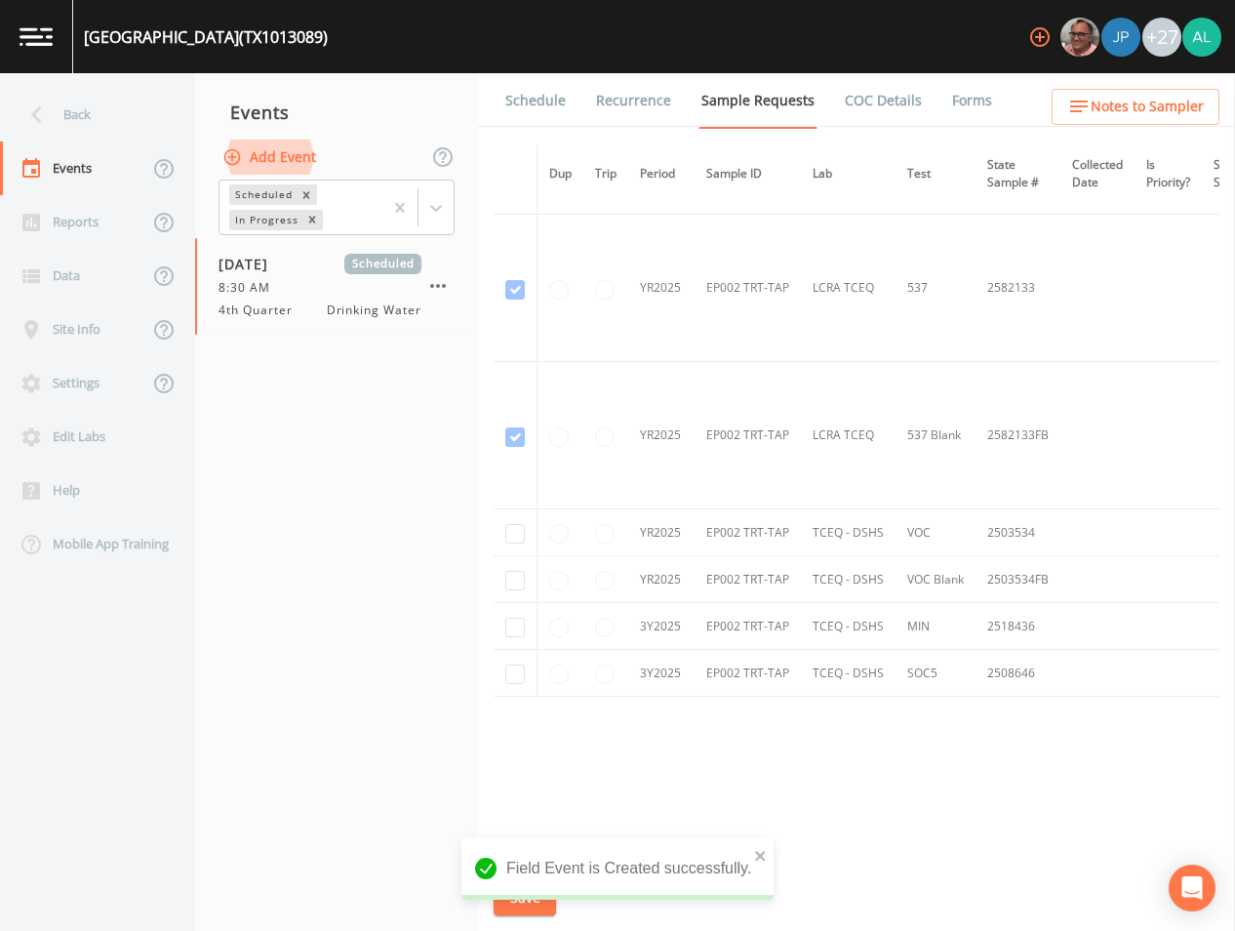
scroll to position [2611, 0]
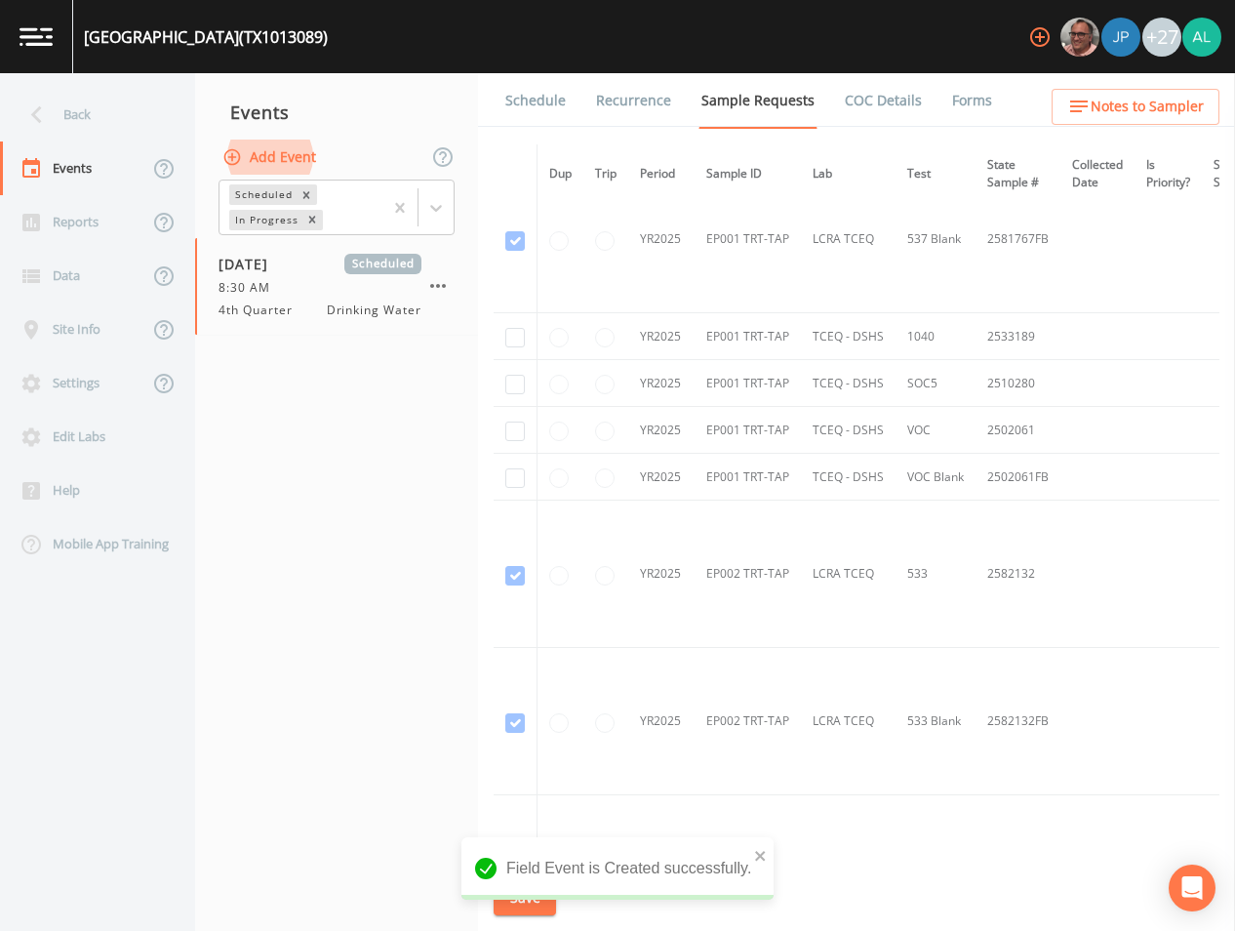
click at [503, 335] on td at bounding box center [516, 336] width 44 height 47
click at [510, 335] on input "checkbox" at bounding box center [515, 338] width 20 height 20
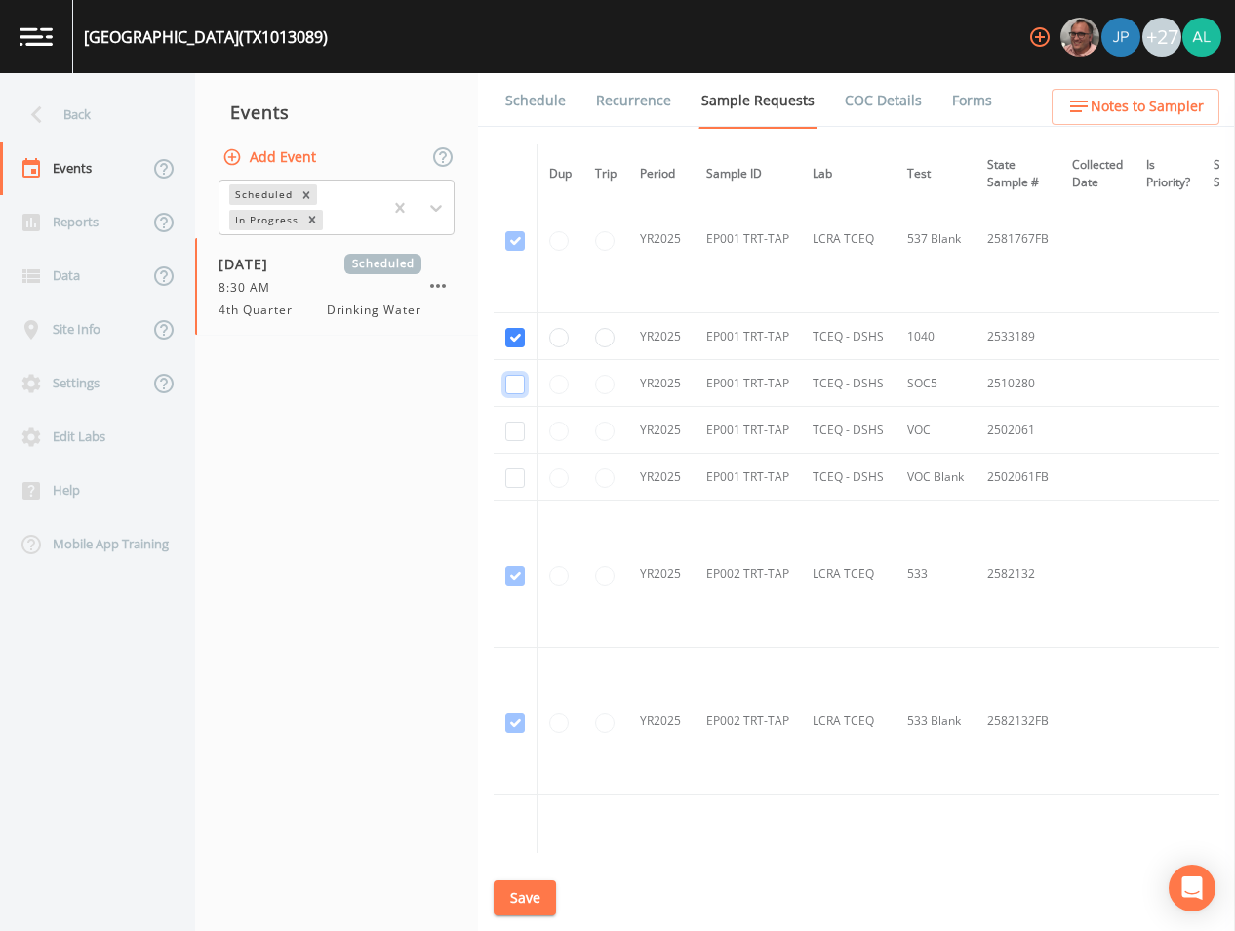
click at [511, 375] on input "checkbox" at bounding box center [515, 385] width 20 height 20
click at [512, 438] on input "checkbox" at bounding box center [515, 431] width 20 height 20
click at [525, 479] on td at bounding box center [516, 477] width 44 height 47
click at [512, 476] on input "checkbox" at bounding box center [515, 478] width 20 height 20
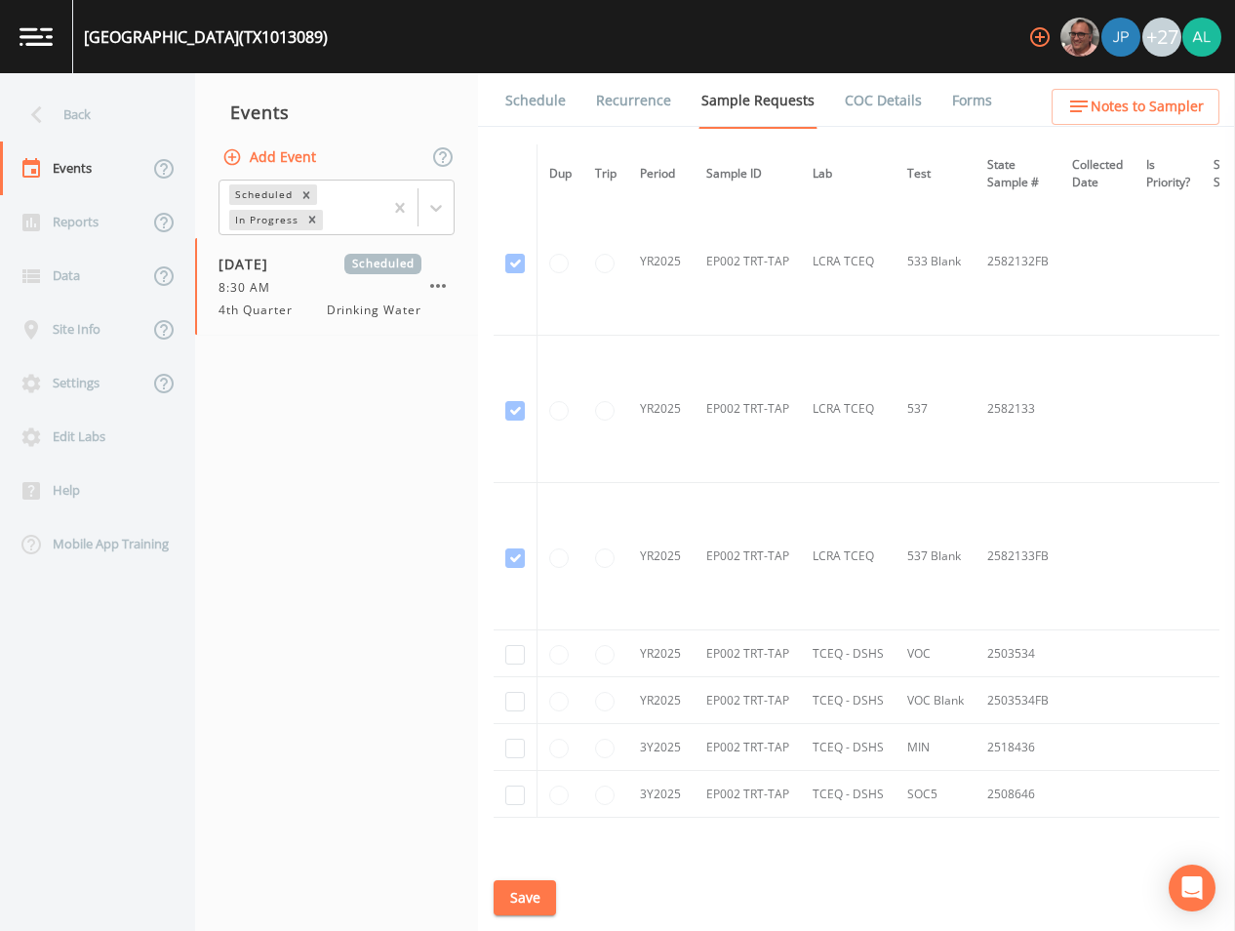
scroll to position [3099, 0]
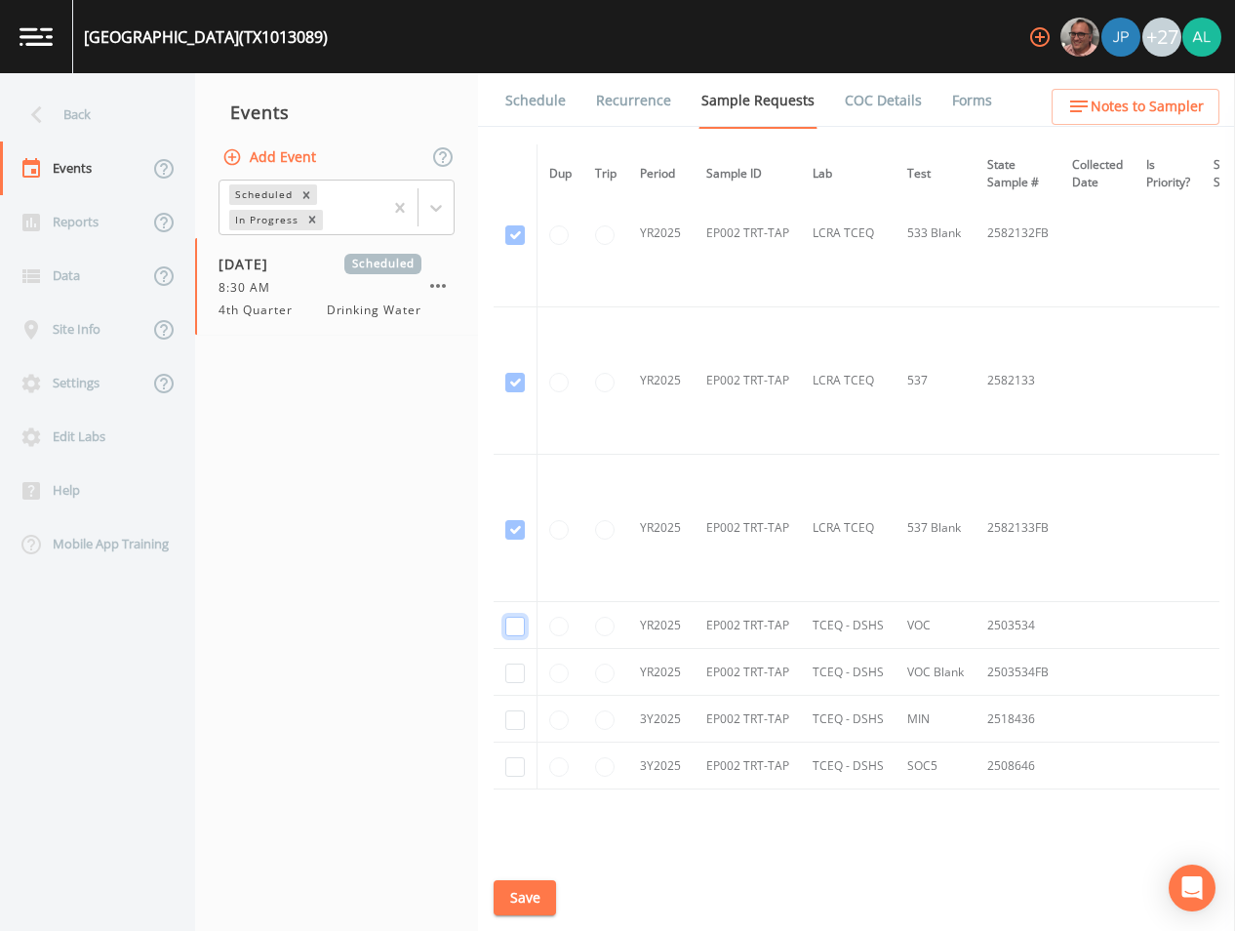
click at [508, 619] on input "checkbox" at bounding box center [515, 627] width 20 height 20
click at [518, 722] on input "checkbox" at bounding box center [515, 720] width 20 height 20
click at [504, 761] on td at bounding box center [516, 765] width 44 height 47
click at [509, 759] on input "checkbox" at bounding box center [515, 767] width 20 height 20
click at [524, 675] on input "checkbox" at bounding box center [515, 673] width 20 height 20
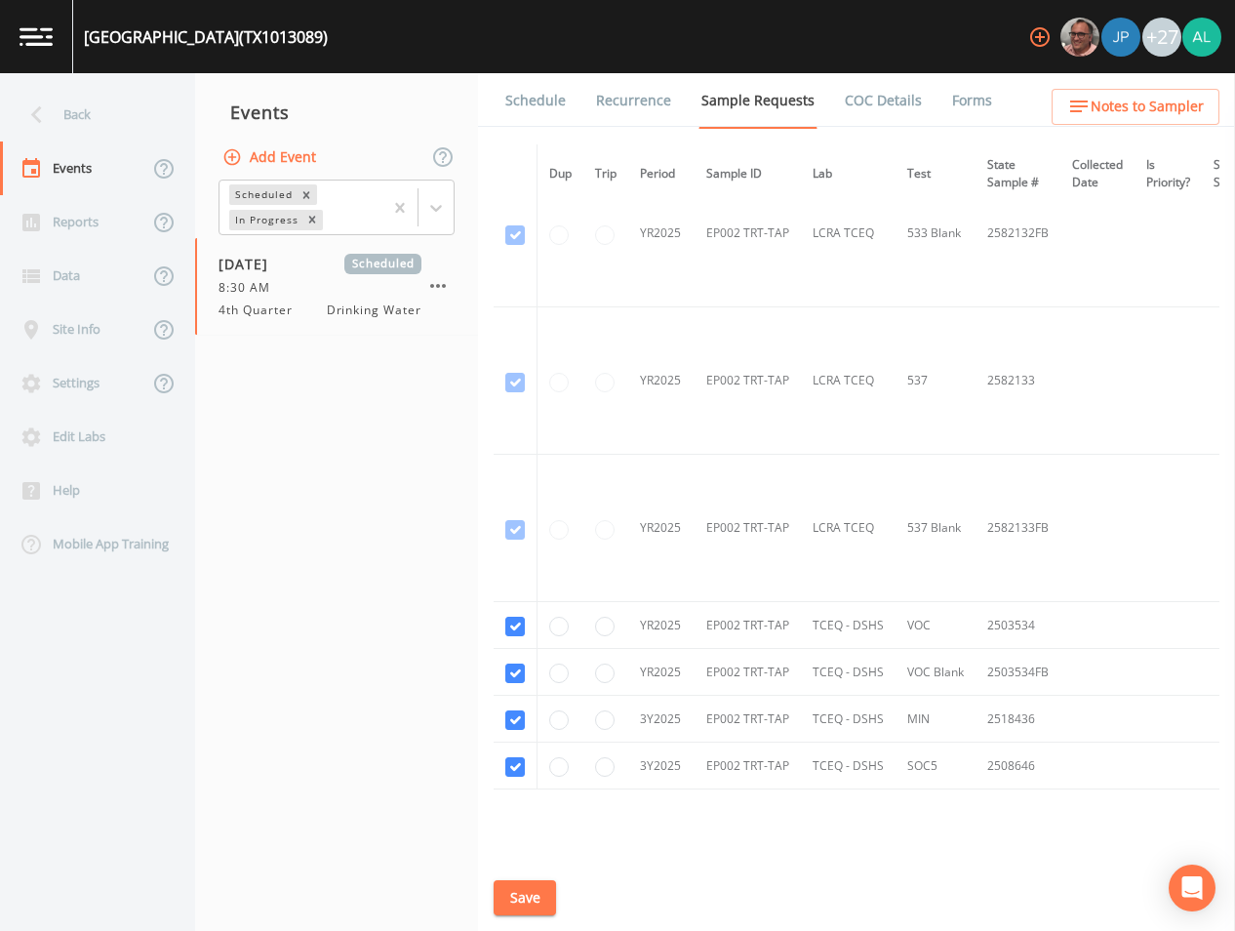
click at [523, 878] on div "Schedule Recurrence Sample Requests COC Details Forms Dup Trip Period Sample ID…" at bounding box center [856, 501] width 757 height 857
click at [523, 885] on button "Save" at bounding box center [525, 898] width 62 height 36
click at [1118, 96] on span "Notes to Sampler" at bounding box center [1147, 107] width 113 height 24
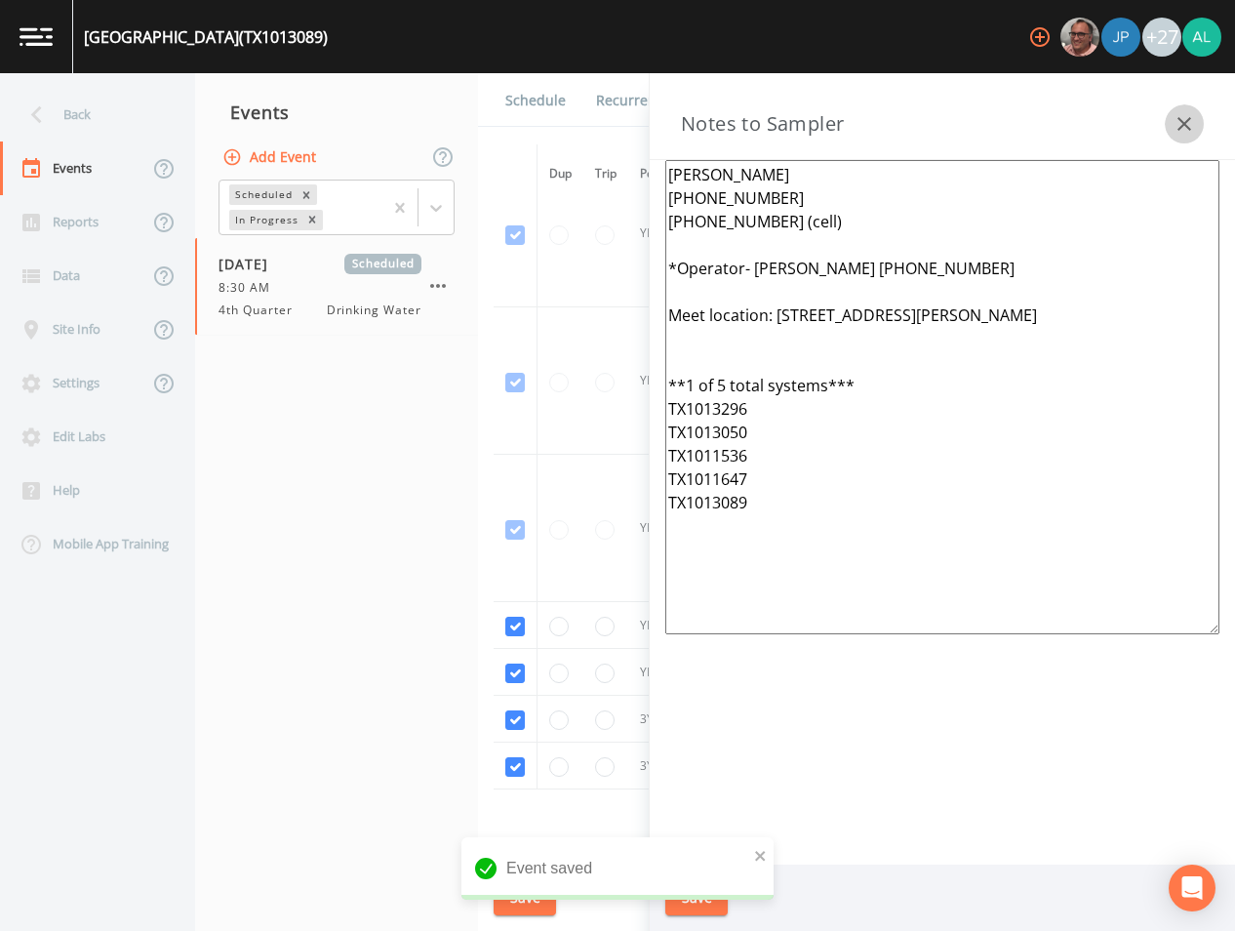
click at [1179, 127] on icon "button" at bounding box center [1184, 123] width 23 height 23
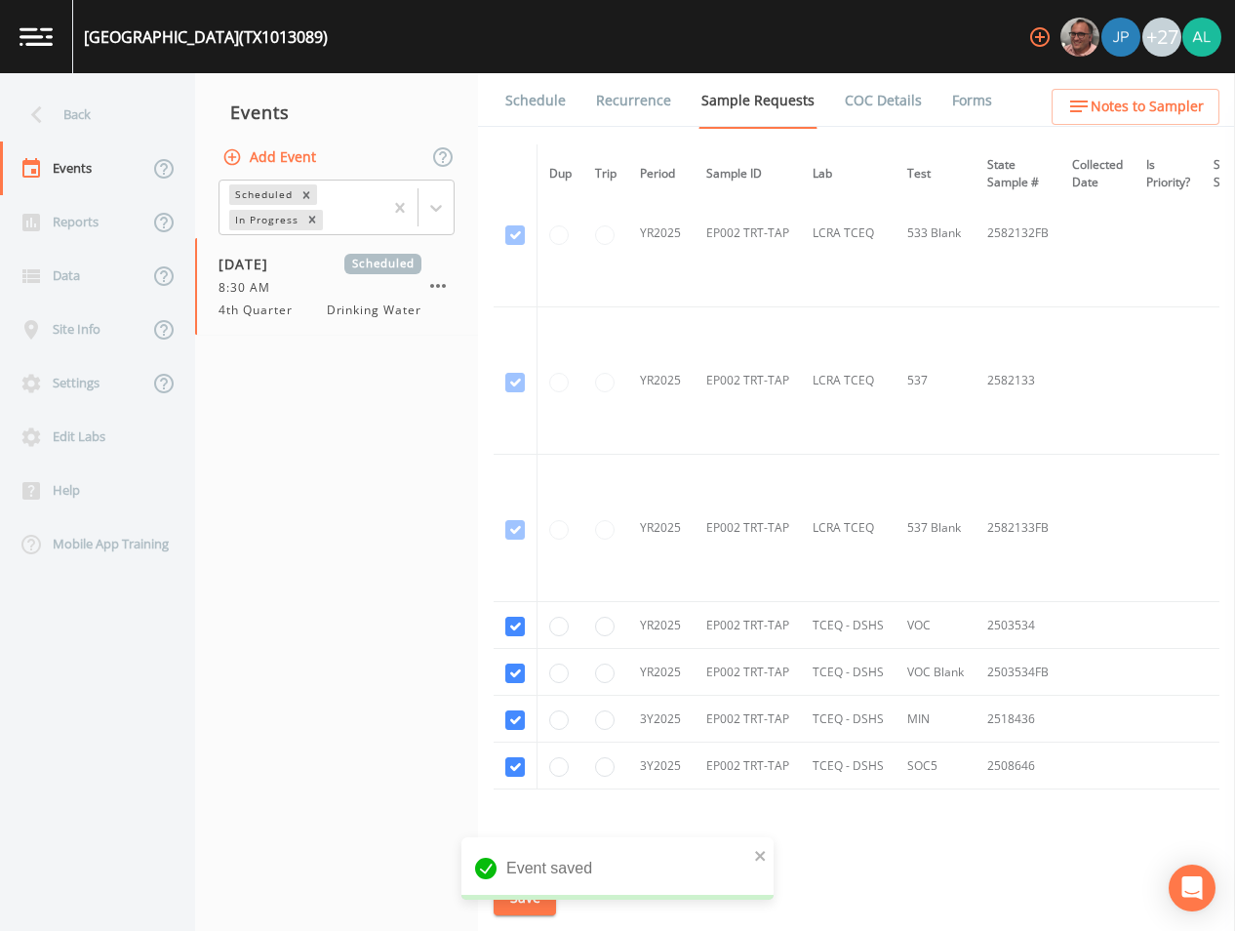
click at [569, 88] on li "Recurrence" at bounding box center [621, 100] width 105 height 55
click at [547, 92] on link "Schedule" at bounding box center [535, 100] width 66 height 55
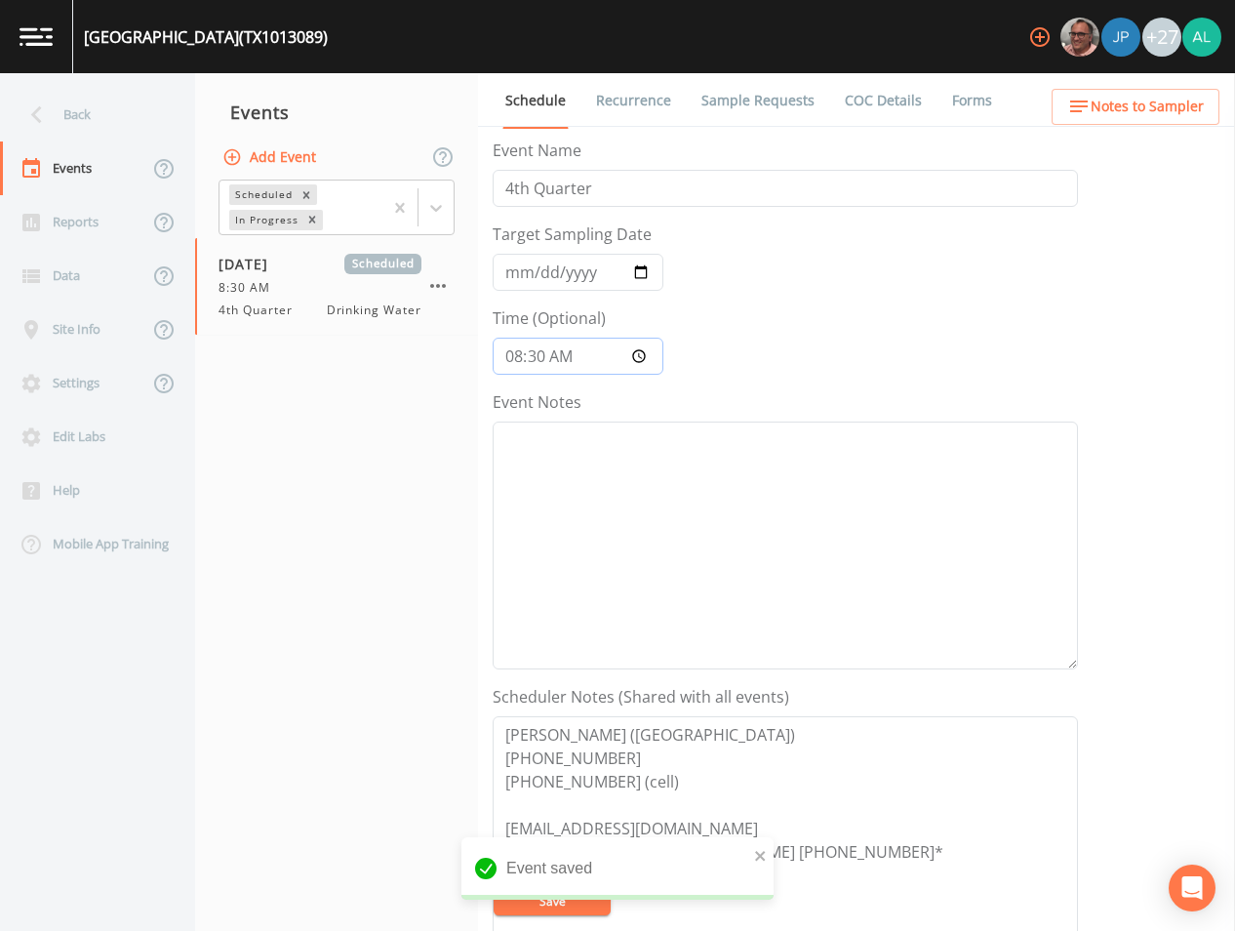
click at [545, 357] on input "08:30:00" at bounding box center [578, 356] width 171 height 37
click at [494, 886] on button "Save" at bounding box center [552, 900] width 117 height 29
click at [742, 110] on link "Sample Requests" at bounding box center [757, 100] width 119 height 55
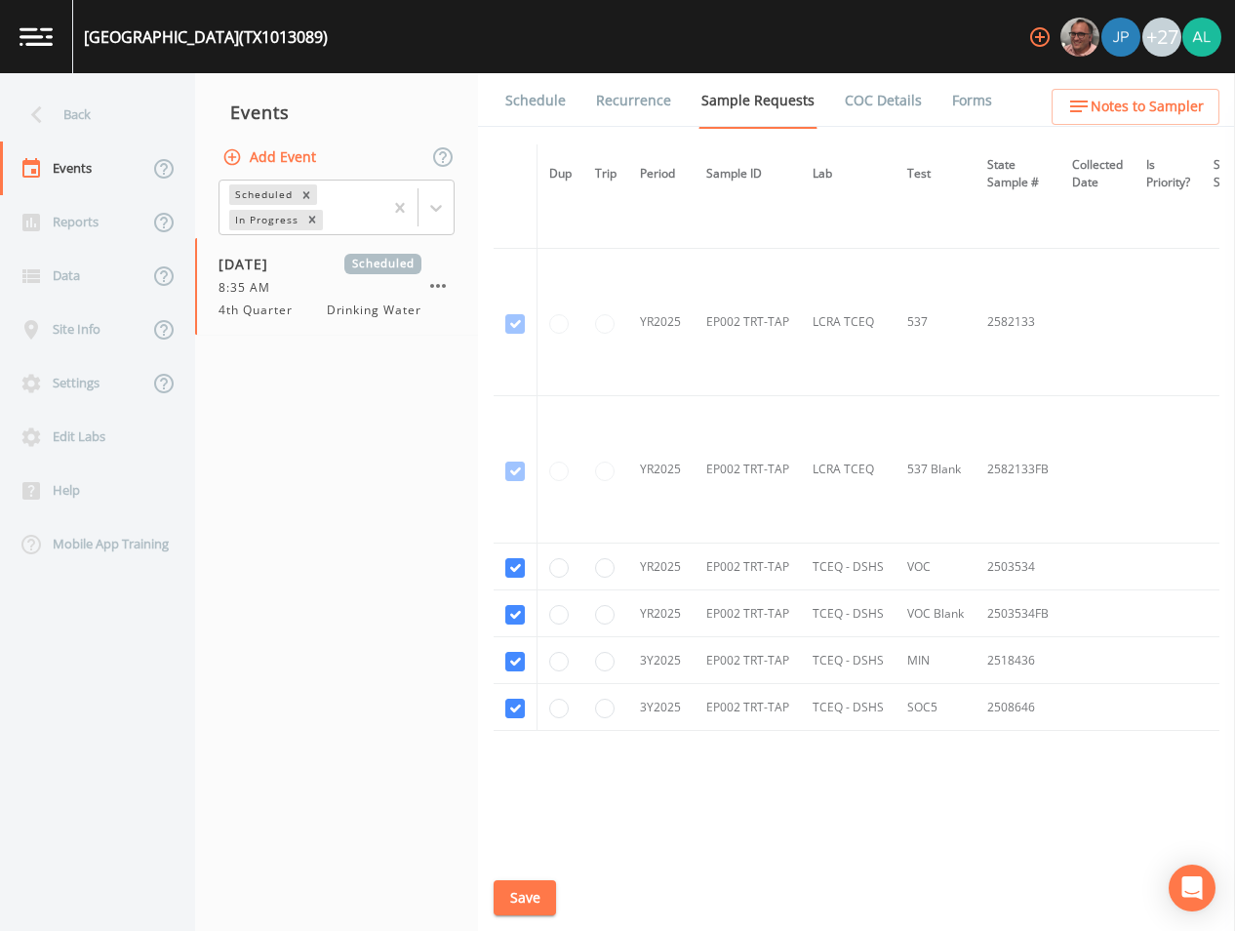
scroll to position [3197, 0]
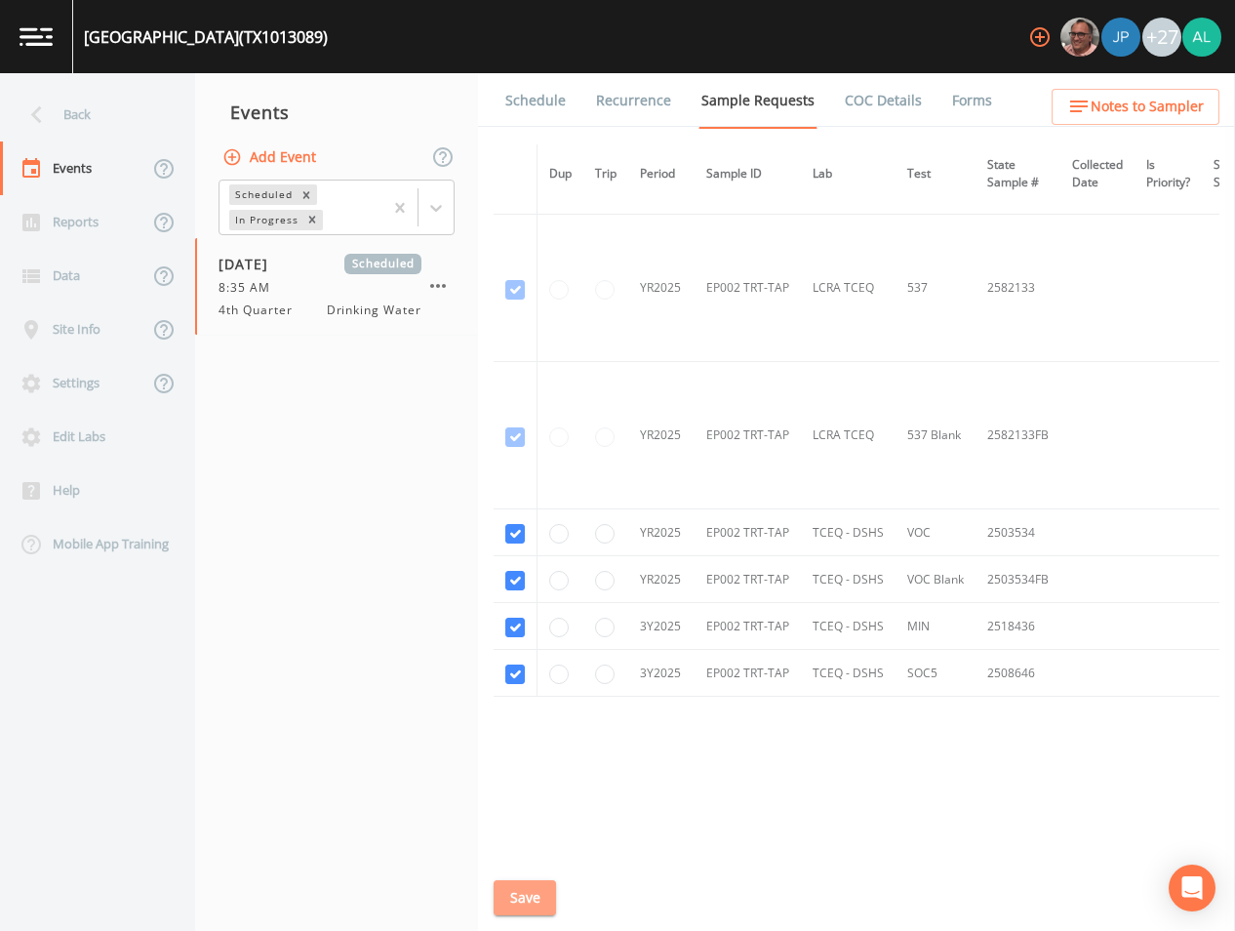
click at [520, 897] on button "Save" at bounding box center [525, 898] width 62 height 36
click at [528, 112] on link "Schedule" at bounding box center [535, 100] width 66 height 55
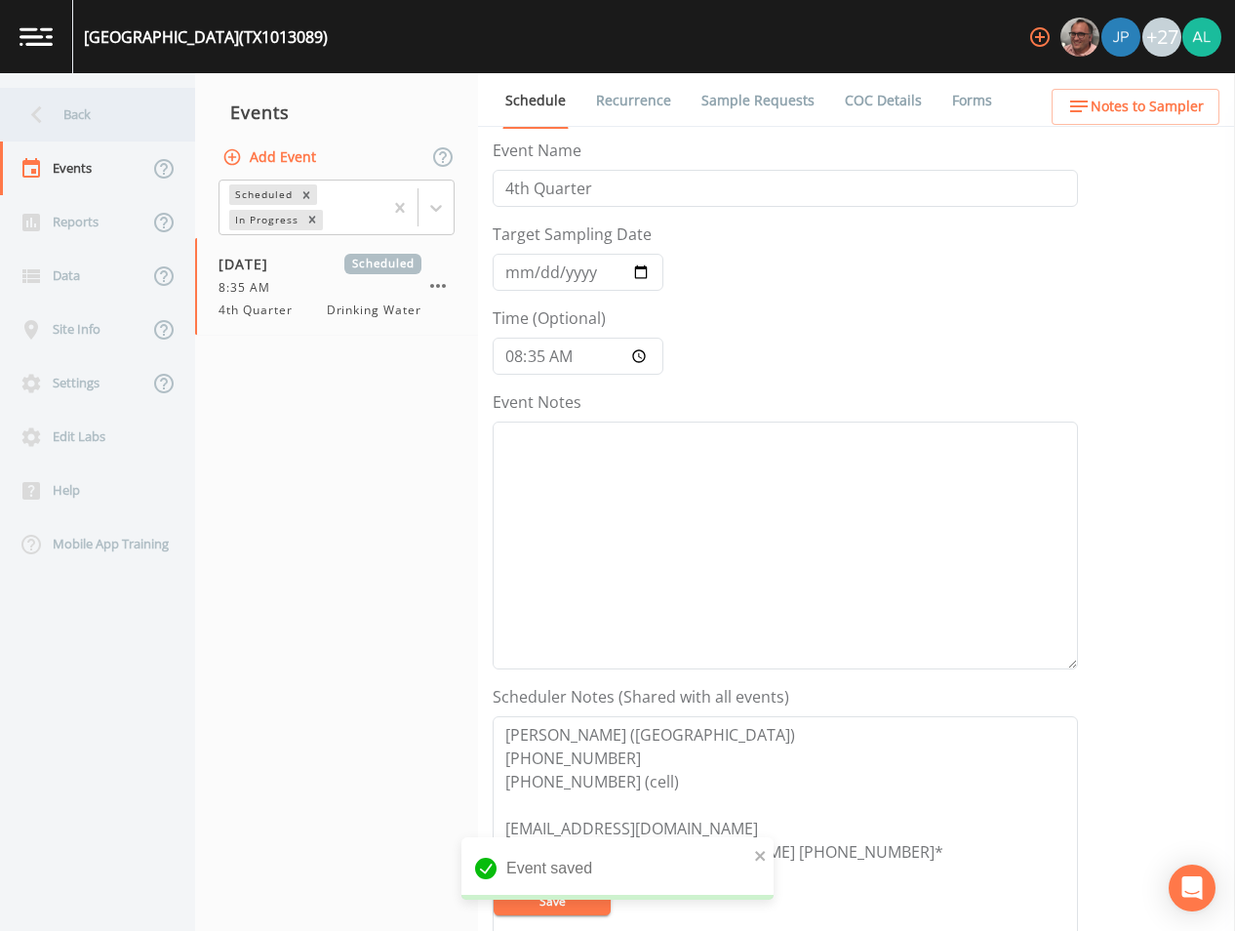
click at [66, 119] on div "Back" at bounding box center [88, 115] width 176 height 54
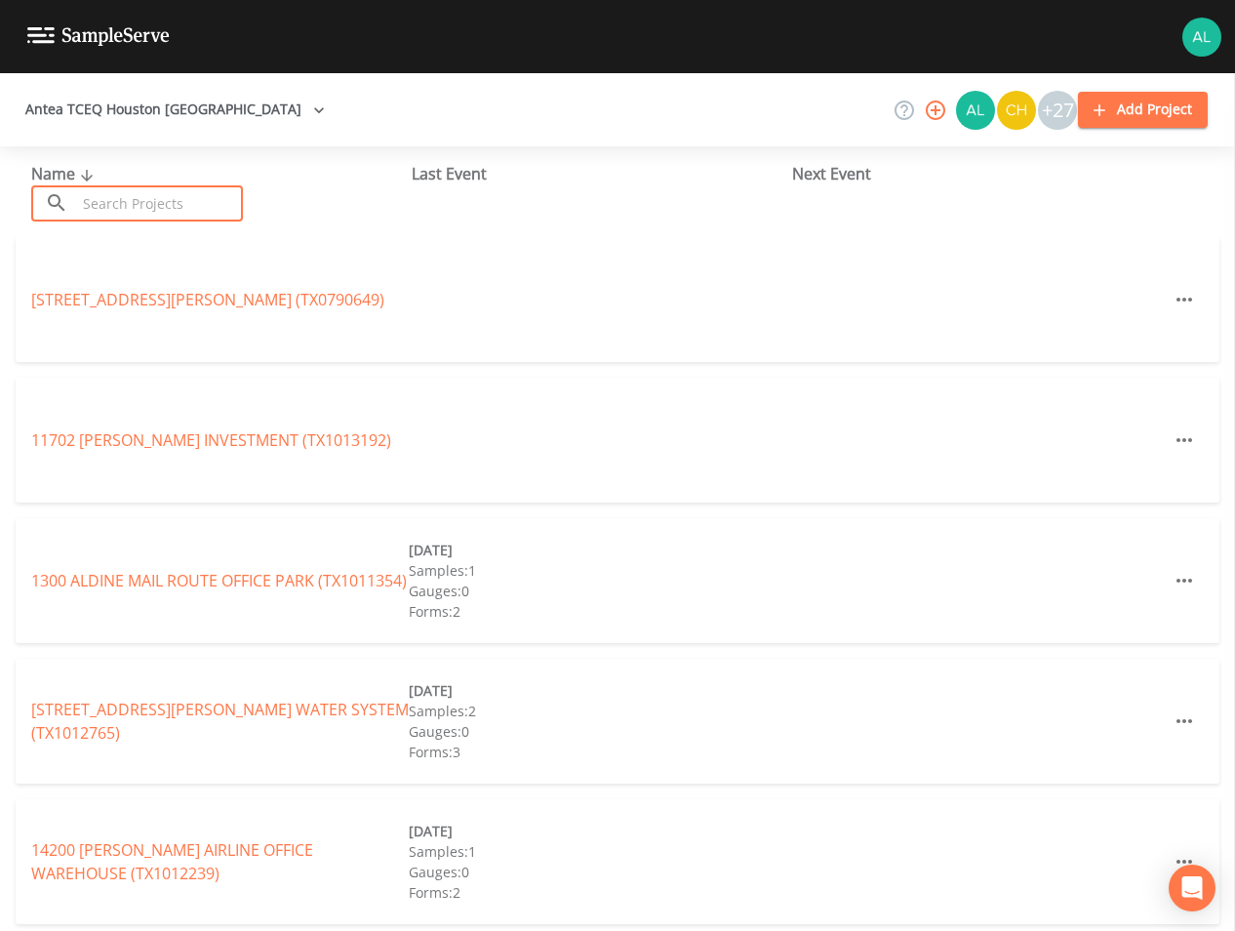
click at [185, 195] on input "text" at bounding box center [159, 203] width 167 height 36
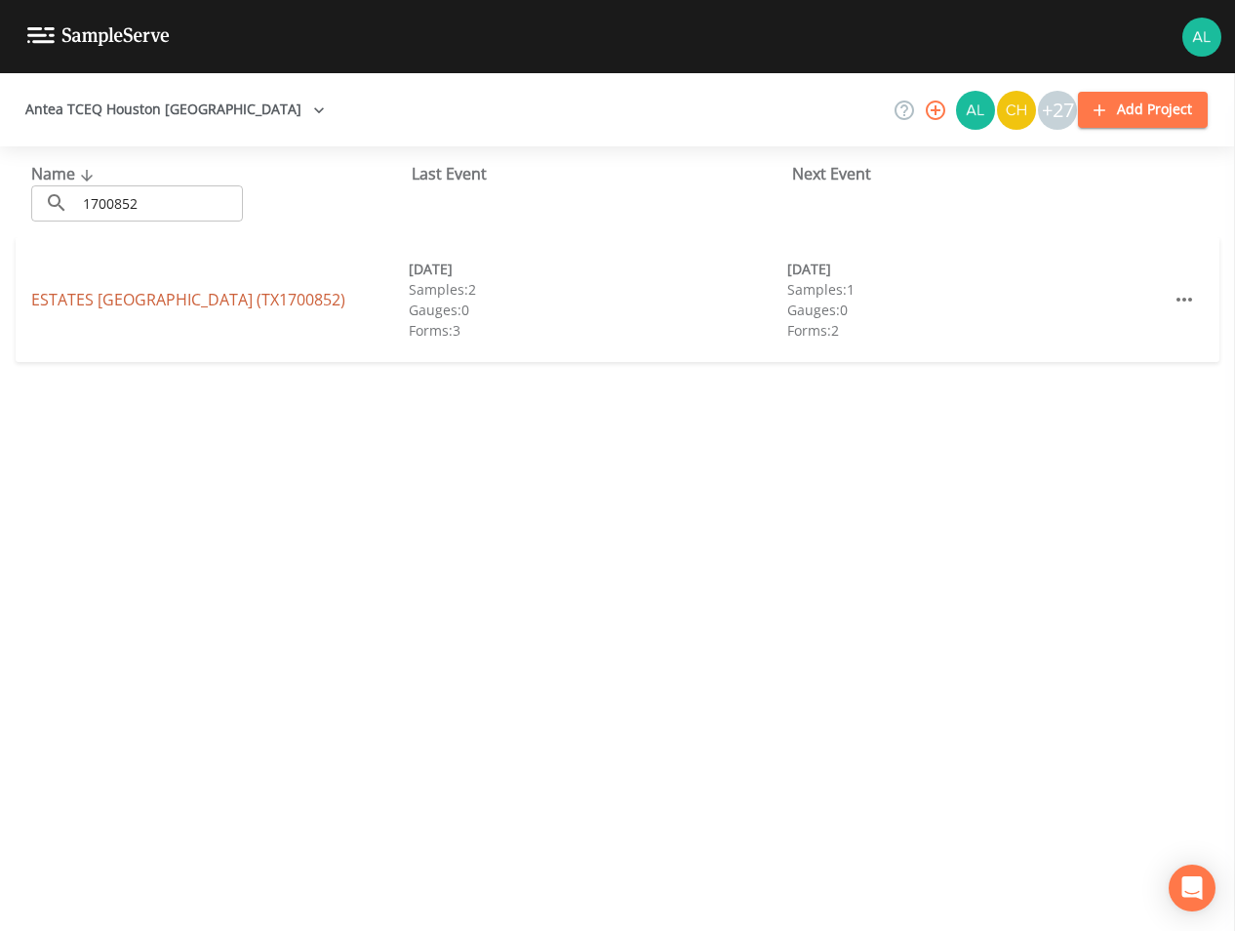
click at [195, 299] on link "ESTATES [GEOGRAPHIC_DATA] (TX1700852)" at bounding box center [188, 299] width 314 height 21
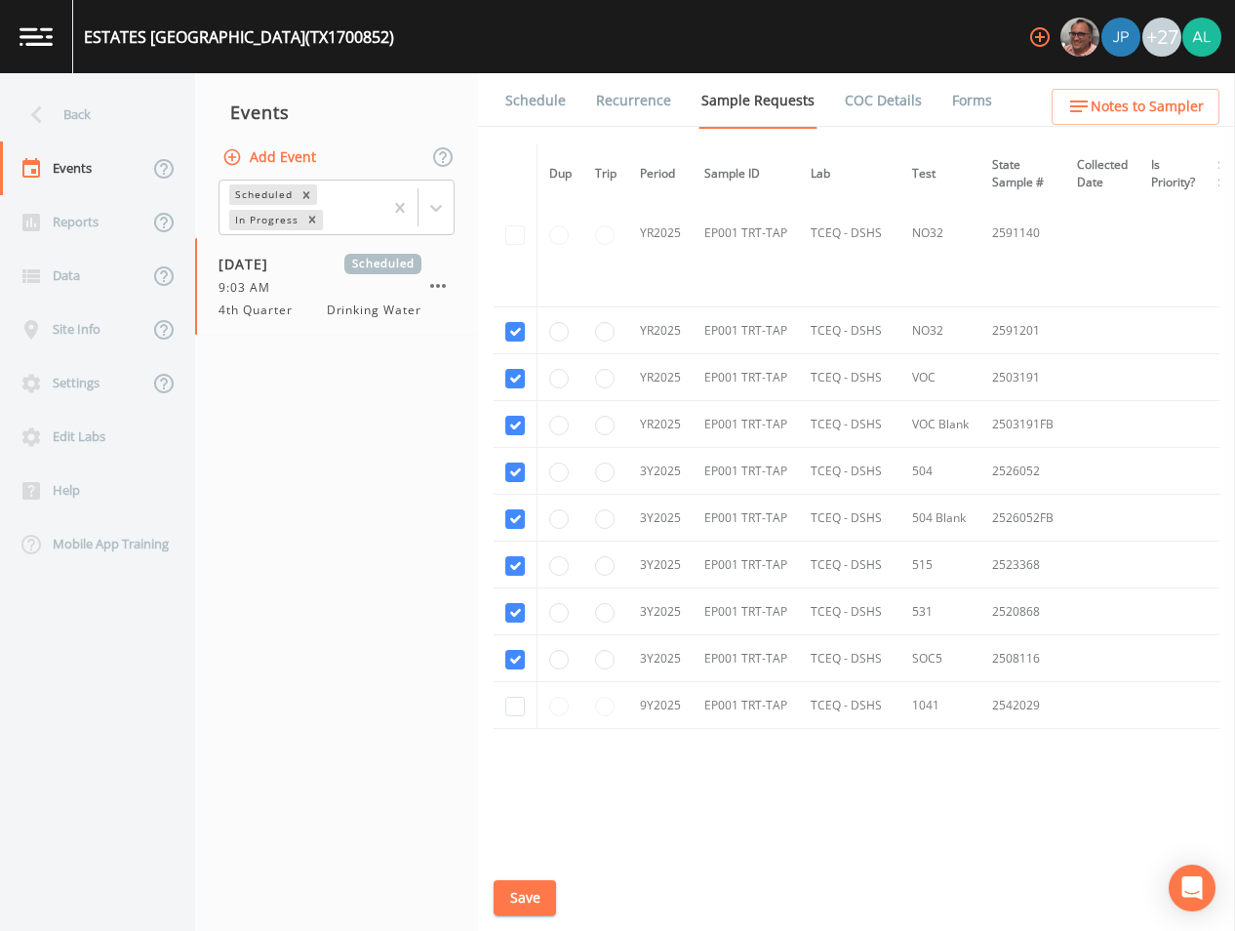
scroll to position [976, 0]
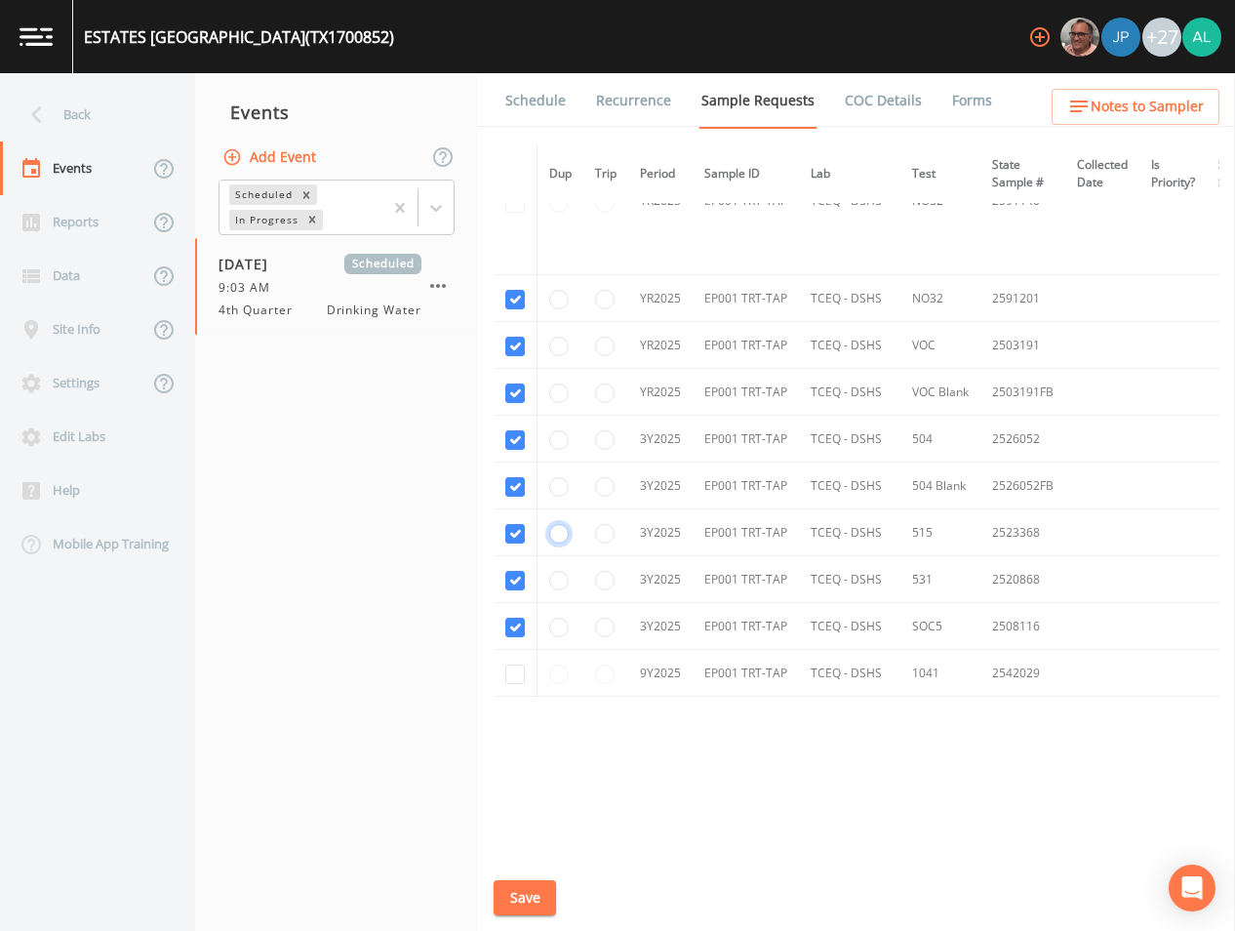
click at [564, 532] on input "radio" at bounding box center [559, 534] width 20 height 20
click at [564, 582] on input "radio" at bounding box center [559, 581] width 20 height 20
click at [520, 905] on button "Save" at bounding box center [525, 898] width 62 height 36
click at [64, 100] on div "Back" at bounding box center [88, 115] width 176 height 54
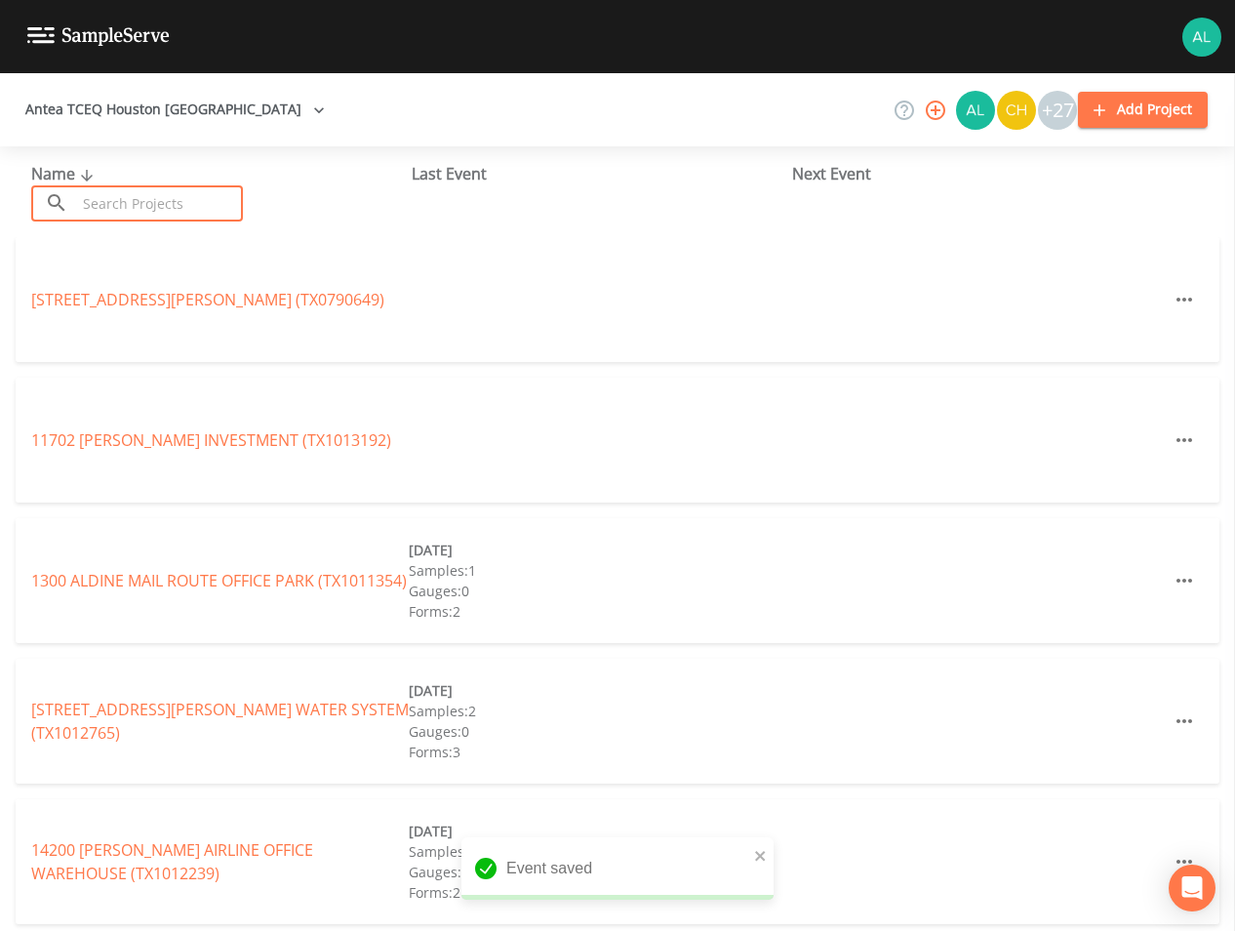
click at [157, 209] on input "text" at bounding box center [159, 203] width 167 height 36
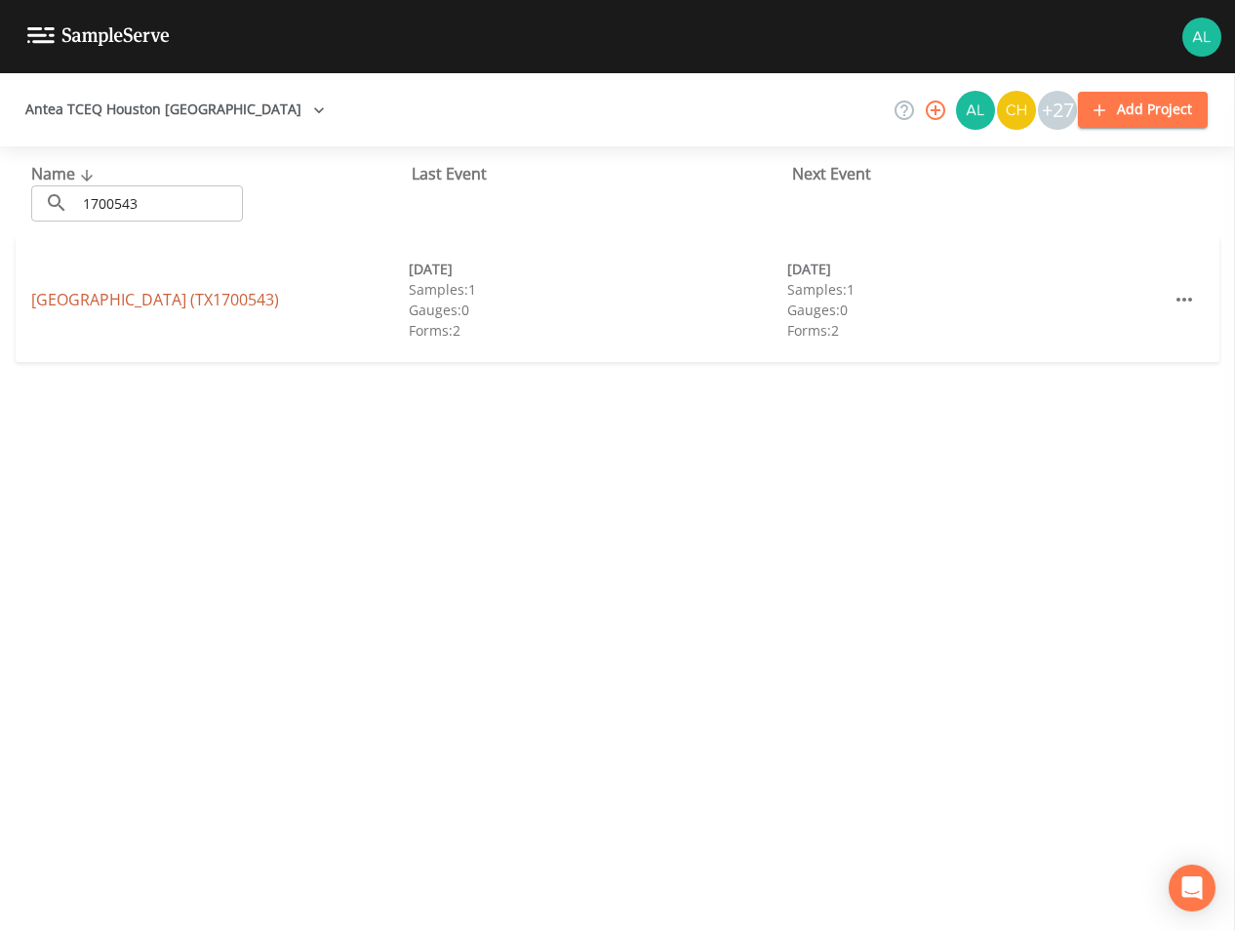
click at [233, 299] on link "[GEOGRAPHIC_DATA] (TX1700543)" at bounding box center [155, 299] width 248 height 21
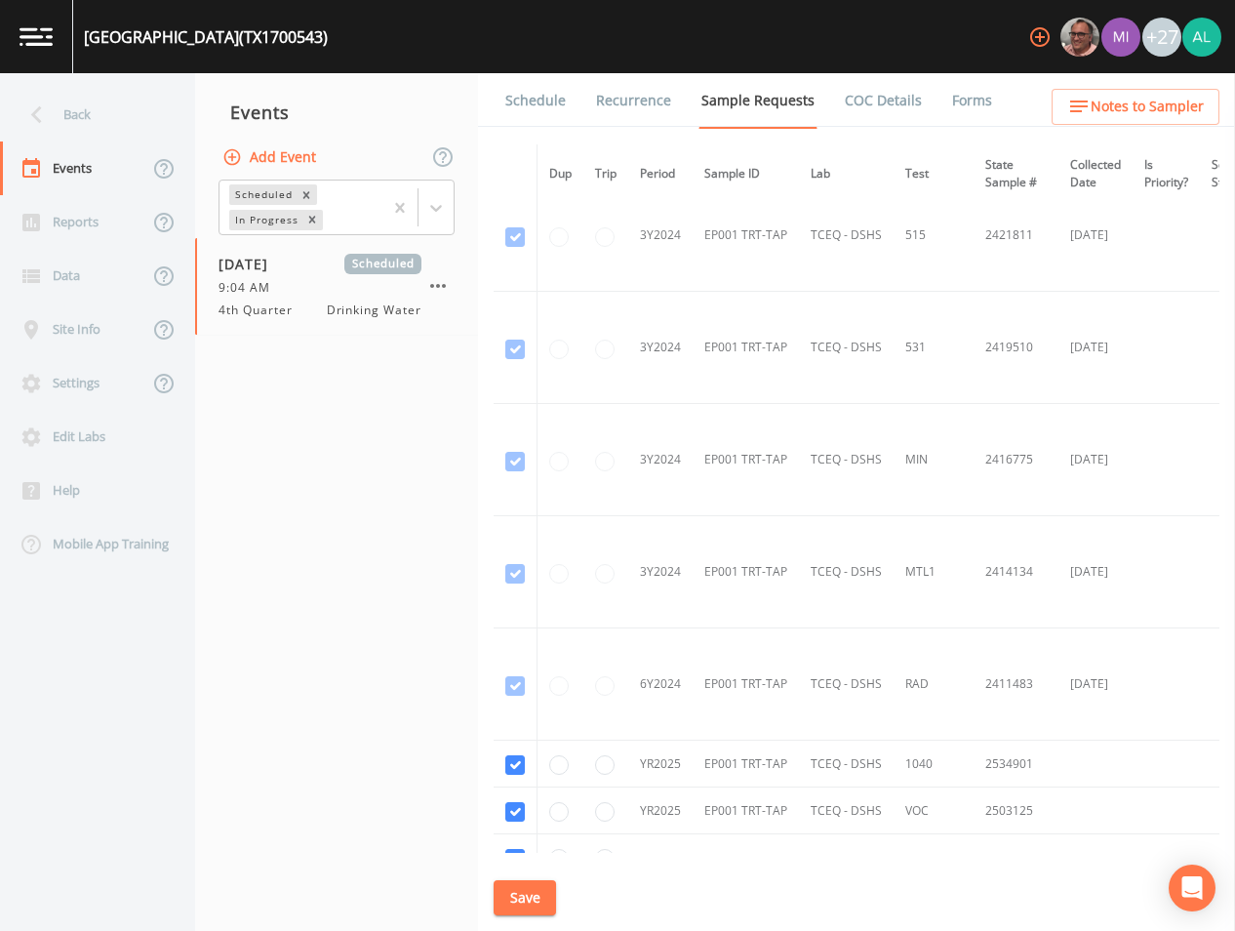
scroll to position [821, 0]
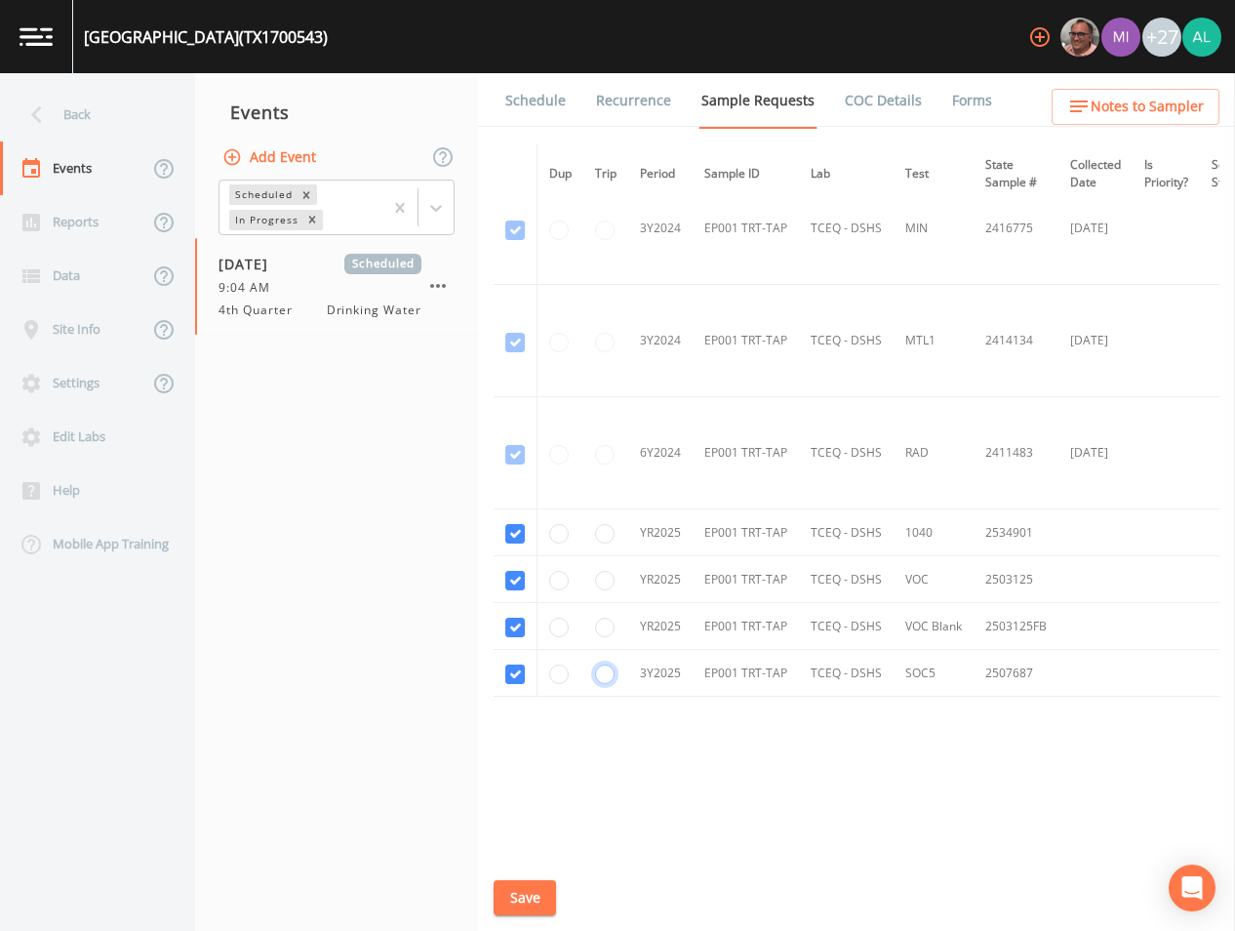
click at [604, 668] on input "radio" at bounding box center [605, 674] width 20 height 20
click at [536, 891] on button "Save" at bounding box center [525, 898] width 62 height 36
click at [97, 105] on div "Back" at bounding box center [88, 115] width 176 height 54
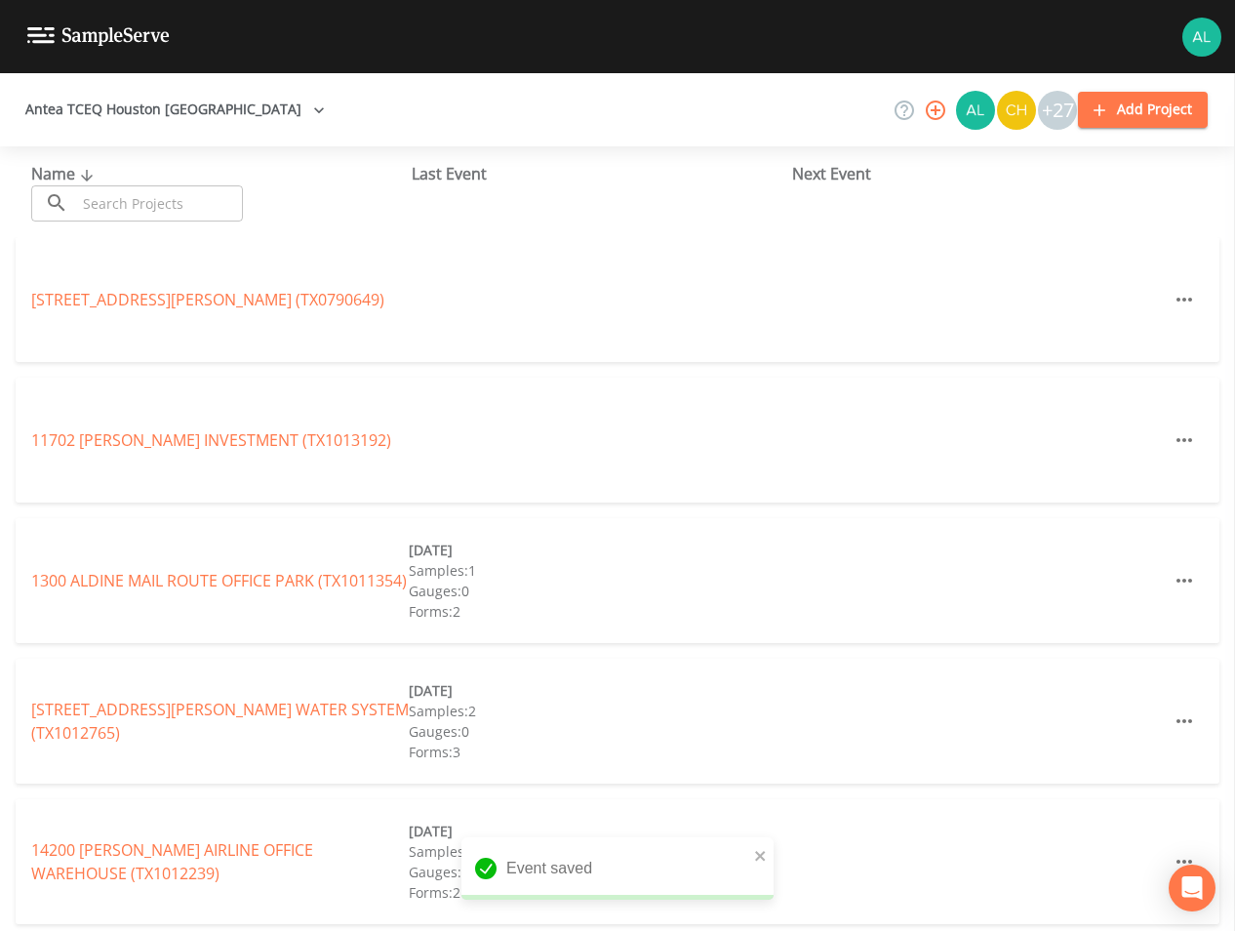
click at [131, 196] on input "text" at bounding box center [159, 203] width 167 height 36
click at [145, 205] on input "text" at bounding box center [159, 203] width 167 height 36
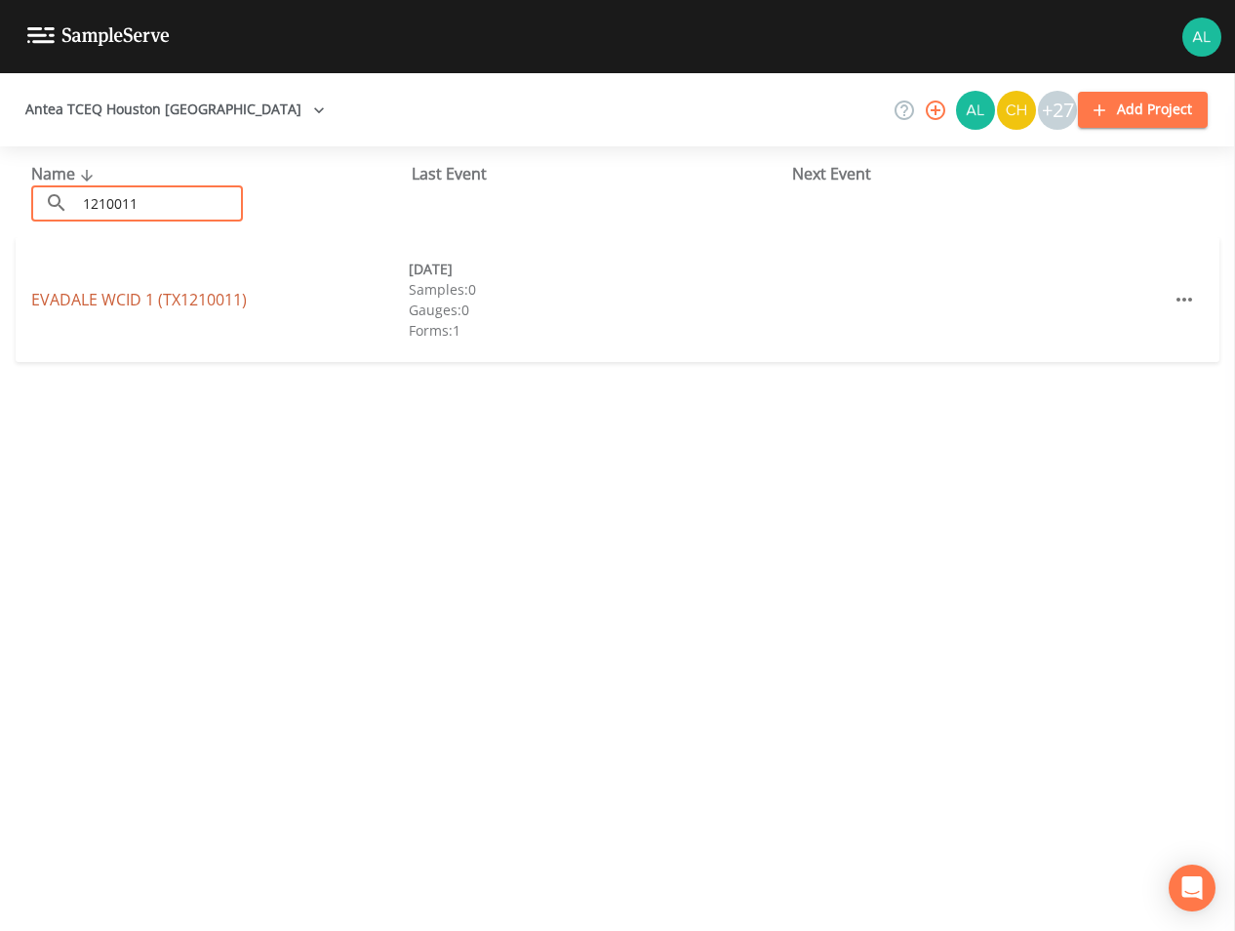
click at [98, 290] on link "EVADALE WCID 1 (TX1210011)" at bounding box center [139, 299] width 216 height 21
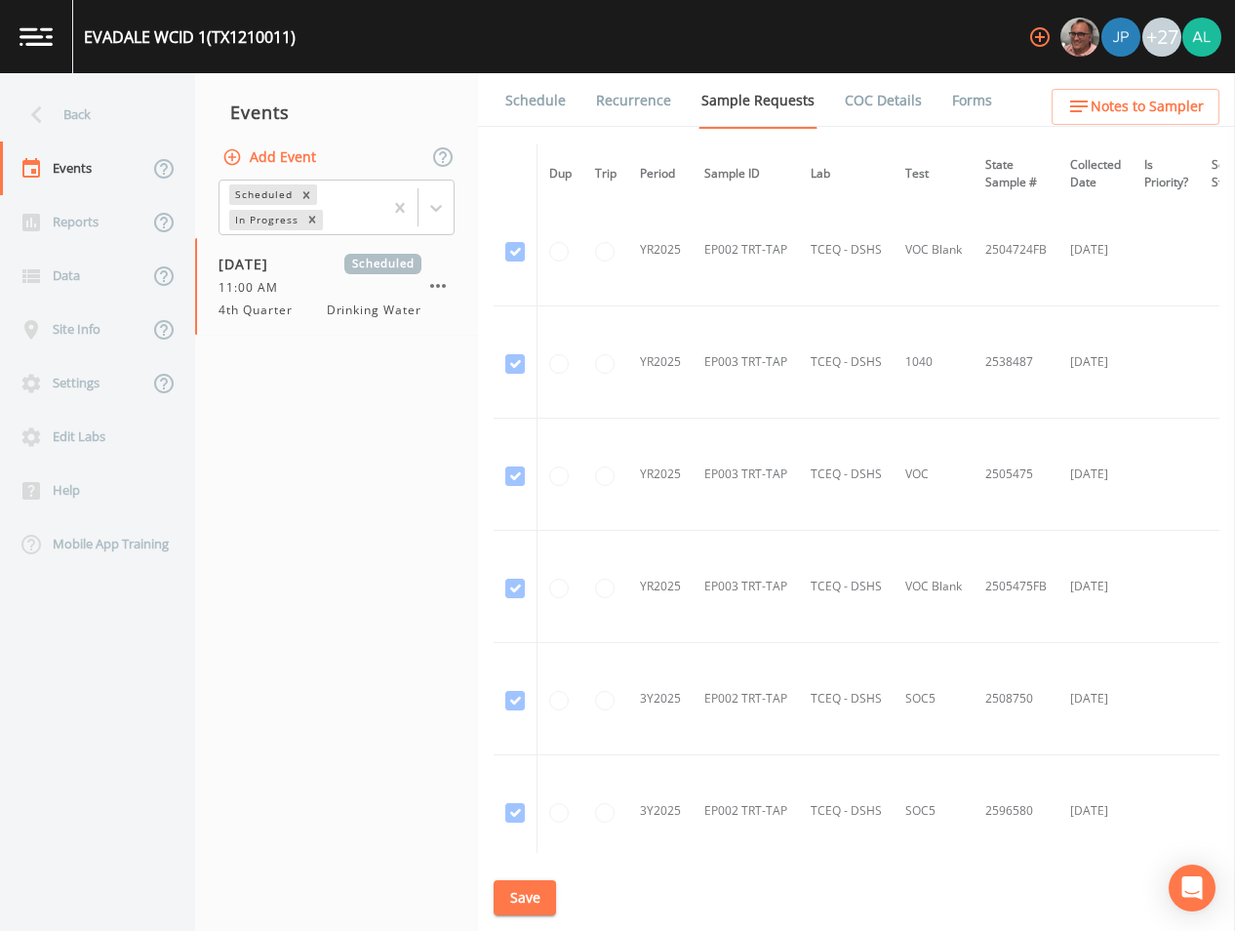
scroll to position [3327, 0]
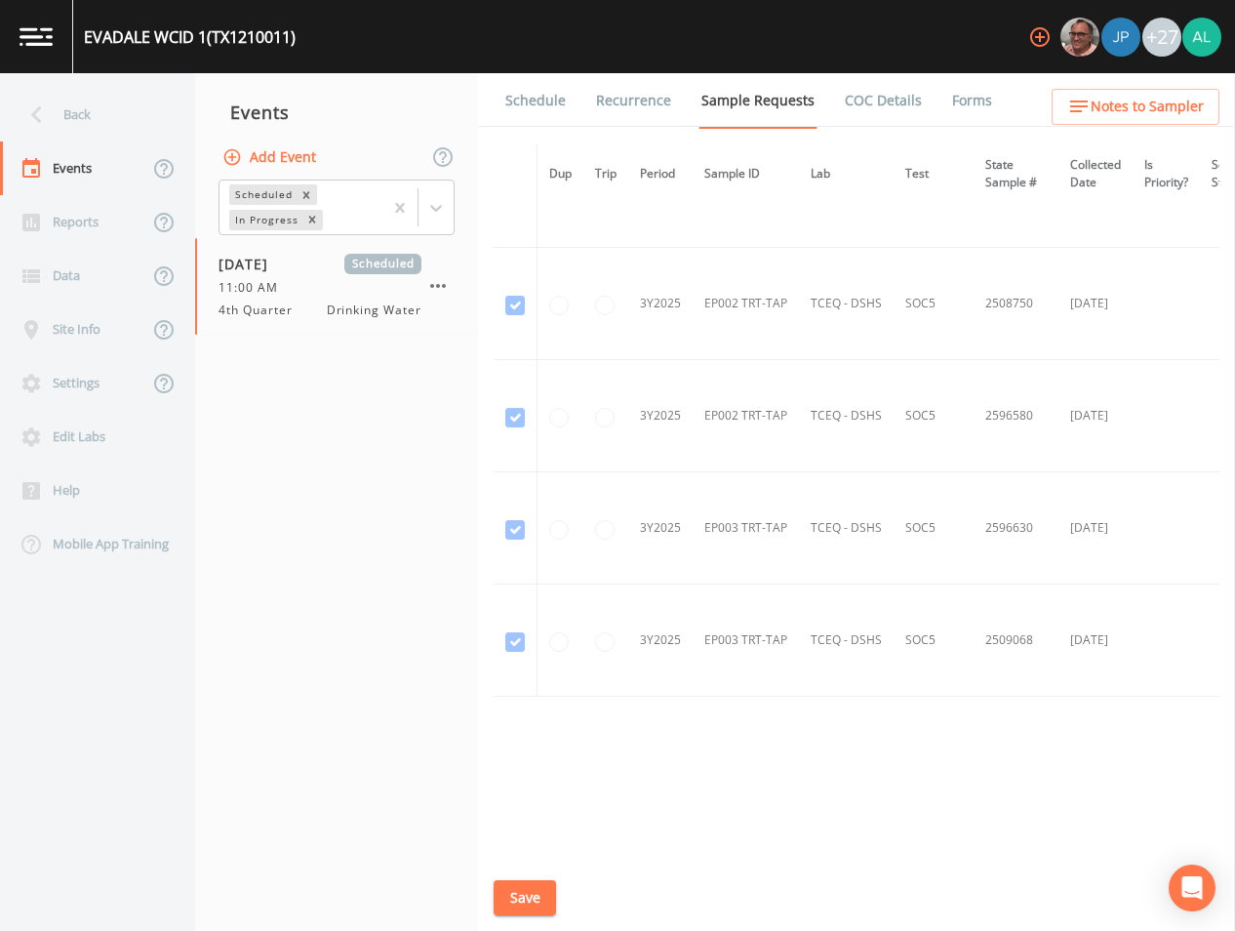
drag, startPoint x: 830, startPoint y: 847, endPoint x: 878, endPoint y: 833, distance: 49.7
click at [878, 833] on div "Dup Trip Period Sample ID Lab Test State Sample # Collected Date Is Priority? S…" at bounding box center [857, 498] width 726 height 708
click at [452, 214] on div at bounding box center [436, 207] width 35 height 35
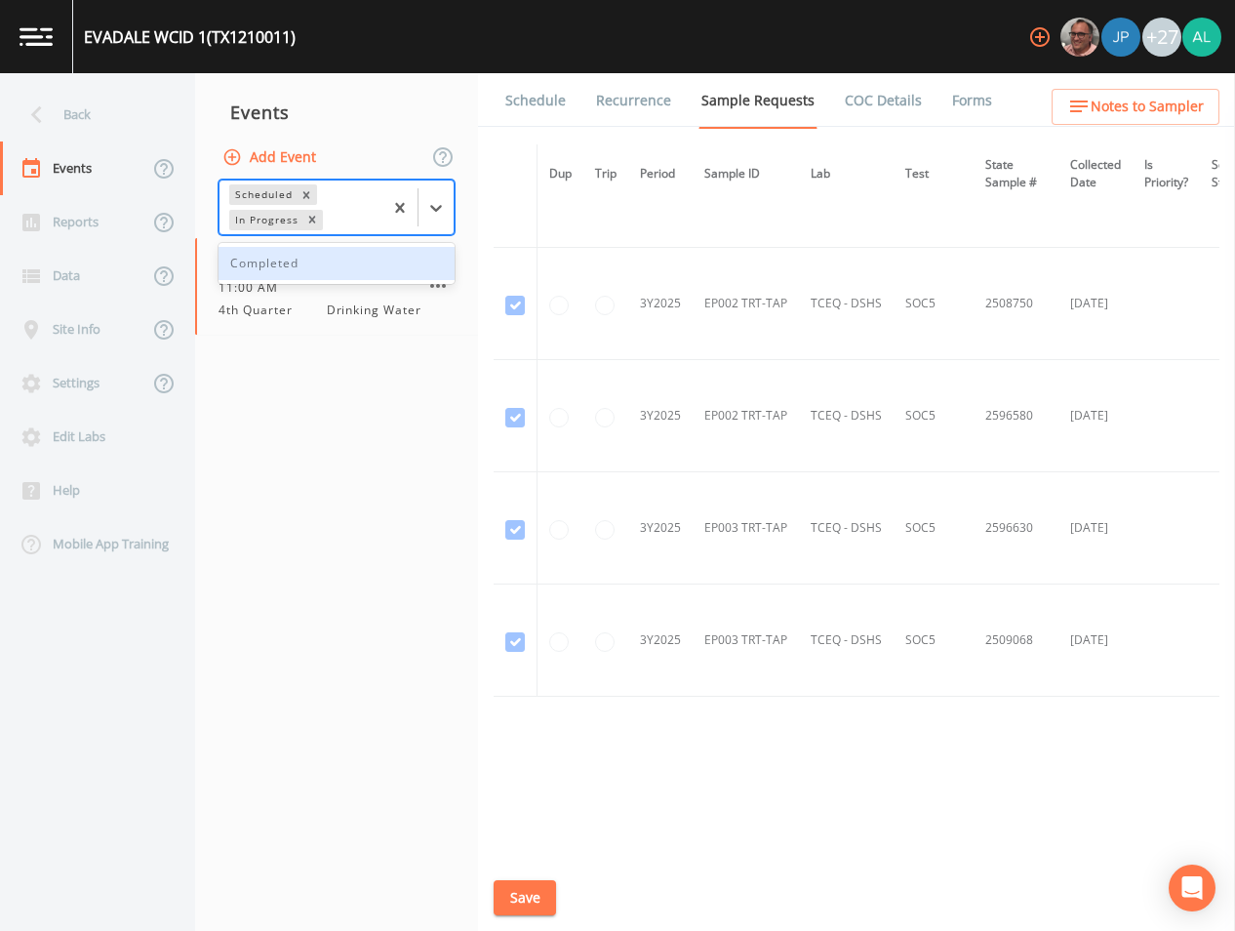
click at [342, 265] on div "Completed" at bounding box center [337, 263] width 236 height 33
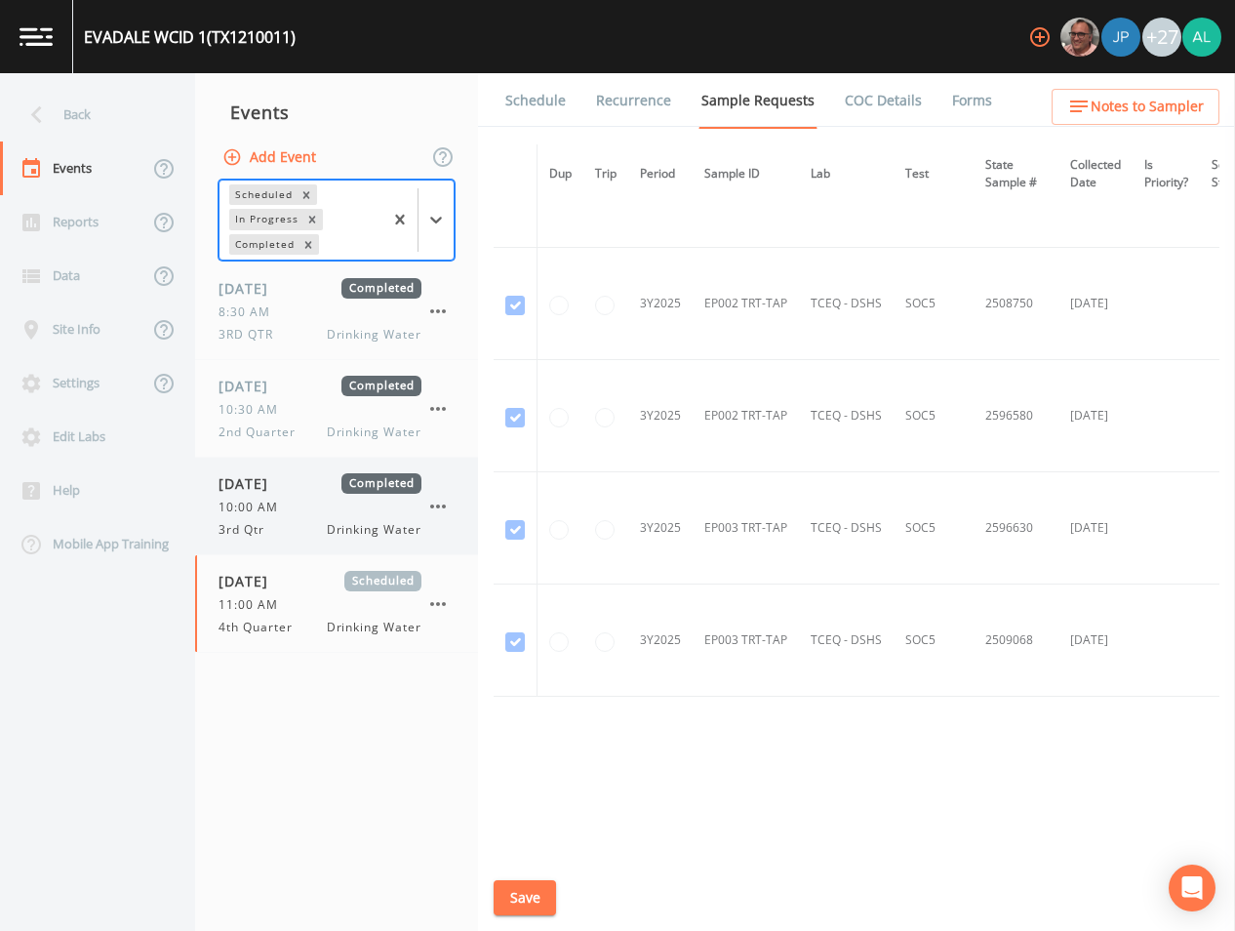
click at [282, 479] on span "[DATE]" at bounding box center [250, 483] width 63 height 20
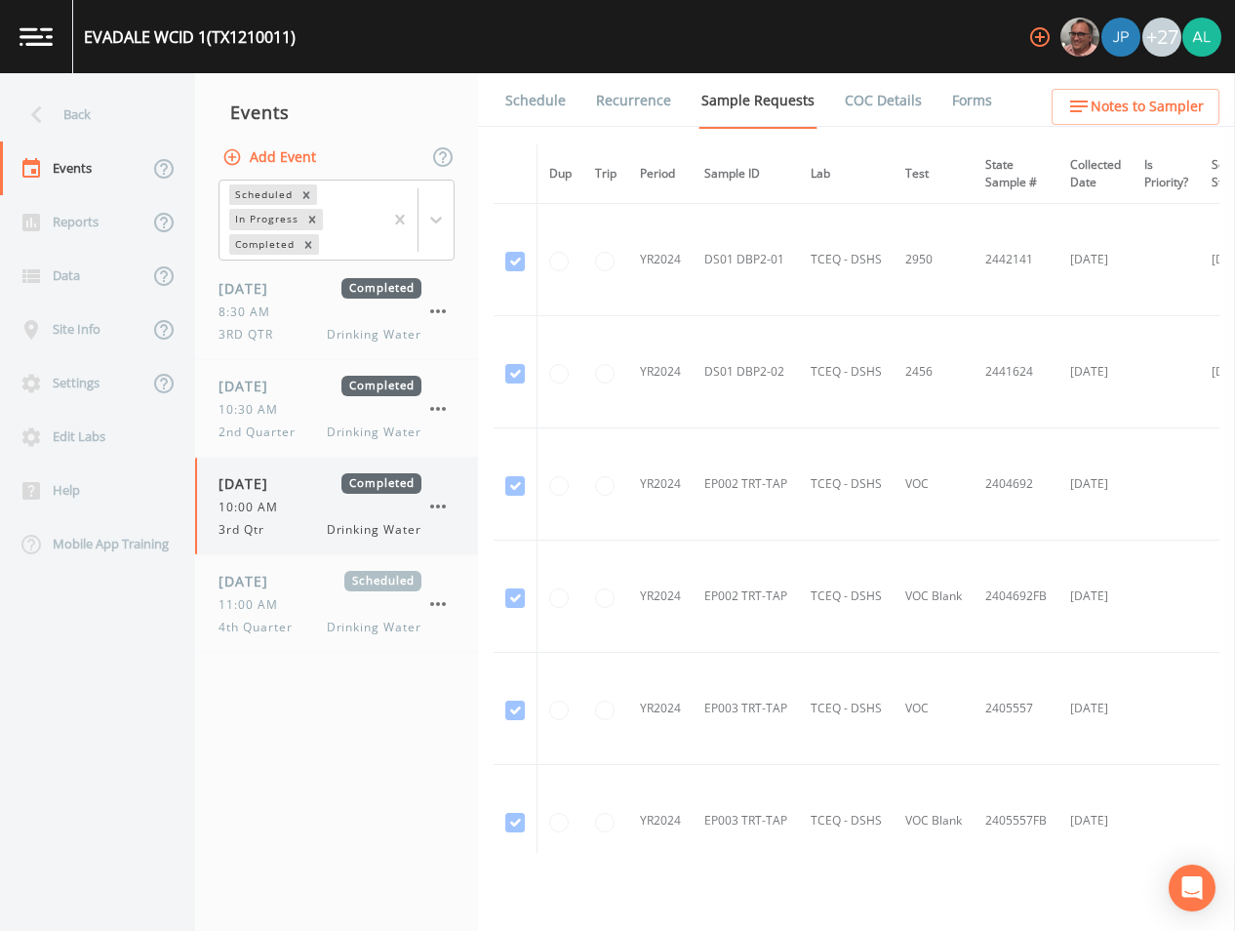
click at [264, 515] on span "10:00 AM" at bounding box center [254, 507] width 71 height 18
click at [952, 107] on link "Forms" at bounding box center [972, 100] width 46 height 55
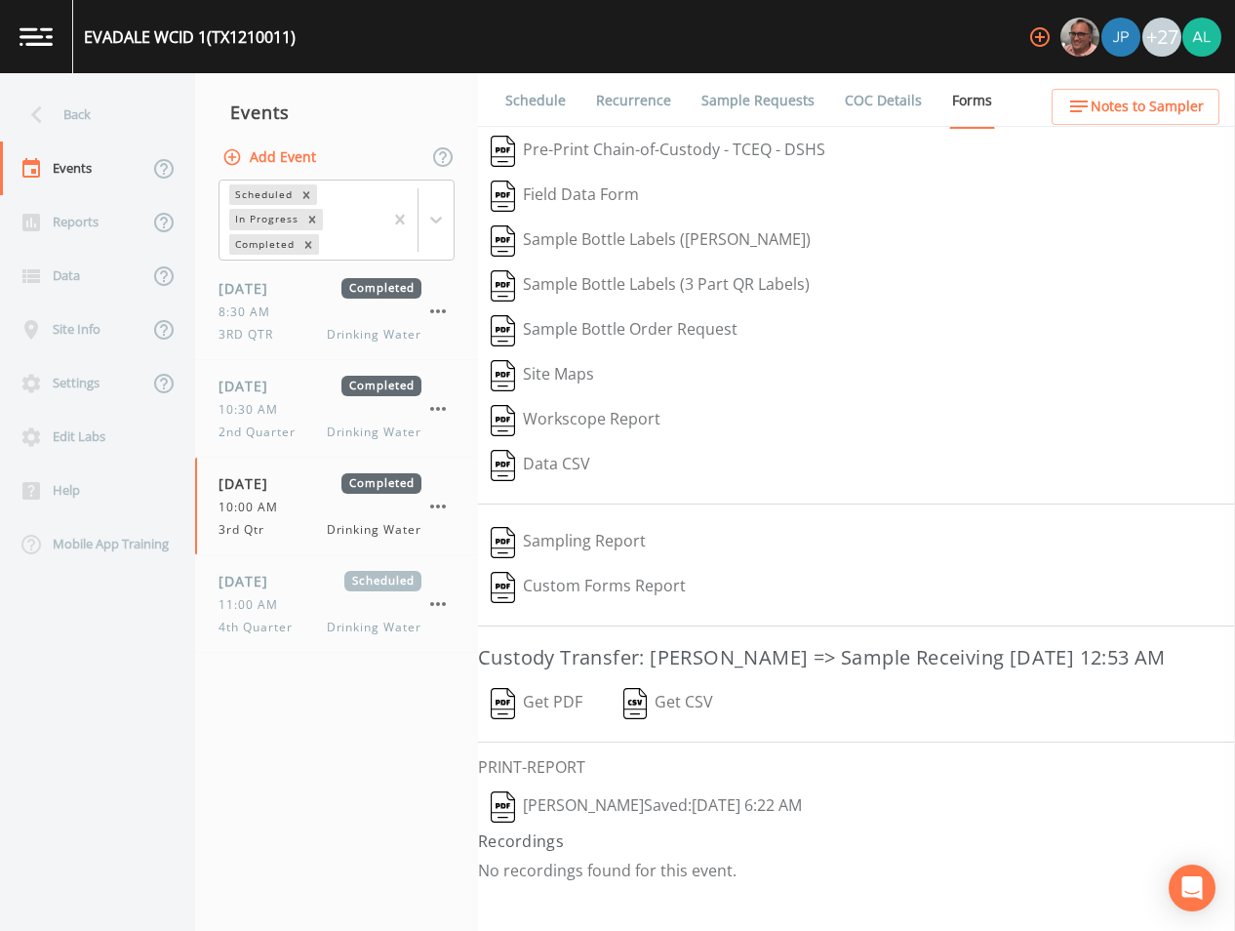
click at [548, 829] on button "[PERSON_NAME]  Saved: [DATE] 6:22 AM" at bounding box center [646, 806] width 337 height 45
click at [304, 592] on div "[DATE] Scheduled 11:00 AM 4th Quarter Drinking Water" at bounding box center [320, 603] width 203 height 65
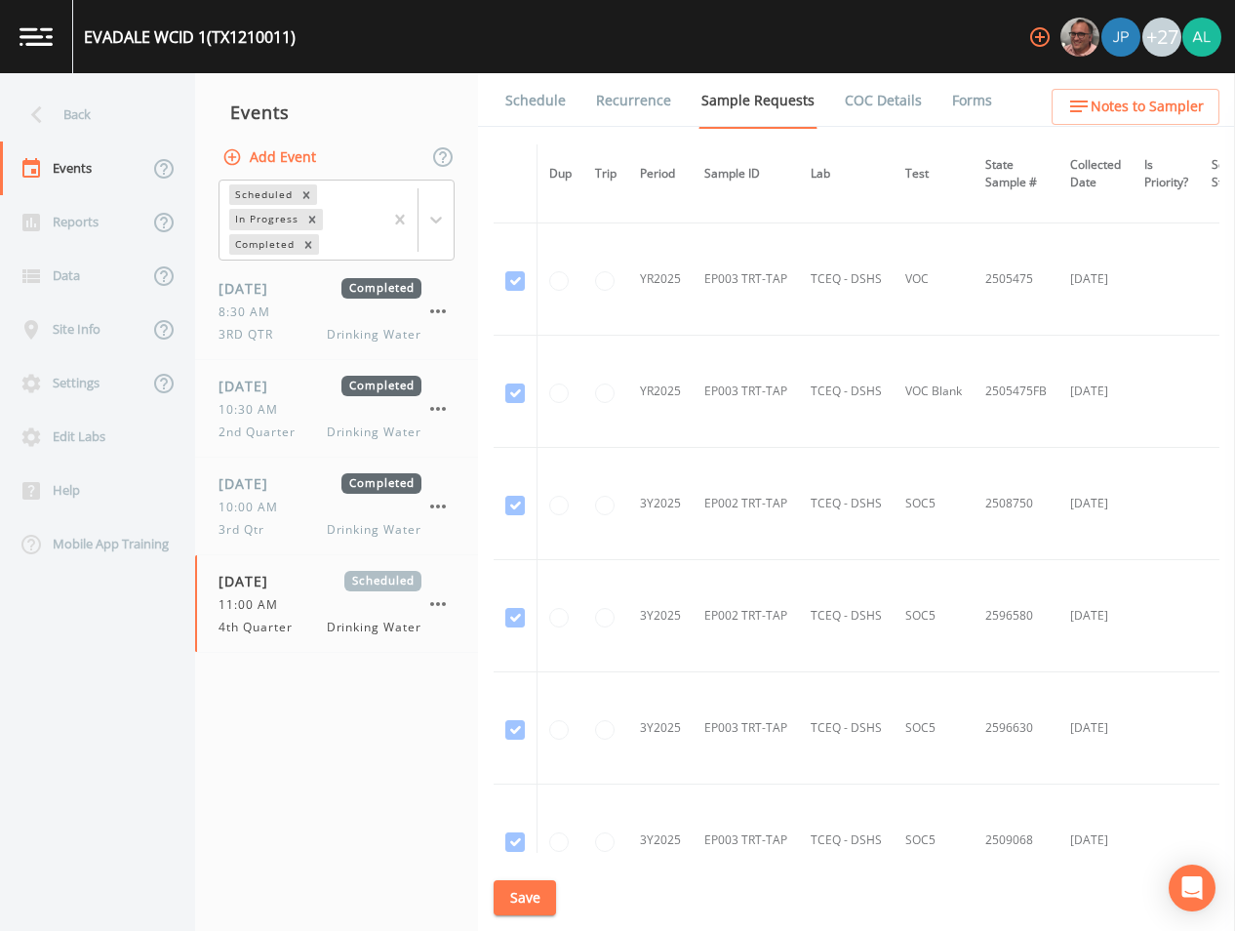
scroll to position [3327, 0]
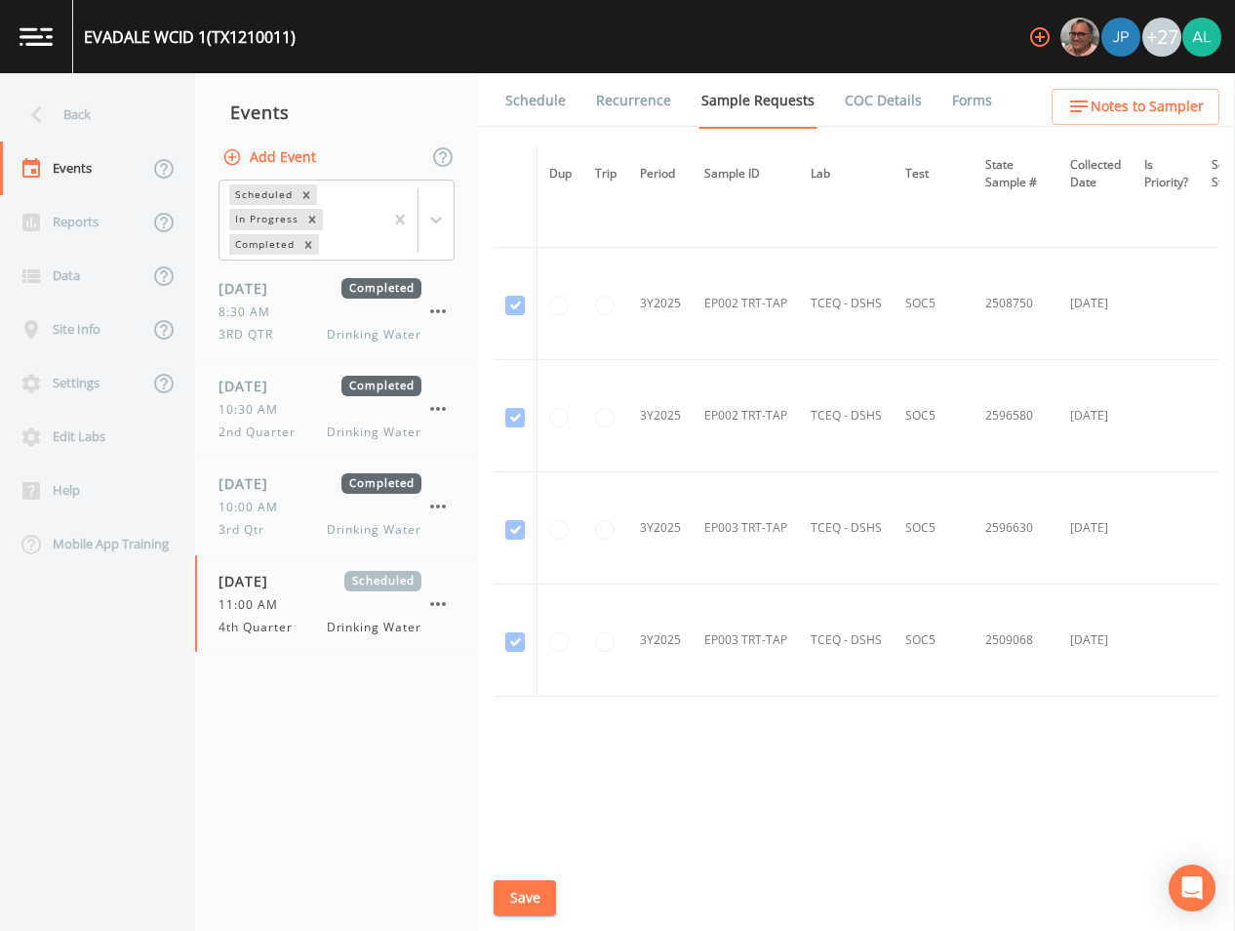
click at [549, 898] on button "Save" at bounding box center [525, 898] width 62 height 36
click at [56, 83] on nav "Back Events Reports Data Site Info Settings Edit Labs Help Mobile App Training" at bounding box center [97, 501] width 195 height 857
click at [63, 114] on div "Back" at bounding box center [88, 115] width 176 height 54
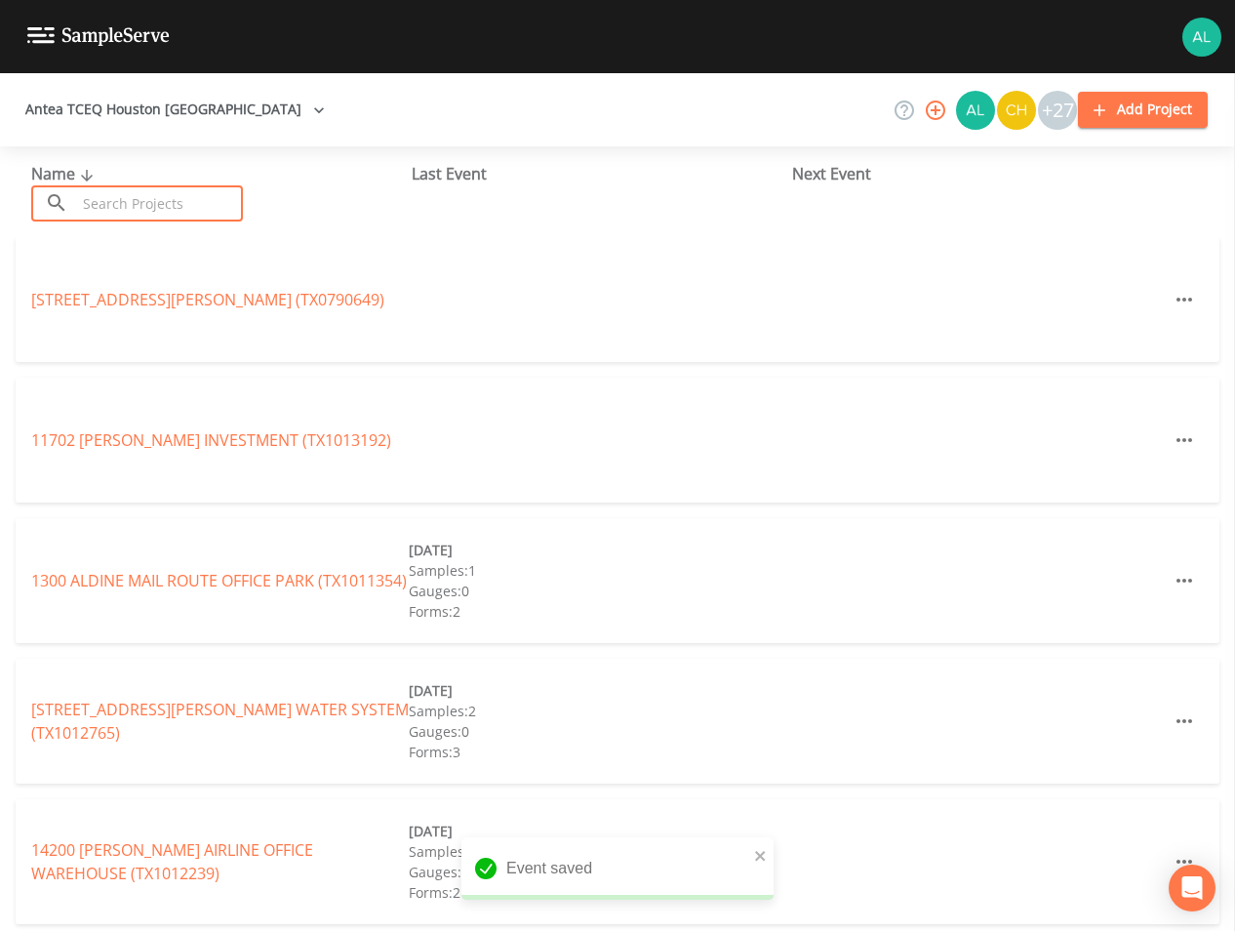
click at [117, 201] on input "text" at bounding box center [159, 203] width 167 height 36
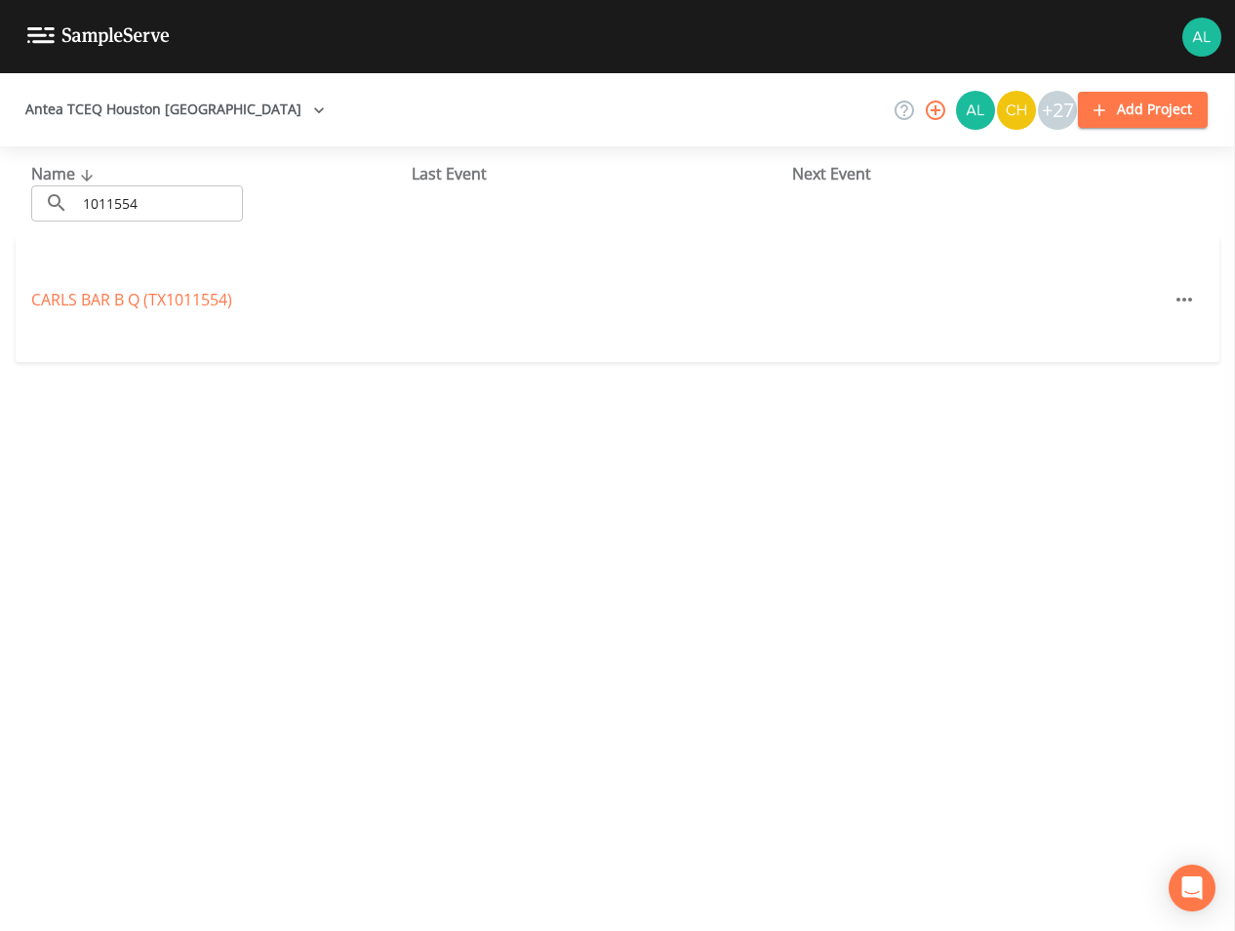
click at [206, 315] on div "CARLS BAR B Q (TX1011554)" at bounding box center [618, 299] width 1204 height 125
click at [211, 297] on link "CARLS BAR B Q (TX1011554)" at bounding box center [131, 299] width 201 height 21
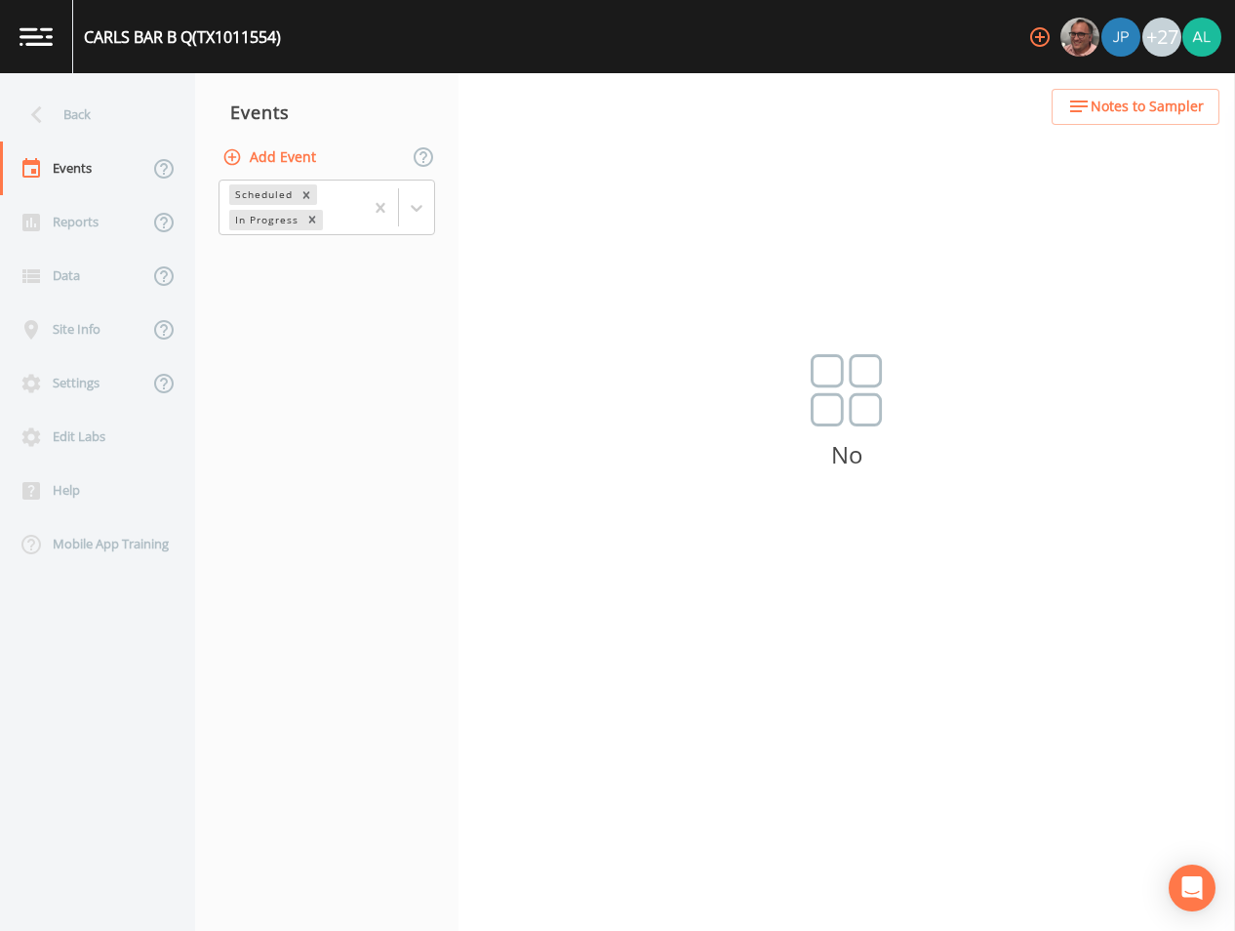
click at [298, 161] on button "Add Event" at bounding box center [271, 158] width 105 height 36
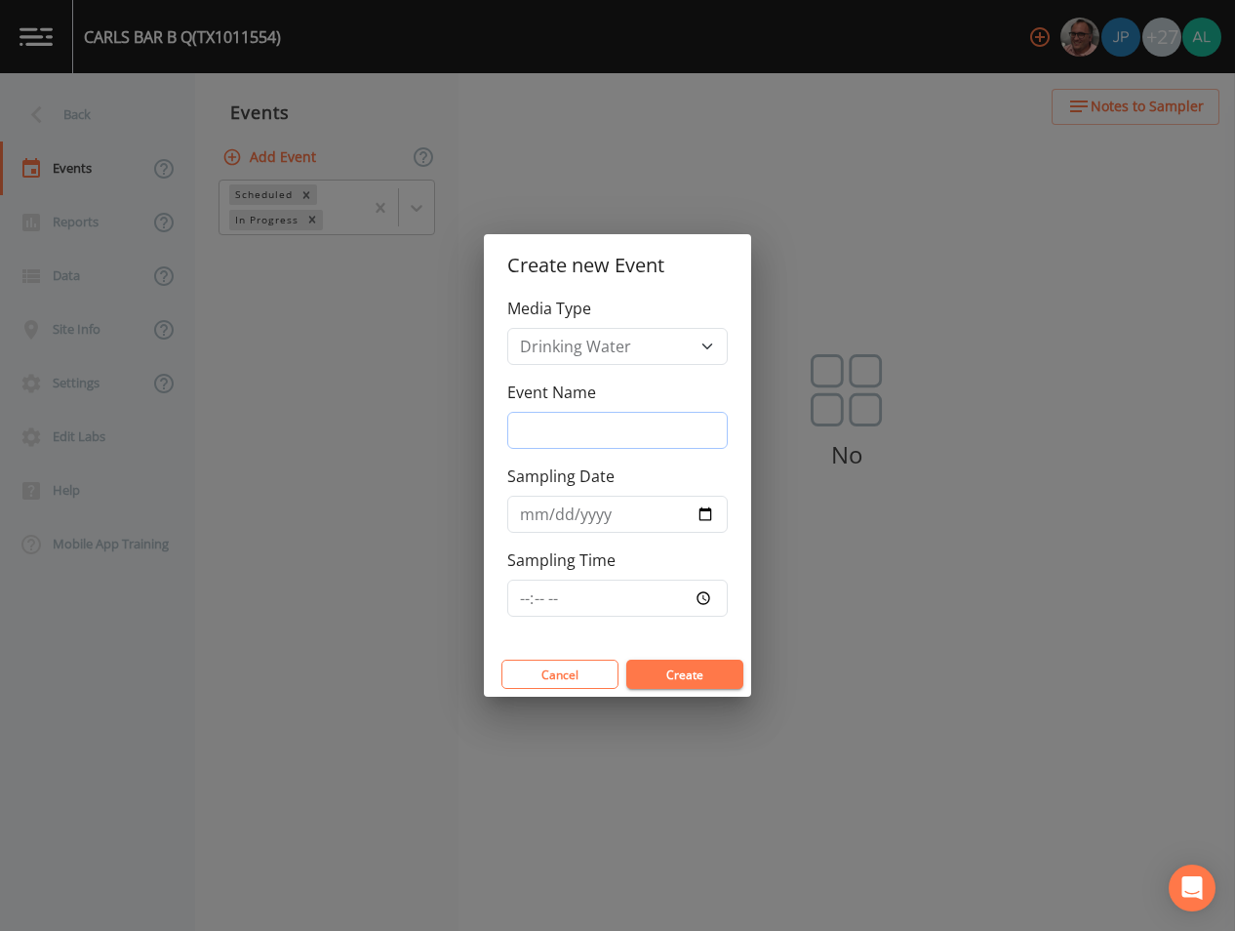
click at [587, 420] on input "Event Name" at bounding box center [617, 430] width 220 height 37
click at [525, 605] on input "Sampling Time" at bounding box center [617, 597] width 220 height 37
click at [626, 659] on button "Create" at bounding box center [684, 673] width 117 height 29
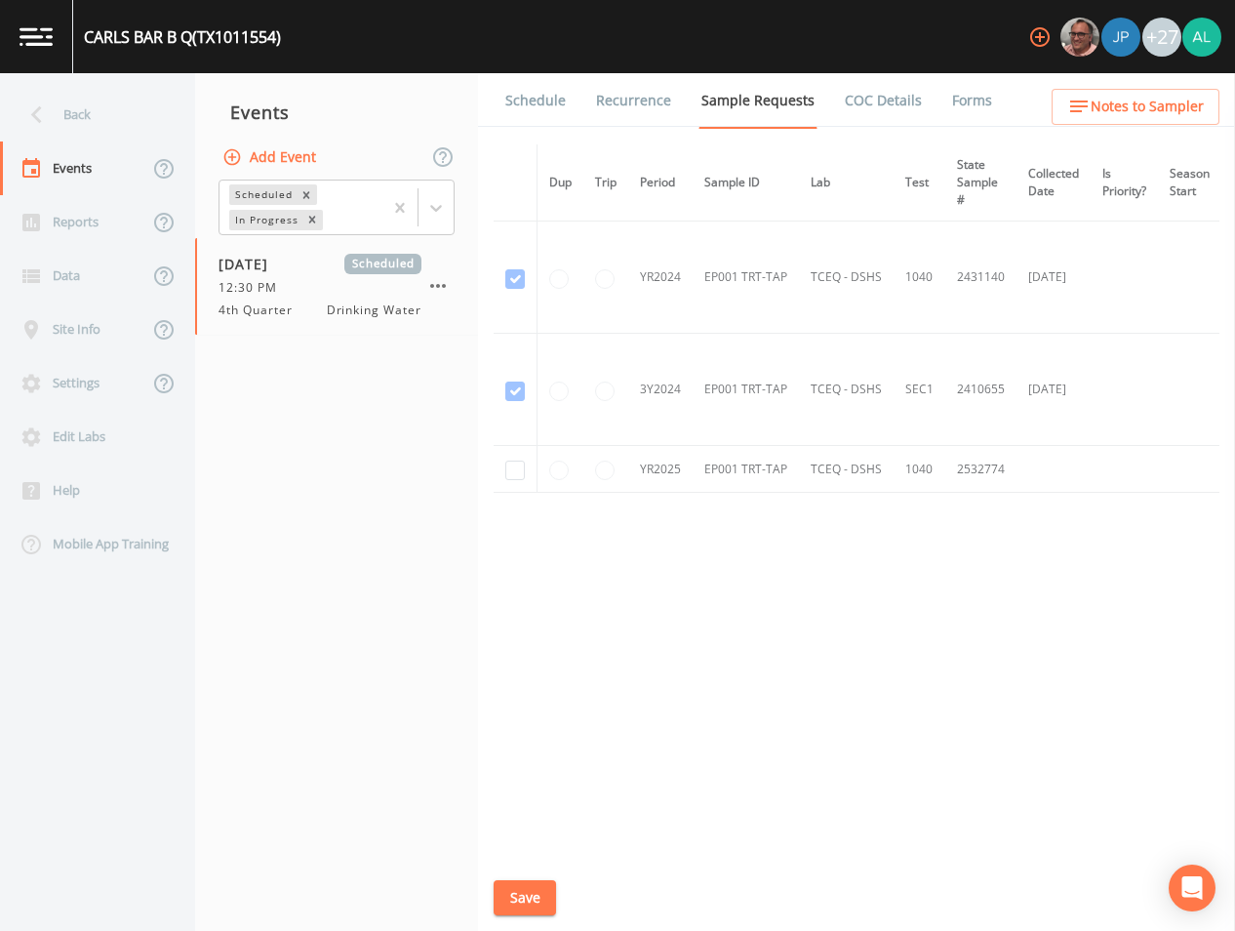
click at [530, 466] on td at bounding box center [516, 469] width 44 height 47
click at [519, 472] on input "checkbox" at bounding box center [515, 470] width 20 height 20
click at [532, 906] on button "Save" at bounding box center [525, 898] width 62 height 36
click at [544, 93] on link "Schedule" at bounding box center [535, 100] width 66 height 55
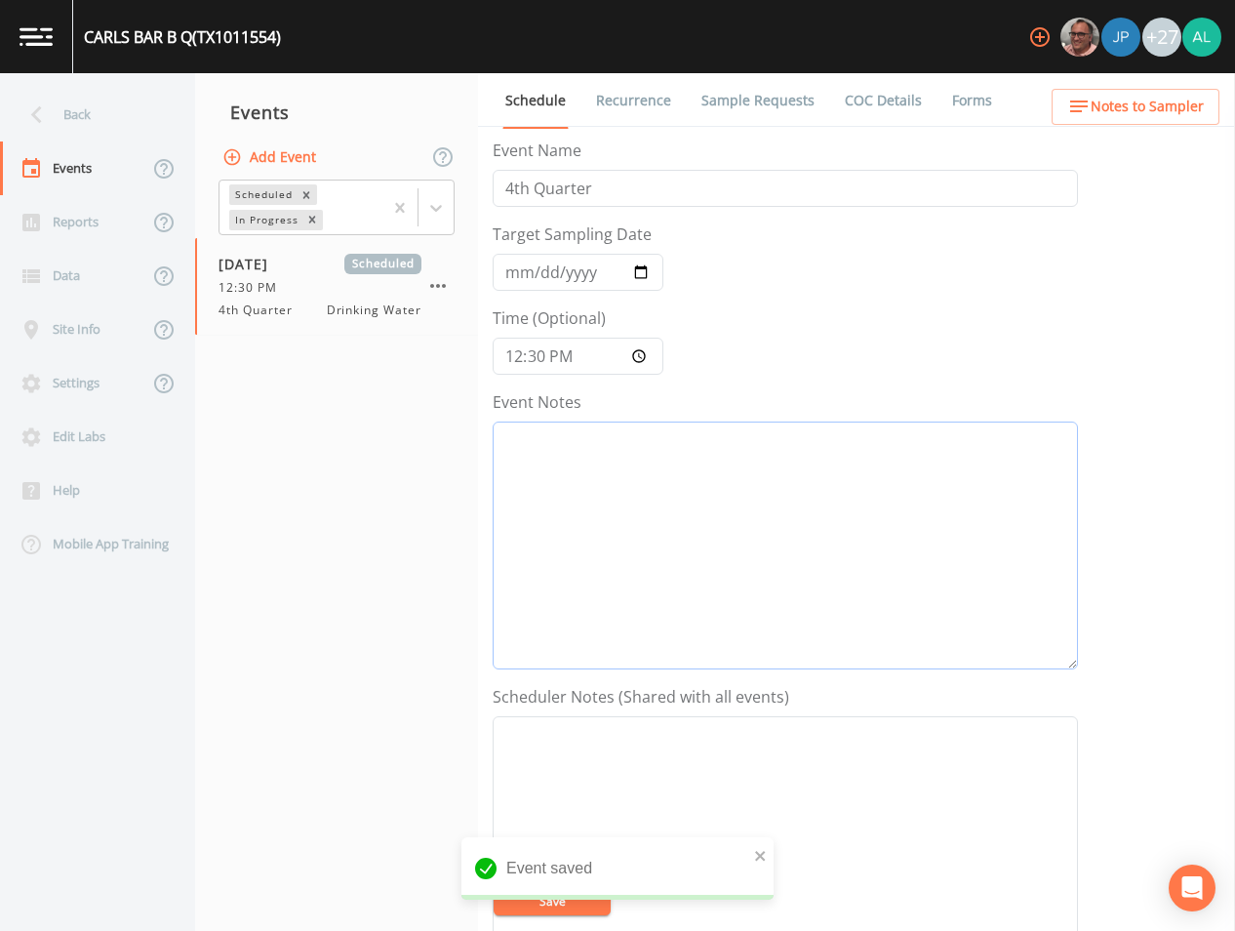
click at [559, 514] on textarea "Event Notes" at bounding box center [785, 545] width 585 height 248
click at [576, 890] on button "Save" at bounding box center [552, 900] width 117 height 29
click at [623, 535] on textarea "Event Notes" at bounding box center [785, 545] width 585 height 248
click at [575, 908] on button "Save" at bounding box center [552, 900] width 117 height 29
click at [94, 111] on div "Back" at bounding box center [88, 115] width 176 height 54
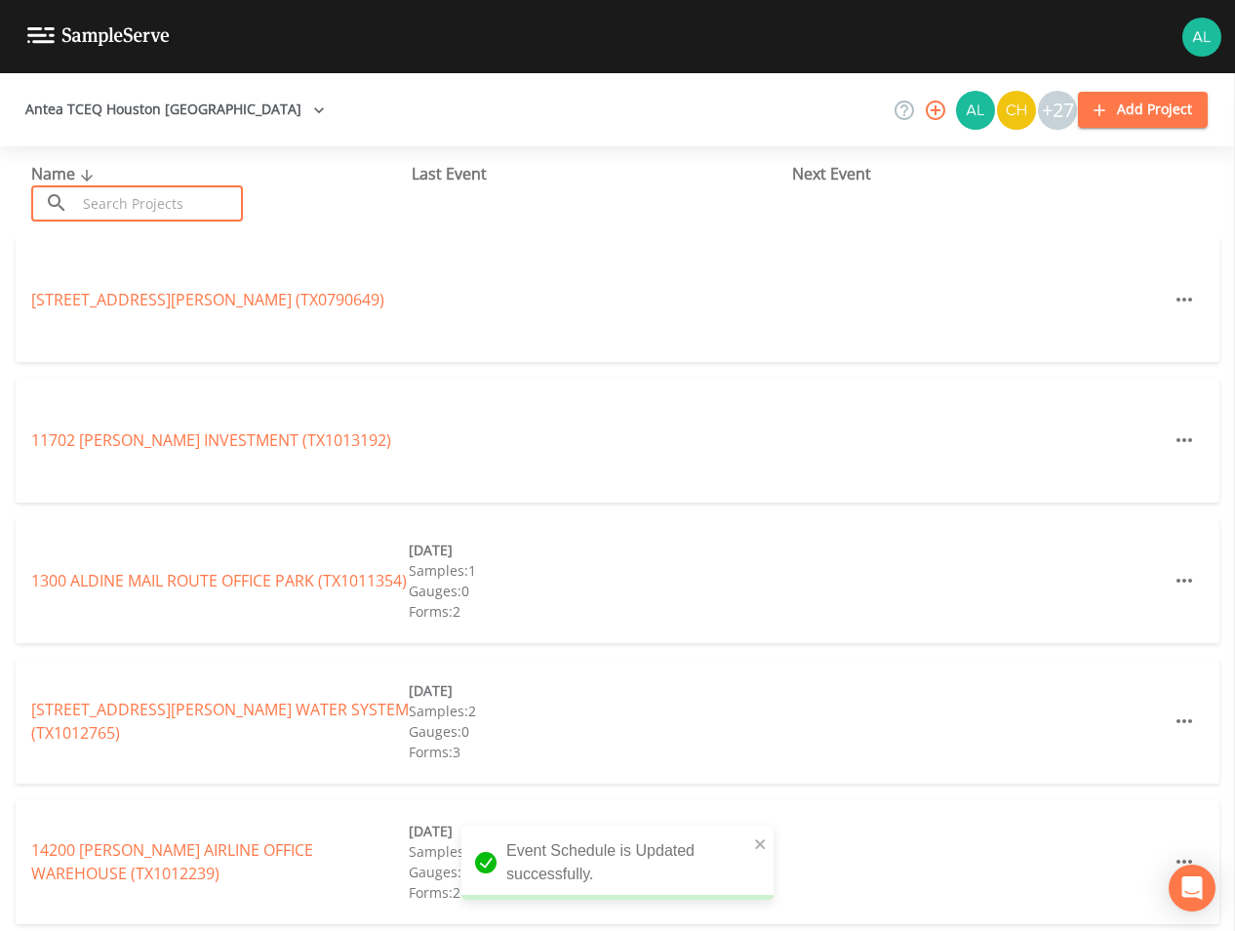
drag, startPoint x: 154, startPoint y: 194, endPoint x: 157, endPoint y: 210, distance: 15.9
click at [155, 197] on input "text" at bounding box center [159, 203] width 167 height 36
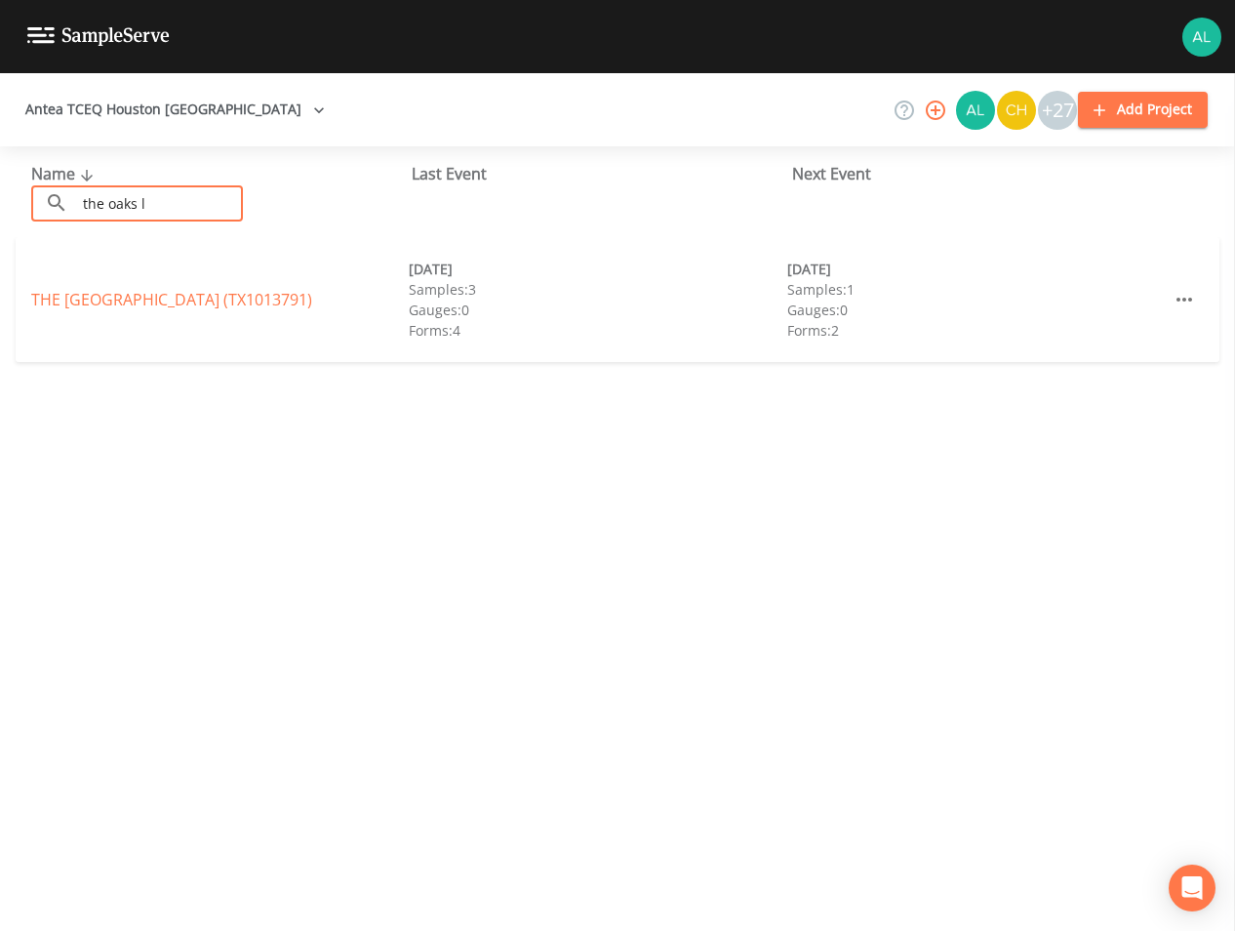
click at [136, 281] on div "THE [GEOGRAPHIC_DATA] (TX1013791) [DATE] Samples: 3 Gauges: 0 Forms: 4 [DATE] S…" at bounding box center [618, 299] width 1204 height 125
click at [139, 290] on link "THE [GEOGRAPHIC_DATA] (TX1013791)" at bounding box center [171, 299] width 281 height 21
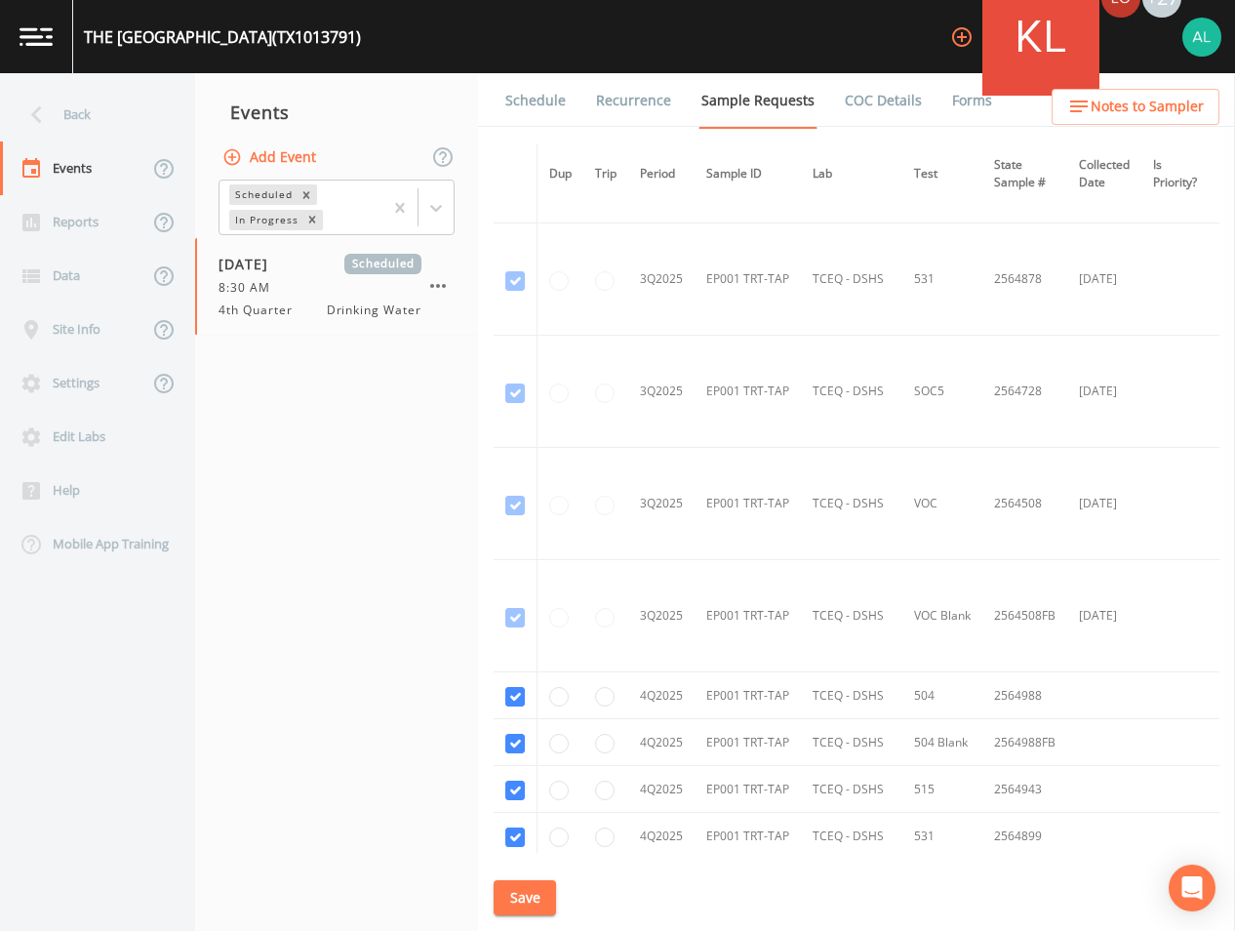
scroll to position [1186, 0]
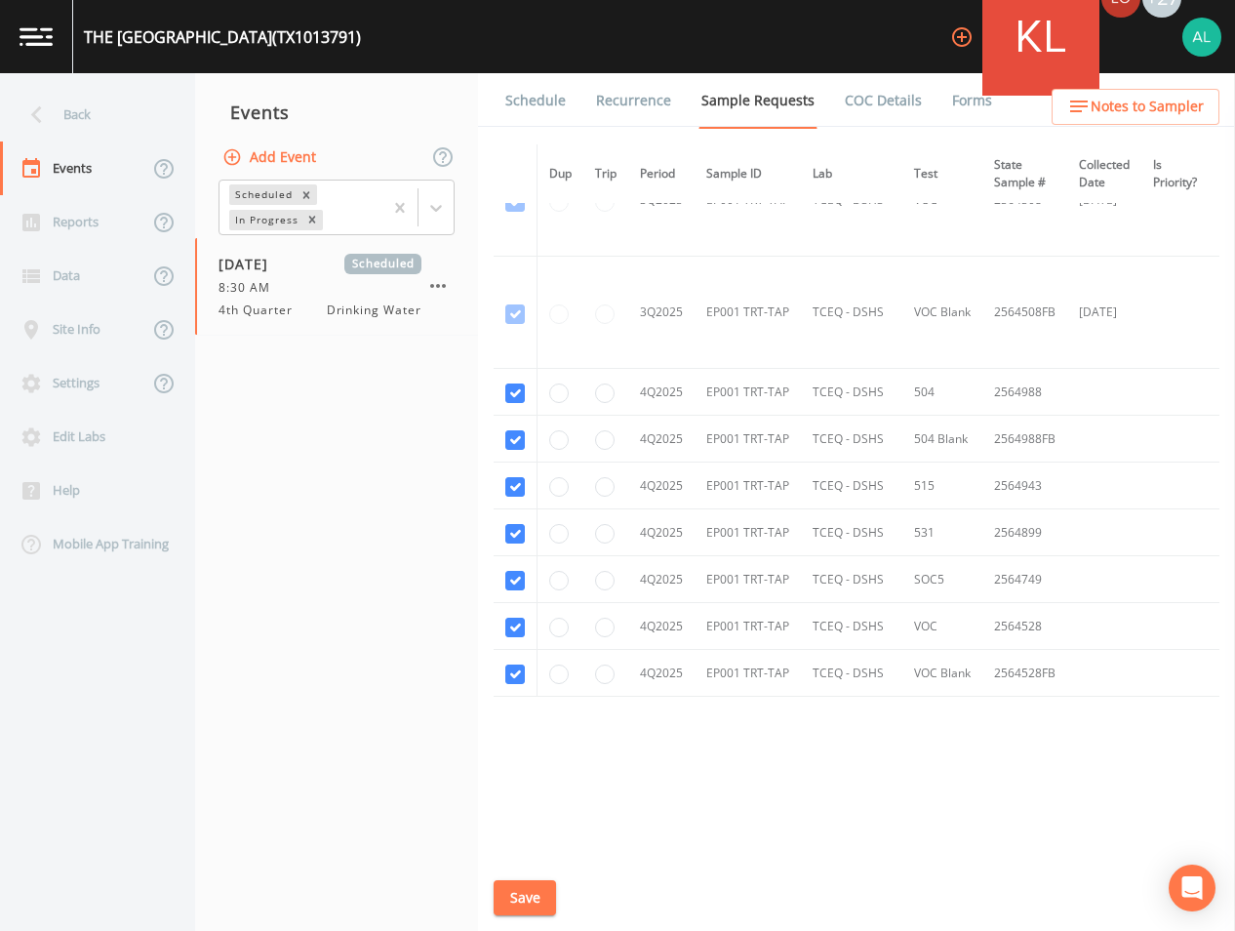
click at [518, 890] on button "Save" at bounding box center [525, 898] width 62 height 36
click at [514, 82] on link "Schedule" at bounding box center [535, 100] width 66 height 55
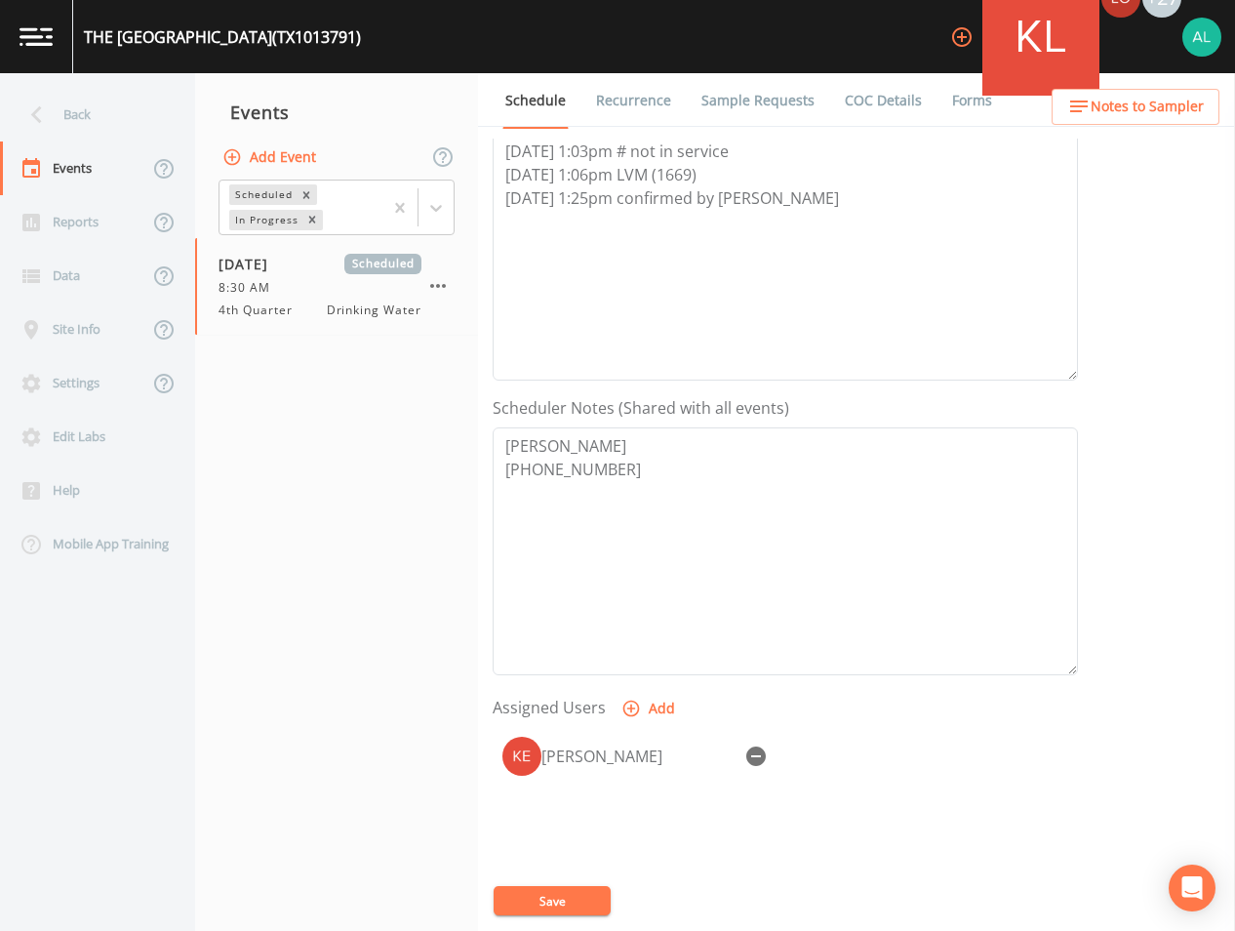
scroll to position [56, 0]
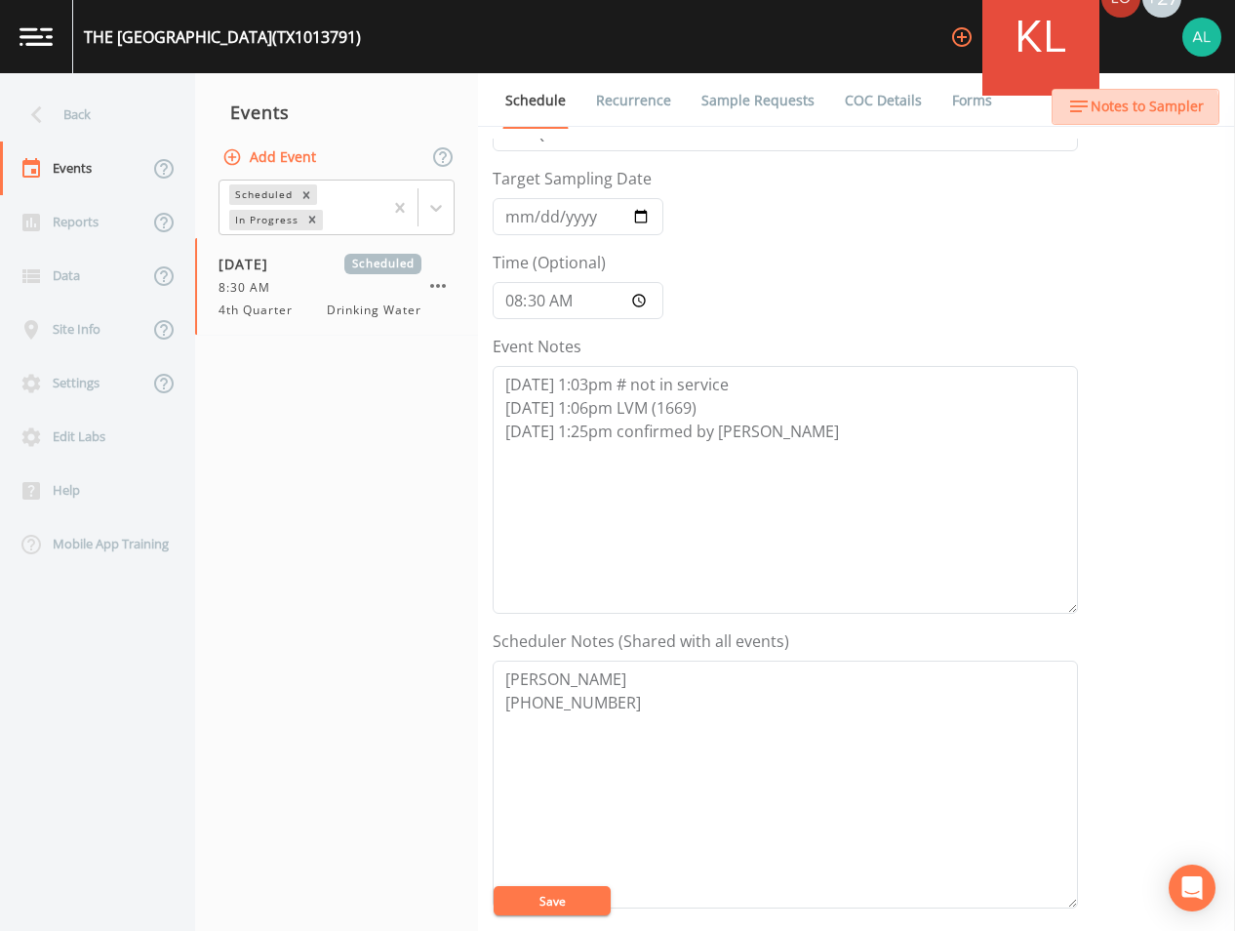
click at [1136, 114] on span "Notes to Sampler" at bounding box center [1147, 107] width 113 height 24
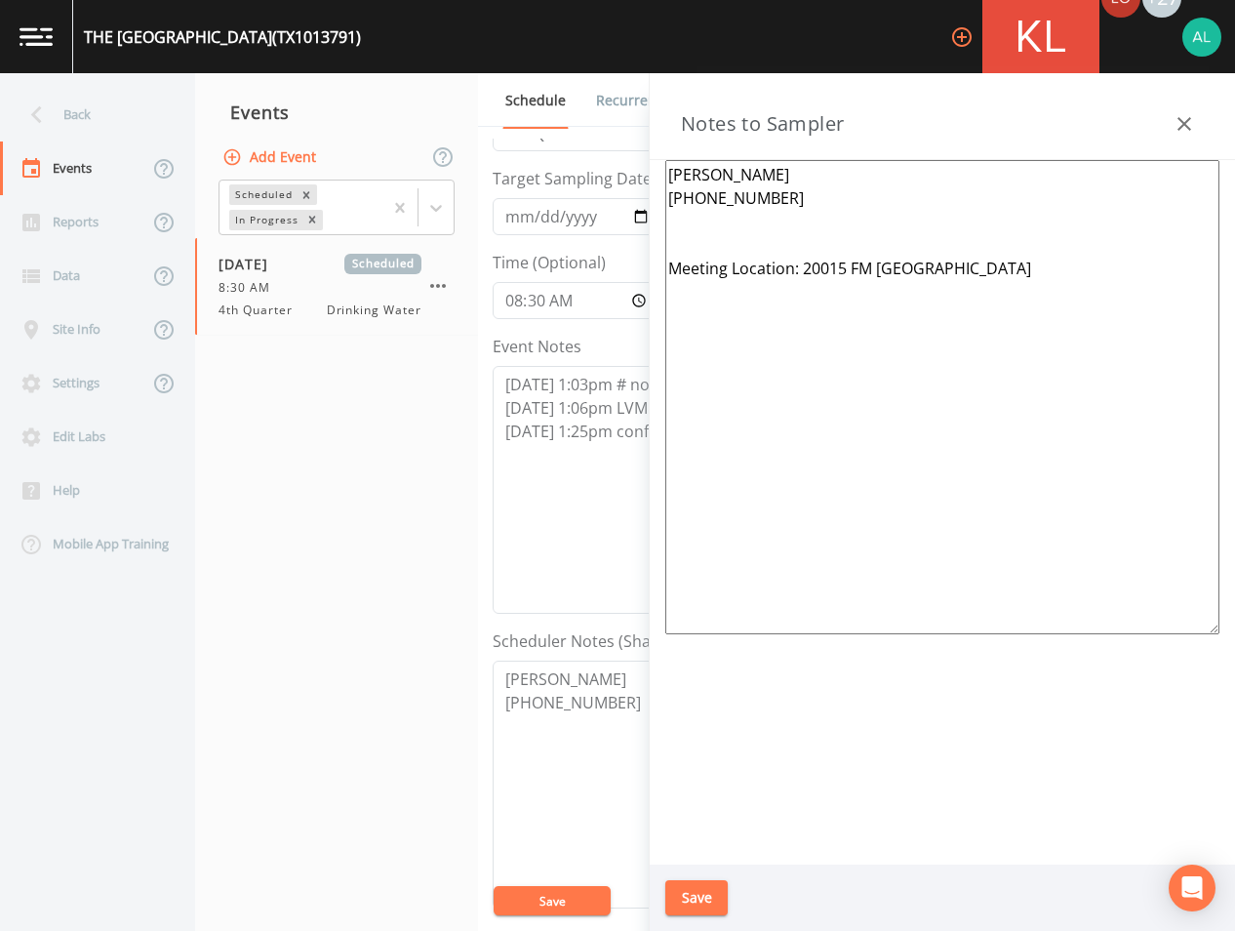
click at [1188, 126] on icon "button" at bounding box center [1184, 123] width 23 height 23
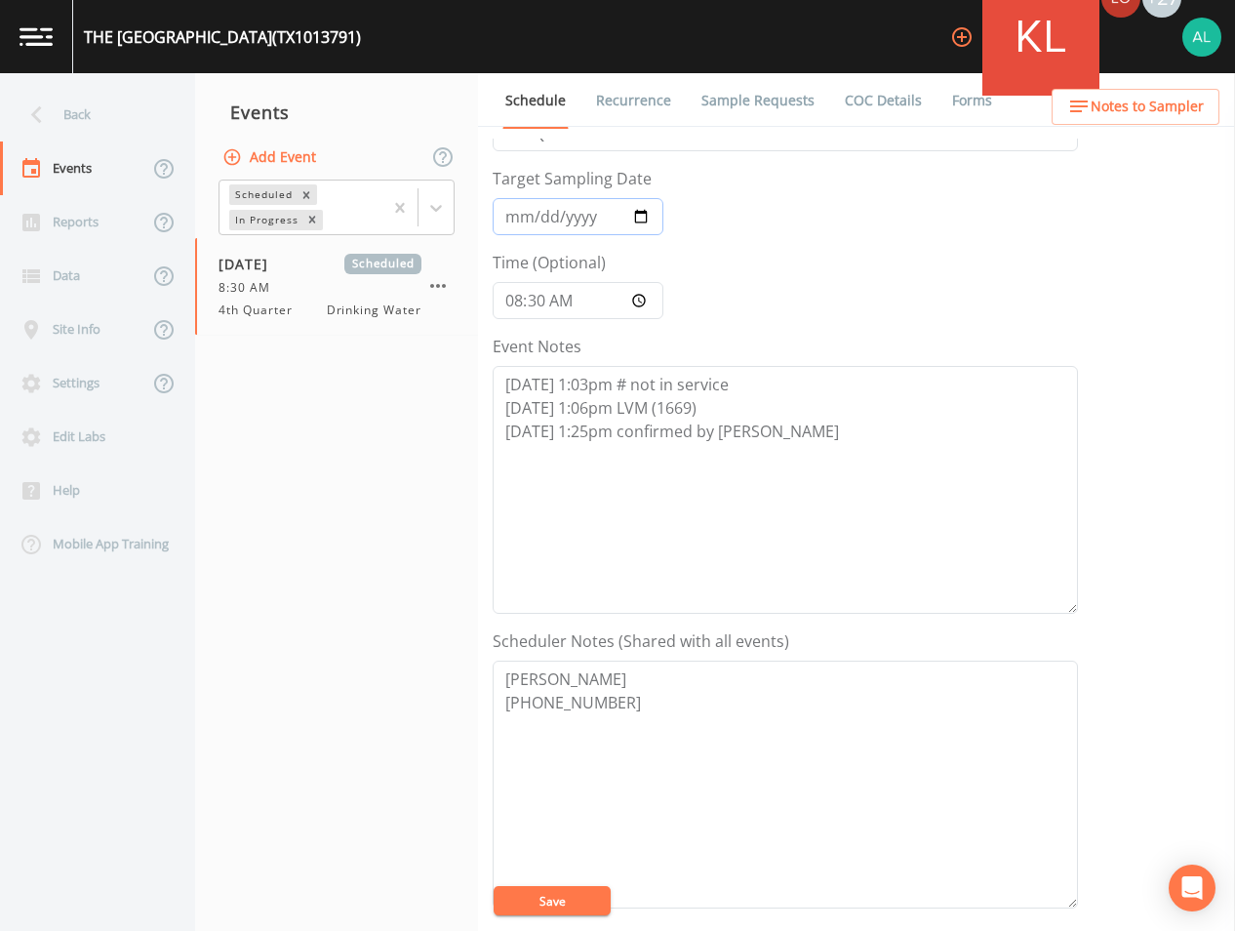
click at [540, 208] on input "[DATE]" at bounding box center [578, 216] width 171 height 37
click at [494, 886] on button "Save" at bounding box center [552, 900] width 117 height 29
click at [545, 913] on button "Save" at bounding box center [552, 900] width 117 height 29
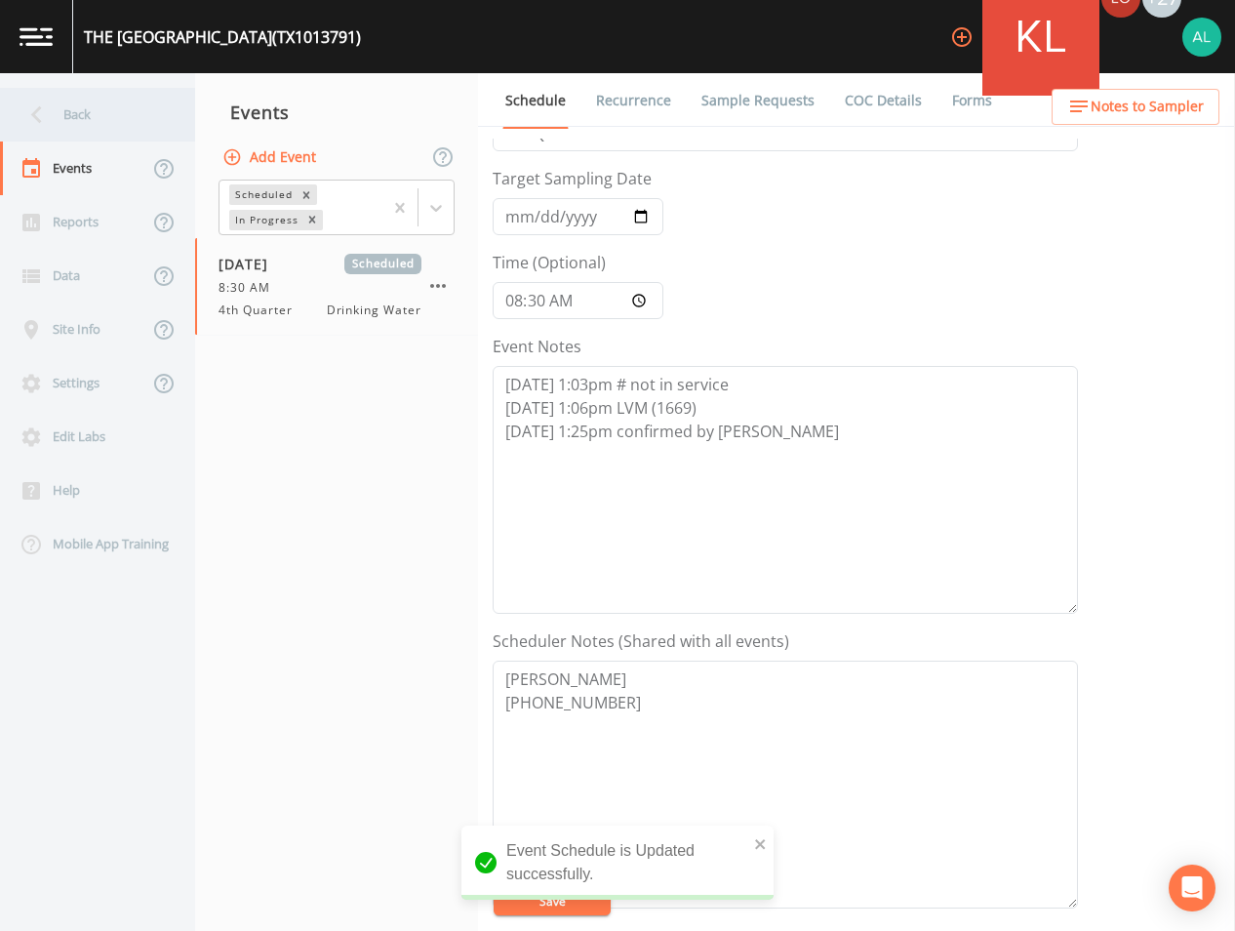
click at [128, 122] on div "Back" at bounding box center [88, 115] width 176 height 54
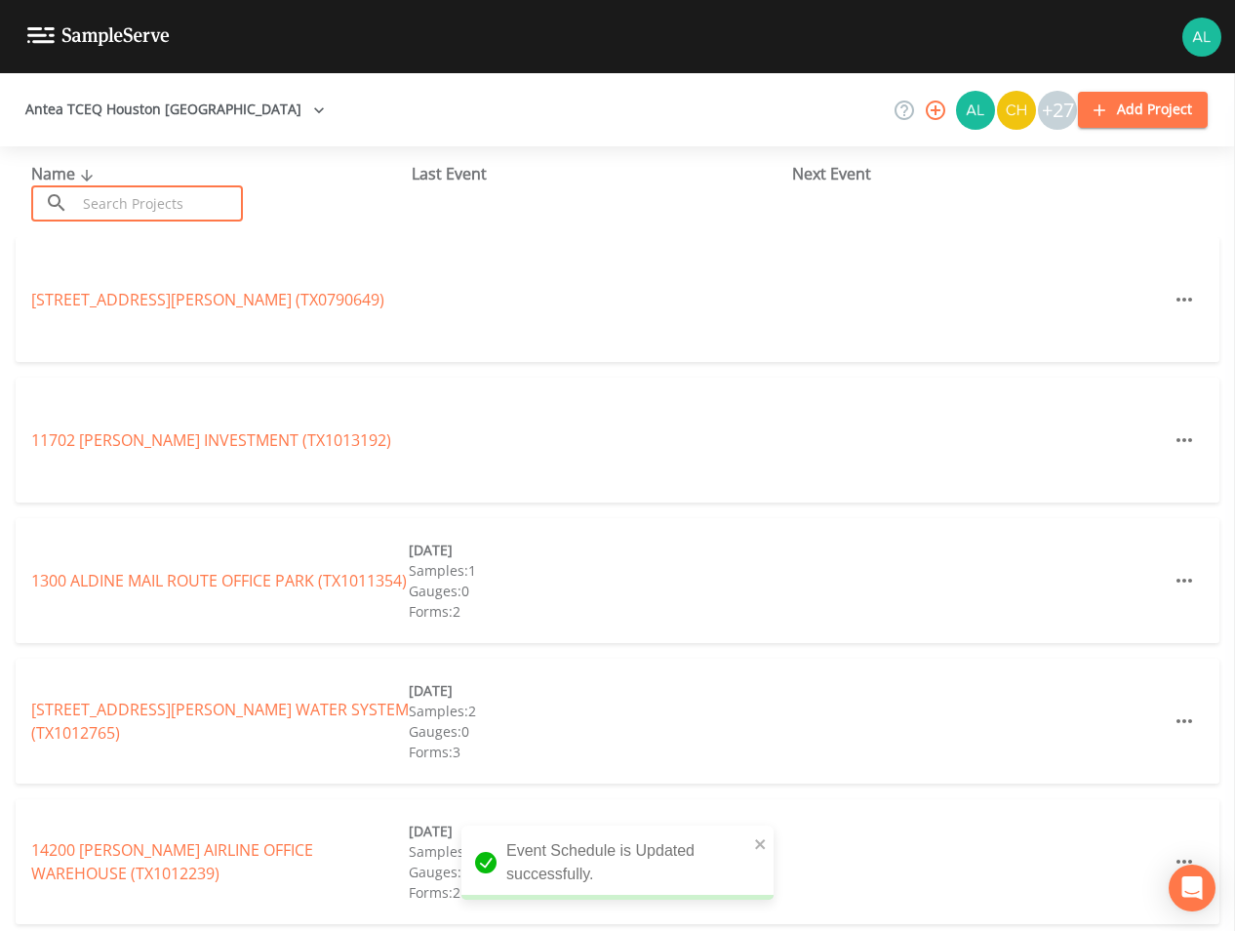
click at [130, 198] on input "text" at bounding box center [159, 203] width 167 height 36
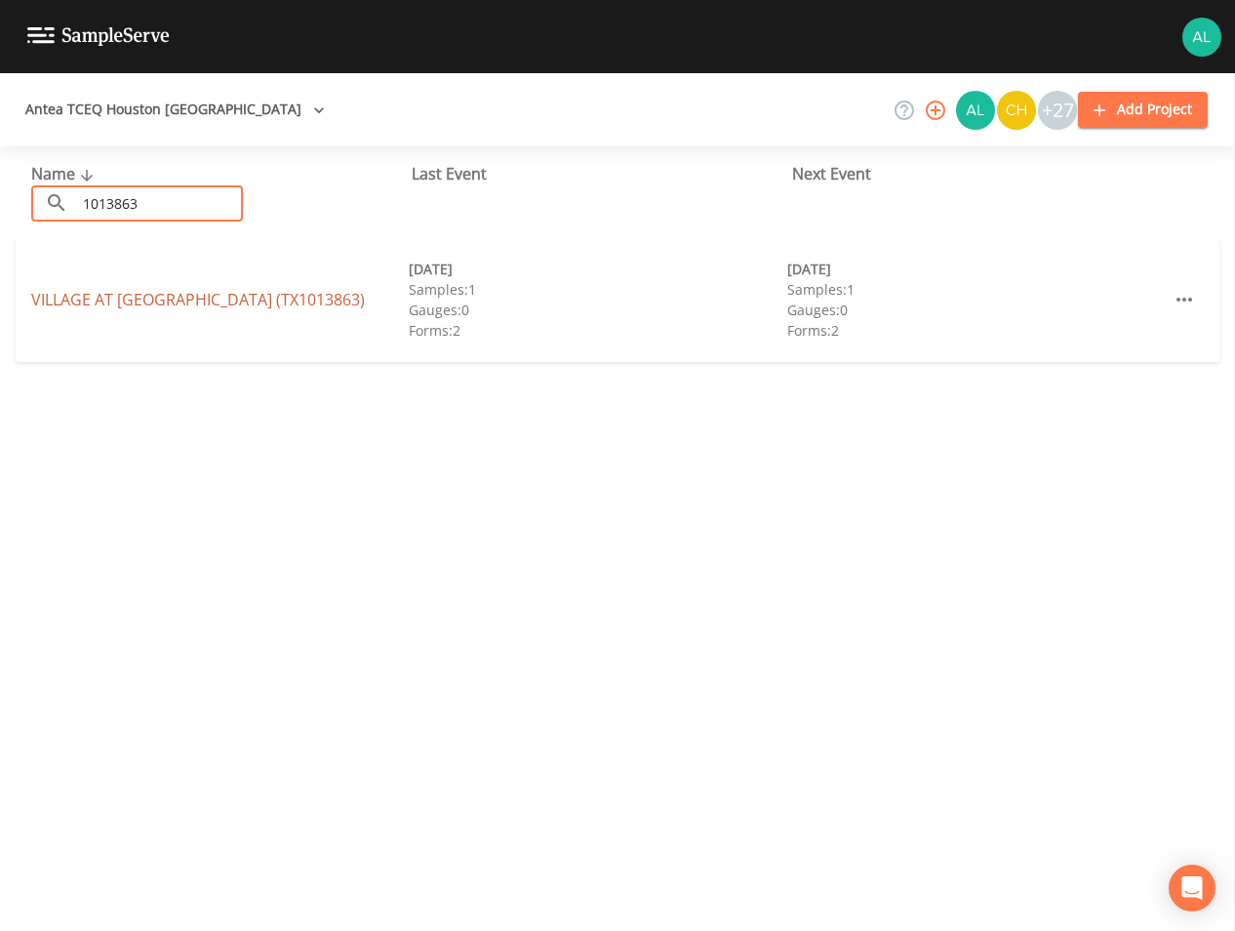
click at [226, 293] on link "VILLAGE AT [GEOGRAPHIC_DATA] (TX1013863)" at bounding box center [198, 299] width 334 height 21
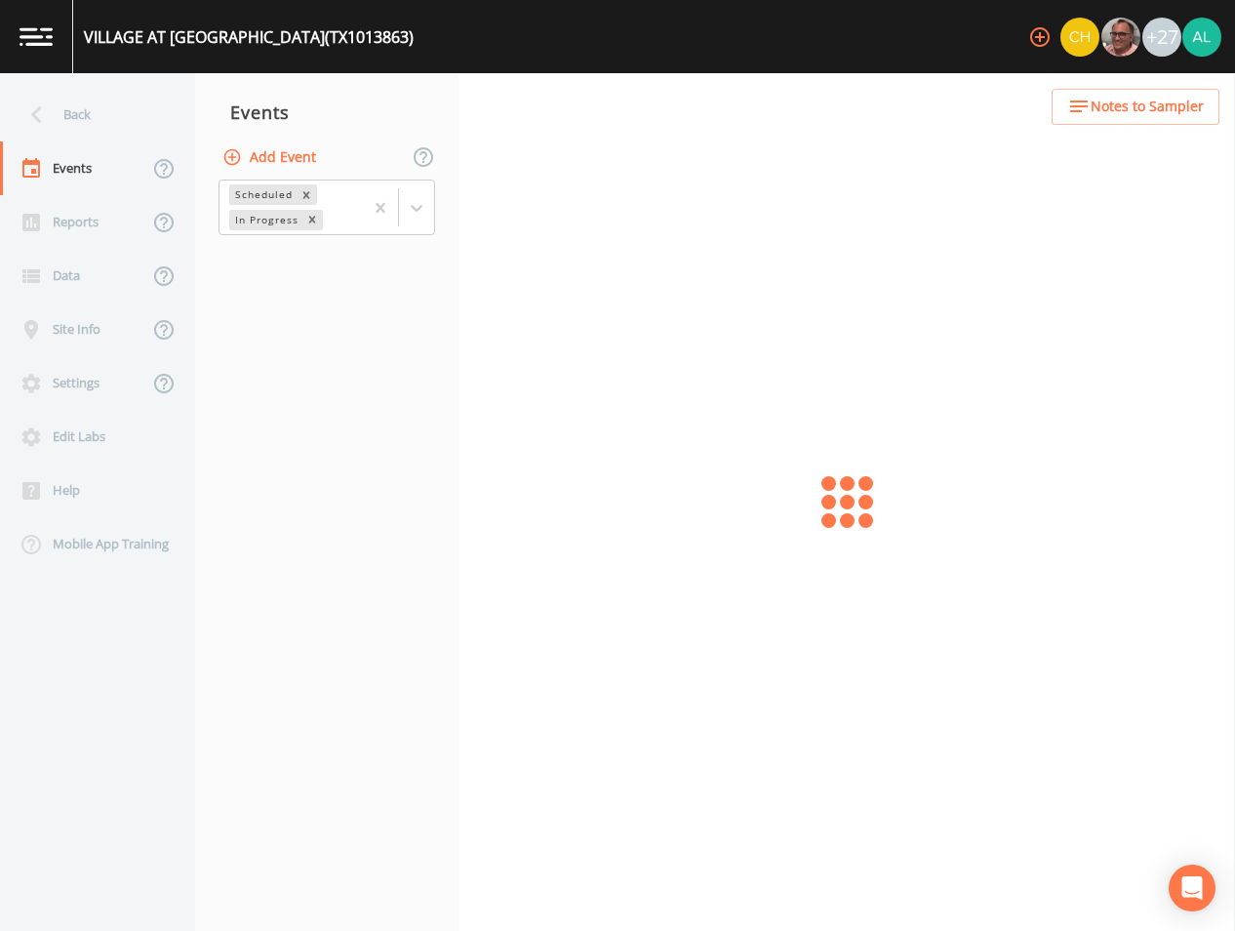
click at [1136, 120] on button "Notes to Sampler" at bounding box center [1136, 107] width 168 height 36
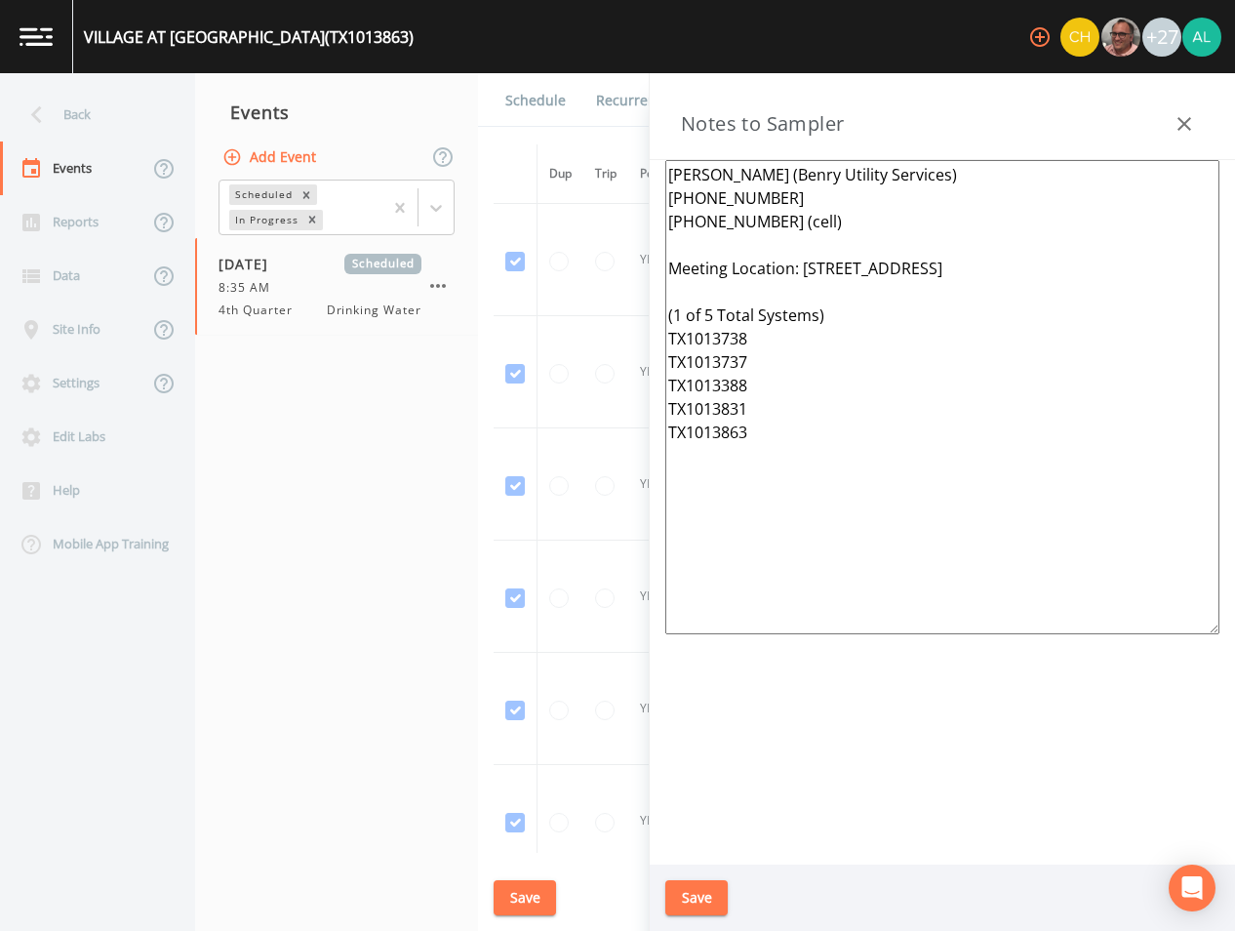
drag, startPoint x: 684, startPoint y: 915, endPoint x: 694, endPoint y: 904, distance: 14.5
click at [685, 914] on div "Save" at bounding box center [942, 897] width 585 height 67
click at [694, 903] on button "Save" at bounding box center [696, 898] width 62 height 36
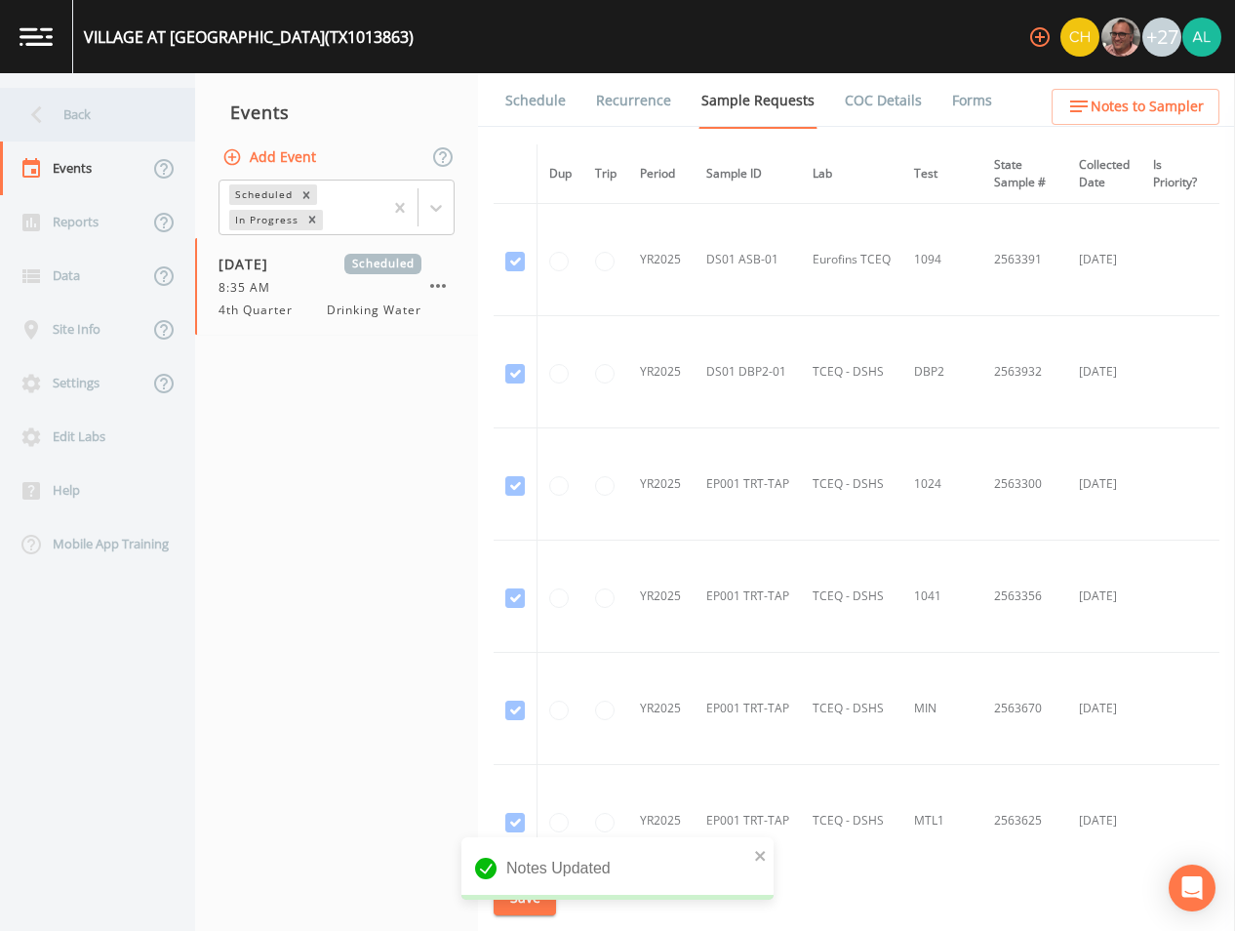
click at [118, 102] on div "Back" at bounding box center [88, 115] width 176 height 54
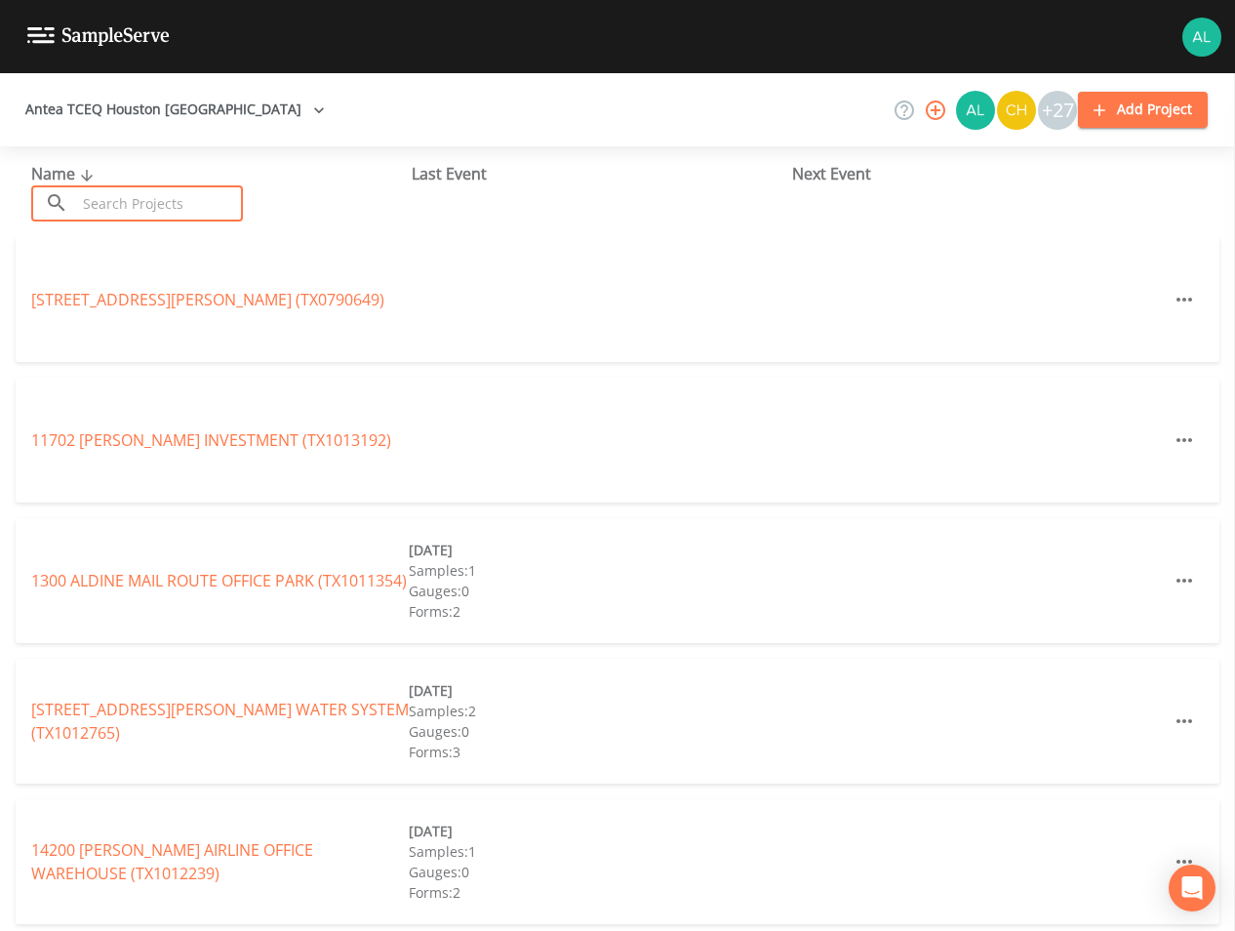
click at [223, 208] on input "text" at bounding box center [159, 203] width 167 height 36
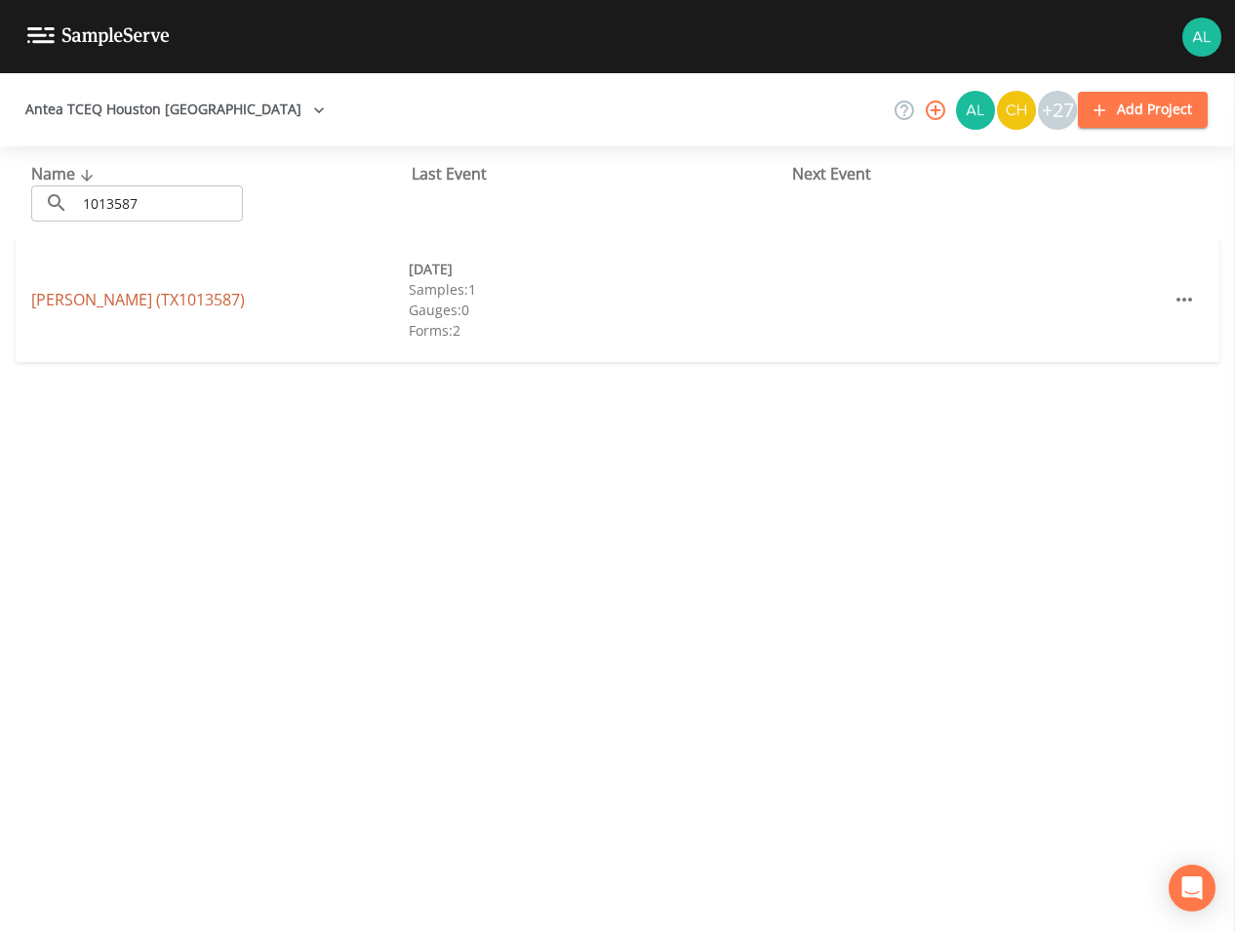
click at [101, 293] on link "[PERSON_NAME] (TX1013587)" at bounding box center [138, 299] width 214 height 21
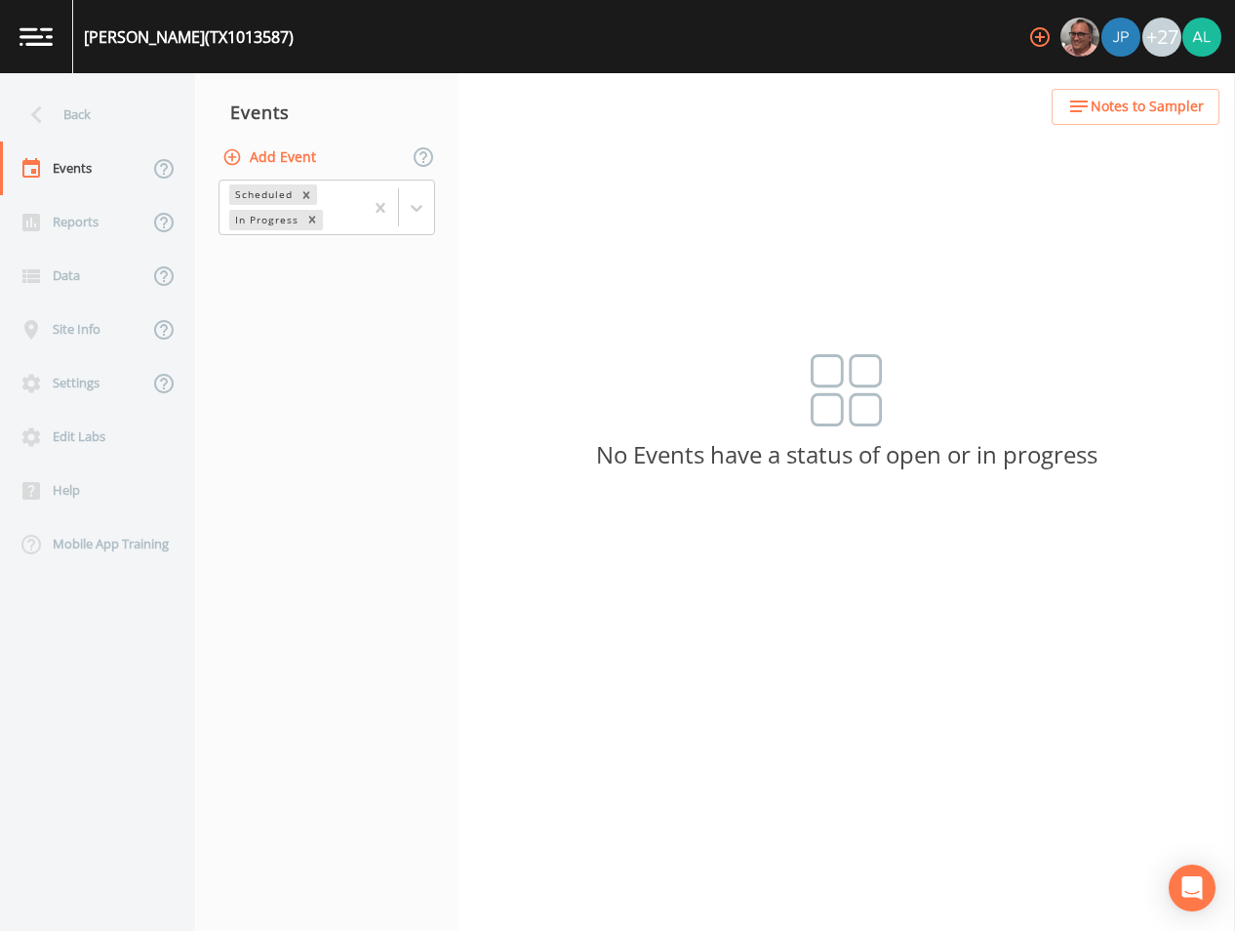
click at [276, 154] on button "Add Event" at bounding box center [271, 158] width 105 height 36
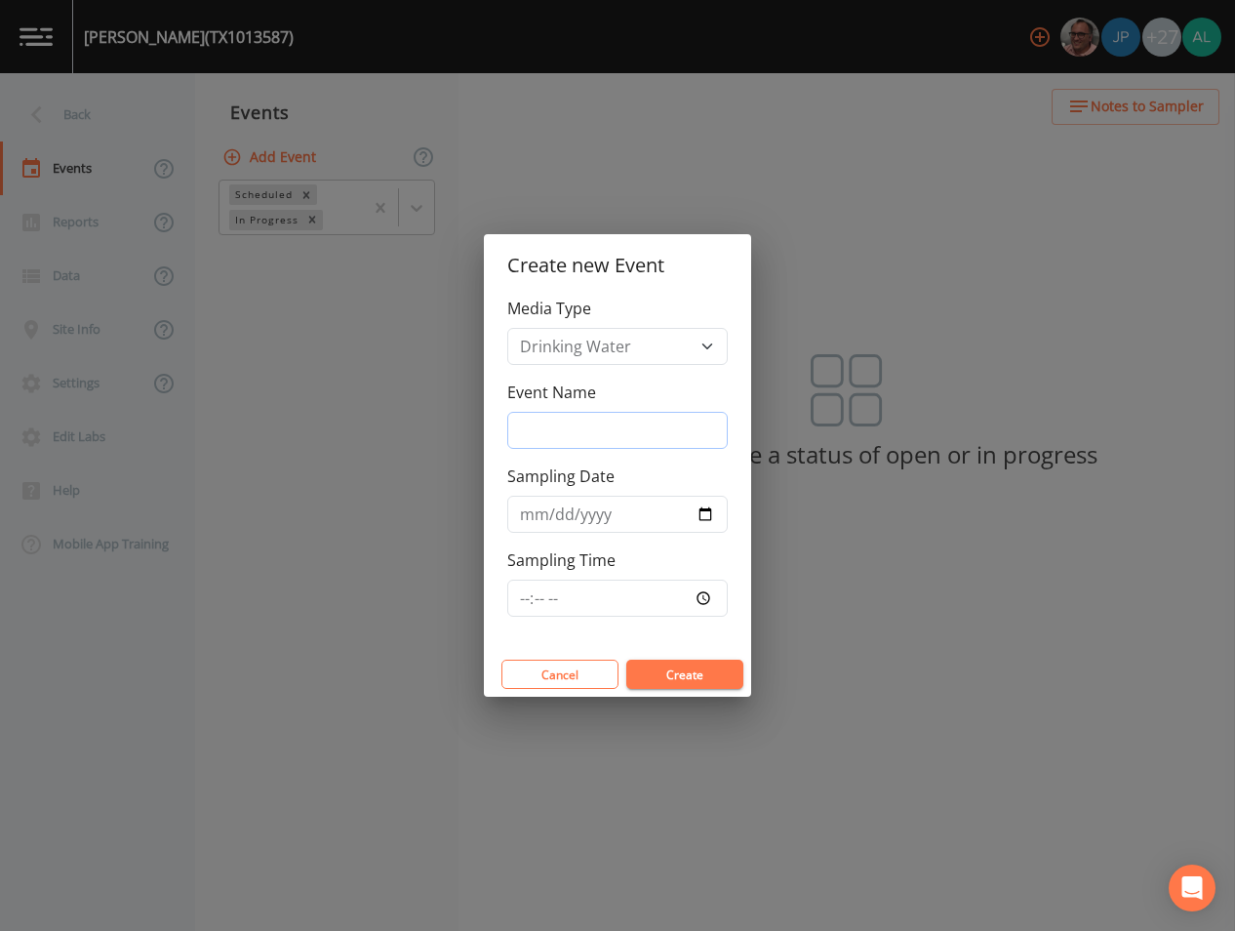
click at [564, 420] on input "Event Name" at bounding box center [617, 430] width 220 height 37
click at [540, 600] on input "Sampling Time" at bounding box center [617, 597] width 220 height 37
click at [538, 594] on input "Sampling Time" at bounding box center [617, 597] width 220 height 37
click at [536, 594] on input "Sampling Time" at bounding box center [617, 597] width 220 height 37
click at [516, 599] on input "Sampling Time" at bounding box center [617, 597] width 220 height 37
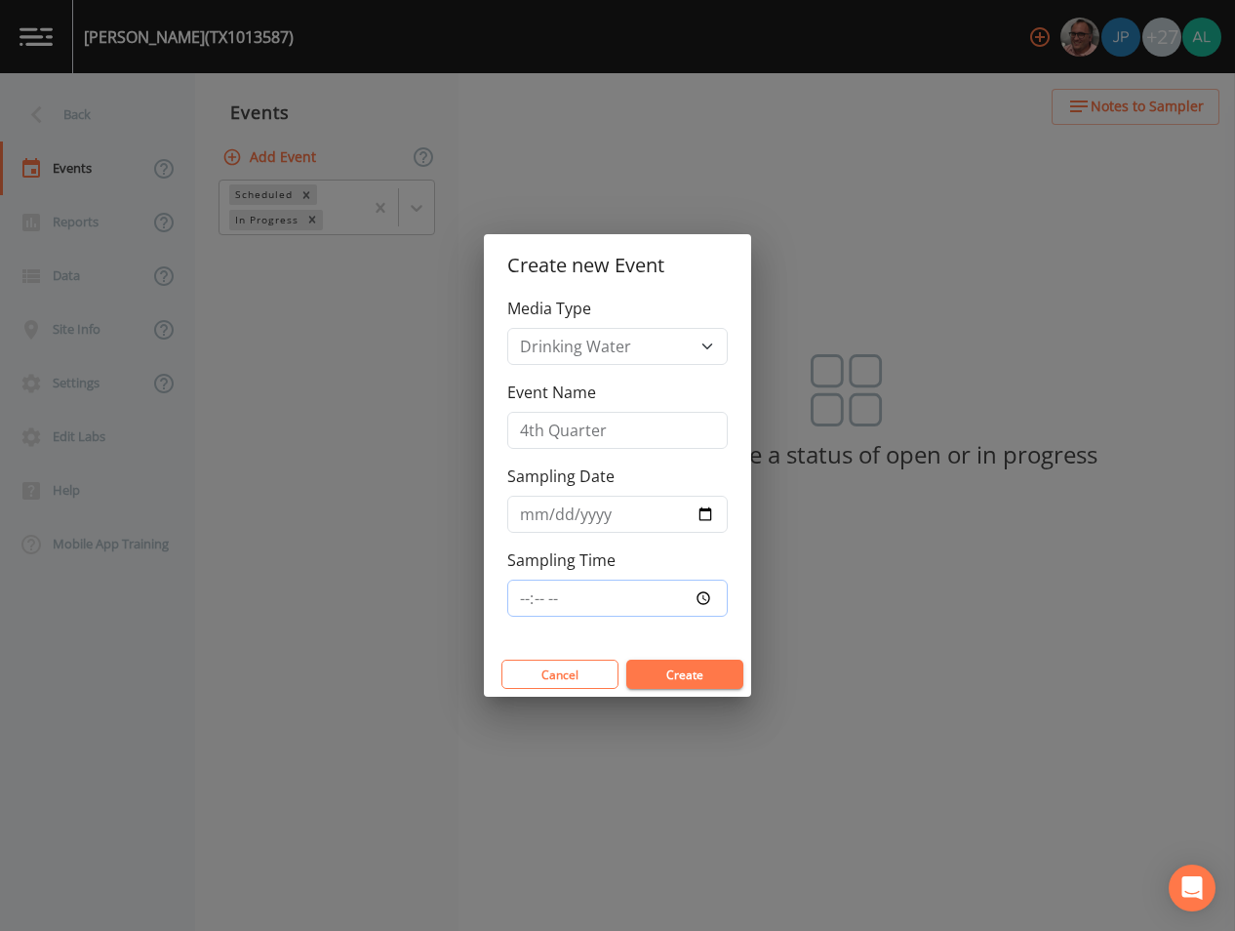
click at [517, 599] on input "Sampling Time" at bounding box center [617, 597] width 220 height 37
click at [519, 602] on input "Sampling Time" at bounding box center [617, 597] width 220 height 37
click at [521, 602] on input "Sampling Time" at bounding box center [617, 597] width 220 height 37
click at [626, 659] on button "Create" at bounding box center [684, 673] width 117 height 29
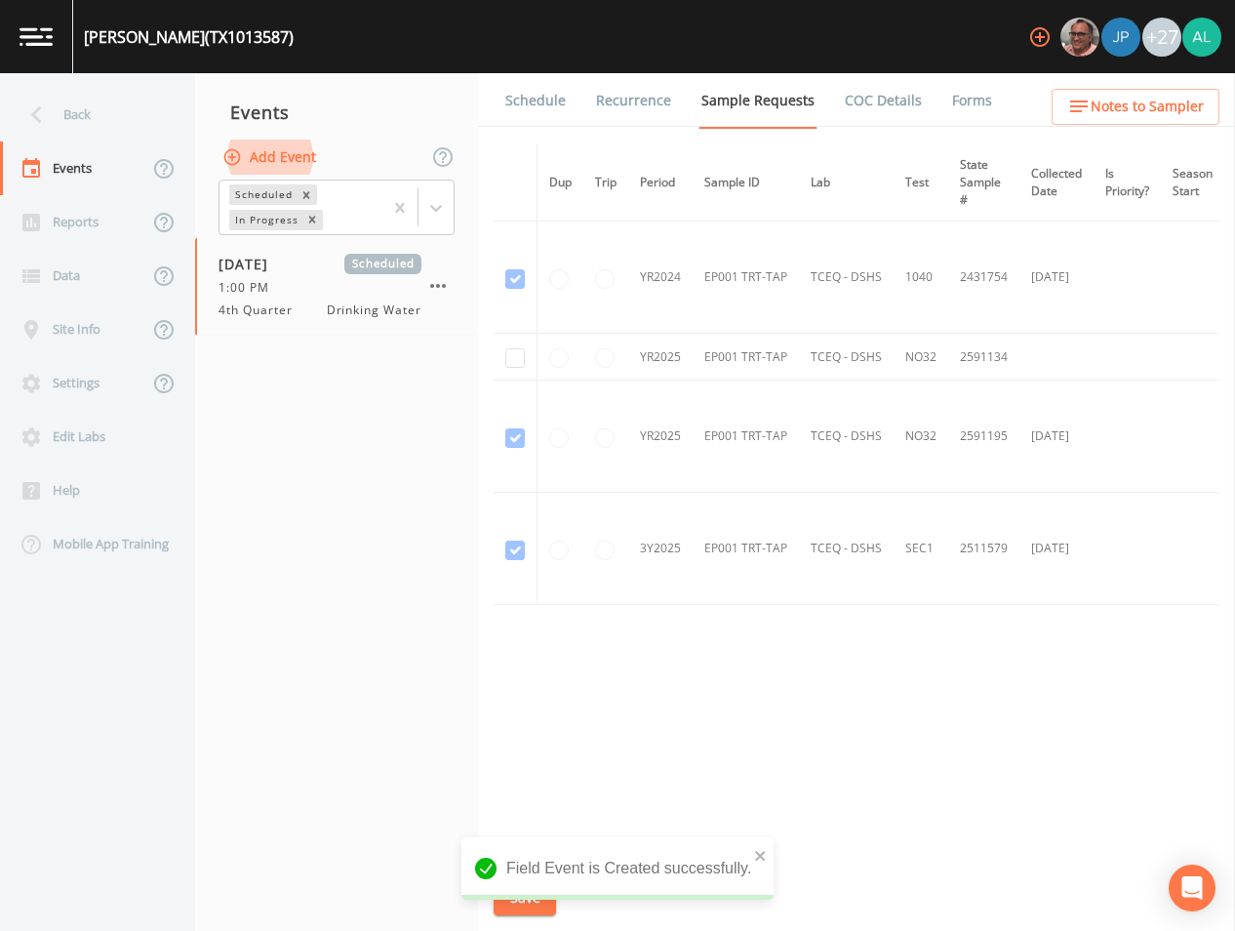
click at [516, 369] on td at bounding box center [516, 357] width 44 height 47
click at [516, 359] on input "checkbox" at bounding box center [515, 358] width 20 height 20
click at [764, 856] on icon "close" at bounding box center [761, 856] width 14 height 16
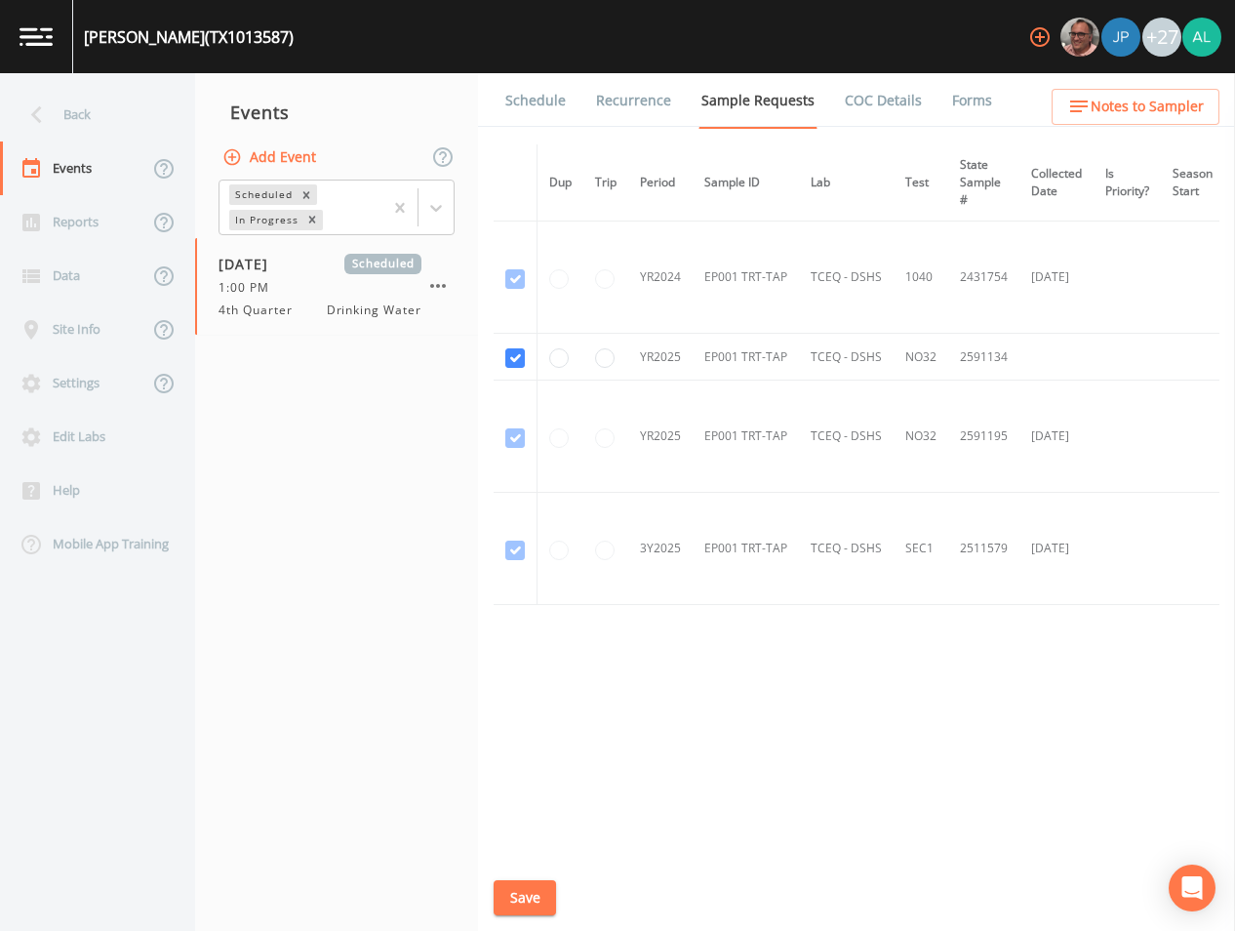
click at [532, 892] on div "Field Event is Created successfully." at bounding box center [617, 876] width 312 height 78
click at [532, 892] on button "Save" at bounding box center [525, 898] width 62 height 36
drag, startPoint x: 515, startPoint y: 897, endPoint x: 577, endPoint y: 686, distance: 220.4
click at [517, 897] on button "Save" at bounding box center [525, 898] width 62 height 36
click at [519, 108] on link "Schedule" at bounding box center [535, 100] width 66 height 55
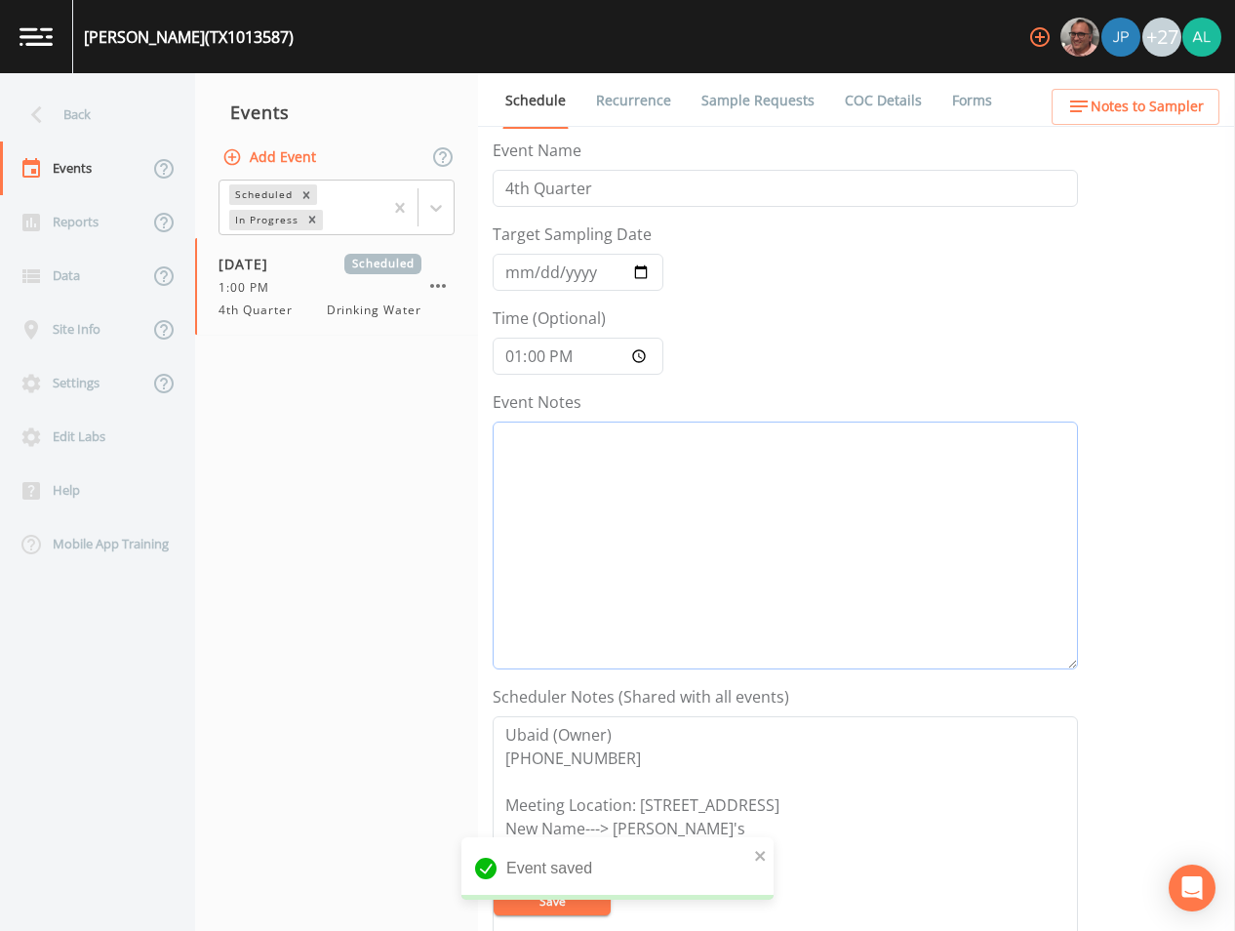
click at [573, 466] on textarea "Event Notes" at bounding box center [785, 545] width 585 height 248
click at [572, 905] on button "Save" at bounding box center [552, 900] width 117 height 29
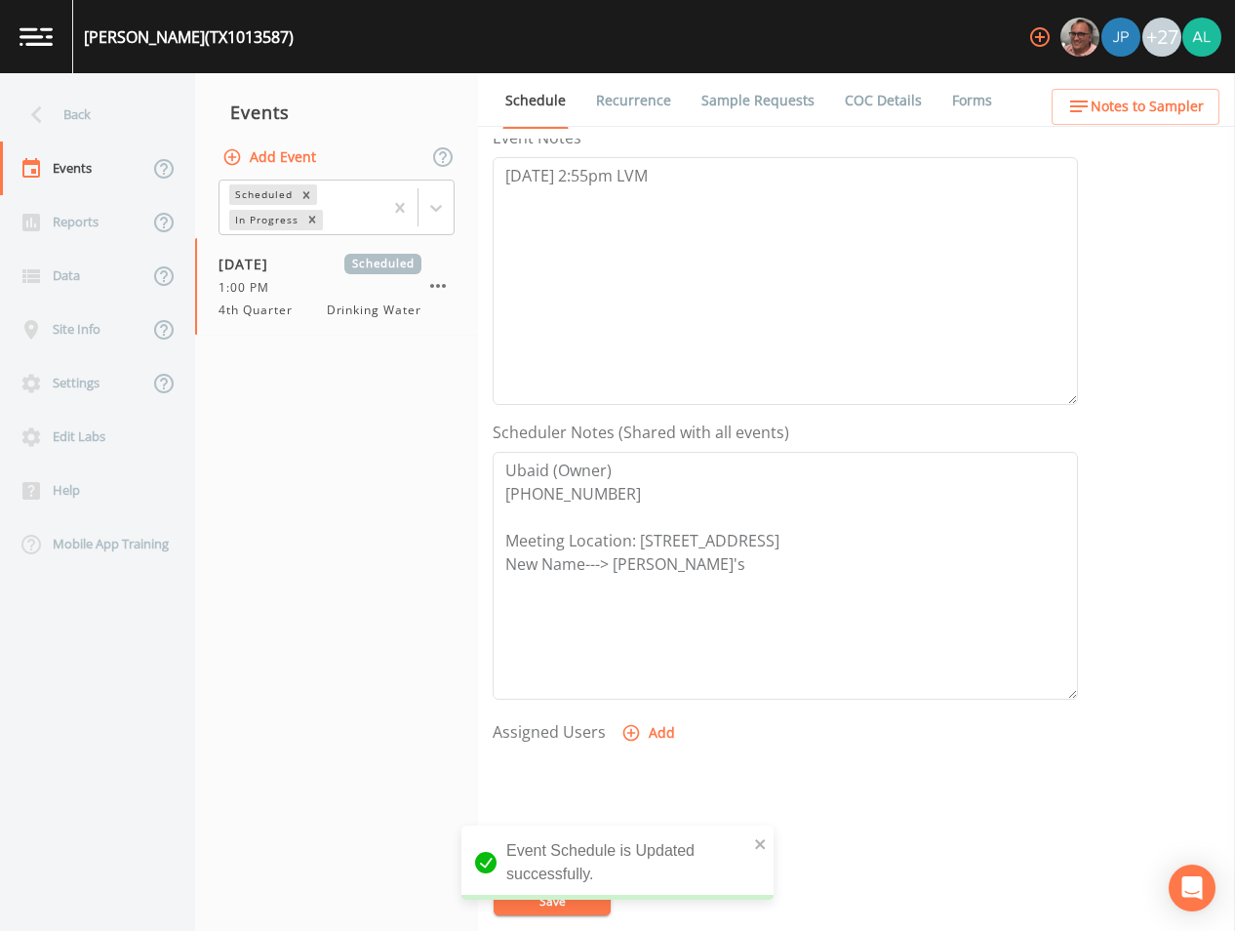
scroll to position [446, 0]
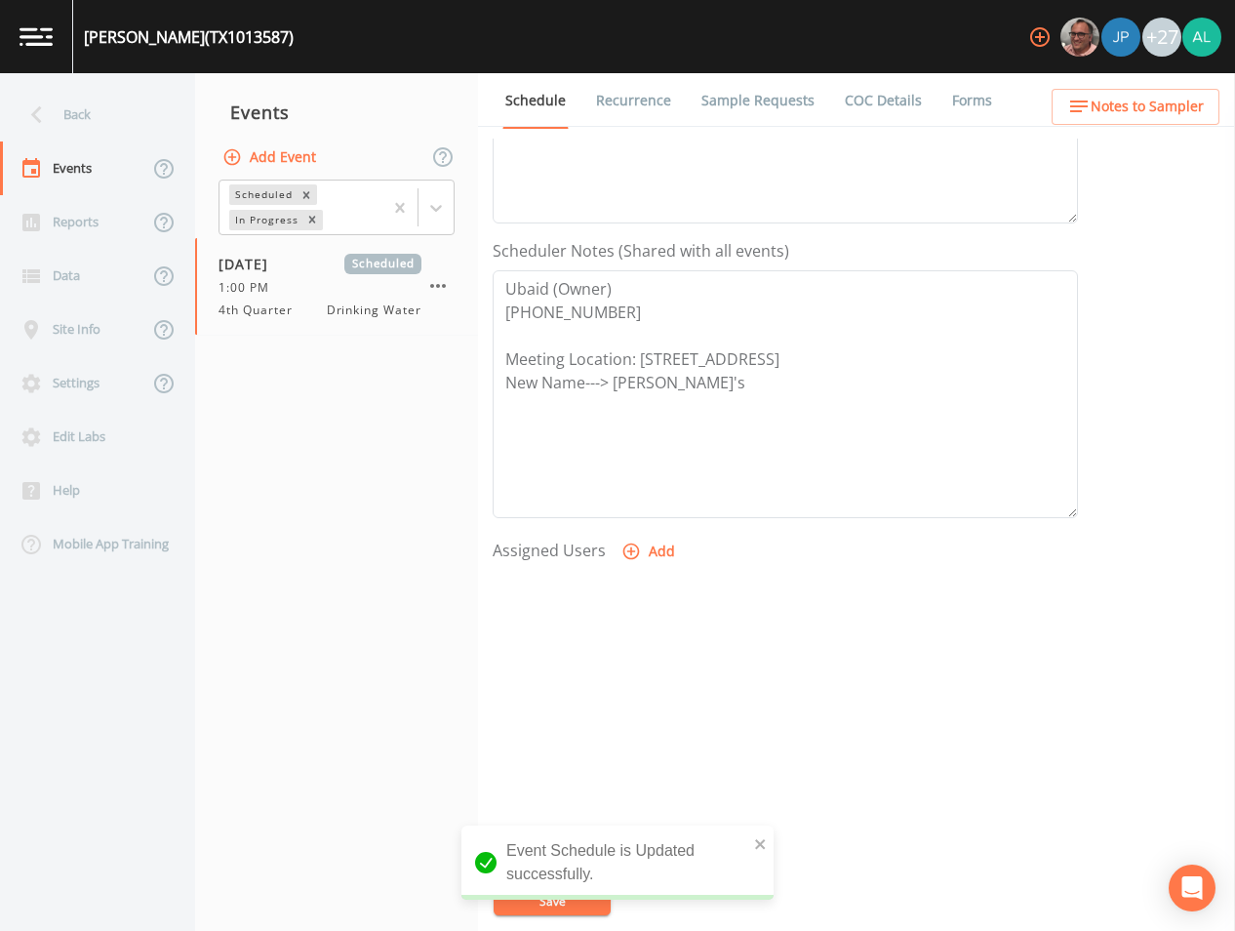
click at [637, 562] on button "Add" at bounding box center [650, 552] width 65 height 36
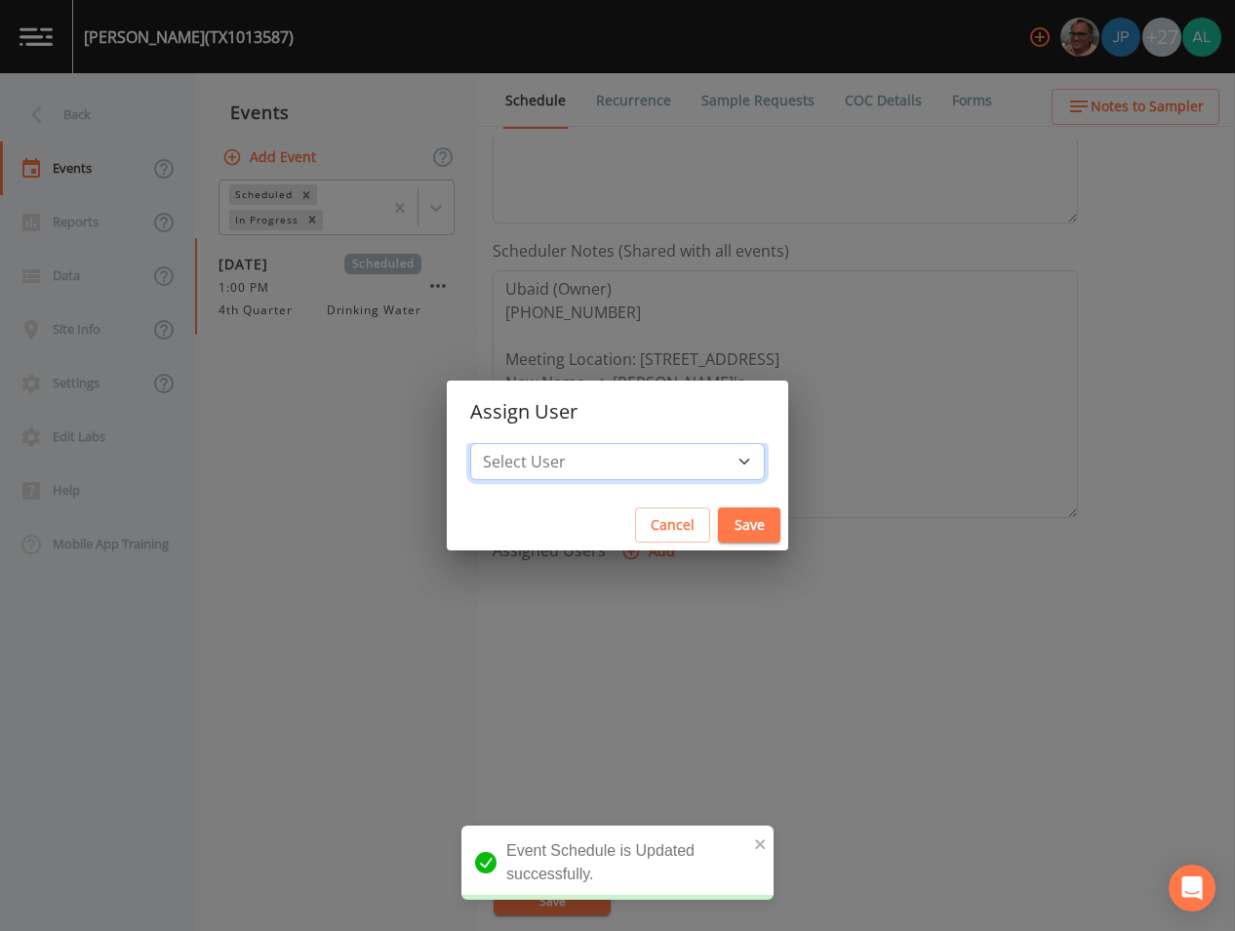
click at [591, 477] on select "Select User [PERSON_NAME] [PERSON_NAME] [PERSON_NAME] [PERSON_NAME] [PERSON_NAM…" at bounding box center [617, 461] width 295 height 37
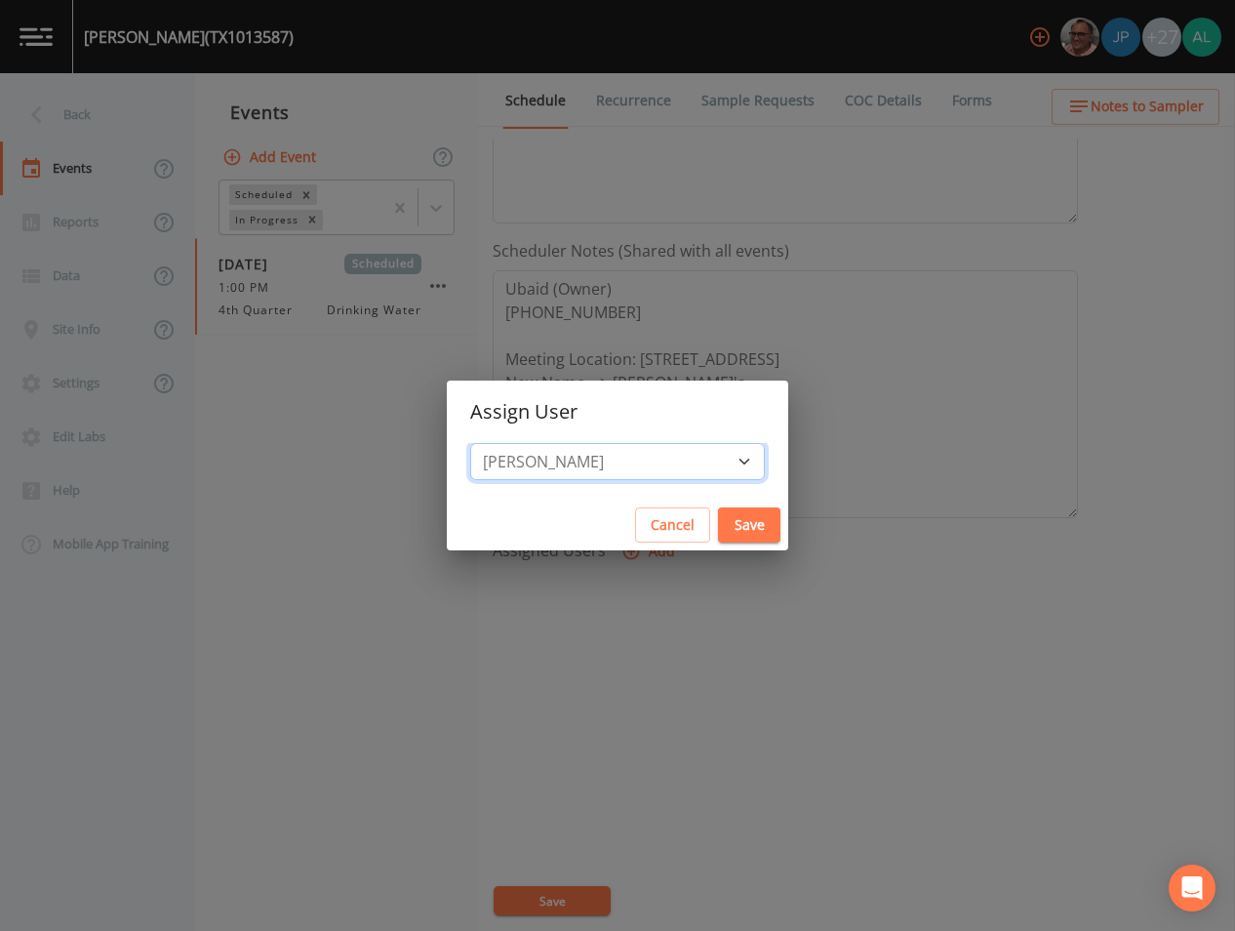
click at [514, 443] on select "Select User [PERSON_NAME] [PERSON_NAME] [PERSON_NAME] [PERSON_NAME] [PERSON_NAM…" at bounding box center [617, 461] width 295 height 37
click at [718, 523] on button "Save" at bounding box center [749, 525] width 62 height 36
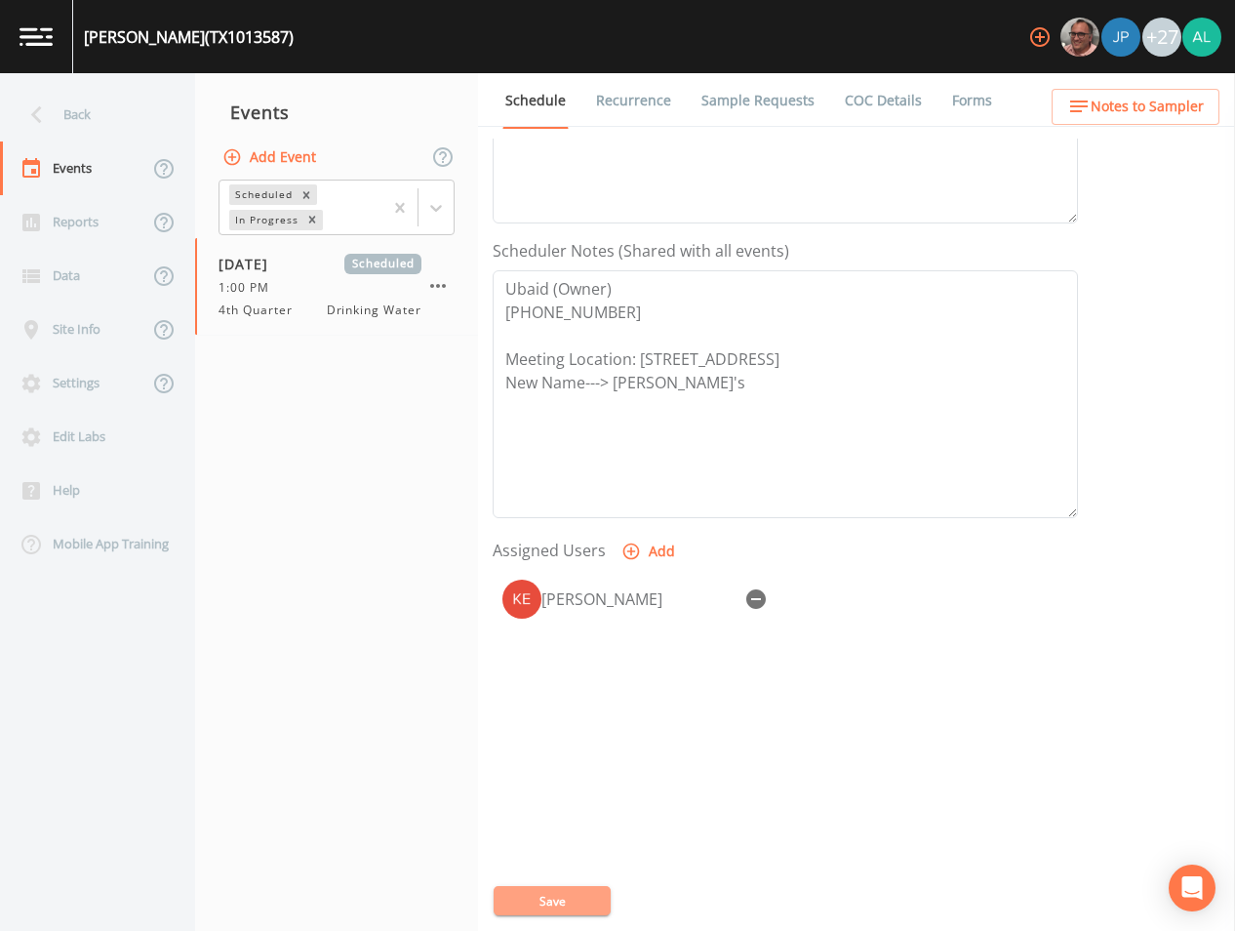
click at [584, 888] on button "Save" at bounding box center [552, 900] width 117 height 29
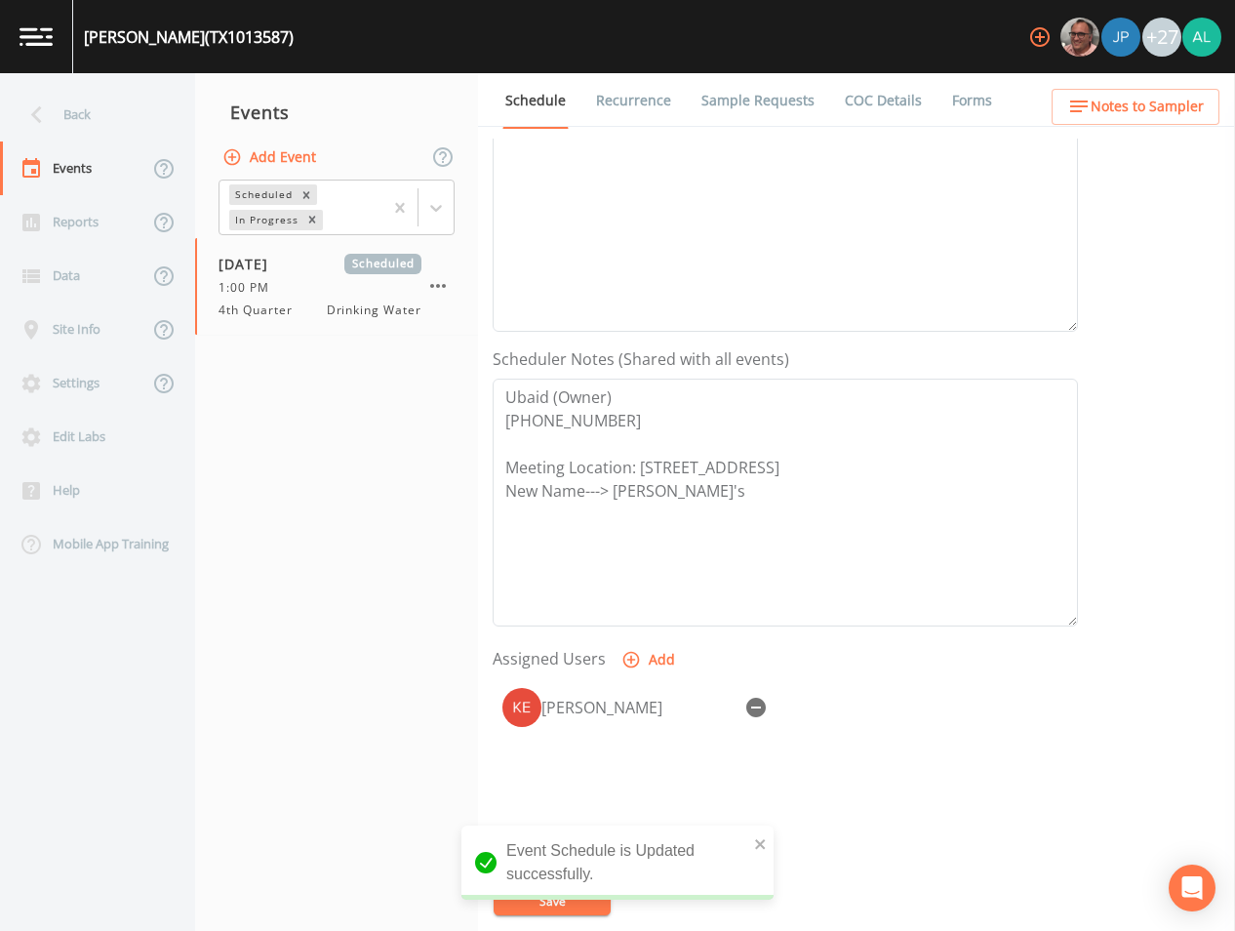
scroll to position [153, 0]
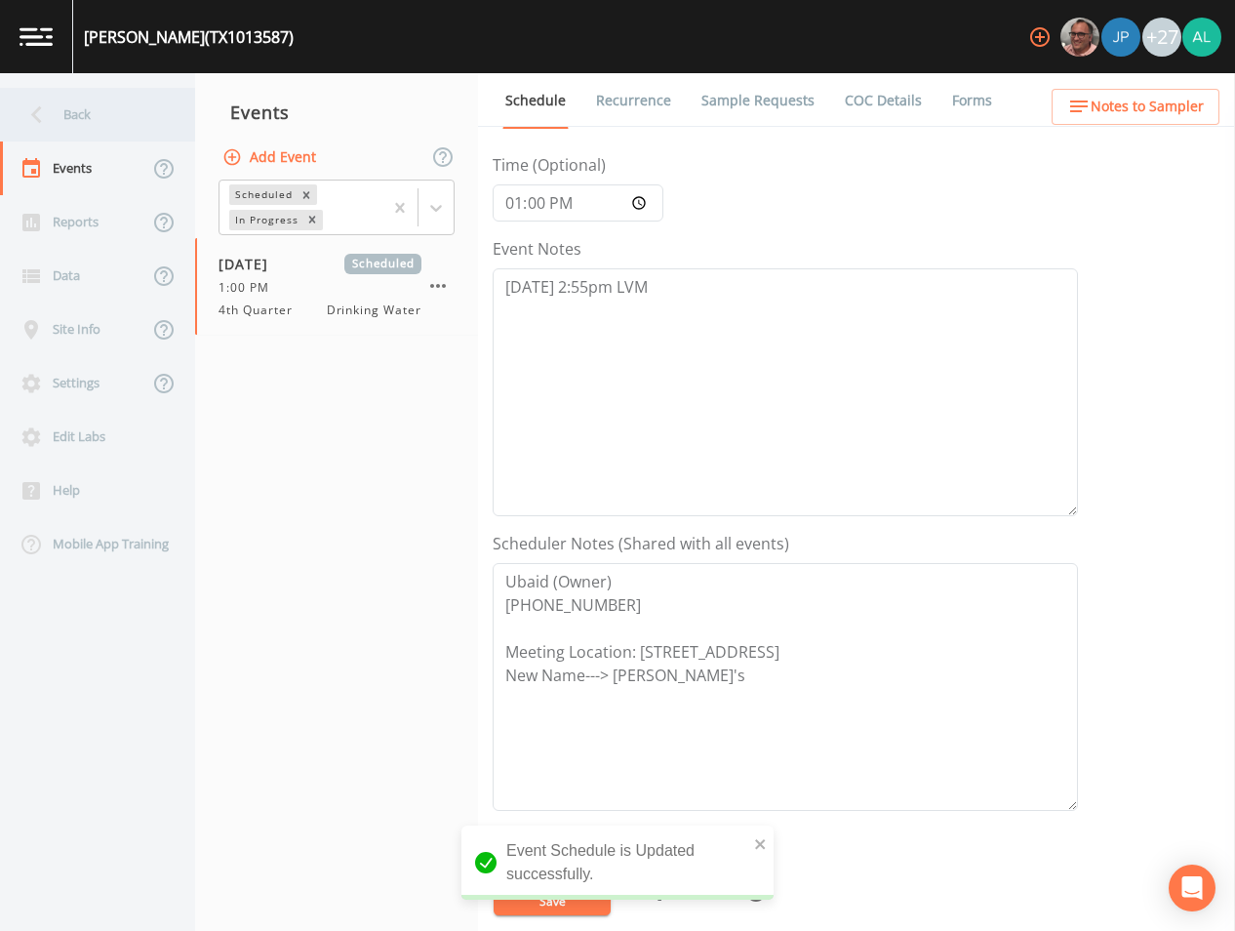
click at [83, 99] on div "Back" at bounding box center [88, 115] width 176 height 54
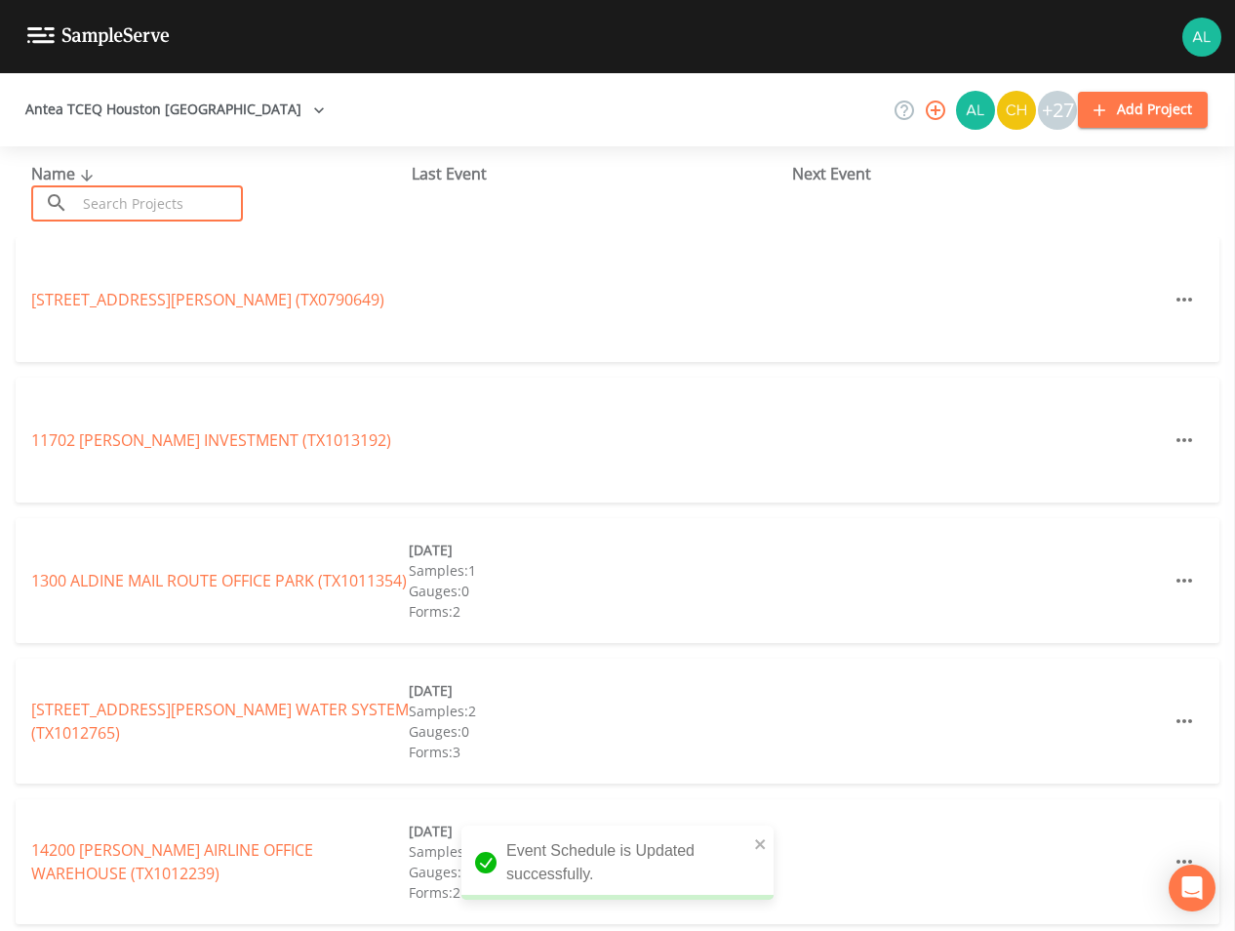
click at [133, 201] on input "text" at bounding box center [159, 203] width 167 height 36
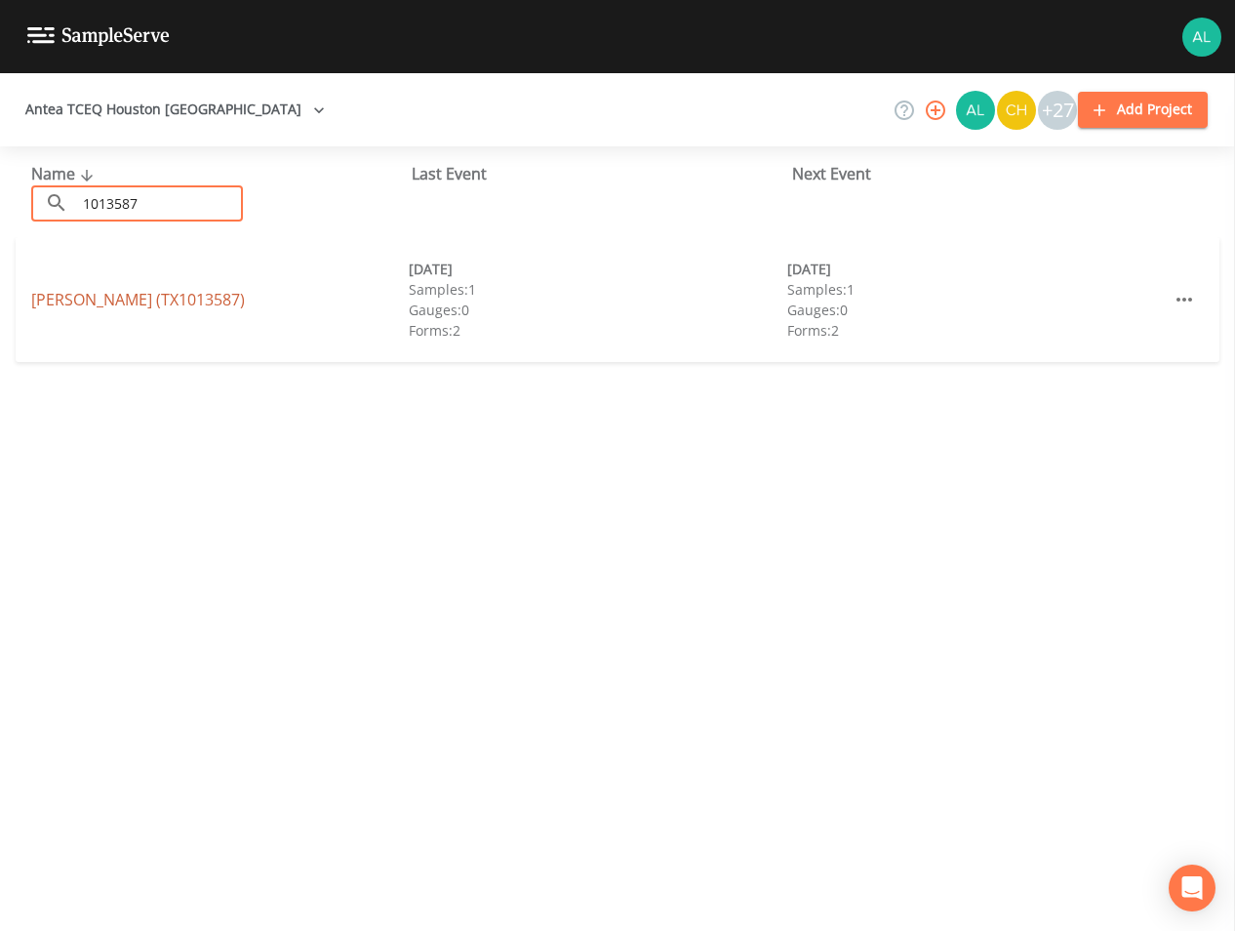
click at [95, 302] on link "[PERSON_NAME] (TX1013587)" at bounding box center [138, 299] width 214 height 21
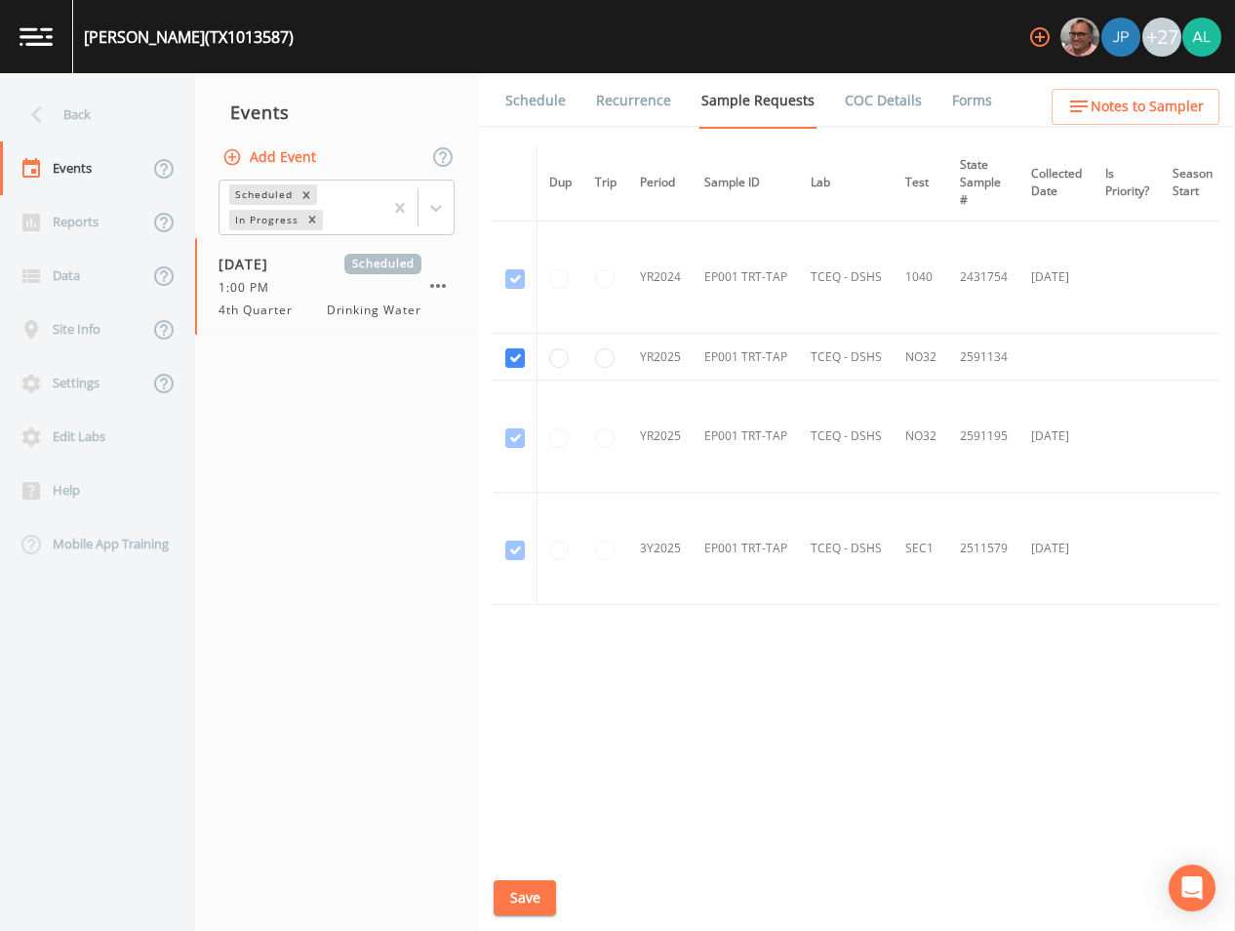
drag, startPoint x: 545, startPoint y: 60, endPoint x: 541, endPoint y: 85, distance: 24.7
click at [541, 85] on div "[PERSON_NAME] (TX1013587) +27 Back Events Reports Data Site Info Settings Edit …" at bounding box center [617, 465] width 1235 height 931
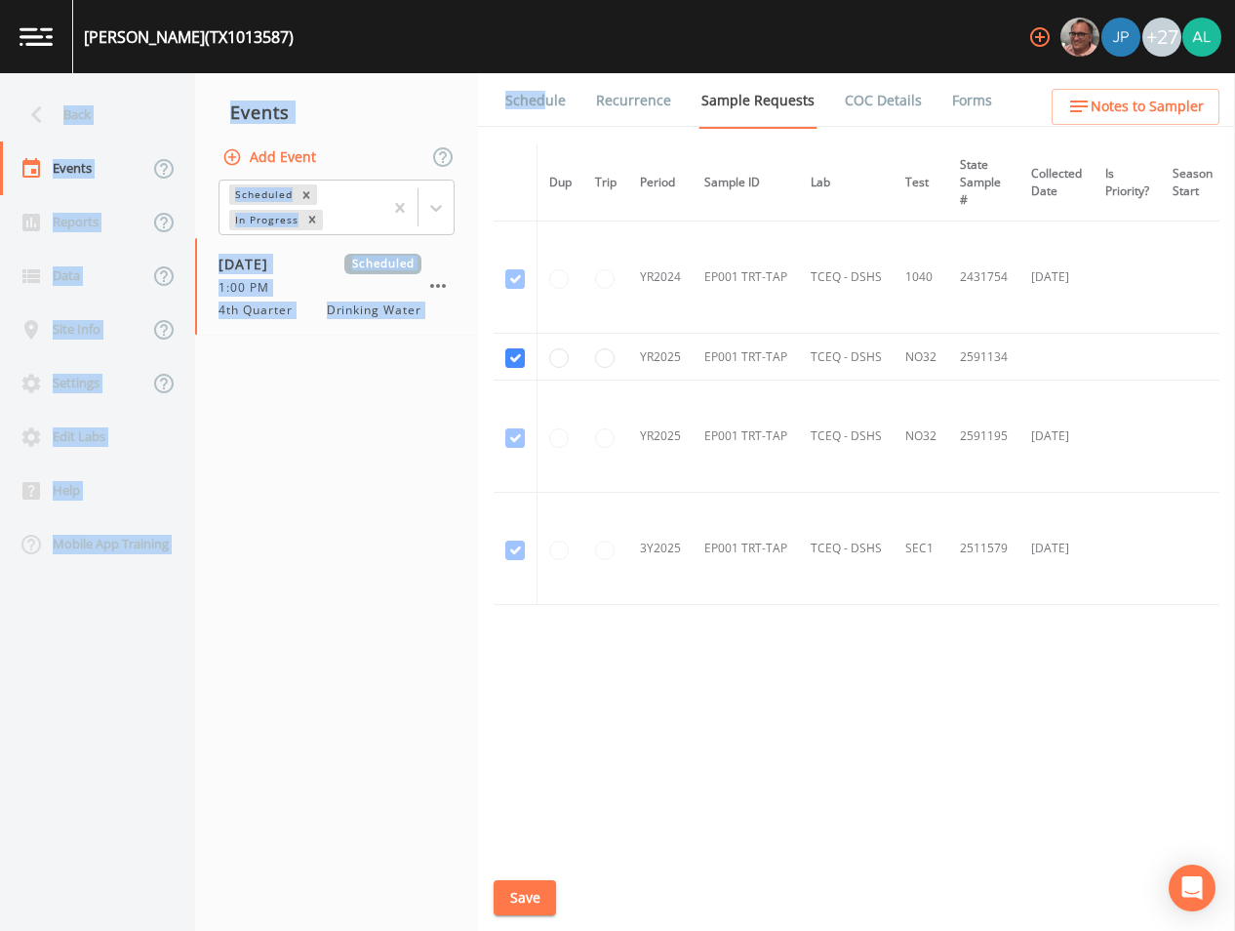
click at [540, 88] on link "Schedule" at bounding box center [535, 100] width 66 height 55
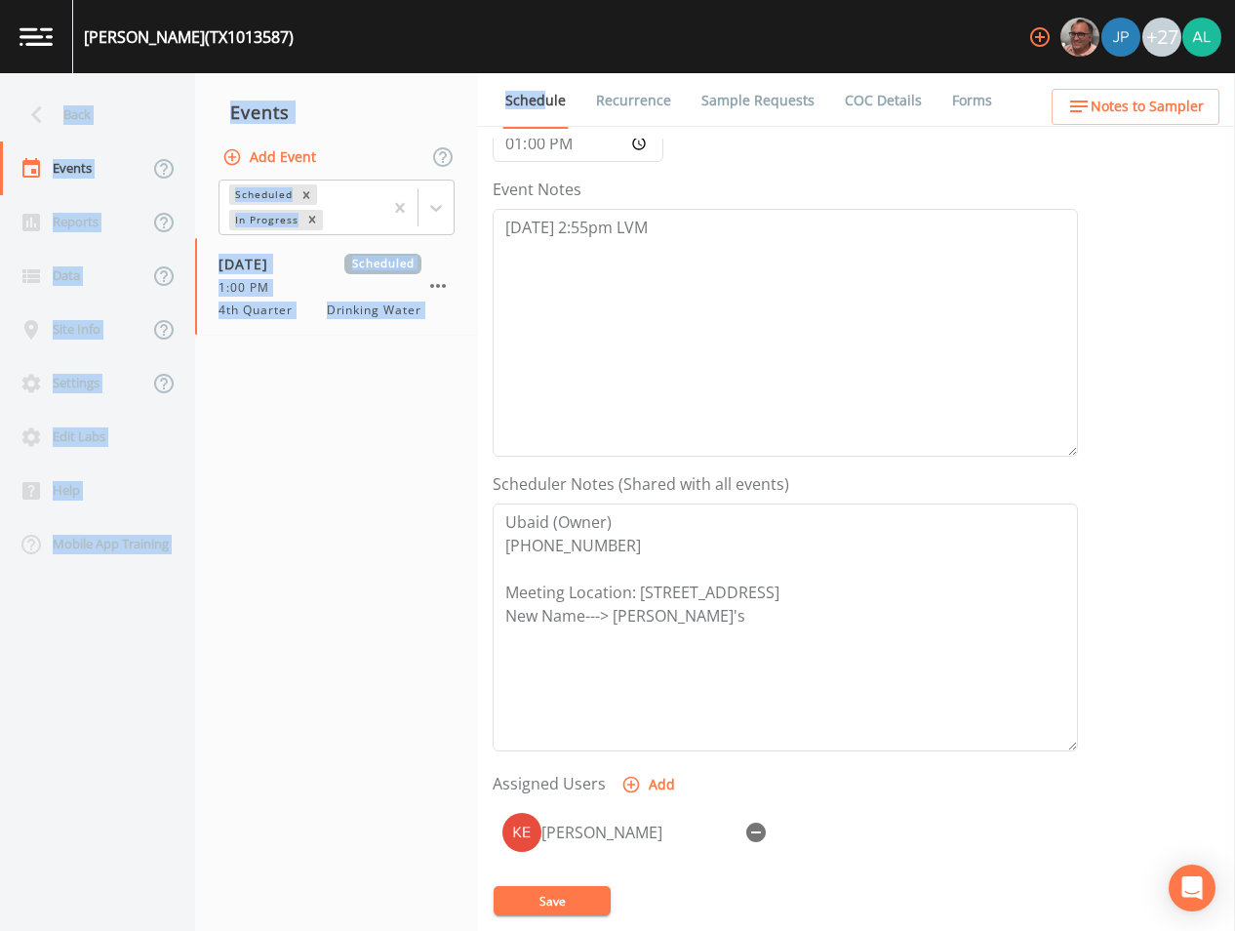
scroll to position [446, 0]
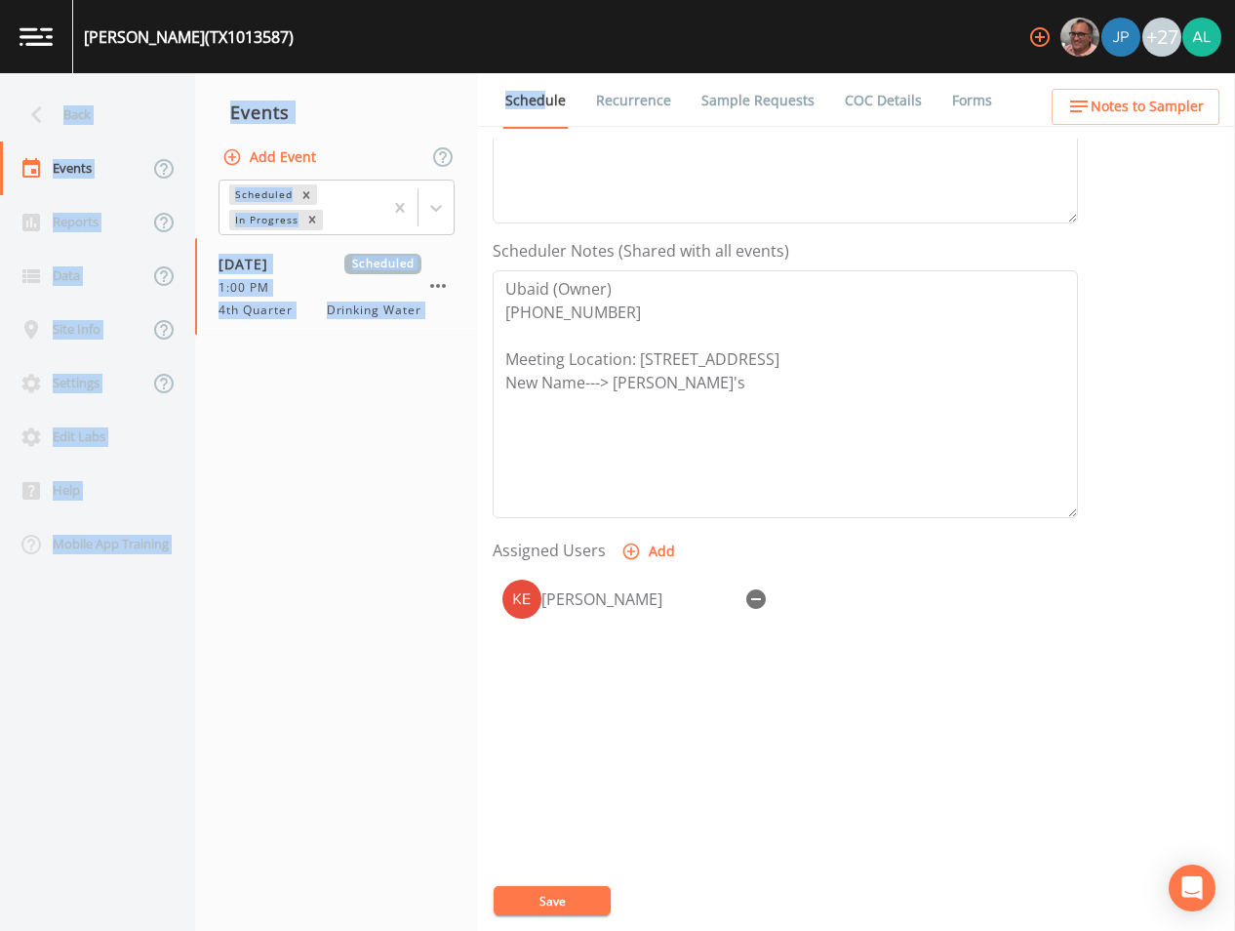
click at [1117, 91] on button "Notes to Sampler" at bounding box center [1136, 107] width 168 height 36
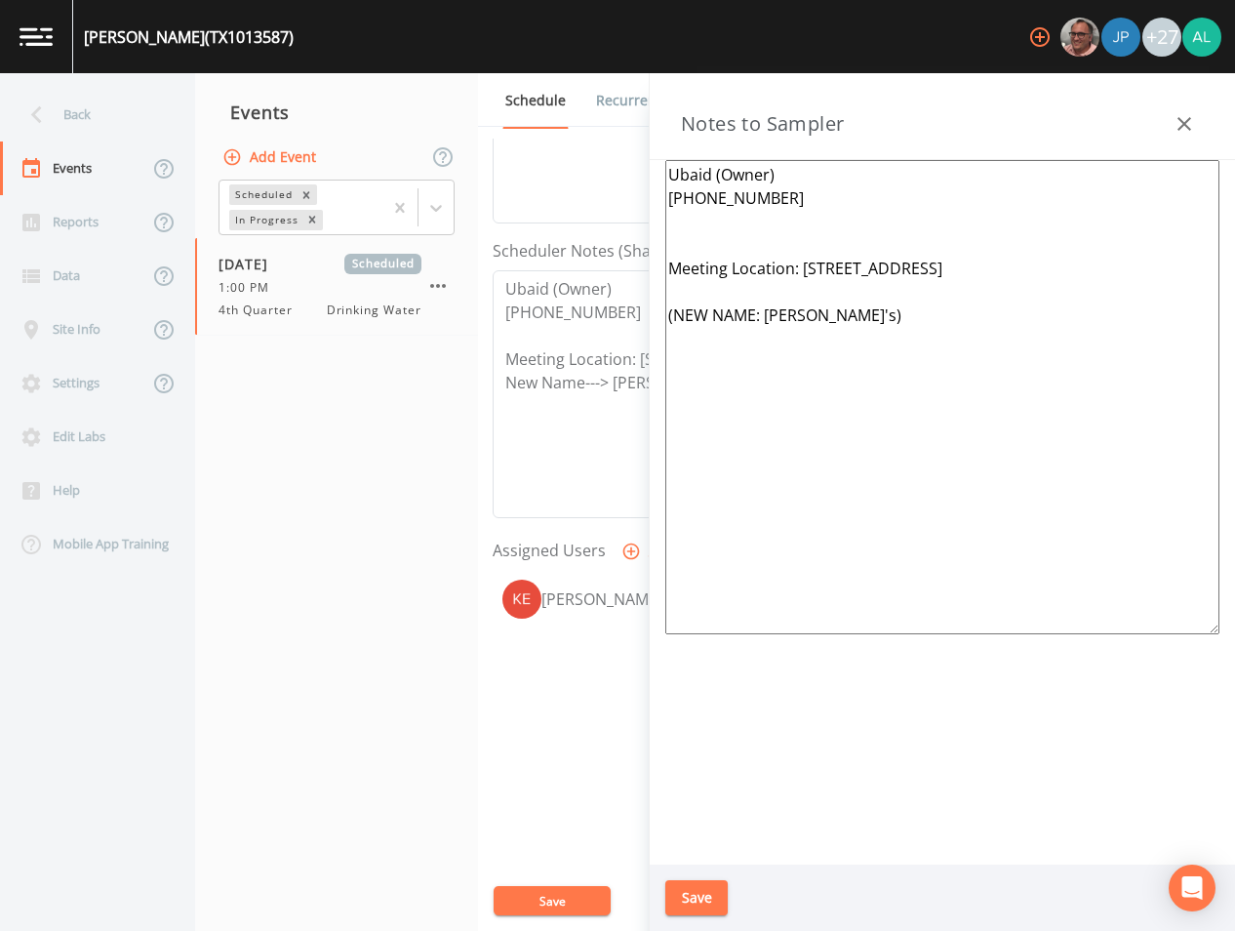
click at [749, 245] on textarea "Ubaid (Owner) [PHONE_NUMBER] Meeting Location: [STREET_ADDRESS] (NEW NAME: [PER…" at bounding box center [942, 397] width 554 height 474
click at [695, 896] on button "Save" at bounding box center [696, 898] width 62 height 36
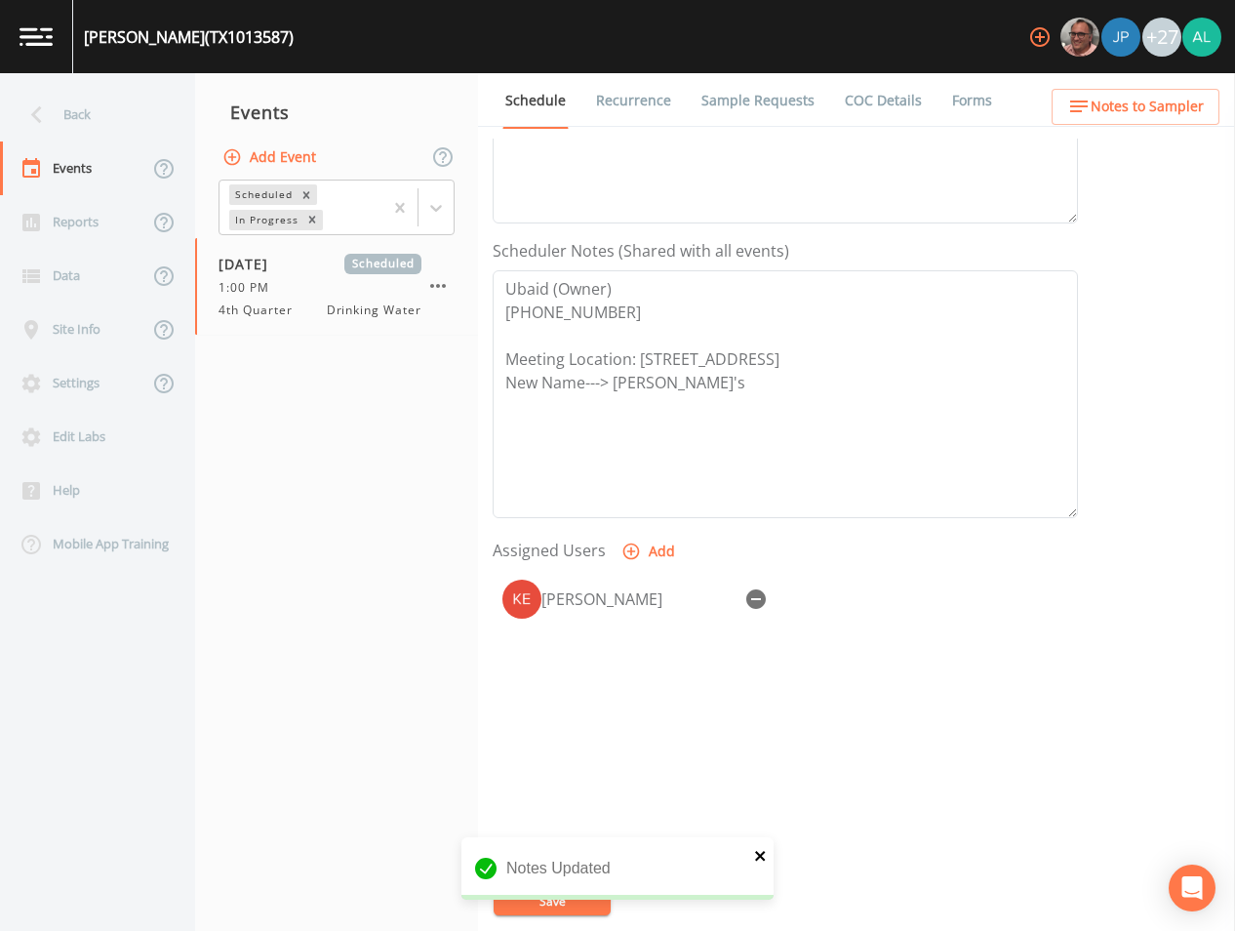
click at [767, 853] on icon "close" at bounding box center [761, 856] width 14 height 16
click at [534, 900] on div "[PERSON_NAME] (TX1013587) +27 Back Events Reports Data Site Info Settings Edit …" at bounding box center [617, 465] width 1235 height 931
click at [534, 898] on button "Save" at bounding box center [552, 900] width 117 height 29
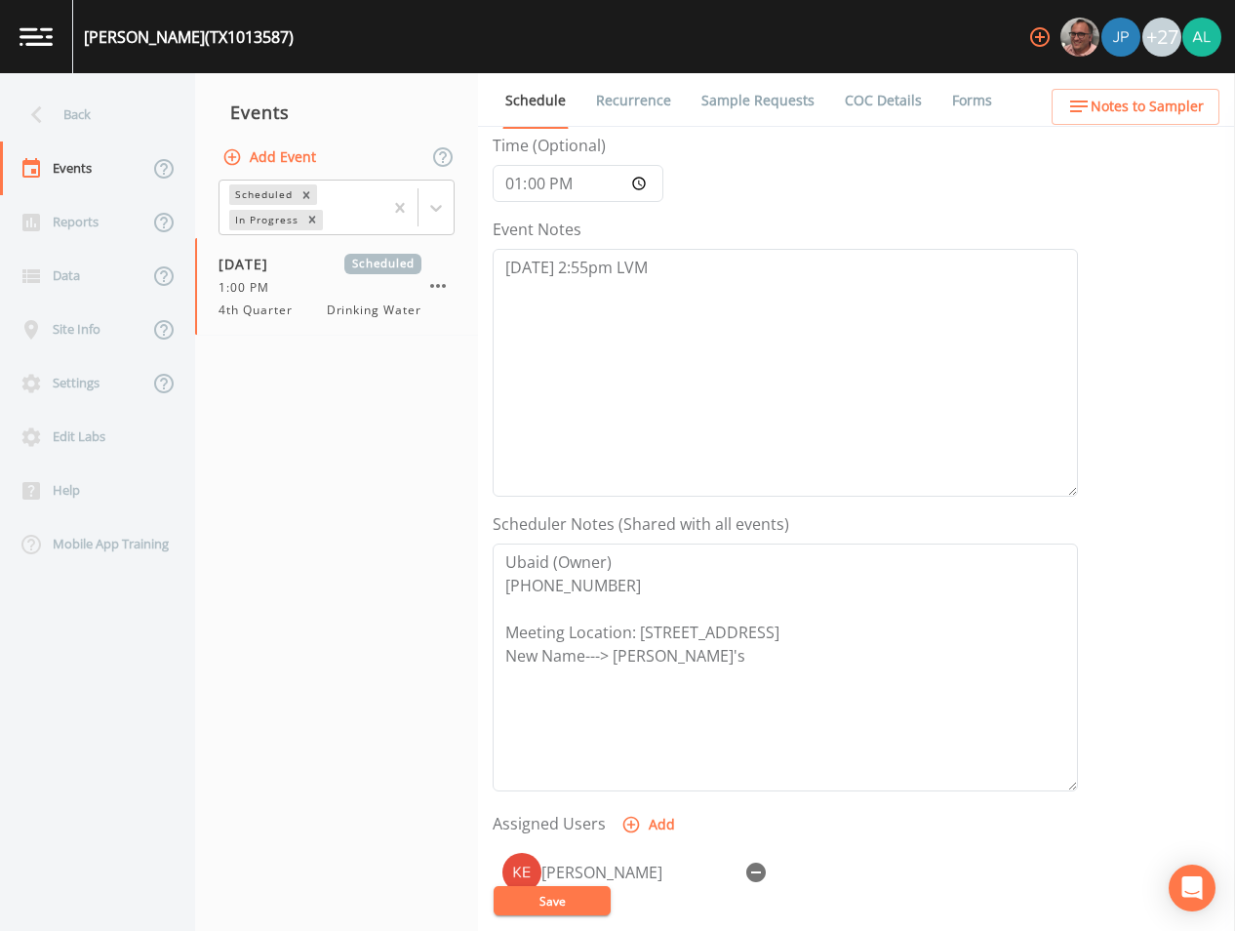
scroll to position [153, 0]
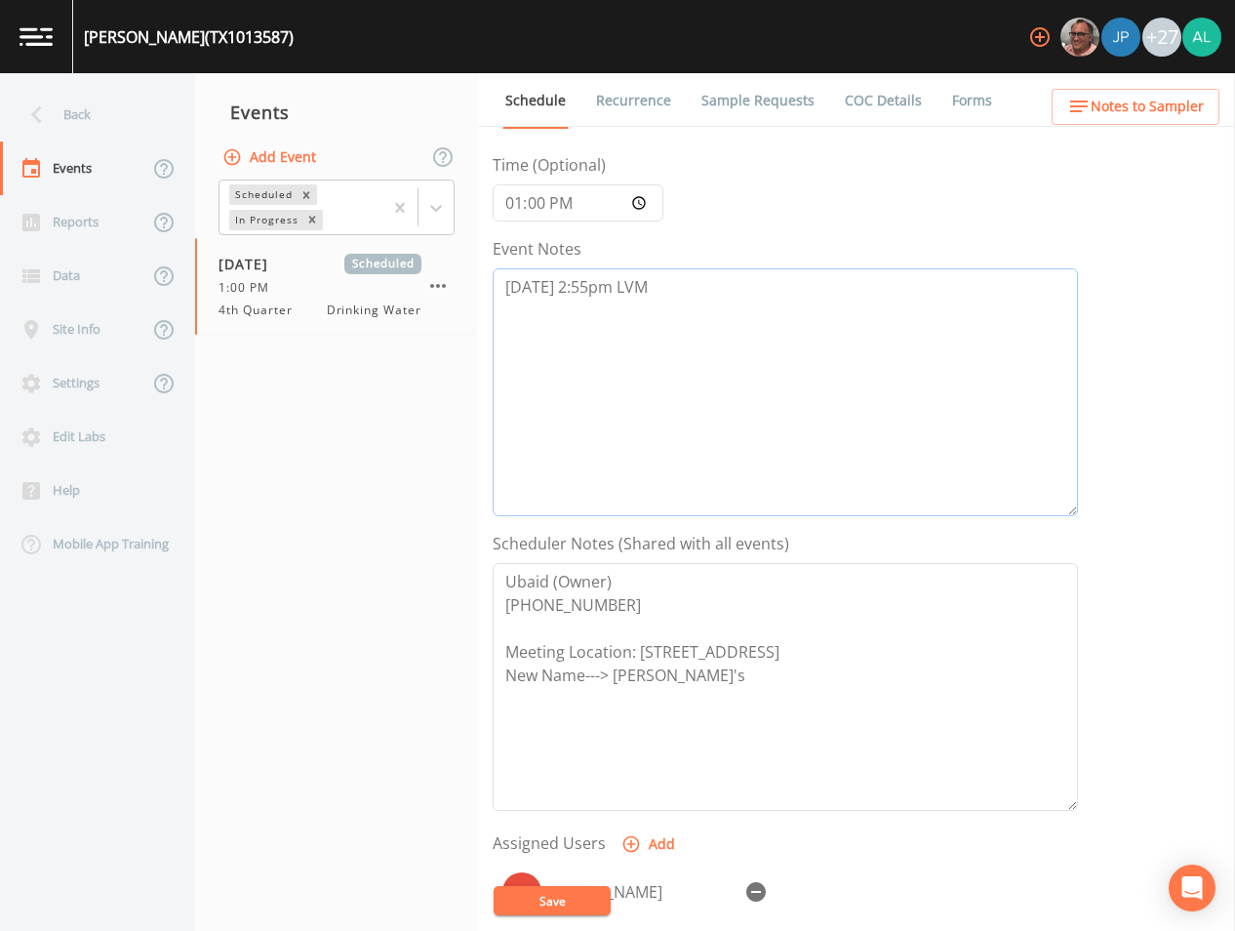
click at [680, 313] on textarea "[DATE] 2:55pm LVM" at bounding box center [785, 392] width 585 height 248
click at [605, 909] on button "Save" at bounding box center [552, 900] width 117 height 29
click at [764, 844] on icon "close" at bounding box center [761, 844] width 14 height 16
click at [564, 907] on div "Event Schedule is Updated successfully." at bounding box center [617, 870] width 312 height 90
click at [564, 907] on div "[PERSON_NAME] (TX1013587) +27 Back Events Reports Data Site Info Settings Edit …" at bounding box center [617, 465] width 1235 height 931
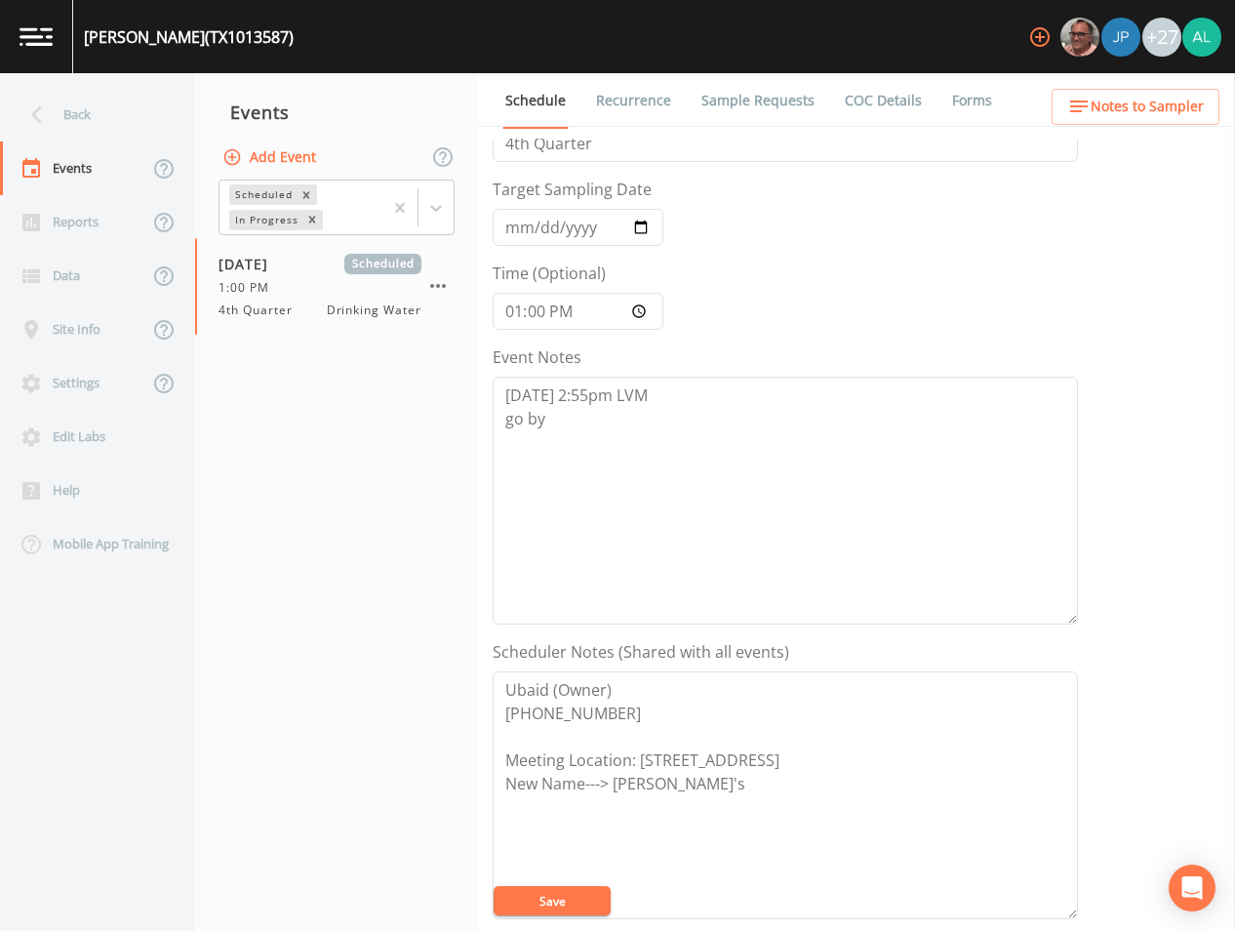
scroll to position [0, 0]
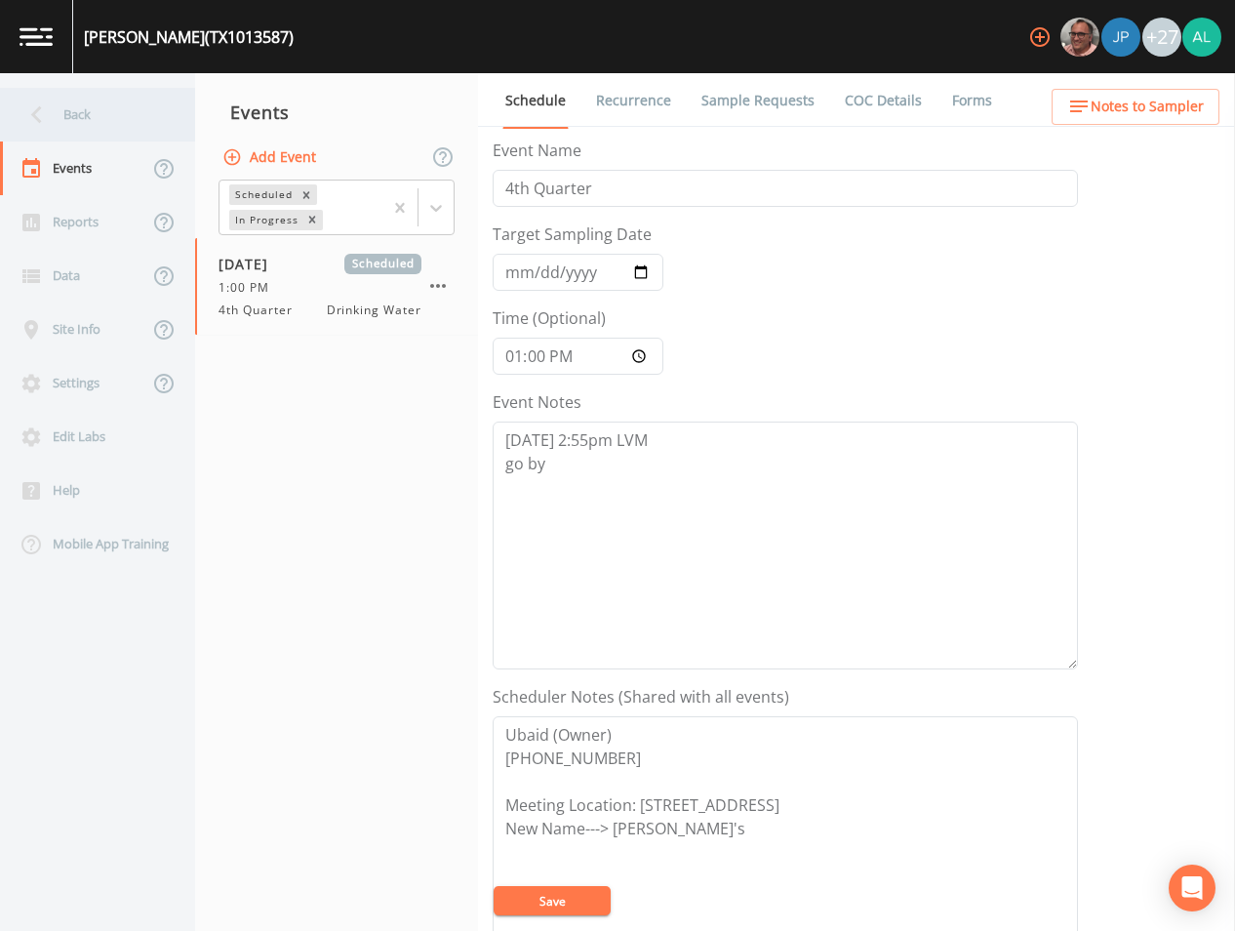
click at [97, 109] on div "Back" at bounding box center [88, 115] width 176 height 54
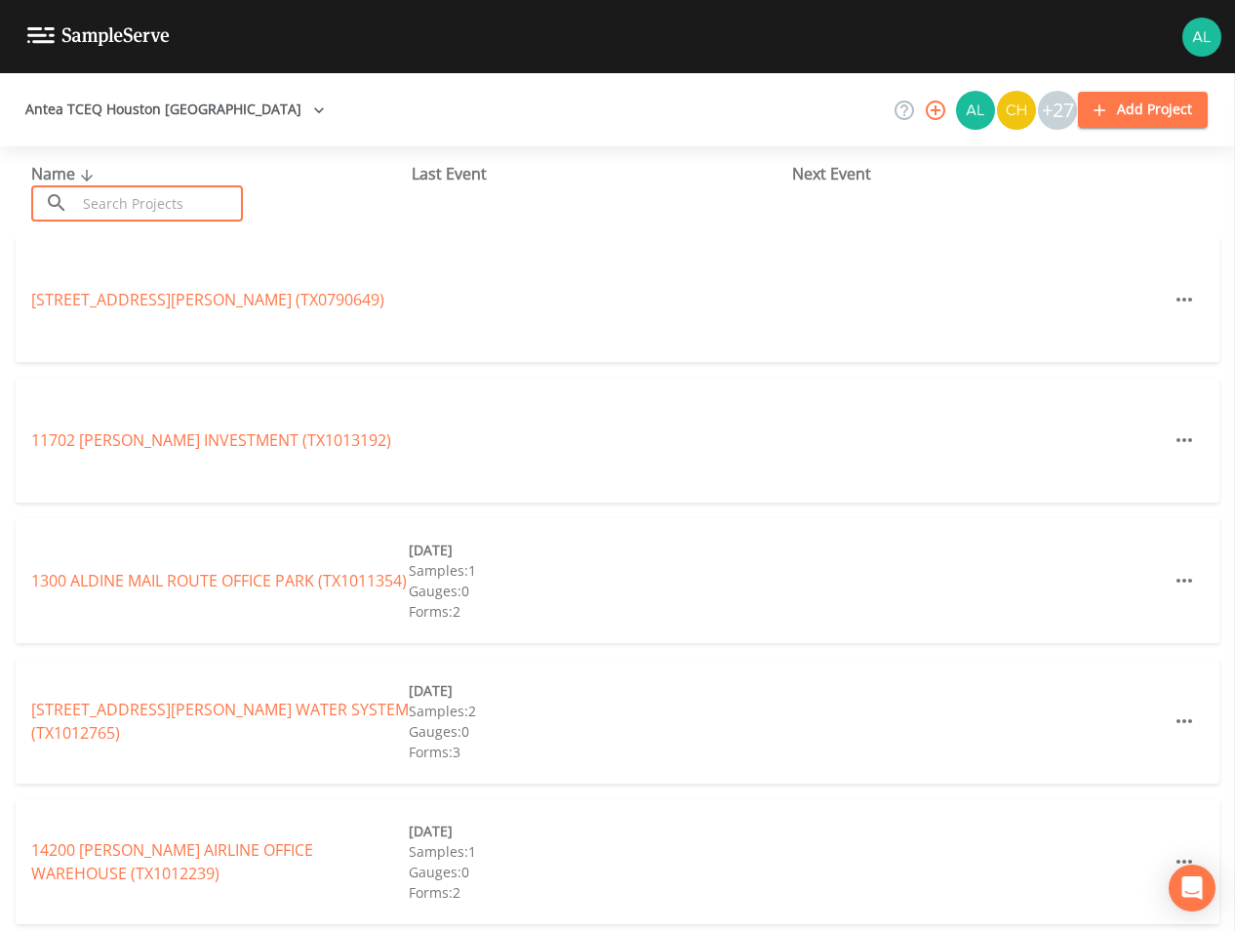
click at [165, 206] on input "text" at bounding box center [159, 203] width 167 height 36
click at [150, 188] on input "text" at bounding box center [159, 203] width 167 height 36
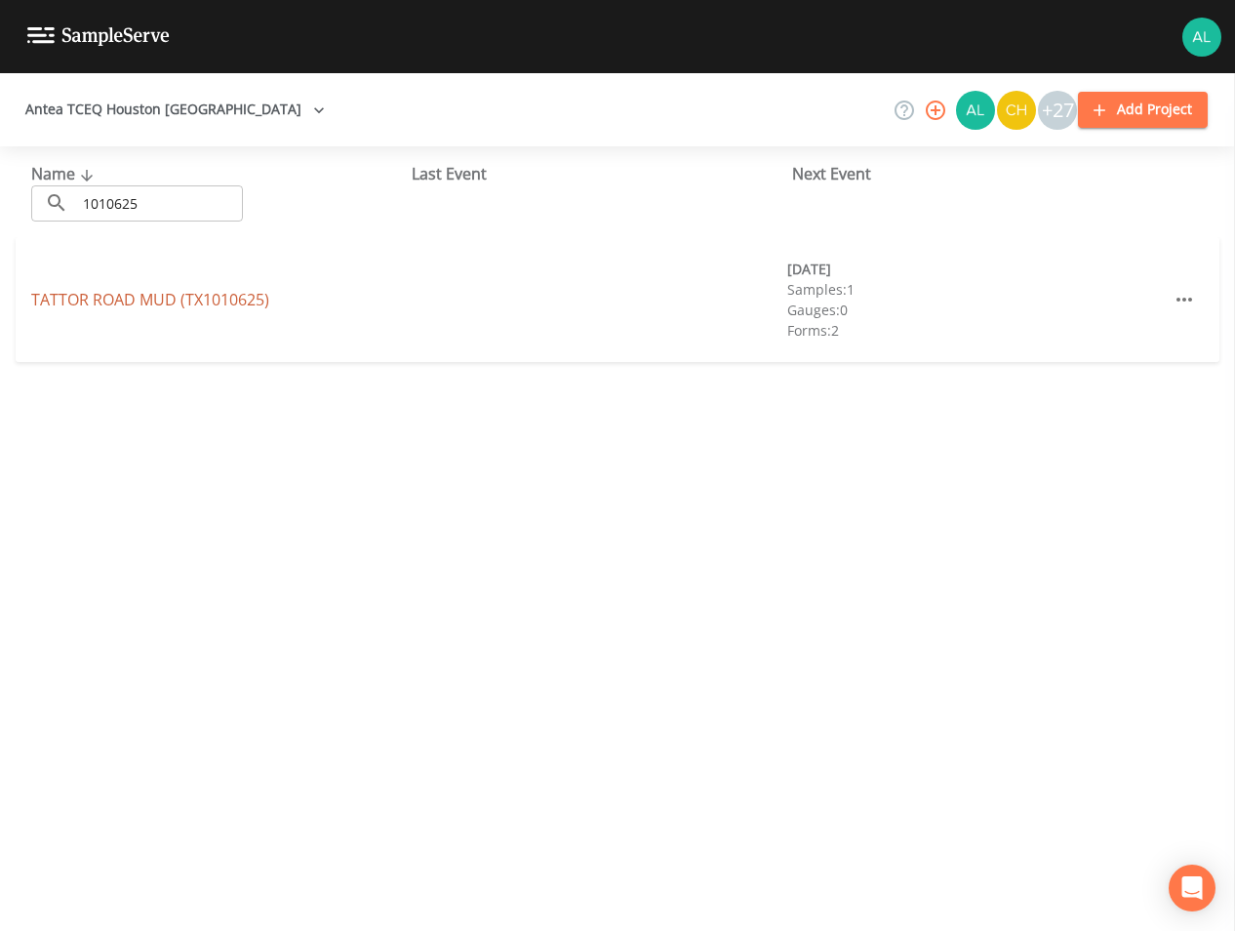
click at [117, 292] on link "[GEOGRAPHIC_DATA] (TX1010625)" at bounding box center [150, 299] width 238 height 21
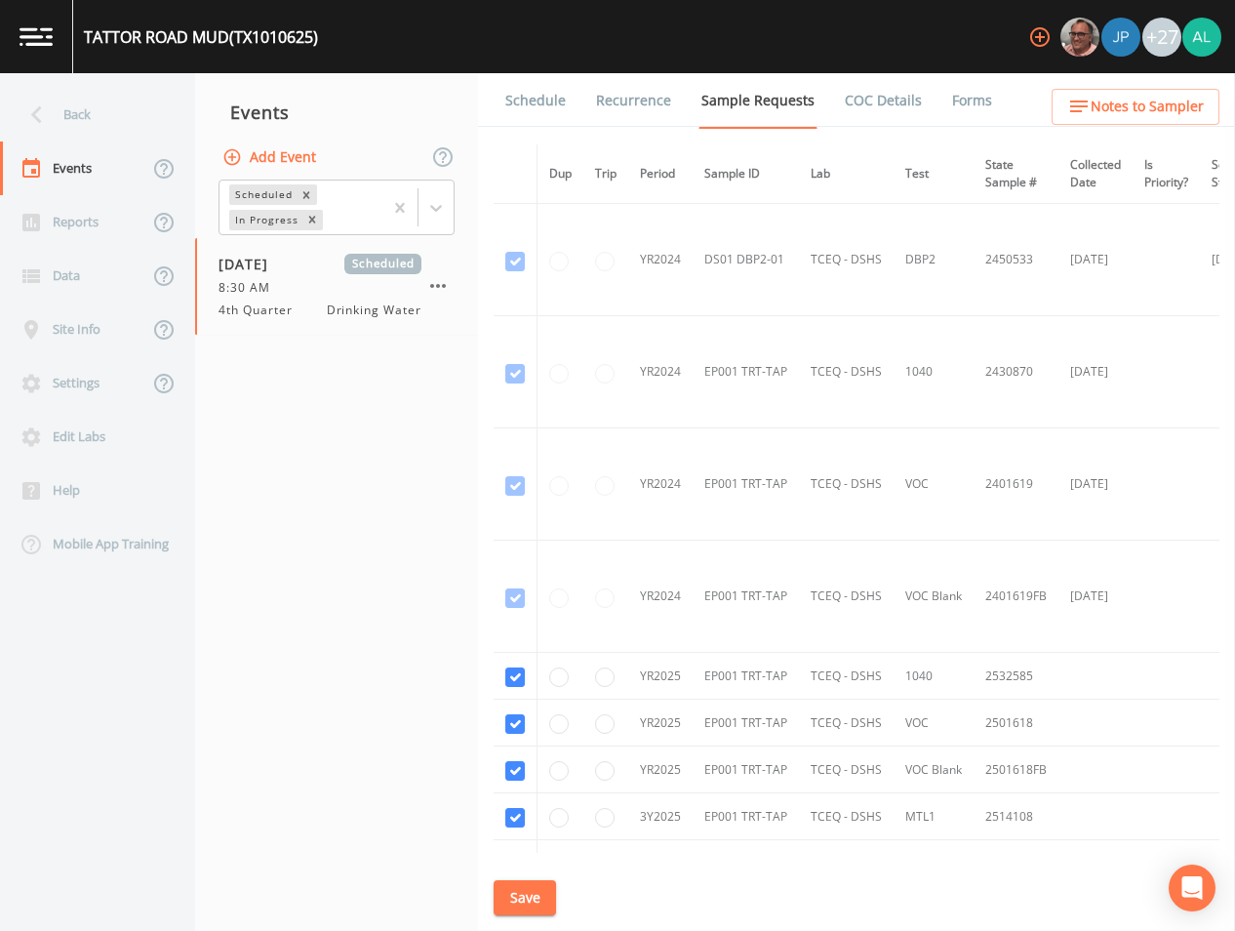
scroll to position [195, 0]
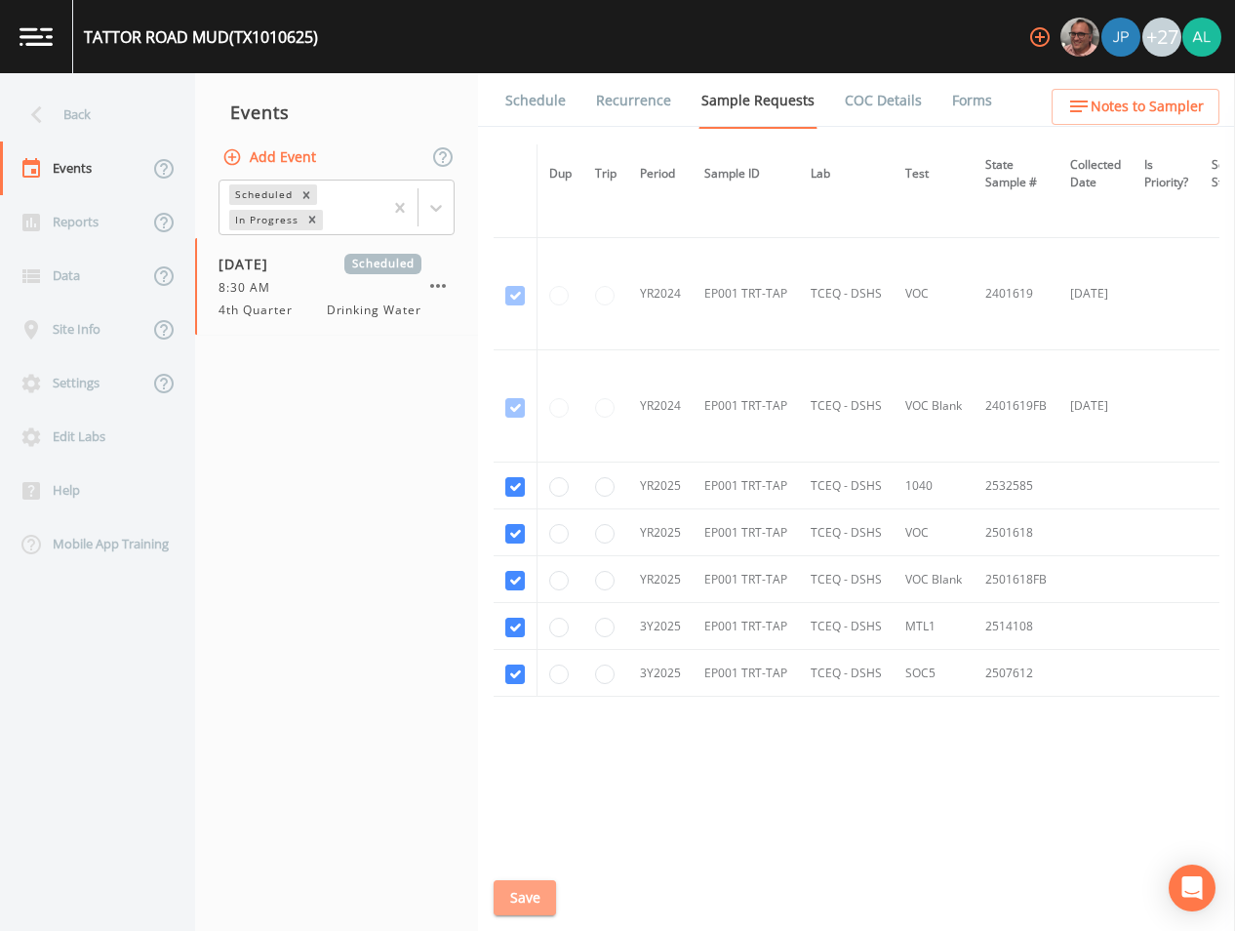
click at [541, 897] on button "Save" at bounding box center [525, 898] width 62 height 36
click at [571, 99] on li "Recurrence" at bounding box center [621, 100] width 105 height 55
click at [551, 101] on link "Schedule" at bounding box center [535, 100] width 66 height 55
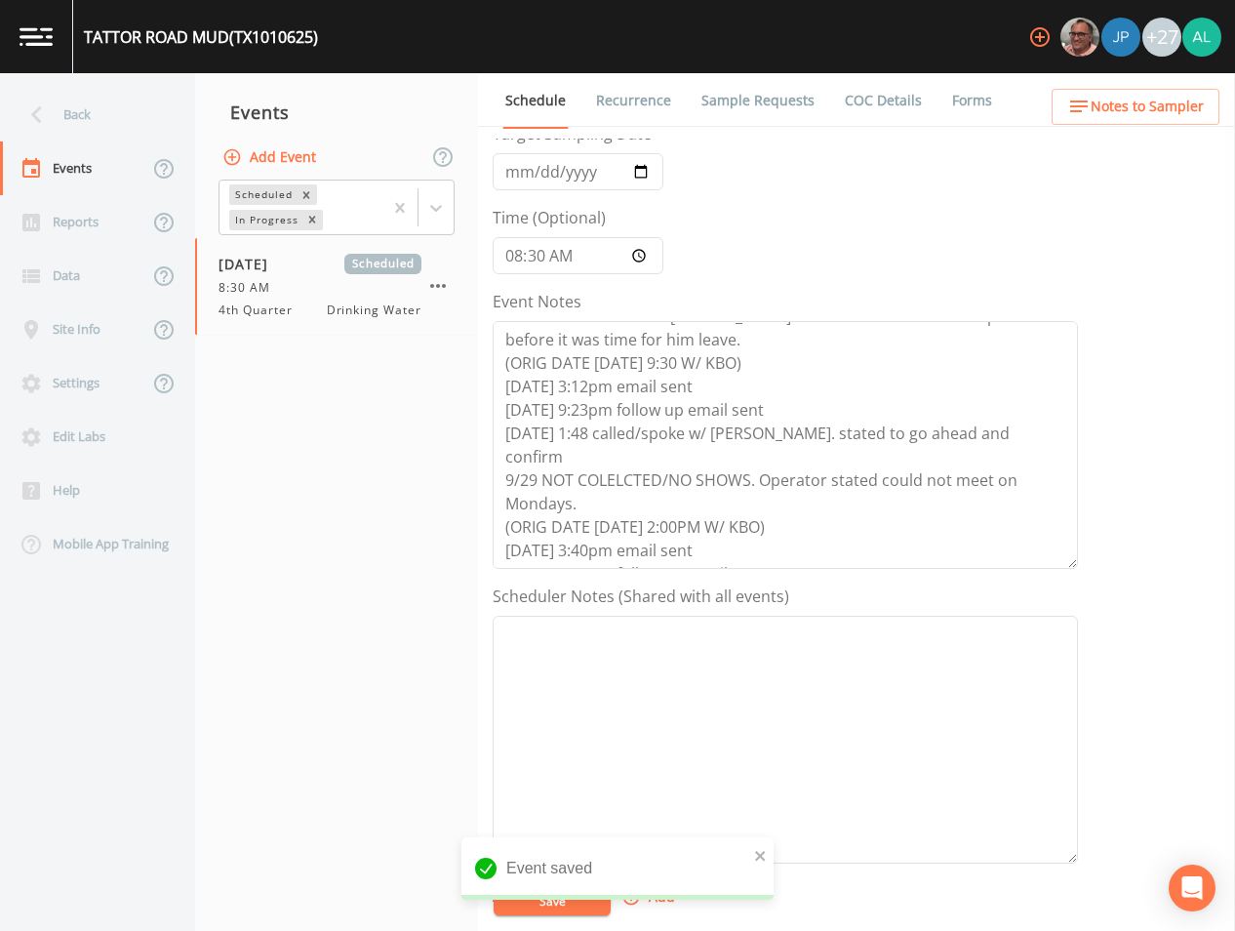
scroll to position [293, 0]
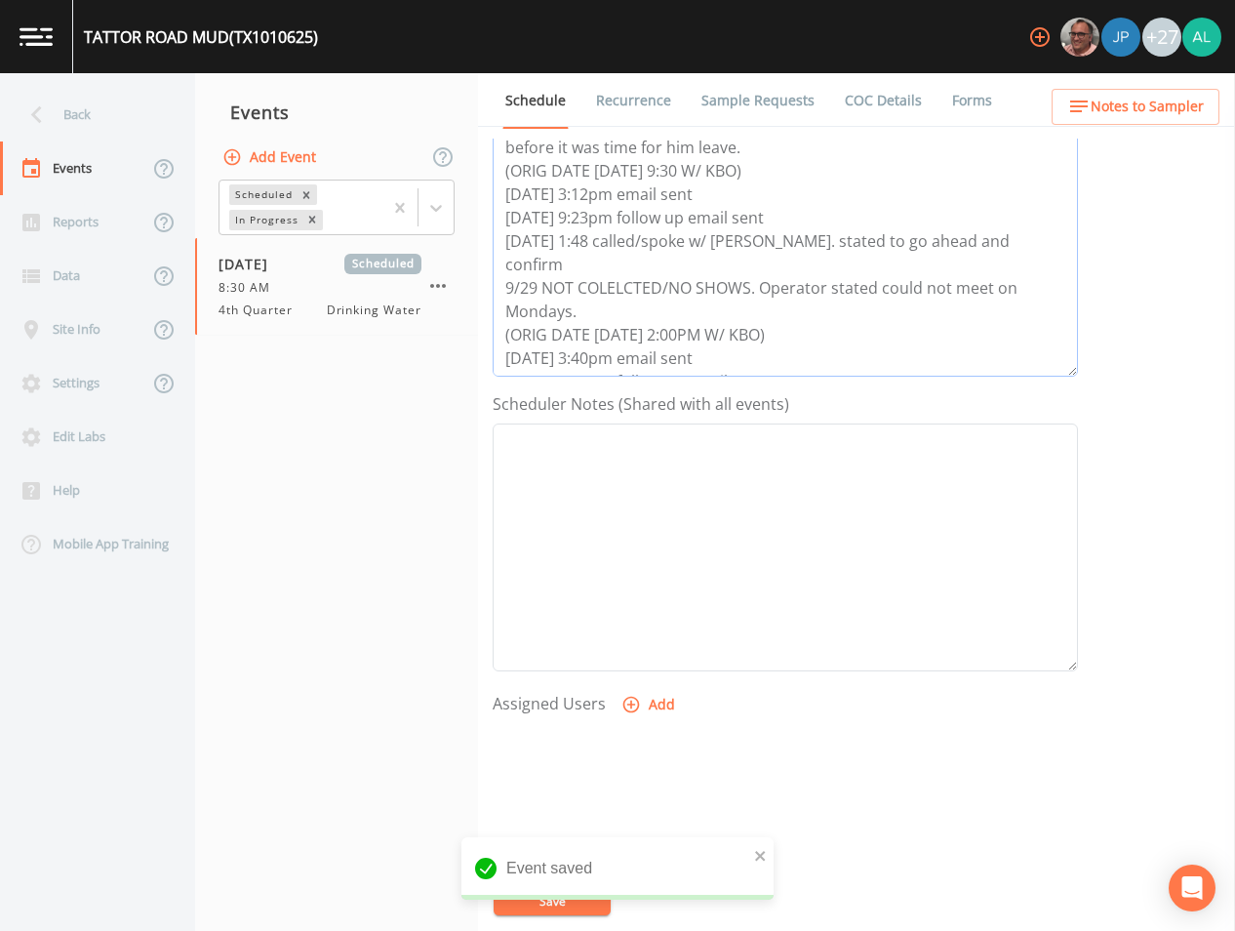
click at [777, 354] on textarea "[DATE] 3:09am email sent [DATE] 3:12pm follow up email sent [DATE] 9:24am confi…" at bounding box center [785, 253] width 585 height 248
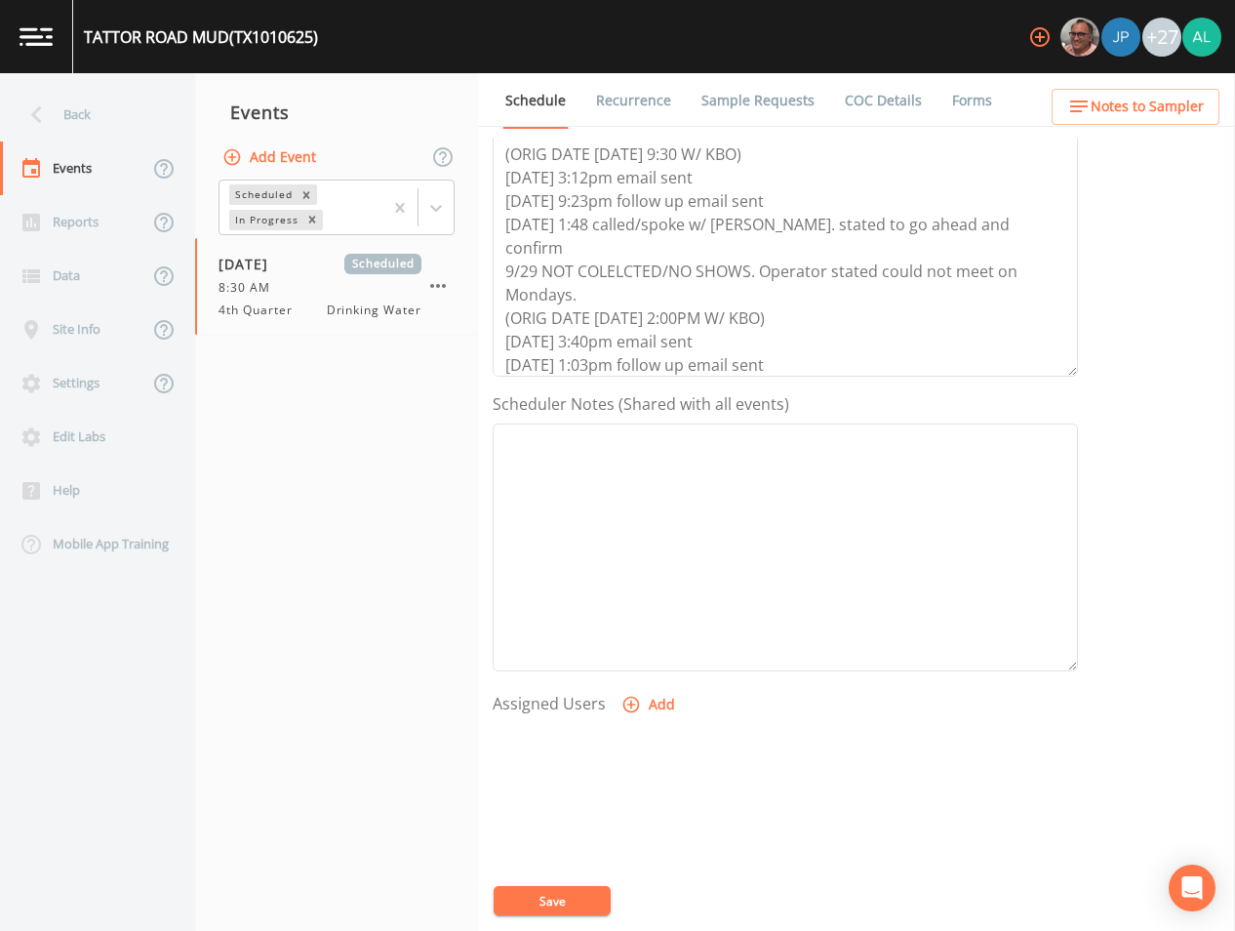
click at [626, 700] on icon "button" at bounding box center [631, 705] width 20 height 20
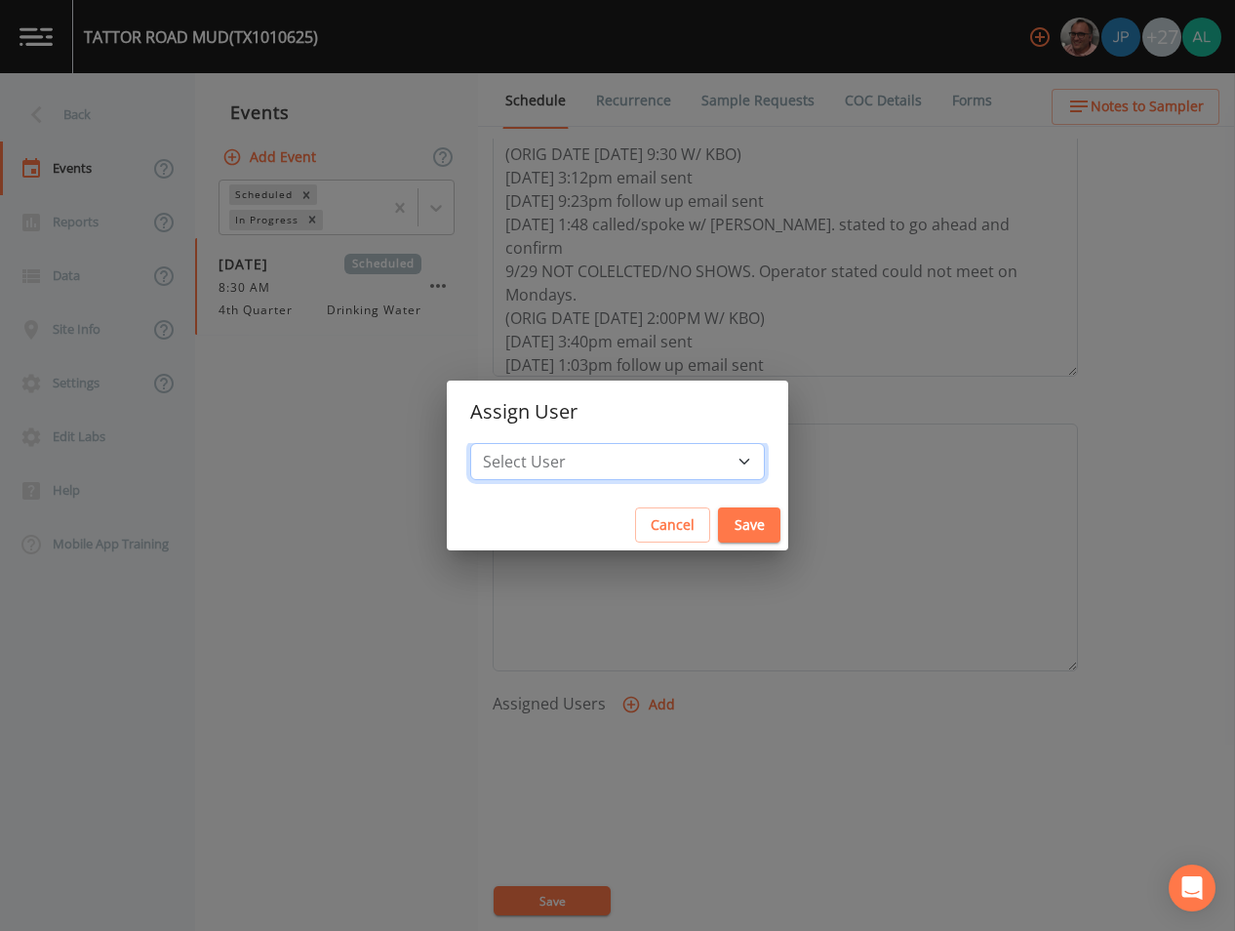
click at [597, 456] on select "Select User [PERSON_NAME] [PERSON_NAME] [PERSON_NAME] [PERSON_NAME] [PERSON_NAM…" at bounding box center [617, 461] width 295 height 37
click at [514, 443] on select "Select User [PERSON_NAME] [PERSON_NAME] [PERSON_NAME] [PERSON_NAME] [PERSON_NAM…" at bounding box center [617, 461] width 295 height 37
click at [719, 540] on button "Save" at bounding box center [749, 525] width 62 height 36
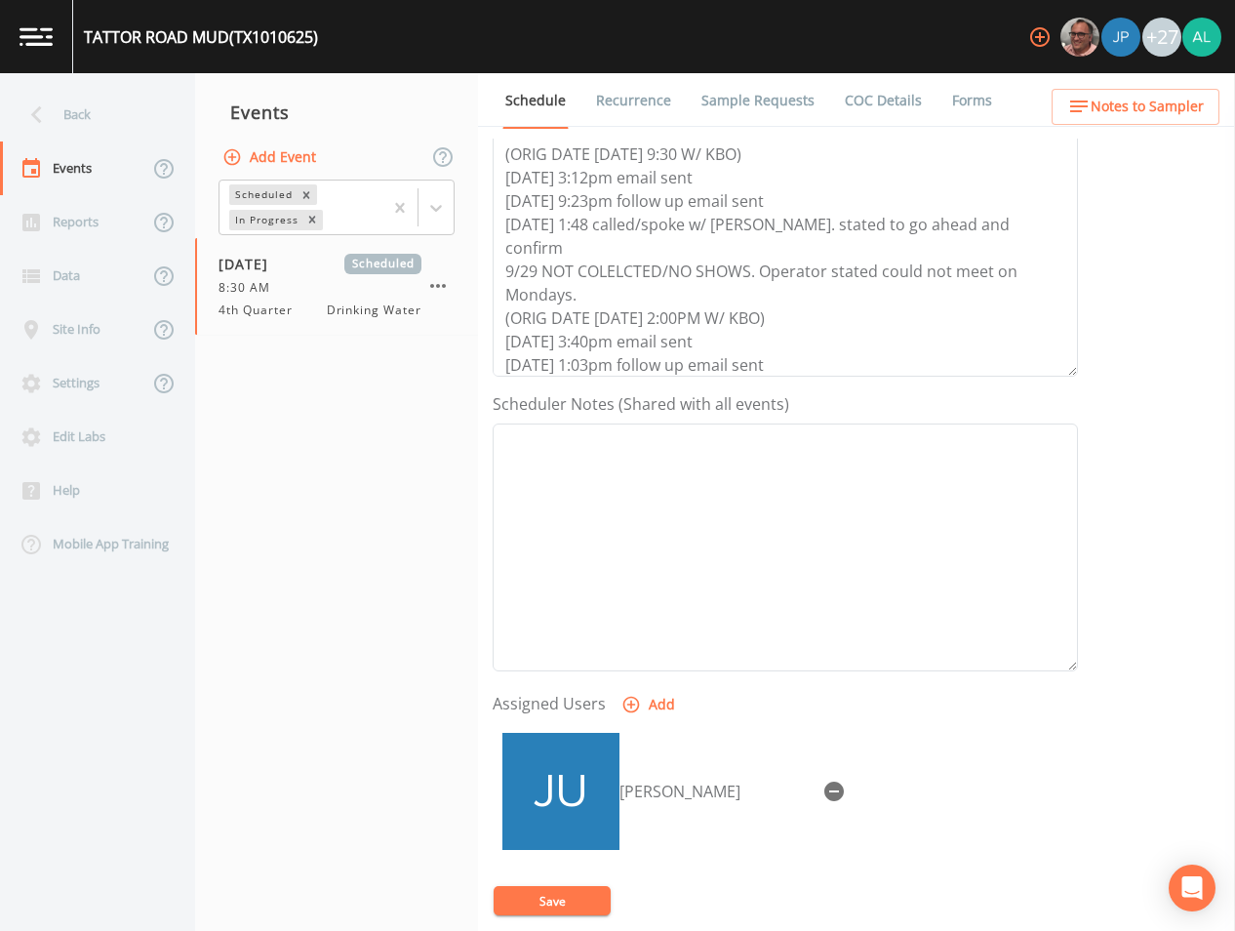
drag, startPoint x: 521, startPoint y: 900, endPoint x: 661, endPoint y: 770, distance: 191.9
click at [521, 899] on button "Save" at bounding box center [552, 900] width 117 height 29
click at [1095, 91] on button "Notes to Sampler" at bounding box center [1136, 107] width 168 height 36
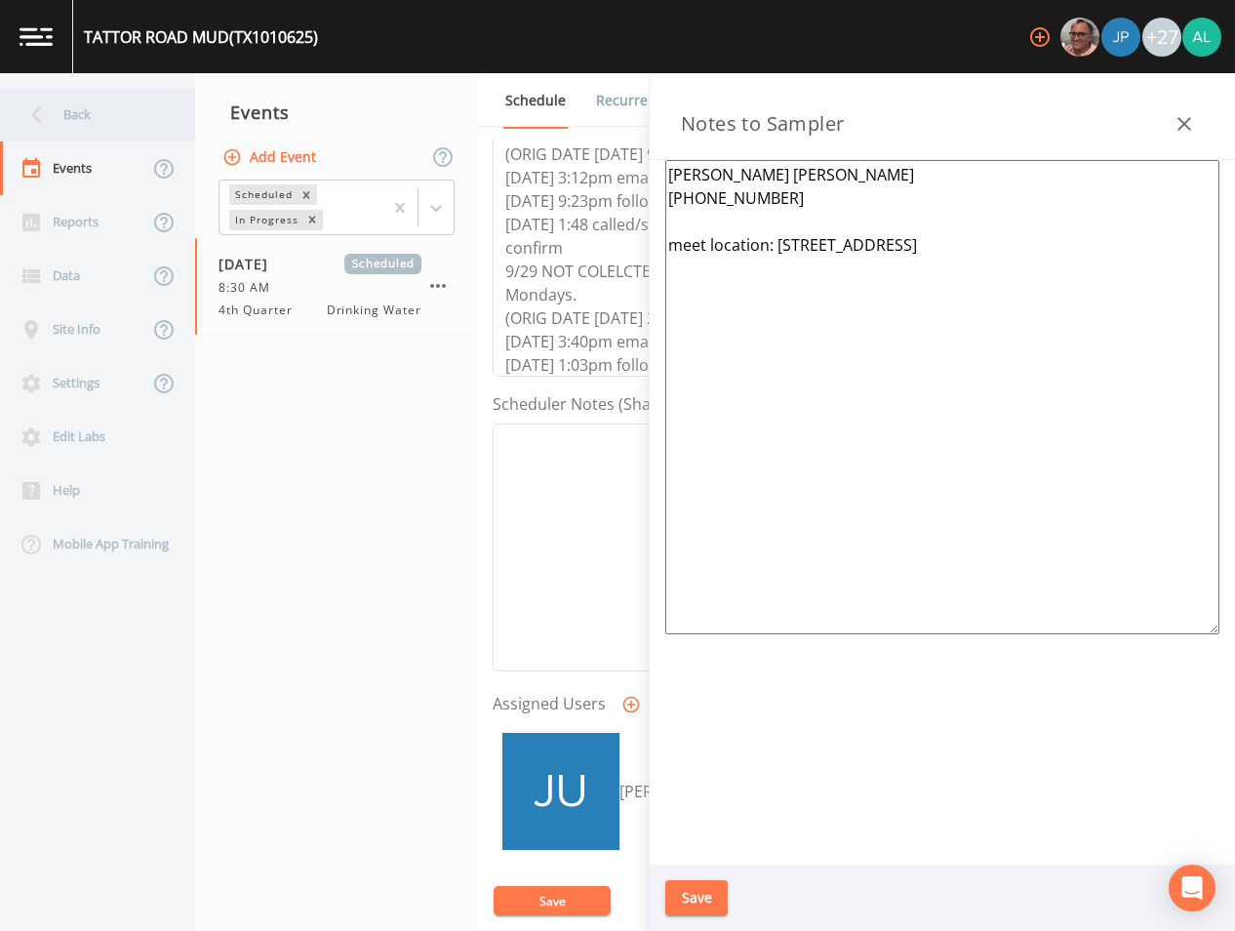
click at [51, 92] on div "Back" at bounding box center [88, 115] width 176 height 54
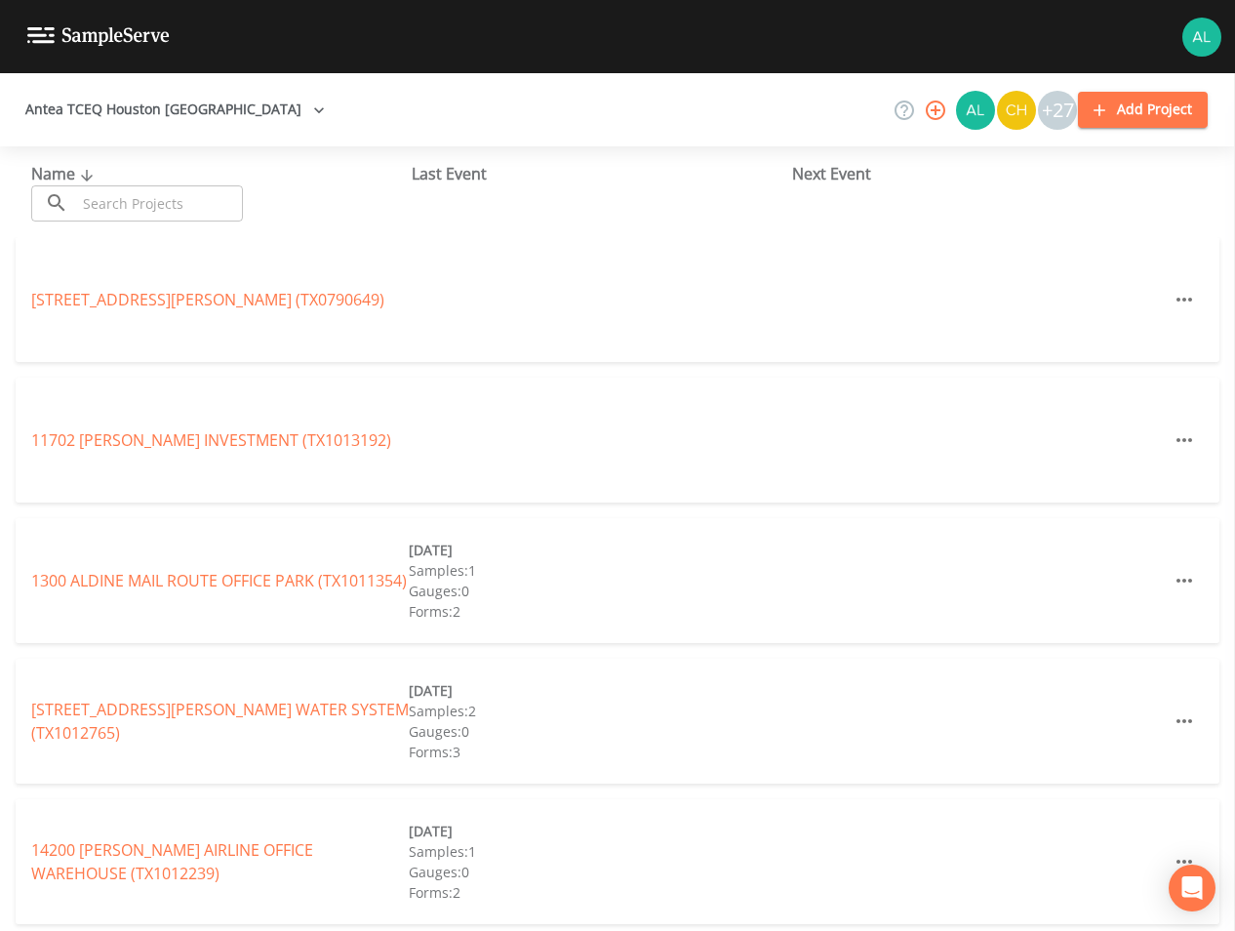
click at [138, 194] on input "text" at bounding box center [159, 203] width 167 height 36
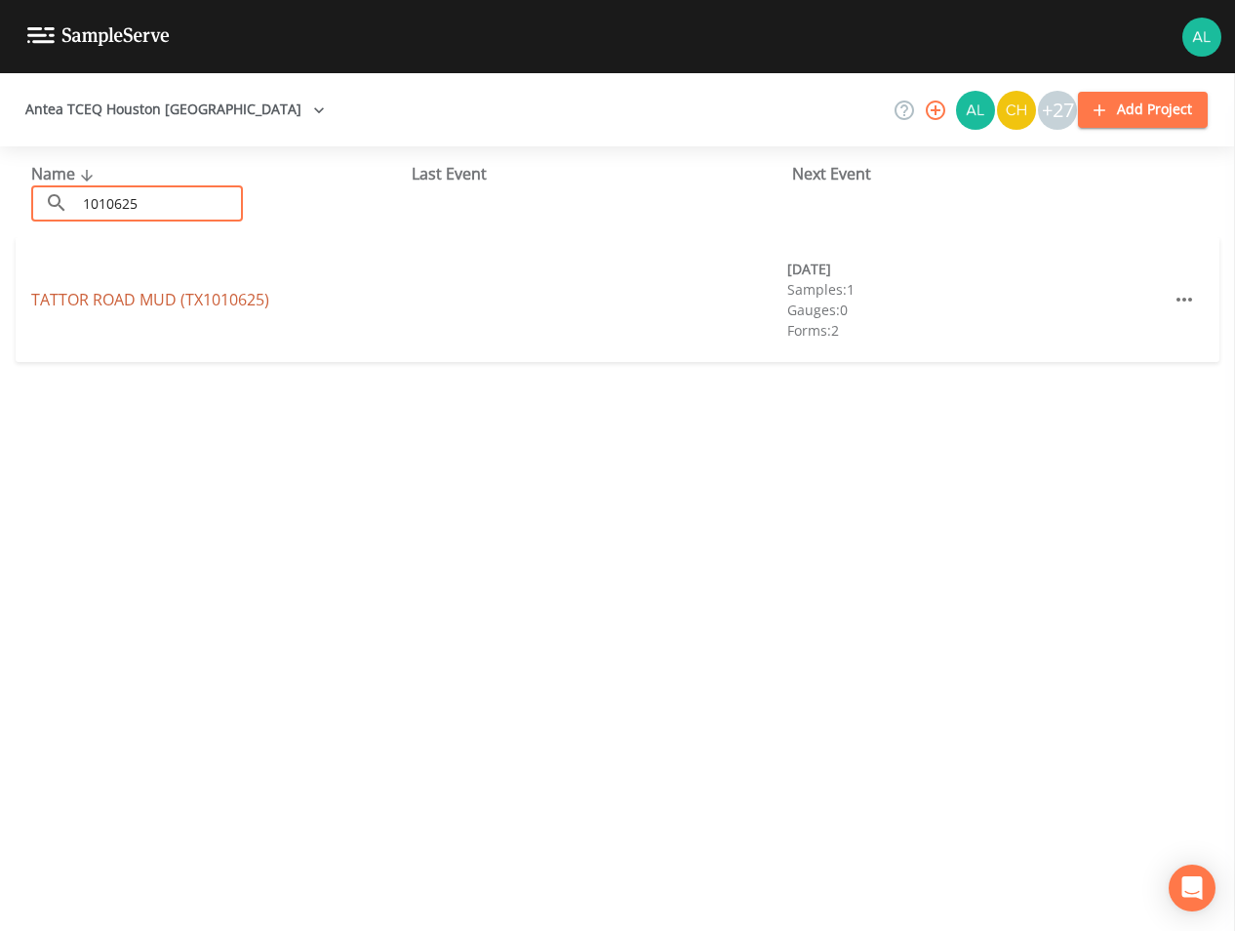
click at [61, 305] on link "[GEOGRAPHIC_DATA] (TX1010625)" at bounding box center [150, 299] width 238 height 21
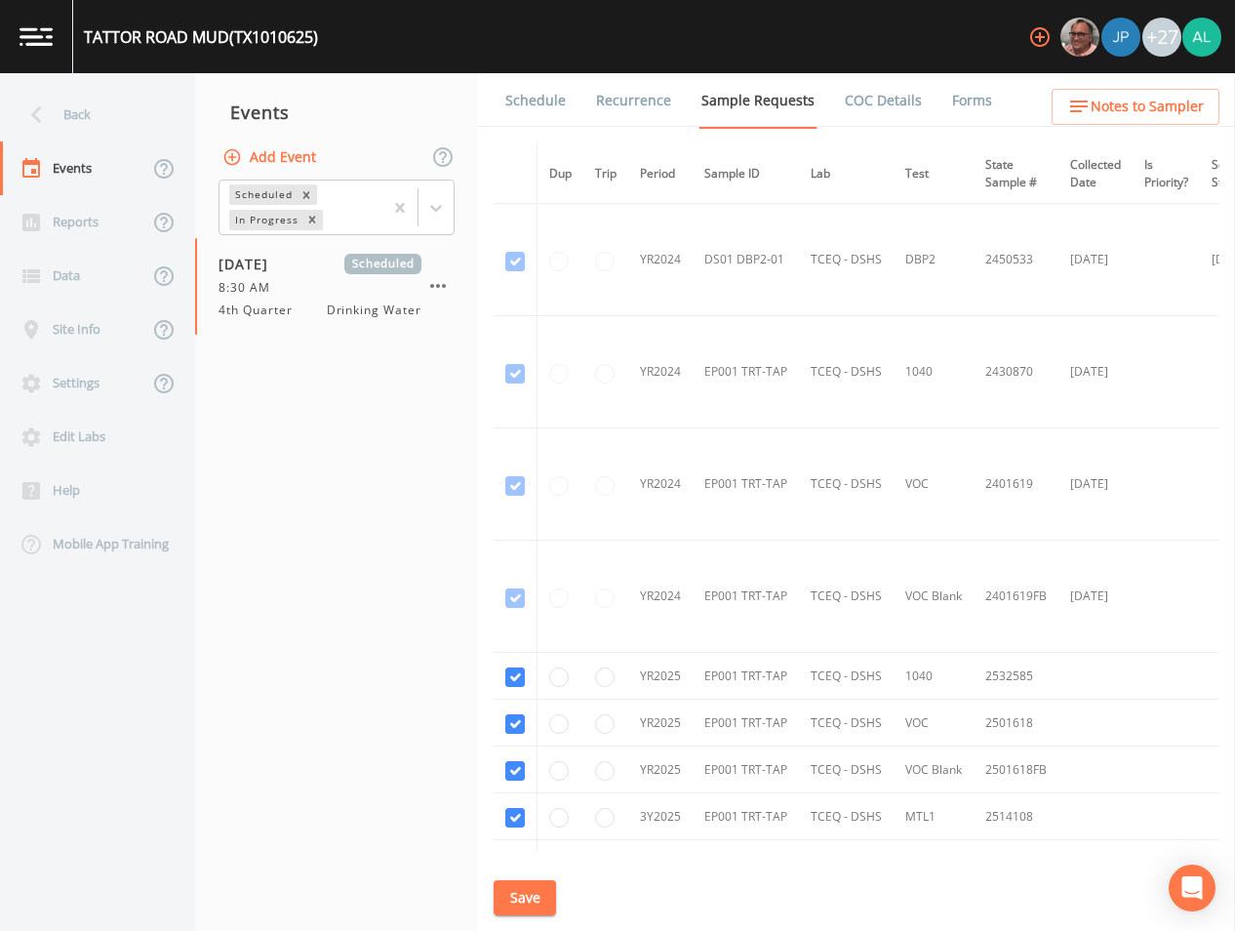
scroll to position [195, 0]
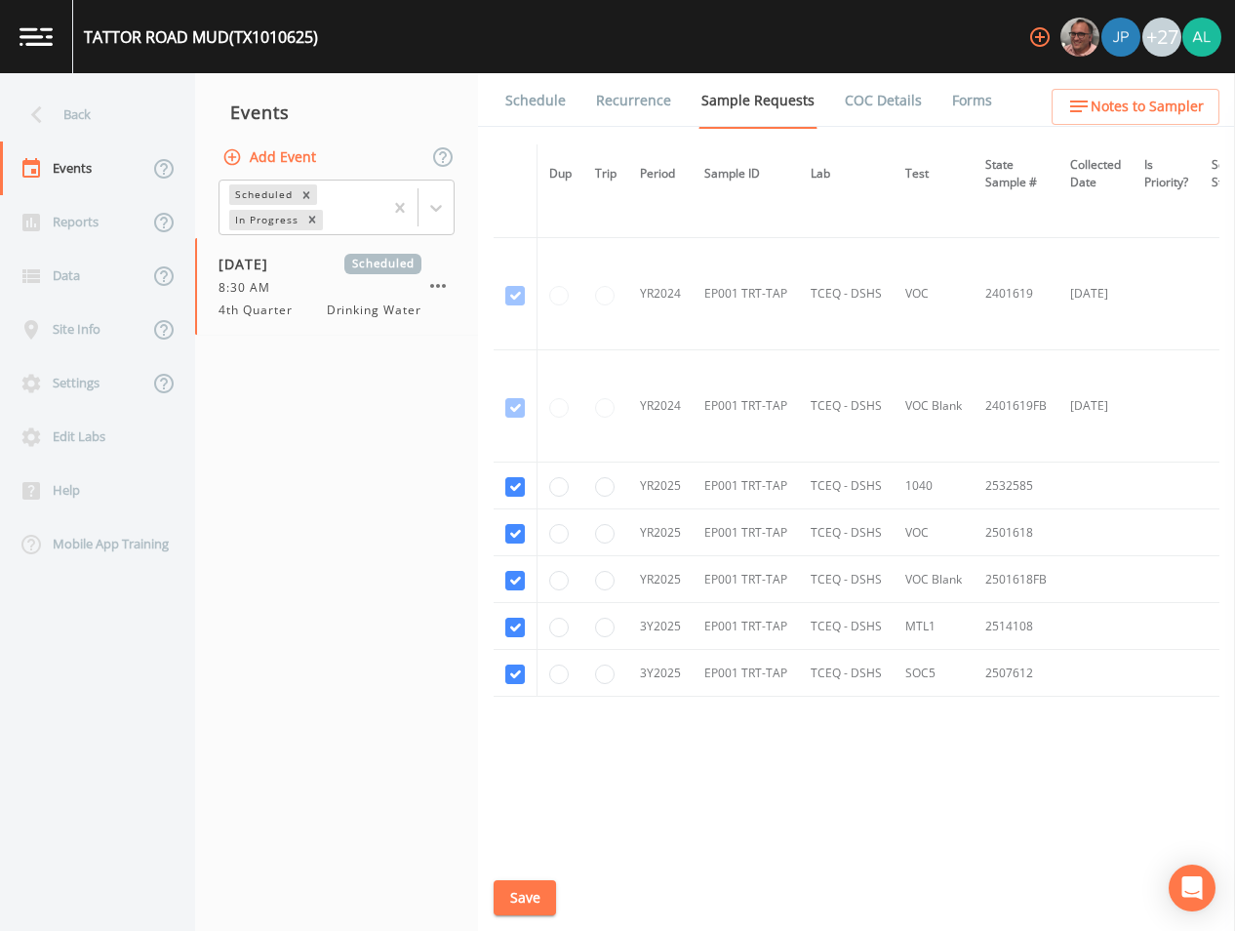
click at [552, 118] on link "Schedule" at bounding box center [535, 100] width 66 height 55
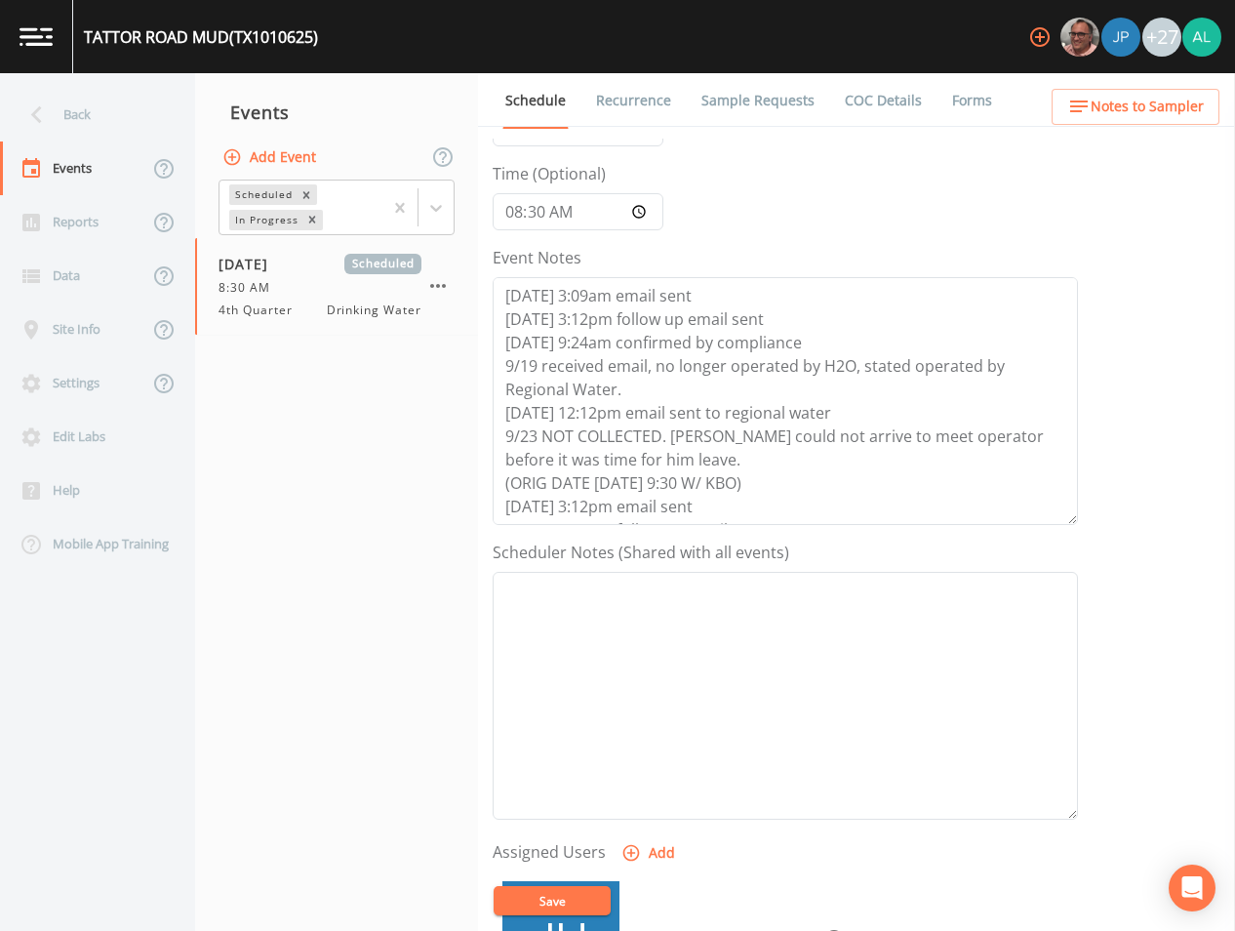
scroll to position [98, 0]
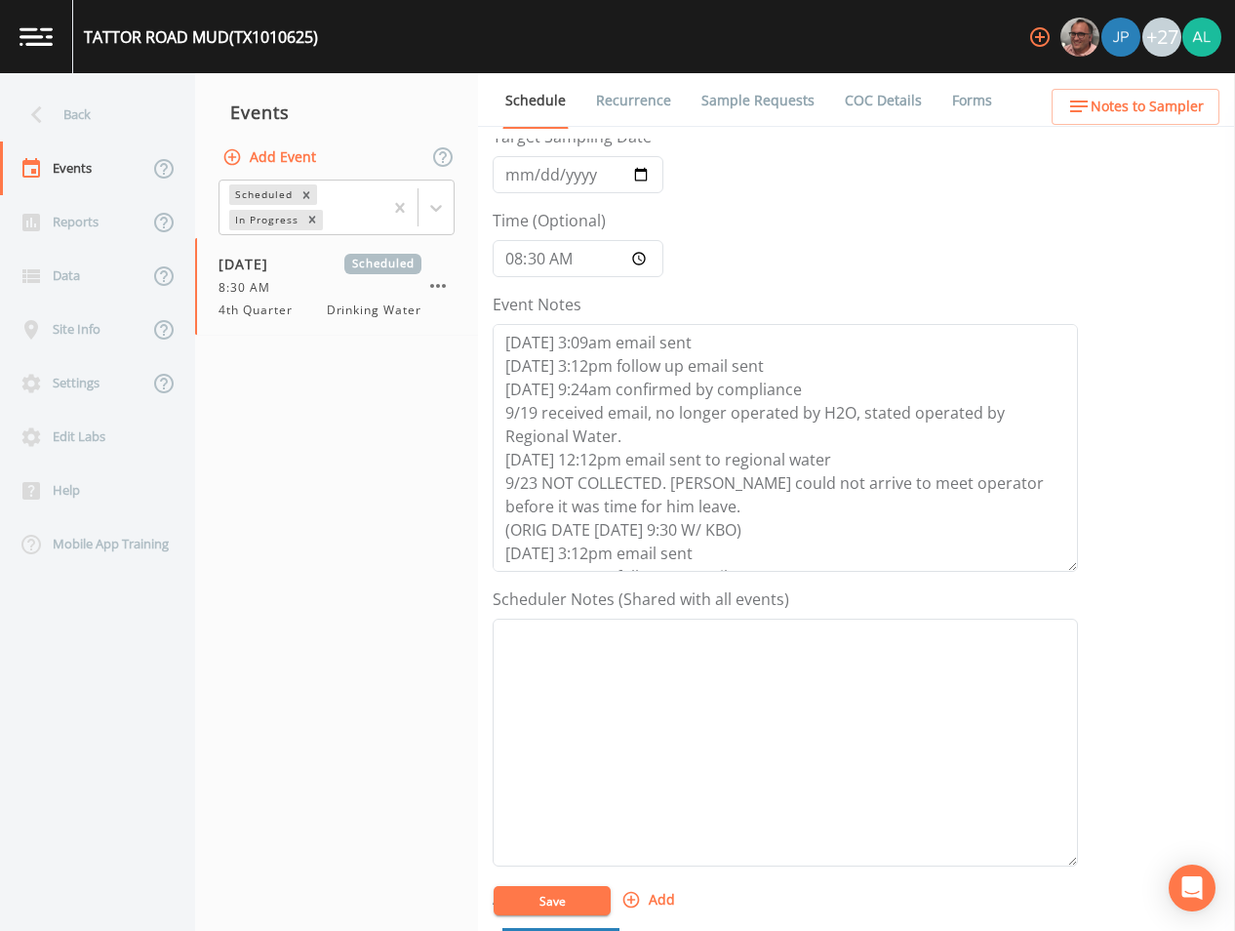
click at [1079, 370] on div "Event Name 4th Quarter Target Sampling Date [DATE] Time (Optional) 08:30:00 Eve…" at bounding box center [864, 535] width 742 height 792
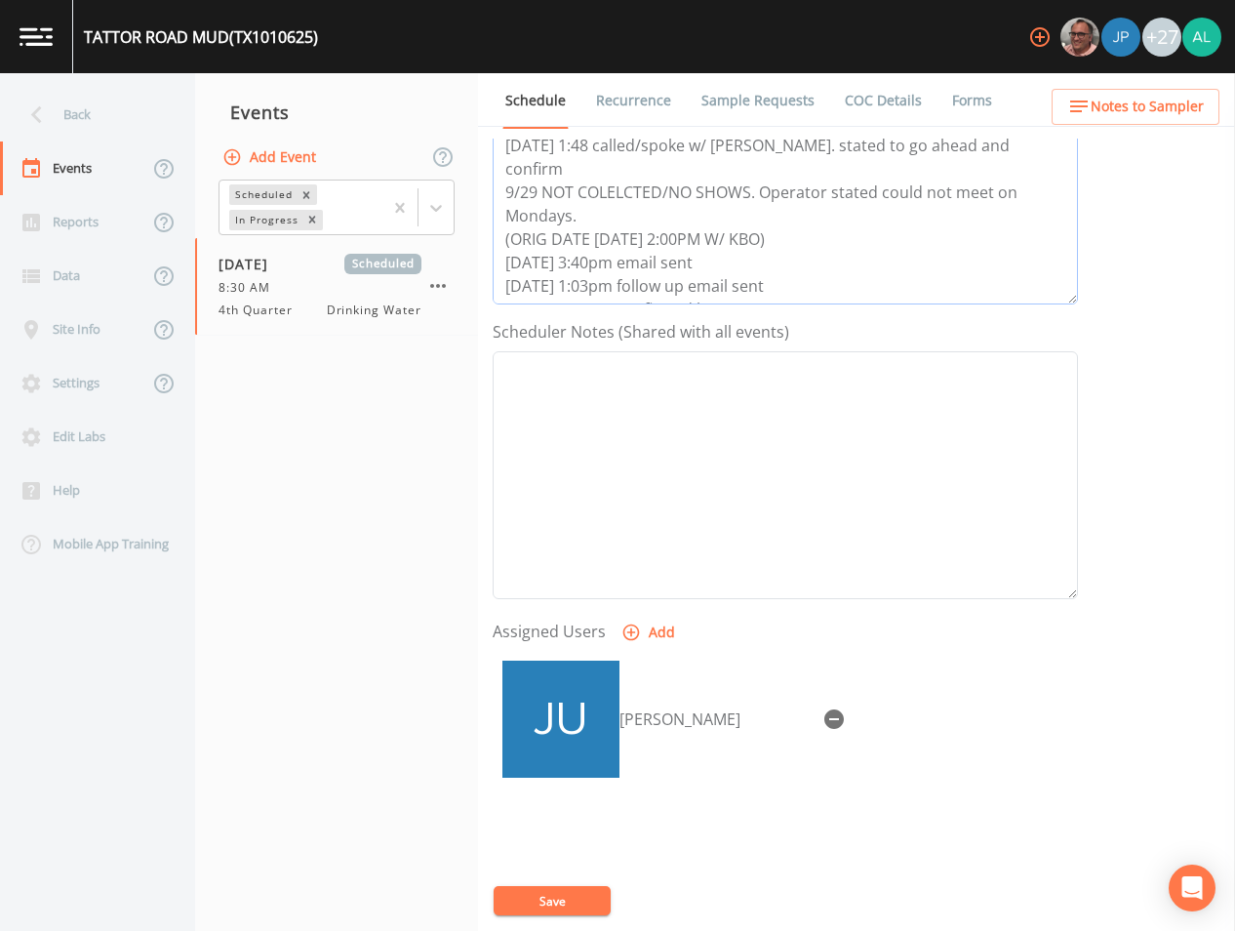
scroll to position [446, 0]
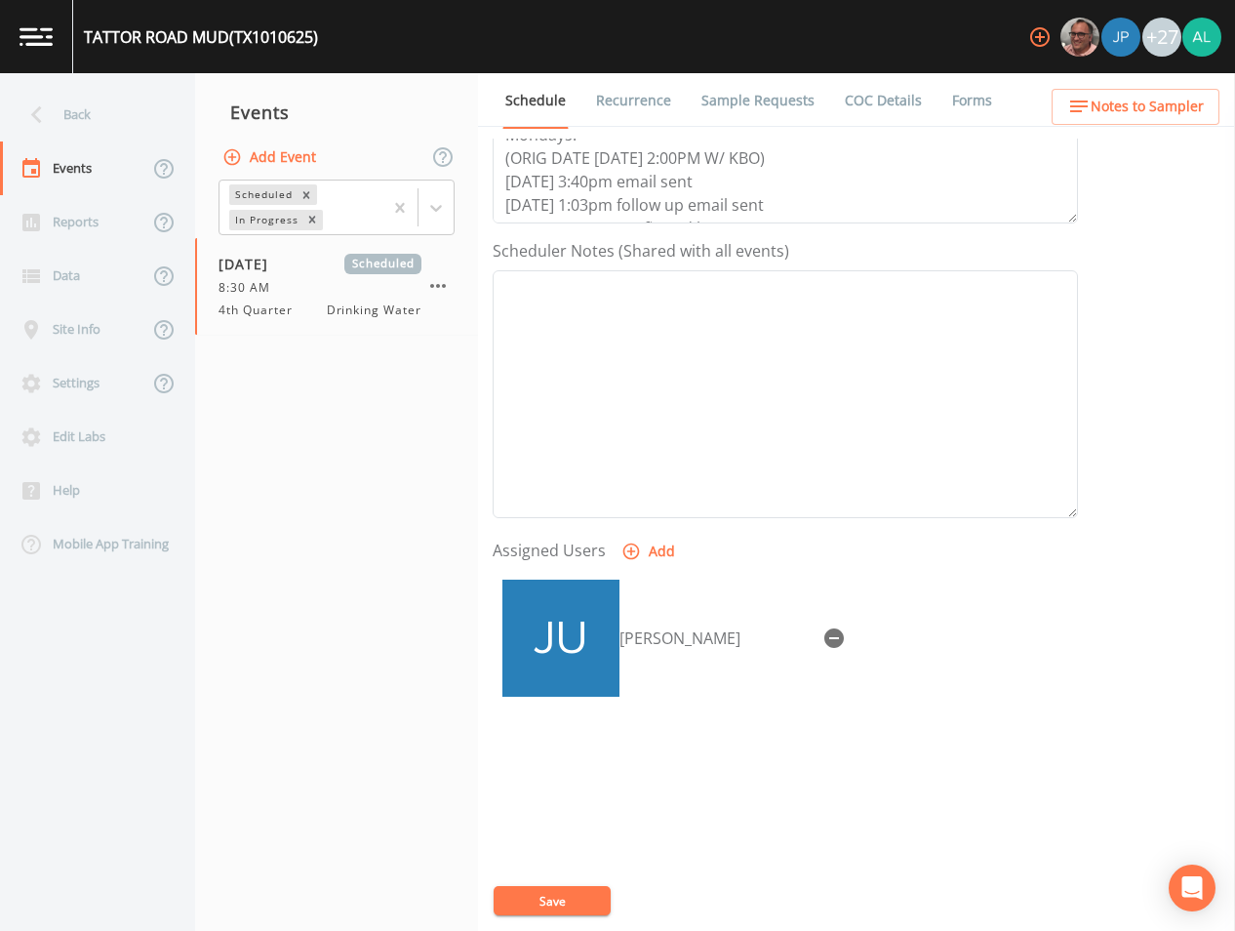
click at [1094, 96] on span "Notes to Sampler" at bounding box center [1147, 107] width 113 height 24
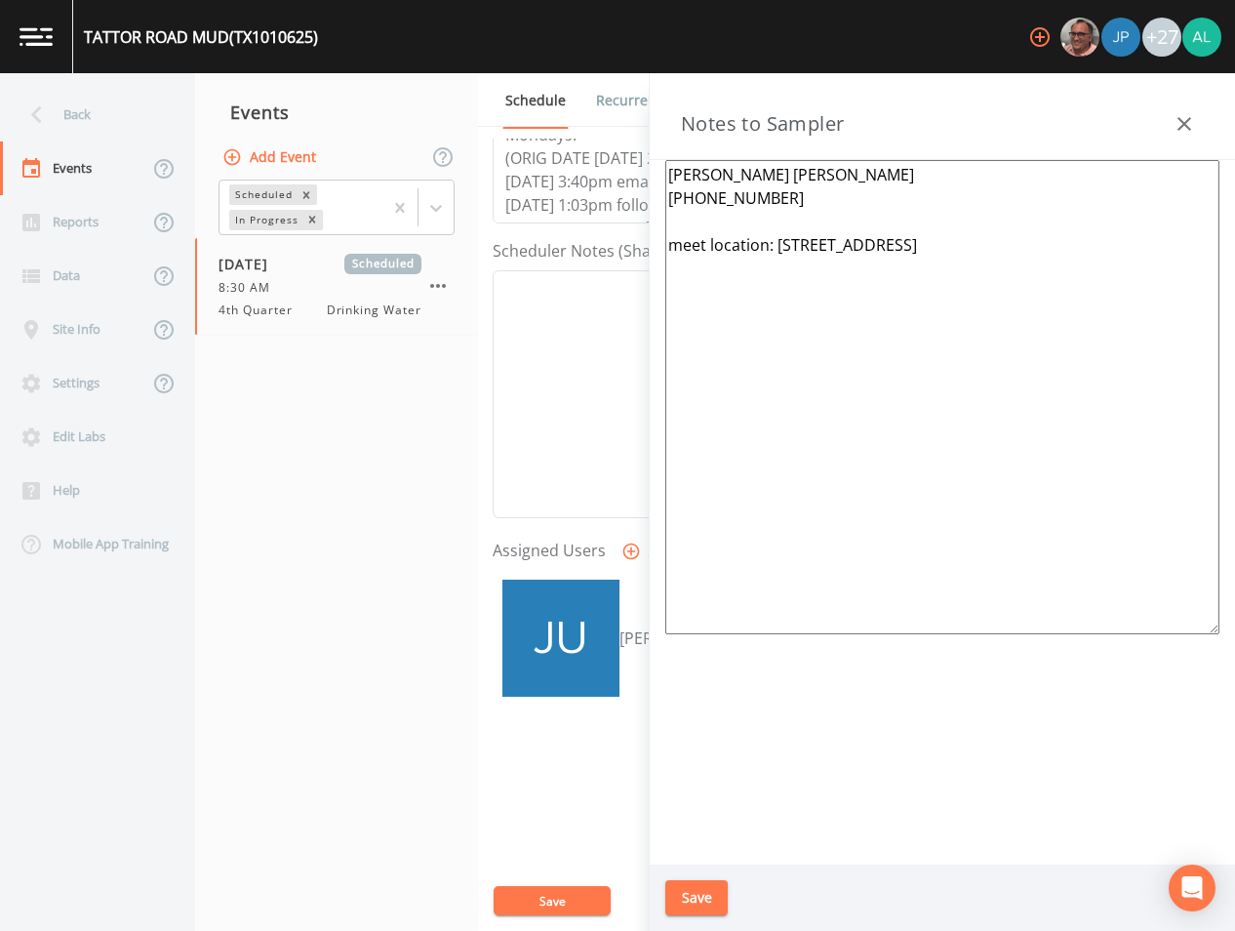
click at [686, 887] on button "Save" at bounding box center [696, 898] width 62 height 36
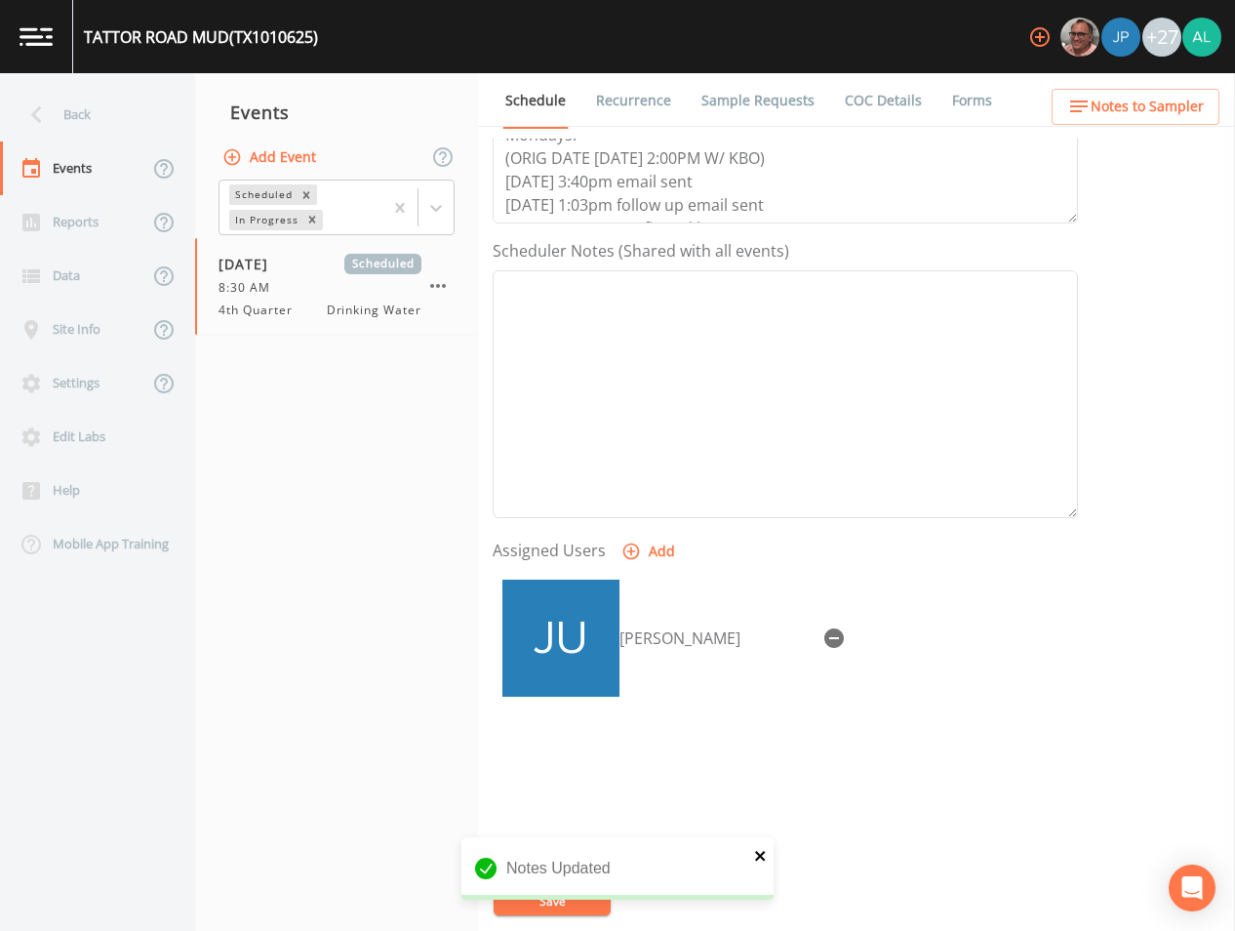
click at [767, 849] on icon "close" at bounding box center [761, 856] width 14 height 16
click at [540, 897] on div "Notes Updated" at bounding box center [617, 876] width 312 height 78
click at [540, 915] on div "Notes Updated" at bounding box center [617, 915] width 312 height 0
click at [554, 872] on div "Event Name 4th Quarter Target Sampling Date [DATE] Time (Optional) 08:30:00 Eve…" at bounding box center [864, 535] width 742 height 792
click at [541, 898] on button "Save" at bounding box center [552, 900] width 117 height 29
